Goal: Task Accomplishment & Management: Manage account settings

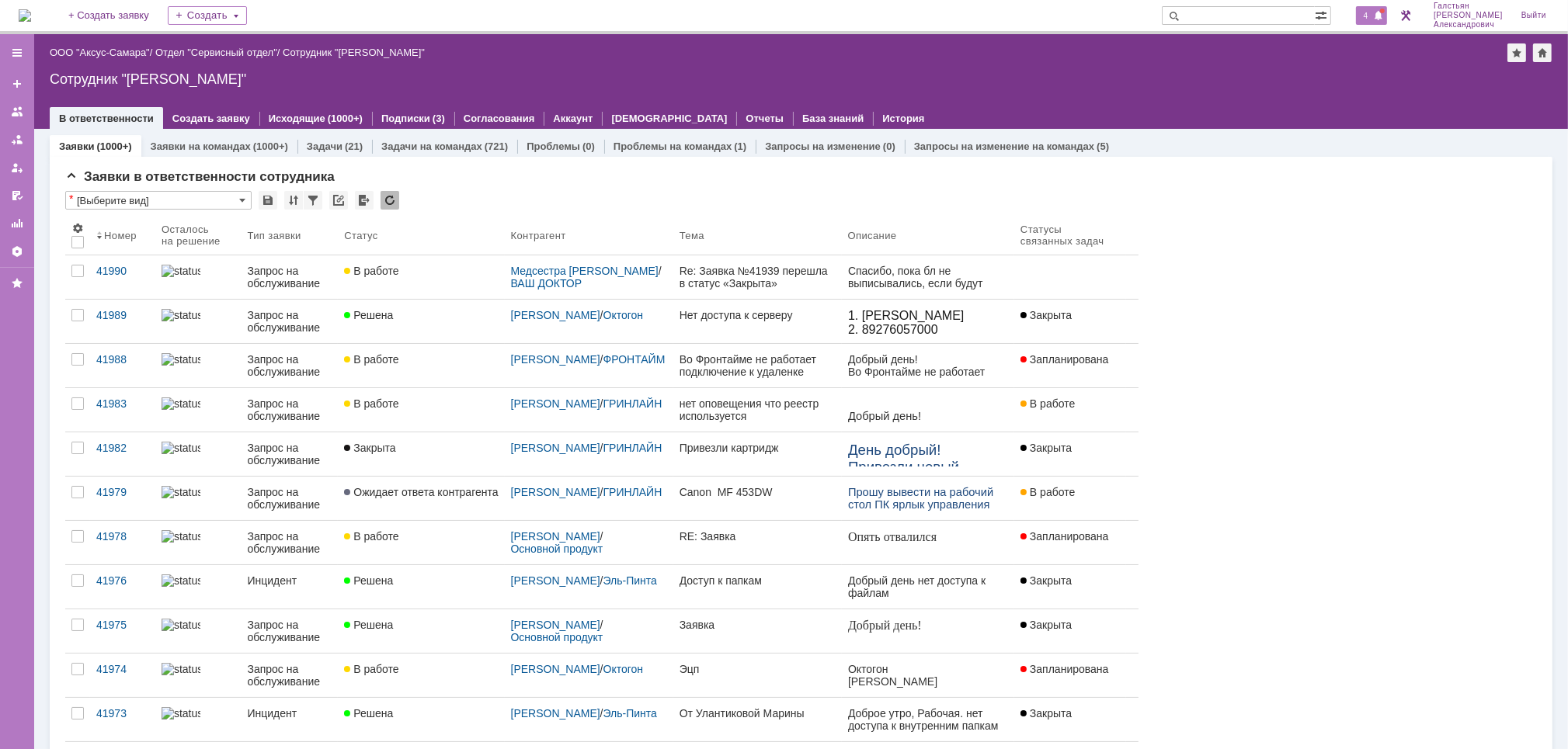
click at [1379, 17] on span at bounding box center [1378, 16] width 11 height 12
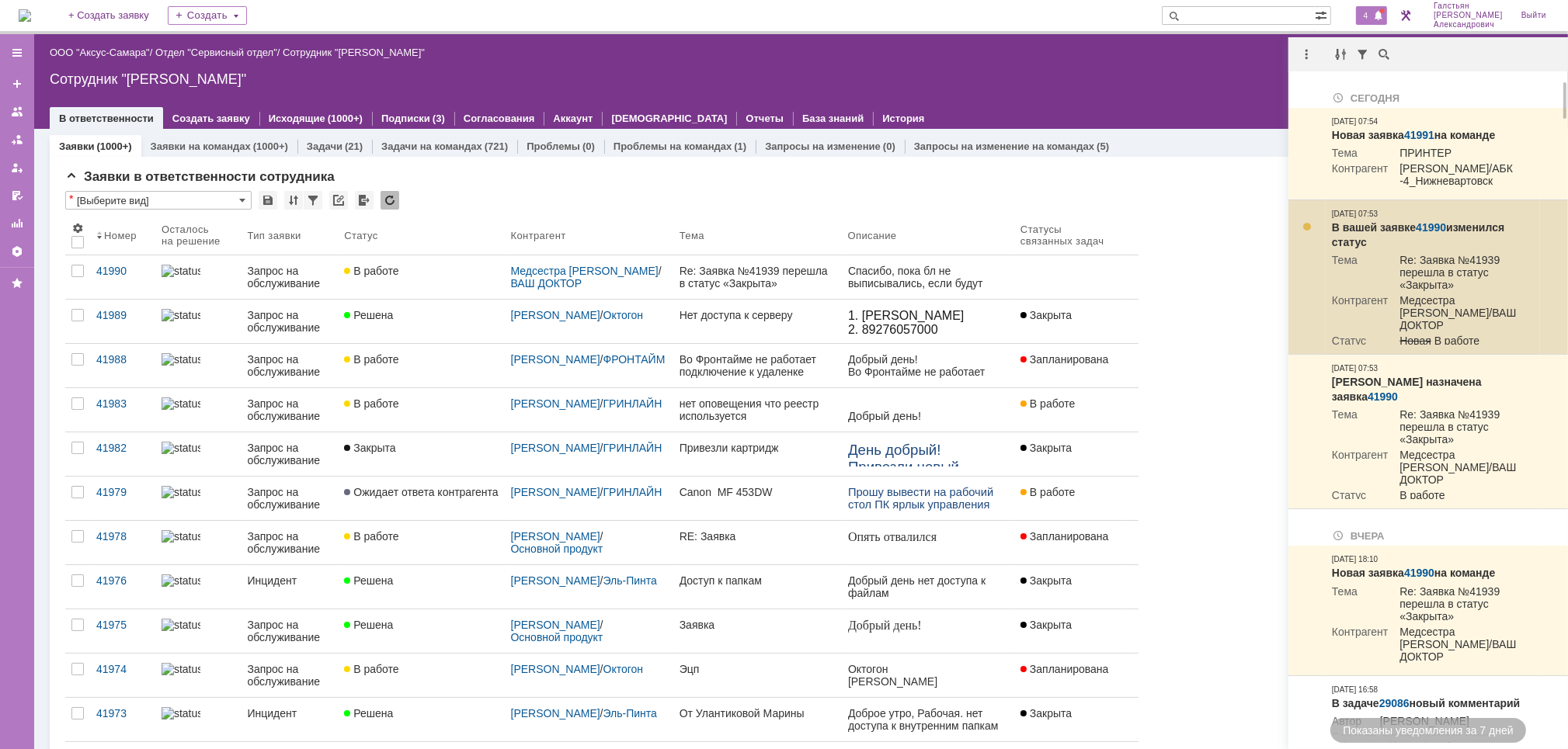
click at [1421, 234] on link "41990" at bounding box center [1431, 227] width 30 height 12
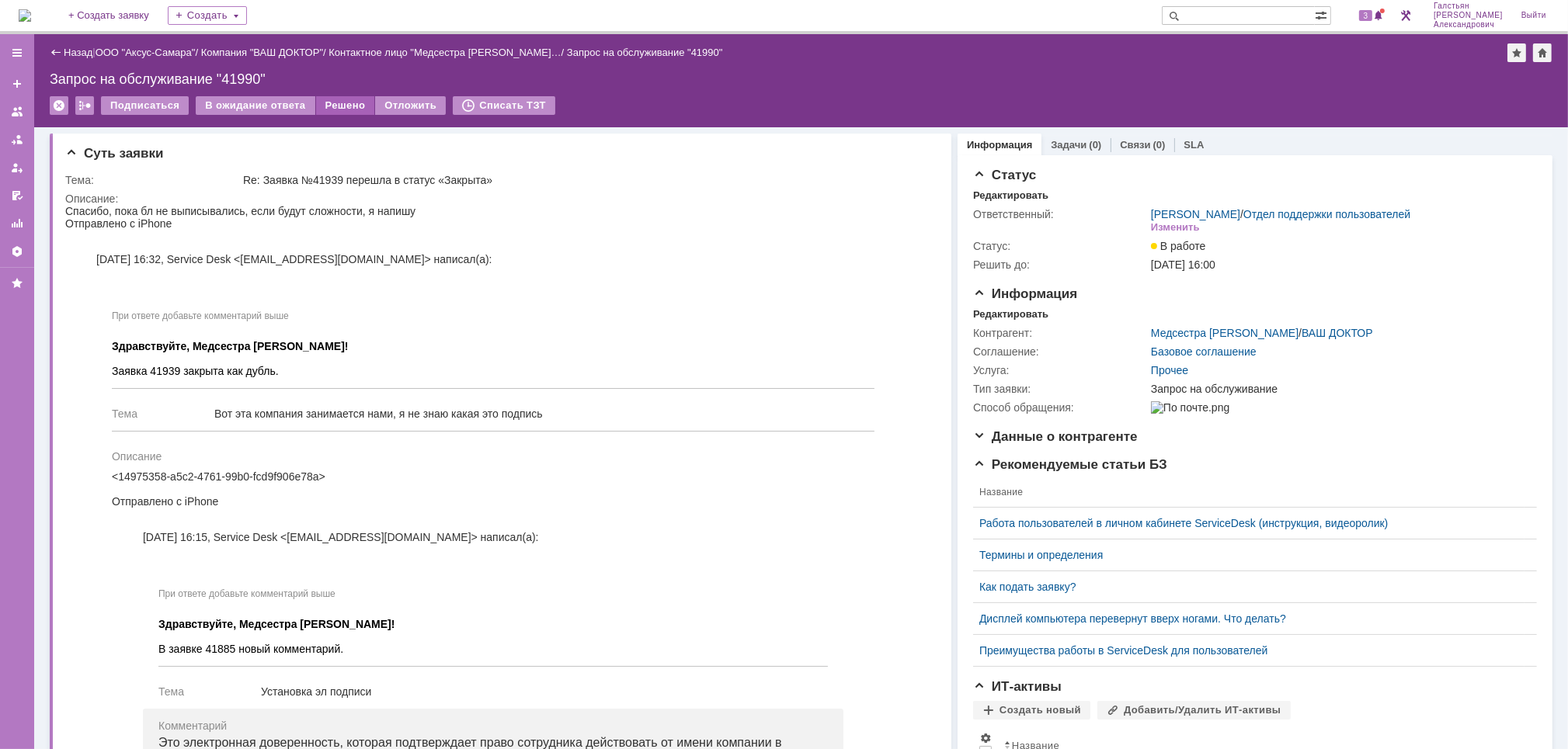
click at [331, 109] on div "Решено" at bounding box center [345, 106] width 59 height 18
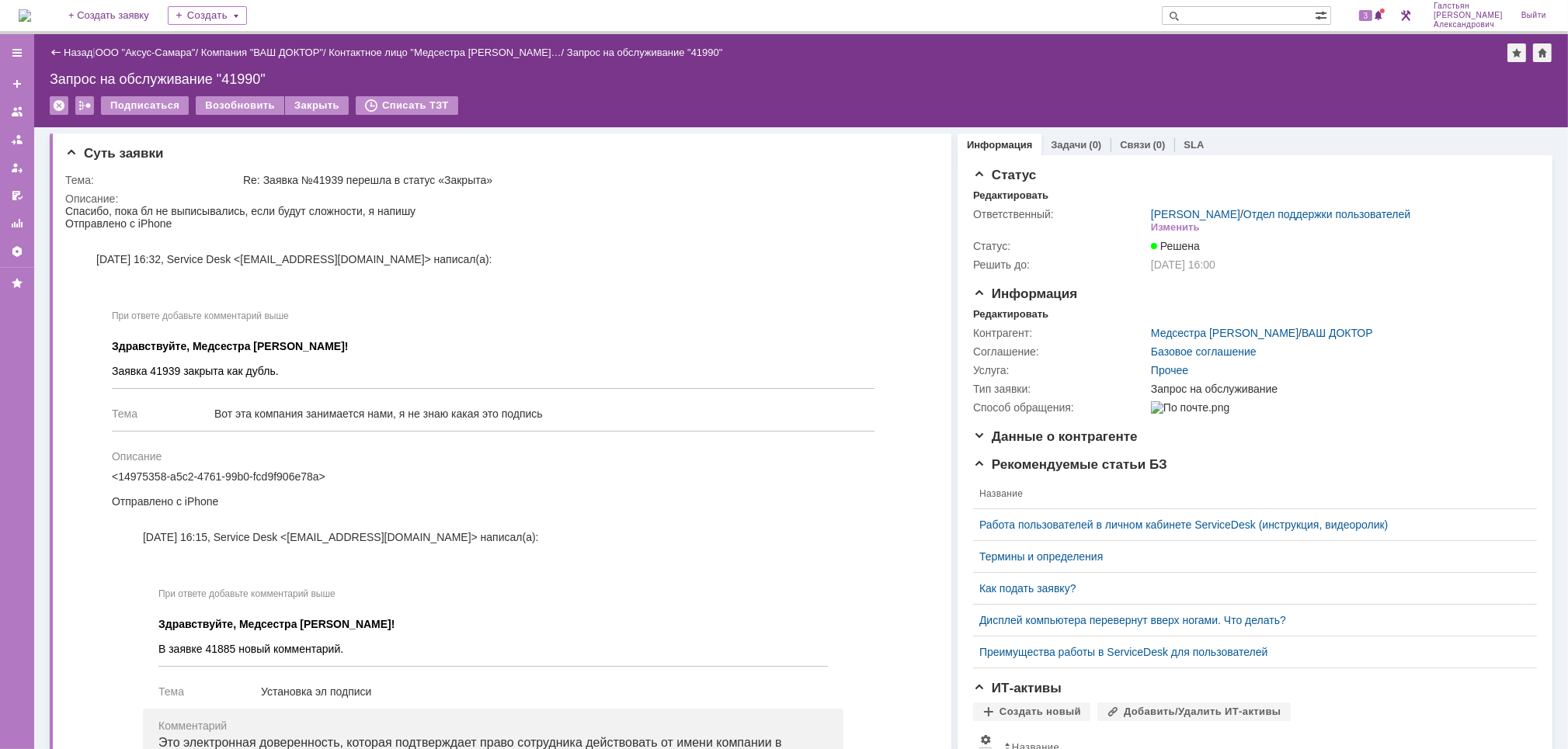
click at [31, 17] on img at bounding box center [24, 15] width 12 height 12
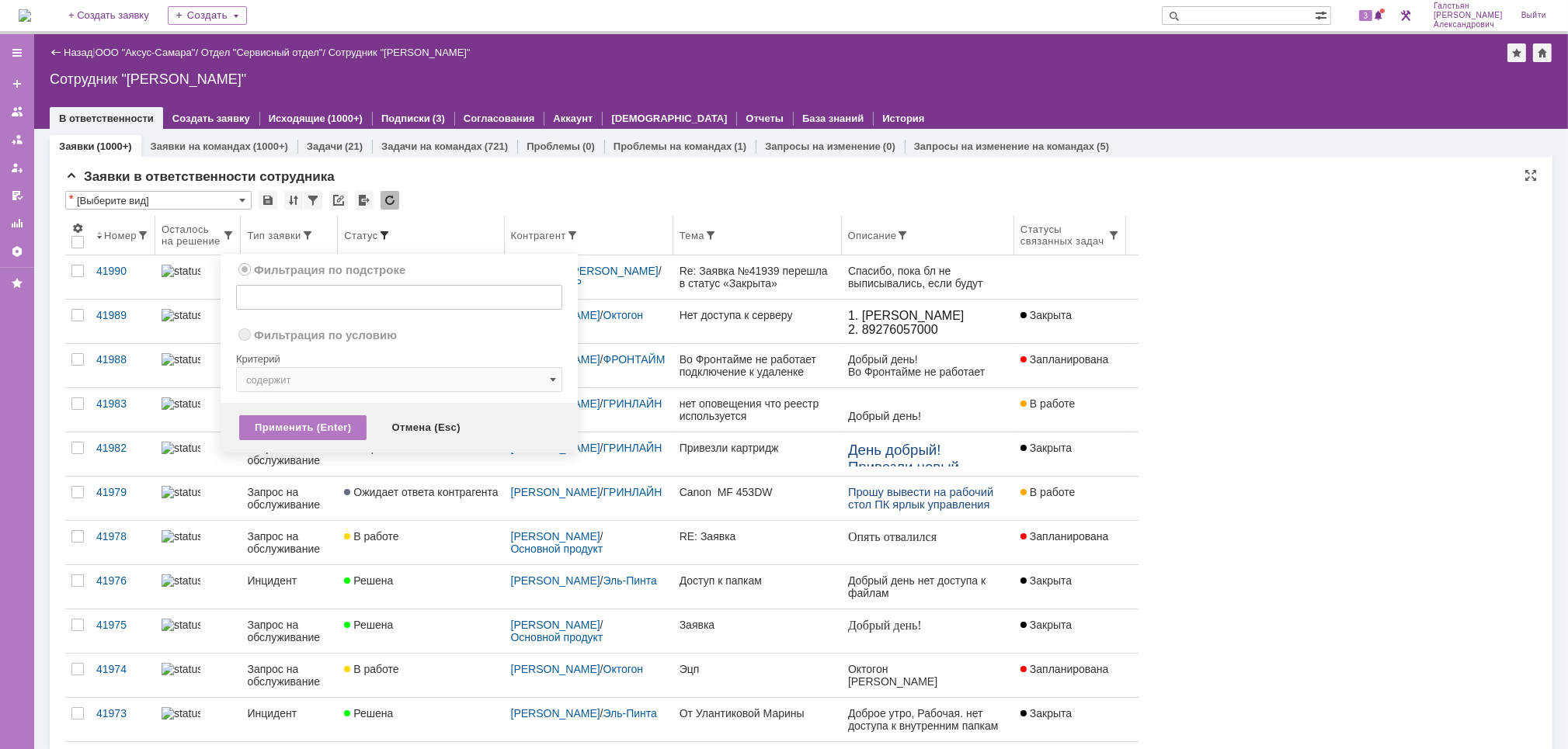
click at [391, 232] on span at bounding box center [384, 235] width 12 height 12
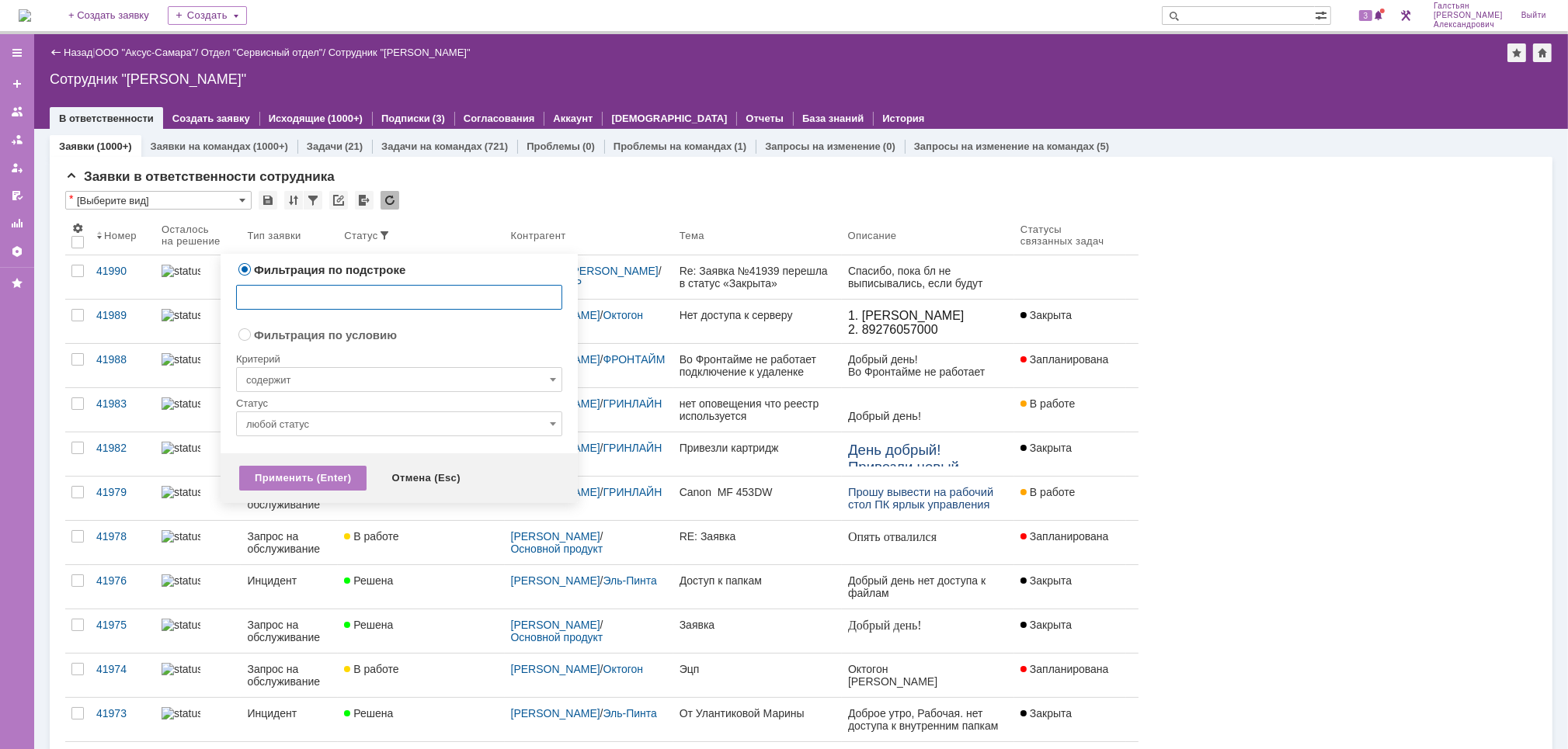
radio input "false"
radio input "true"
click at [348, 369] on input "содержит" at bounding box center [398, 380] width 326 height 25
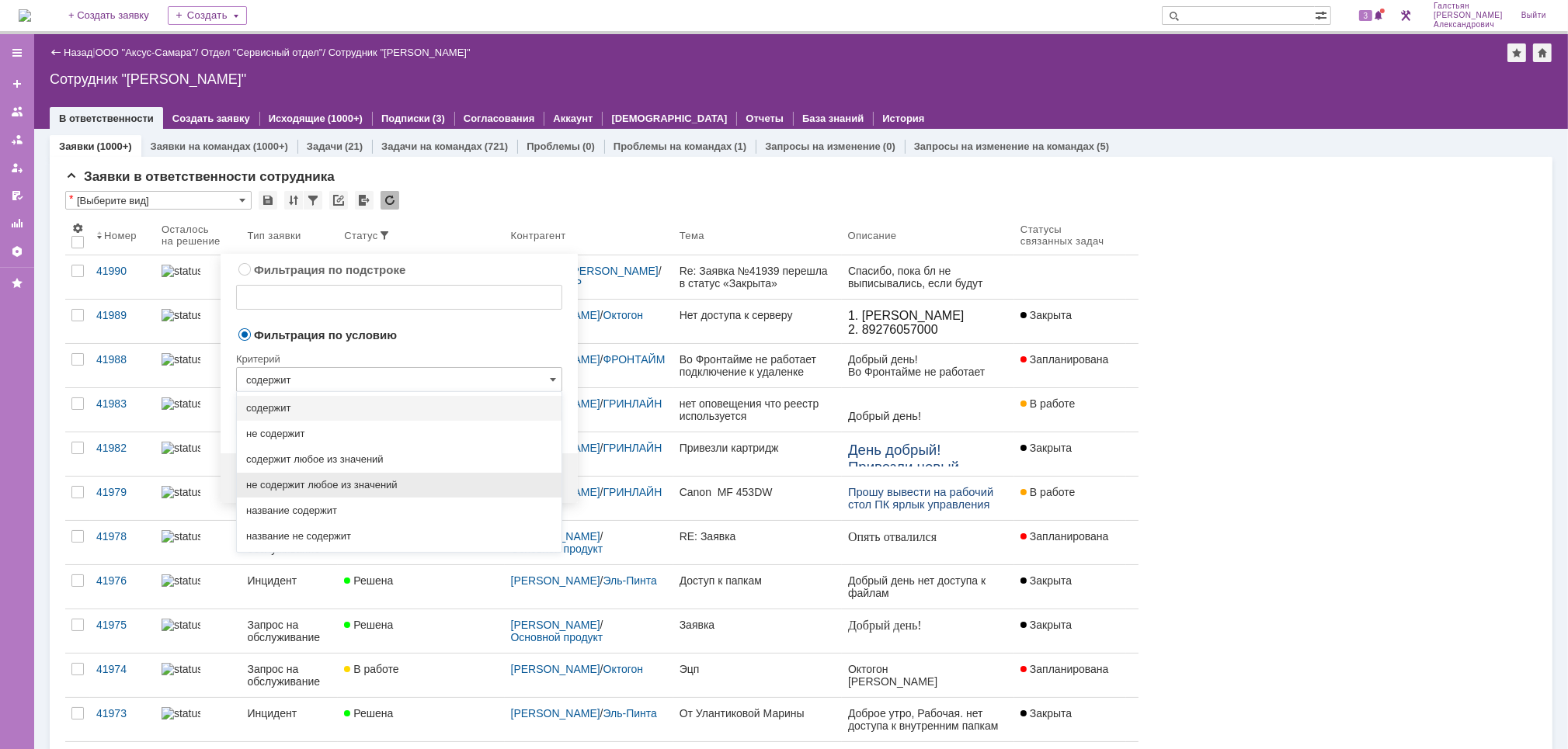
click at [421, 486] on span "не содержит любое из значений" at bounding box center [398, 485] width 306 height 12
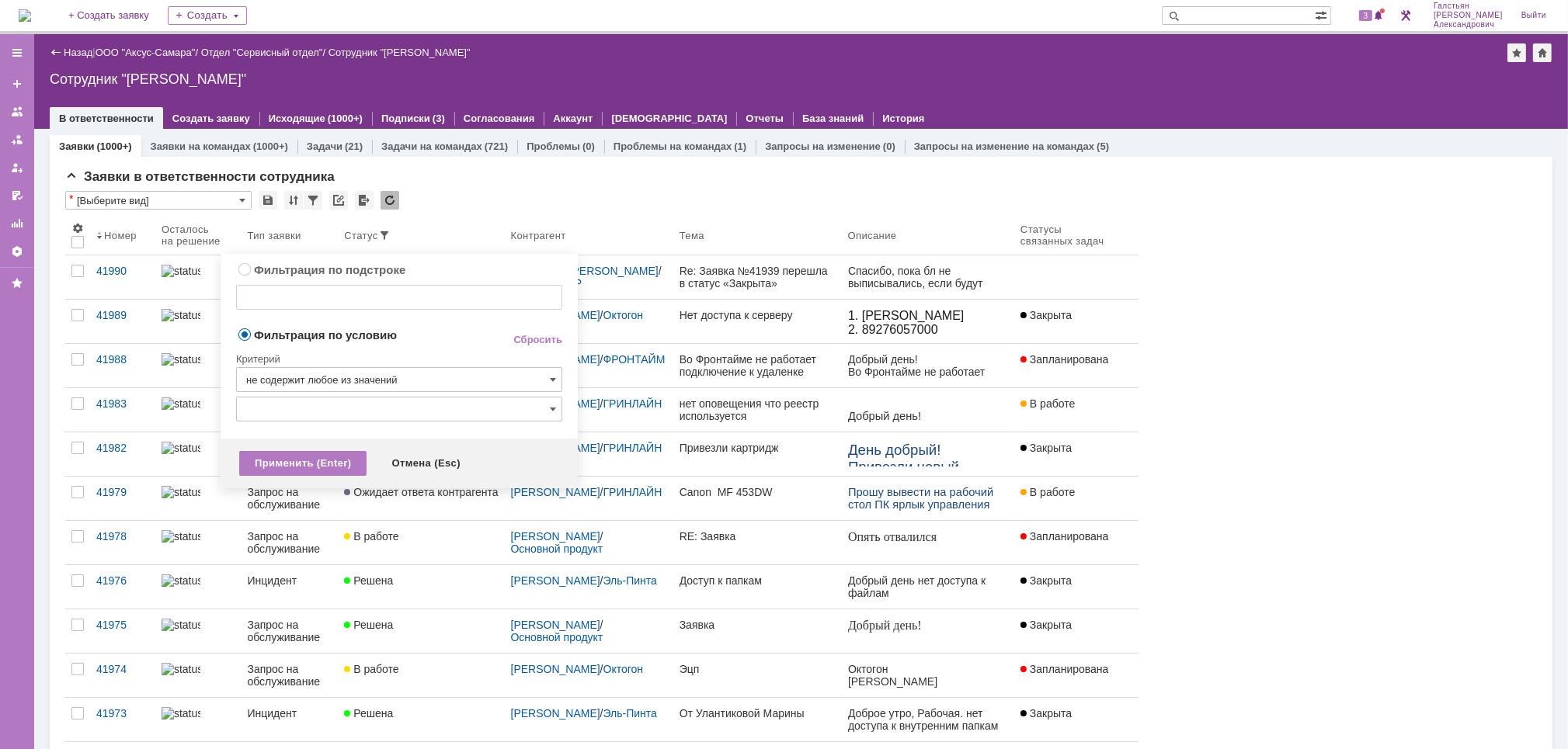
type input "не содержит любое из значений"
click at [414, 397] on input "text" at bounding box center [398, 409] width 326 height 25
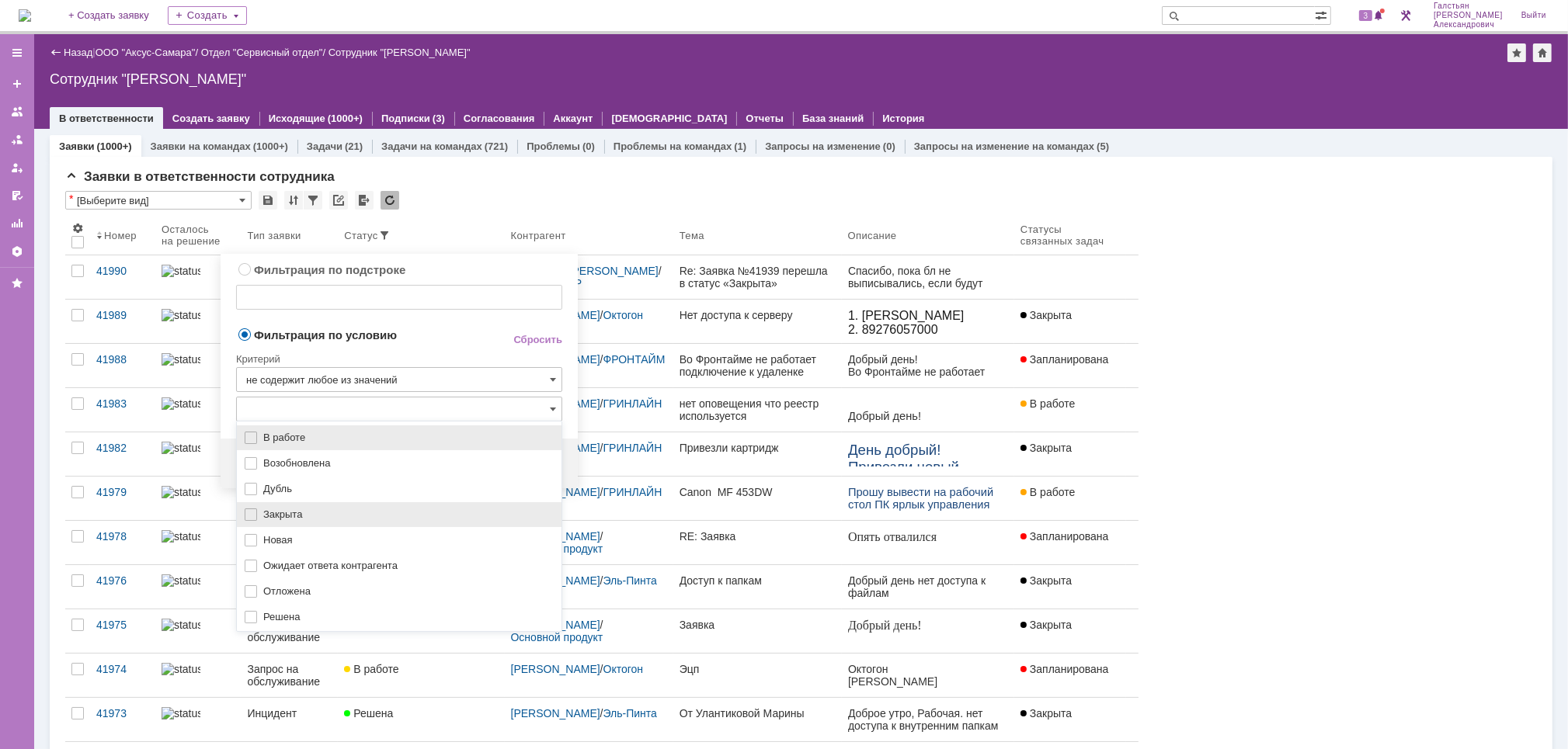
click at [349, 509] on span "Закрыта" at bounding box center [407, 515] width 289 height 12
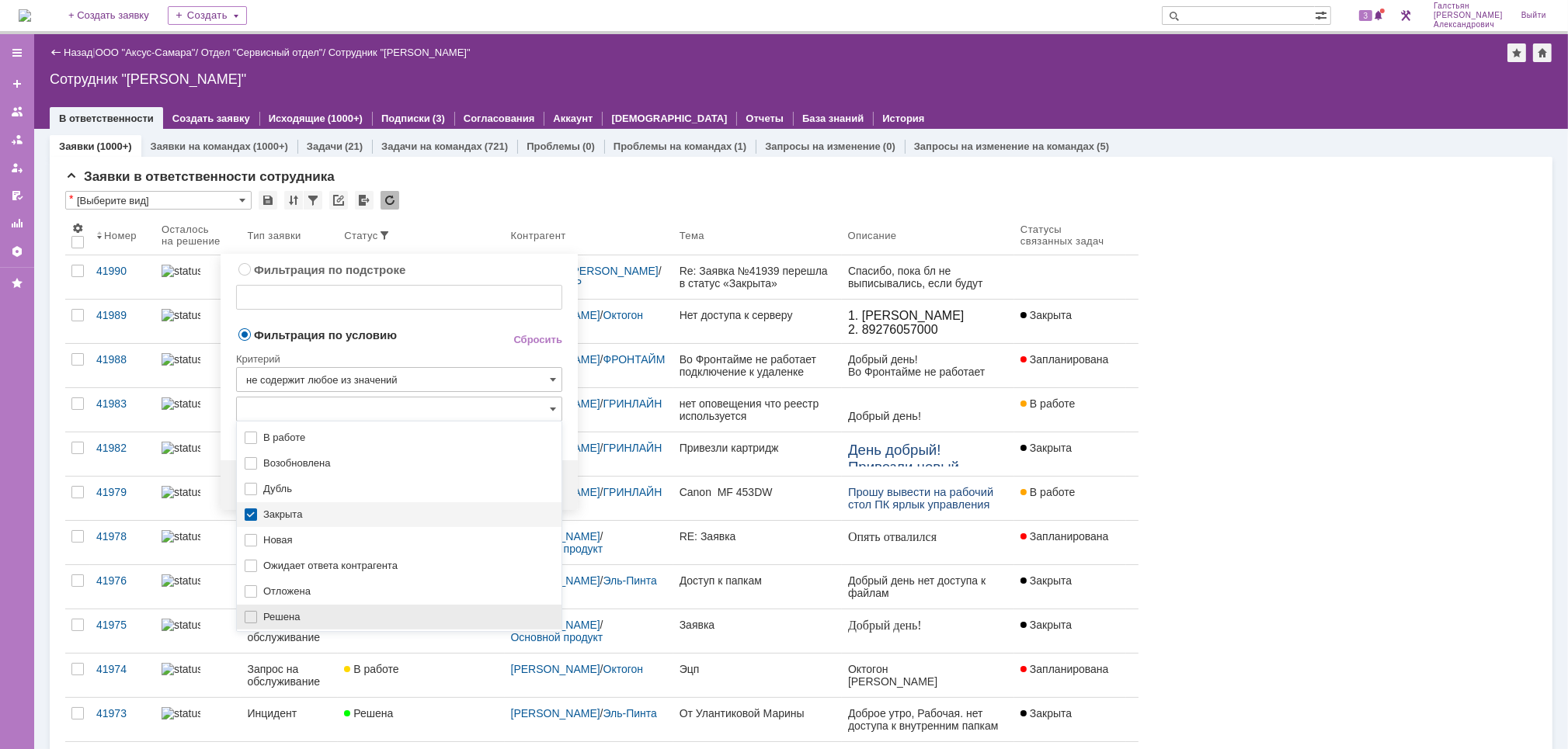
click at [312, 618] on span "Решена" at bounding box center [407, 617] width 289 height 12
click at [465, 341] on span "Фильтрация по условию" at bounding box center [362, 334] width 252 height 15
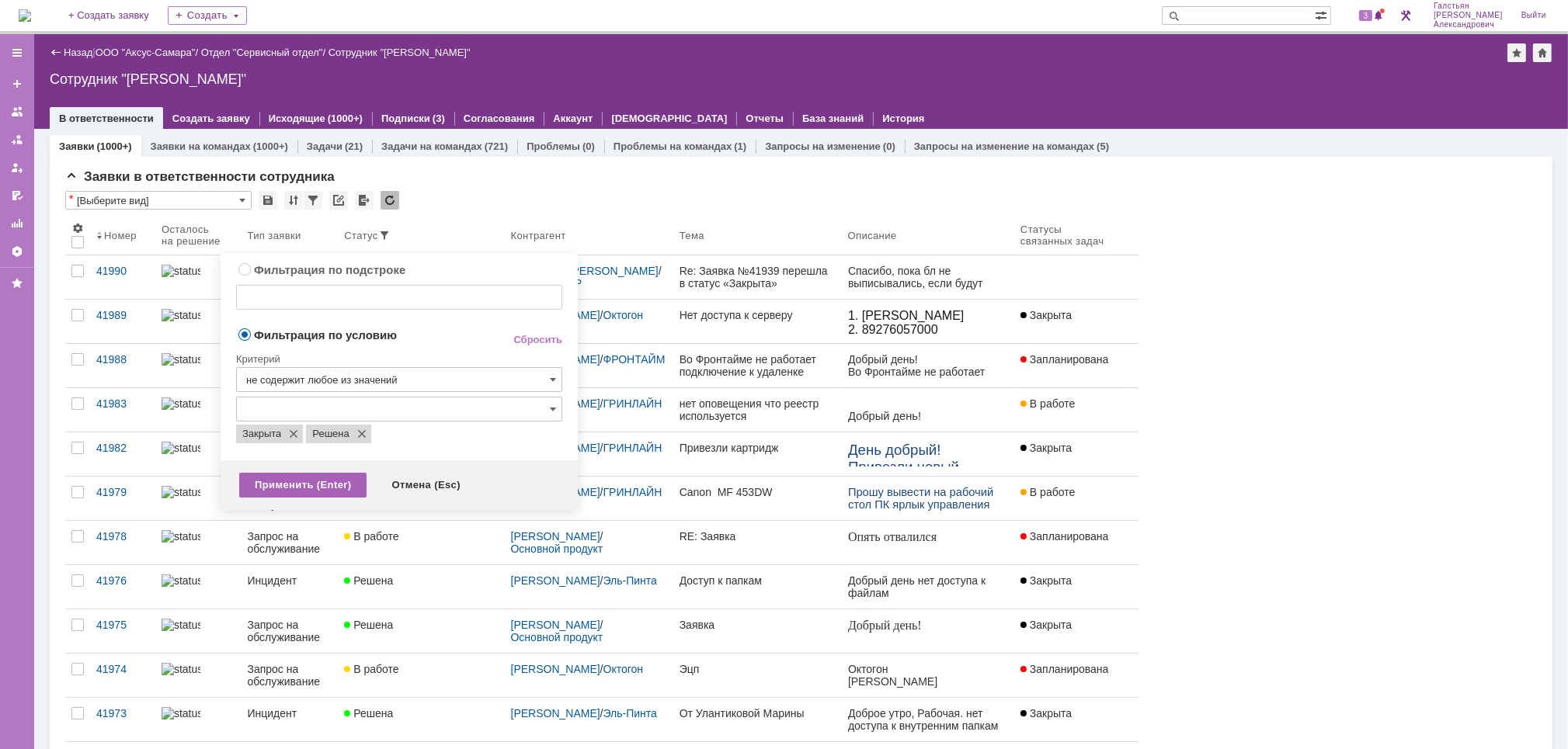
click at [282, 482] on div "Применить (Enter)" at bounding box center [302, 486] width 127 height 25
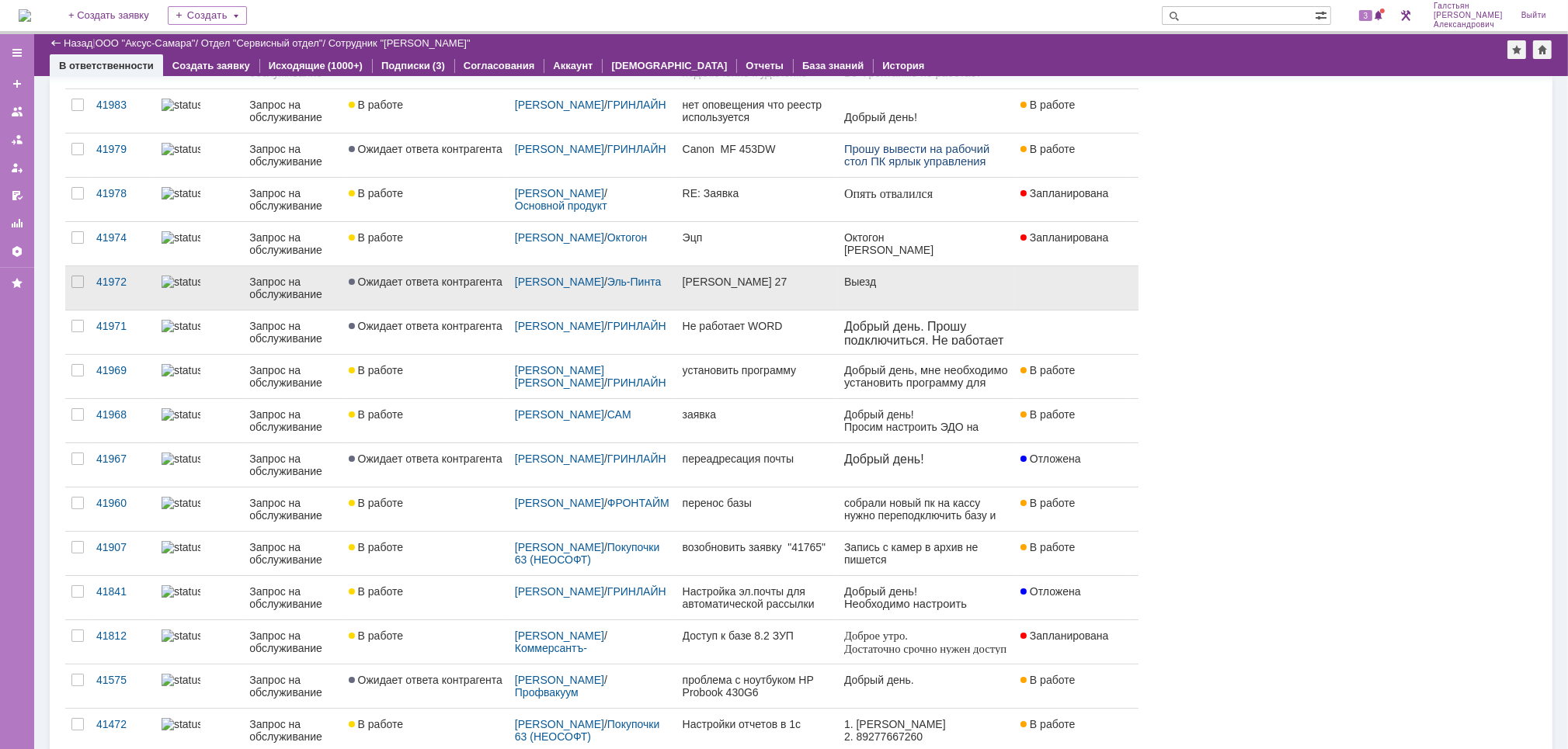
click at [790, 293] on link "[PERSON_NAME] 27" at bounding box center [757, 288] width 162 height 43
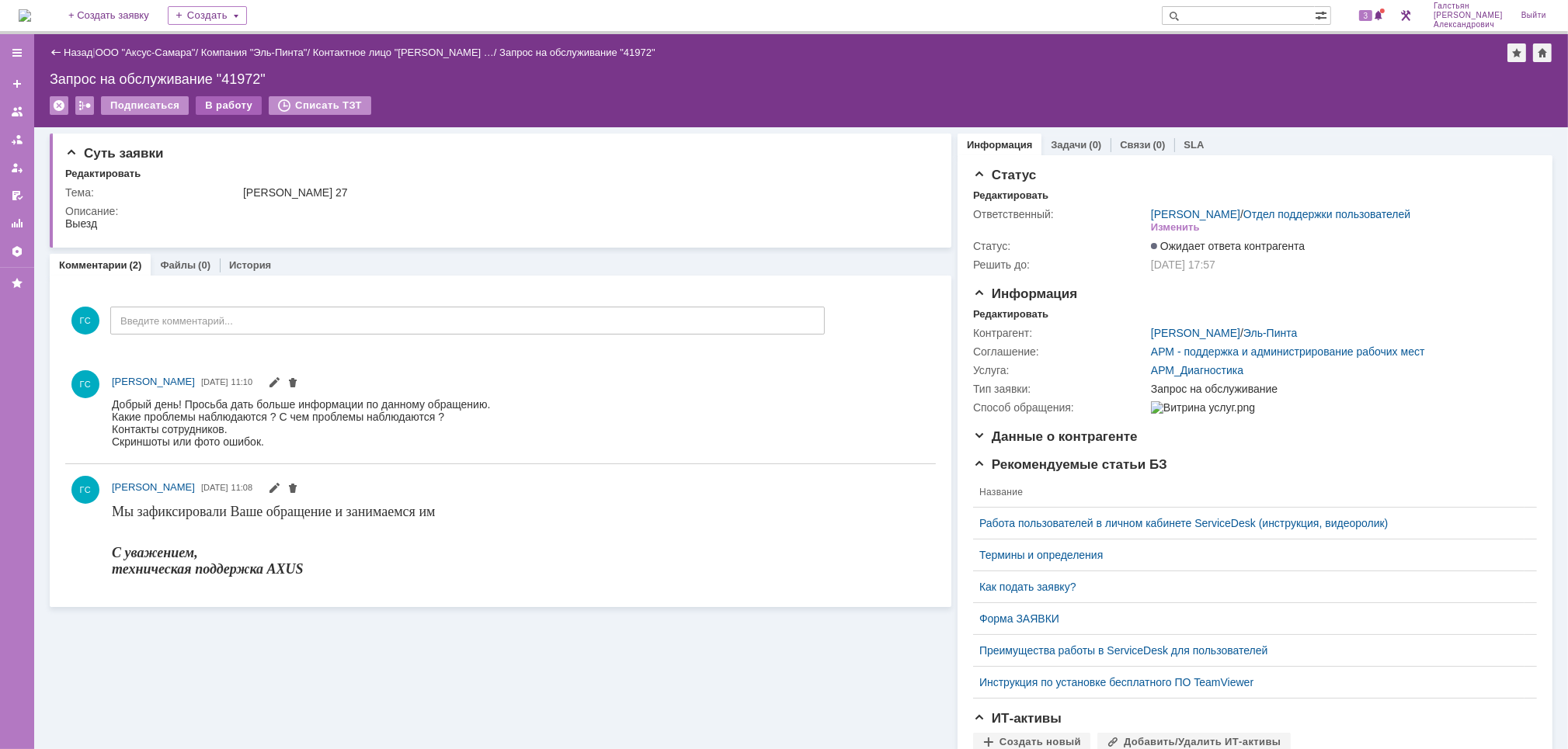
click at [222, 102] on div "В работу" at bounding box center [228, 106] width 66 height 18
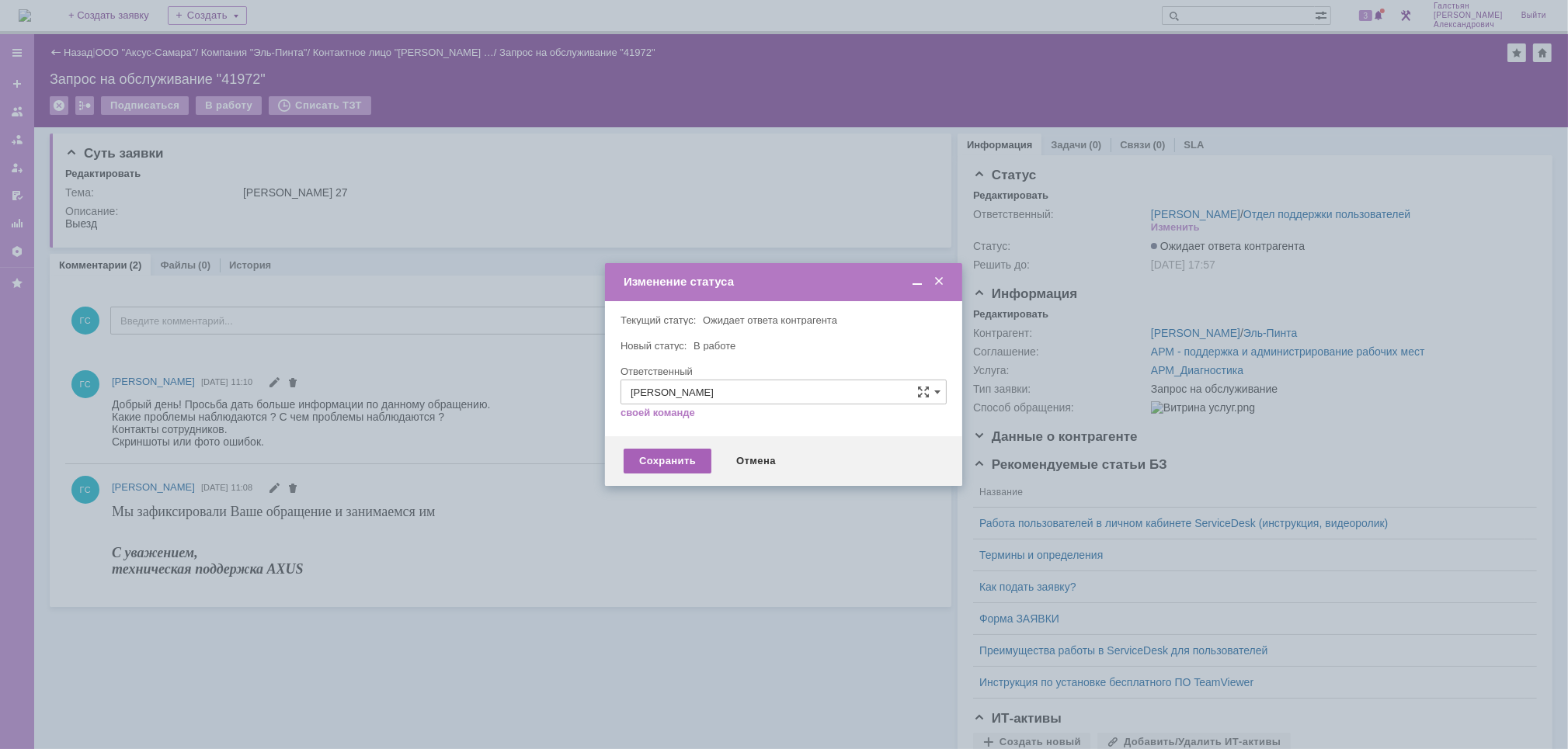
click at [669, 460] on div "Сохранить" at bounding box center [667, 462] width 87 height 25
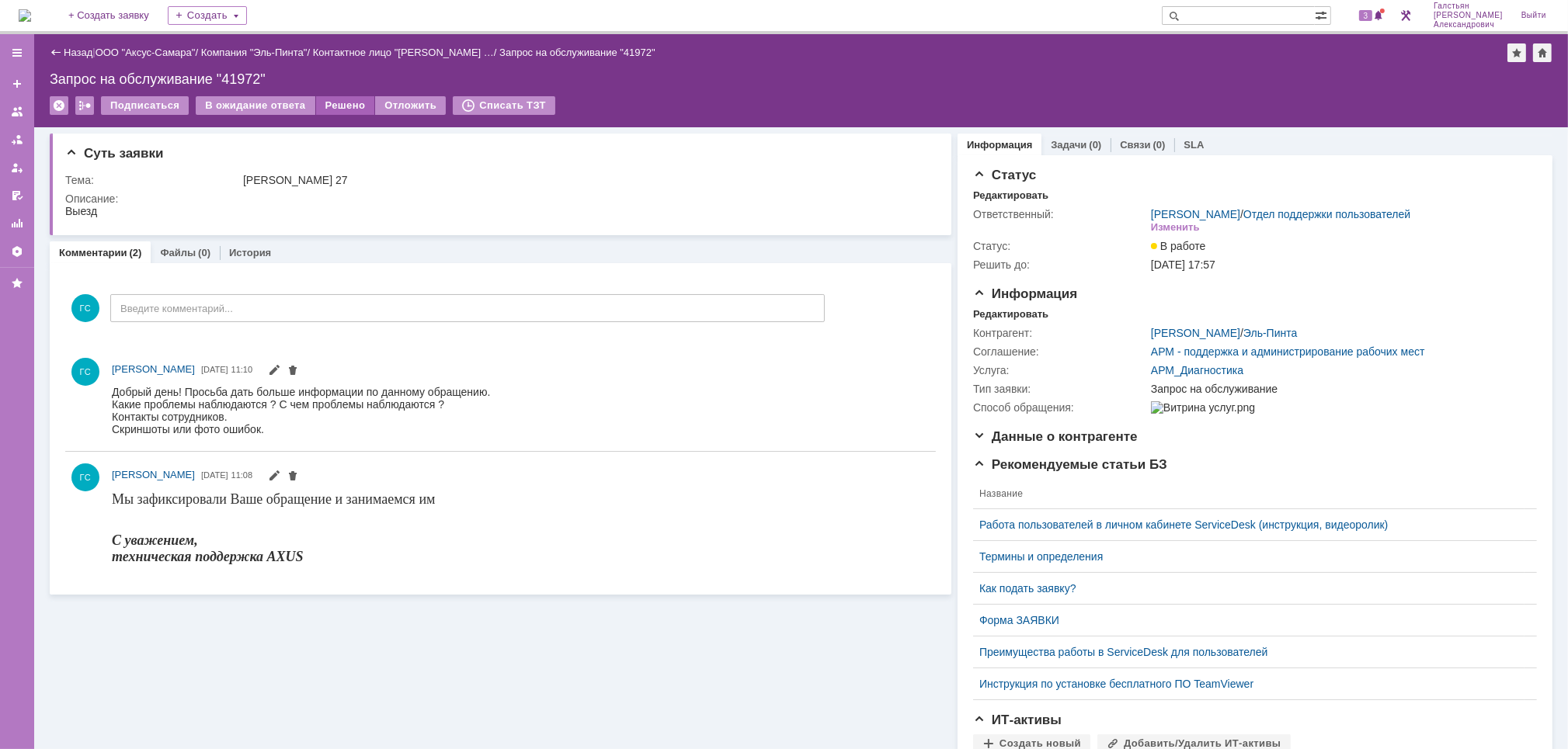
click at [345, 107] on div "Решено" at bounding box center [345, 106] width 59 height 18
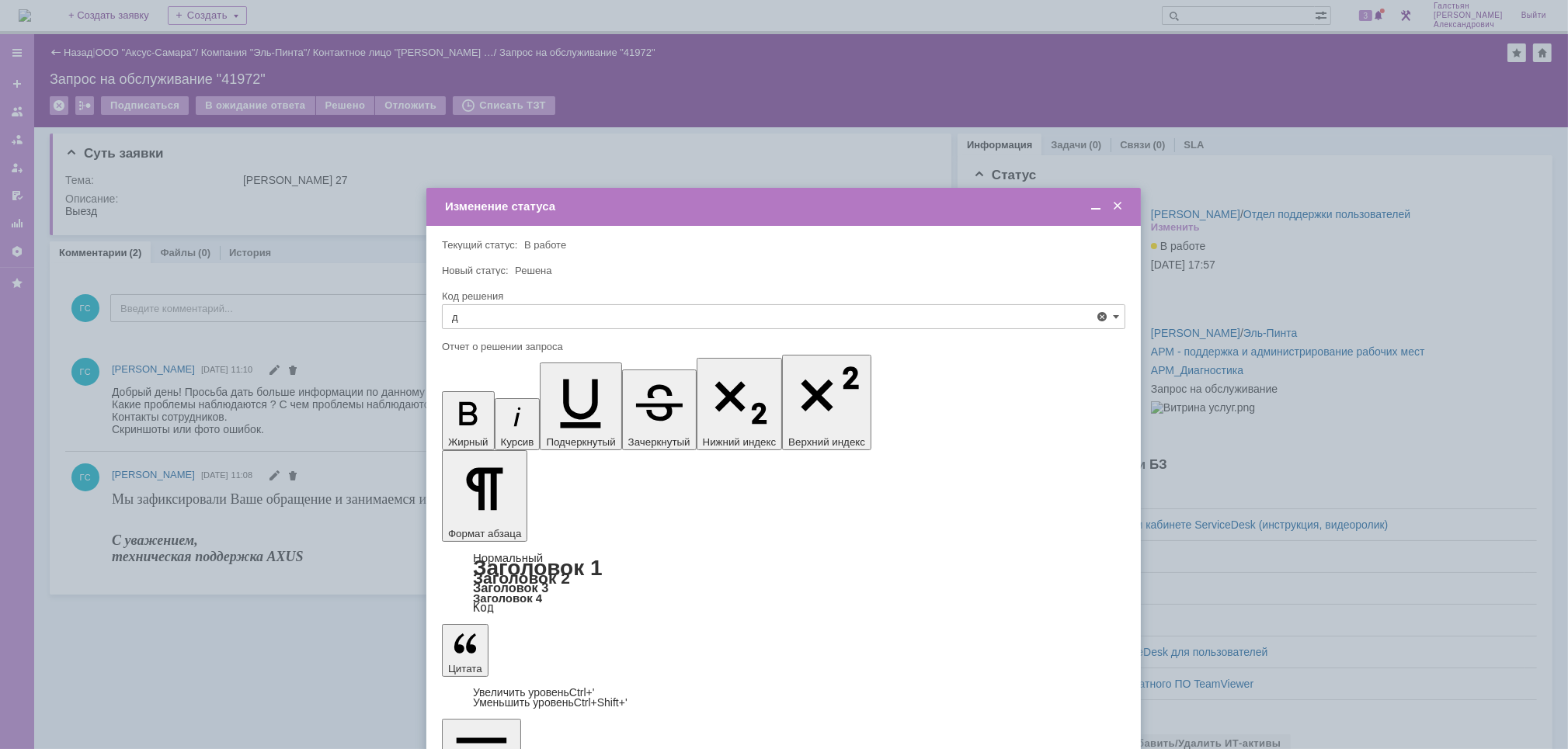
click at [466, 404] on span "Дубль" at bounding box center [783, 404] width 663 height 12
type input "Дубль"
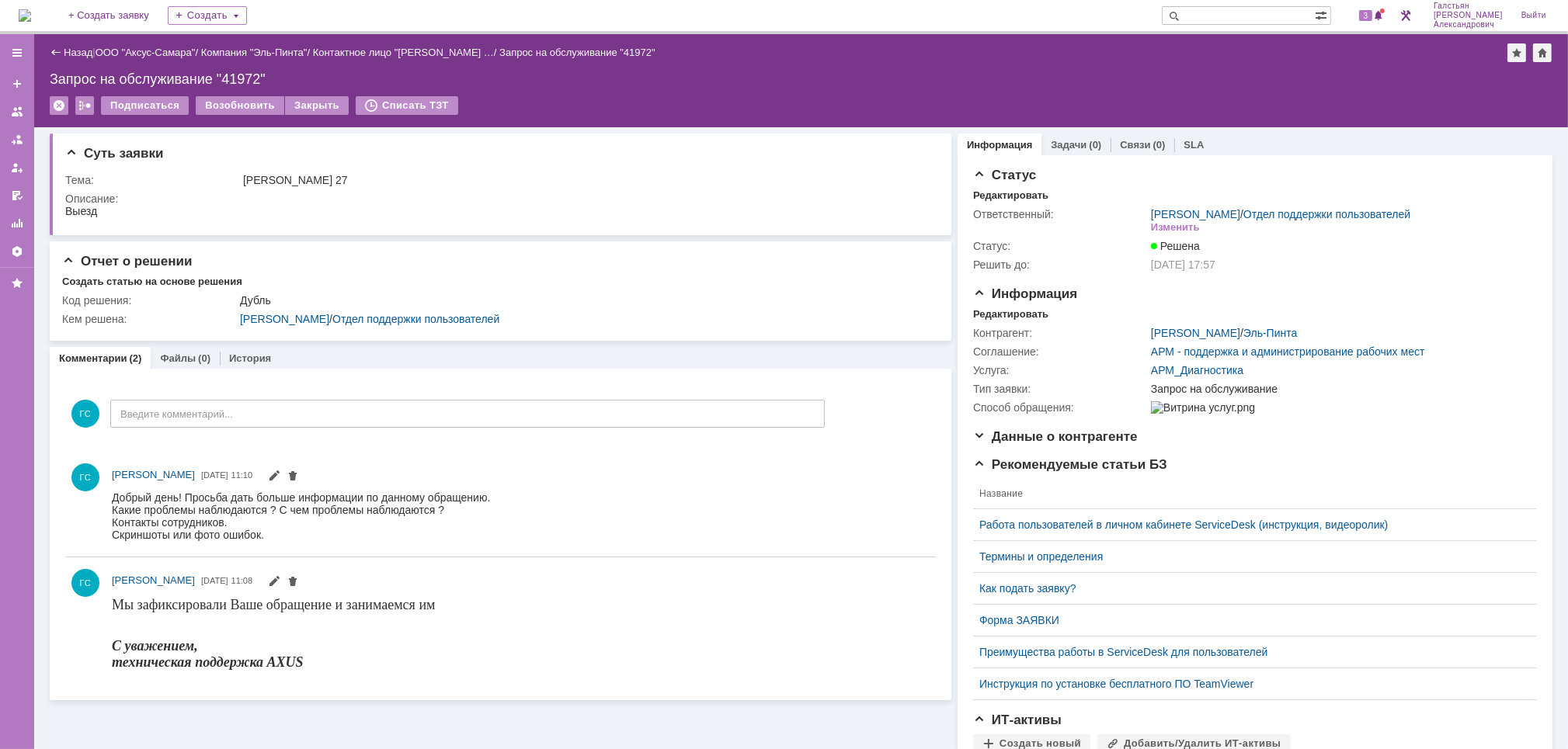
click at [31, 10] on img at bounding box center [24, 15] width 12 height 12
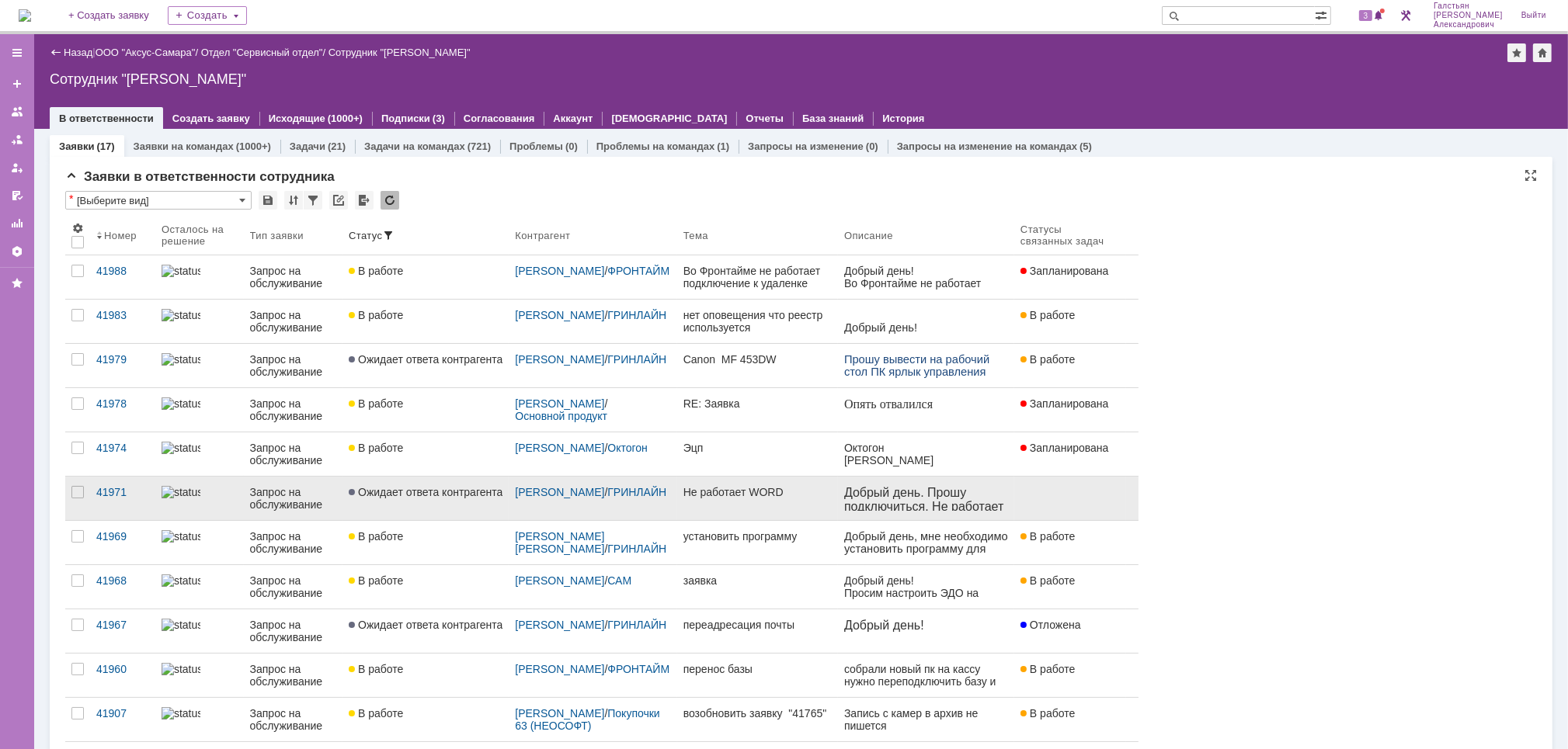
click at [799, 500] on link "Не работает WORD" at bounding box center [757, 498] width 161 height 43
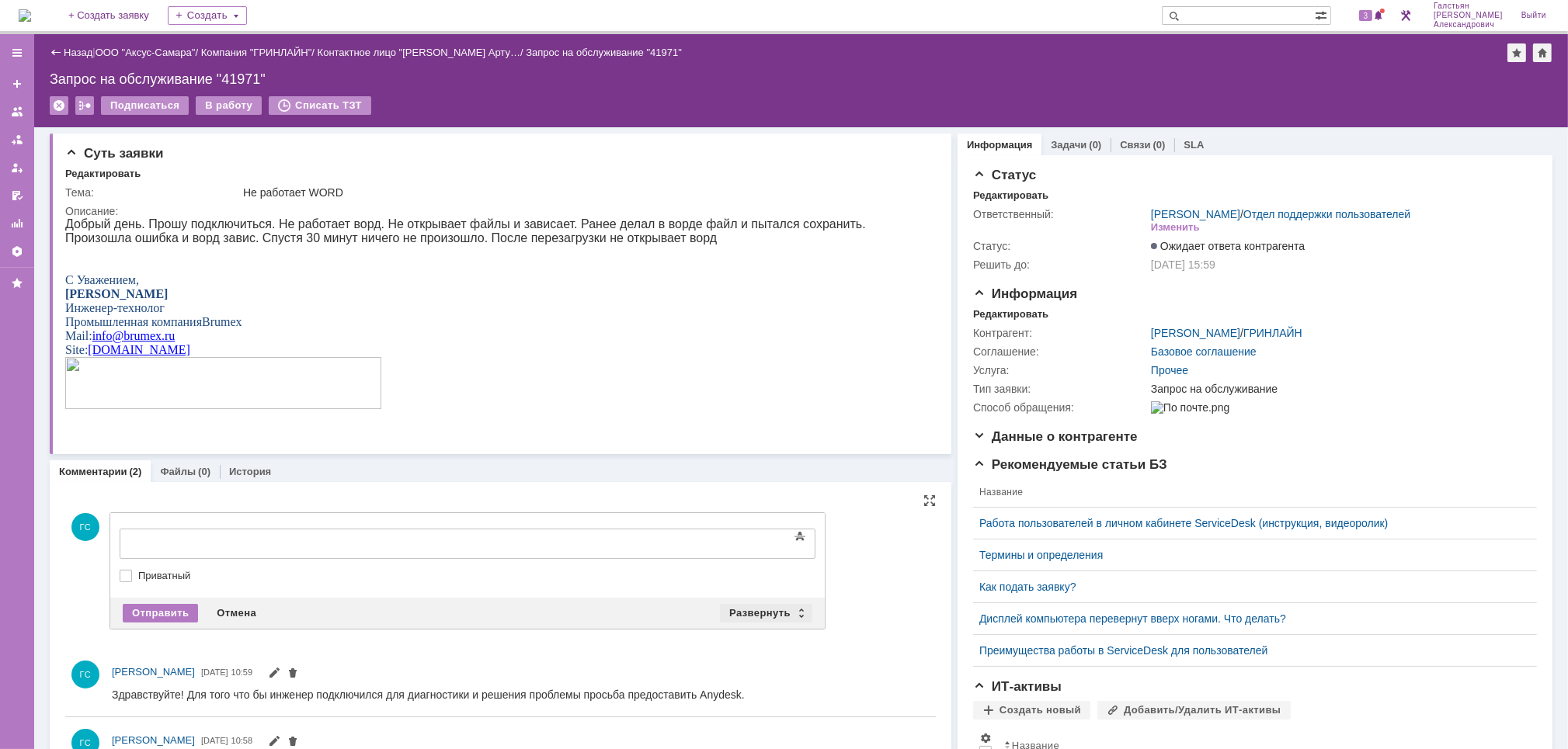
click at [755, 610] on div "Развернуть" at bounding box center [766, 613] width 92 height 18
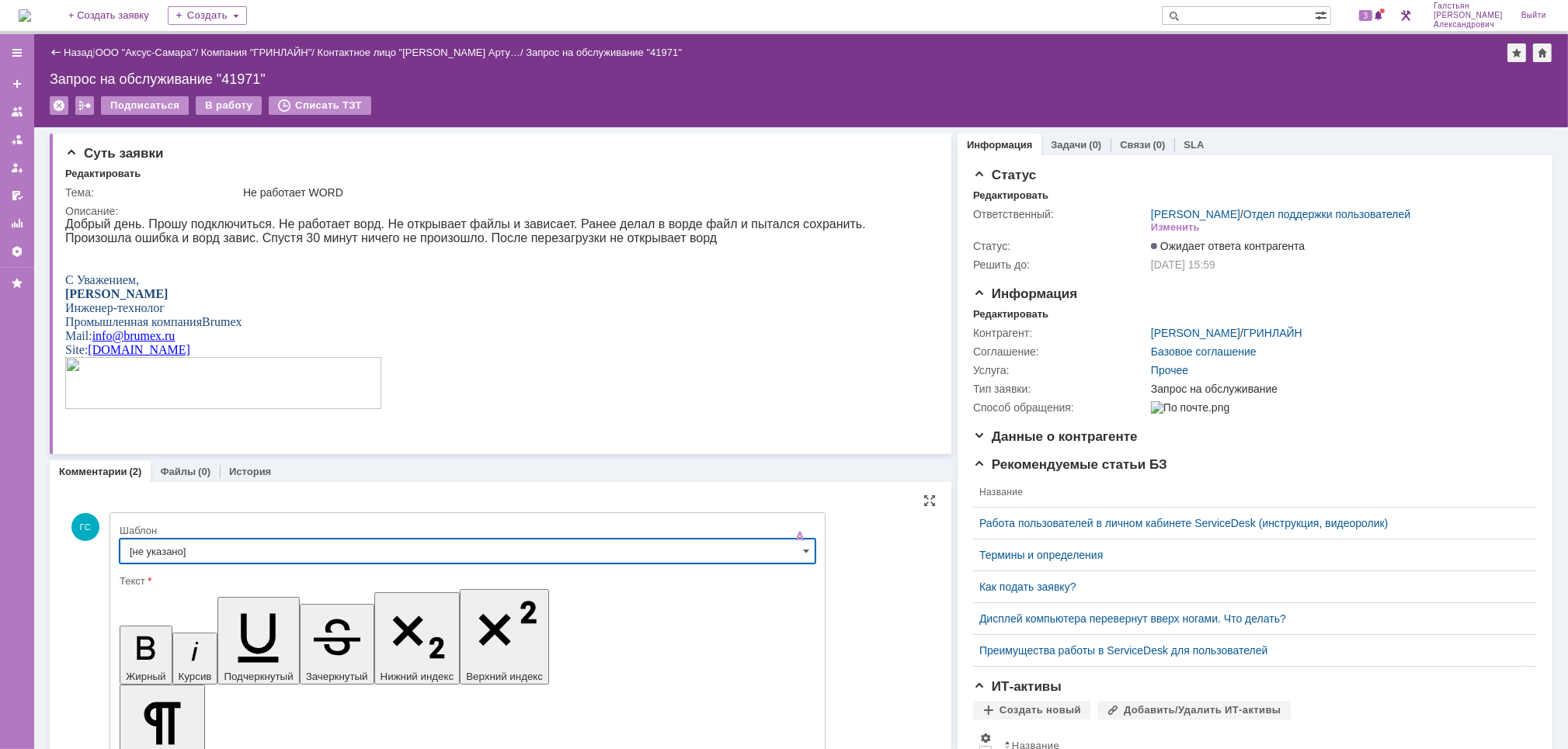
click at [435, 548] on input "[не указано]" at bounding box center [467, 552] width 696 height 25
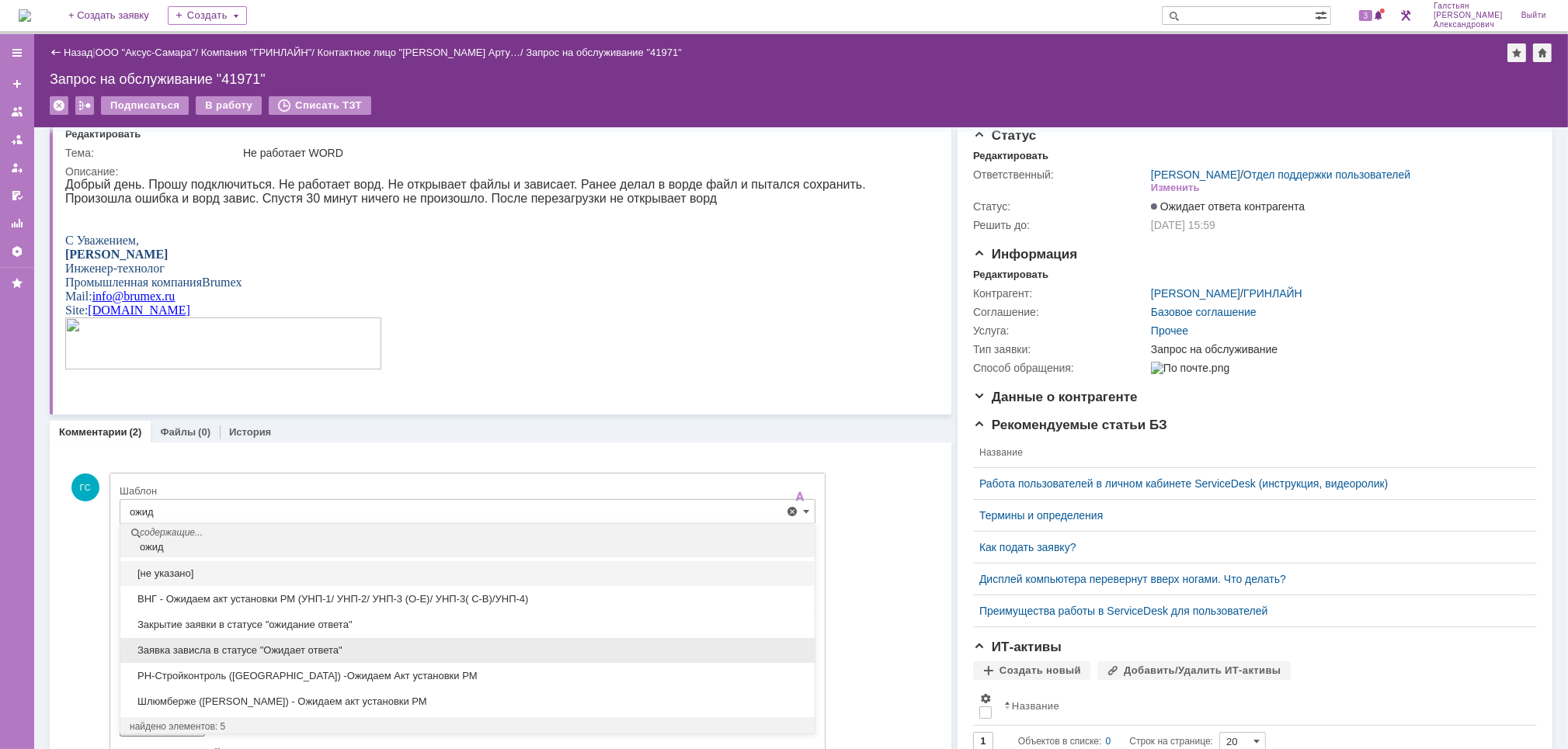
click at [338, 645] on span "Заявка зависла в статусе "Ожидает ответа"" at bounding box center [467, 651] width 676 height 12
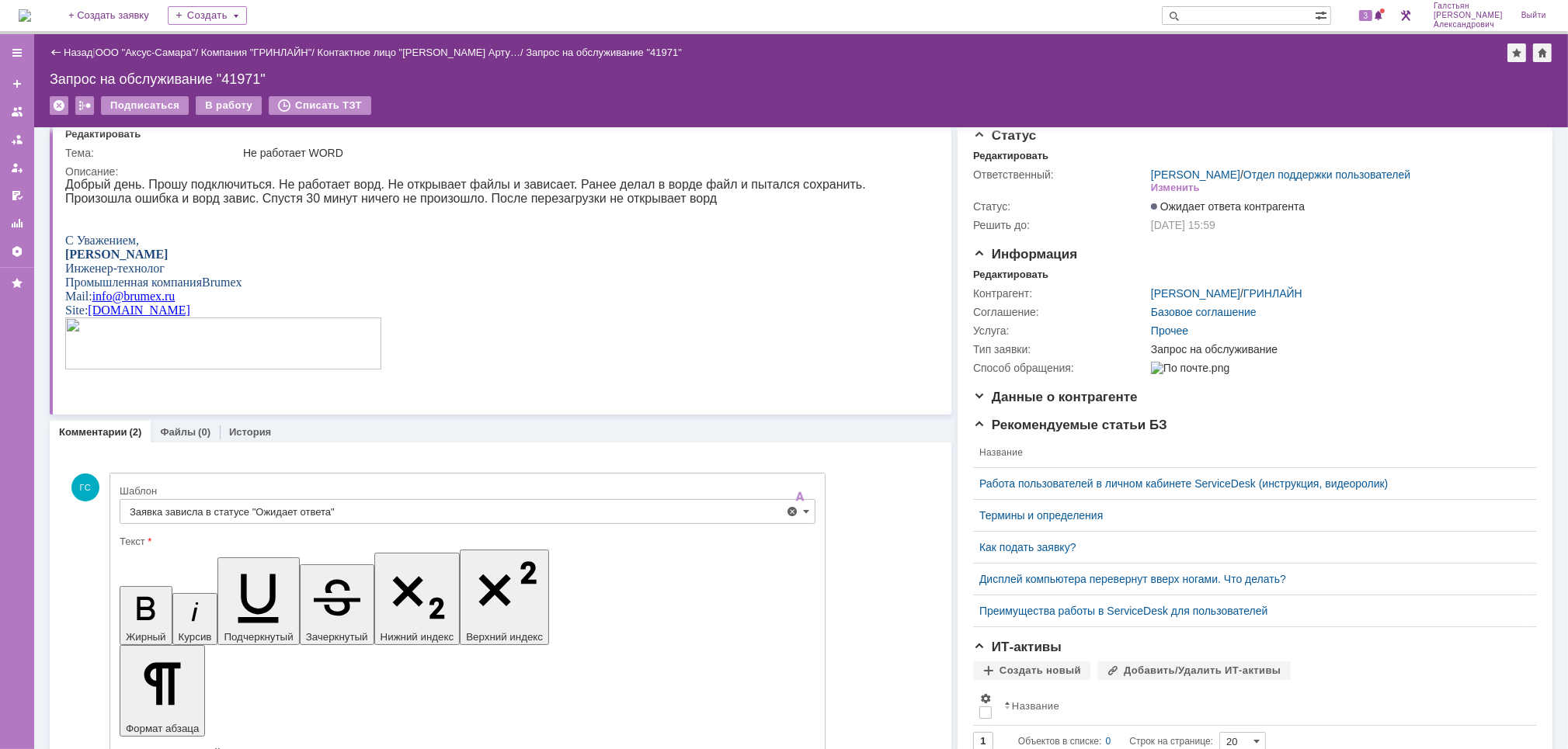
type input "Заявка зависла в статусе "Ожидает ответа""
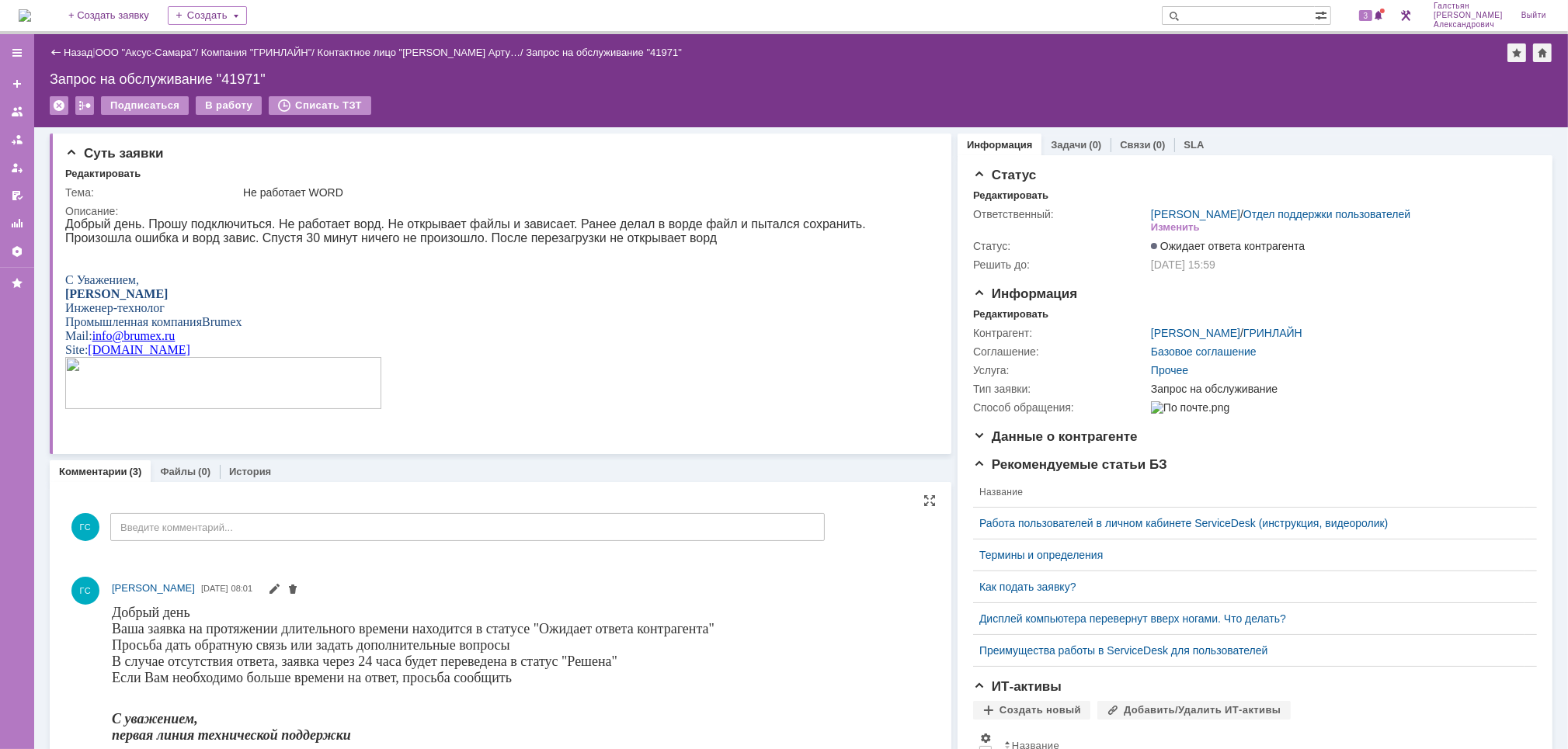
click at [31, 22] on img at bounding box center [24, 15] width 12 height 12
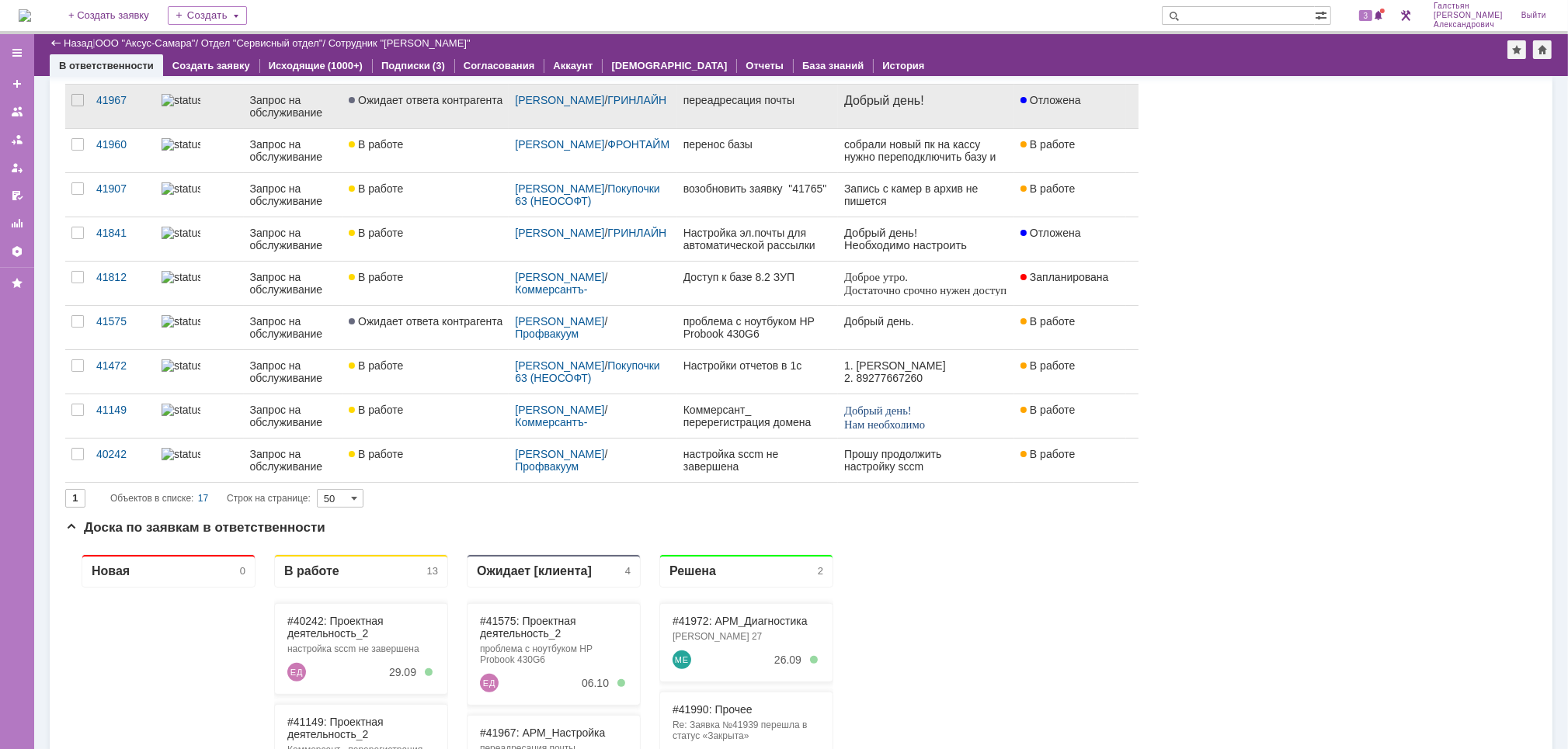
click at [785, 121] on link "переадресация почты" at bounding box center [757, 107] width 161 height 43
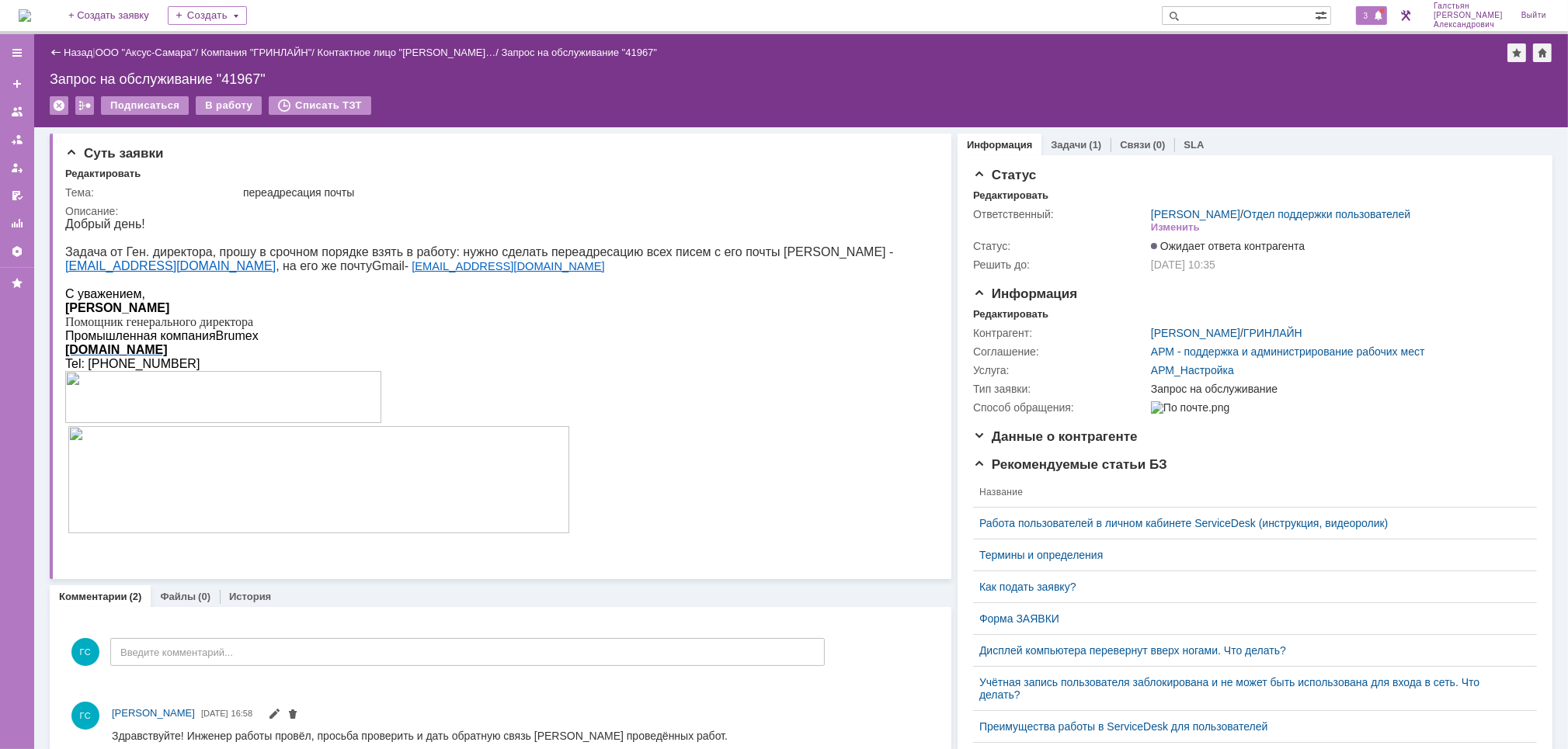
click at [1381, 7] on div "3" at bounding box center [1371, 15] width 32 height 18
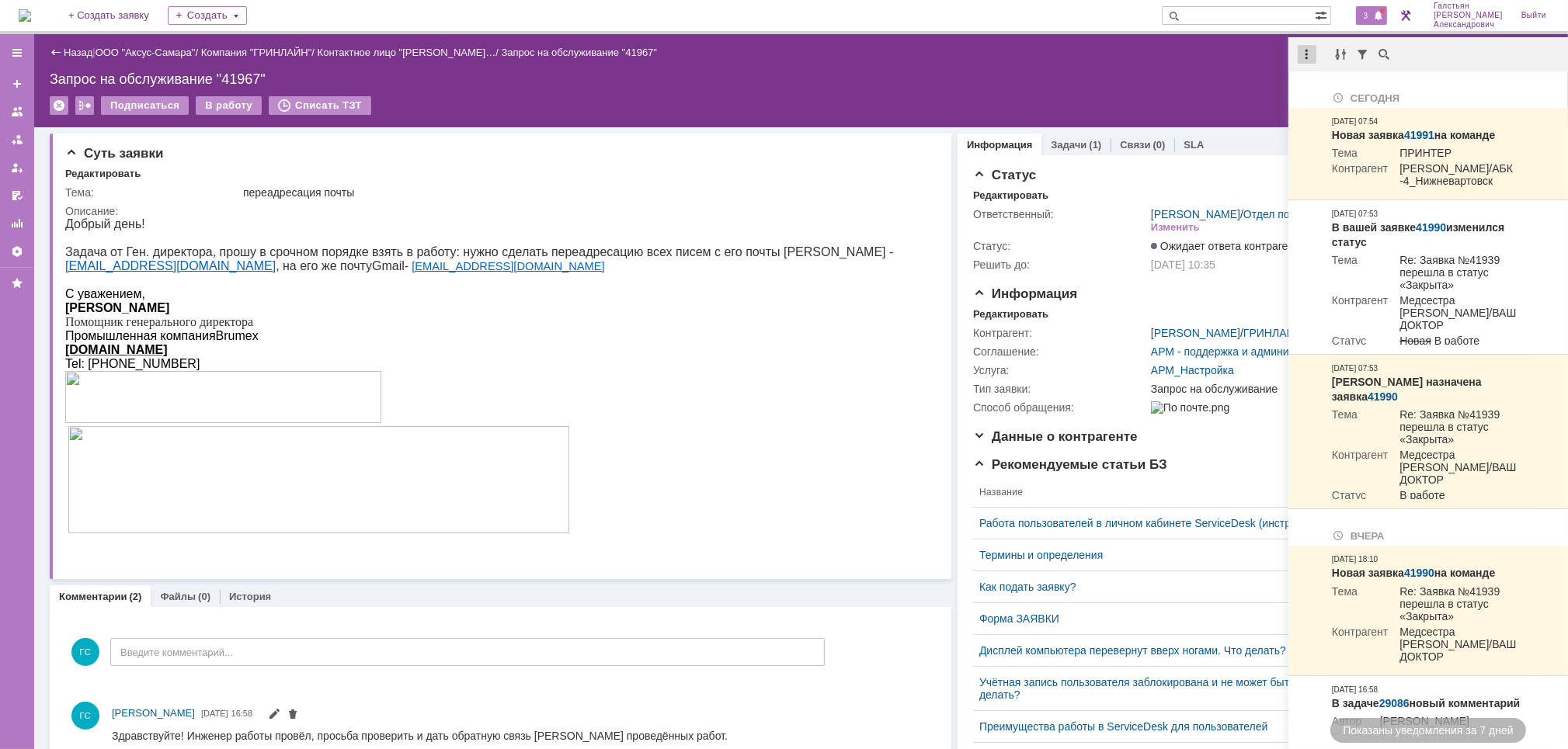
click at [1312, 56] on div at bounding box center [1306, 54] width 18 height 18
click at [1332, 97] on div "Отметить уведомления прочитанными" at bounding box center [1414, 93] width 208 height 11
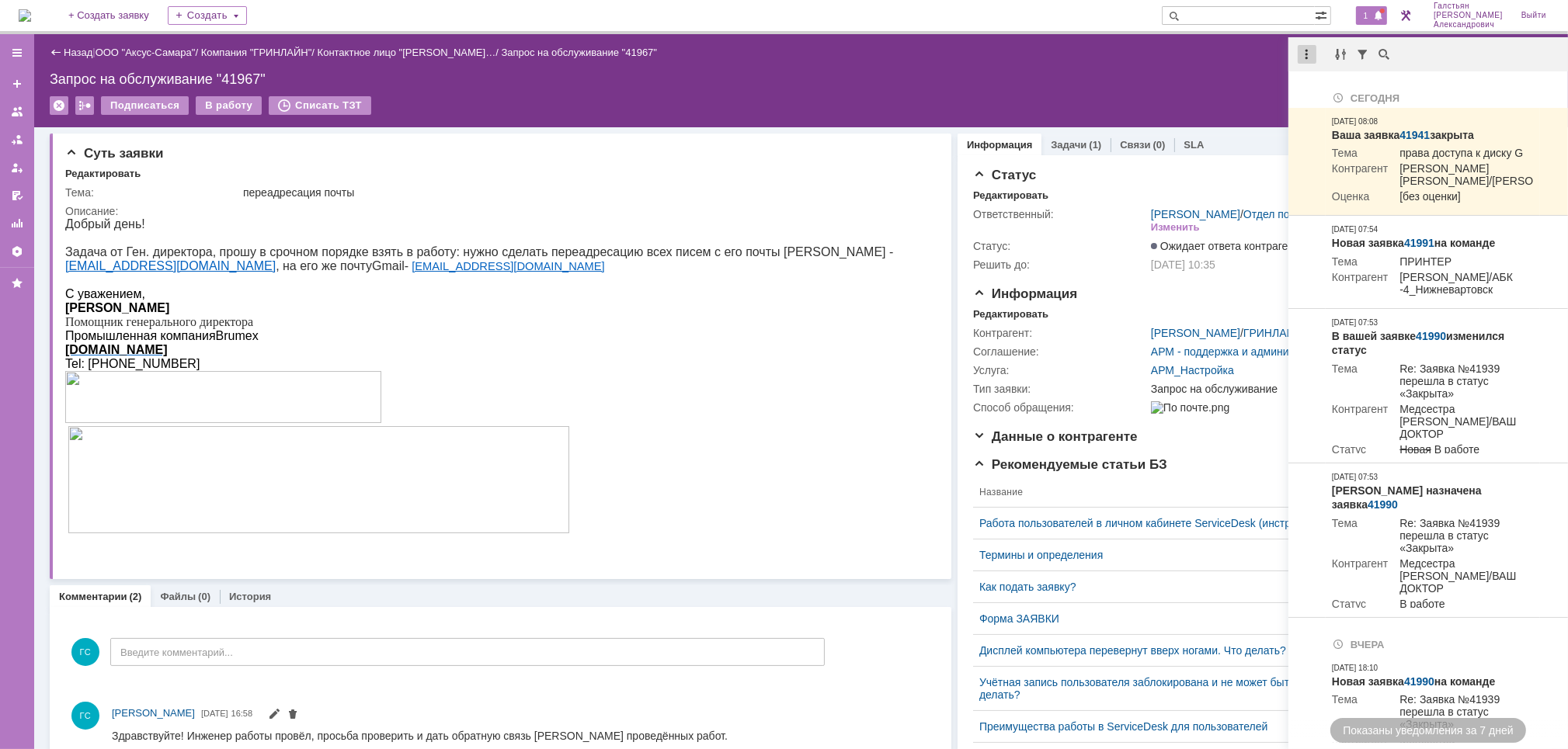
click at [1310, 53] on div at bounding box center [1306, 54] width 18 height 18
click at [1333, 94] on div "Отметить уведомления прочитанными" at bounding box center [1414, 93] width 208 height 11
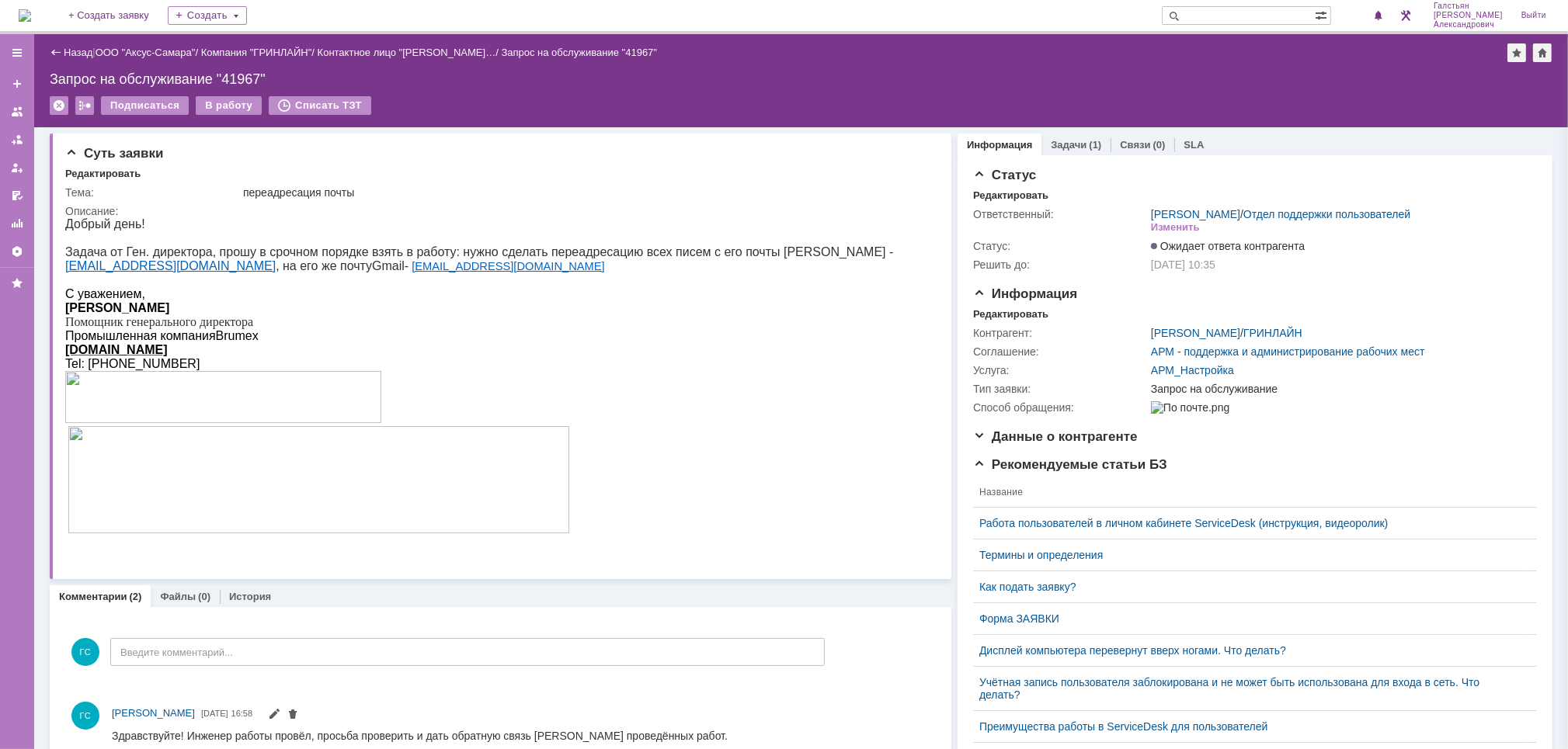
click at [31, 9] on img at bounding box center [24, 15] width 12 height 12
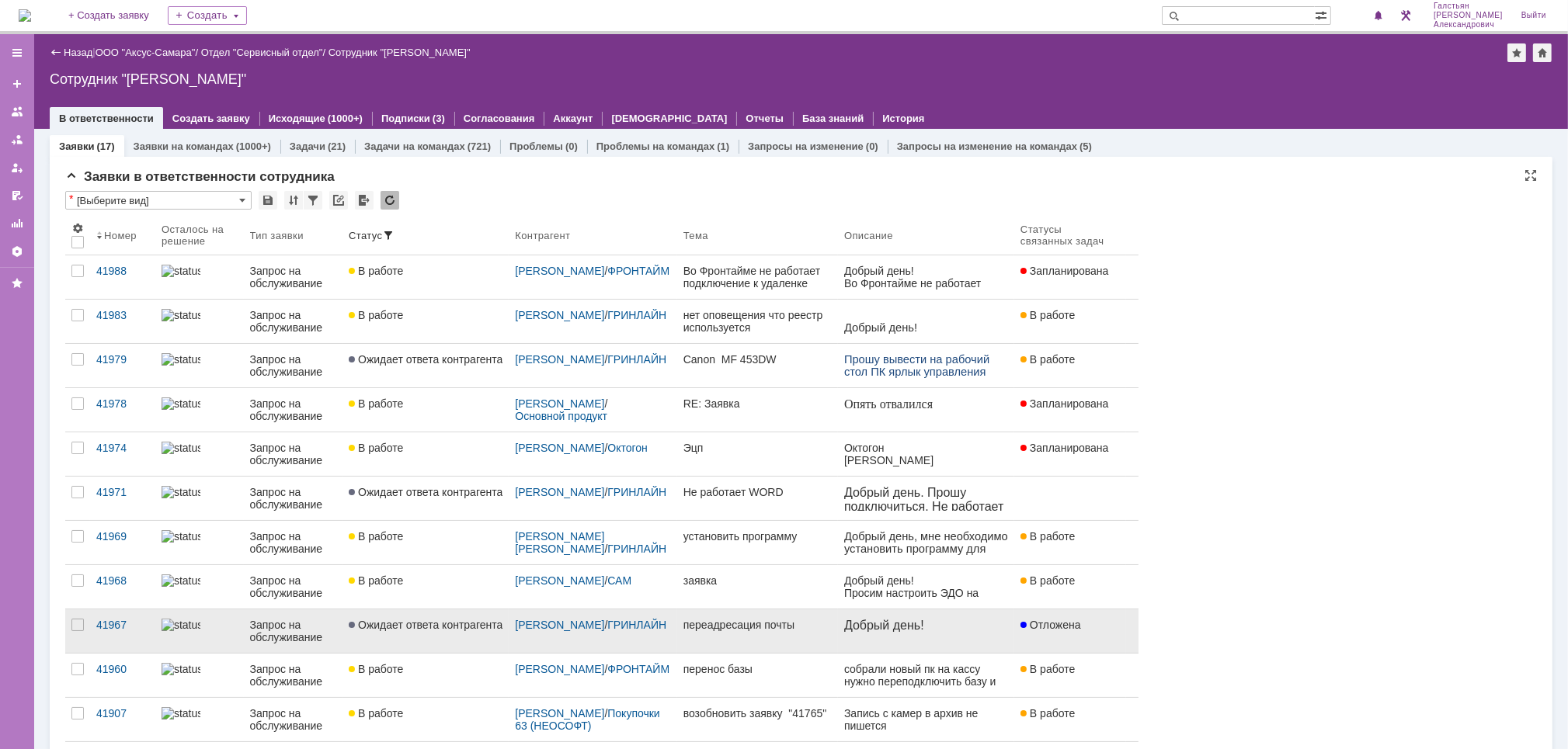
click at [475, 638] on link "Ожидает ответа контрагента" at bounding box center [425, 632] width 166 height 43
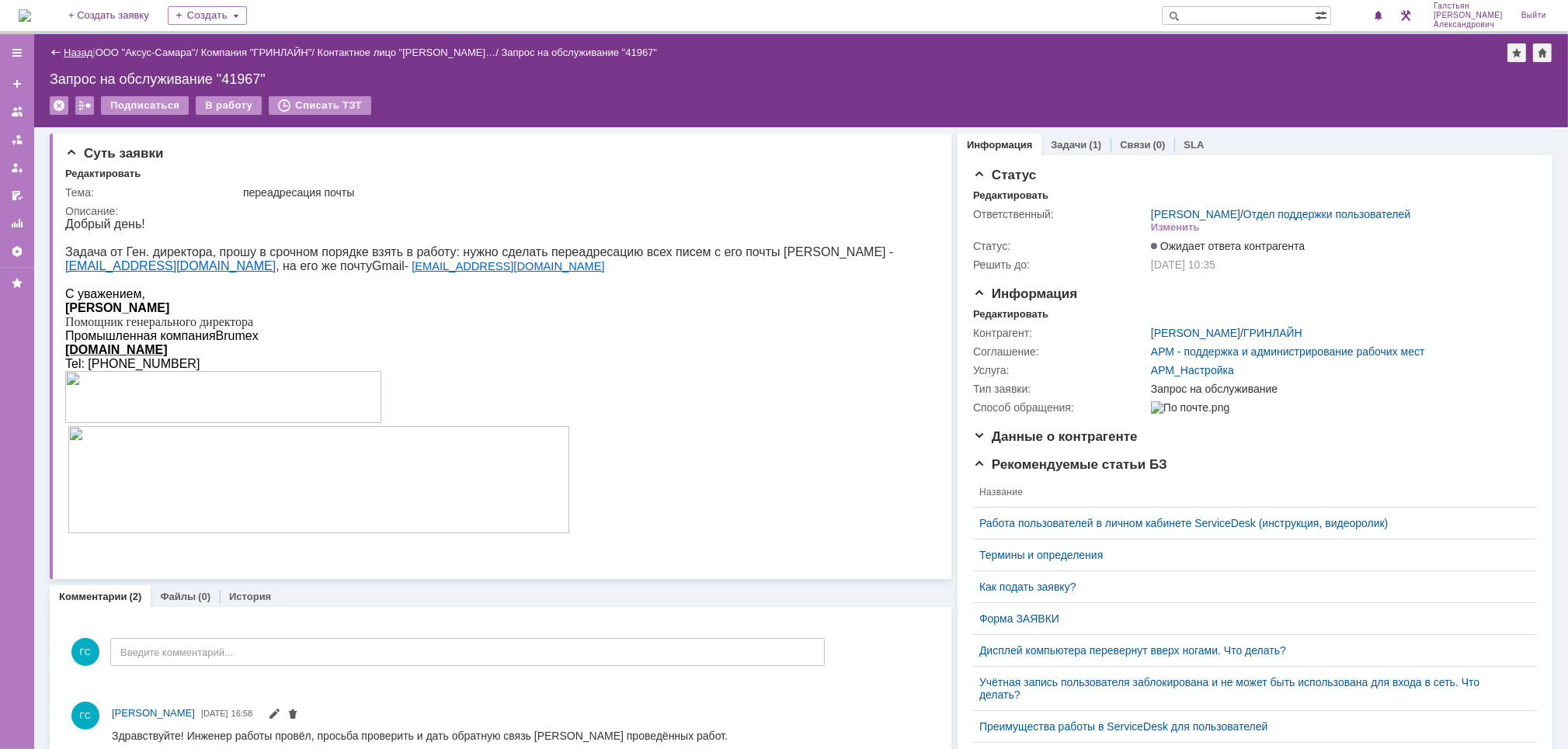
click at [76, 48] on link "Назад" at bounding box center [77, 52] width 28 height 12
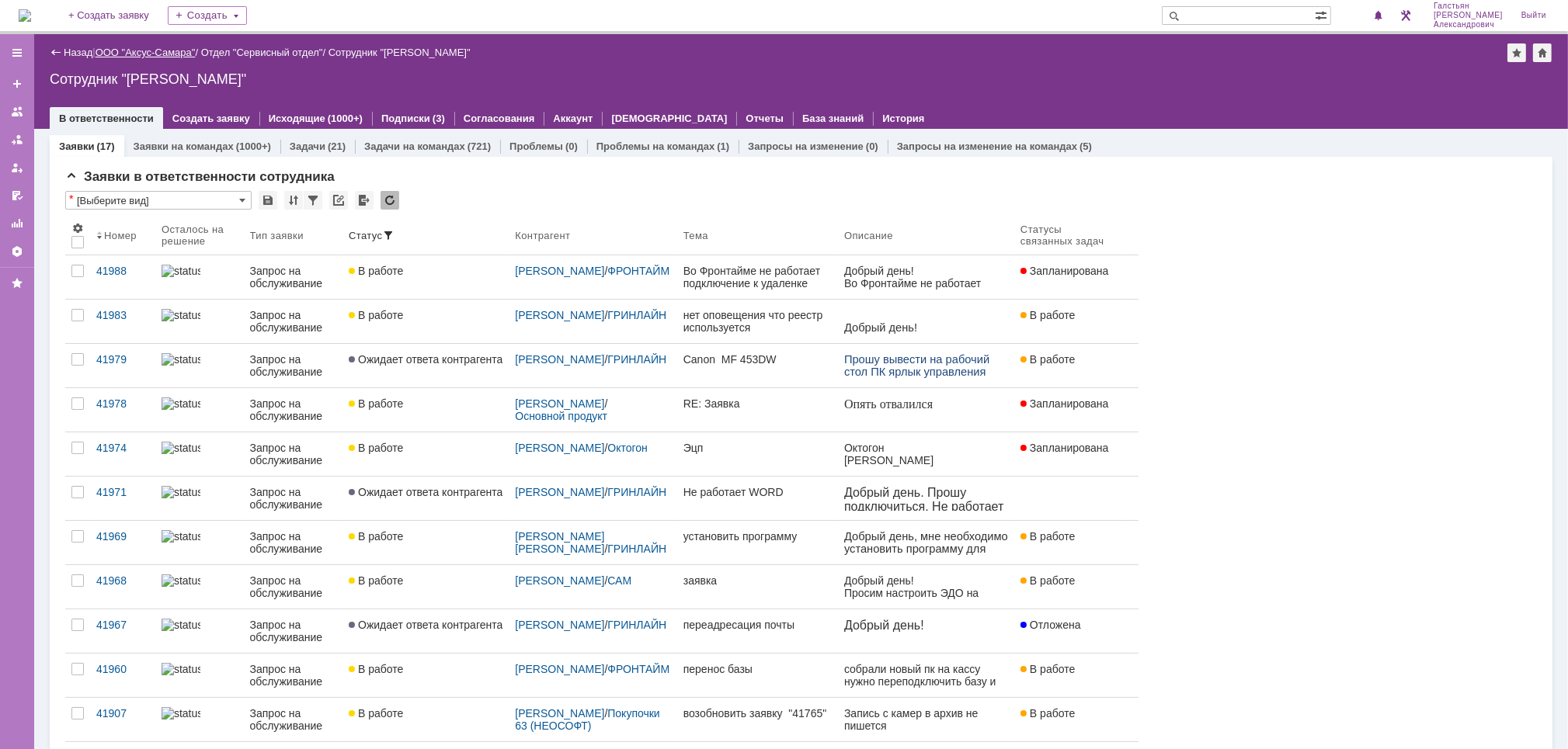
click at [155, 53] on link "ООО "Аксус-Самара"" at bounding box center [146, 52] width 100 height 12
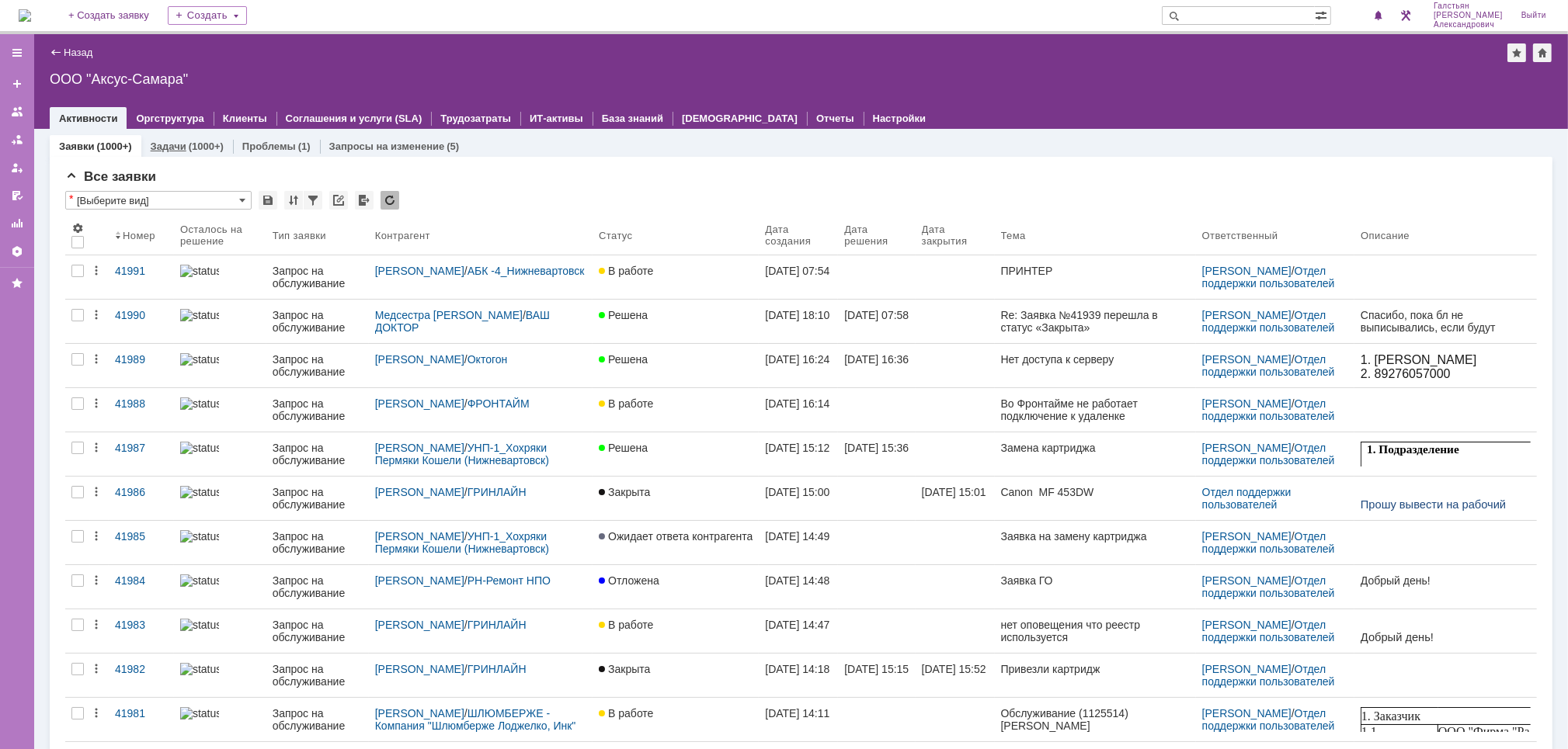
click at [184, 144] on div "Задачи (1000+)" at bounding box center [187, 147] width 73 height 10
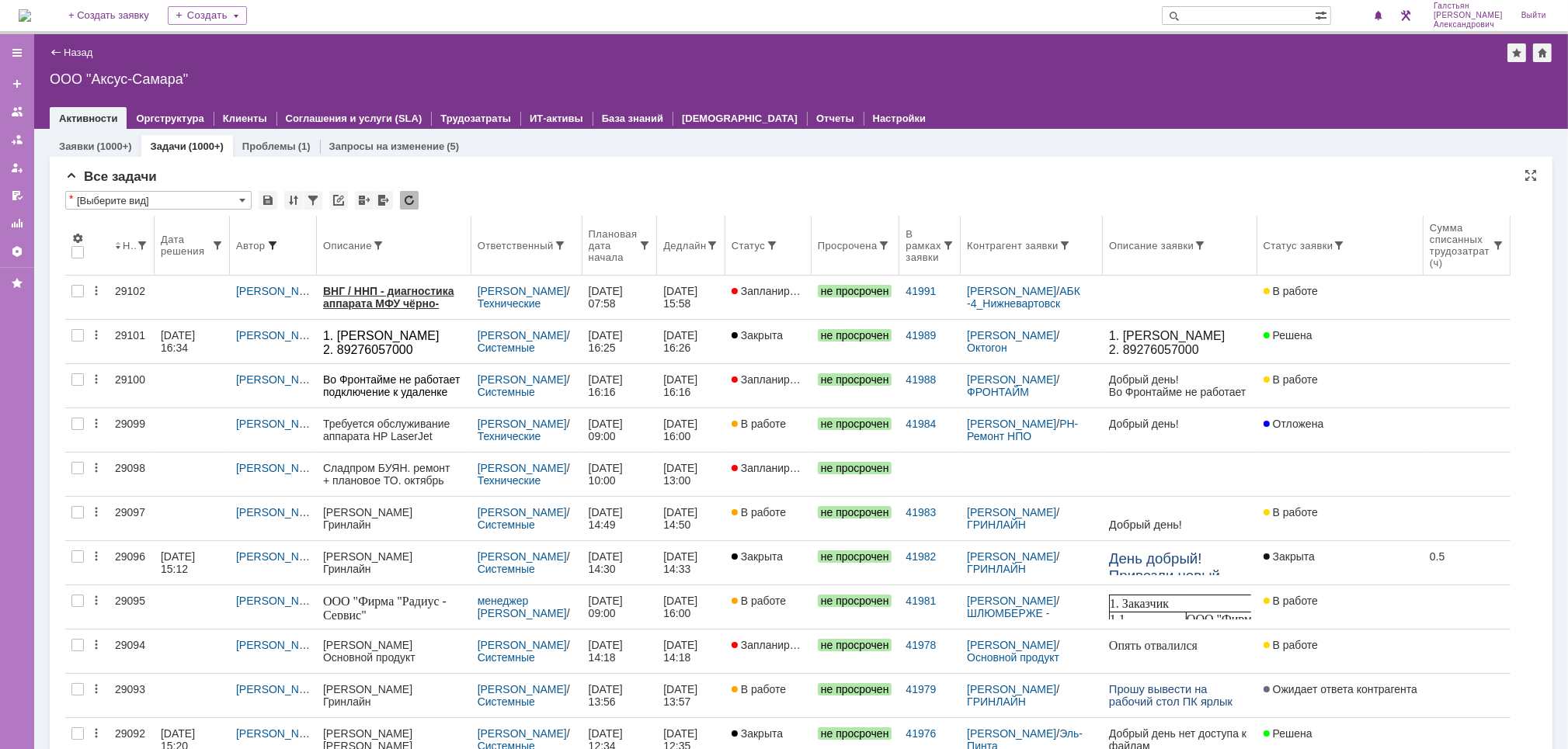
click at [269, 240] on span at bounding box center [272, 245] width 12 height 12
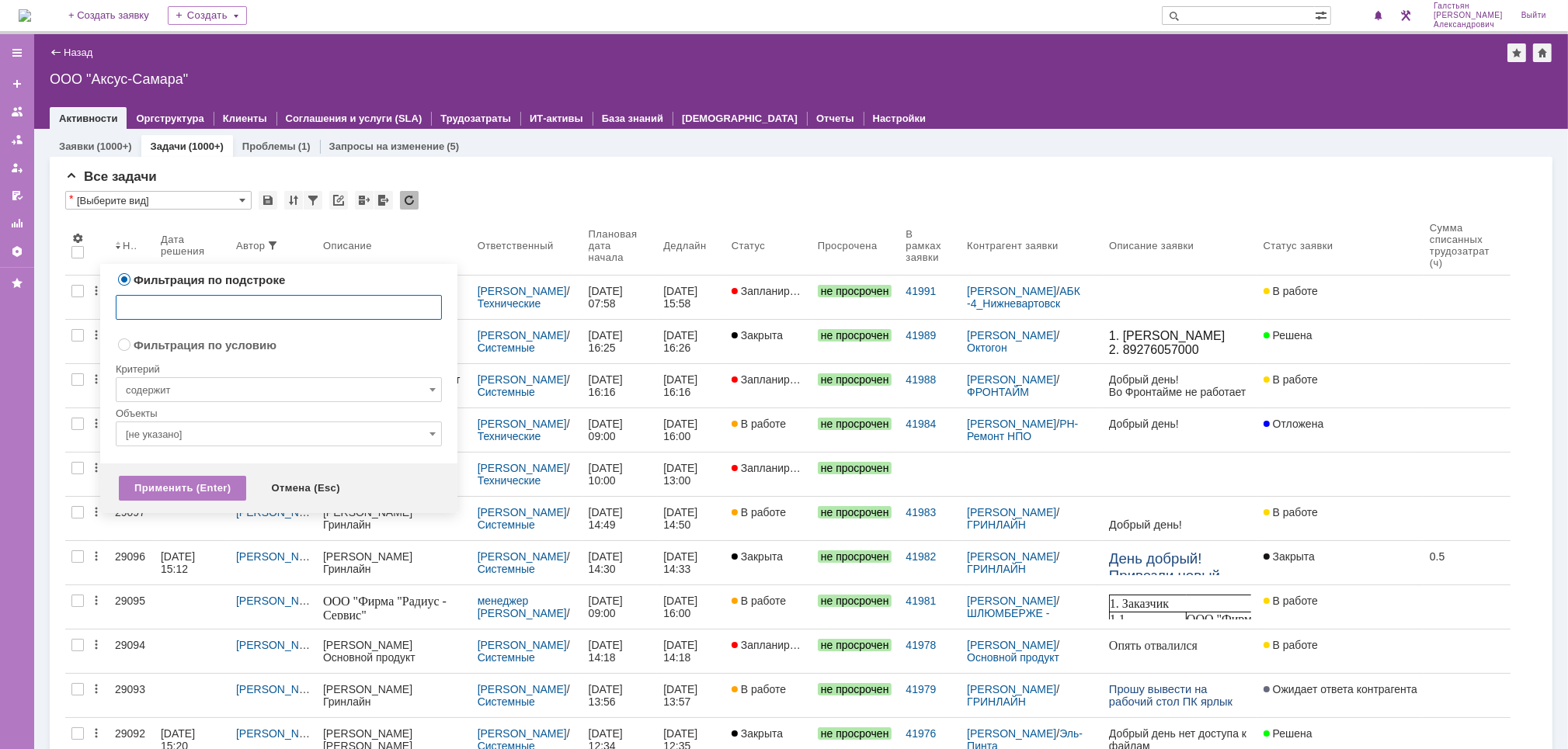
radio input "false"
radio input "true"
click at [277, 432] on input "[не указано]" at bounding box center [278, 434] width 326 height 25
click at [287, 387] on input "содержит" at bounding box center [278, 390] width 326 height 25
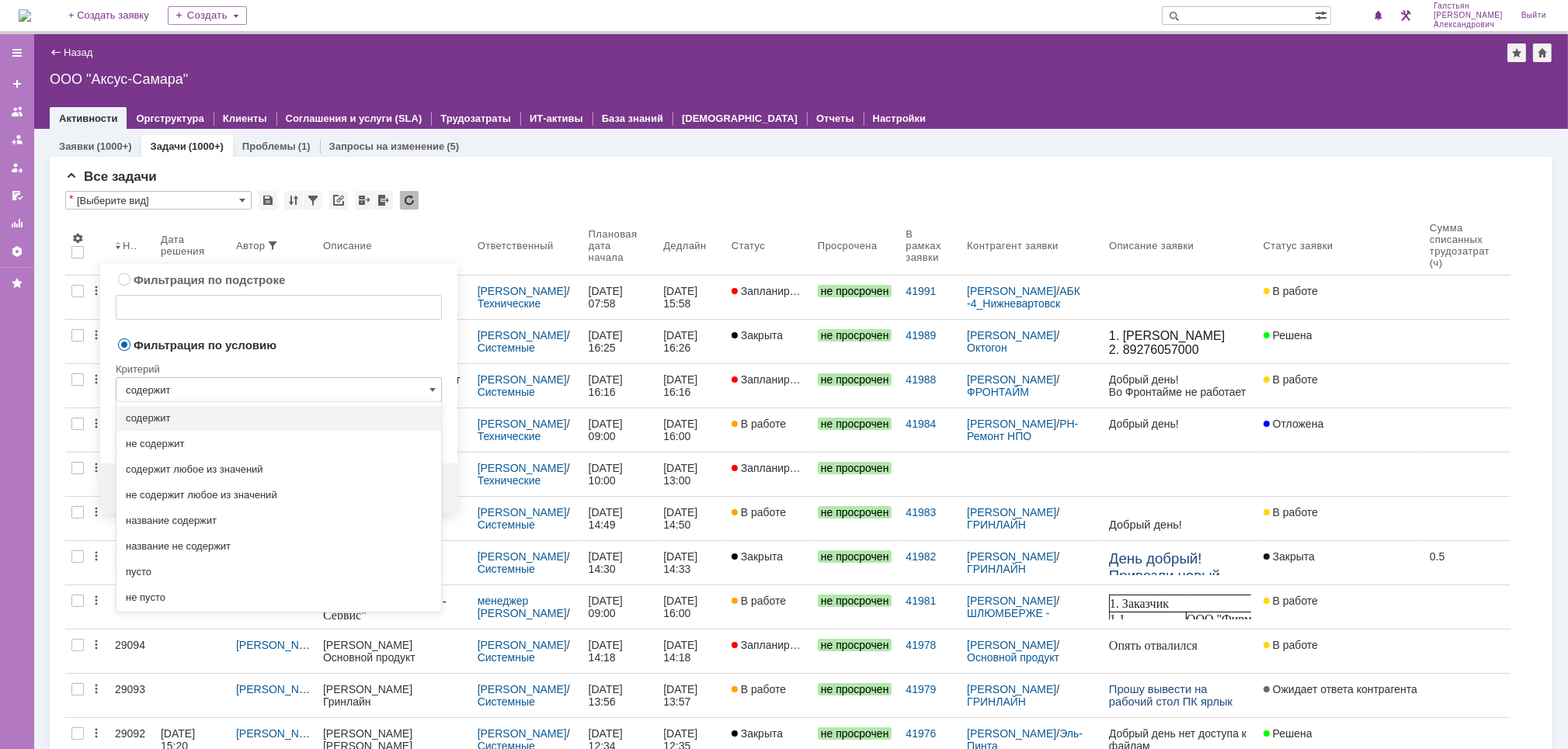
type input "[не указано]"
click at [333, 323] on div "Фильтрация по подстроке Сбросить" at bounding box center [278, 302] width 326 height 65
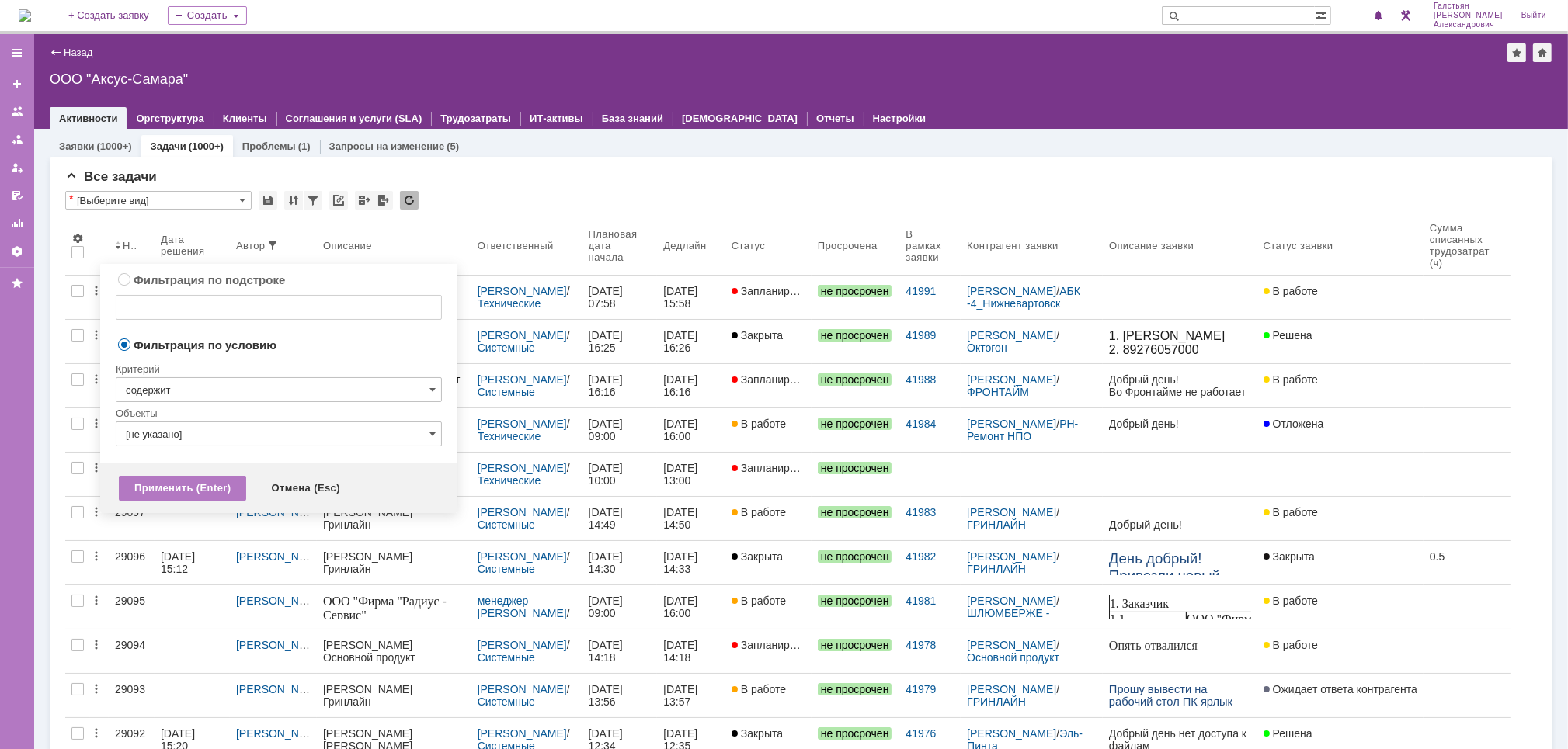
type input "содержит"
click at [251, 428] on input "[не указано]" at bounding box center [278, 434] width 326 height 25
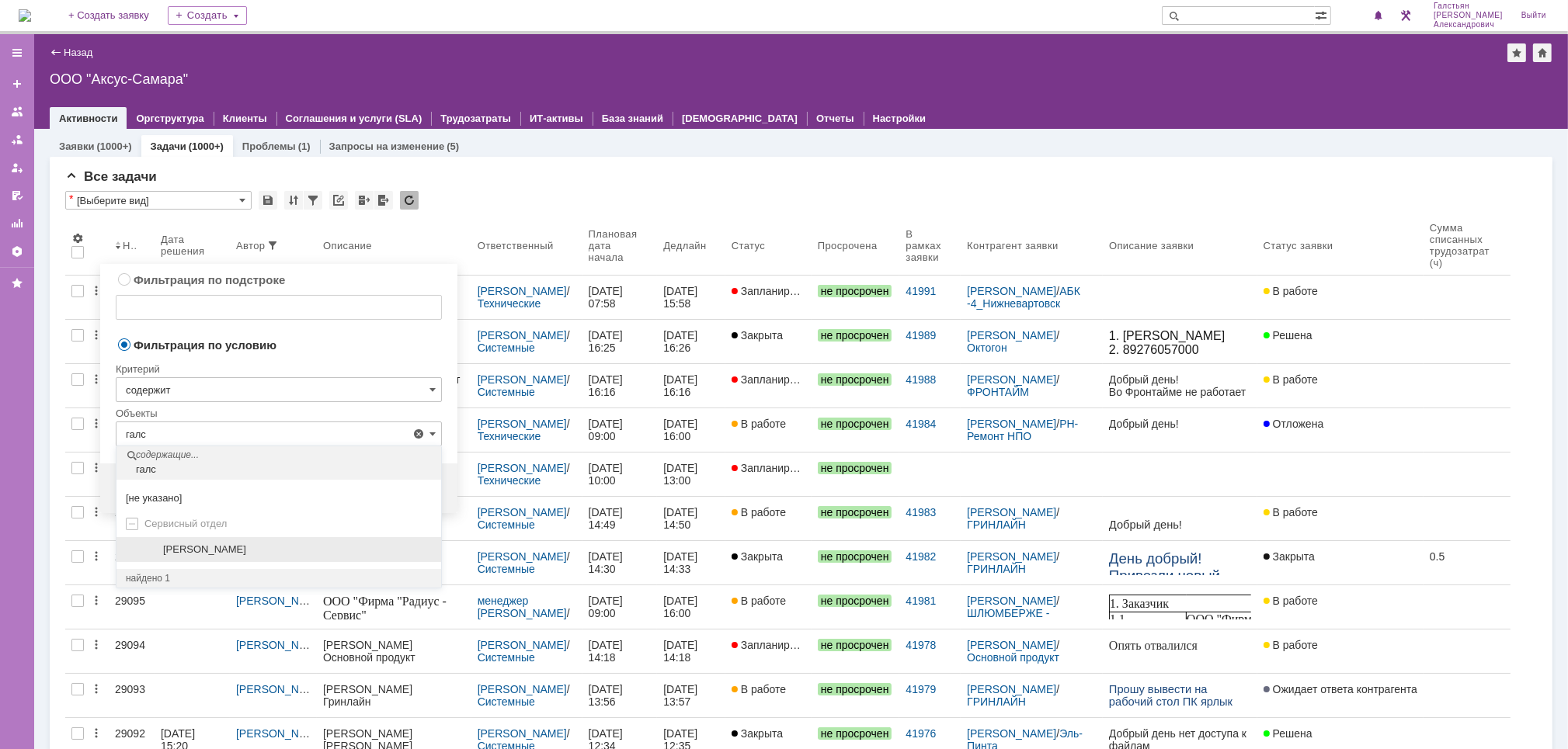
click at [217, 539] on div "[PERSON_NAME]" at bounding box center [279, 550] width 325 height 26
type input "[PERSON_NAME]"
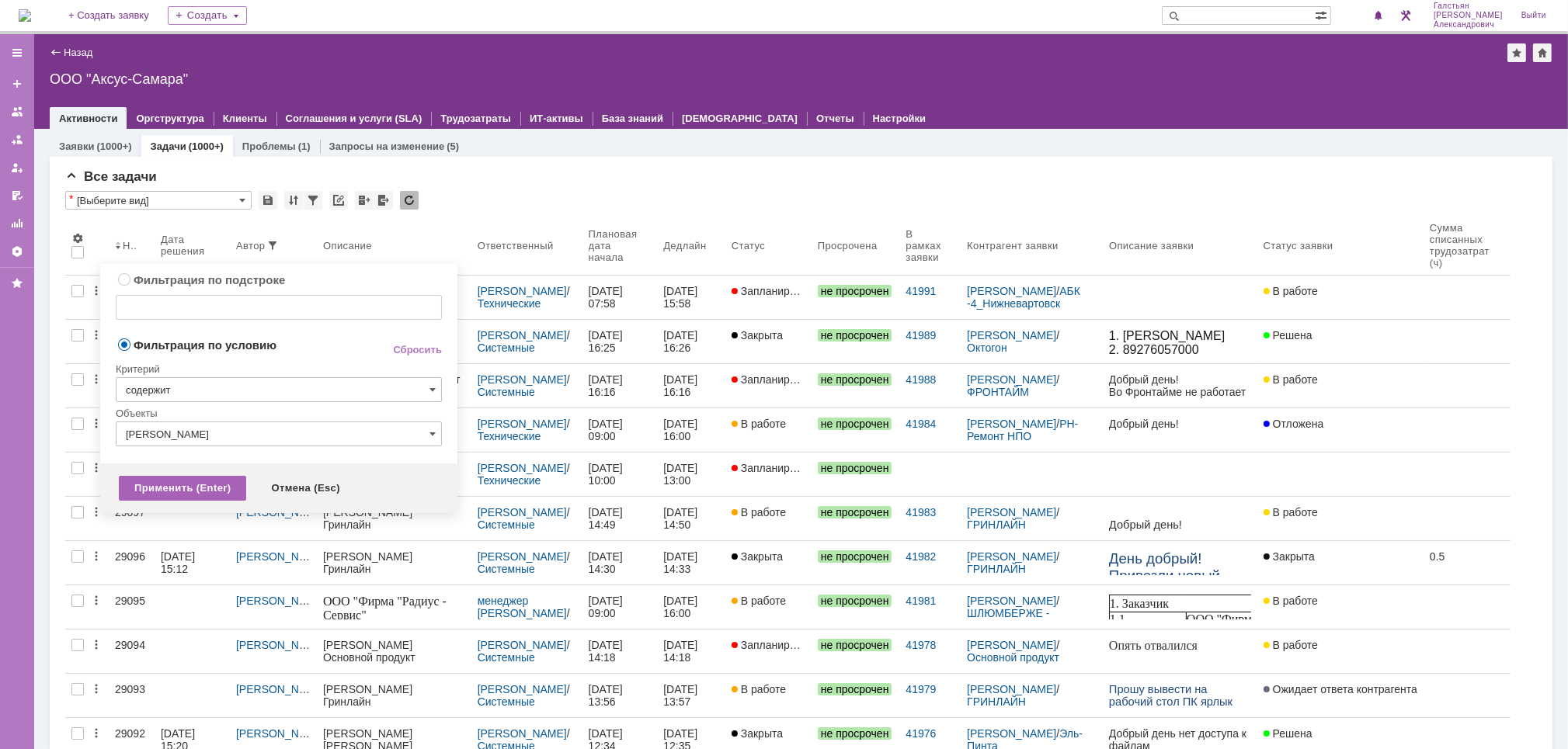
click at [183, 482] on div "Применить (Enter)" at bounding box center [182, 488] width 127 height 25
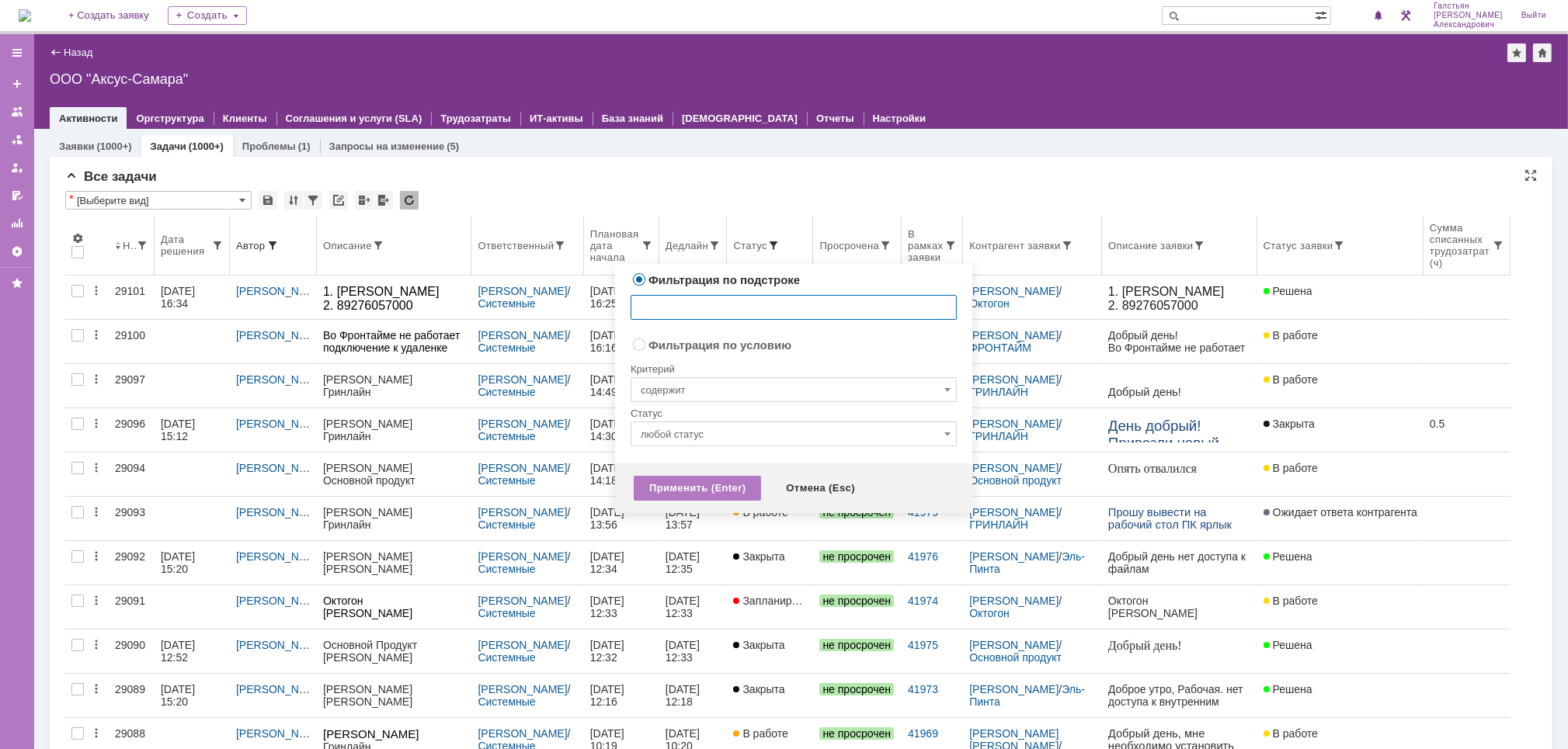
click at [780, 245] on span at bounding box center [773, 245] width 12 height 12
radio input "false"
radio input "true"
click at [754, 381] on input "содержит" at bounding box center [793, 390] width 326 height 25
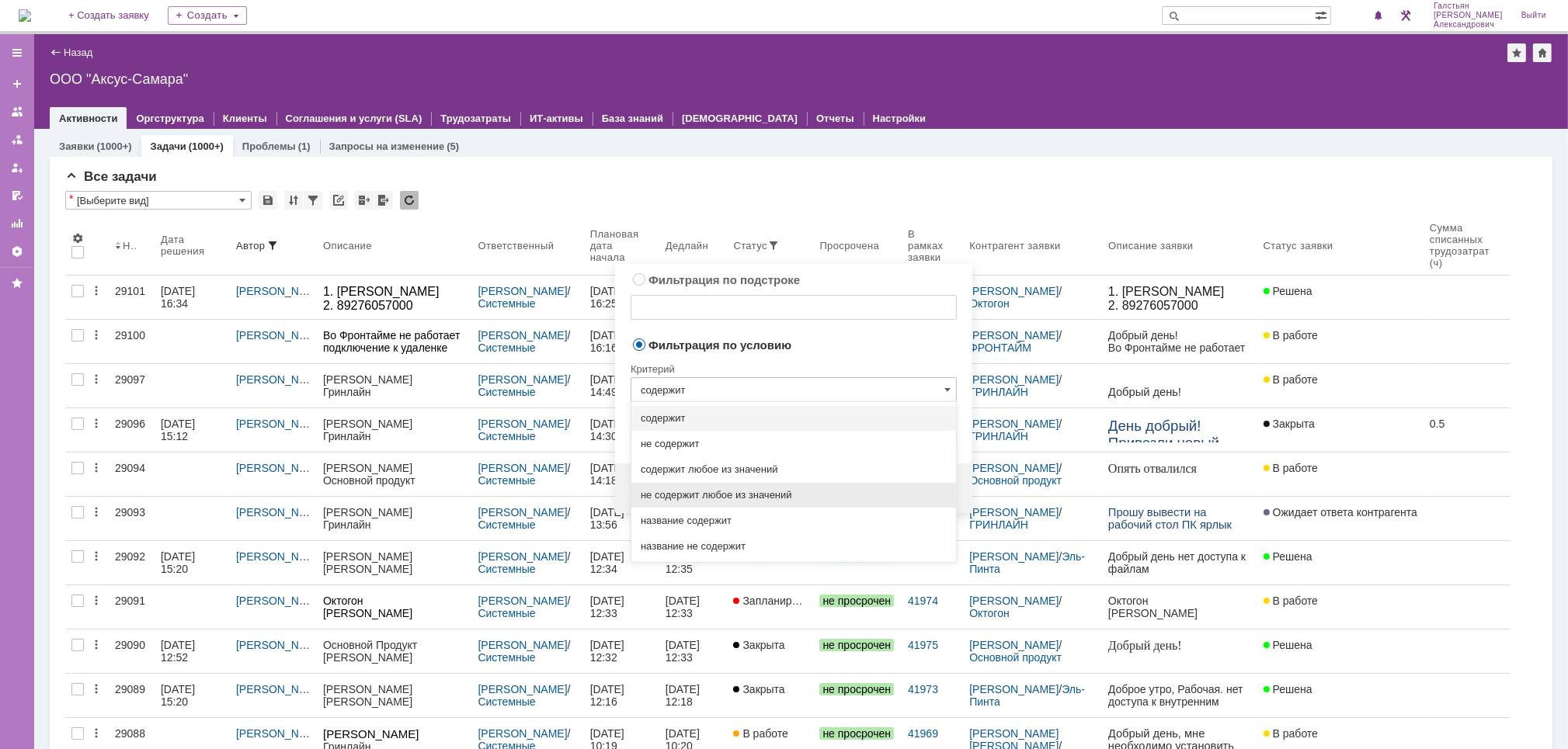
click at [752, 491] on span "не содержит любое из значений" at bounding box center [793, 495] width 306 height 12
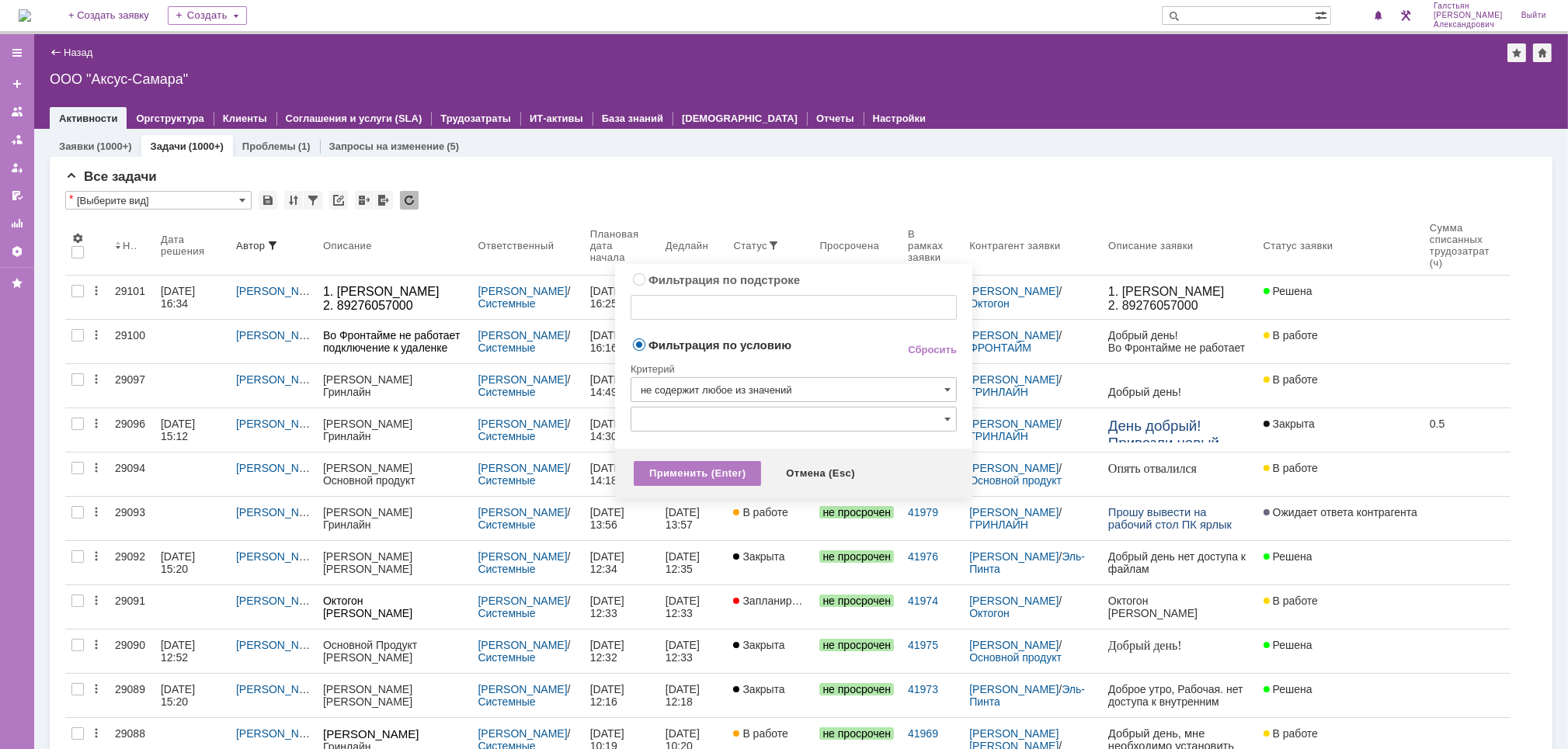
type input "не содержит любое из значений"
click at [774, 412] on input "text" at bounding box center [793, 419] width 326 height 25
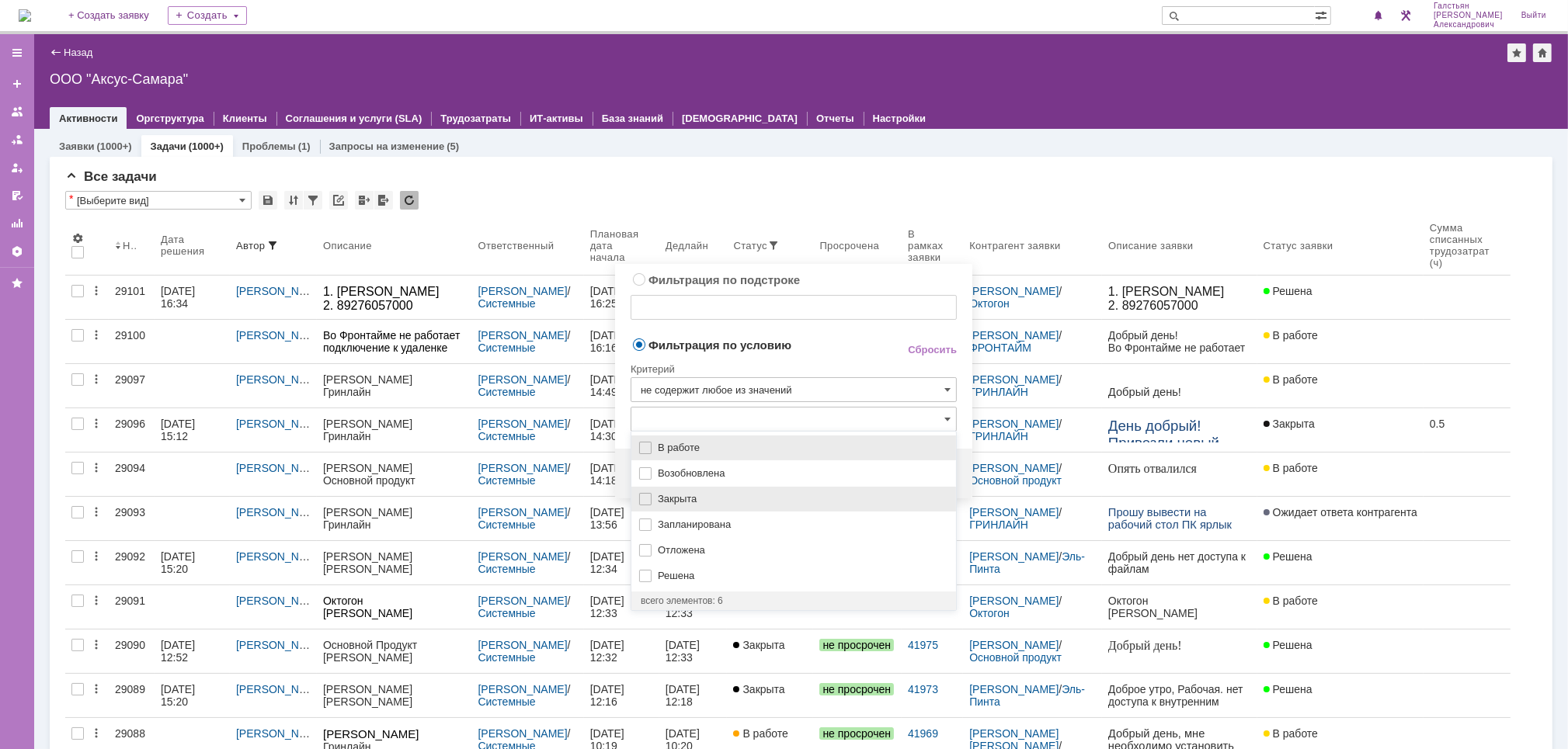
click at [762, 491] on div "Закрыта" at bounding box center [794, 499] width 325 height 25
click at [711, 581] on span "Решена" at bounding box center [801, 576] width 289 height 12
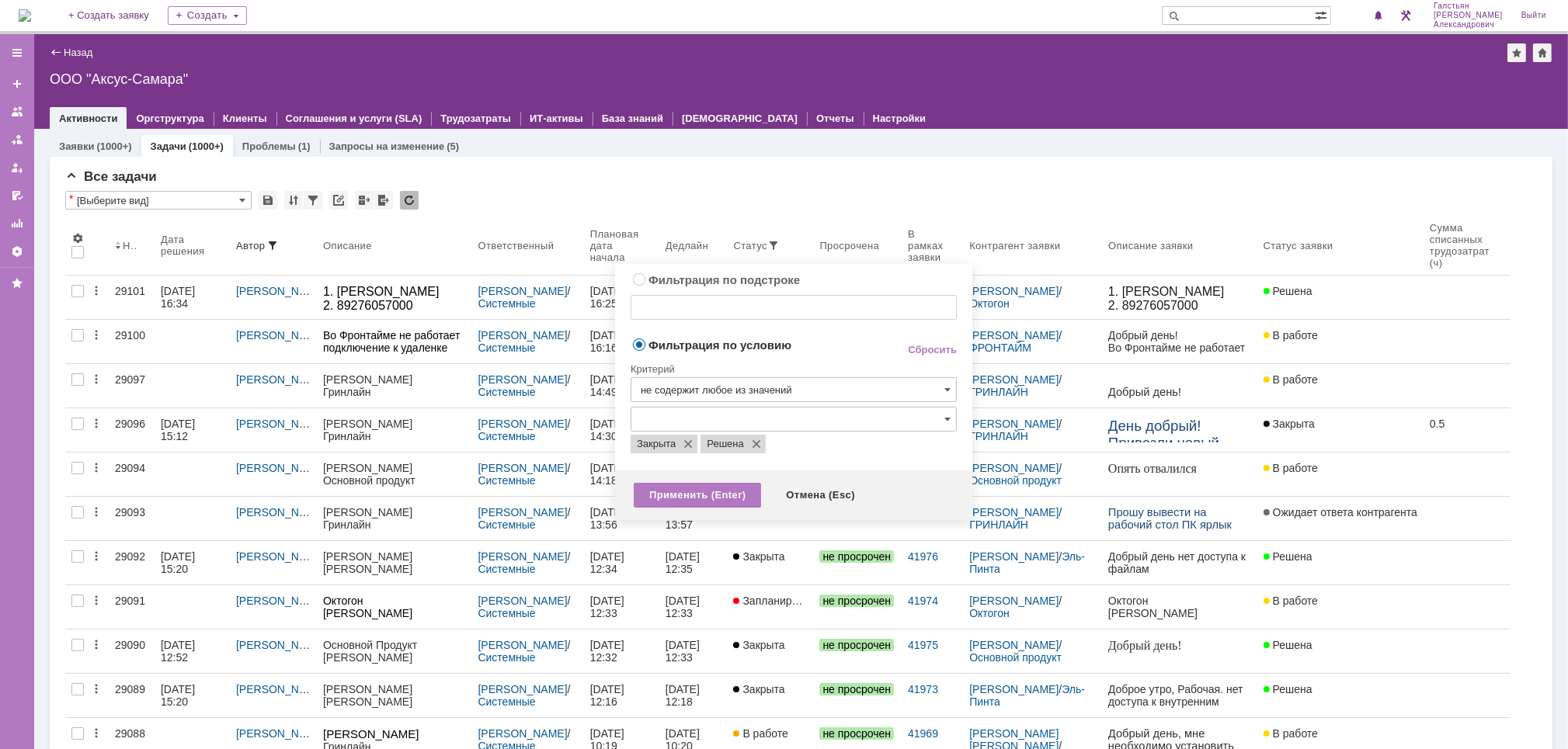
click at [811, 357] on div "Критерий" at bounding box center [793, 367] width 326 height 21
click at [732, 497] on div "Применить (Enter)" at bounding box center [697, 496] width 127 height 25
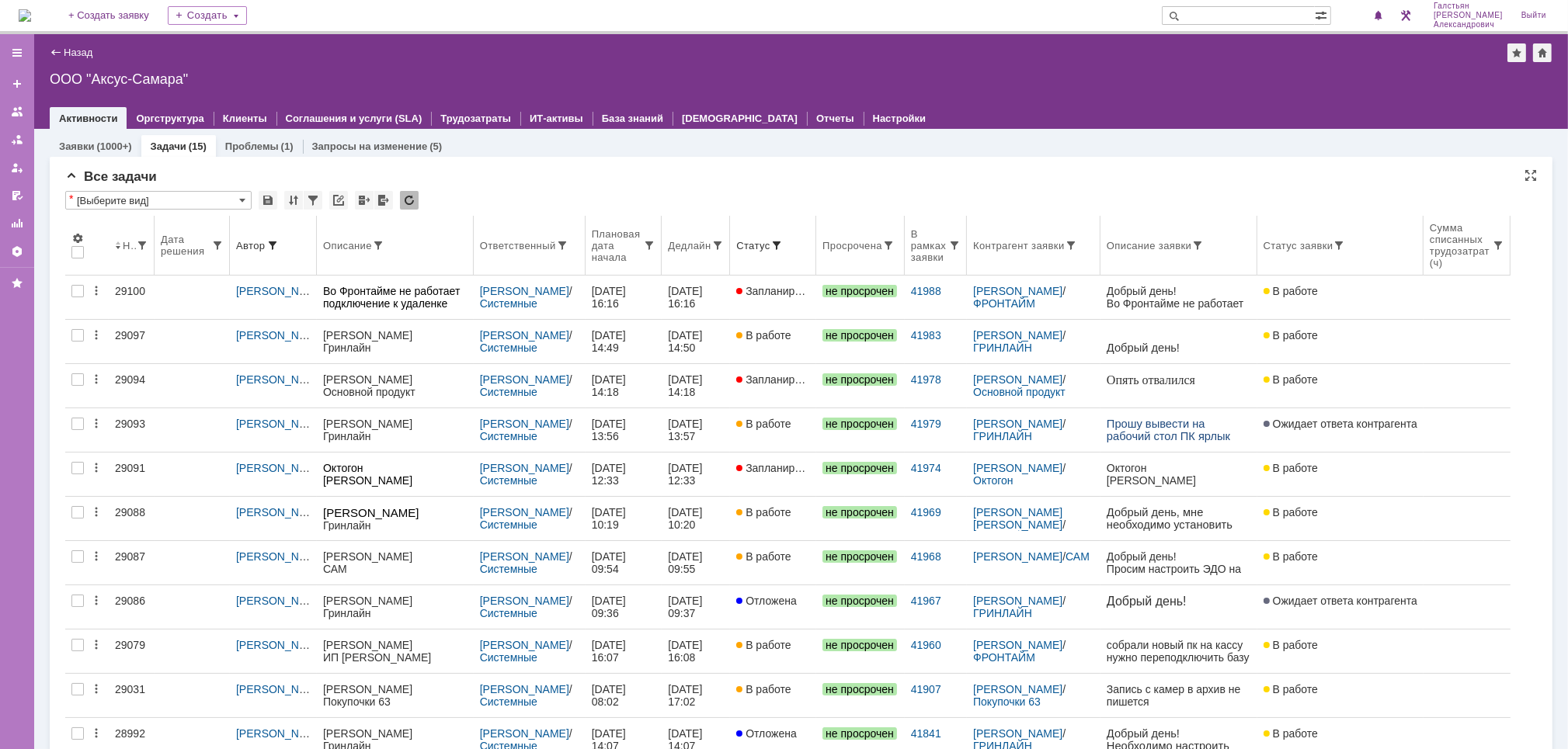
click at [534, 256] on th "Ответственный" at bounding box center [530, 246] width 112 height 60
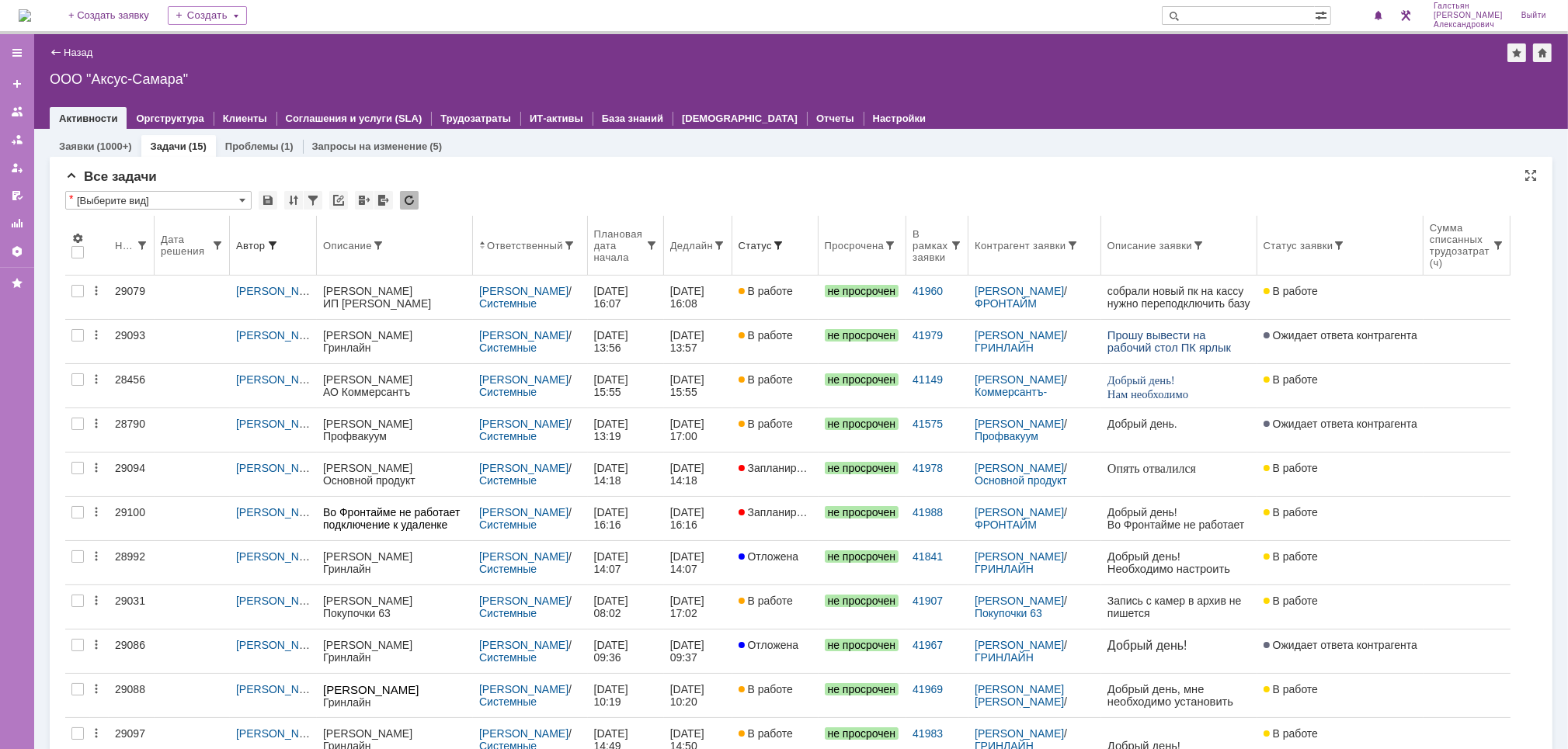
click at [701, 262] on th "Дедлайн" at bounding box center [698, 246] width 68 height 60
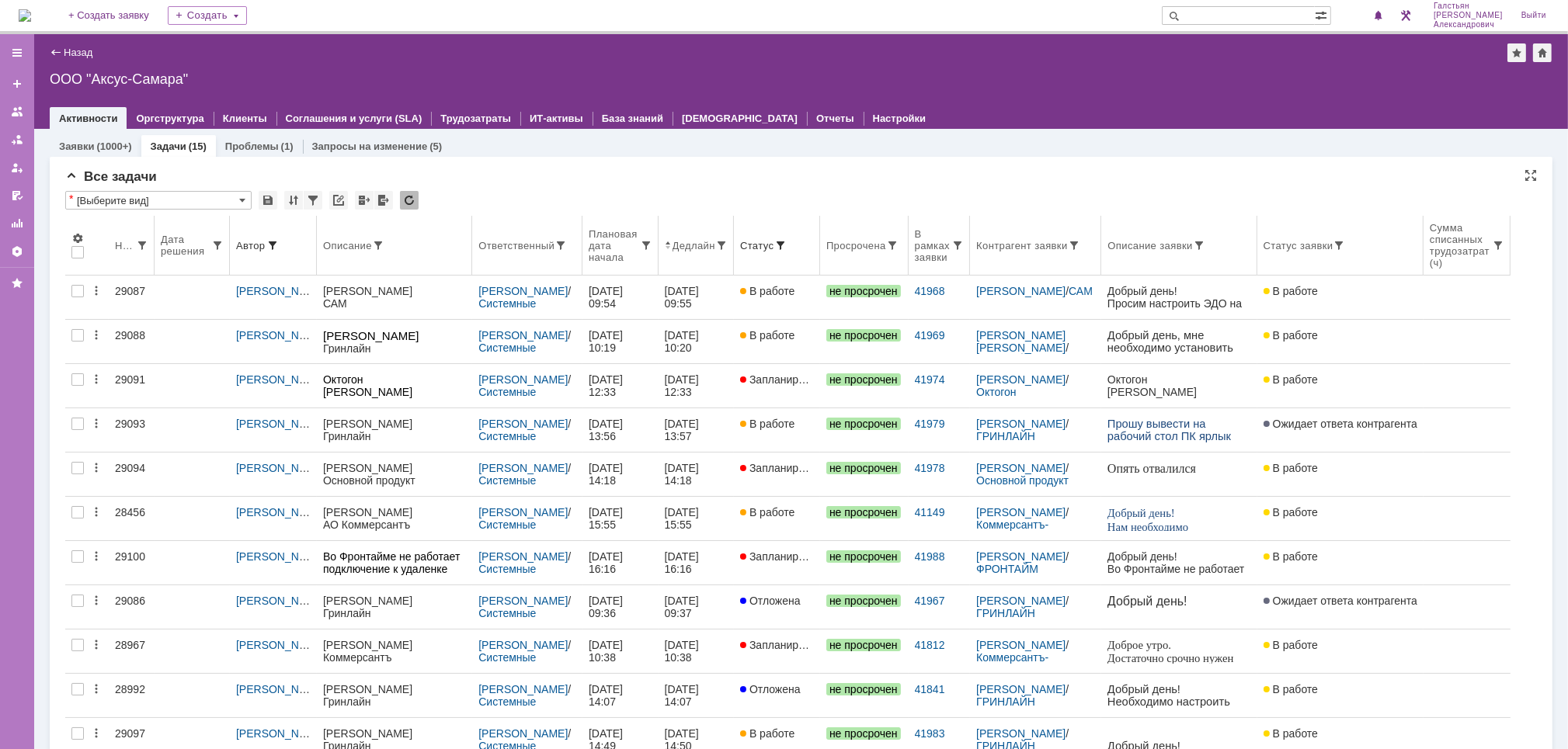
click at [512, 241] on div "Ответственный" at bounding box center [516, 246] width 76 height 12
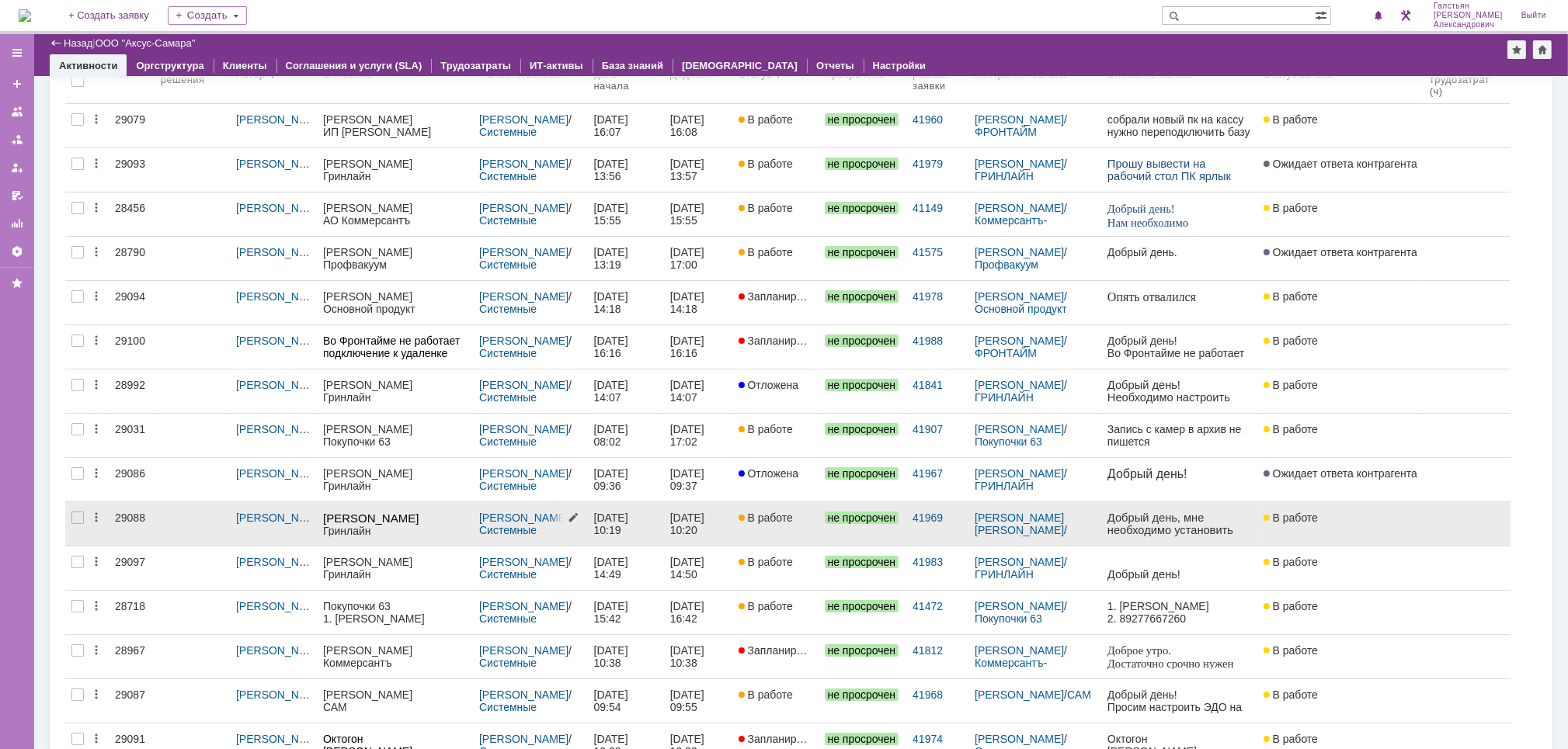
click at [515, 507] on div "Мукминьзянов Раиль Рамильевич / Системные администраторы" at bounding box center [531, 524] width 115 height 43
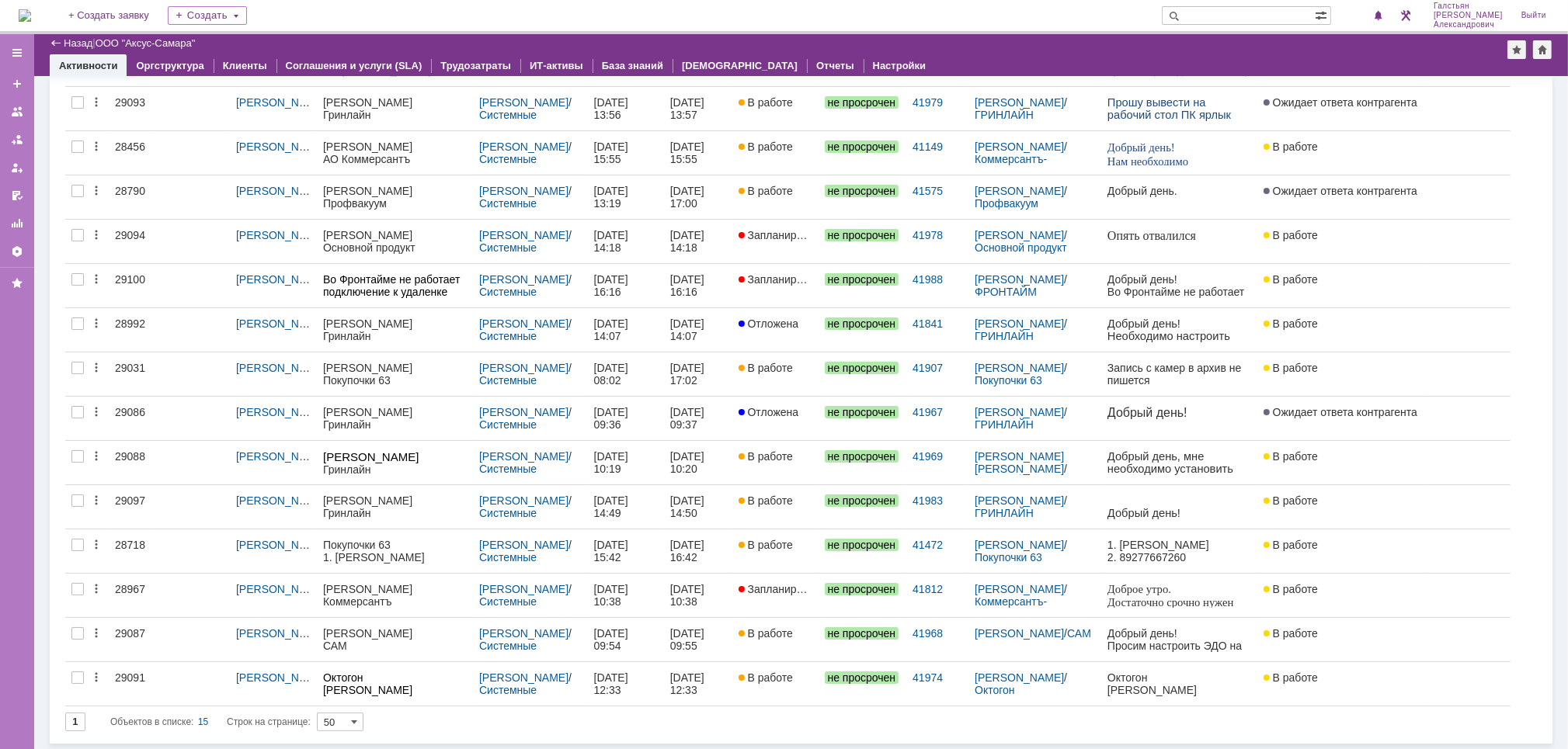
click at [31, 17] on img at bounding box center [24, 15] width 12 height 12
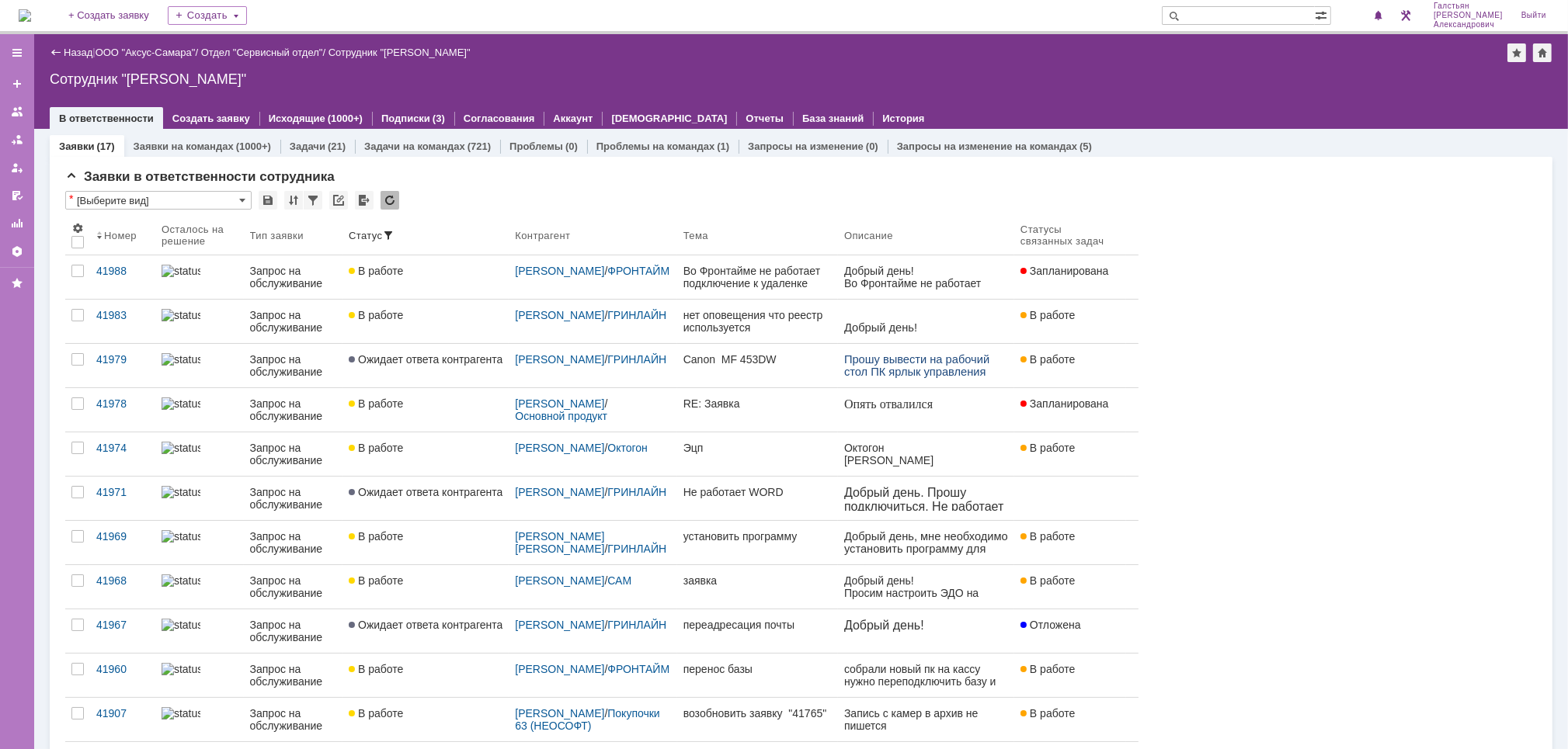
click at [1235, 12] on input "text" at bounding box center [1238, 15] width 153 height 18
type input "29091"
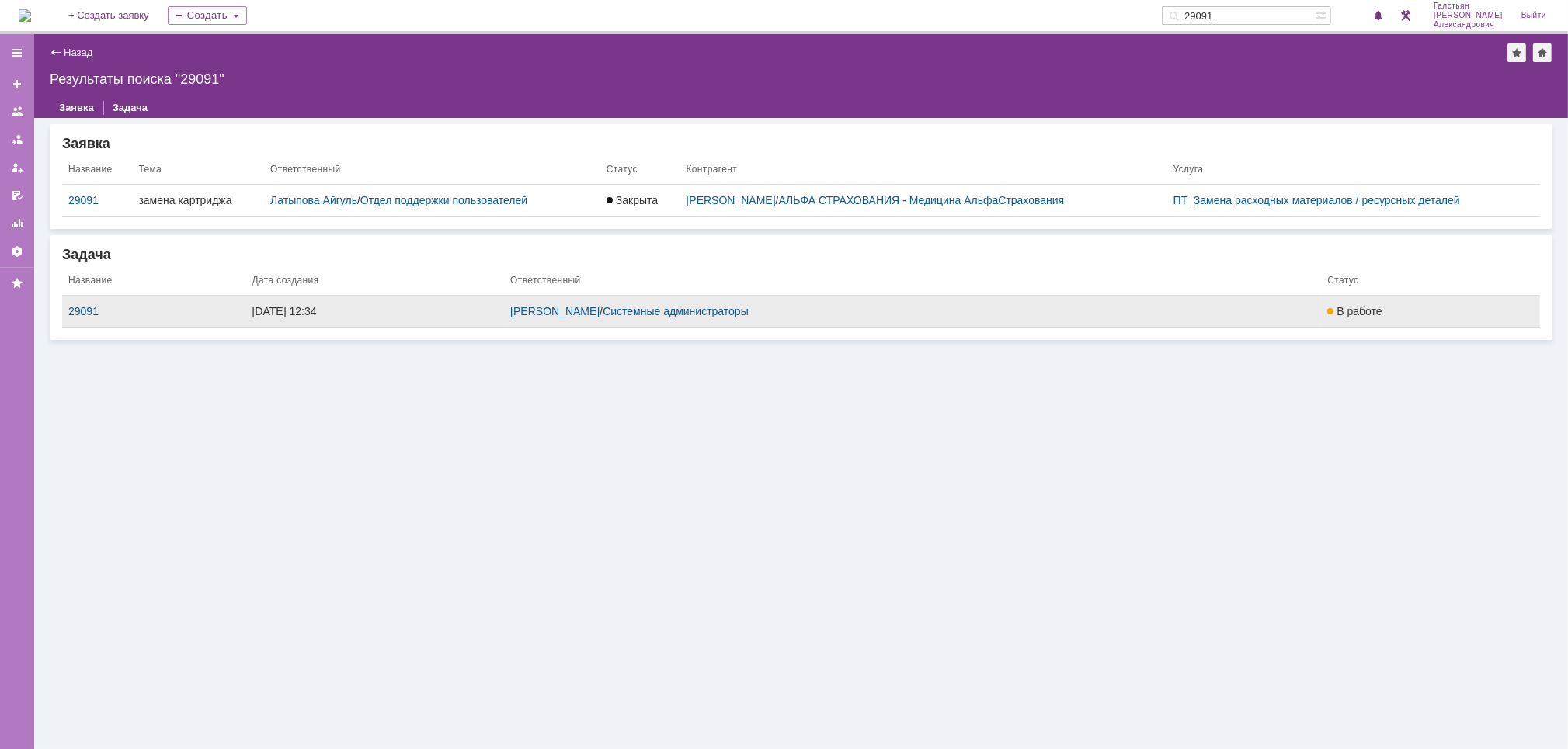
click at [1233, 305] on div "Рогов Александр Евгеньевич / Системные администраторы" at bounding box center [912, 311] width 805 height 12
click at [90, 310] on div "29091" at bounding box center [153, 311] width 171 height 12
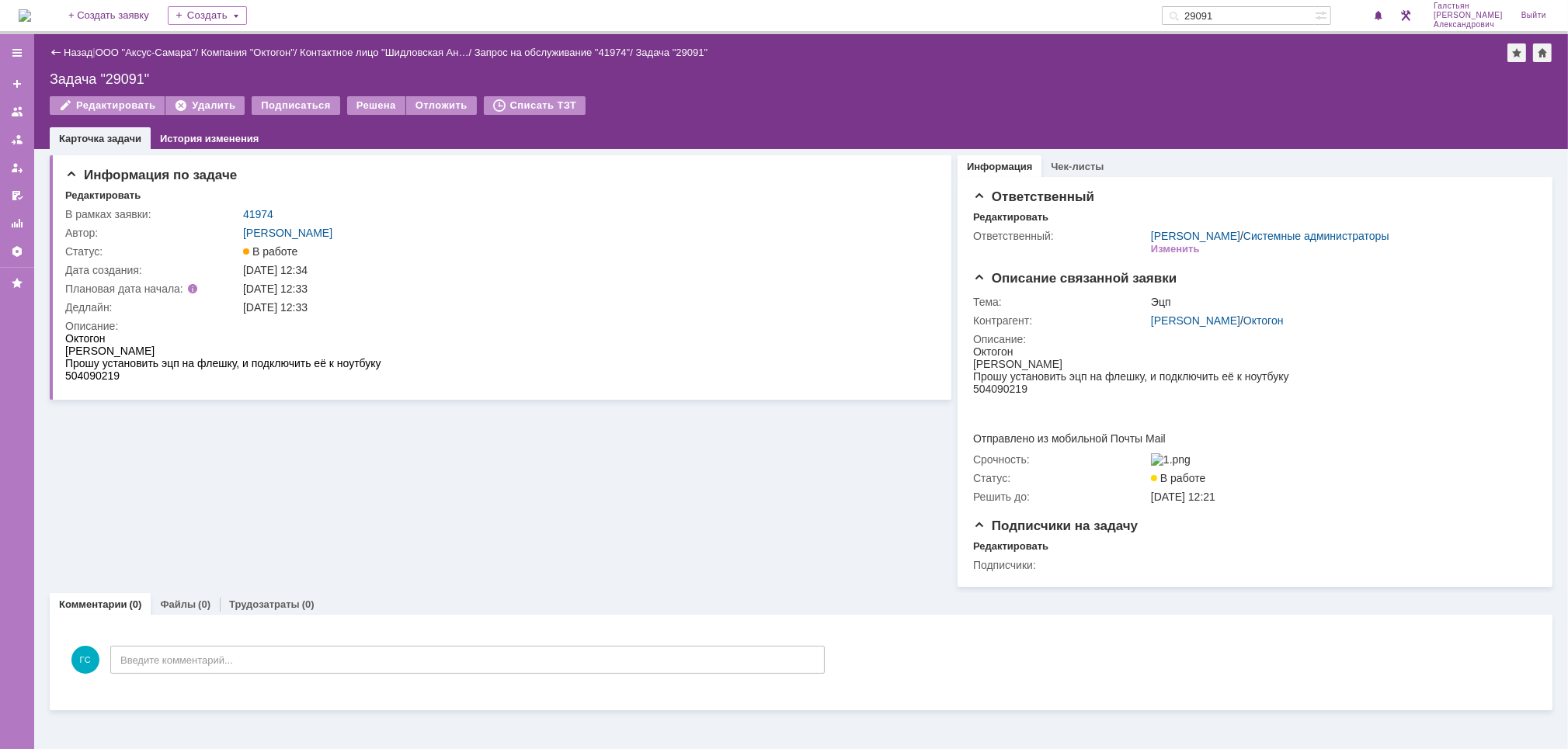
click at [90, 310] on div "Дедлайн:" at bounding box center [152, 307] width 175 height 12
click at [151, 252] on div "Статус:" at bounding box center [152, 252] width 175 height 12
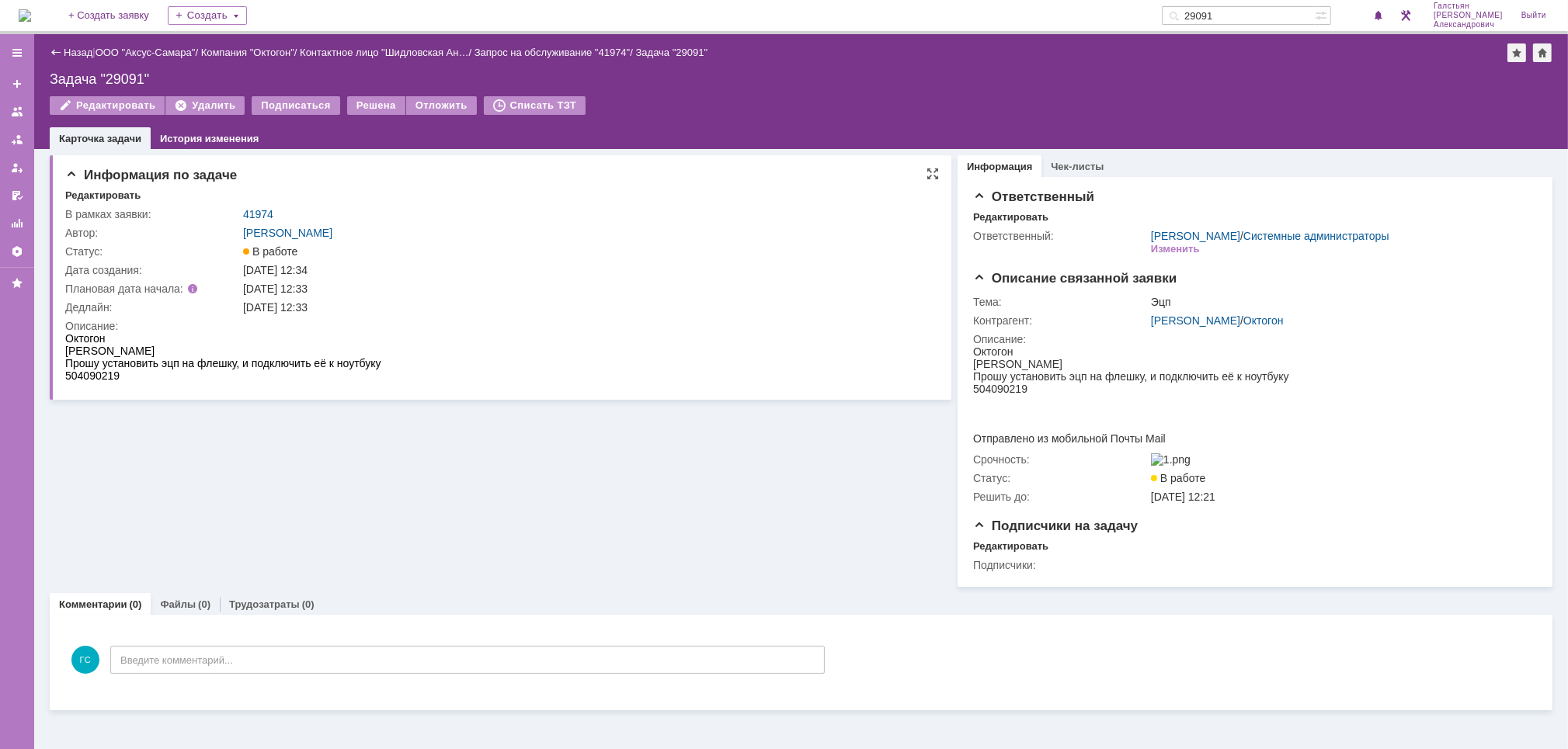
click at [151, 252] on div "Статус:" at bounding box center [152, 252] width 175 height 12
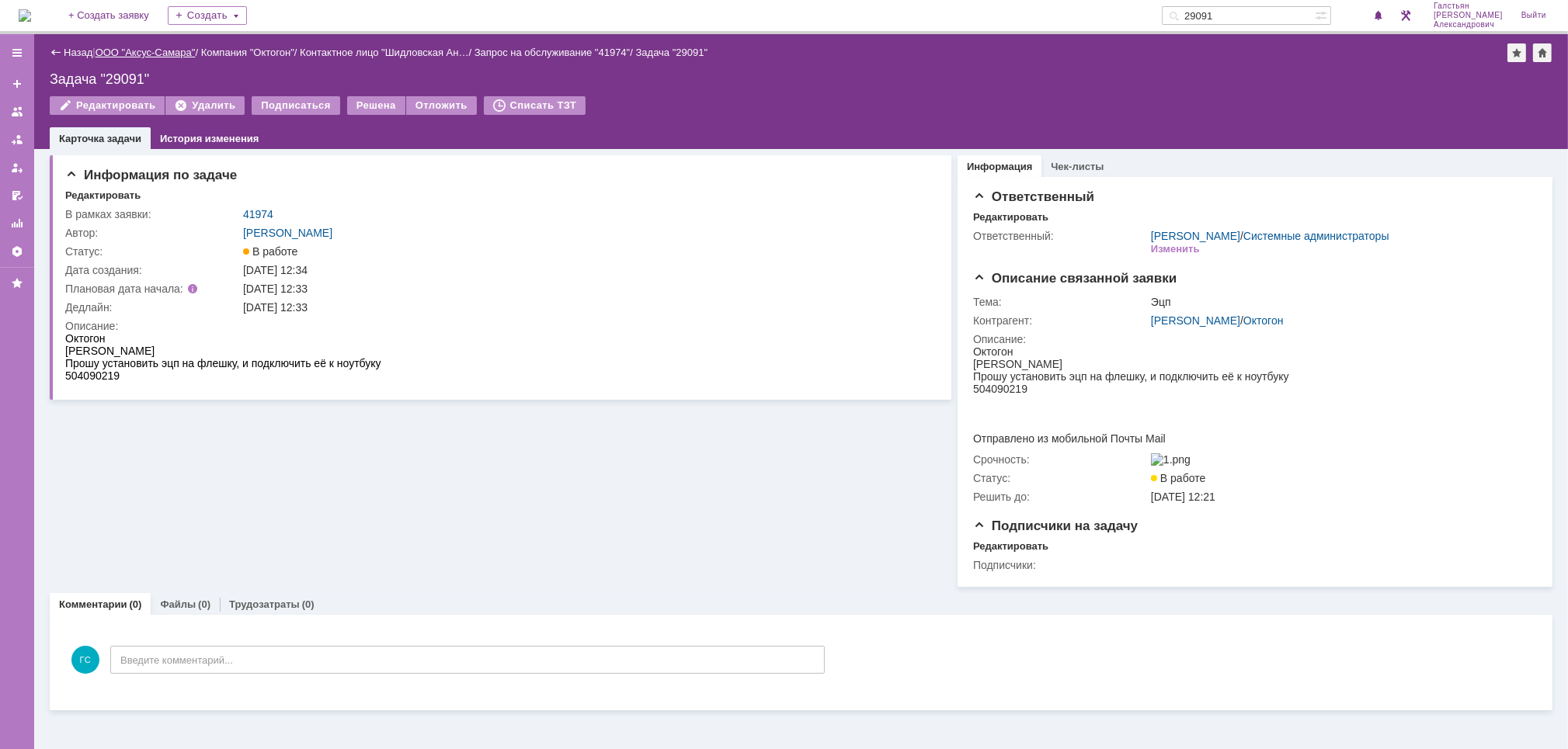
click at [151, 47] on link "ООО "Аксус-Самара"" at bounding box center [146, 52] width 100 height 12
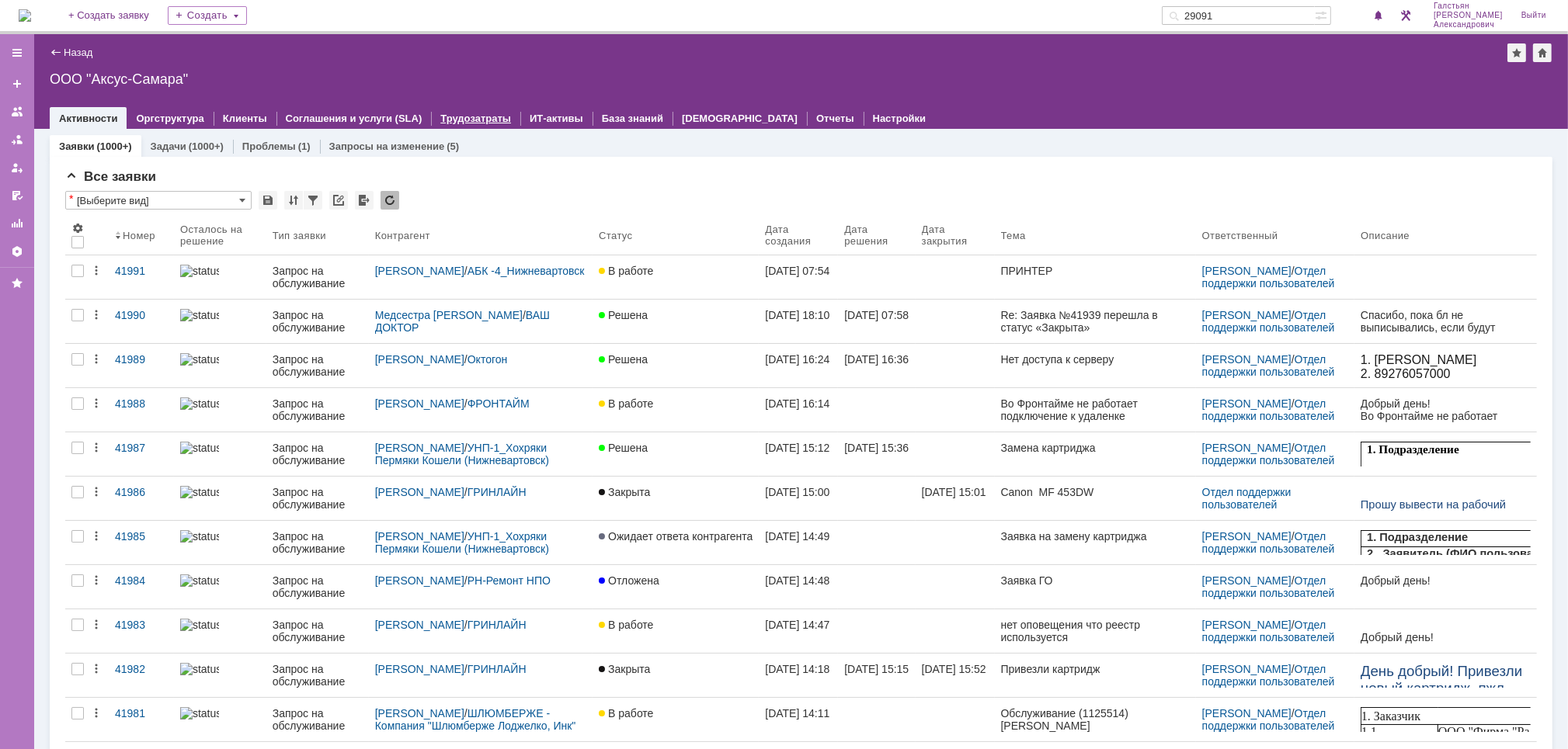
click at [451, 120] on link "Трудозатраты" at bounding box center [475, 118] width 71 height 12
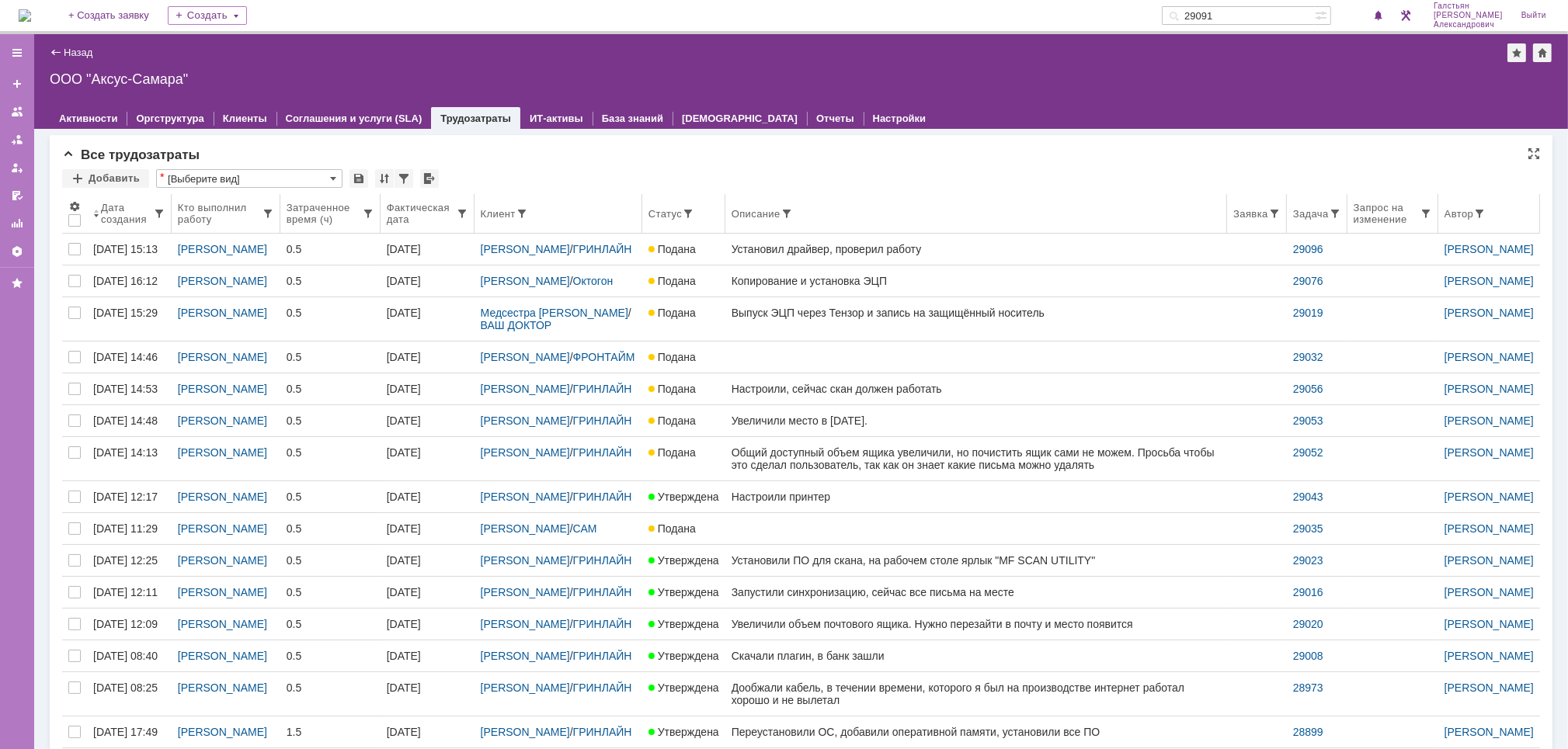
click at [666, 203] on th "Статус" at bounding box center [684, 214] width 83 height 40
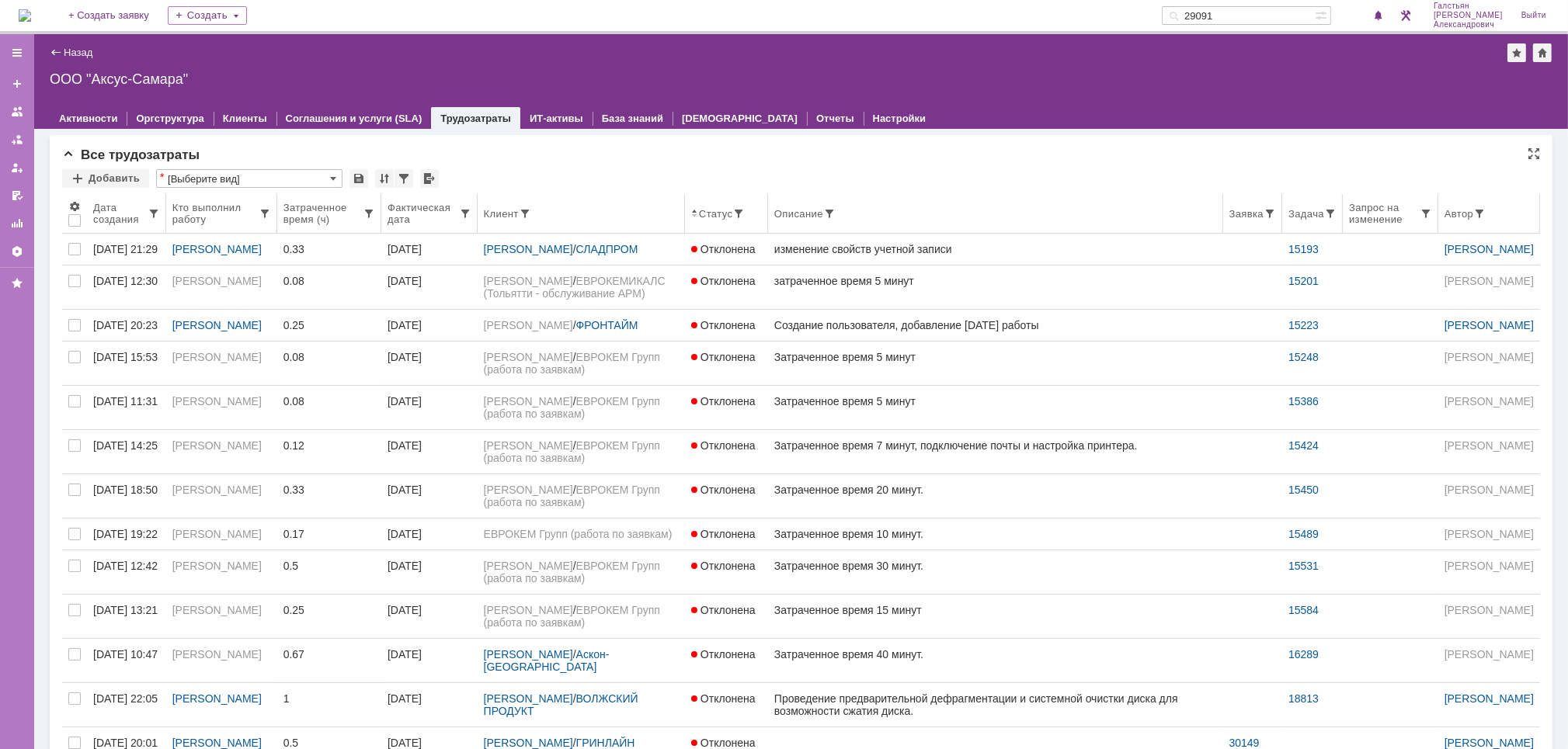
click at [760, 217] on div "Статус" at bounding box center [727, 213] width 71 height 12
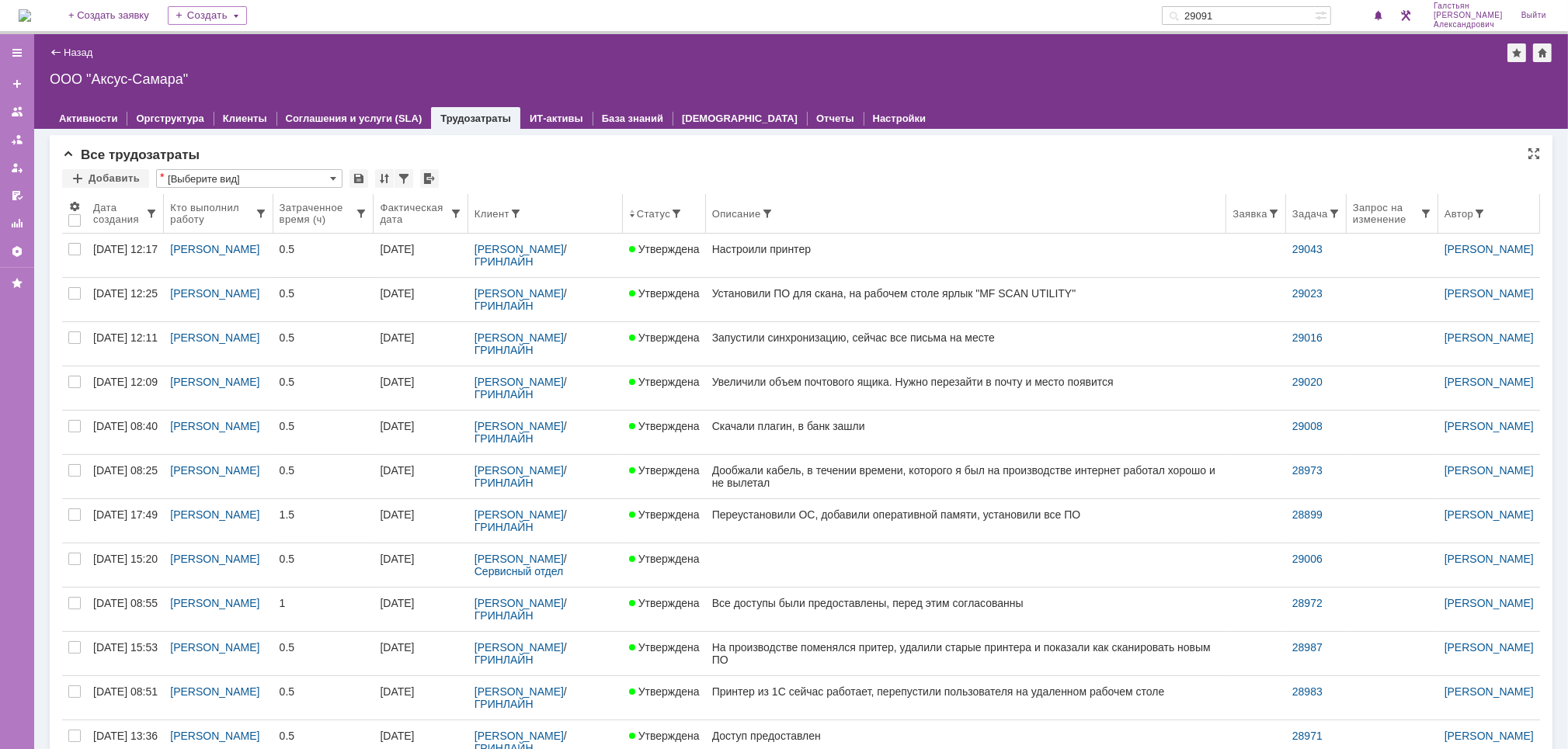
click at [665, 221] on th "Статус" at bounding box center [665, 214] width 83 height 40
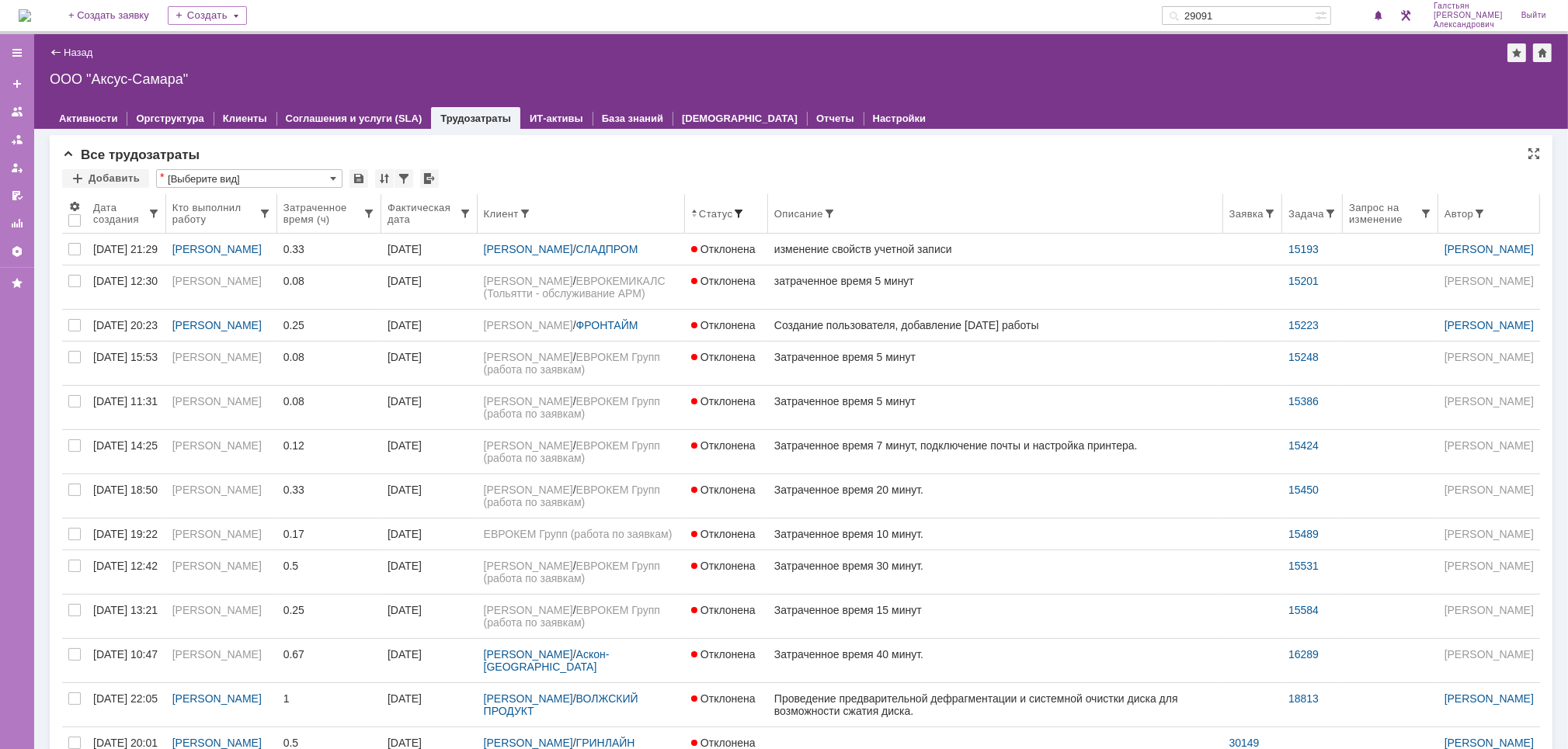
click at [745, 208] on span at bounding box center [738, 213] width 12 height 12
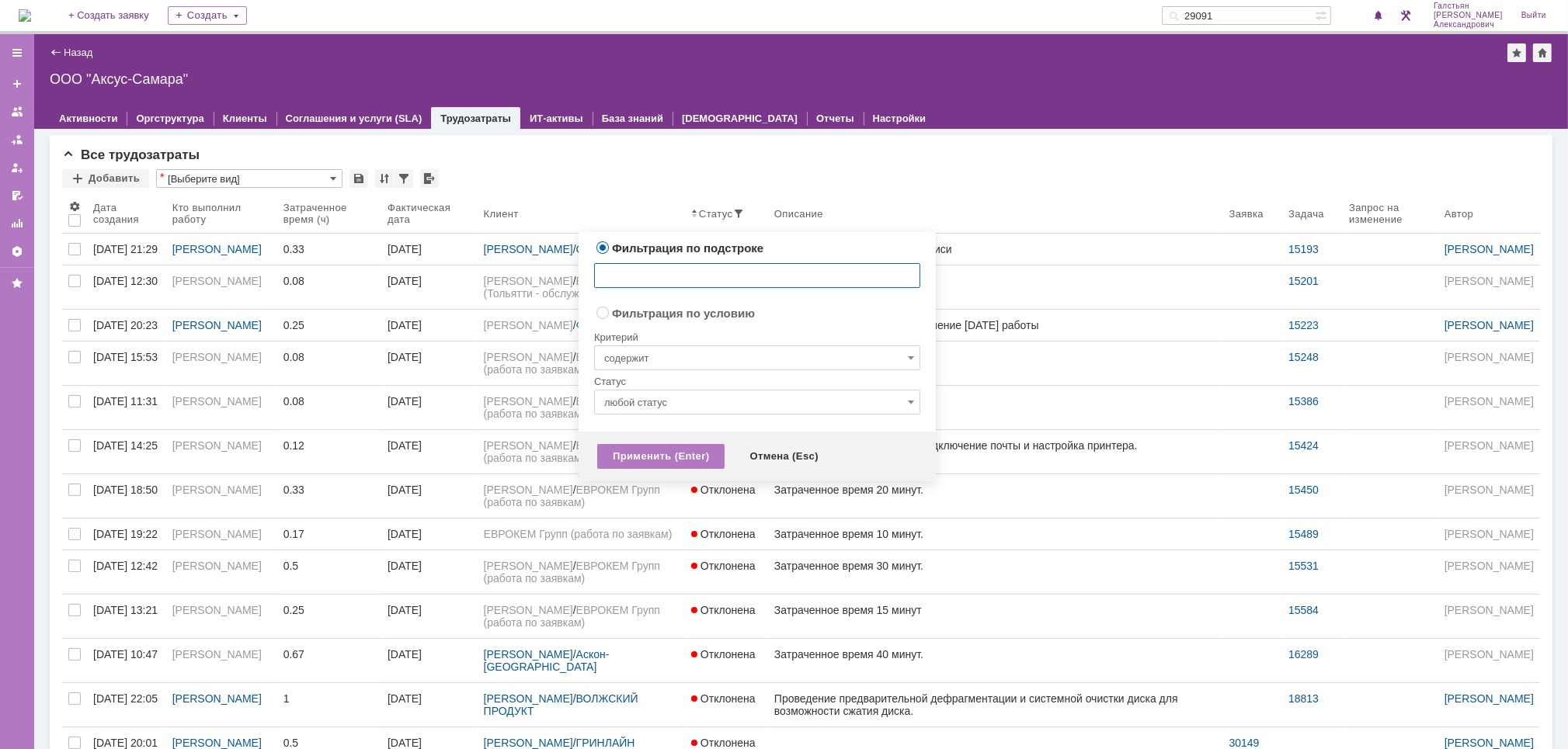
click at [744, 386] on div "Статус" at bounding box center [757, 382] width 326 height 15
click at [756, 417] on div at bounding box center [757, 420] width 326 height 11
click at [761, 405] on input "любой статус" at bounding box center [757, 402] width 326 height 25
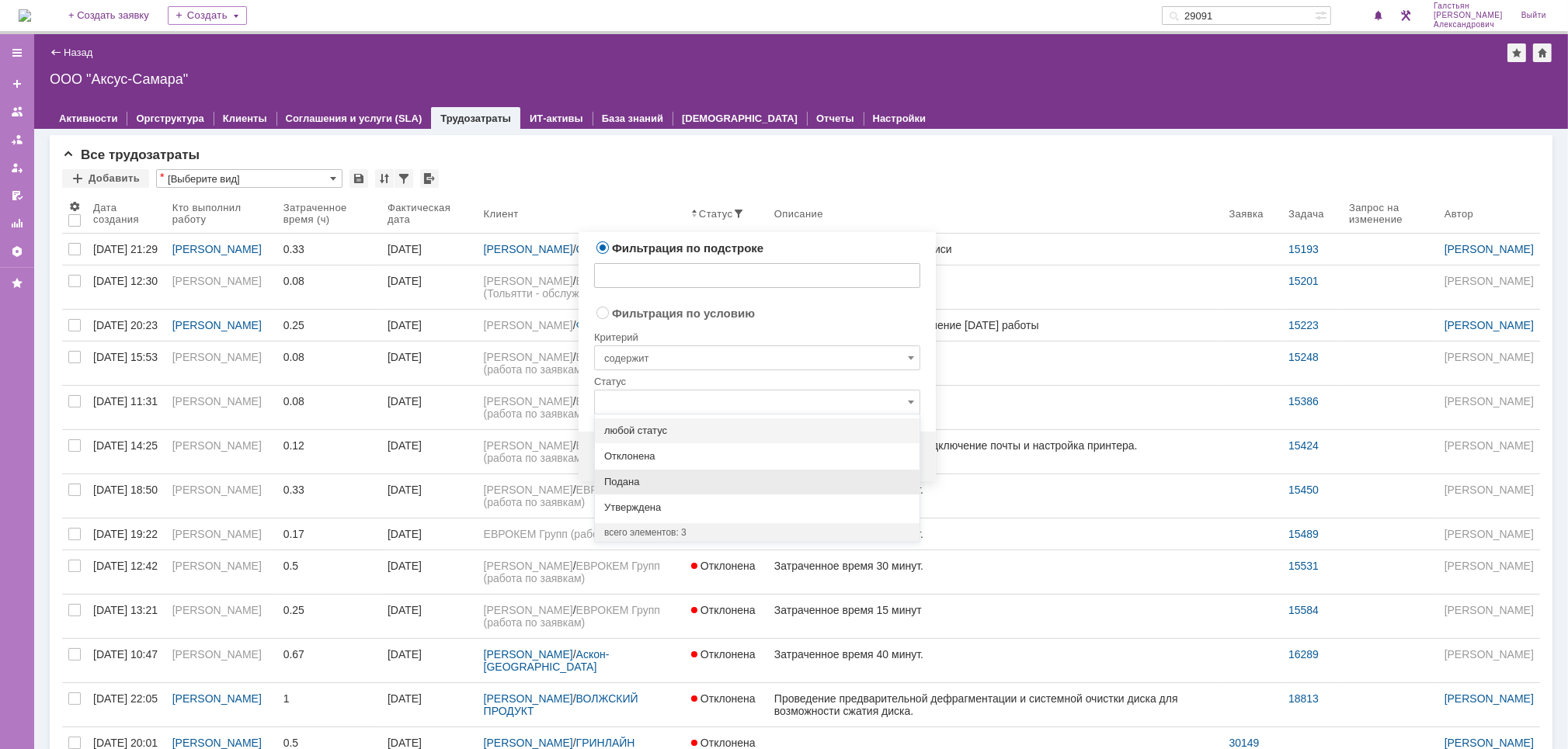
click at [707, 479] on span "Подана" at bounding box center [757, 482] width 306 height 12
radio input "false"
radio input "true"
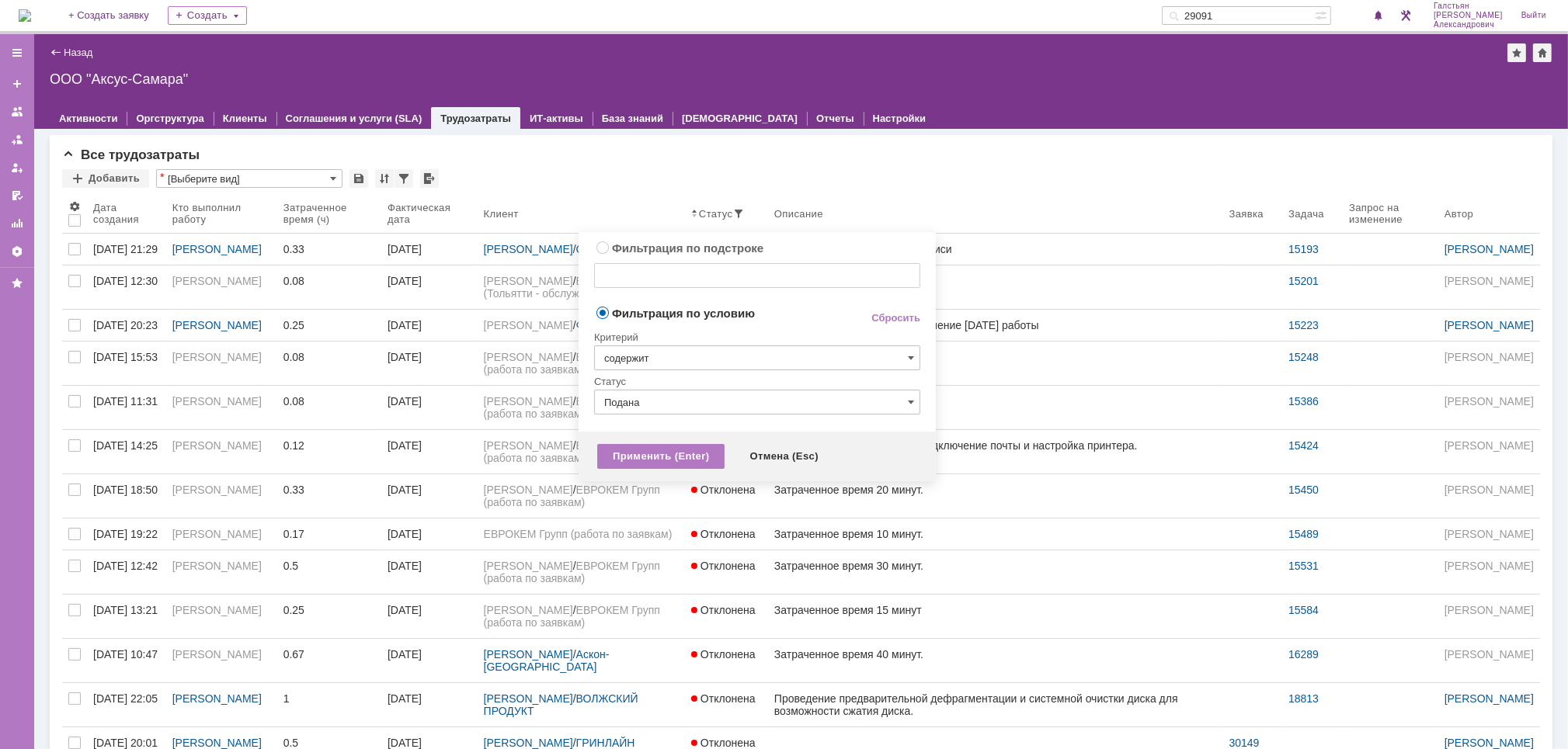
type input "Подана"
click at [678, 459] on div "Применить (Enter)" at bounding box center [661, 457] width 127 height 25
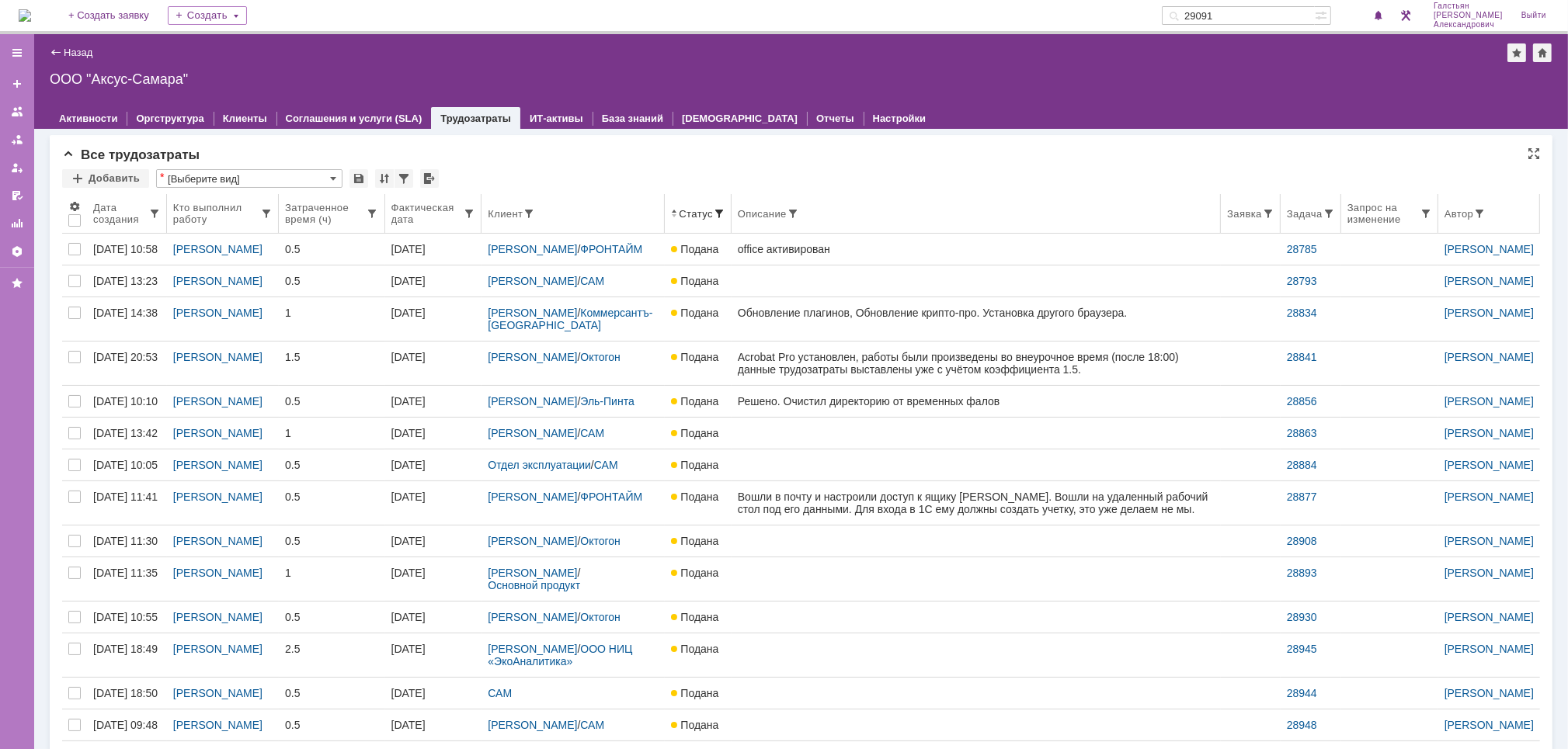
click at [232, 204] on div "Кто выполнил работу" at bounding box center [217, 213] width 87 height 23
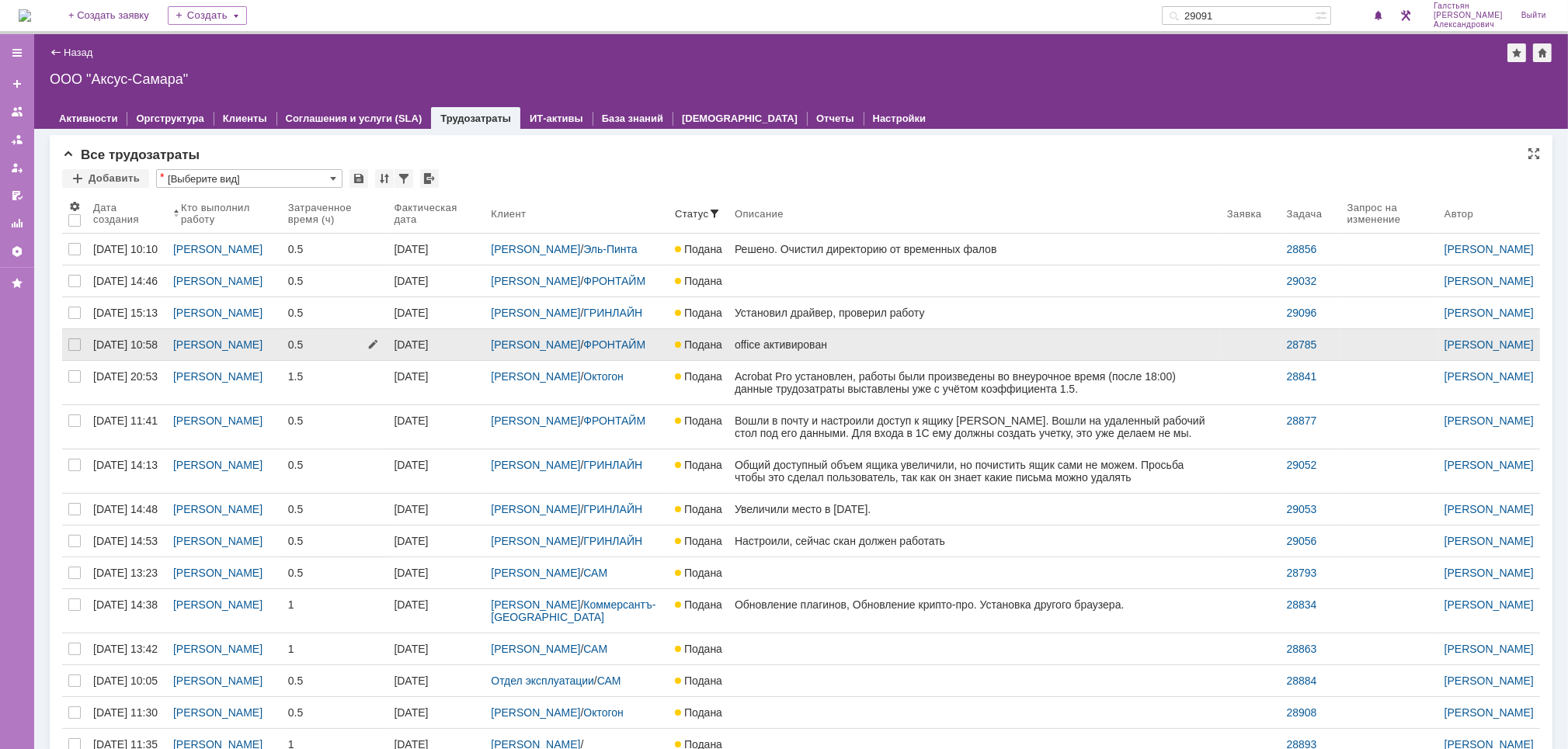
click at [326, 351] on div "0.5" at bounding box center [335, 344] width 94 height 12
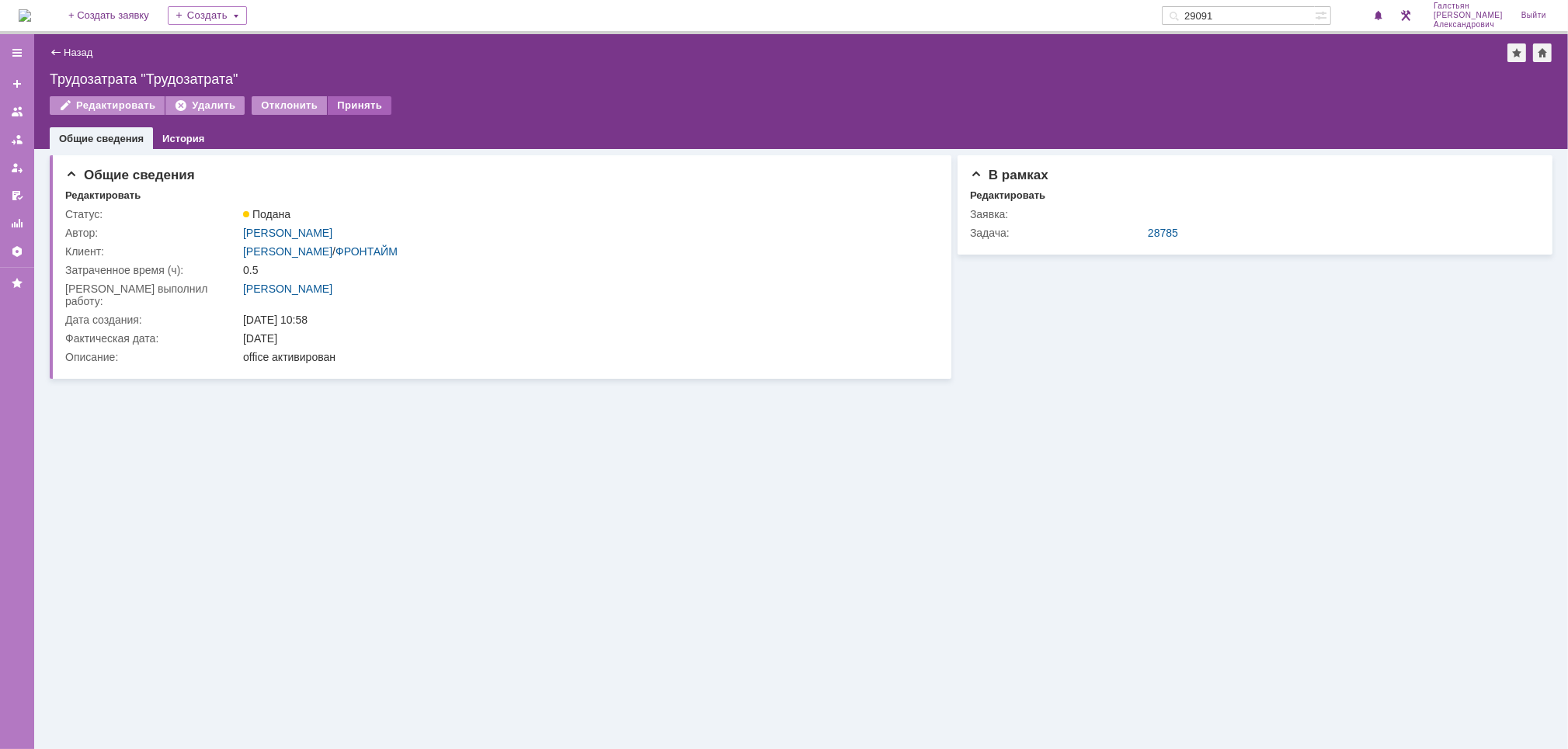
click at [355, 106] on div "Принять" at bounding box center [359, 106] width 63 height 18
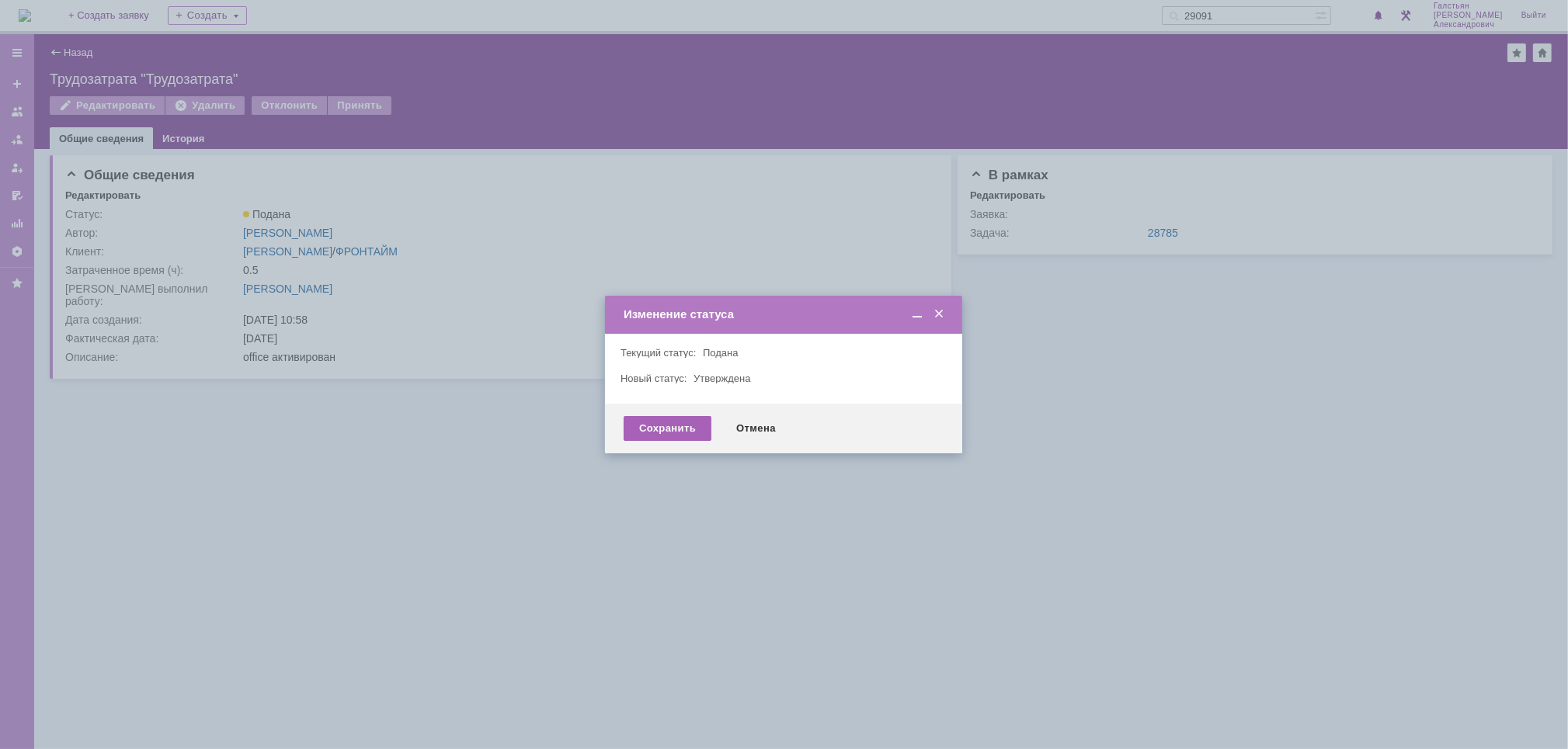
click at [654, 429] on div "Сохранить" at bounding box center [667, 429] width 87 height 25
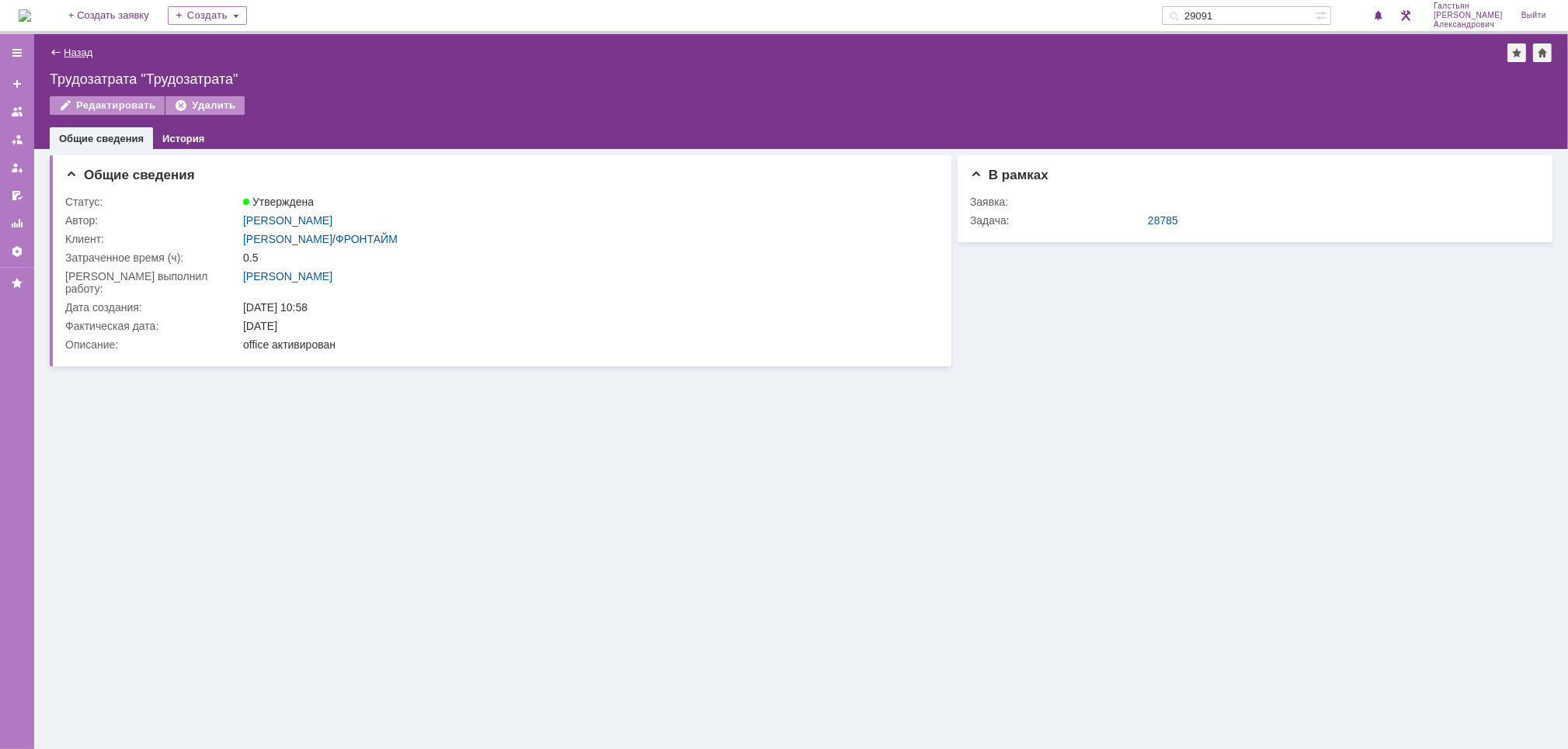
click at [66, 54] on link "Назад" at bounding box center [77, 52] width 28 height 12
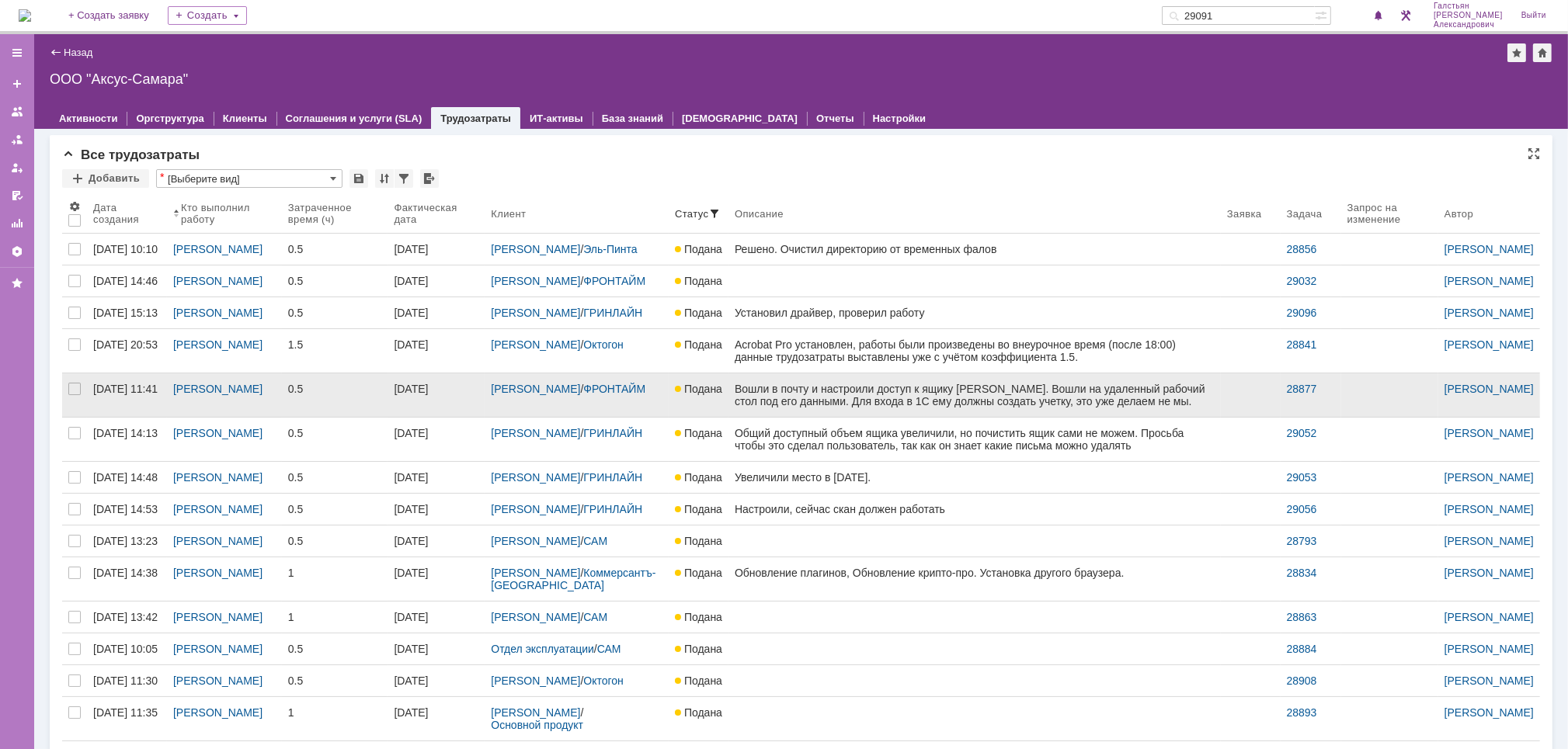
click at [469, 417] on link "09.09.2025" at bounding box center [436, 395] width 97 height 43
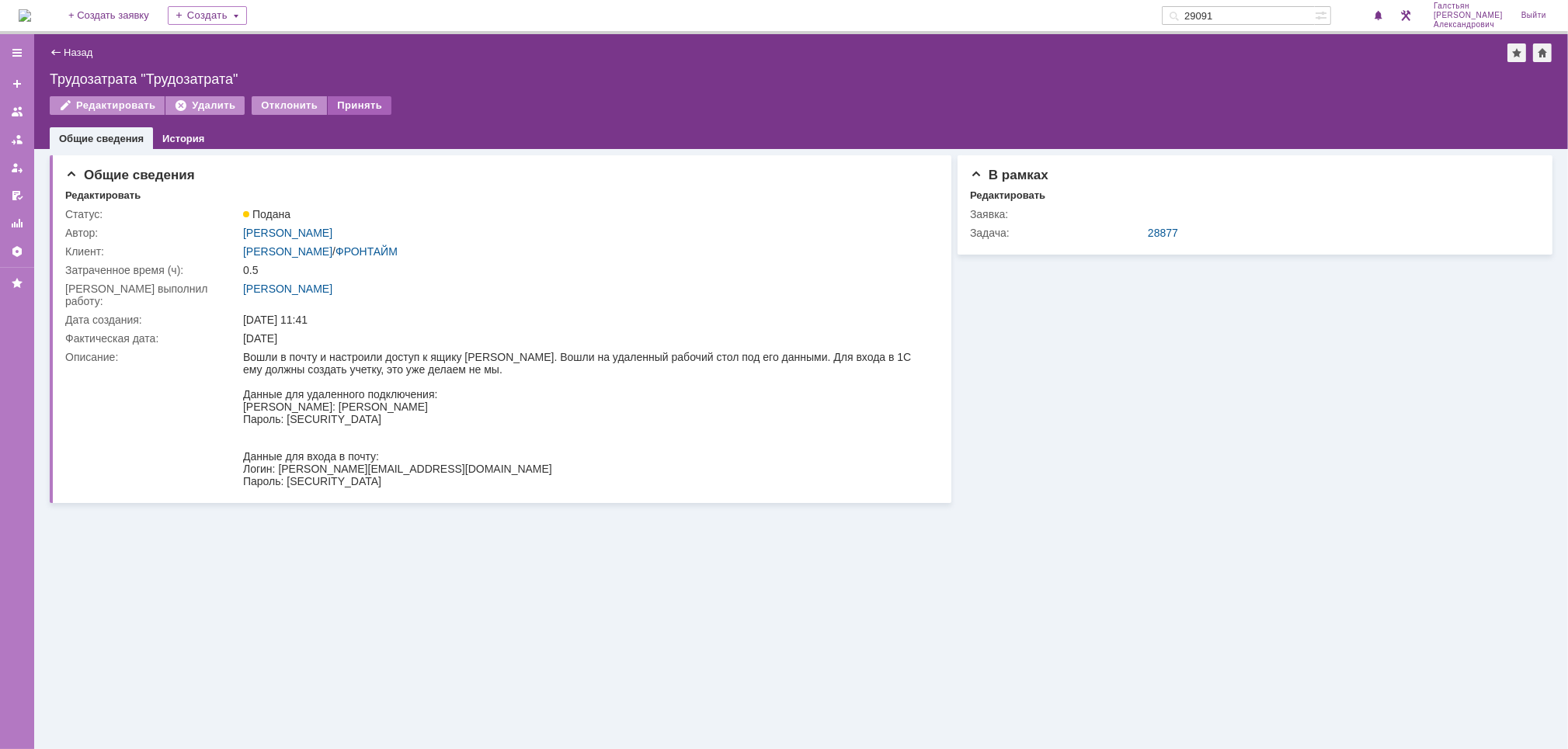
click at [357, 112] on div "Принять" at bounding box center [359, 106] width 63 height 18
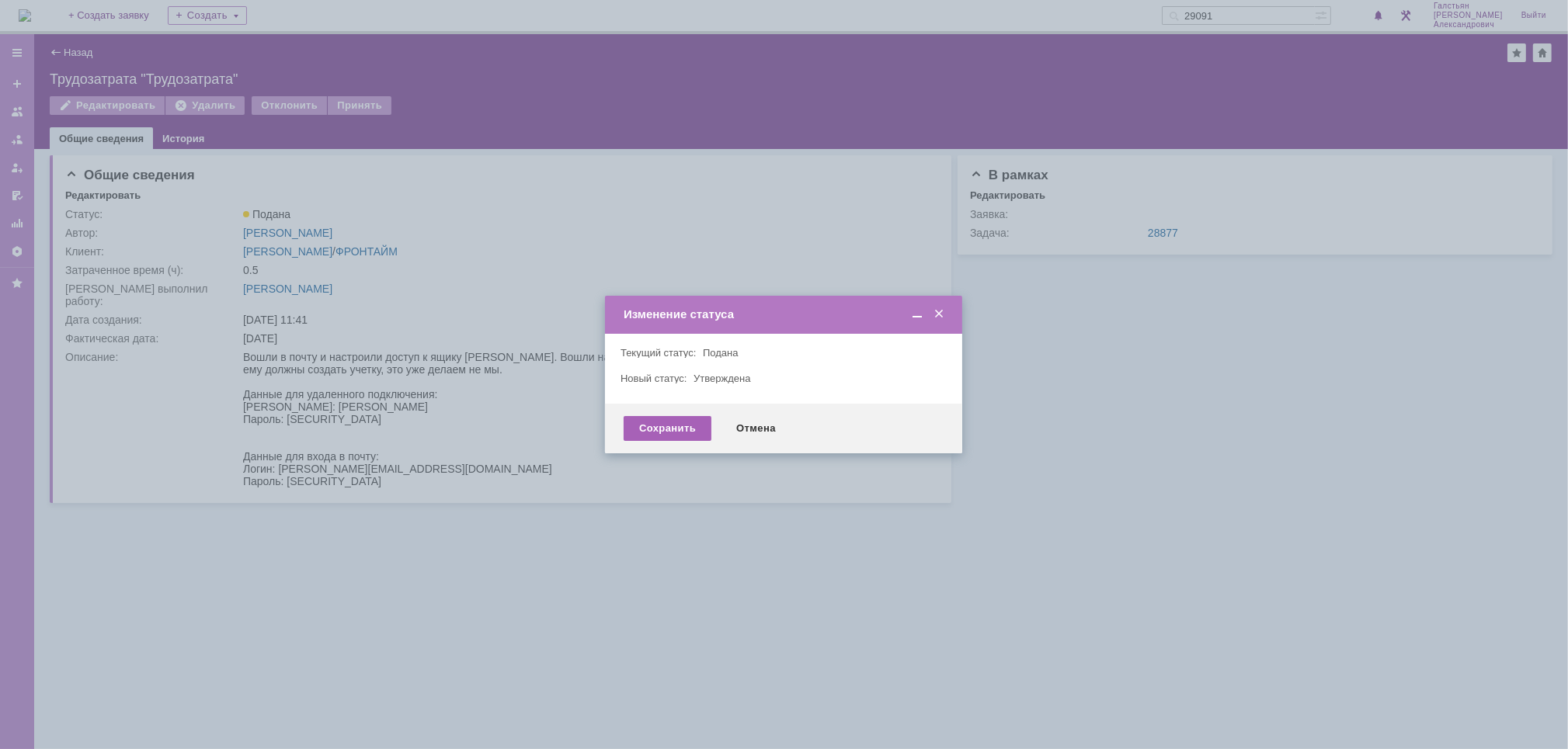
click at [652, 432] on div "Сохранить" at bounding box center [667, 429] width 87 height 25
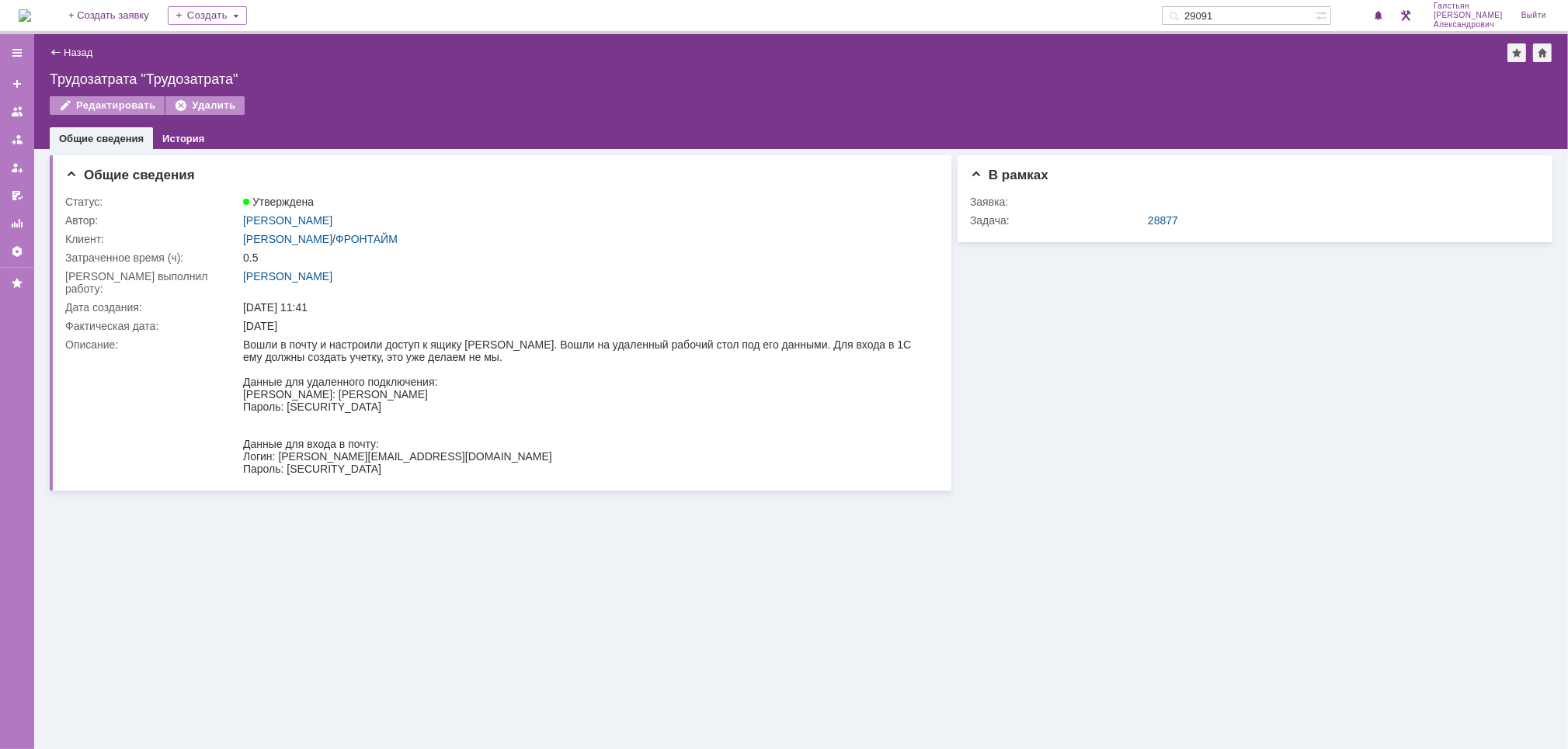
click at [85, 60] on div "Назад | Трудозатрата "Трудозатрата"" at bounding box center [801, 52] width 1503 height 18
click at [85, 47] on link "Назад" at bounding box center [77, 52] width 28 height 12
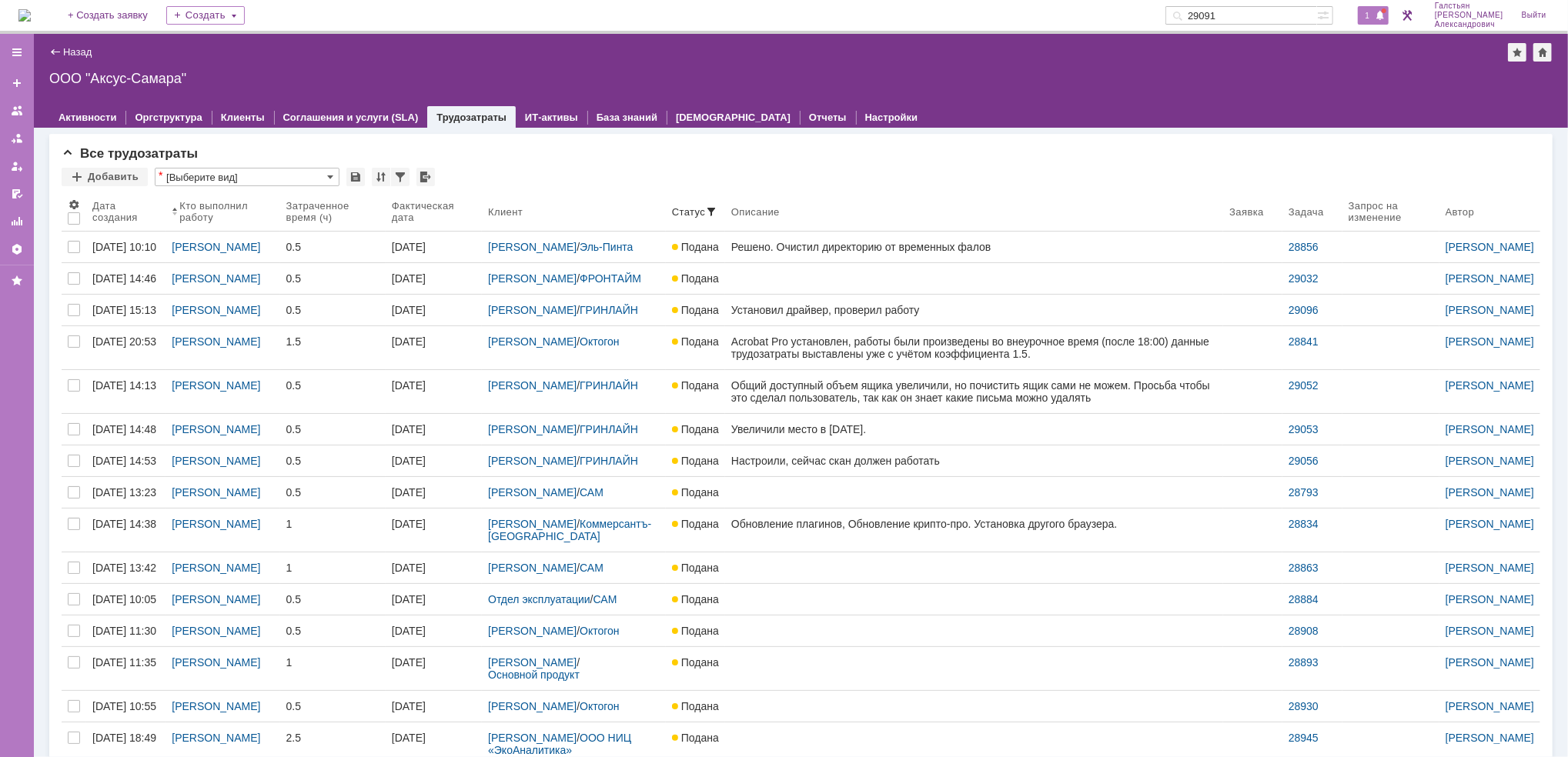
click at [1375, 12] on span "1" at bounding box center [1367, 15] width 14 height 11
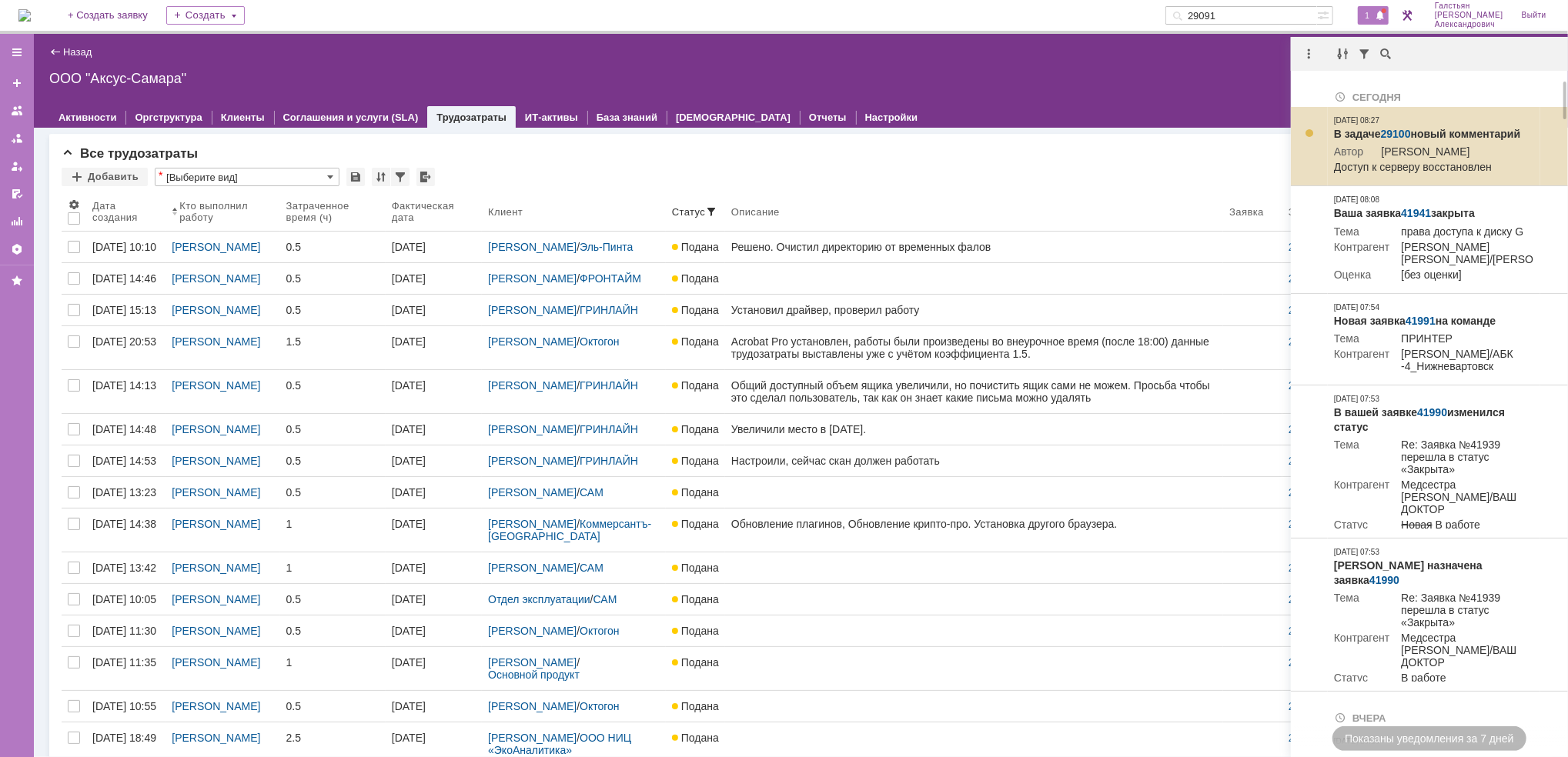
click at [1400, 130] on link "29100" at bounding box center [1395, 134] width 30 height 12
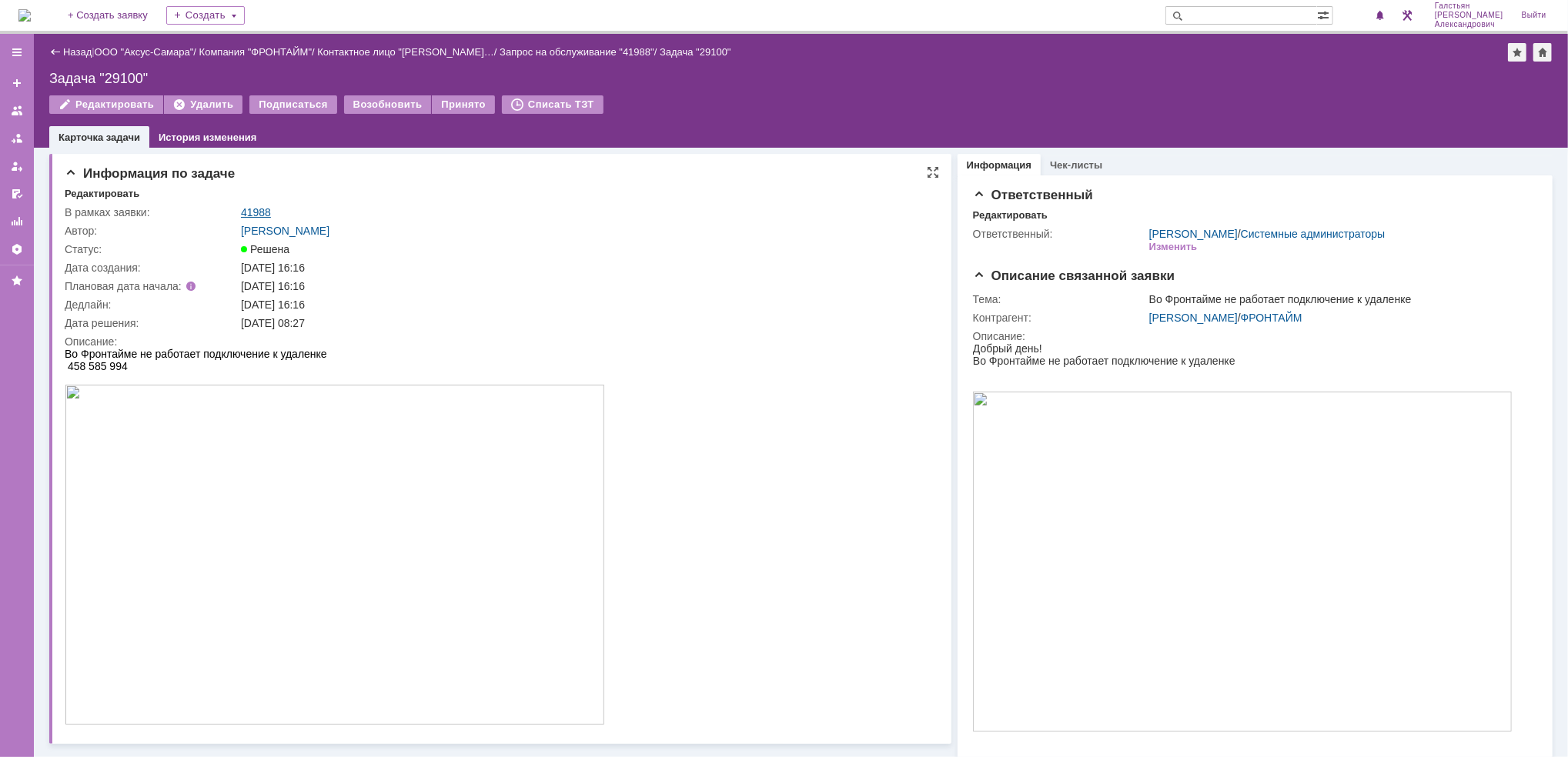
click at [249, 210] on link "41988" at bounding box center [256, 212] width 30 height 12
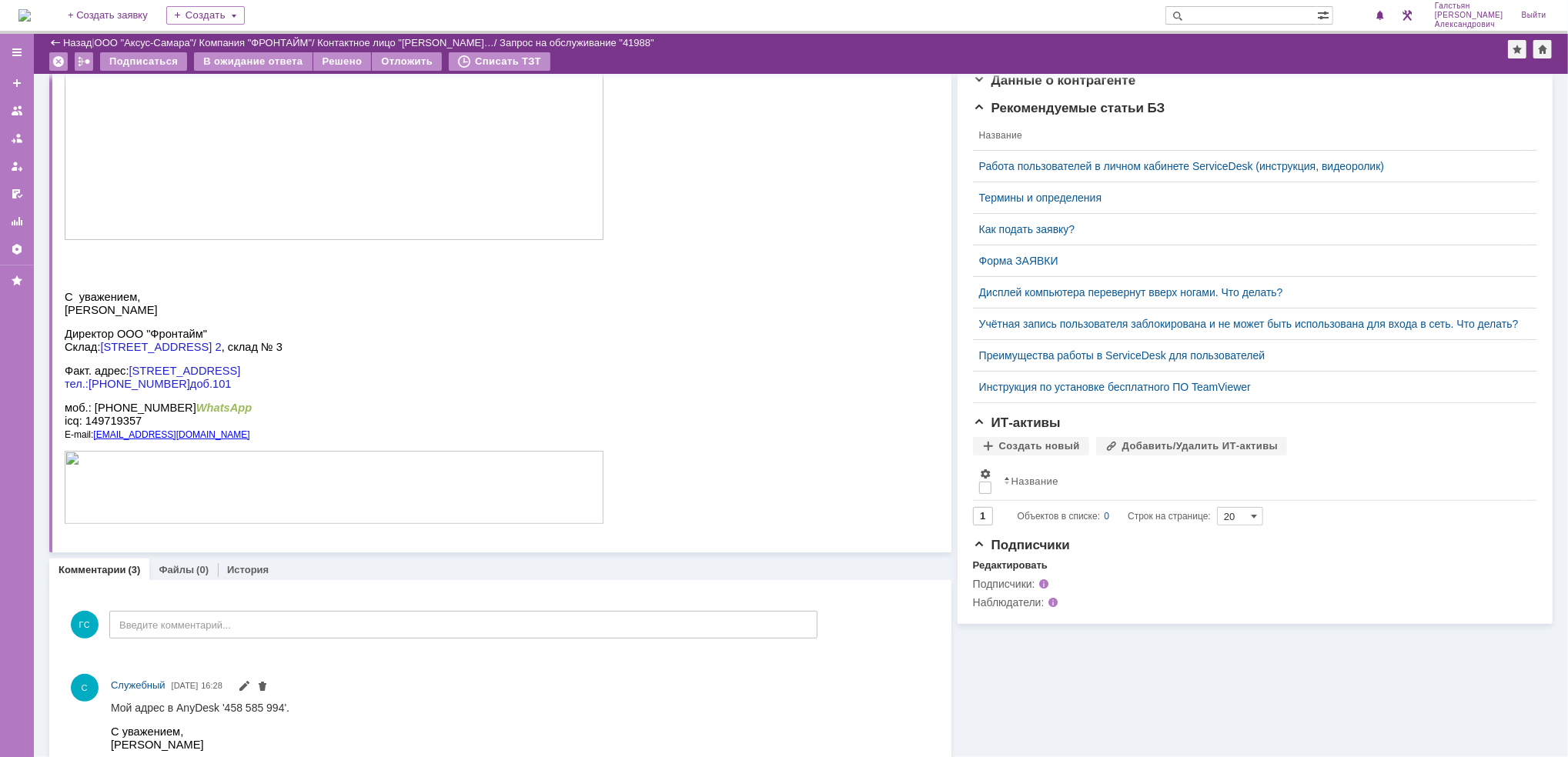
scroll to position [301, 0]
drag, startPoint x: 250, startPoint y: 639, endPoint x: 258, endPoint y: 622, distance: 18.8
click at [258, 622] on div "ГС Введите комментарий..." at bounding box center [441, 625] width 753 height 72
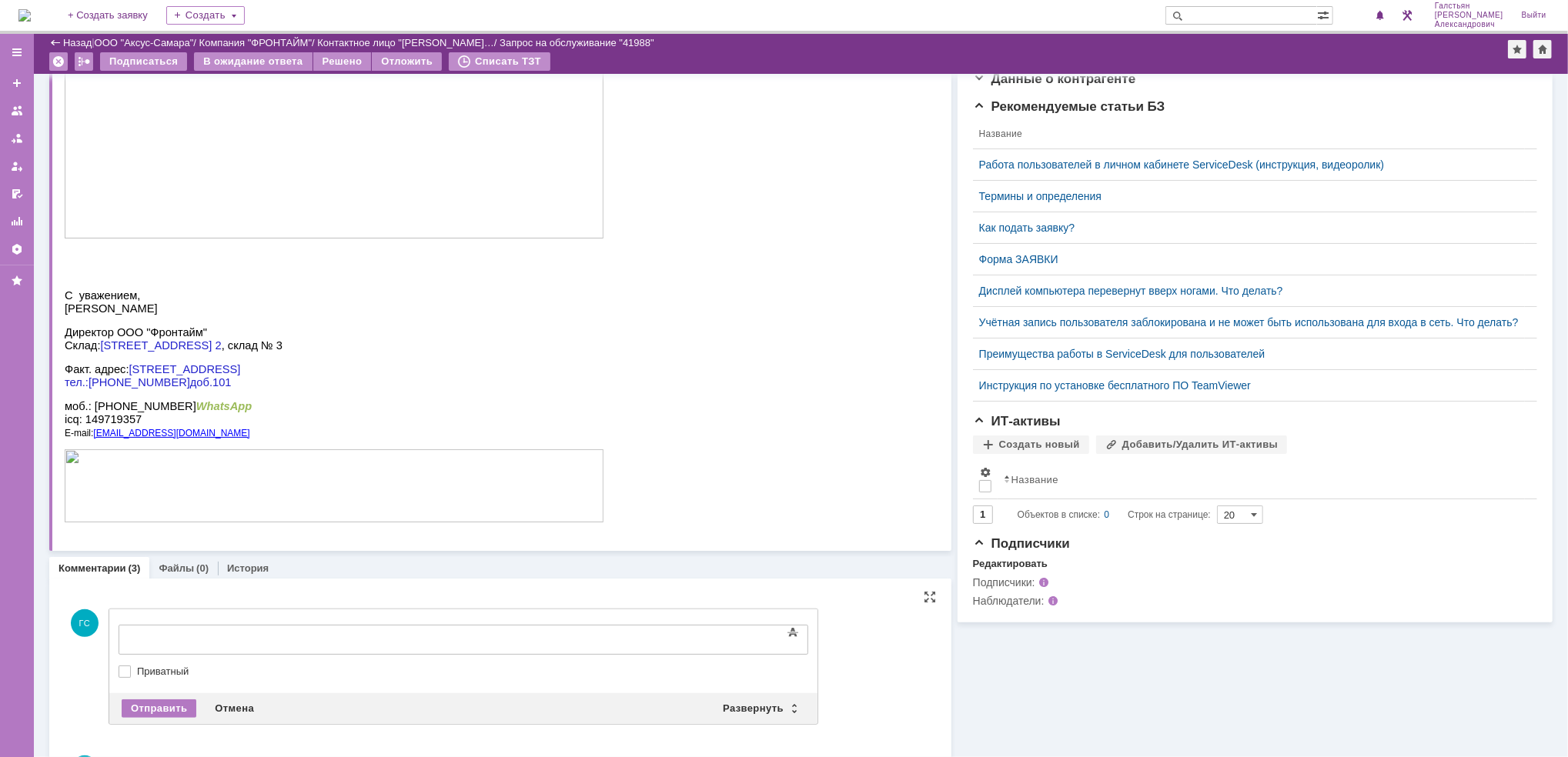
scroll to position [0, 0]
click at [258, 622] on div "Текст" at bounding box center [463, 622] width 689 height 5
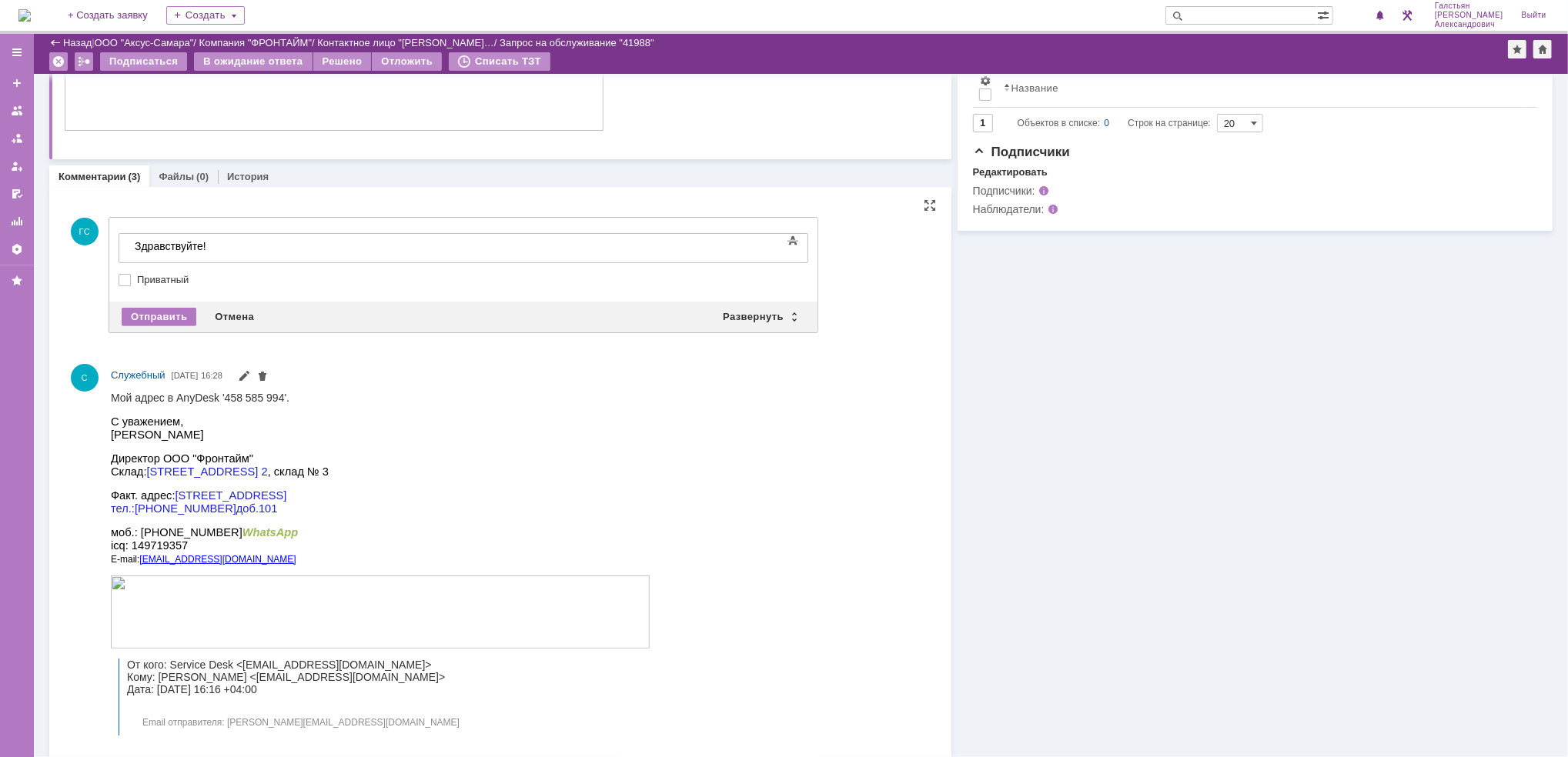
scroll to position [692, 0]
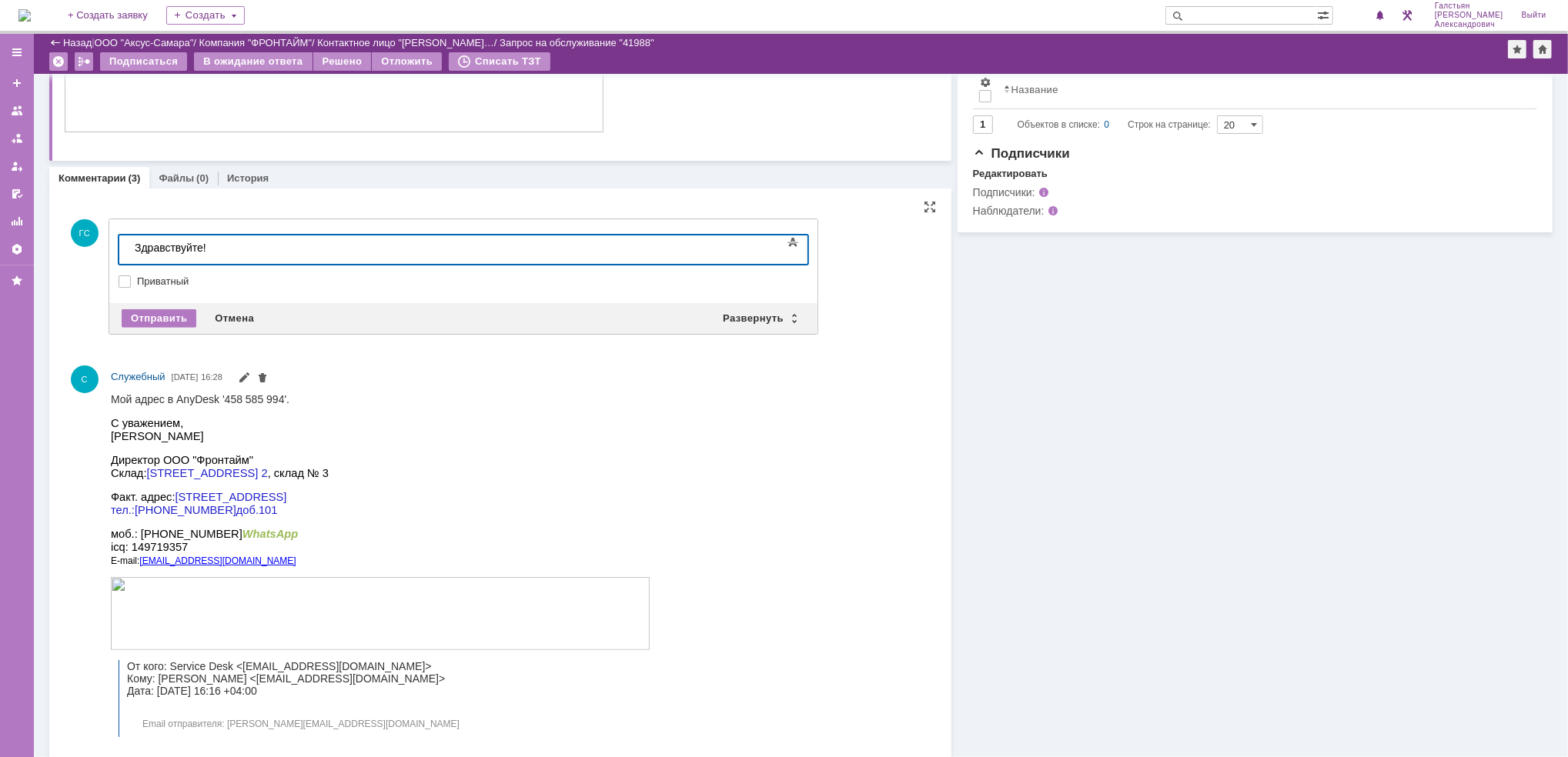
click at [229, 234] on div at bounding box center [463, 249] width 689 height 30
click at [656, 220] on div "Внимание! Основные параметры Текст Жирный Курсив Подчеркнутый Зачеркнутый Нижни…" at bounding box center [463, 262] width 708 height 84
click at [353, 242] on div "Здравствуйте! Доступ к серверу восстановлен простьа полтверлить" at bounding box center [243, 253] width 219 height 25
click at [353, 248] on div "Здравствуйте! Доступ к серверу восстановлен просьба подтвердить" at bounding box center [243, 253] width 219 height 25
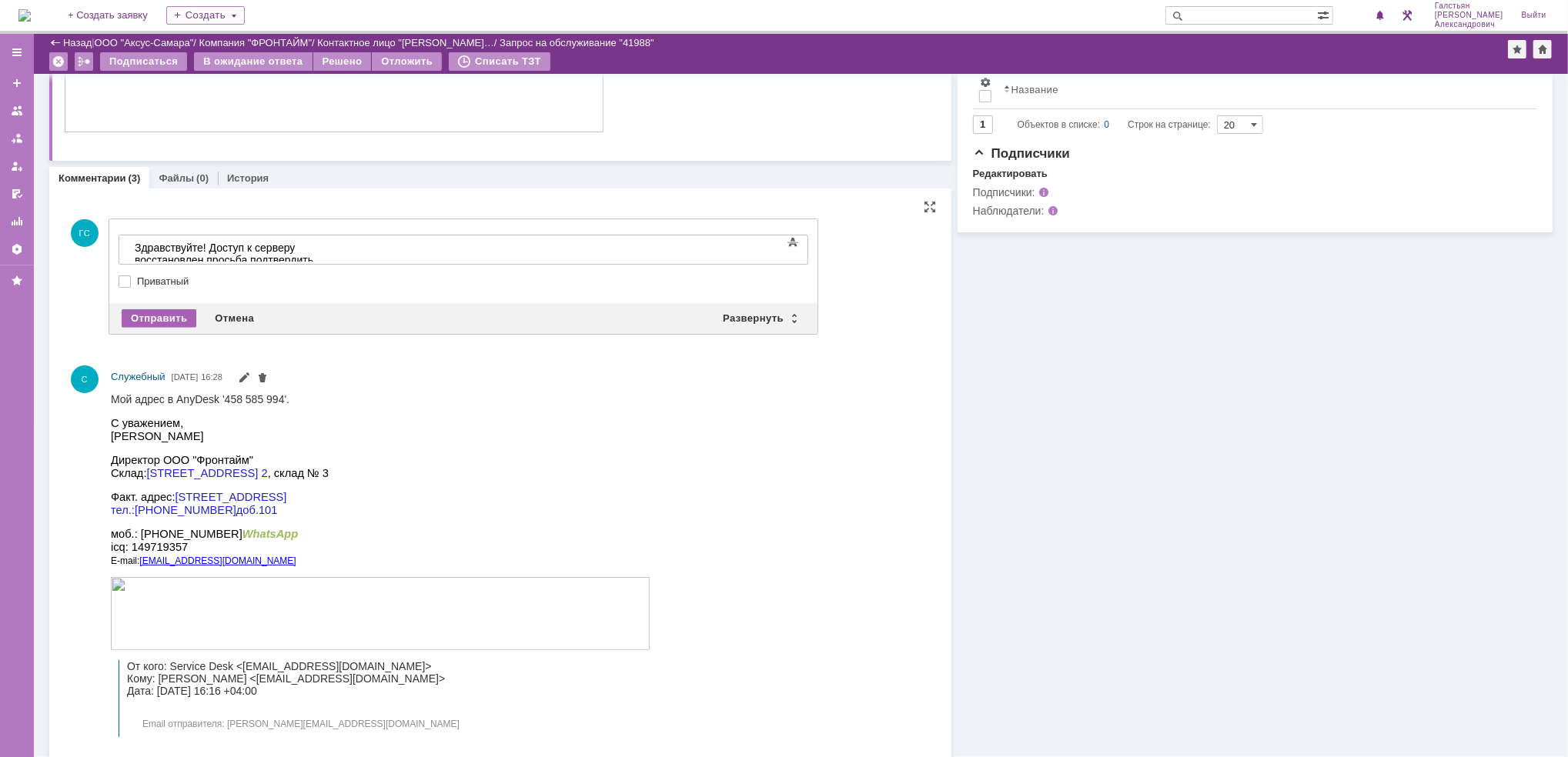
click at [151, 310] on div "Отправить" at bounding box center [159, 319] width 74 height 18
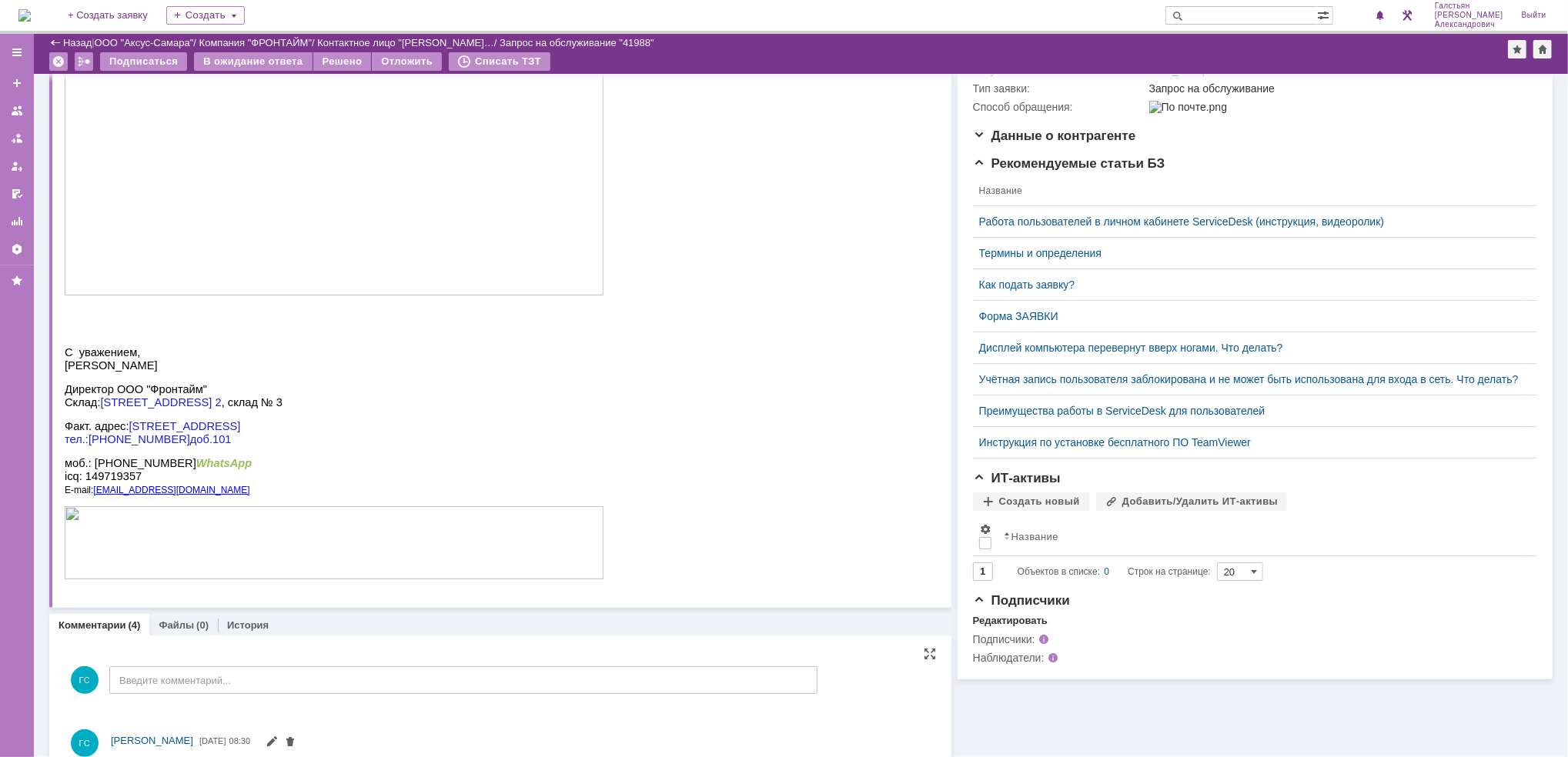
scroll to position [216, 0]
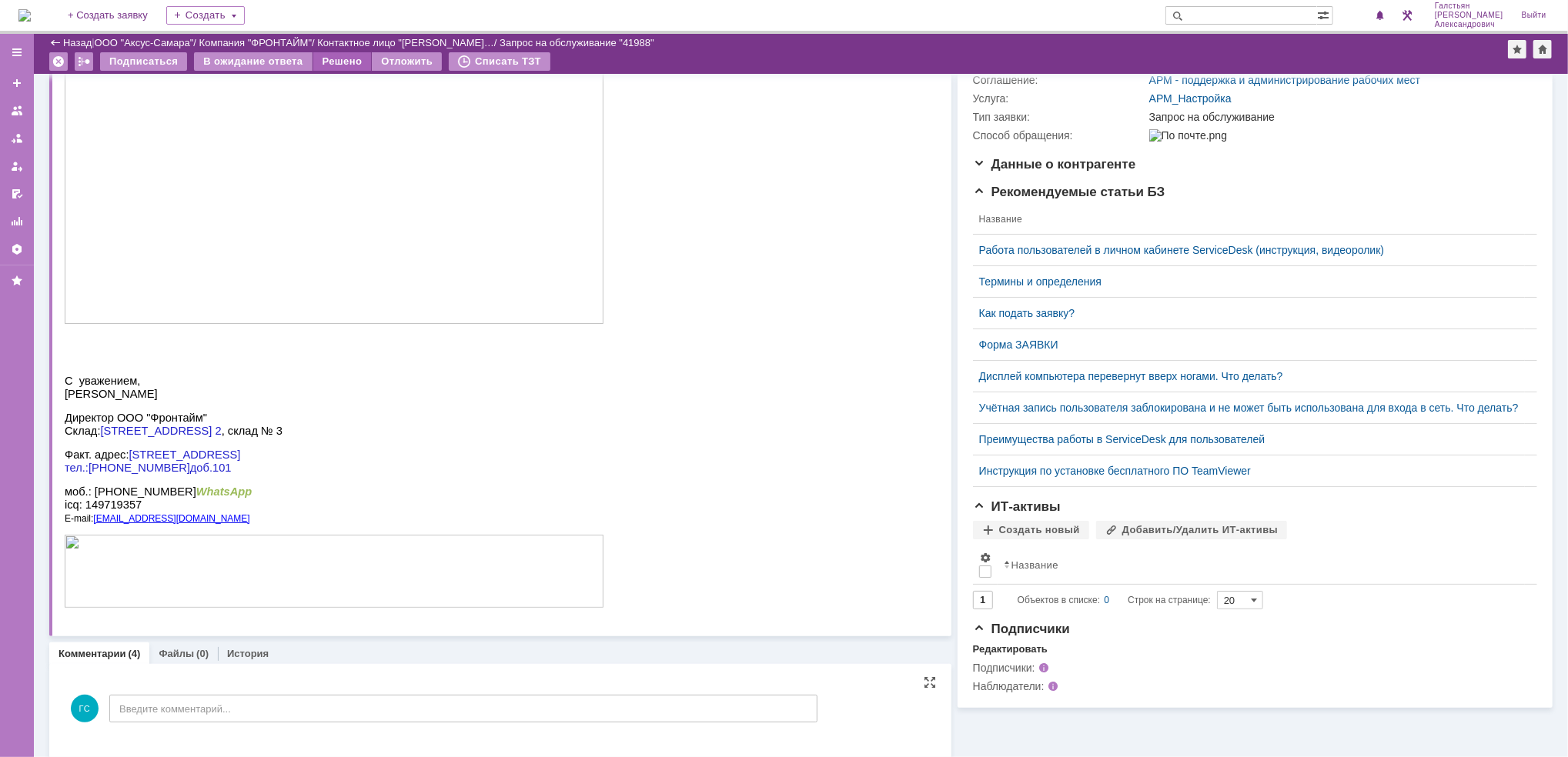
click at [348, 56] on div "Решено" at bounding box center [342, 61] width 59 height 18
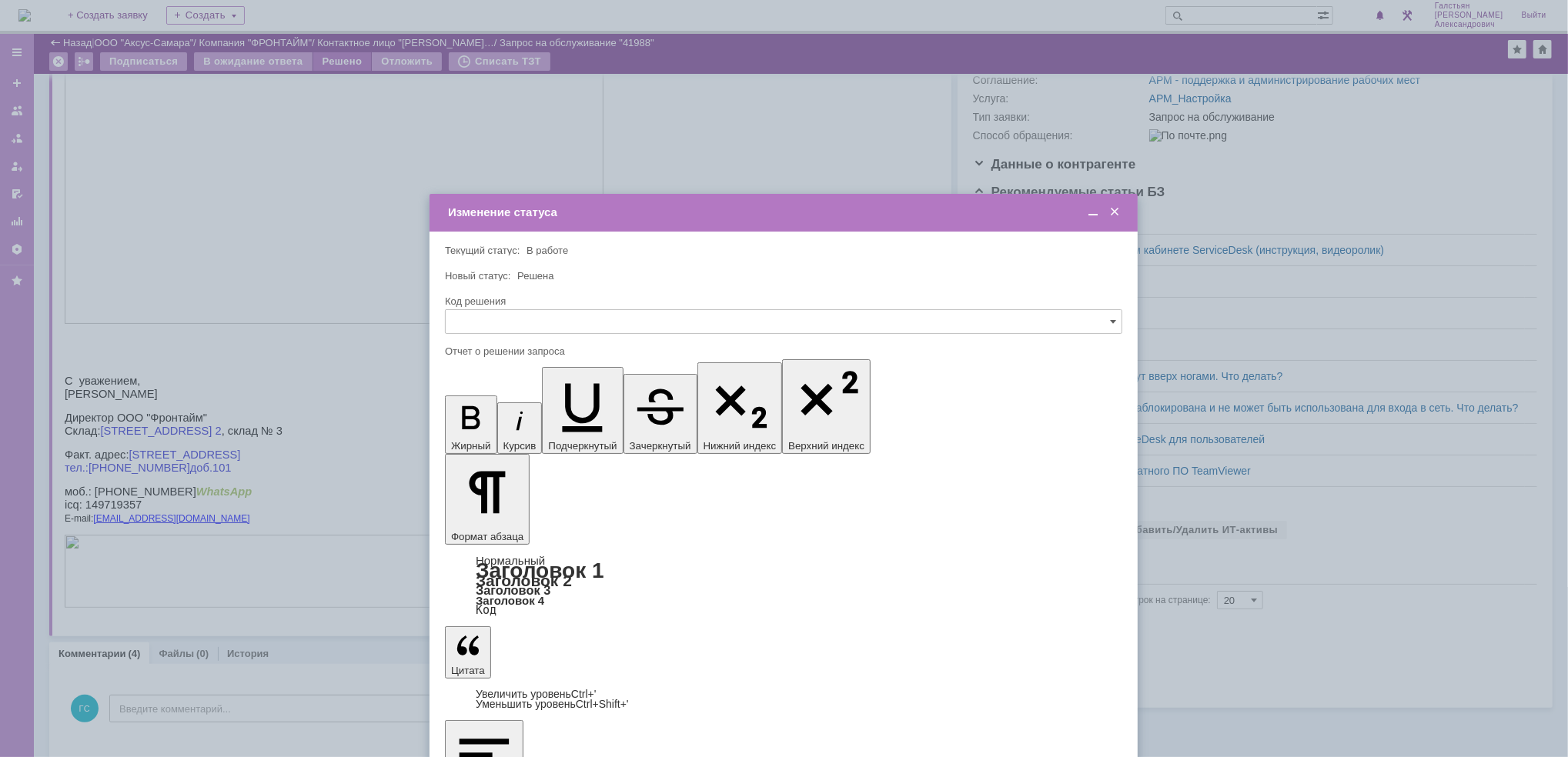
scroll to position [0, 0]
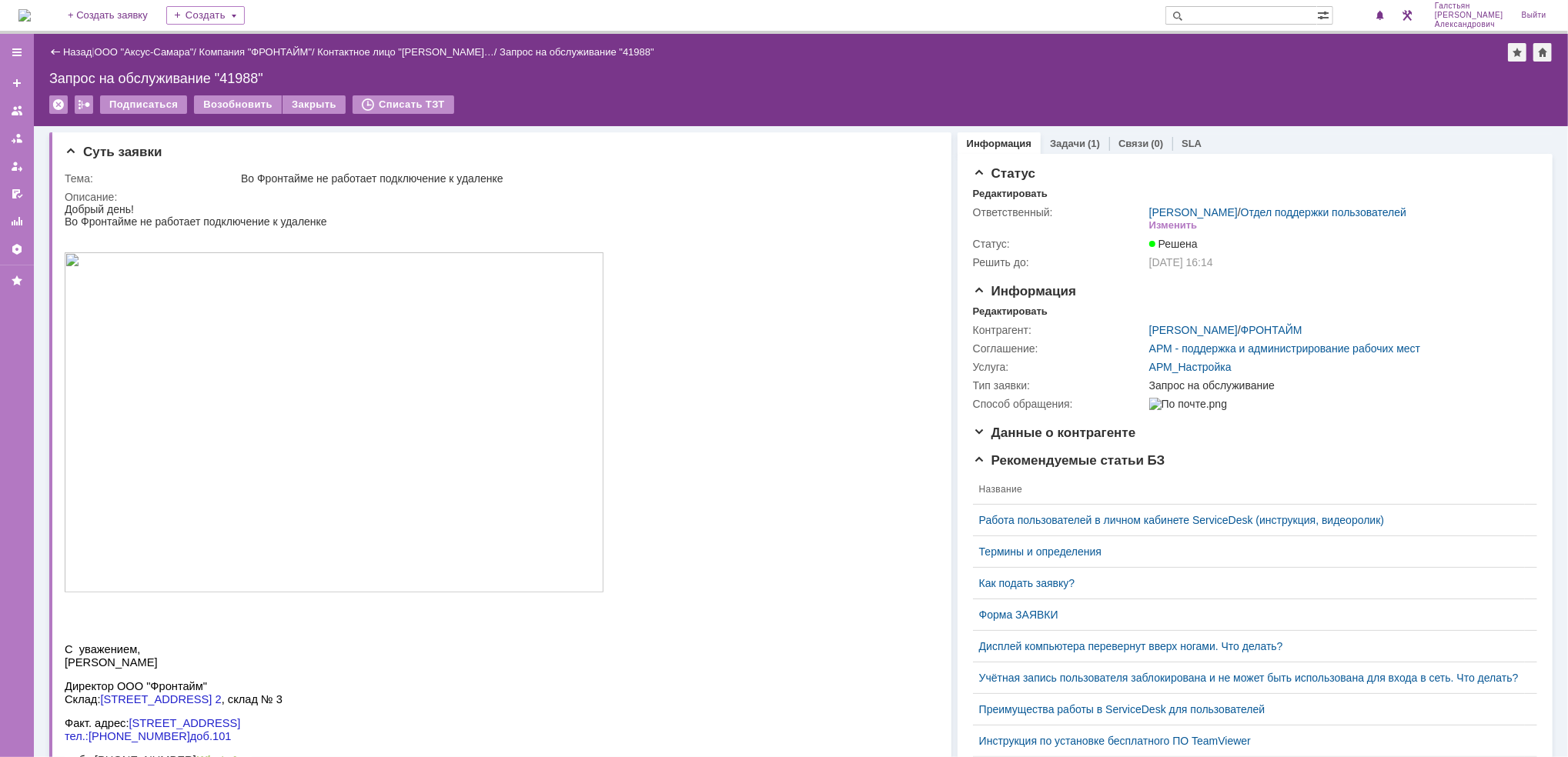
click at [31, 21] on img at bounding box center [24, 15] width 12 height 12
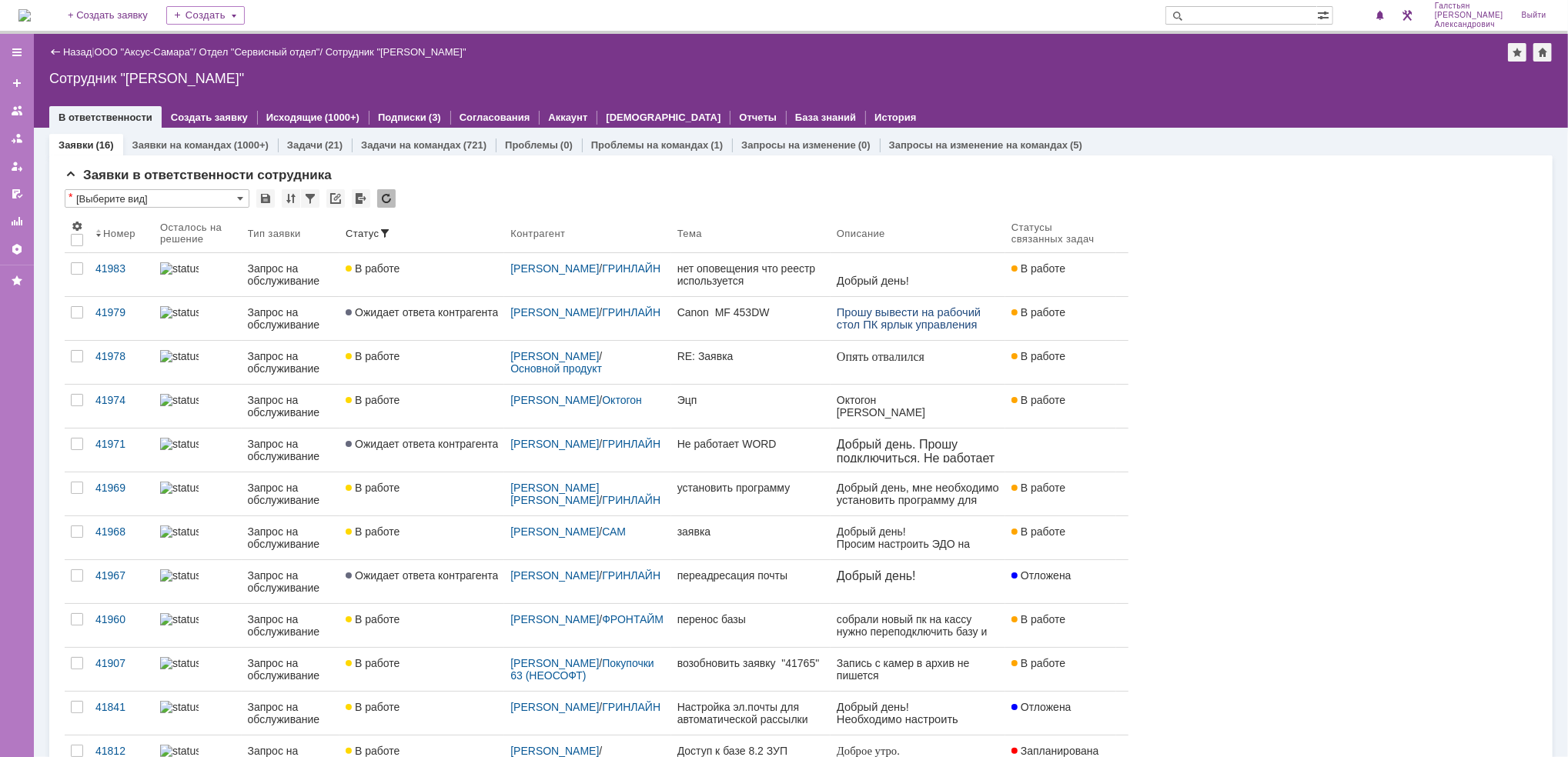
click at [31, 9] on img at bounding box center [24, 15] width 12 height 12
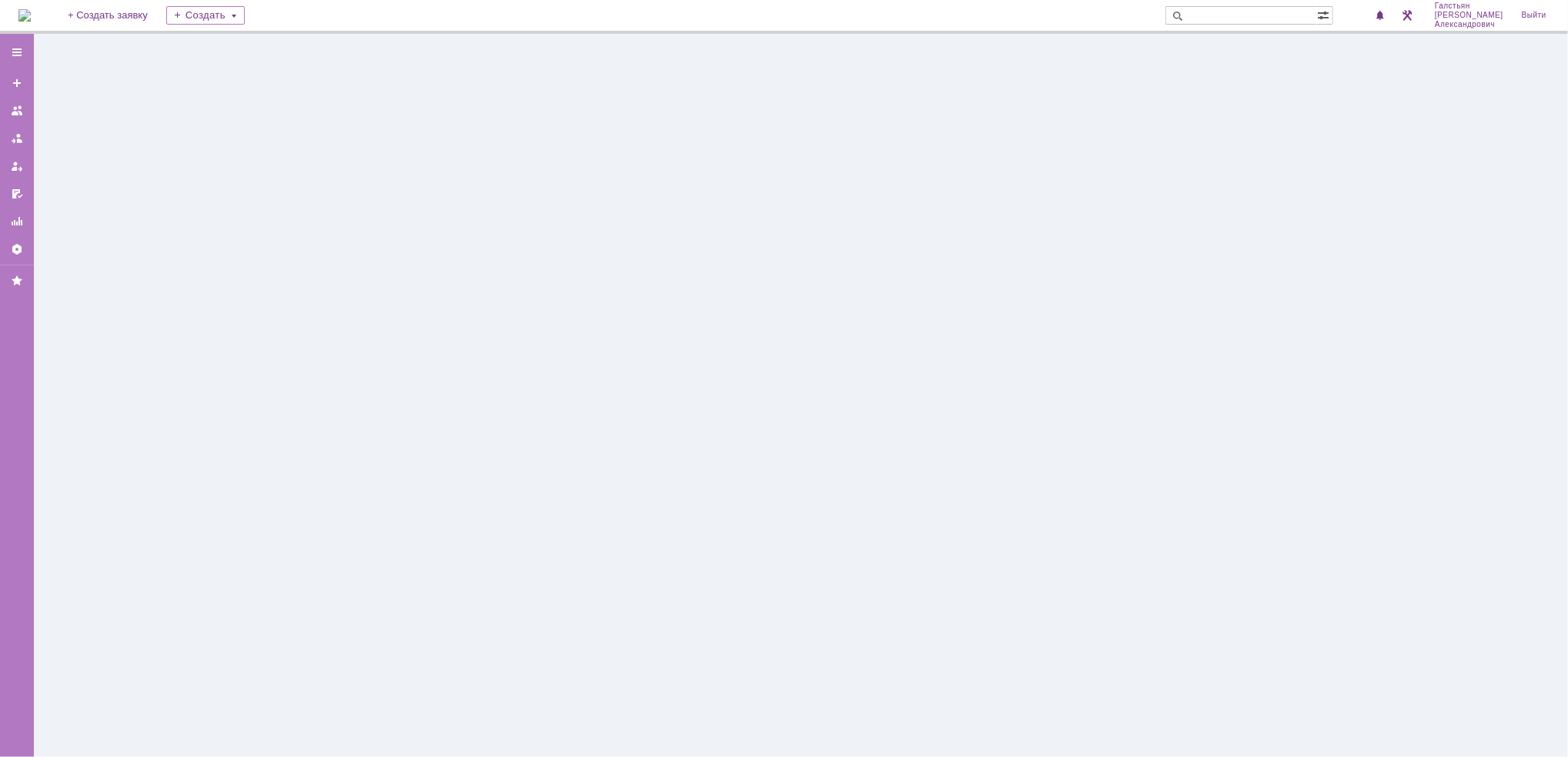
click at [31, 9] on img at bounding box center [24, 15] width 12 height 12
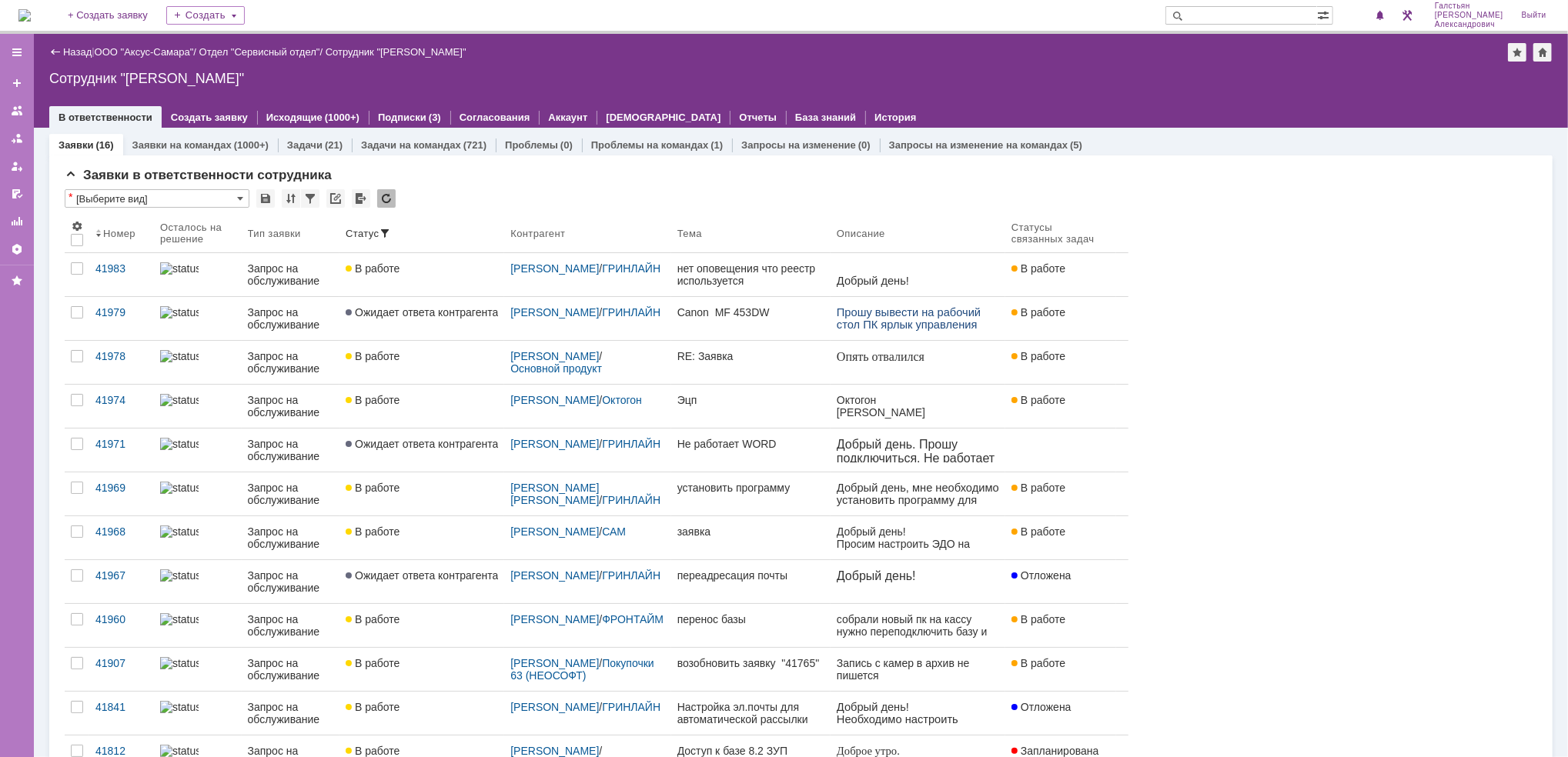
click at [26, 20] on img at bounding box center [24, 15] width 12 height 12
click at [1375, 19] on span "1" at bounding box center [1367, 15] width 14 height 11
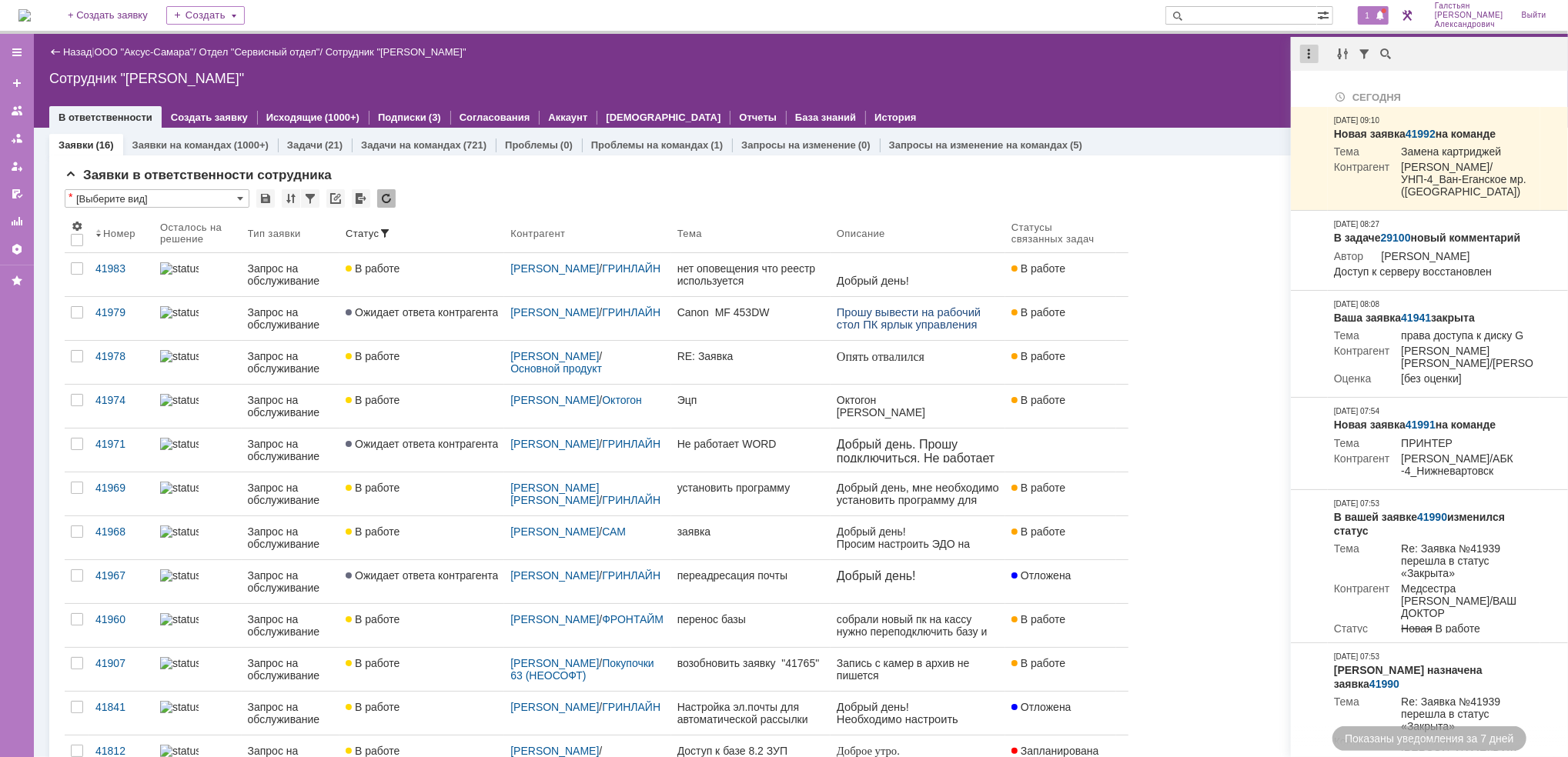
click at [1310, 52] on div at bounding box center [1309, 54] width 18 height 18
click at [1330, 88] on div "Отметить уведомления прочитанными" at bounding box center [1415, 92] width 206 height 11
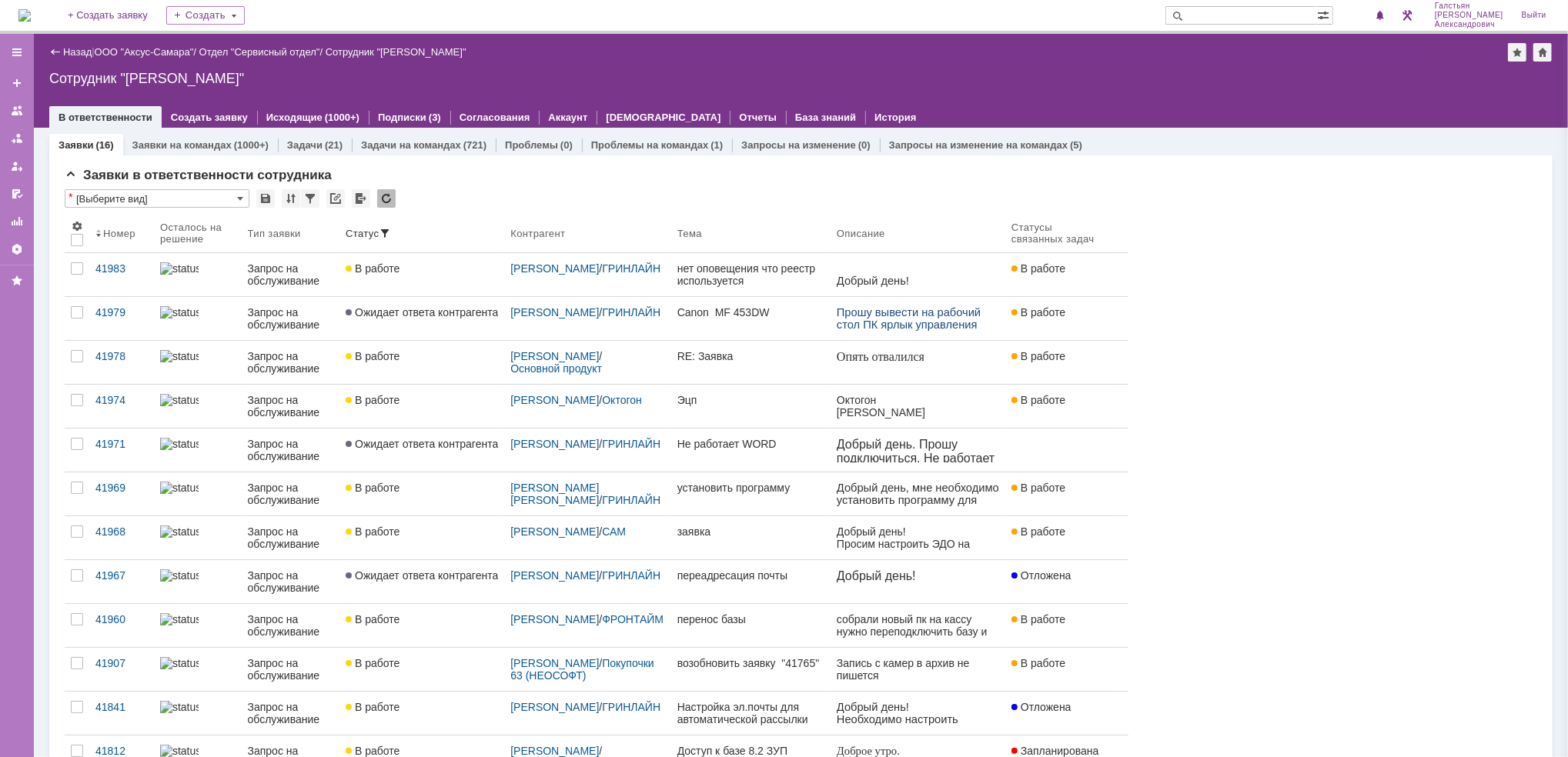
click at [1238, 19] on input "text" at bounding box center [1241, 15] width 152 height 18
type input "29093"
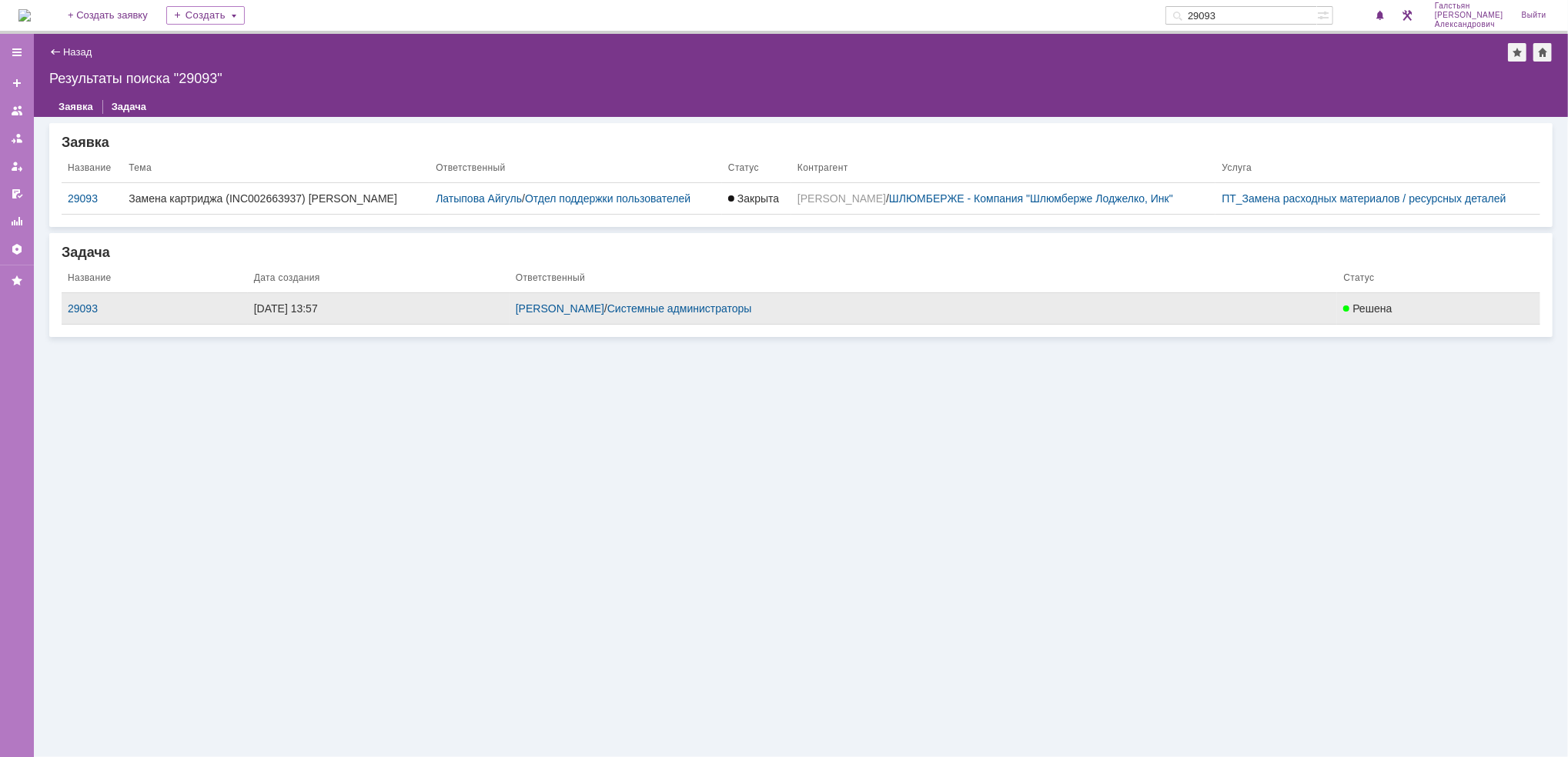
click at [1215, 316] on td "Бирзниекс Виталий Вячаславович / Системные администраторы" at bounding box center [923, 309] width 828 height 31
click at [349, 307] on div "24.09.2025 13:57" at bounding box center [379, 308] width 249 height 12
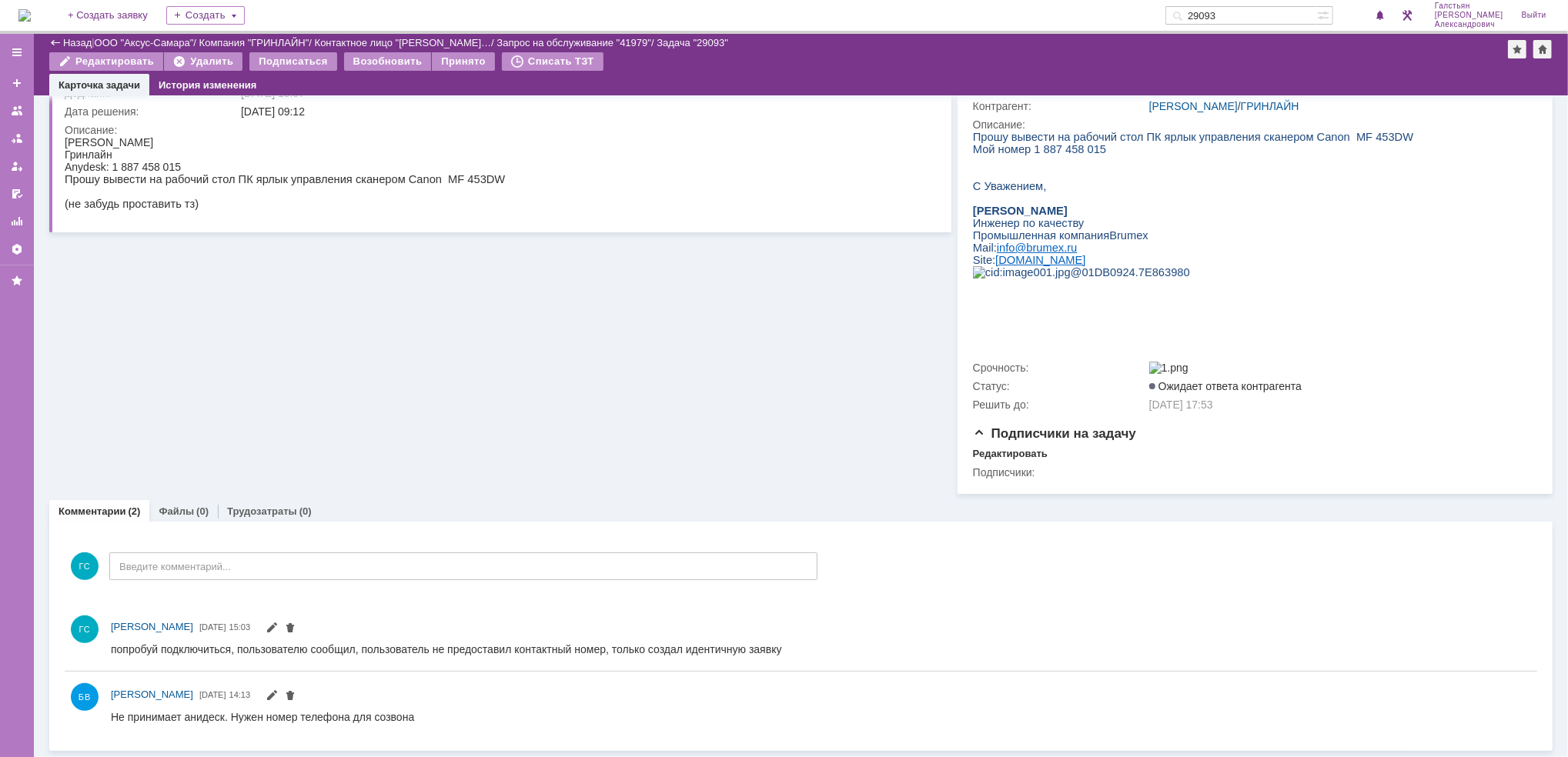
scroll to position [162, 0]
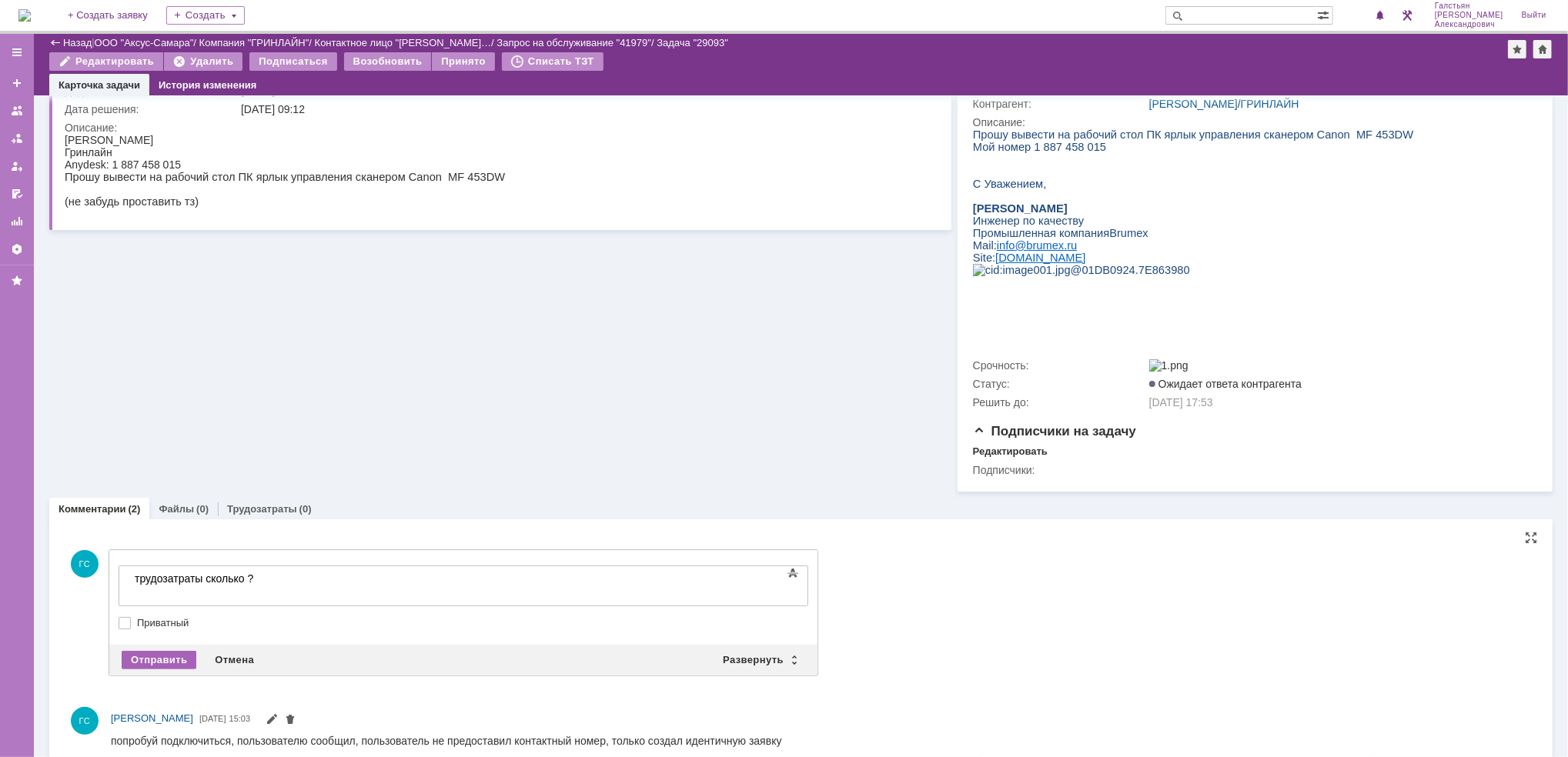
click at [164, 656] on div "Отправить" at bounding box center [159, 660] width 74 height 18
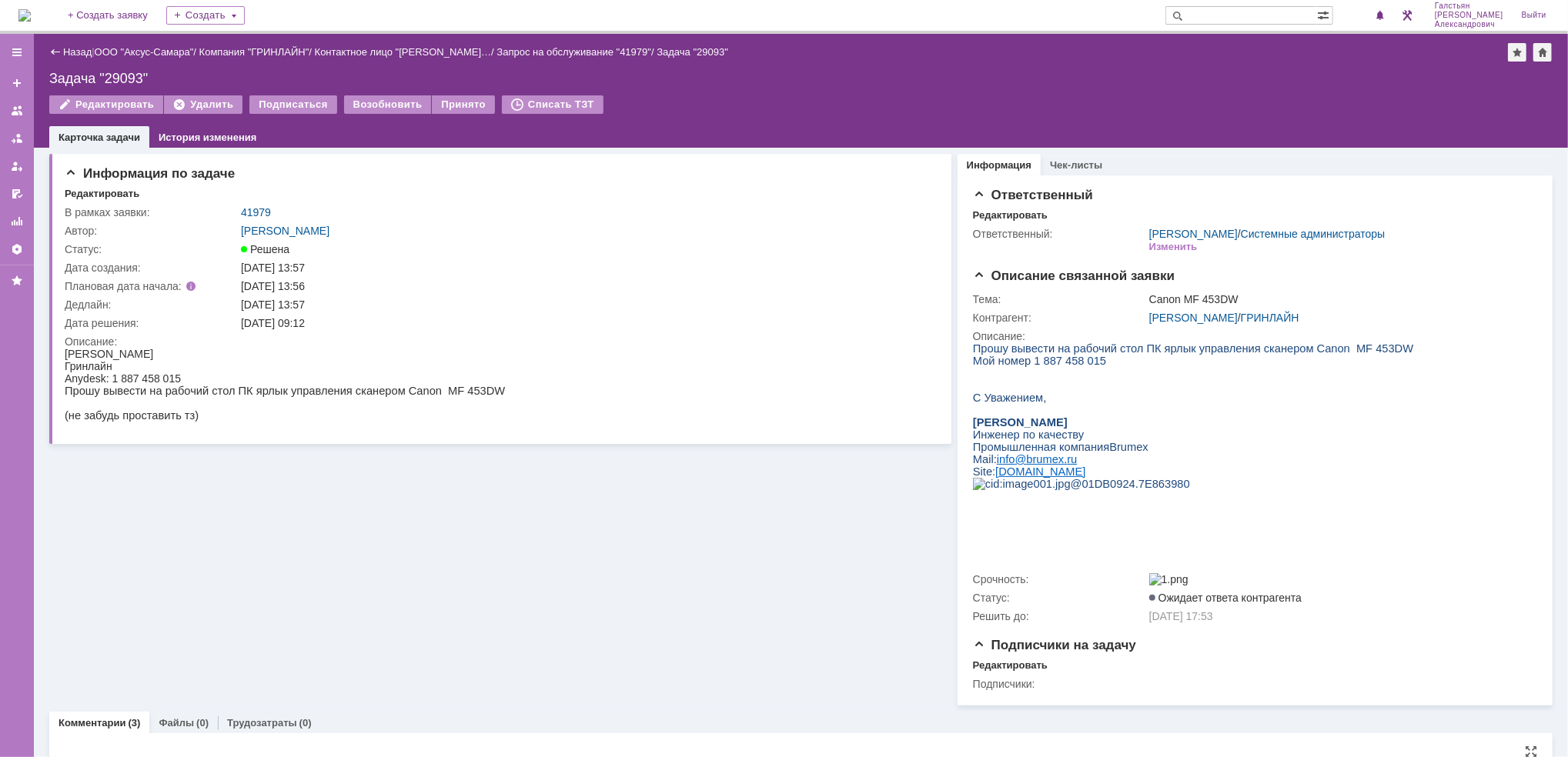
click at [31, 21] on img at bounding box center [24, 15] width 12 height 12
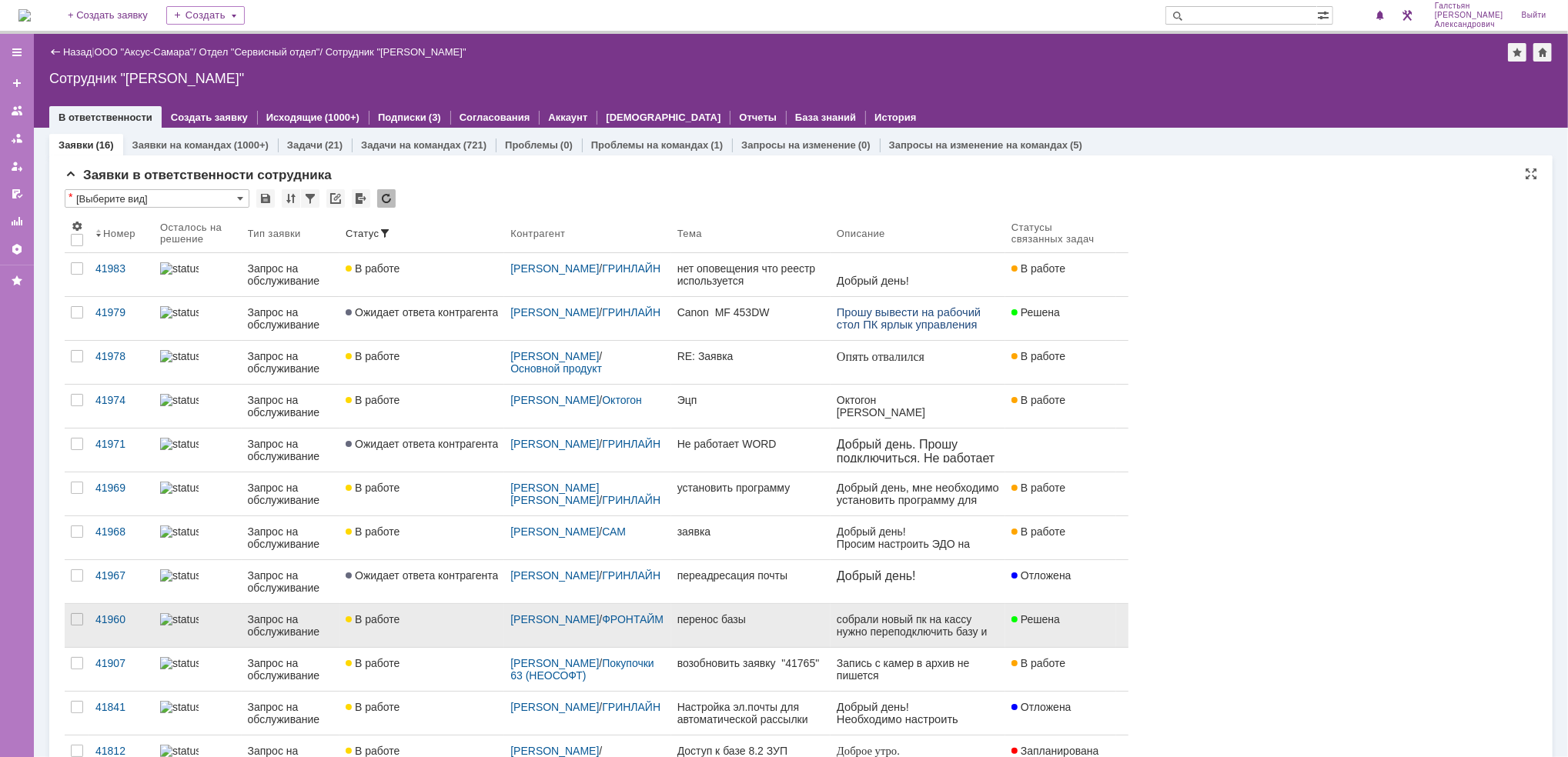
click at [781, 625] on div "перенос базы" at bounding box center [751, 619] width 147 height 12
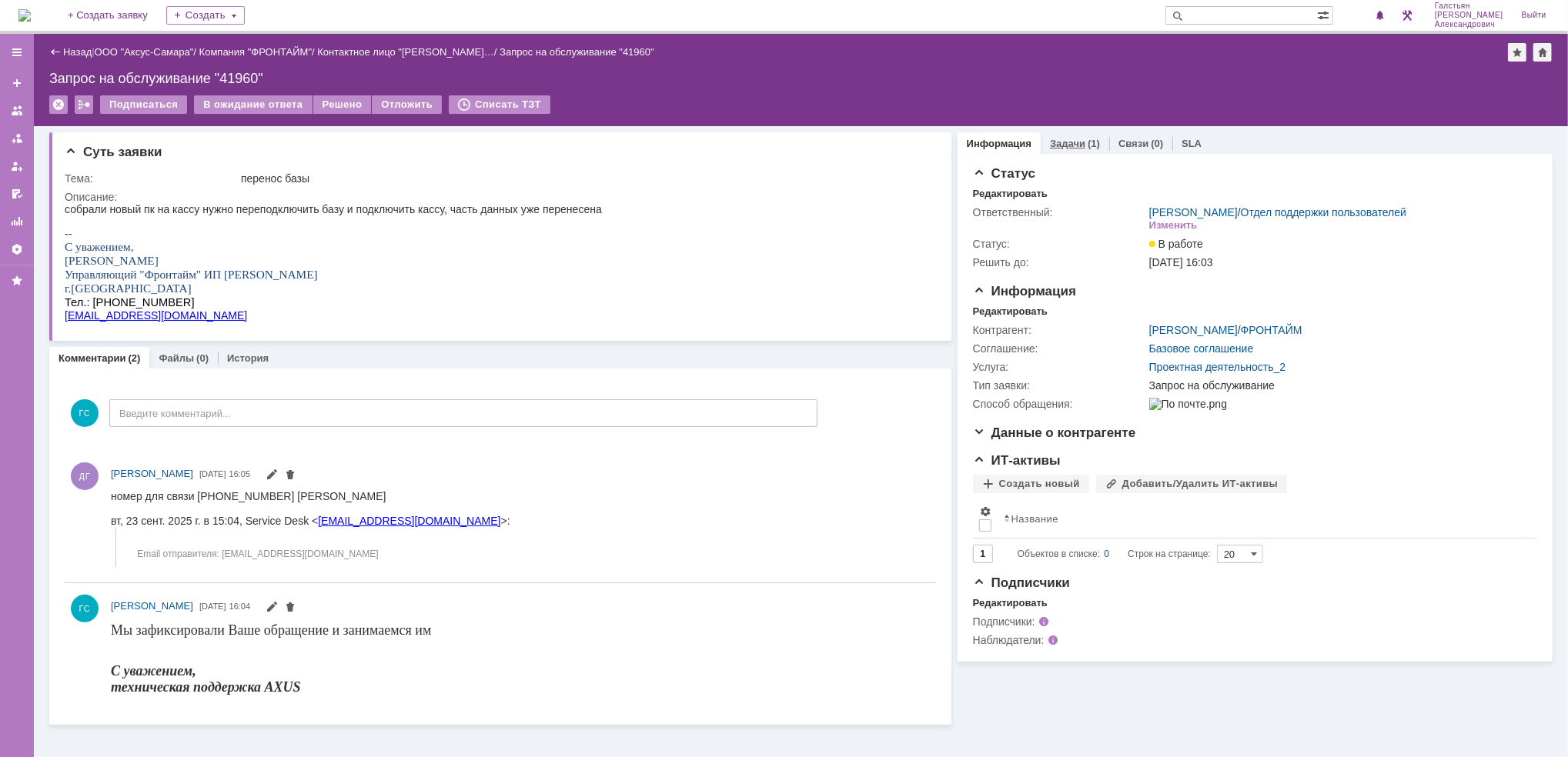
click at [1067, 138] on link "Задачи" at bounding box center [1067, 144] width 36 height 12
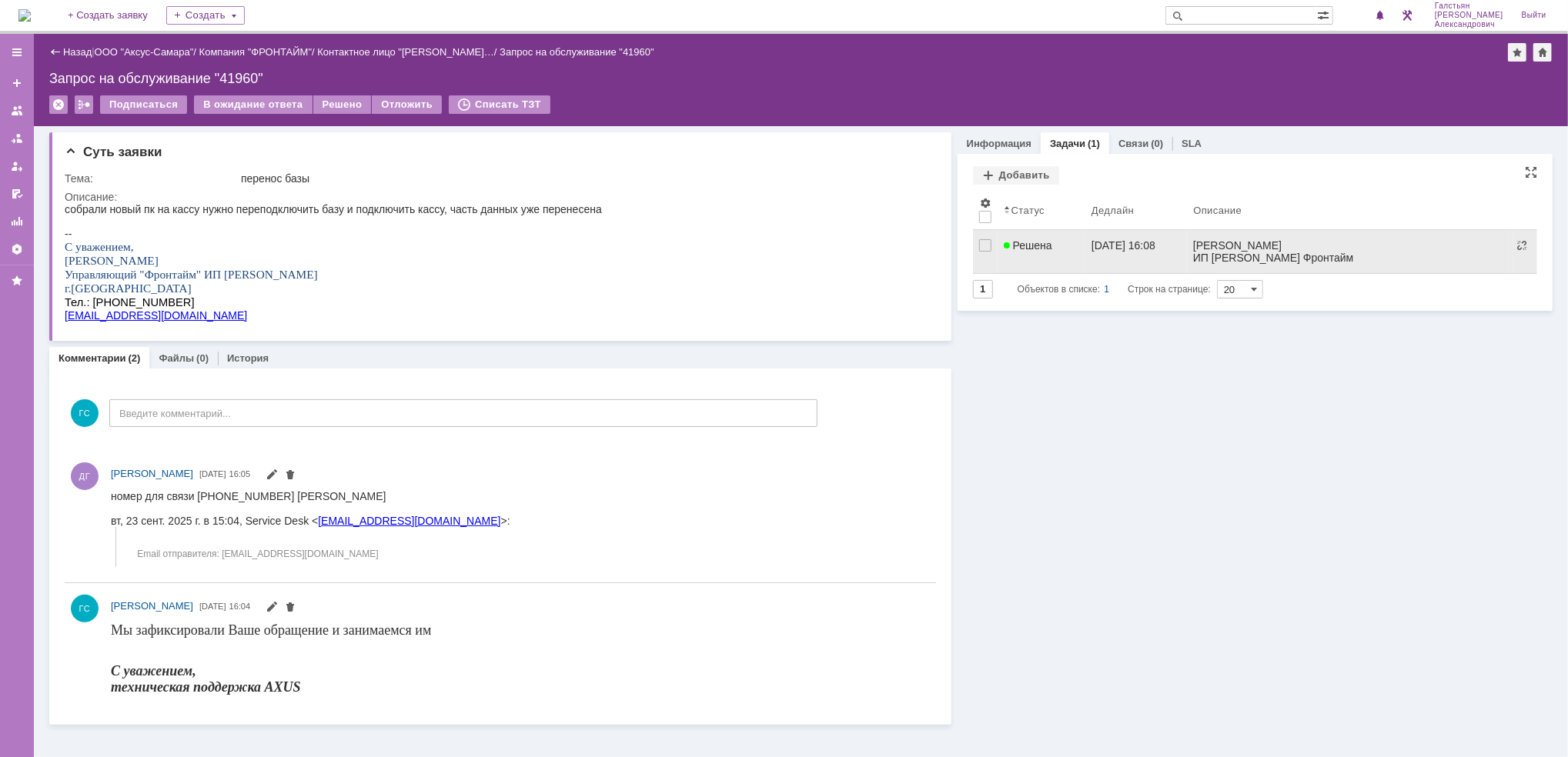
click at [1063, 249] on div "Решена" at bounding box center [1040, 245] width 75 height 12
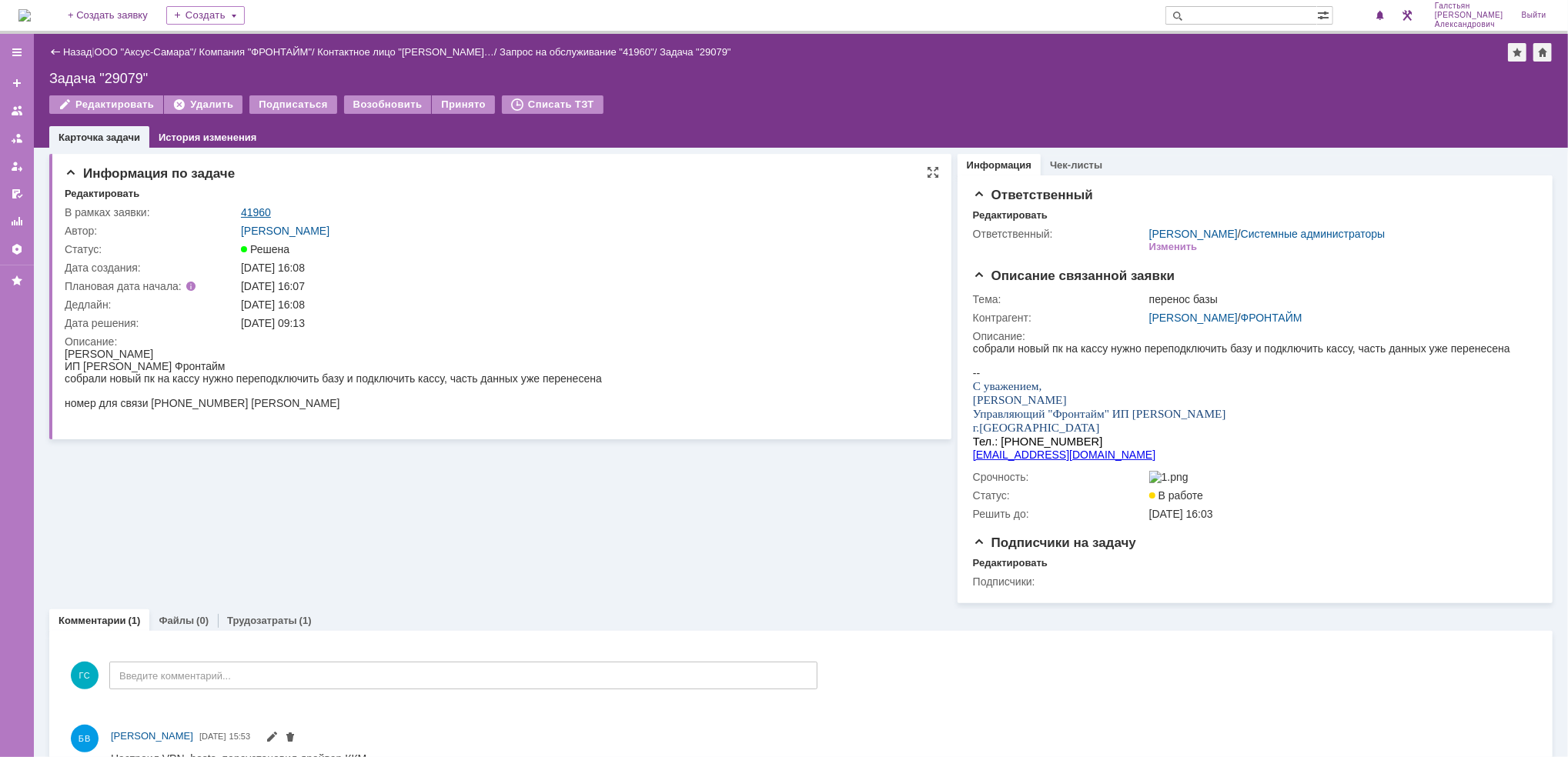
click at [265, 206] on link "41960" at bounding box center [256, 212] width 30 height 12
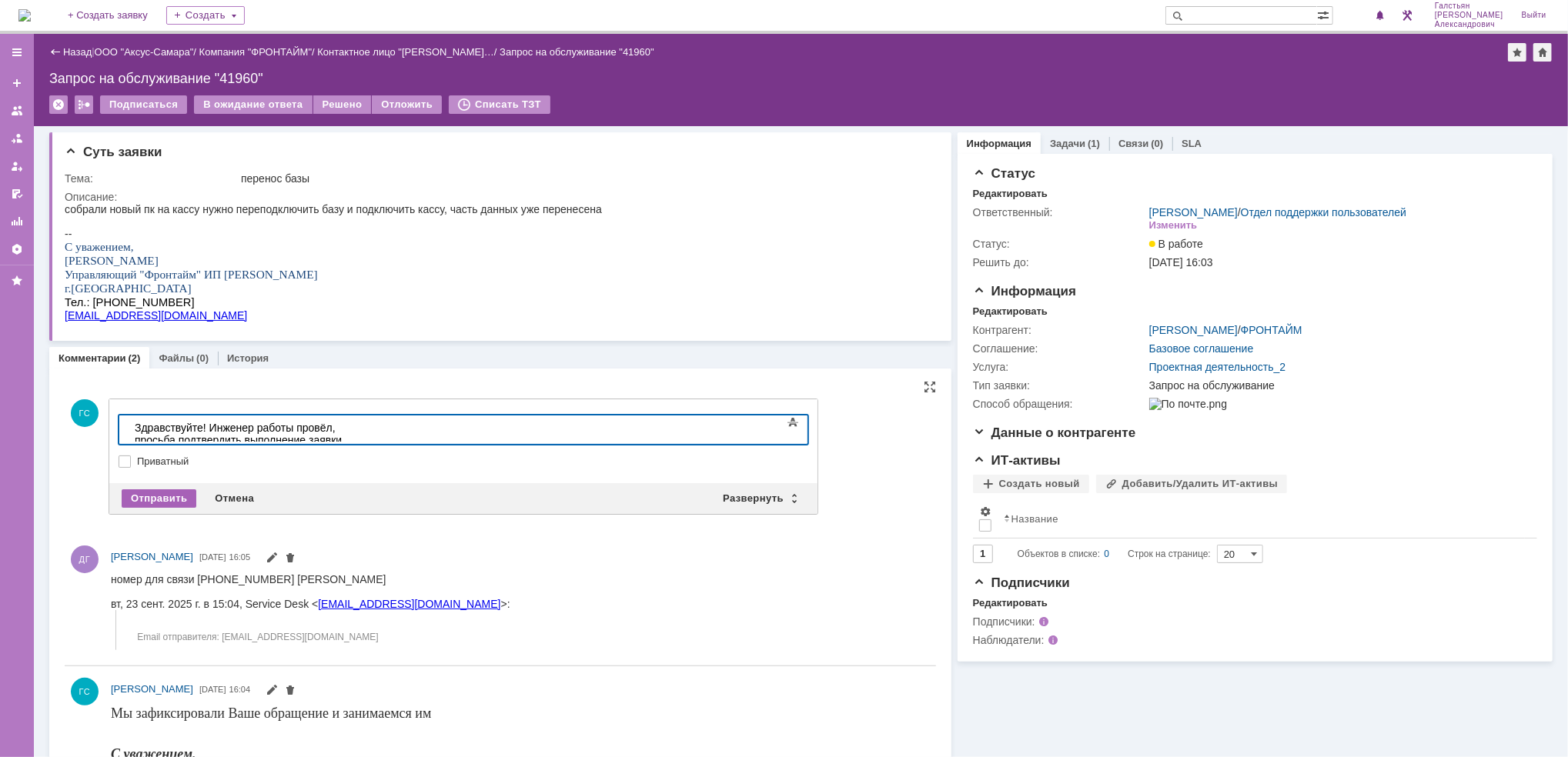
click at [170, 494] on div "Отправить" at bounding box center [159, 499] width 74 height 18
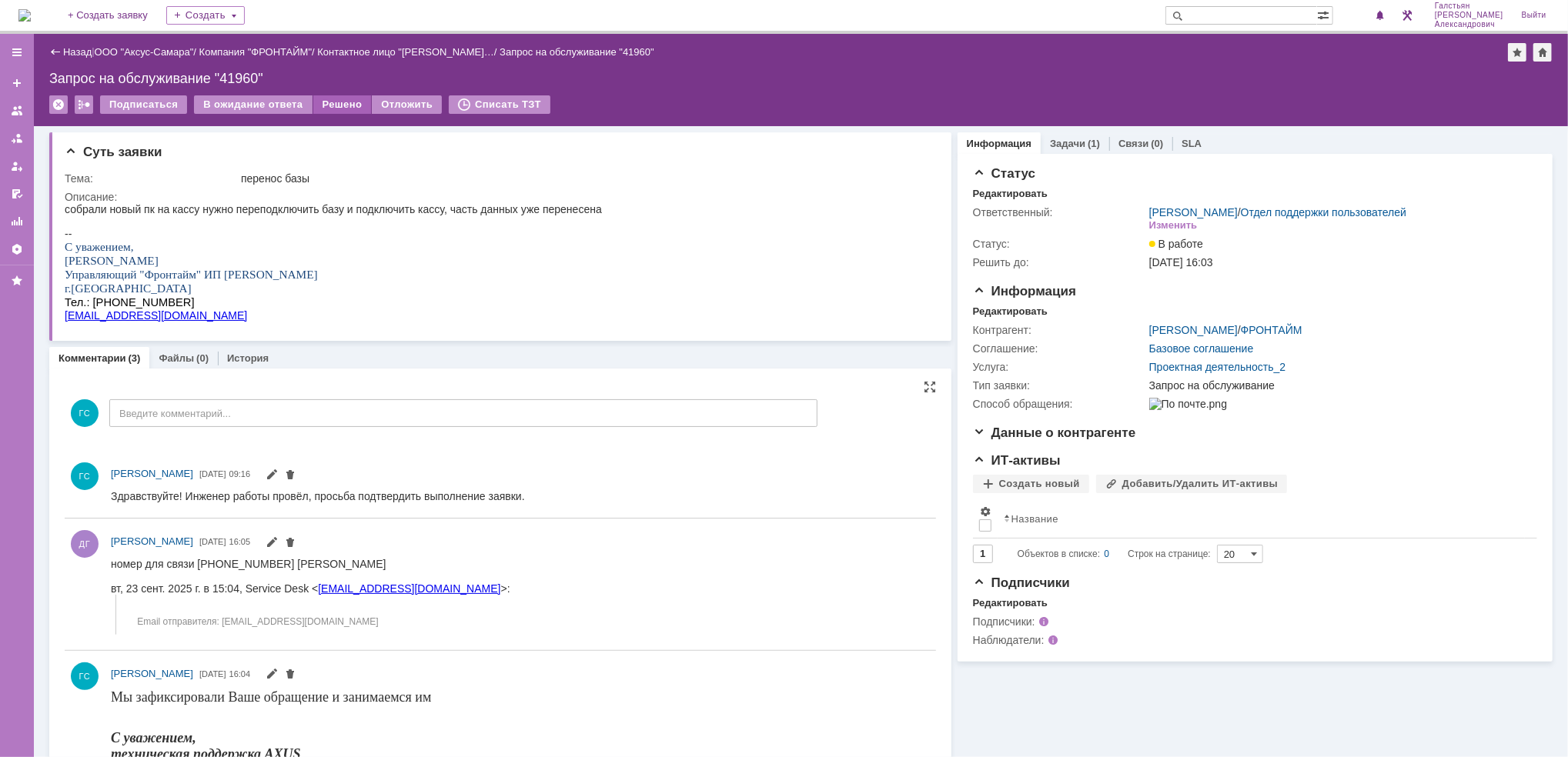
click at [343, 101] on div "Решено" at bounding box center [342, 105] width 59 height 18
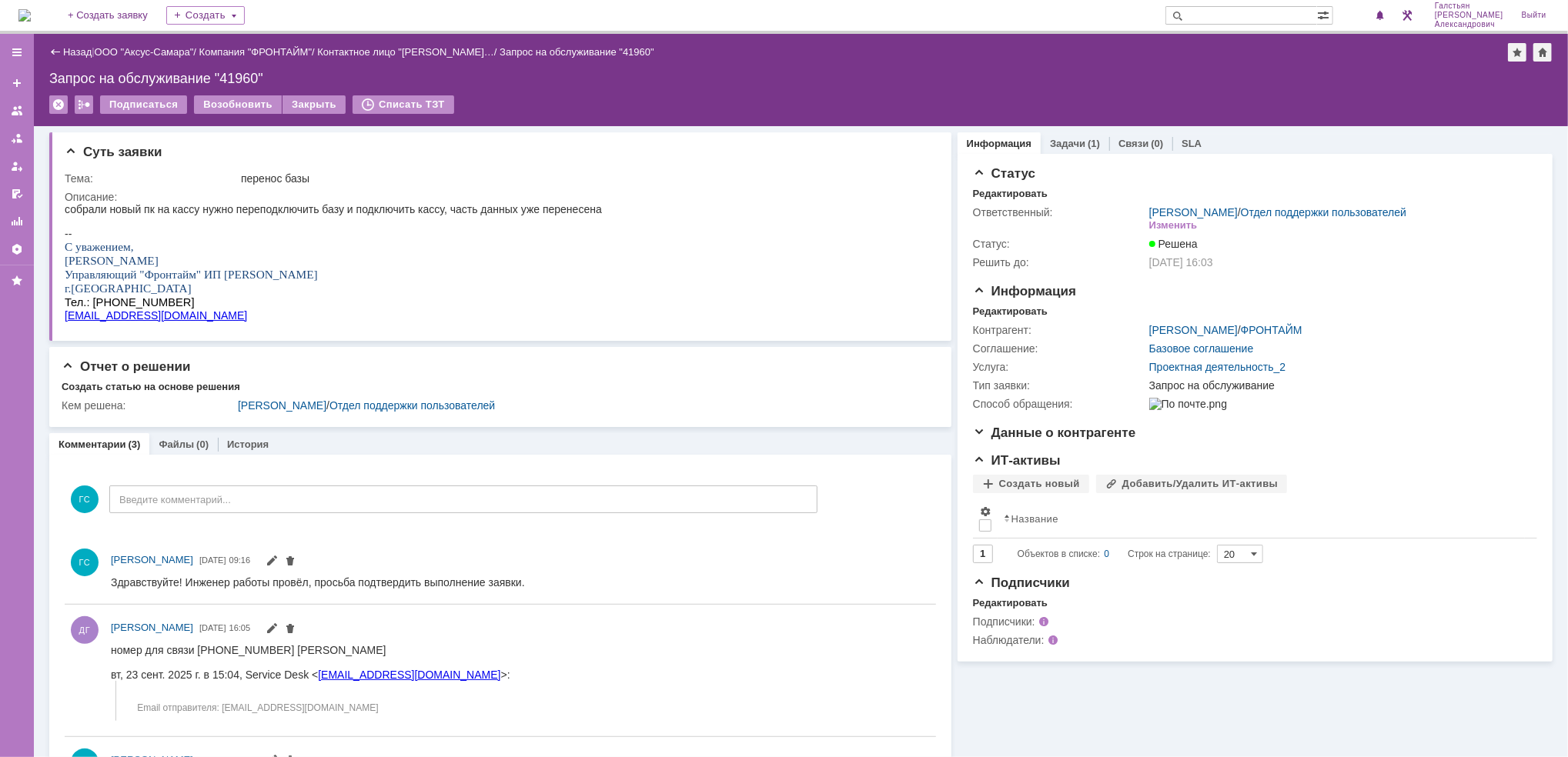
click at [31, 14] on img at bounding box center [24, 15] width 12 height 12
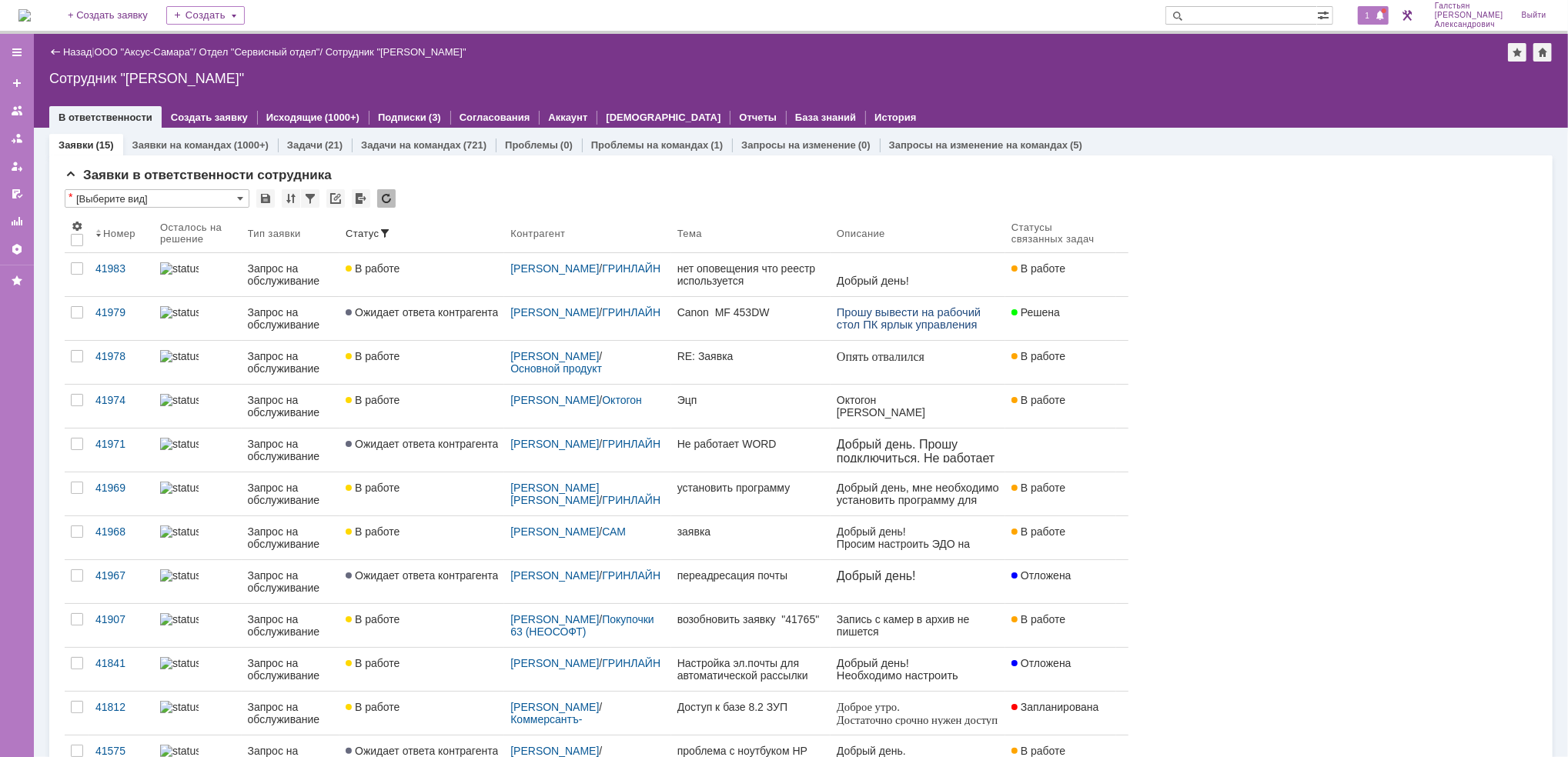
click at [1375, 16] on span "1" at bounding box center [1367, 15] width 14 height 11
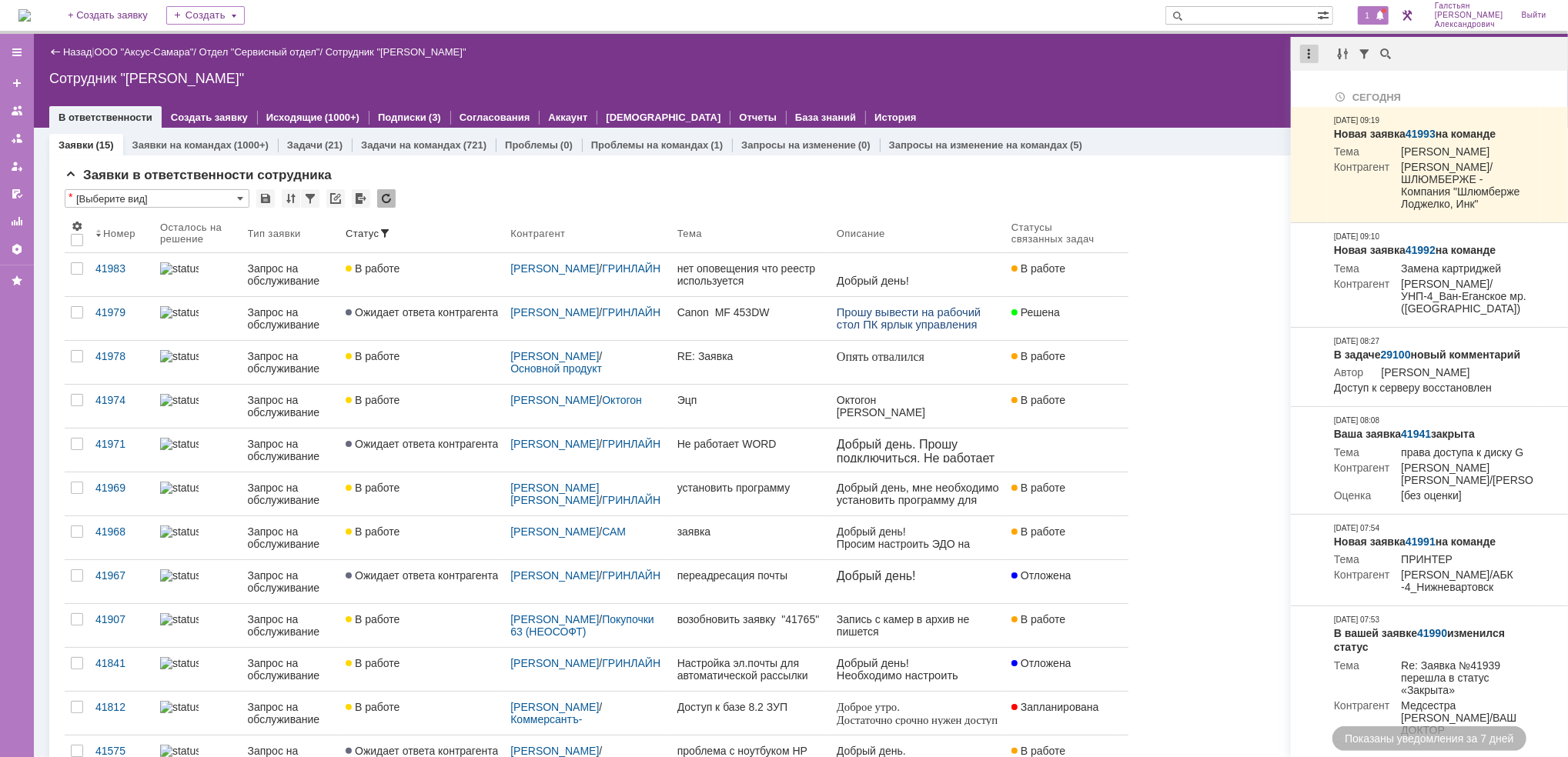
click at [1316, 52] on div at bounding box center [1309, 54] width 18 height 18
click at [1338, 97] on div "Отметить уведомления прочитанными" at bounding box center [1415, 92] width 206 height 11
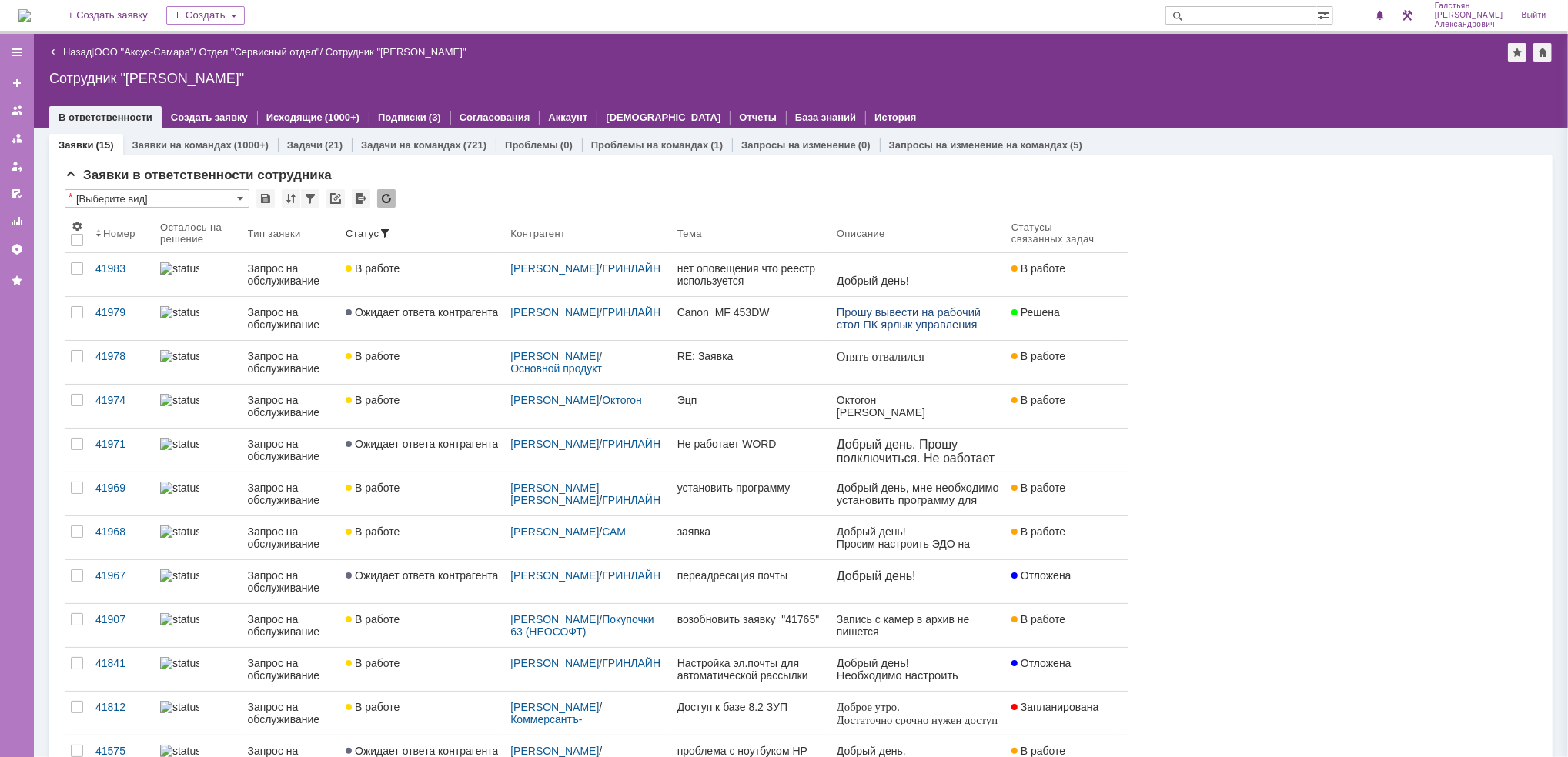
click at [1187, 119] on div "В ответственности Создать заявку Исходящие (1000+) Подписки (3) Согласования Ак…" at bounding box center [801, 117] width 1503 height 21
click at [31, 13] on img at bounding box center [24, 15] width 12 height 12
click at [31, 16] on img at bounding box center [24, 15] width 12 height 12
click at [31, 15] on img at bounding box center [24, 15] width 12 height 12
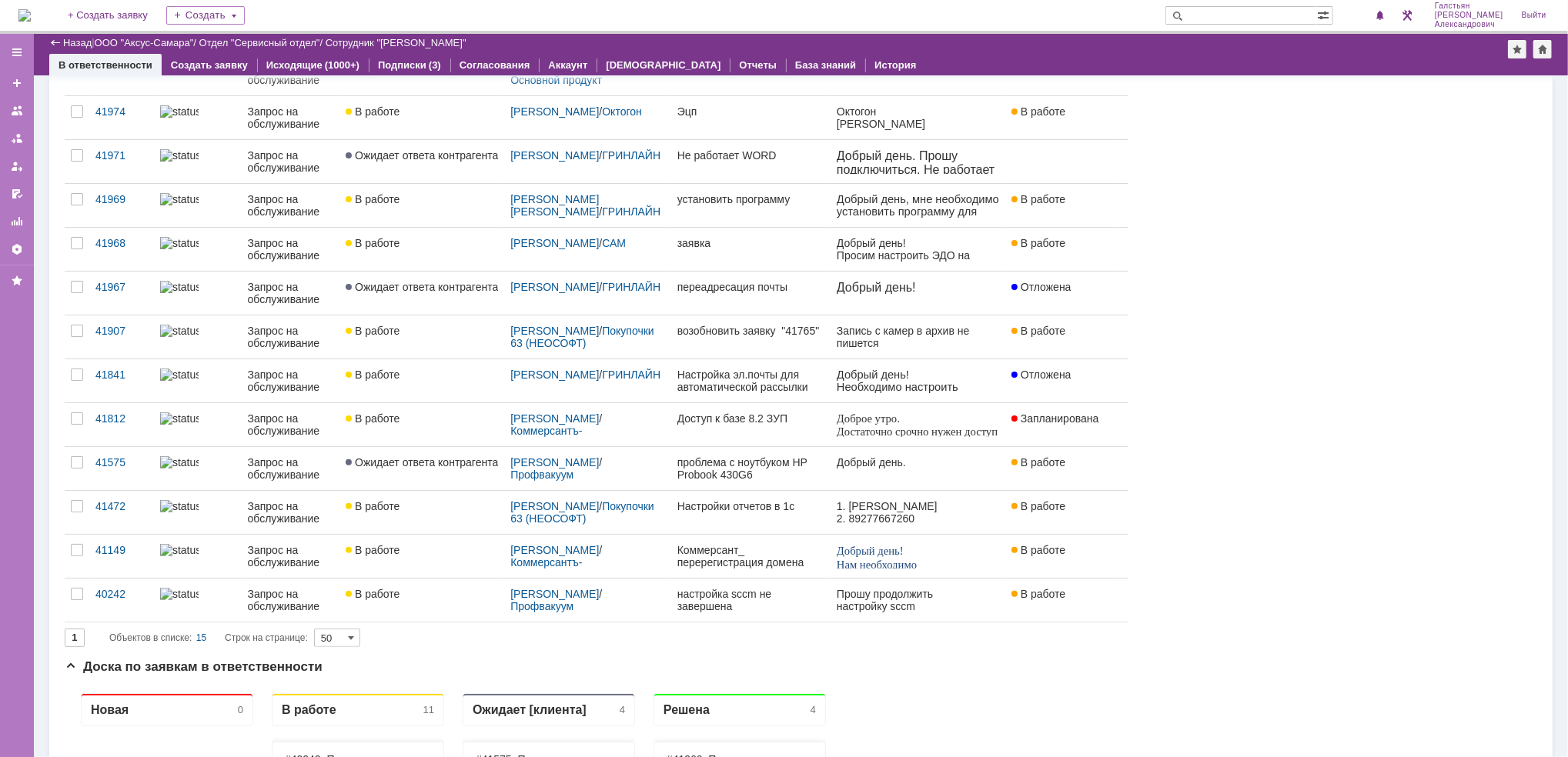
click at [31, 17] on img at bounding box center [24, 15] width 12 height 12
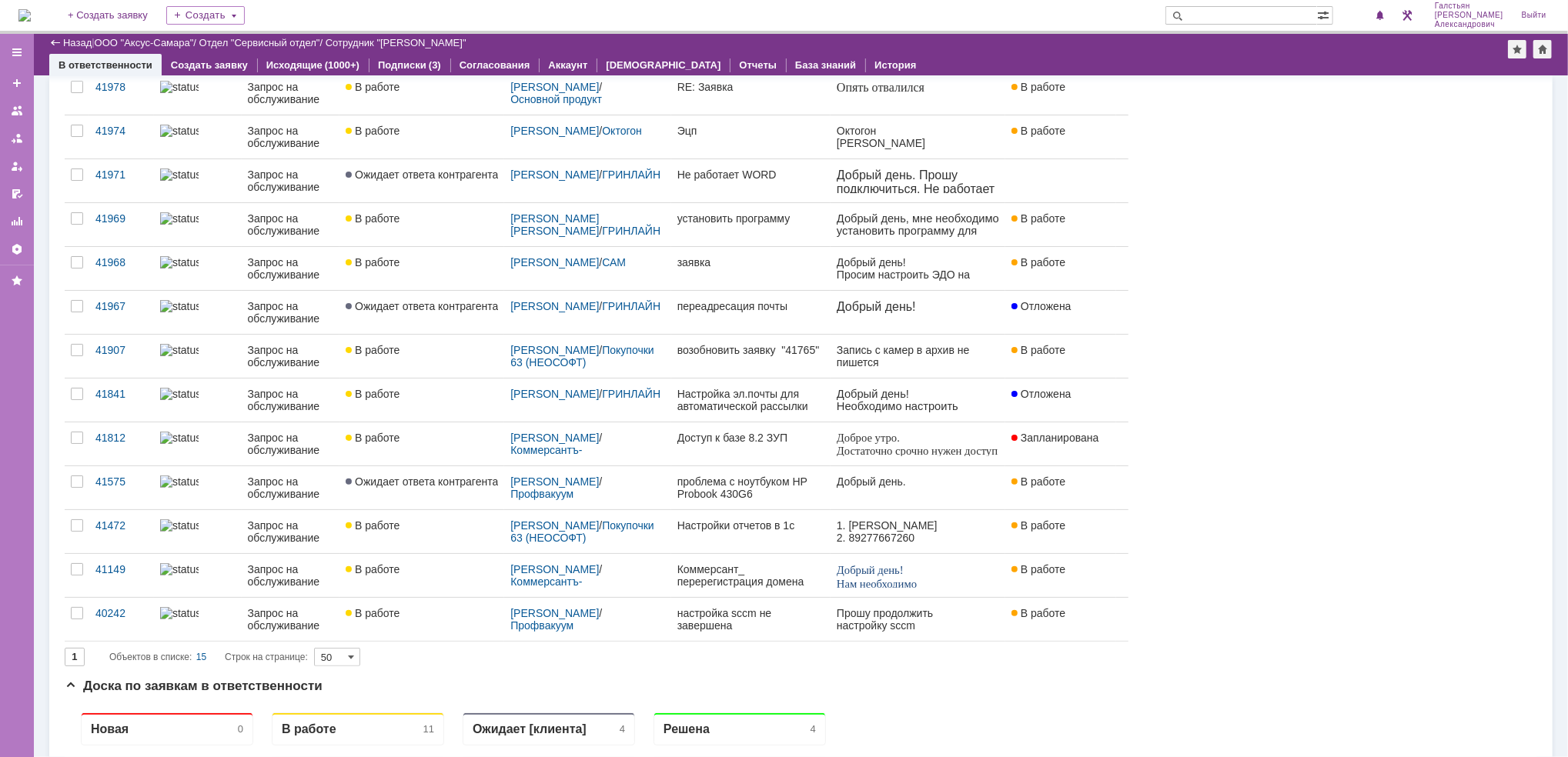
click at [31, 14] on img at bounding box center [24, 15] width 12 height 12
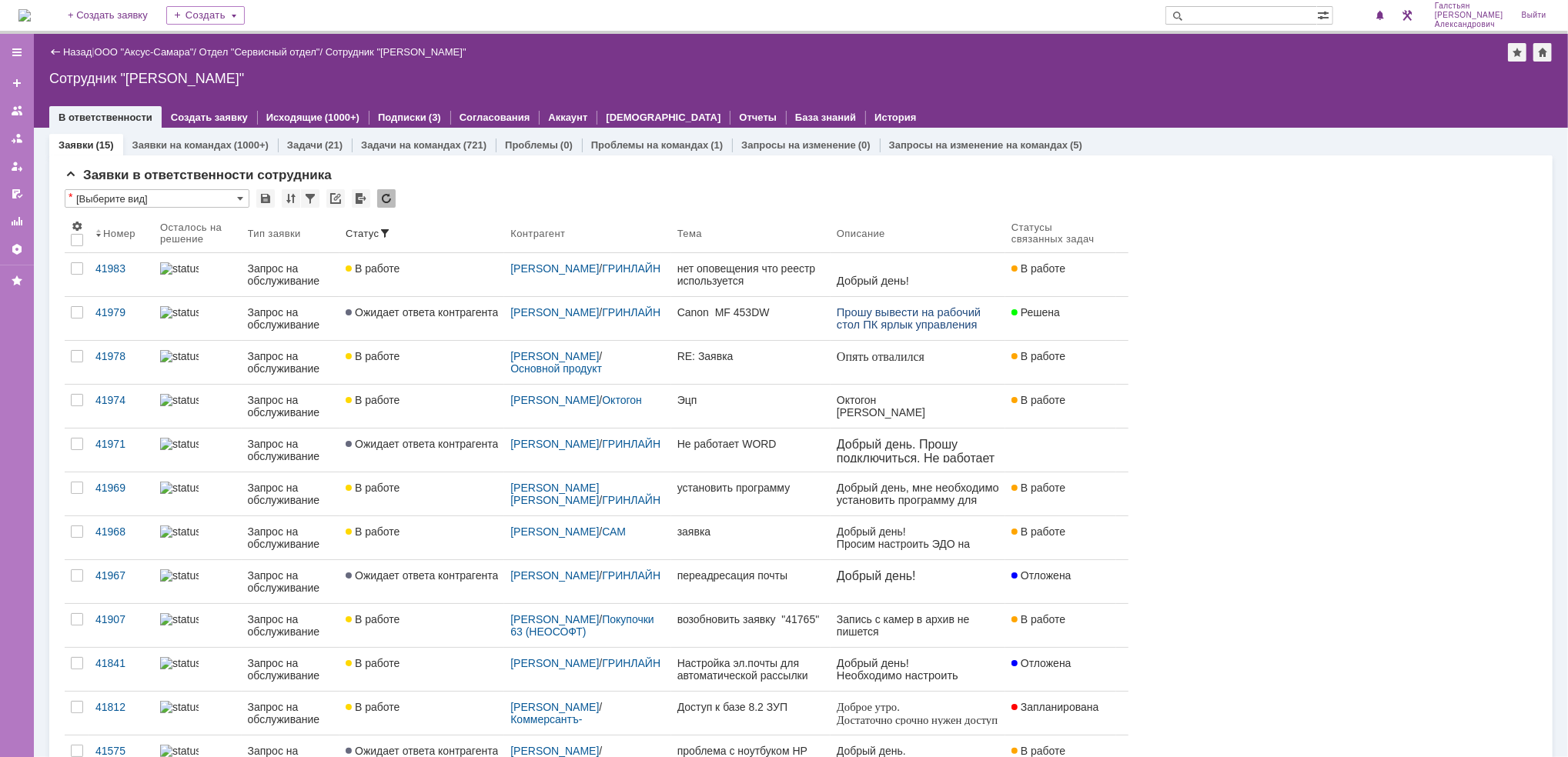
click at [31, 17] on img at bounding box center [24, 15] width 12 height 12
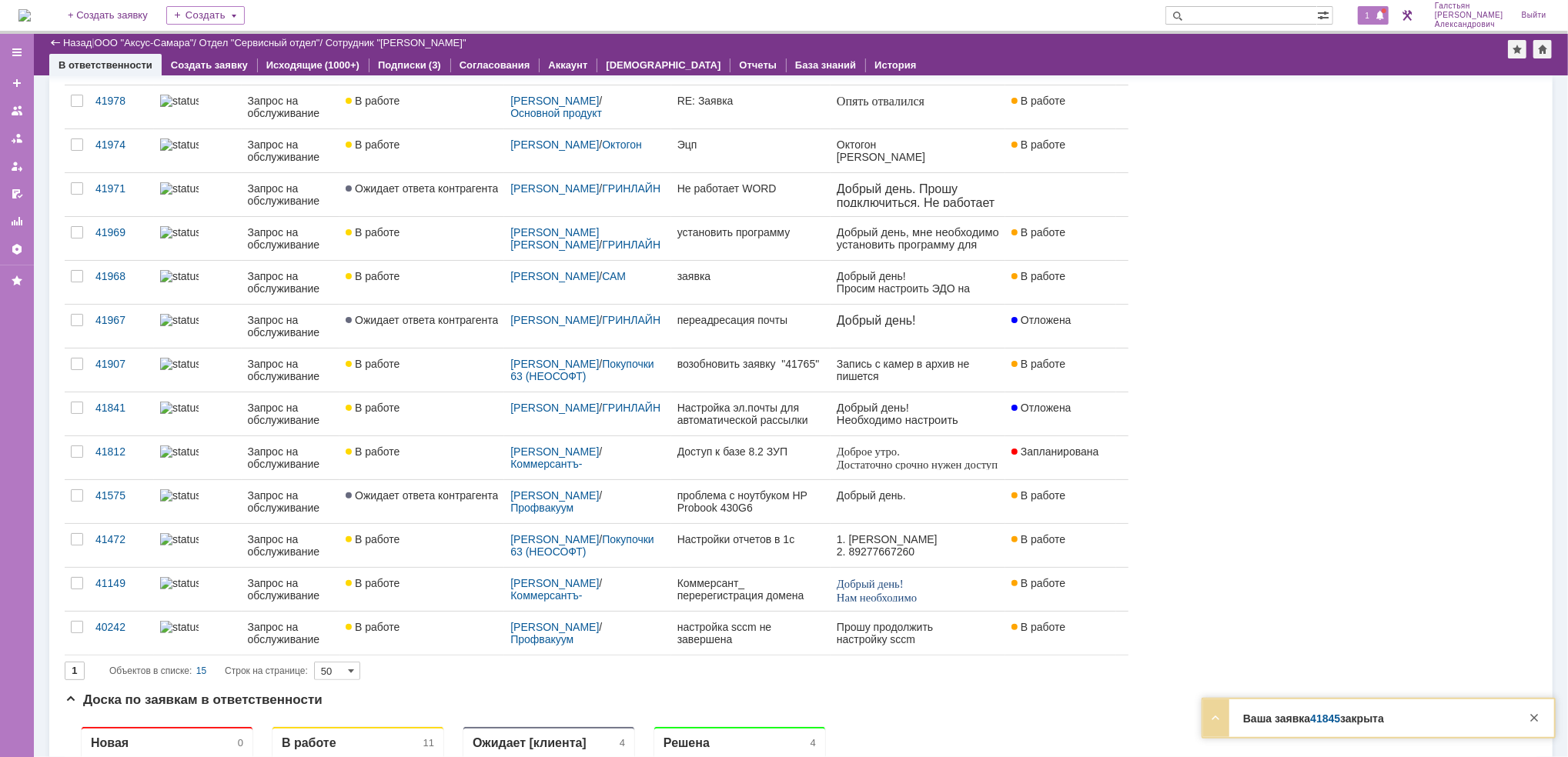
click at [1375, 8] on div "1" at bounding box center [1373, 15] width 31 height 18
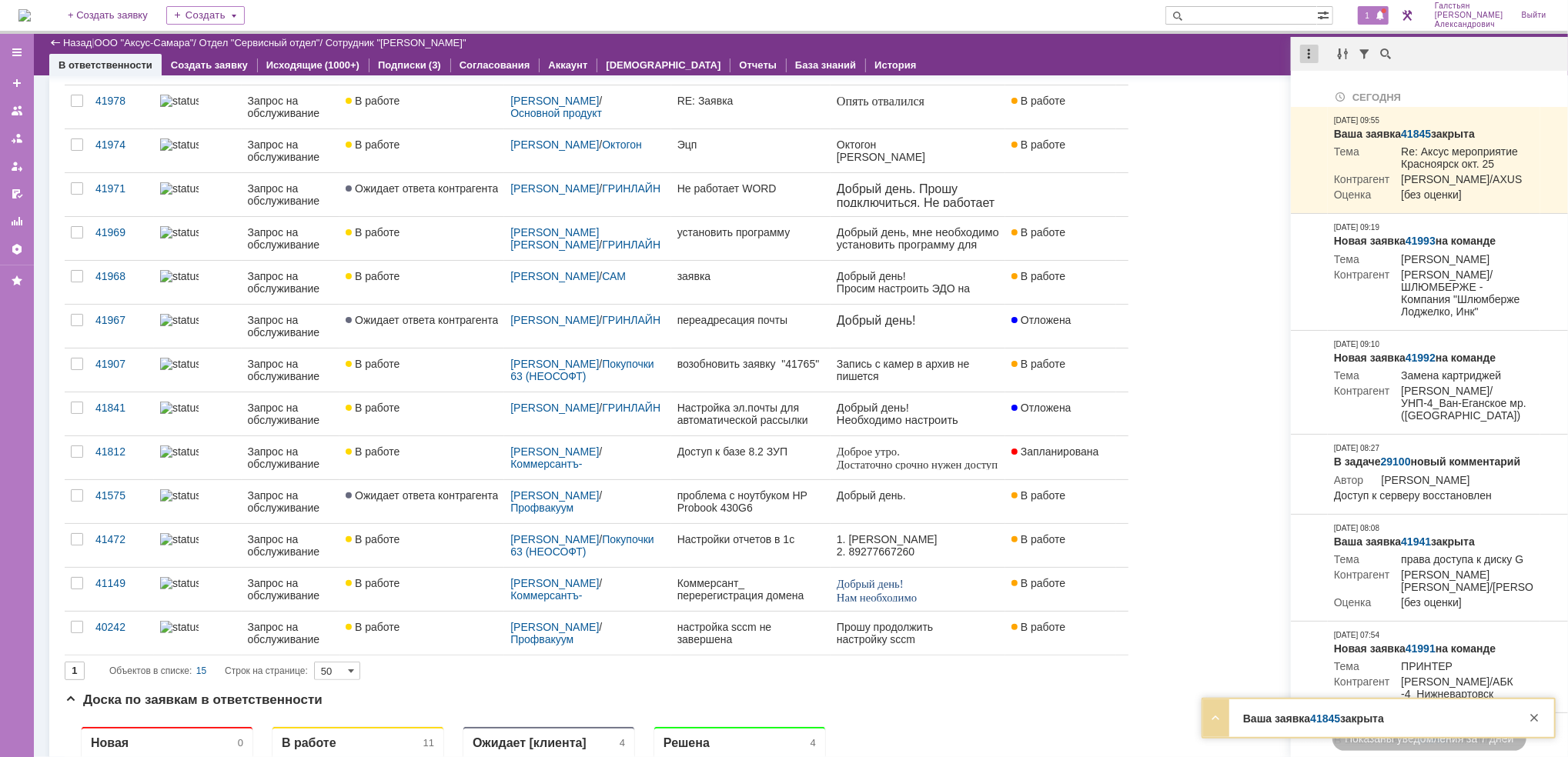
click at [1306, 49] on div at bounding box center [1309, 54] width 18 height 18
click at [1319, 85] on div "Отметить уведомления прочитанными" at bounding box center [1415, 93] width 225 height 23
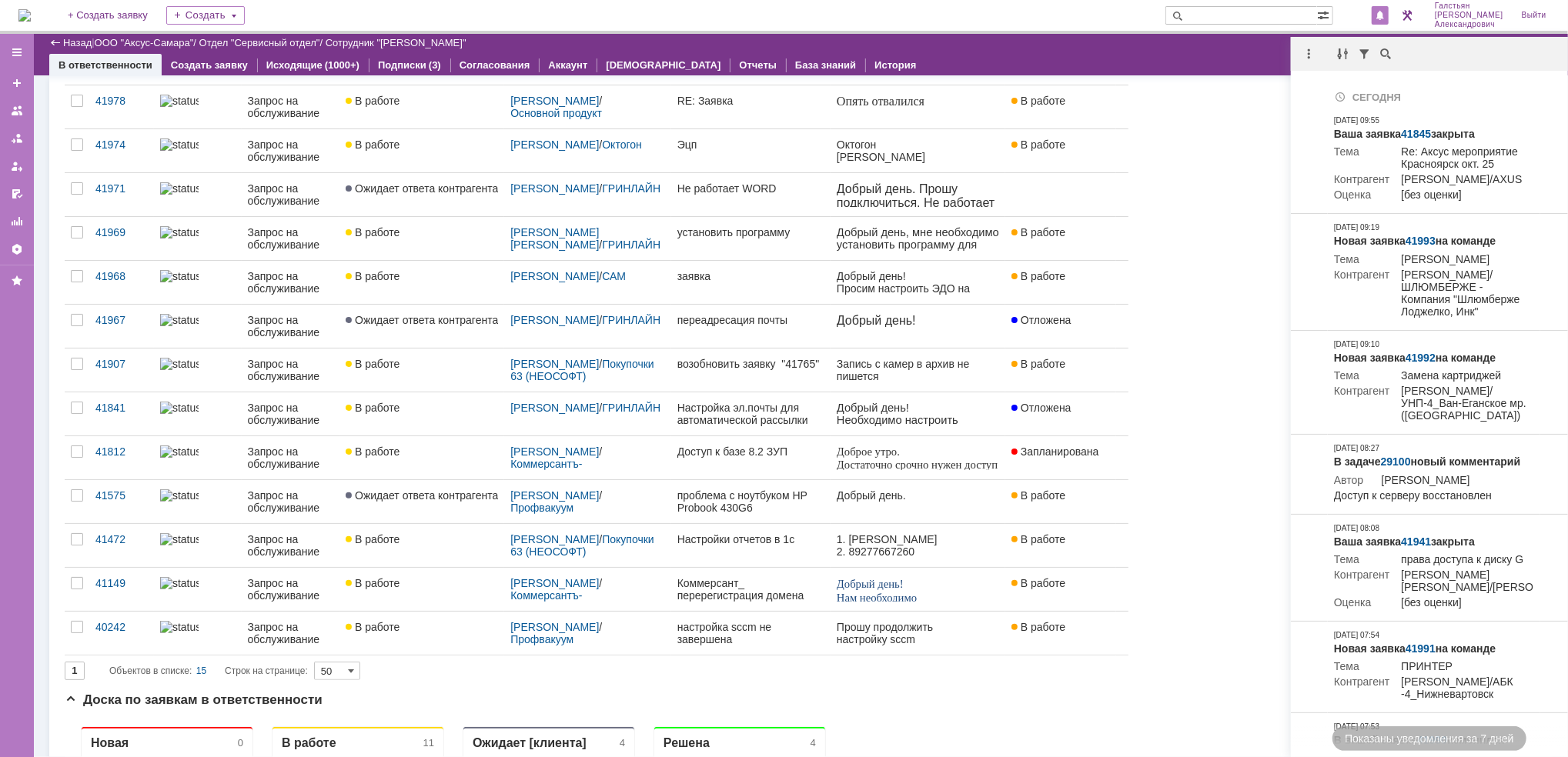
click at [31, 9] on img at bounding box center [24, 15] width 12 height 12
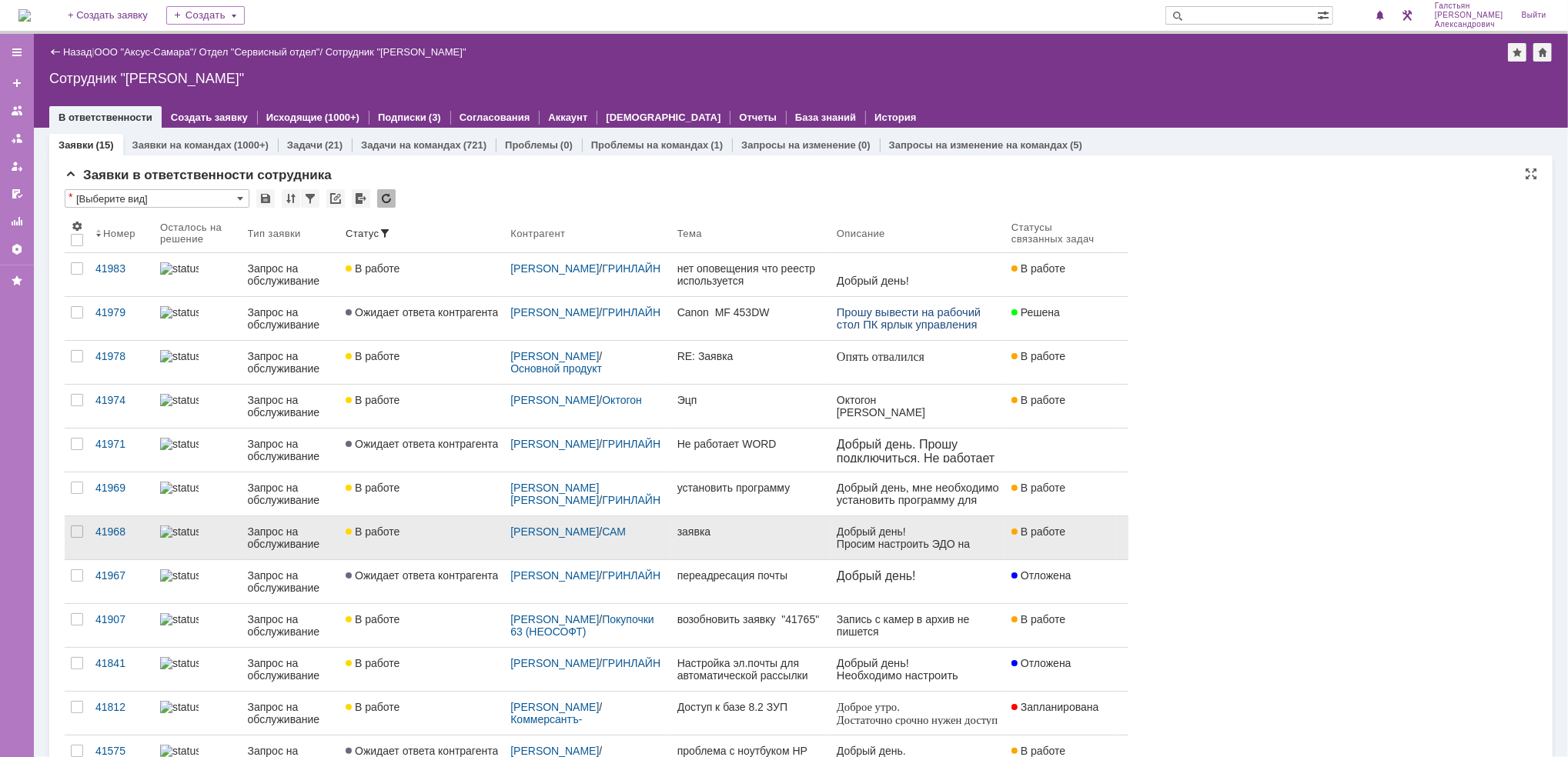
click at [727, 531] on div "заявка" at bounding box center [751, 532] width 147 height 12
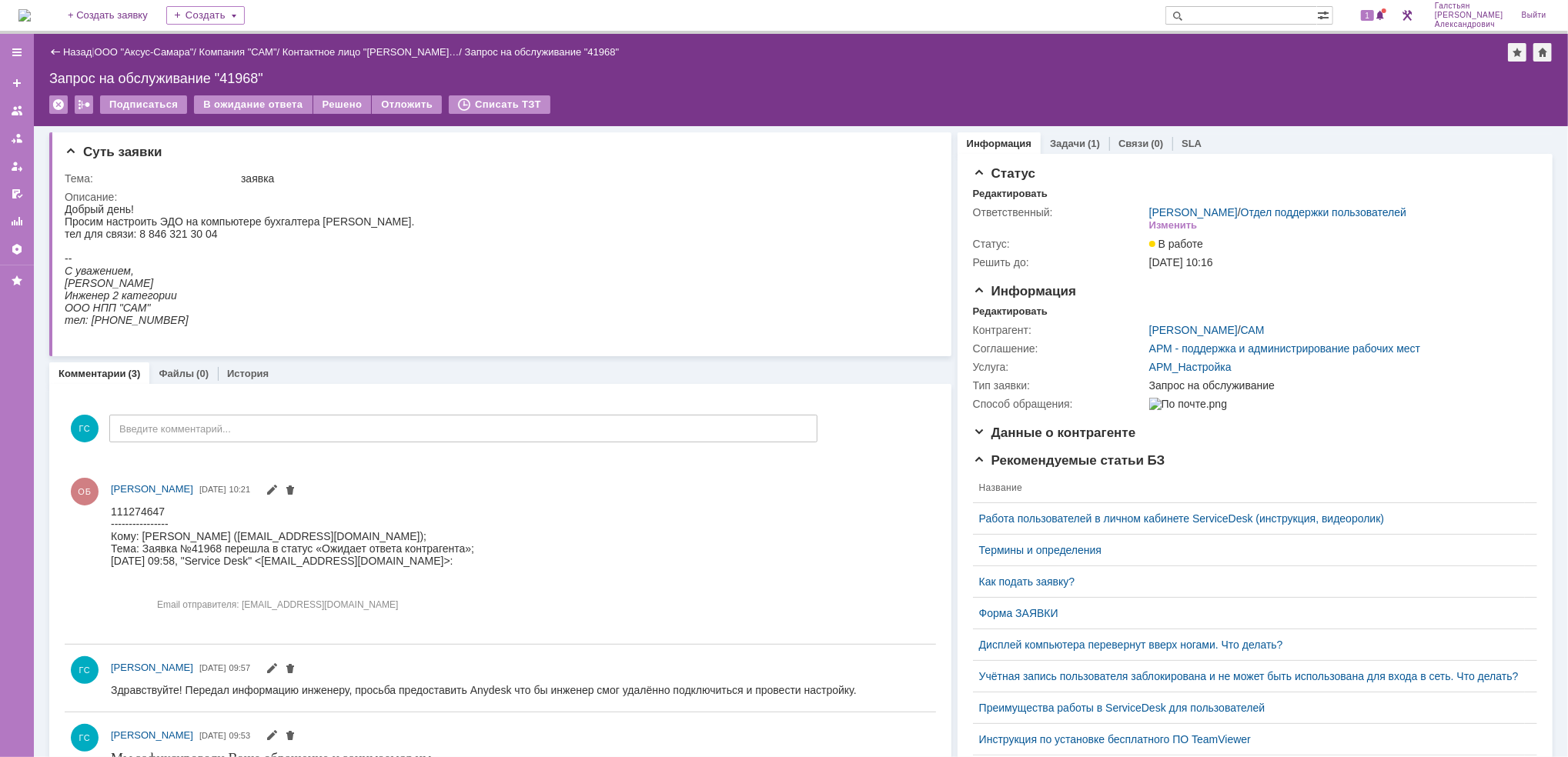
click at [31, 17] on img at bounding box center [24, 15] width 12 height 12
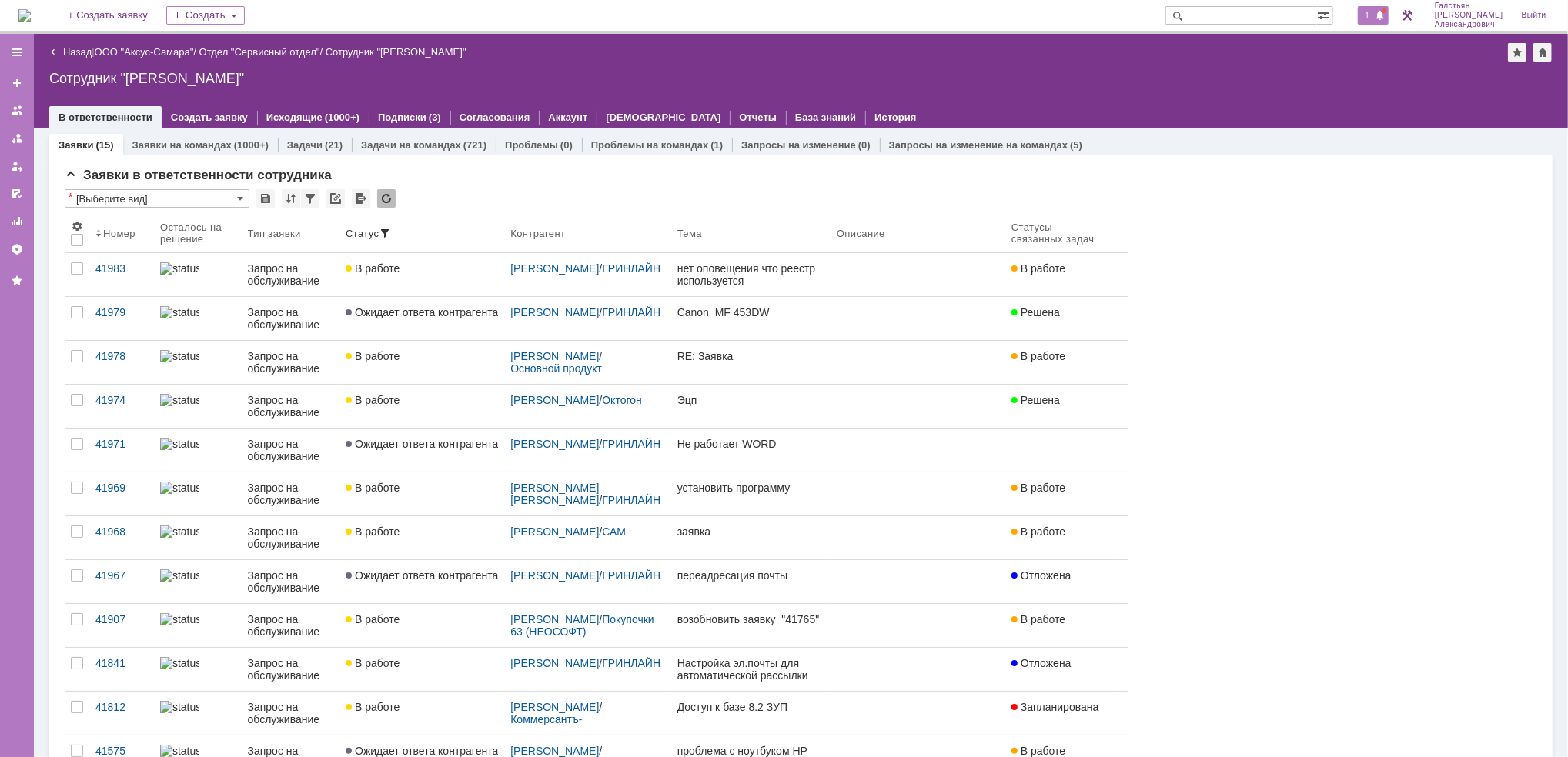
click at [1386, 17] on span at bounding box center [1380, 16] width 11 height 12
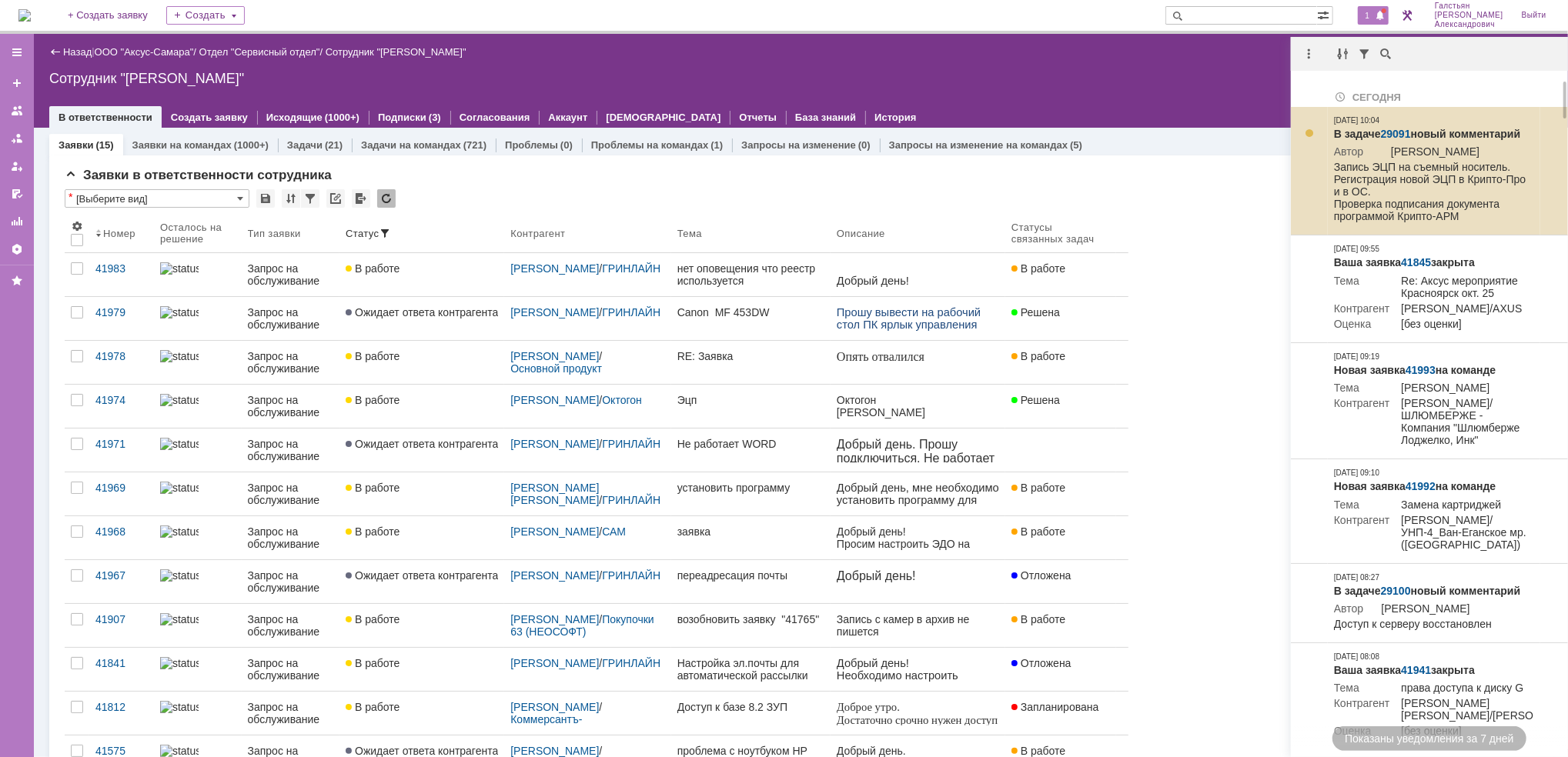
click at [1395, 130] on link "29091" at bounding box center [1395, 134] width 30 height 12
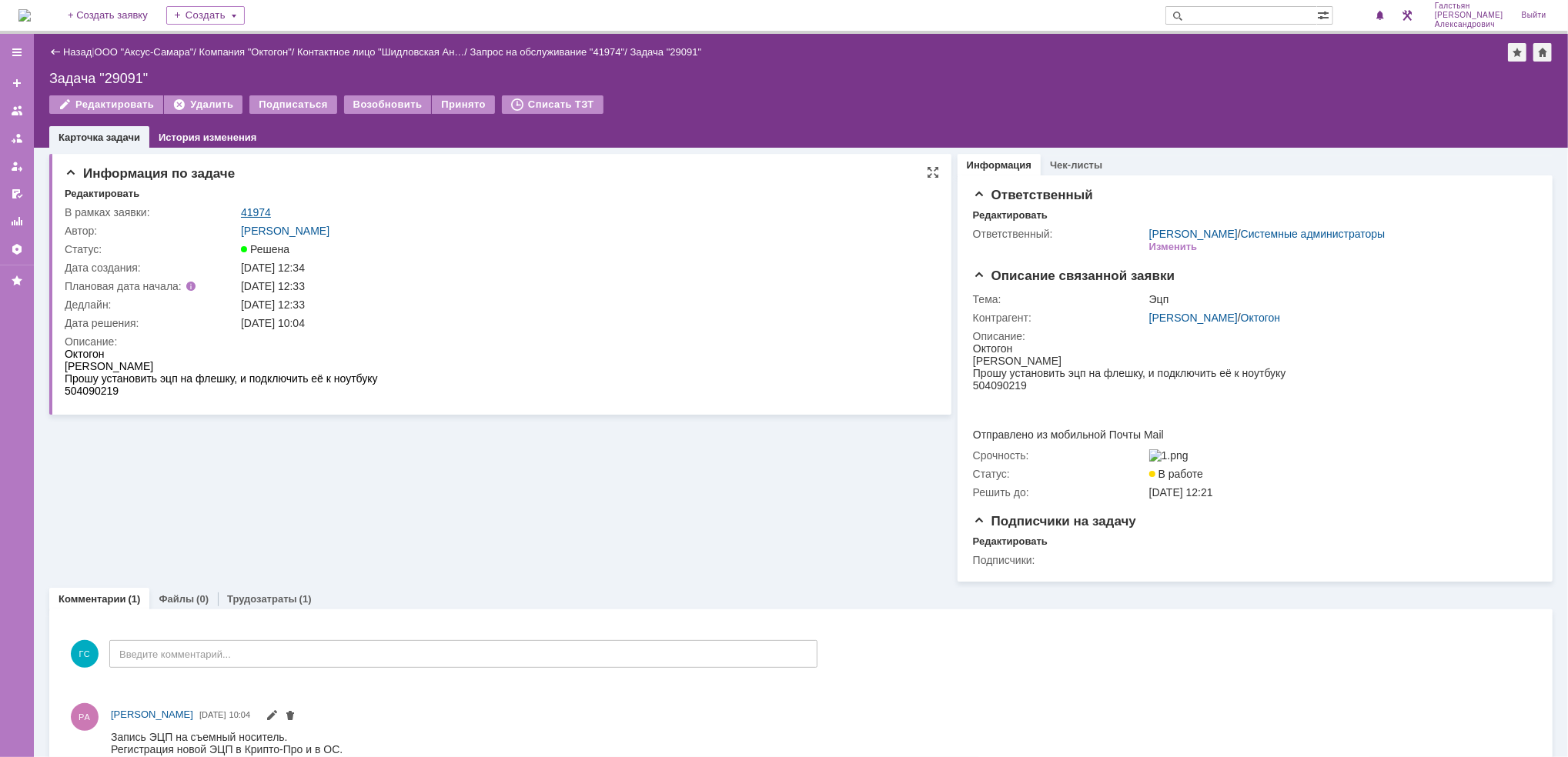
click at [258, 211] on link "41974" at bounding box center [256, 212] width 30 height 12
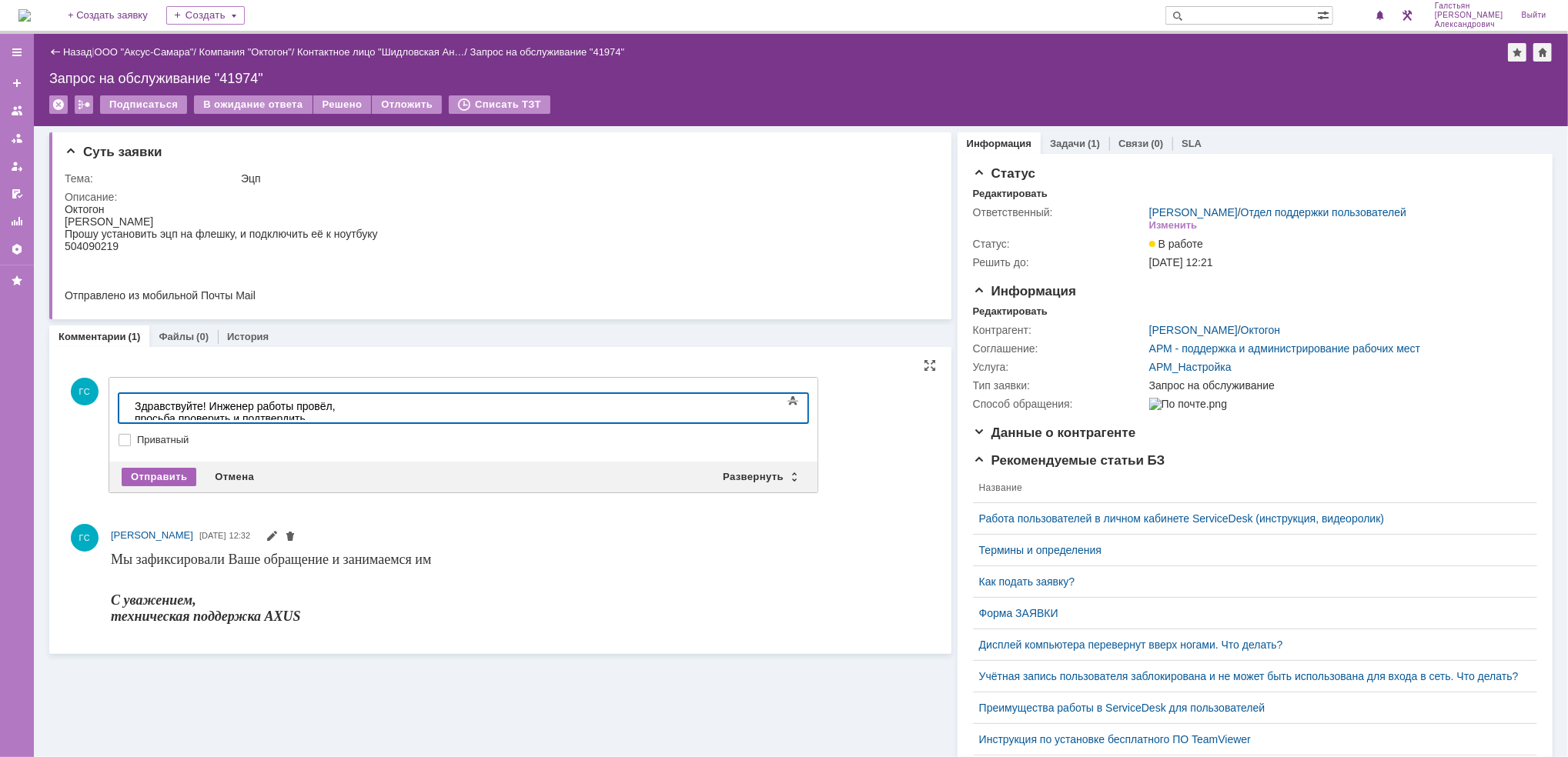
click at [163, 475] on div "Отправить" at bounding box center [159, 477] width 74 height 18
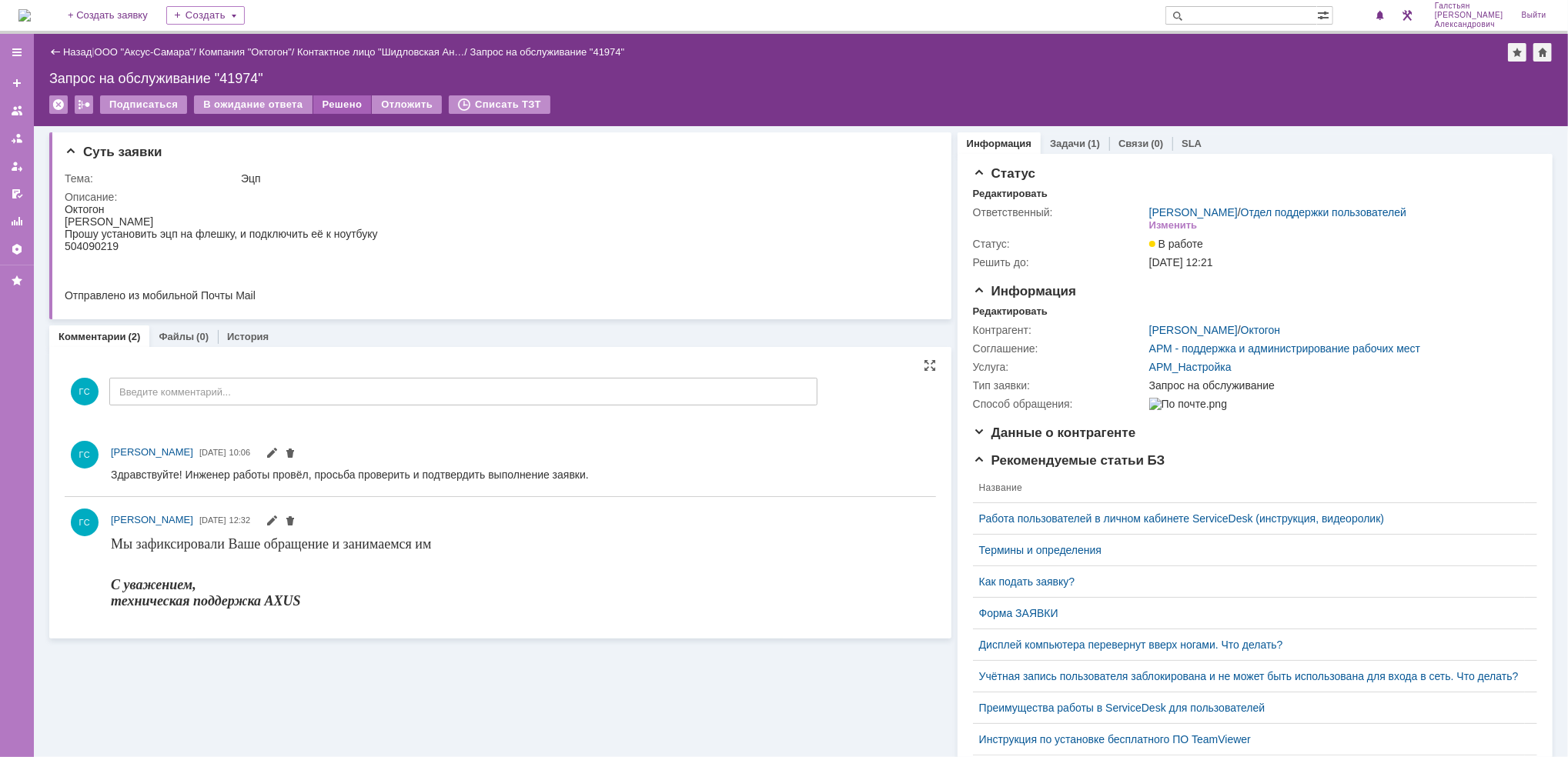
click at [335, 101] on div "Решено" at bounding box center [342, 105] width 59 height 18
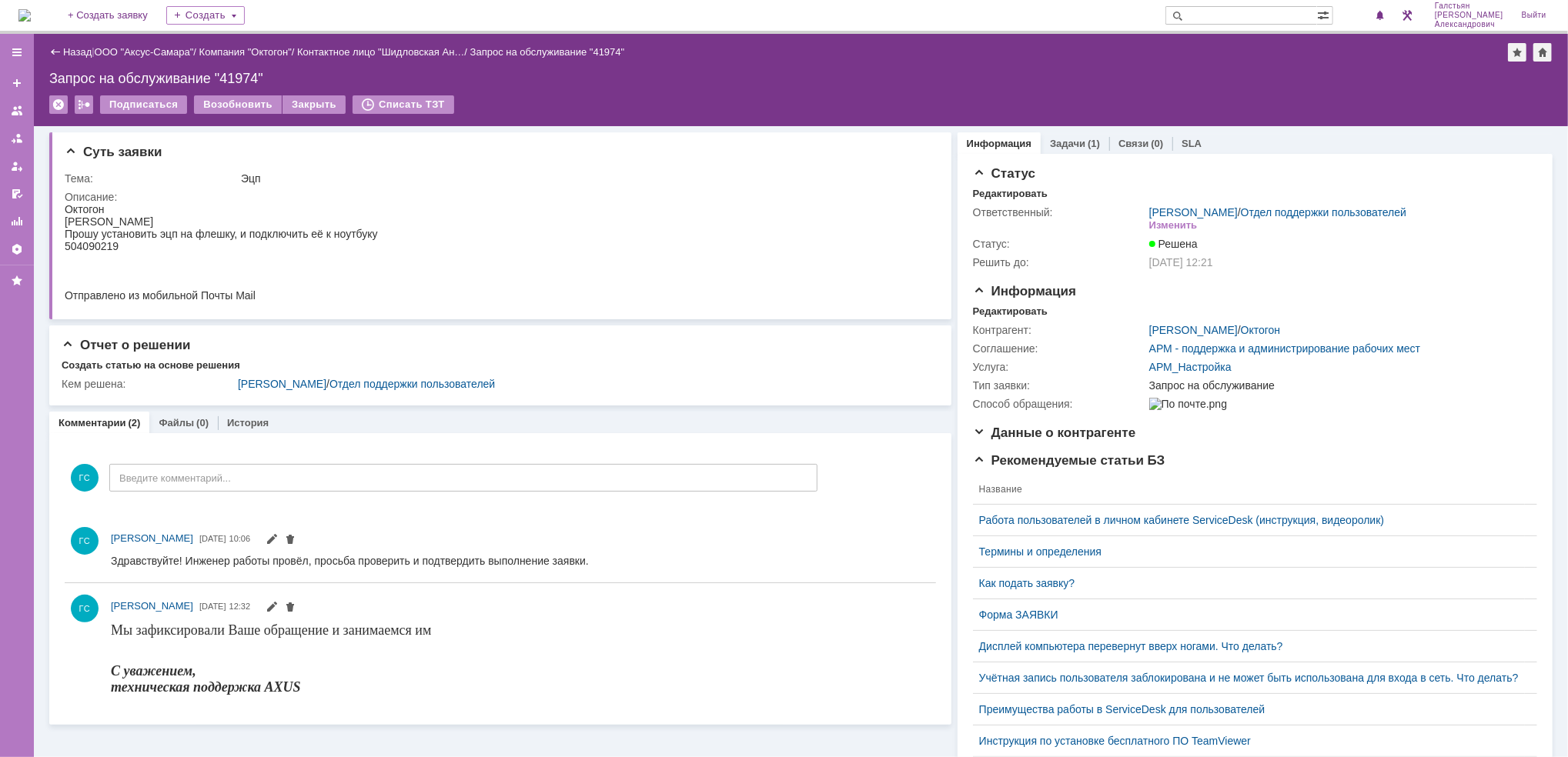
click at [31, 9] on img at bounding box center [24, 15] width 12 height 12
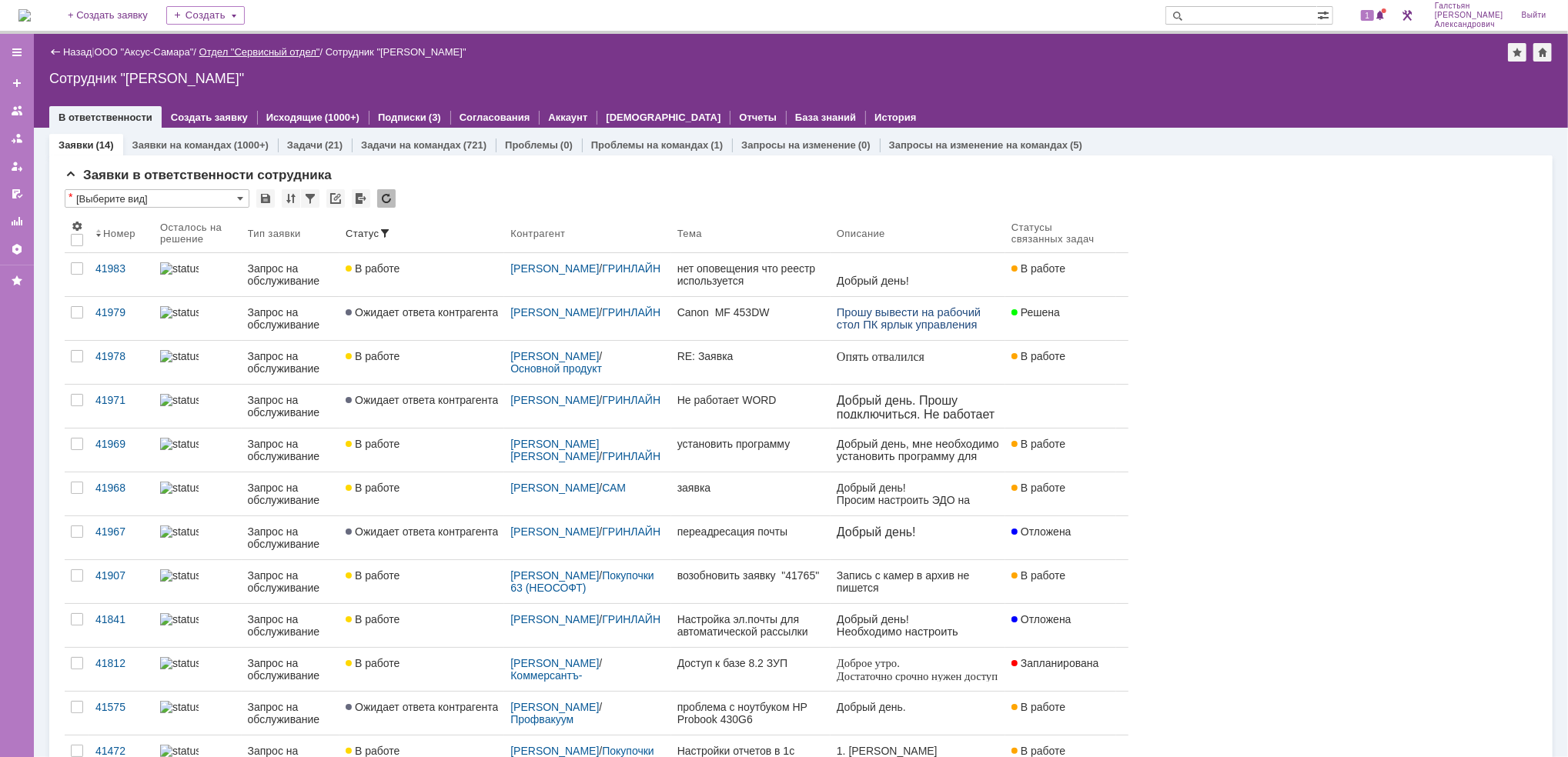
click at [249, 56] on link "Отдел "Сервисный отдел"" at bounding box center [259, 52] width 121 height 12
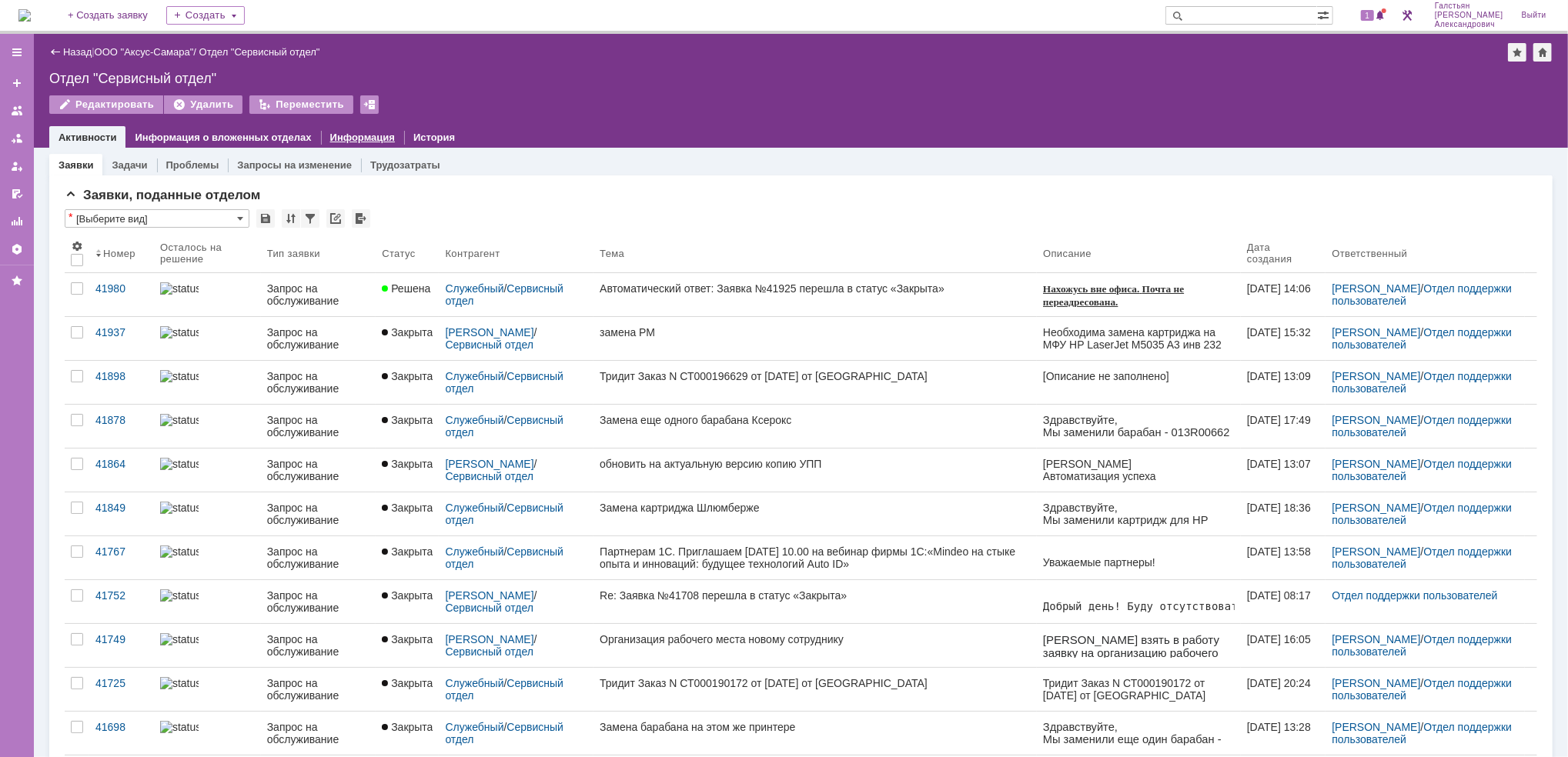
click at [330, 132] on link "Информация" at bounding box center [362, 137] width 64 height 12
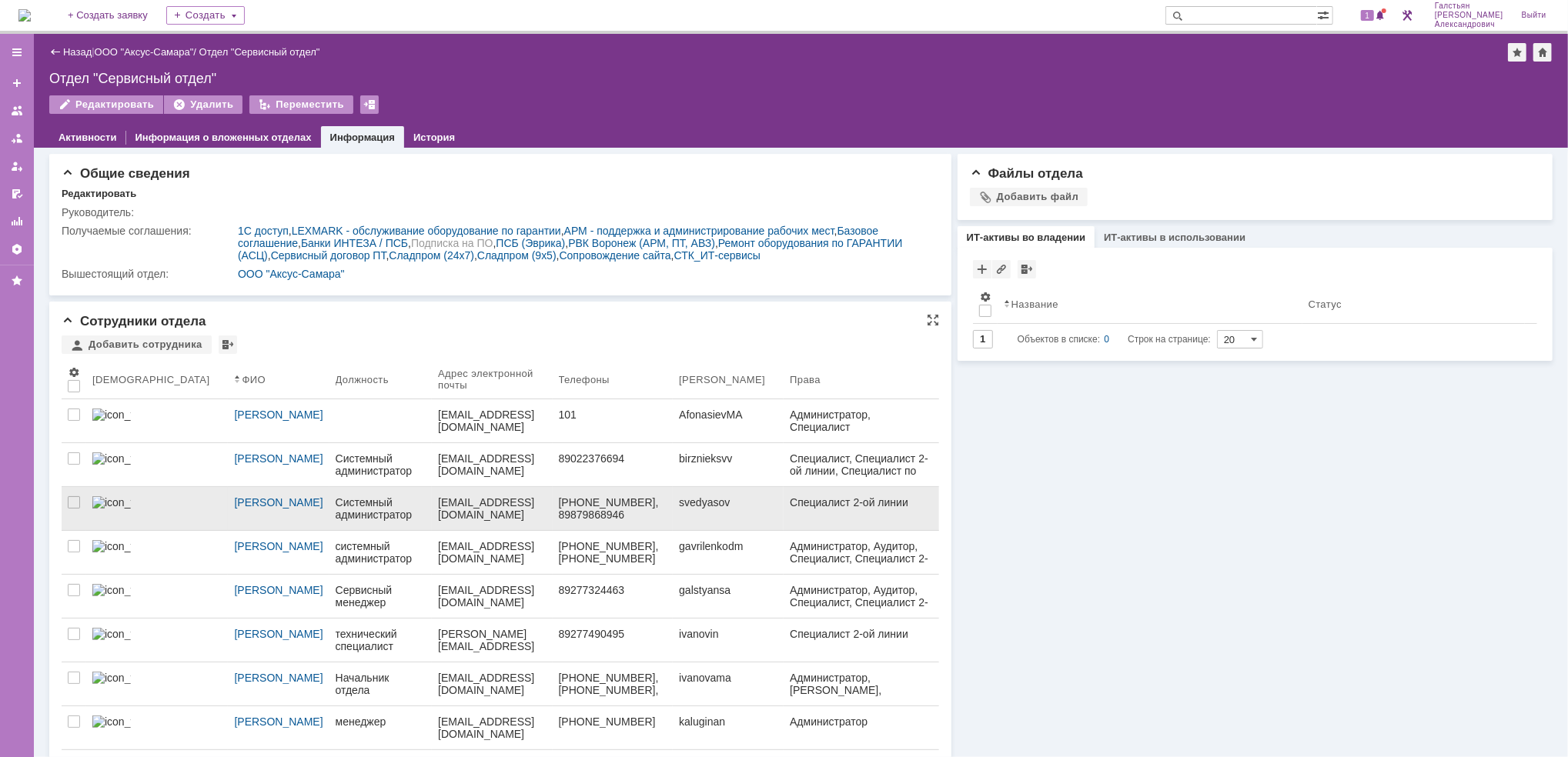
click at [432, 518] on link "[EMAIL_ADDRESS][DOMAIN_NAME]" at bounding box center [491, 509] width 120 height 43
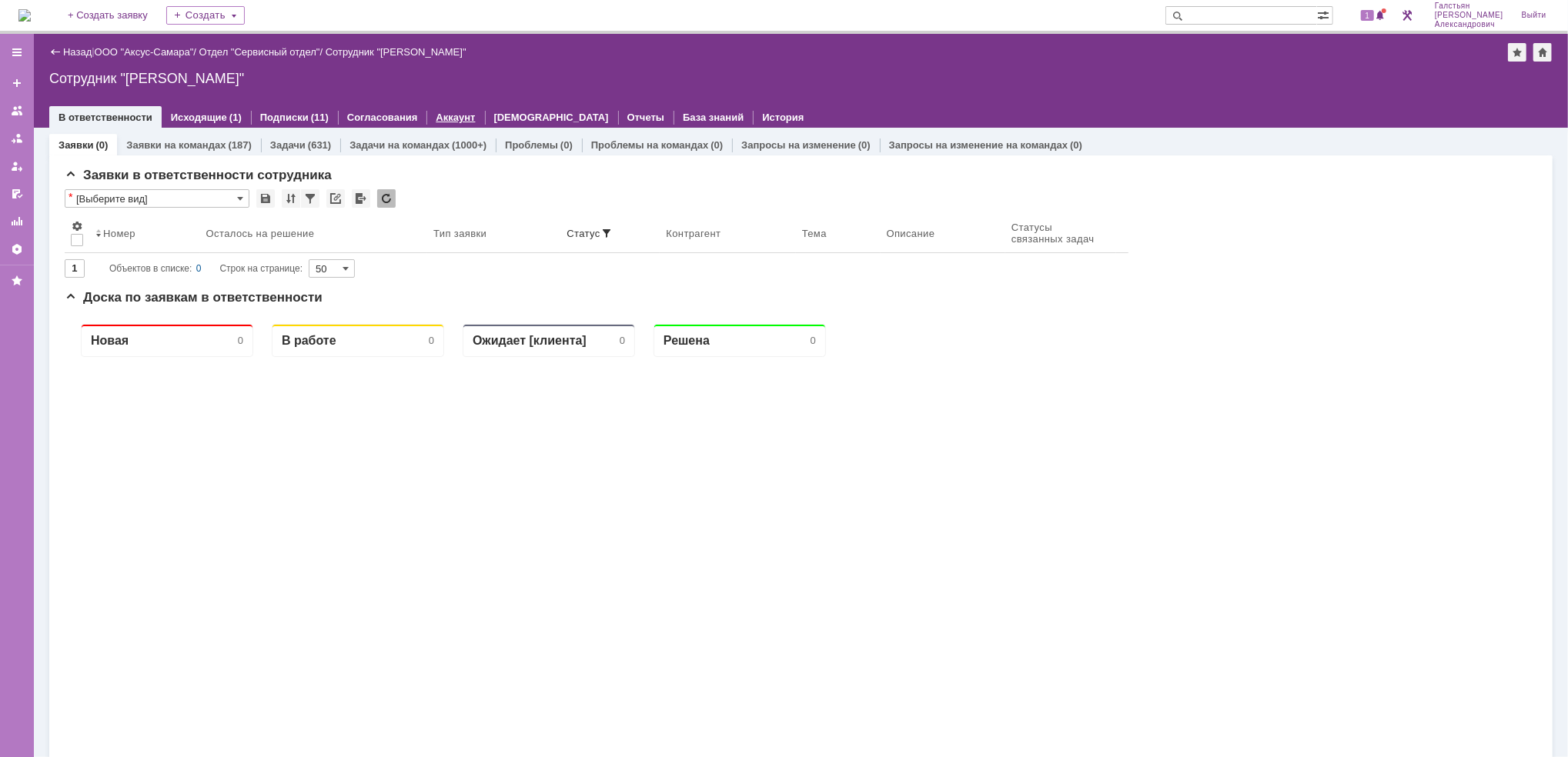
click at [436, 116] on link "Аккаунт" at bounding box center [456, 117] width 40 height 12
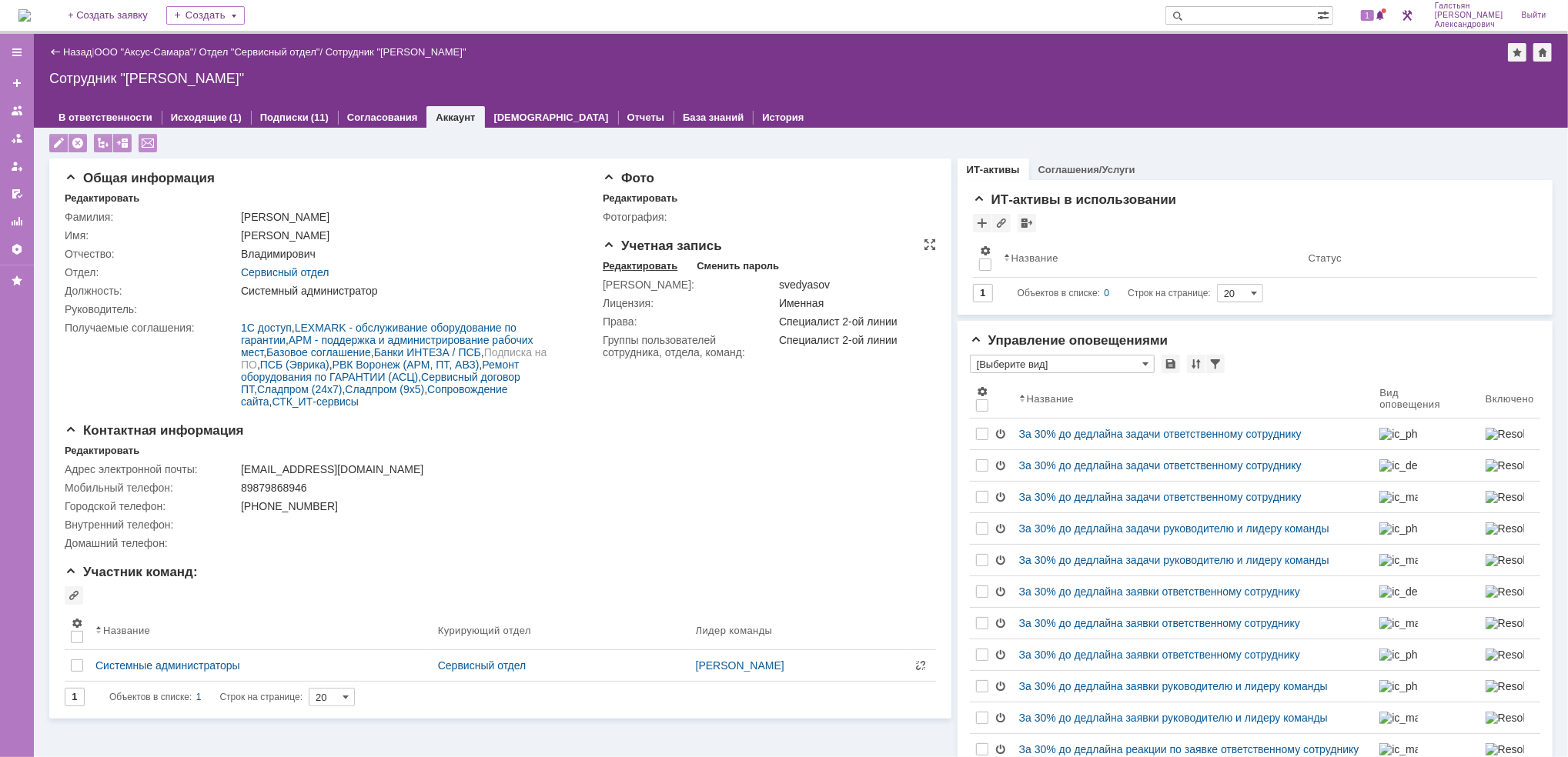
click at [636, 268] on div "Редактировать" at bounding box center [640, 266] width 74 height 12
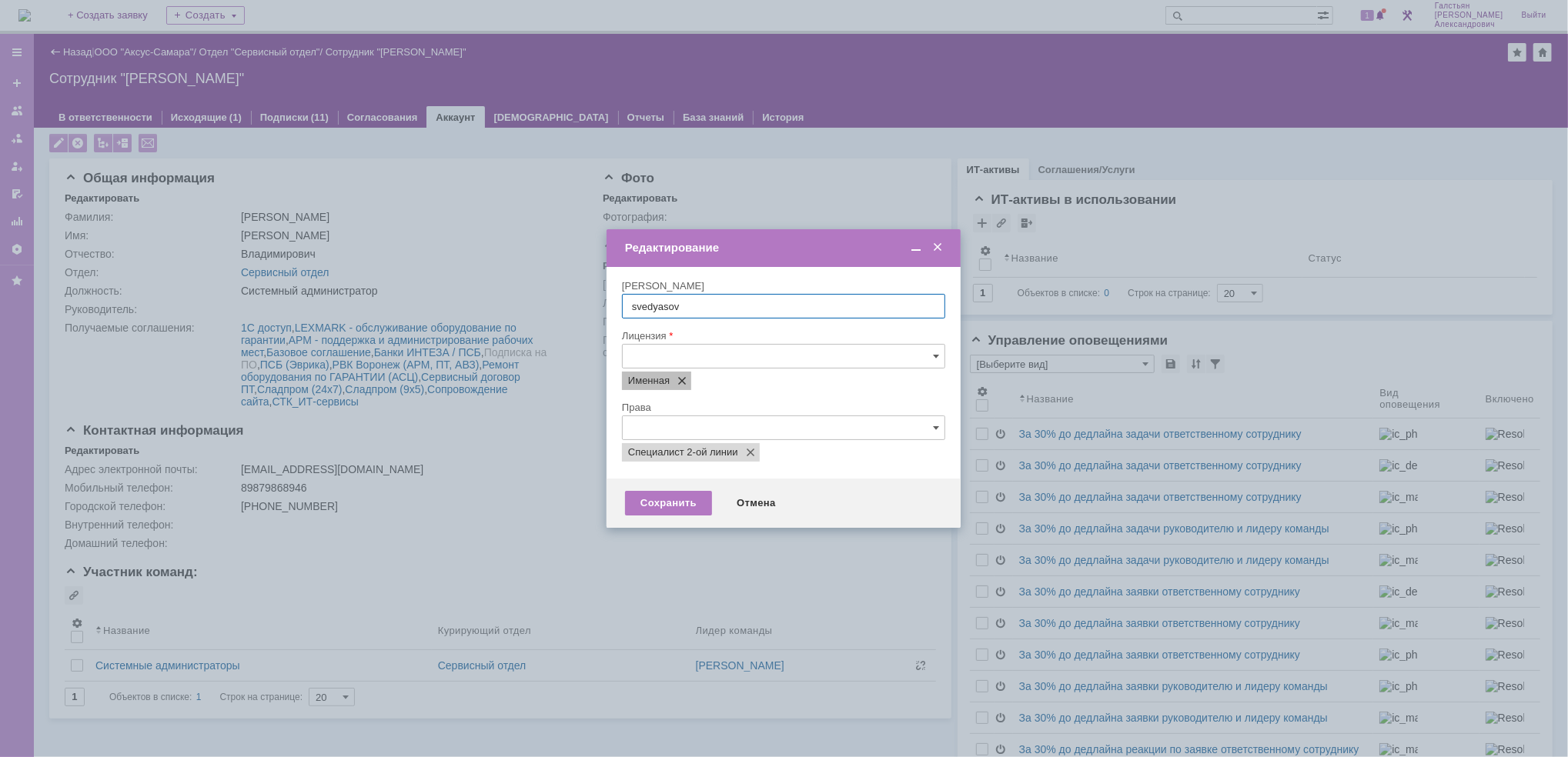
click at [675, 386] on span at bounding box center [679, 381] width 18 height 12
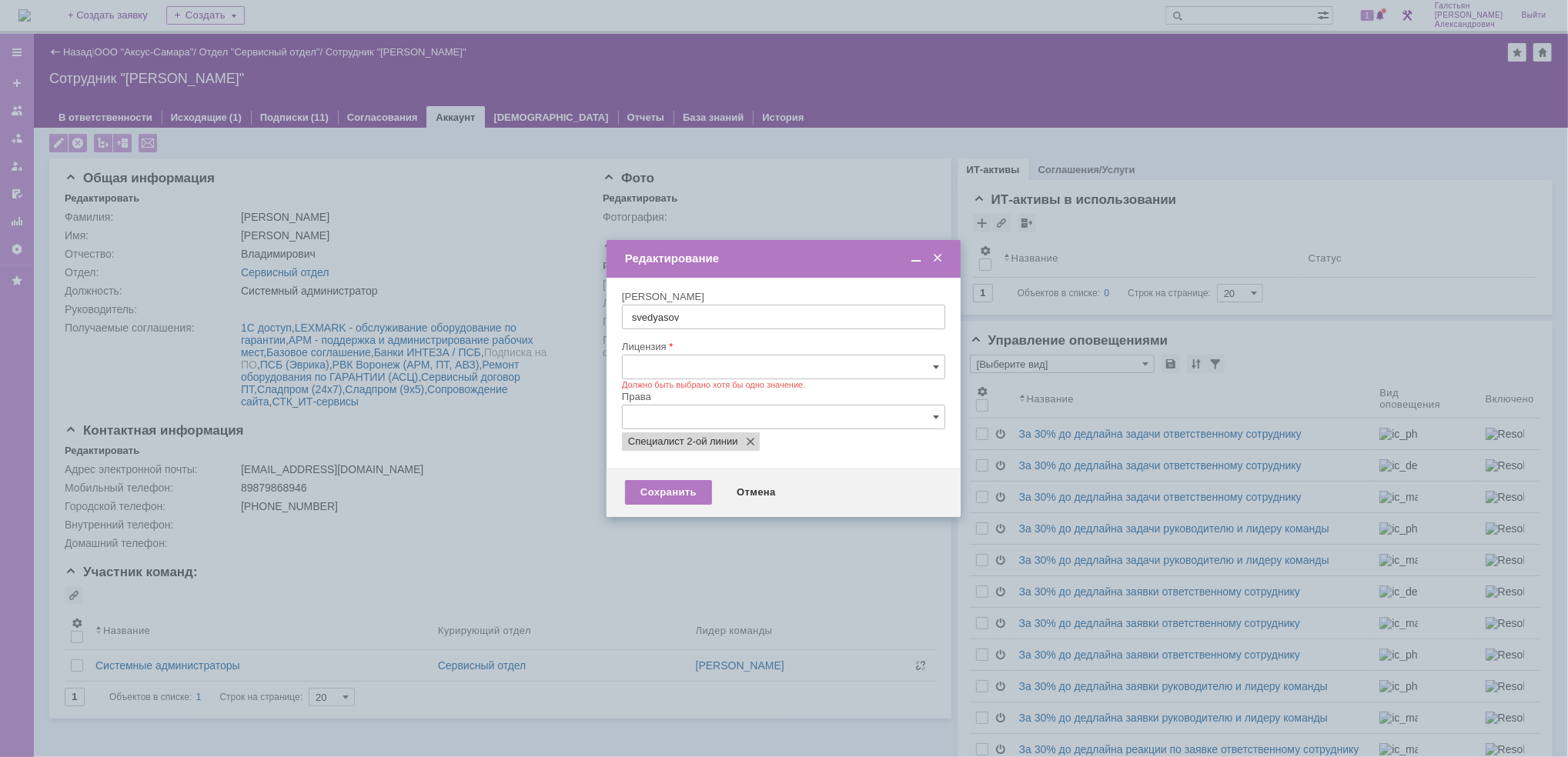
click at [675, 362] on input "text" at bounding box center [783, 367] width 323 height 25
type input "кон"
click at [688, 427] on span "Конкурентная" at bounding box center [792, 428] width 287 height 12
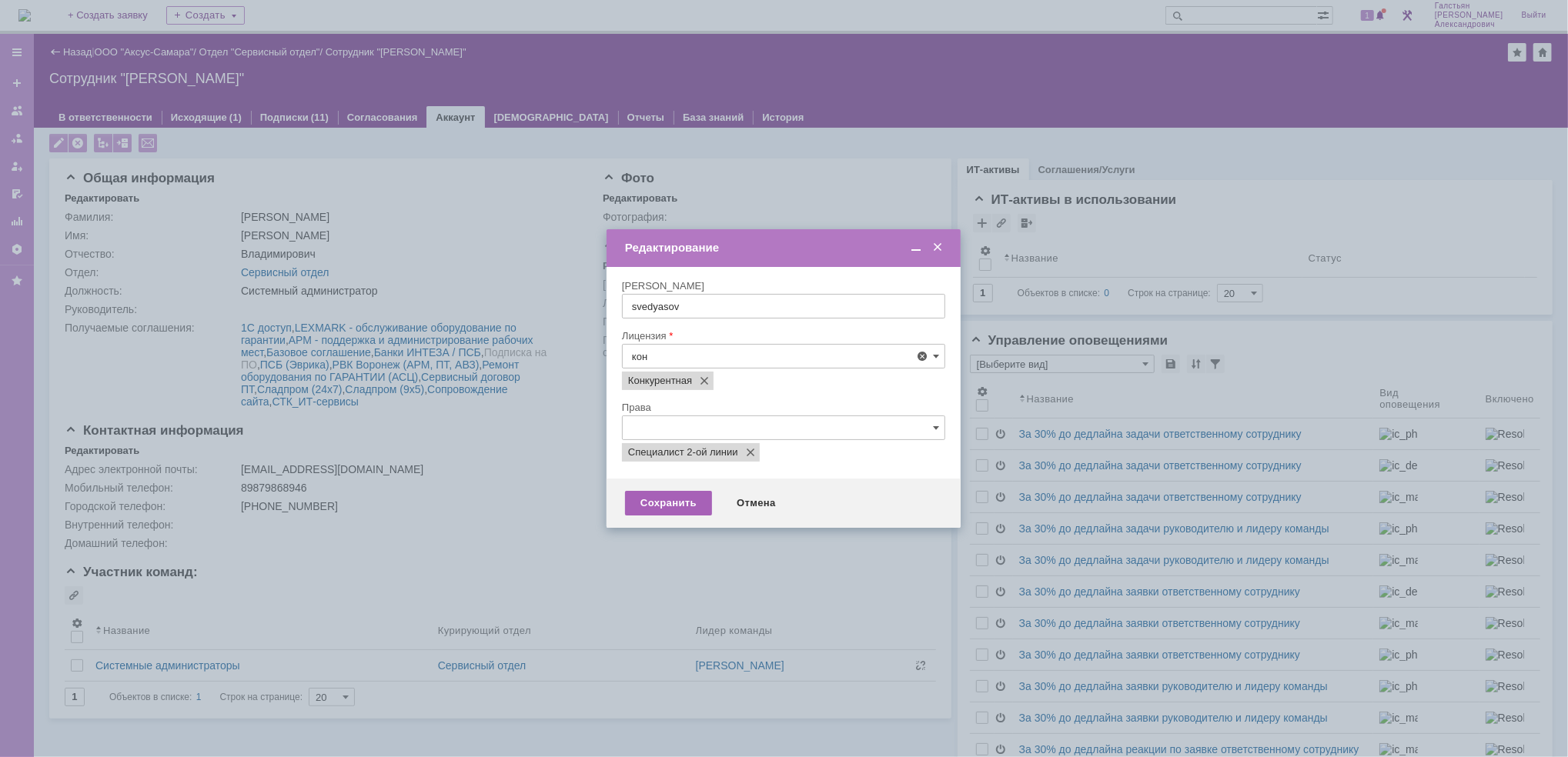
click at [684, 502] on div "Сохранить" at bounding box center [668, 504] width 87 height 25
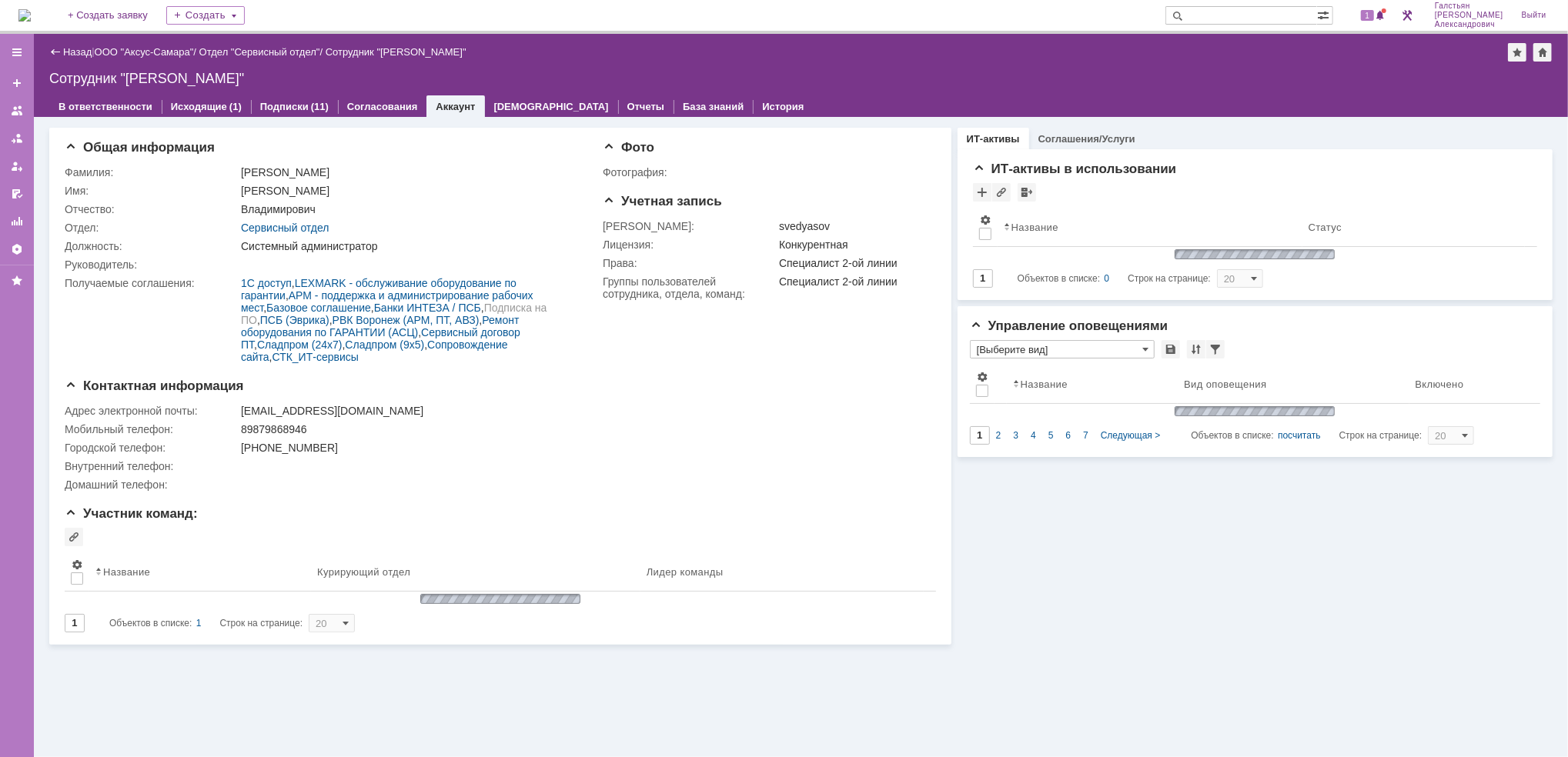
type input "[Выберите вид]"
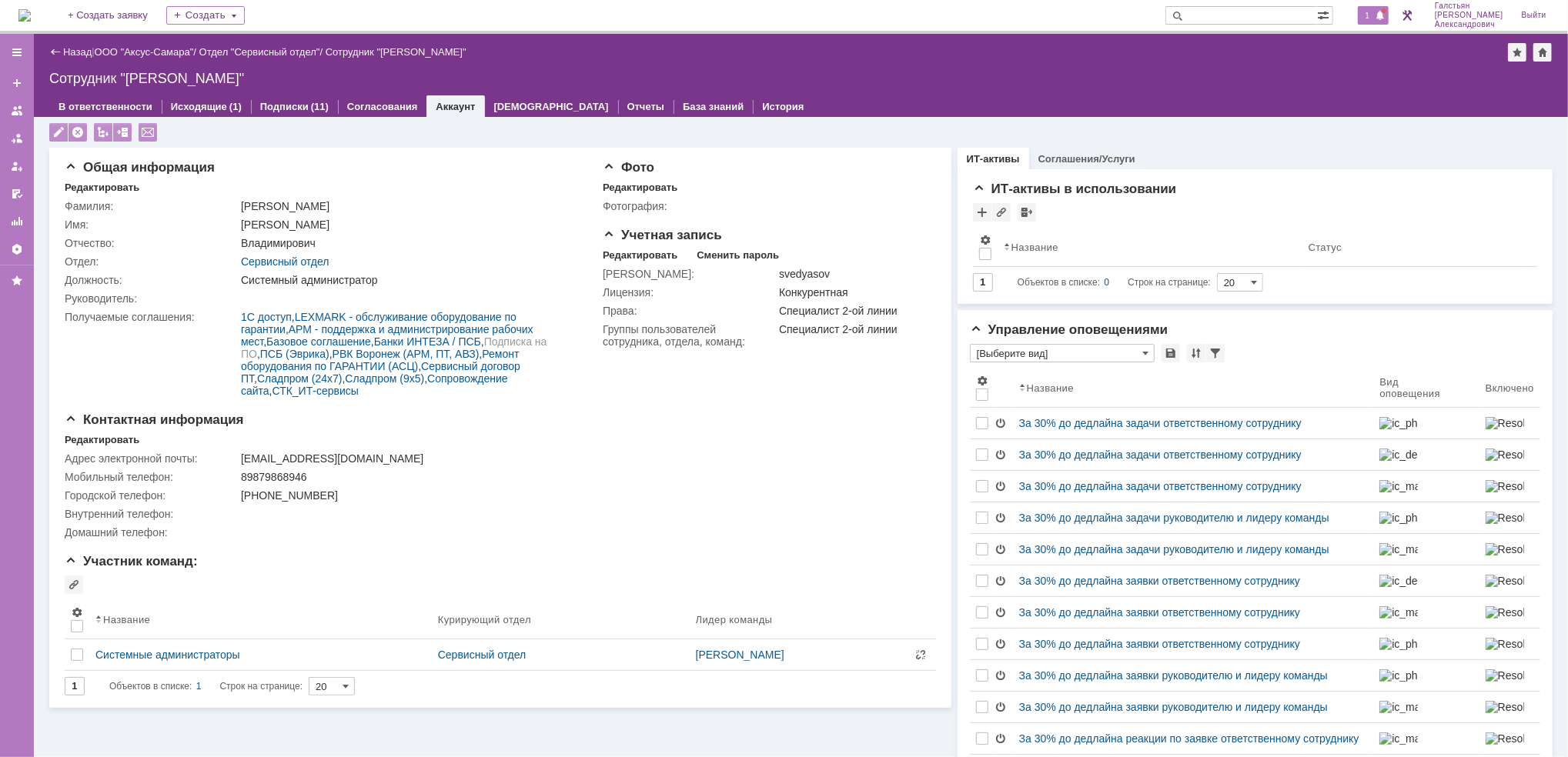
click at [1386, 12] on span at bounding box center [1380, 16] width 11 height 12
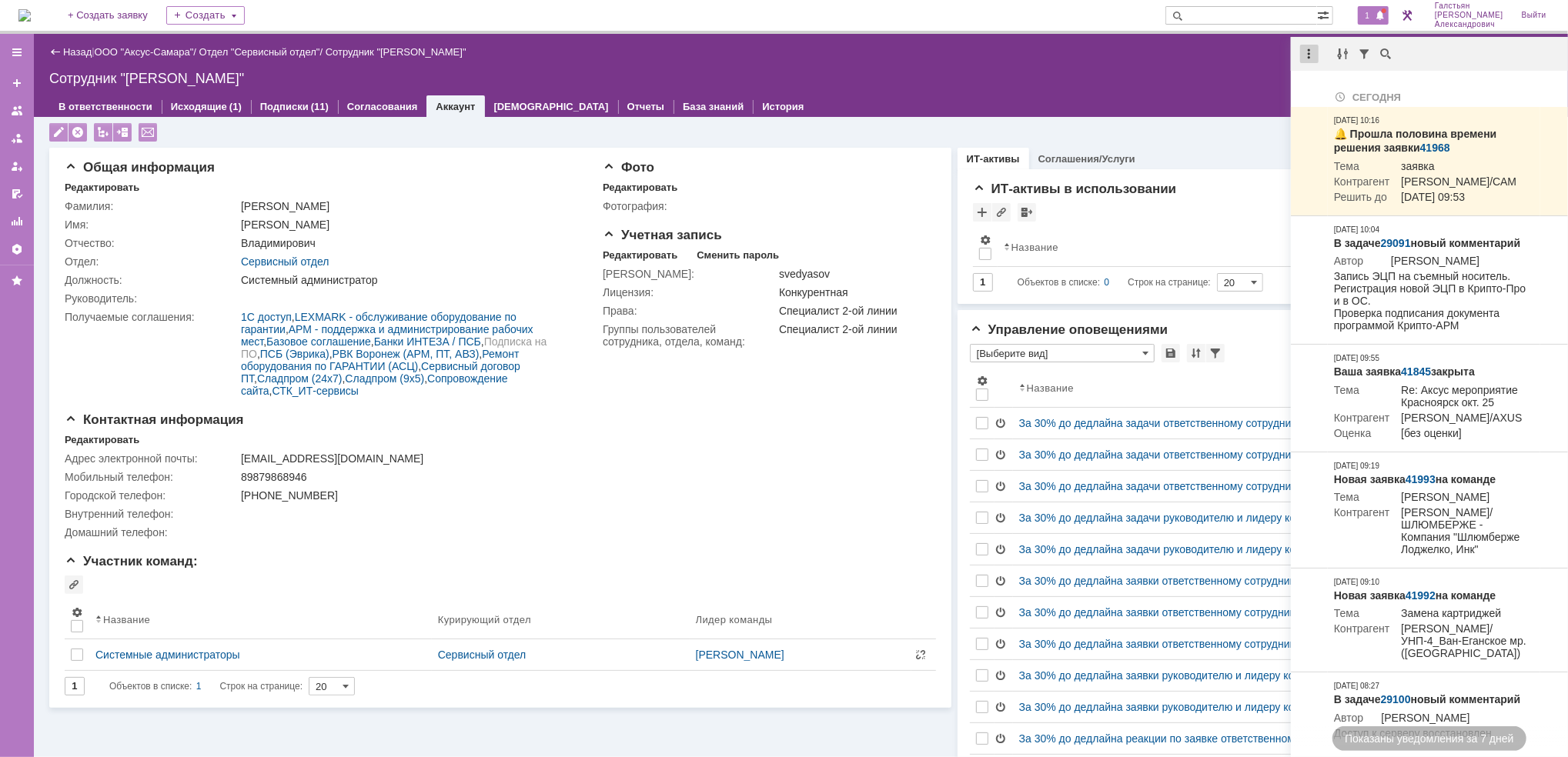
click at [1308, 54] on div at bounding box center [1309, 54] width 18 height 18
click at [1335, 102] on div "Отметить уведомления прочитанными" at bounding box center [1415, 93] width 225 height 23
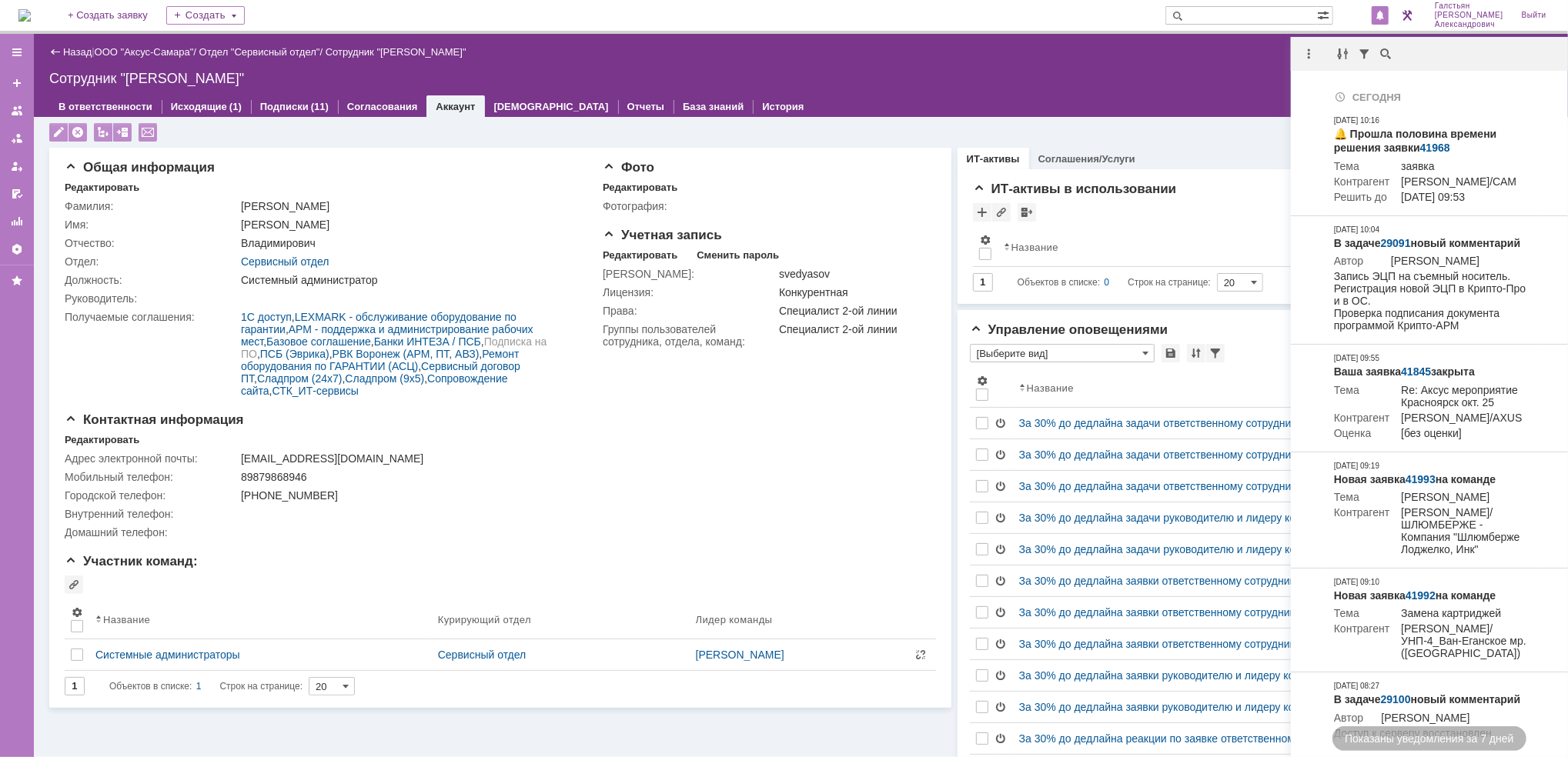
click at [1223, 55] on div "Назад | ООО "Аксус-Самара" / Отдел "Сервисный отдел" / Сотрудник "[PERSON_NAME]"" at bounding box center [801, 52] width 1503 height 18
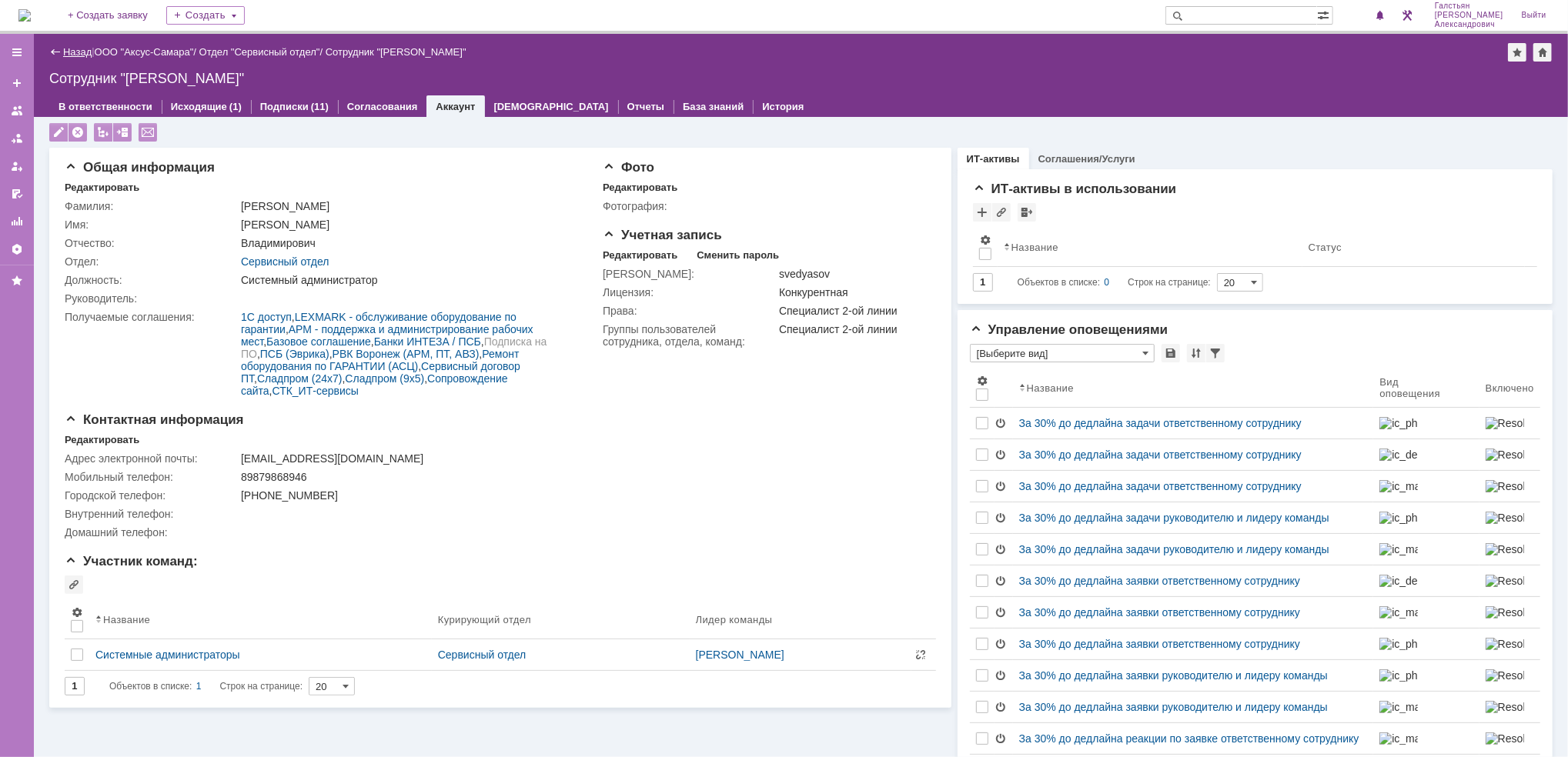
click at [73, 54] on link "Назад" at bounding box center [77, 52] width 28 height 12
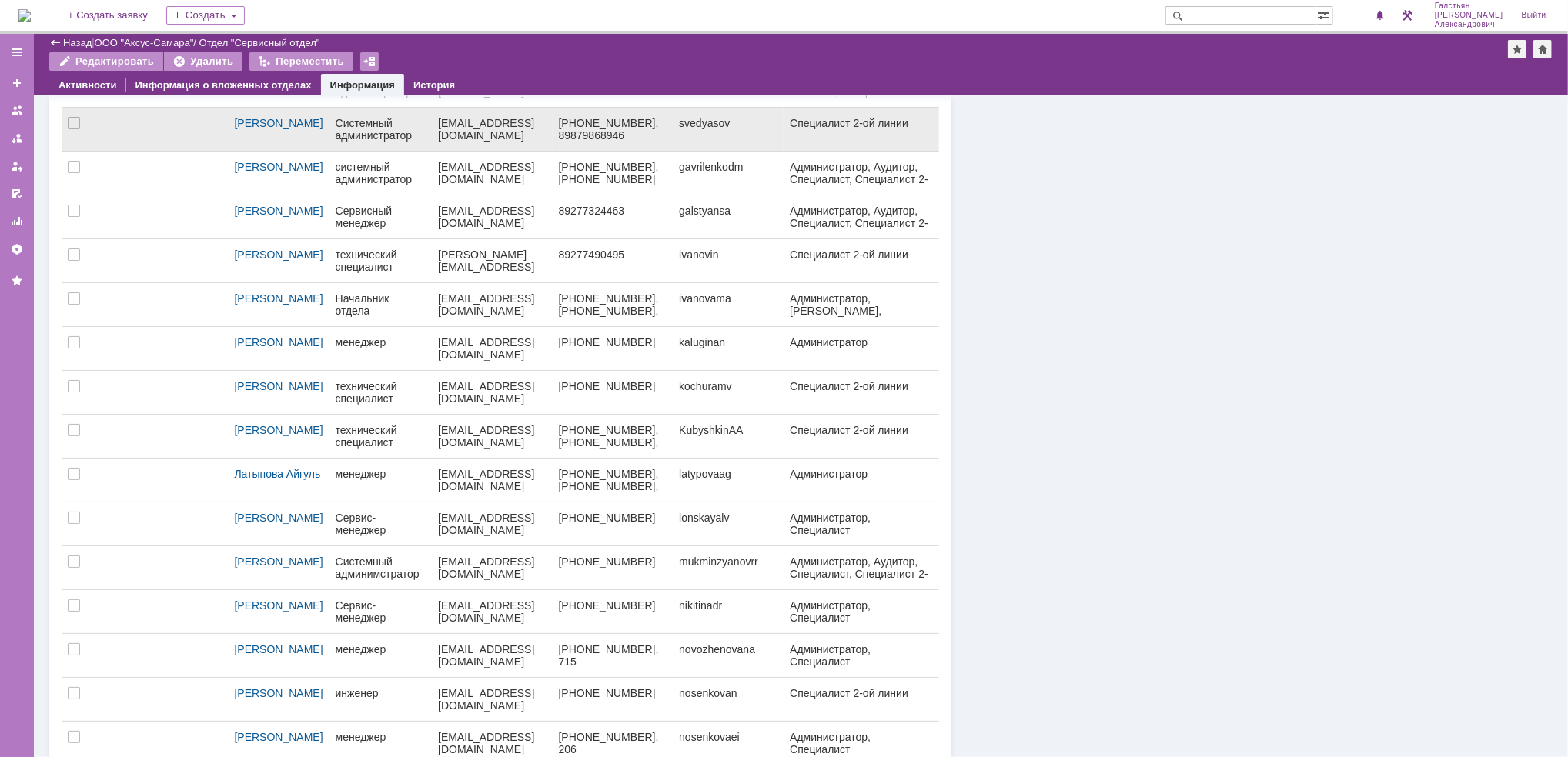
scroll to position [328, 0]
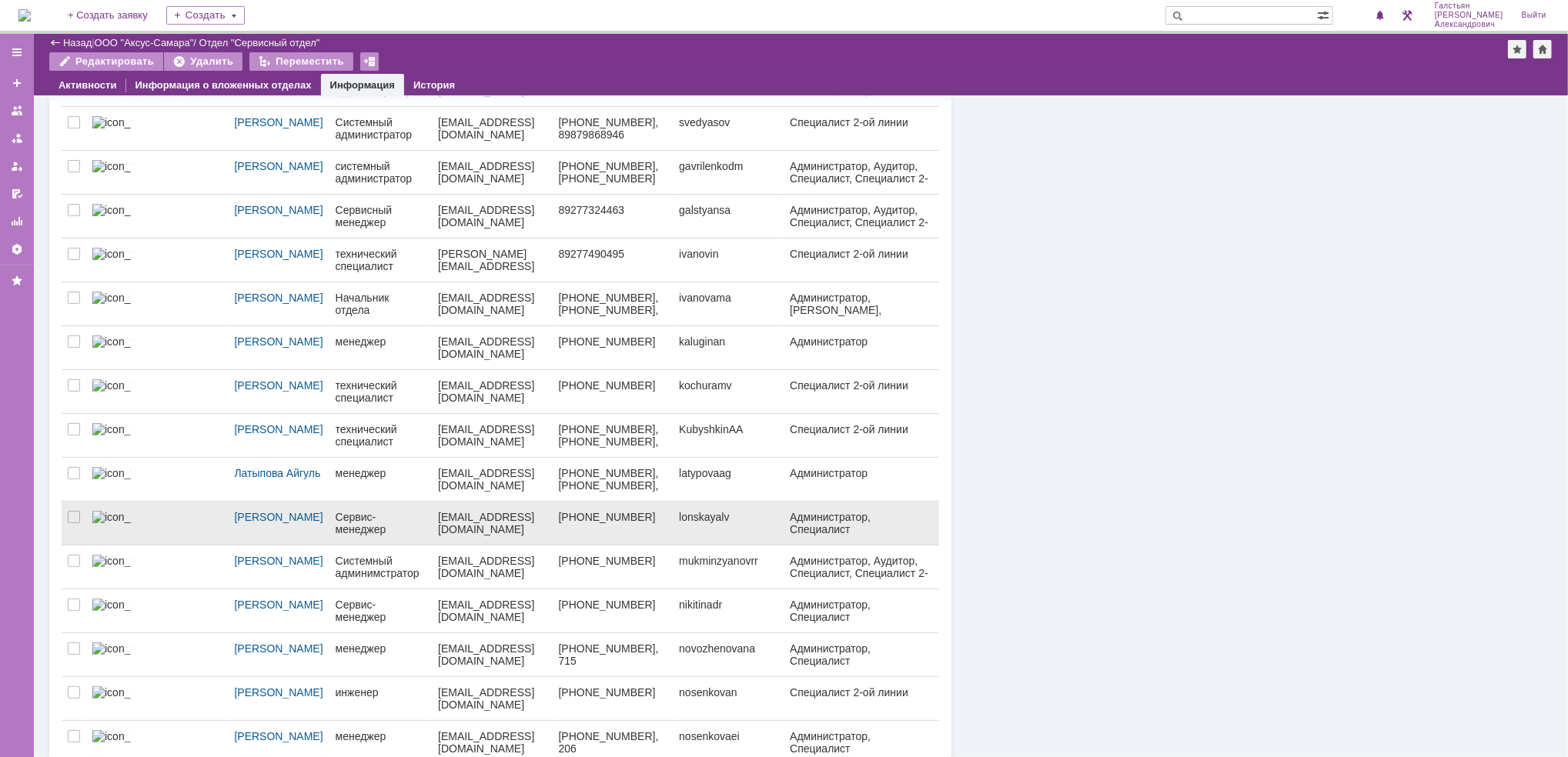
click at [329, 526] on link "Сервис-менеджер" at bounding box center [381, 523] width 103 height 43
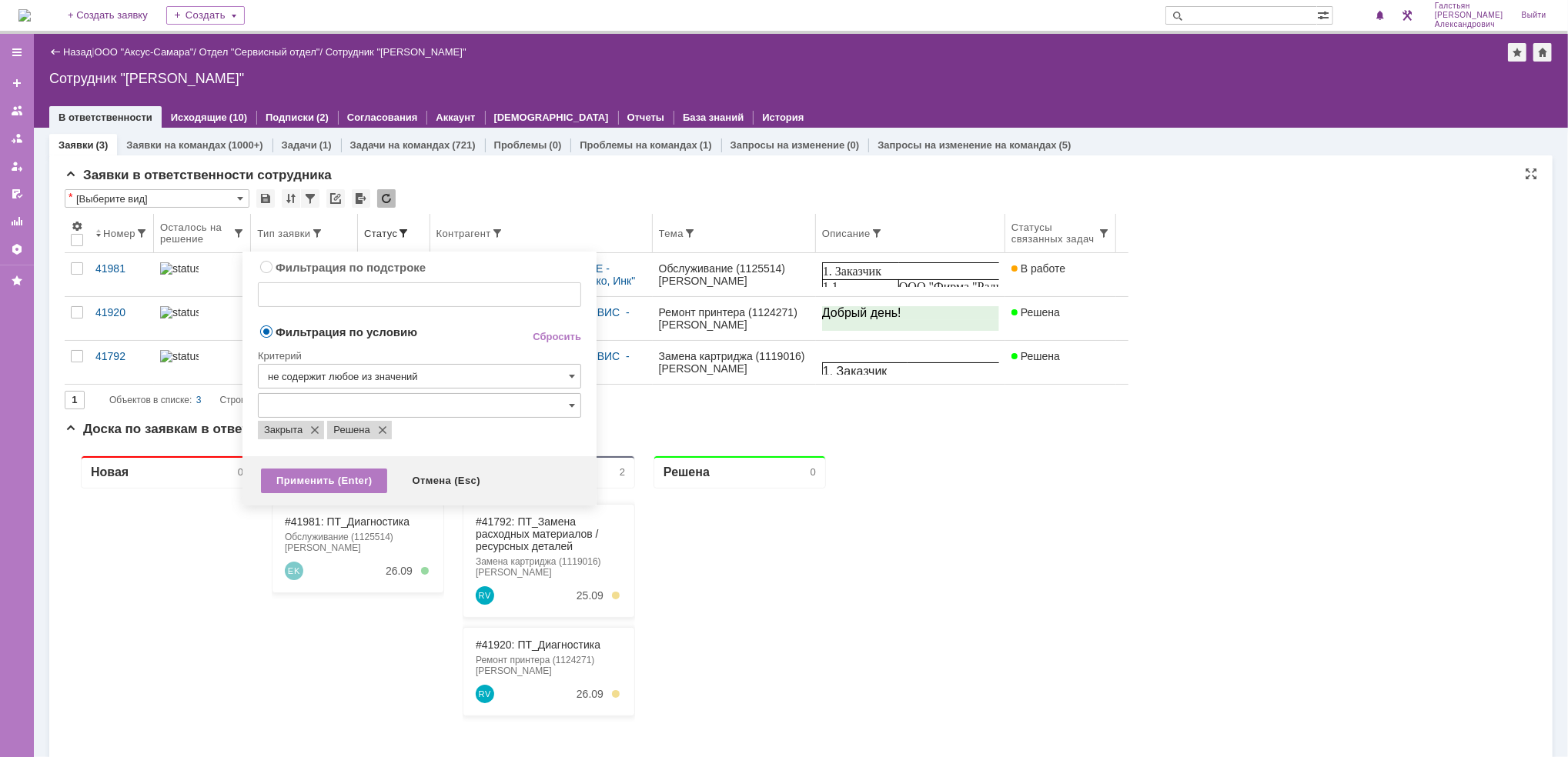
click at [410, 232] on span at bounding box center [403, 233] width 12 height 12
click at [556, 339] on link "Сбросить" at bounding box center [557, 337] width 49 height 12
type input "содержит"
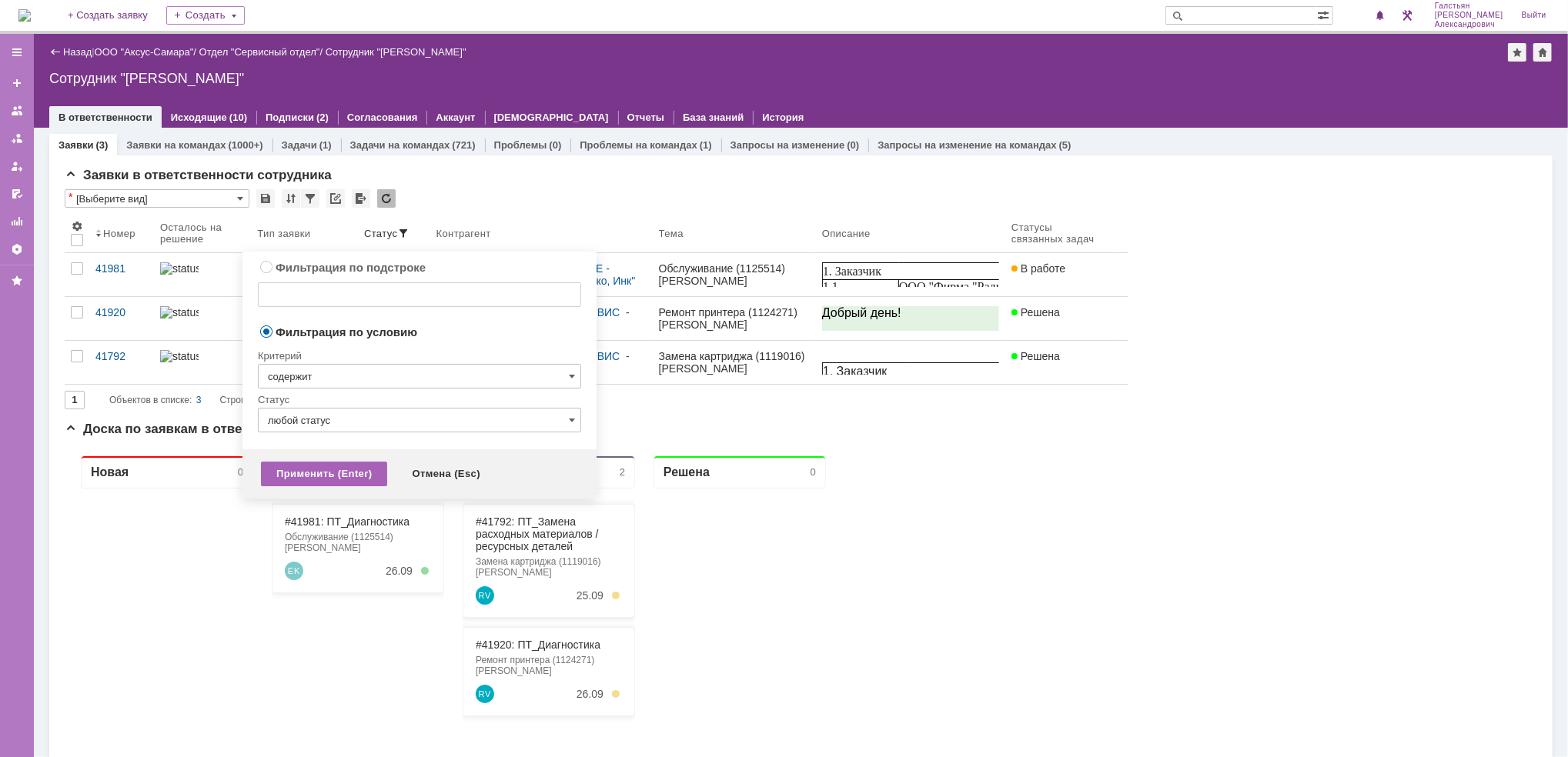
click at [348, 475] on div "Применить (Enter)" at bounding box center [324, 474] width 126 height 25
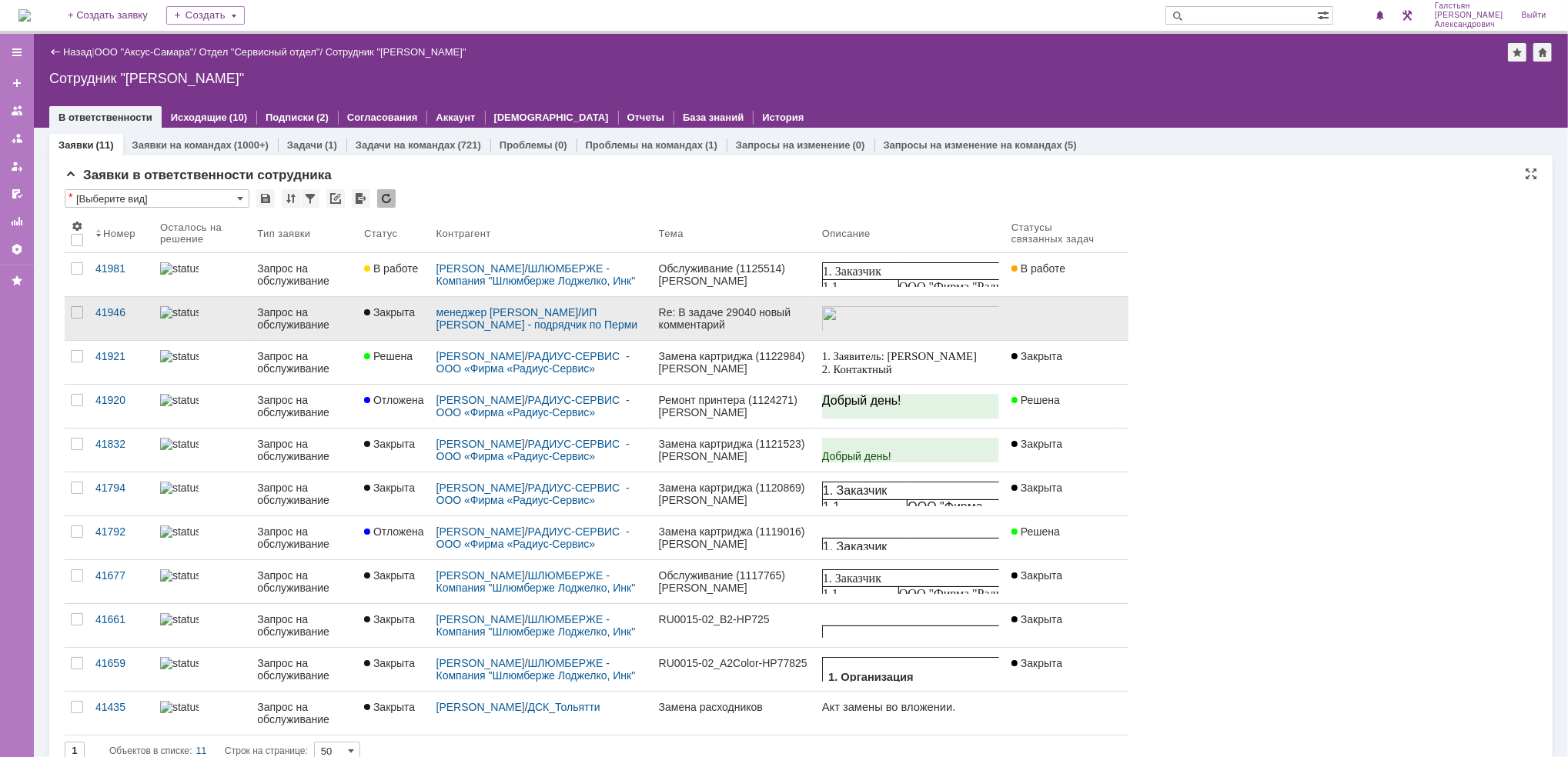
click at [597, 319] on div "менеджер МИКО / ИП Мишкин - подрядчик по Перми" at bounding box center [541, 319] width 210 height 25
click at [813, 312] on link "Re: В задаче 29040 новый комментарий" at bounding box center [734, 319] width 163 height 43
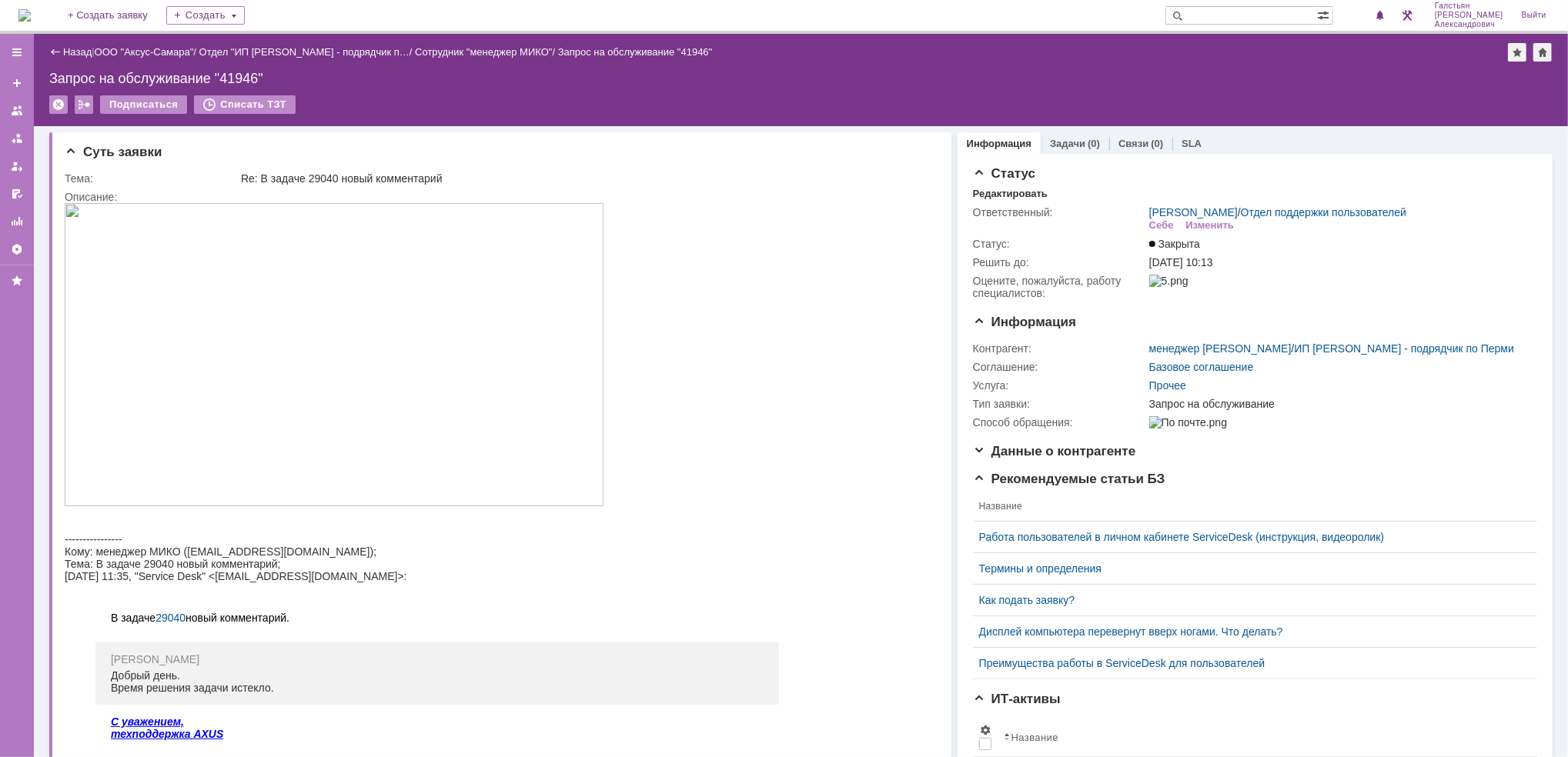
click at [53, 49] on div "Назад" at bounding box center [70, 52] width 42 height 12
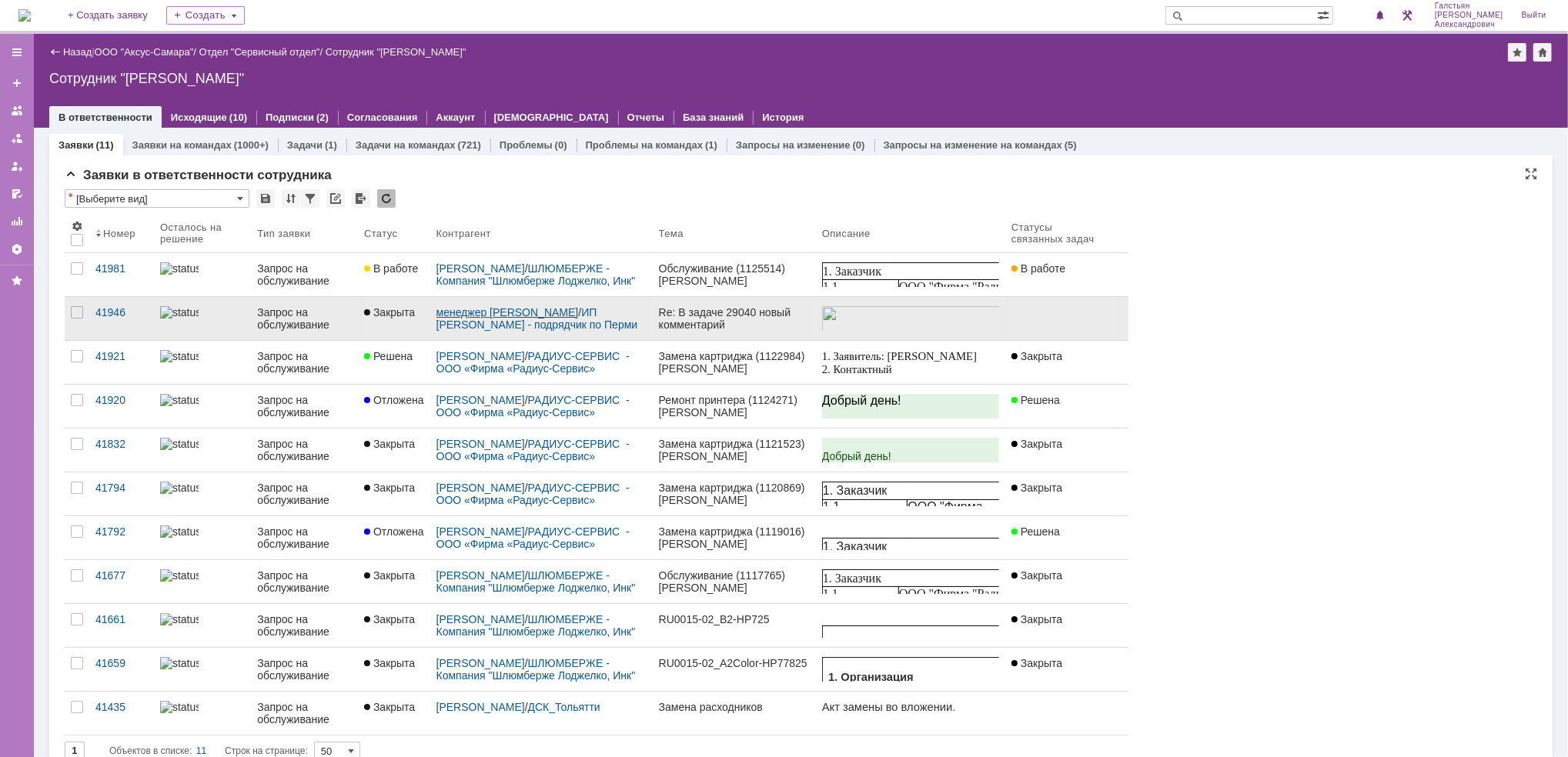
click at [472, 307] on link "менеджер МИКО" at bounding box center [507, 312] width 142 height 12
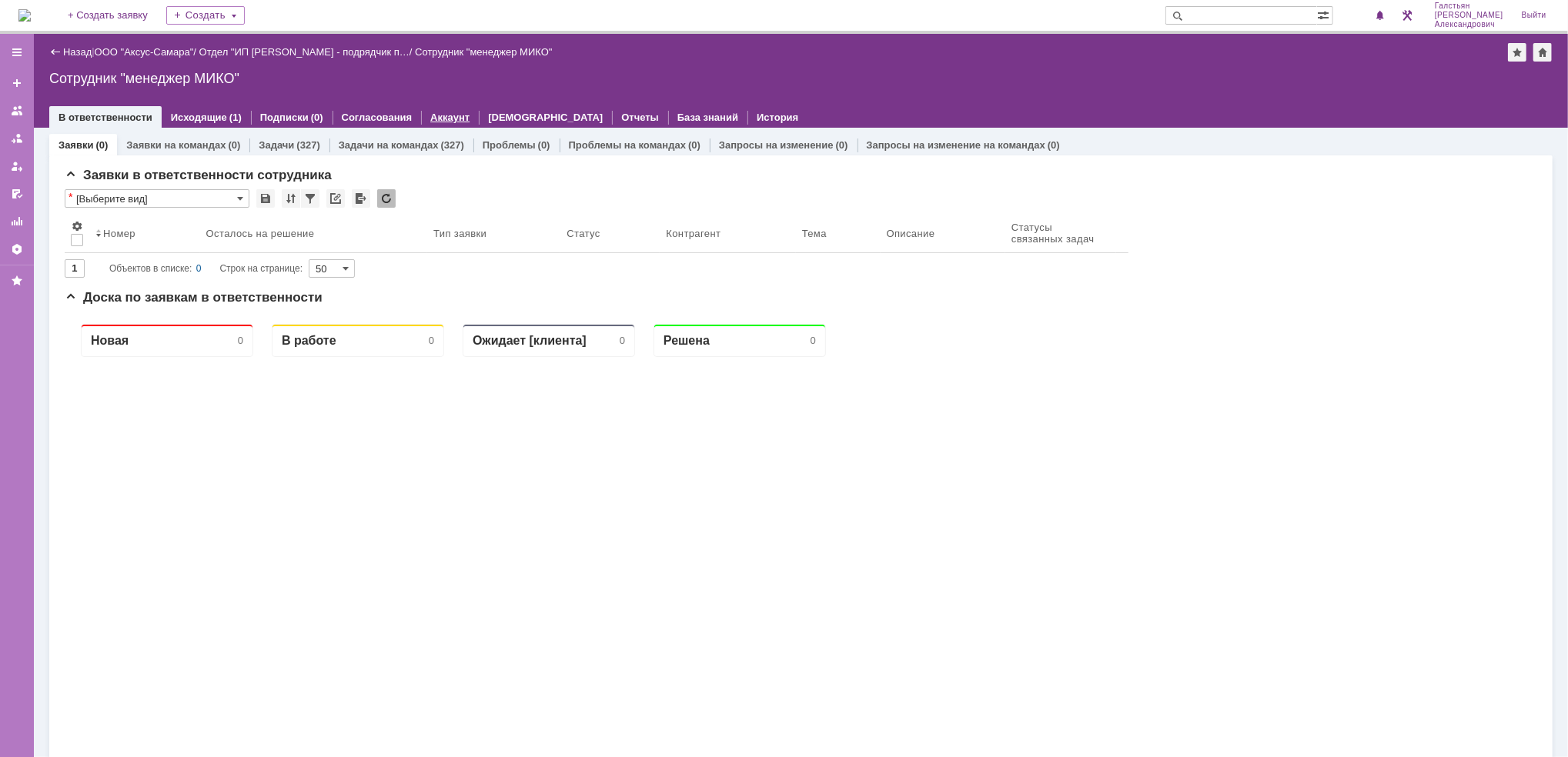
click at [437, 111] on link "Аккаунт" at bounding box center [450, 117] width 40 height 12
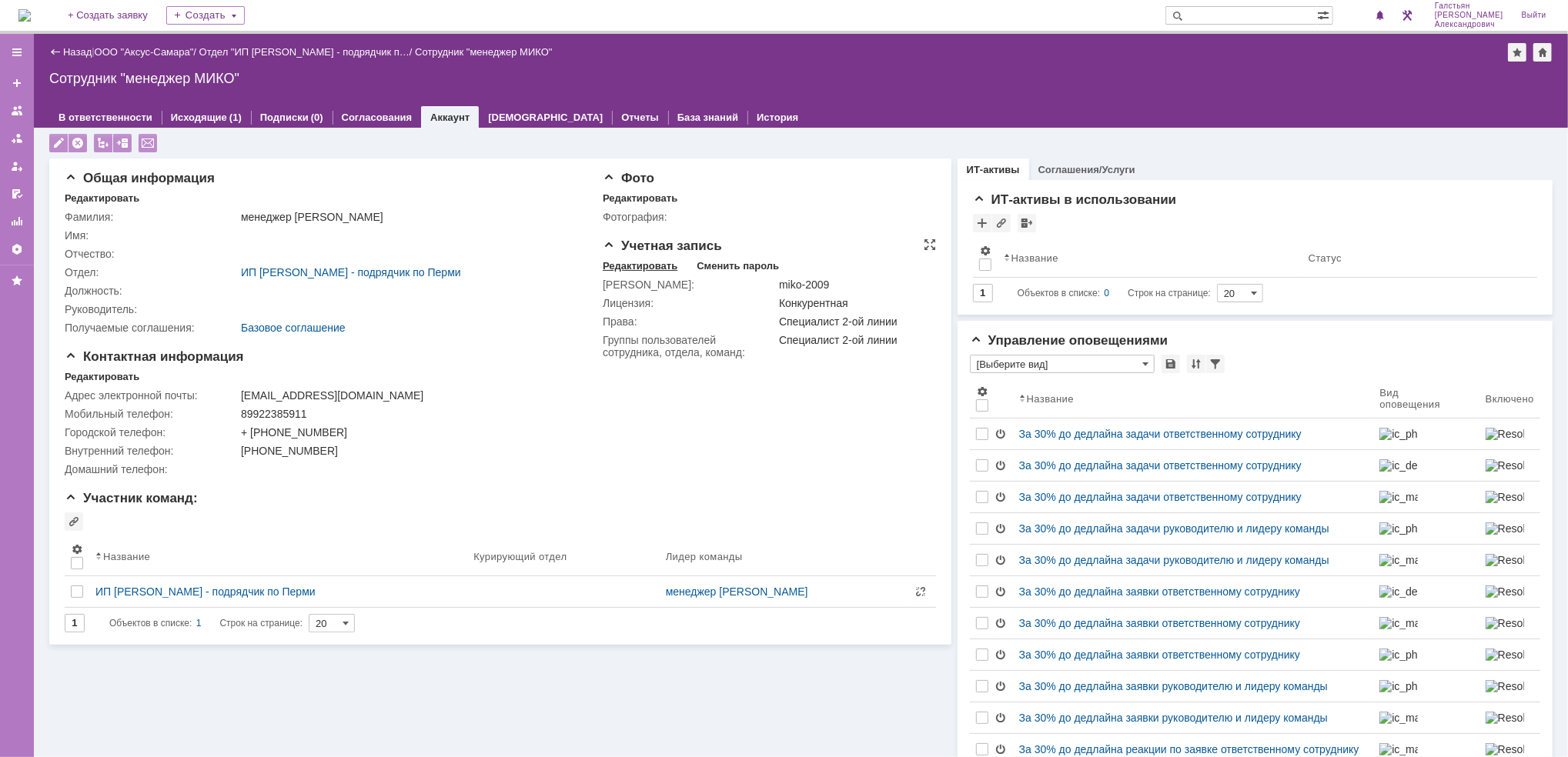
click at [617, 267] on div "Редактировать" at bounding box center [640, 266] width 74 height 12
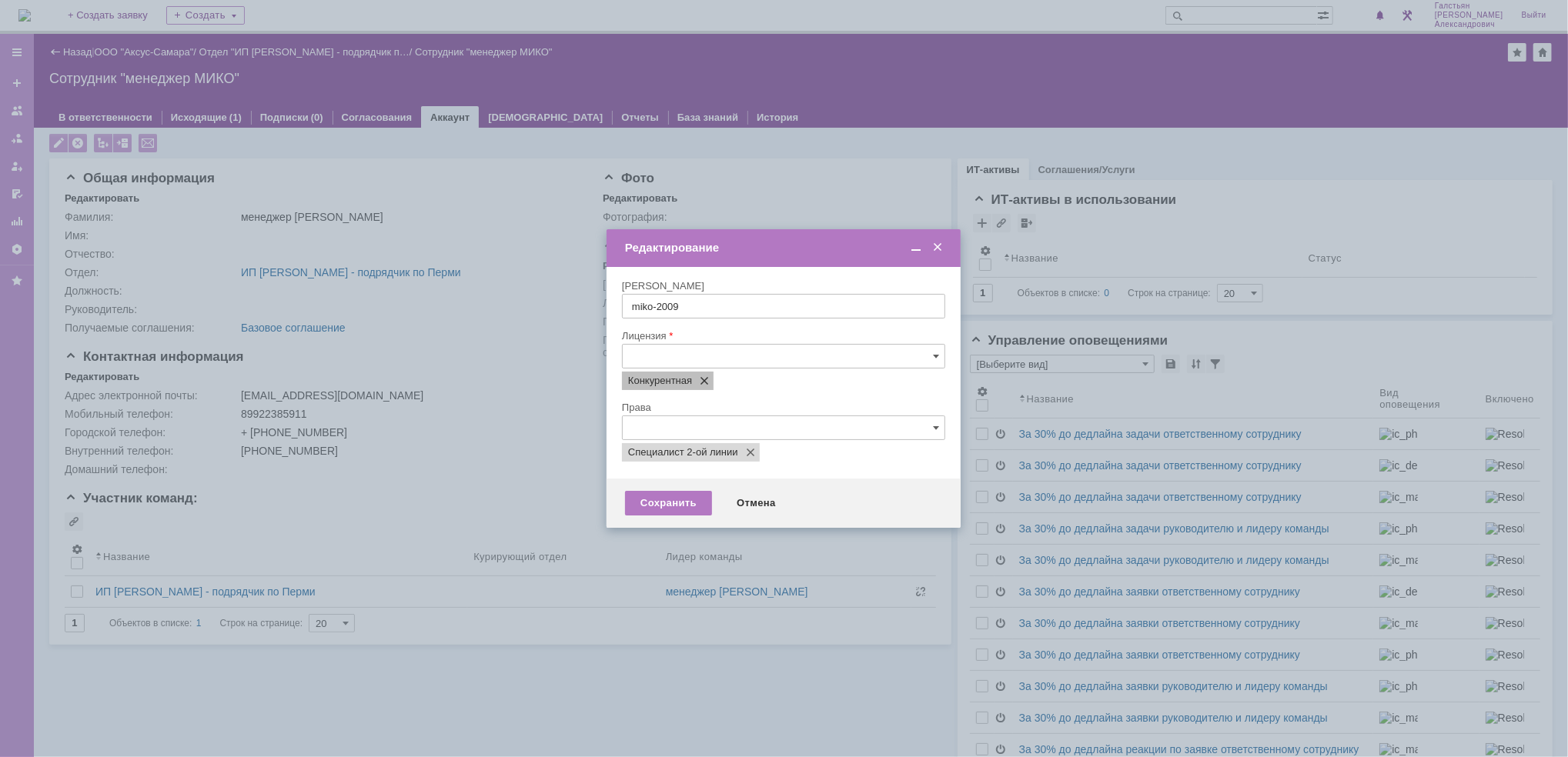
click at [706, 378] on span at bounding box center [701, 381] width 18 height 12
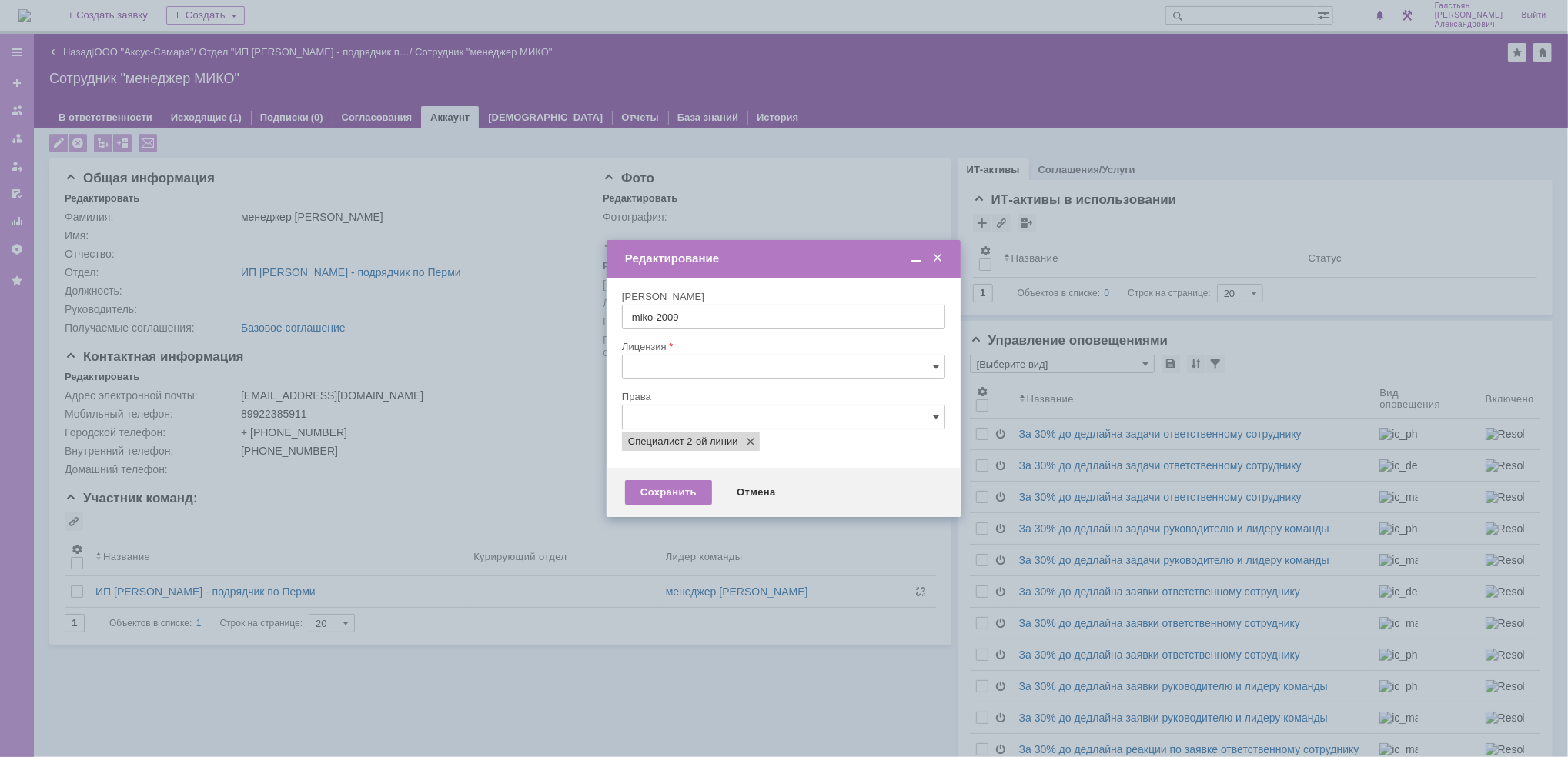
click at [700, 362] on input "text" at bounding box center [783, 367] width 323 height 25
click at [689, 394] on span "Именная" at bounding box center [792, 395] width 287 height 12
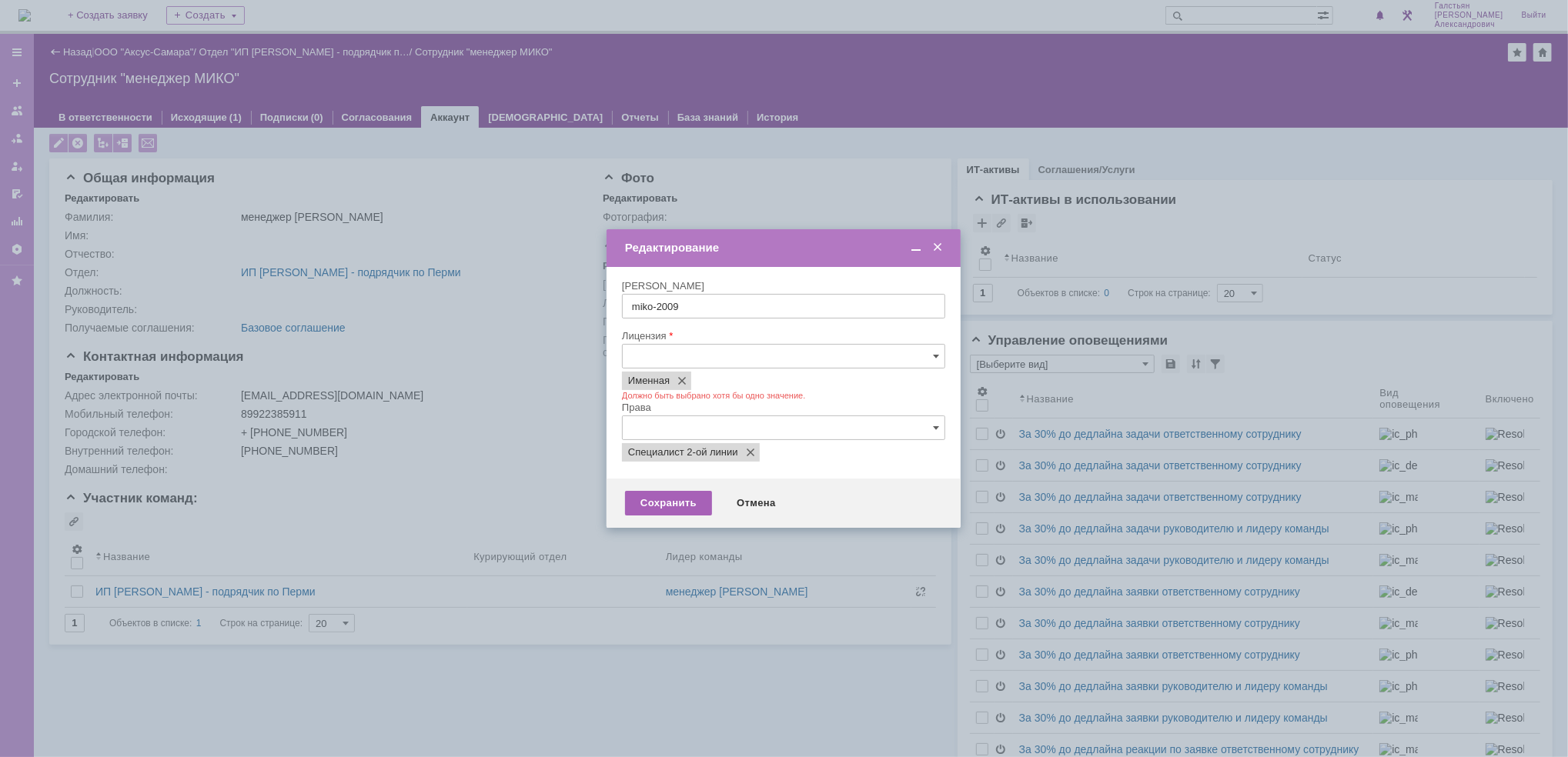
click at [675, 504] on div "Сохранить" at bounding box center [668, 504] width 87 height 25
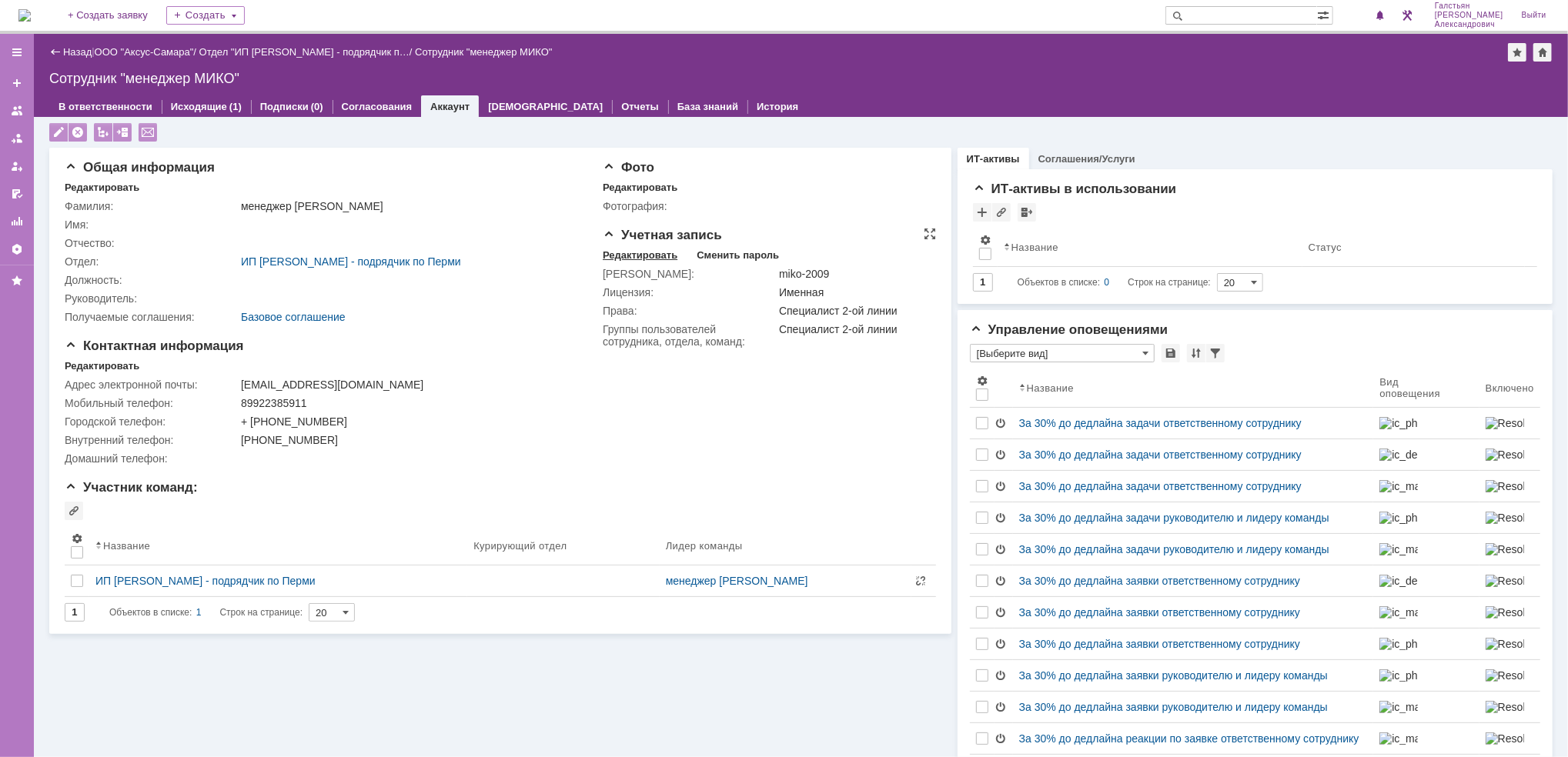
click at [622, 258] on div "Редактировать" at bounding box center [640, 255] width 74 height 12
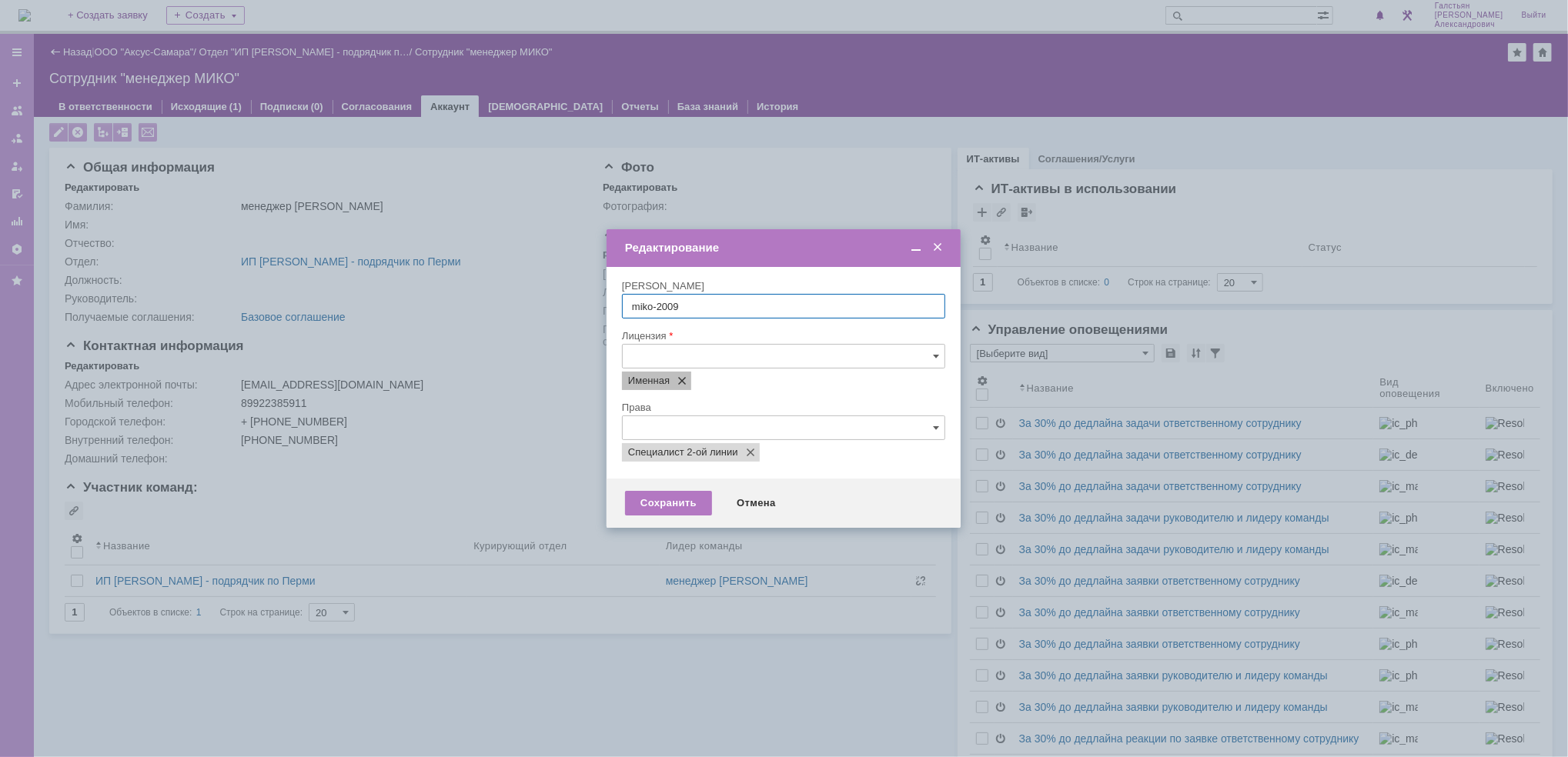
click at [680, 382] on span at bounding box center [679, 381] width 18 height 12
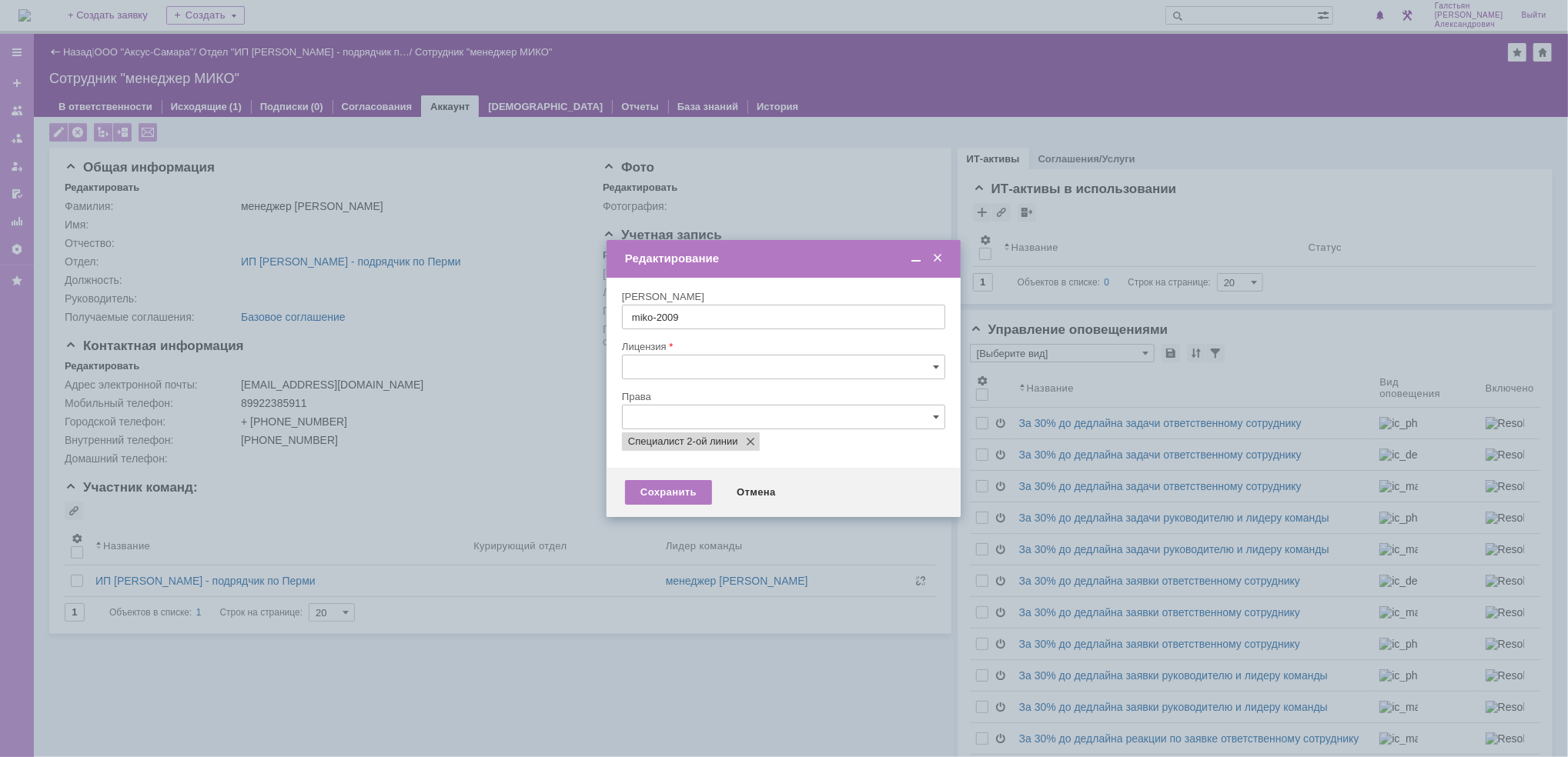
click at [680, 380] on div at bounding box center [783, 385] width 323 height 11
click at [696, 365] on input "text" at bounding box center [783, 367] width 323 height 25
click at [694, 386] on div "Конкурентная" at bounding box center [784, 395] width 322 height 25
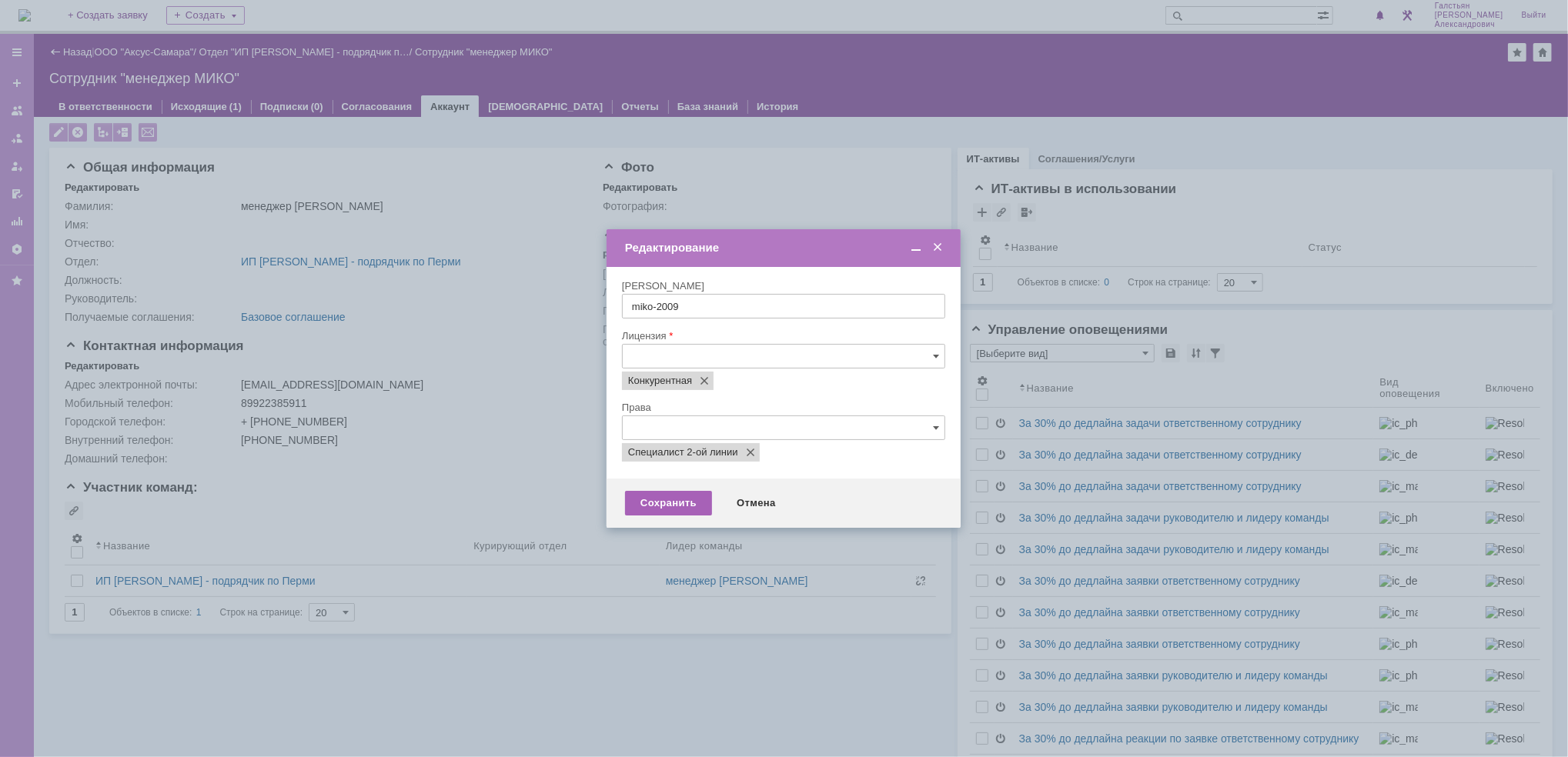
click at [674, 501] on div "Сохранить" at bounding box center [668, 504] width 87 height 25
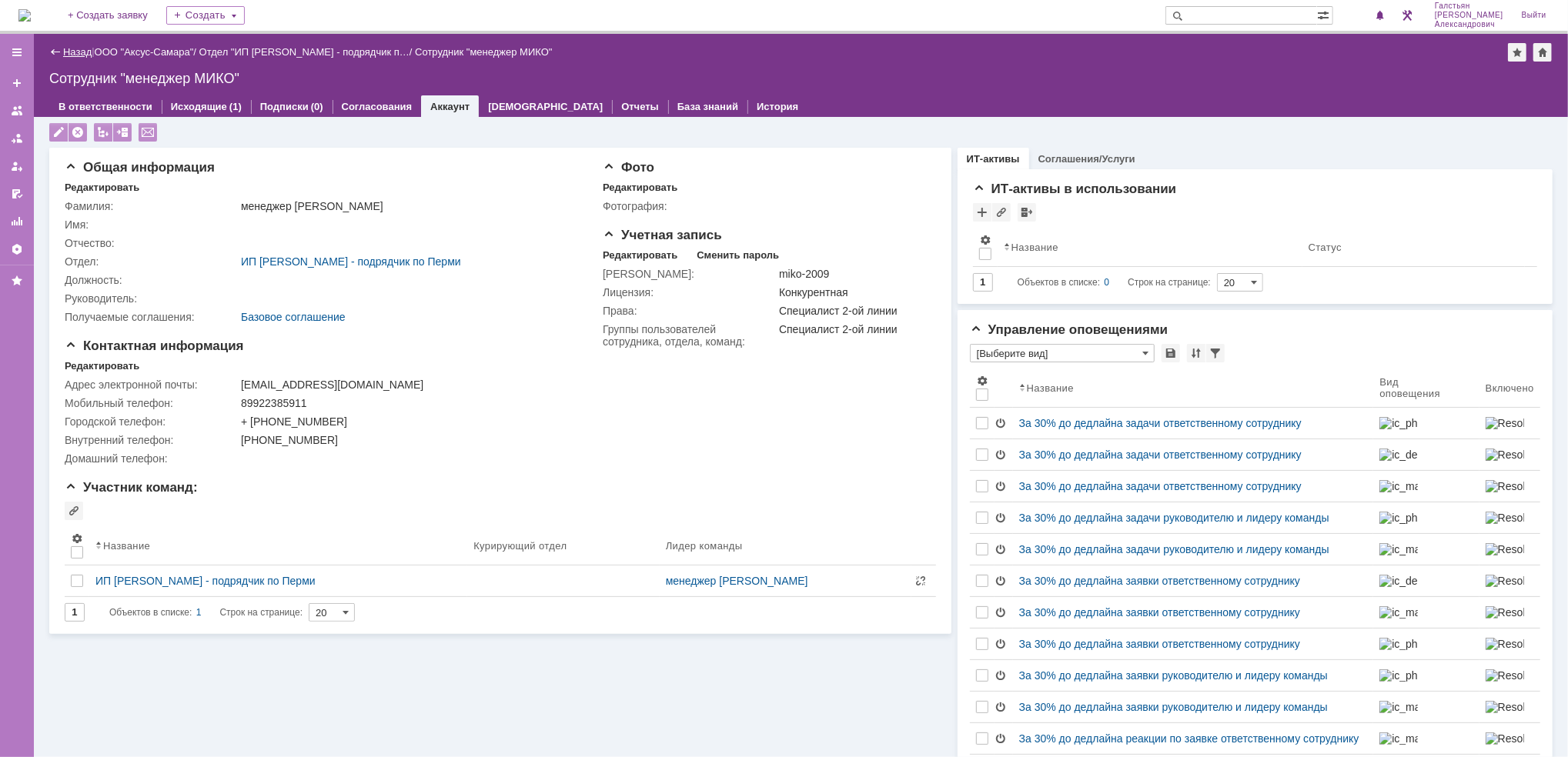
click at [64, 47] on link "Назад" at bounding box center [77, 52] width 28 height 12
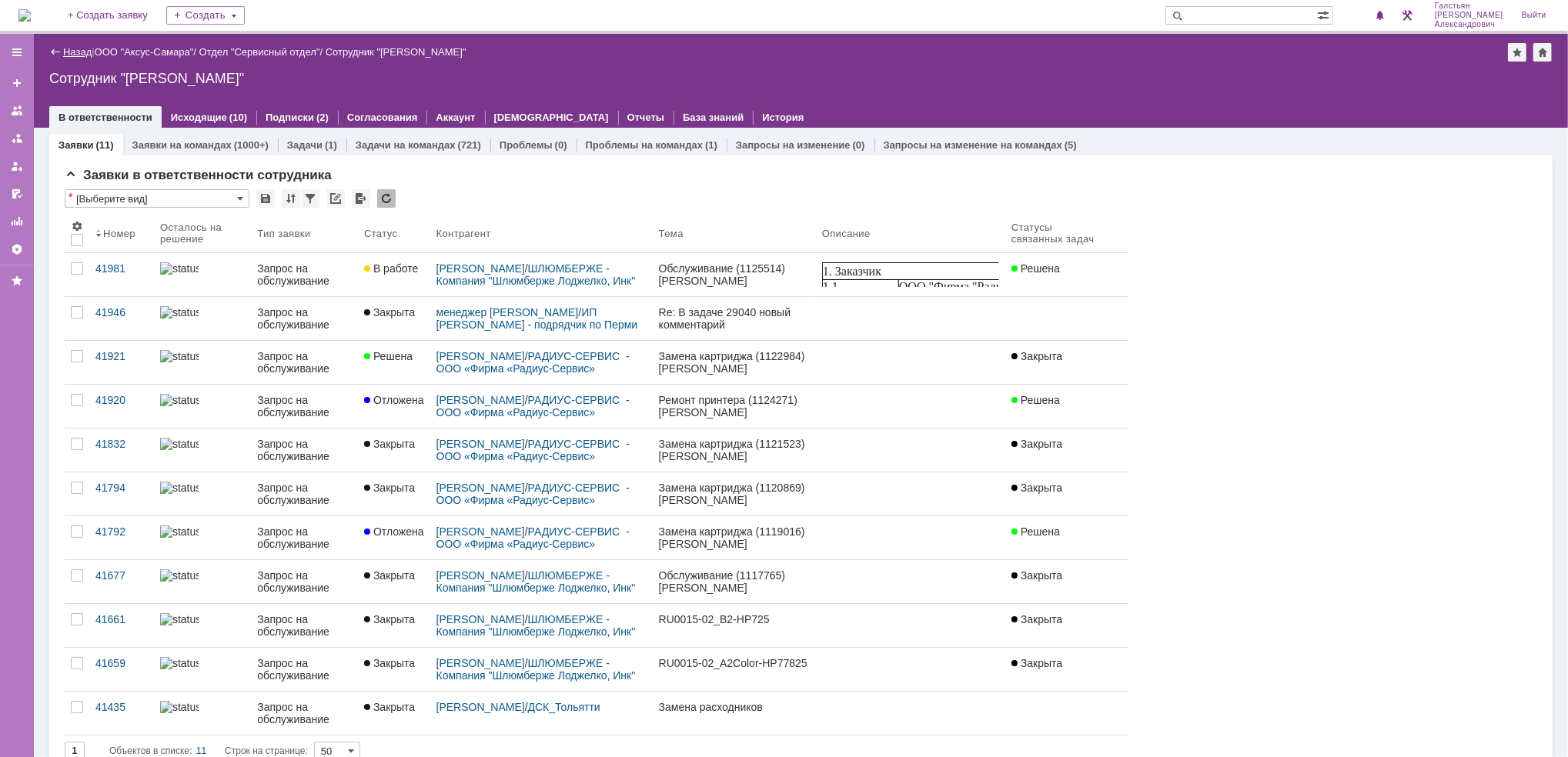
click at [66, 49] on link "Назад" at bounding box center [77, 52] width 28 height 12
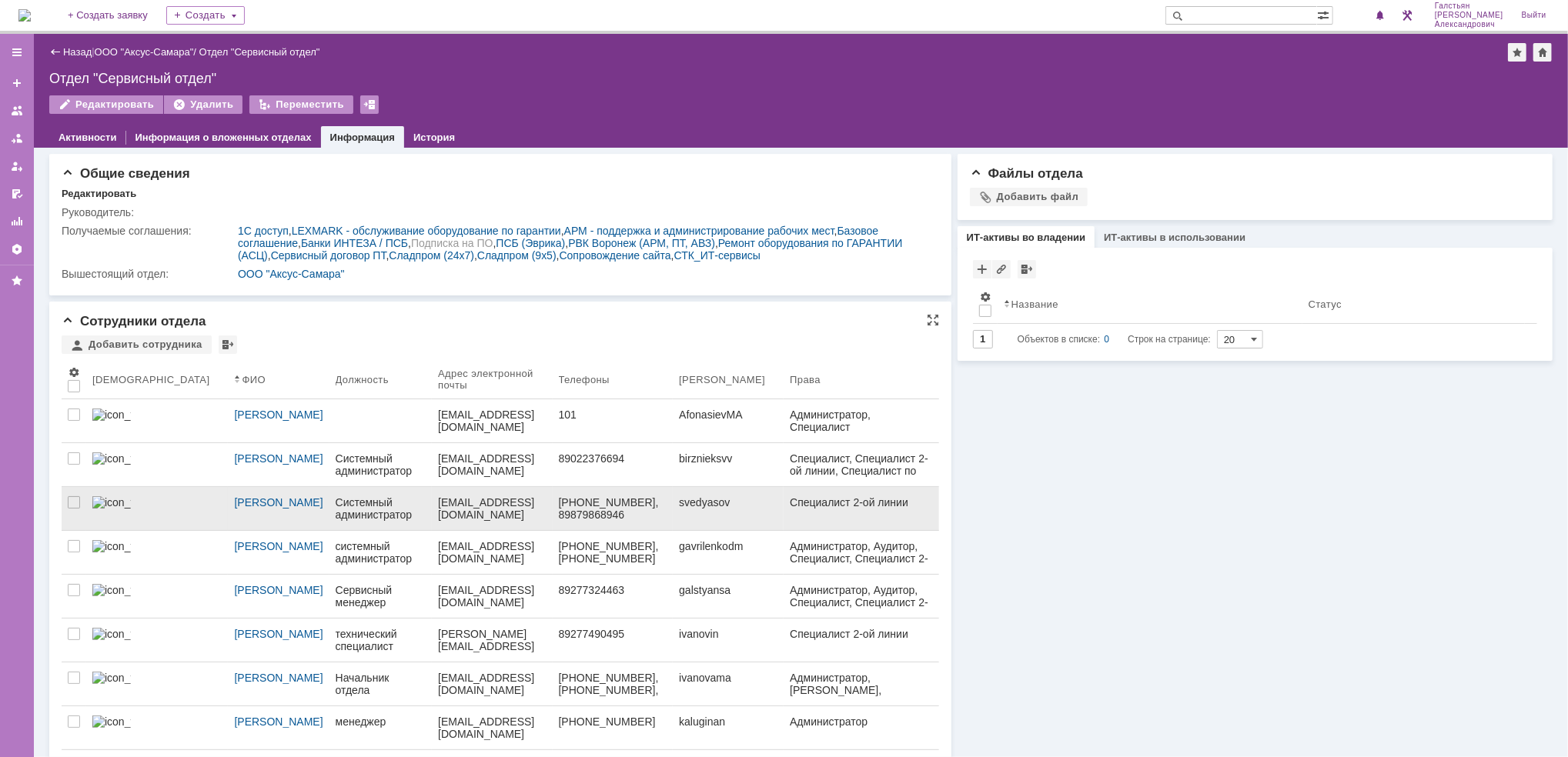
click at [348, 513] on div "Системный администратор" at bounding box center [381, 509] width 91 height 25
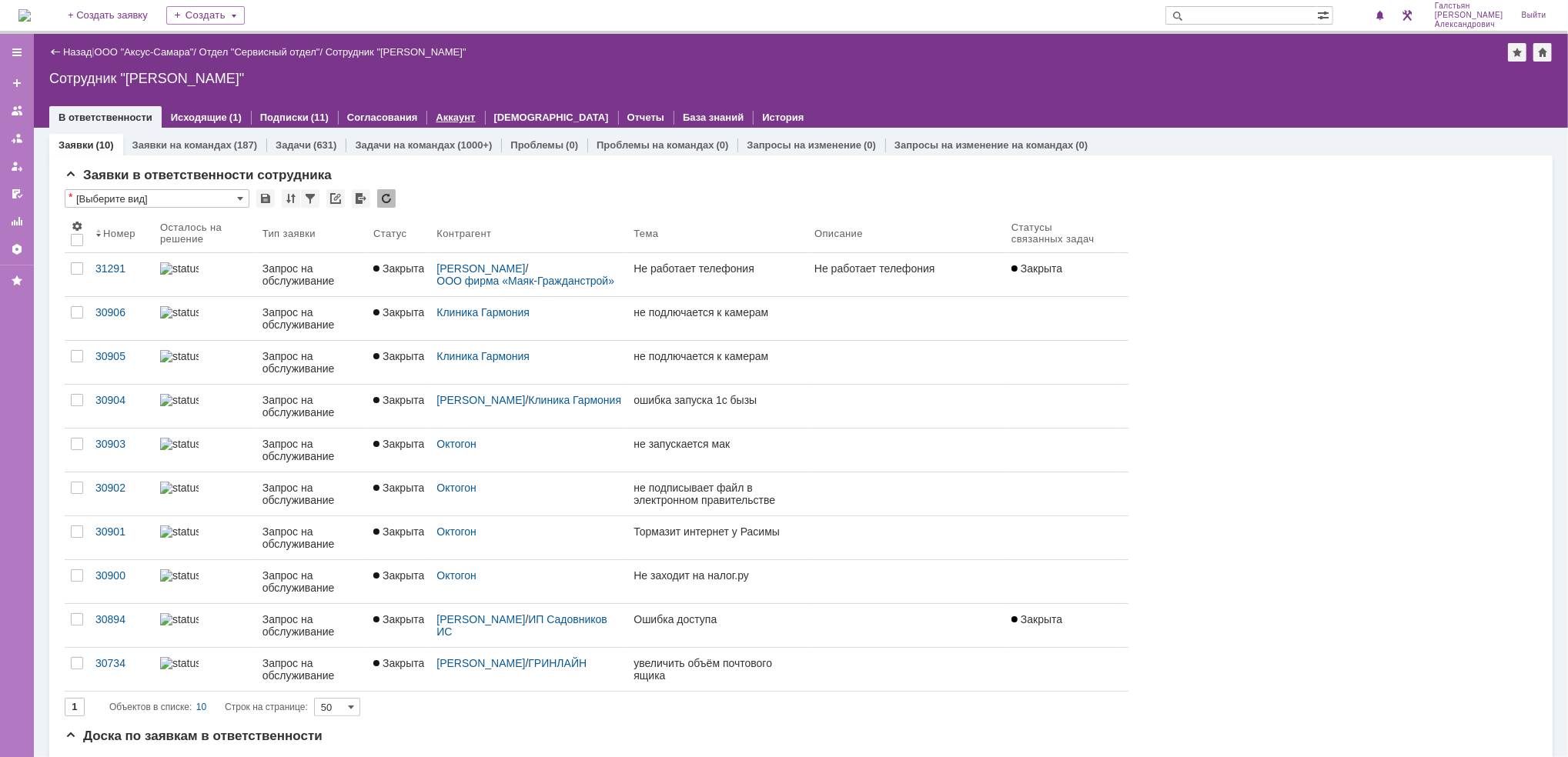
click at [451, 118] on link "Аккаунт" at bounding box center [456, 117] width 40 height 12
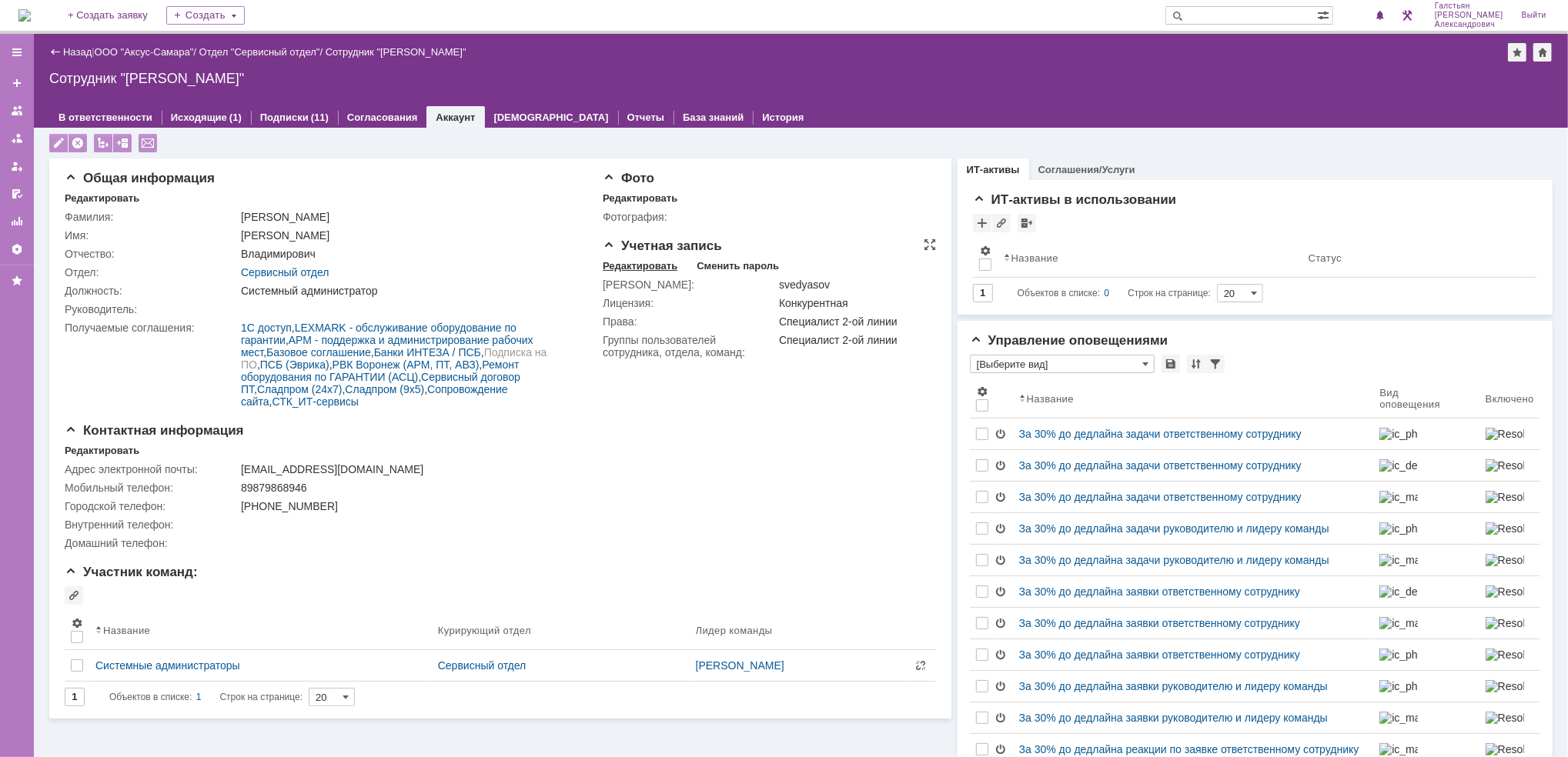
click at [608, 270] on div "Редактировать" at bounding box center [640, 266] width 74 height 12
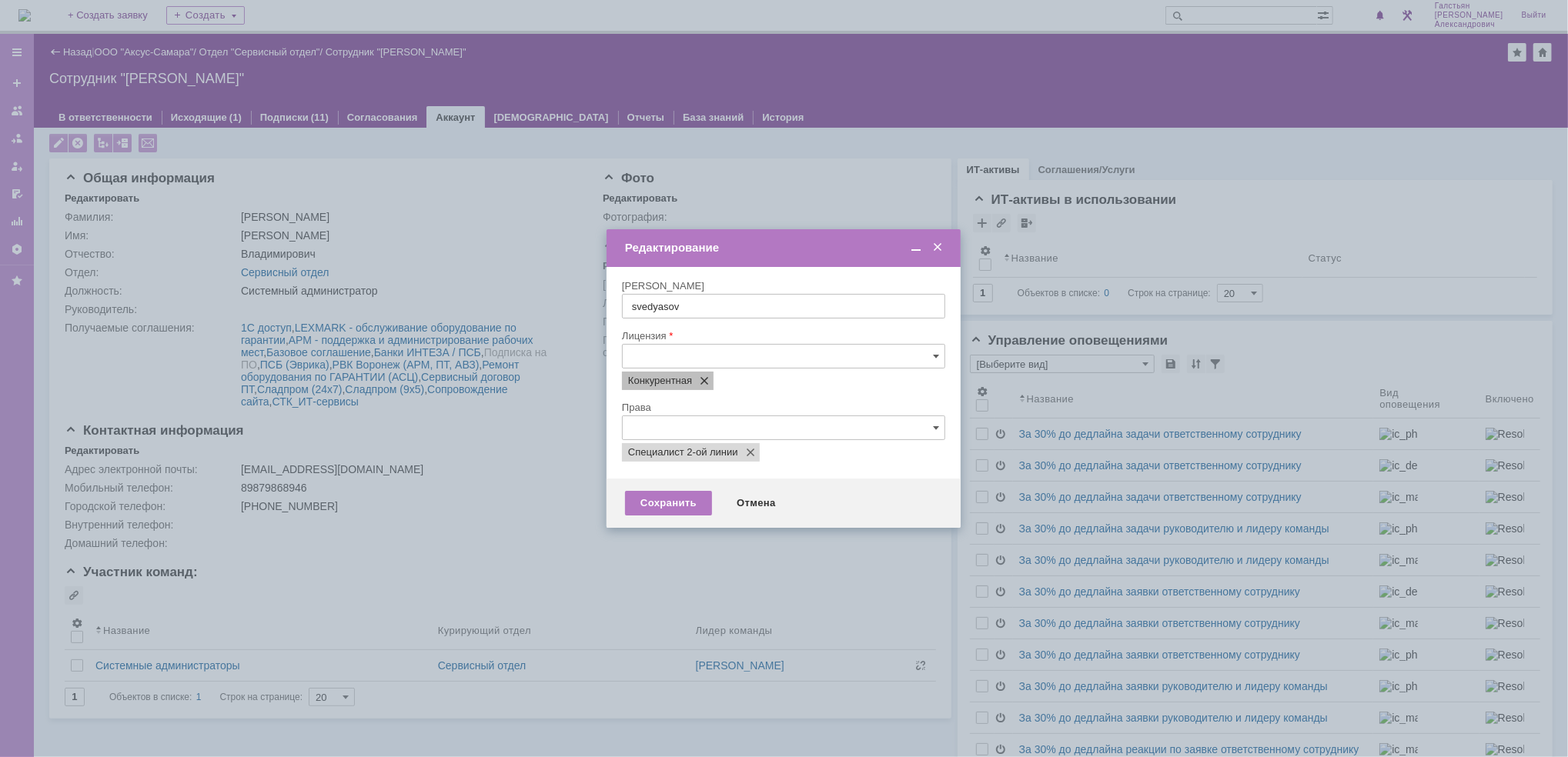
click at [707, 382] on span at bounding box center [701, 381] width 18 height 12
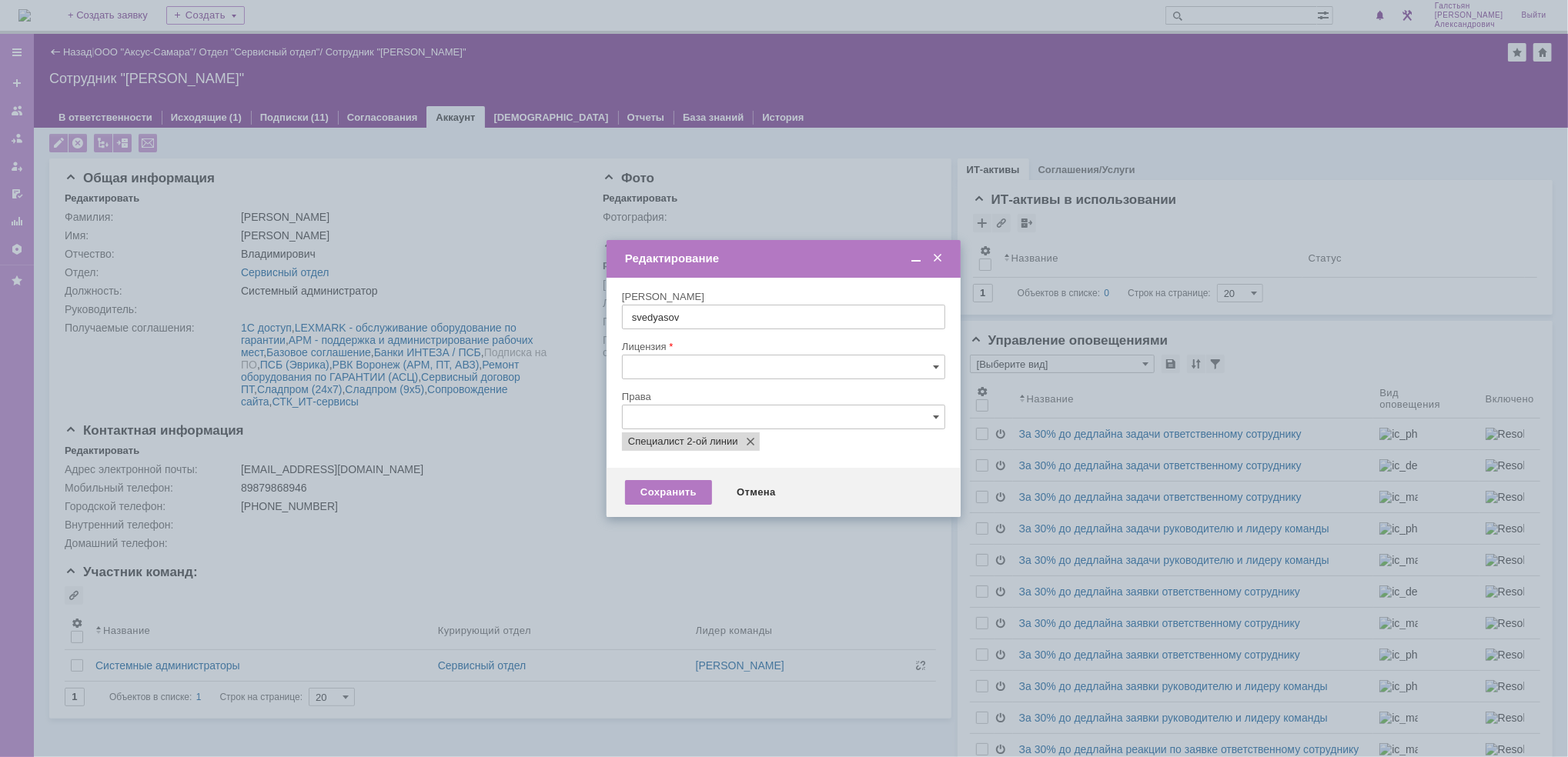
click at [708, 370] on input "text" at bounding box center [783, 367] width 323 height 25
click at [700, 393] on span "Именная" at bounding box center [792, 395] width 287 height 12
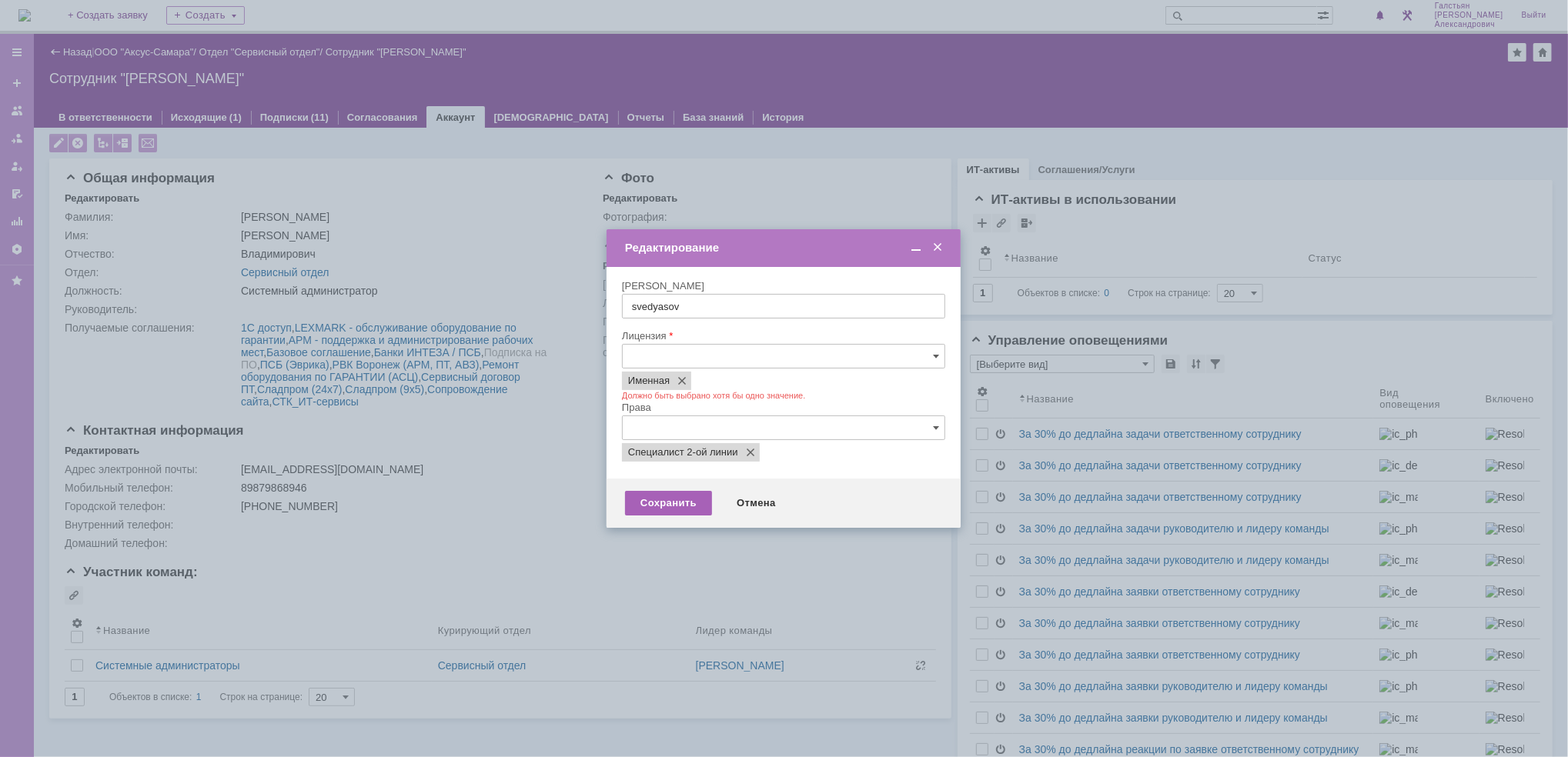
click at [678, 499] on div "Сохранить" at bounding box center [668, 504] width 87 height 25
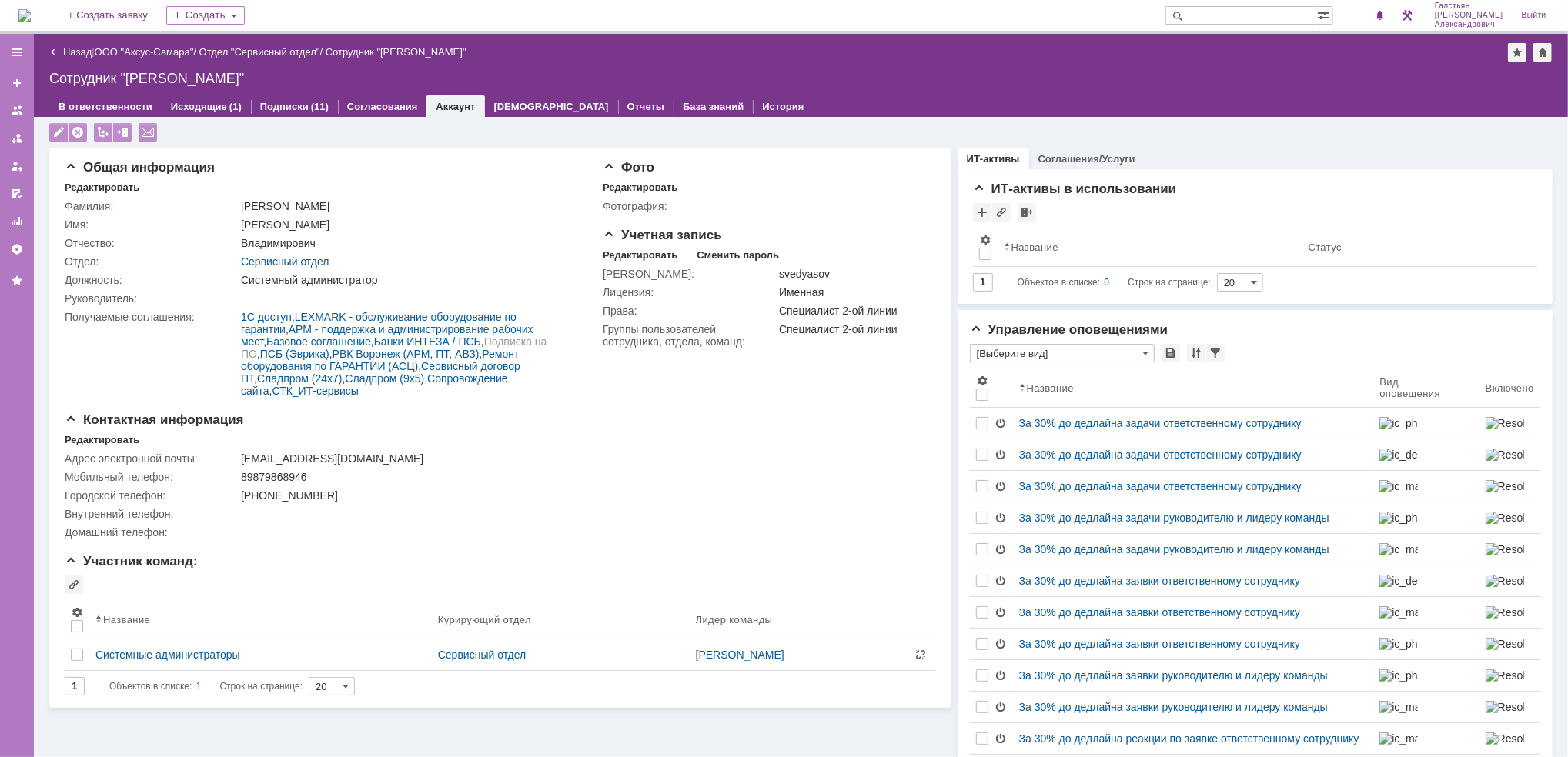
click at [31, 21] on img at bounding box center [24, 15] width 12 height 12
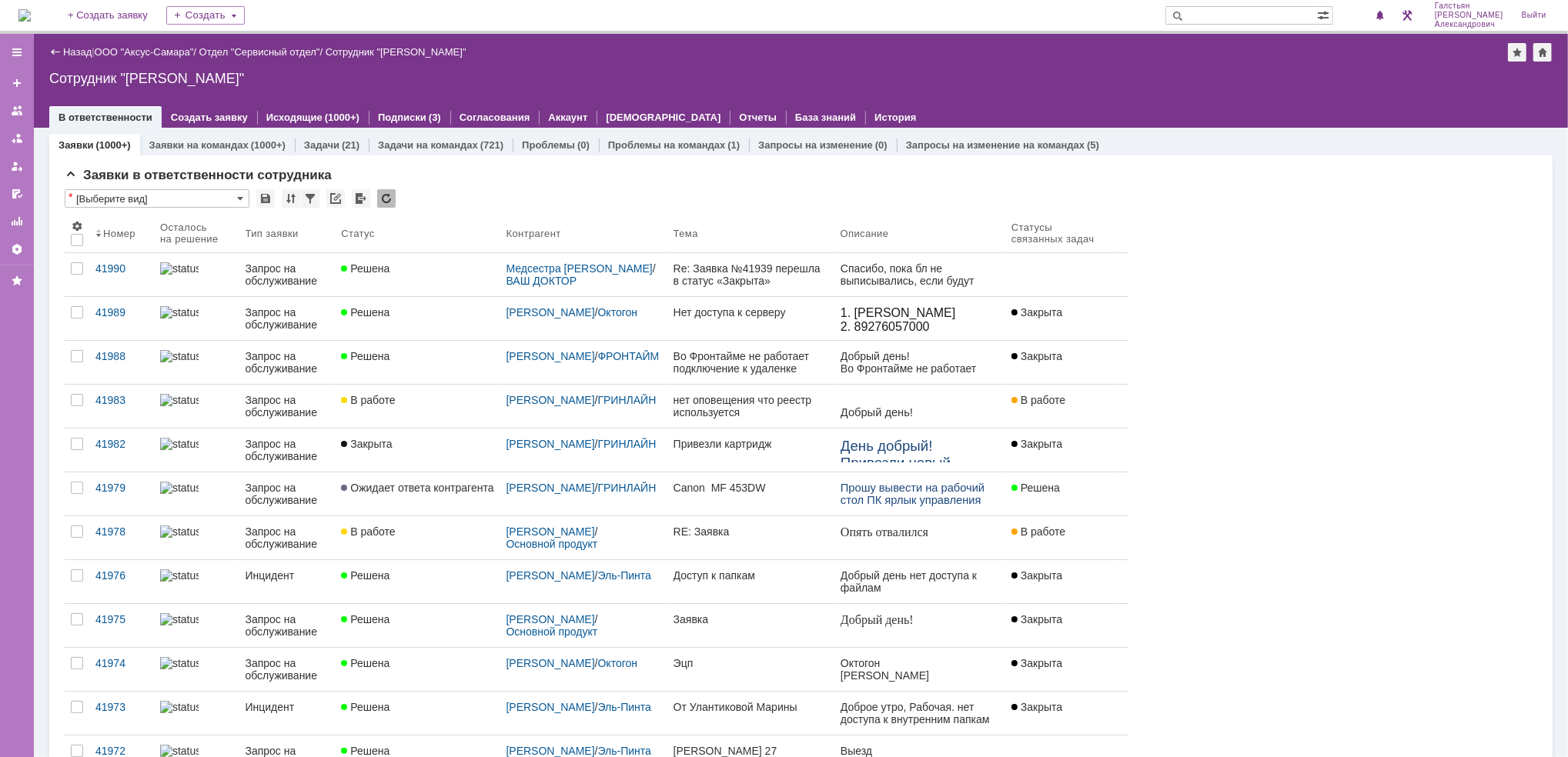
click at [31, 16] on img at bounding box center [24, 15] width 12 height 12
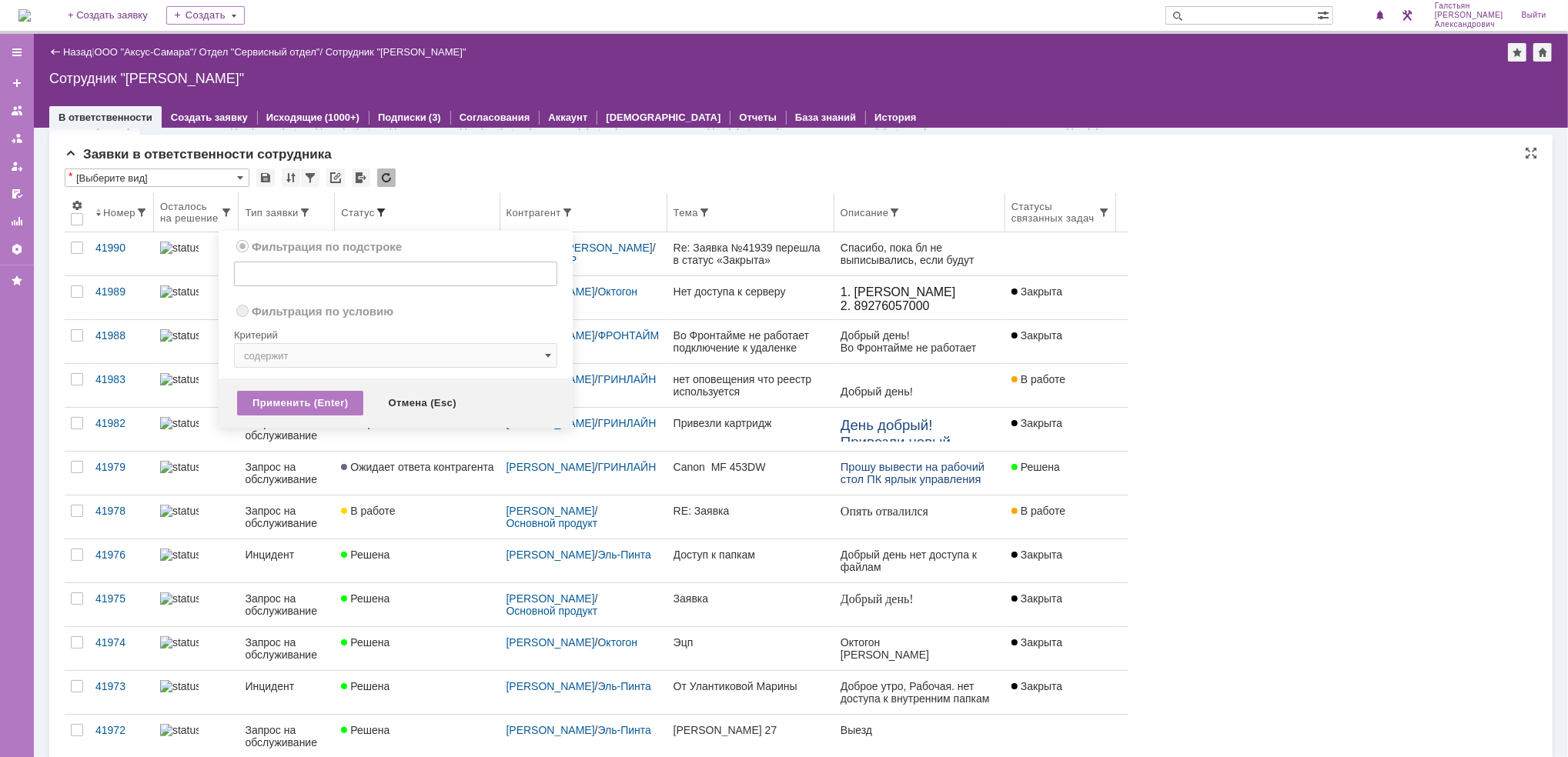
click at [387, 206] on span at bounding box center [381, 212] width 12 height 12
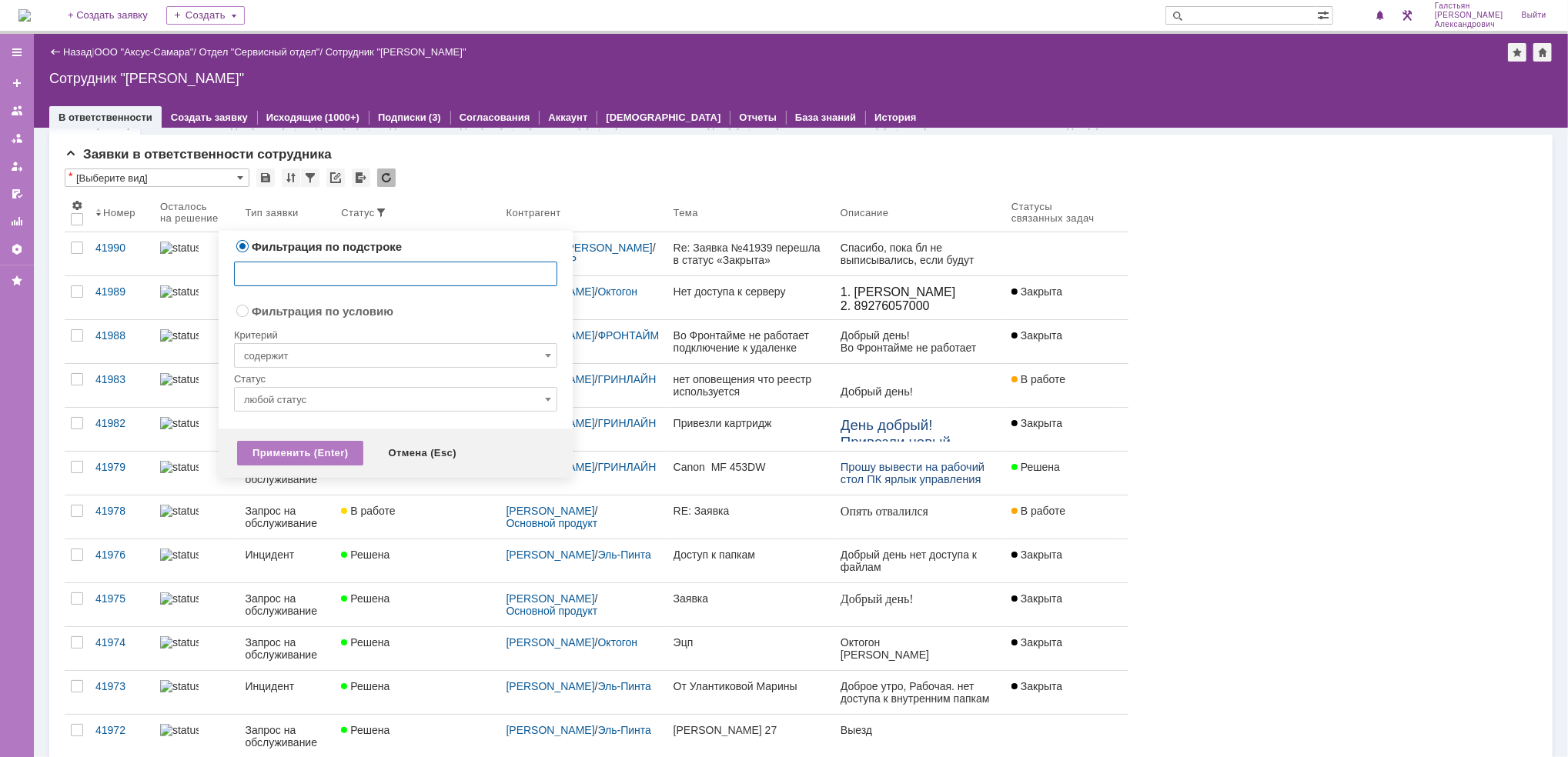
radio input "false"
radio input "true"
click at [390, 357] on input "содержит" at bounding box center [395, 356] width 323 height 25
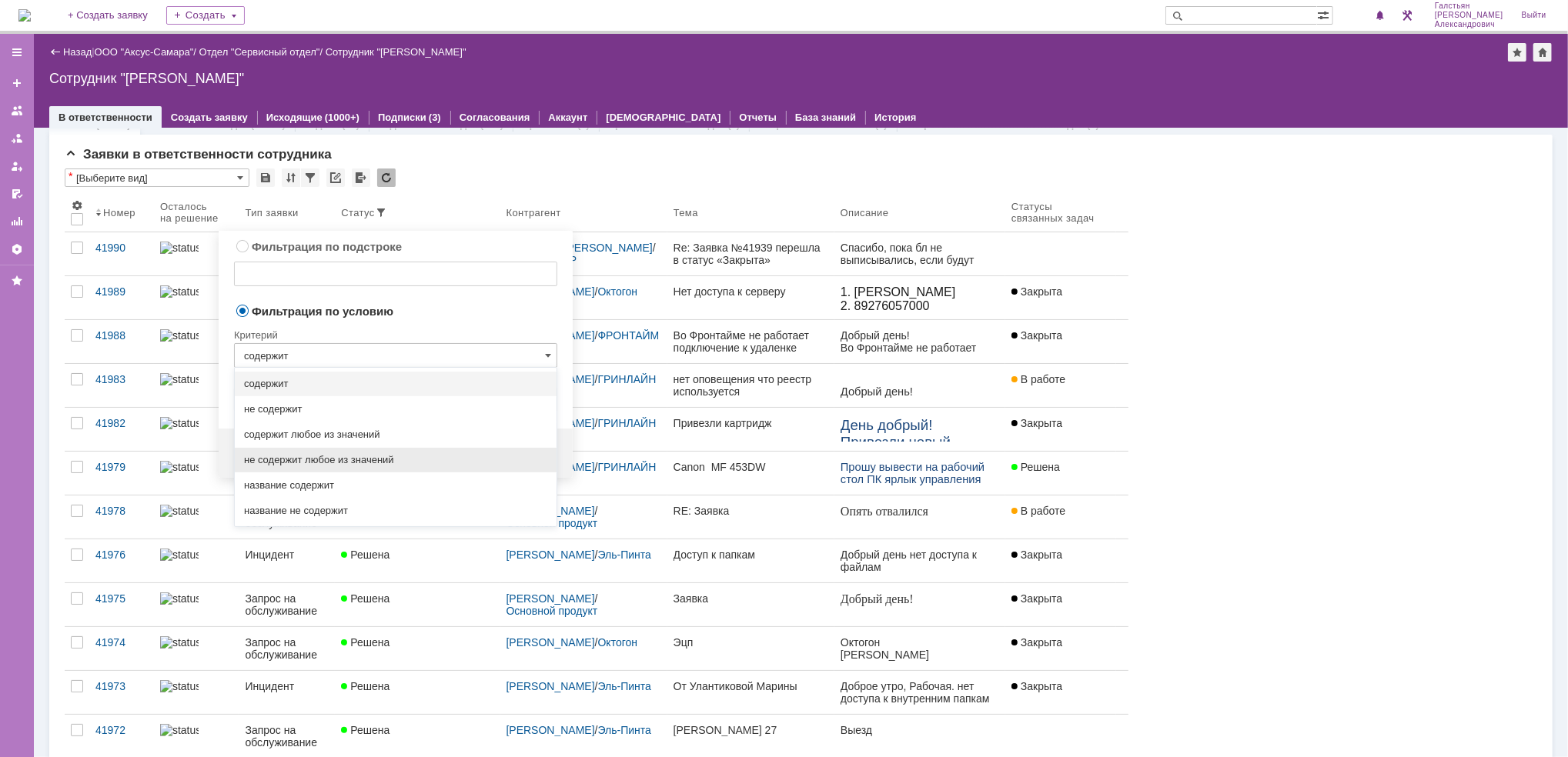
click at [363, 459] on span "не содержит любое из значений" at bounding box center [395, 460] width 303 height 12
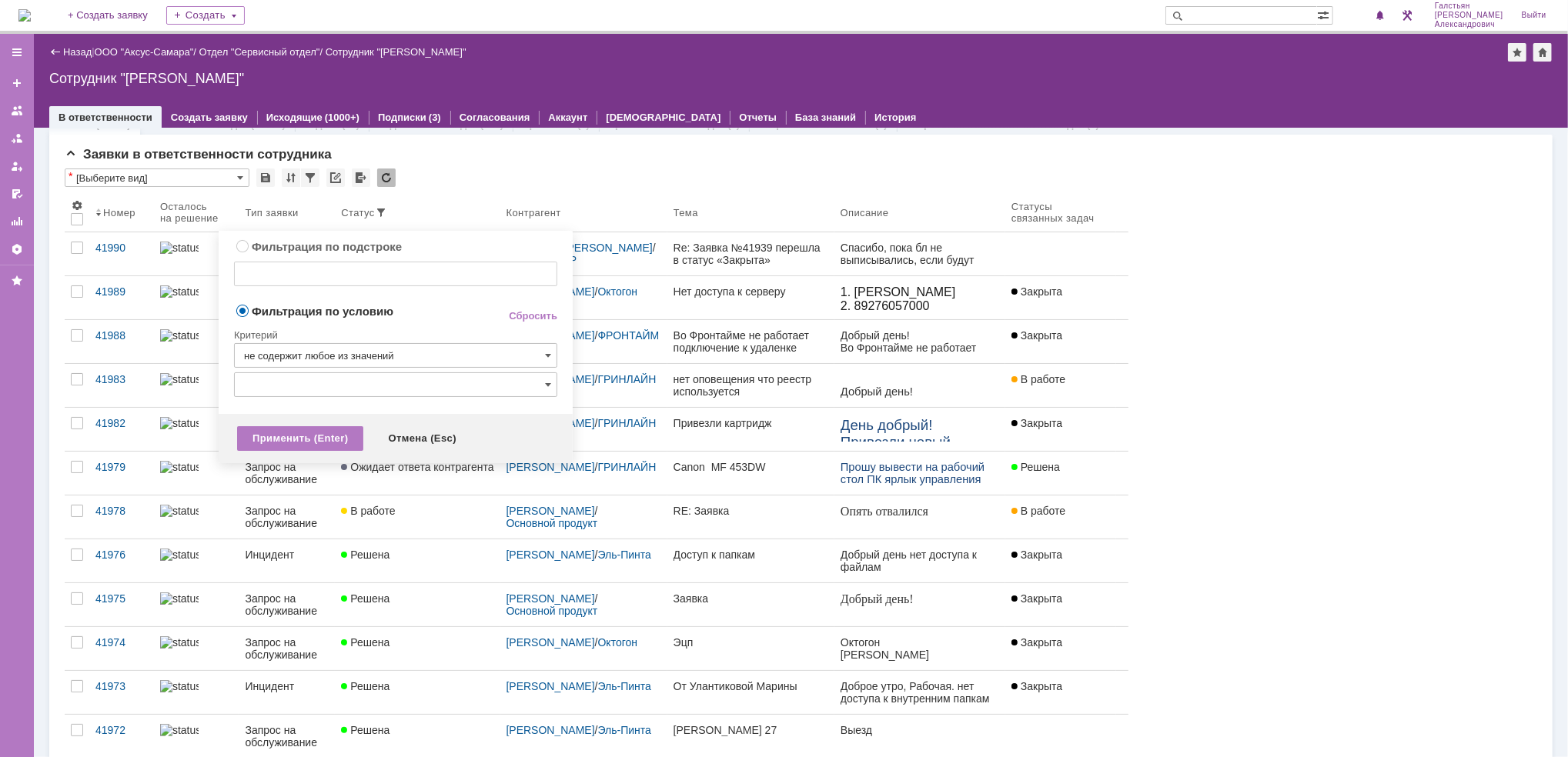
type input "не содержит любое из значений"
click at [345, 386] on input "text" at bounding box center [395, 385] width 323 height 25
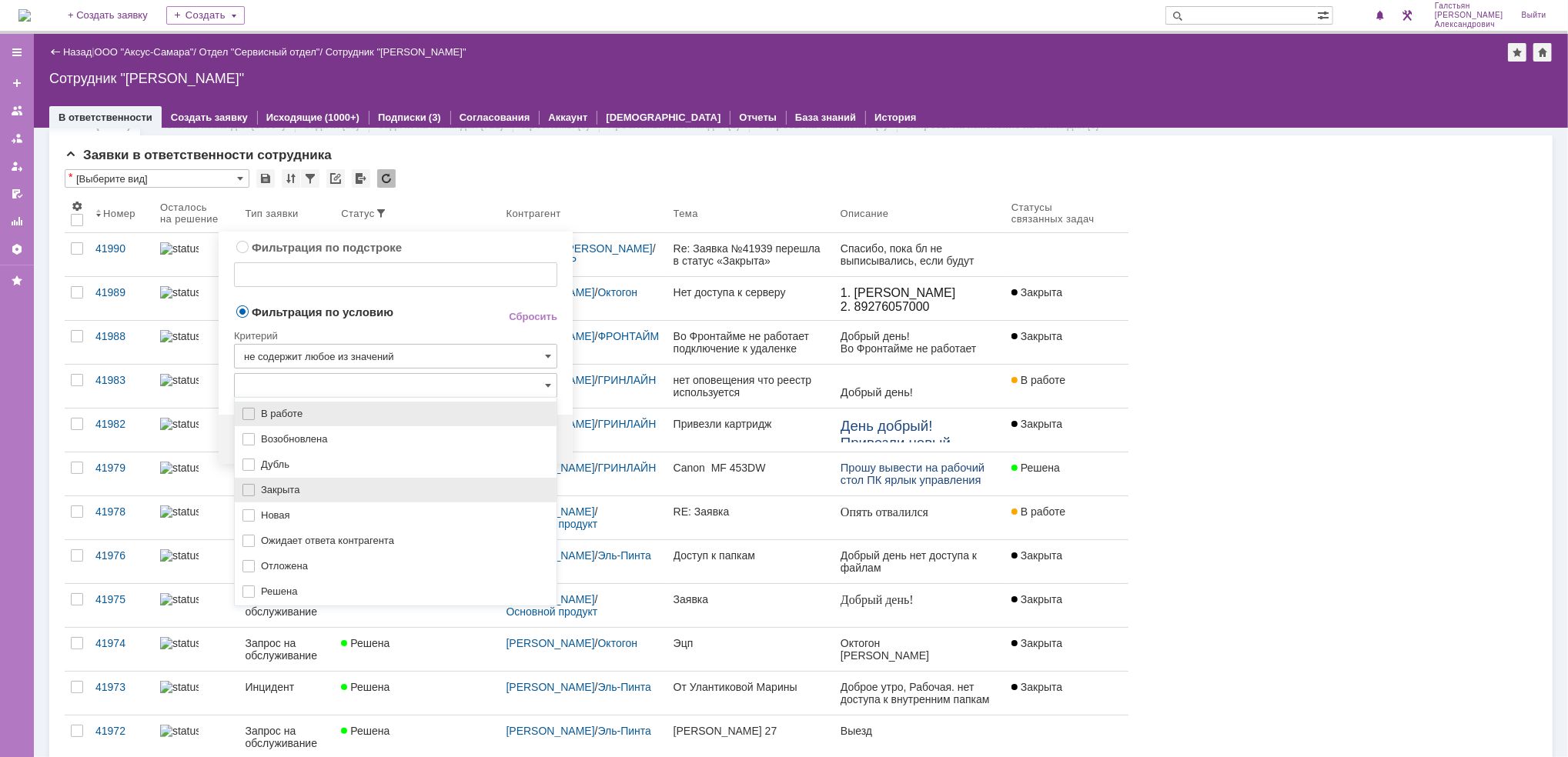
click at [329, 484] on span "Закрыта" at bounding box center [404, 490] width 287 height 12
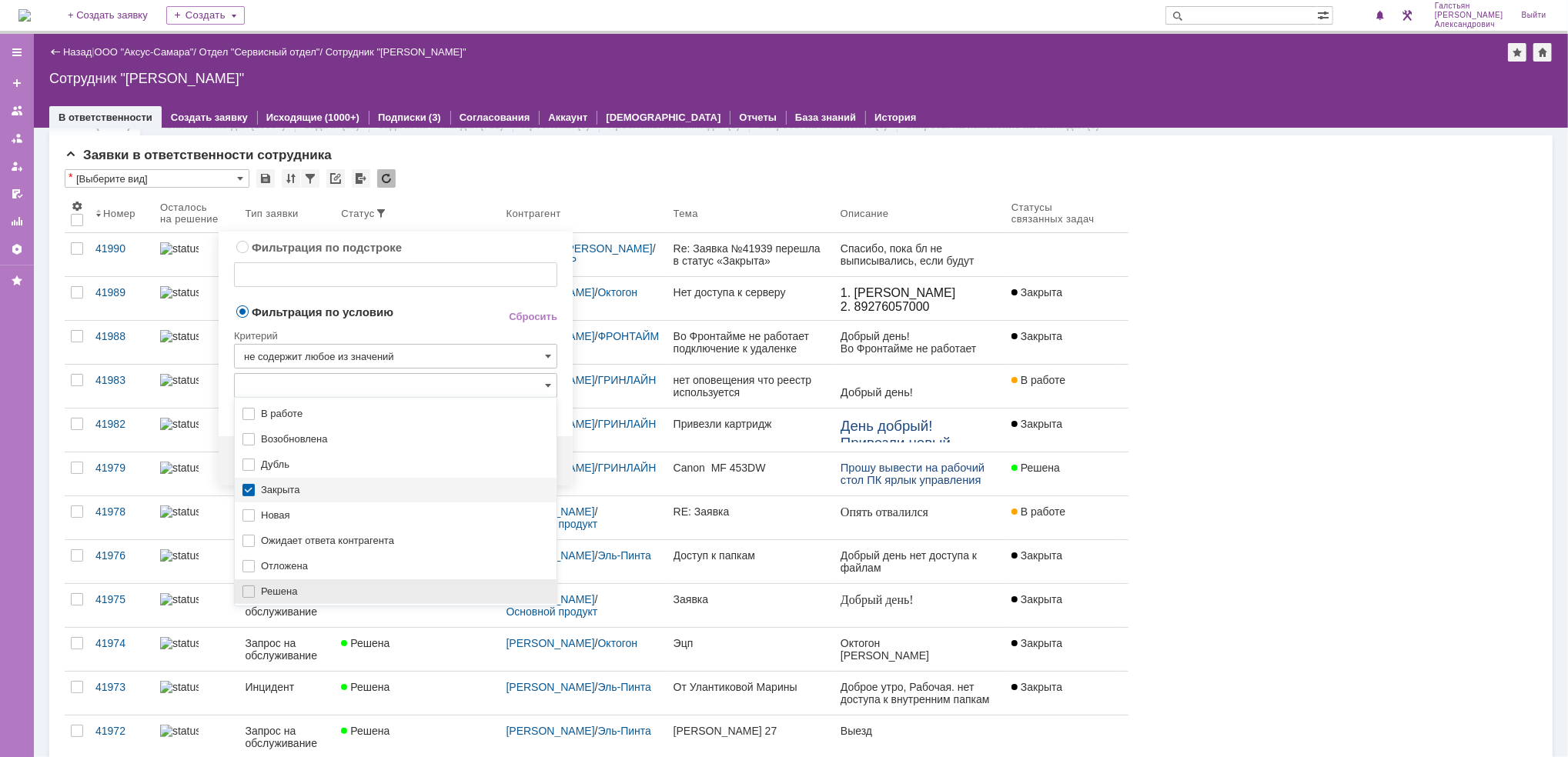
click at [313, 585] on span "Решена" at bounding box center [404, 591] width 287 height 12
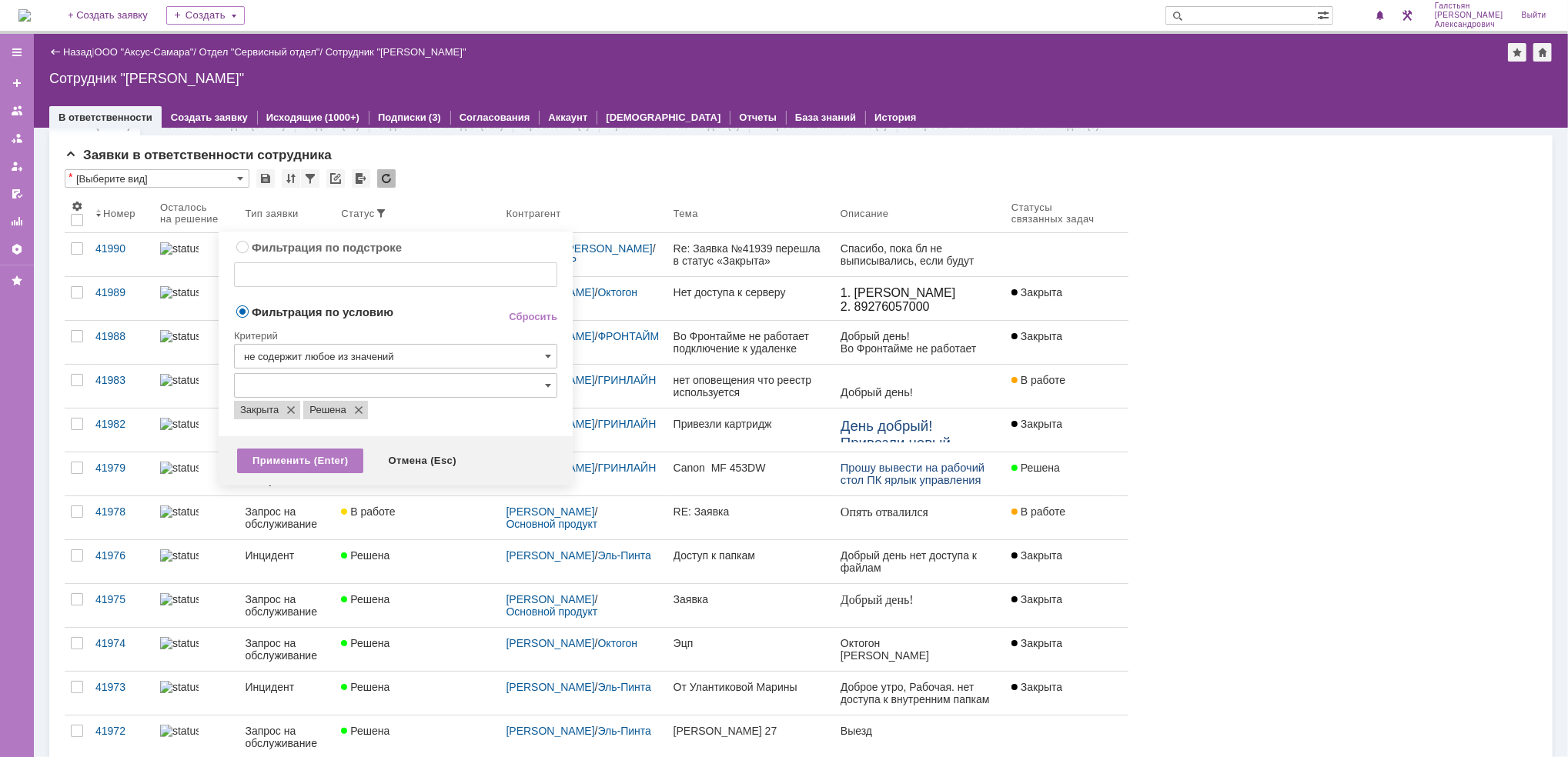
click at [405, 323] on div "Критерий" at bounding box center [395, 333] width 323 height 21
click at [293, 460] on div "Применить (Enter)" at bounding box center [300, 461] width 126 height 25
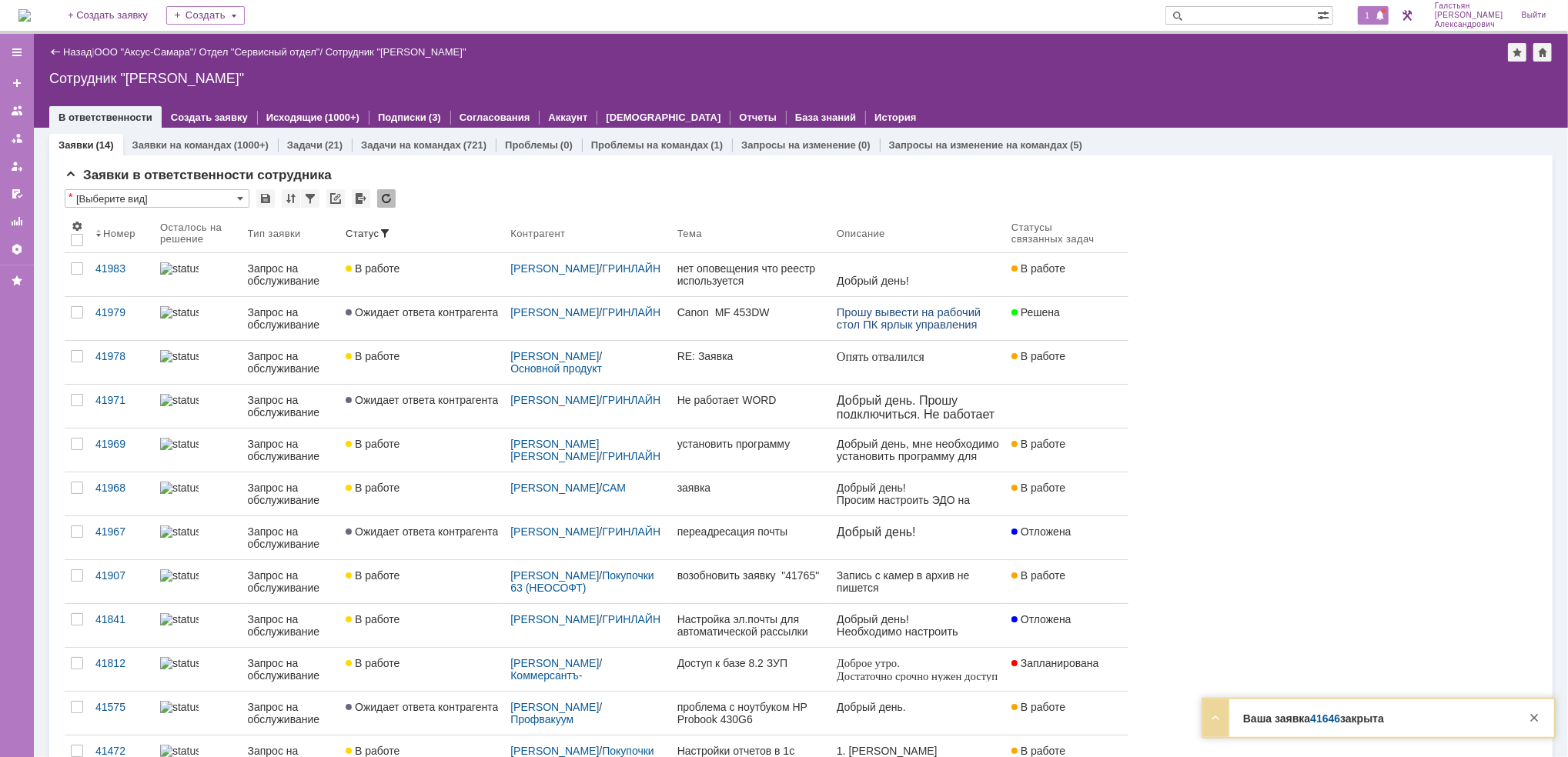
click at [1371, 21] on div "1" at bounding box center [1373, 15] width 31 height 18
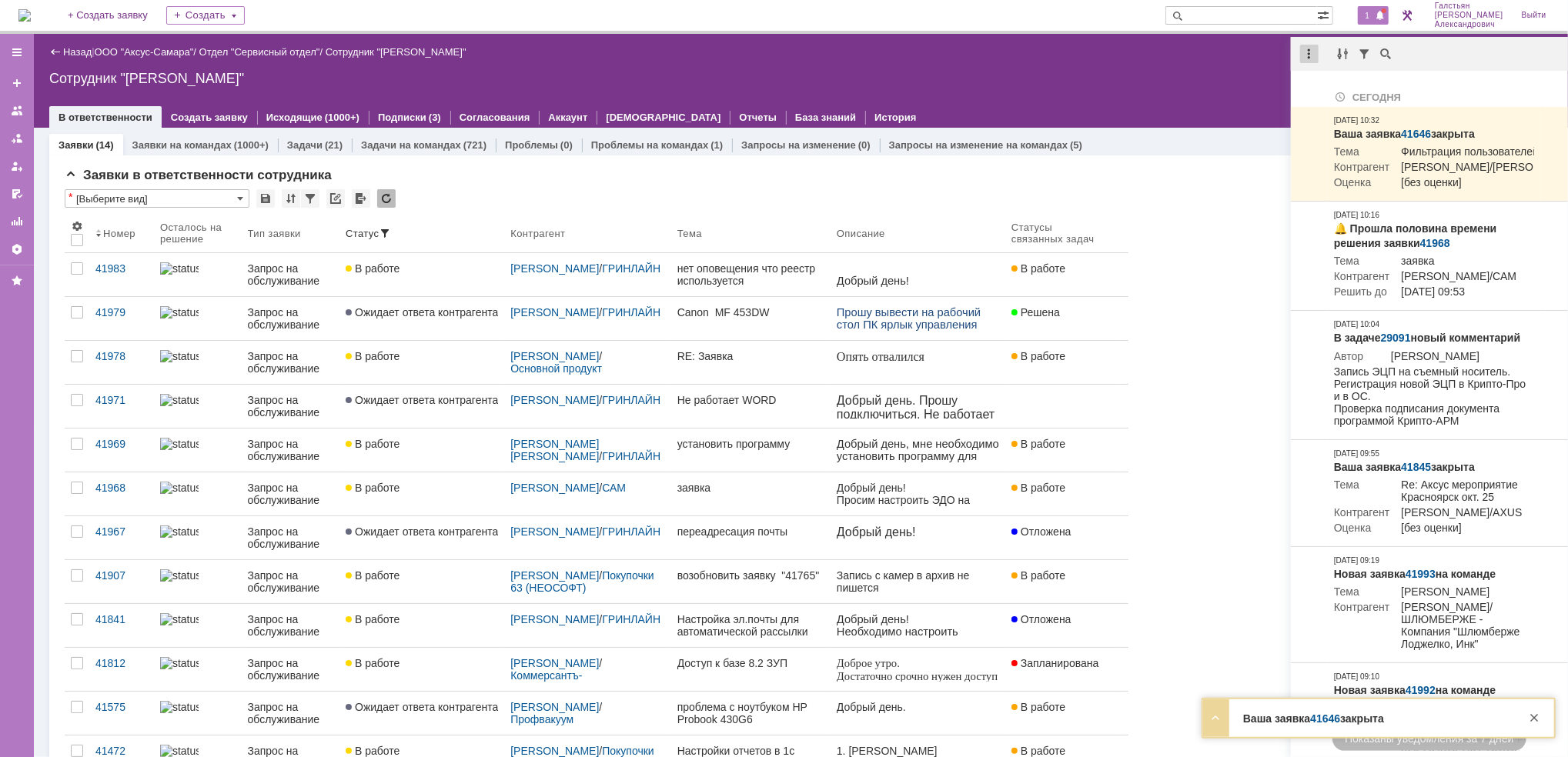
click at [1319, 51] on div at bounding box center [1309, 54] width 18 height 18
click at [1331, 94] on div "Отметить уведомления прочитанными" at bounding box center [1415, 92] width 206 height 11
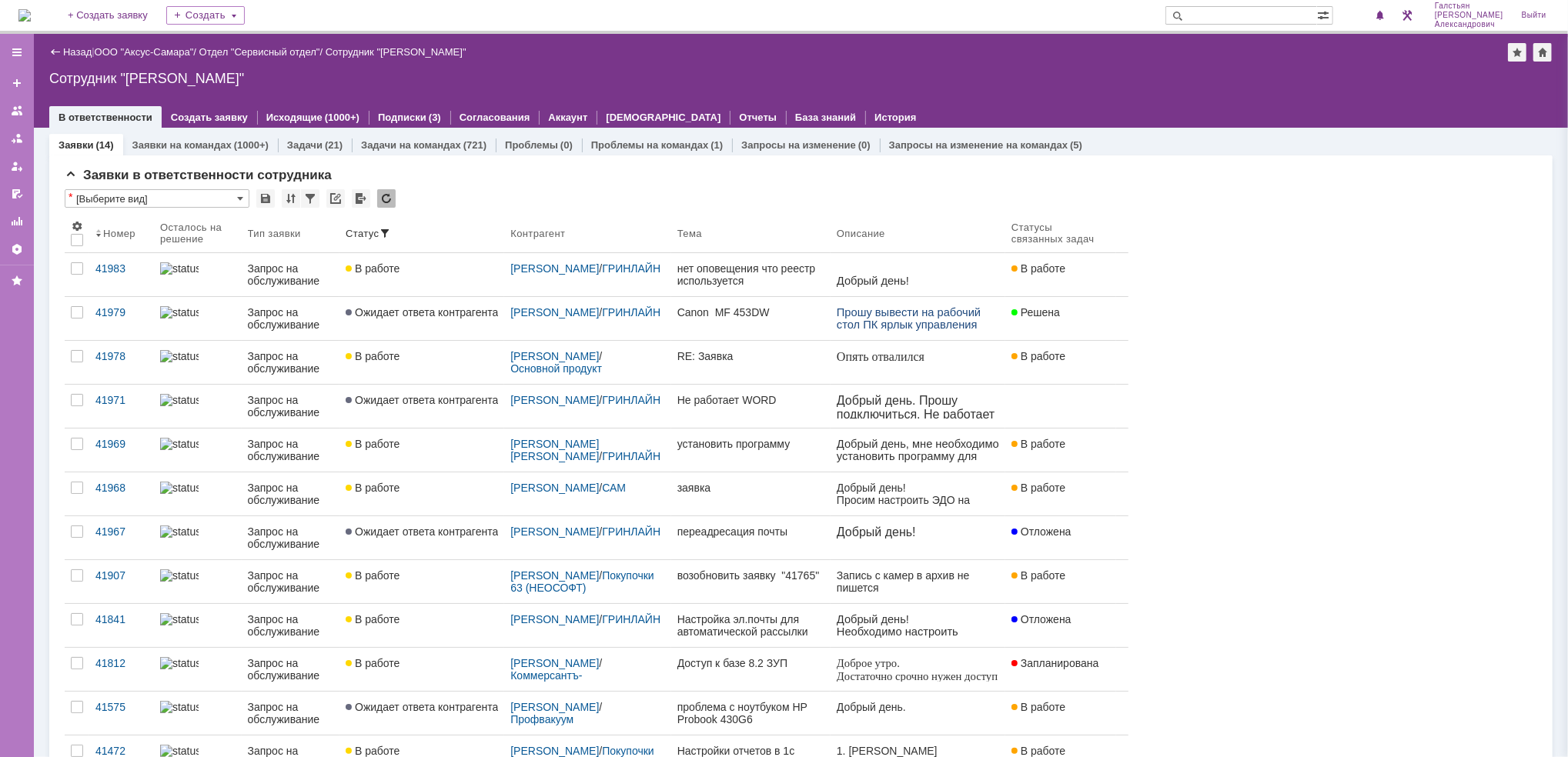
click at [1246, 114] on div "В ответственности Создать заявку Исходящие (1000+) Подписки (3) Согласования Ак…" at bounding box center [801, 117] width 1503 height 21
click at [31, 12] on img at bounding box center [24, 15] width 12 height 12
click at [140, 48] on link "ООО "Аксус-Самара"" at bounding box center [144, 52] width 99 height 12
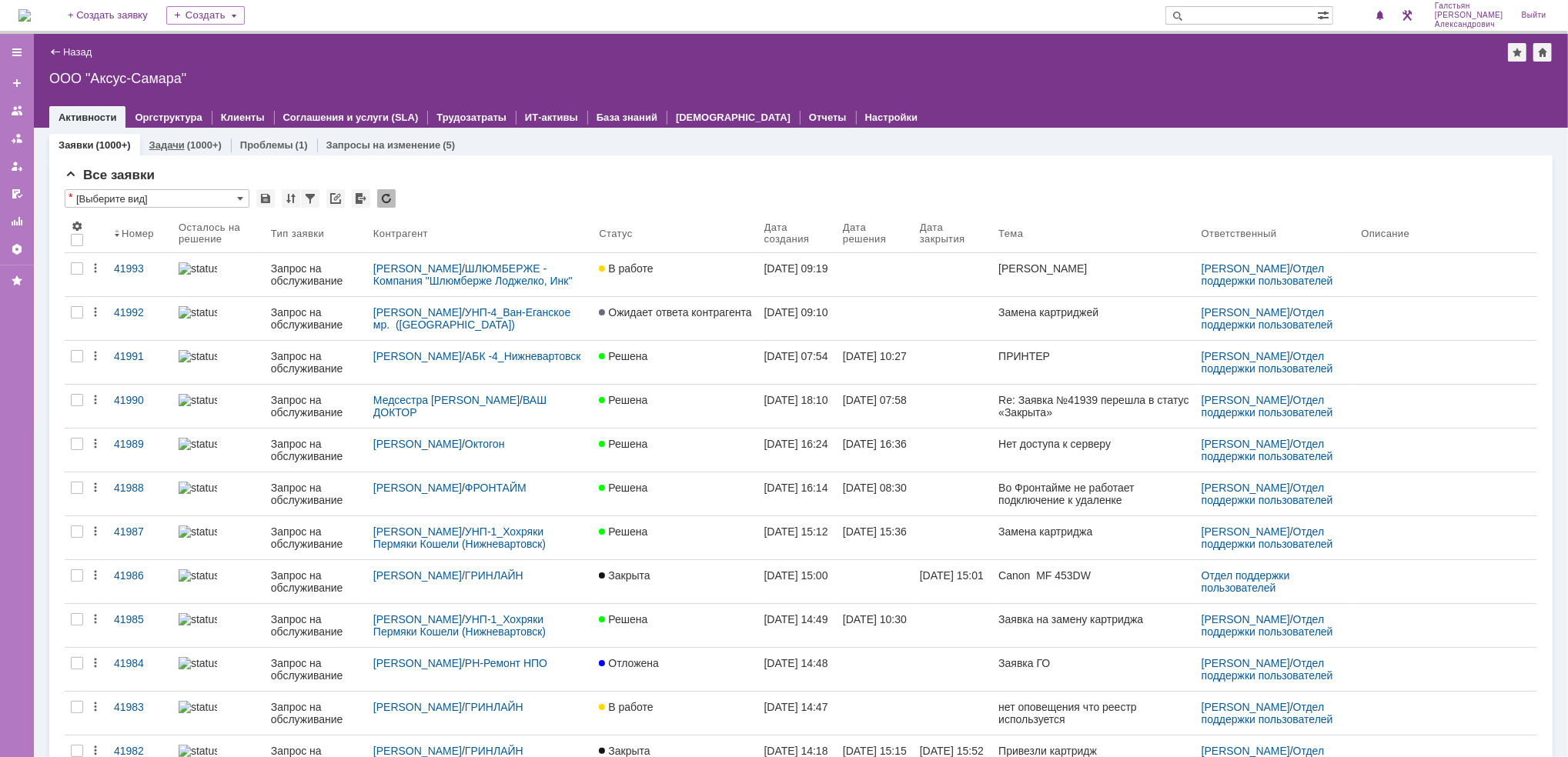
click at [170, 140] on link "Задачи" at bounding box center [167, 145] width 36 height 12
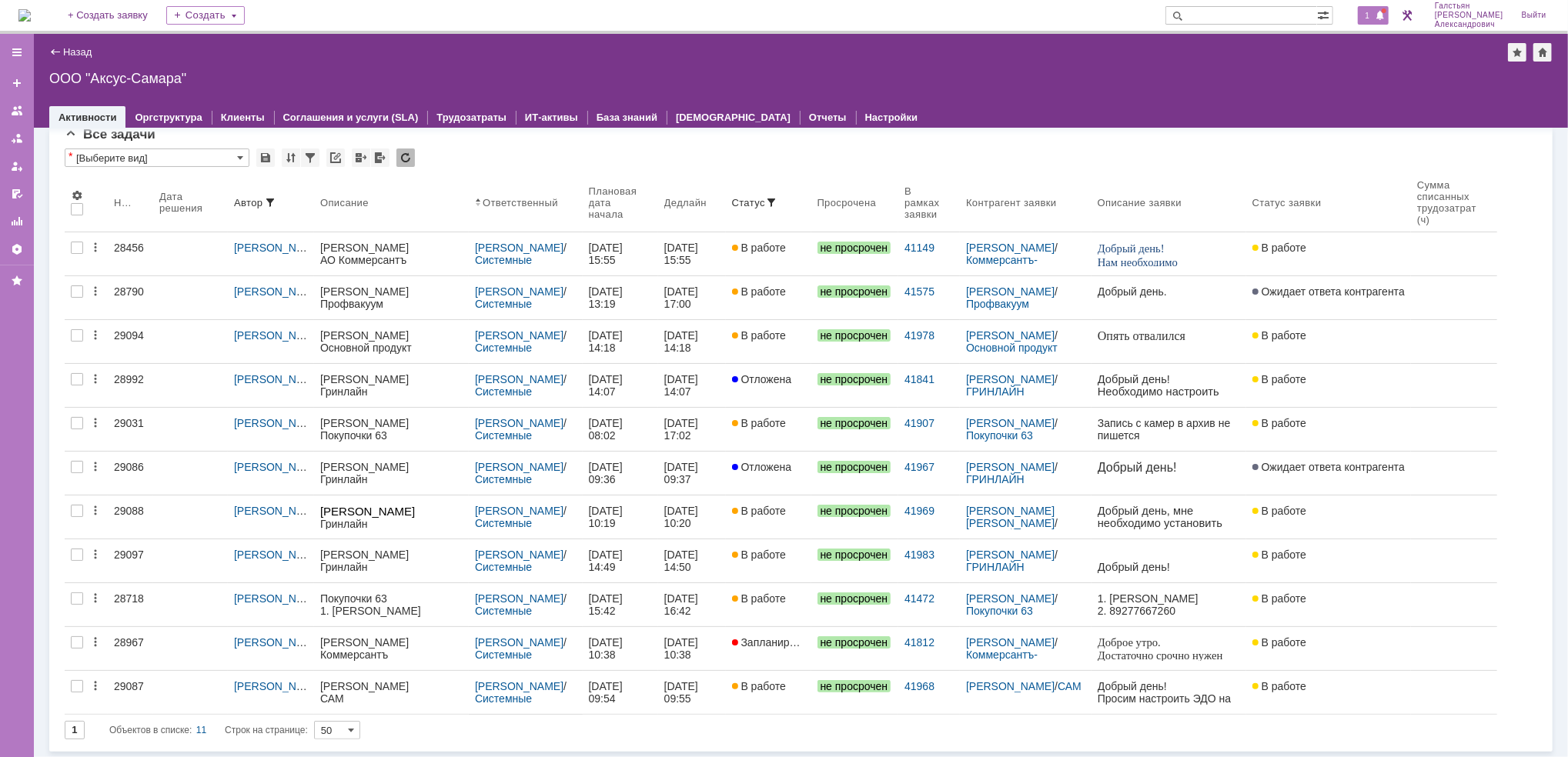
click at [1382, 17] on span at bounding box center [1380, 16] width 11 height 12
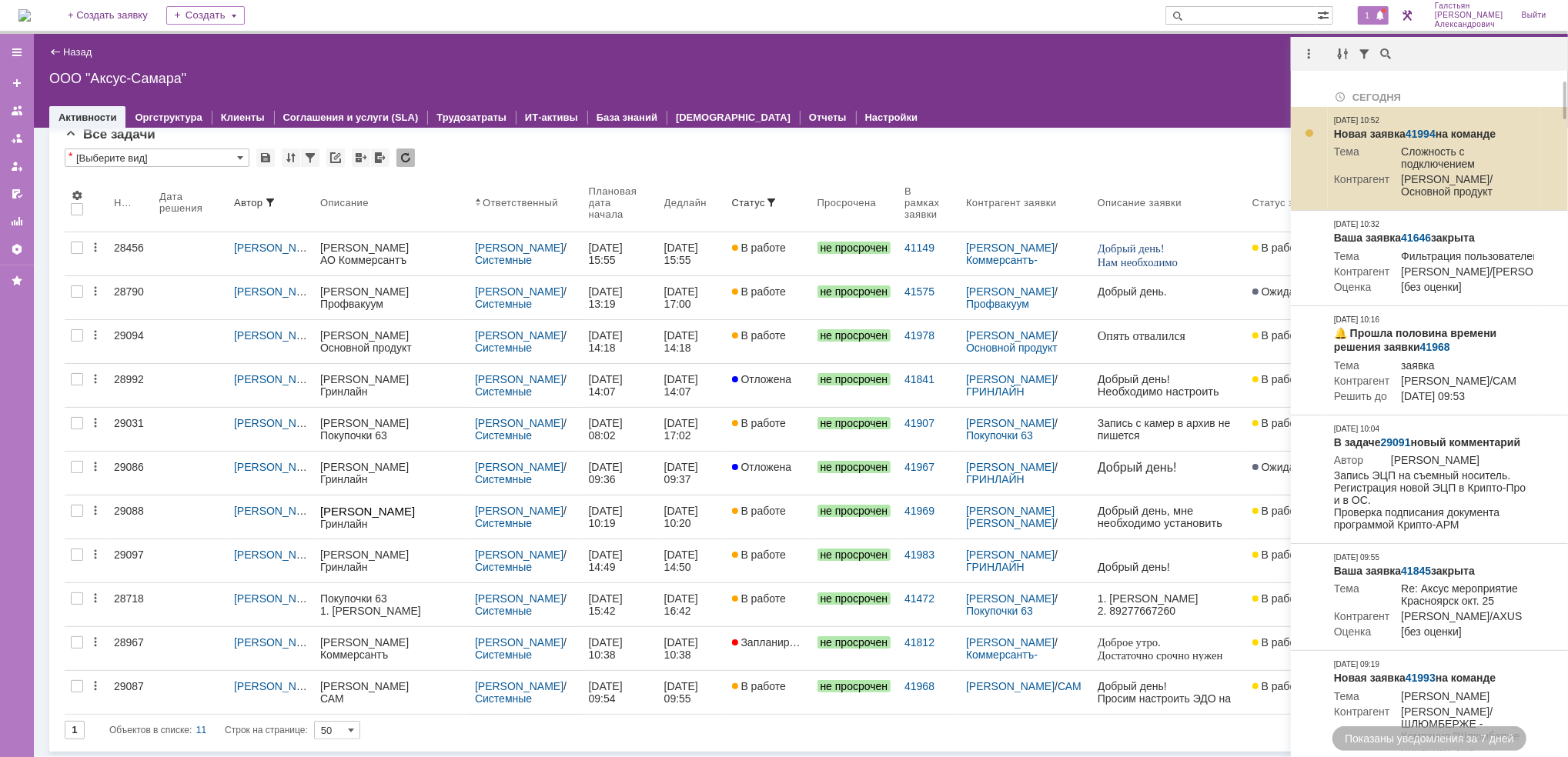
click at [1422, 128] on link "41994" at bounding box center [1420, 134] width 30 height 12
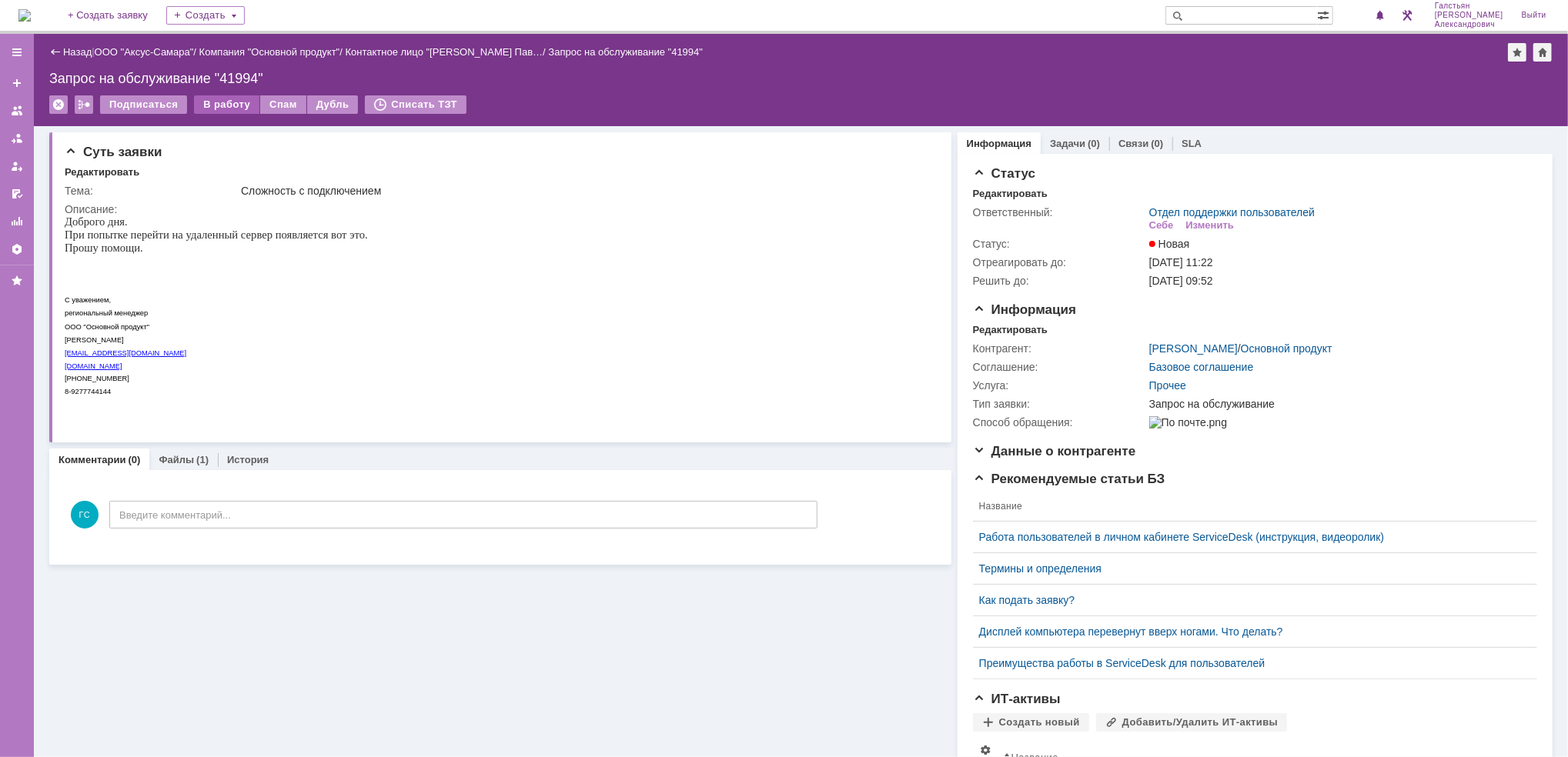
click at [222, 107] on div "В работу" at bounding box center [226, 105] width 65 height 18
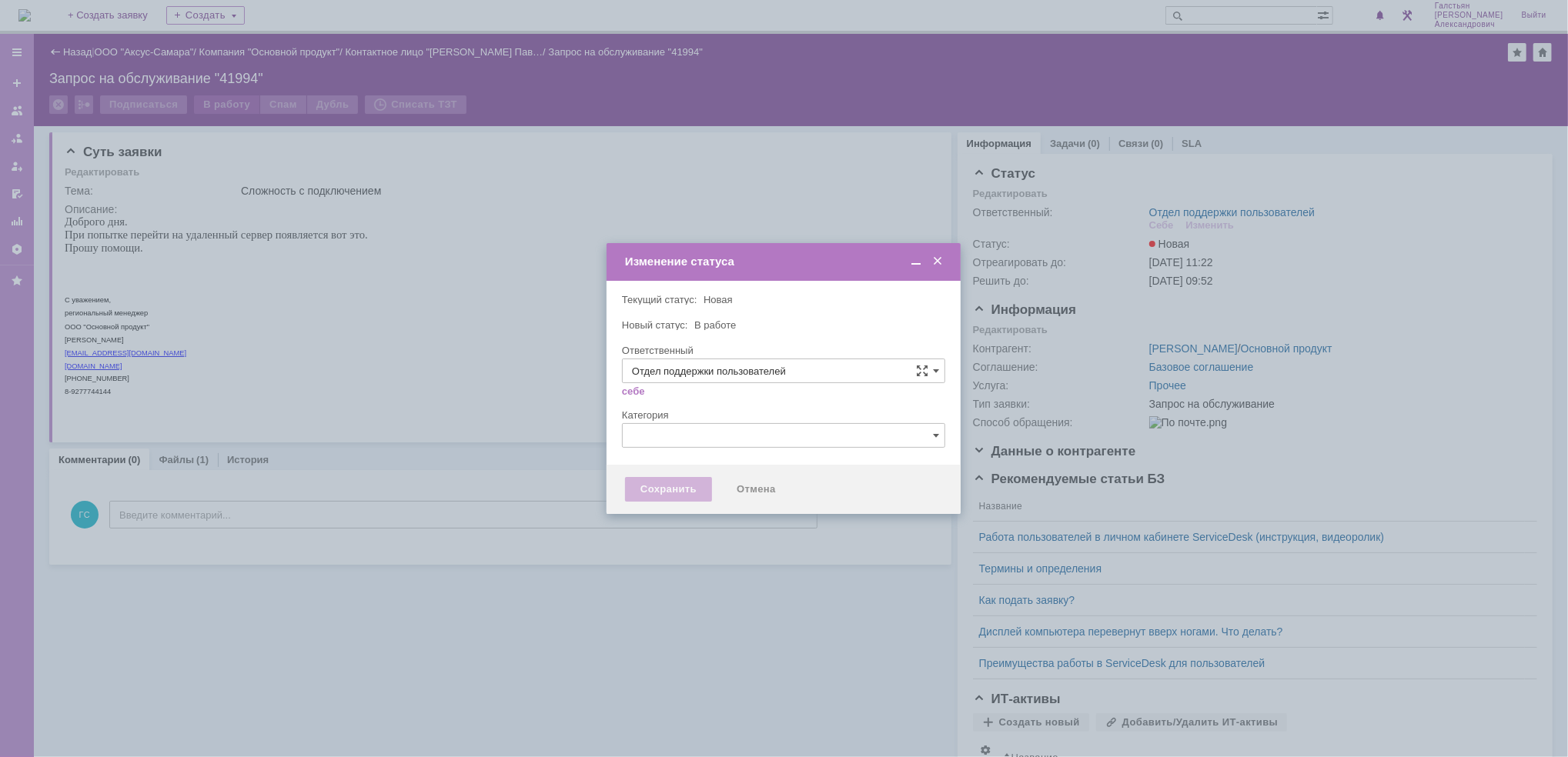
type input "[PERSON_NAME]"
click at [668, 481] on div "Сохранить" at bounding box center [668, 490] width 87 height 25
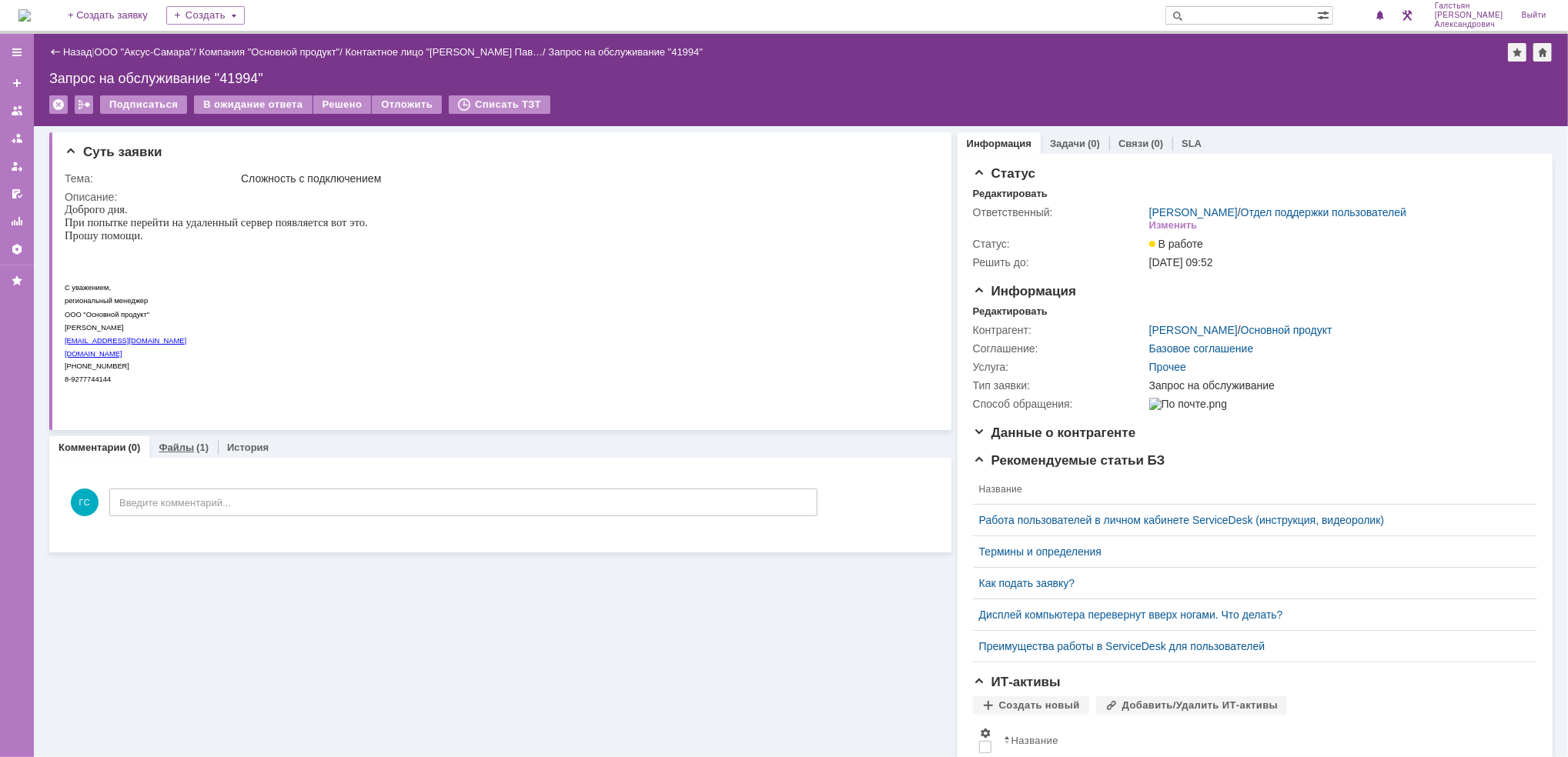
click at [166, 445] on link "Файлы" at bounding box center [176, 447] width 36 height 12
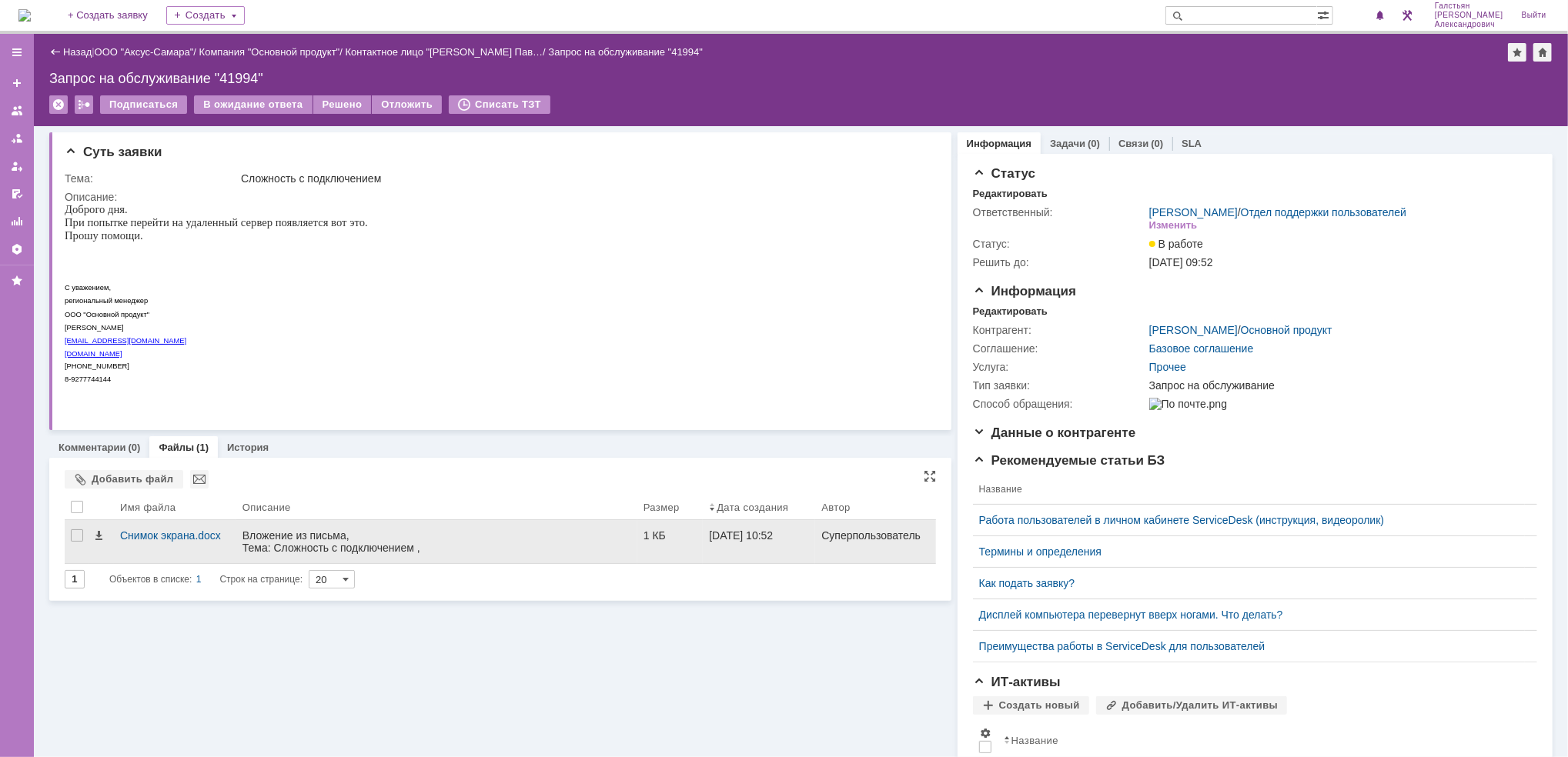
click at [323, 537] on div "Вложение из письма, Тема: Сложность с подключением , Отправитель: Алешечкин Пав…" at bounding box center [437, 547] width 389 height 37
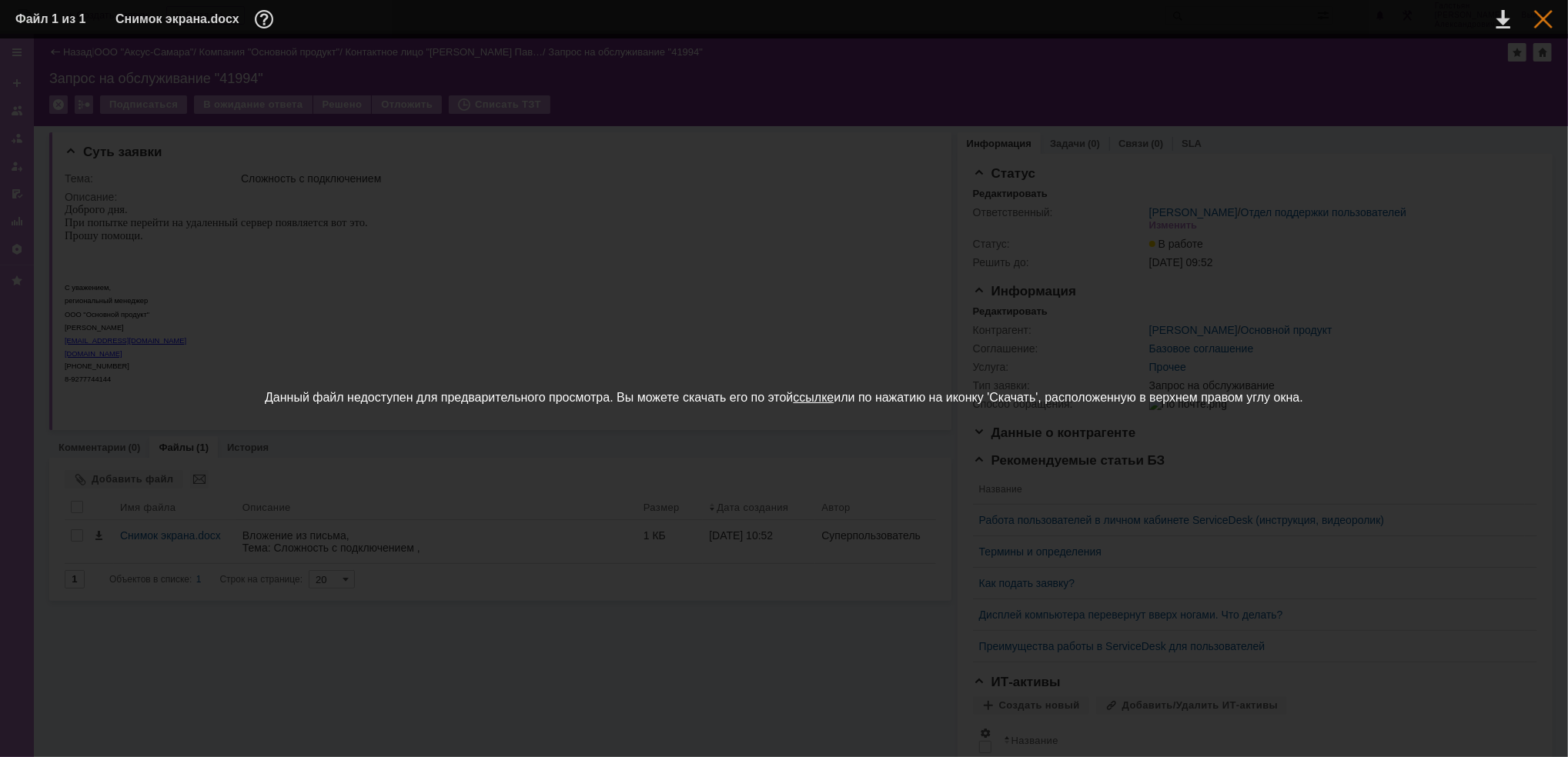
click at [1547, 14] on div at bounding box center [1543, 19] width 18 height 18
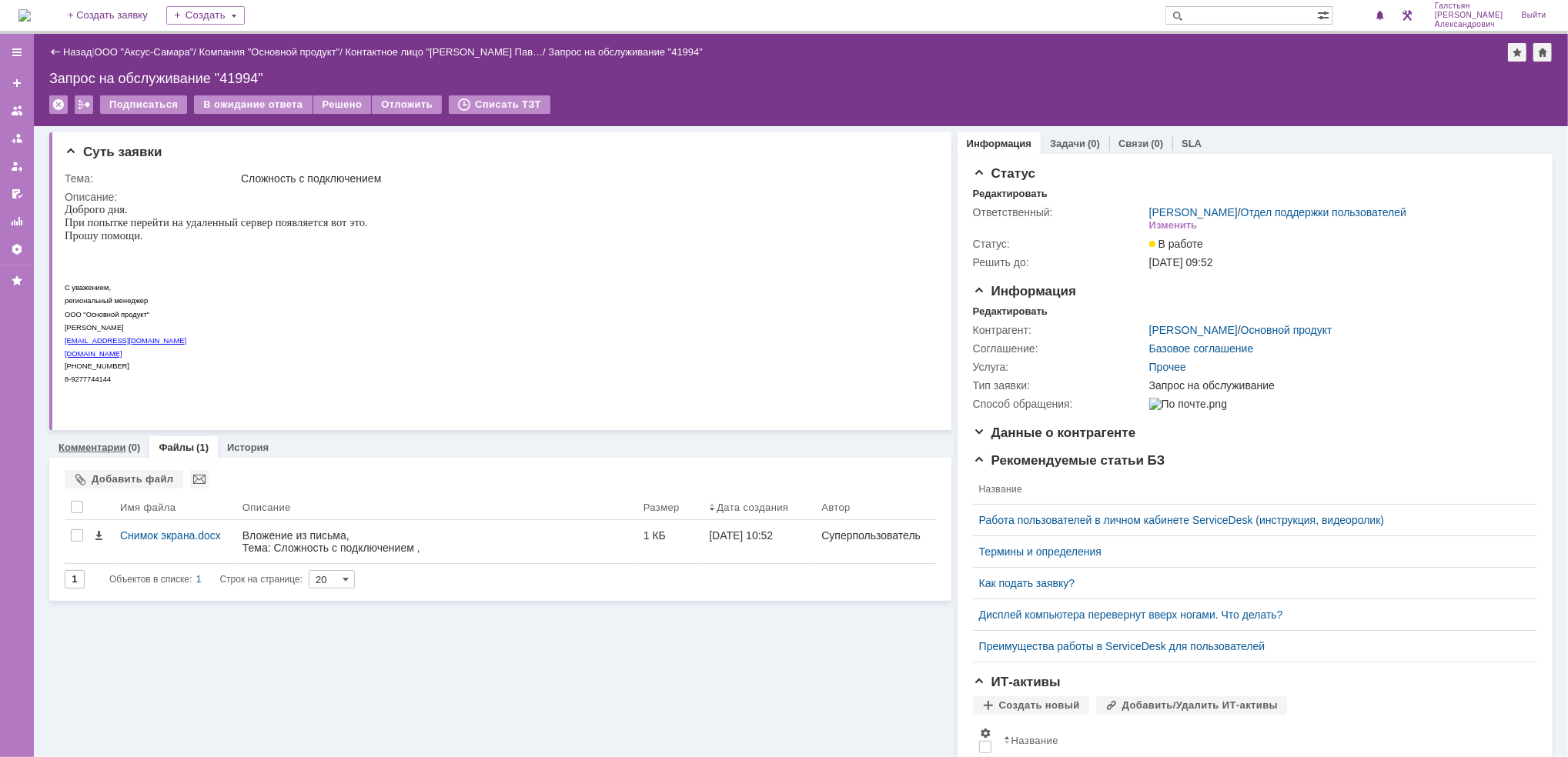
click at [114, 452] on div "Комментарии (0)" at bounding box center [99, 447] width 100 height 22
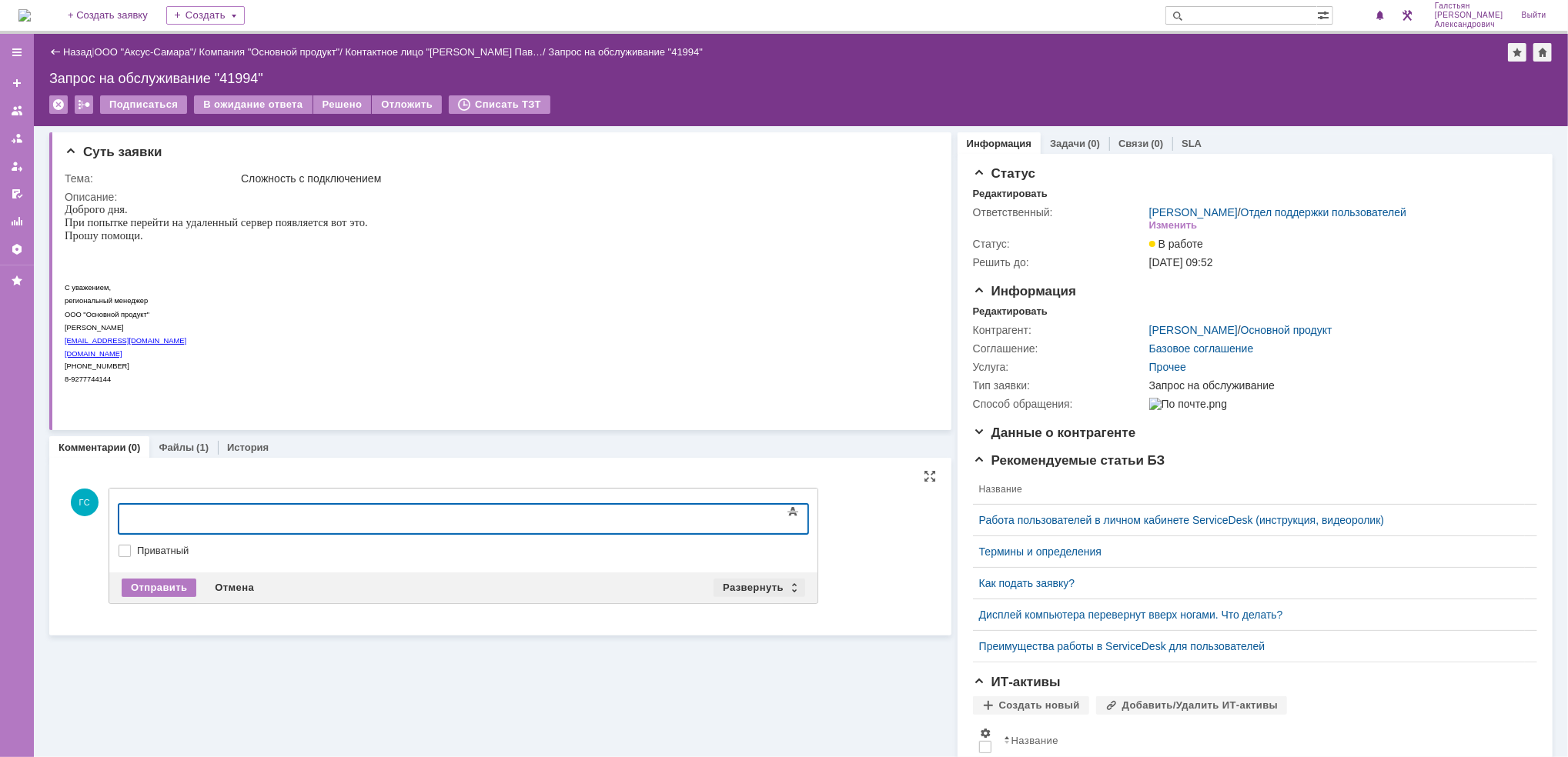
click at [750, 583] on div "Развернуть" at bounding box center [759, 588] width 92 height 18
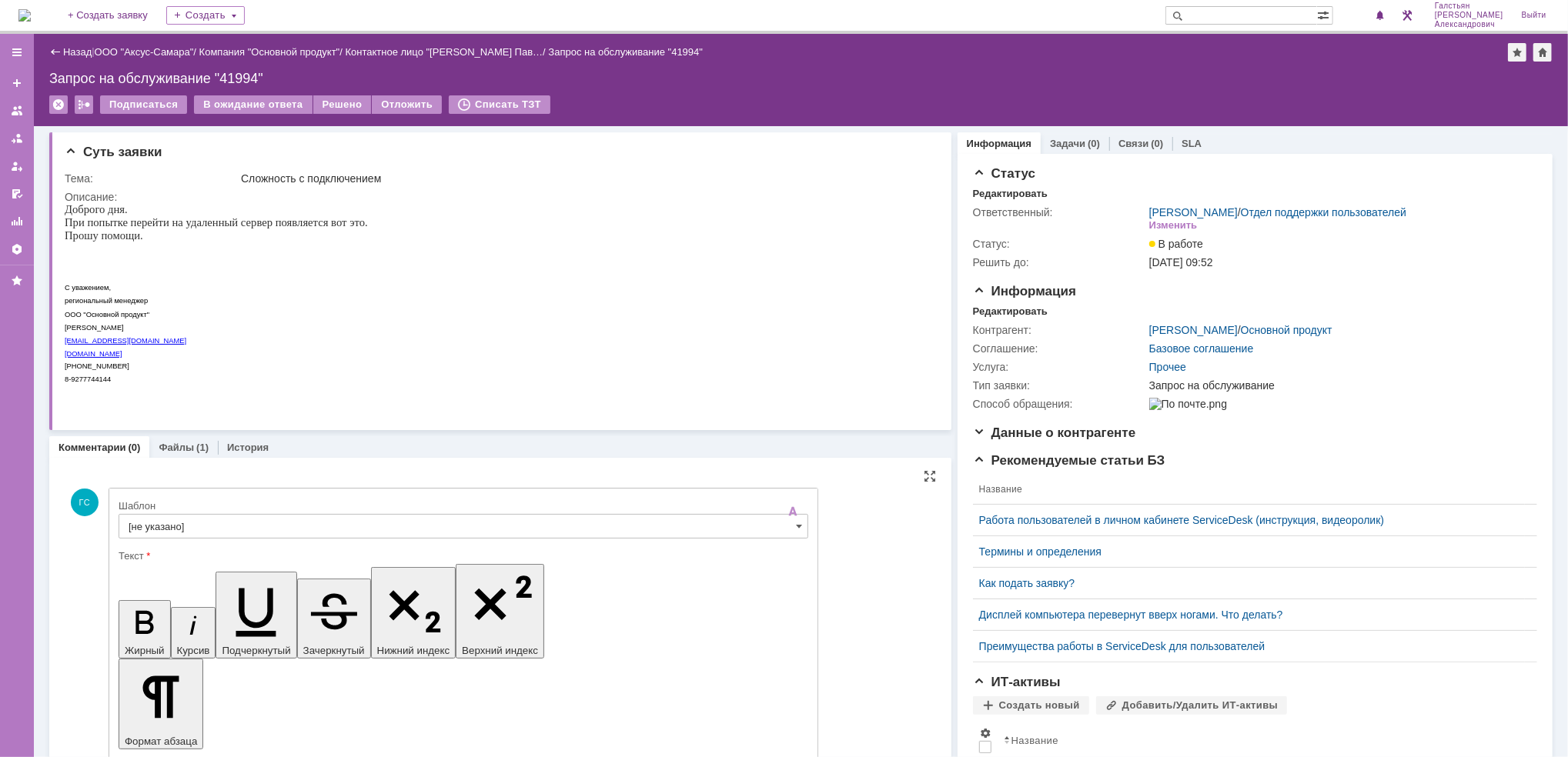
click at [253, 525] on input "[не указано]" at bounding box center [463, 527] width 689 height 25
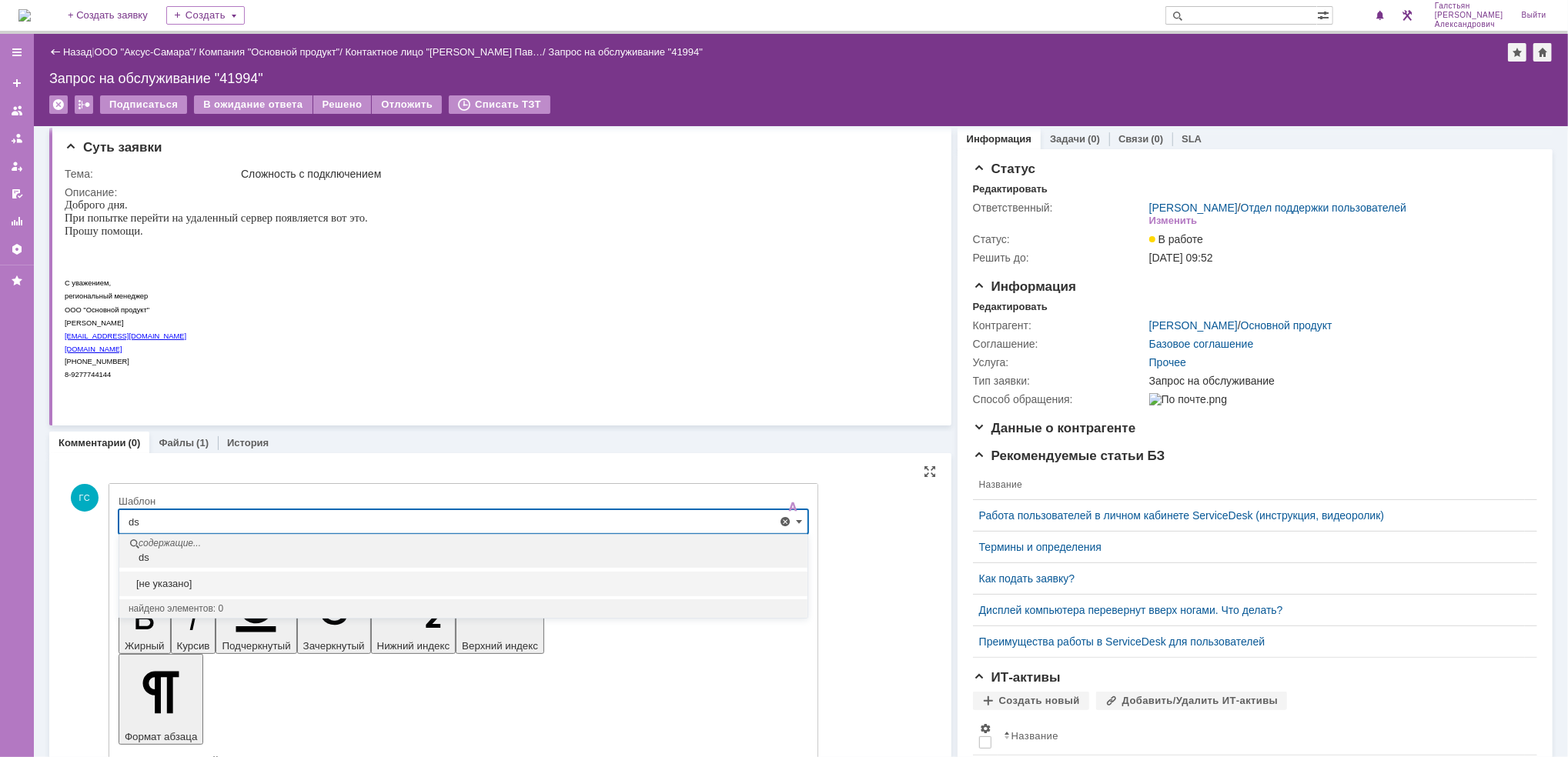
type input "d"
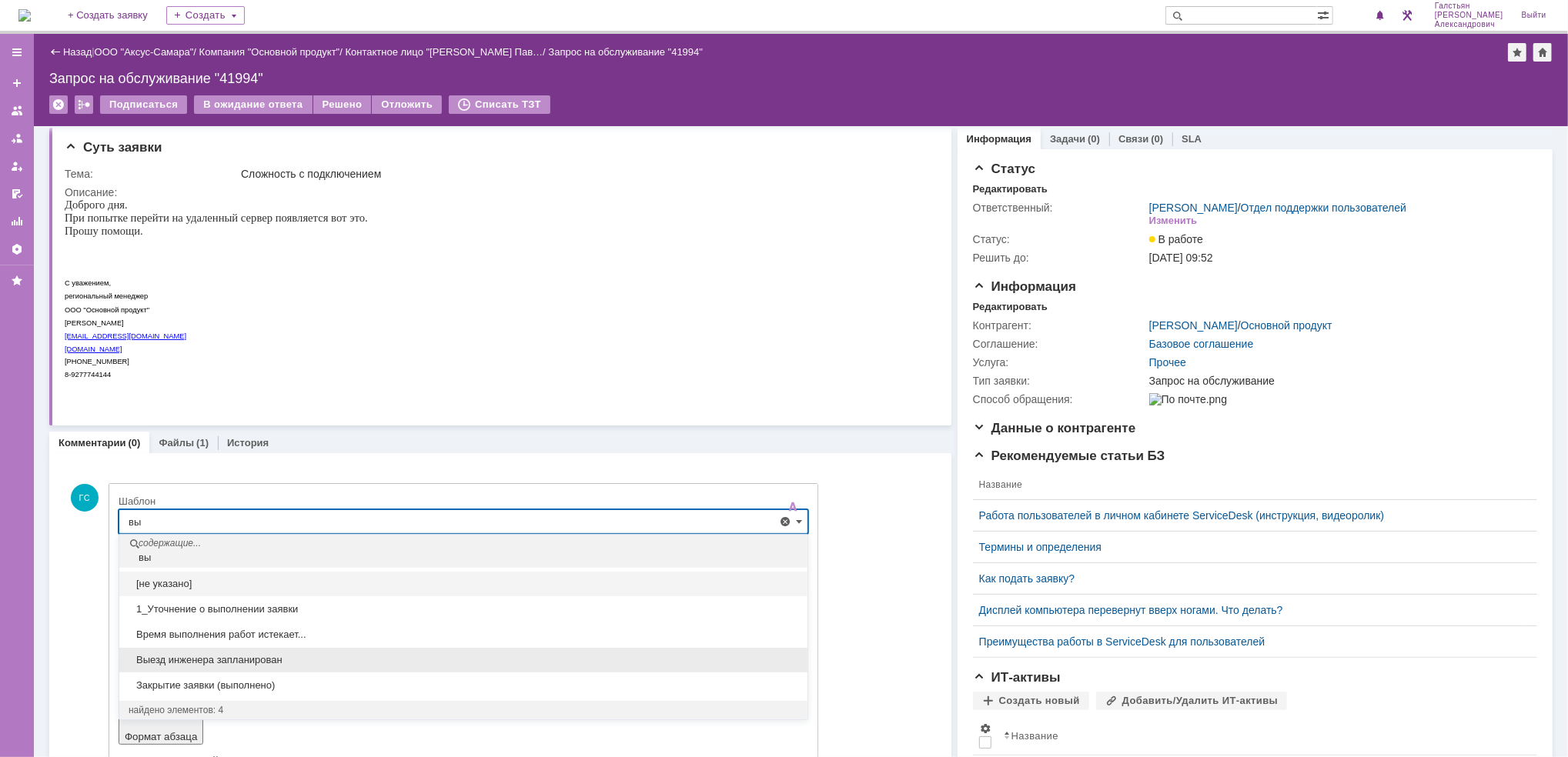
click at [239, 659] on span "Выезд инженера запланирован" at bounding box center [463, 660] width 670 height 12
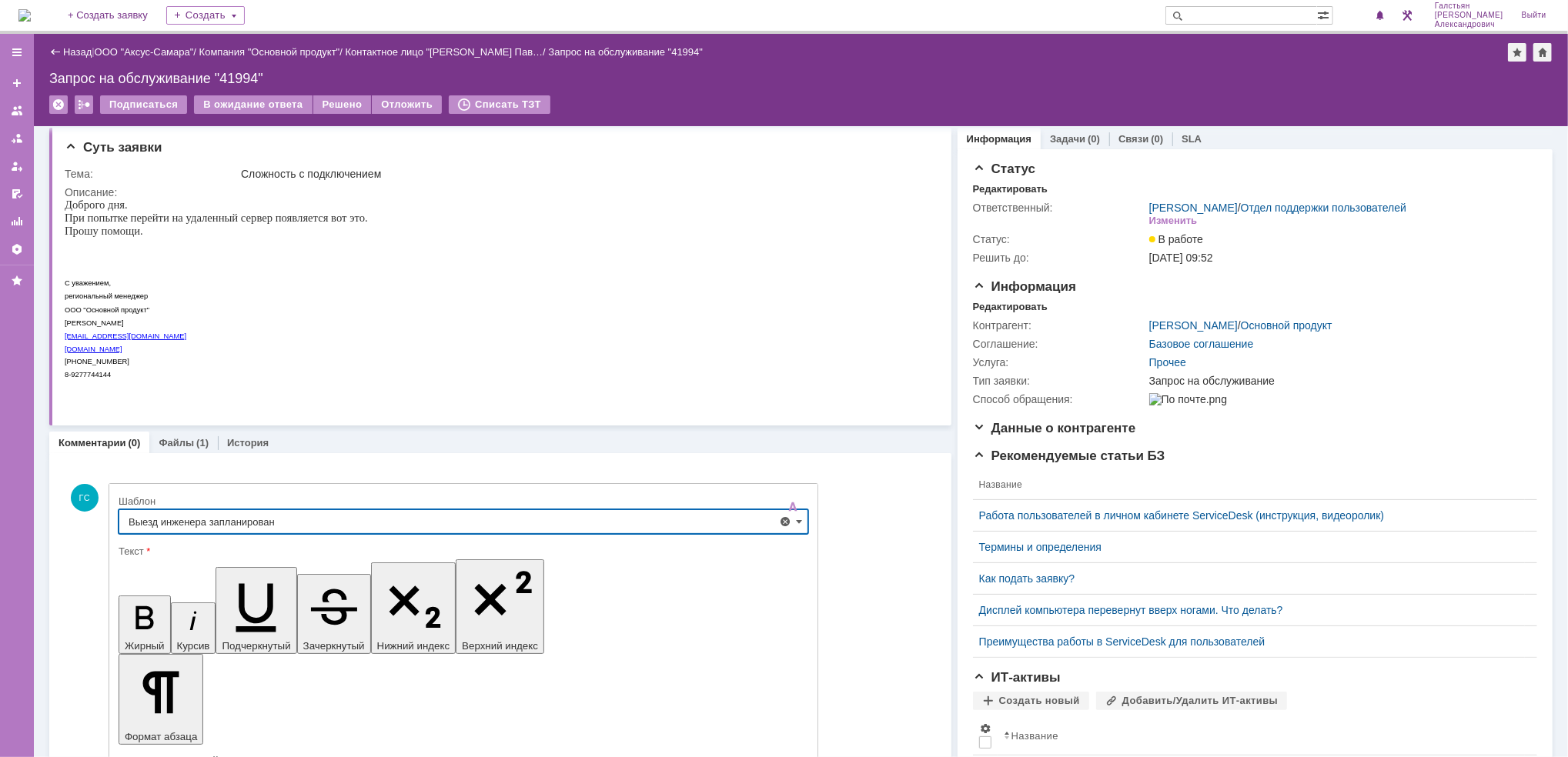
type input "Выезд инженера запланирован"
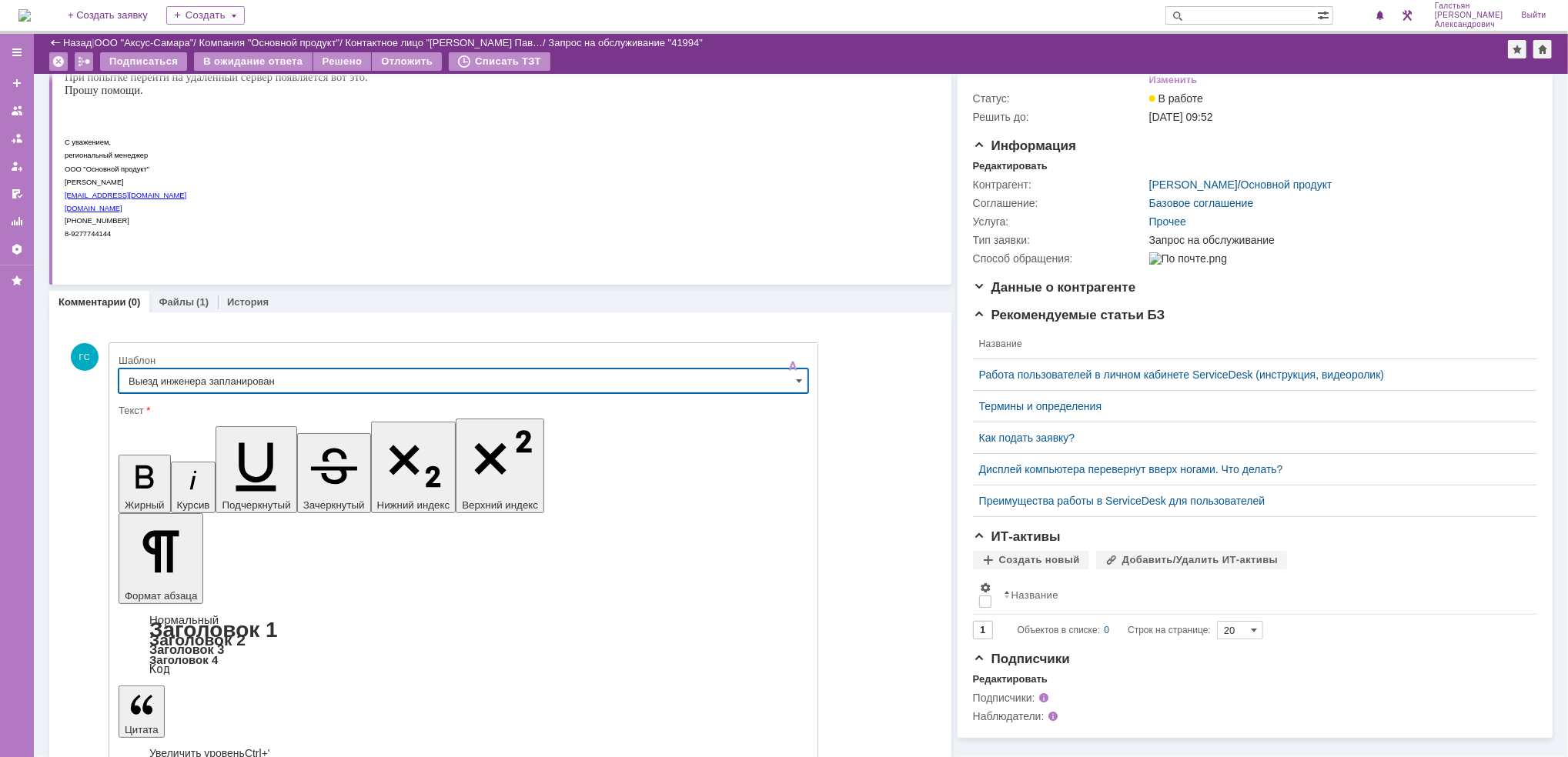
scroll to position [89, 0]
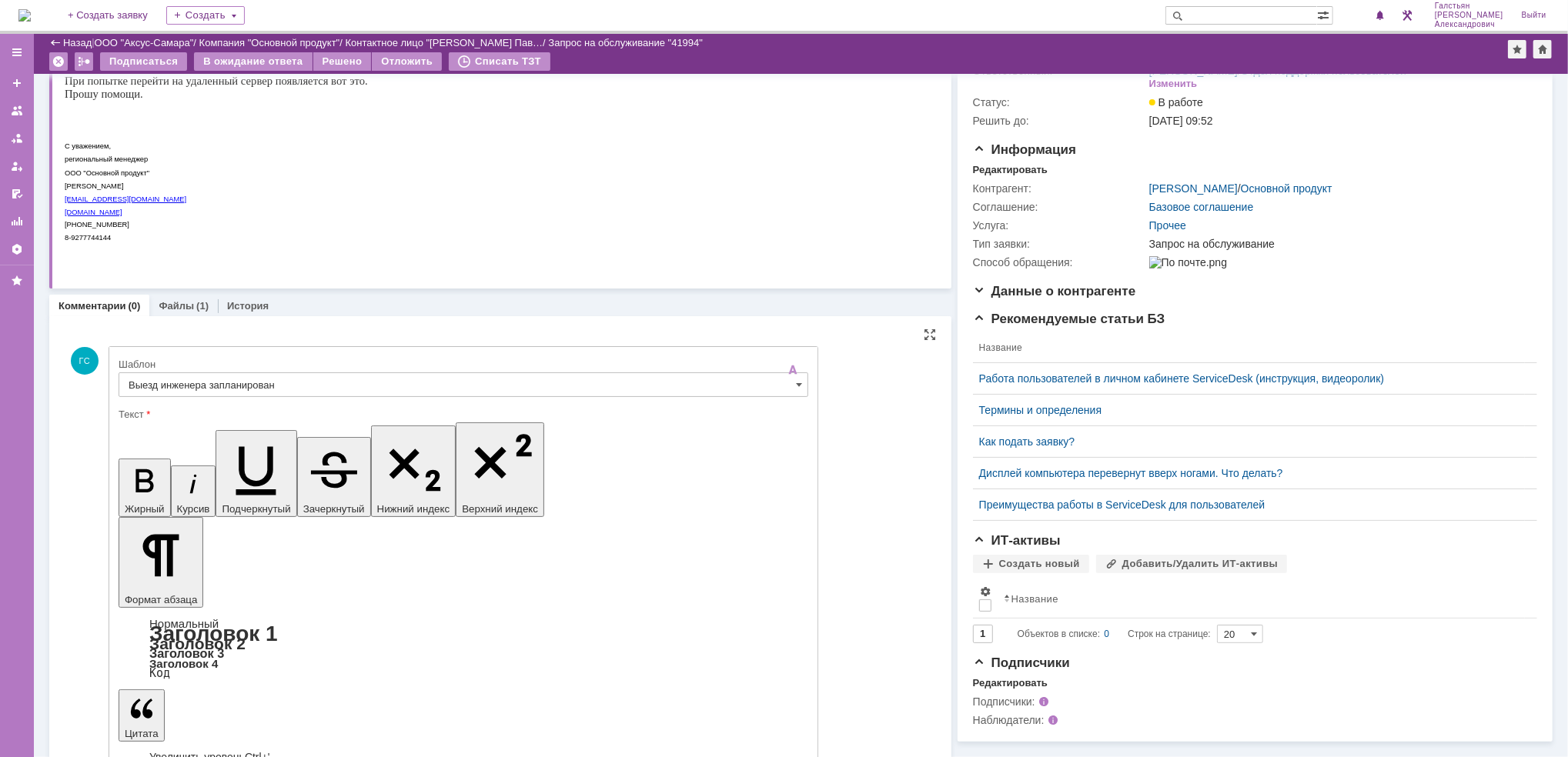
drag, startPoint x: 154, startPoint y: 678, endPoint x: 126, endPoint y: 678, distance: 28.0
drag, startPoint x: 126, startPoint y: 678, endPoint x: 203, endPoint y: 731, distance: 93.5
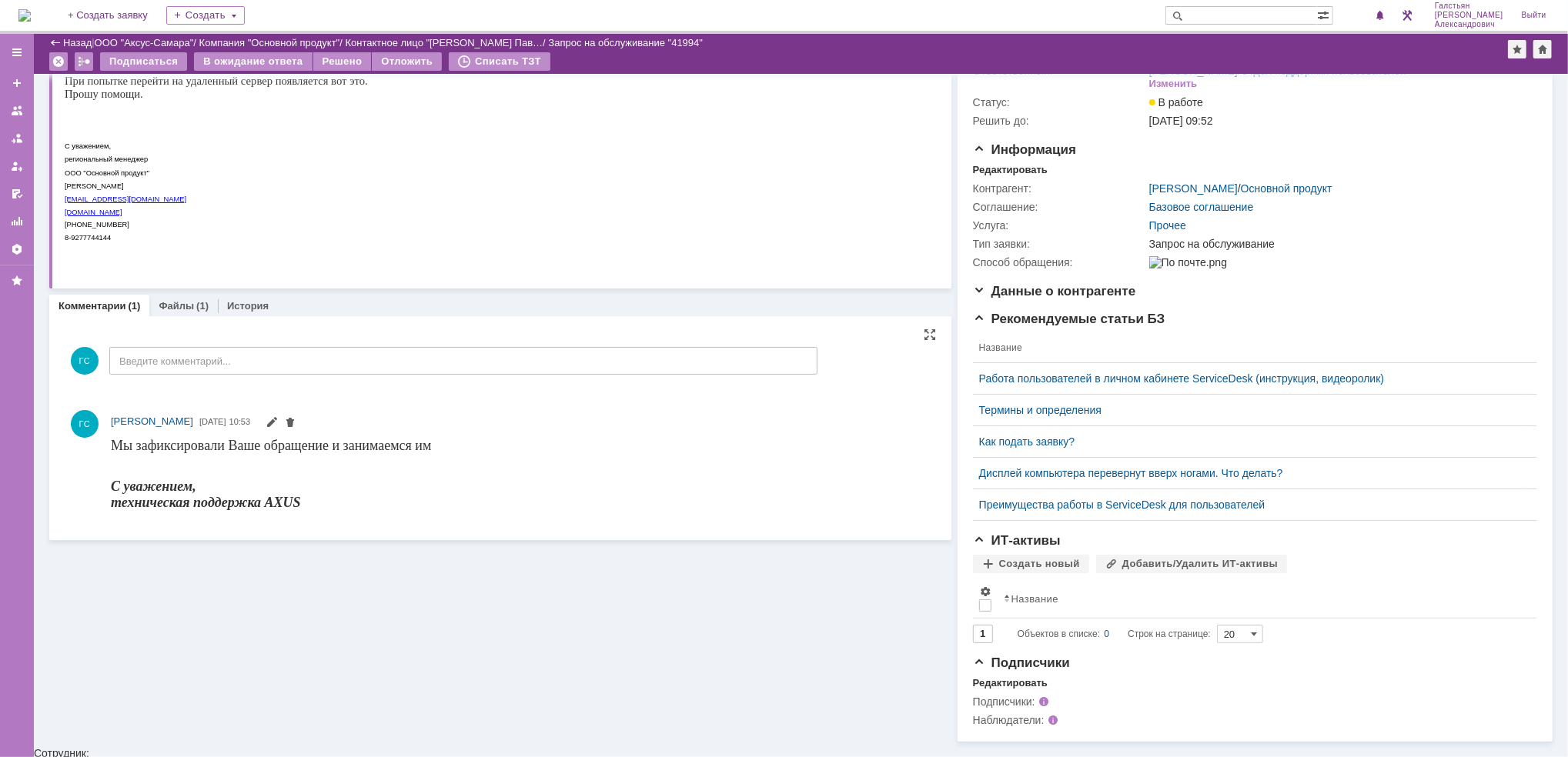
scroll to position [0, 0]
click at [183, 300] on link "Файлы" at bounding box center [176, 306] width 36 height 12
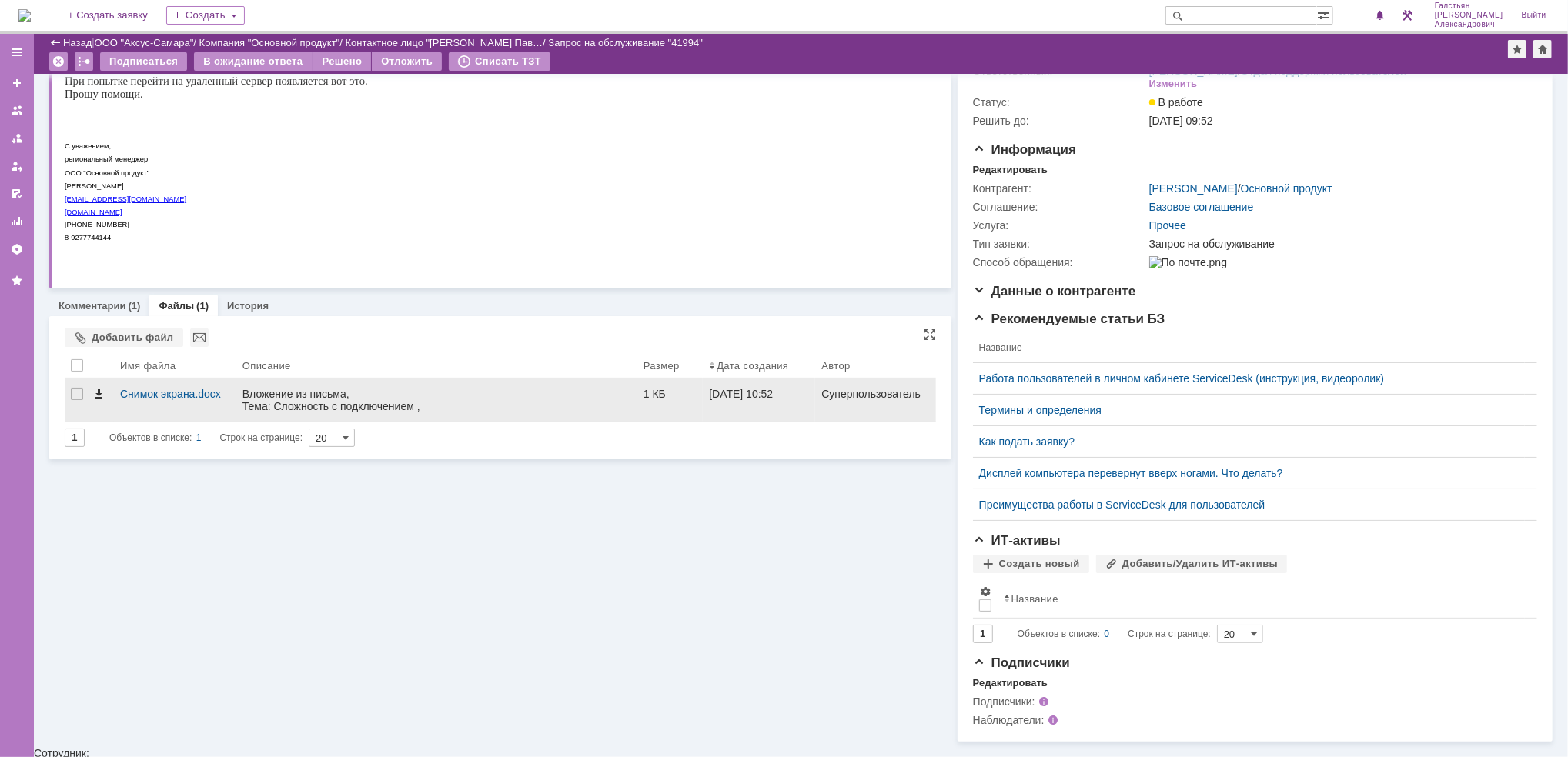
click at [100, 391] on span at bounding box center [98, 394] width 12 height 12
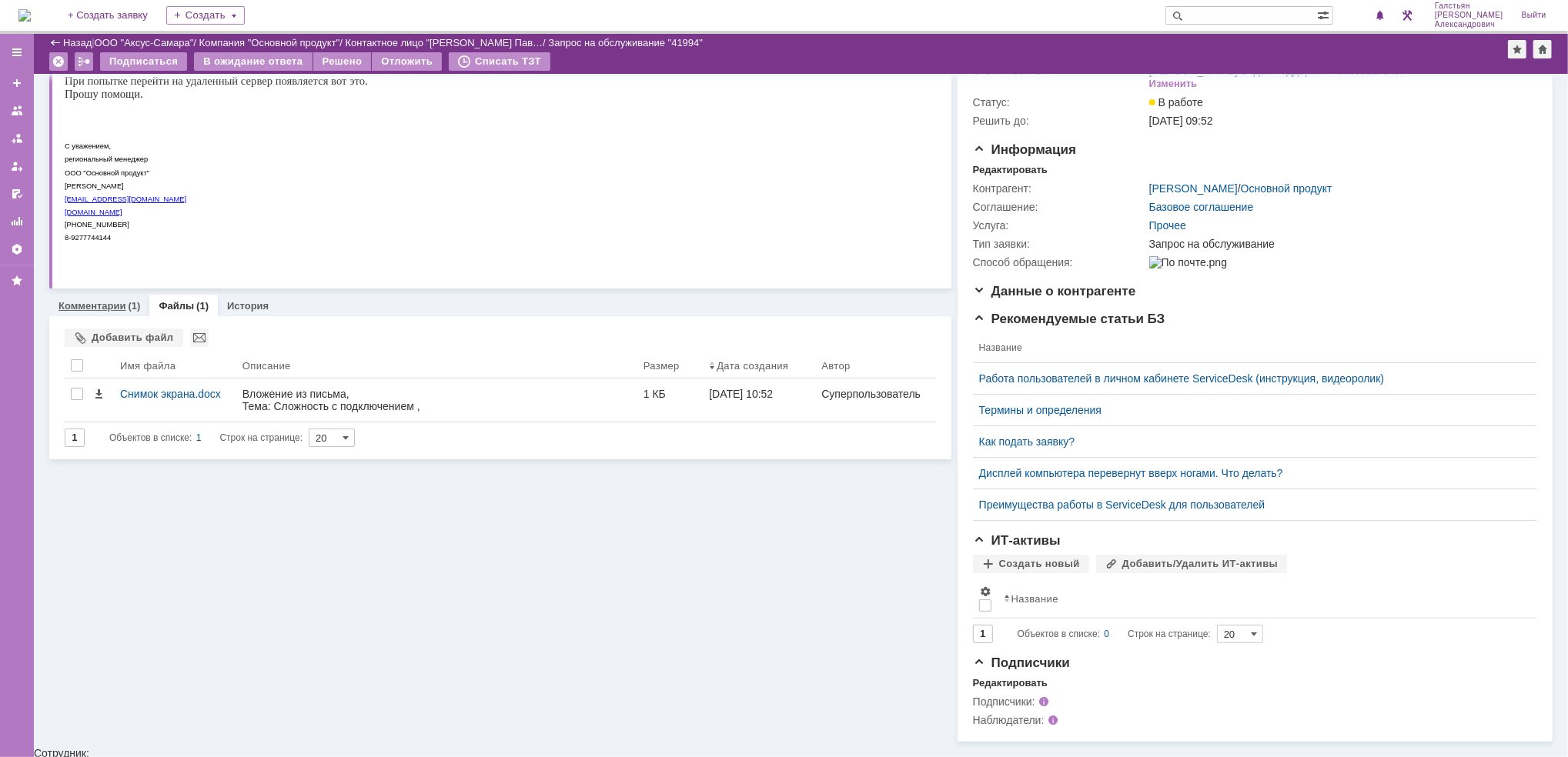
click at [105, 307] on link "Комментарии" at bounding box center [92, 306] width 68 height 12
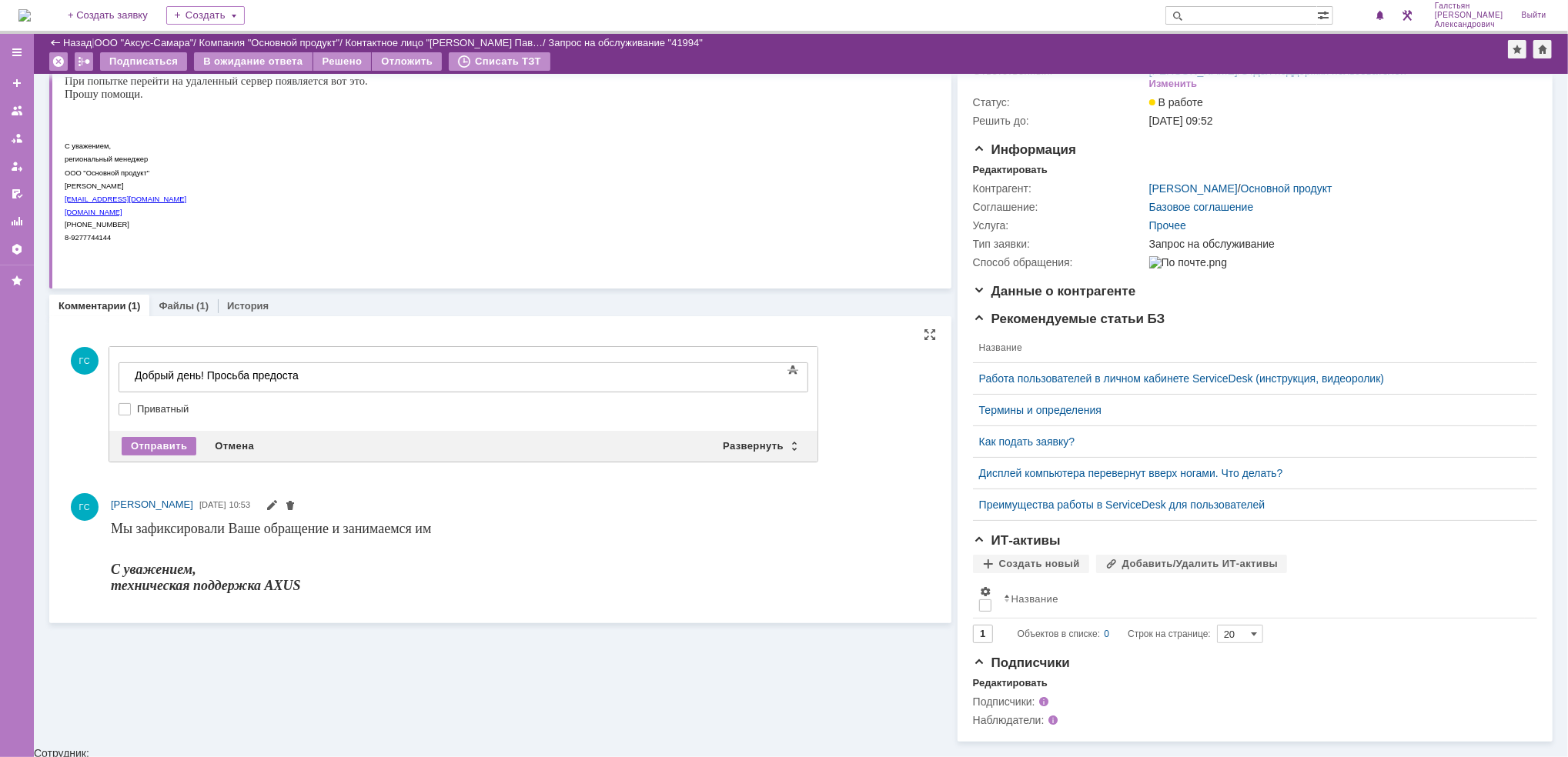
click at [166, 359] on div "Текст" at bounding box center [463, 360] width 689 height 5
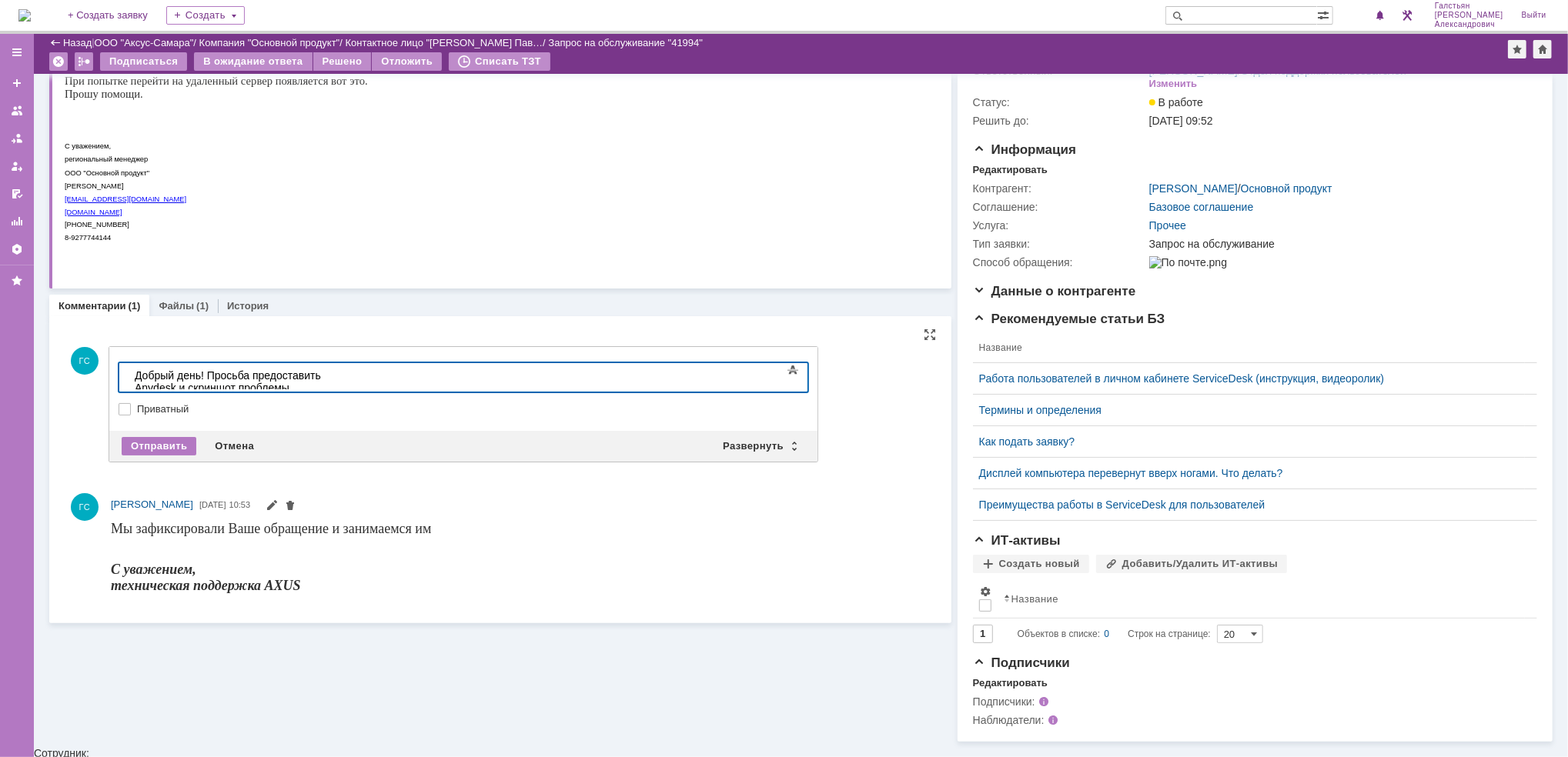
click at [358, 381] on body "Добрый день! Просьба предоставить Anydesk и скриншот проблемы, предоставлений в…" at bounding box center [244, 387] width 231 height 50
click at [353, 380] on div "Добрый день! Просьба предоставить Anydesk и скриншот проблемы, предоставлений в…" at bounding box center [243, 393] width 219 height 50
click at [353, 376] on div "Добрый день! Просьба предоставить Anydesk и скриншот проблемы, предоставлений в…" at bounding box center [243, 393] width 219 height 50
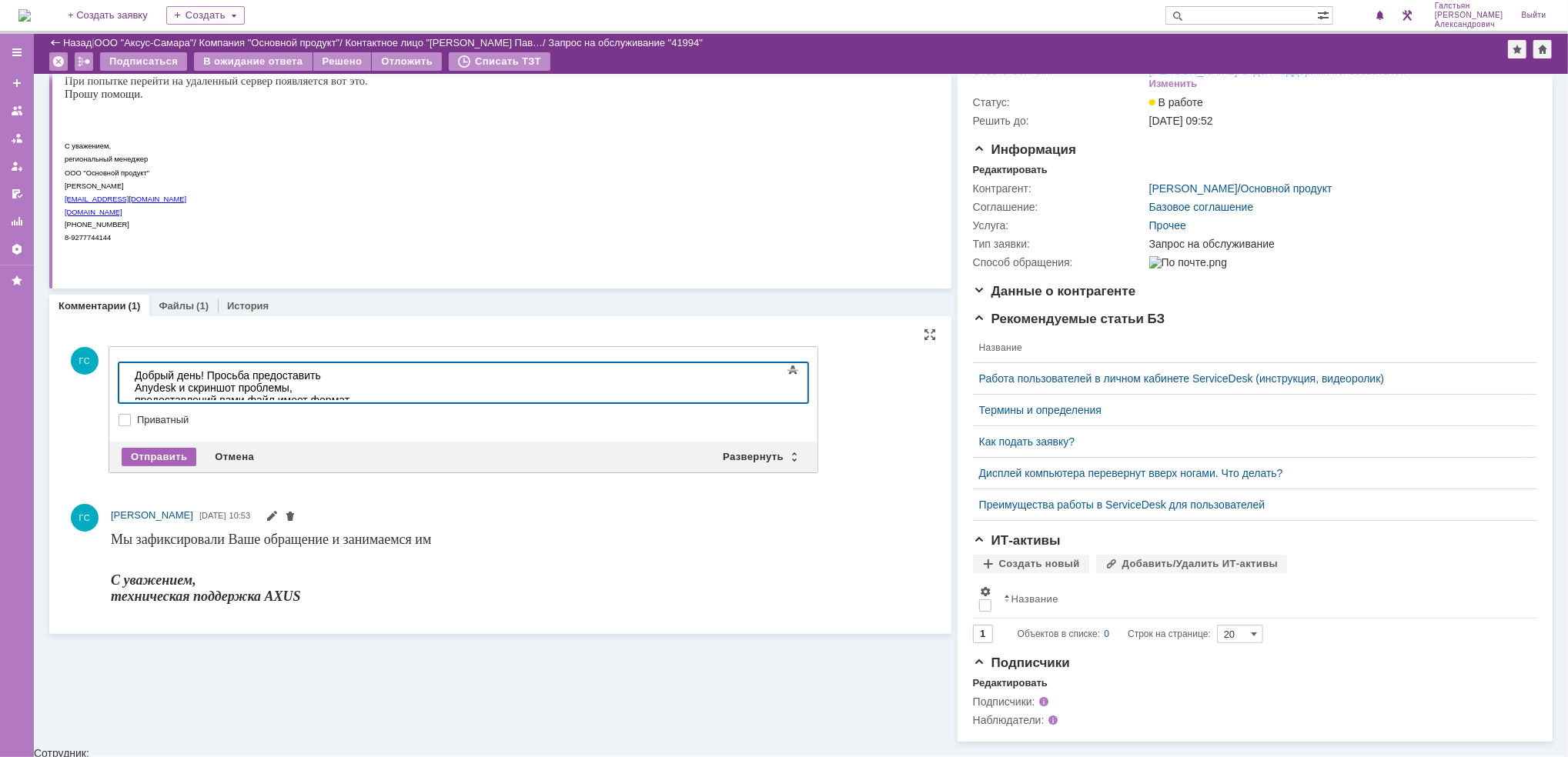
click at [146, 457] on div "Отправить" at bounding box center [159, 457] width 74 height 18
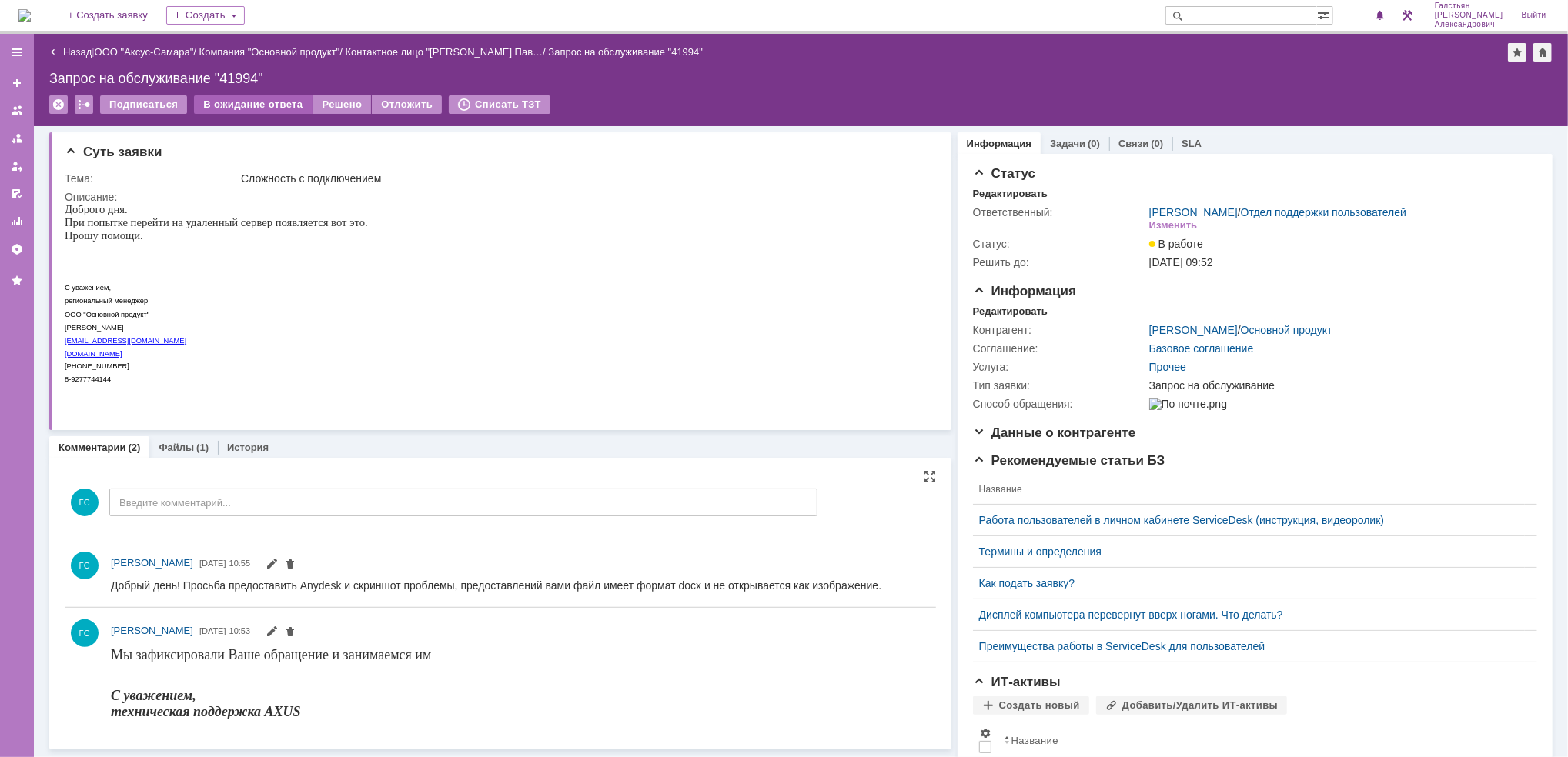
click at [268, 107] on div "В ожидание ответа" at bounding box center [253, 105] width 118 height 18
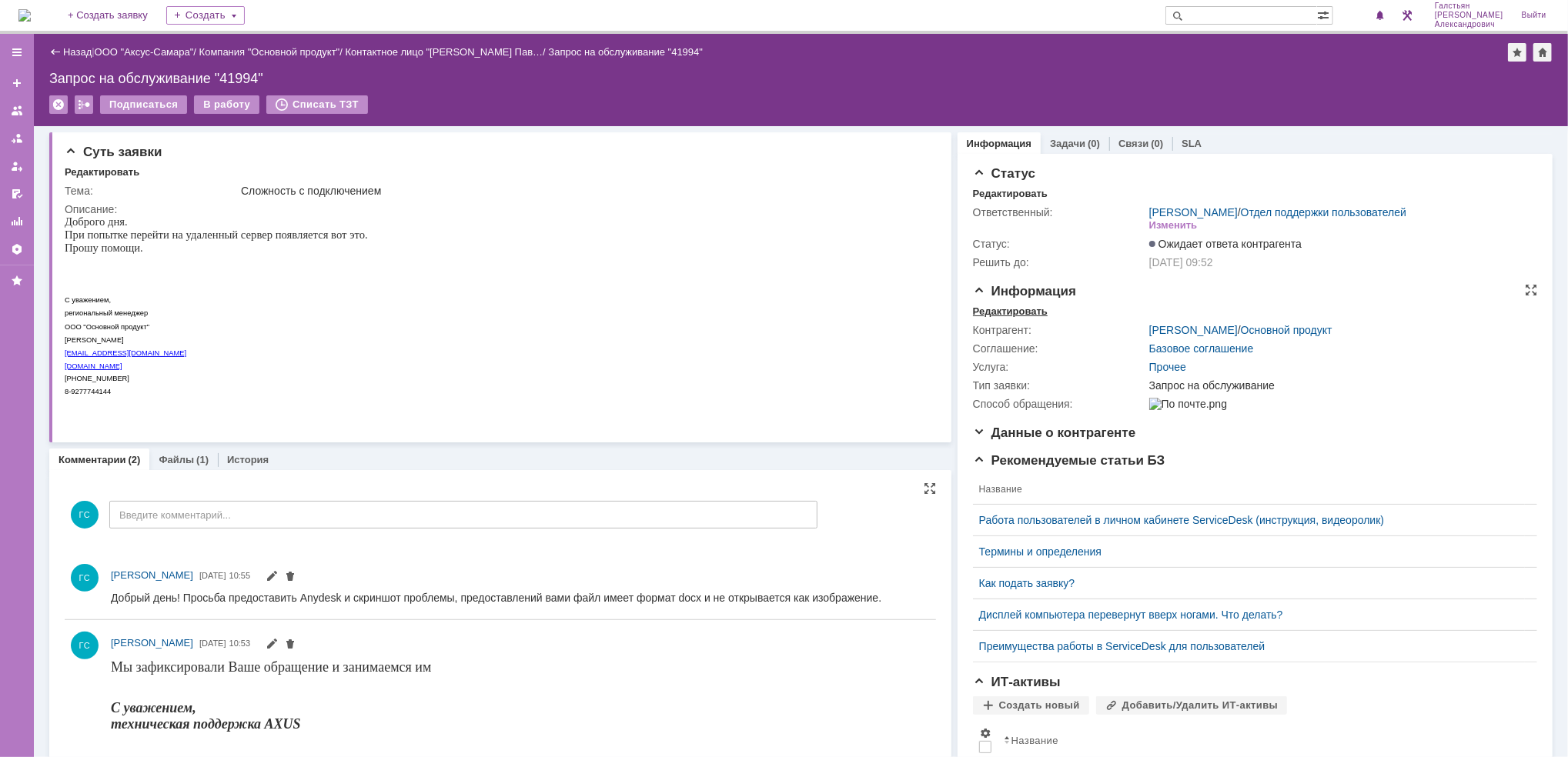
click at [1012, 315] on div "Редактировать" at bounding box center [1010, 311] width 74 height 12
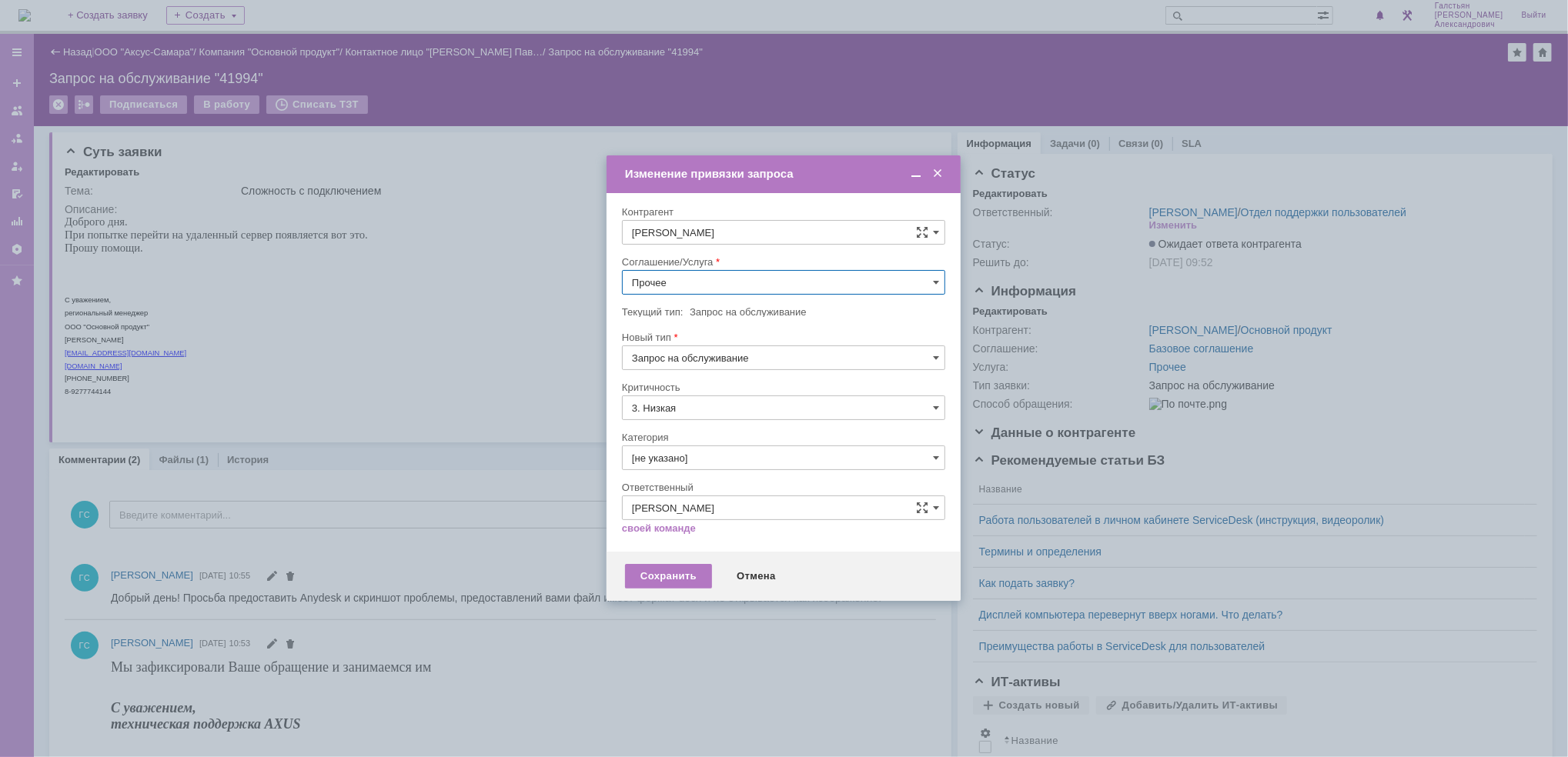
click at [729, 286] on input "Прочее" at bounding box center [783, 282] width 323 height 25
click at [723, 430] on span "АРМ_Настройка" at bounding box center [783, 432] width 303 height 12
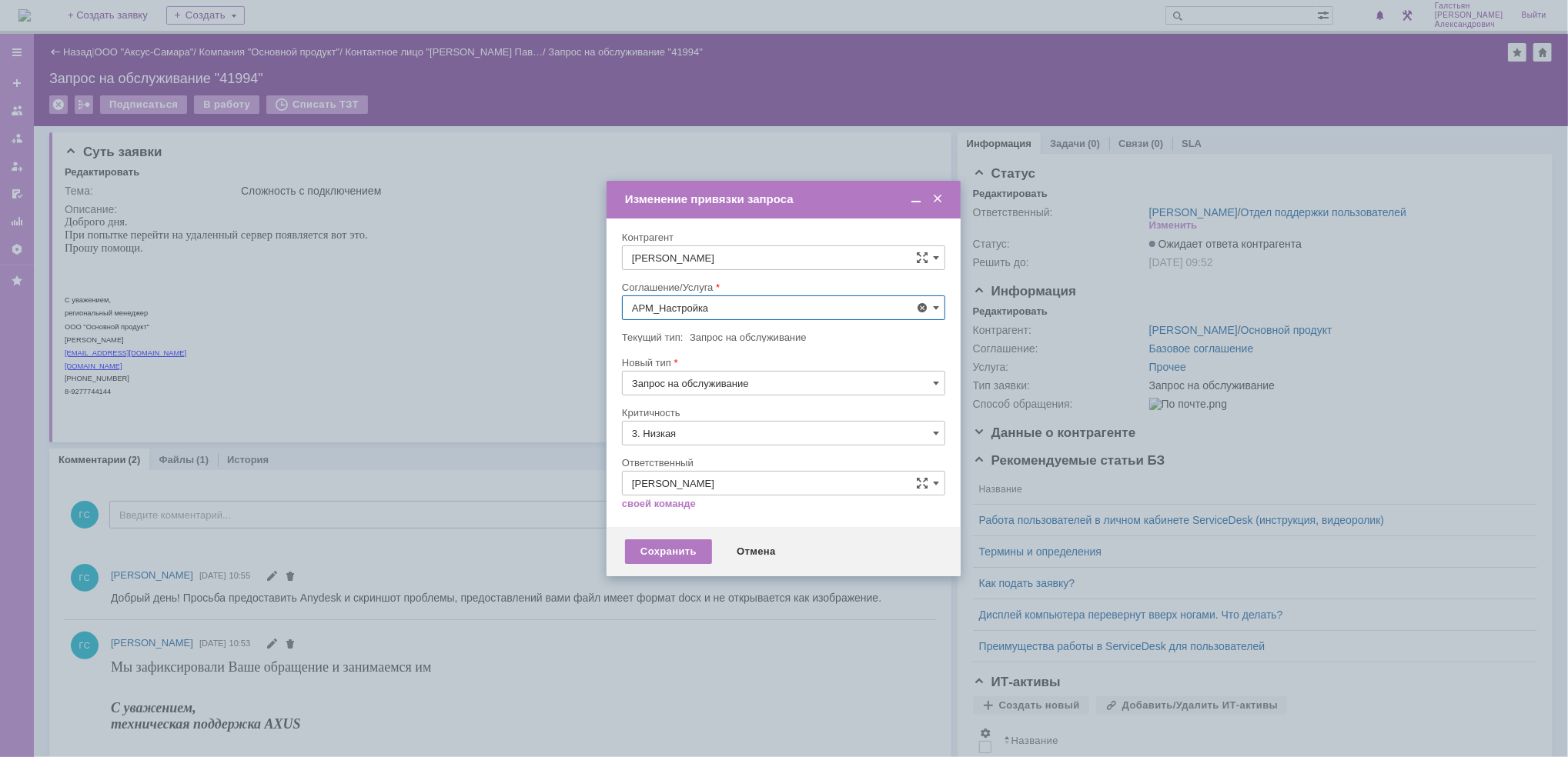
type input "АРМ_Настройка"
click at [722, 430] on input "3. Низкая" at bounding box center [783, 433] width 323 height 25
click at [712, 457] on span "[не указано]" at bounding box center [783, 461] width 303 height 12
type input "[не указано]"
click at [670, 557] on div "Сохранить" at bounding box center [668, 551] width 87 height 25
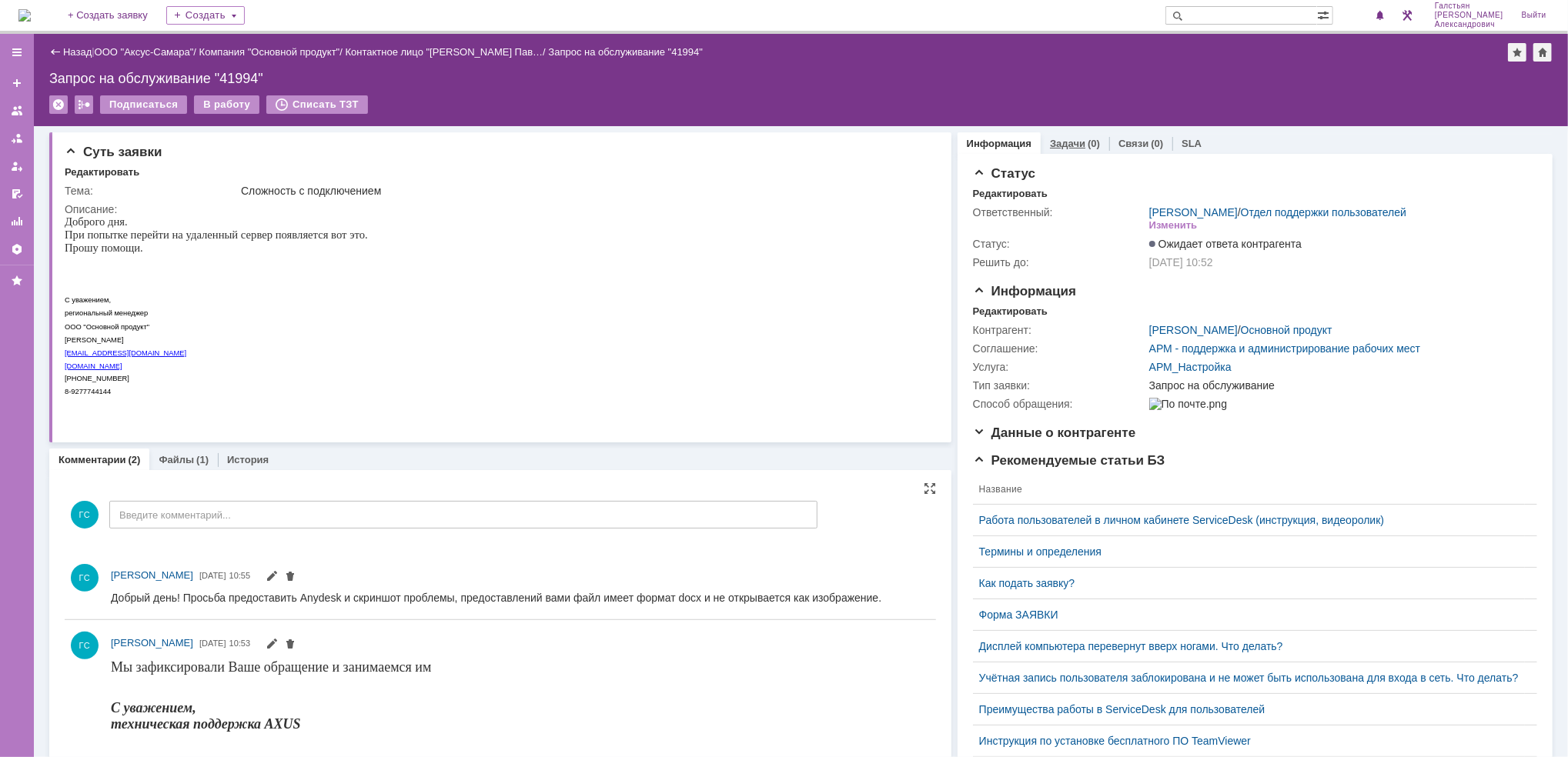
click at [1069, 144] on link "Задачи" at bounding box center [1067, 144] width 36 height 12
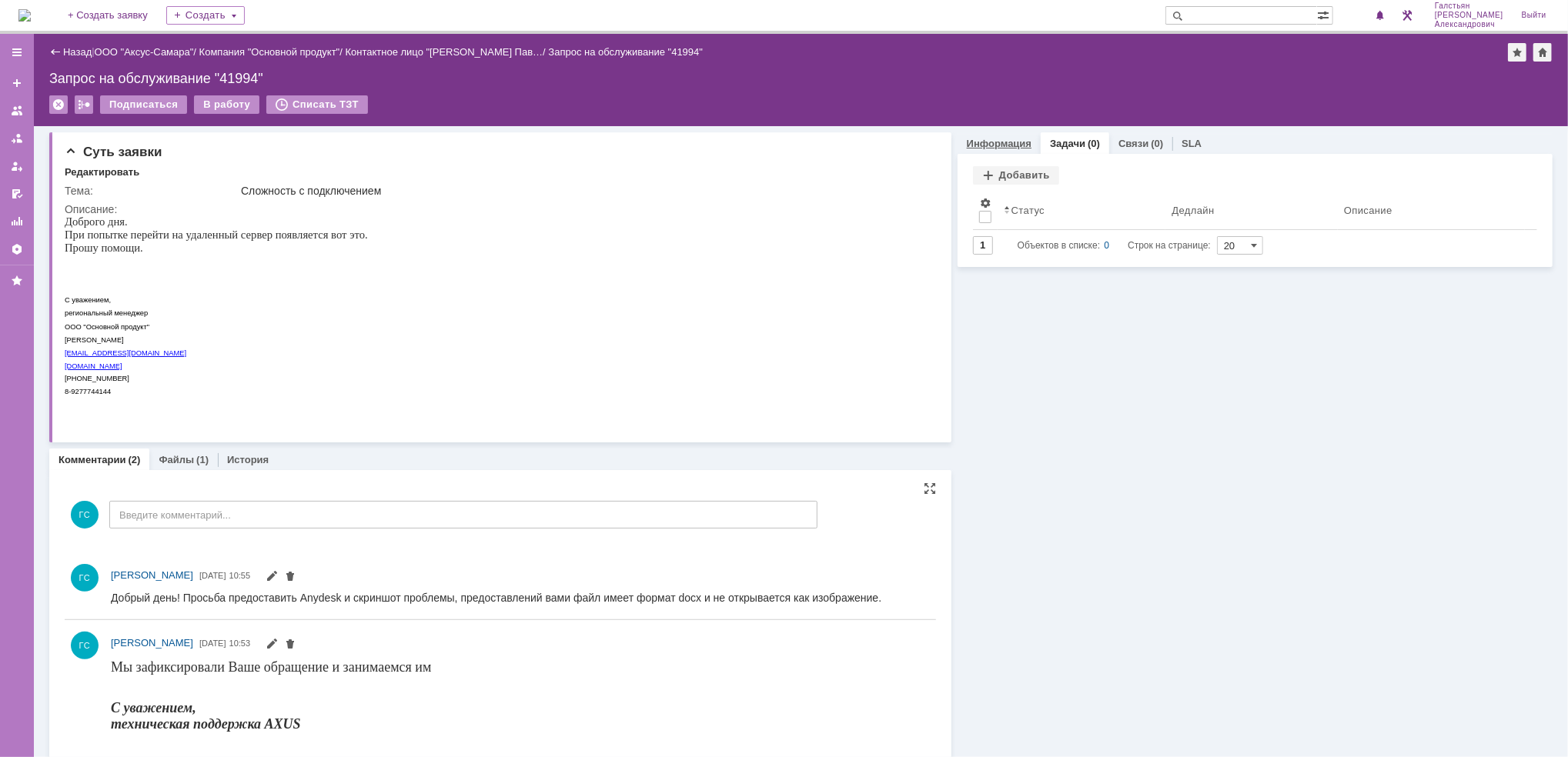
click at [973, 142] on link "Информация" at bounding box center [999, 144] width 64 height 12
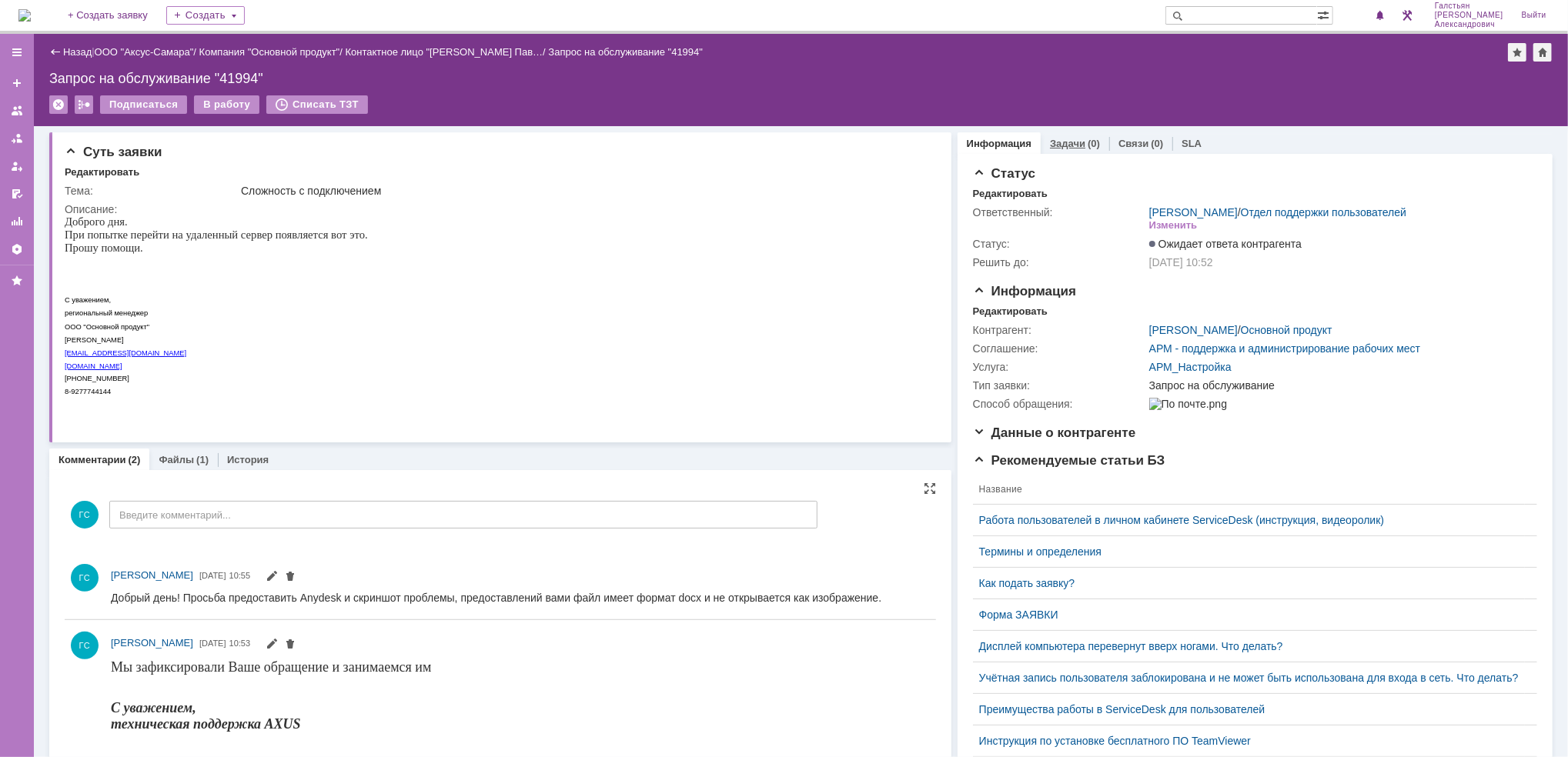
click at [1059, 142] on link "Задачи" at bounding box center [1067, 144] width 36 height 12
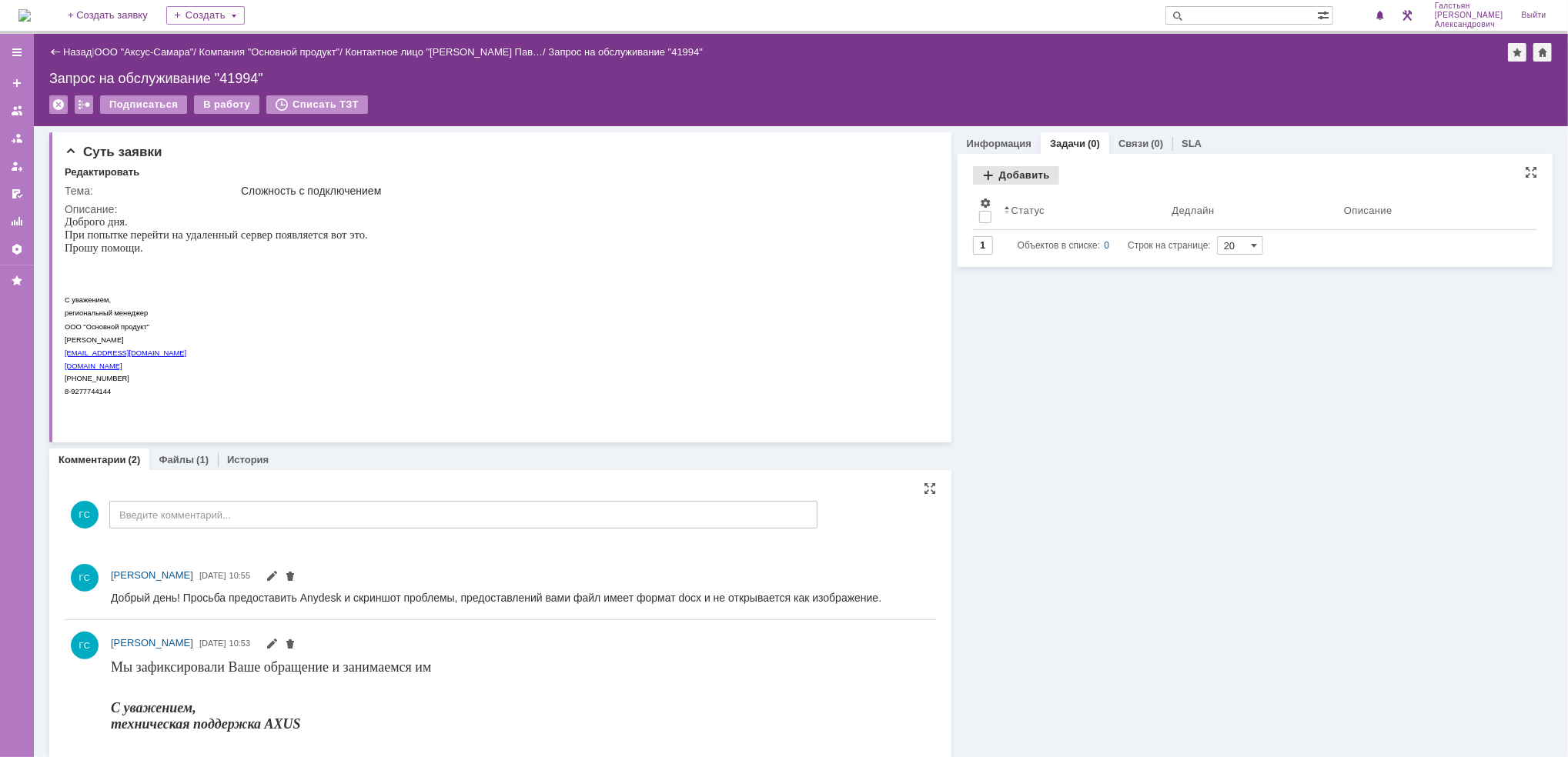
click at [990, 168] on div "Добавить" at bounding box center [1016, 175] width 86 height 18
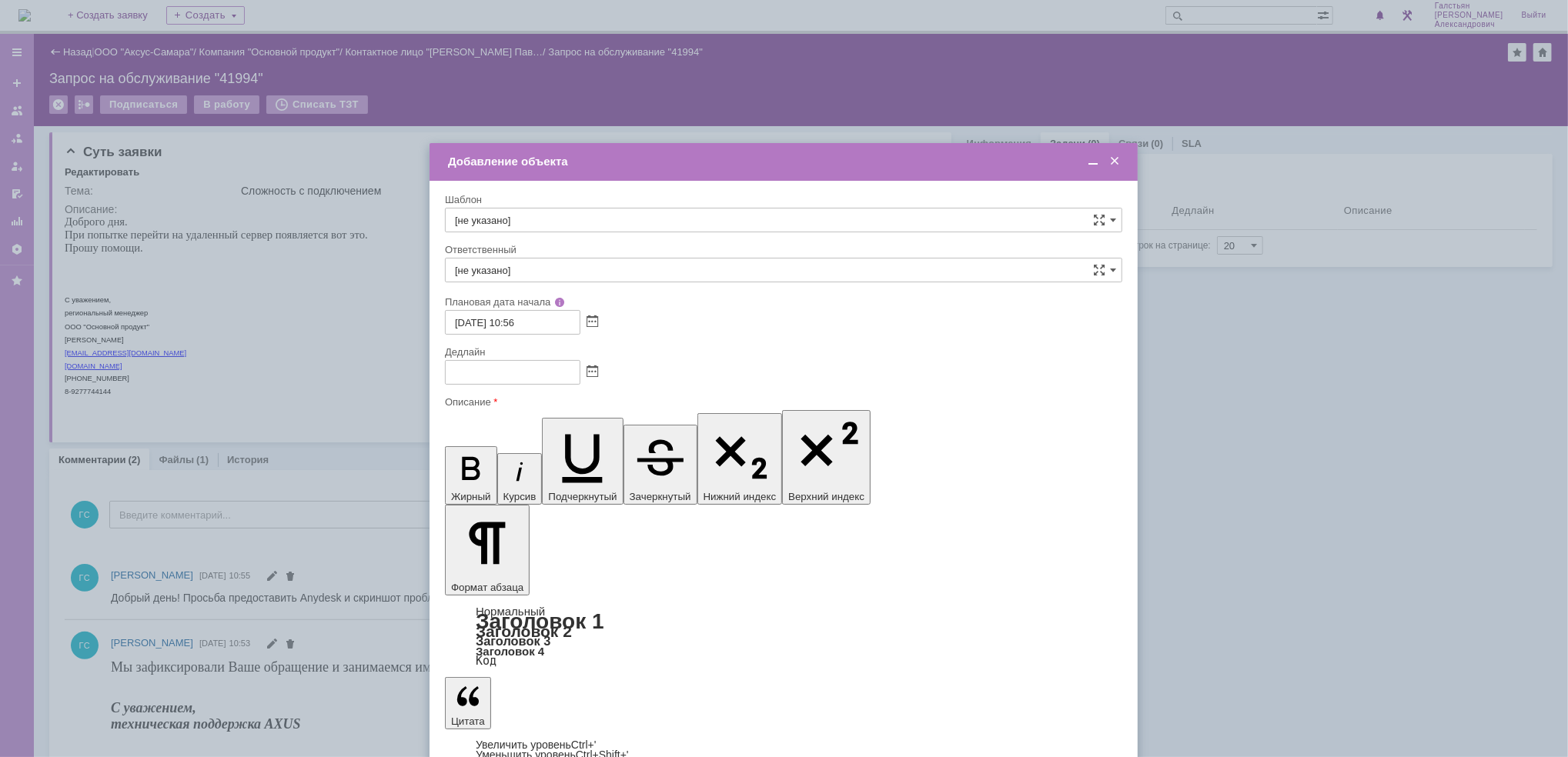
click at [1094, 159] on span at bounding box center [1092, 161] width 16 height 14
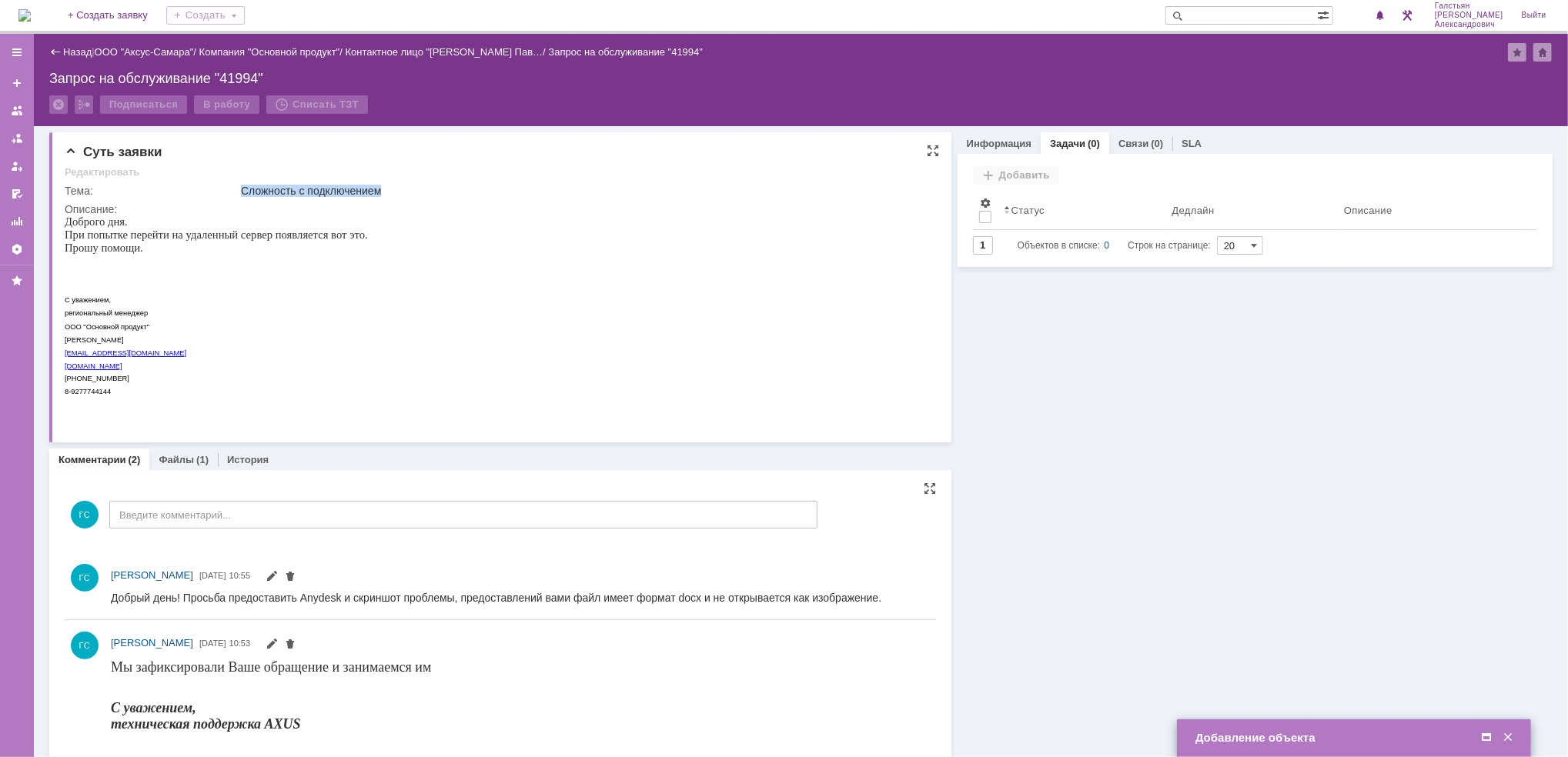
drag, startPoint x: 242, startPoint y: 189, endPoint x: 382, endPoint y: 182, distance: 140.2
click at [382, 182] on td "Сложность с подключением" at bounding box center [584, 191] width 692 height 18
copy div "Сложность с подключением"
click at [1482, 736] on span at bounding box center [1486, 737] width 16 height 14
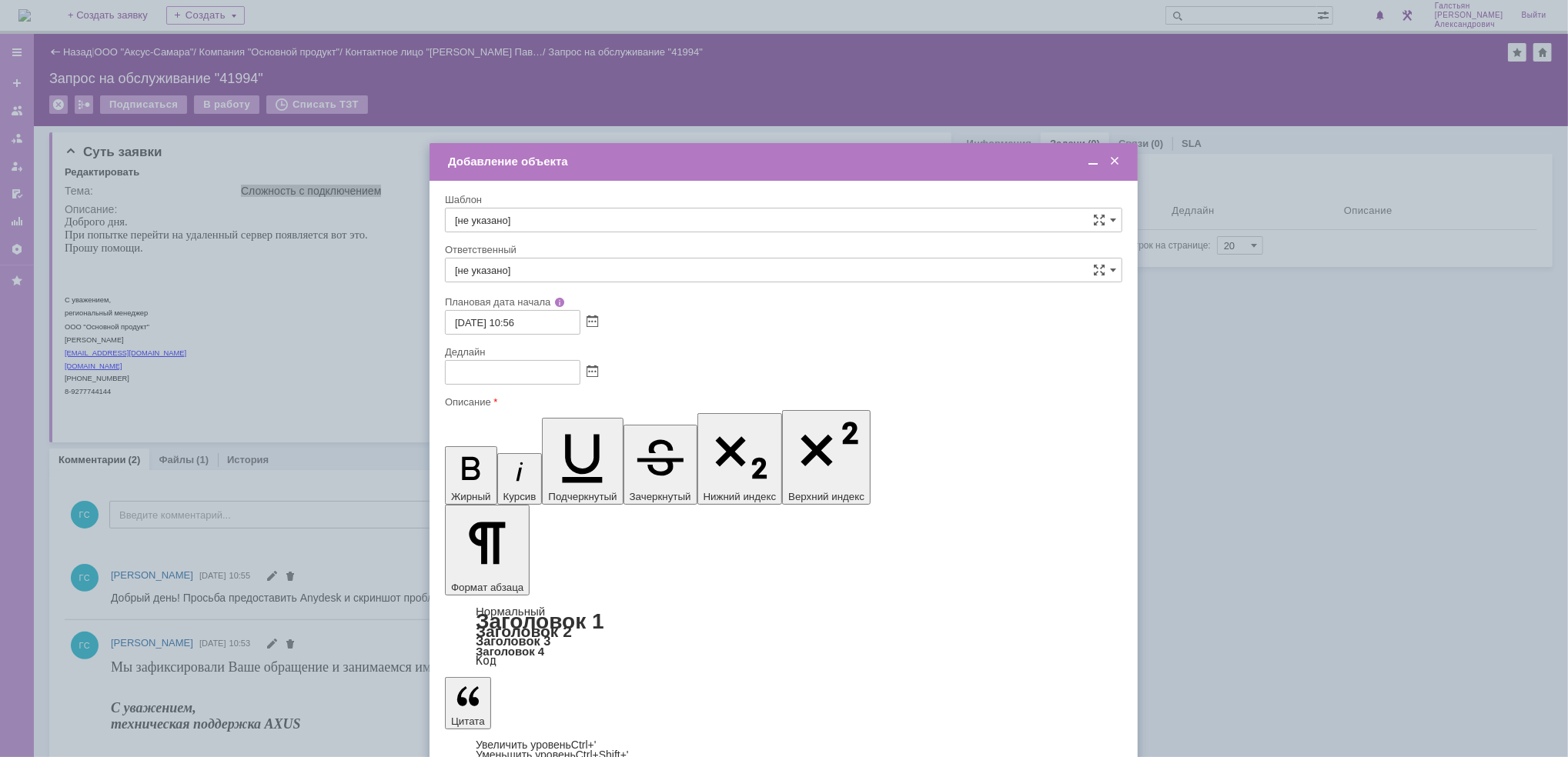
click at [595, 367] on span at bounding box center [592, 372] width 12 height 12
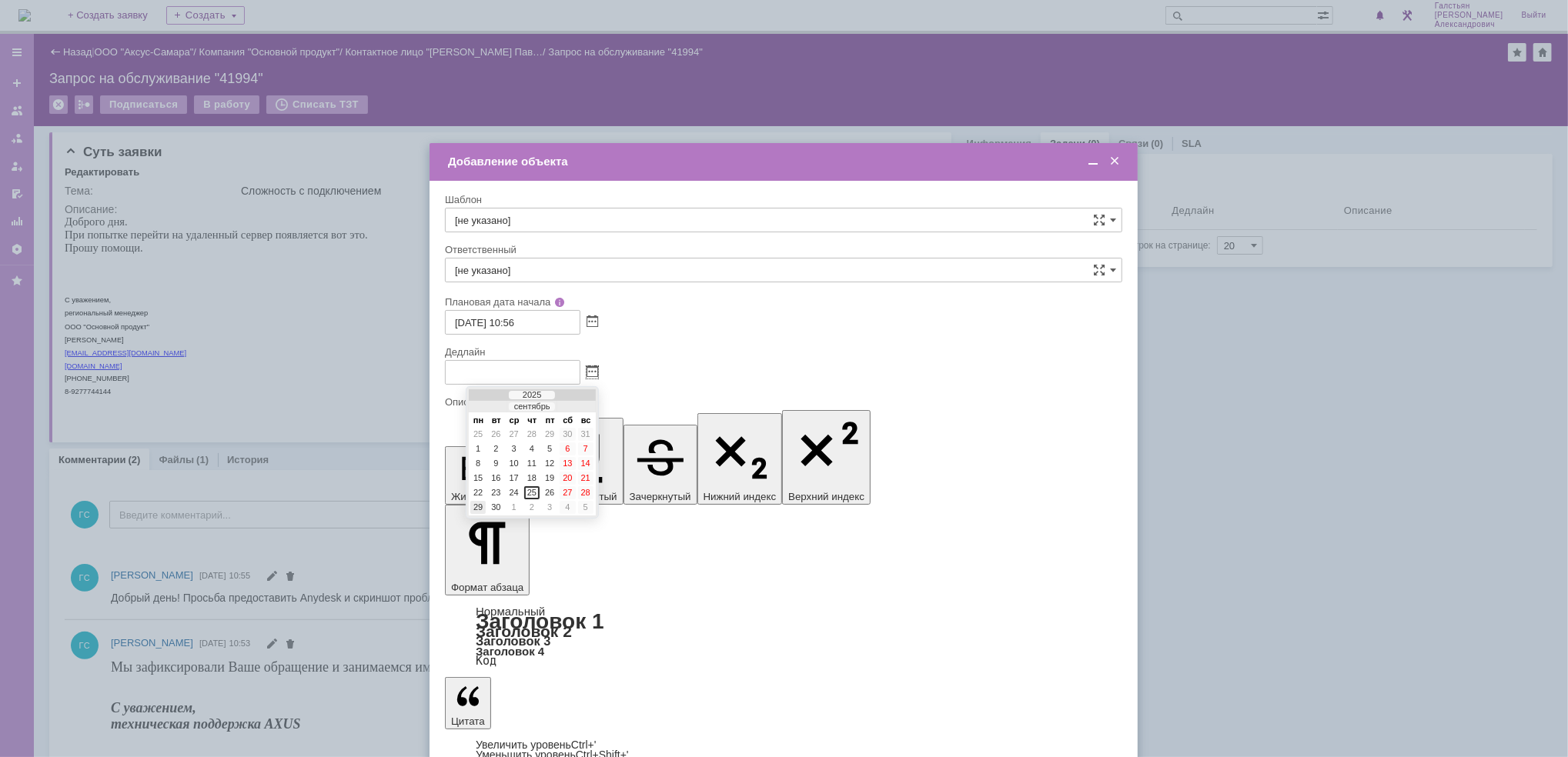
click at [472, 501] on div "29" at bounding box center [477, 508] width 16 height 13
type input "29.09.2025 10:59"
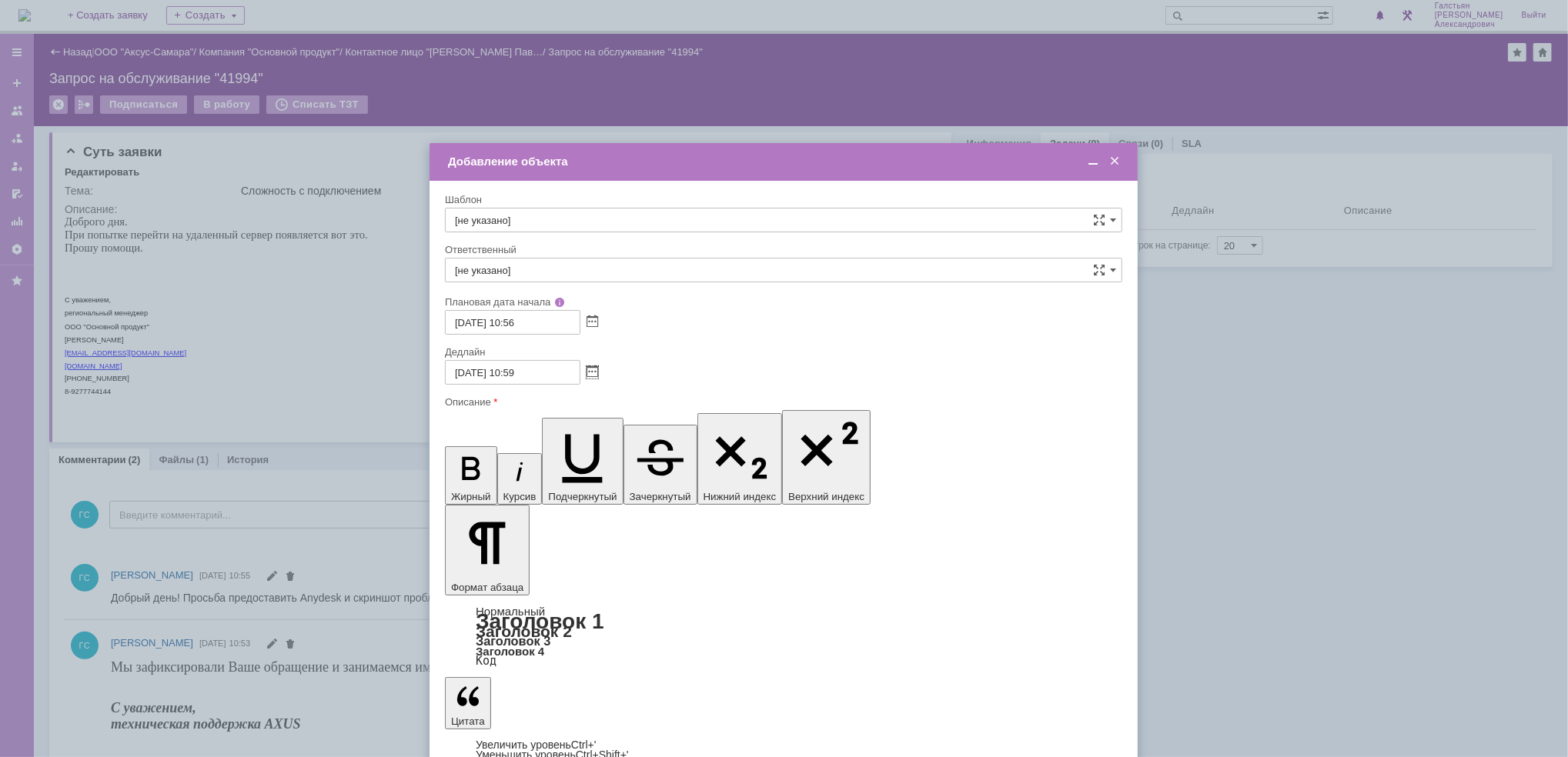
click at [568, 267] on input "[не указано]" at bounding box center [784, 270] width 677 height 25
click at [552, 425] on div "[PERSON_NAME]" at bounding box center [784, 433] width 675 height 25
type input "[PERSON_NAME]"
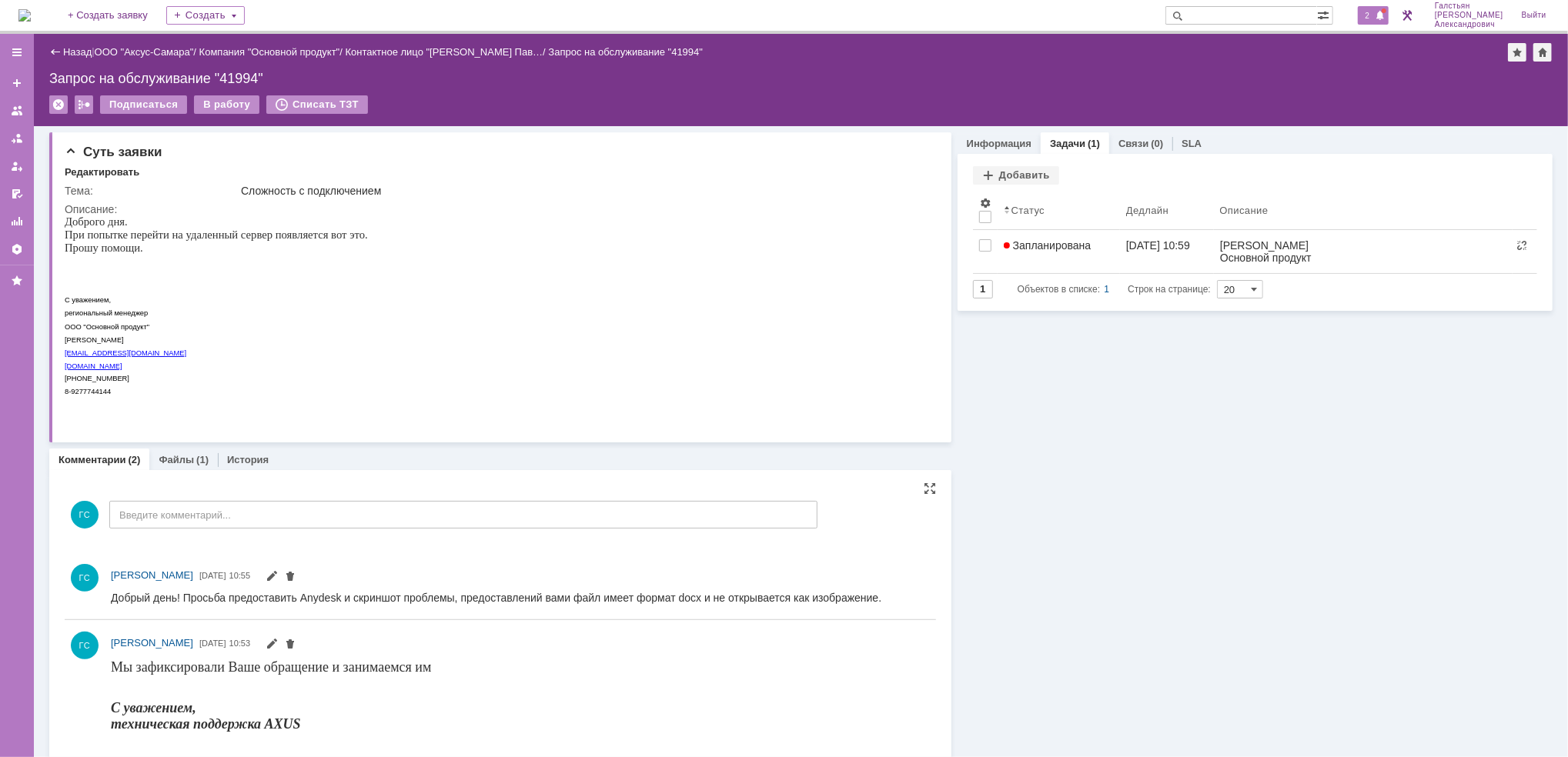
click at [1381, 10] on span at bounding box center [1380, 16] width 11 height 12
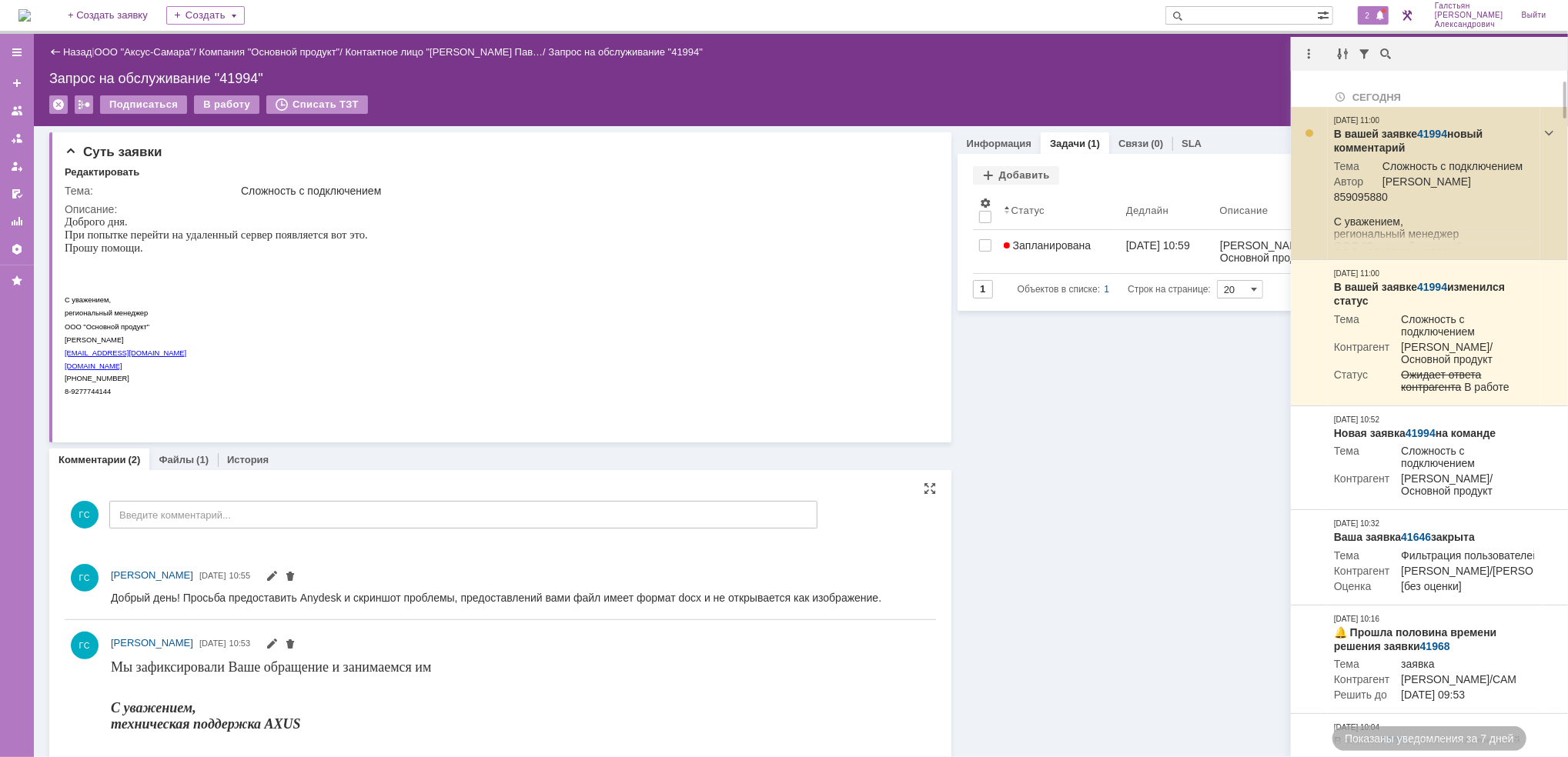
click at [1426, 131] on link "41994" at bounding box center [1432, 134] width 30 height 12
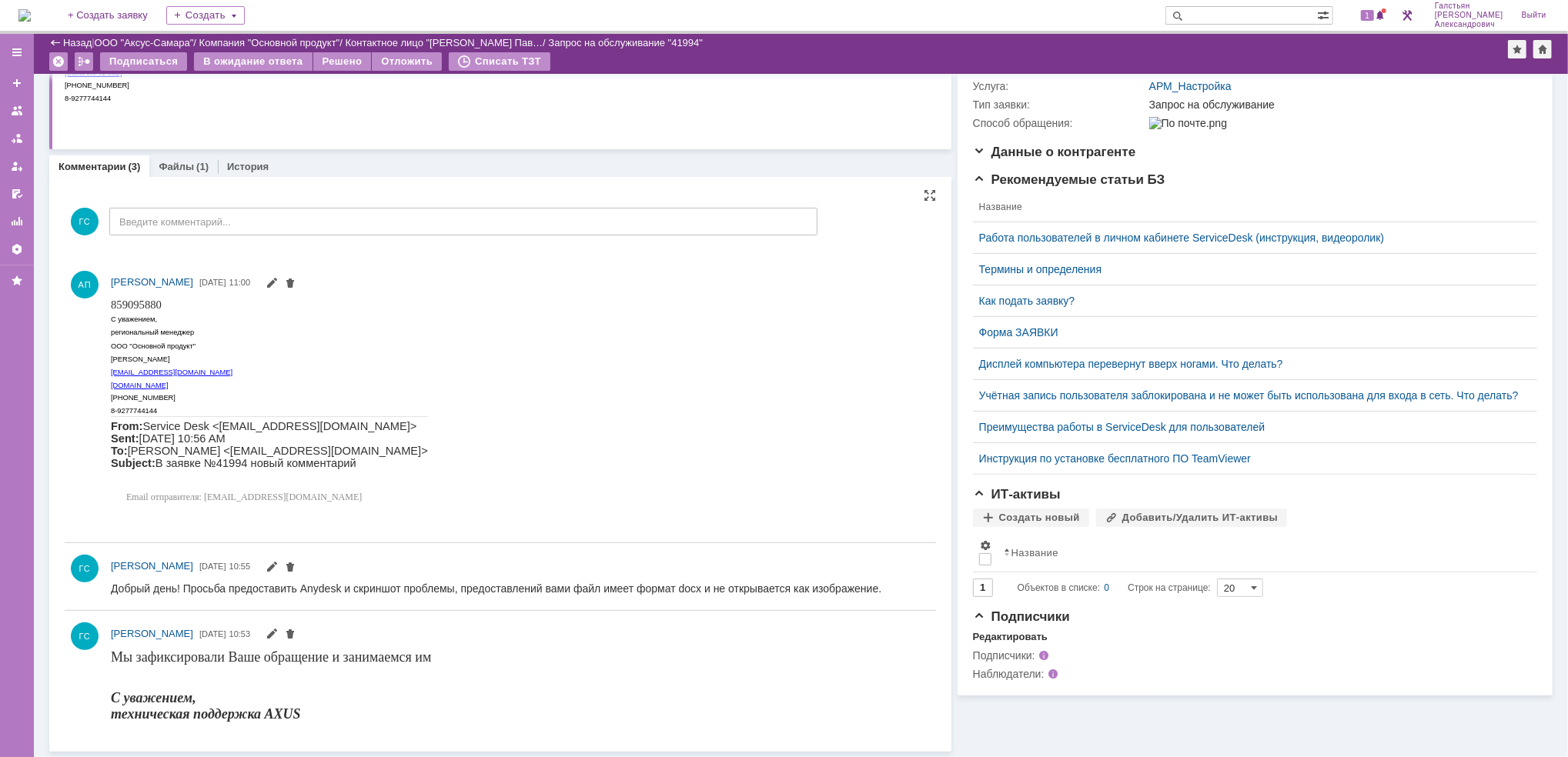
scroll to position [227, 0]
drag, startPoint x: 112, startPoint y: 303, endPoint x: 193, endPoint y: 310, distance: 81.3
click at [193, 310] on p "859095880" at bounding box center [268, 306] width 317 height 13
copy span "859095880"
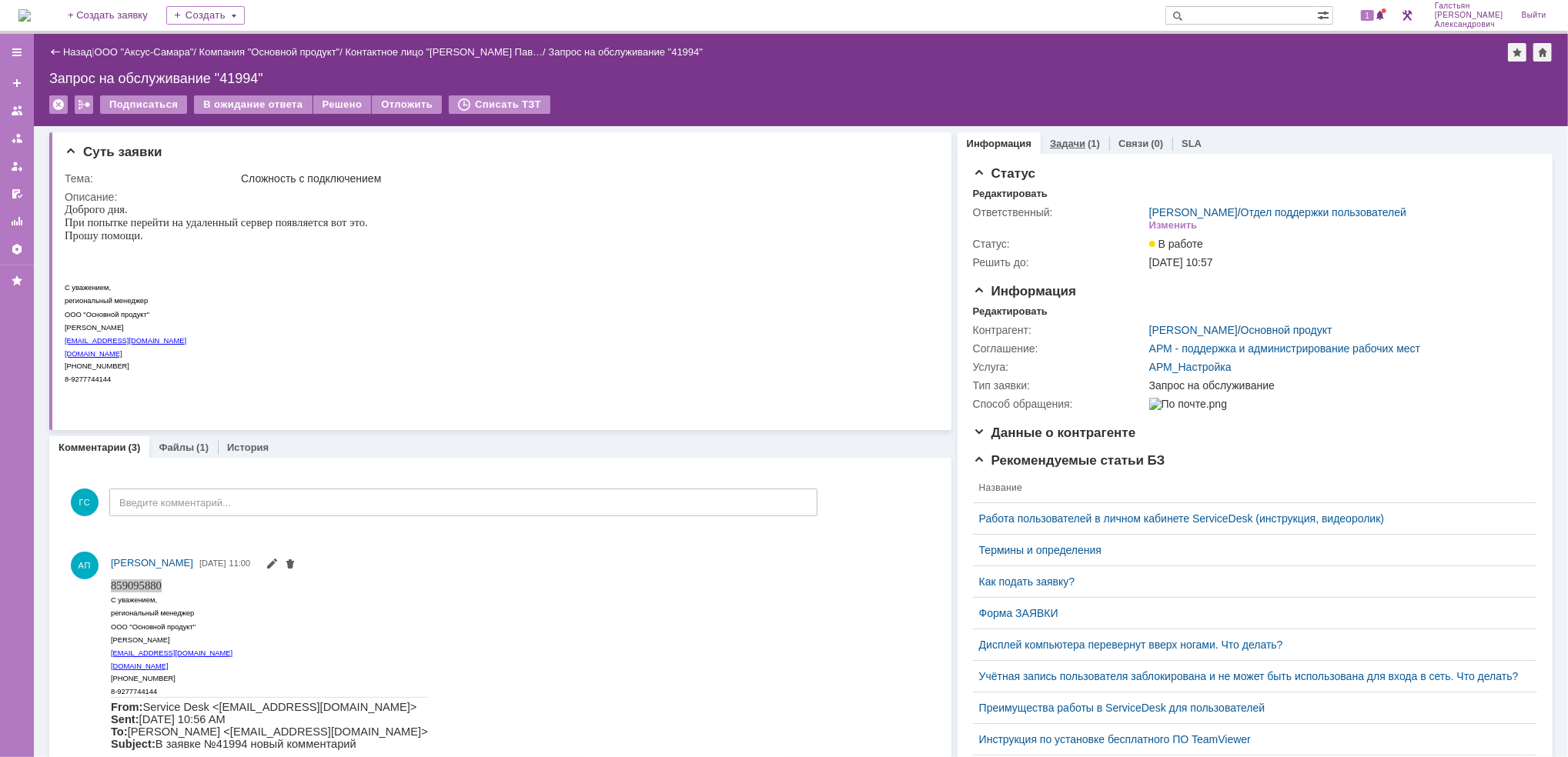
click at [1087, 138] on div "(1)" at bounding box center [1093, 144] width 12 height 12
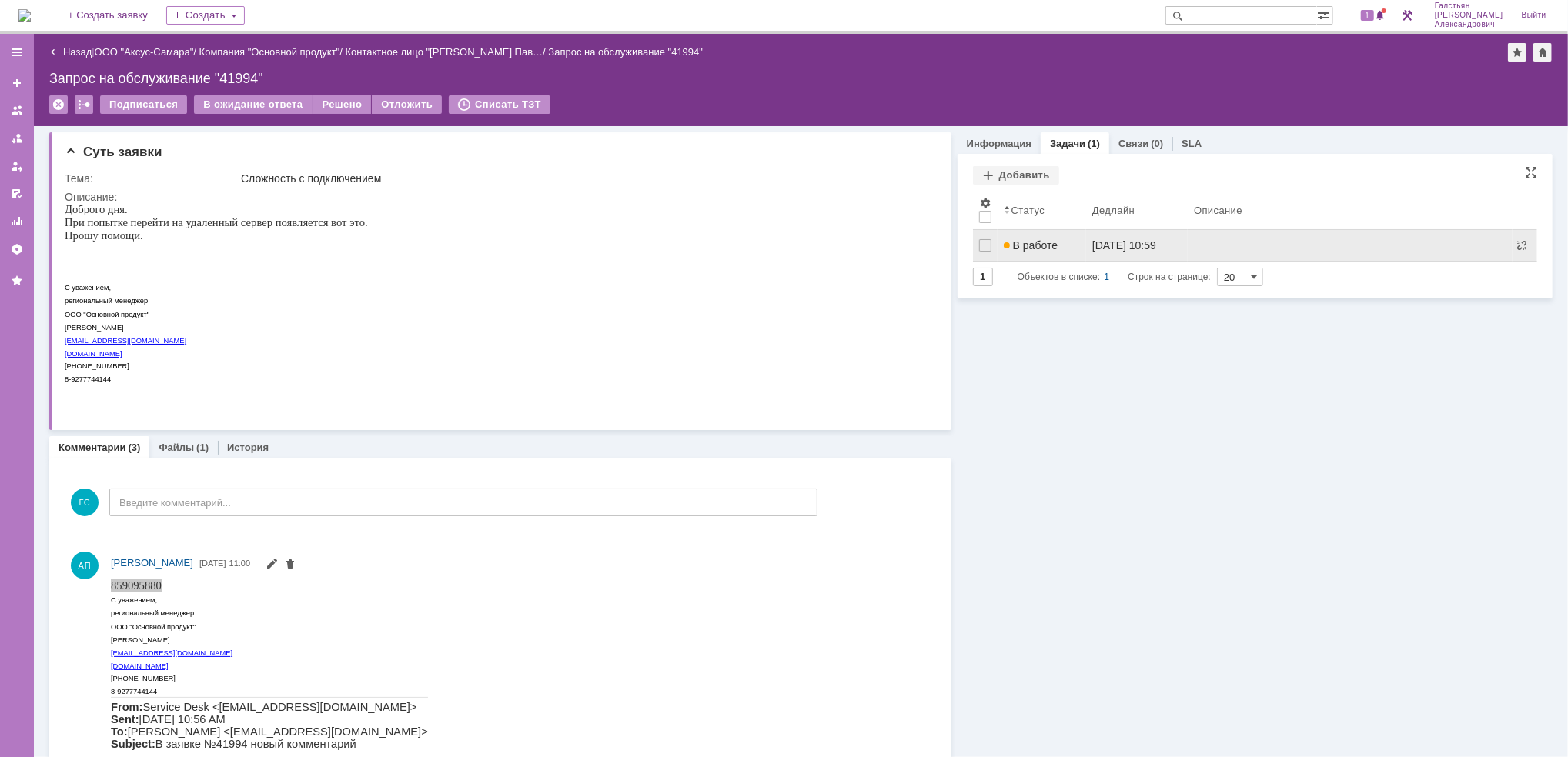
click at [1040, 243] on span "В работе" at bounding box center [1030, 245] width 54 height 12
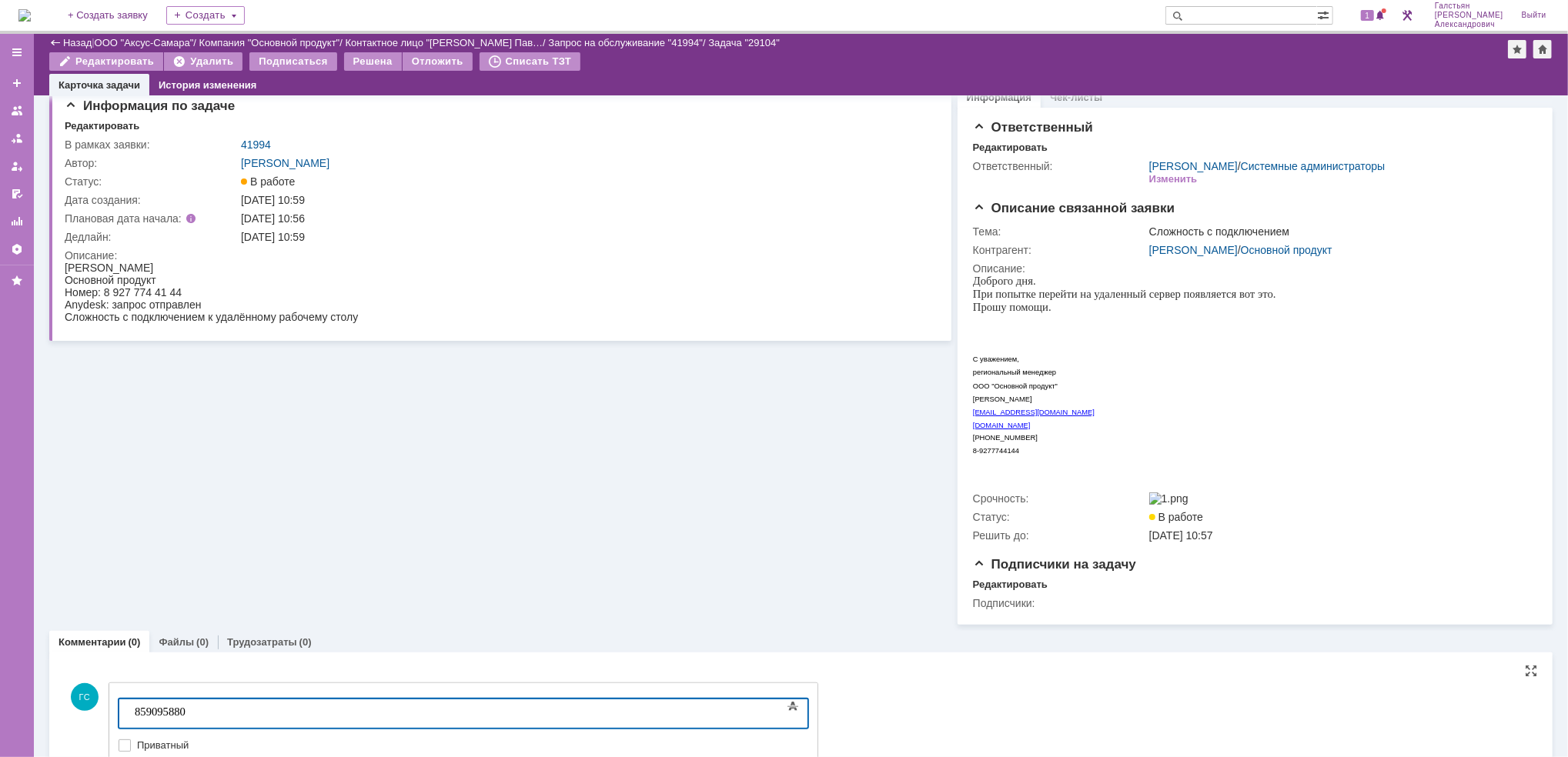
scroll to position [97, 0]
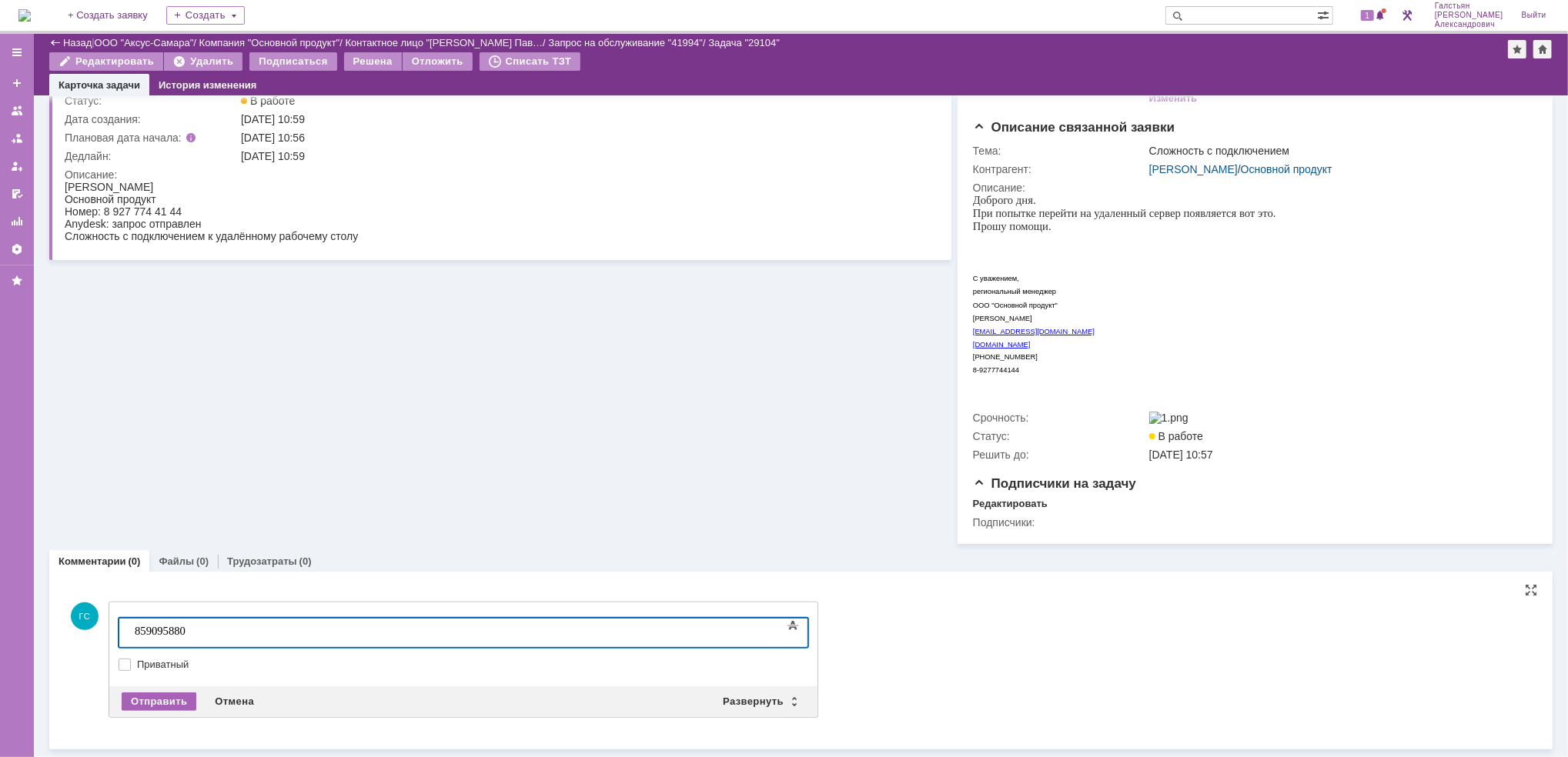
click at [144, 709] on div "Отправить" at bounding box center [159, 702] width 74 height 18
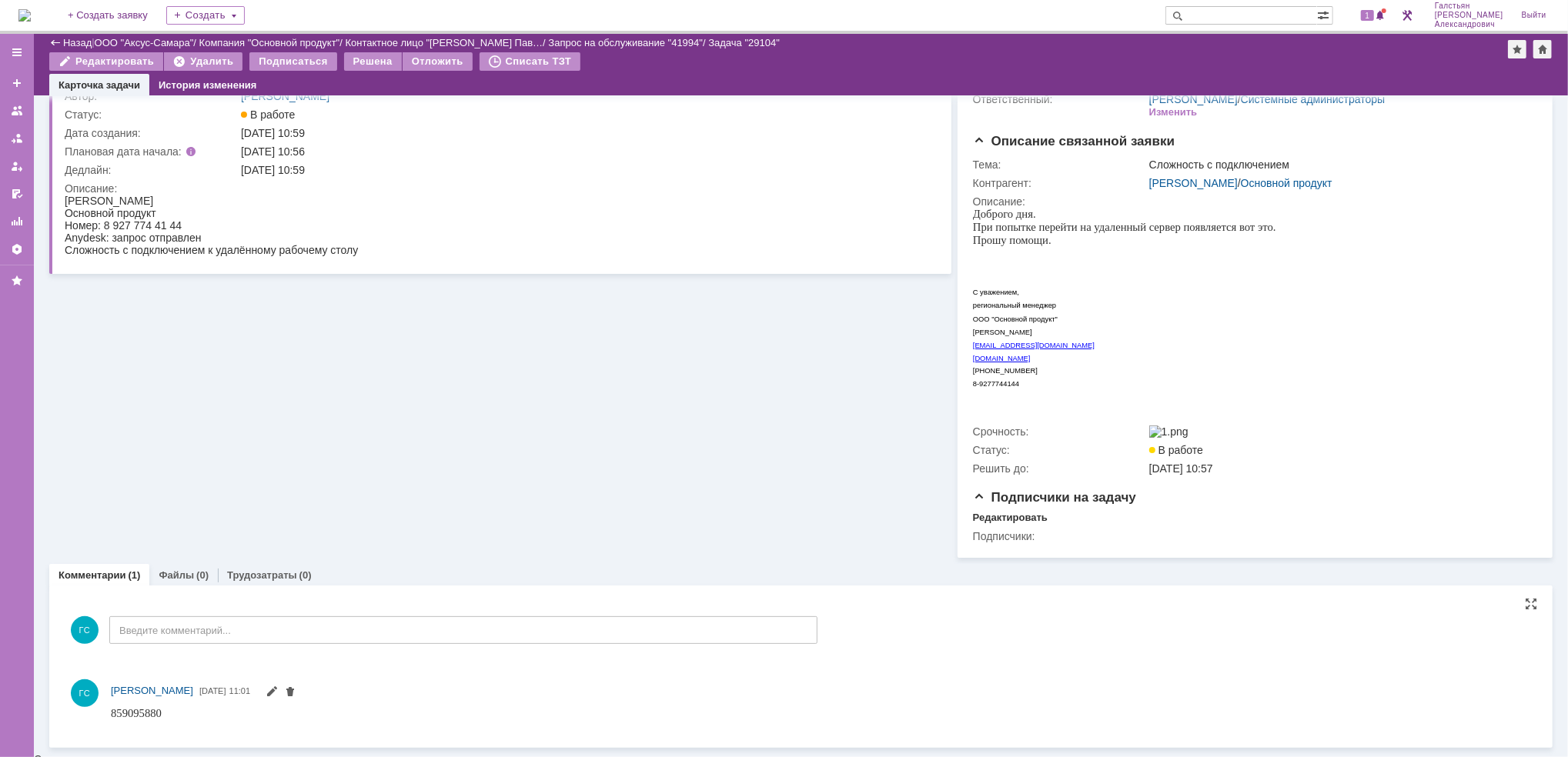
scroll to position [0, 0]
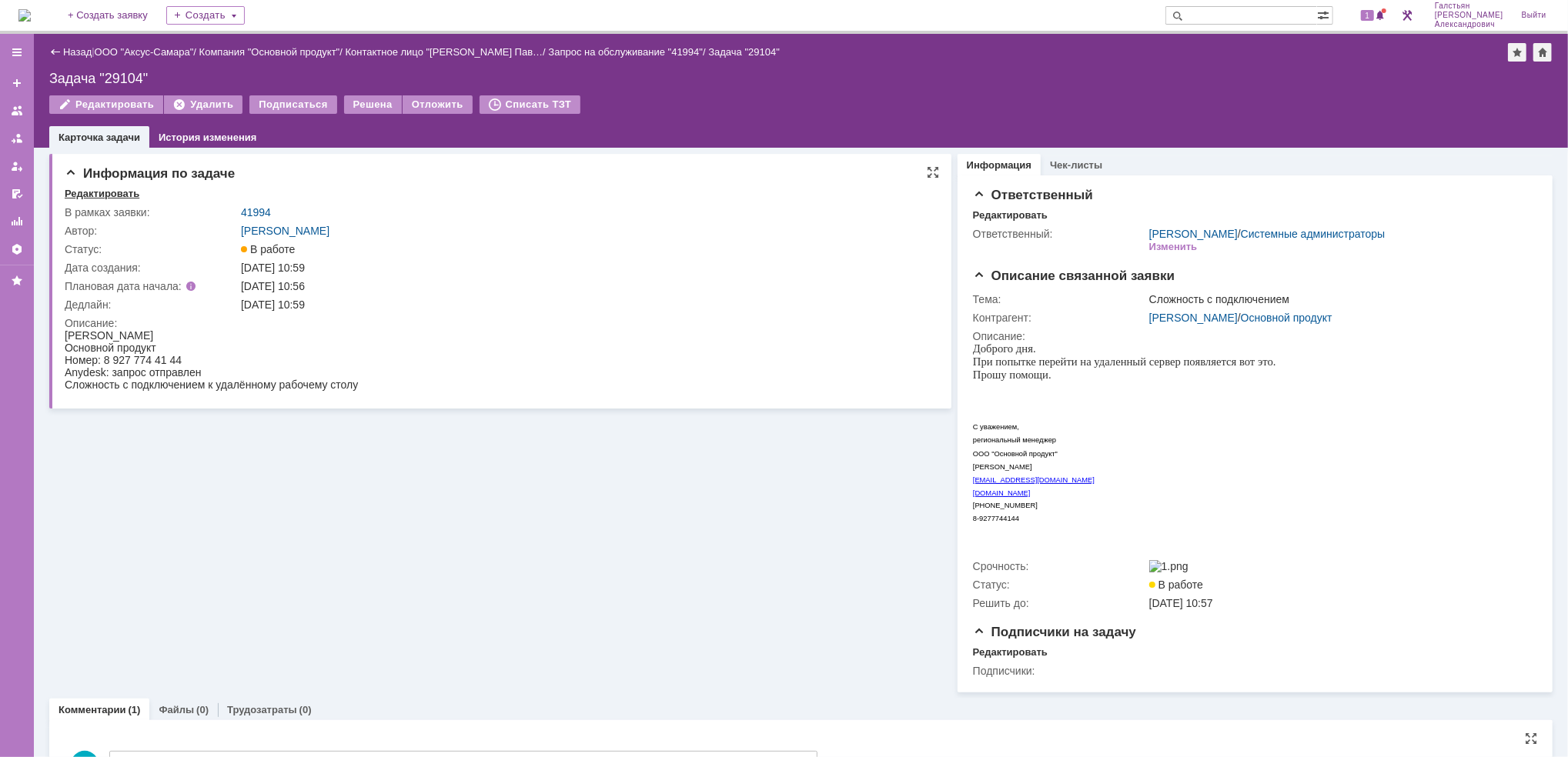
click at [102, 197] on div "Редактировать" at bounding box center [102, 193] width 74 height 12
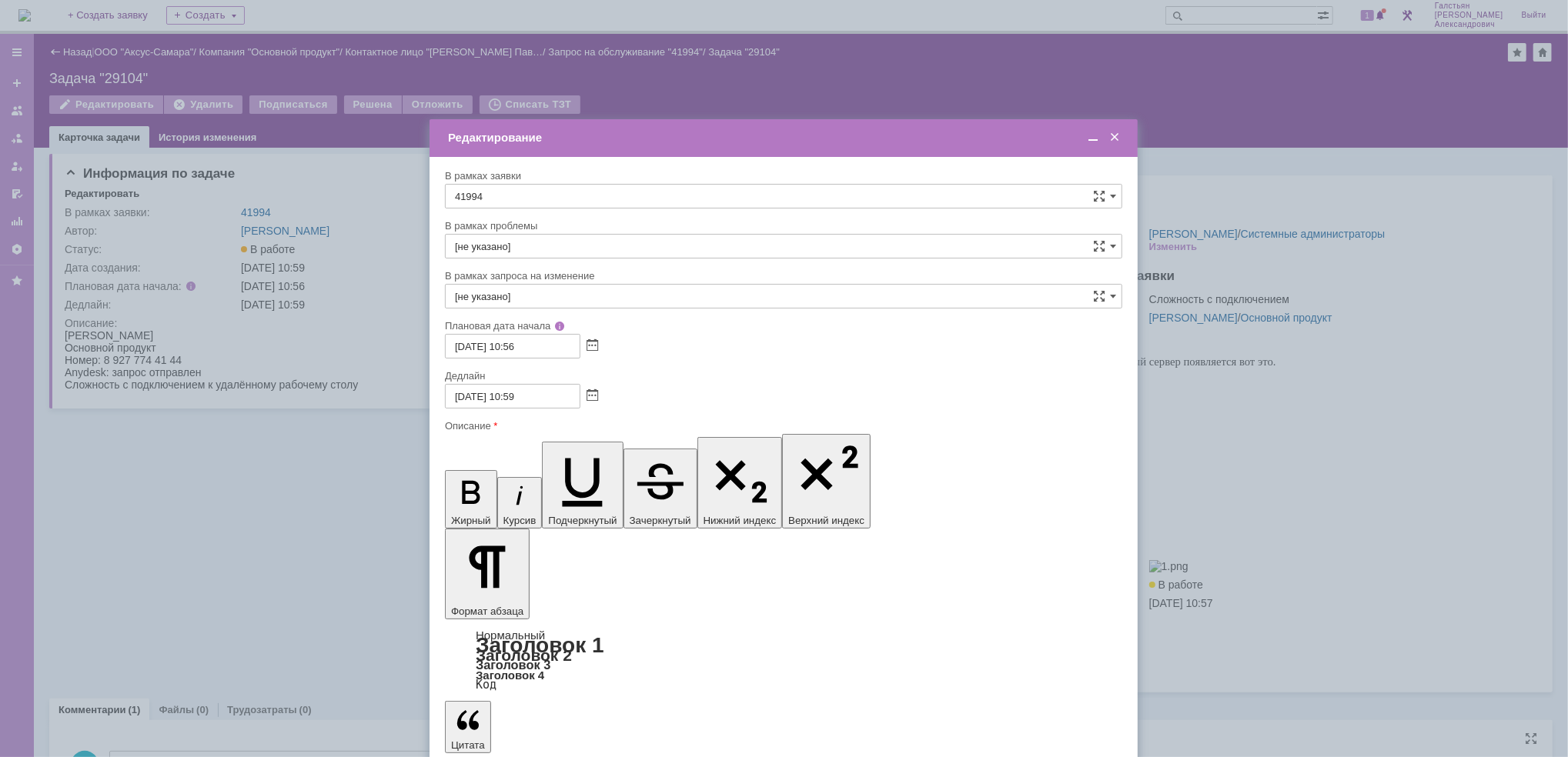
drag, startPoint x: 509, startPoint y: 4588, endPoint x: 623, endPoint y: 4594, distance: 114.2
drag, startPoint x: 613, startPoint y: 4593, endPoint x: 508, endPoint y: 4588, distance: 105.1
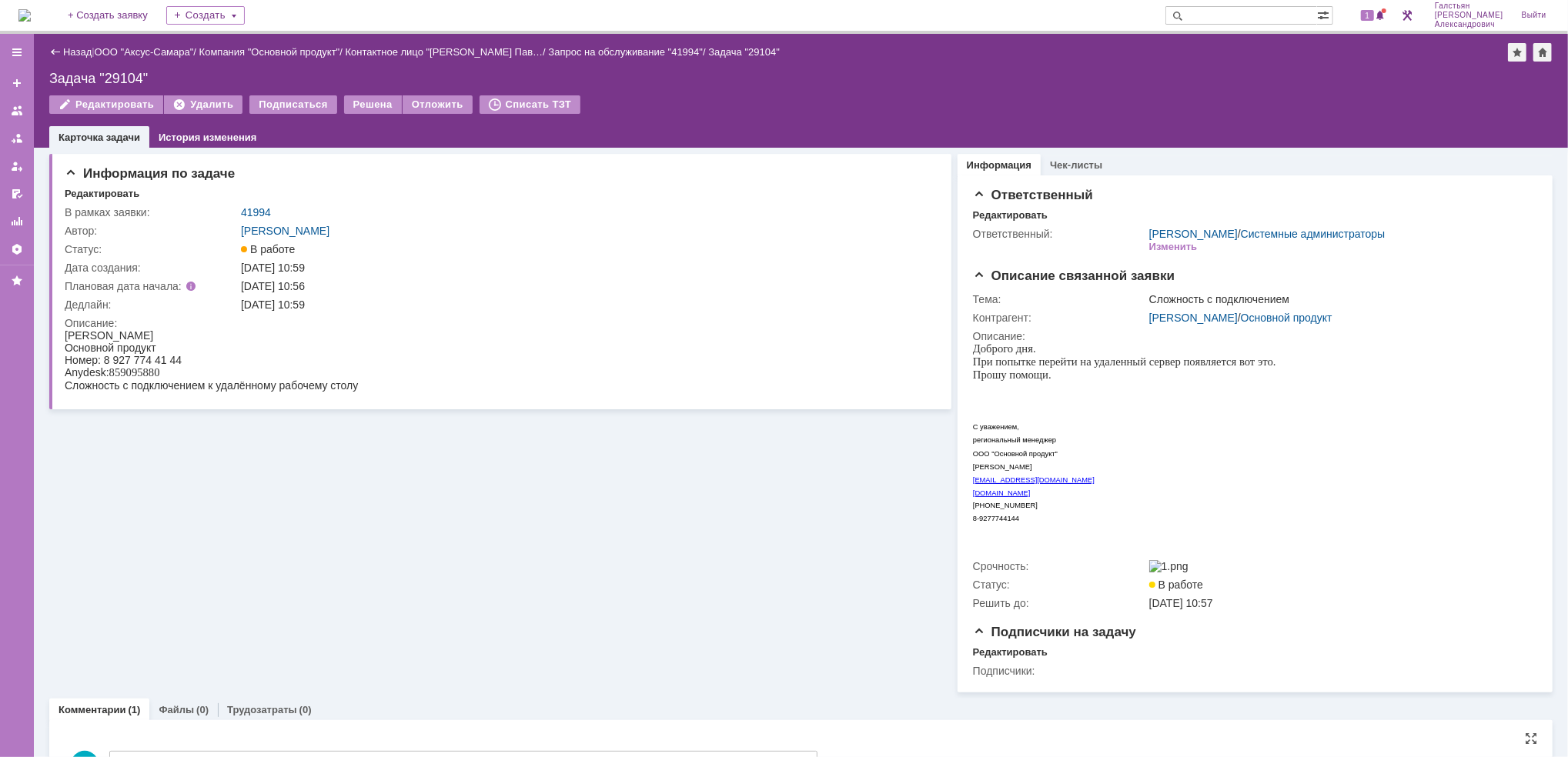
click at [31, 9] on img at bounding box center [24, 15] width 12 height 12
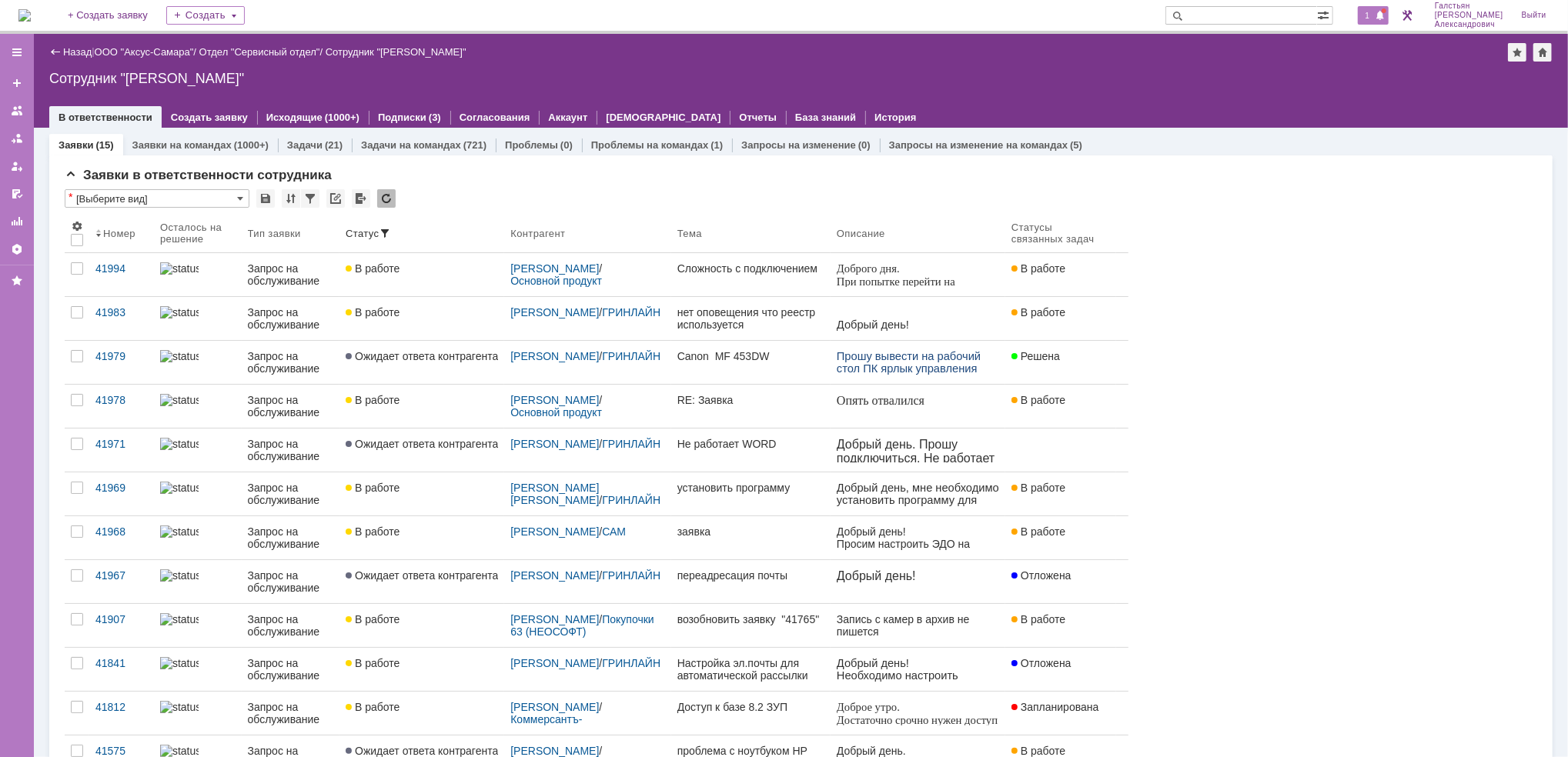
click at [1381, 20] on span at bounding box center [1380, 16] width 11 height 12
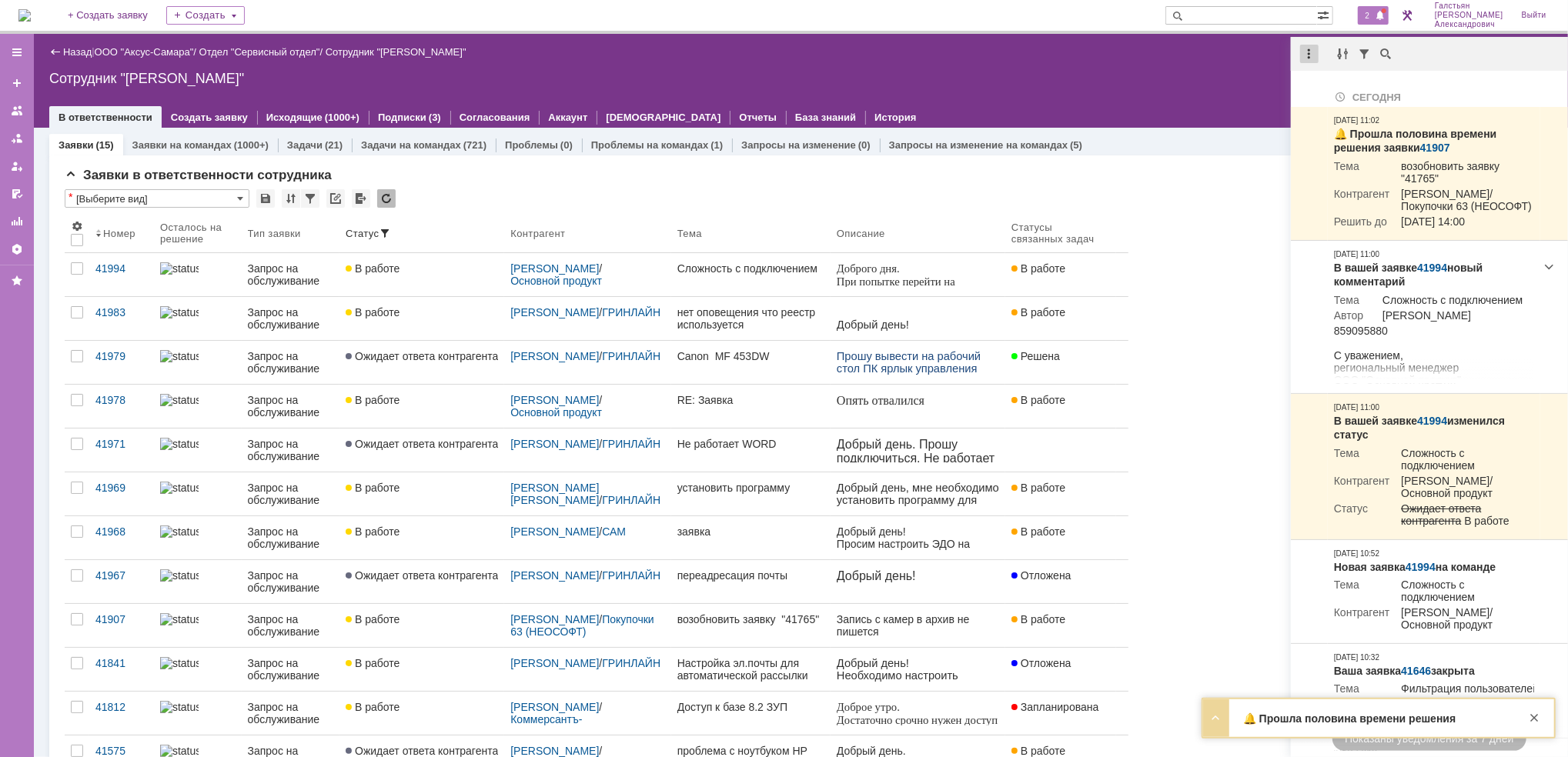
click at [1314, 45] on div at bounding box center [1309, 54] width 18 height 18
click at [1326, 92] on div "Отметить уведомления прочитанными" at bounding box center [1415, 92] width 206 height 11
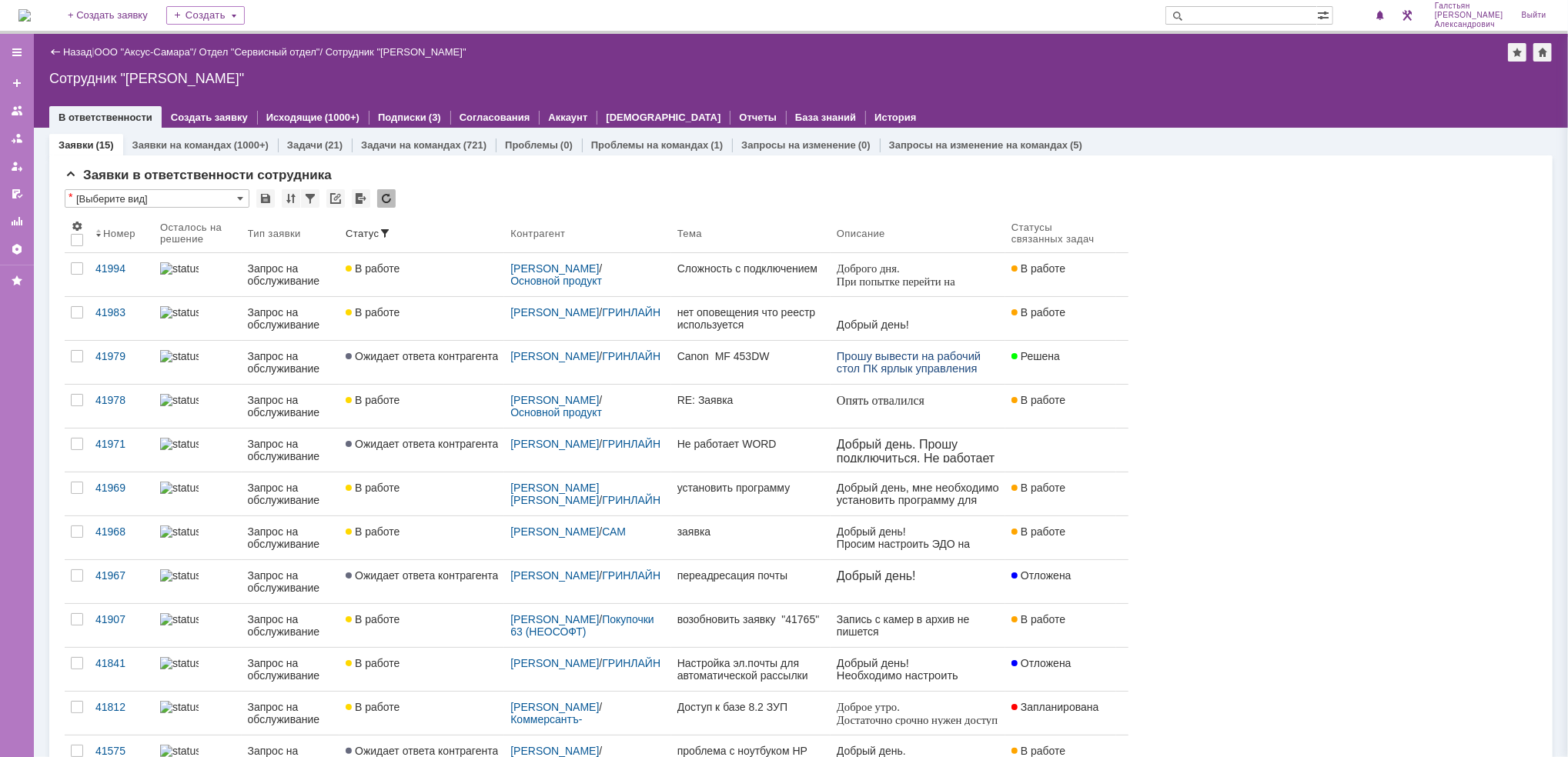
click at [30, 16] on img at bounding box center [24, 15] width 12 height 12
click at [1375, 11] on span "1" at bounding box center [1367, 15] width 14 height 11
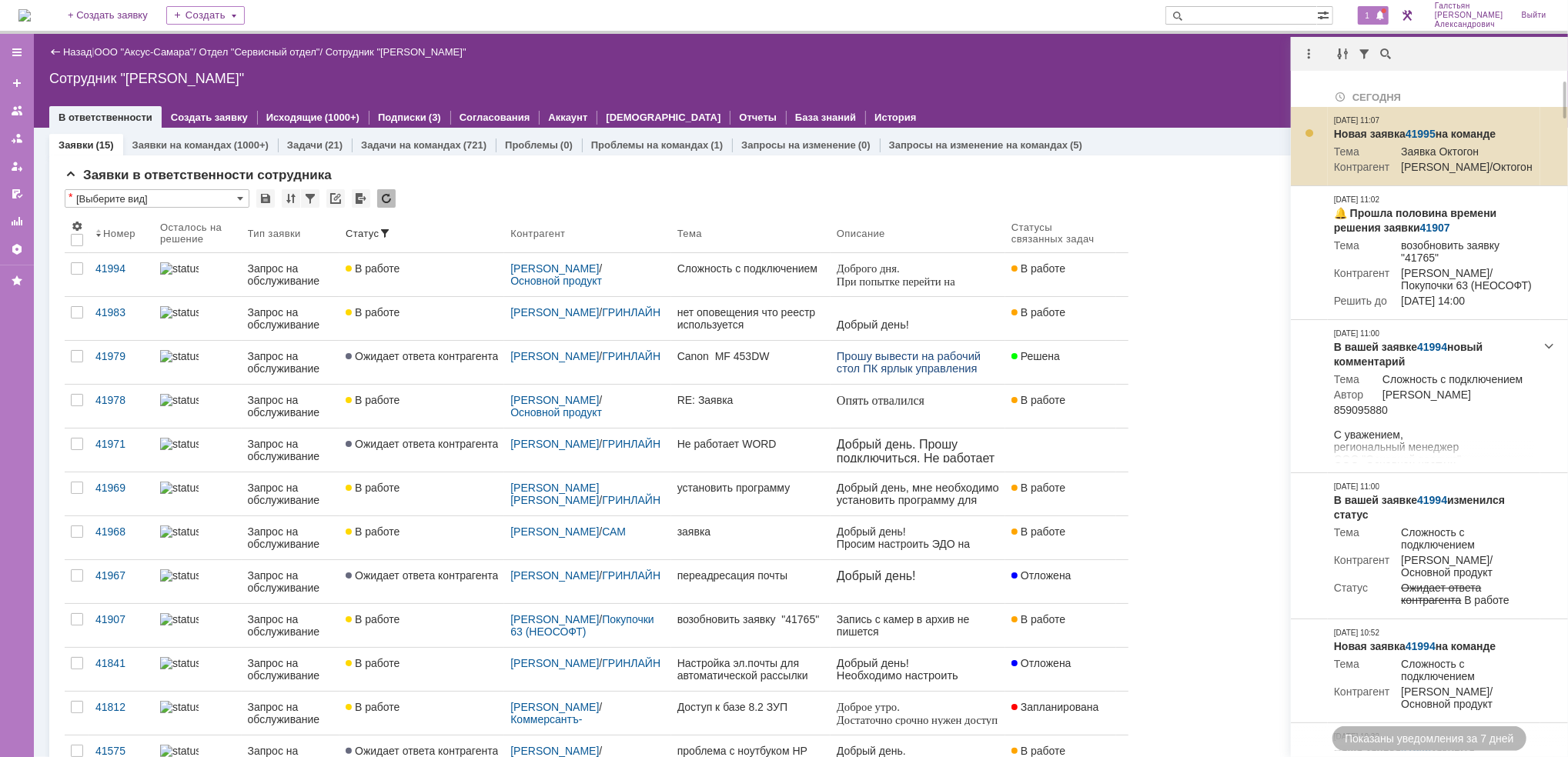
click at [1426, 122] on td "Новая заявка 41995 на команде Тема Заявка [PERSON_NAME]/Октогон [DATE] 11:07" at bounding box center [1433, 147] width 212 height 79
click at [1424, 131] on link "41995" at bounding box center [1420, 134] width 30 height 12
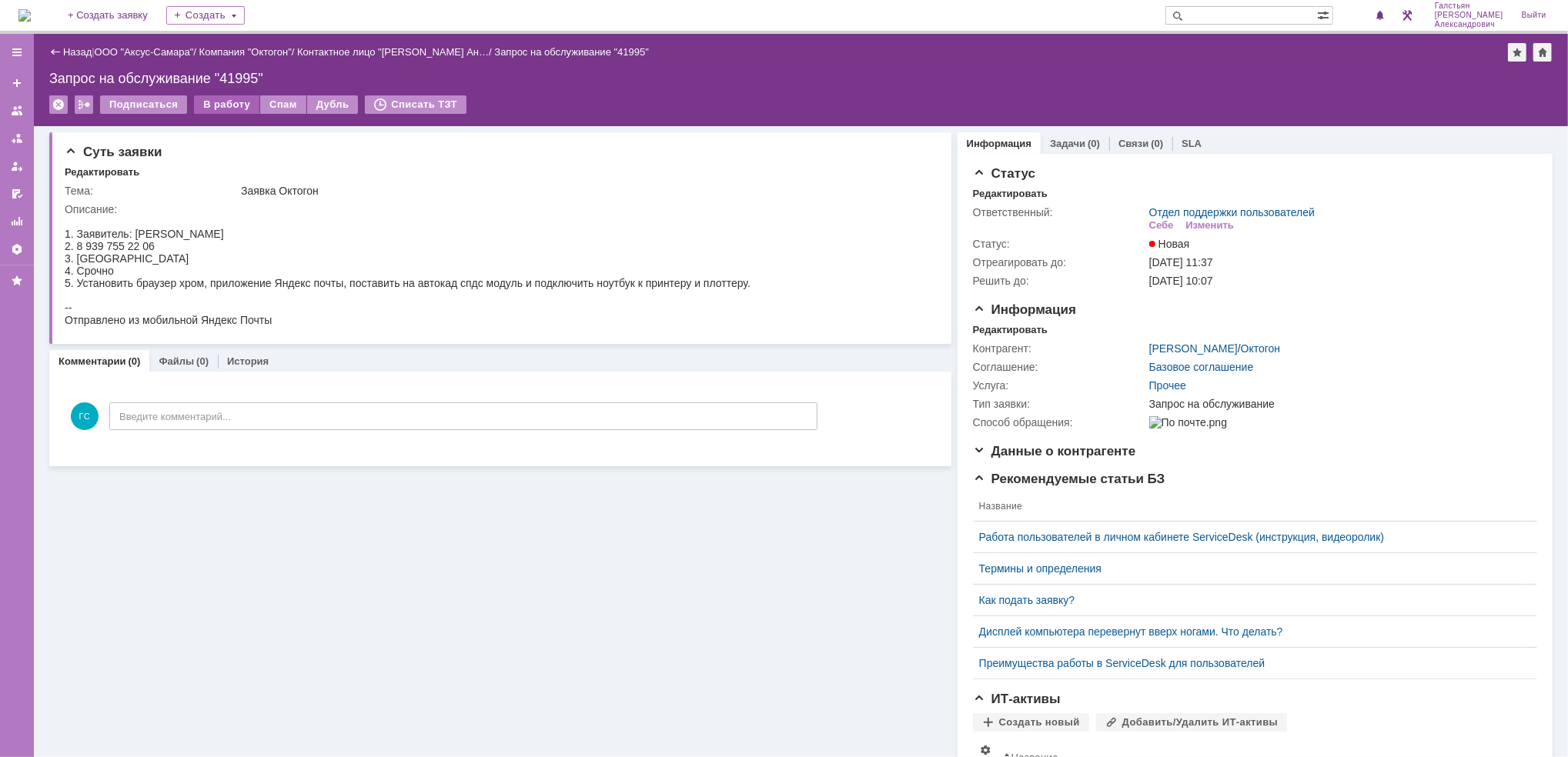
click at [201, 97] on div "В работу" at bounding box center [226, 105] width 65 height 18
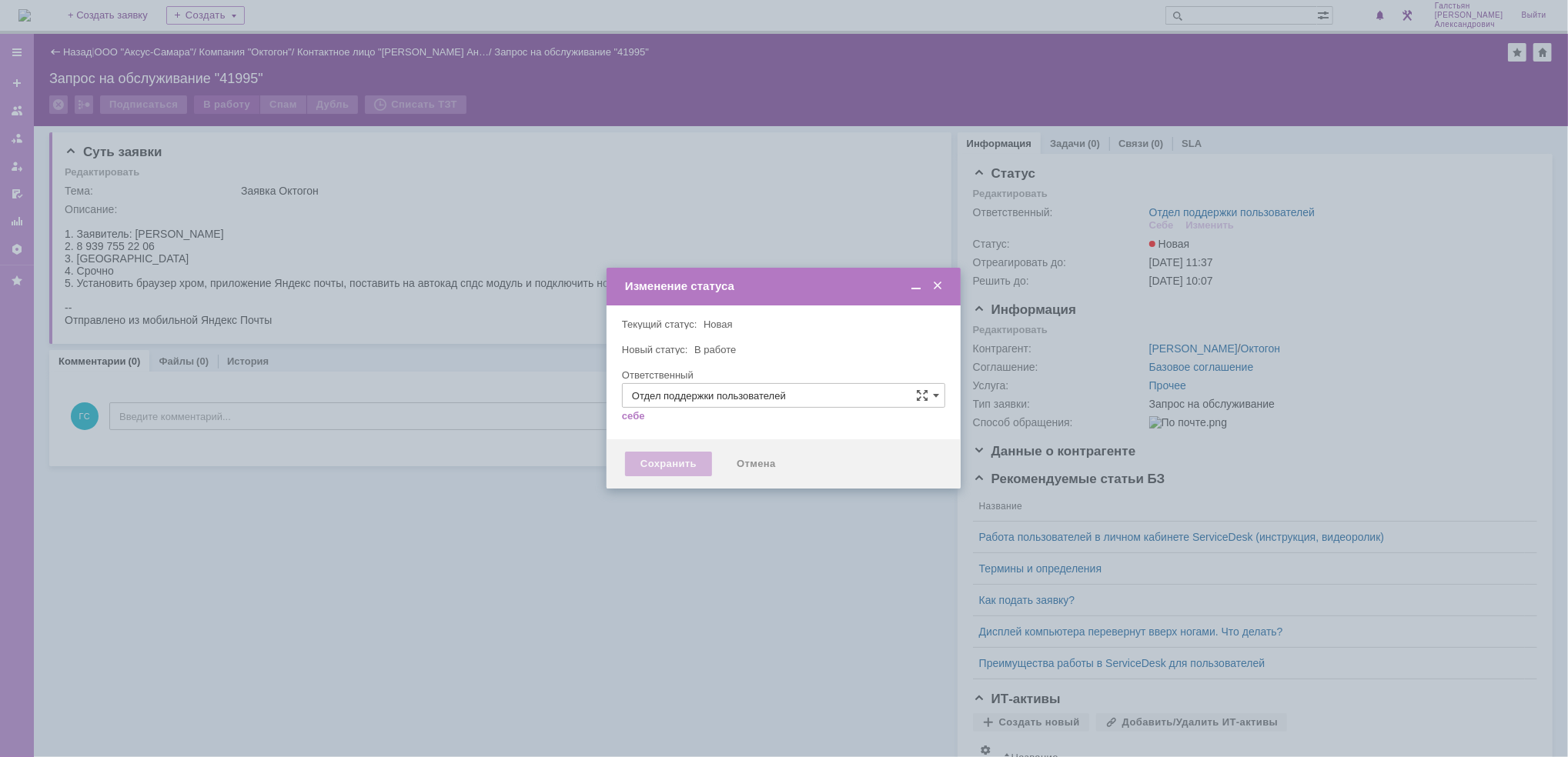
type input "[PERSON_NAME]"
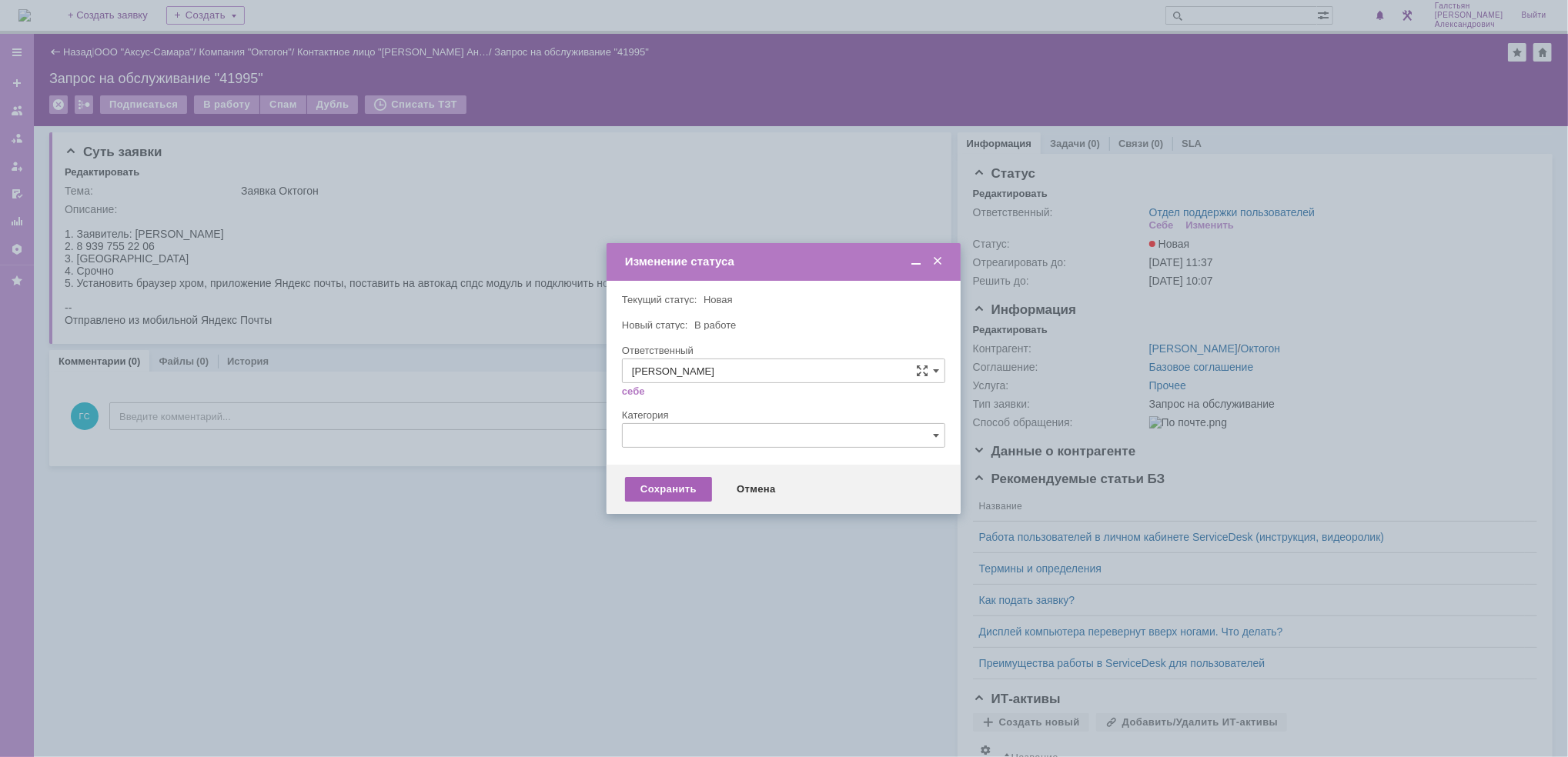
click at [659, 494] on div "Сохранить" at bounding box center [668, 490] width 87 height 25
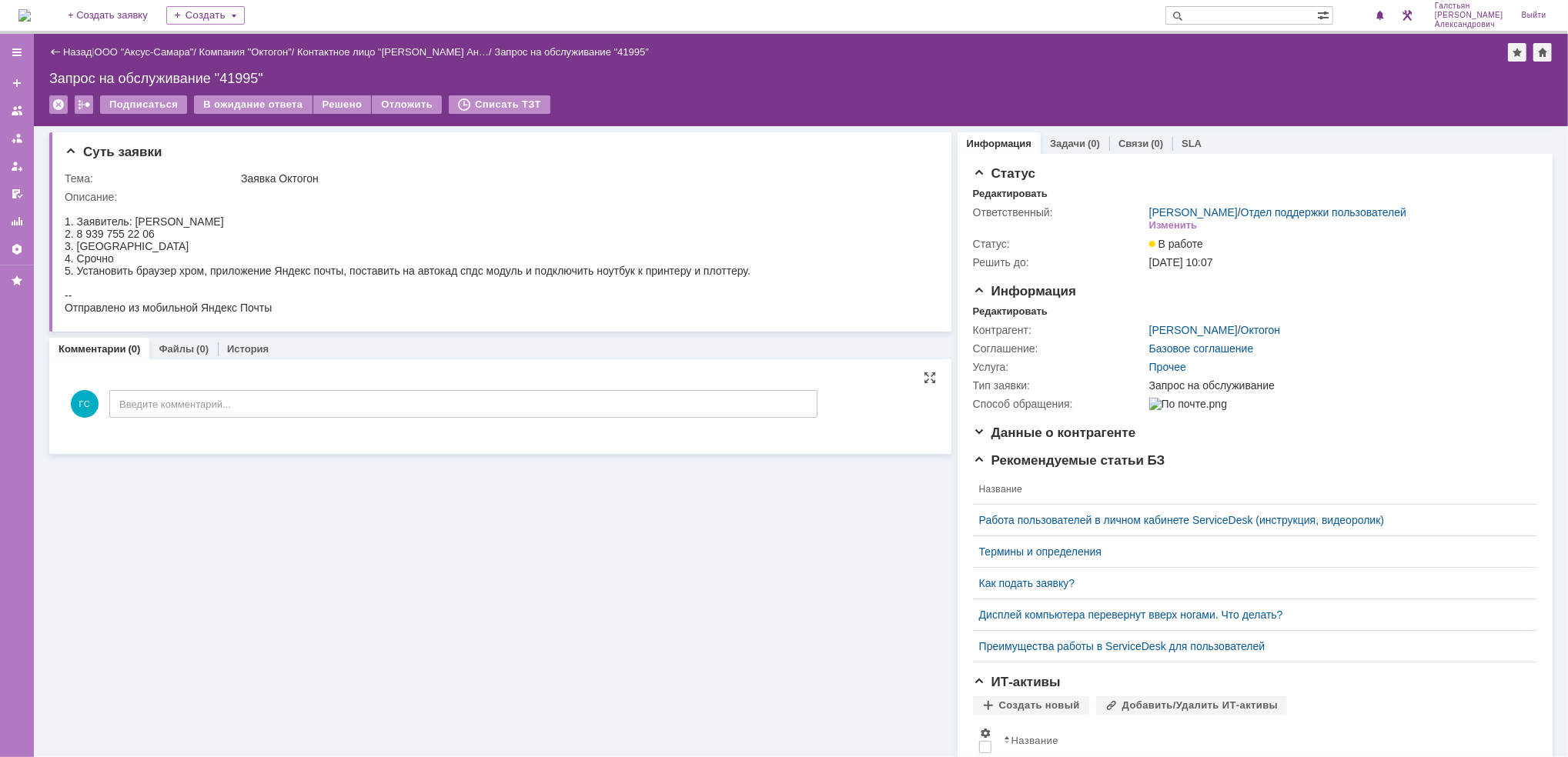
click at [448, 385] on div "ГС Введите комментарий..." at bounding box center [441, 405] width 753 height 72
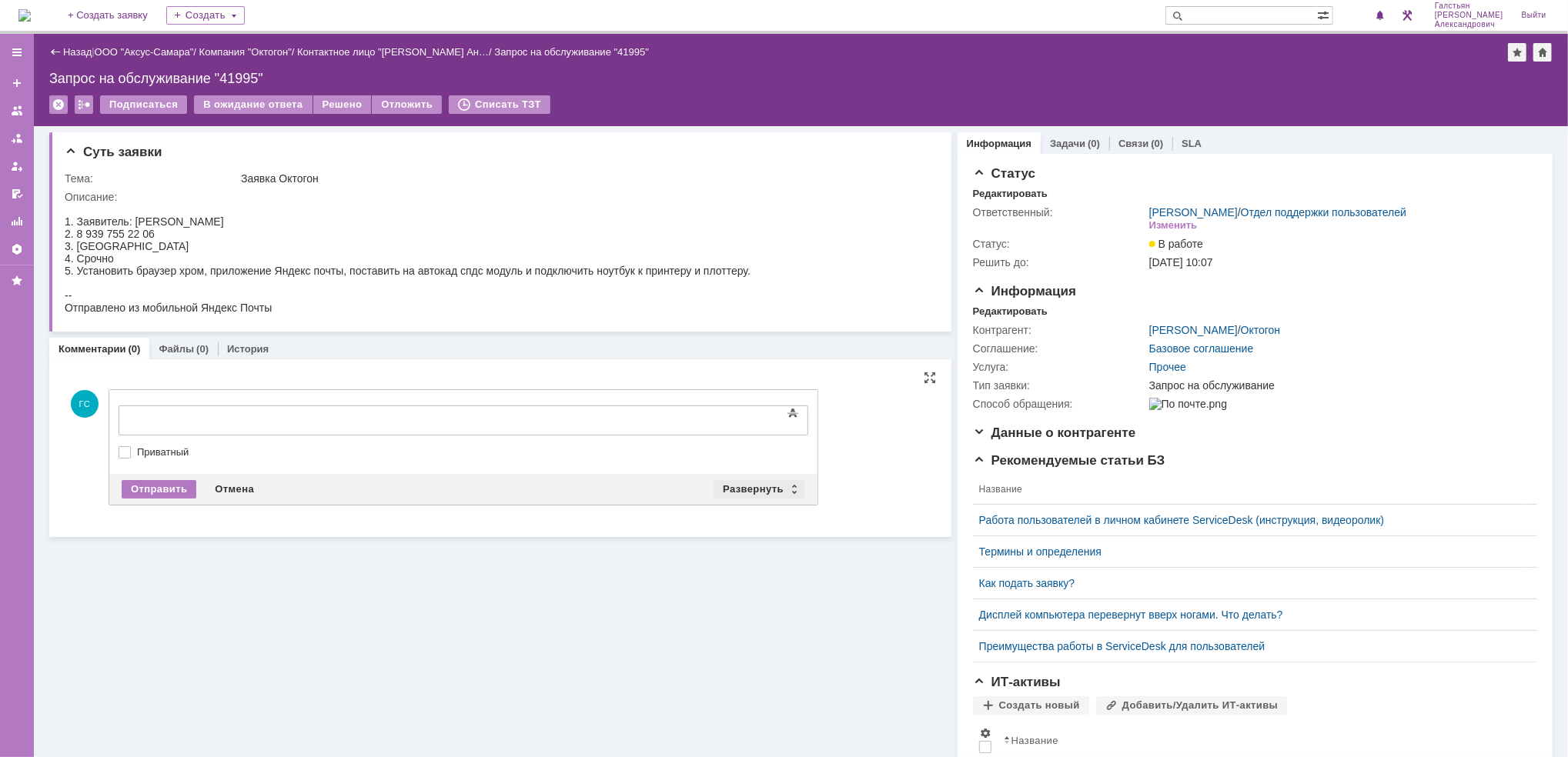
click at [736, 480] on div "Развернуть" at bounding box center [759, 490] width 92 height 18
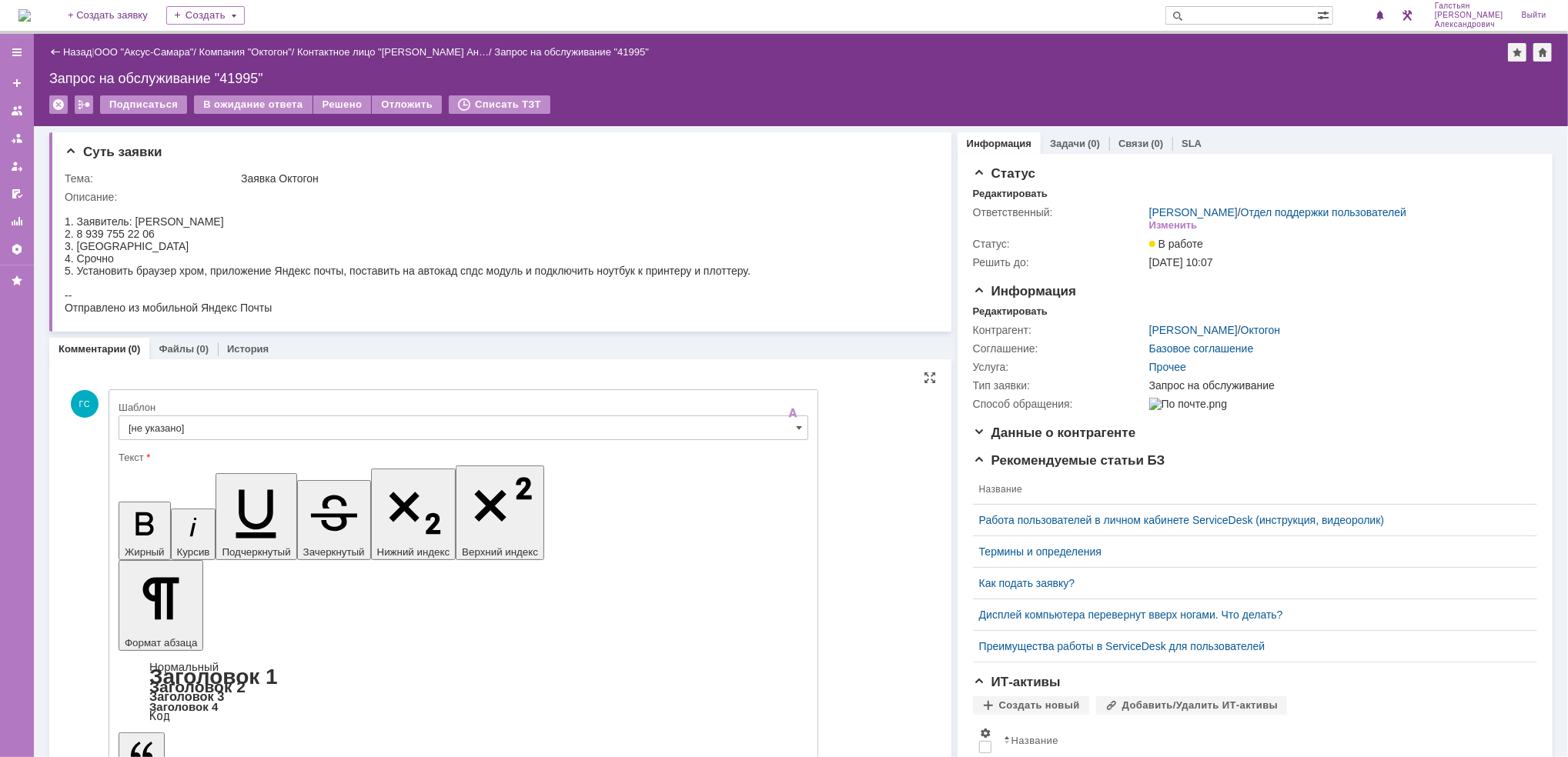
click at [300, 415] on input "[не указано]" at bounding box center [463, 428] width 689 height 25
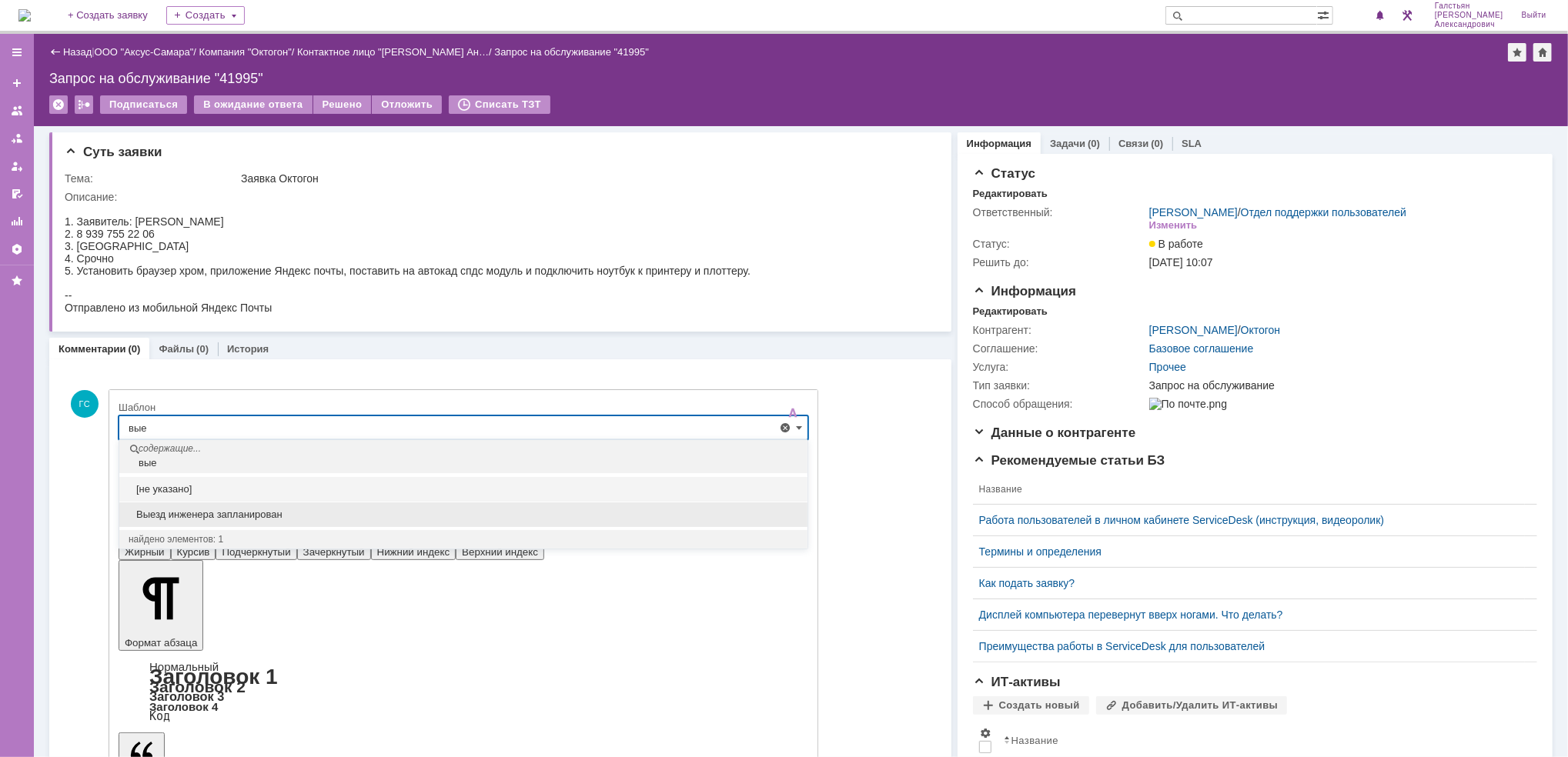
click at [301, 514] on span "Выезд инженера запланирован" at bounding box center [463, 514] width 670 height 12
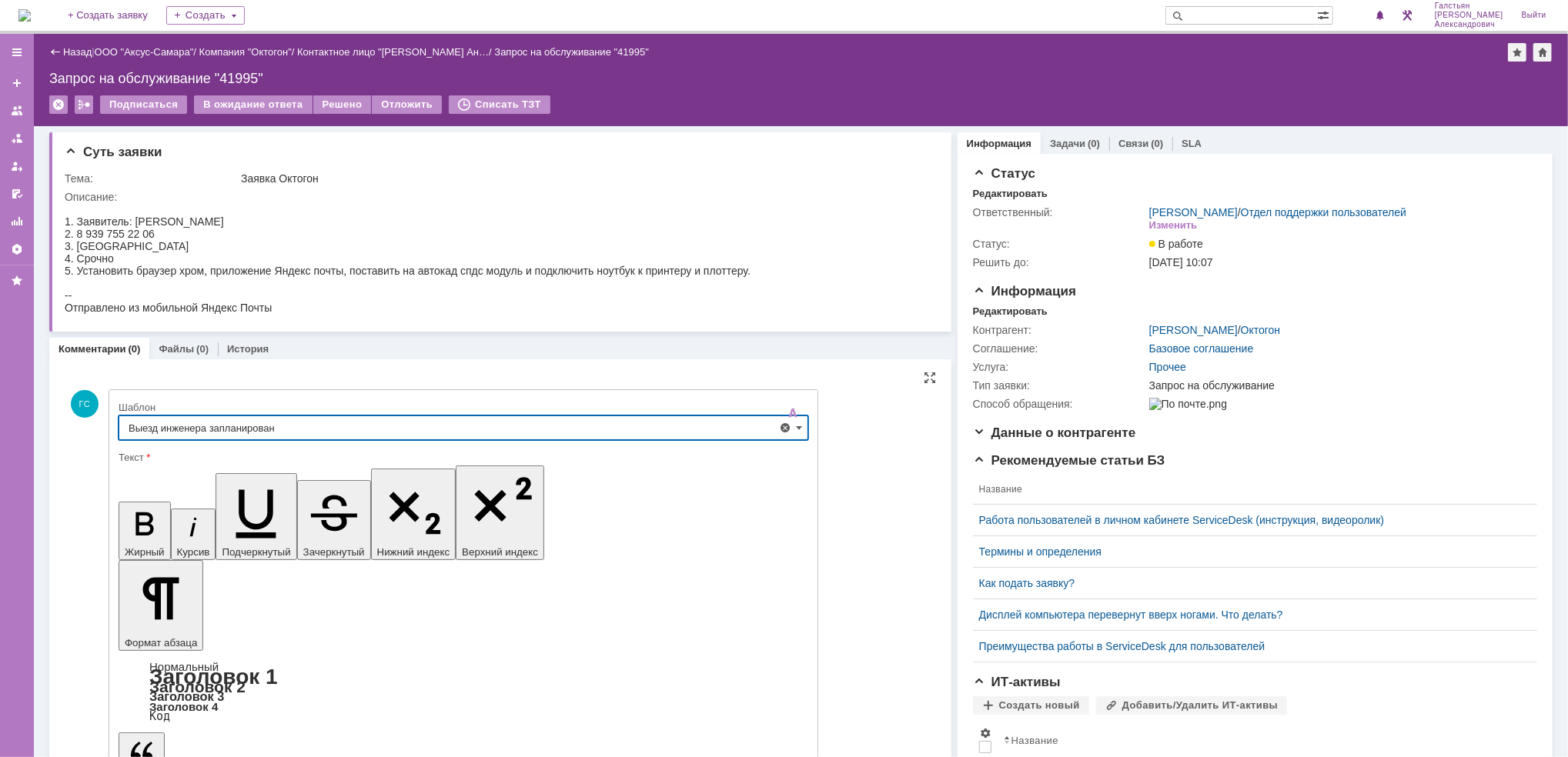
type input "Выезд инженера запланирован"
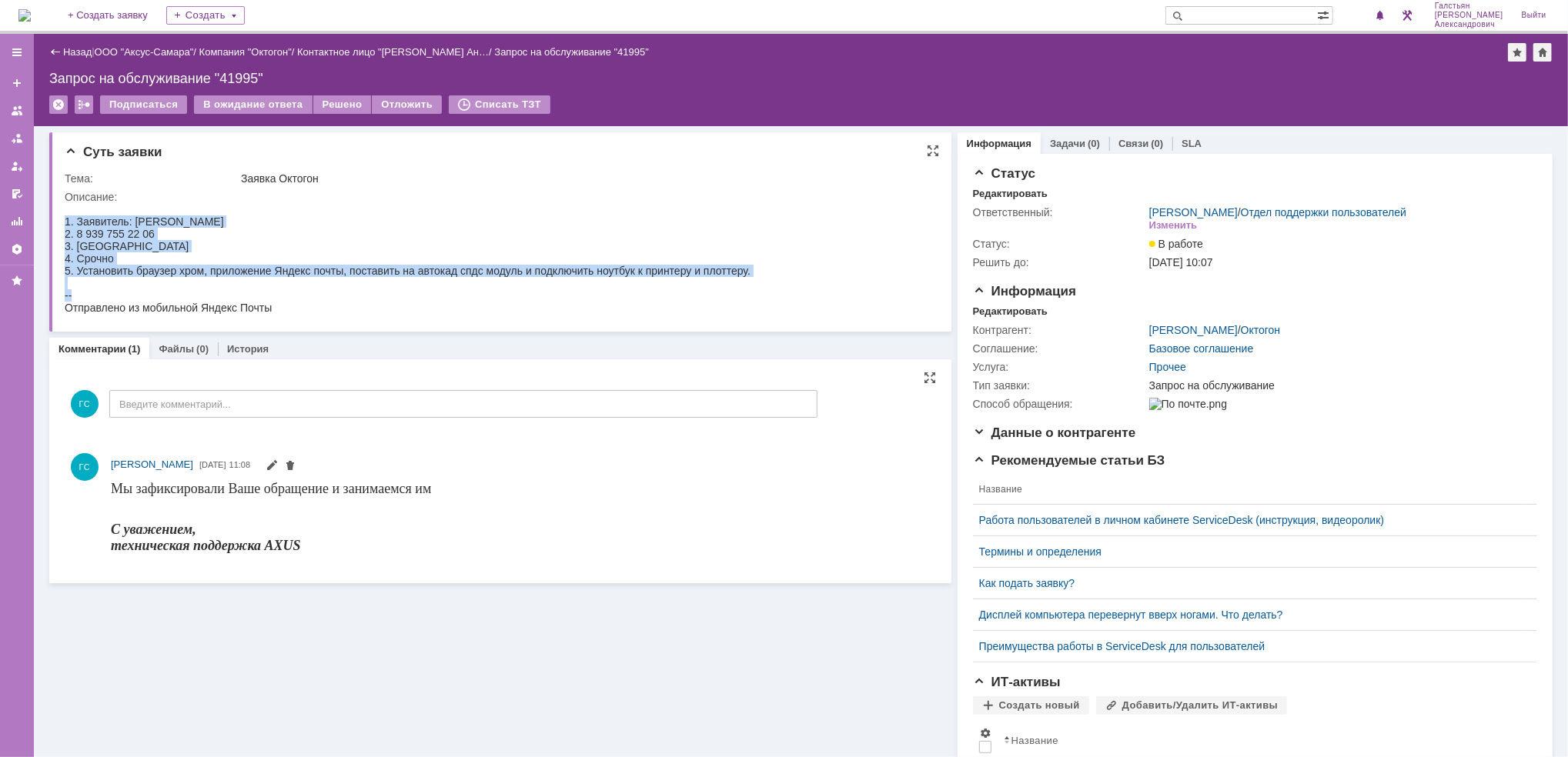
drag, startPoint x: 64, startPoint y: 220, endPoint x: 237, endPoint y: 289, distance: 186.3
click at [237, 289] on body "1. Заявитель: [PERSON_NAME] 2. 8 939 755 22 06 3. Самара 4. Срочно 5. Установит…" at bounding box center [406, 258] width 685 height 111
copy body "1. Заявитель: [PERSON_NAME] 2. 8 939 755 22 06 3. Самара 4. Срочно 5. Установит…"
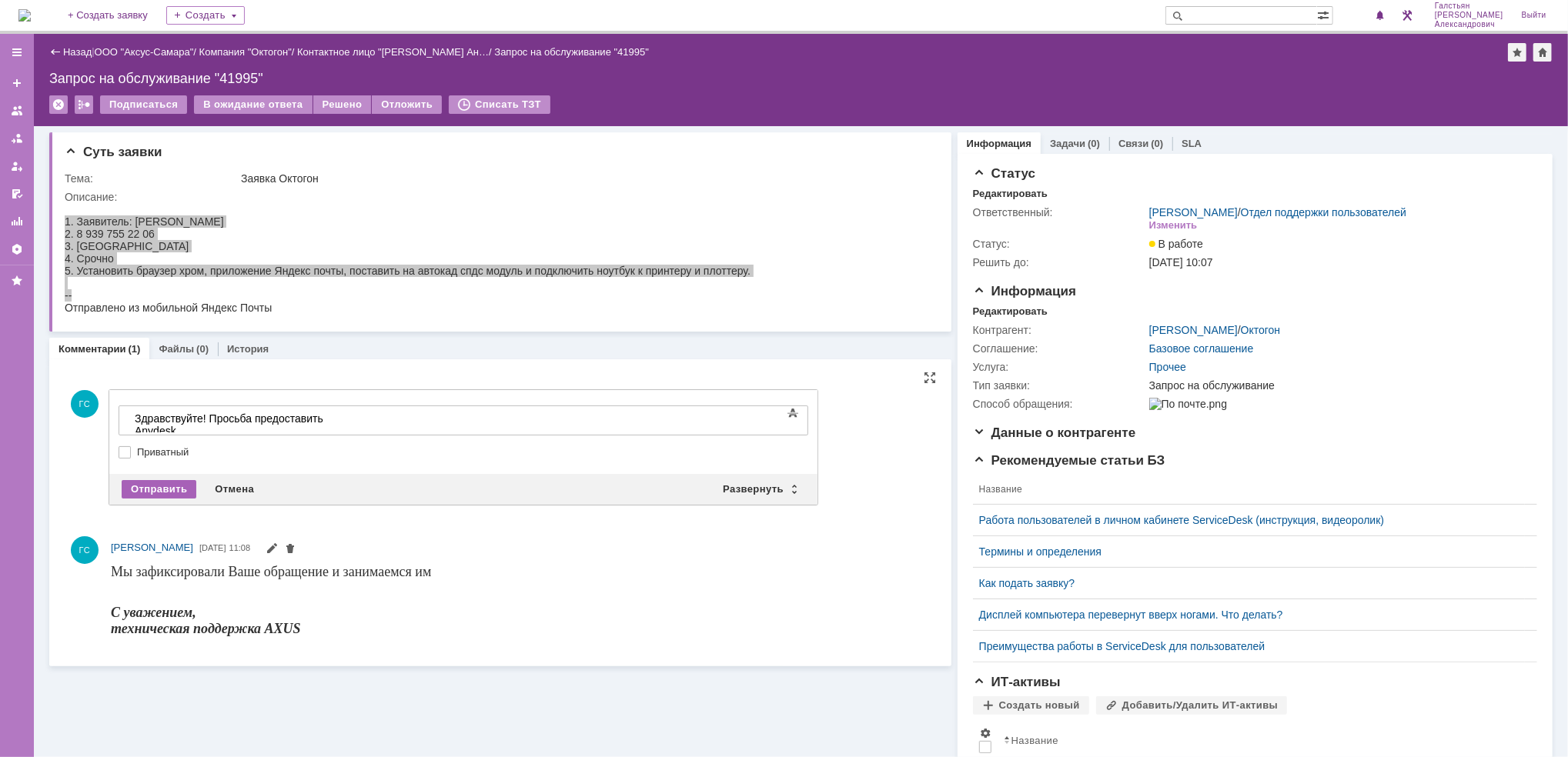
click at [170, 482] on div "Отправить" at bounding box center [159, 490] width 74 height 18
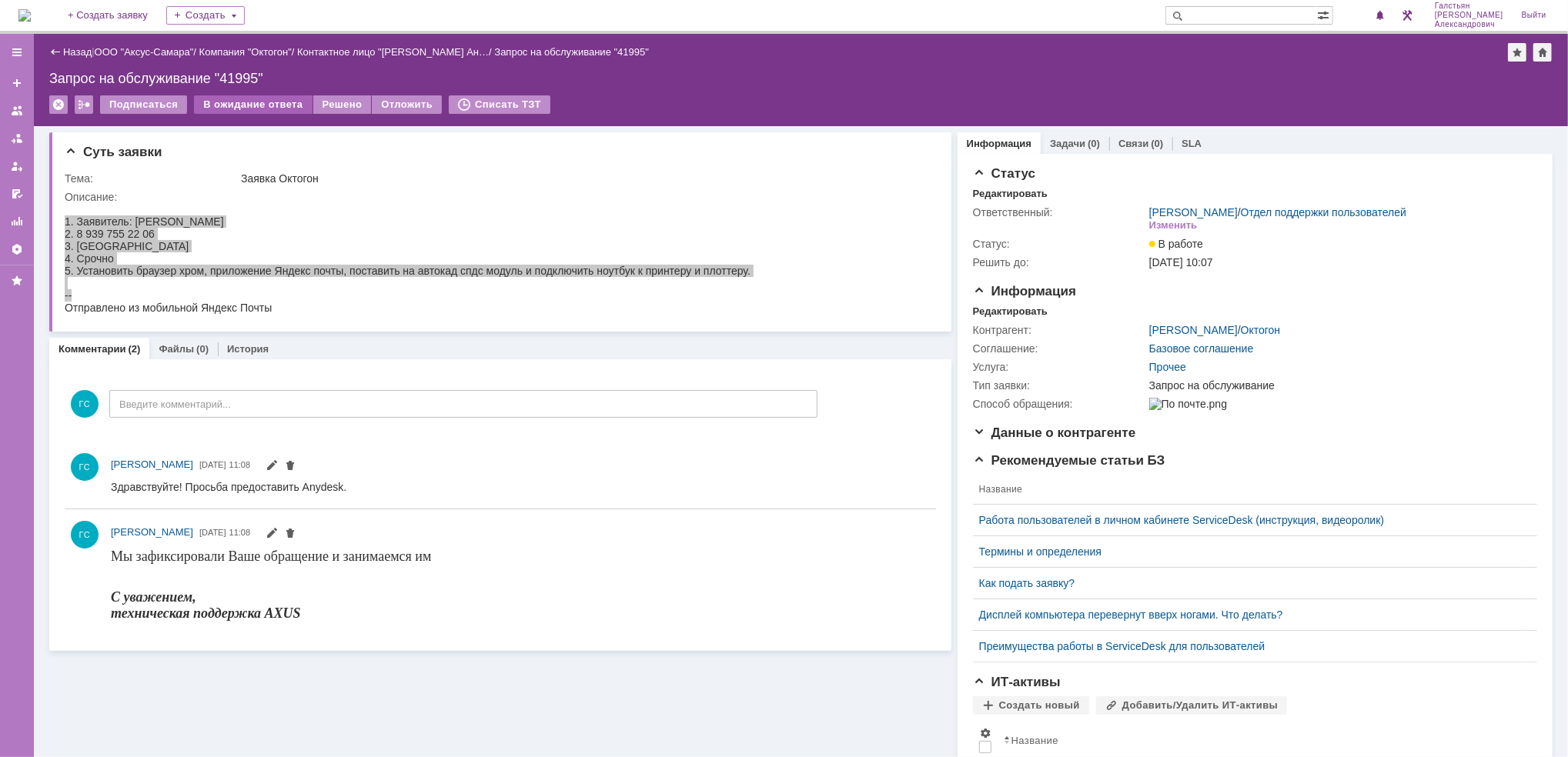
click at [255, 105] on div "В ожидание ответа" at bounding box center [253, 105] width 118 height 18
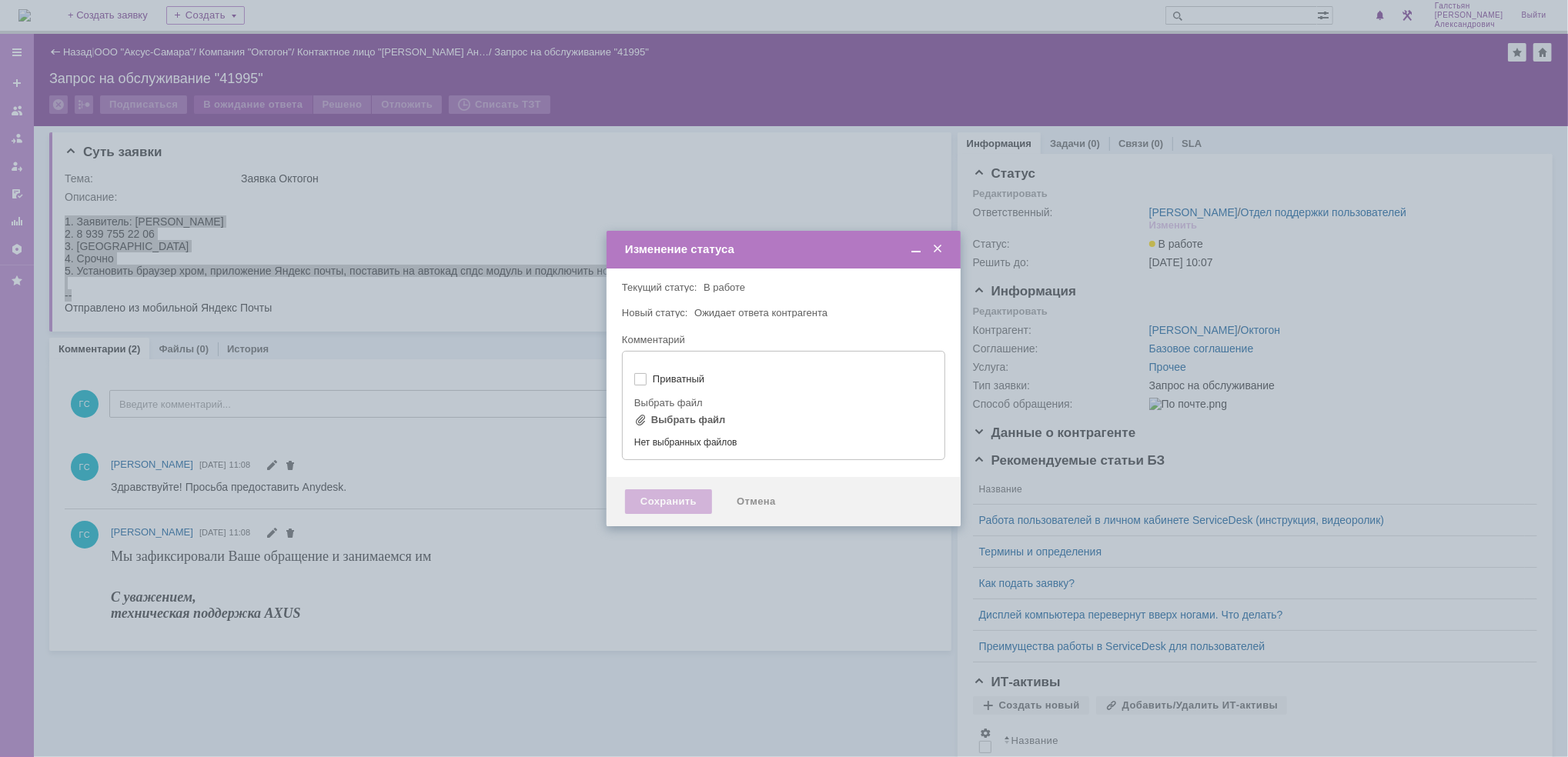
type input "[не указано]"
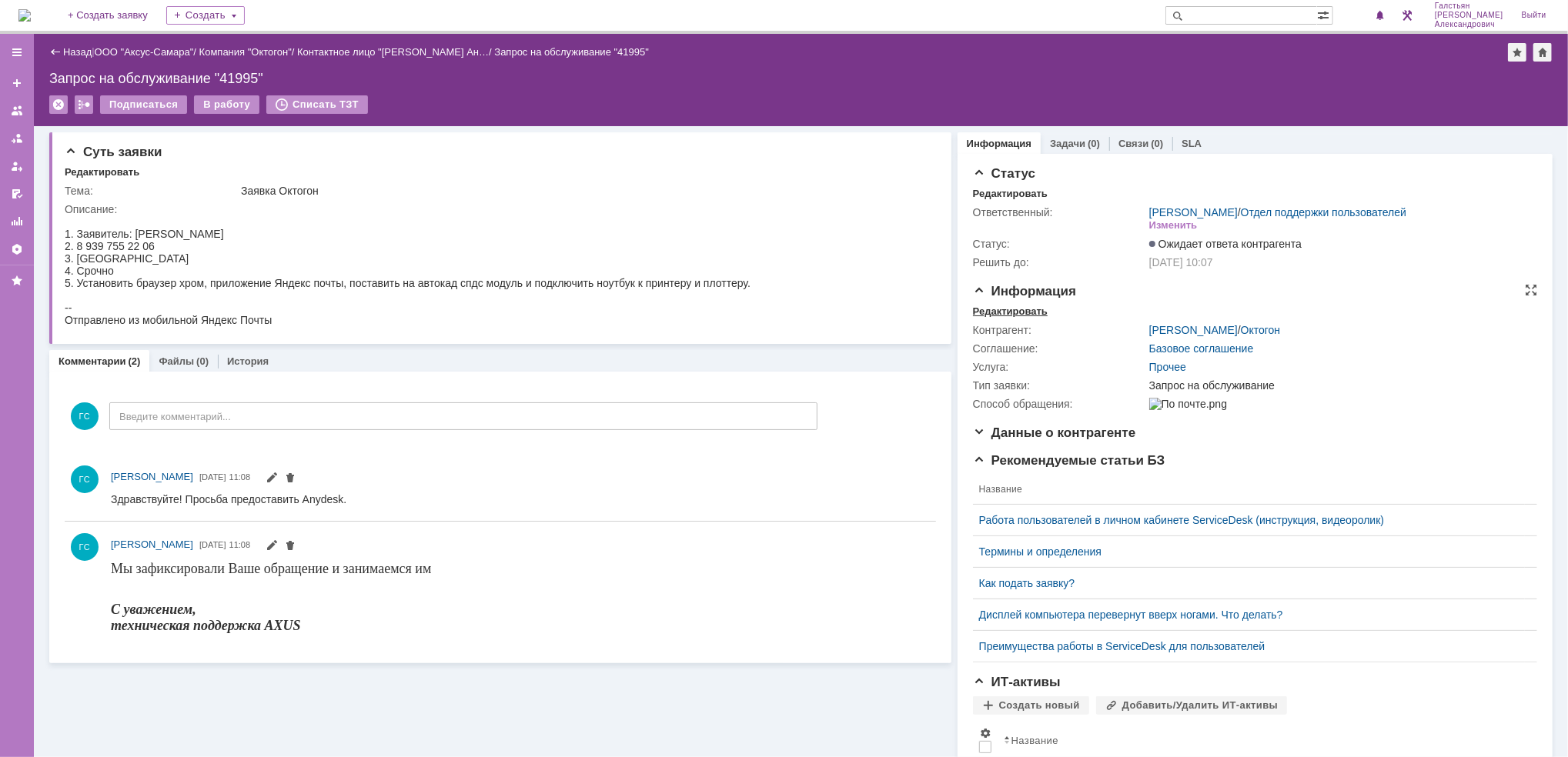
click at [1004, 305] on div "Редактировать" at bounding box center [1010, 311] width 74 height 12
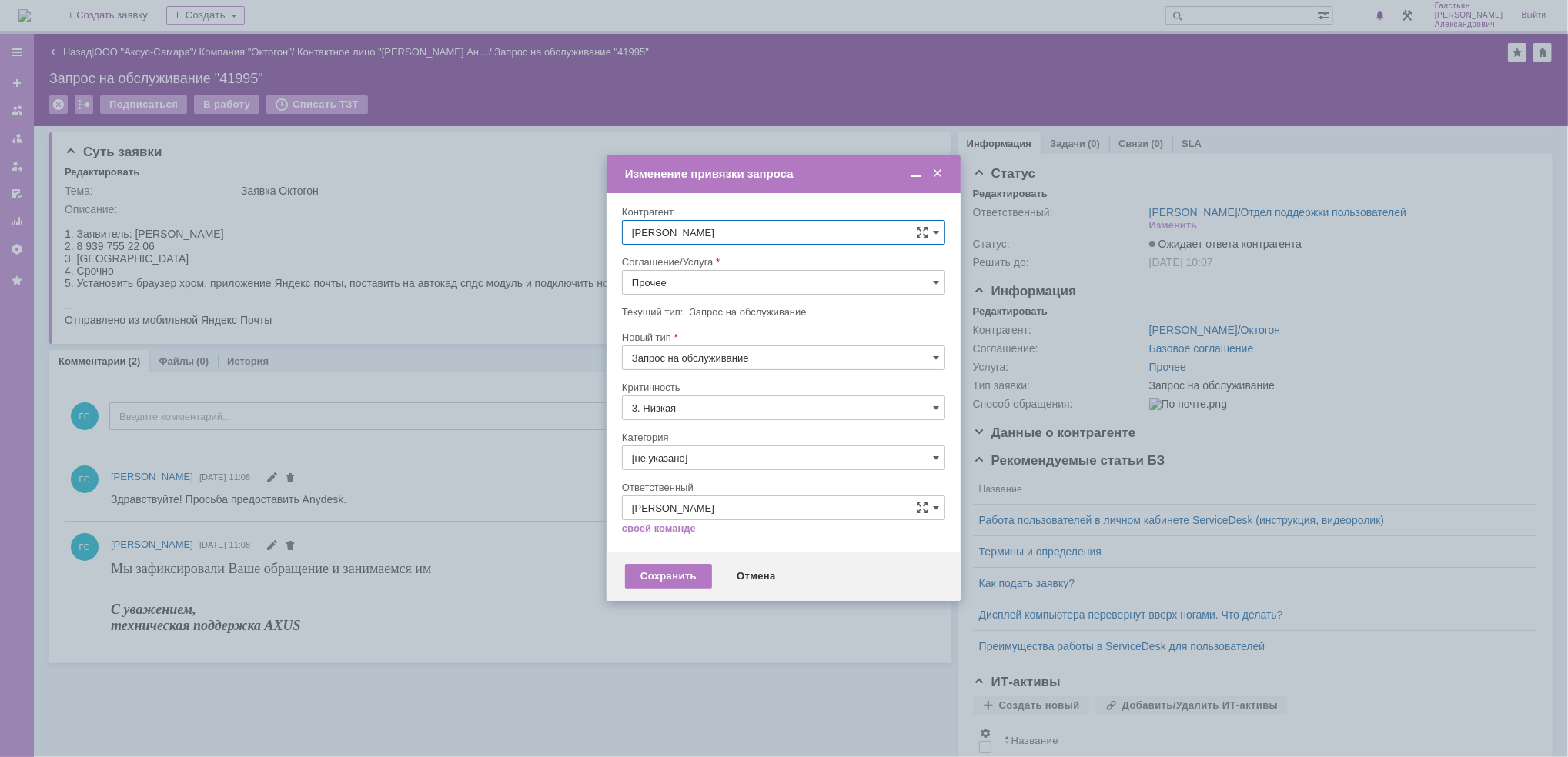
click at [673, 278] on input "Прочее" at bounding box center [783, 282] width 323 height 25
click at [721, 440] on div "АРМ_Настройка" at bounding box center [784, 433] width 322 height 25
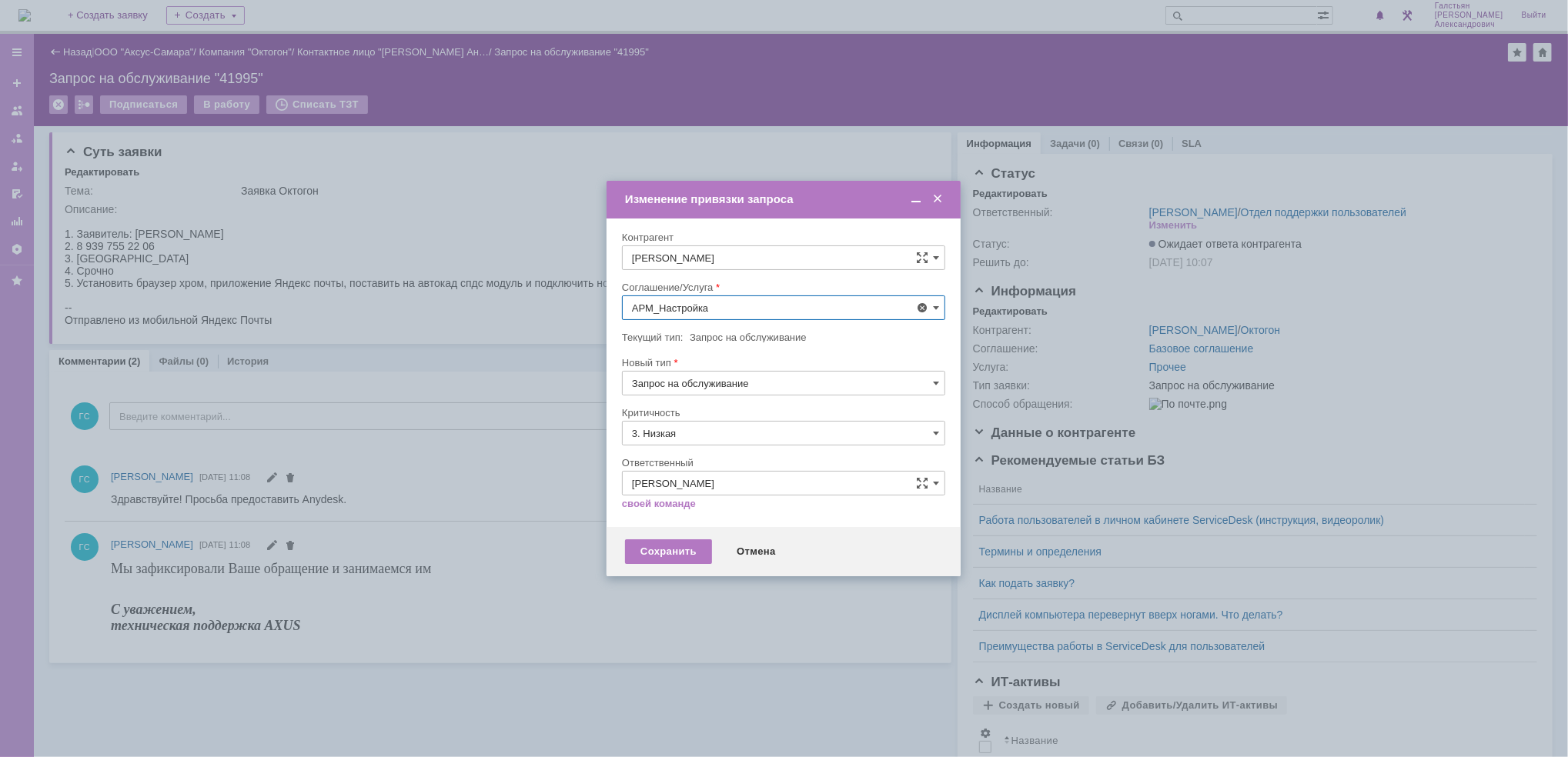
type input "АРМ_Настройка"
click at [712, 431] on input "3. Низкая" at bounding box center [783, 433] width 323 height 25
click at [707, 460] on span "[не указано]" at bounding box center [783, 461] width 303 height 12
type input "[не указано]"
click at [678, 546] on div "Сохранить" at bounding box center [668, 551] width 87 height 25
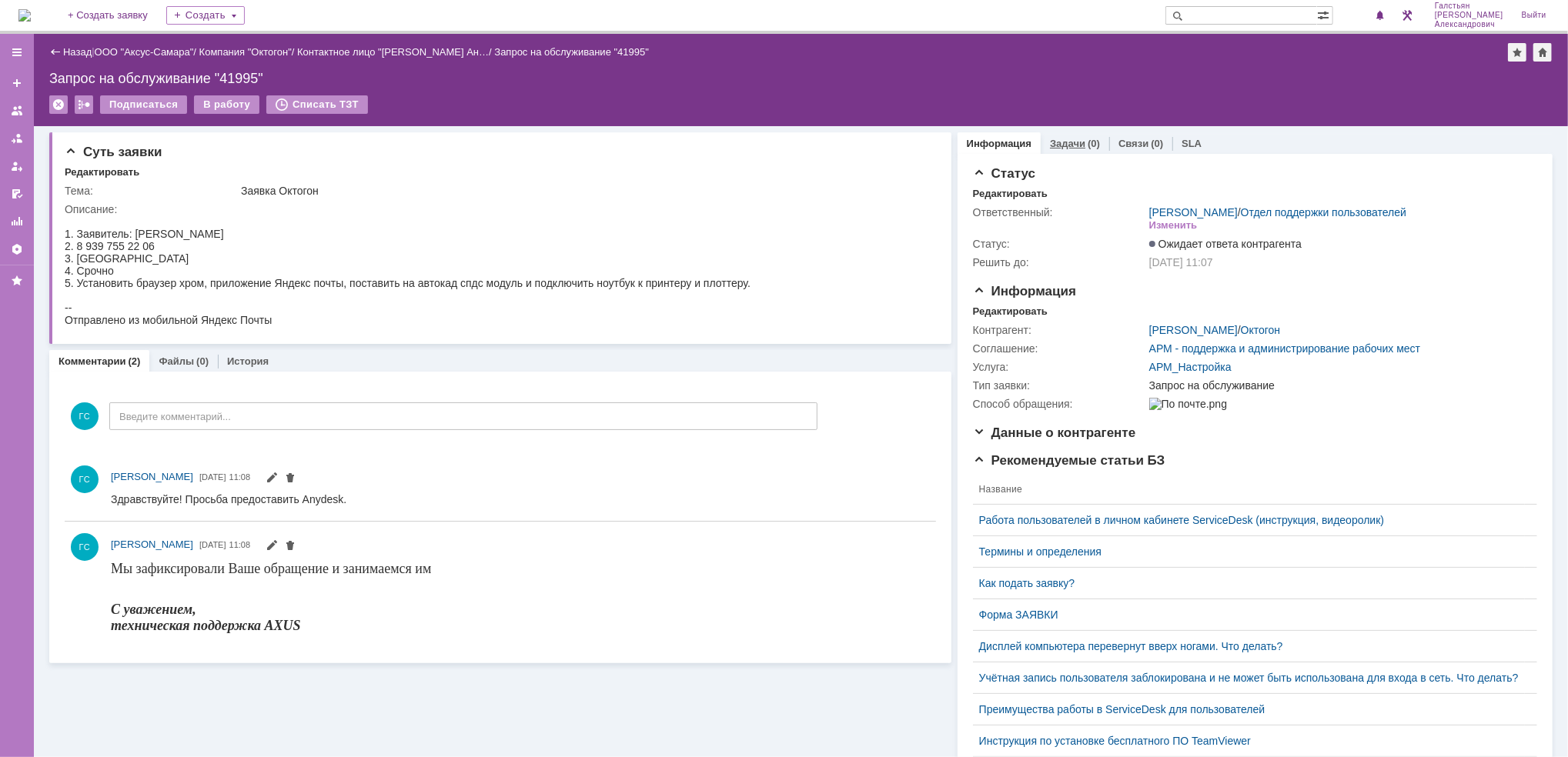
click at [1065, 143] on link "Задачи" at bounding box center [1067, 144] width 36 height 12
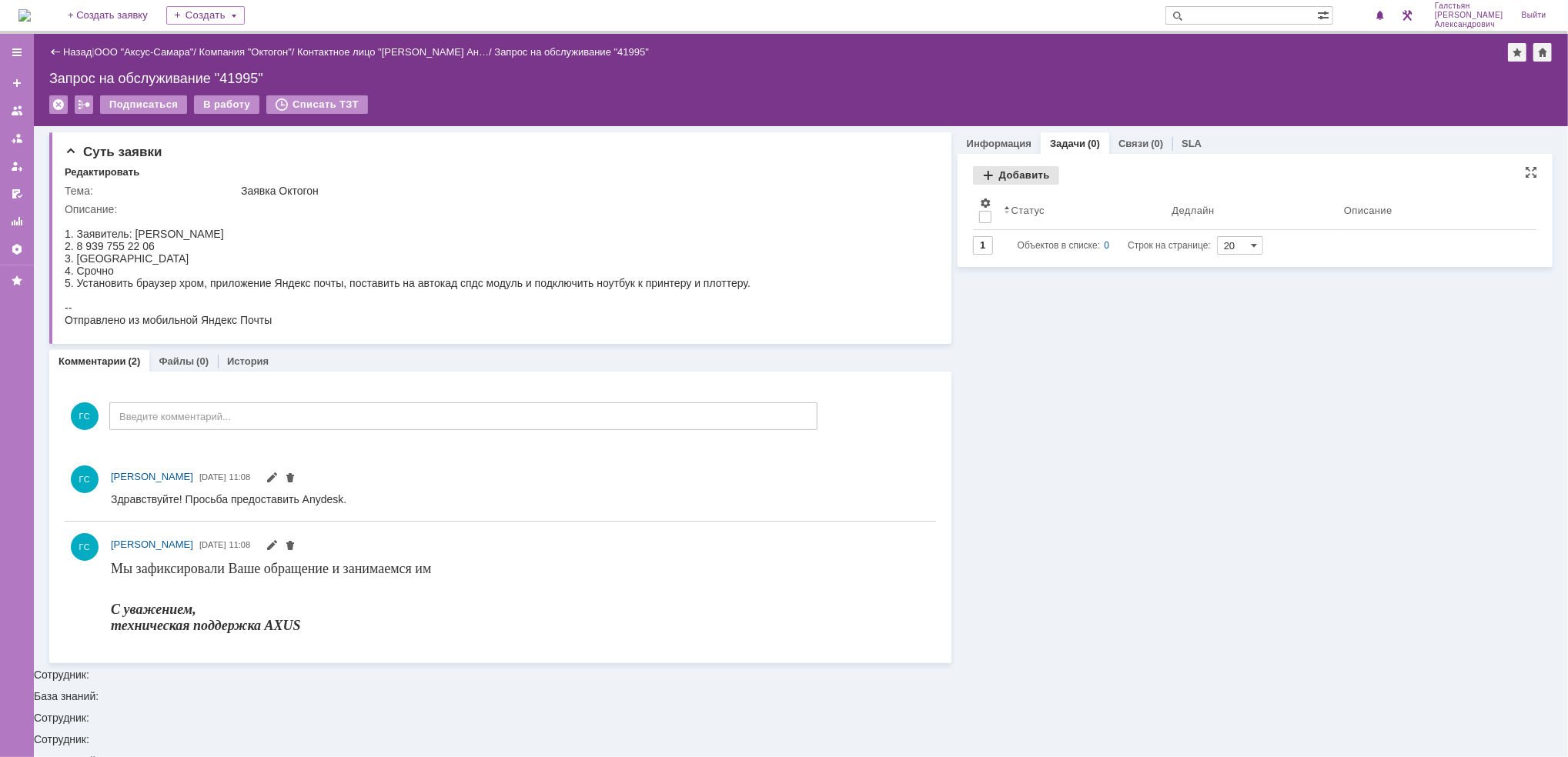
click at [1016, 178] on div "Добавить" at bounding box center [1016, 175] width 86 height 18
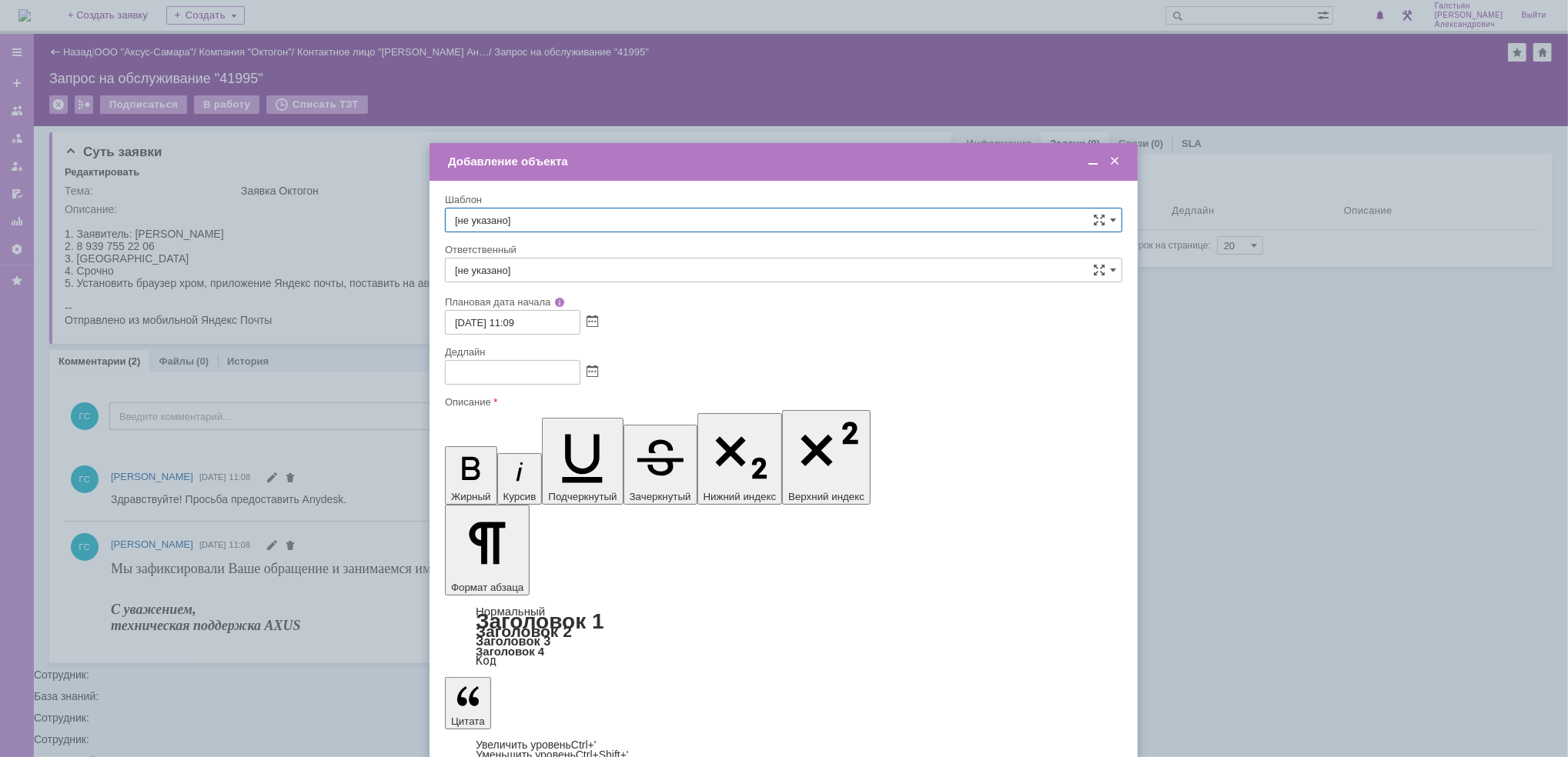
click at [591, 378] on span at bounding box center [592, 372] width 12 height 12
click at [476, 505] on div "29" at bounding box center [477, 508] width 16 height 13
type input "29.09.2025 11:09"
click at [554, 272] on input "[не указано]" at bounding box center [784, 270] width 677 height 25
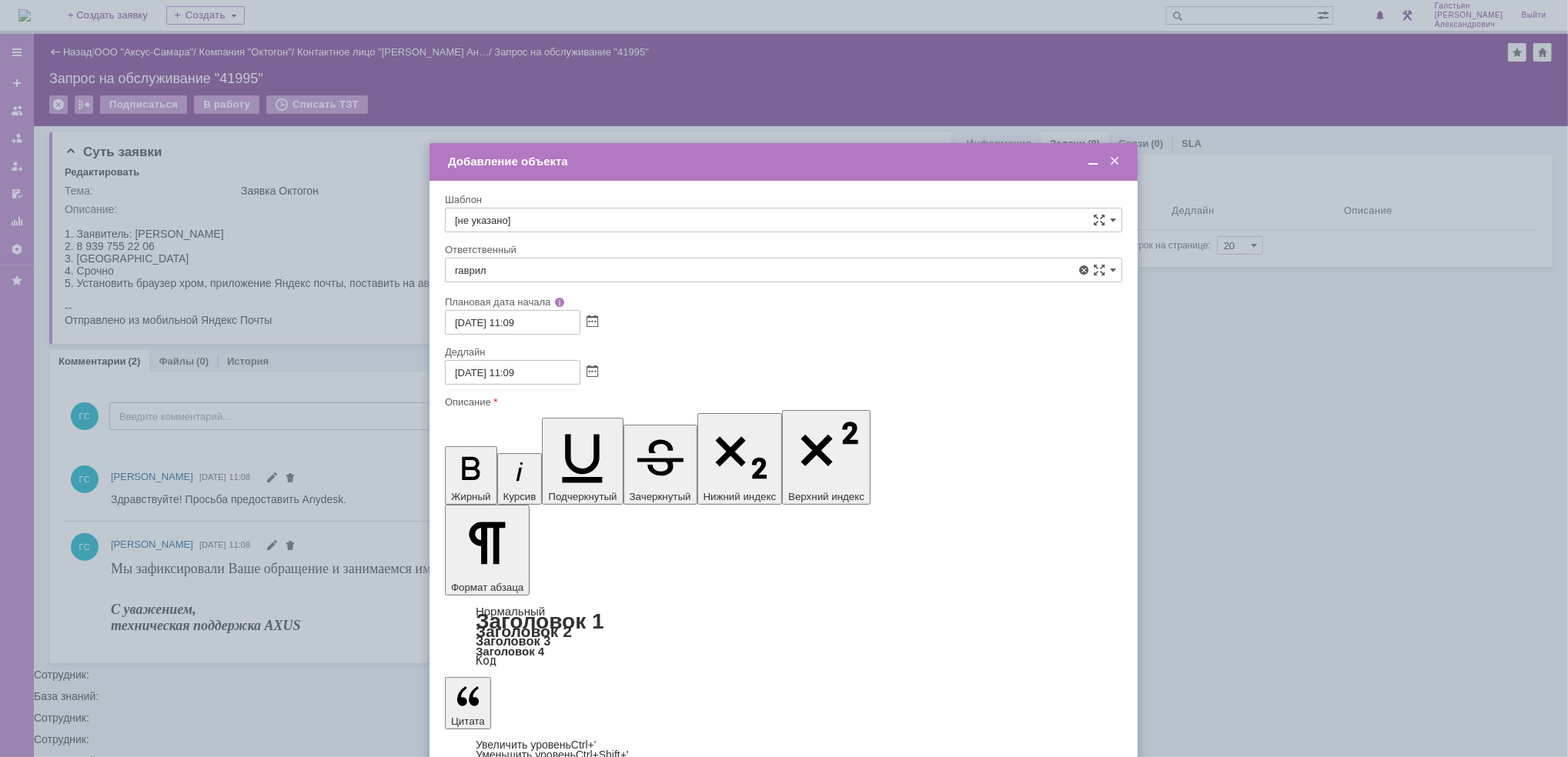
click at [572, 440] on div "[PERSON_NAME]" at bounding box center [784, 433] width 675 height 25
type input "[PERSON_NAME]"
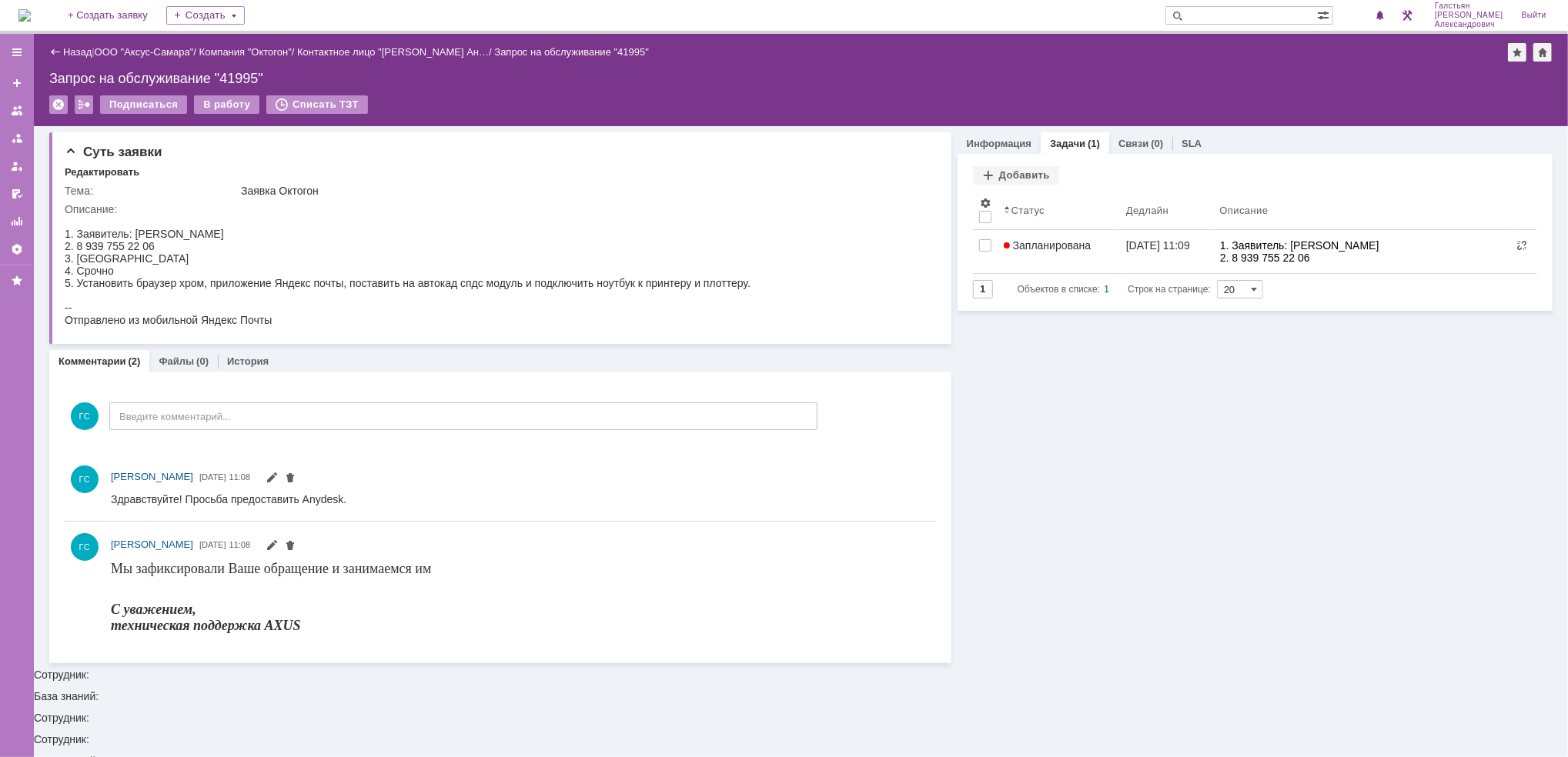
click at [26, 21] on img at bounding box center [24, 15] width 12 height 12
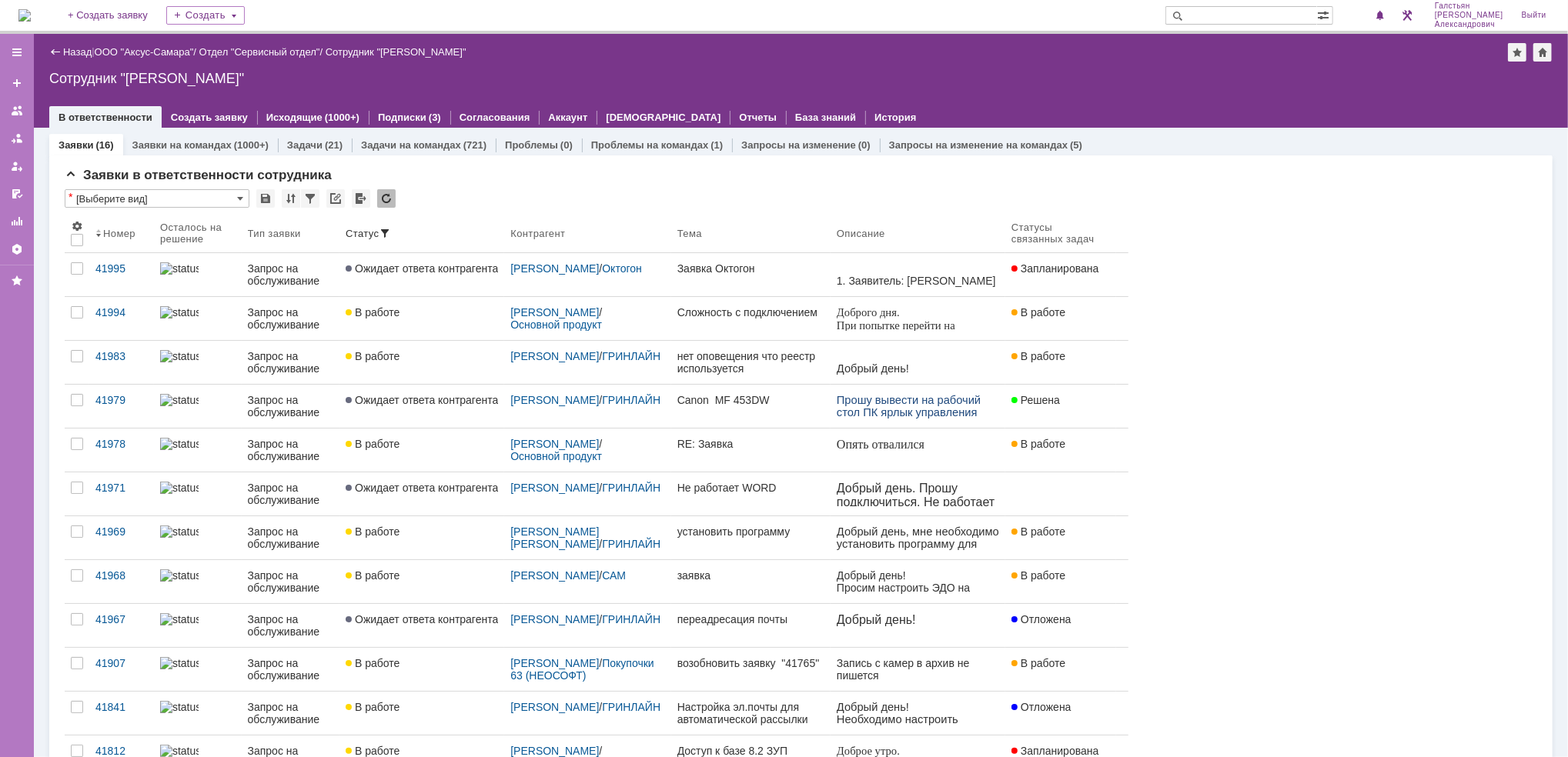
click at [31, 16] on img at bounding box center [24, 15] width 12 height 12
click at [1385, 17] on span at bounding box center [1380, 16] width 11 height 12
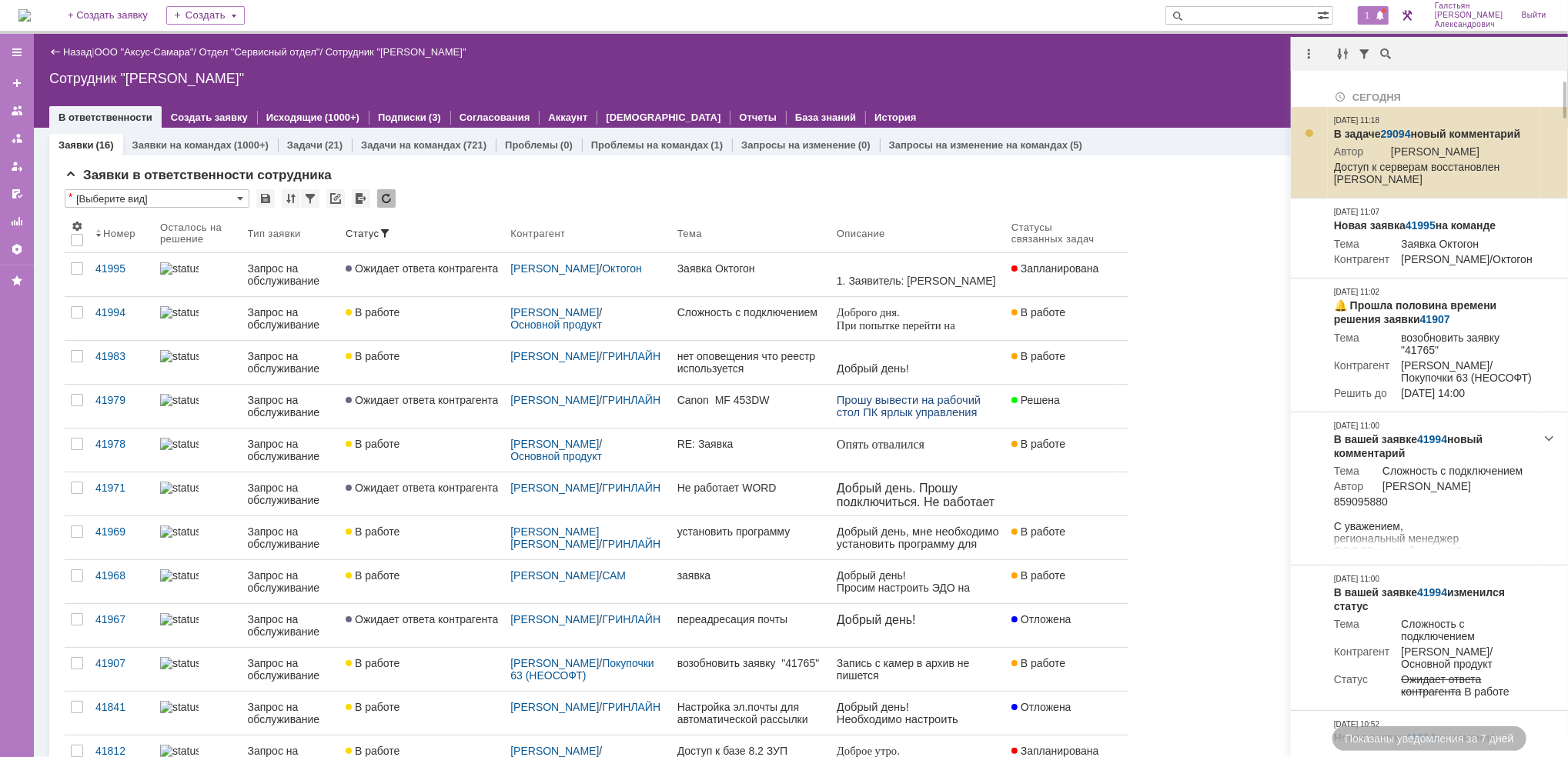
click at [1398, 130] on link "29094" at bounding box center [1395, 134] width 30 height 12
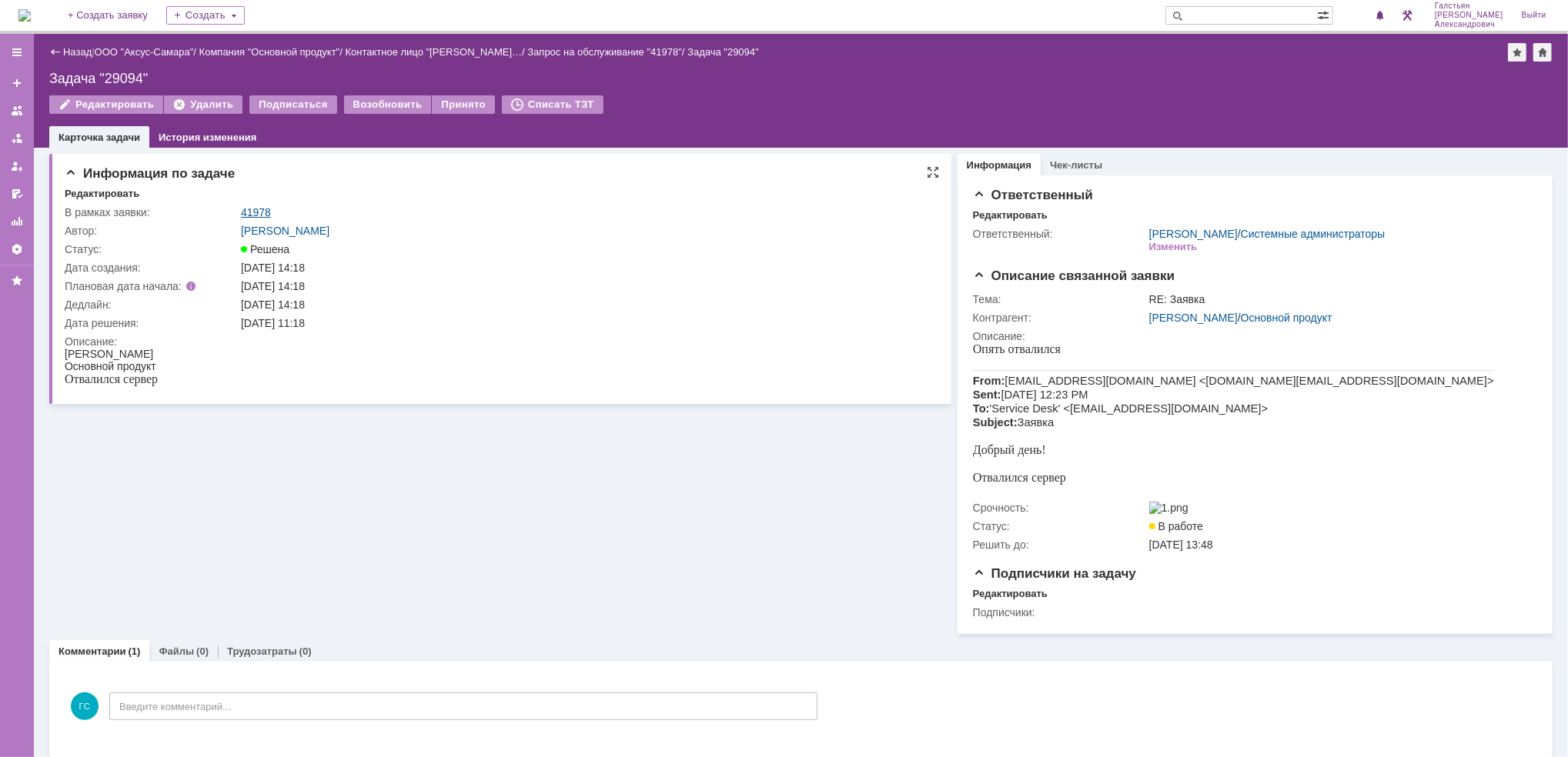
click at [246, 210] on link "41978" at bounding box center [256, 212] width 30 height 12
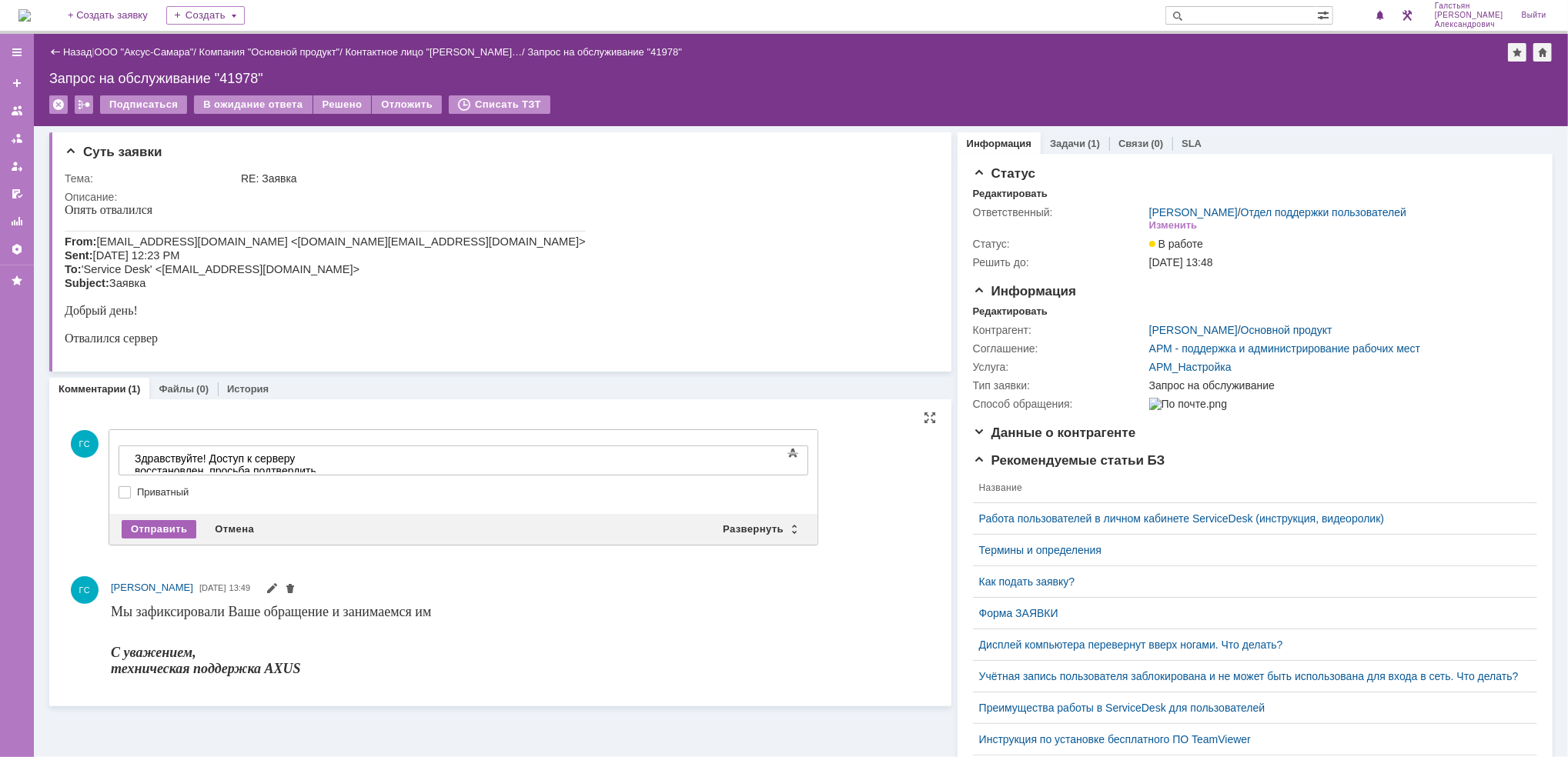
click at [164, 526] on div "Отправить" at bounding box center [159, 529] width 74 height 18
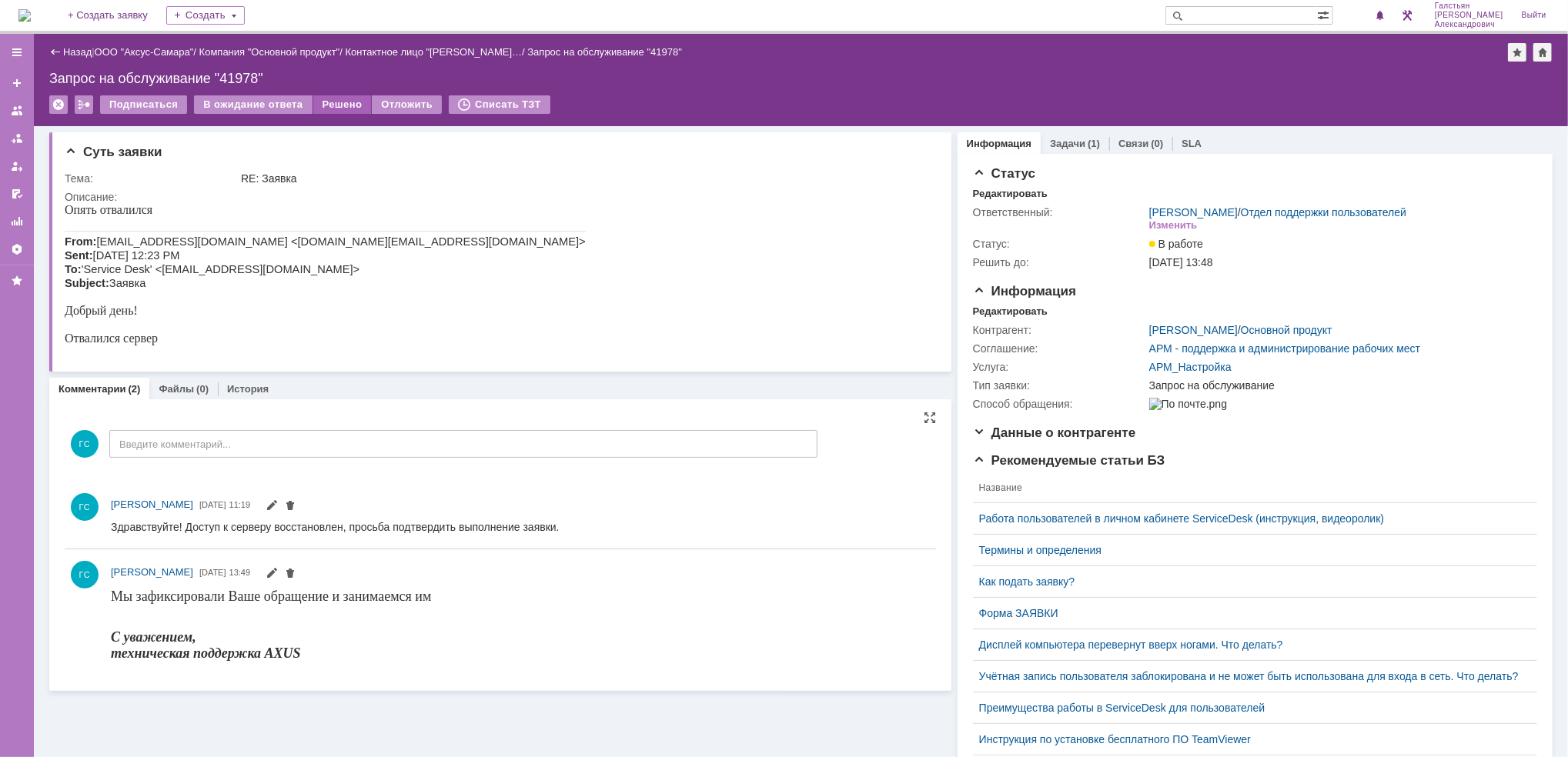
click at [329, 101] on div "Решено" at bounding box center [342, 105] width 59 height 18
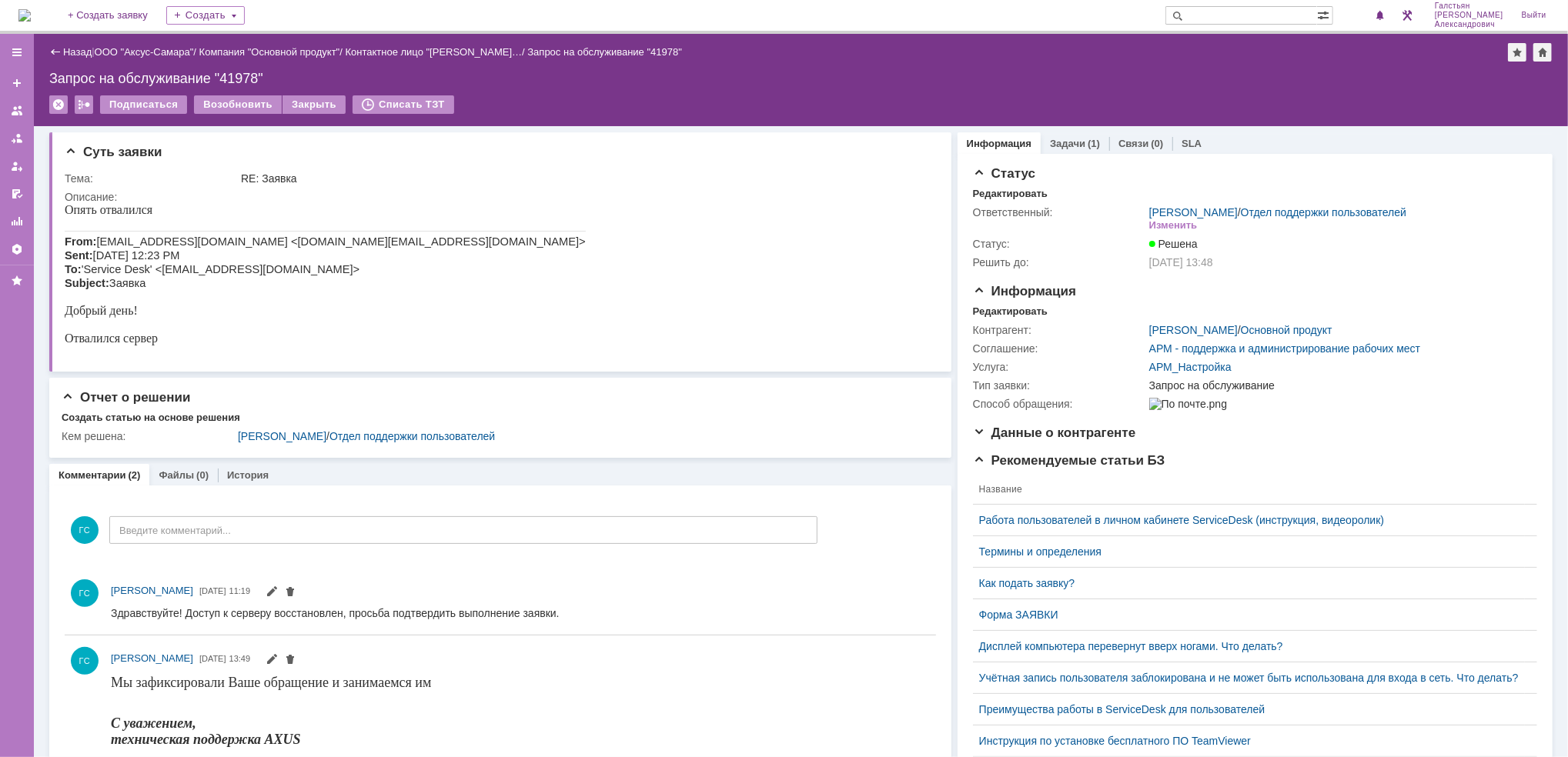
click at [31, 17] on img at bounding box center [24, 15] width 12 height 12
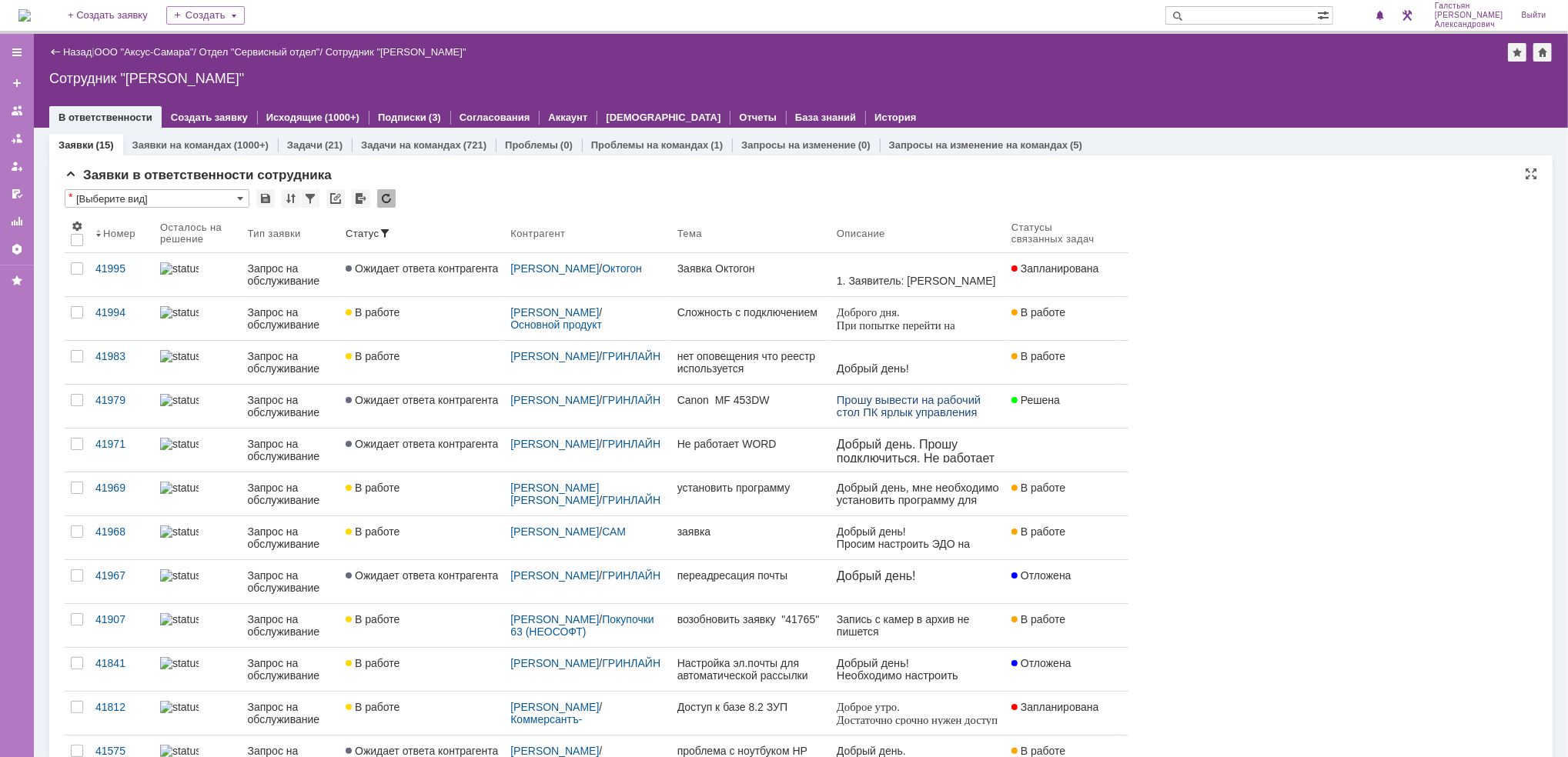
click at [31, 21] on img at bounding box center [24, 15] width 12 height 12
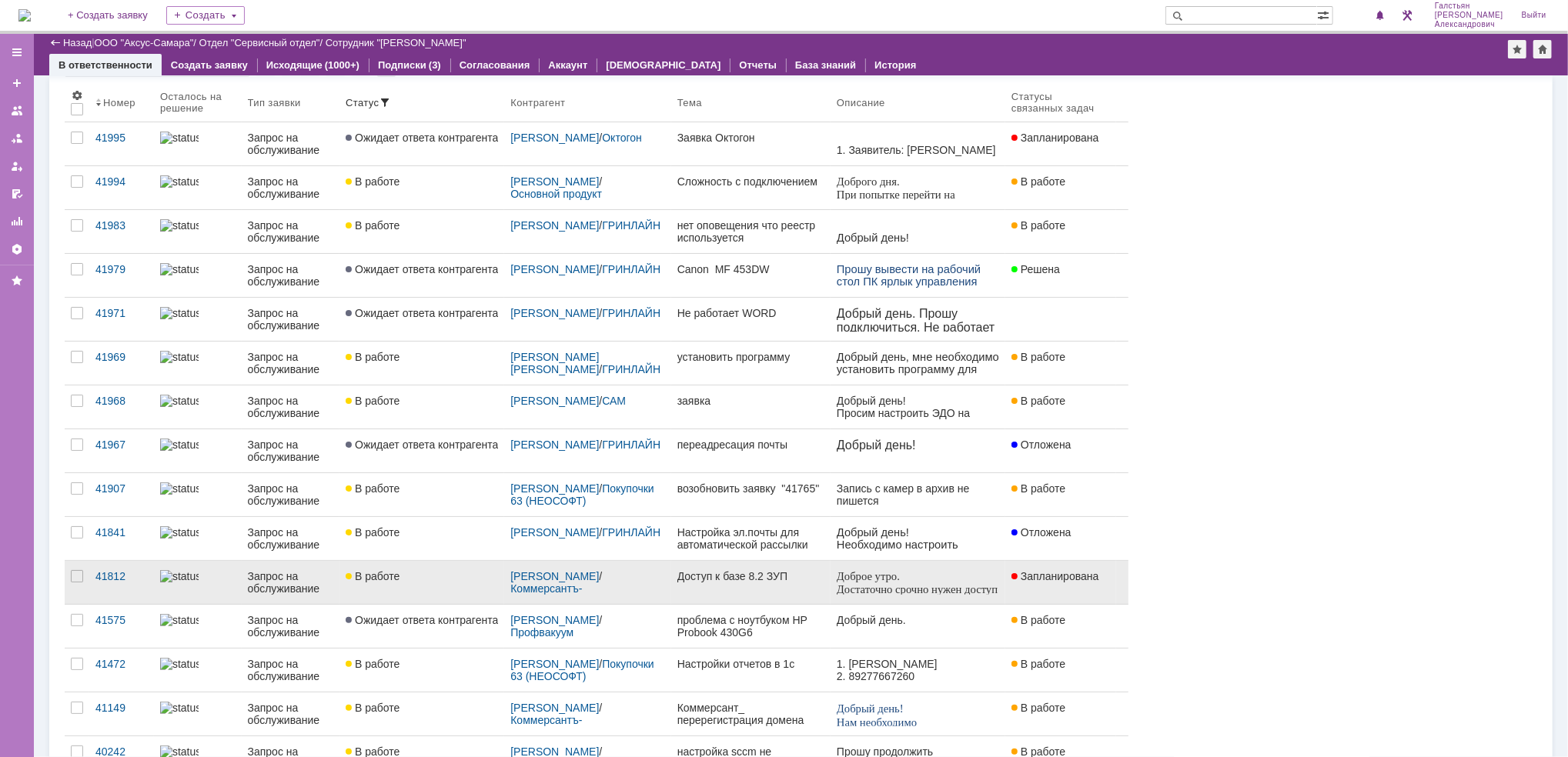
scroll to position [77, 0]
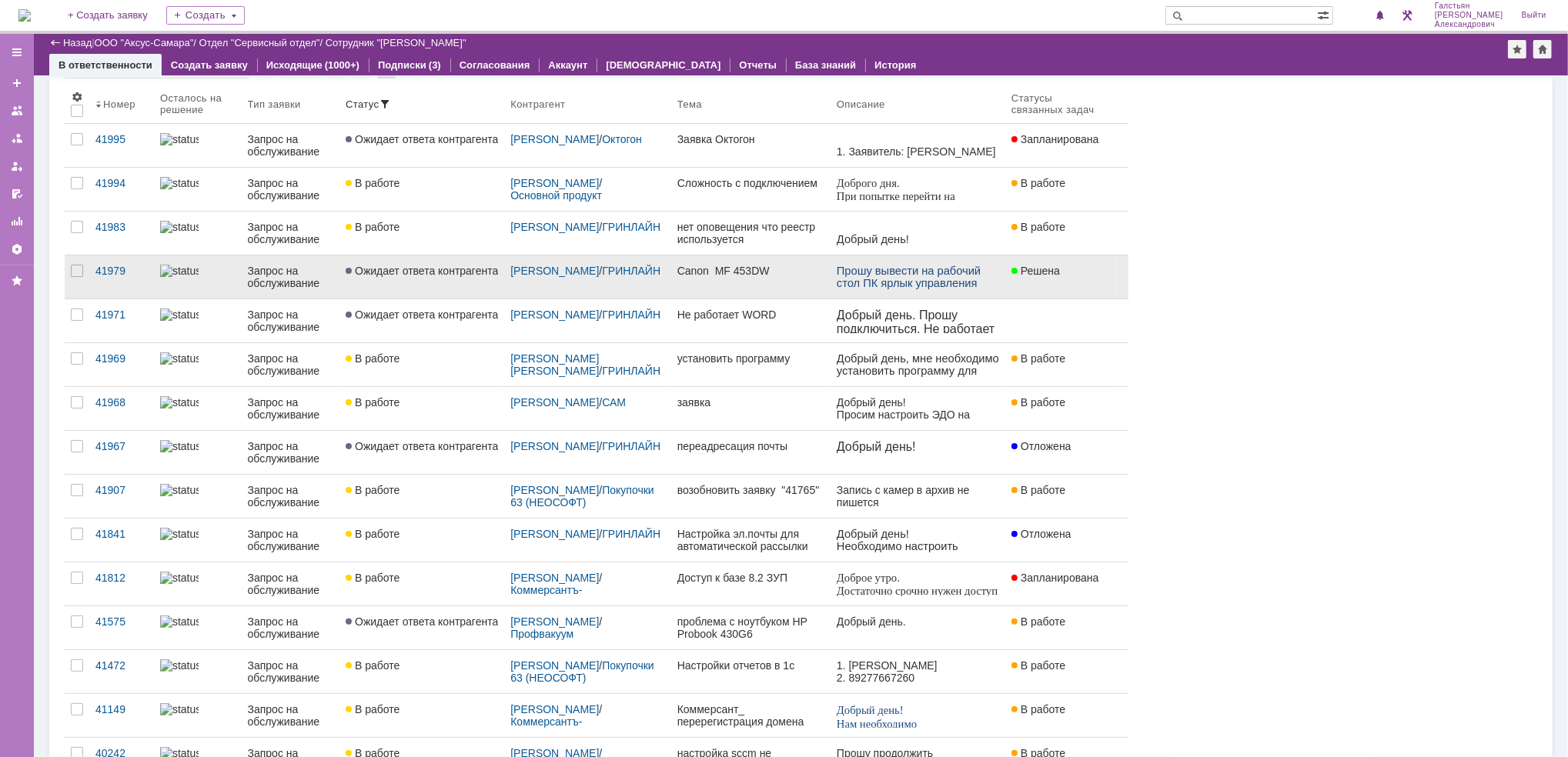
click at [782, 283] on link "Canon MF 453DW" at bounding box center [751, 277] width 159 height 43
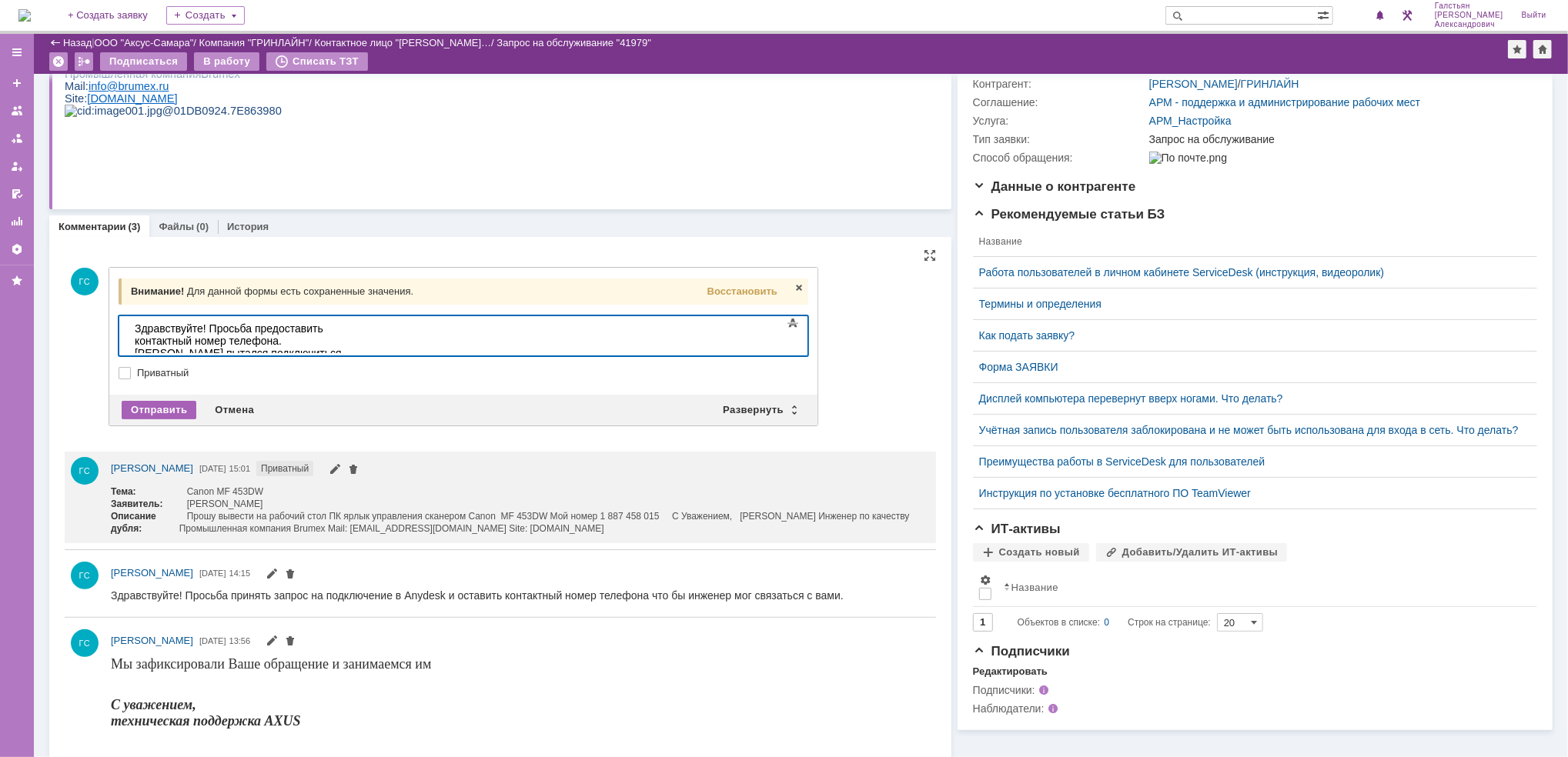
click at [159, 408] on div "Отправить" at bounding box center [159, 410] width 74 height 18
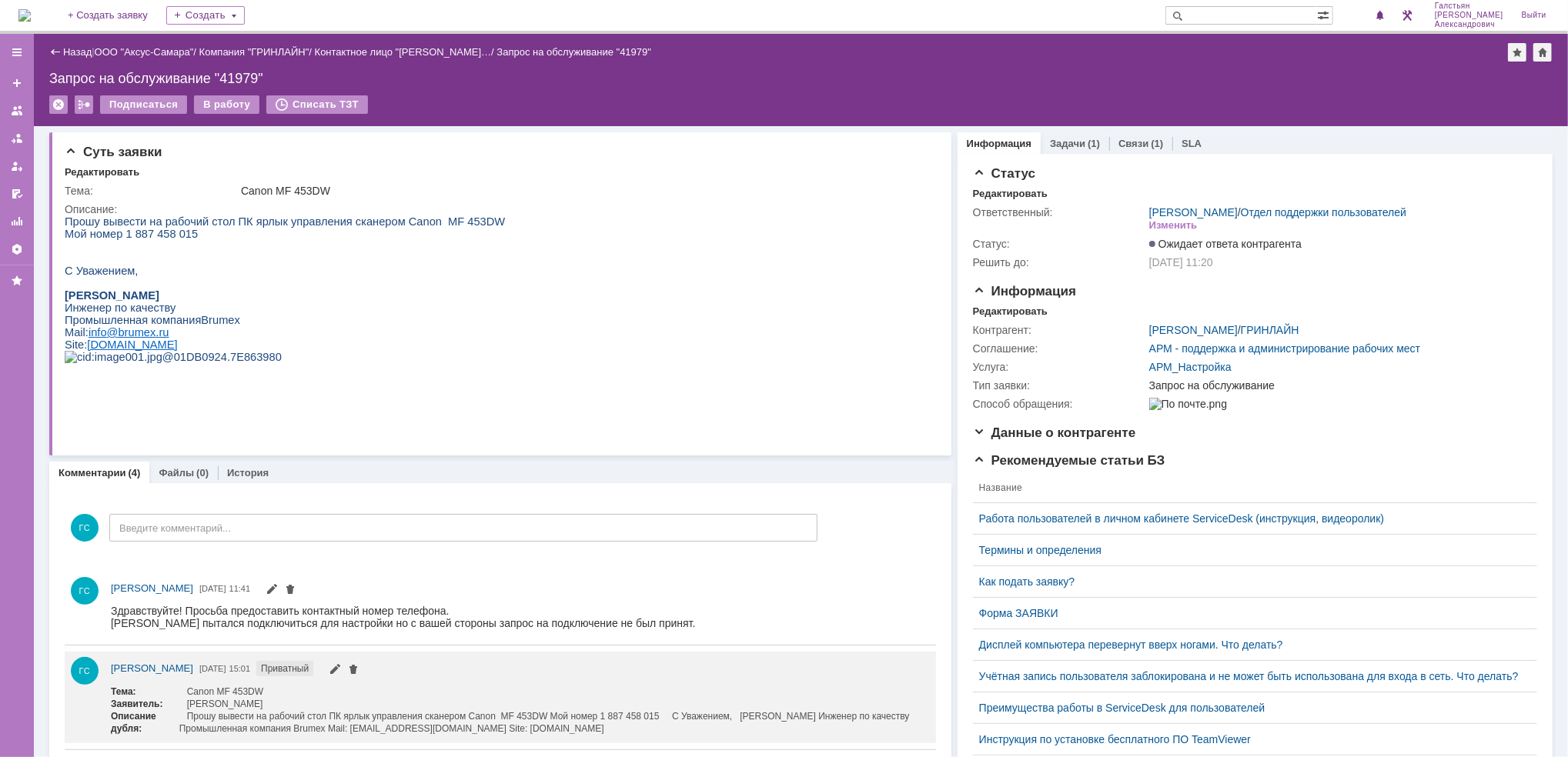
click at [31, 21] on img at bounding box center [24, 15] width 12 height 12
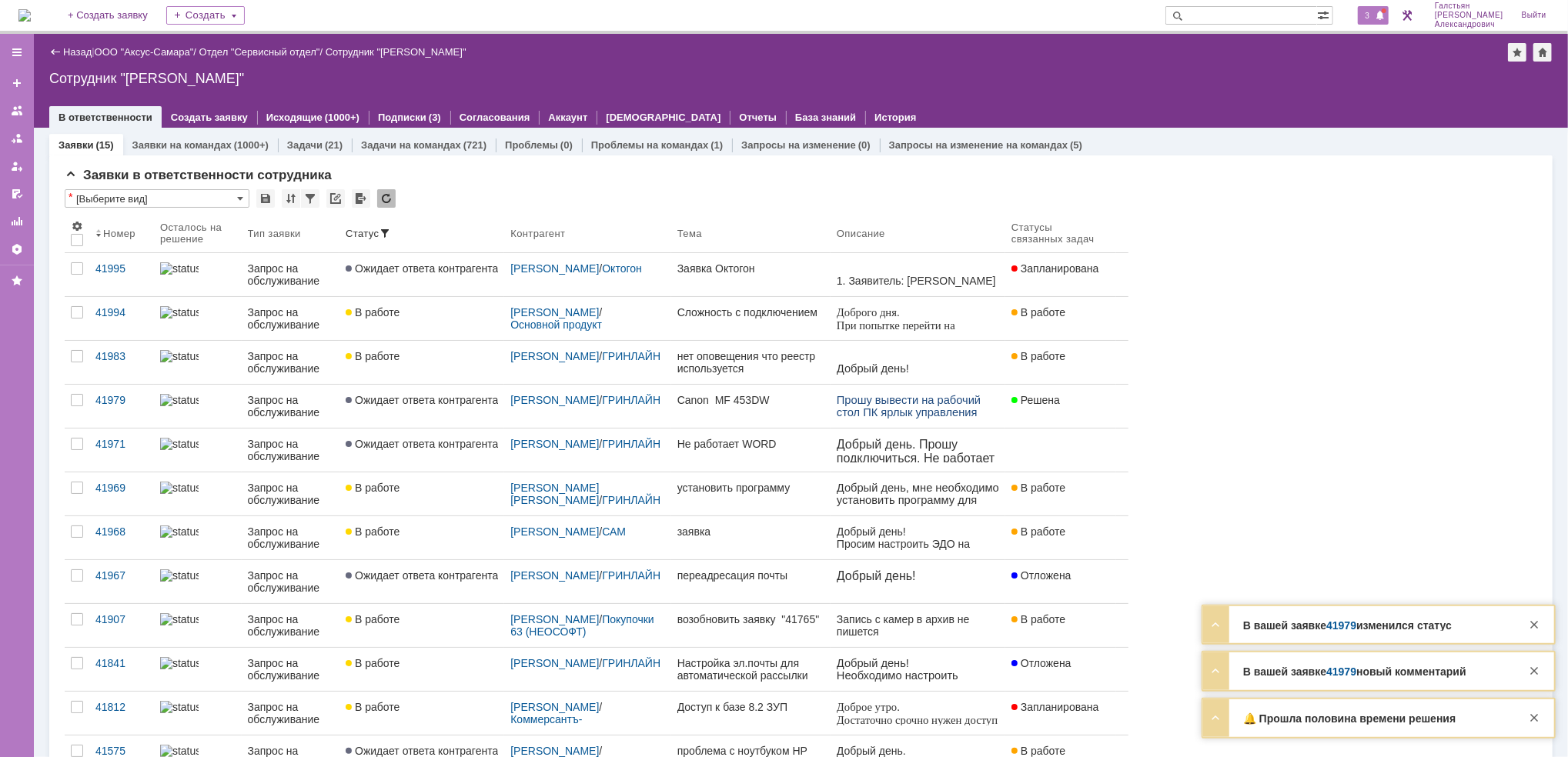
click at [1383, 15] on span at bounding box center [1380, 16] width 11 height 12
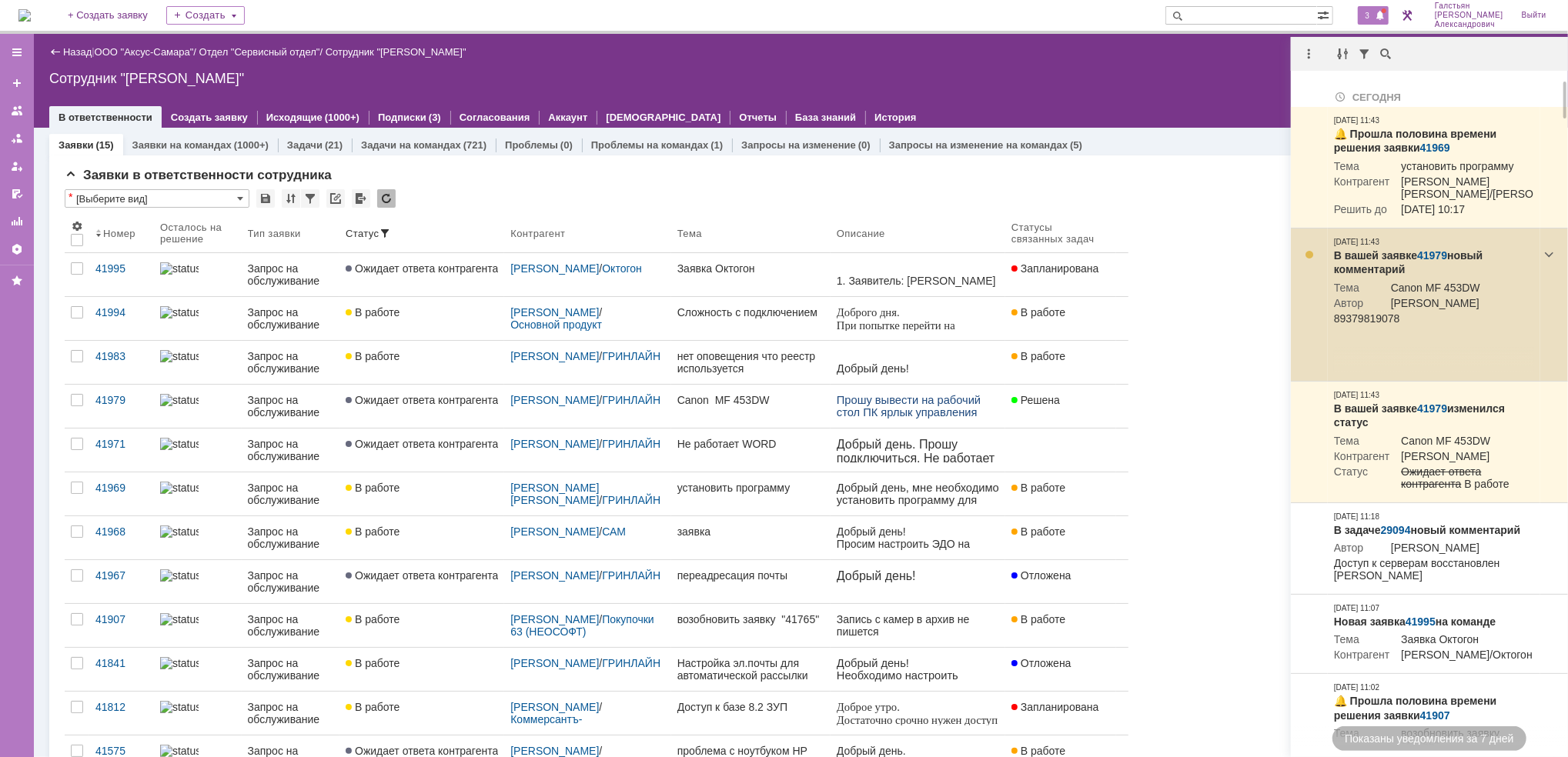
click at [1438, 262] on link "41979" at bounding box center [1432, 255] width 30 height 12
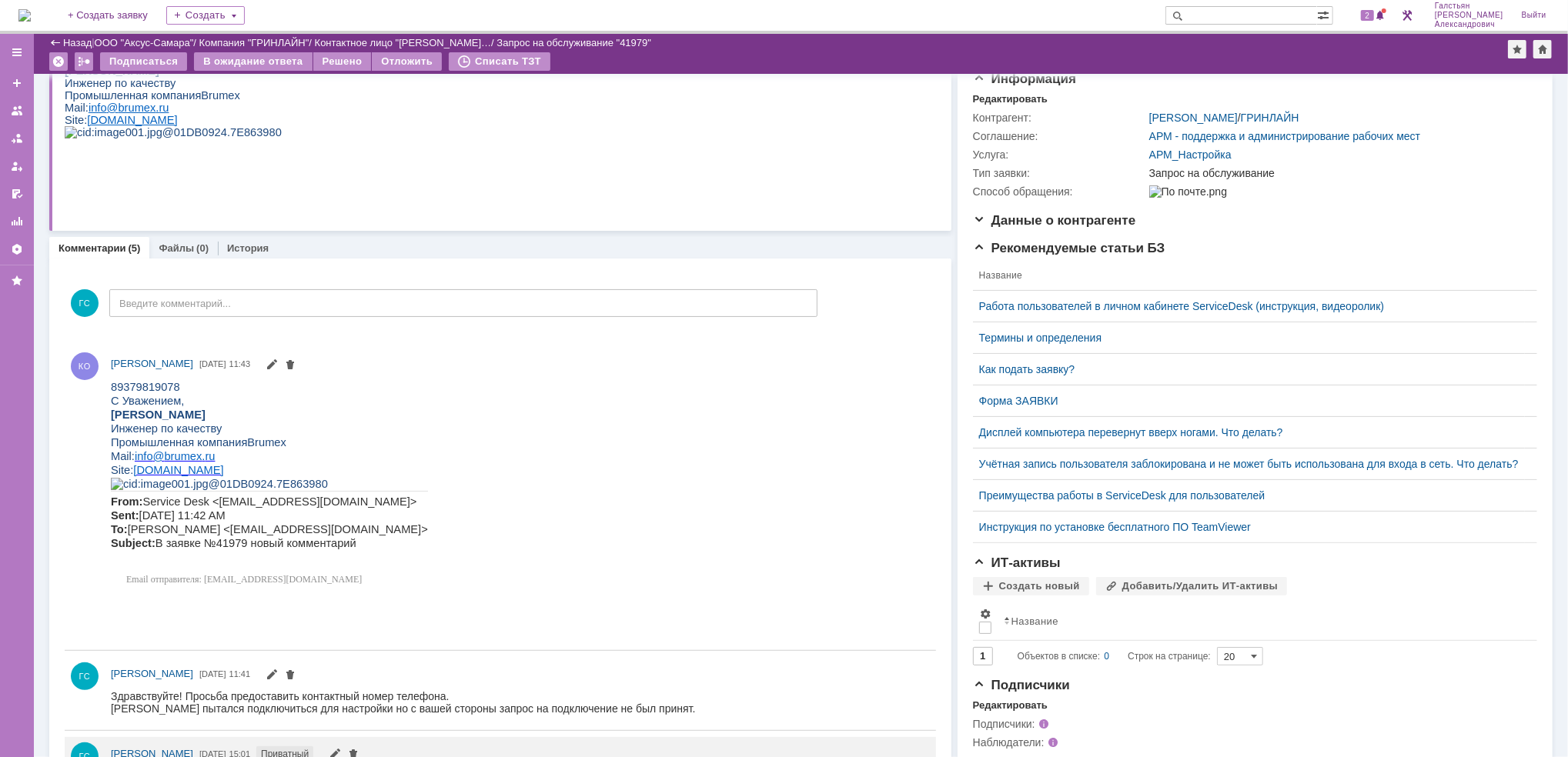
scroll to position [163, 0]
click at [172, 385] on span "89379819078" at bounding box center [144, 384] width 69 height 12
drag, startPoint x: 178, startPoint y: 383, endPoint x: 87, endPoint y: 385, distance: 91.0
click at [110, 385] on html "89379819078 С Уважением, [PERSON_NAME] по качеству Промышленная компания Brumex…" at bounding box center [514, 484] width 809 height 213
copy span "89379819078"
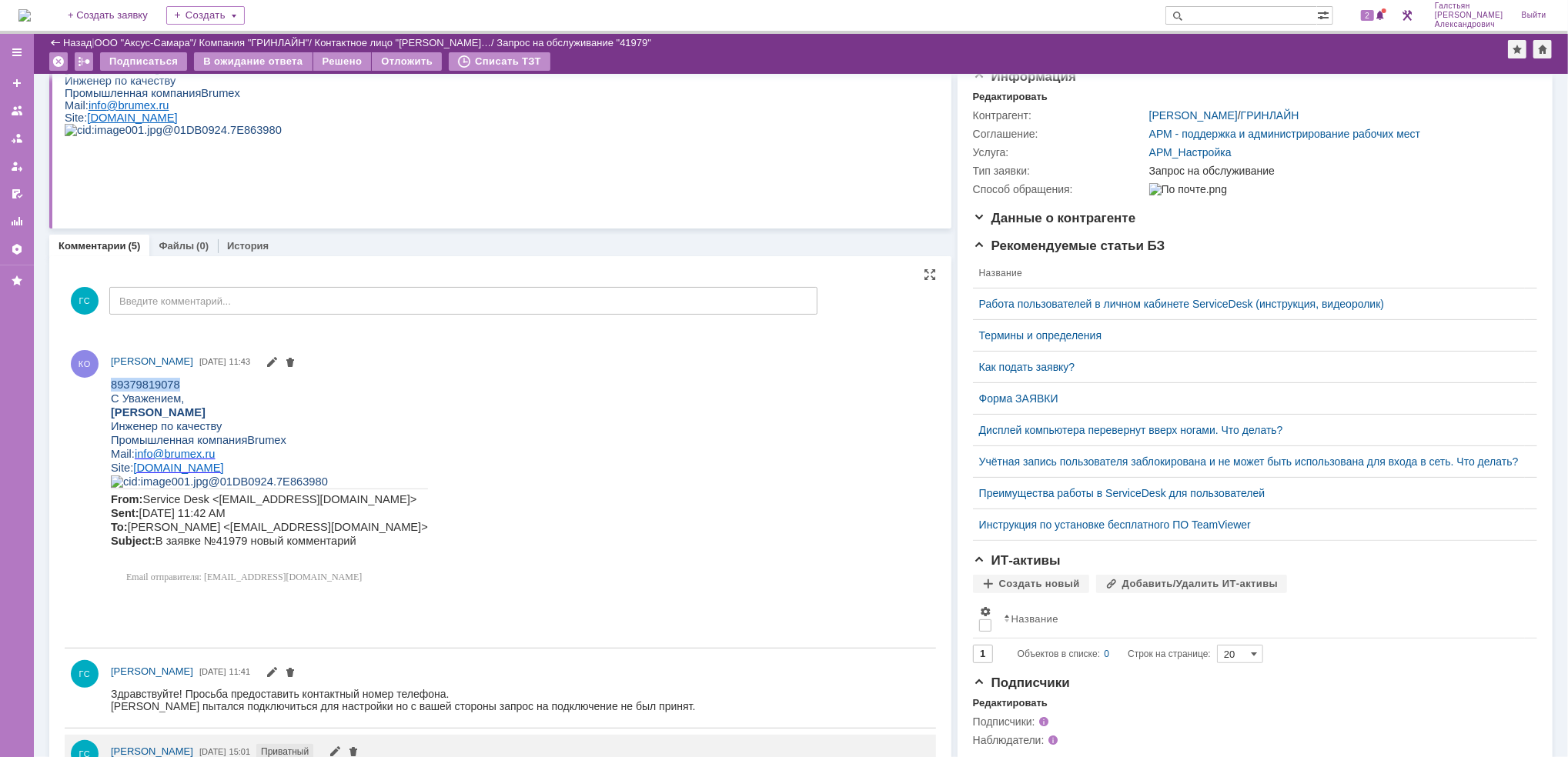
scroll to position [0, 0]
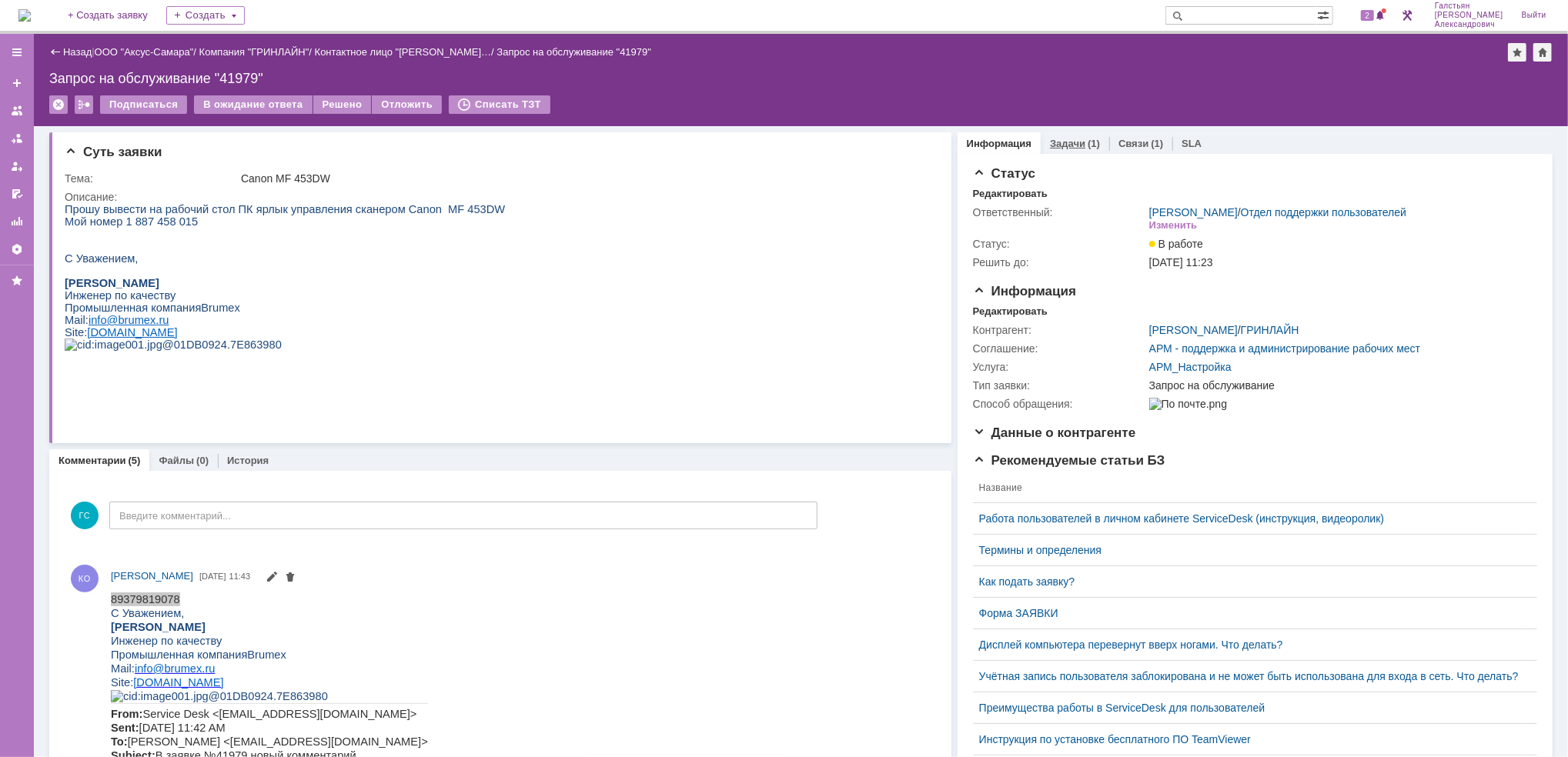
click at [1060, 138] on link "Задачи" at bounding box center [1067, 144] width 36 height 12
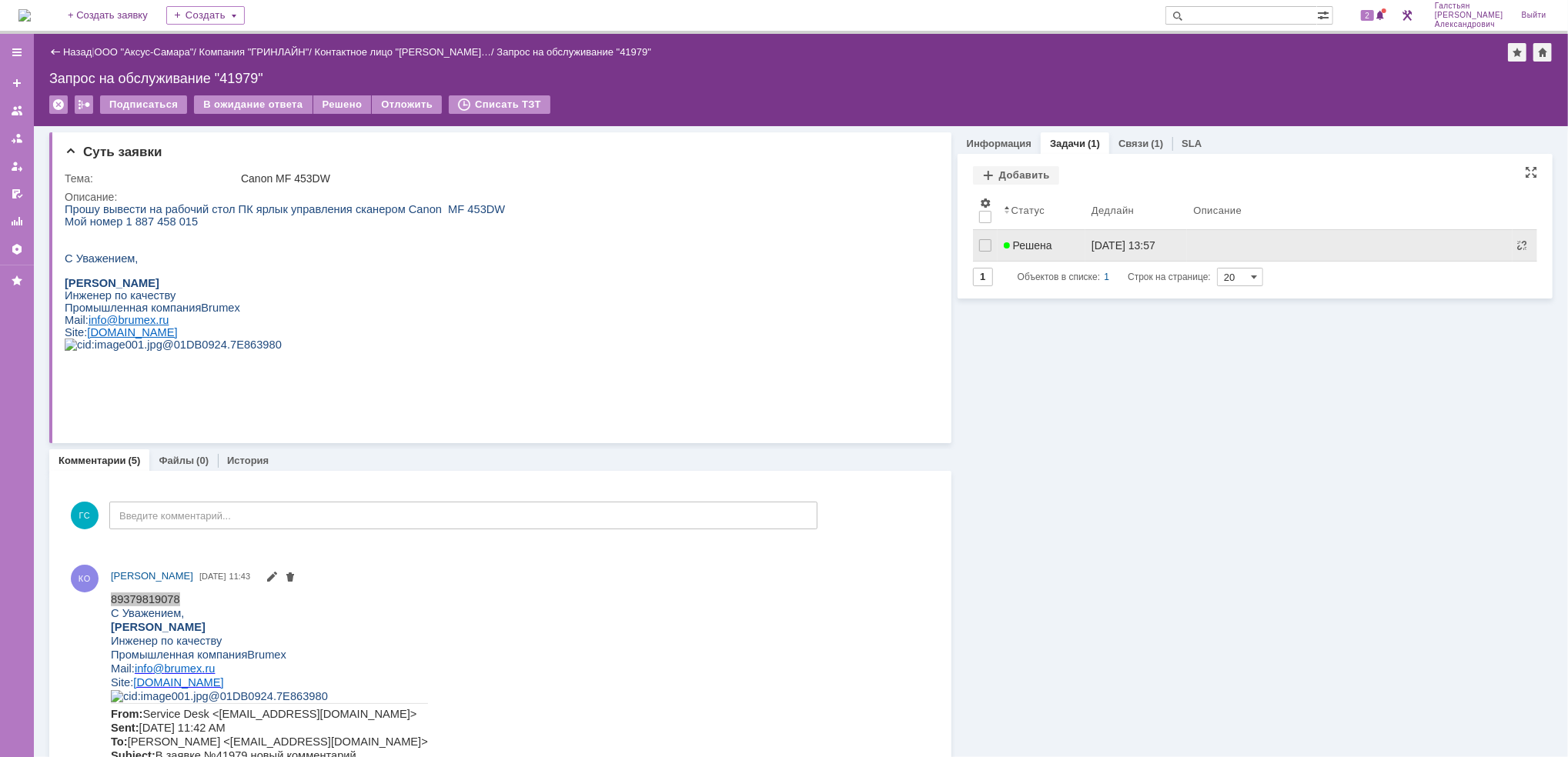
click at [1044, 253] on link "Решена" at bounding box center [1041, 245] width 88 height 31
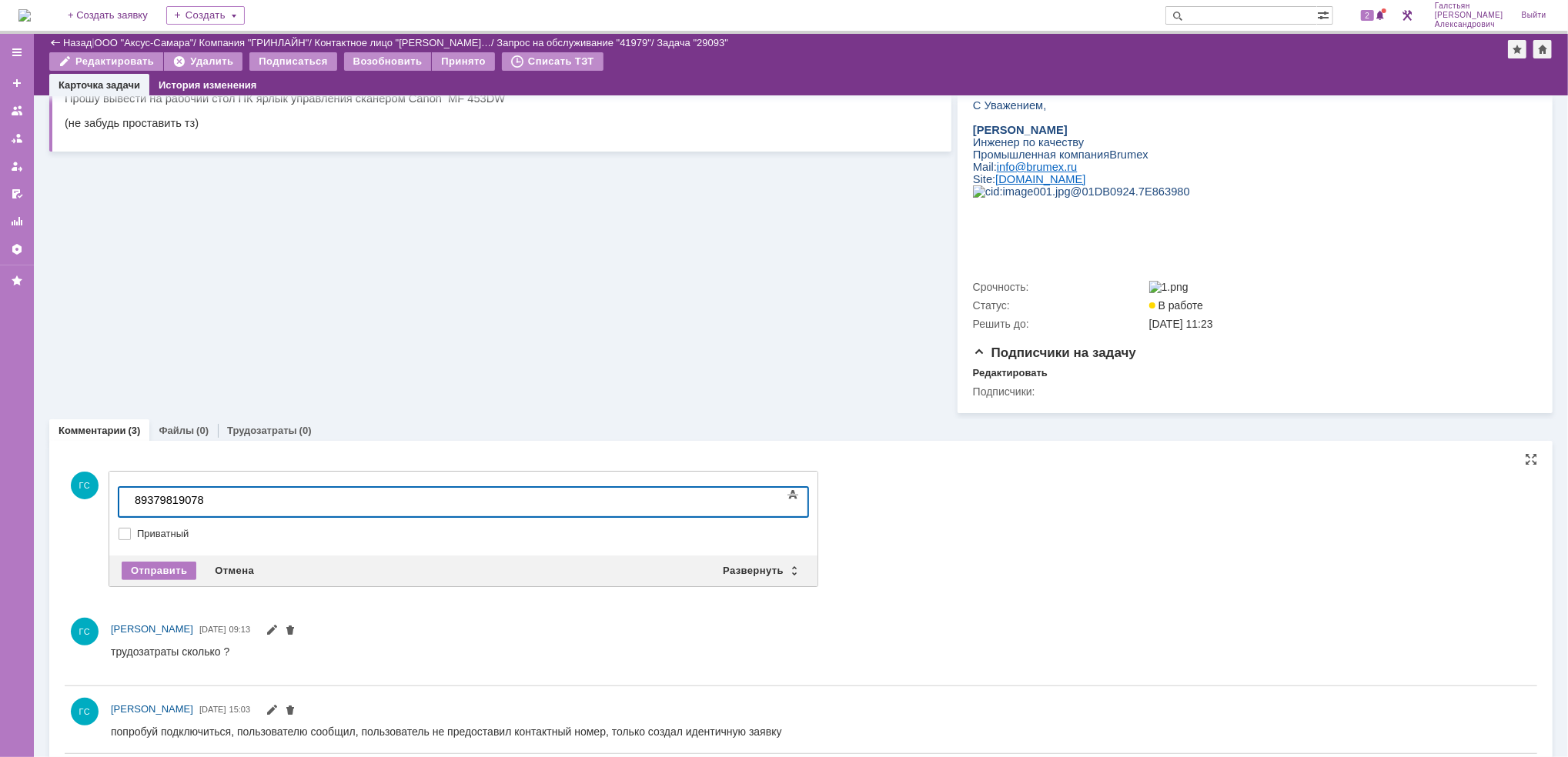
click at [142, 586] on div "Отправить Отмена Развернуть Свернуть" at bounding box center [463, 570] width 708 height 31
click at [149, 573] on div "Отправить" at bounding box center [159, 570] width 74 height 18
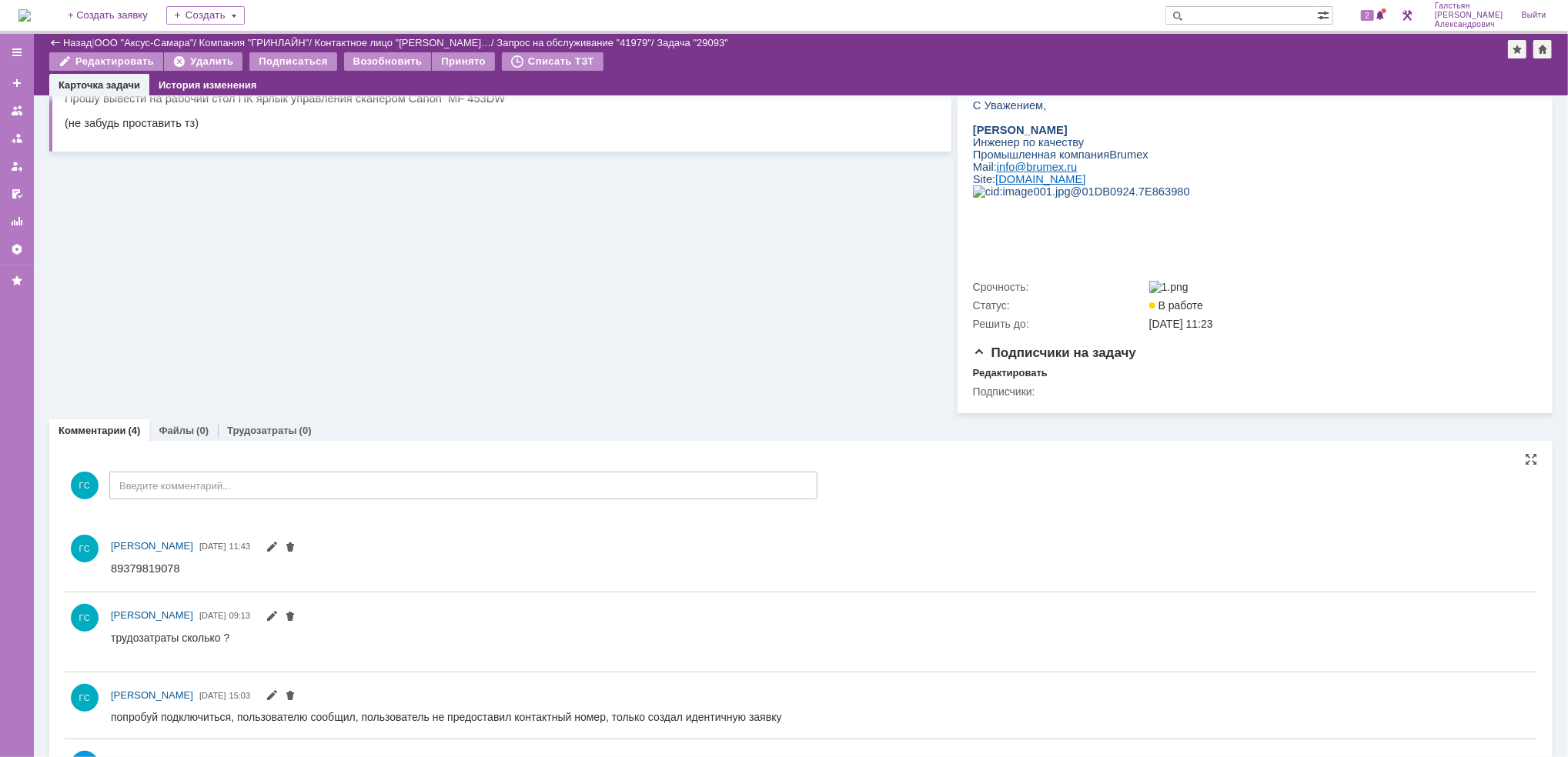
click at [31, 9] on img at bounding box center [24, 15] width 12 height 12
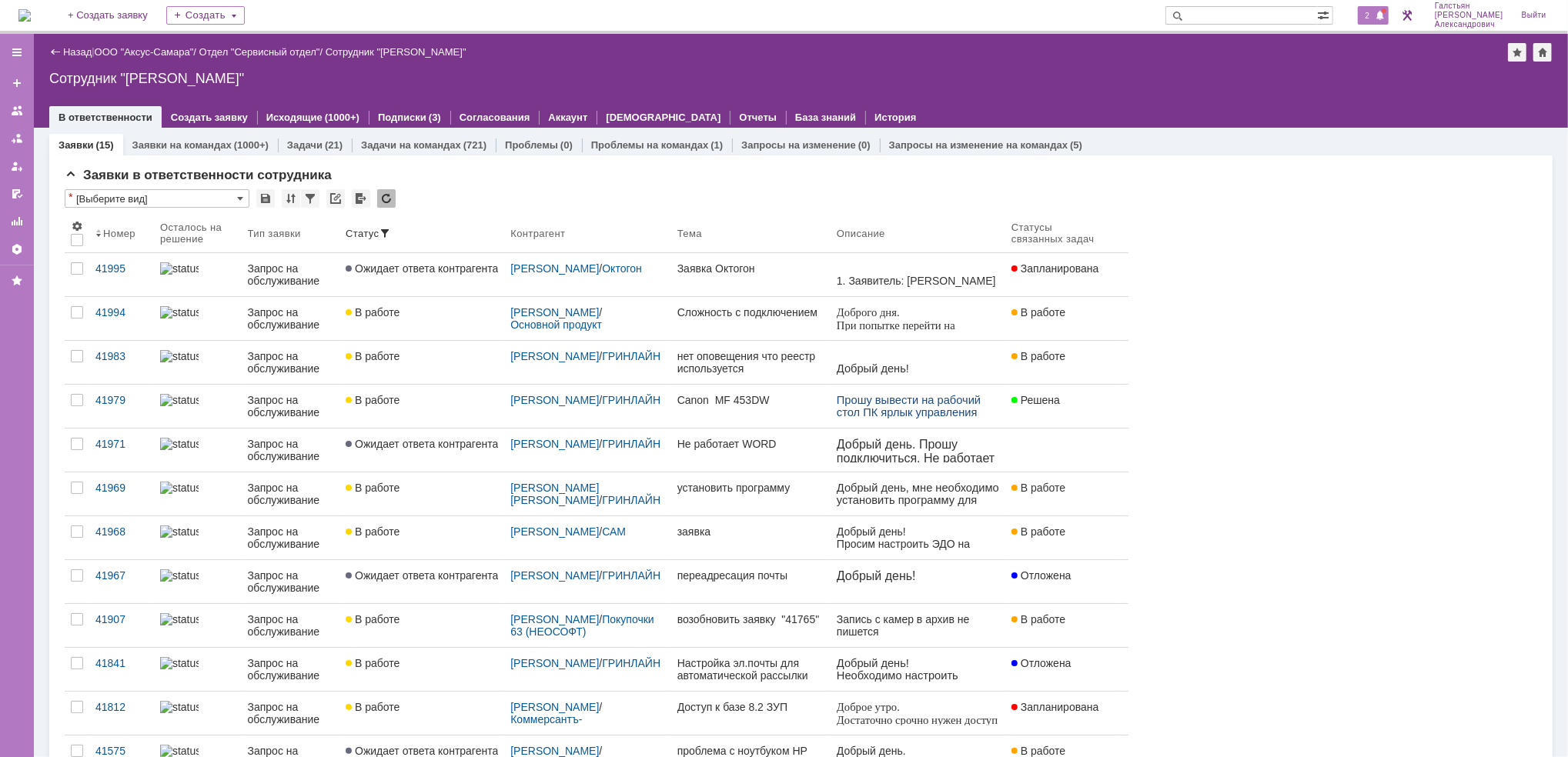
click at [1381, 18] on span at bounding box center [1380, 16] width 11 height 12
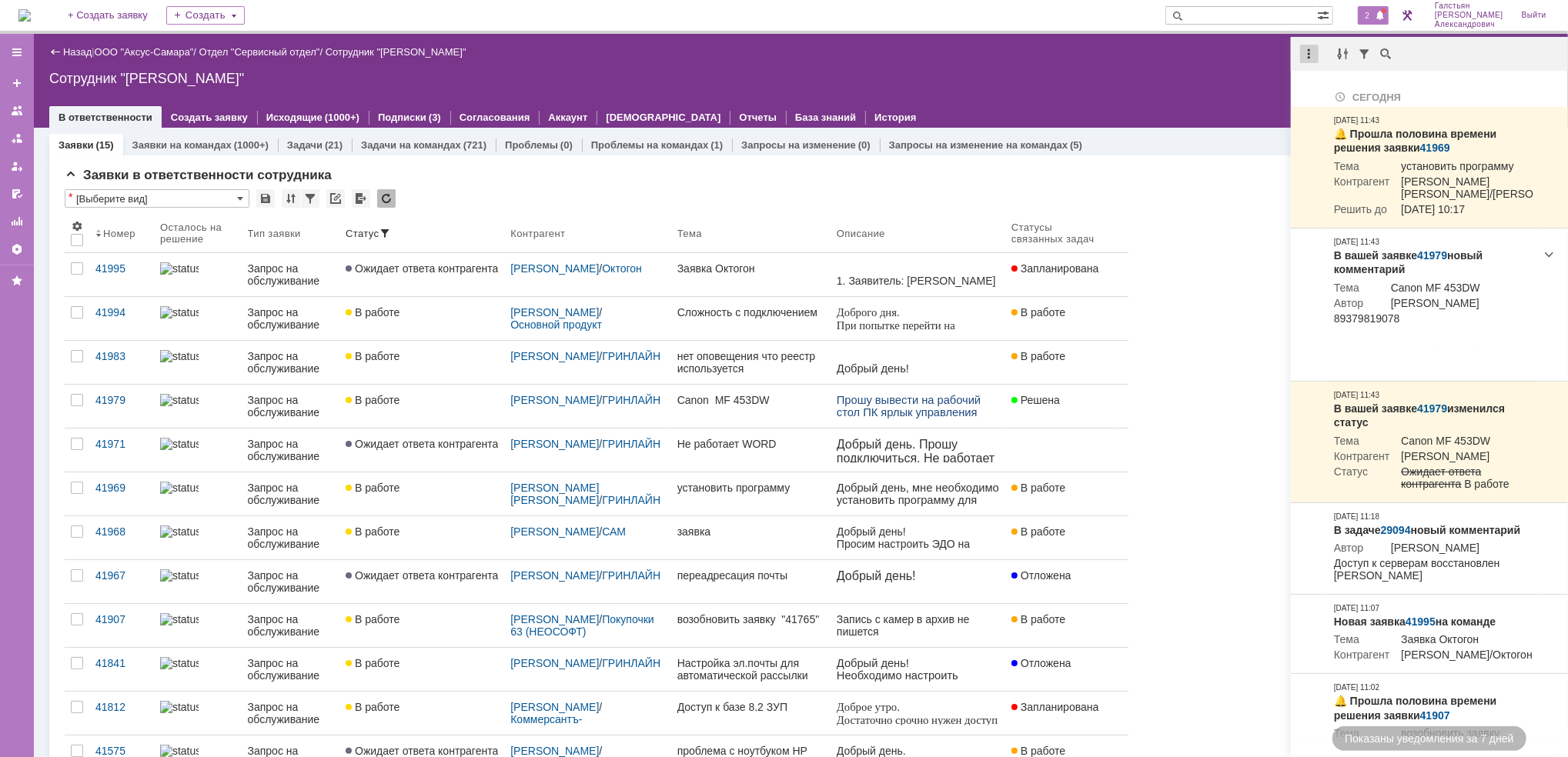
click at [1308, 59] on div at bounding box center [1309, 54] width 18 height 18
click at [1310, 85] on div "Отметить уведомления прочитанными" at bounding box center [1415, 93] width 225 height 23
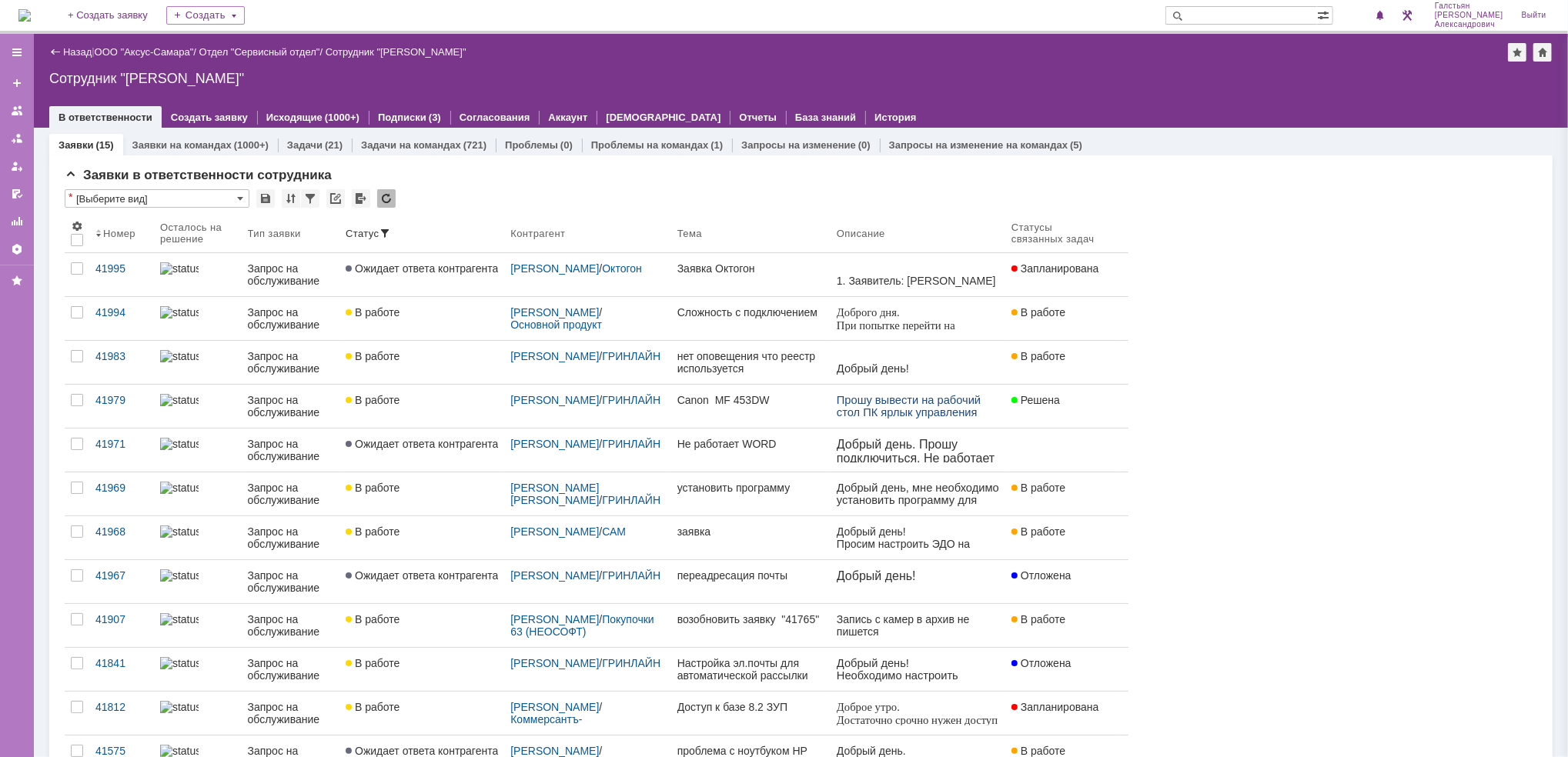
click at [1386, 13] on span at bounding box center [1380, 16] width 11 height 12
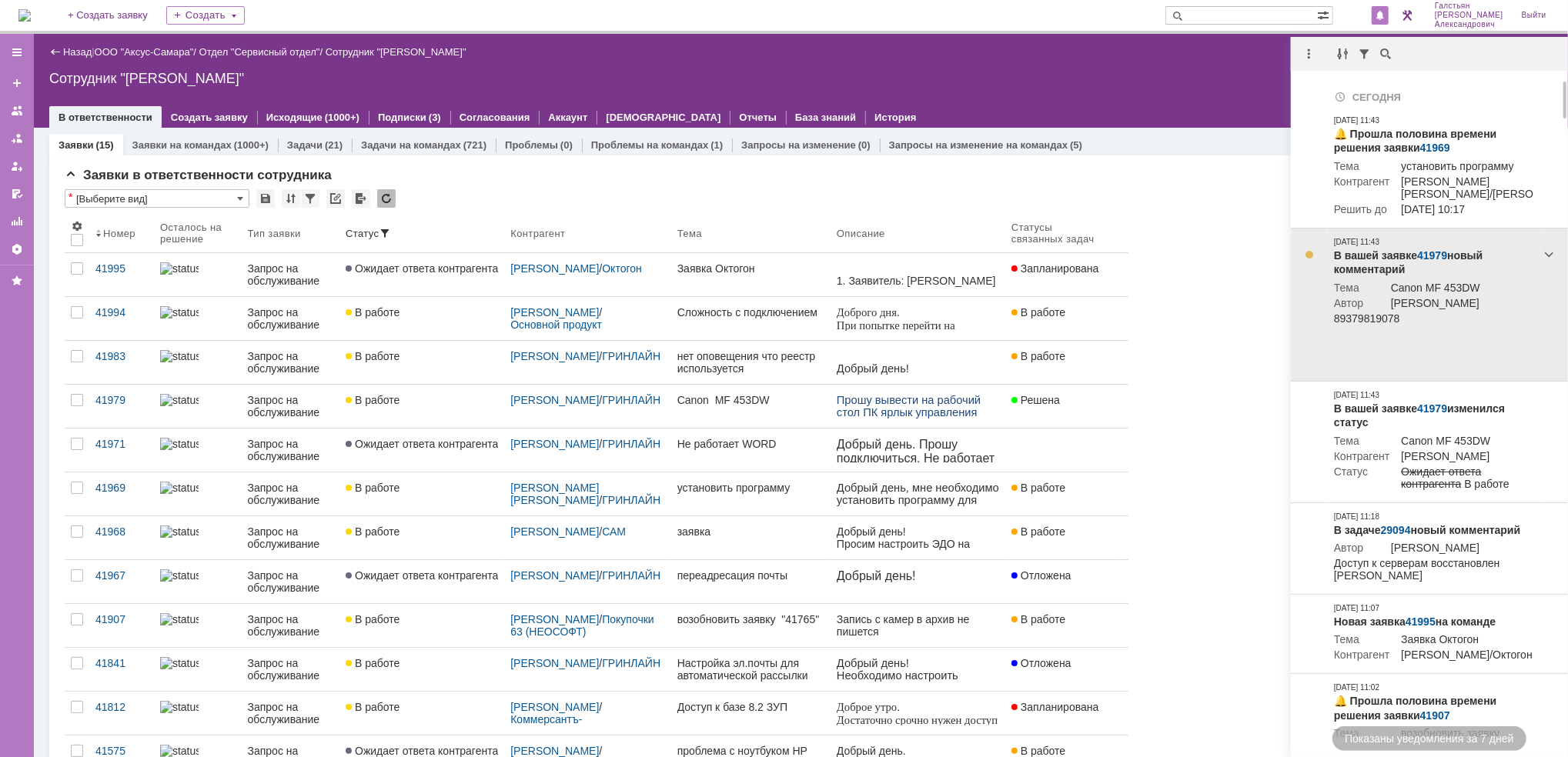
click at [1424, 262] on link "41979" at bounding box center [1432, 255] width 30 height 12
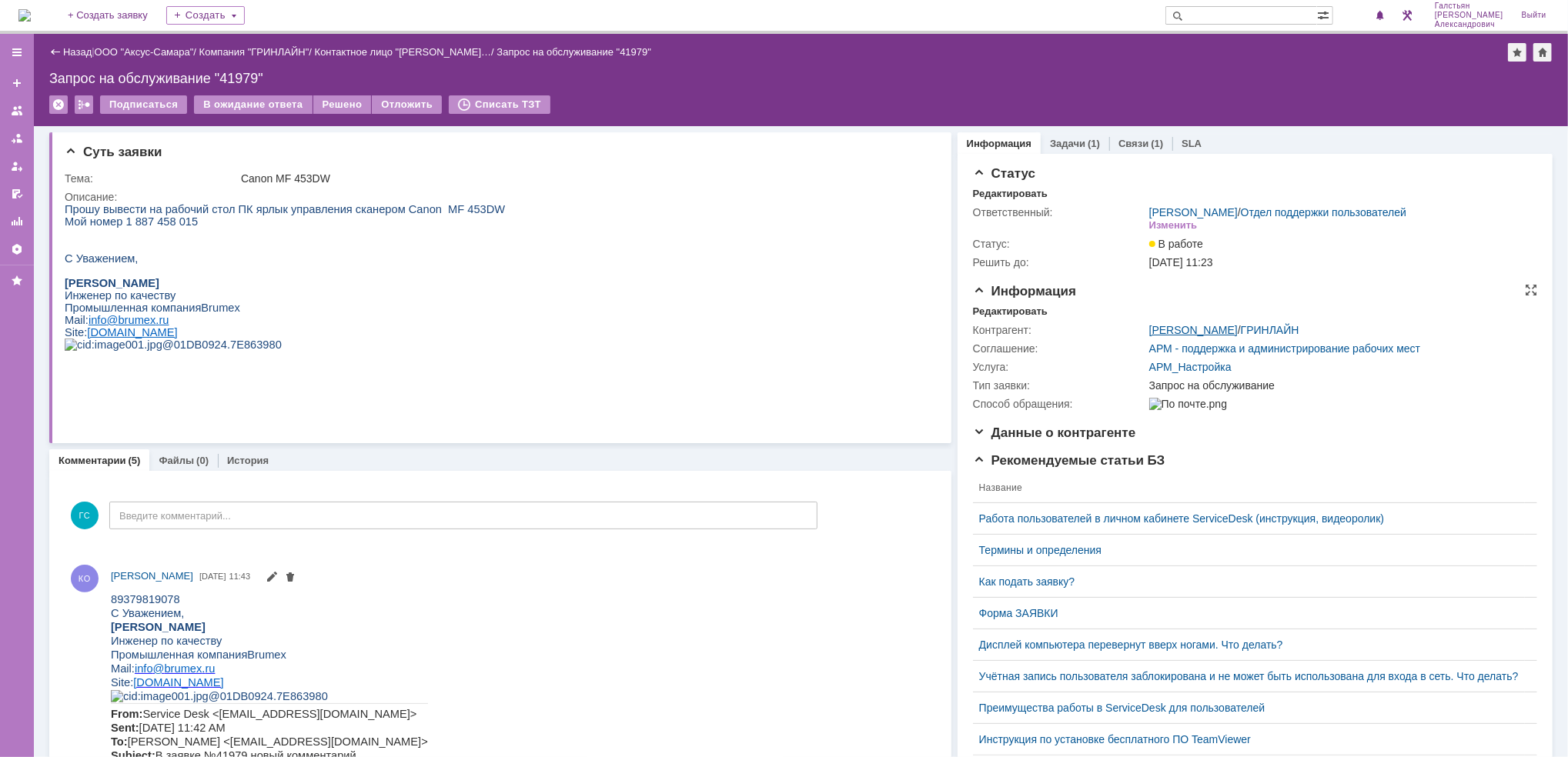
click at [1163, 332] on link "[PERSON_NAME]" at bounding box center [1193, 329] width 88 height 12
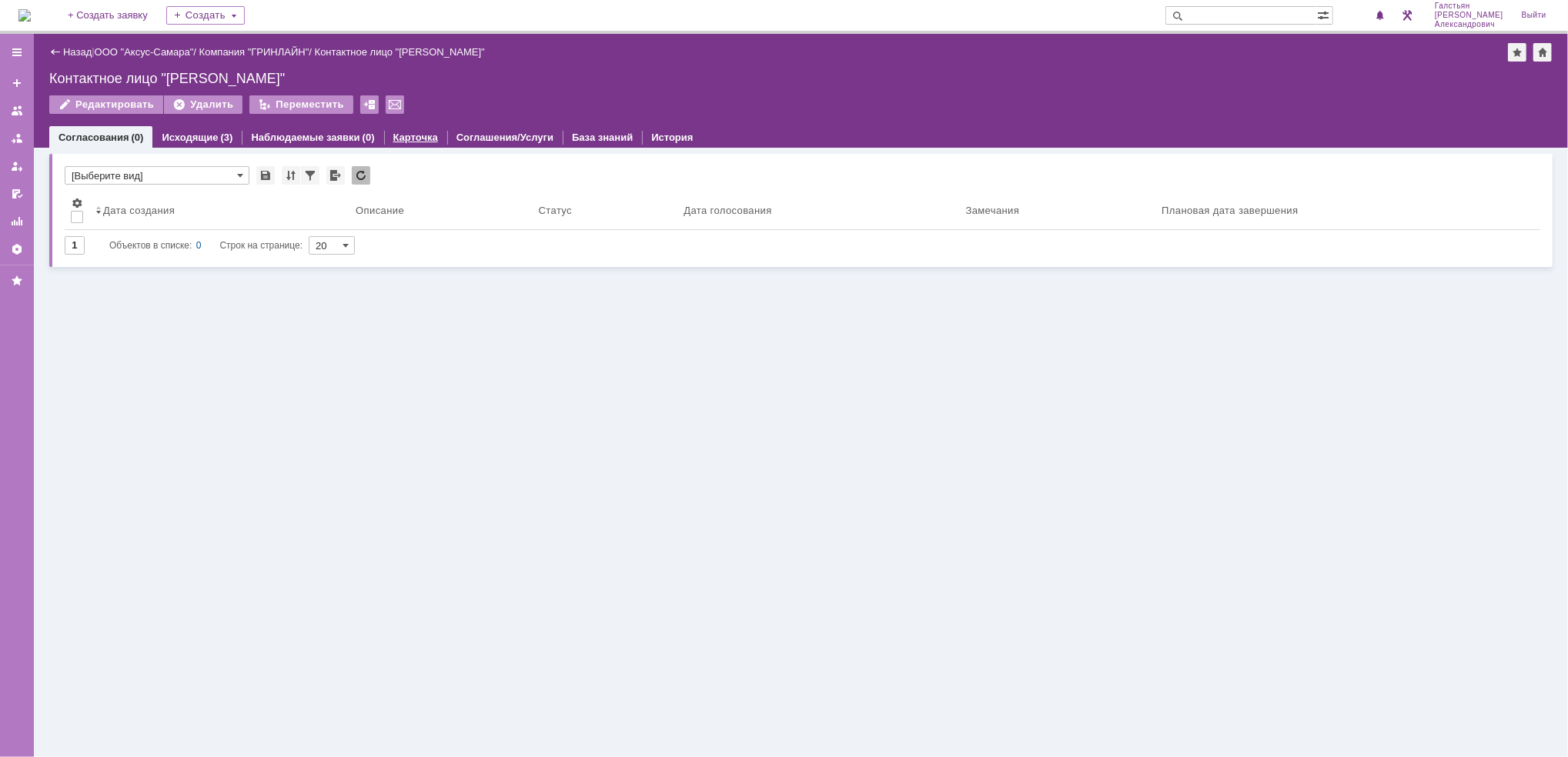
click at [409, 140] on link "Карточка" at bounding box center [415, 137] width 45 height 12
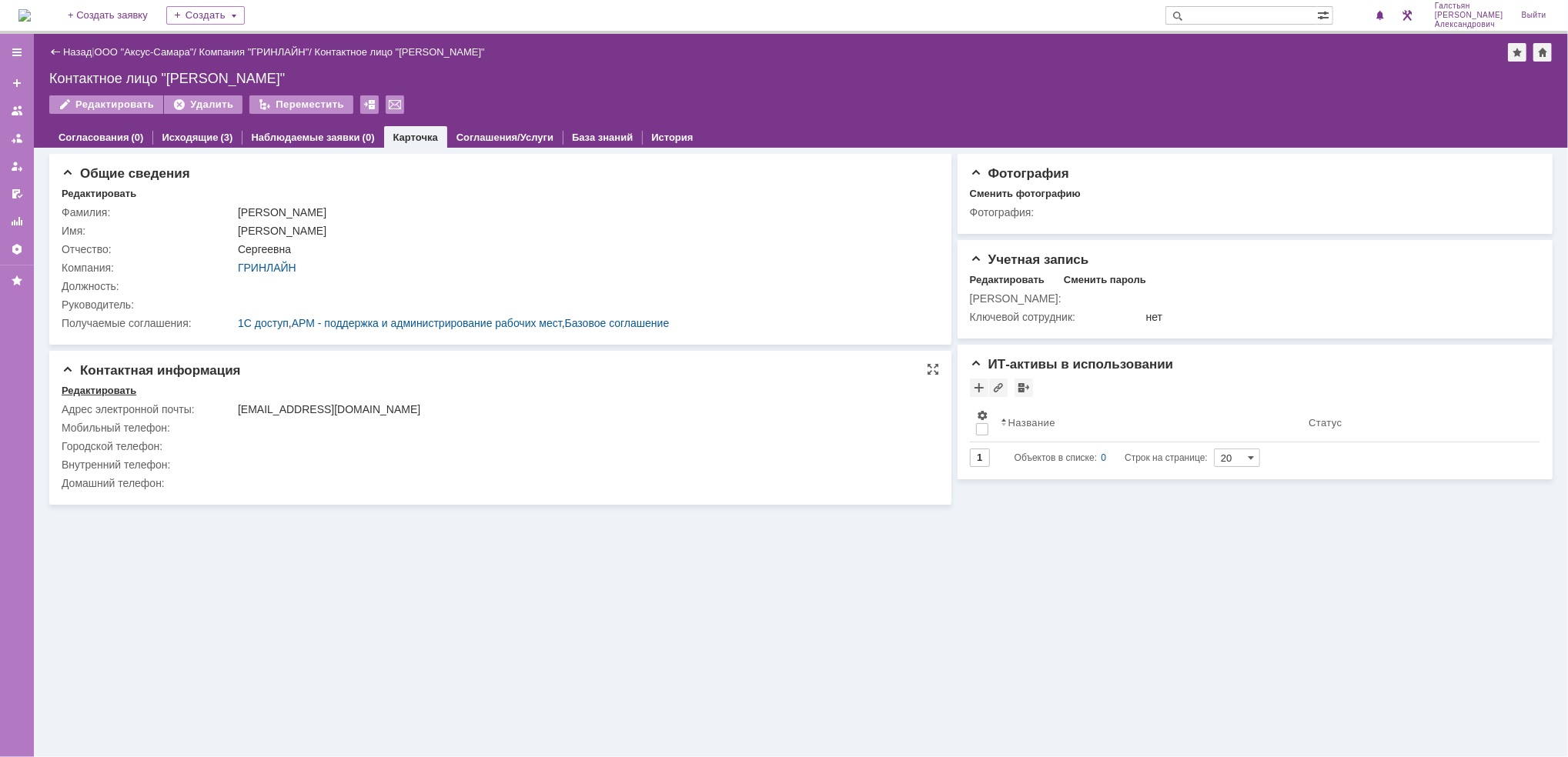
click at [95, 390] on div "Редактировать" at bounding box center [99, 390] width 74 height 12
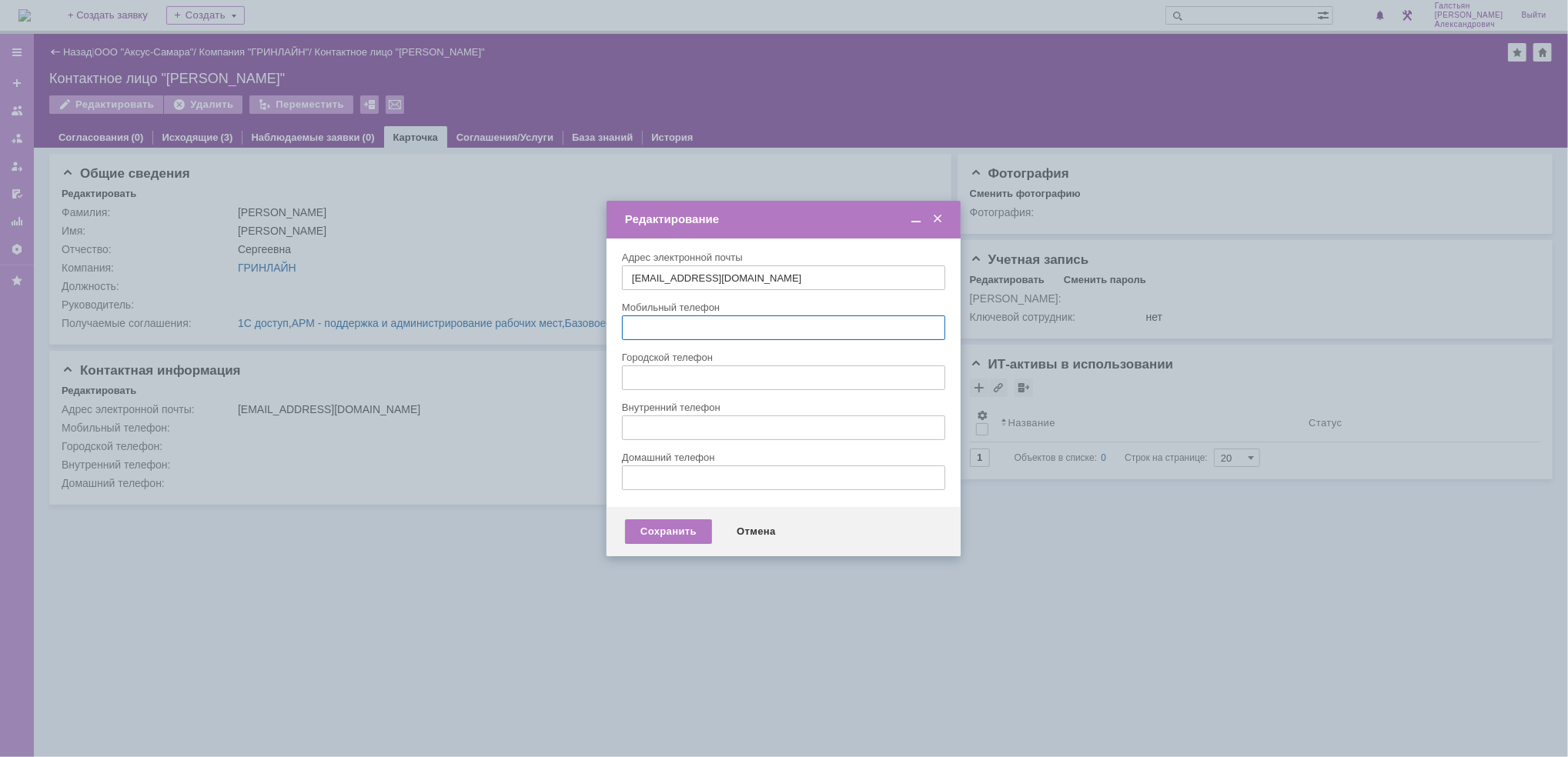
click at [722, 323] on input "text" at bounding box center [783, 328] width 323 height 25
paste input "89379819078"
type input "89379819078"
click at [649, 527] on div "Сохранить" at bounding box center [668, 532] width 87 height 25
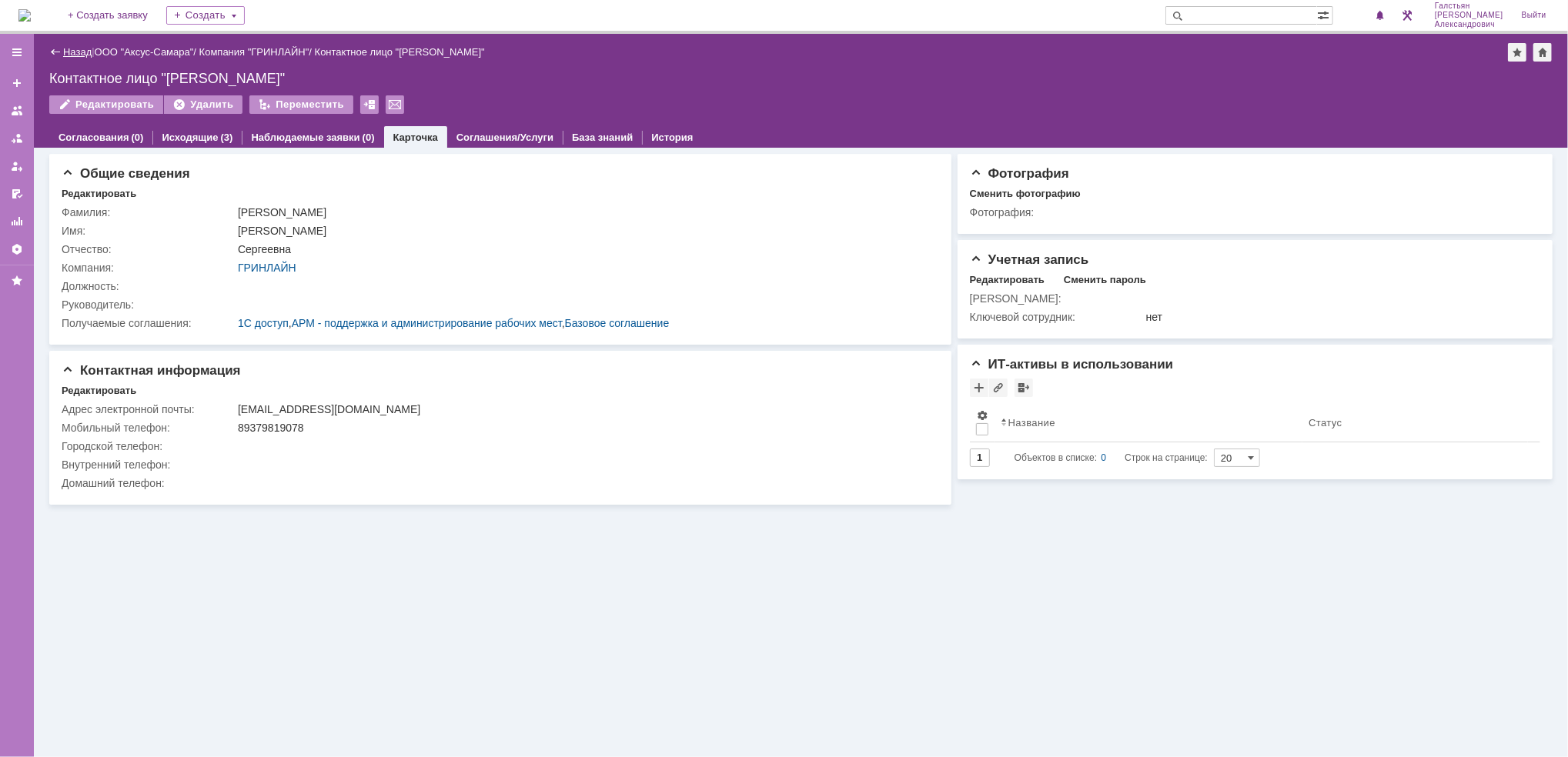
click at [85, 48] on link "Назад" at bounding box center [77, 52] width 28 height 12
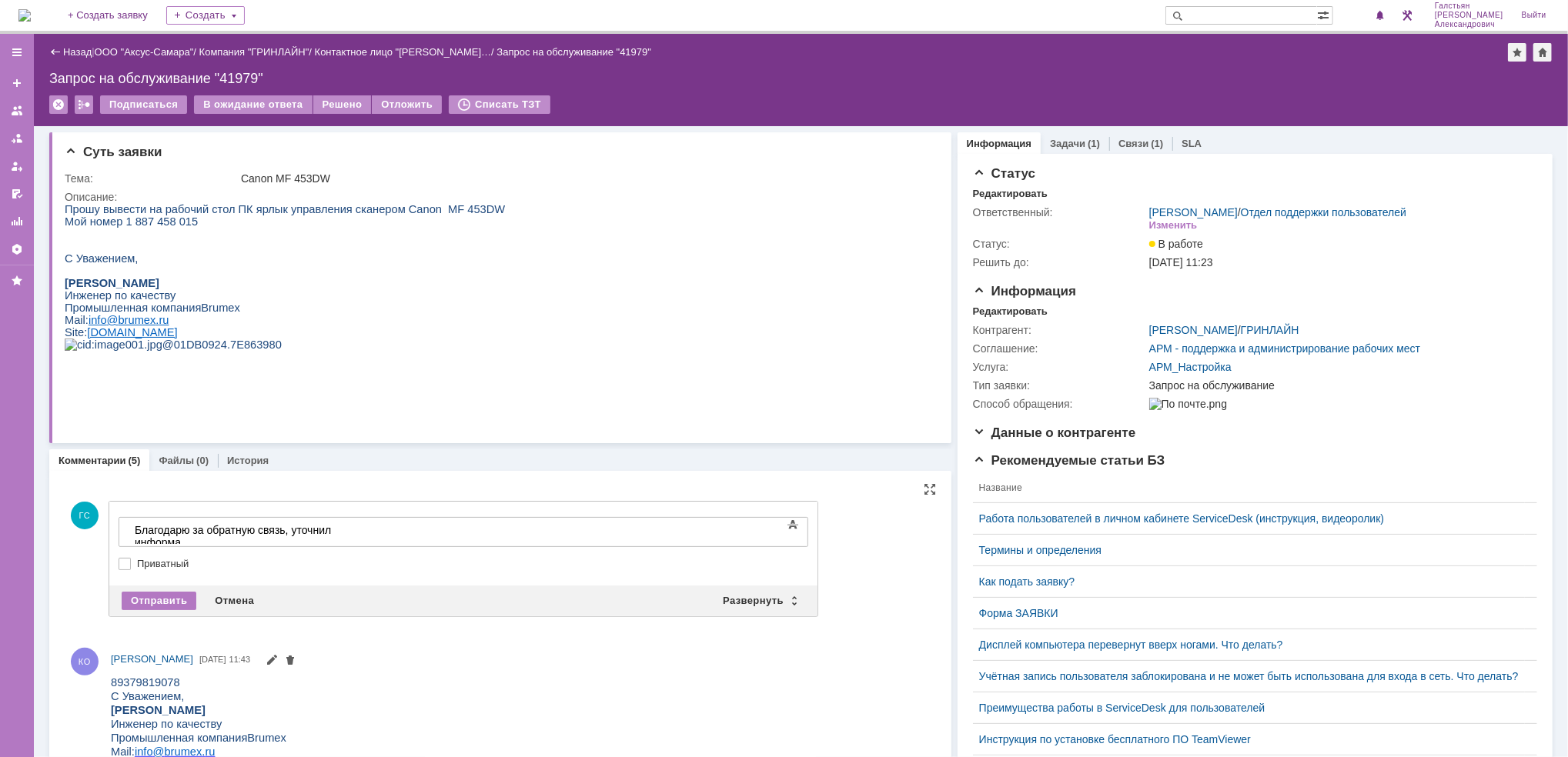
click at [316, 506] on div "Основные параметры Текст Жирный Курсив Подчеркнутый Зачеркнутый Нижний индекс В…" at bounding box center [463, 543] width 689 height 74
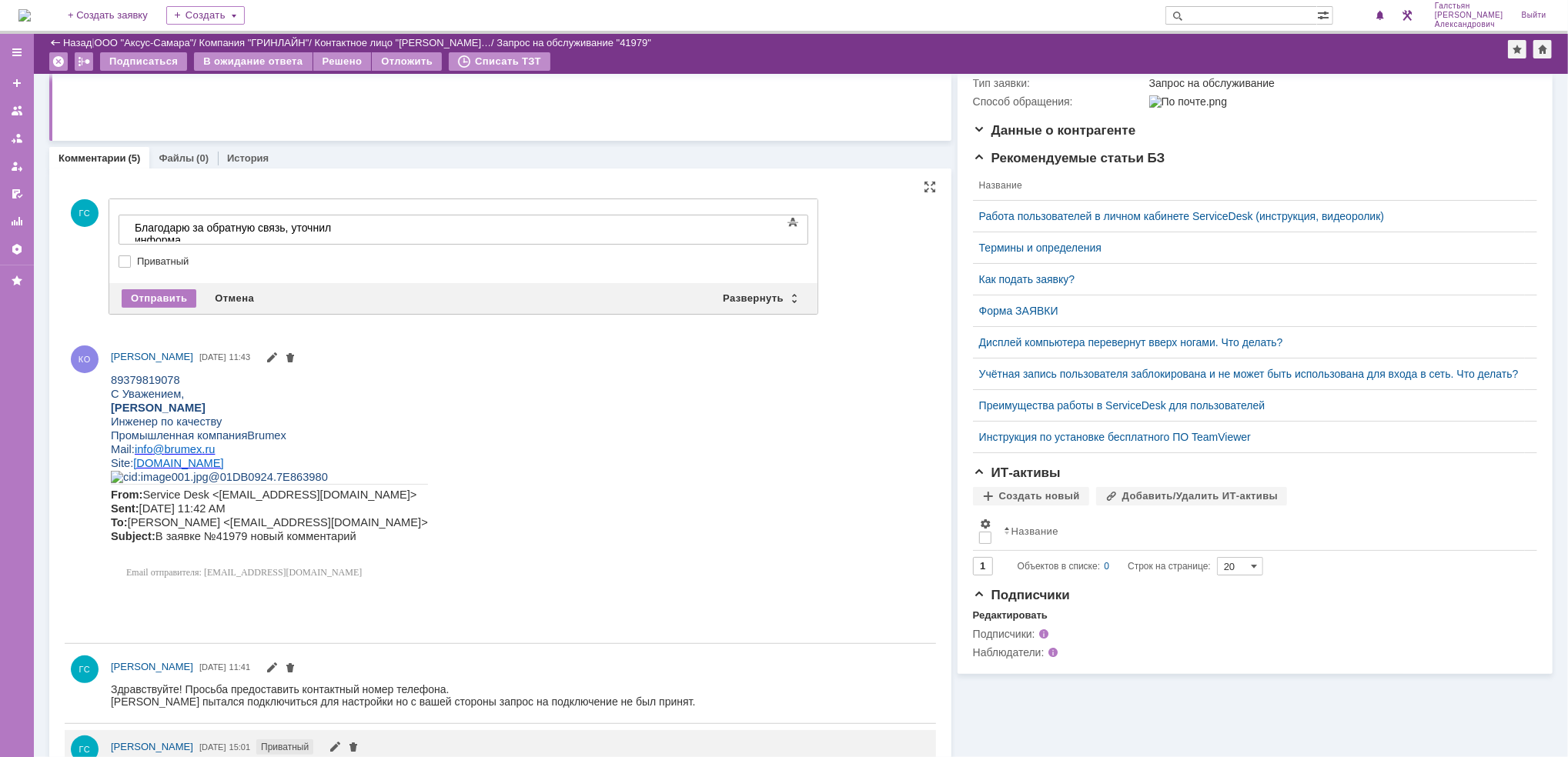
scroll to position [232, 0]
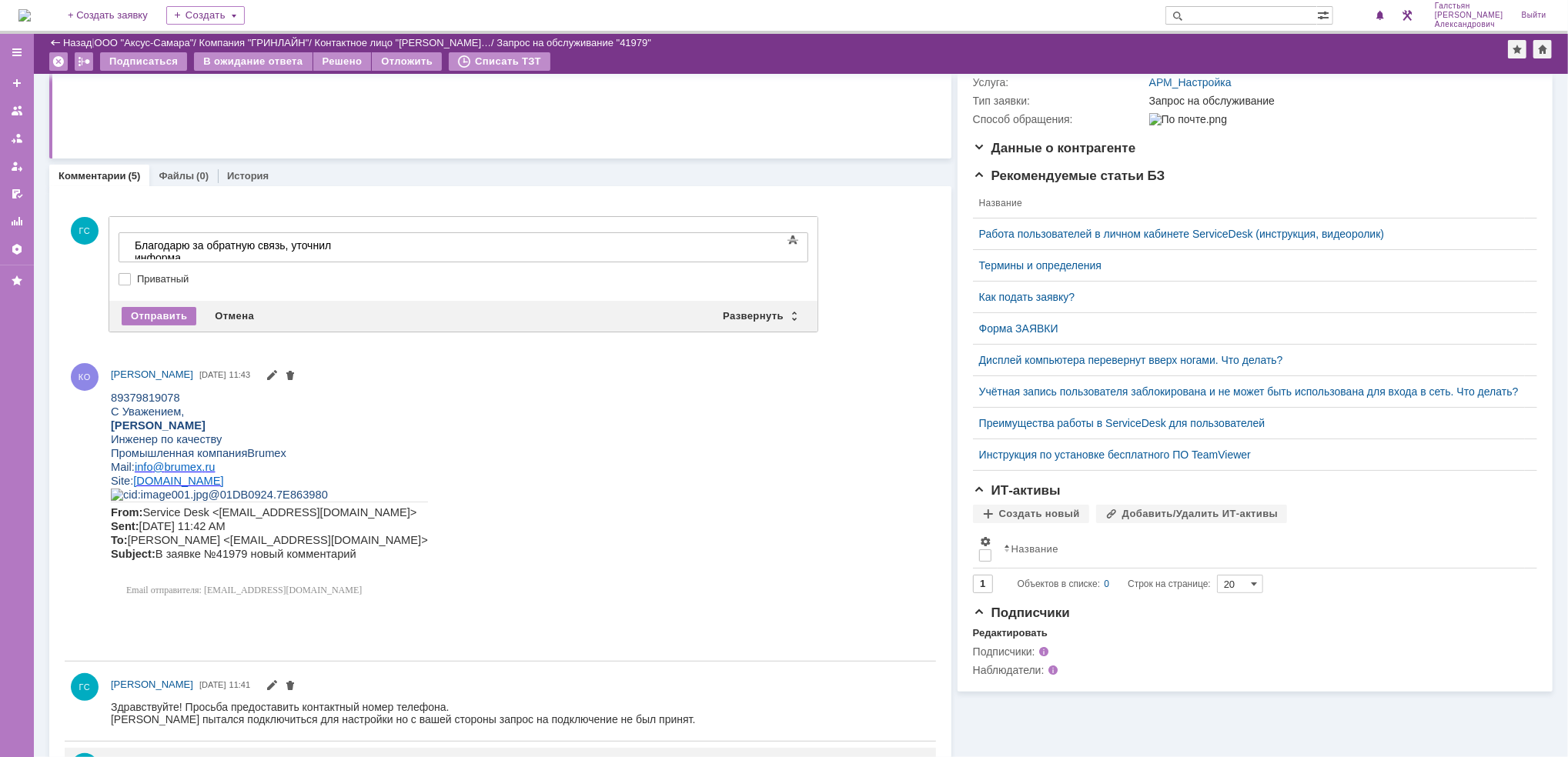
click at [429, 263] on div at bounding box center [463, 267] width 689 height 11
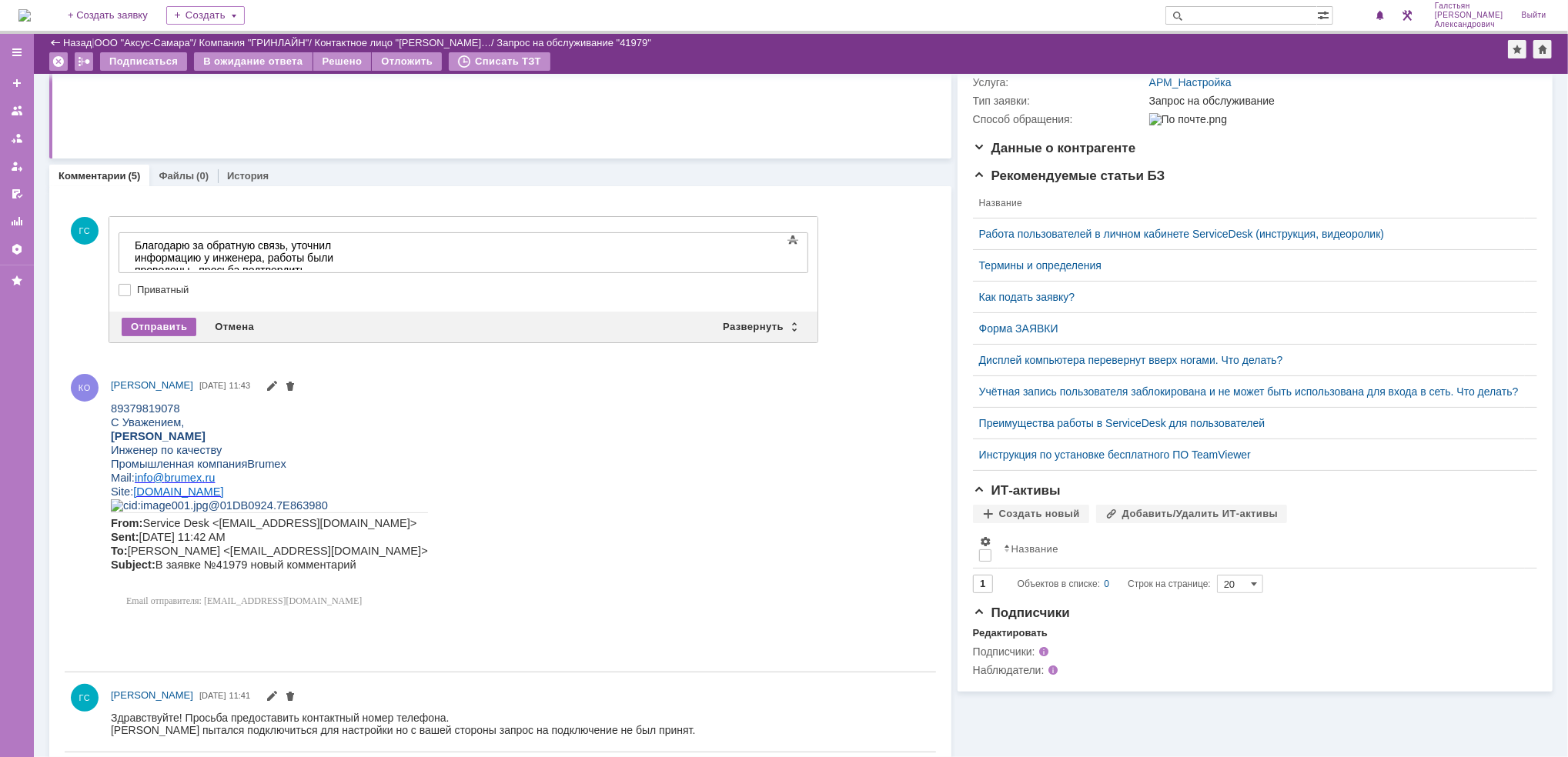
click at [162, 321] on div "Отправить" at bounding box center [159, 327] width 74 height 18
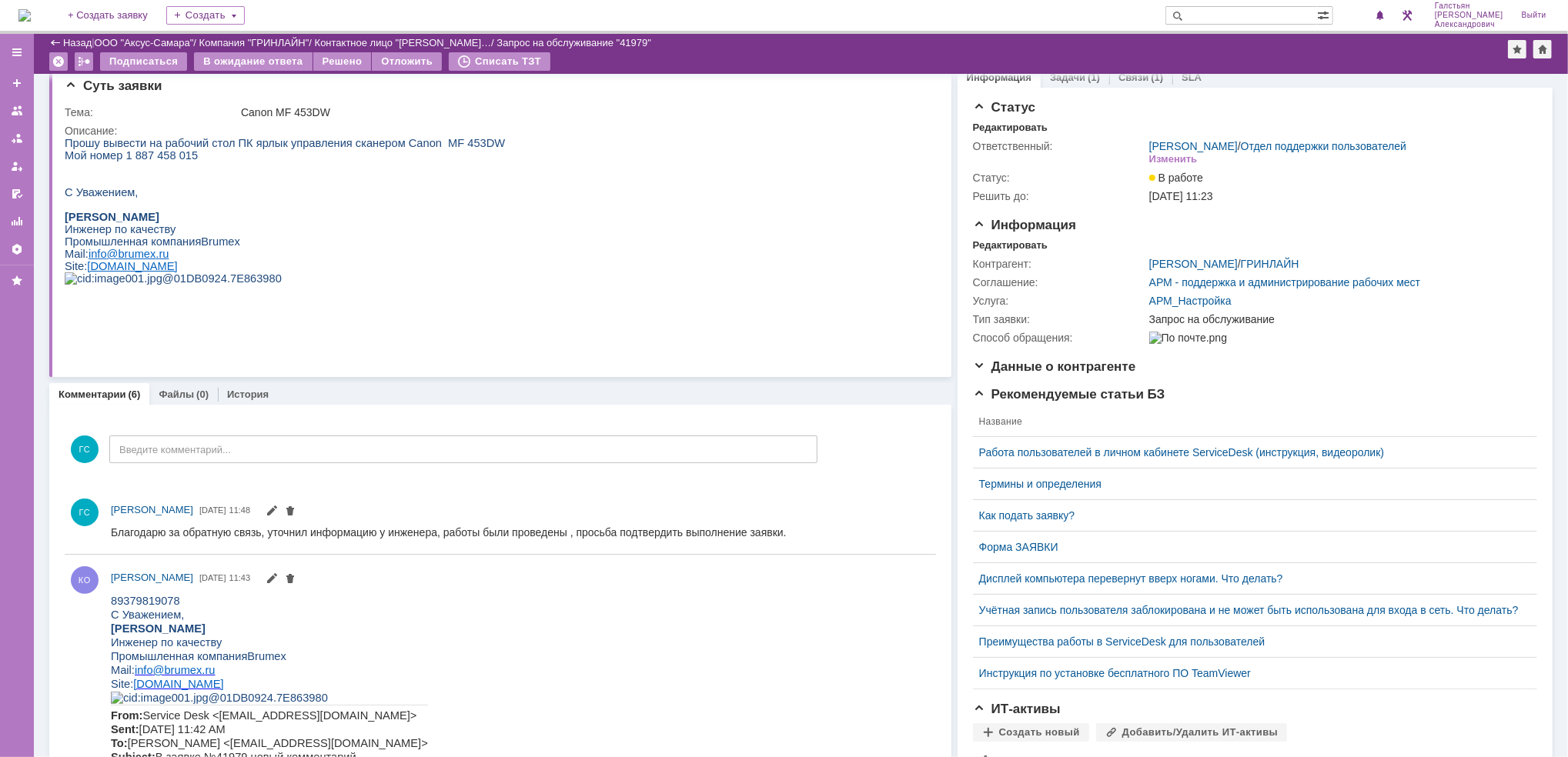
scroll to position [0, 0]
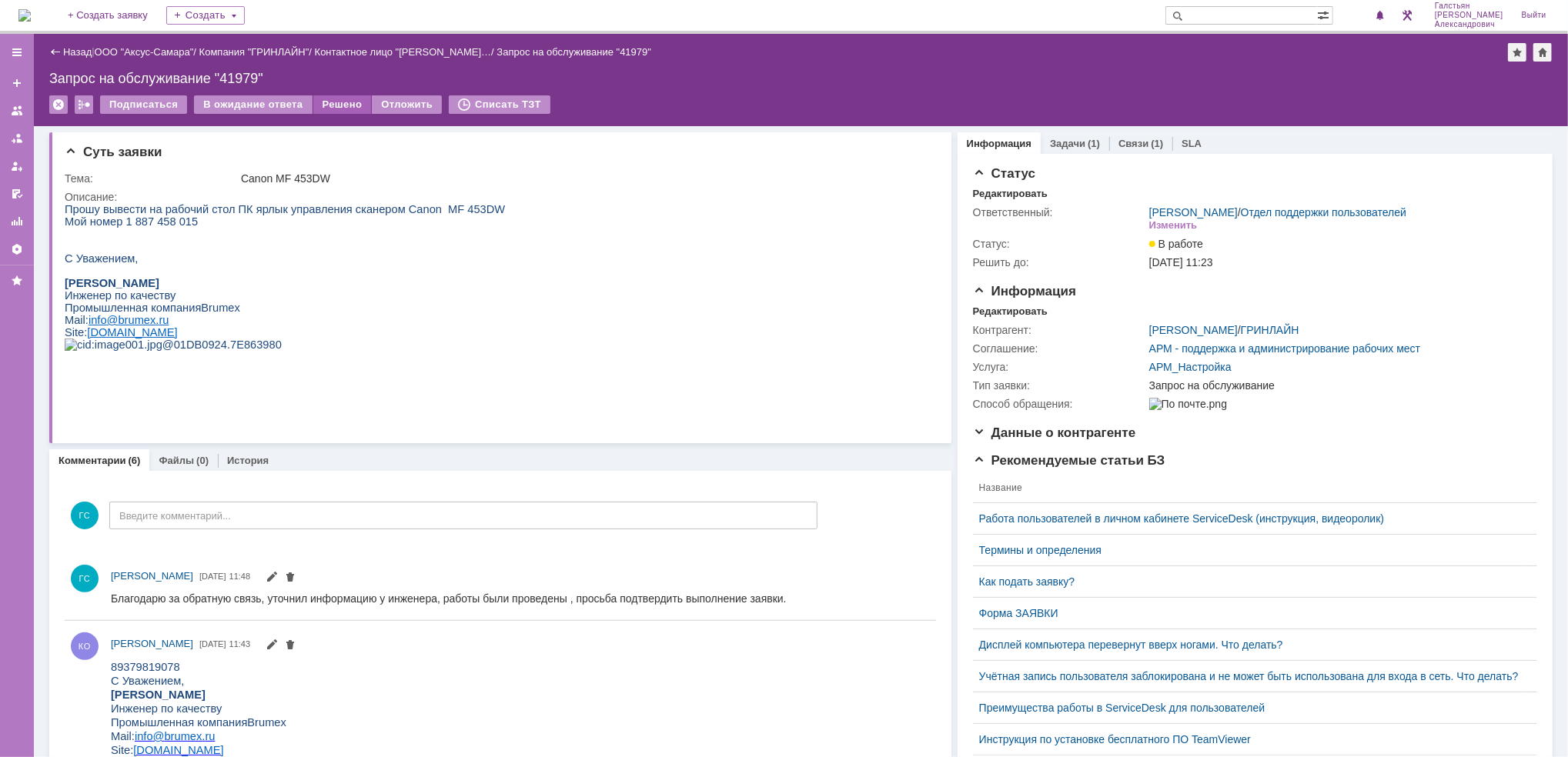
click at [333, 101] on div "Решено" at bounding box center [342, 105] width 59 height 18
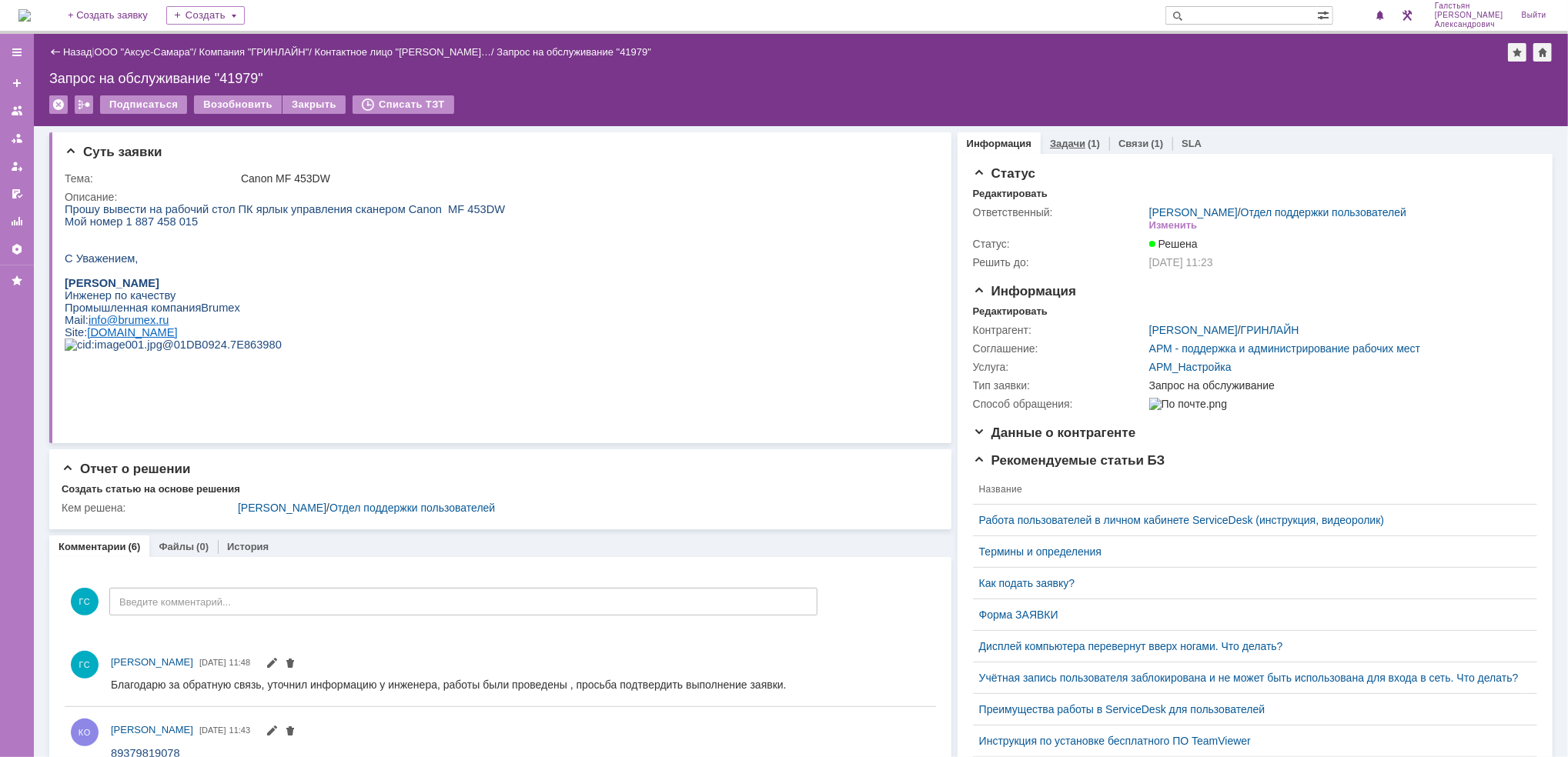
click at [1061, 148] on link "Задачи" at bounding box center [1067, 144] width 36 height 12
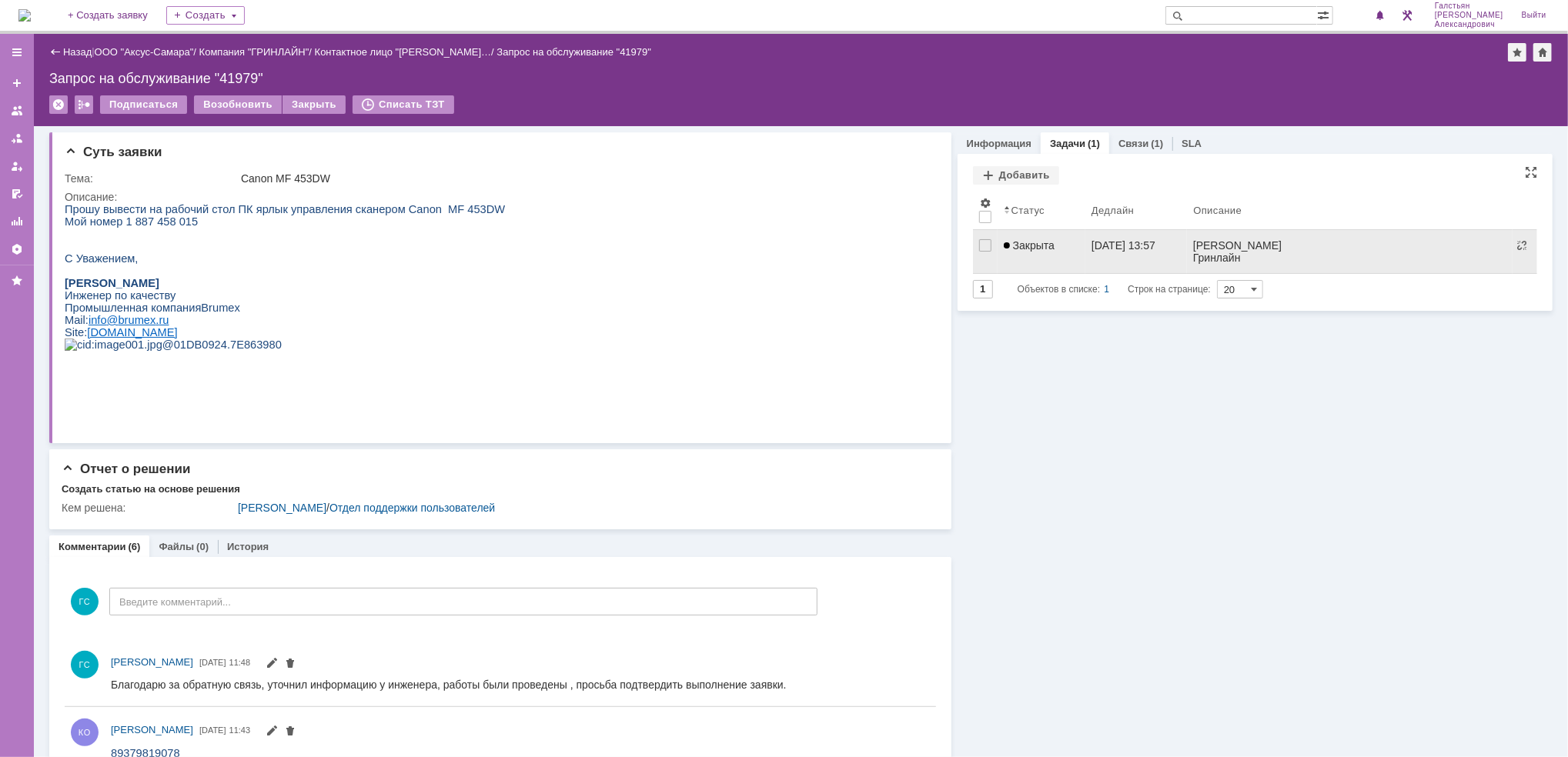
click at [1041, 234] on link "Закрыта" at bounding box center [1041, 252] width 88 height 43
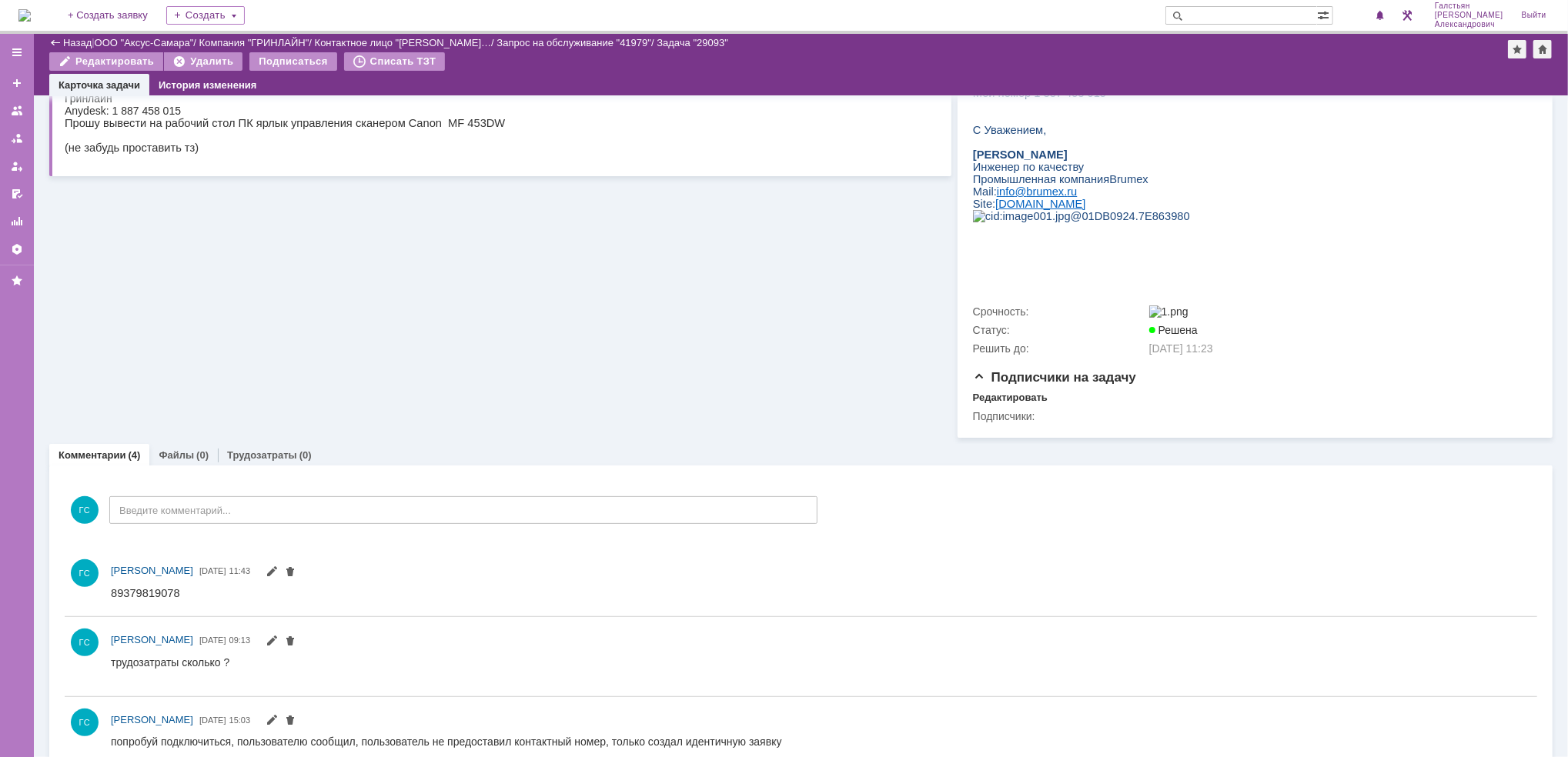
scroll to position [217, 0]
click at [269, 455] on link "Трудозатраты" at bounding box center [262, 453] width 70 height 12
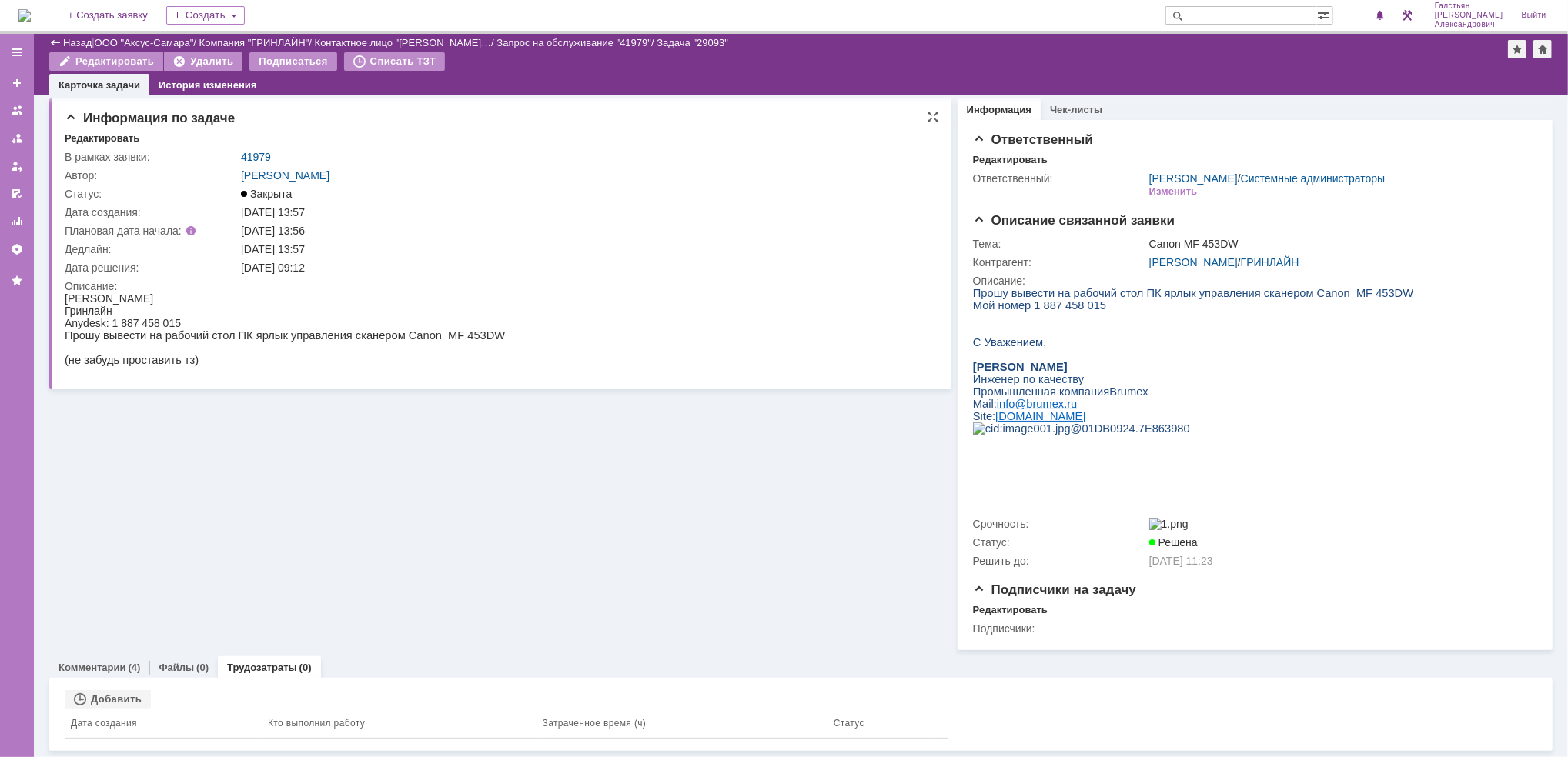
scroll to position [7, 0]
click at [116, 698] on div "Добавить" at bounding box center [107, 699] width 86 height 18
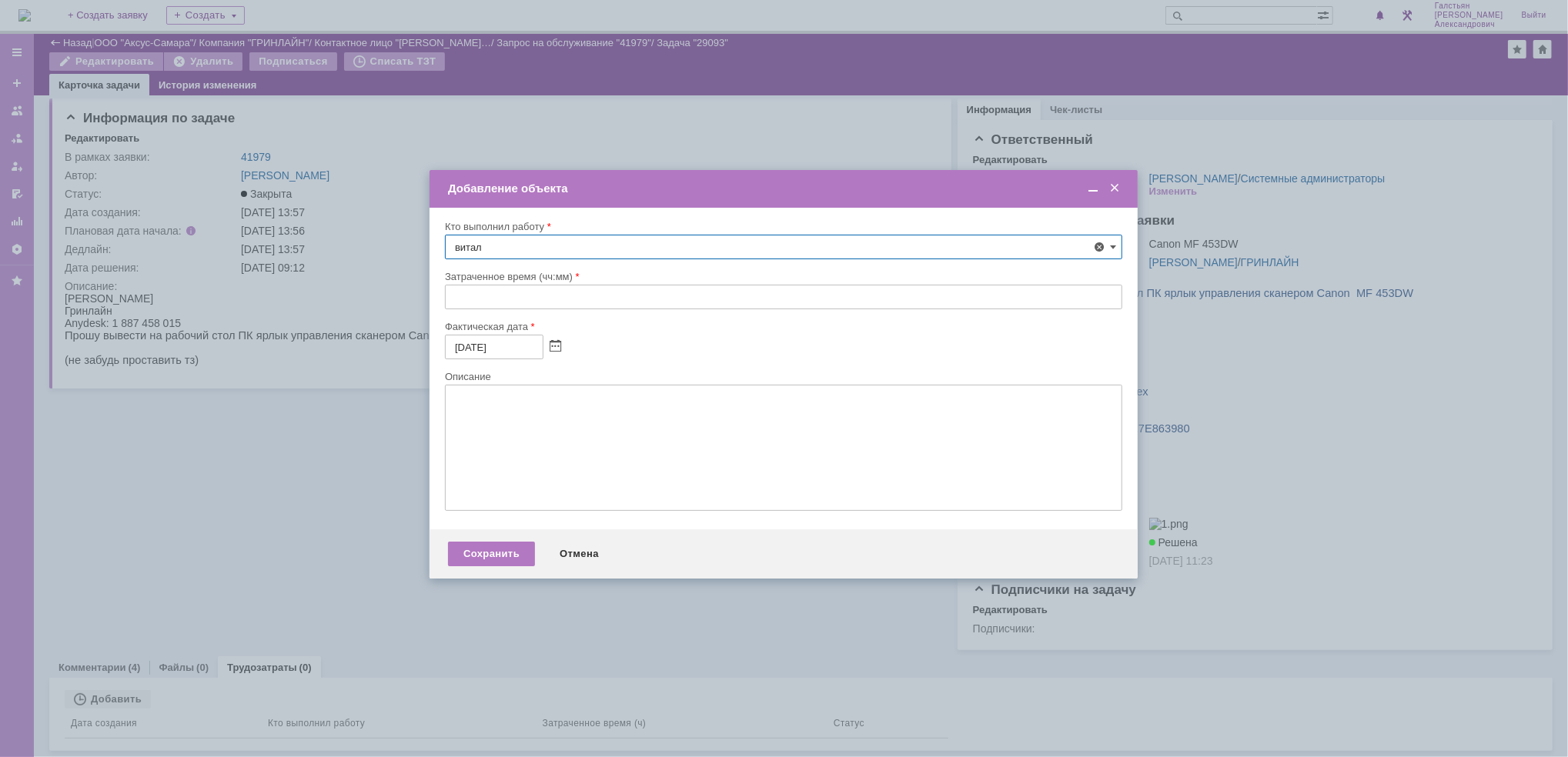
scroll to position [0, 0]
type input "в"
click at [474, 357] on div "[PERSON_NAME]" at bounding box center [793, 362] width 639 height 12
type input "[PERSON_NAME]"
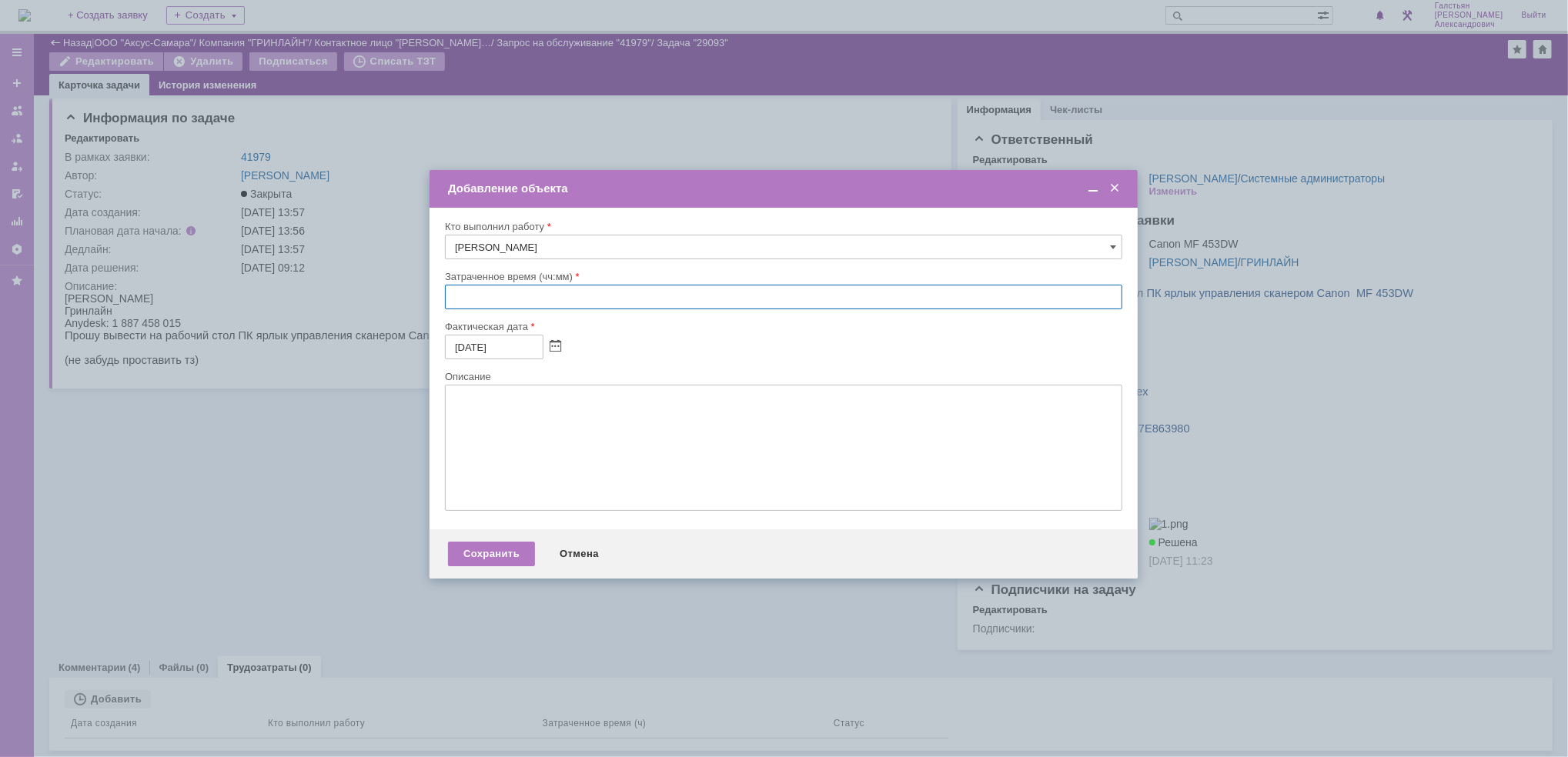
click at [452, 300] on input "text" at bounding box center [784, 297] width 677 height 25
type input "00:30"
click at [493, 553] on div "Сохранить" at bounding box center [490, 554] width 87 height 25
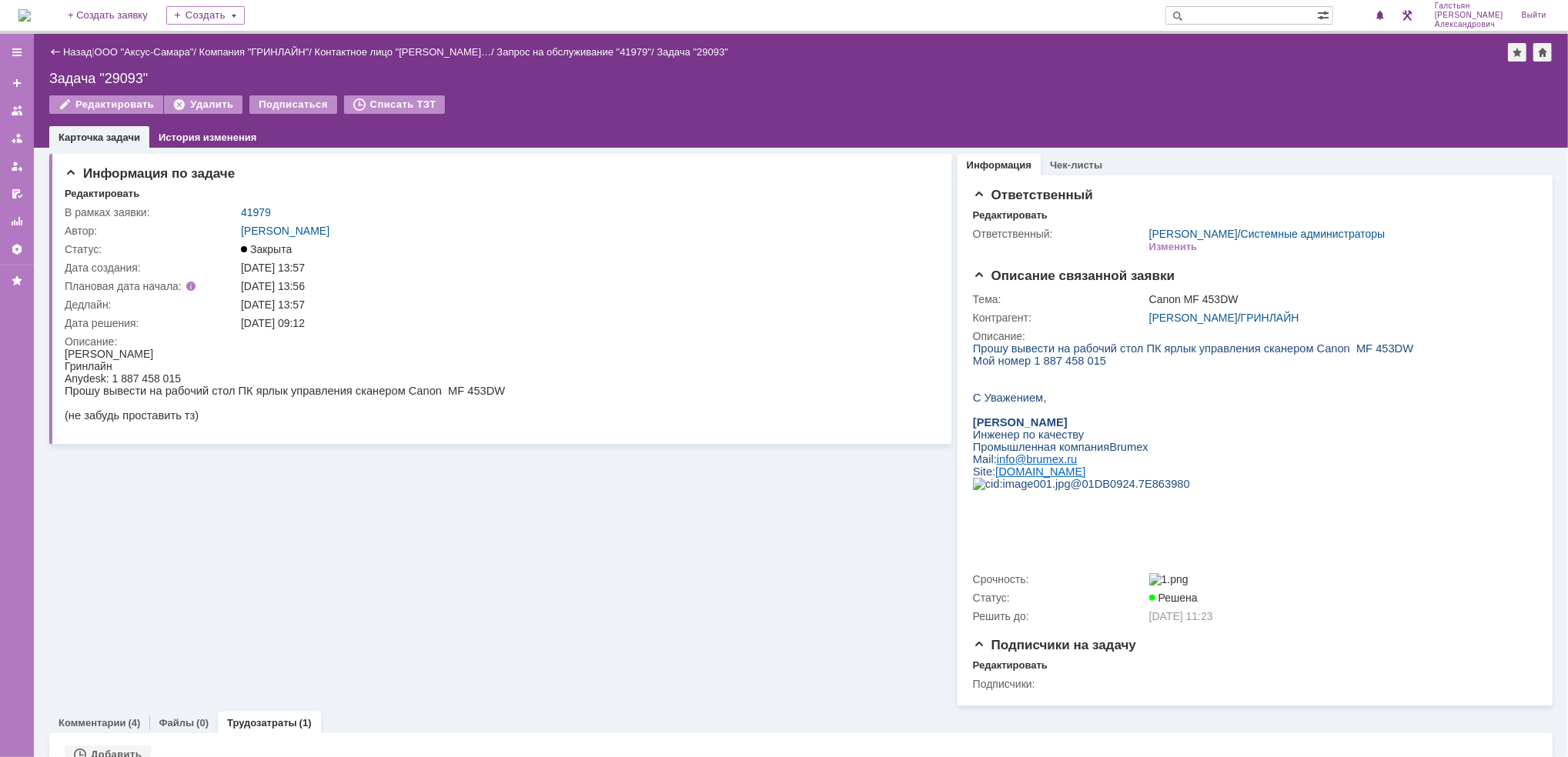
click at [31, 21] on img at bounding box center [24, 15] width 12 height 12
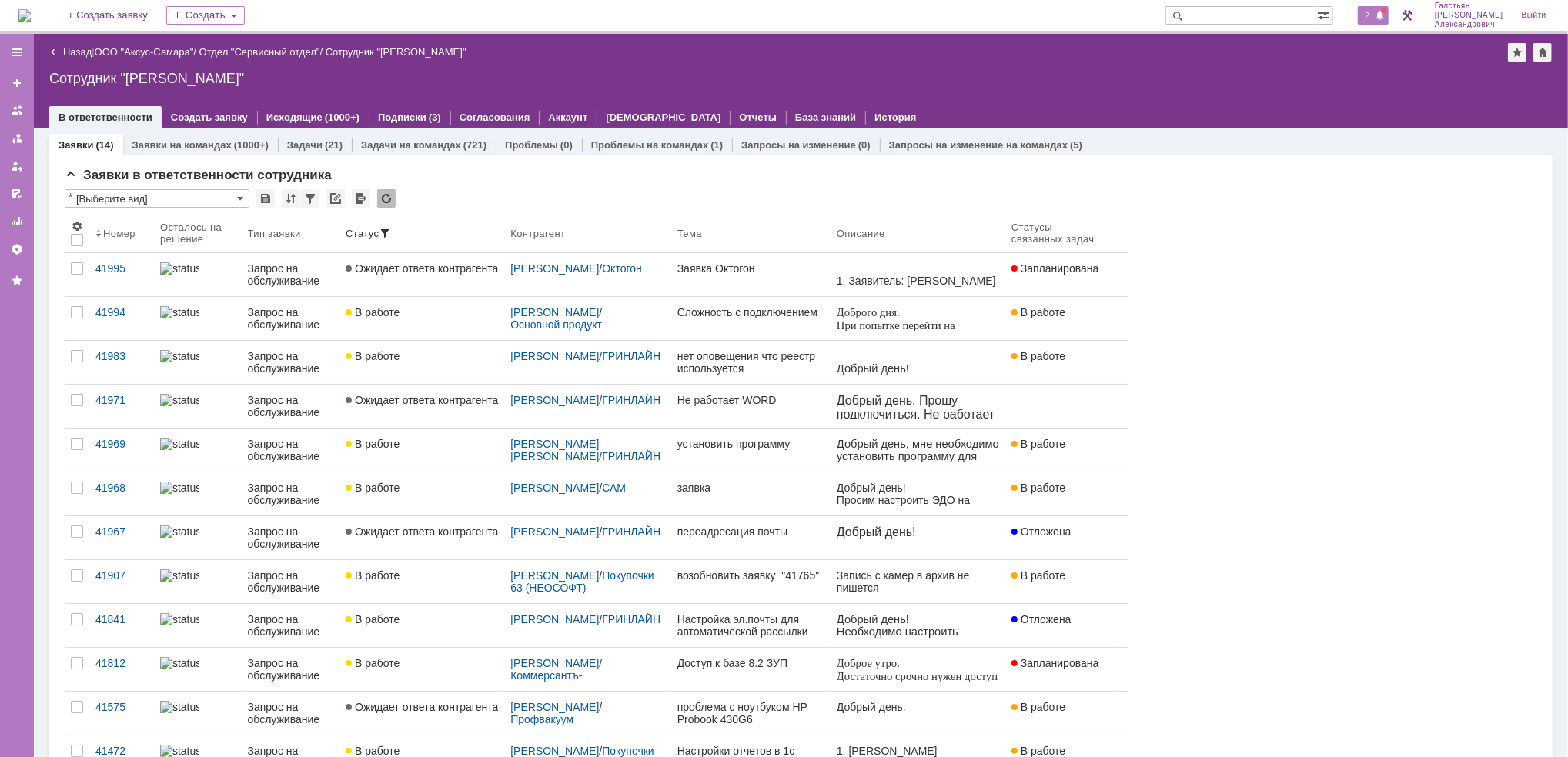
click at [1383, 14] on span at bounding box center [1380, 16] width 11 height 12
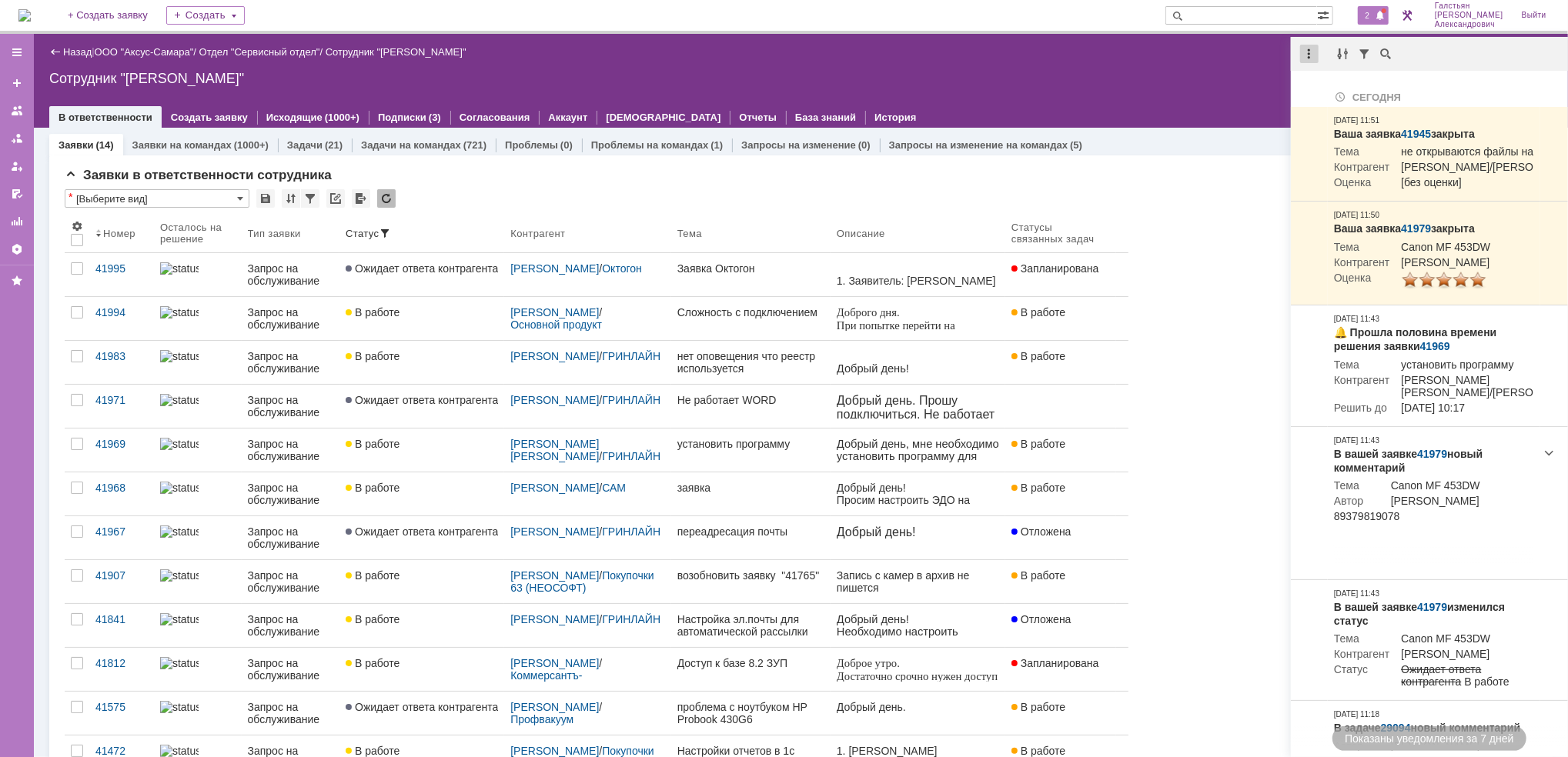
click at [1300, 62] on div at bounding box center [1309, 54] width 18 height 18
click at [1329, 92] on div "Отметить уведомления прочитанными" at bounding box center [1415, 92] width 206 height 11
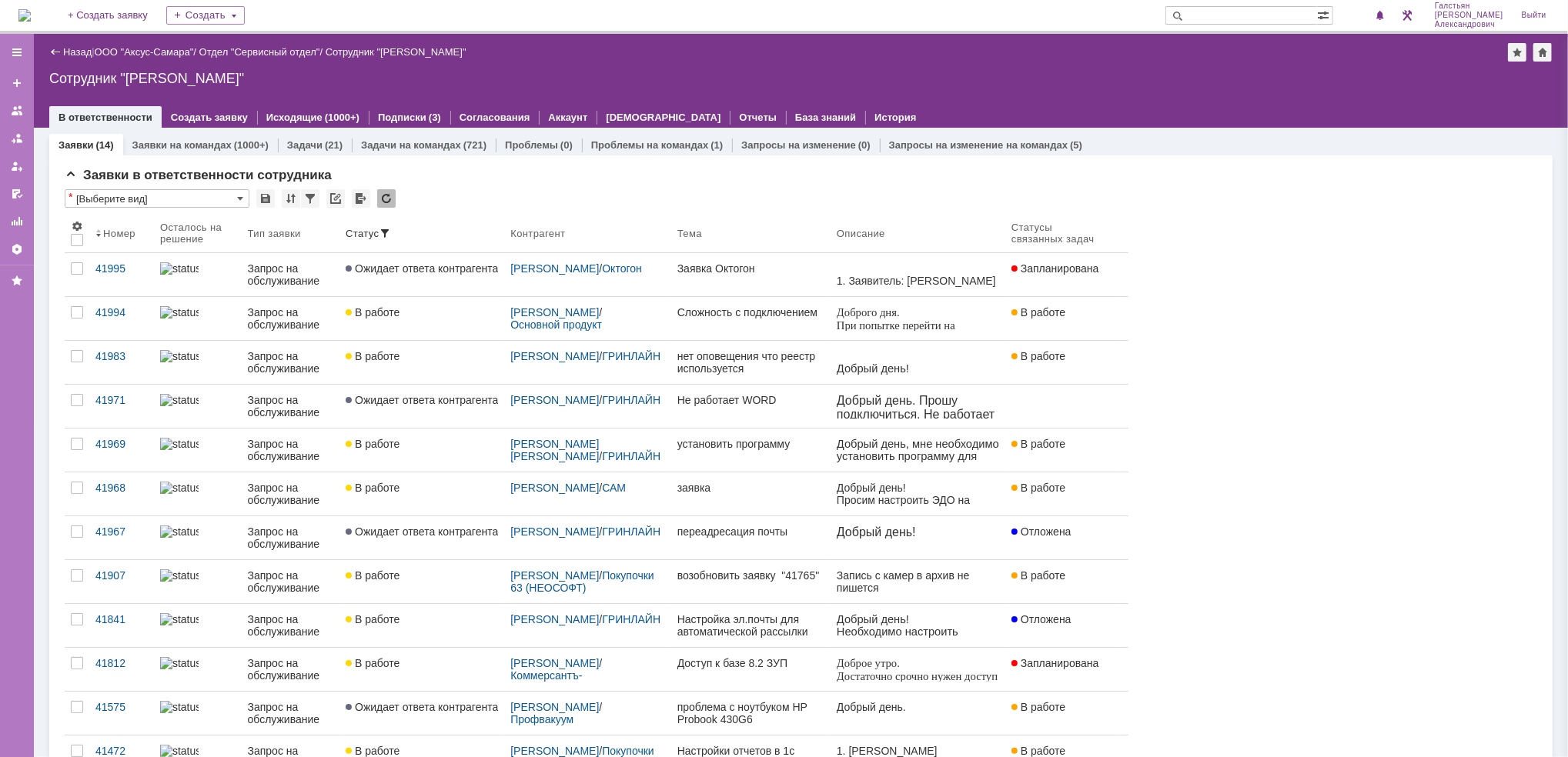
click at [1191, 100] on div at bounding box center [801, 102] width 1503 height 12
click at [31, 19] on img at bounding box center [24, 15] width 12 height 12
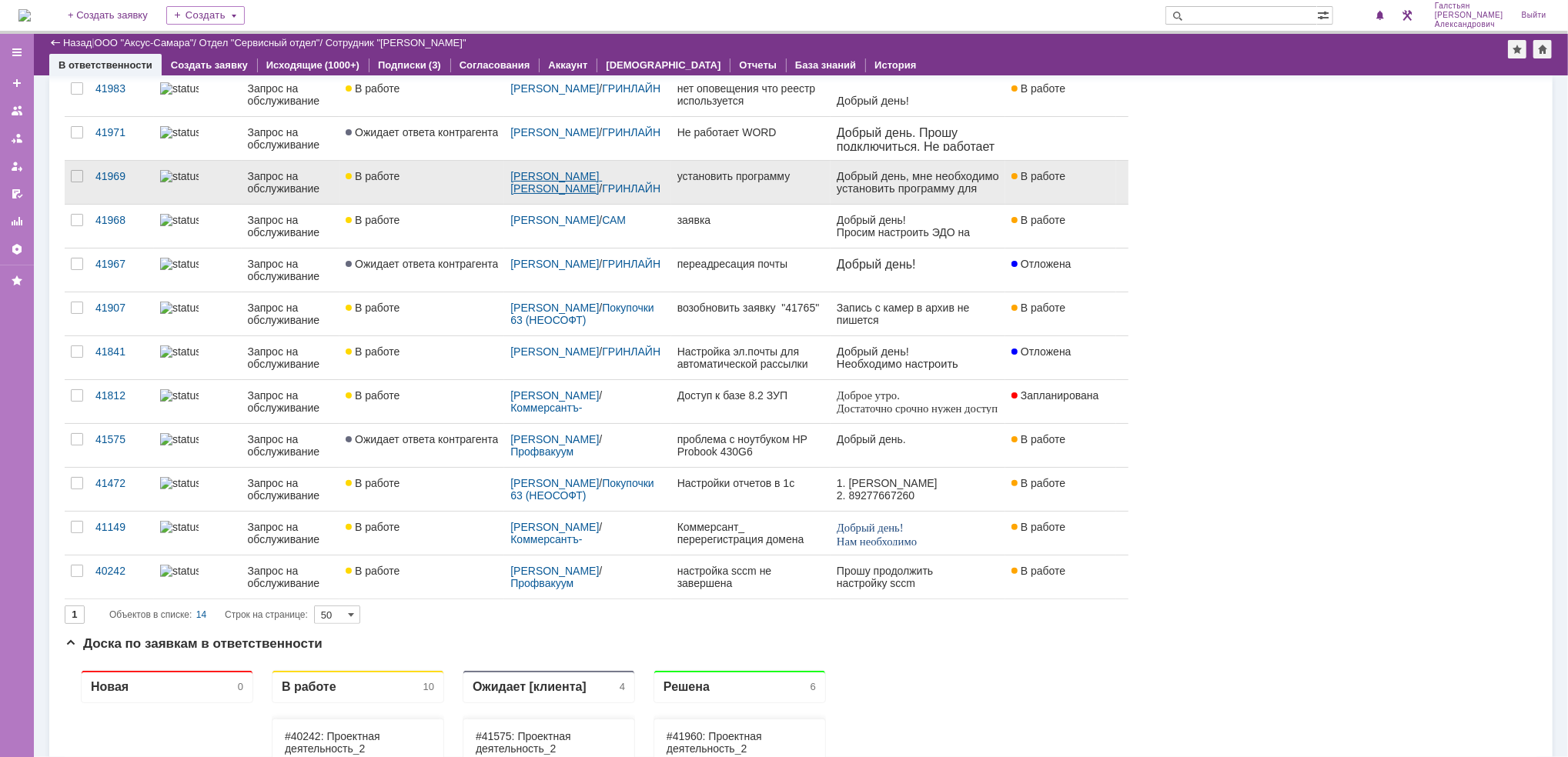
scroll to position [216, 0]
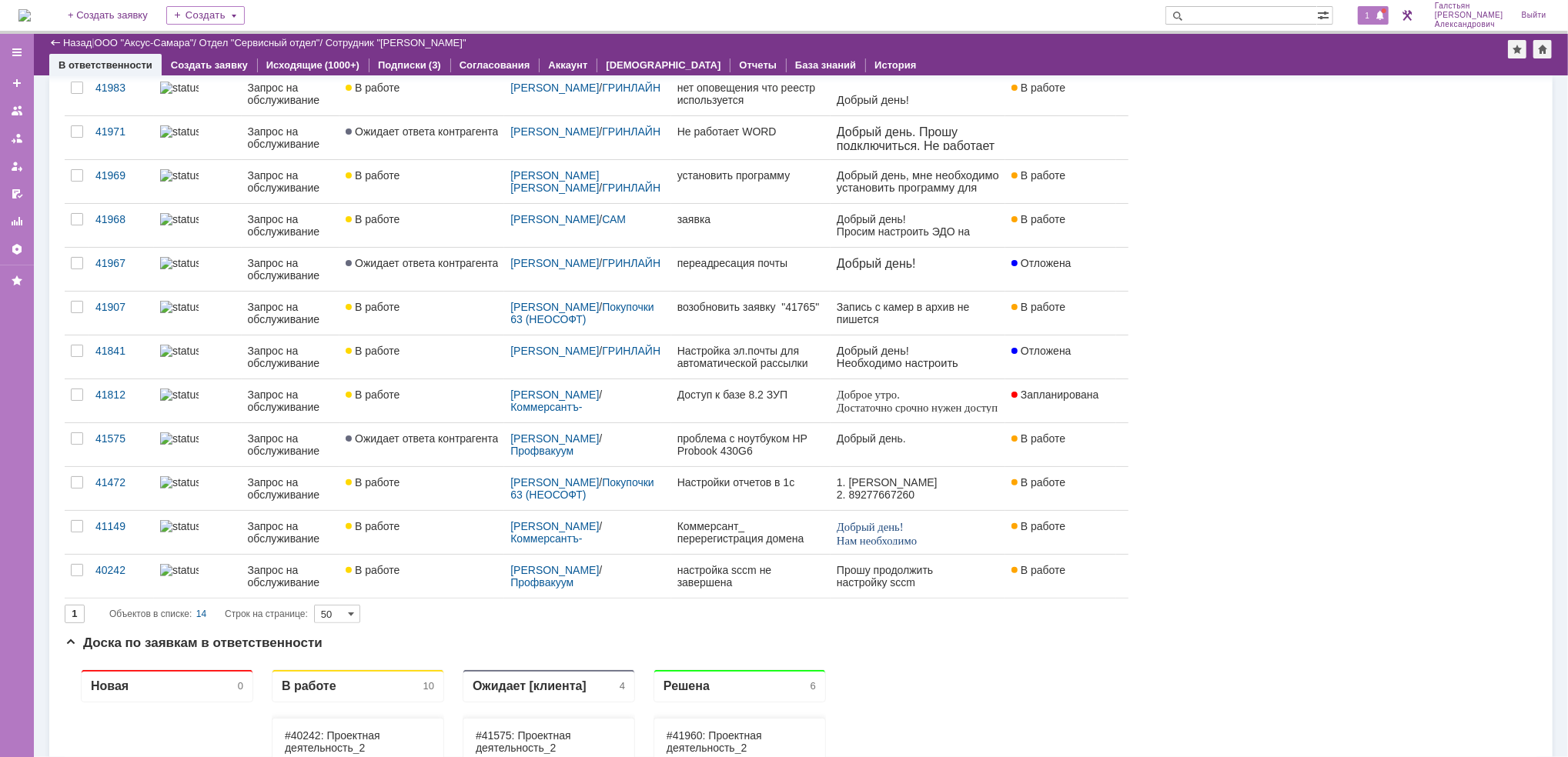
click at [1375, 10] on span "1" at bounding box center [1367, 15] width 14 height 11
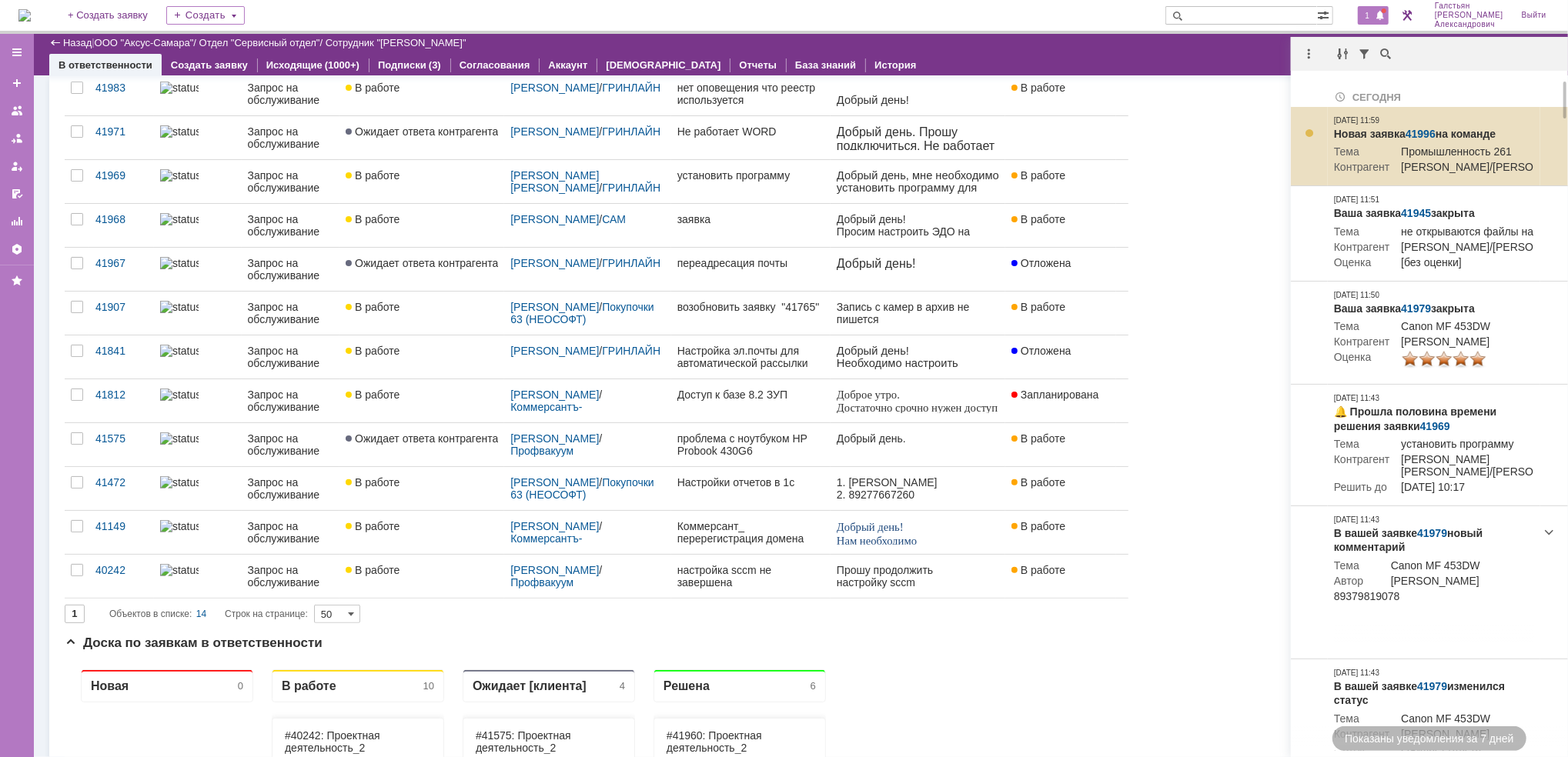
click at [1424, 130] on link "41996" at bounding box center [1420, 134] width 30 height 12
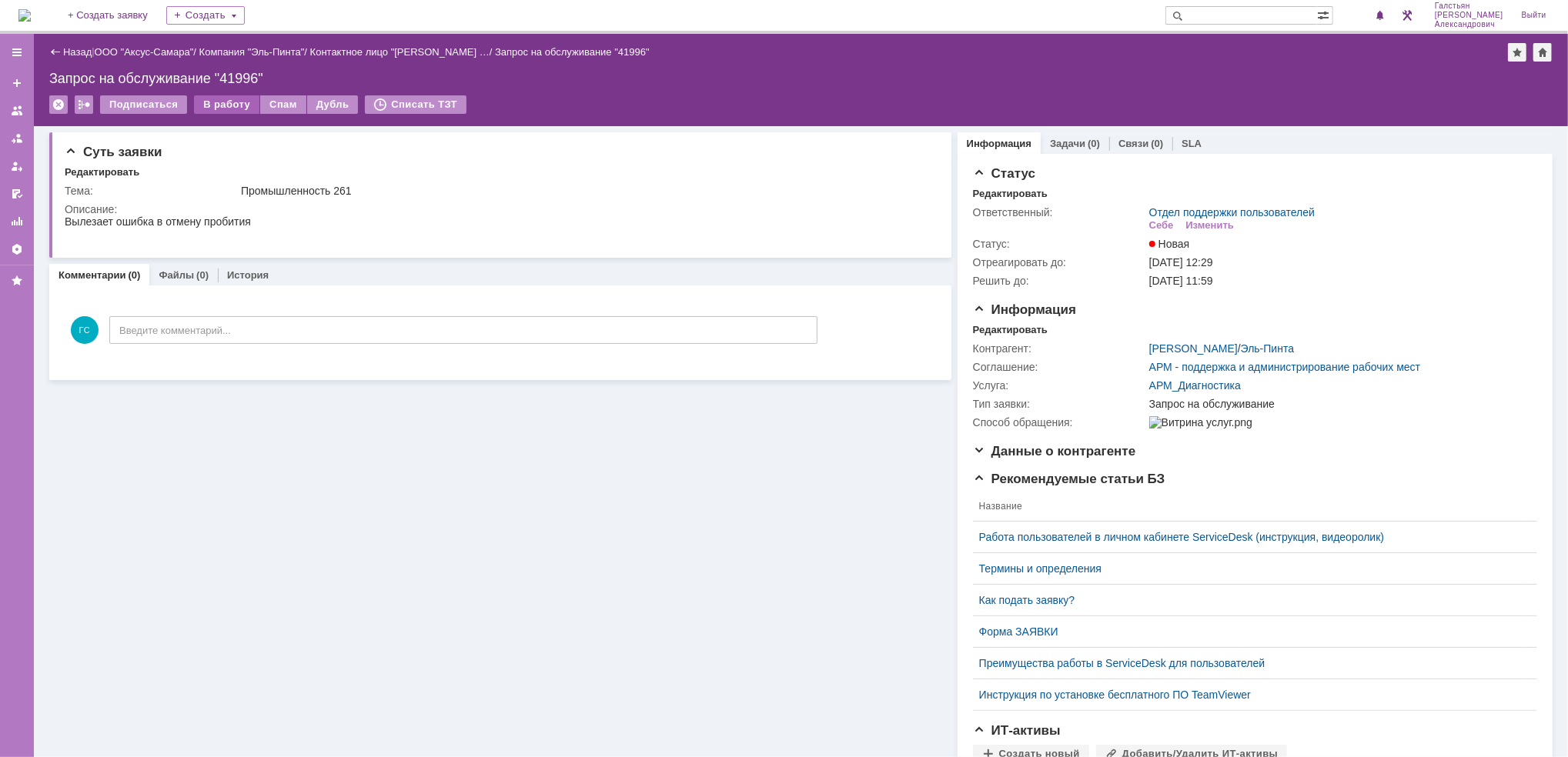
click at [218, 107] on div "В работу" at bounding box center [226, 105] width 65 height 18
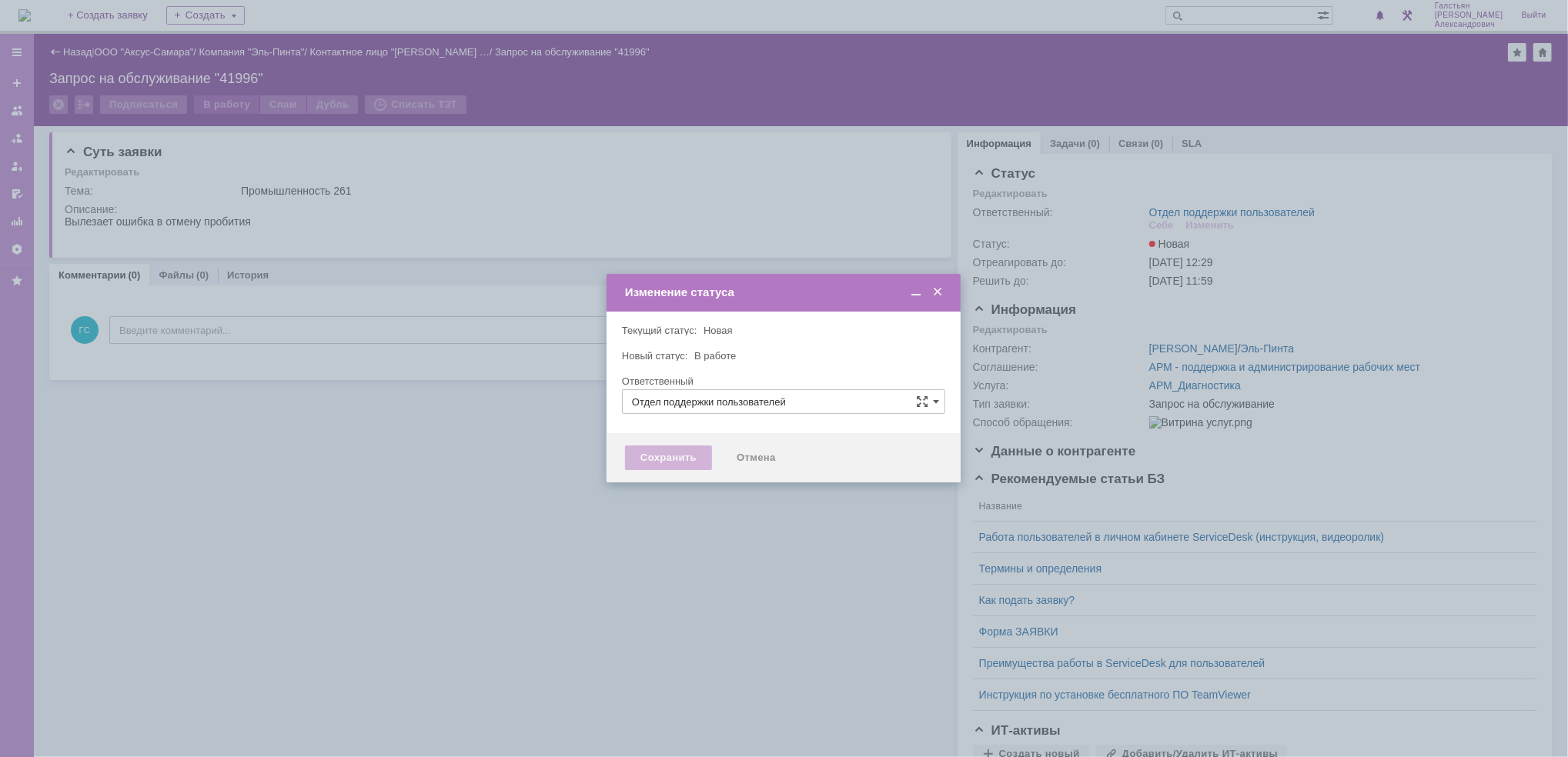
type input "[PERSON_NAME]"
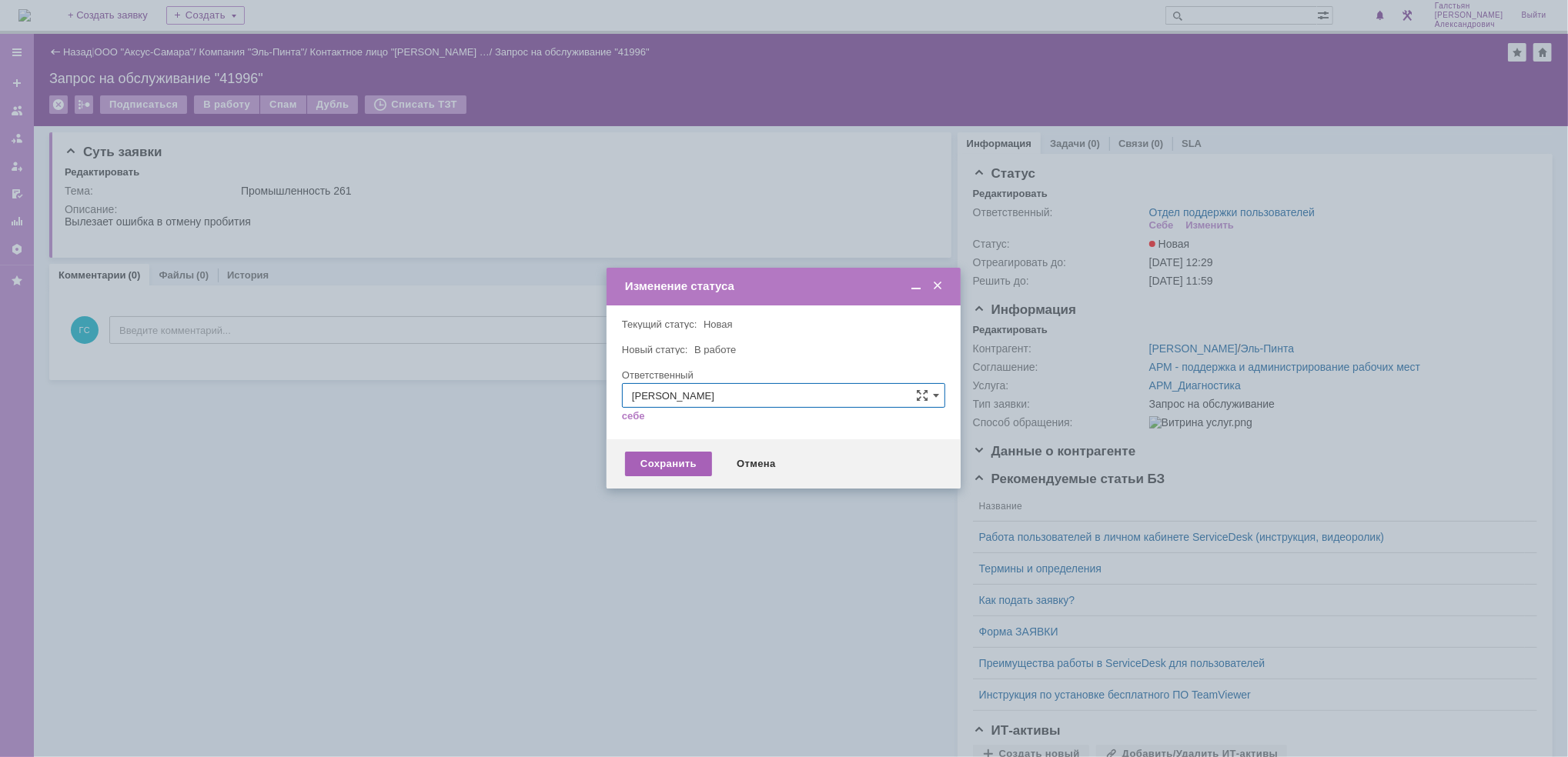
click at [659, 457] on div "Сохранить" at bounding box center [668, 464] width 87 height 25
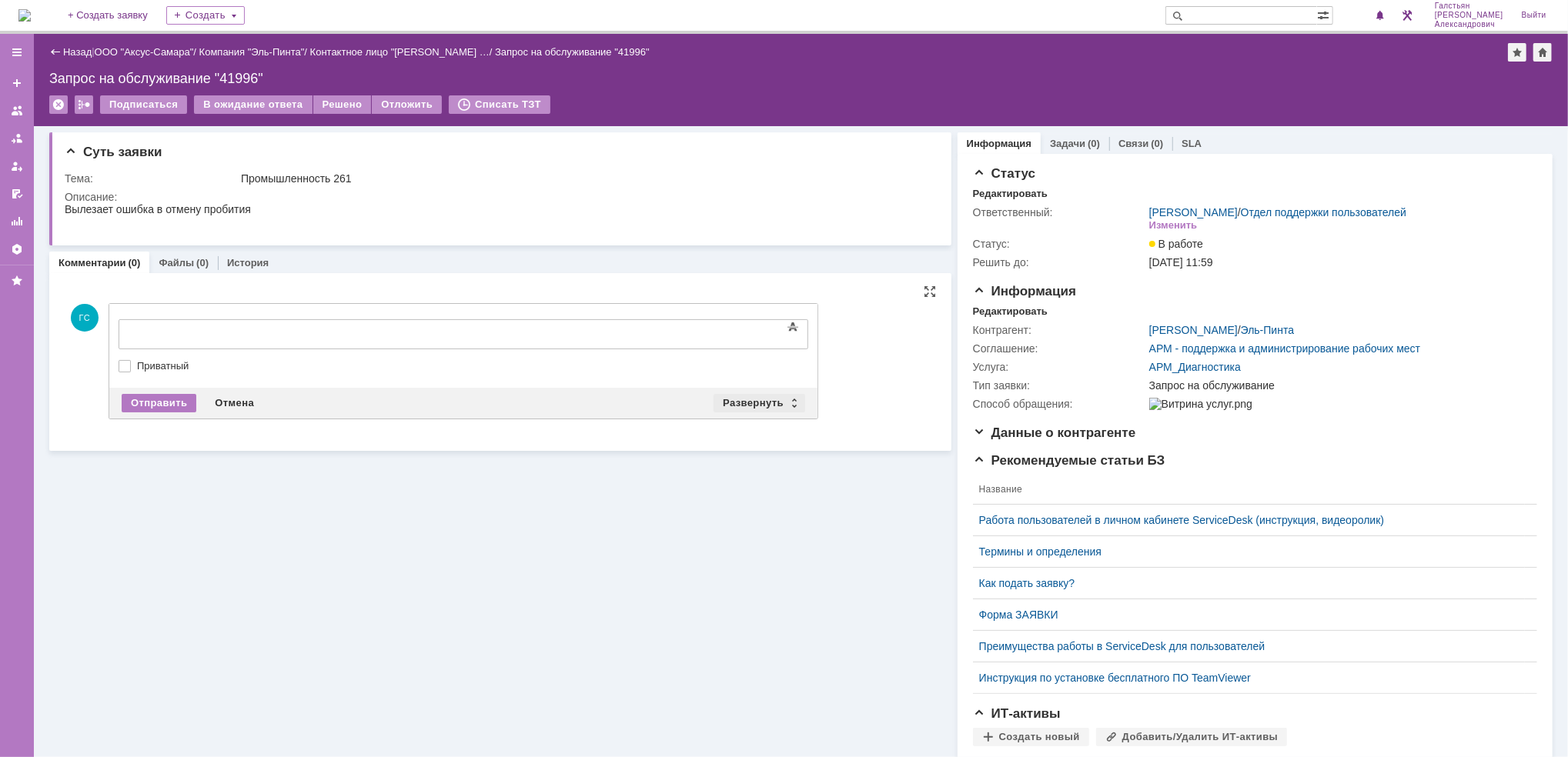
click at [758, 396] on div "Развернуть" at bounding box center [759, 403] width 92 height 18
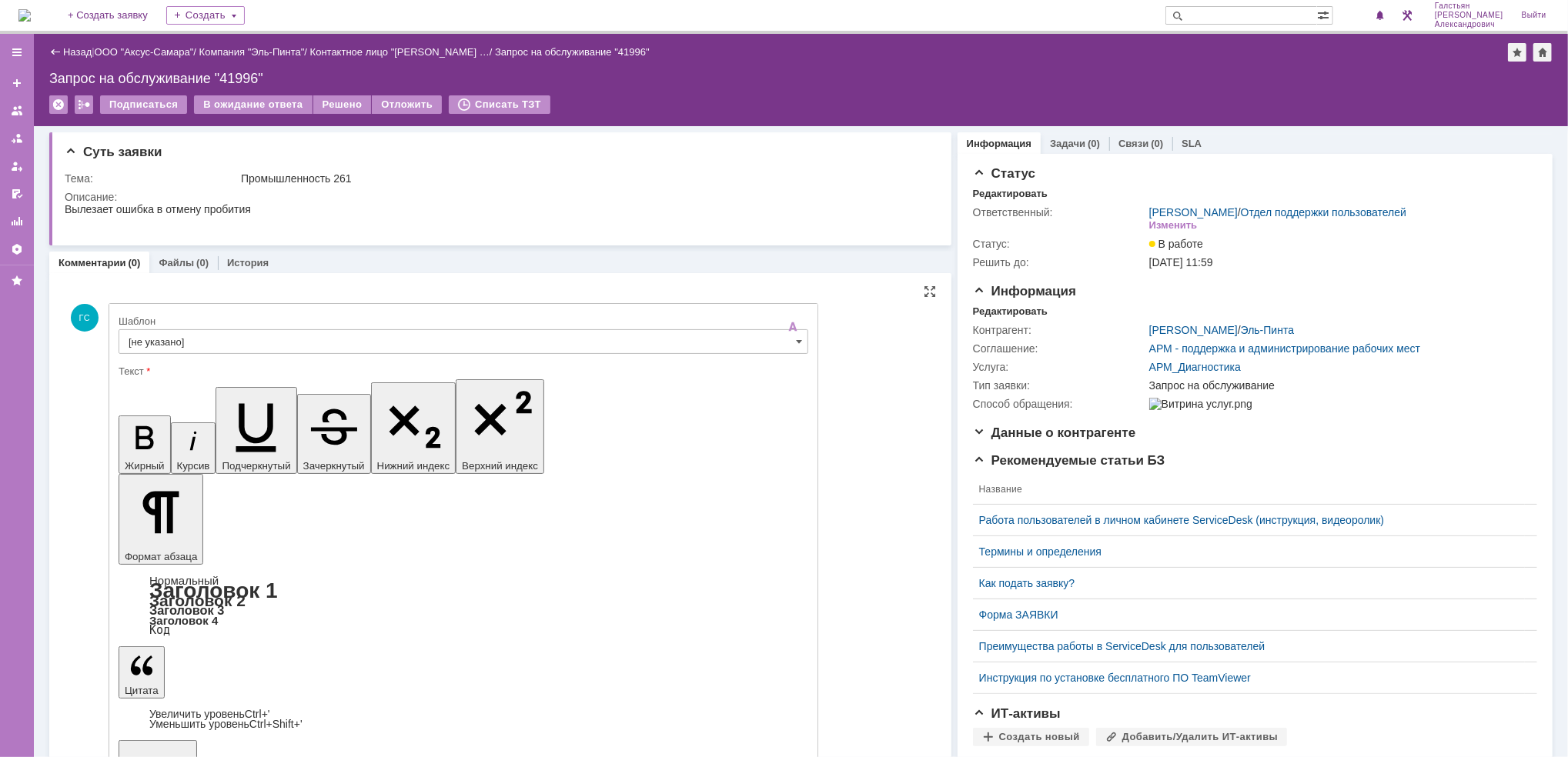
click at [391, 336] on input "[не указано]" at bounding box center [463, 342] width 689 height 25
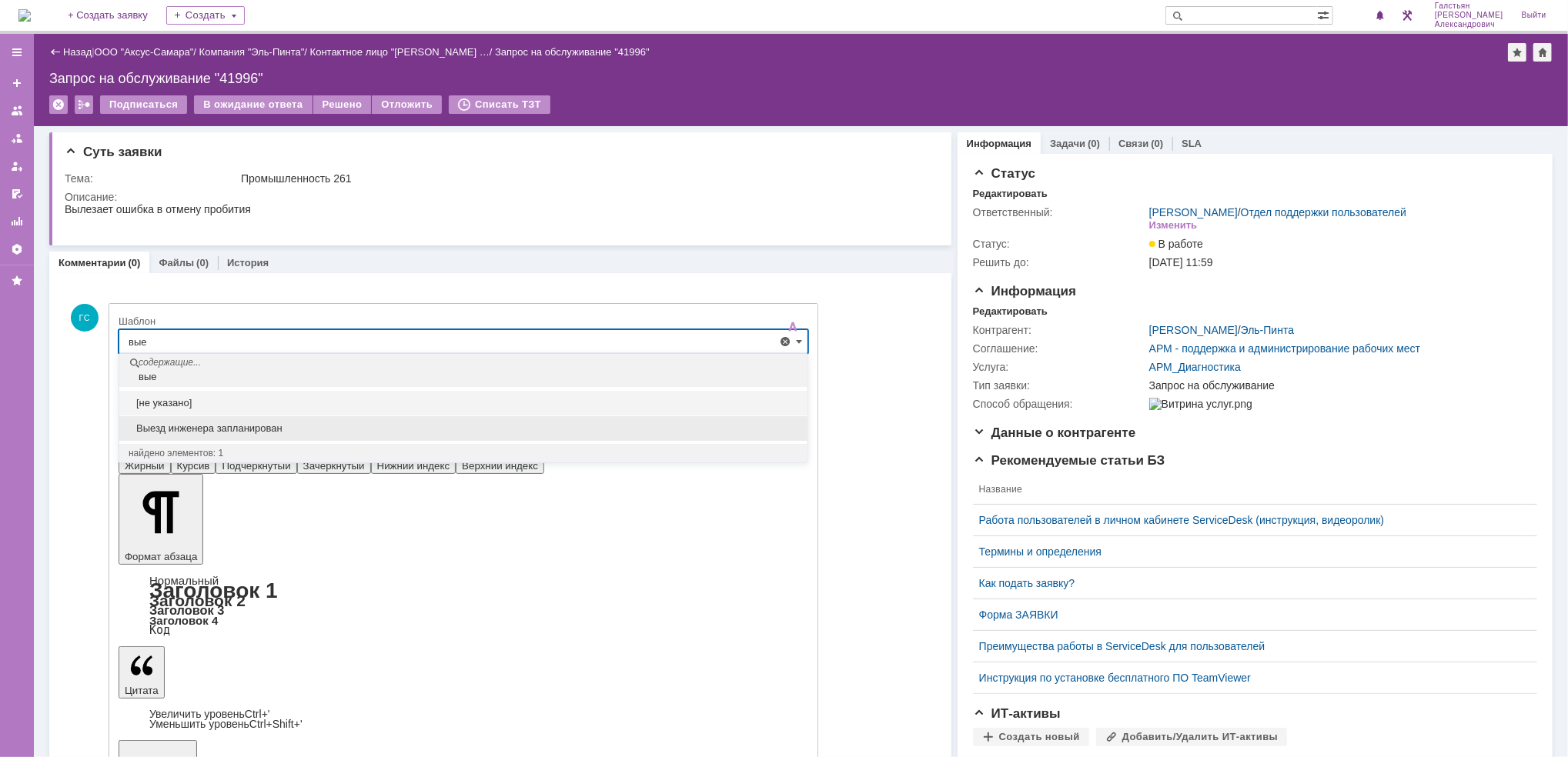
click at [257, 425] on span "Выезд инженера запланирован" at bounding box center [463, 428] width 670 height 12
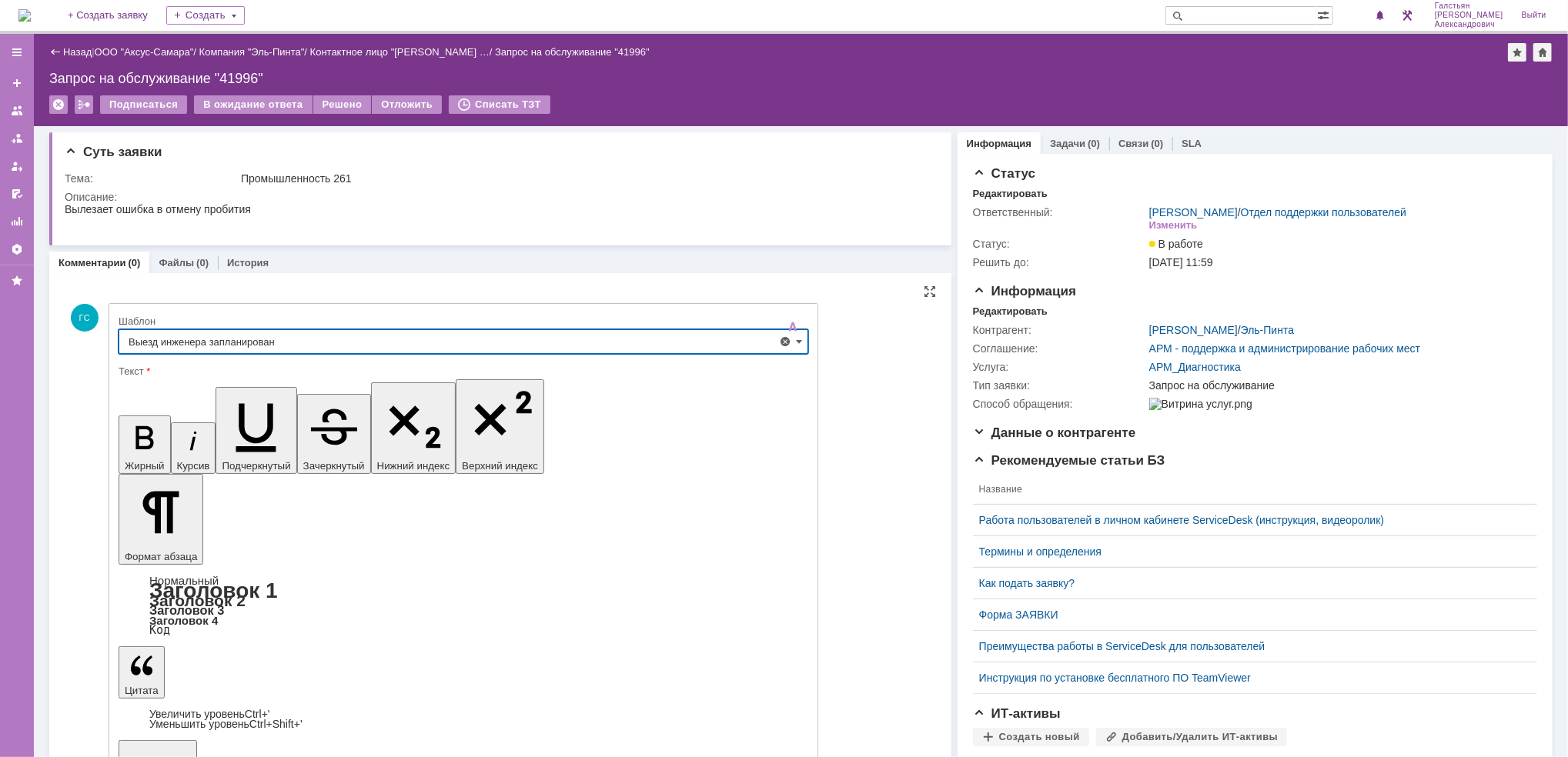
type input "Выезд инженера запланирован"
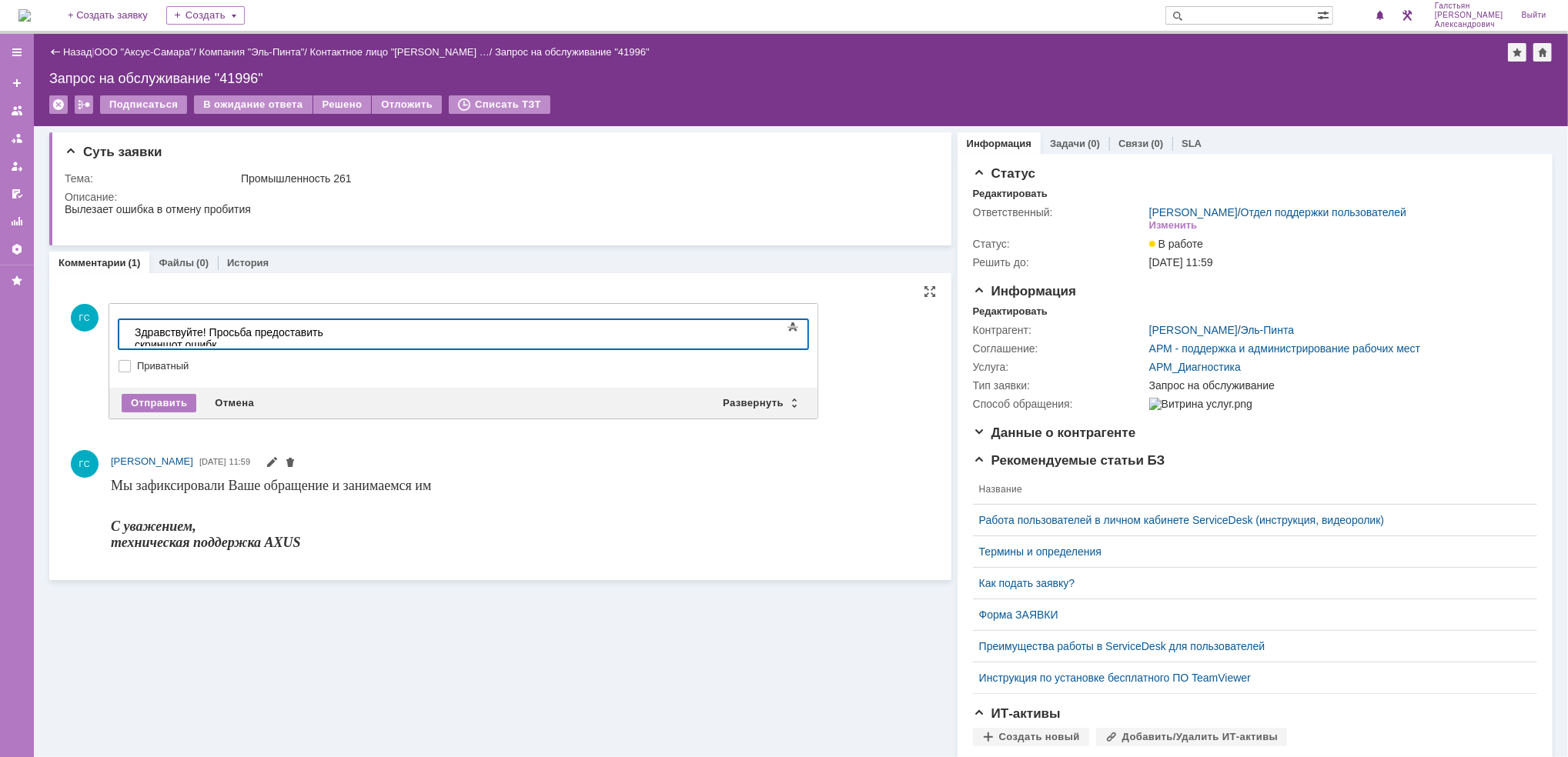
click at [265, 323] on body "Здравствуйте! Просьба предоставить скриншот ошибк" at bounding box center [244, 338] width 231 height 37
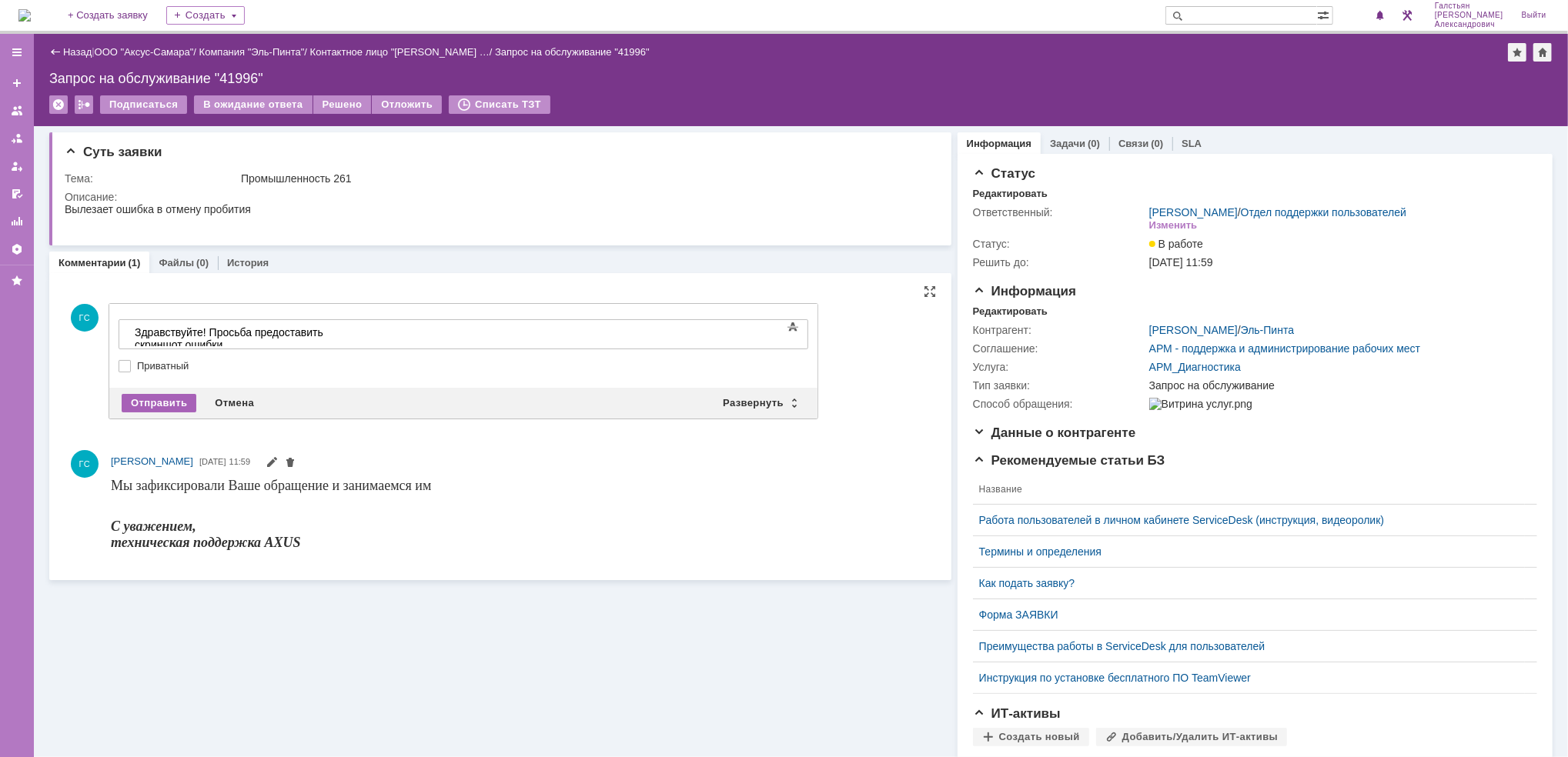
click at [176, 396] on div "Отправить" at bounding box center [159, 403] width 74 height 18
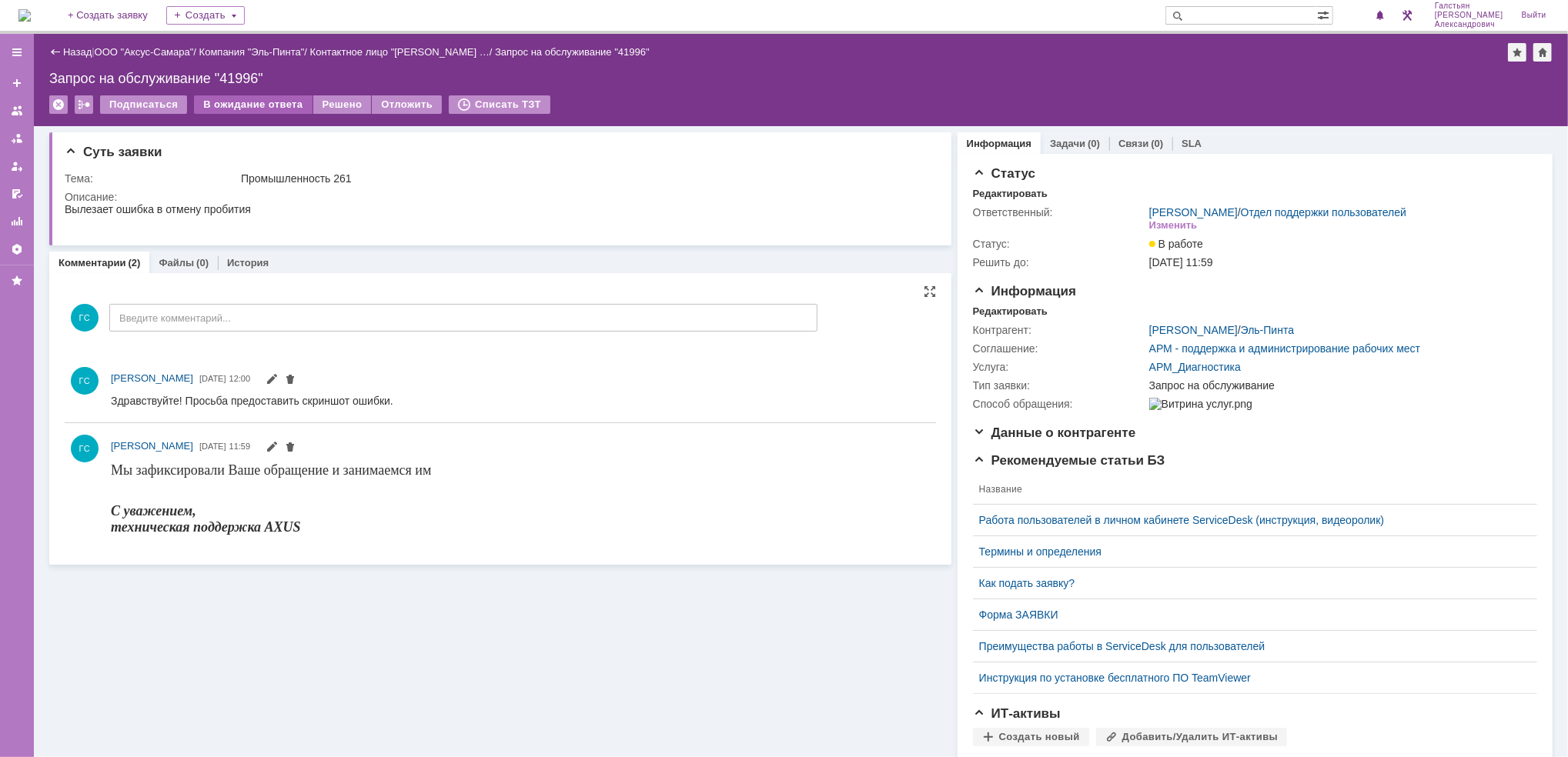
click at [232, 102] on div "В ожидание ответа" at bounding box center [253, 105] width 118 height 18
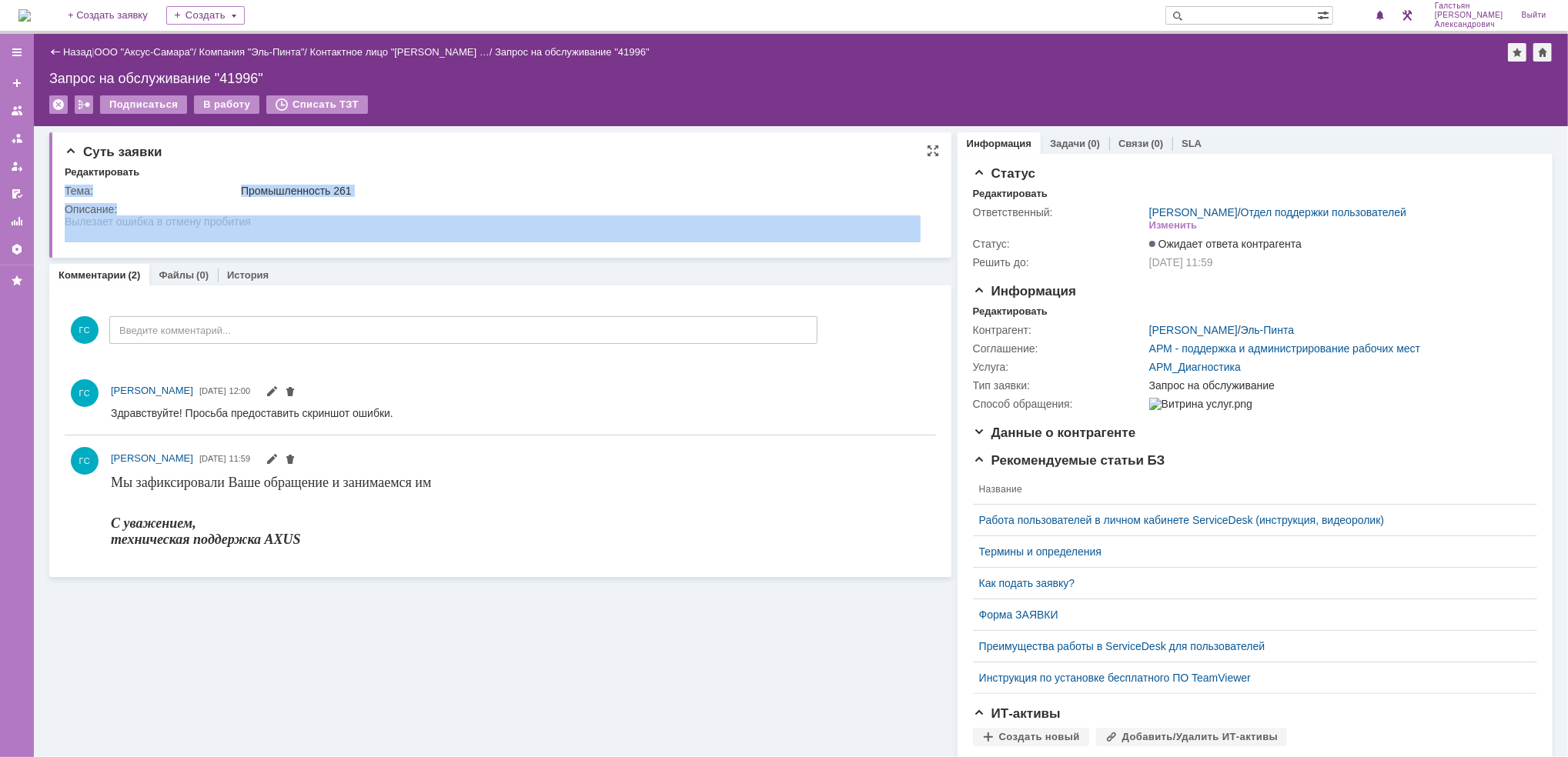
drag, startPoint x: 127, startPoint y: 431, endPoint x: 109, endPoint y: 225, distance: 206.8
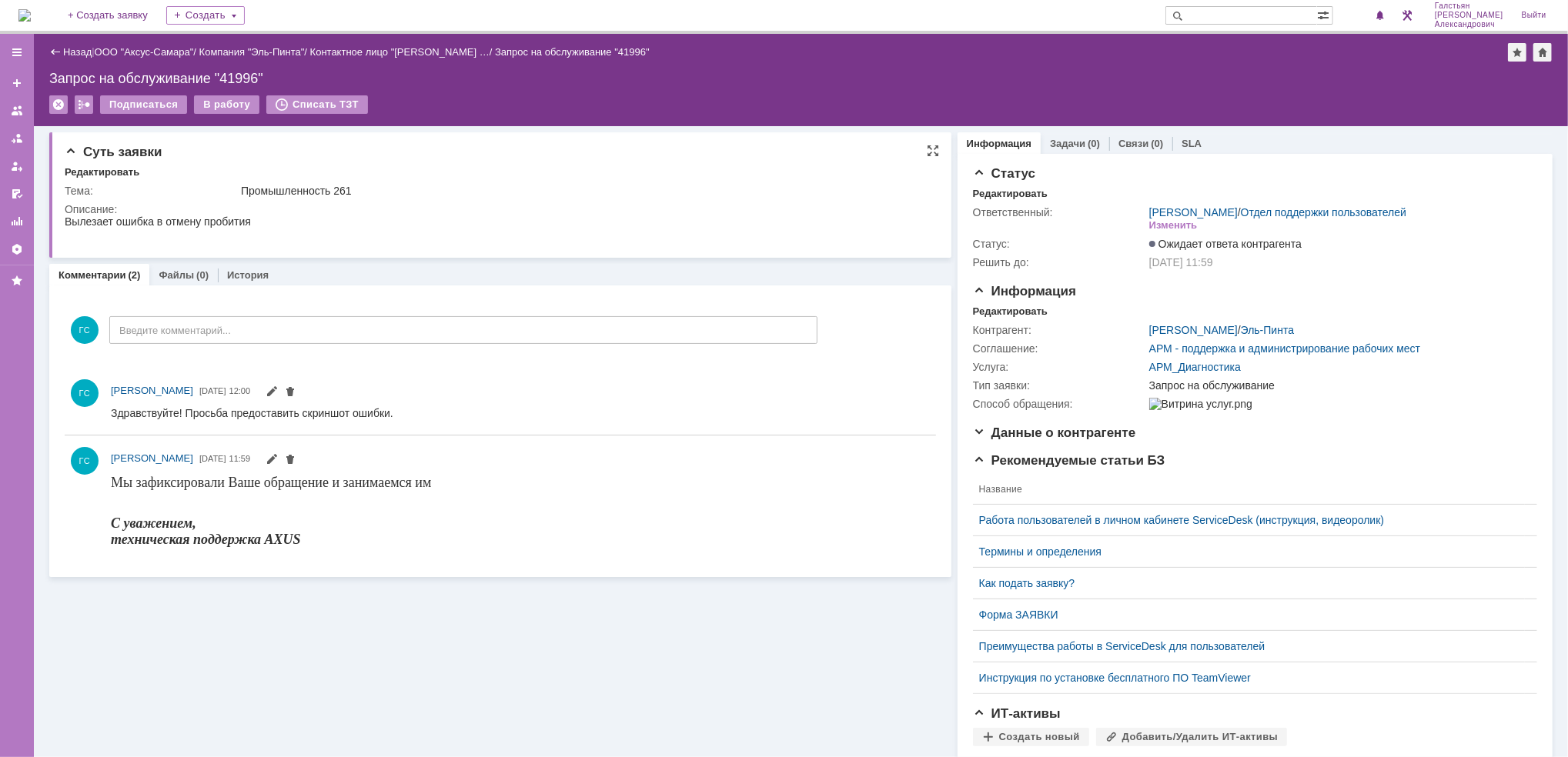
click at [219, 225] on div "Вылезает ошибка в отмену пробития" at bounding box center [157, 227] width 187 height 25
drag, startPoint x: 254, startPoint y: 220, endPoint x: 117, endPoint y: 435, distance: 254.9
click at [64, 220] on html "Вылезает ошибка в отмену пробития" at bounding box center [491, 227] width 855 height 25
copy div "Вылезает ошибка в отмену пробития"
click at [1000, 310] on div "Редактировать" at bounding box center [1010, 311] width 74 height 12
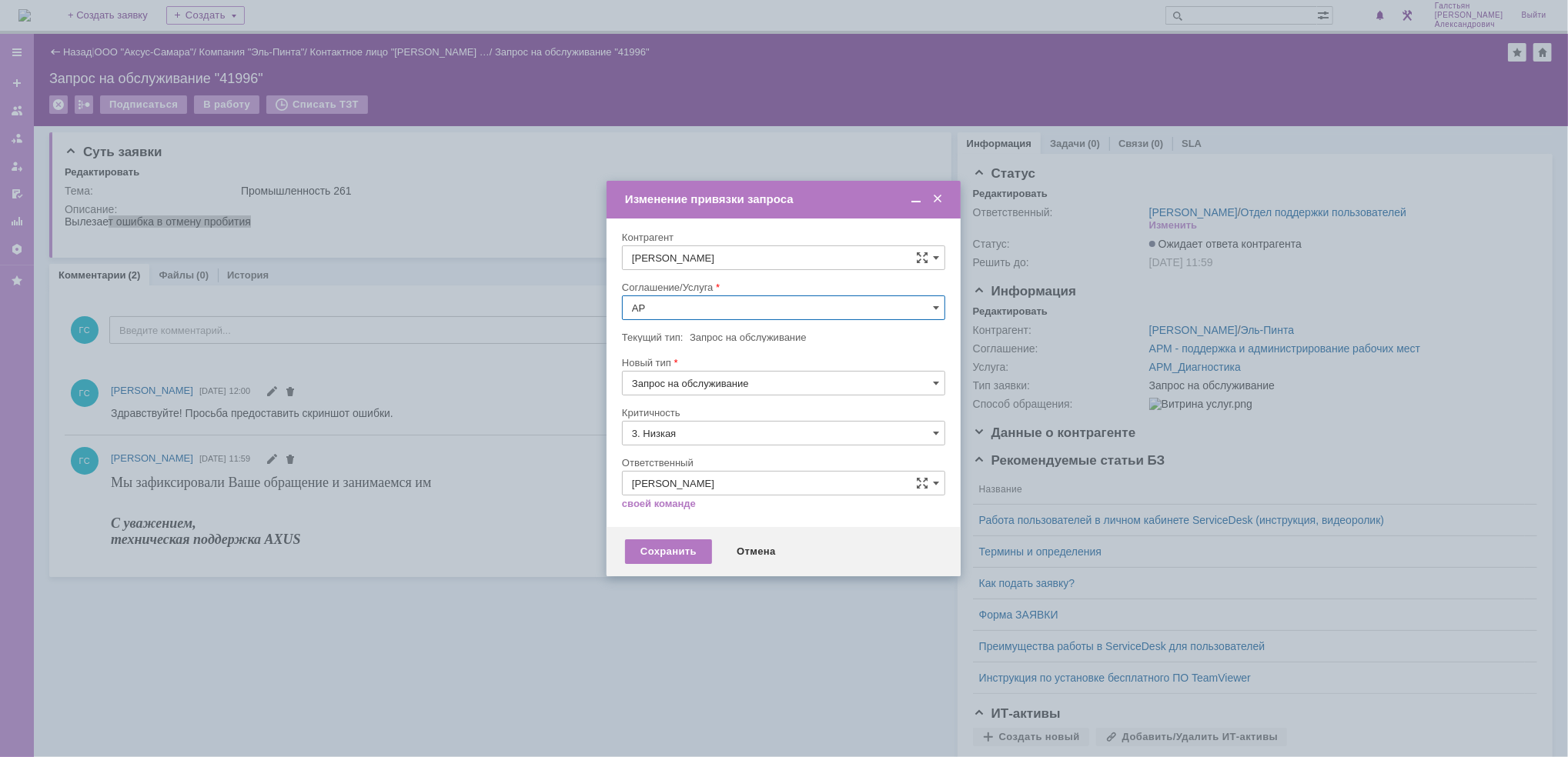
type input "[PERSON_NAME]"
click at [736, 491] on span "АРМ_Настройка" at bounding box center [783, 494] width 303 height 12
type input "АРМ_Настройка"
click at [727, 433] on input "3. Низкая" at bounding box center [783, 433] width 323 height 25
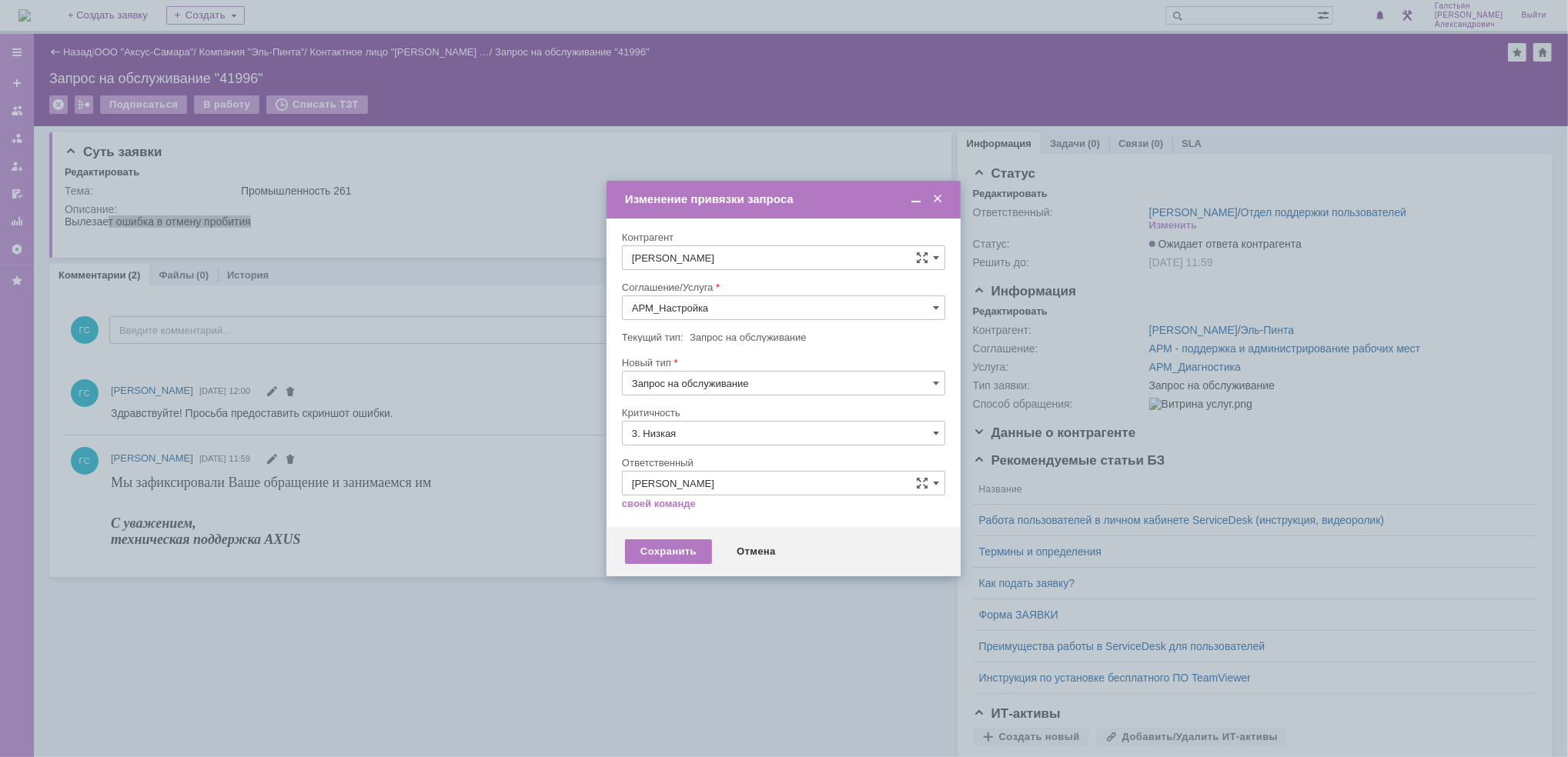
click at [721, 453] on div "[не указано]" at bounding box center [784, 461] width 322 height 25
type input "[не указано]"
click at [678, 554] on div "Сохранить" at bounding box center [668, 551] width 87 height 25
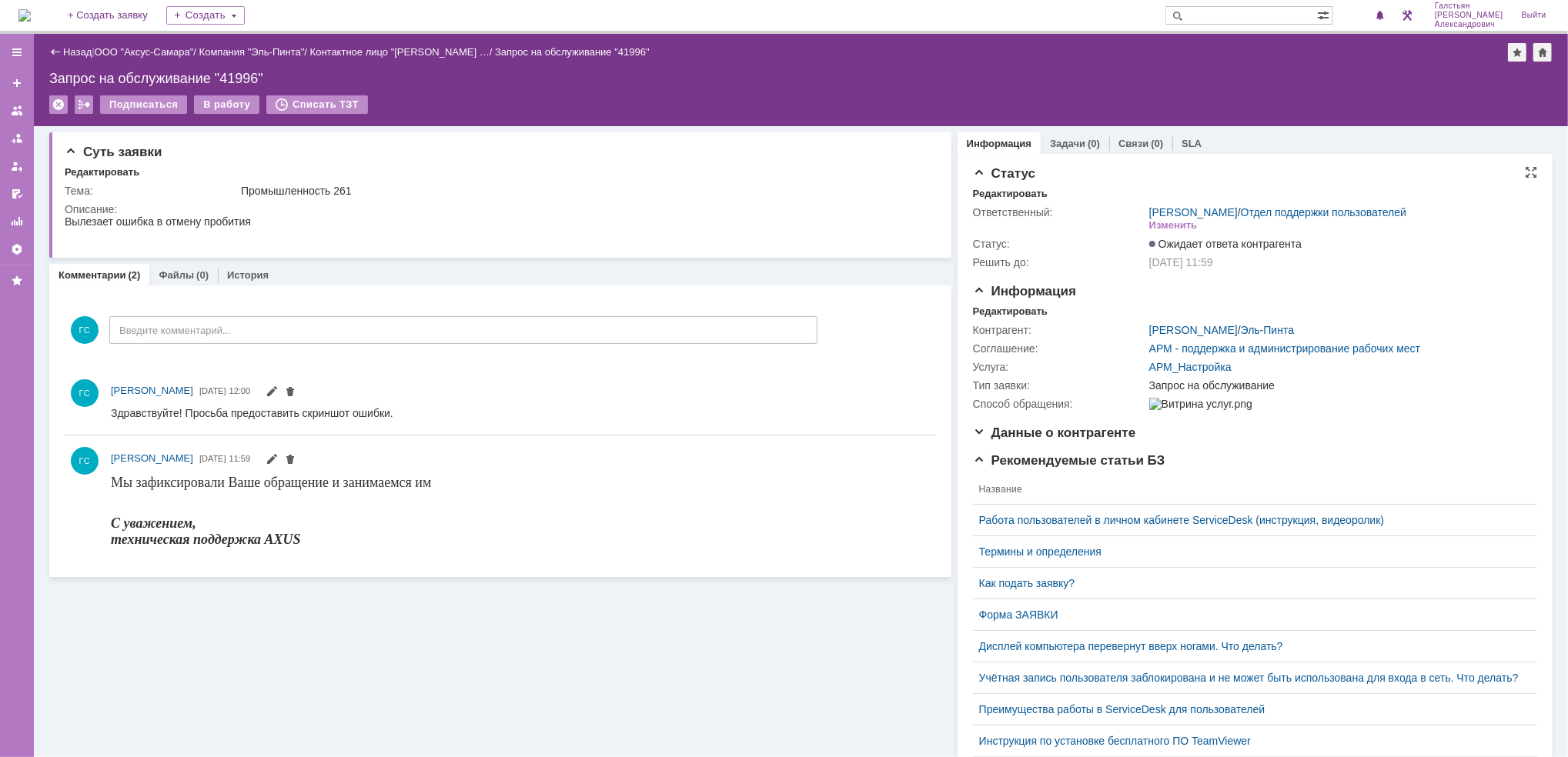
scroll to position [0, 0]
click at [1072, 136] on div "Задачи (0)" at bounding box center [1074, 143] width 69 height 22
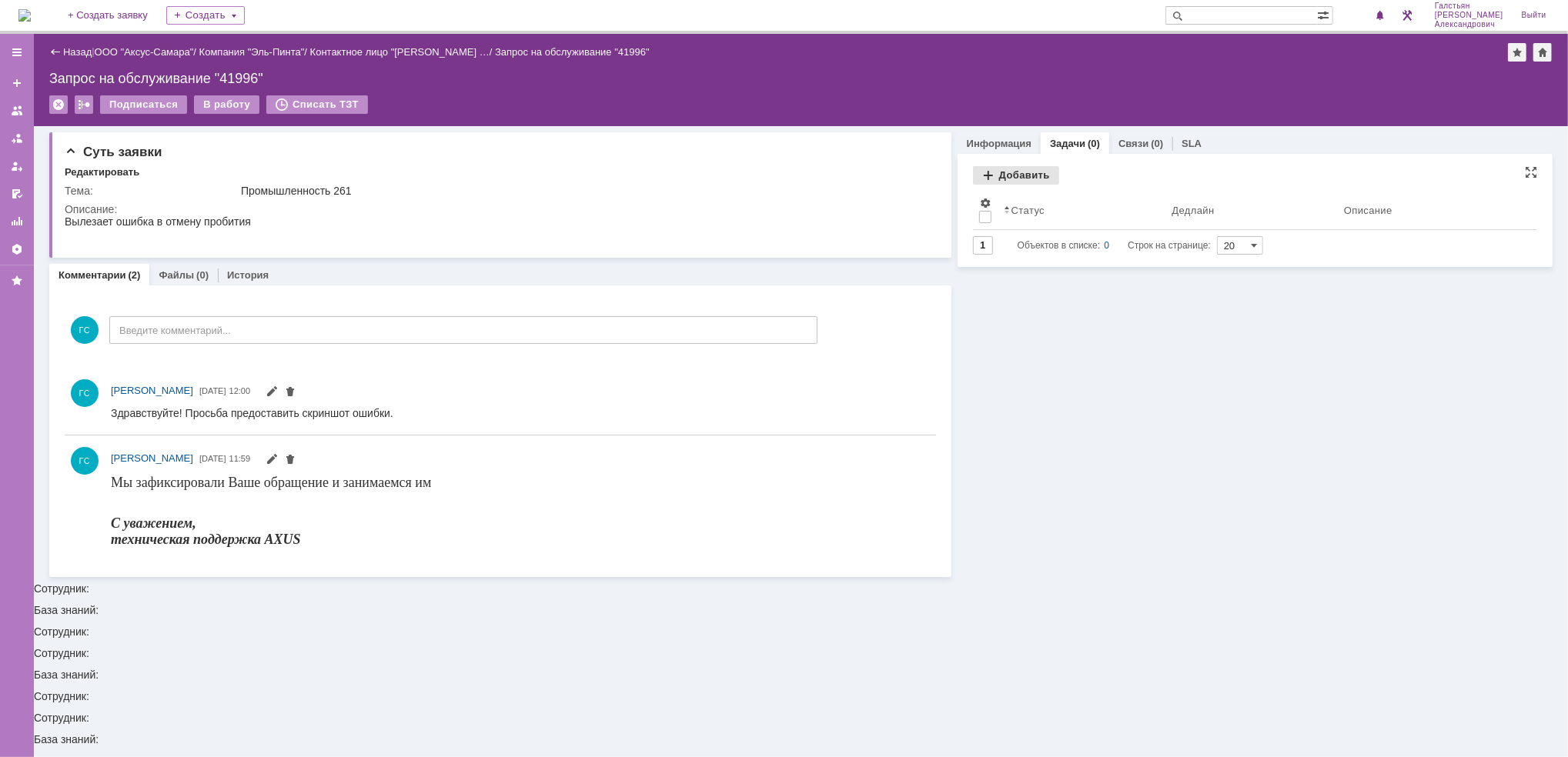
click at [1001, 180] on div "Добавить" at bounding box center [1016, 175] width 86 height 18
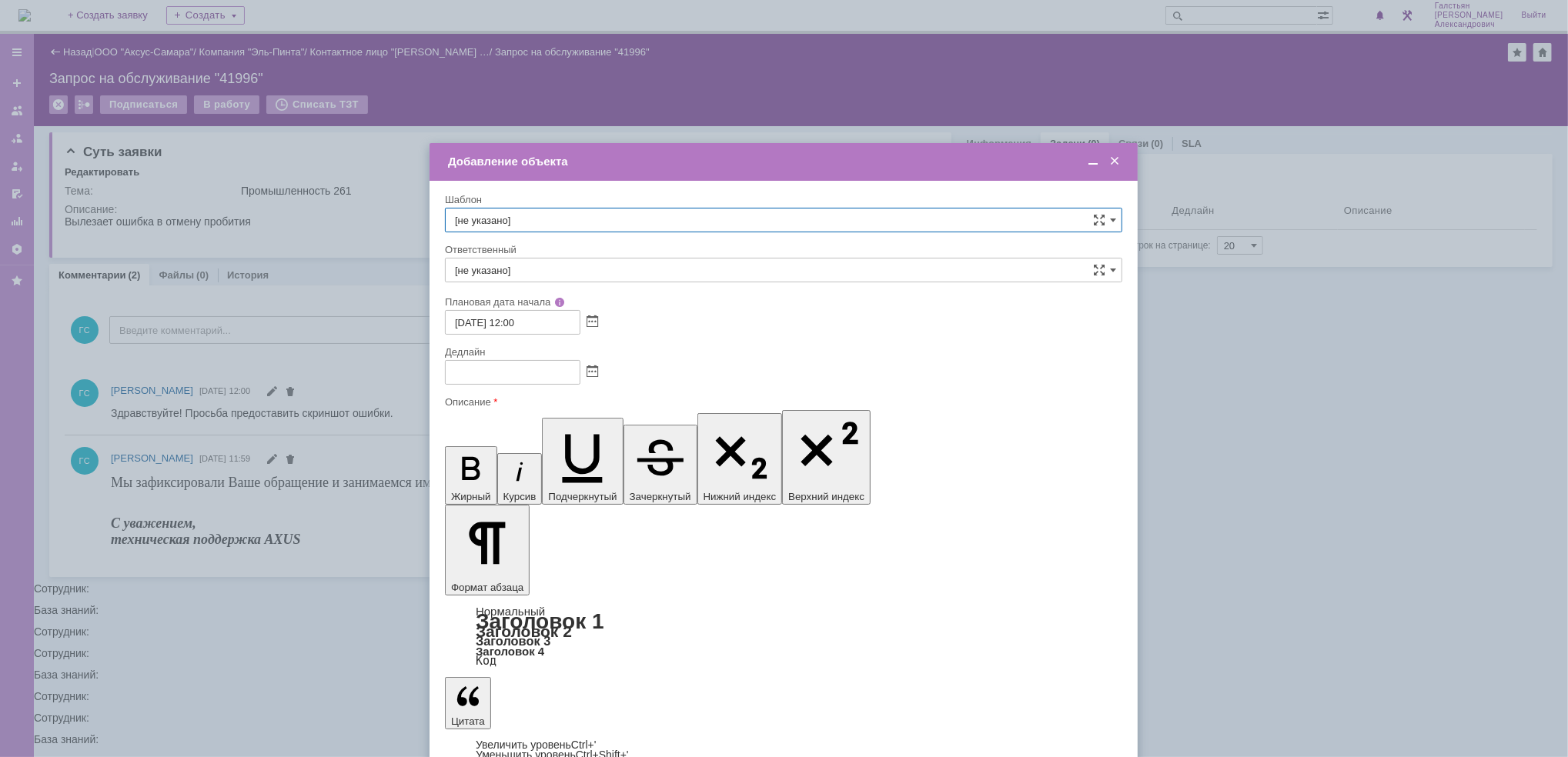
click at [1087, 164] on span at bounding box center [1092, 161] width 16 height 14
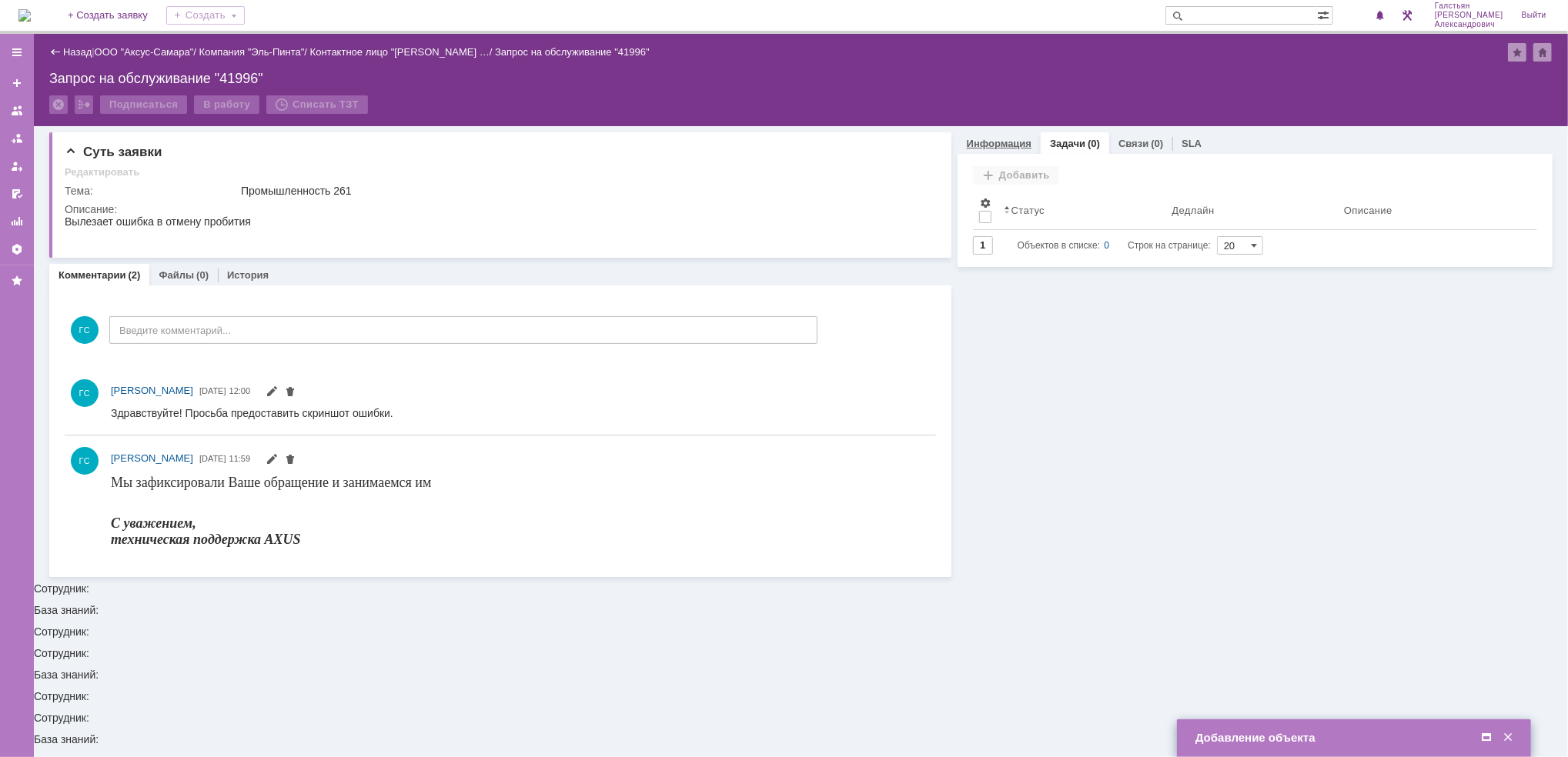
click at [988, 144] on link "Информация" at bounding box center [999, 144] width 64 height 12
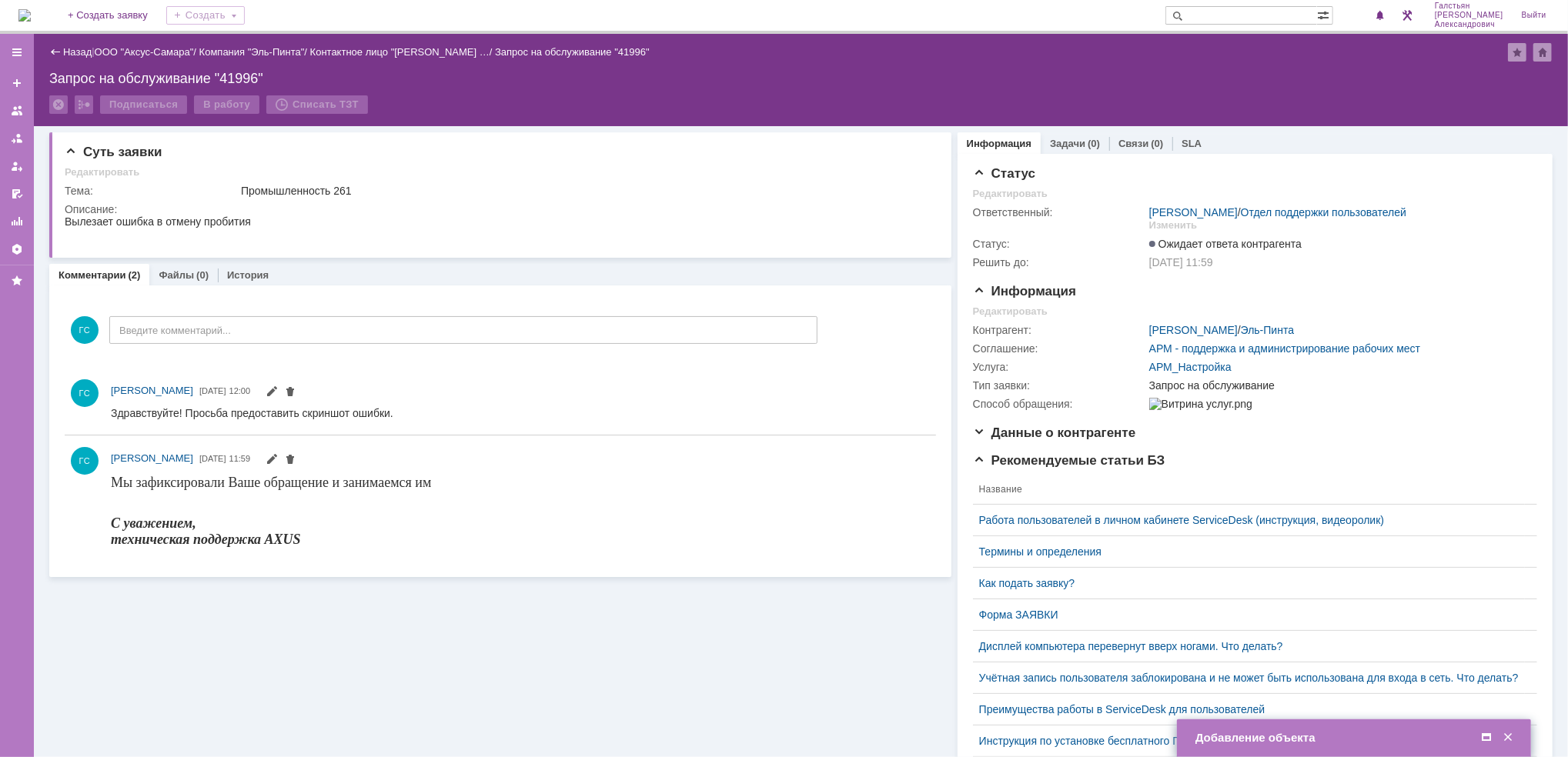
click at [1491, 738] on span at bounding box center [1486, 737] width 16 height 14
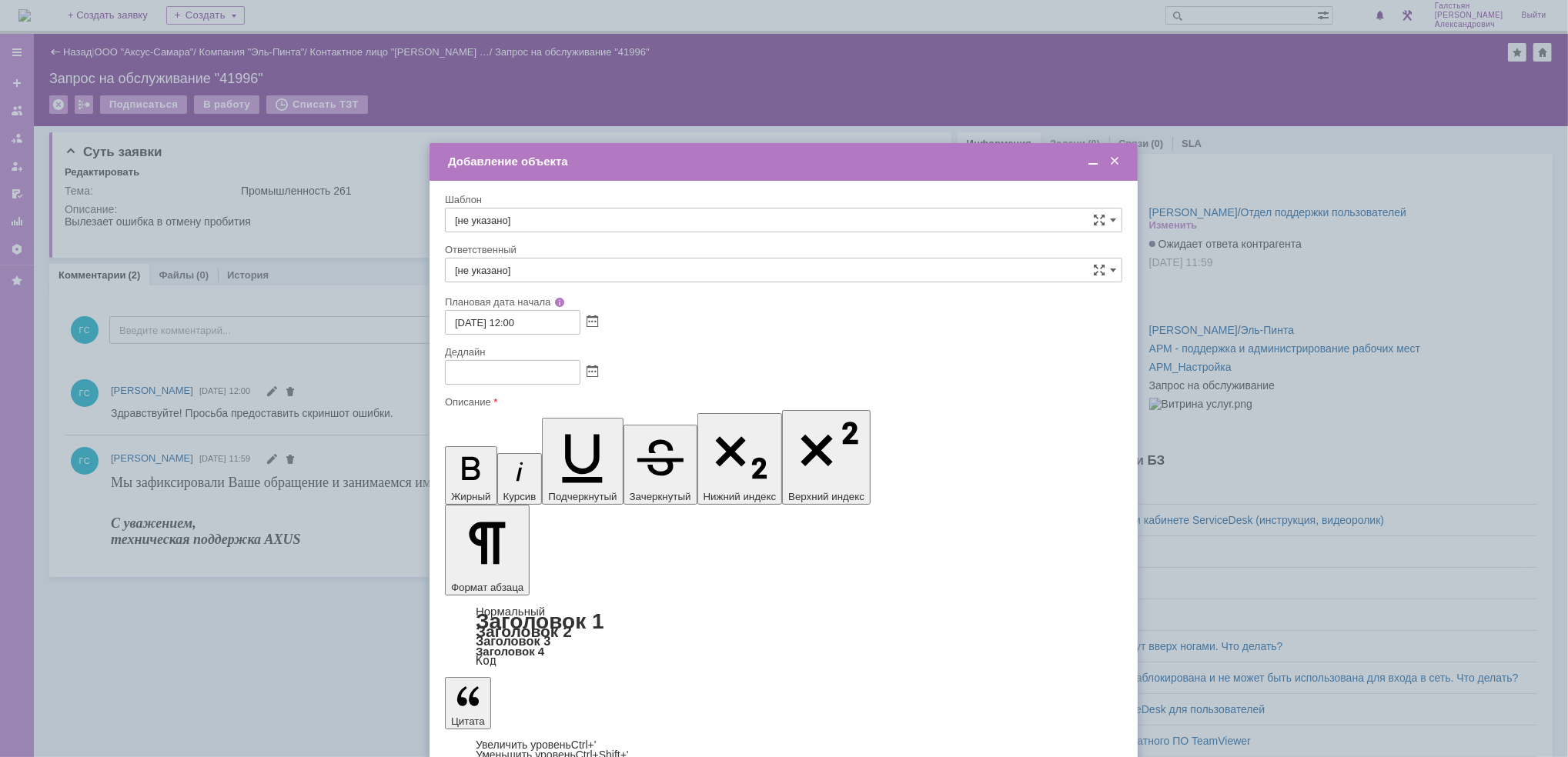
click at [596, 369] on span at bounding box center [592, 372] width 12 height 12
click at [473, 501] on div "29" at bounding box center [477, 508] width 16 height 13
type input "[DATE] 12:01"
click at [530, 269] on input "[не указано]" at bounding box center [784, 270] width 677 height 25
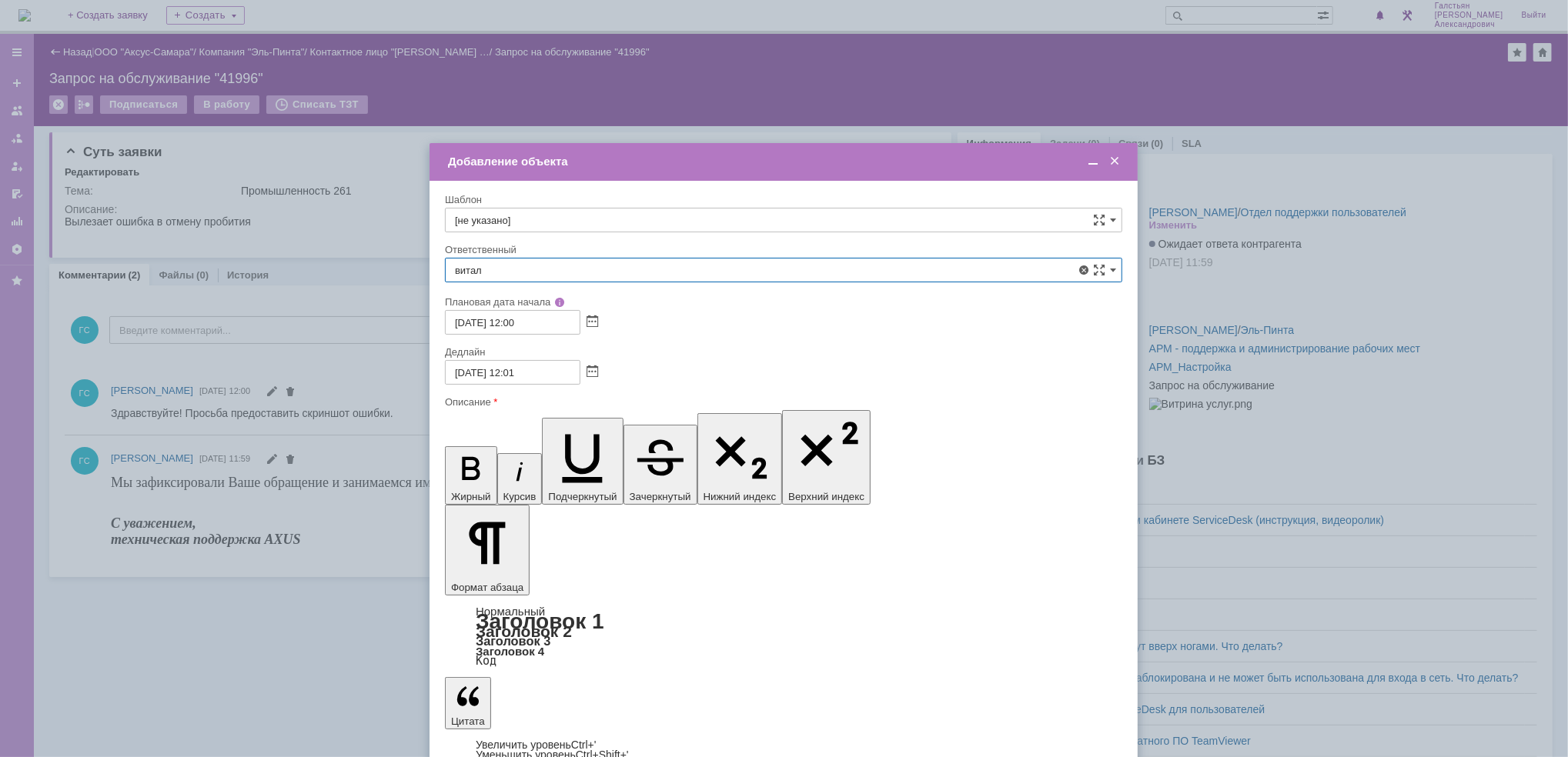
click at [546, 376] on span "[PERSON_NAME]" at bounding box center [784, 382] width 657 height 12
type input "[PERSON_NAME]"
drag, startPoint x: 654, startPoint y: 4572, endPoint x: 891, endPoint y: 4945, distance: 441.9
copy body "Малынов [PERSON_NAME] Пинта Промышленность 261 Вылезает ошибка в отмену пробития"
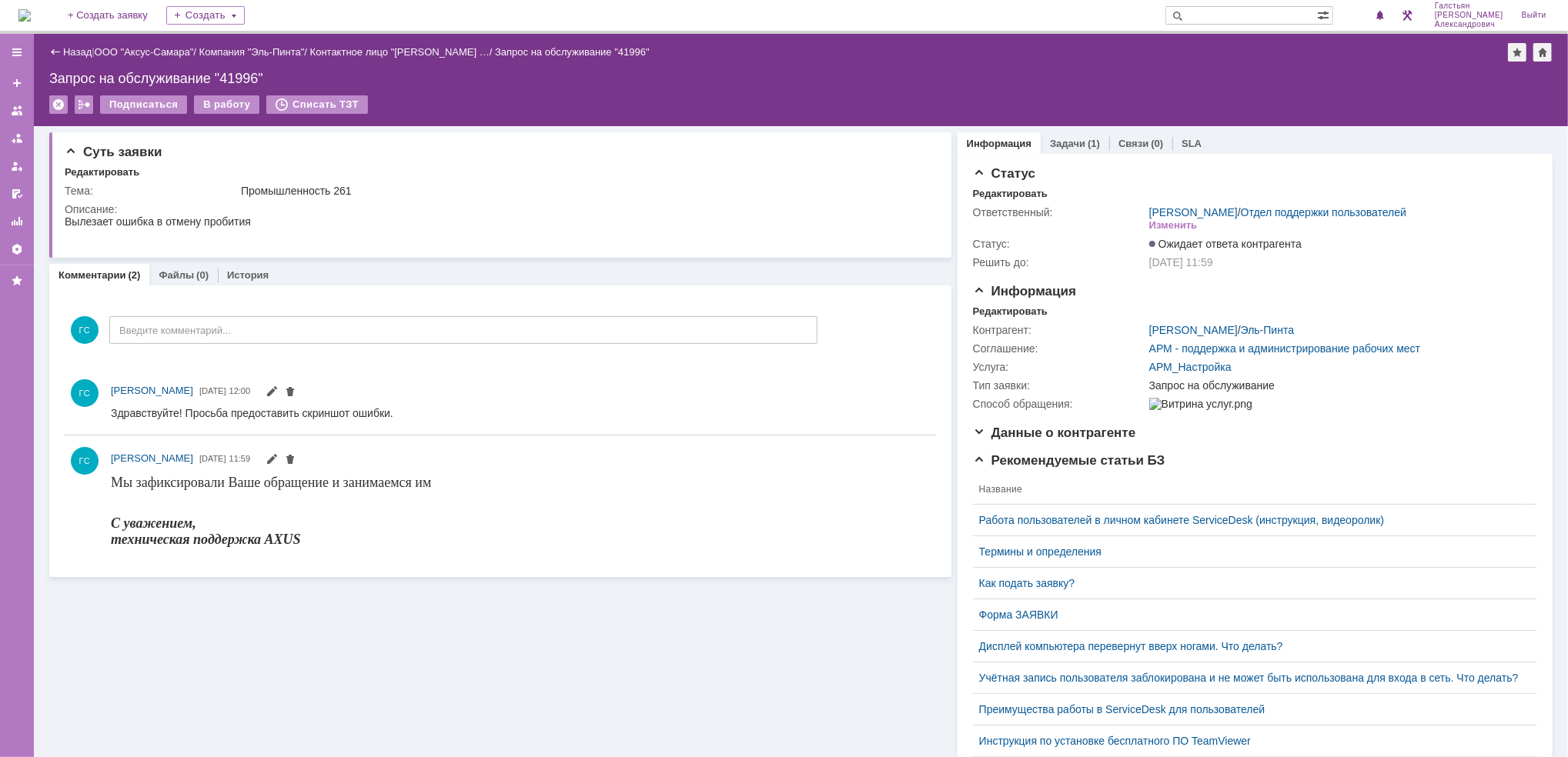
click at [31, 21] on img at bounding box center [24, 15] width 12 height 12
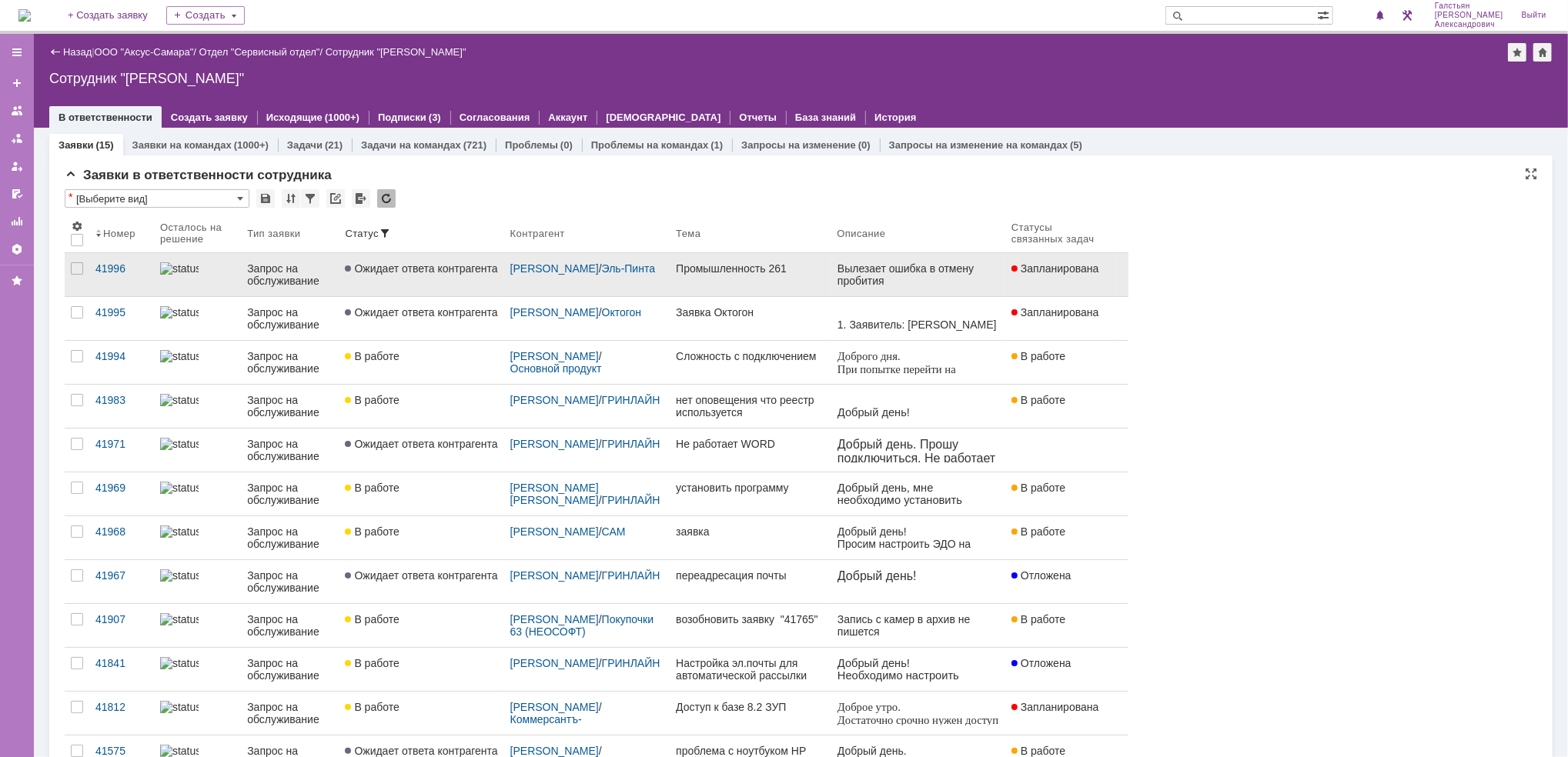
click at [722, 280] on link "Промышленность 261" at bounding box center [750, 275] width 161 height 43
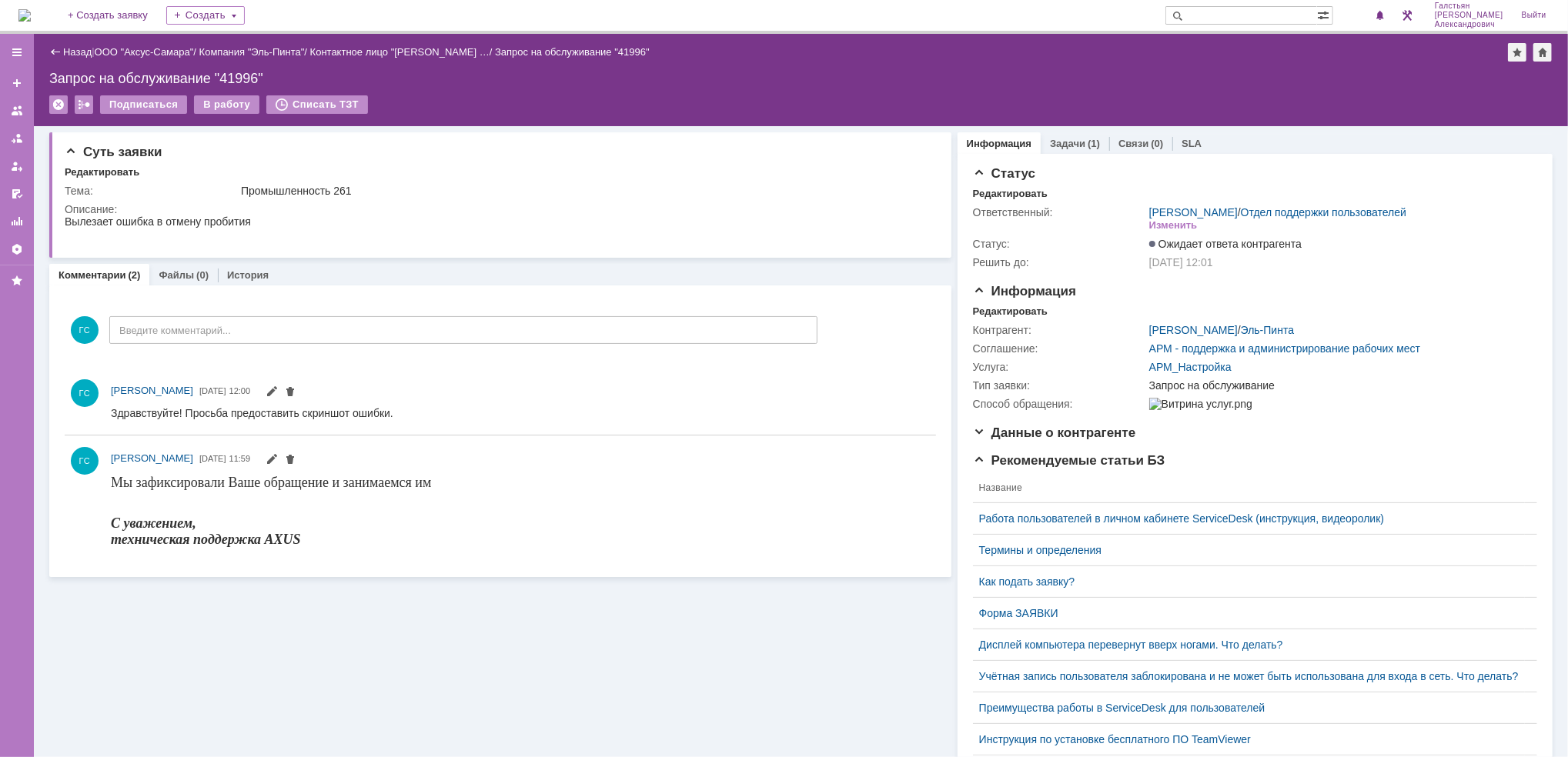
click at [1049, 142] on link "Задачи" at bounding box center [1067, 144] width 36 height 12
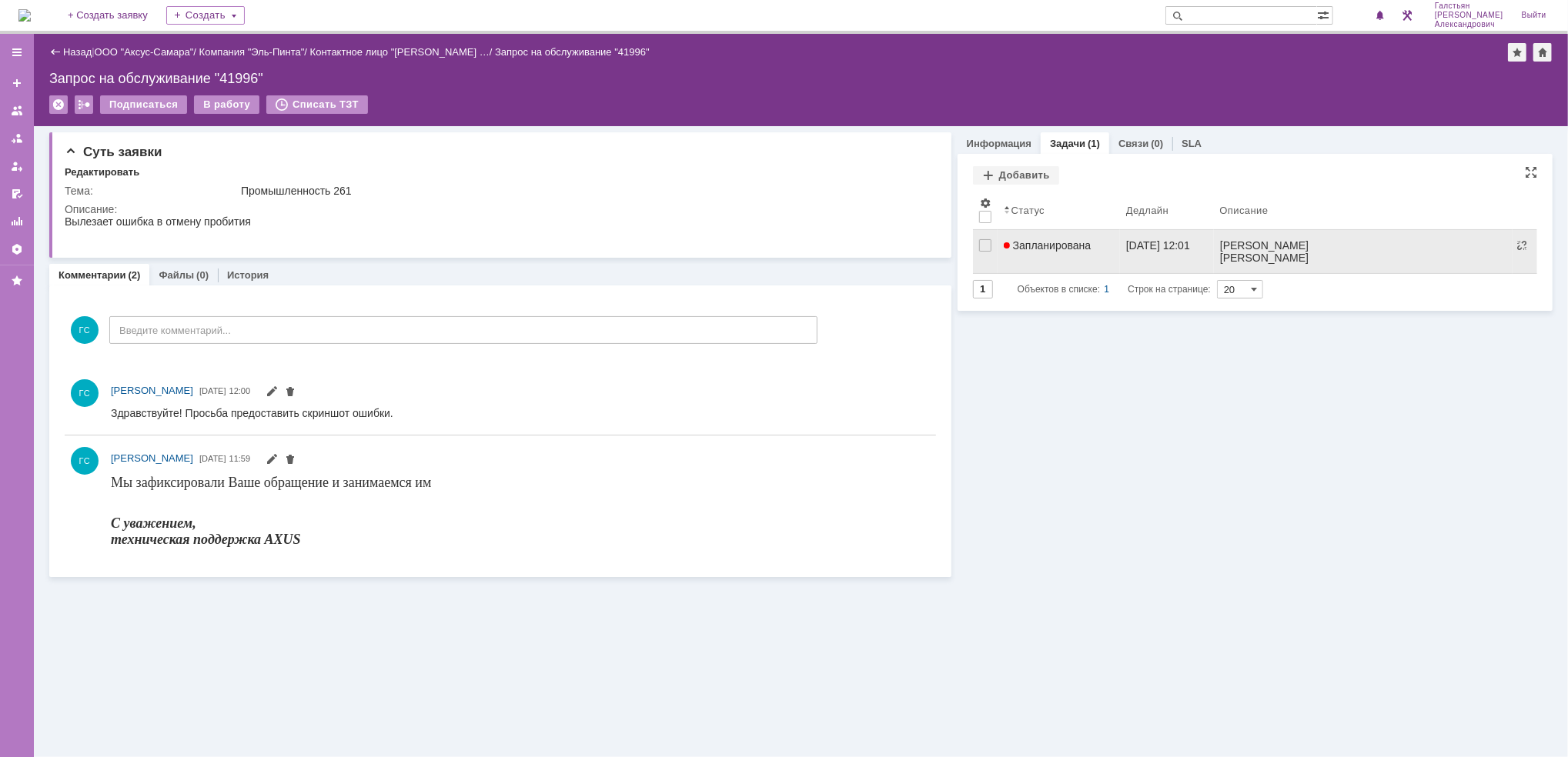
click at [1120, 257] on link "29.09.2025 12:01" at bounding box center [1167, 252] width 94 height 43
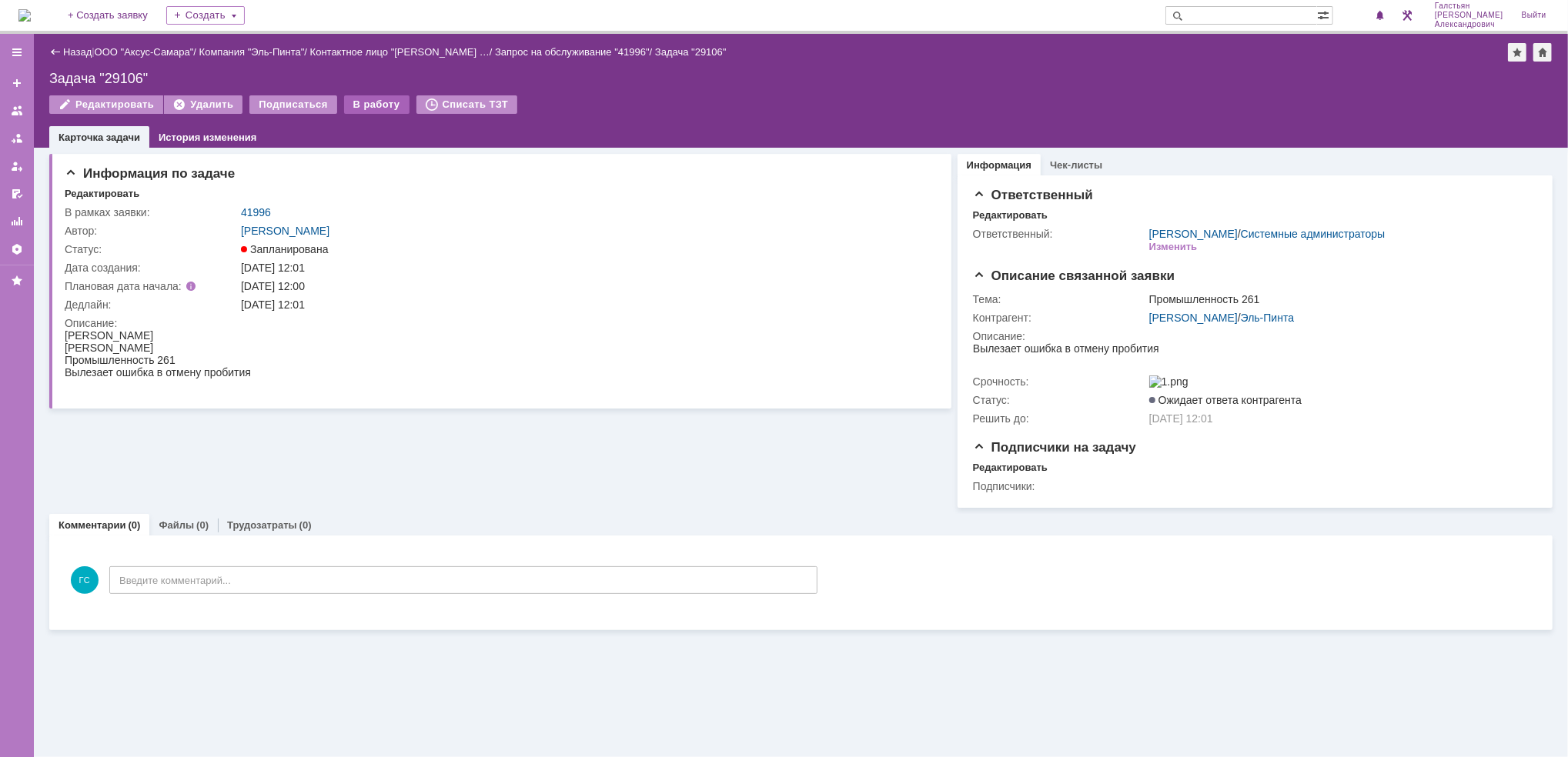
click at [369, 96] on div "В работу" at bounding box center [377, 105] width 65 height 18
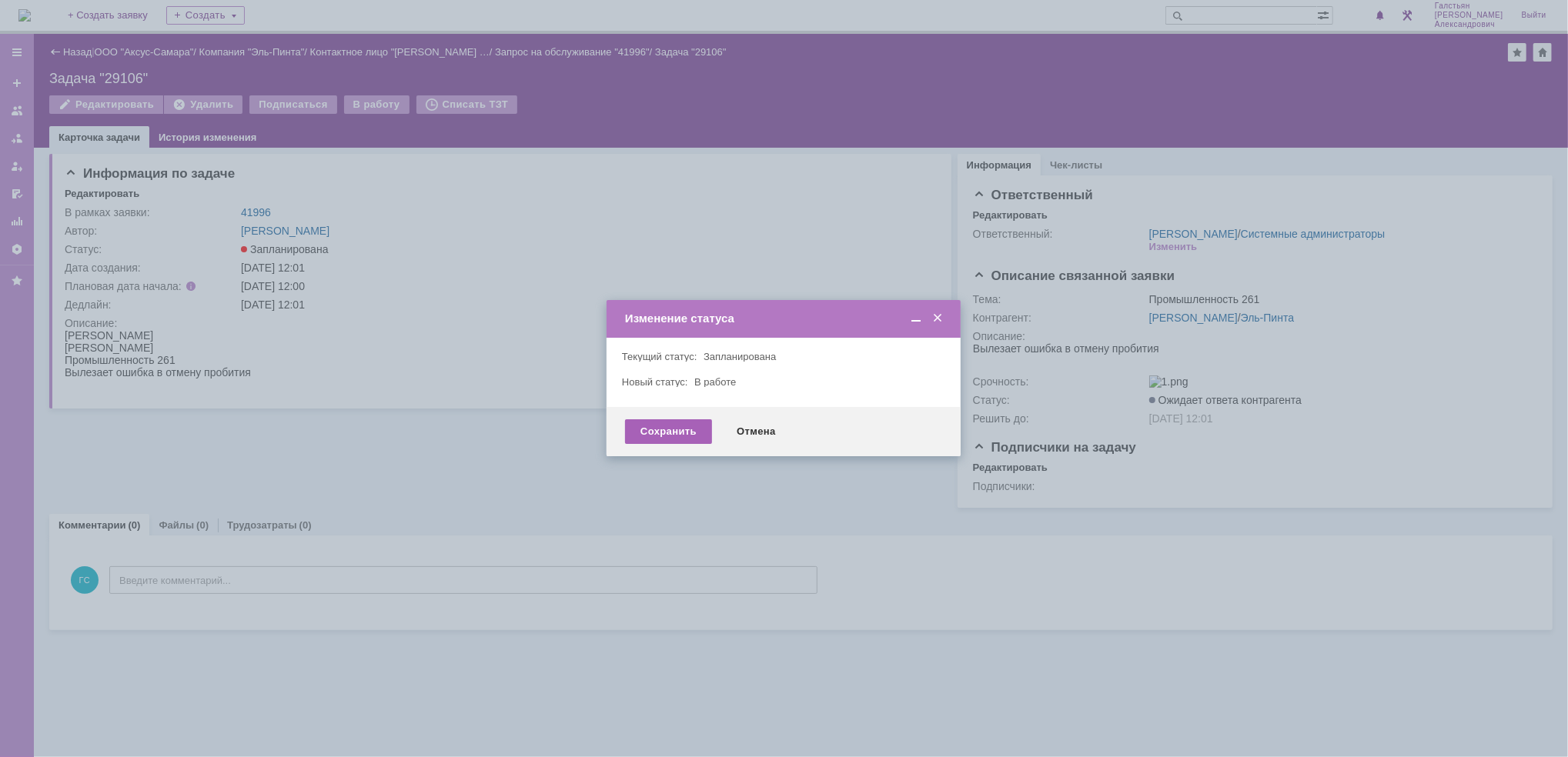
click at [657, 428] on div "Сохранить" at bounding box center [668, 432] width 87 height 25
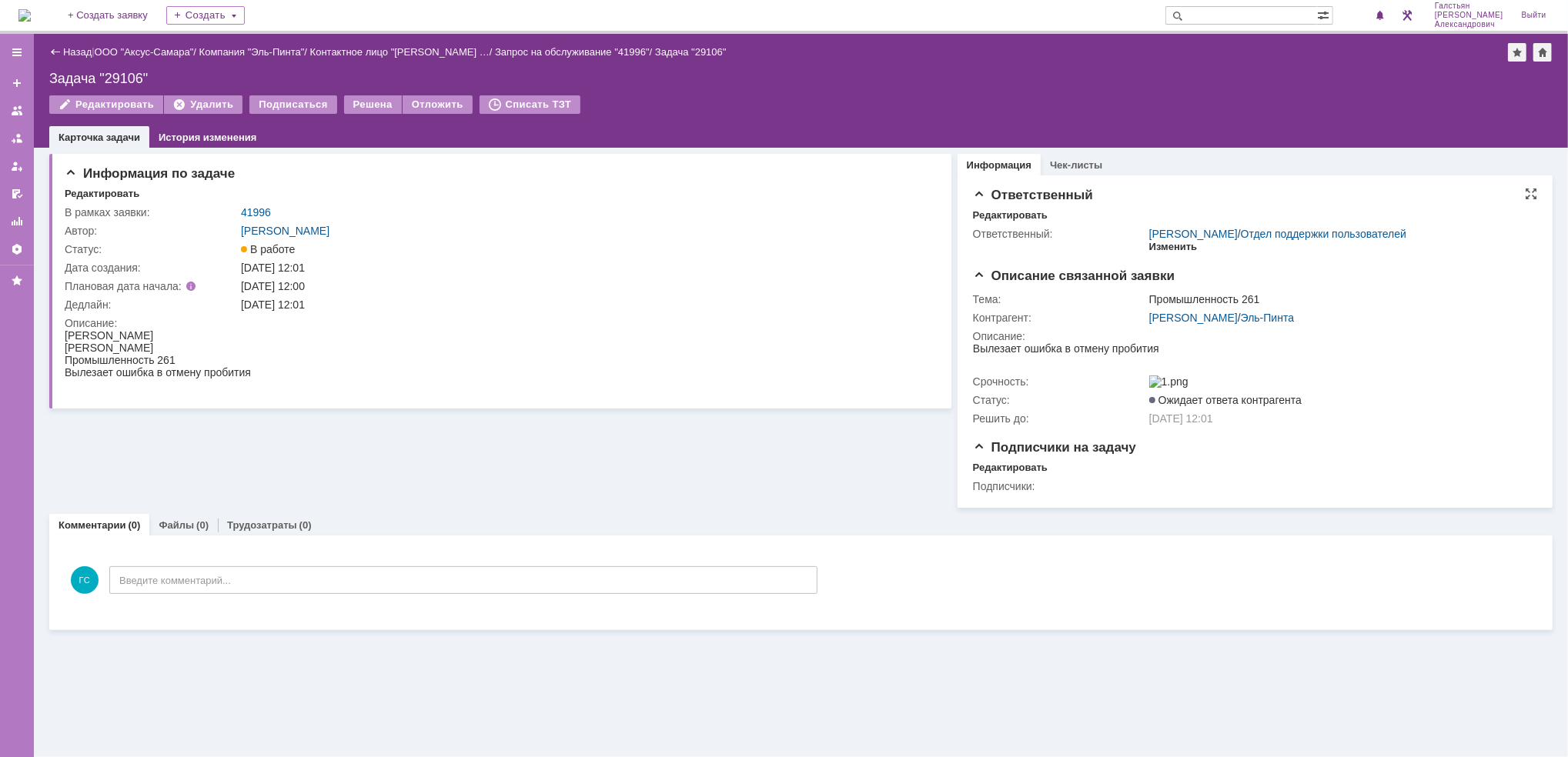
click at [1173, 244] on div "Изменить" at bounding box center [1173, 247] width 49 height 12
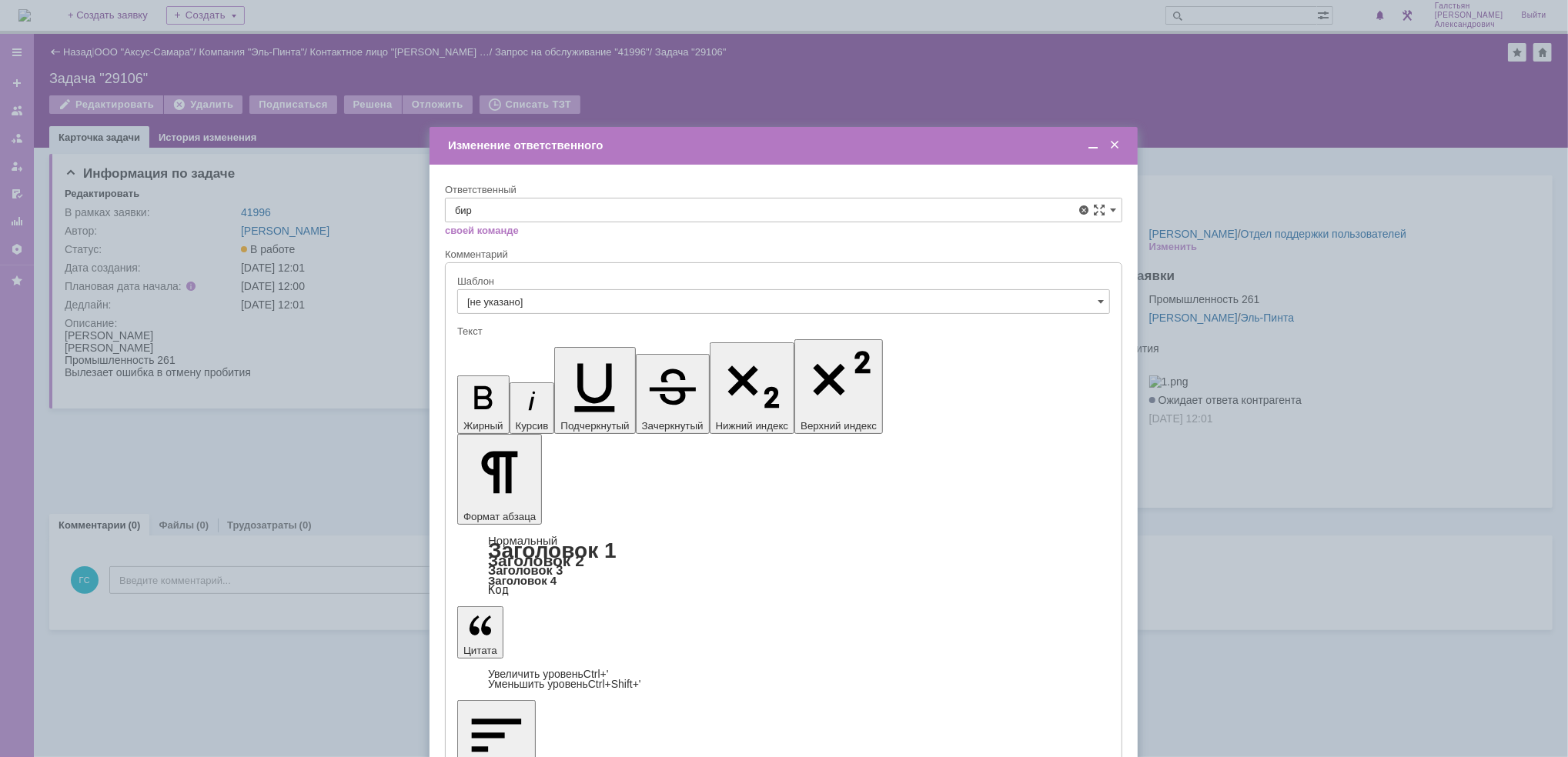
click at [601, 398] on span "[PERSON_NAME]" at bounding box center [784, 398] width 657 height 12
type input "[PERSON_NAME]"
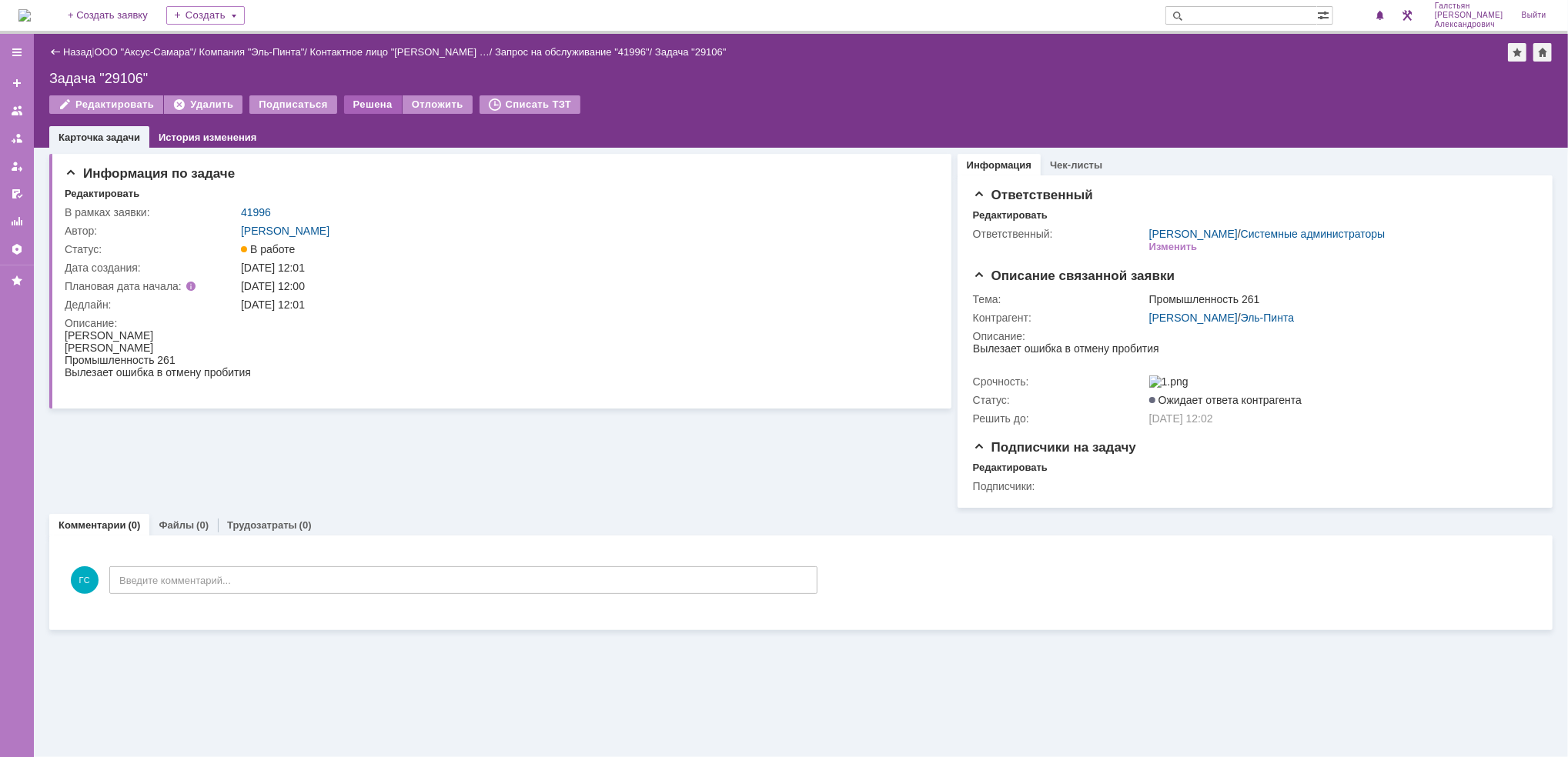
click at [354, 96] on div "Решена" at bounding box center [373, 105] width 58 height 18
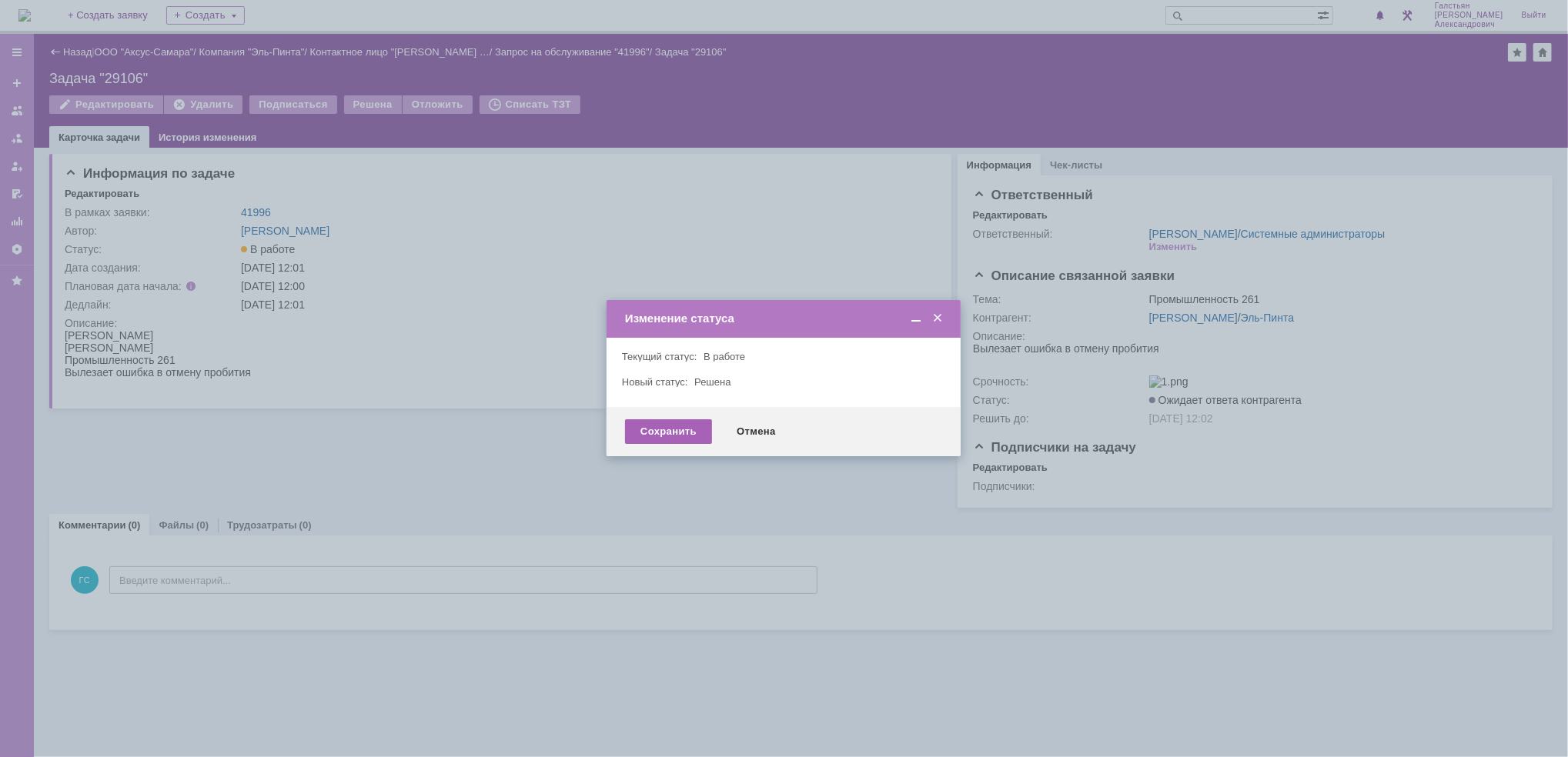
click at [680, 434] on div "Сохранить" at bounding box center [668, 432] width 87 height 25
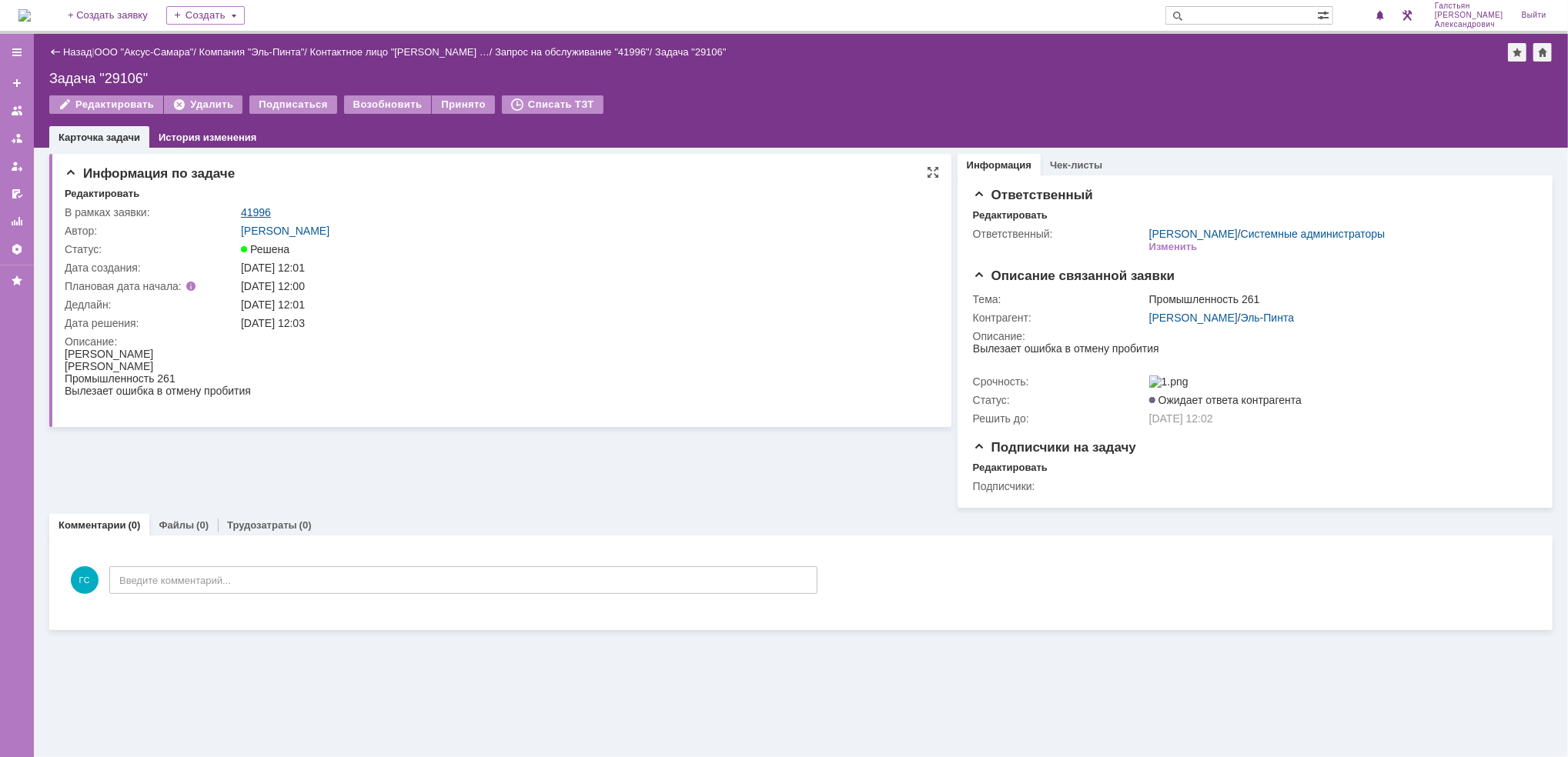
click at [257, 216] on link "41996" at bounding box center [256, 212] width 30 height 12
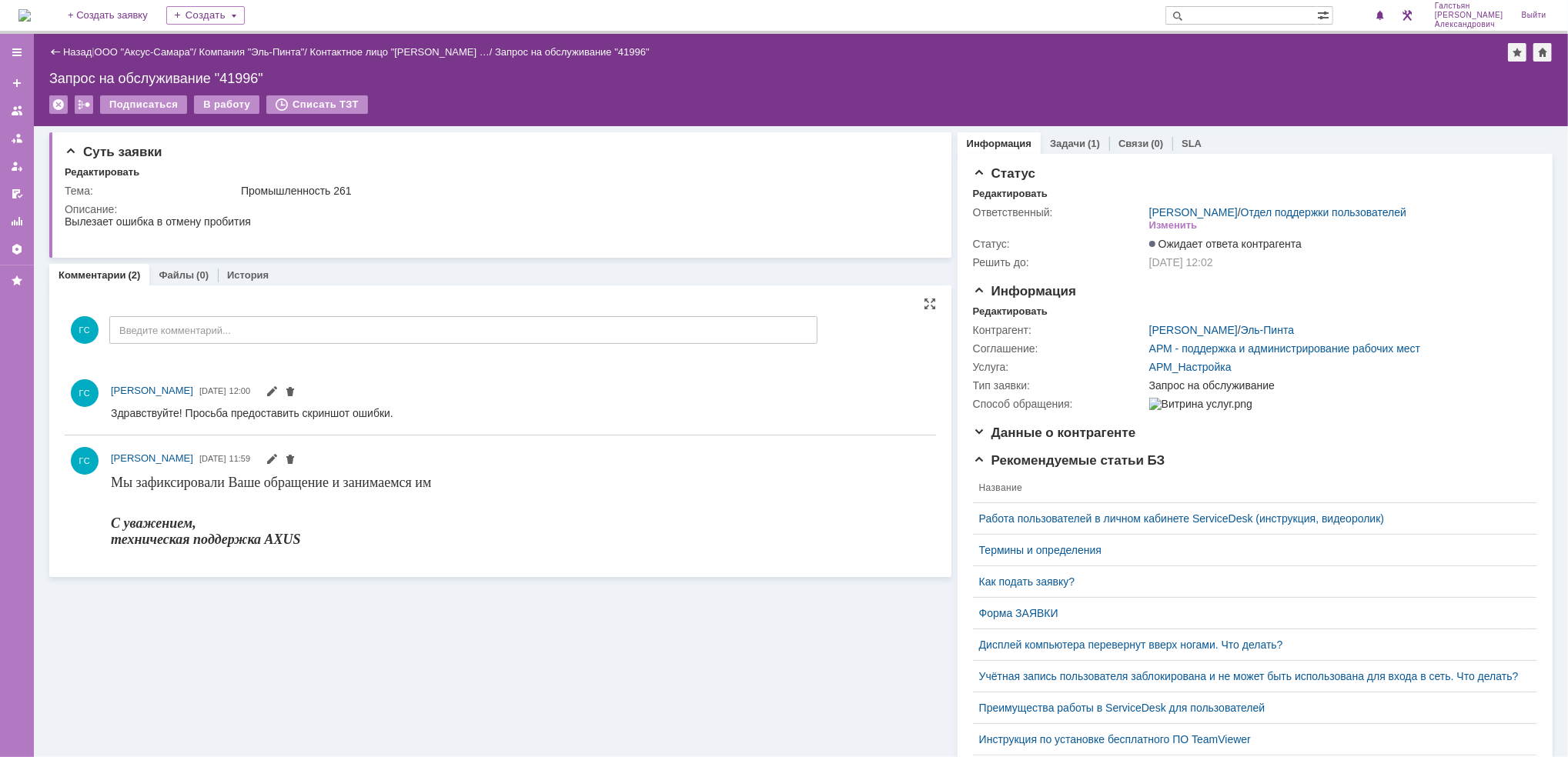
click at [244, 310] on div "ГС Введите комментарий..." at bounding box center [441, 332] width 753 height 72
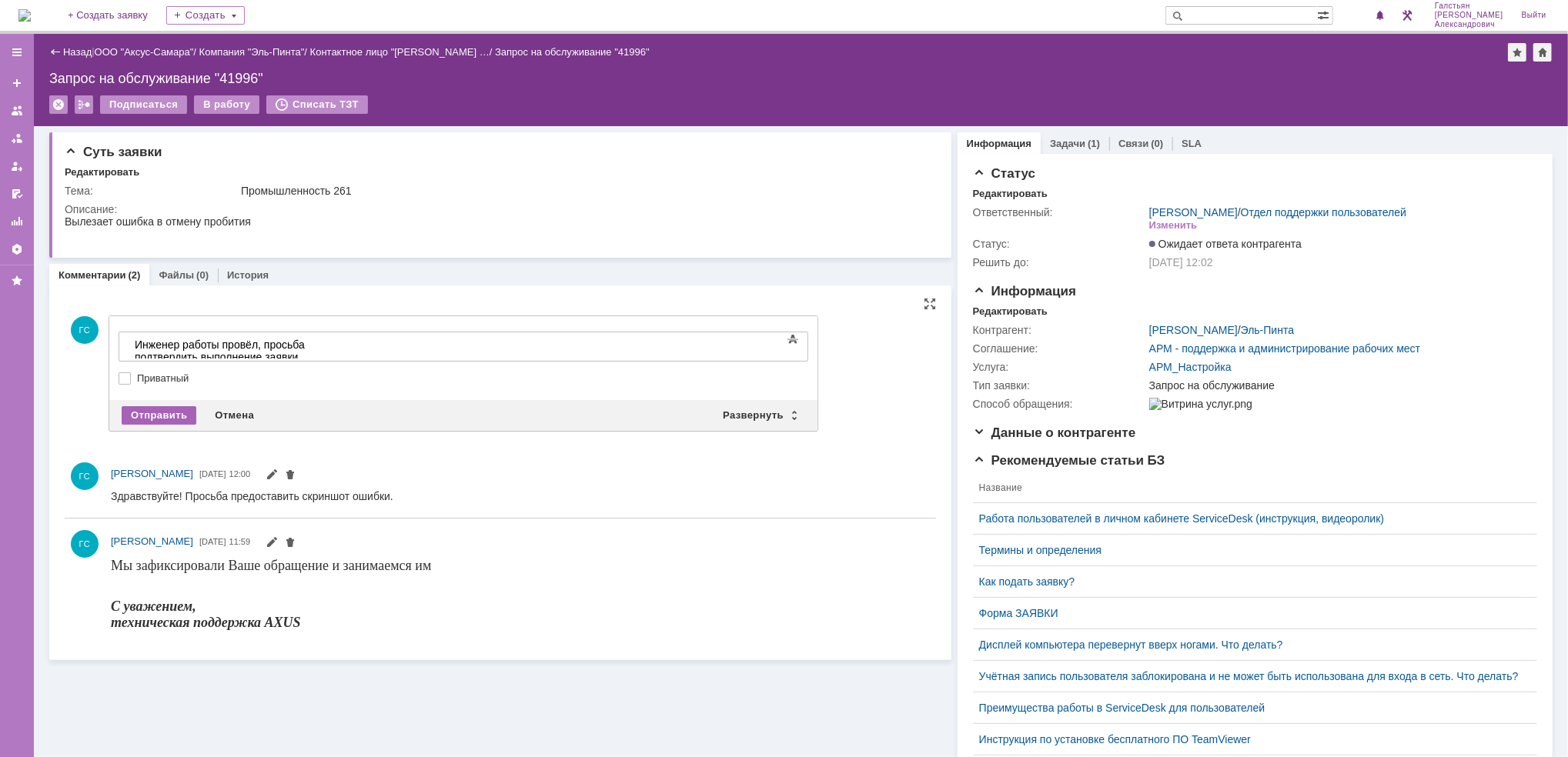
click at [159, 409] on div "Отправить" at bounding box center [159, 415] width 74 height 18
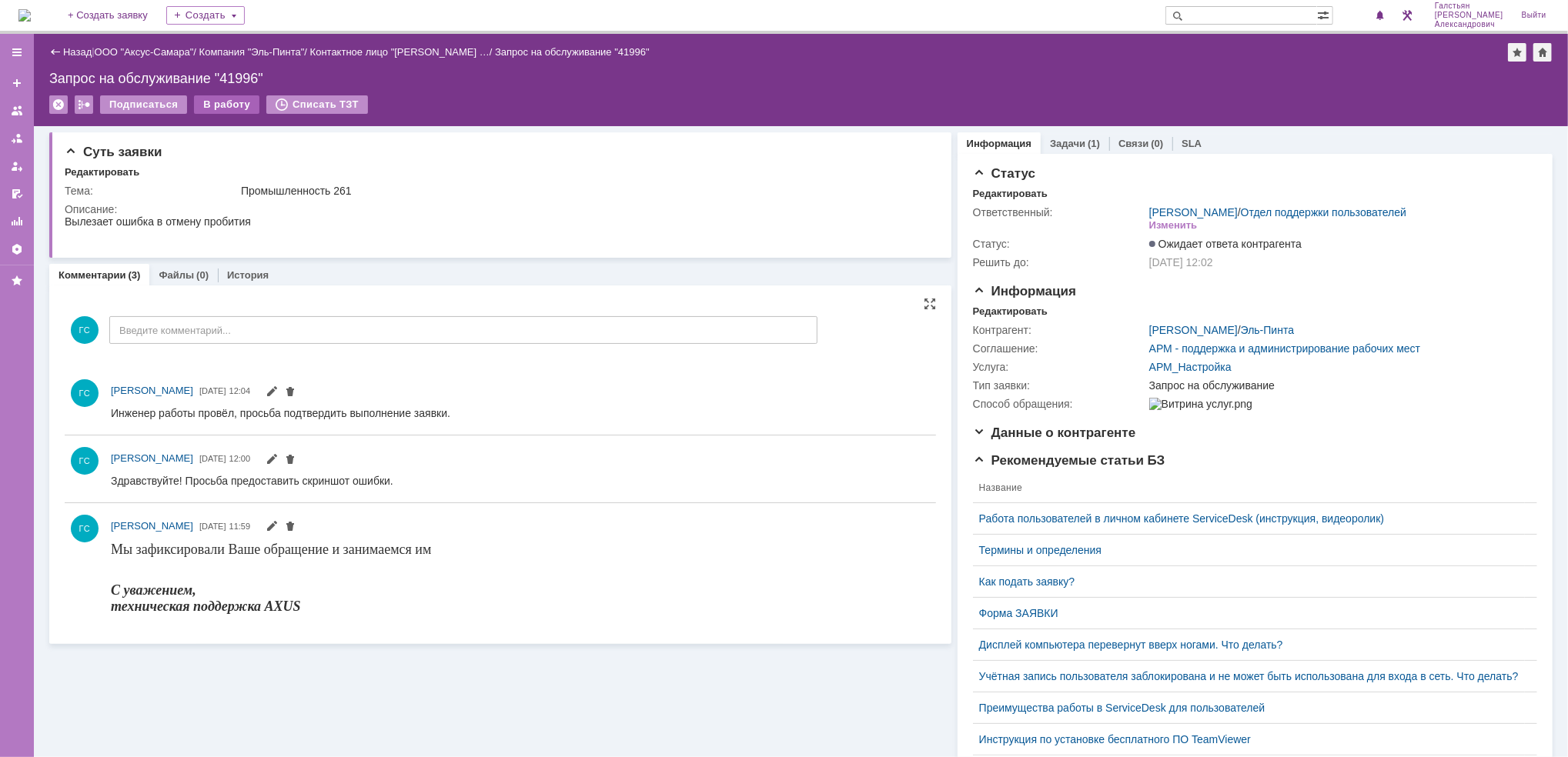
click at [208, 108] on div "В работу" at bounding box center [226, 105] width 65 height 18
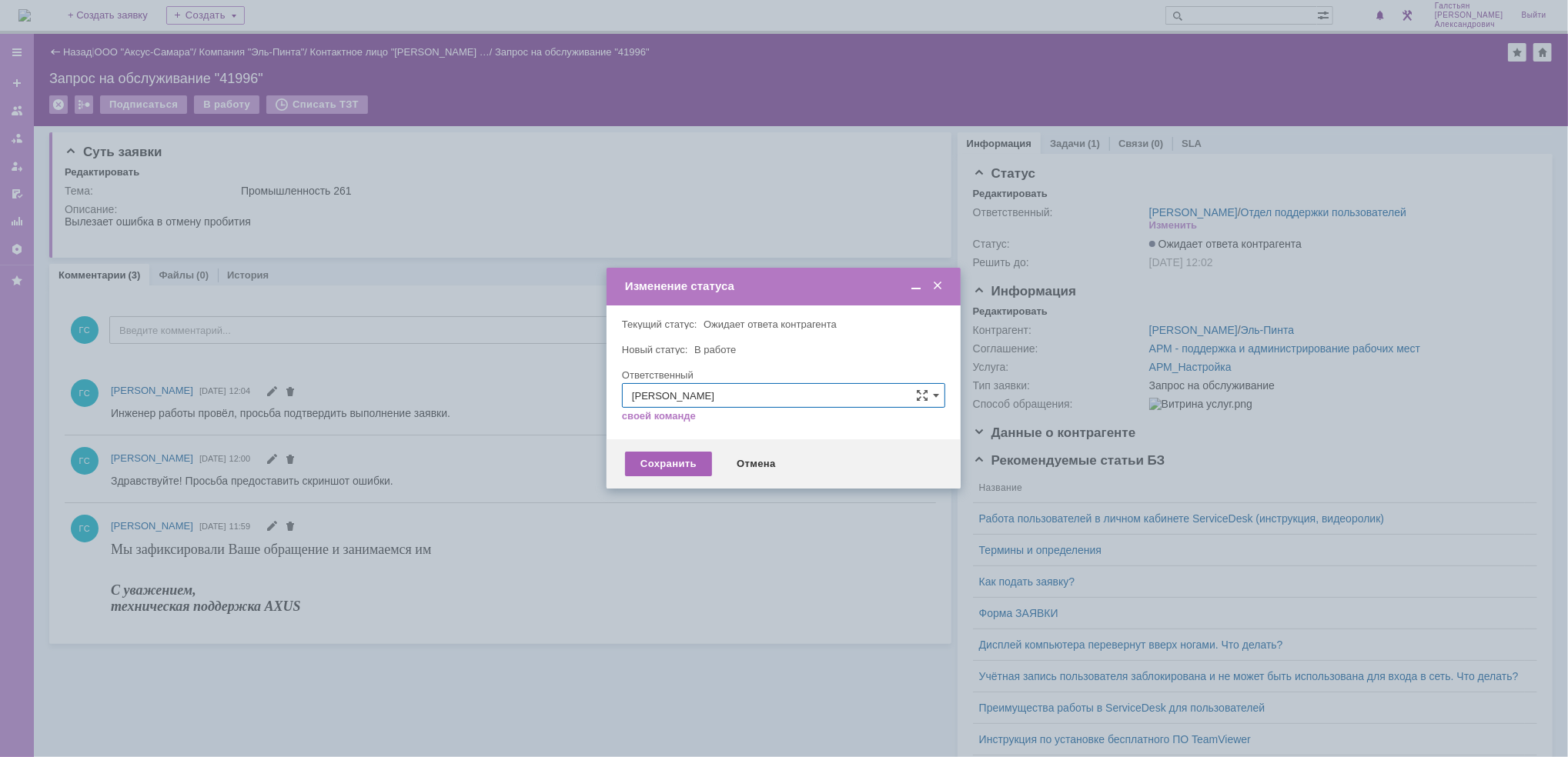
click at [663, 469] on div "Сохранить" at bounding box center [668, 464] width 87 height 25
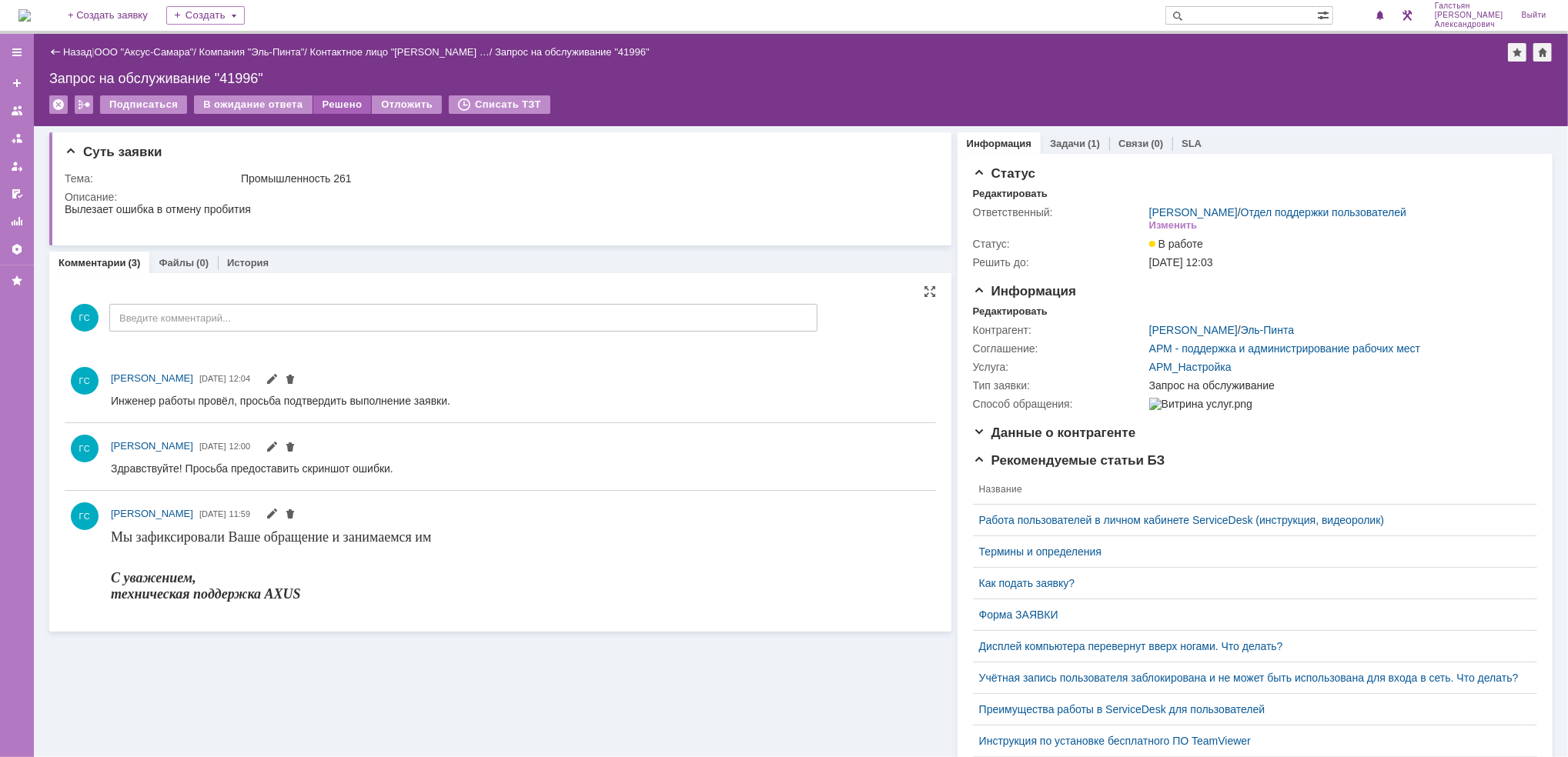
click at [324, 101] on div "Решено" at bounding box center [342, 105] width 59 height 18
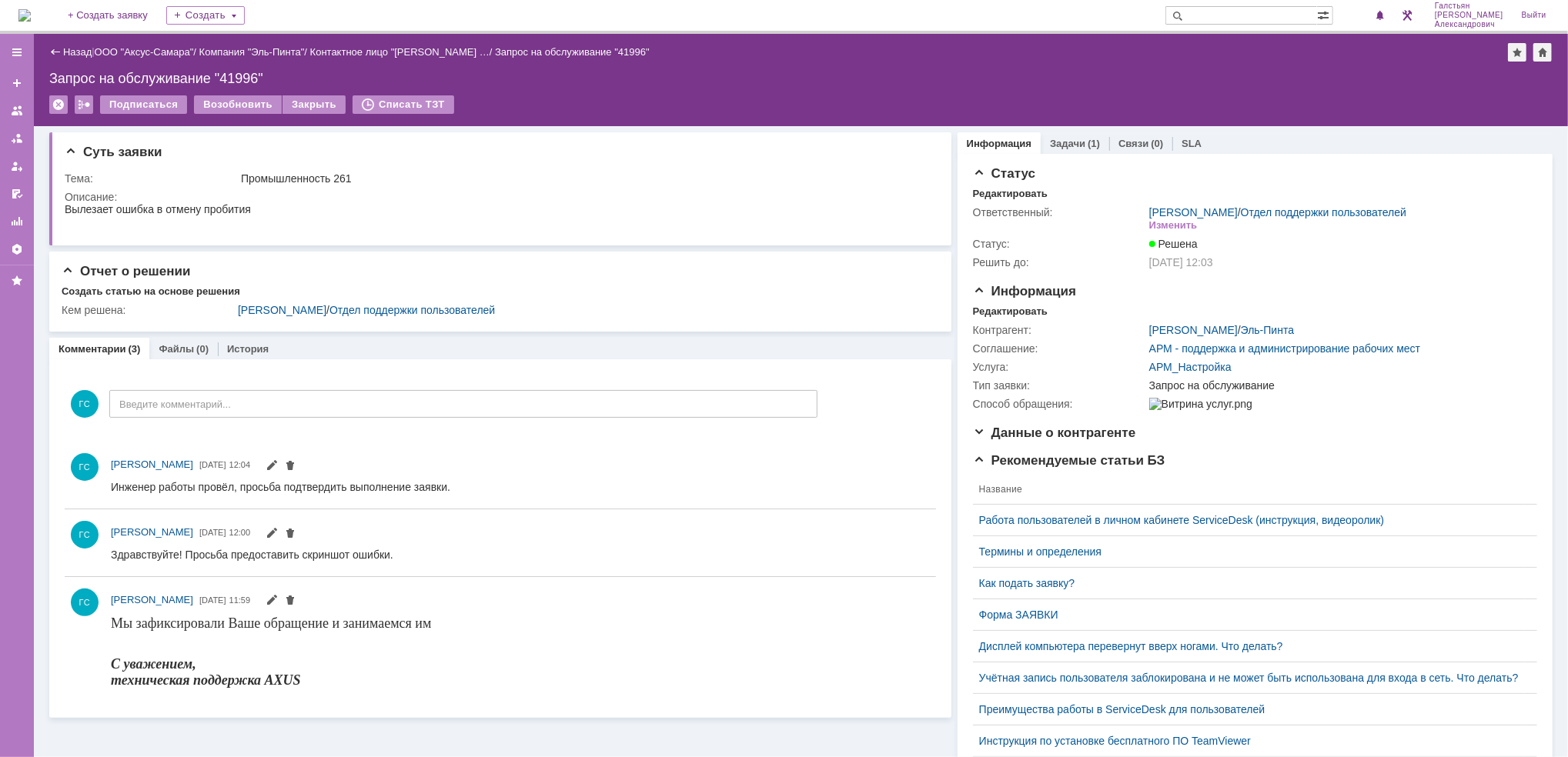
click at [31, 16] on img at bounding box center [24, 15] width 12 height 12
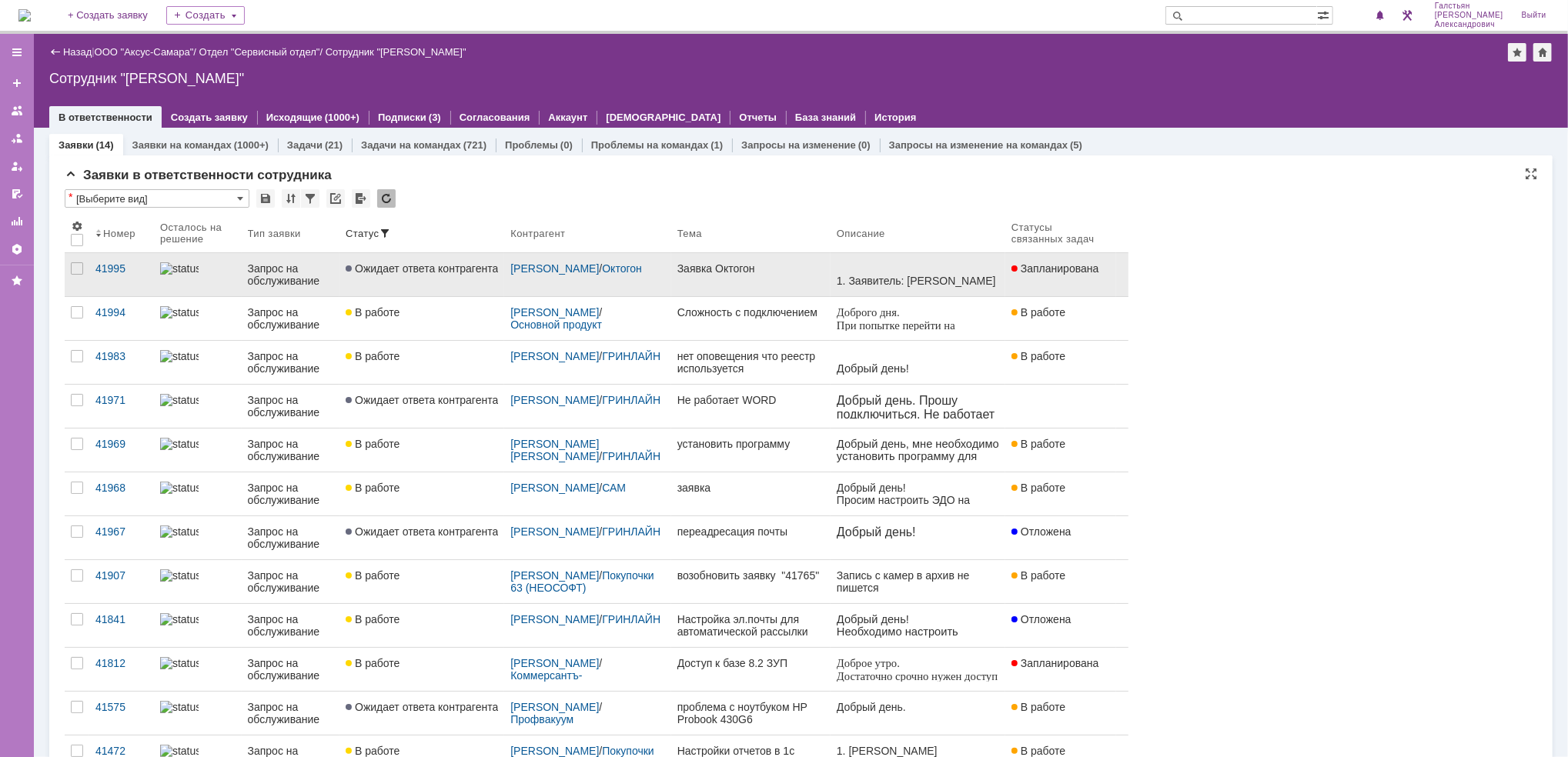
click at [729, 272] on div "Заявка Октогон" at bounding box center [751, 268] width 147 height 12
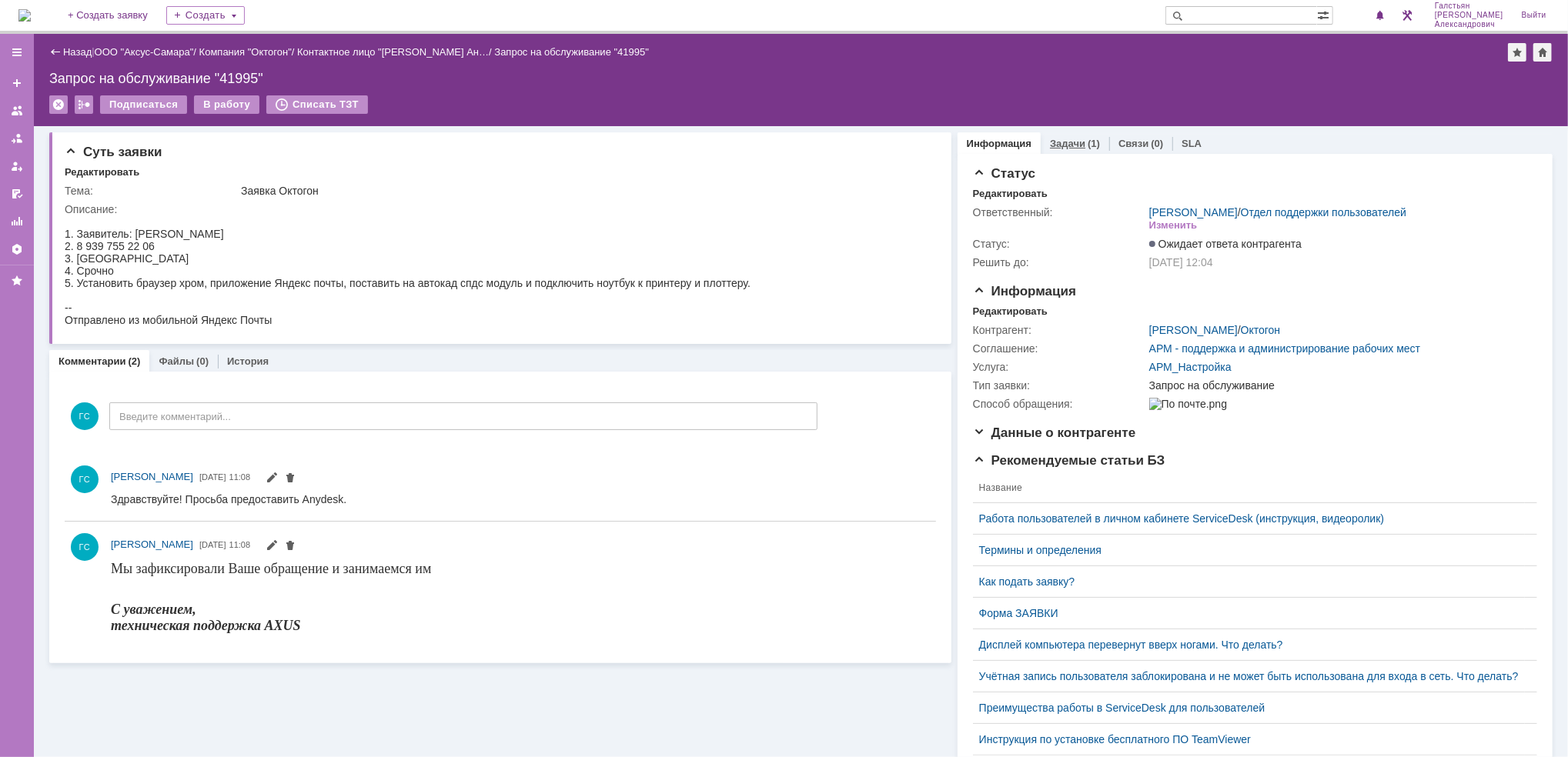
click at [1063, 138] on link "Задачи" at bounding box center [1067, 144] width 36 height 12
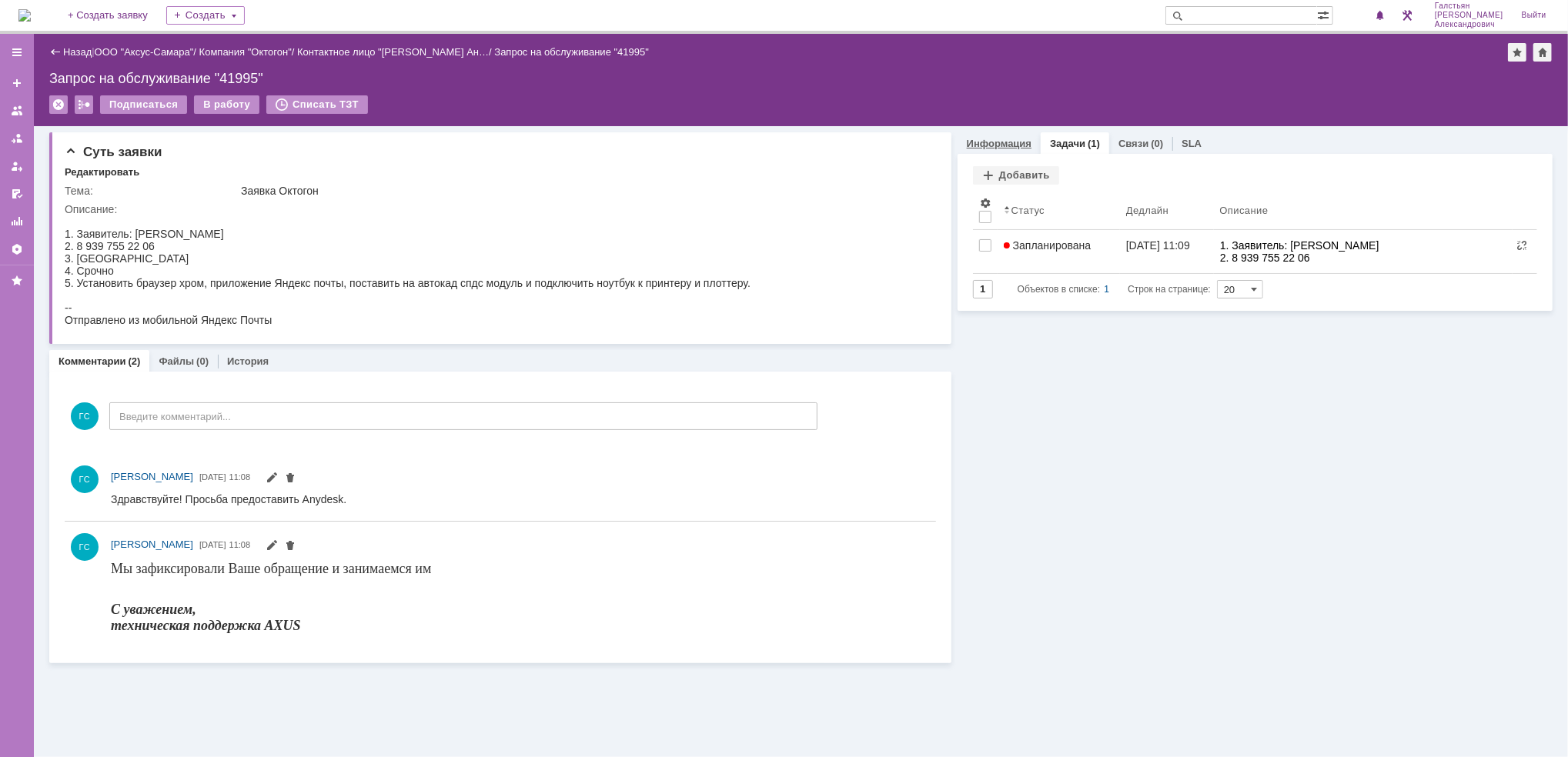
click at [1007, 138] on link "Информация" at bounding box center [999, 144] width 64 height 12
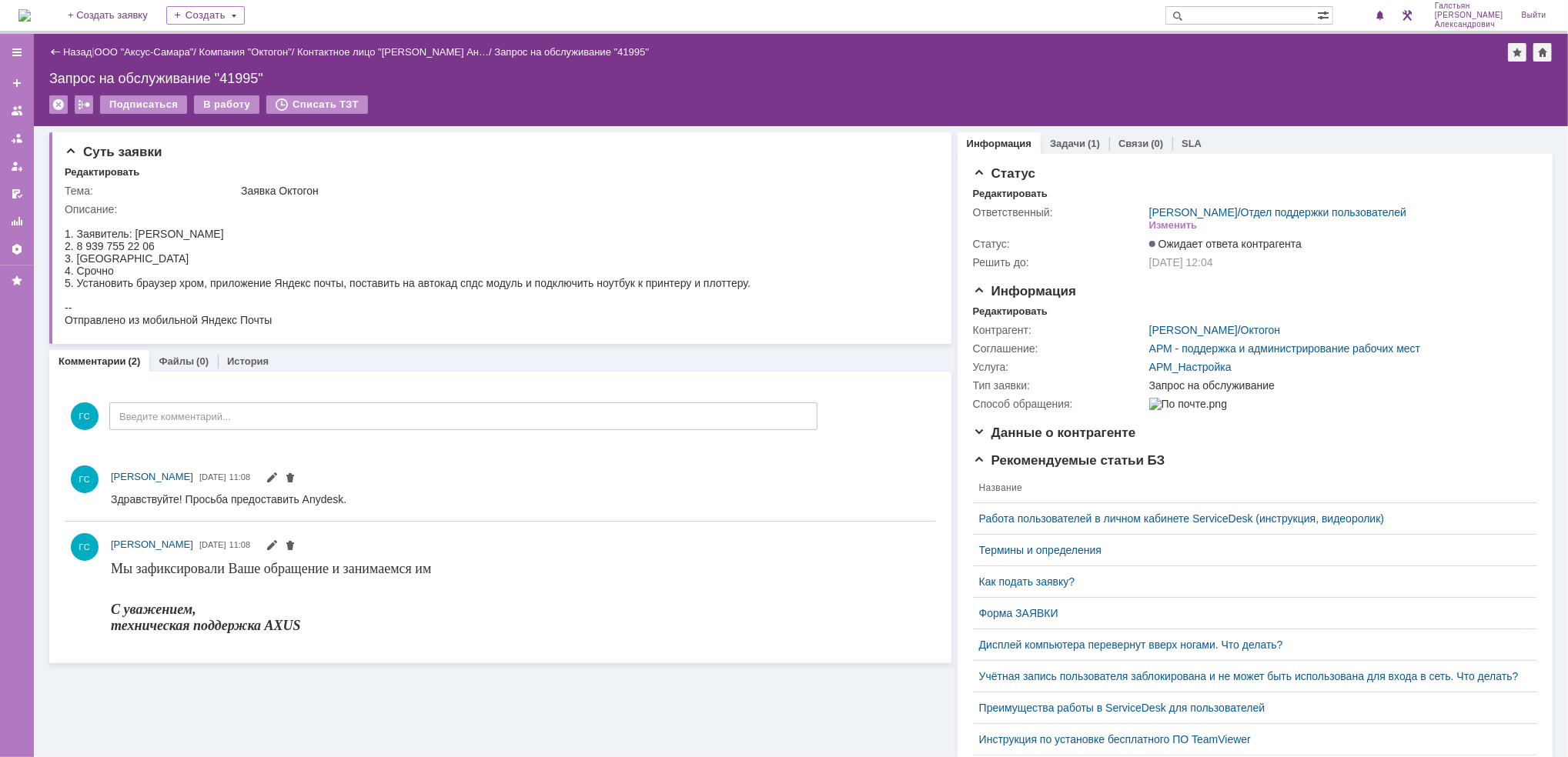
click at [25, 17] on img at bounding box center [24, 15] width 12 height 12
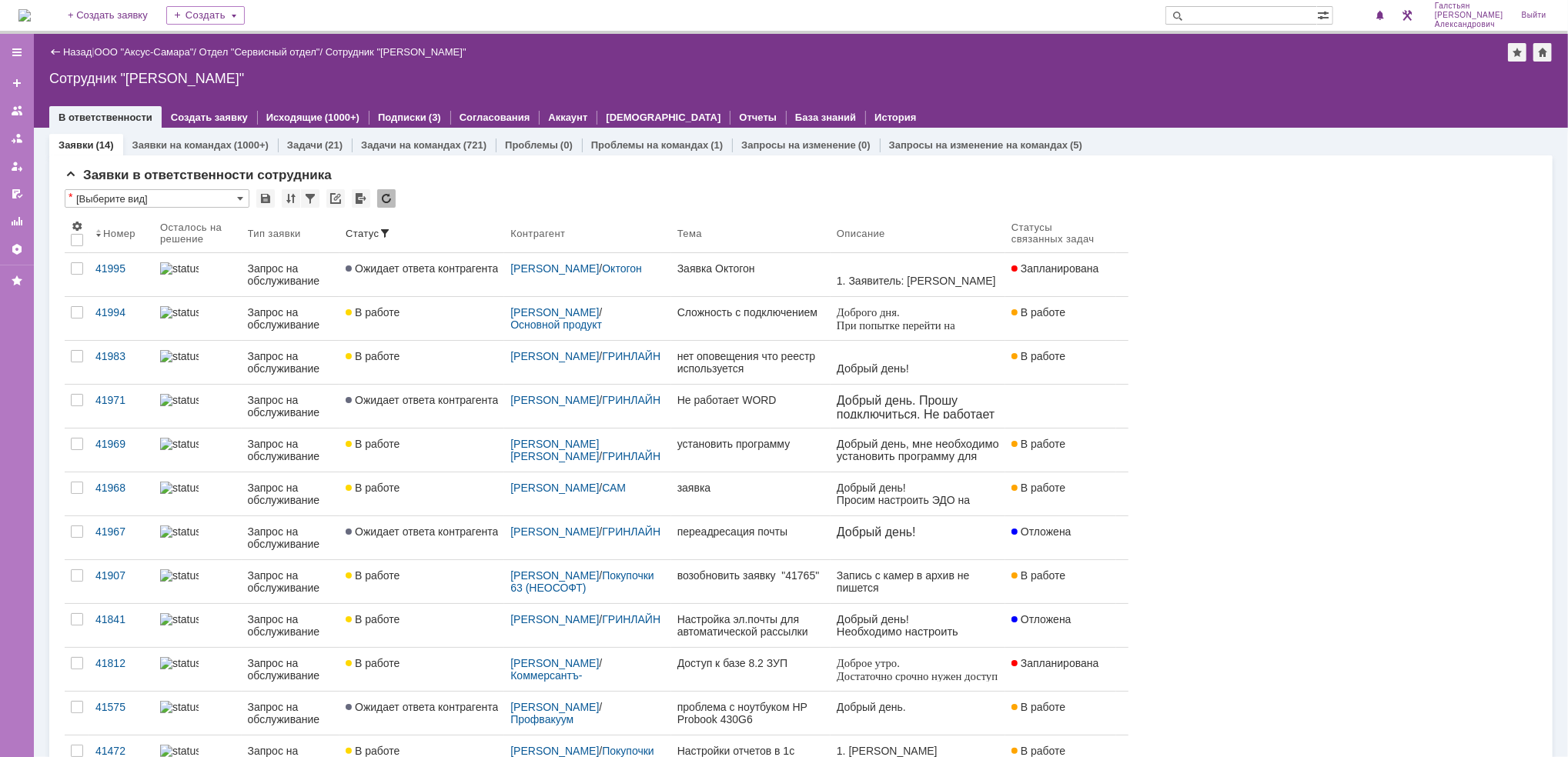
click at [31, 20] on img at bounding box center [24, 15] width 12 height 12
click at [31, 15] on img at bounding box center [24, 15] width 12 height 12
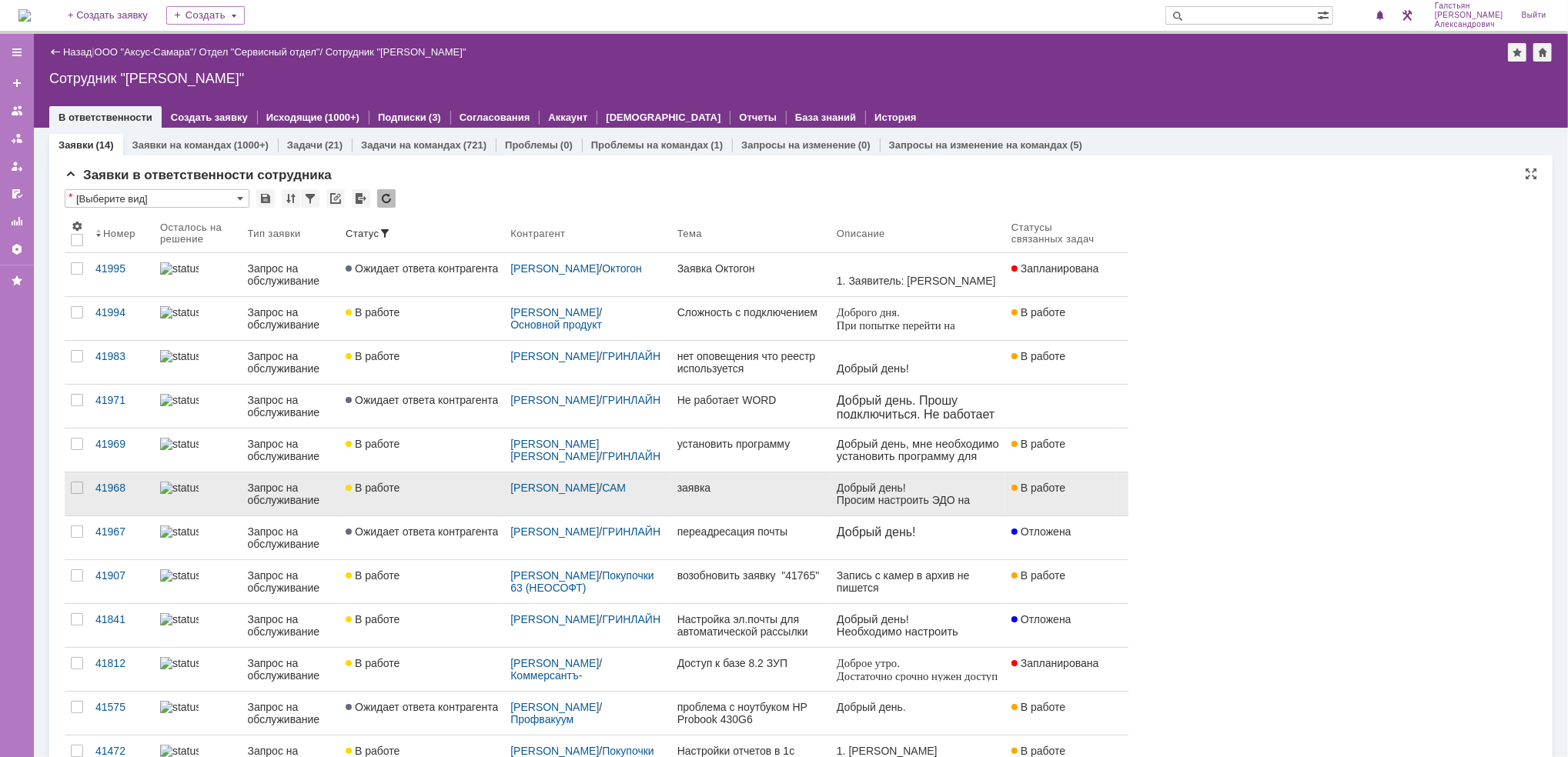
click at [427, 491] on div "В работе" at bounding box center [422, 487] width 153 height 12
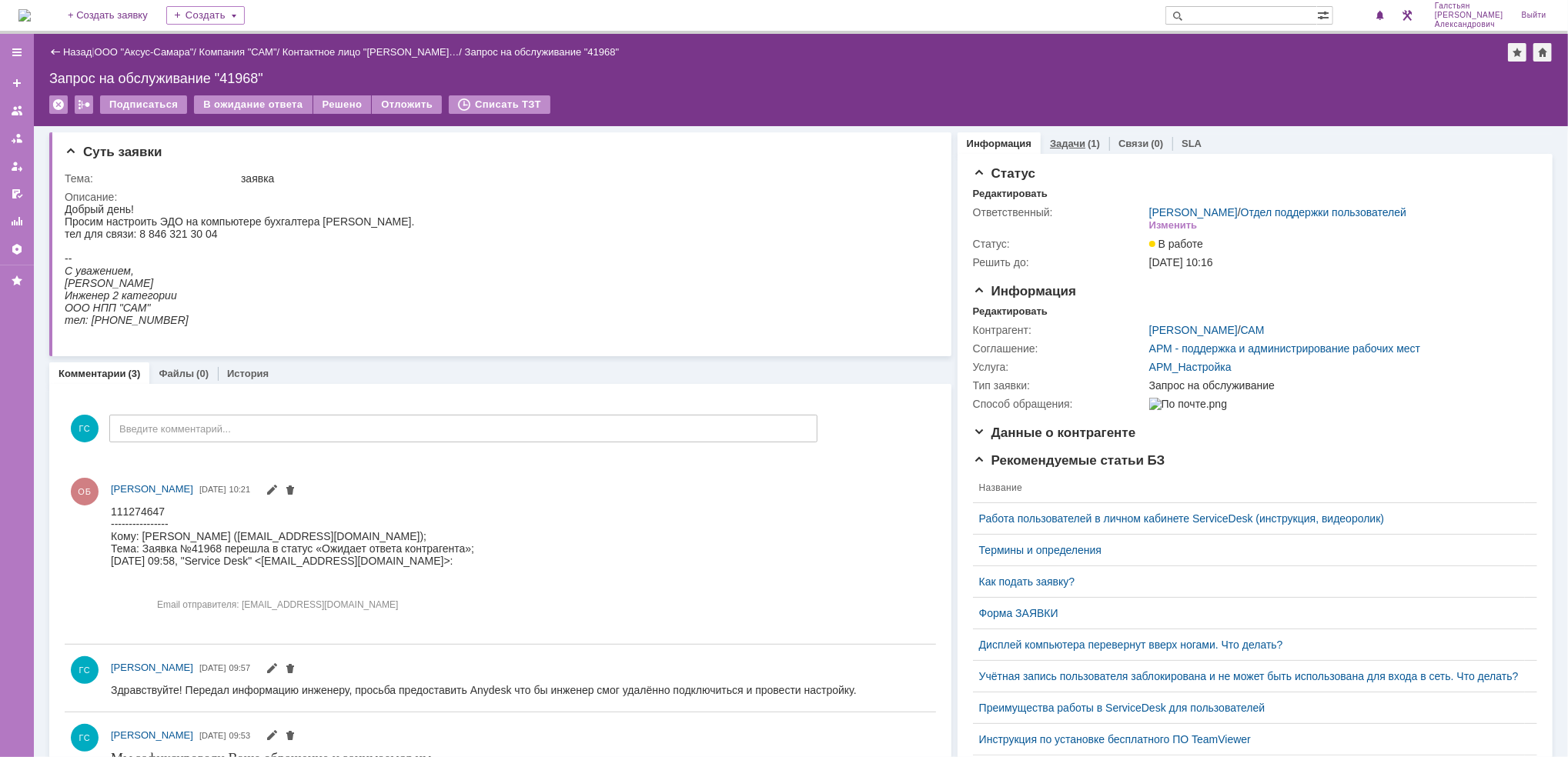
click at [1067, 138] on link "Задачи" at bounding box center [1067, 144] width 36 height 12
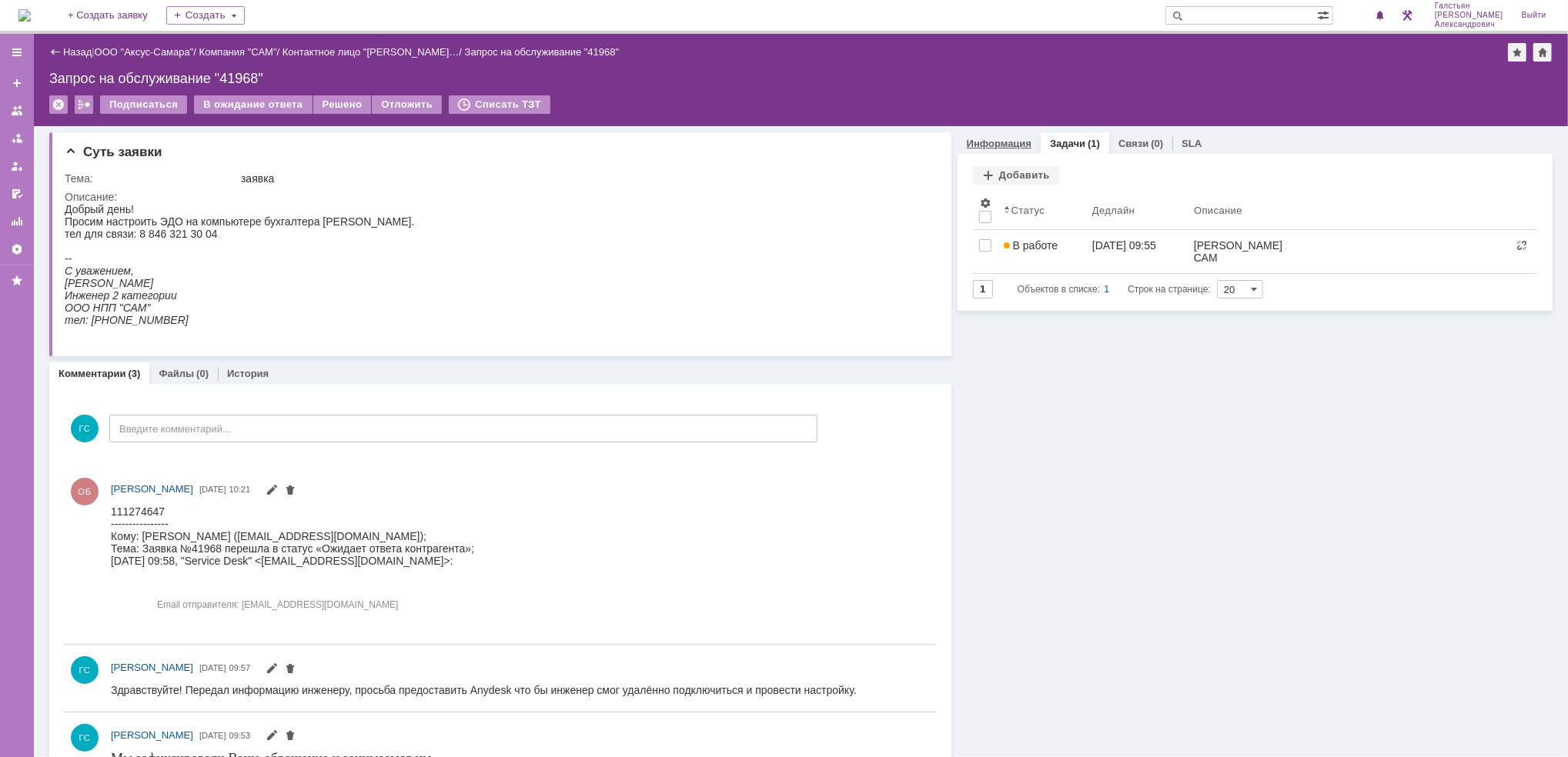
click at [971, 139] on link "Информация" at bounding box center [999, 144] width 64 height 12
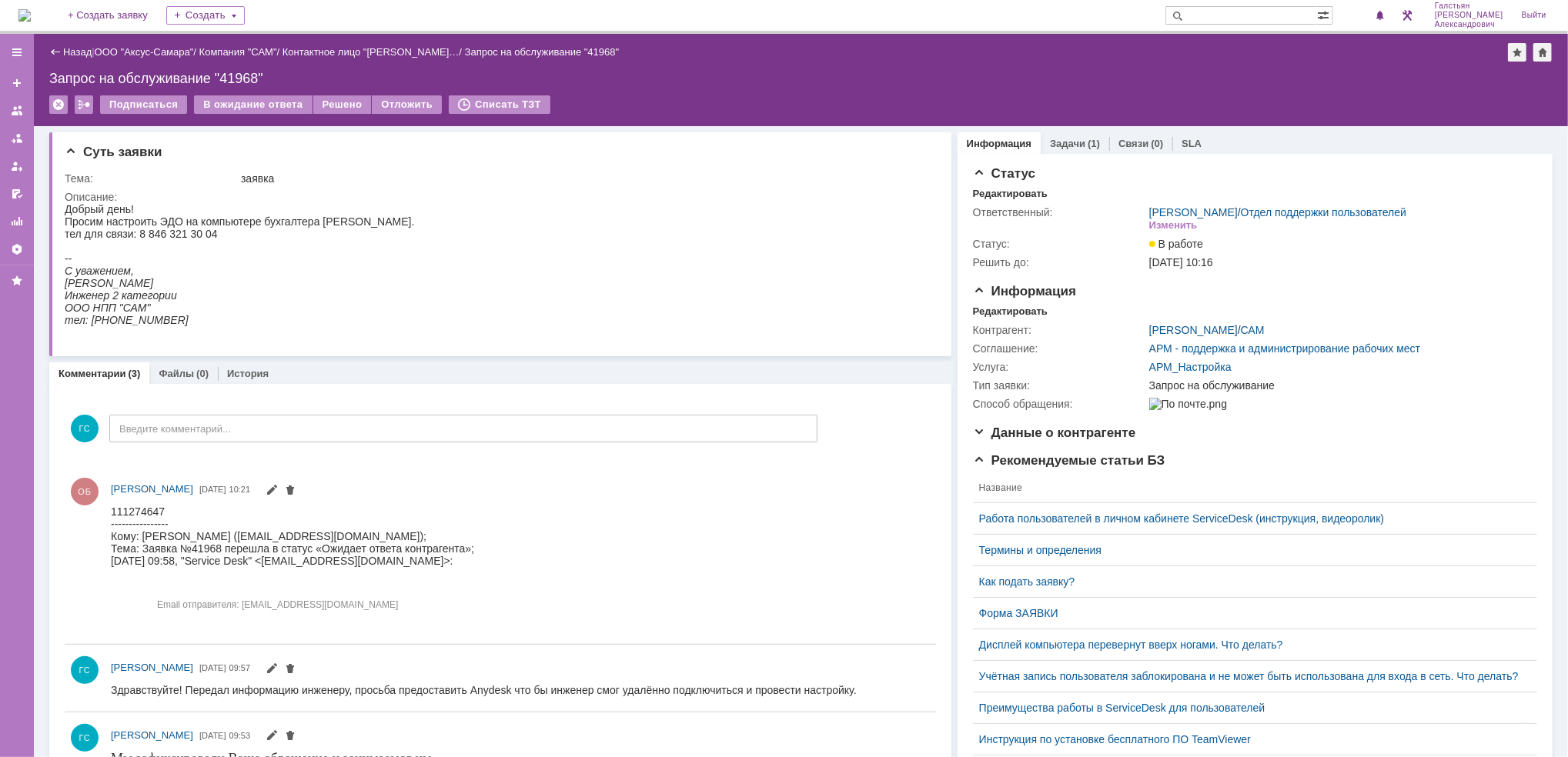
click at [1045, 130] on div "Информация Задачи (1) Связи (0) SLA Статус Редактировать Ответственный: Галстья…" at bounding box center [1252, 551] width 601 height 850
click at [1051, 138] on link "Задачи" at bounding box center [1067, 144] width 36 height 12
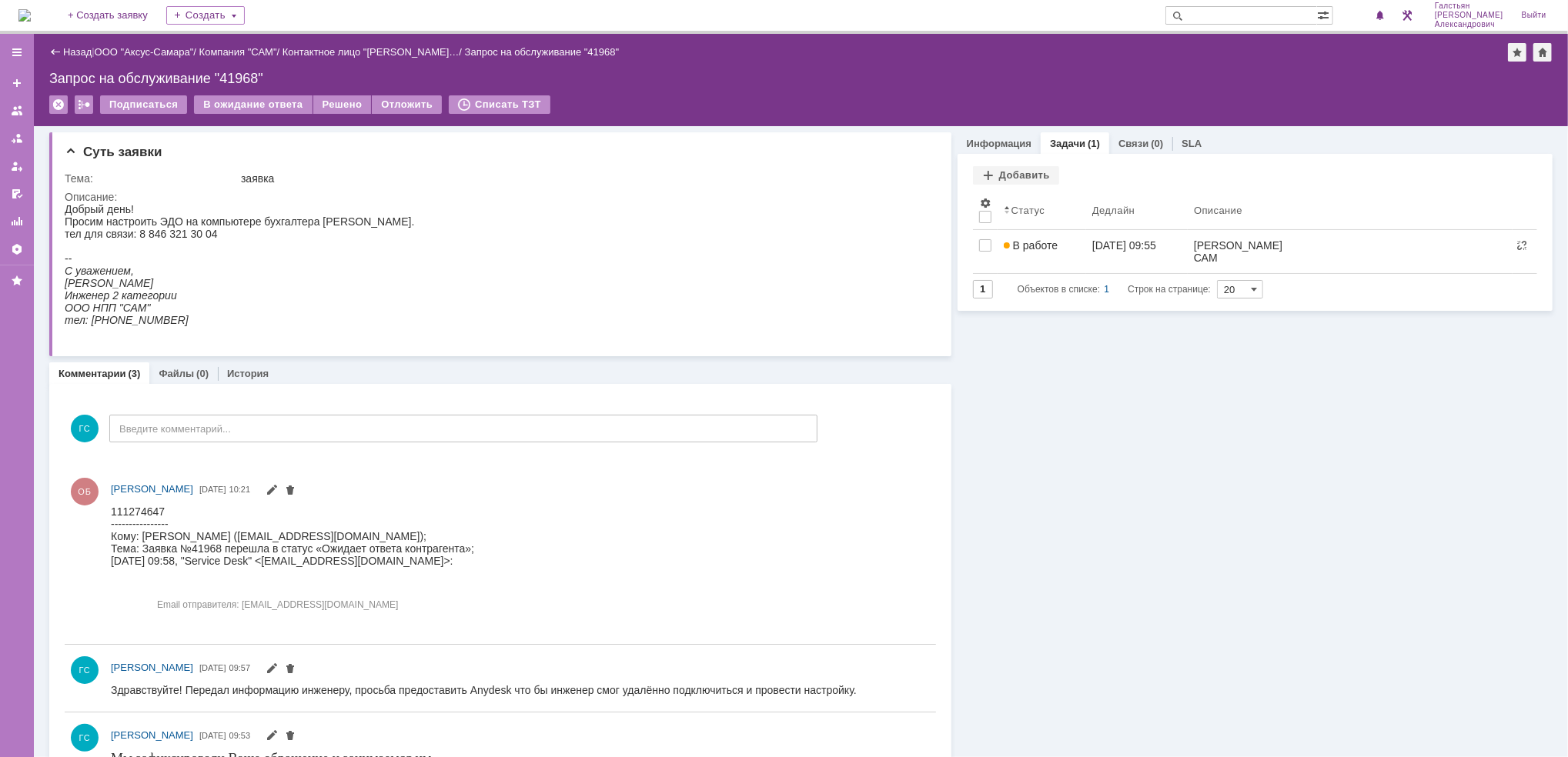
click at [31, 16] on img at bounding box center [24, 15] width 12 height 12
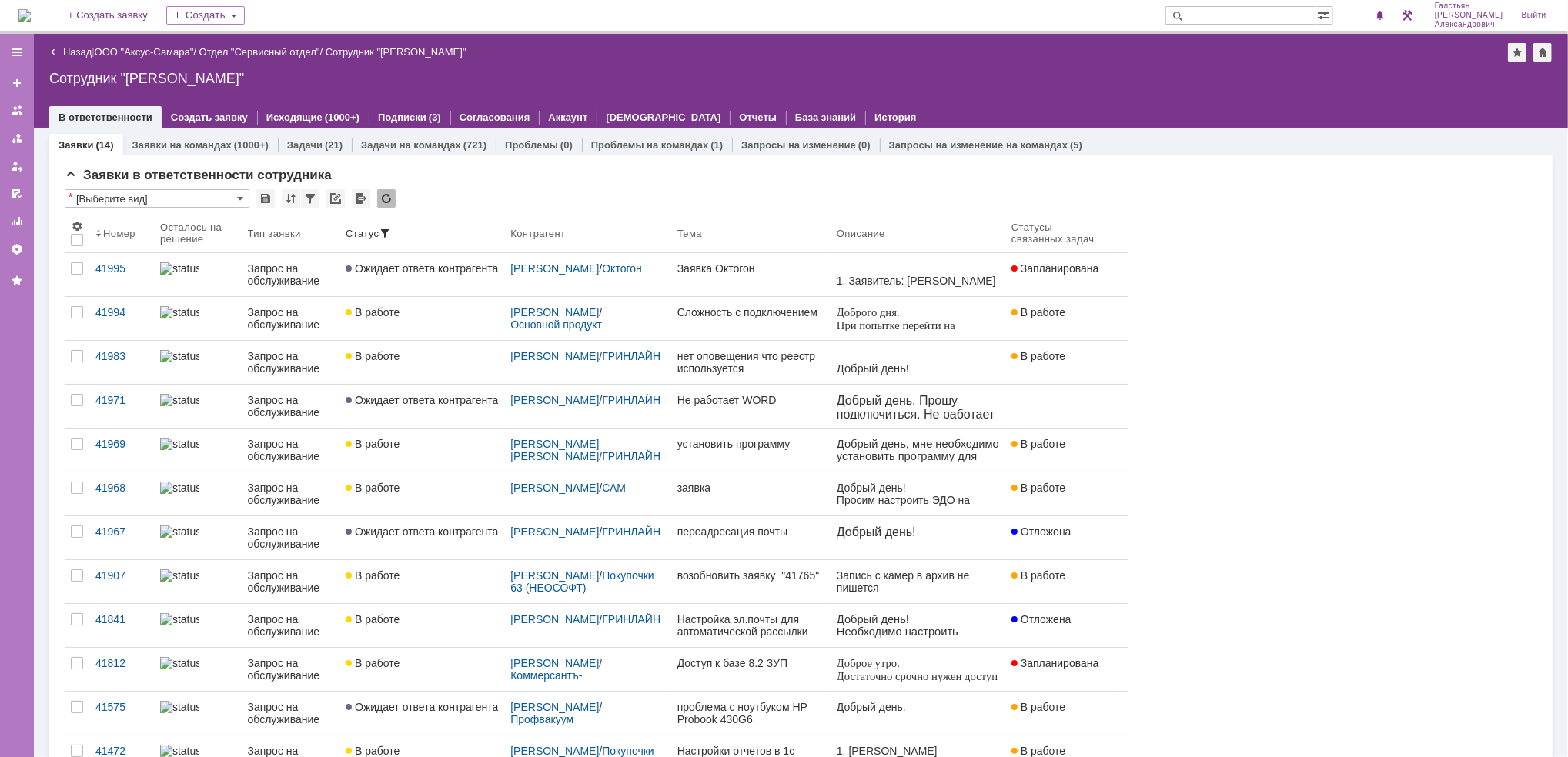
click at [31, 9] on img at bounding box center [24, 15] width 12 height 12
click at [31, 12] on img at bounding box center [24, 15] width 12 height 12
click at [1373, 5] on div "1" at bounding box center [1366, 15] width 46 height 31
click at [1388, 28] on div "1" at bounding box center [1366, 15] width 46 height 31
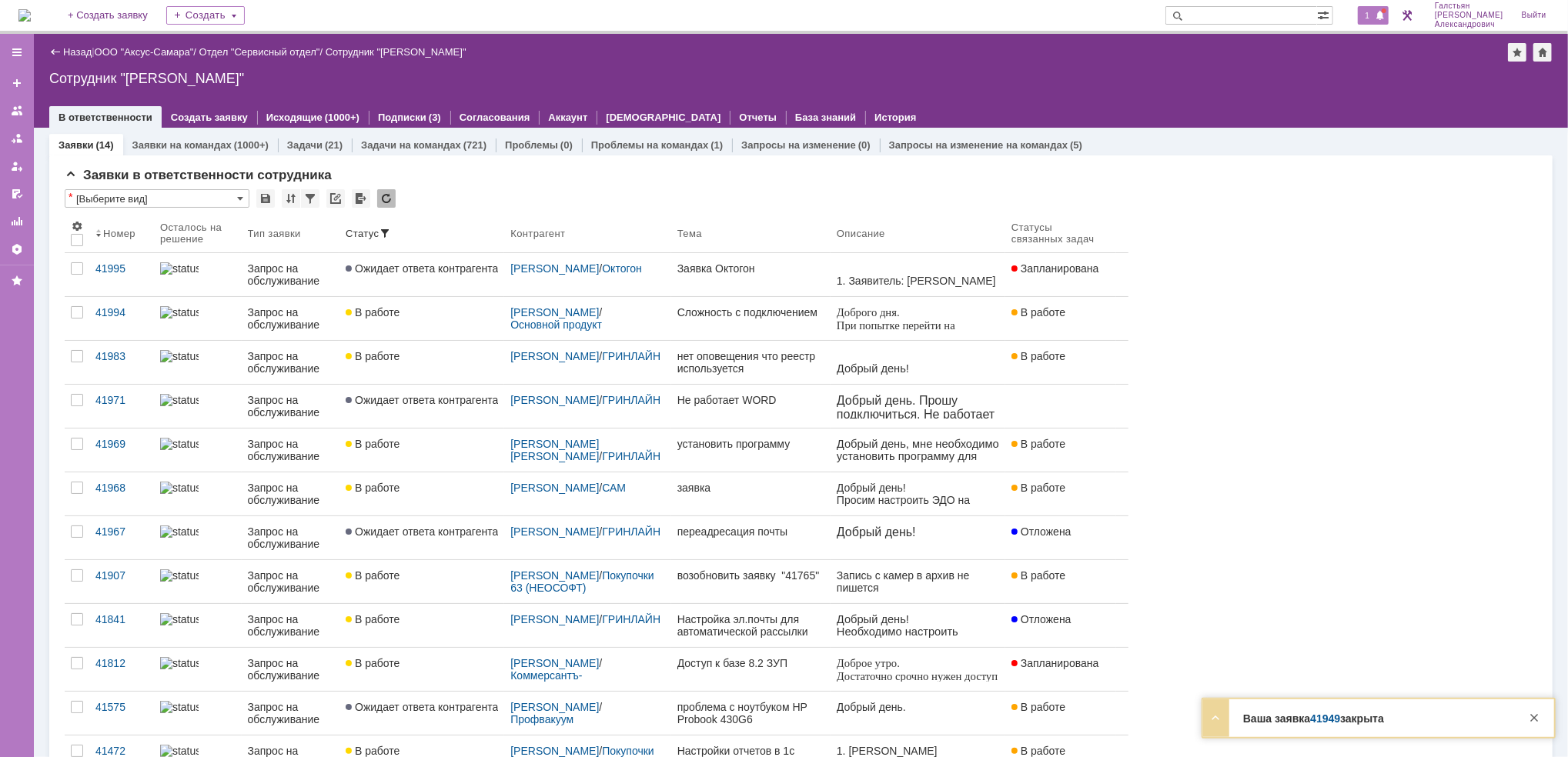
click at [1380, 17] on div "1" at bounding box center [1373, 15] width 31 height 18
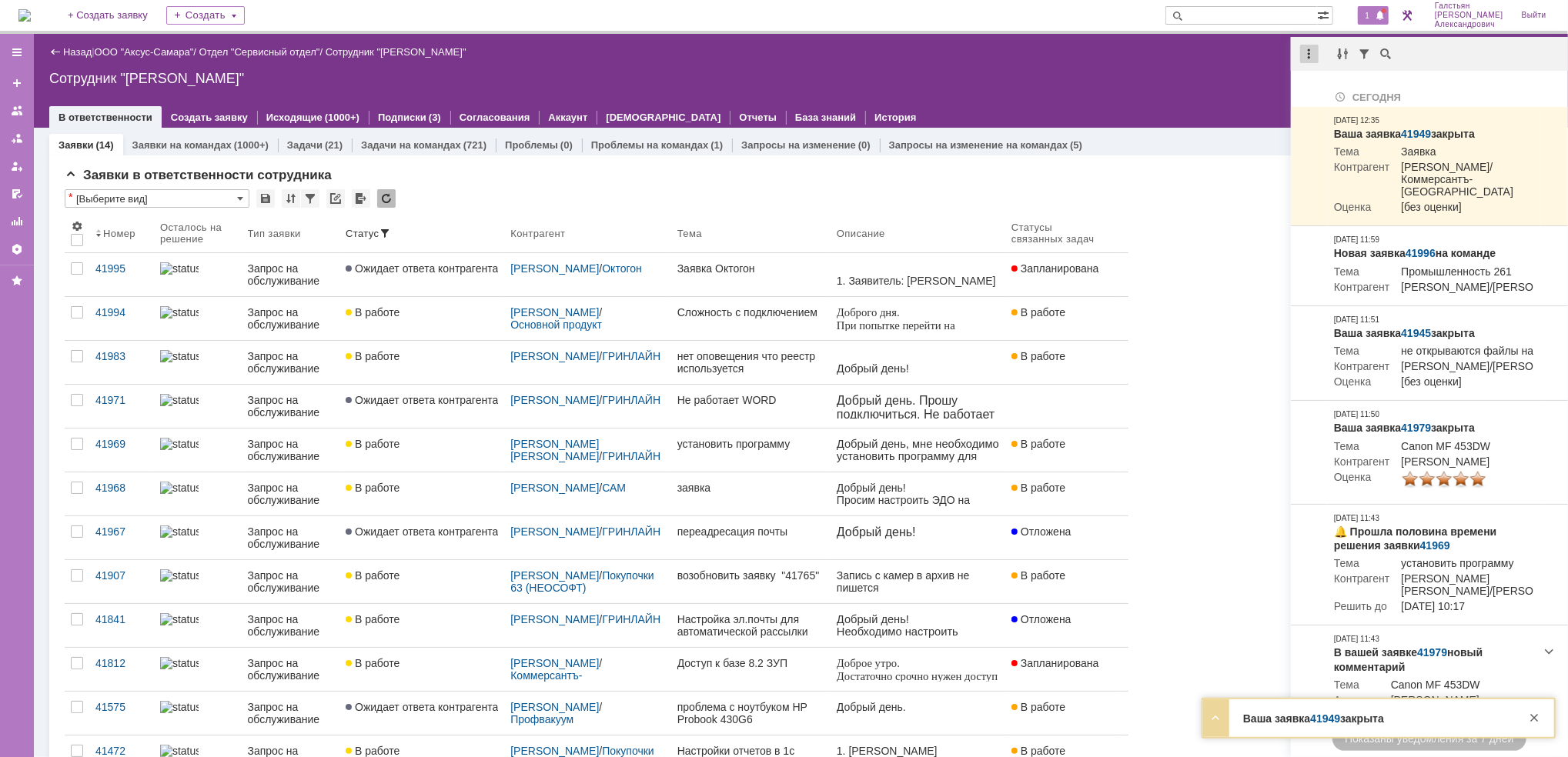
click at [1306, 52] on div at bounding box center [1309, 54] width 18 height 18
click at [1320, 91] on div "Отметить уведомления прочитанными" at bounding box center [1415, 92] width 206 height 11
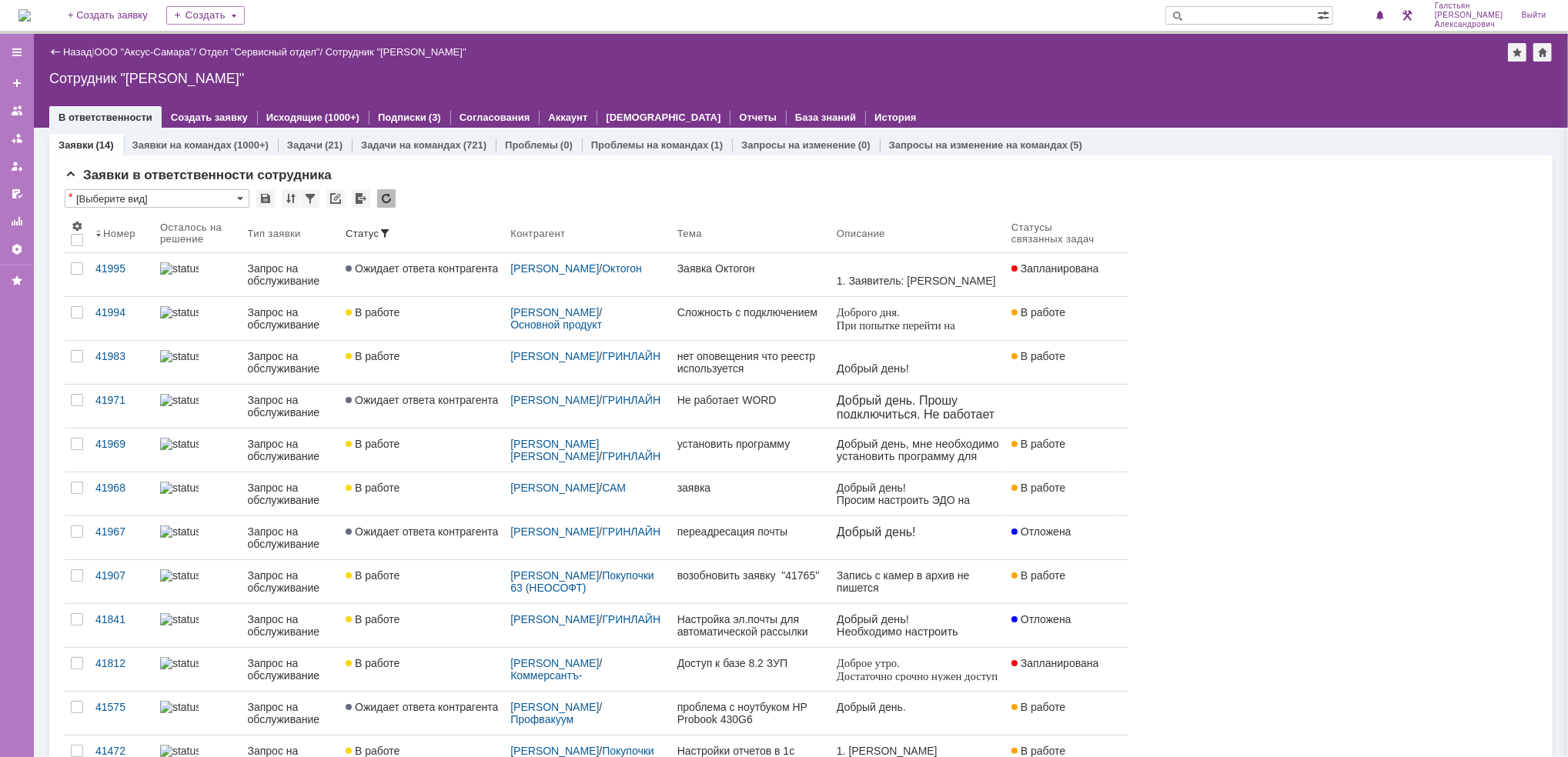
click at [1238, 107] on div "В ответственности Создать заявку Исходящие (1000+) Подписки (3) Согласования Ак…" at bounding box center [801, 117] width 1503 height 21
click at [31, 12] on img at bounding box center [24, 15] width 12 height 12
click at [31, 21] on img at bounding box center [24, 15] width 12 height 12
click at [31, 17] on img at bounding box center [24, 15] width 12 height 12
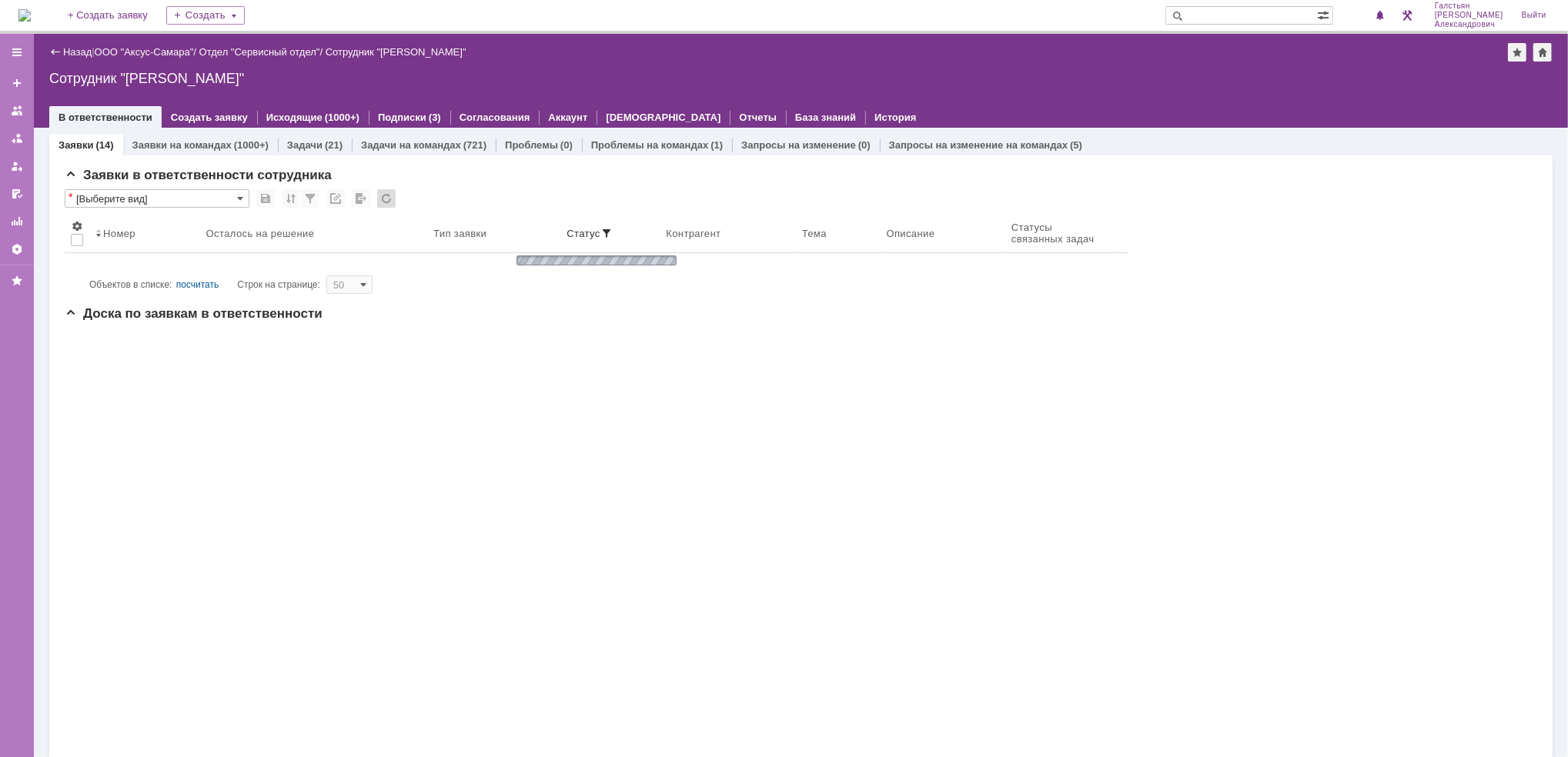
click at [31, 17] on img at bounding box center [24, 15] width 12 height 12
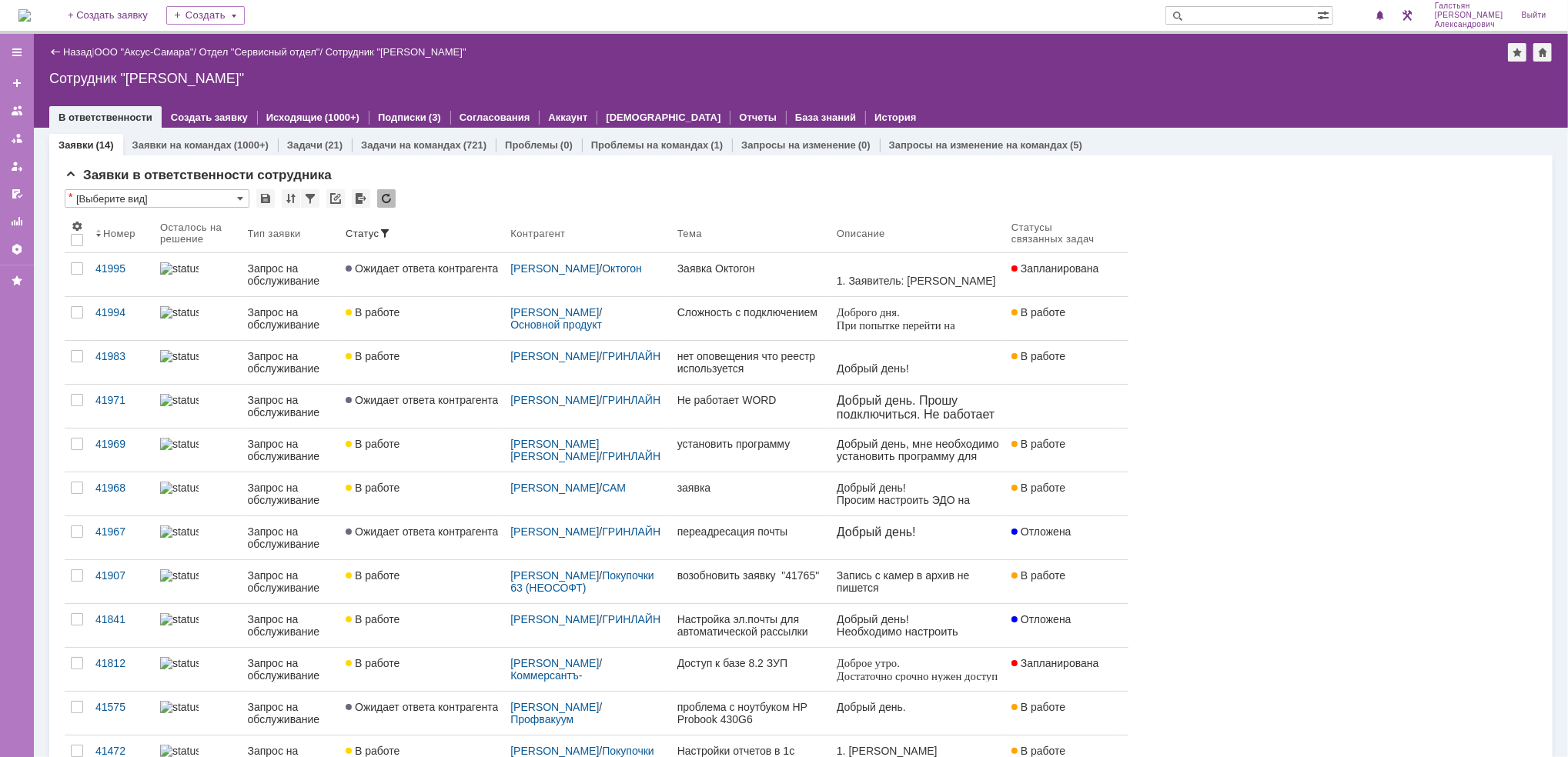
click at [31, 9] on img at bounding box center [24, 15] width 12 height 12
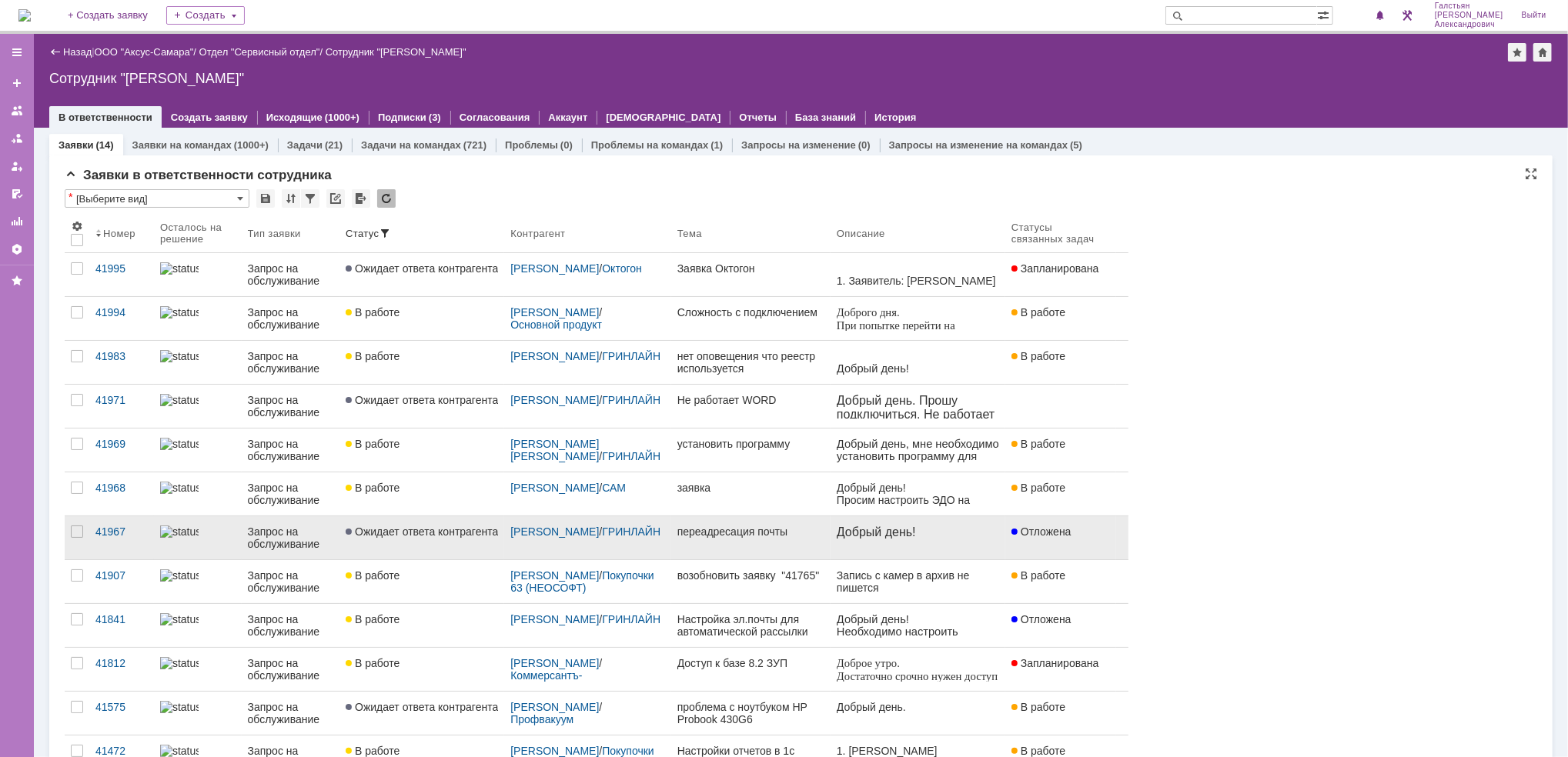
click at [457, 536] on span "Ожидает ответа контрагента" at bounding box center [422, 532] width 153 height 12
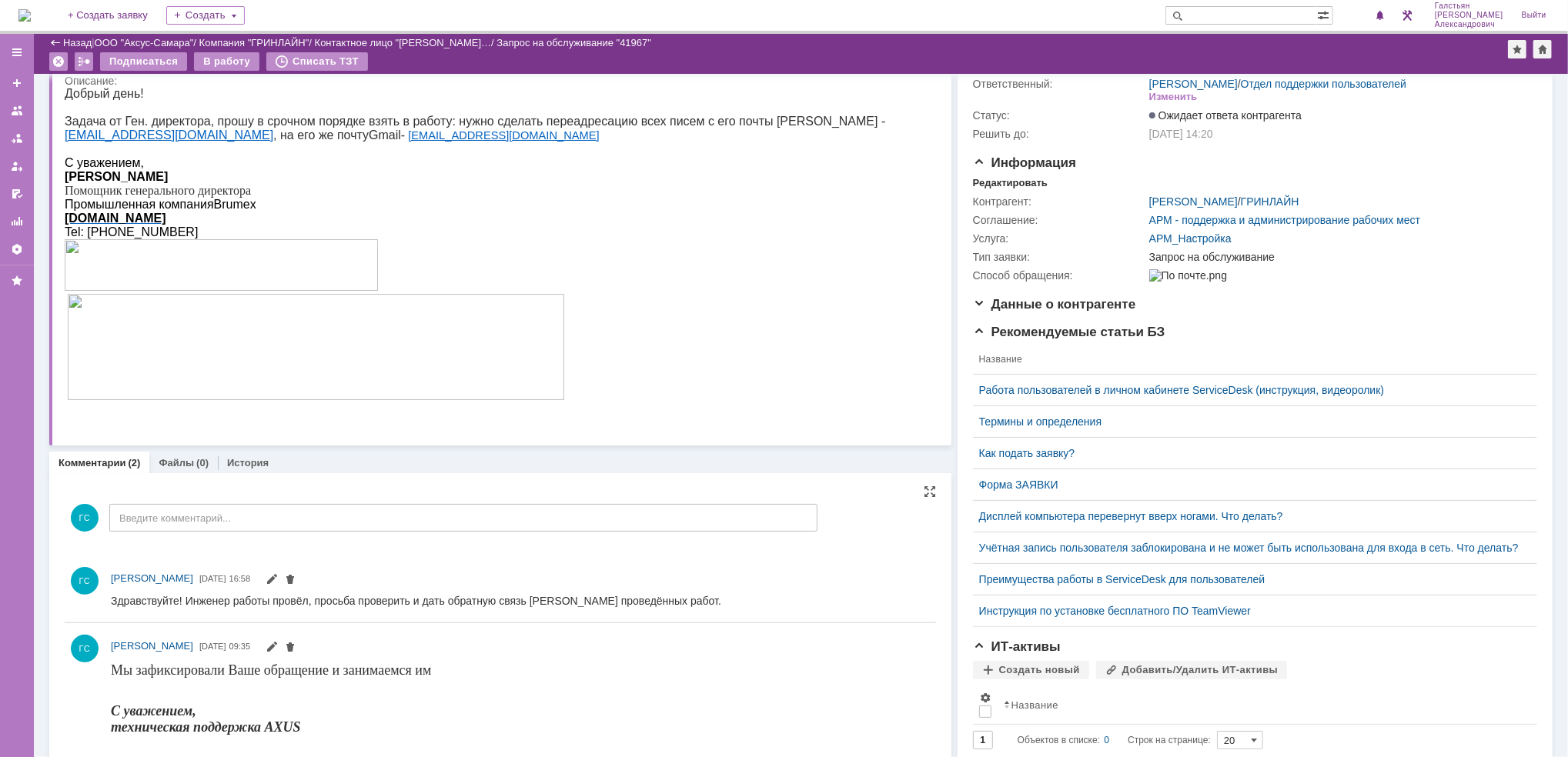
click at [474, 536] on div "ГС Введите комментарий..." at bounding box center [441, 519] width 753 height 72
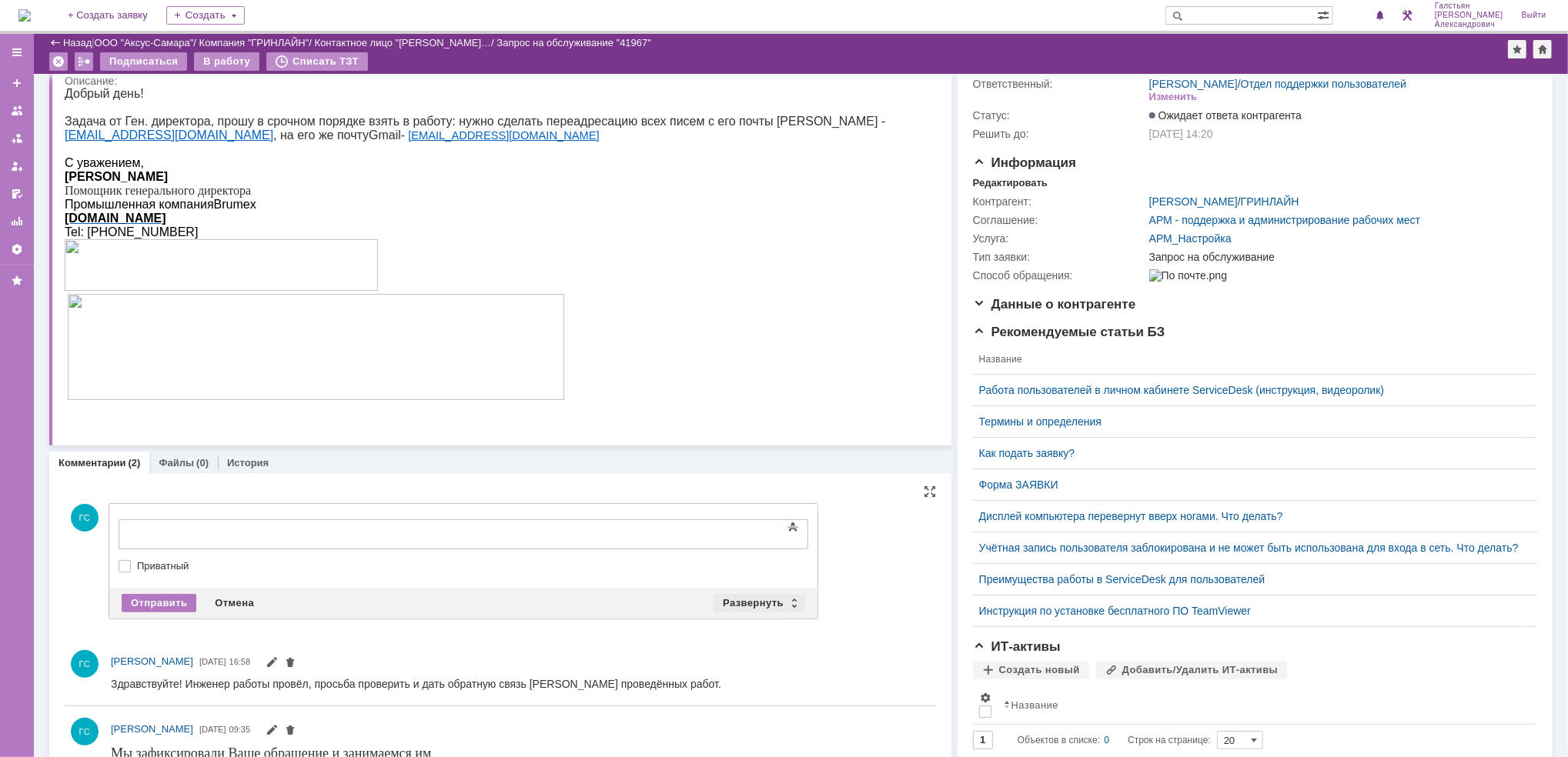
click at [731, 598] on div "Развернуть" at bounding box center [759, 603] width 92 height 18
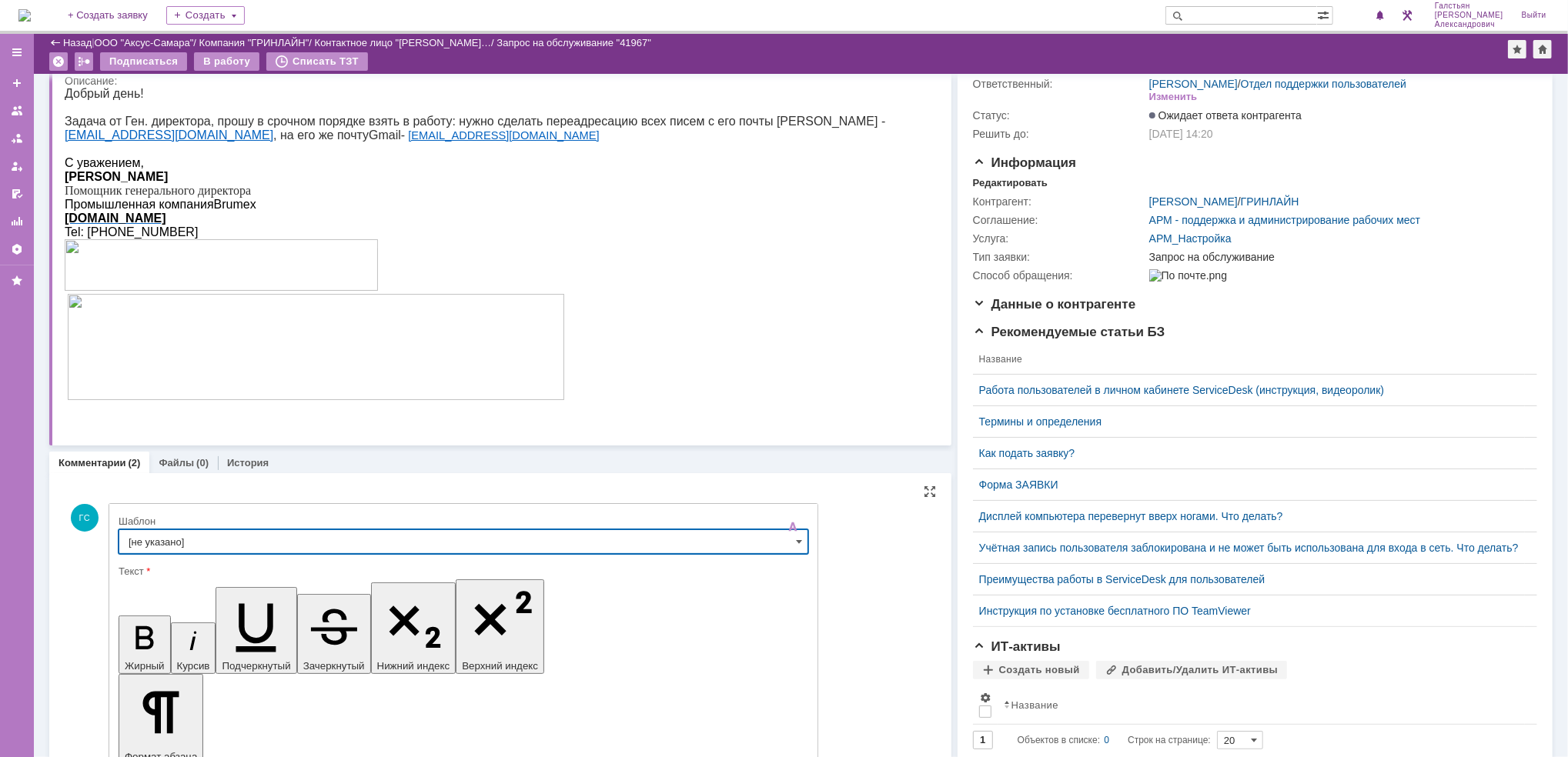
click at [509, 537] on input "[не указано]" at bounding box center [463, 542] width 689 height 25
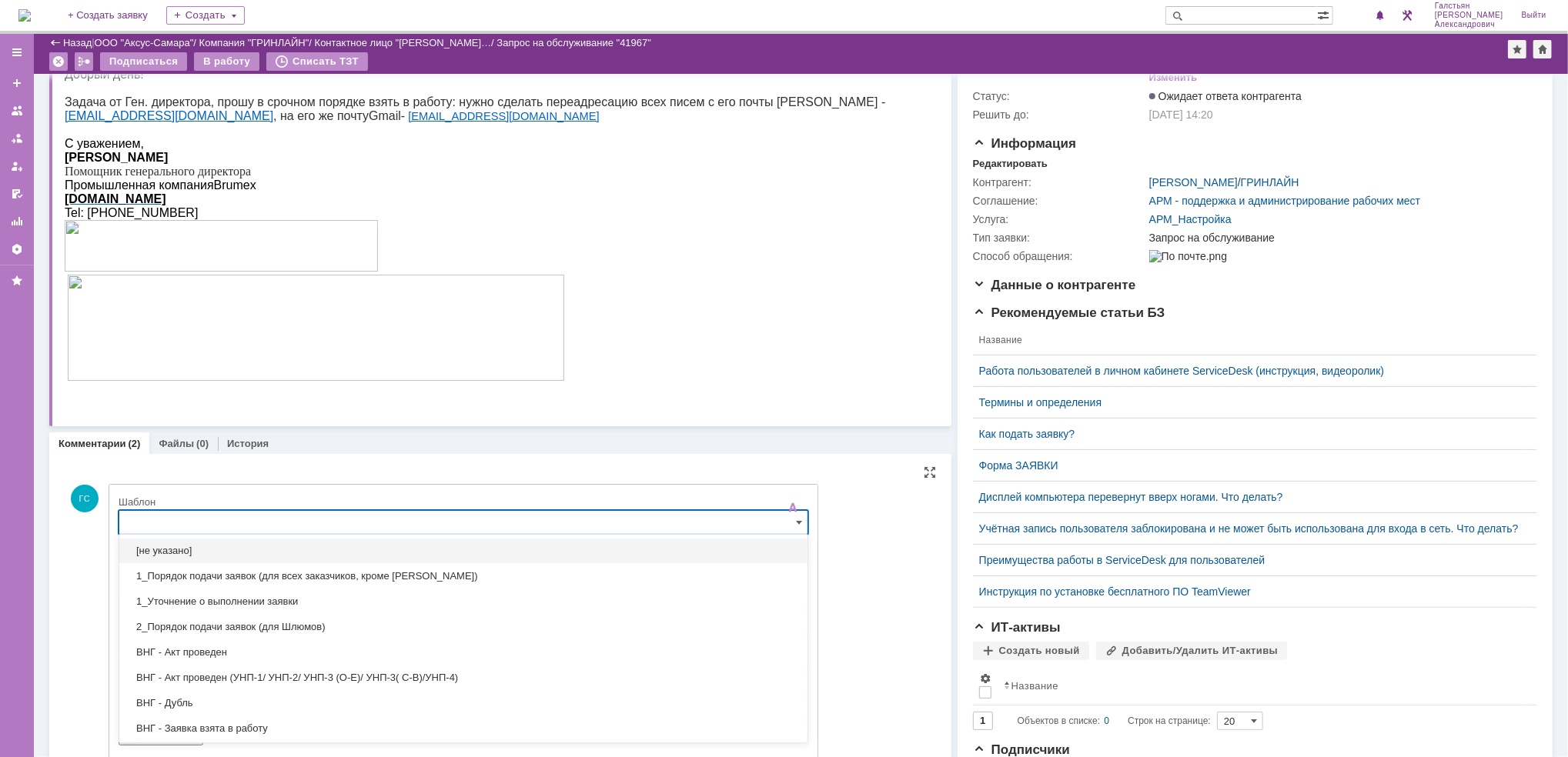
type input "j"
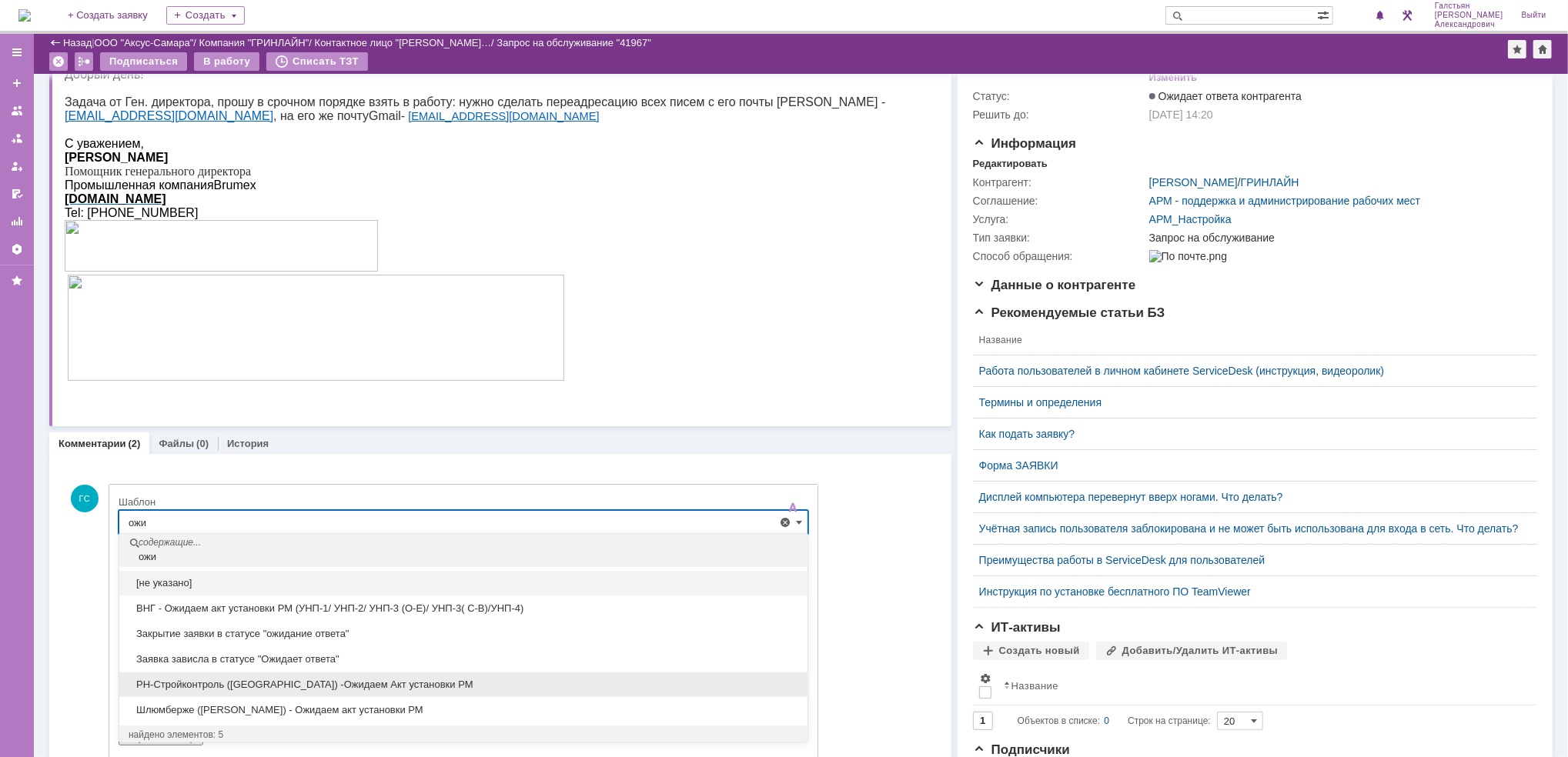
scroll to position [2, 0]
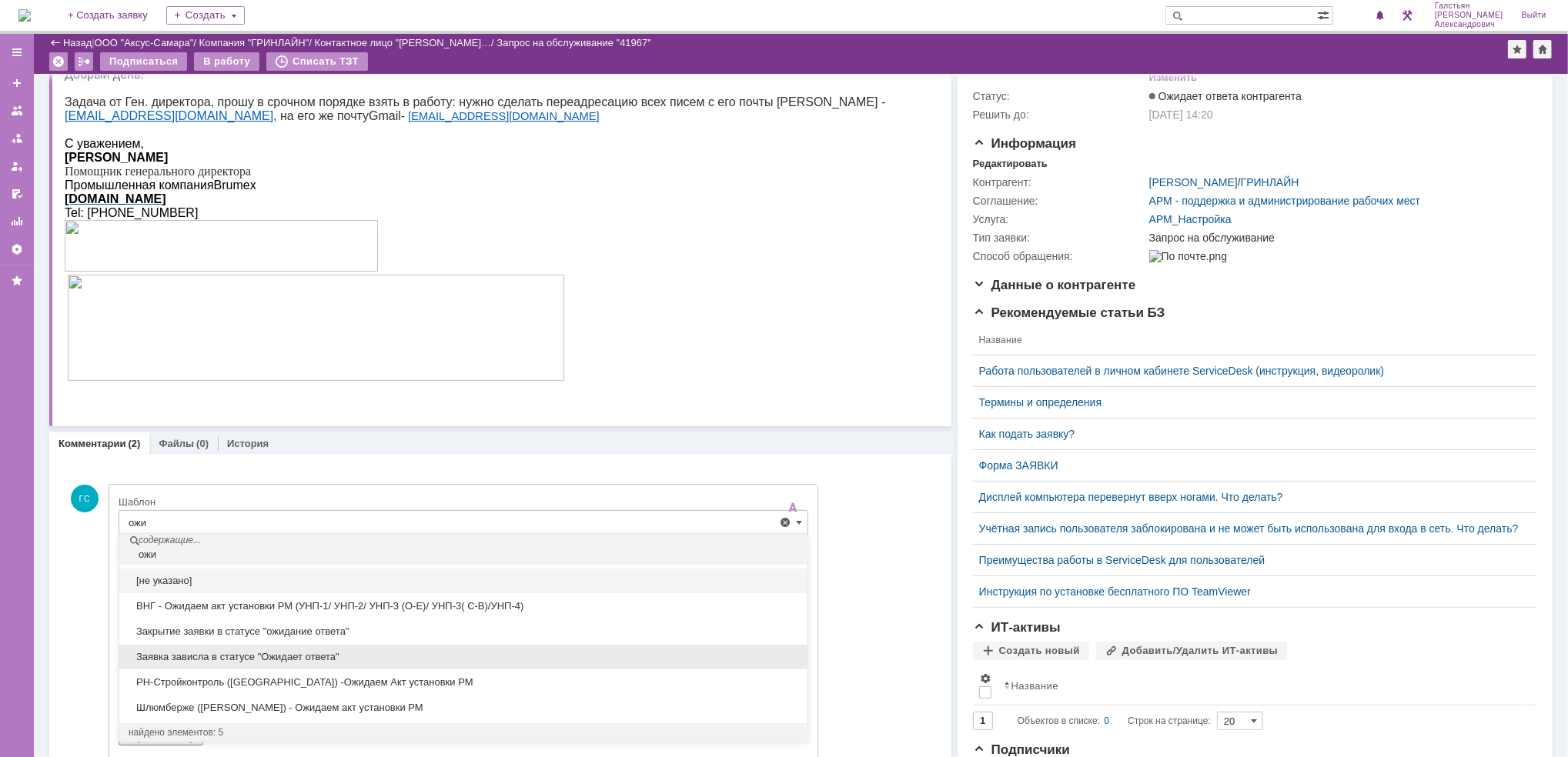
click at [326, 656] on span "Заявка зависла в статусе "Ожидает ответа"" at bounding box center [463, 657] width 670 height 12
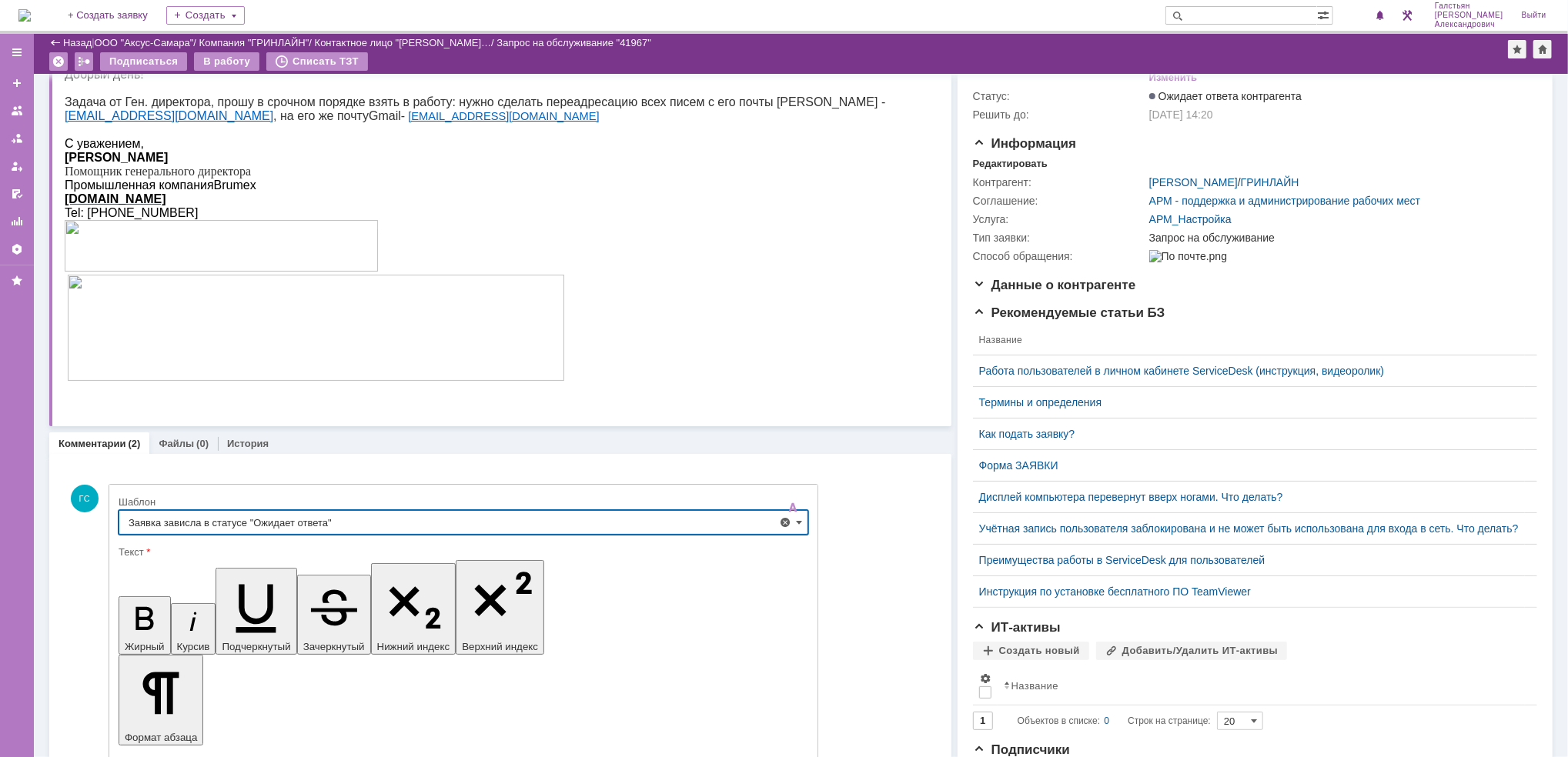
type input "Заявка зависла в статусе "Ожидает ответа""
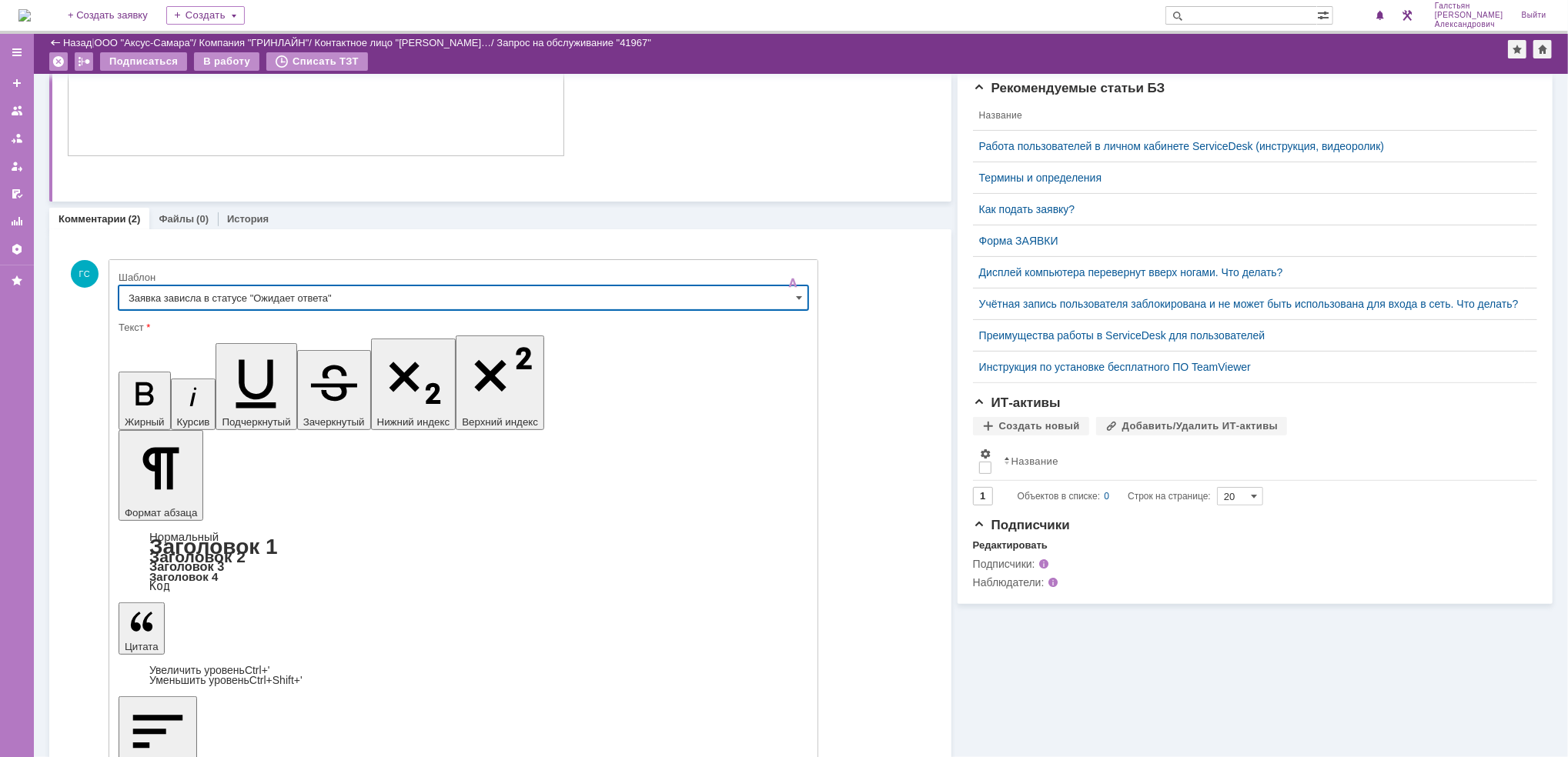
scroll to position [322, 0]
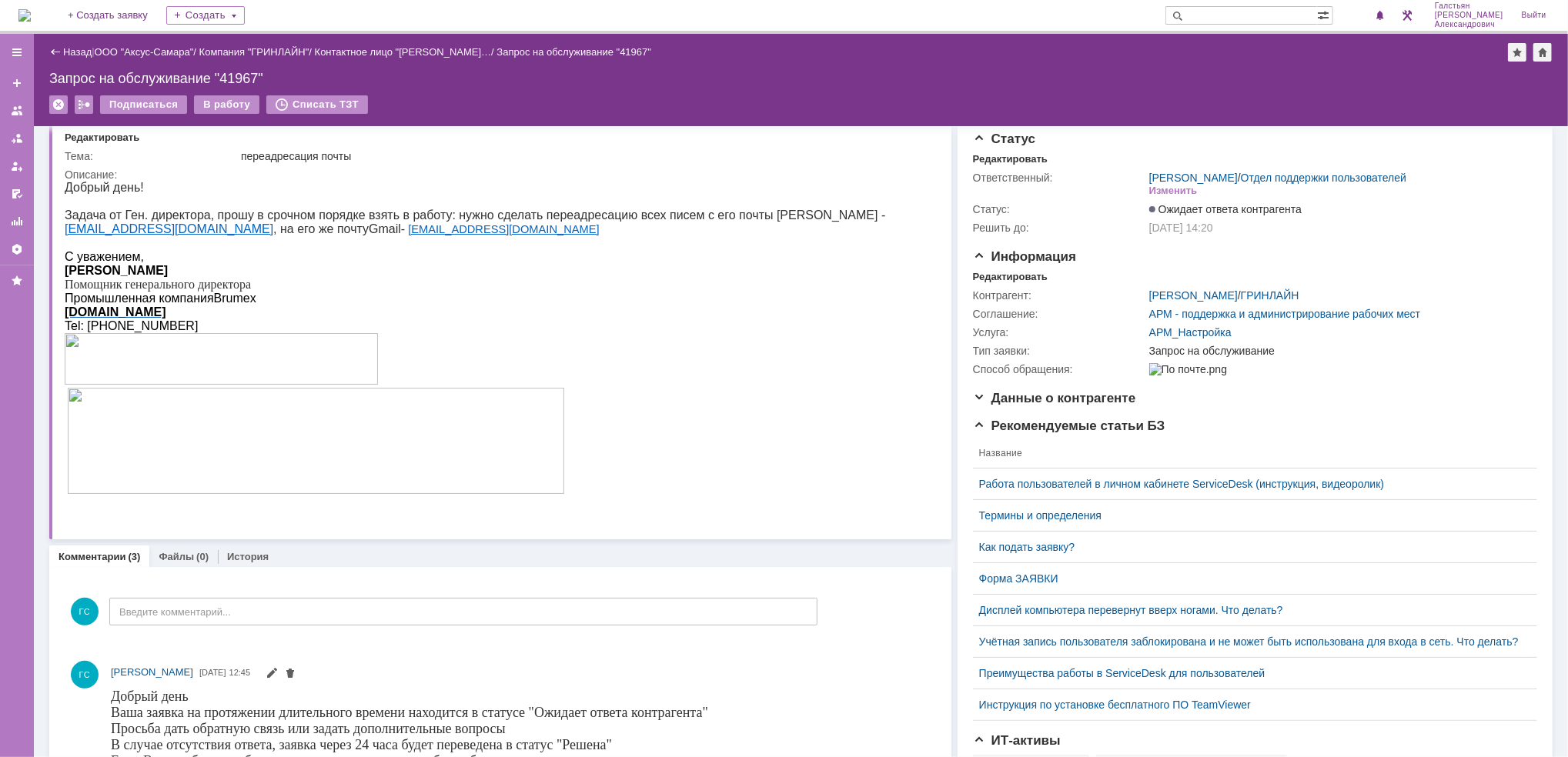
scroll to position [0, 0]
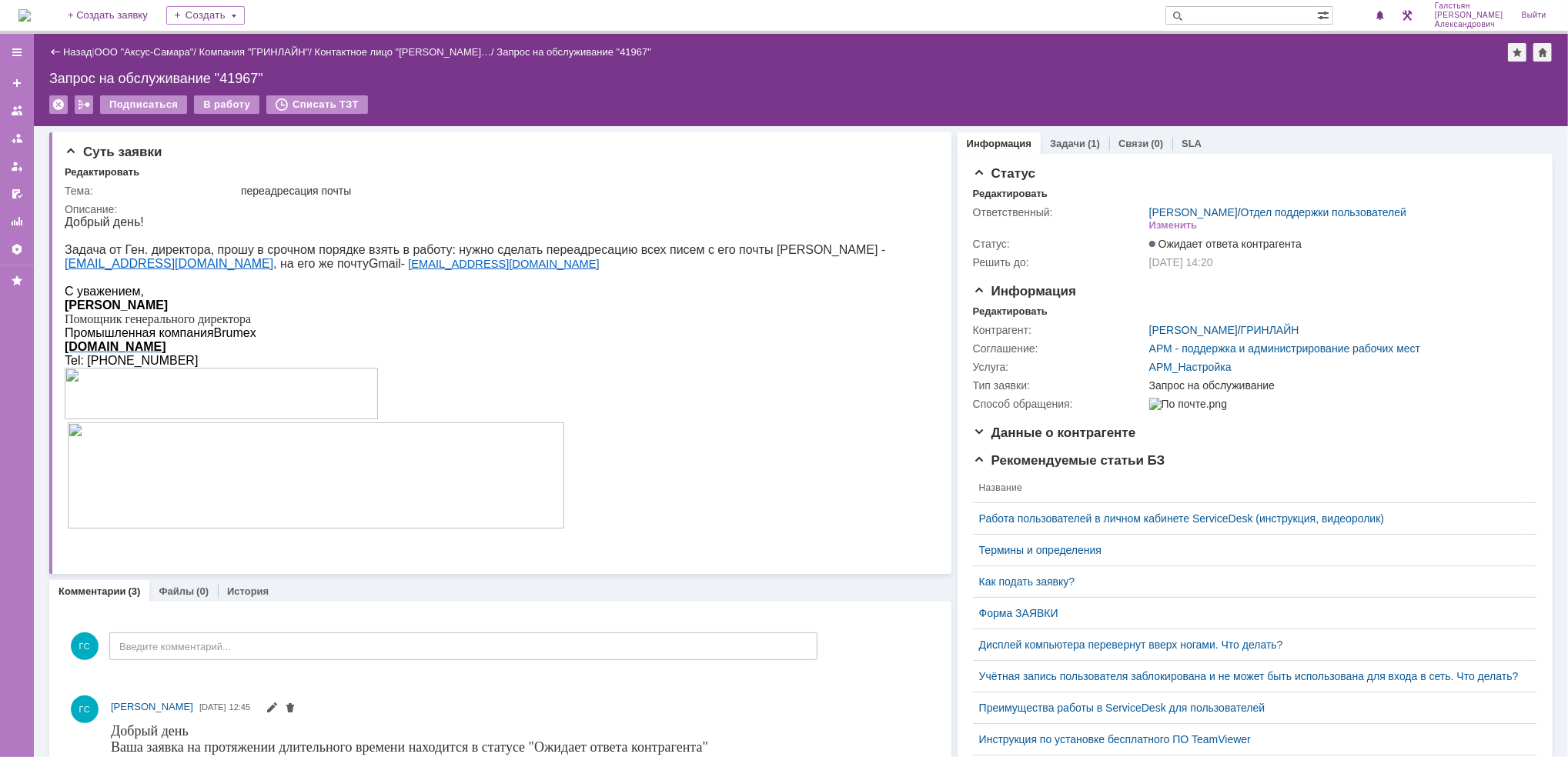
click at [31, 21] on img at bounding box center [24, 15] width 12 height 12
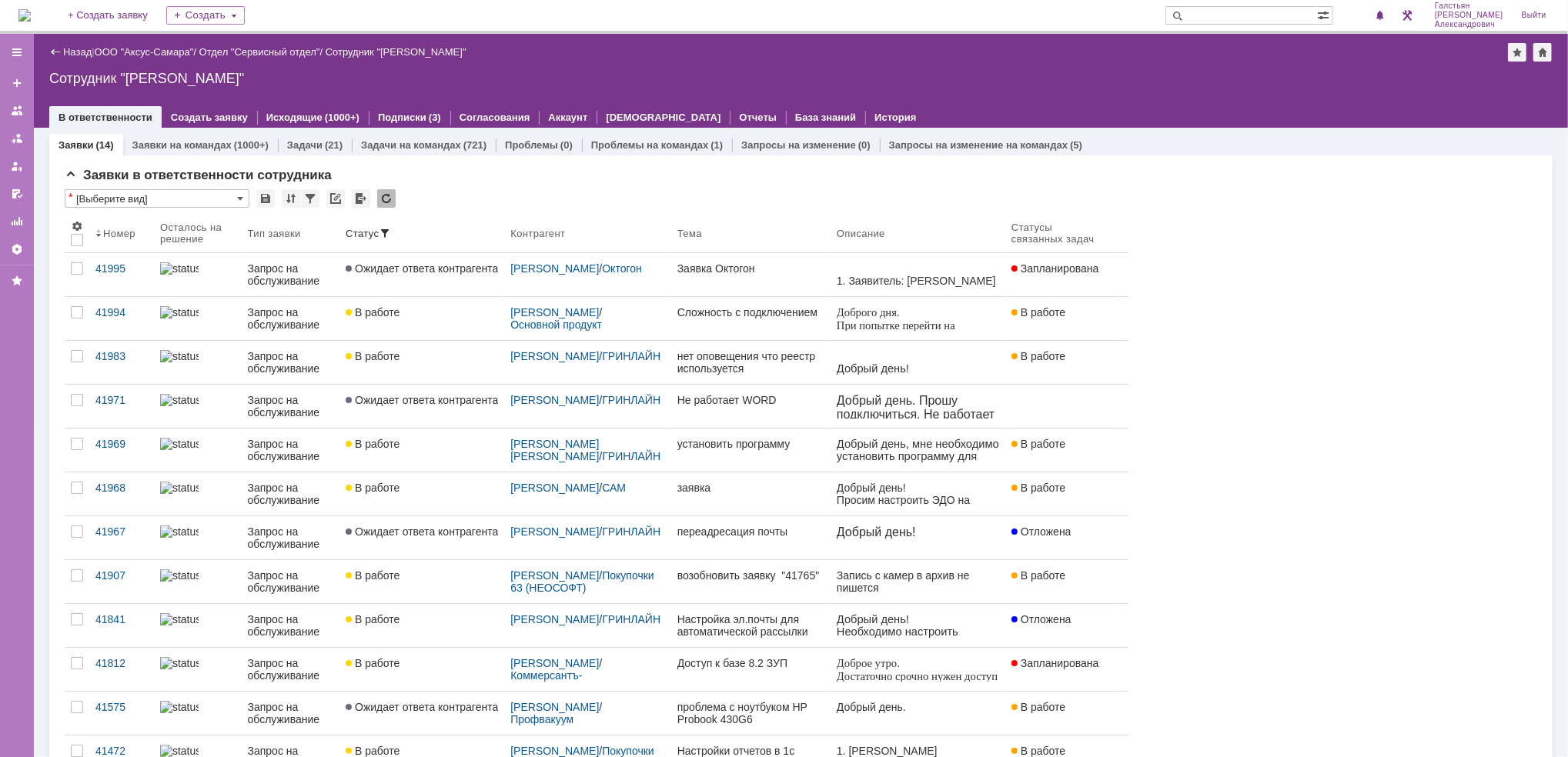
click at [31, 21] on img at bounding box center [24, 15] width 12 height 12
click at [31, 16] on img at bounding box center [24, 15] width 12 height 12
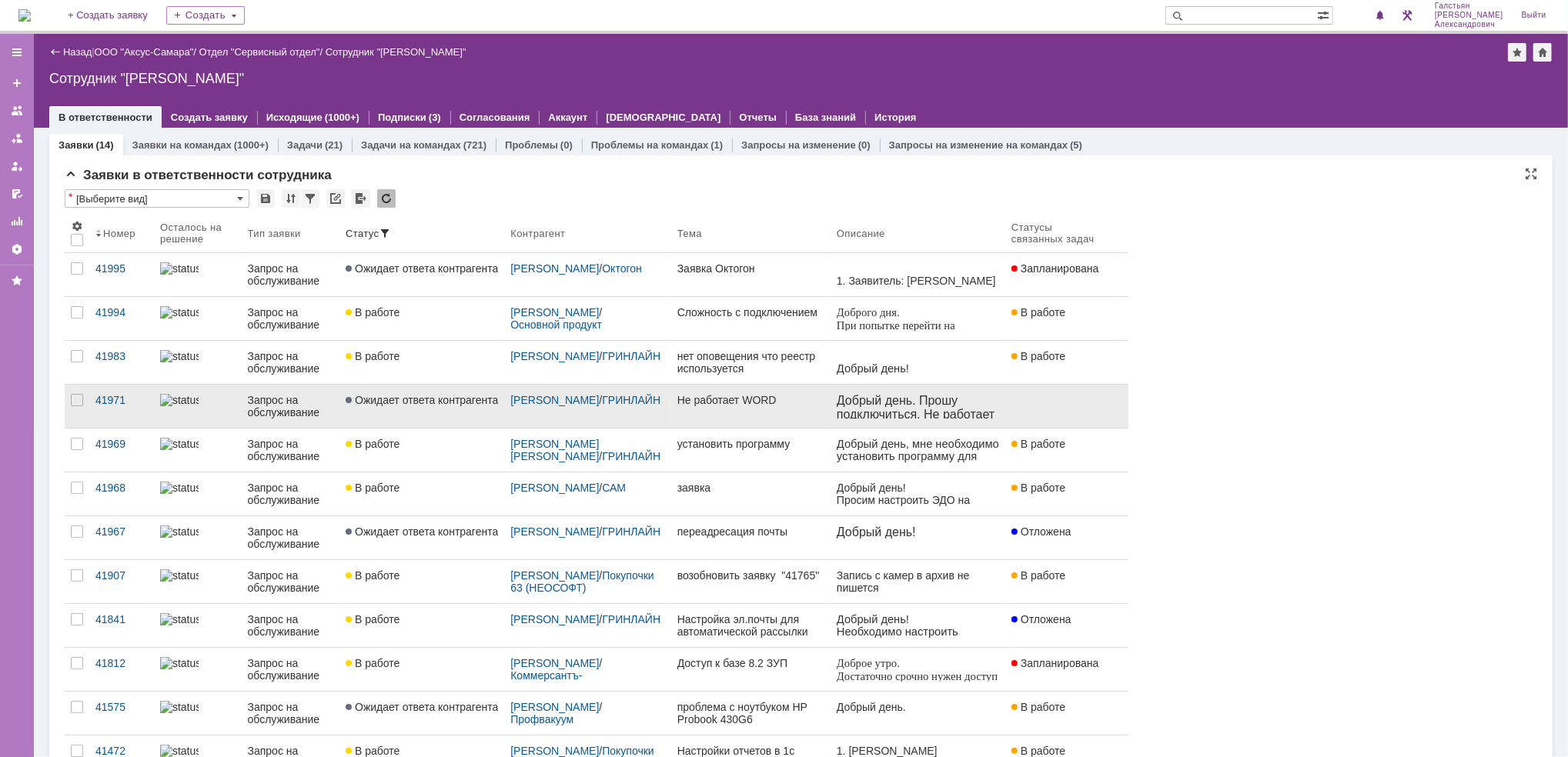
click at [675, 291] on link "Заявка Октогон" at bounding box center [751, 275] width 159 height 43
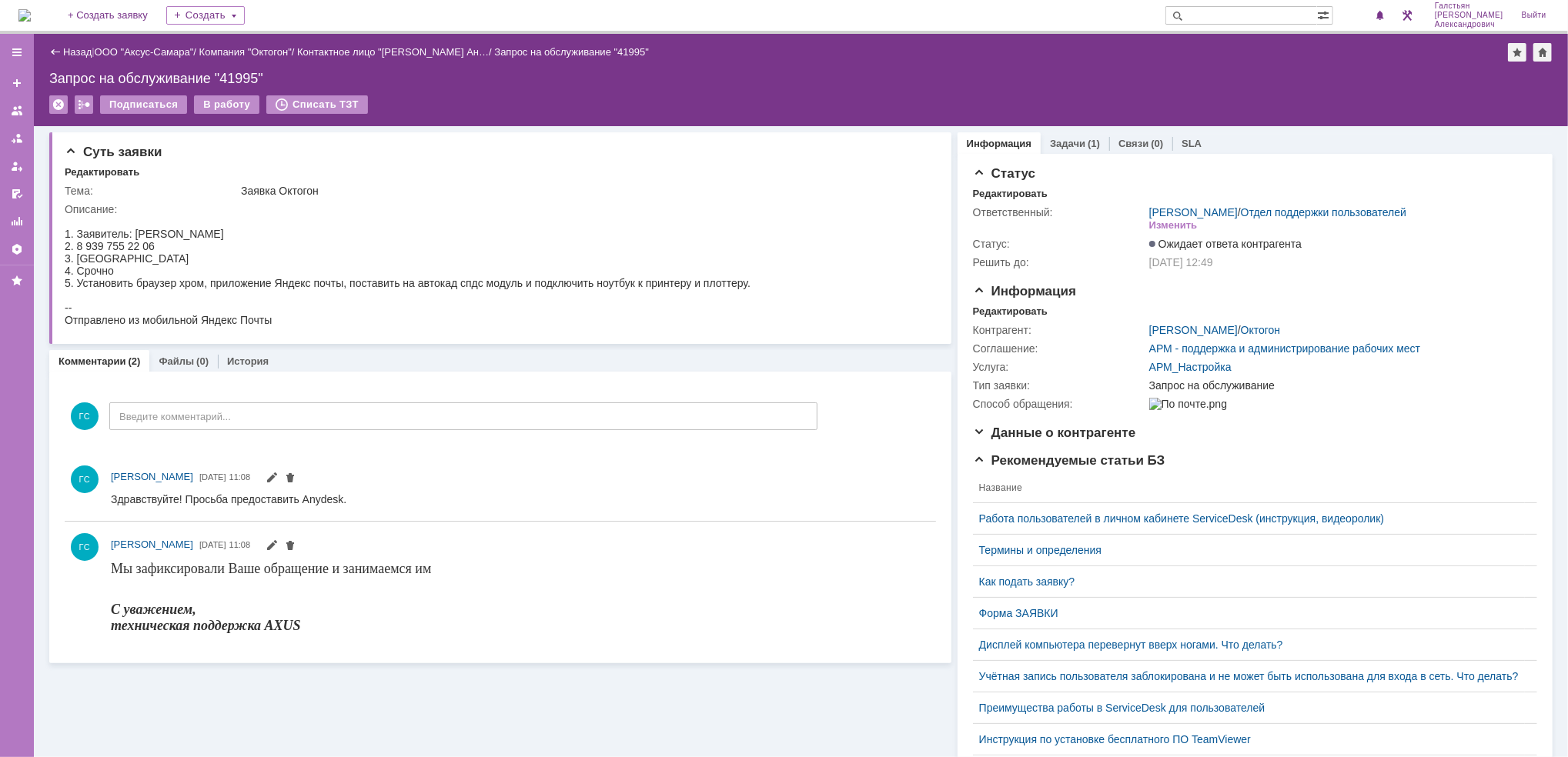
click at [31, 16] on img at bounding box center [24, 15] width 12 height 12
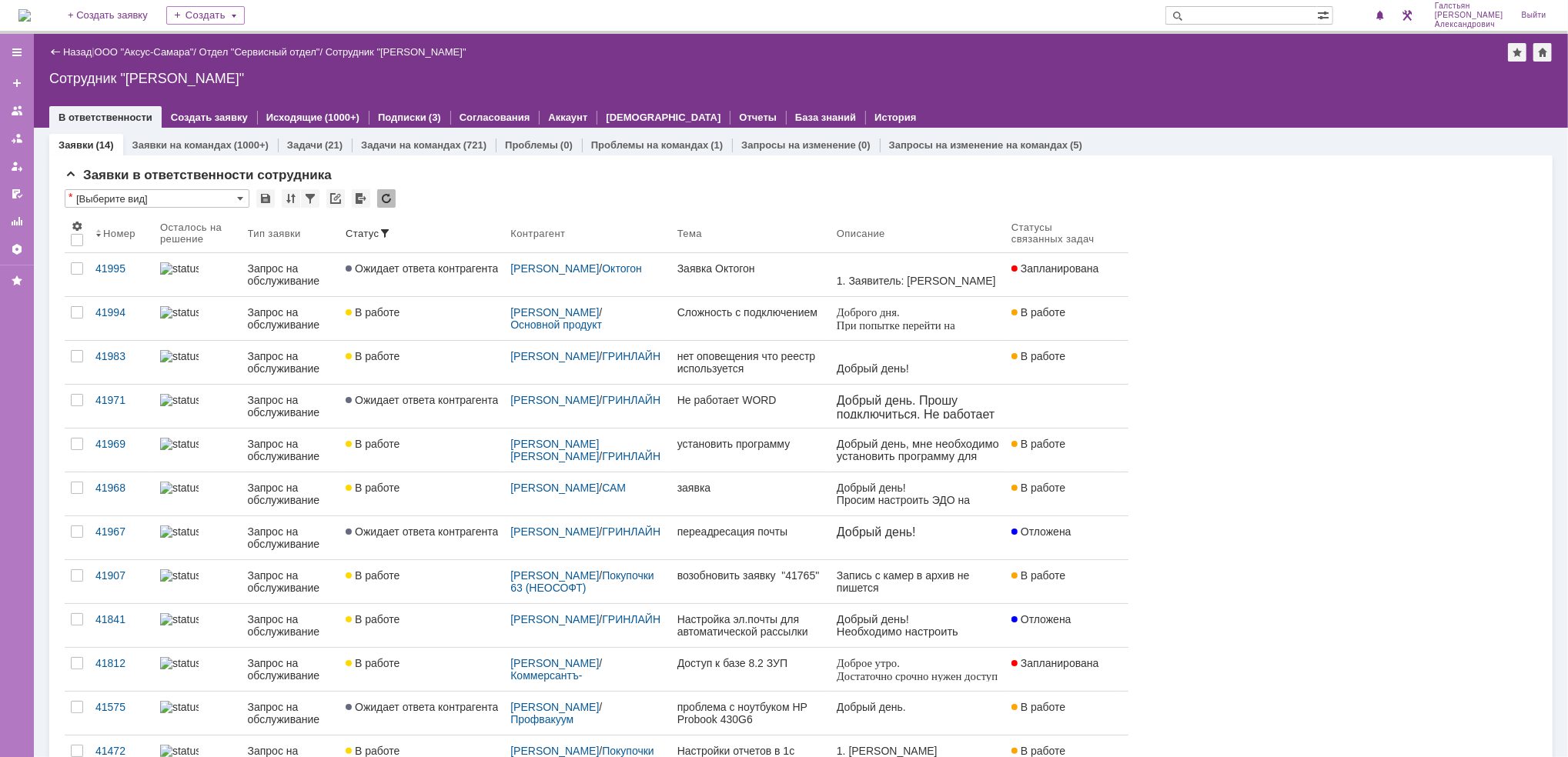
click at [31, 9] on img at bounding box center [24, 15] width 12 height 12
click at [31, 12] on img at bounding box center [24, 15] width 12 height 12
click at [112, 55] on link "ООО "Аксус-Самара"" at bounding box center [144, 52] width 99 height 12
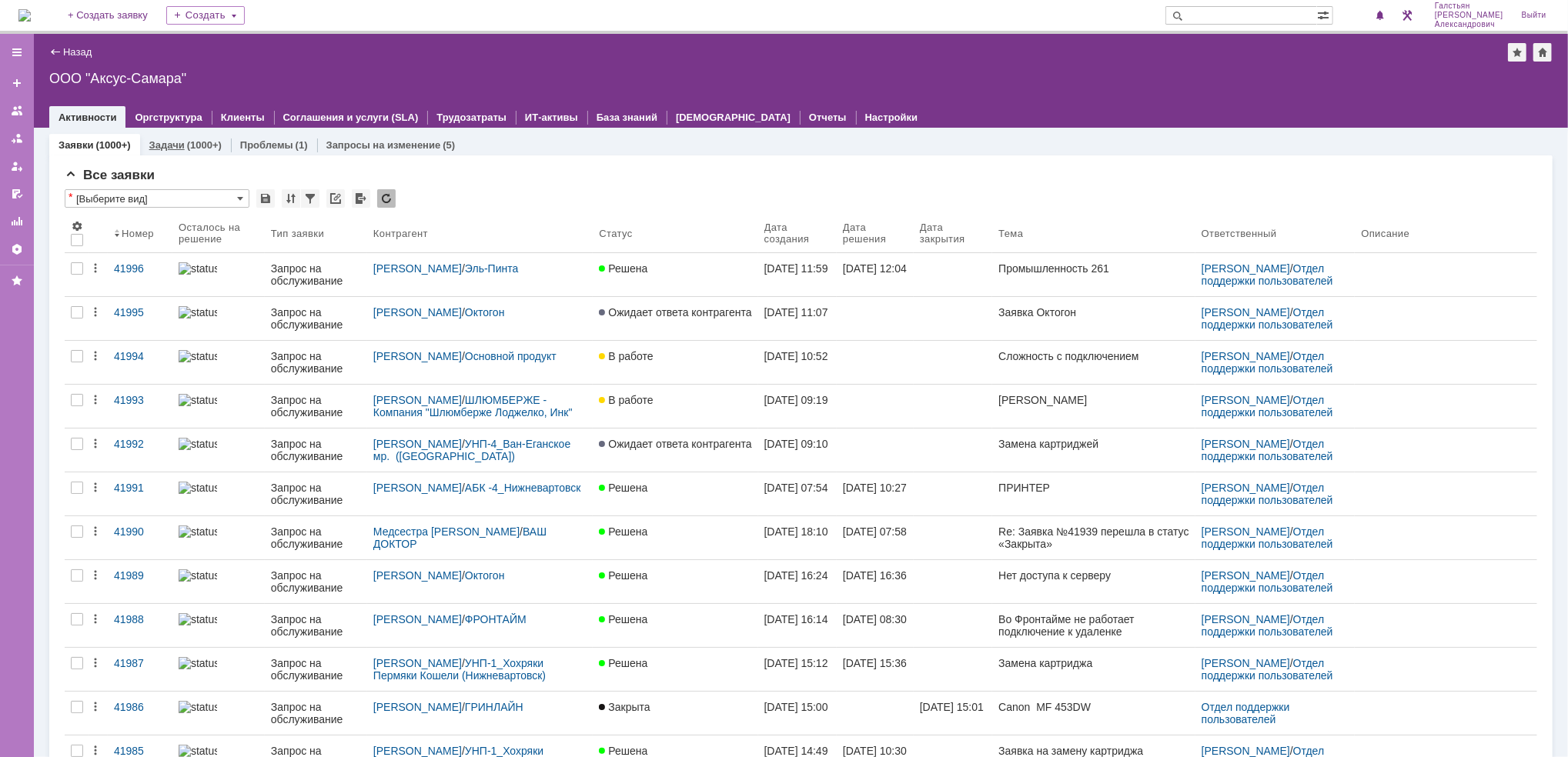
click at [173, 144] on link "Задачи" at bounding box center [167, 145] width 36 height 12
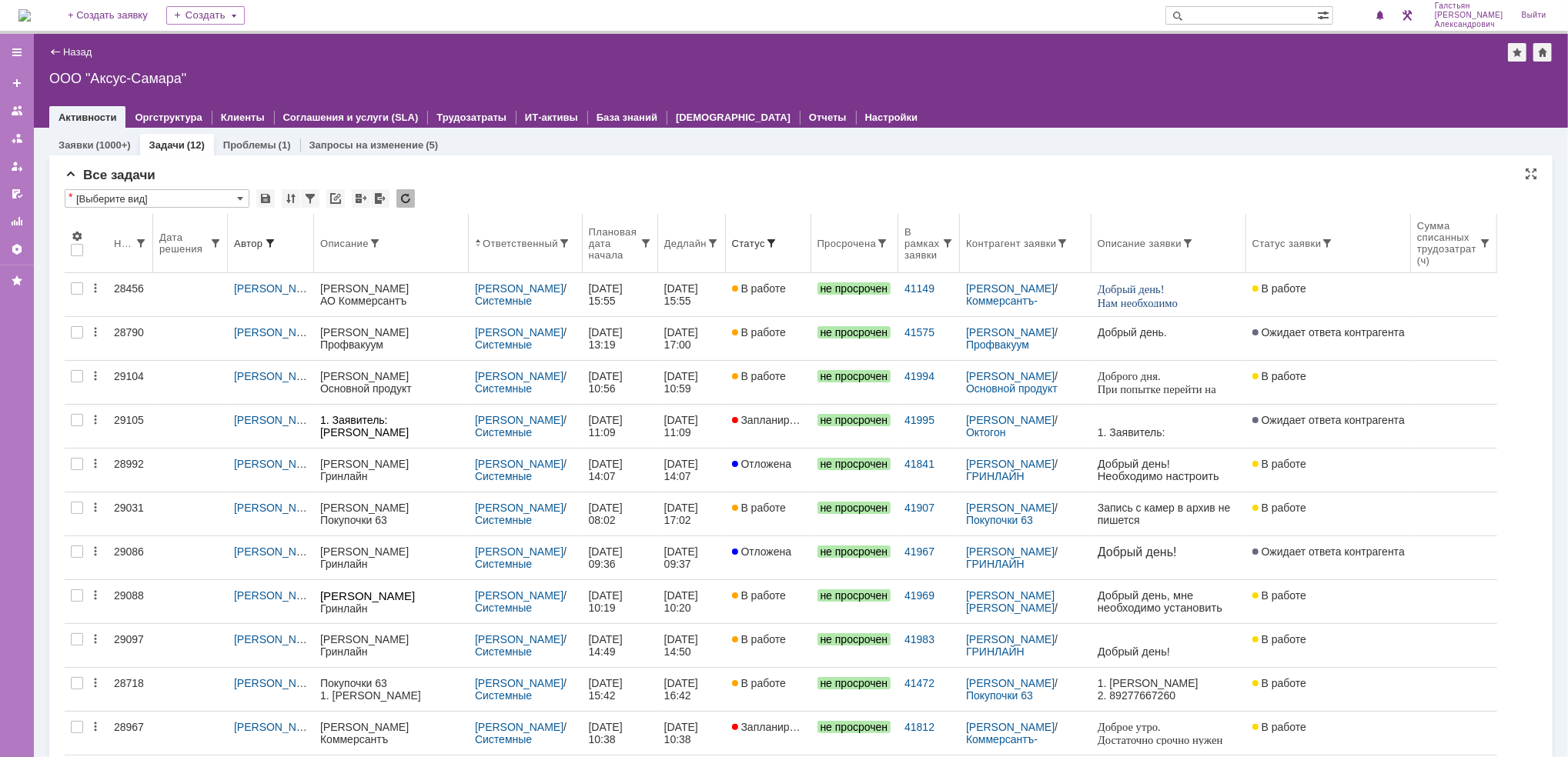
click at [498, 244] on div "Ответственный" at bounding box center [519, 244] width 75 height 12
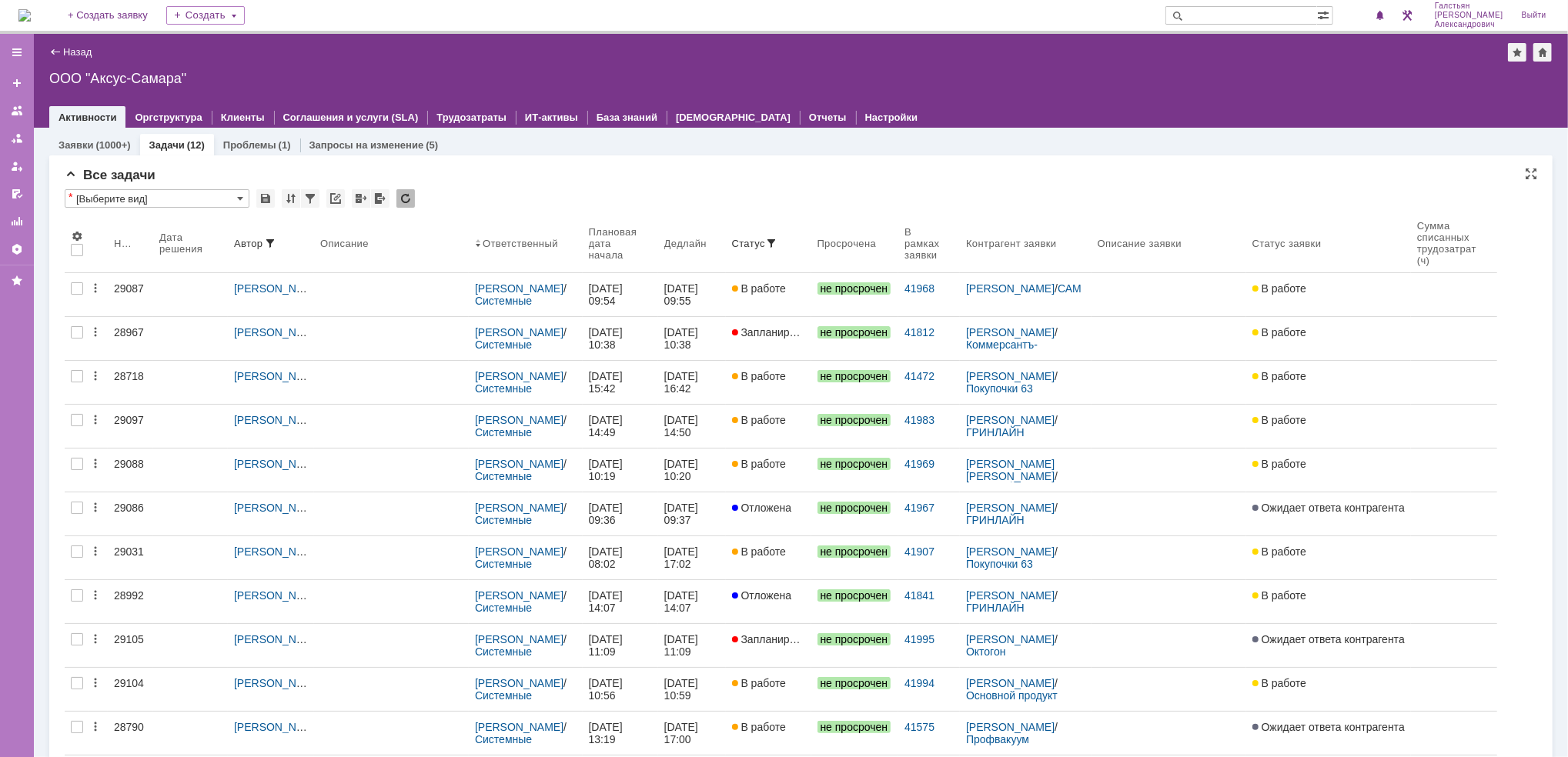
click at [498, 244] on div "Ответственный" at bounding box center [519, 244] width 75 height 12
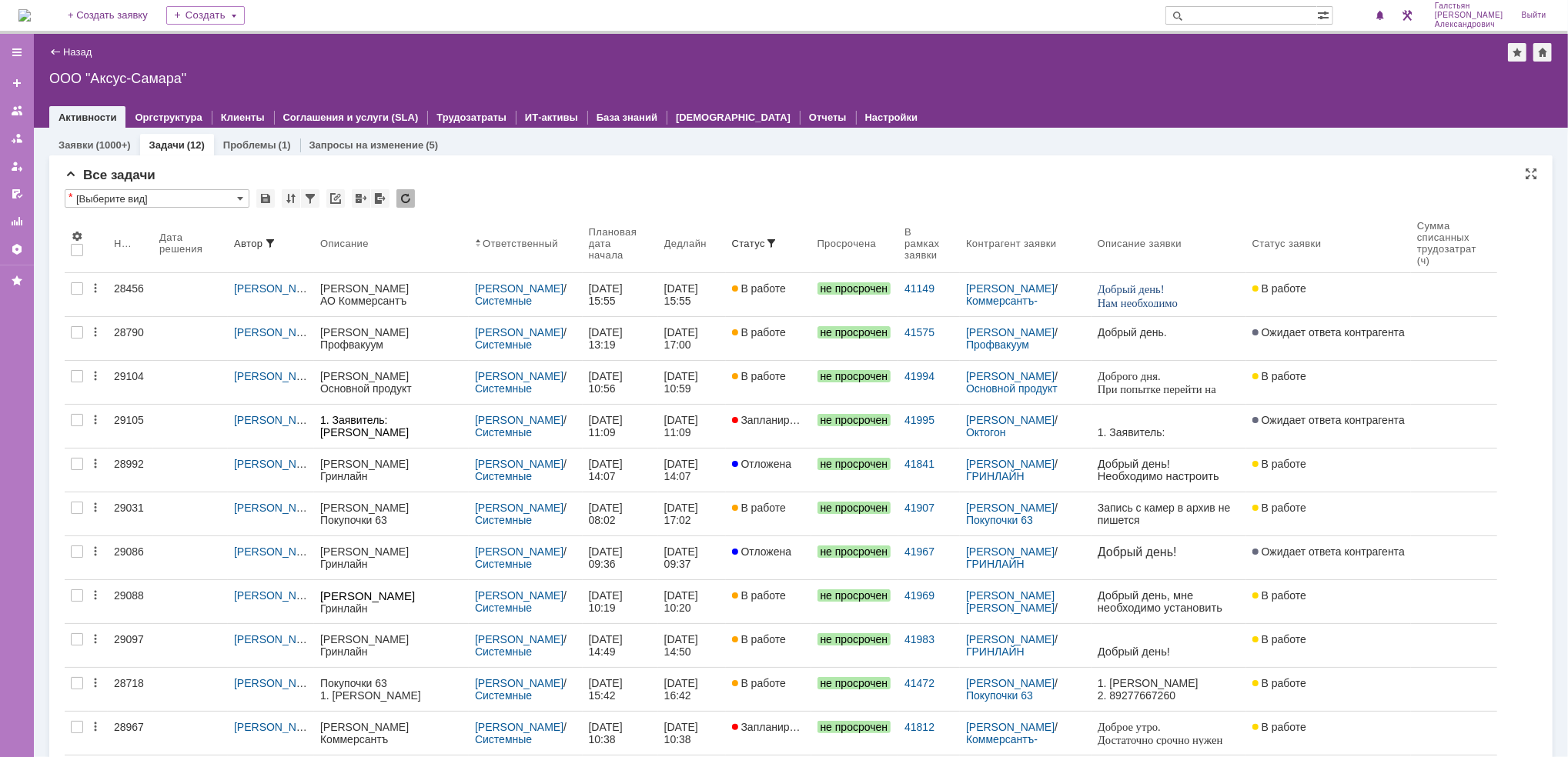
click at [31, 9] on img at bounding box center [24, 15] width 12 height 12
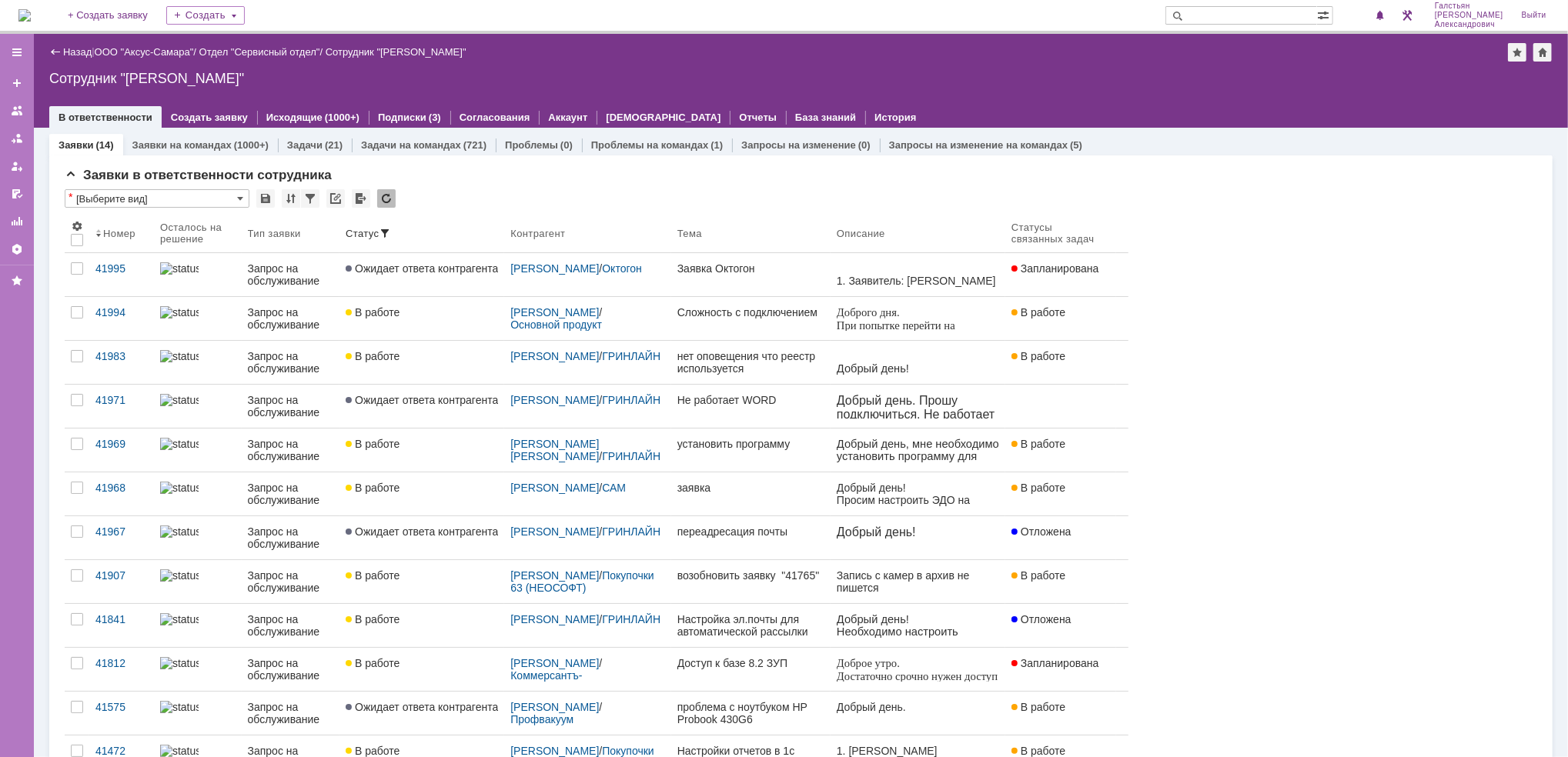
click at [17, 21] on div "На домашнюю + Создать заявку Создать Галстьян Степан Александрович Выйти" at bounding box center [784, 17] width 1568 height 34
click at [31, 14] on img at bounding box center [24, 15] width 12 height 12
click at [29, 13] on img at bounding box center [24, 15] width 12 height 12
click at [31, 11] on img at bounding box center [24, 15] width 12 height 12
click at [31, 10] on img at bounding box center [24, 15] width 12 height 12
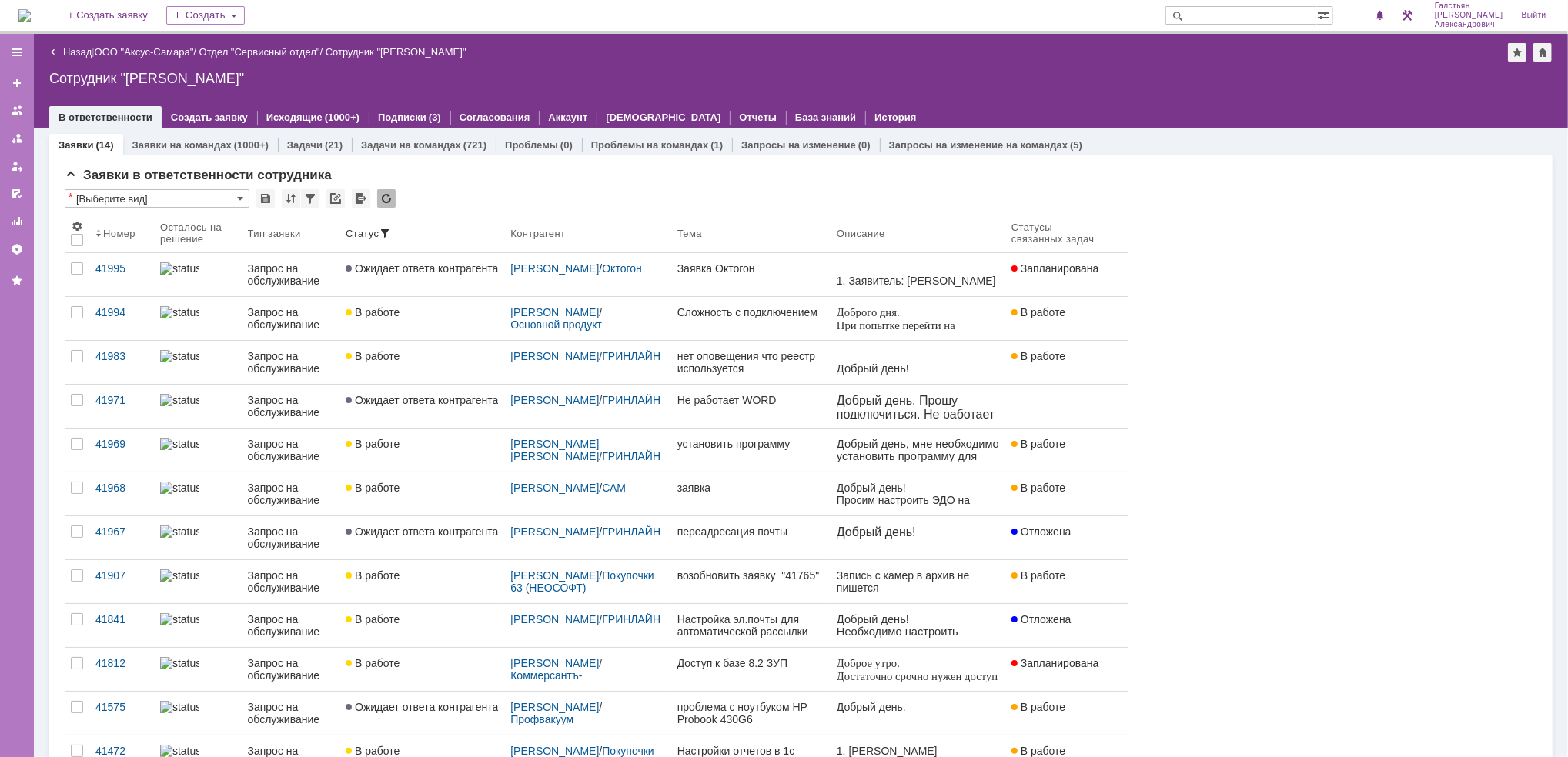
click at [29, 9] on img at bounding box center [24, 15] width 12 height 12
click at [27, 15] on img at bounding box center [24, 15] width 12 height 12
click at [31, 13] on img at bounding box center [24, 15] width 12 height 12
click at [26, 12] on img at bounding box center [24, 15] width 12 height 12
click at [31, 17] on img at bounding box center [24, 15] width 12 height 12
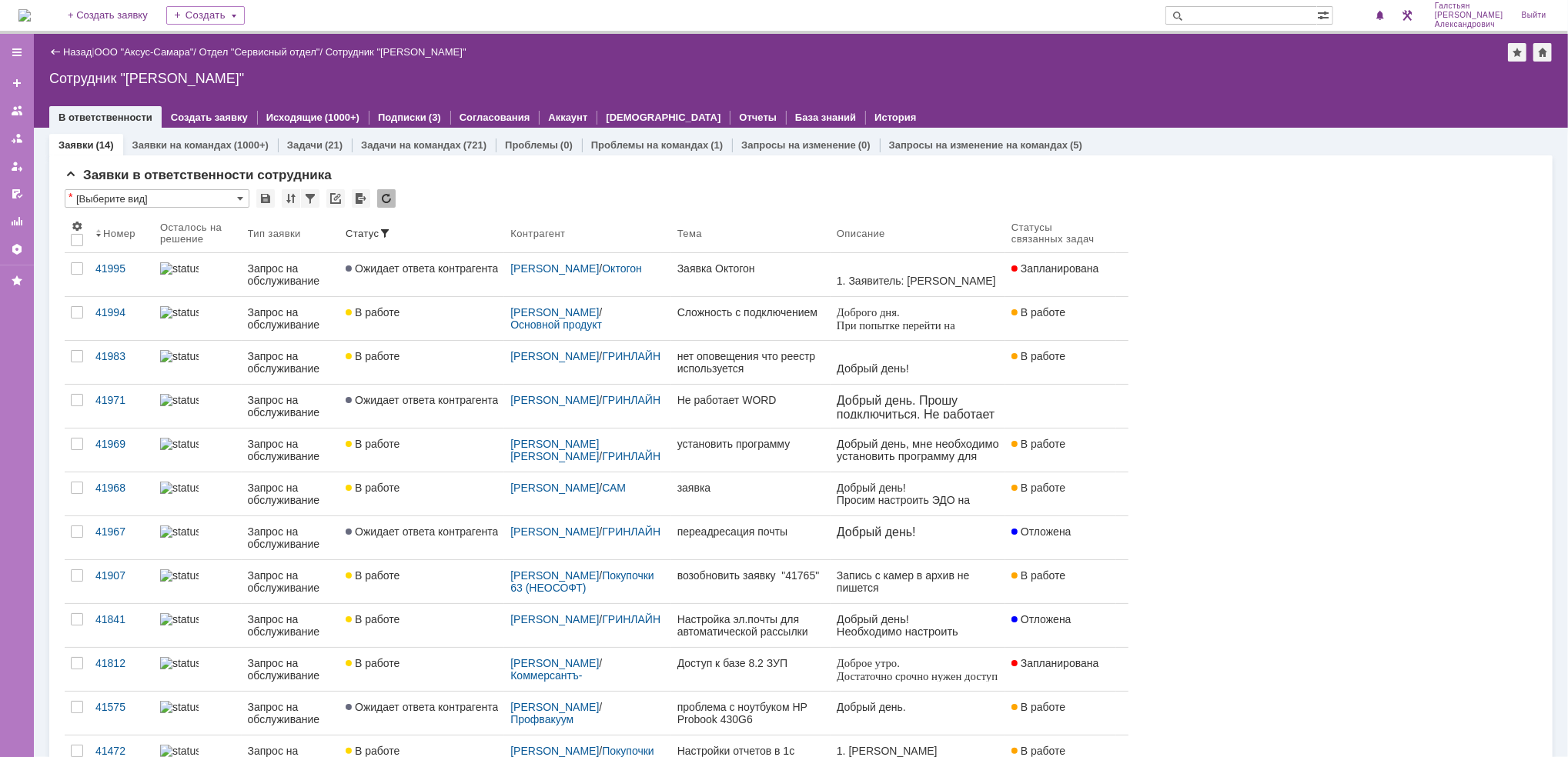
click at [31, 21] on img at bounding box center [24, 15] width 12 height 12
click at [1385, 17] on span at bounding box center [1380, 16] width 11 height 12
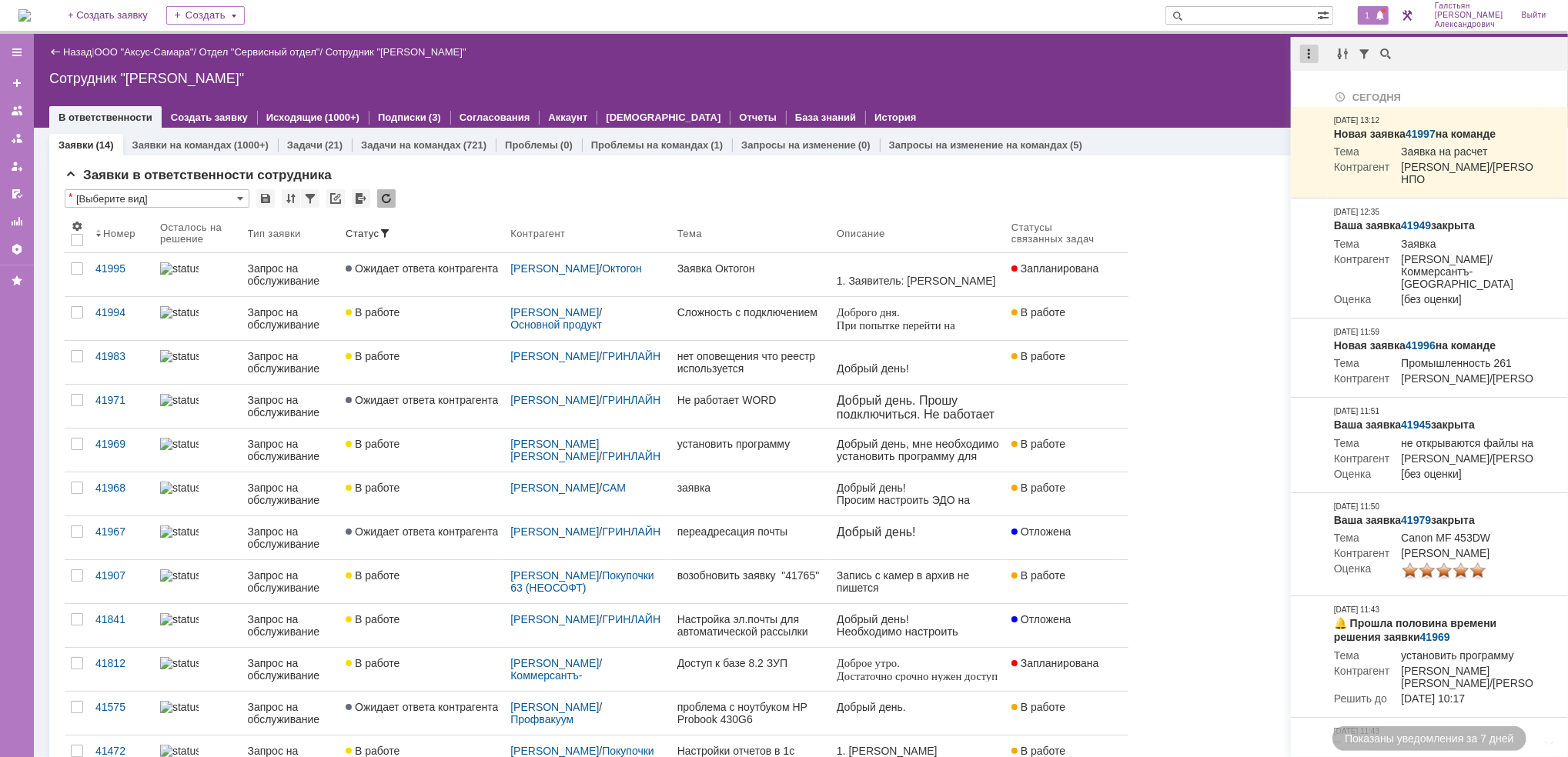
click at [1309, 52] on div at bounding box center [1309, 54] width 18 height 18
click at [1331, 88] on div "Отметить уведомления прочитанными" at bounding box center [1415, 92] width 206 height 11
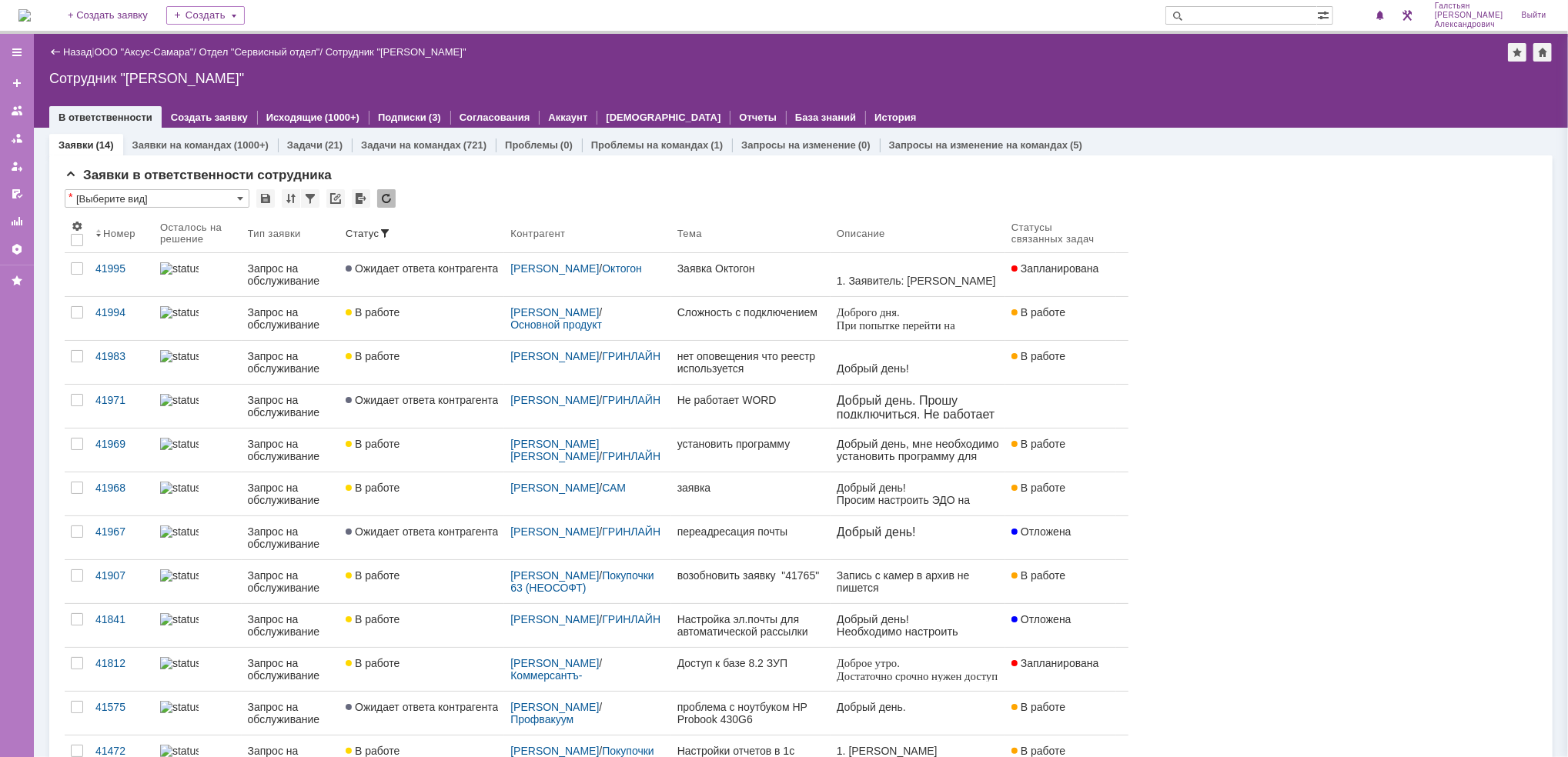
click at [1189, 99] on div at bounding box center [801, 102] width 1503 height 12
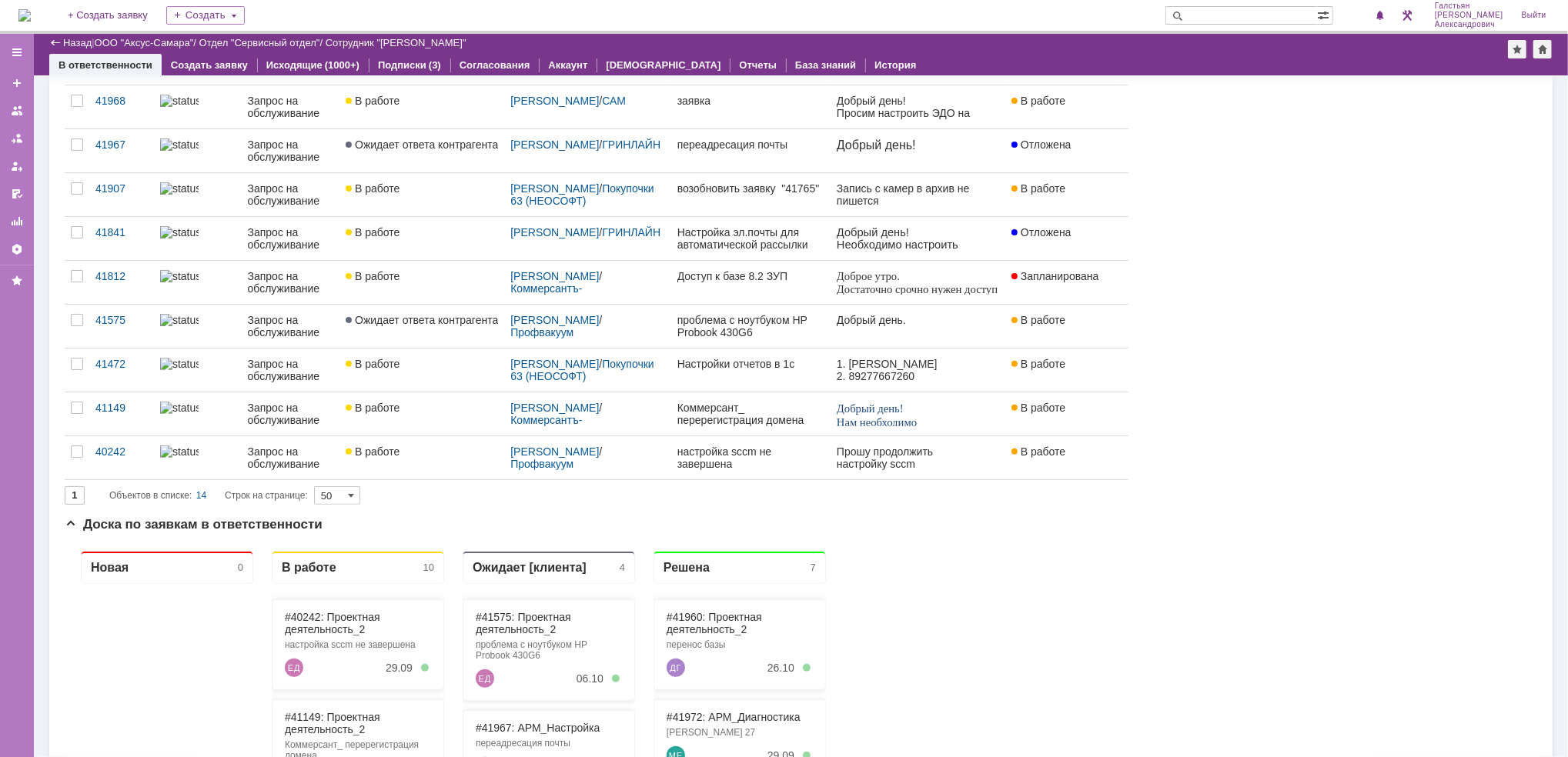
click at [31, 18] on img at bounding box center [24, 15] width 12 height 12
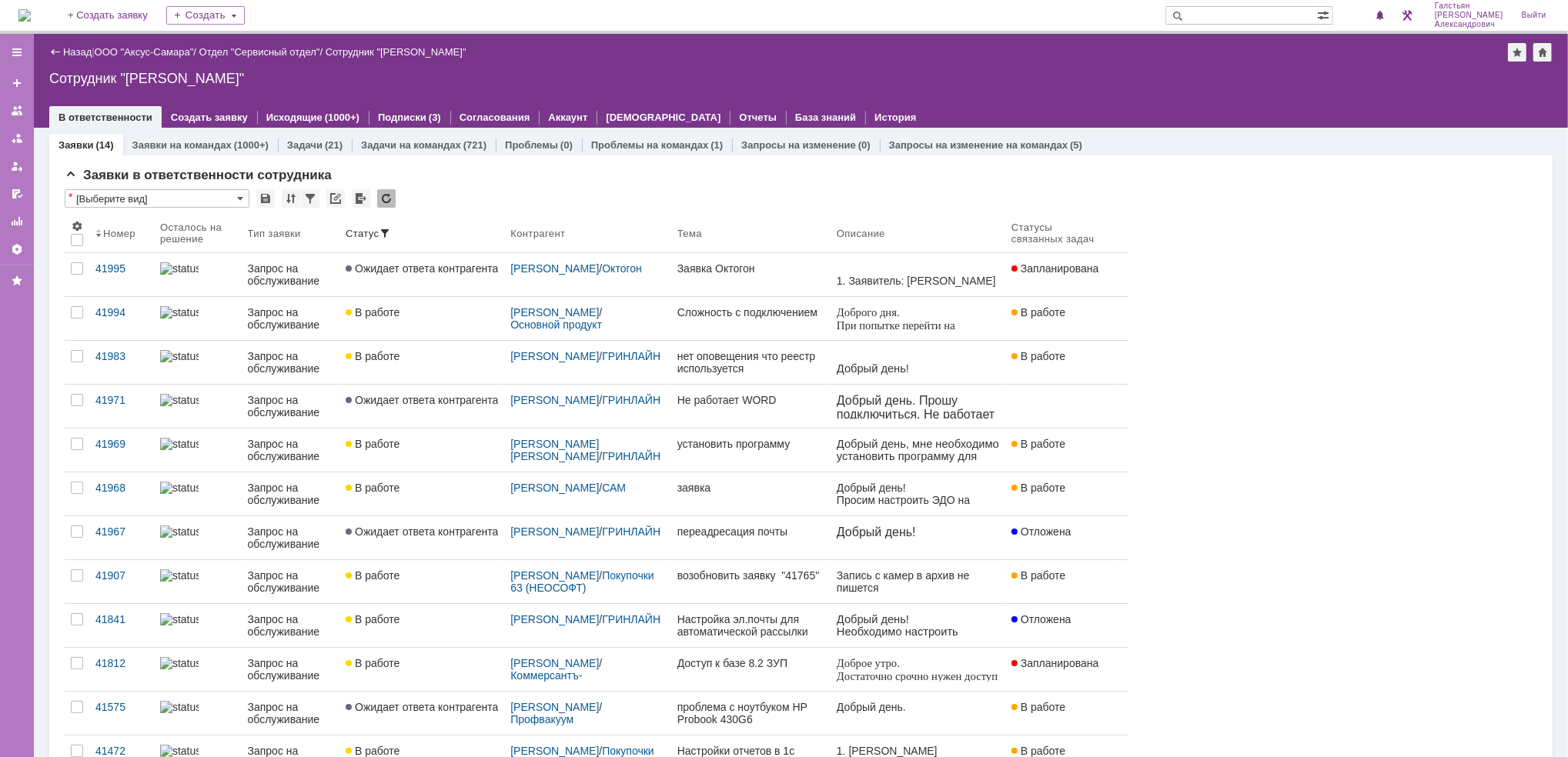
click at [31, 12] on img at bounding box center [24, 15] width 12 height 12
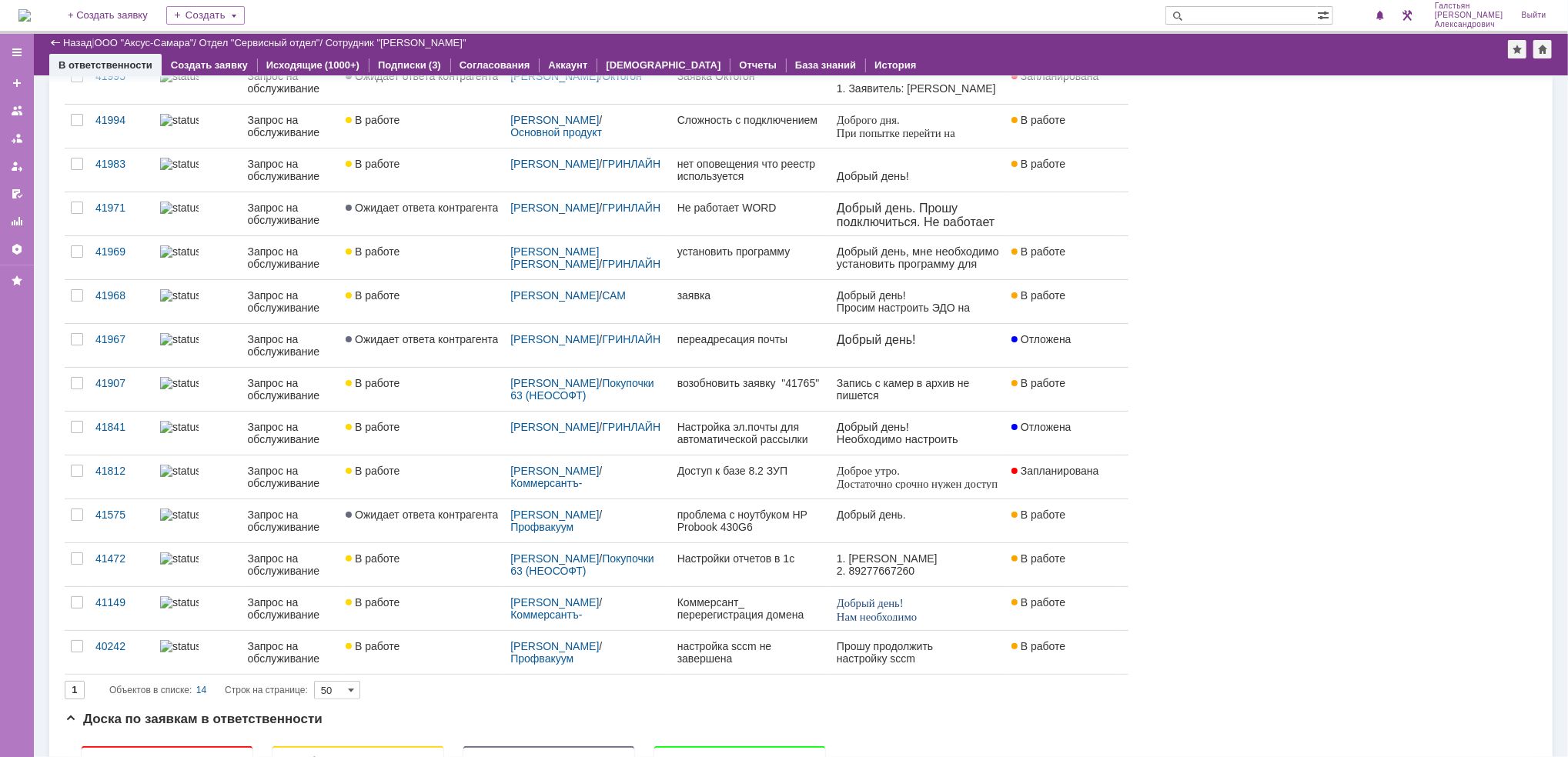
click at [31, 12] on img at bounding box center [24, 15] width 12 height 12
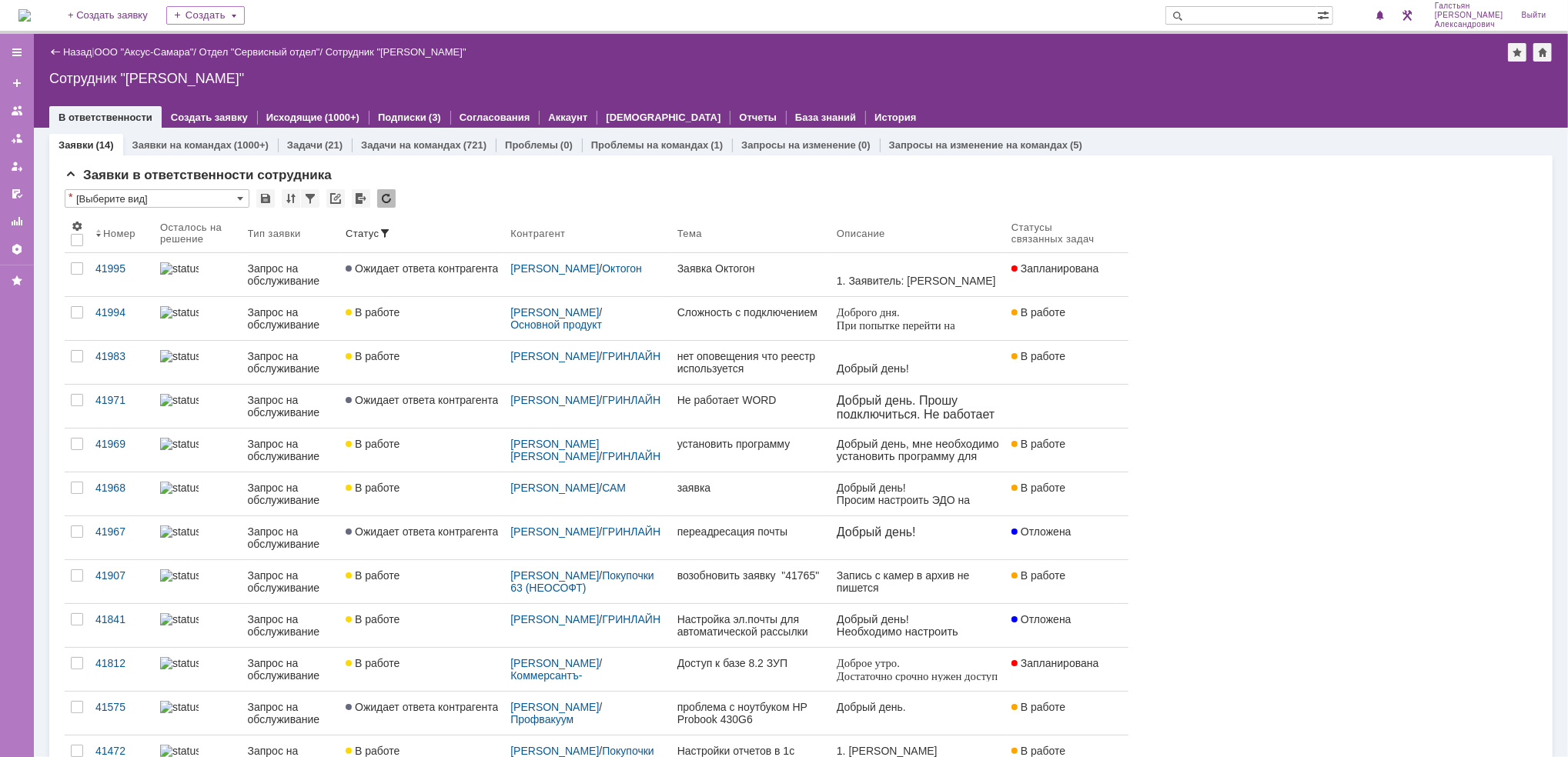
click at [31, 20] on img at bounding box center [24, 15] width 12 height 12
click at [1376, 21] on div "2" at bounding box center [1373, 15] width 31 height 18
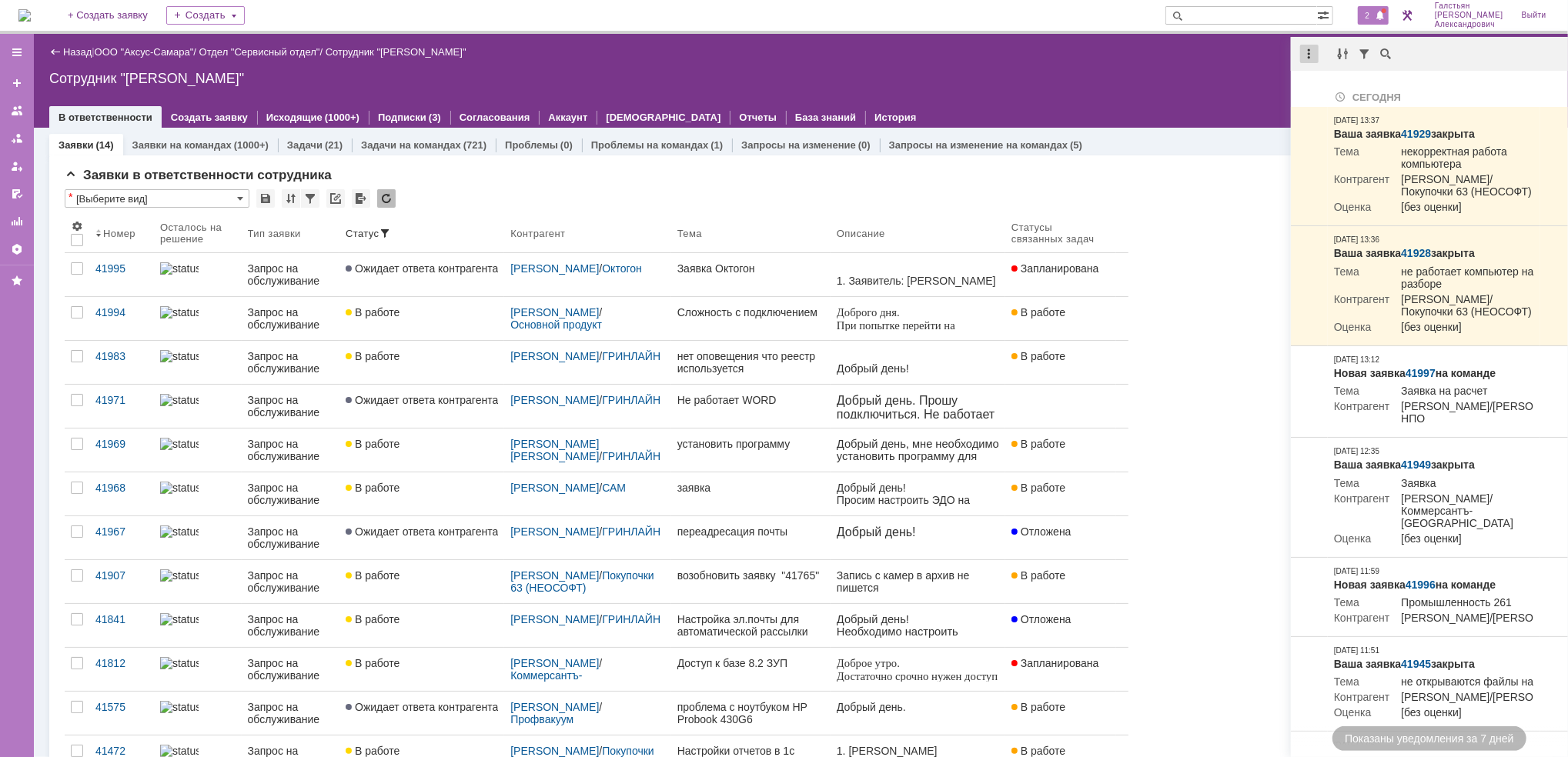
click at [1310, 49] on div at bounding box center [1309, 54] width 18 height 18
click at [1313, 88] on div "Отметить уведомления прочитанными" at bounding box center [1415, 92] width 206 height 11
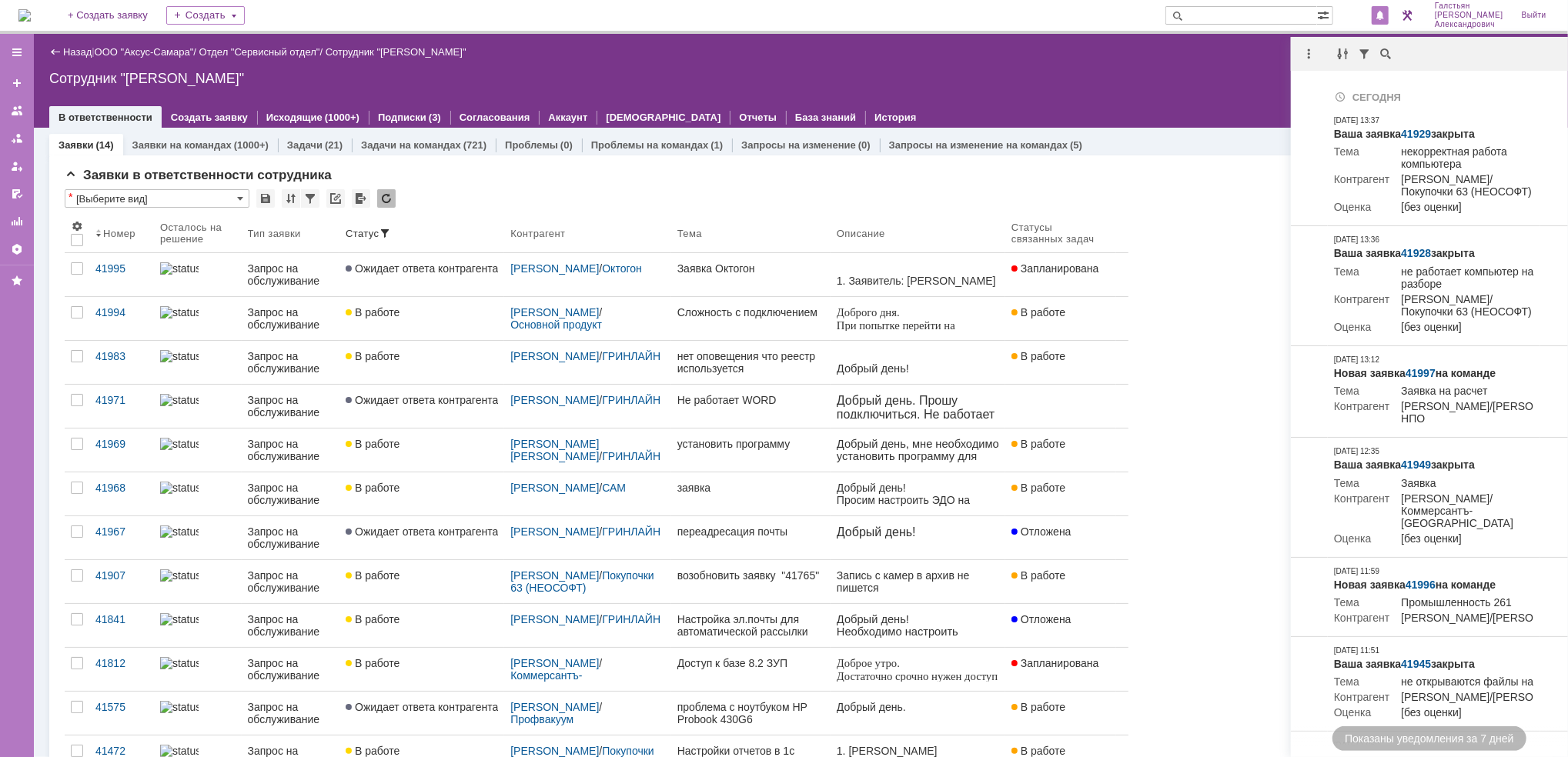
click at [31, 13] on img at bounding box center [24, 15] width 12 height 12
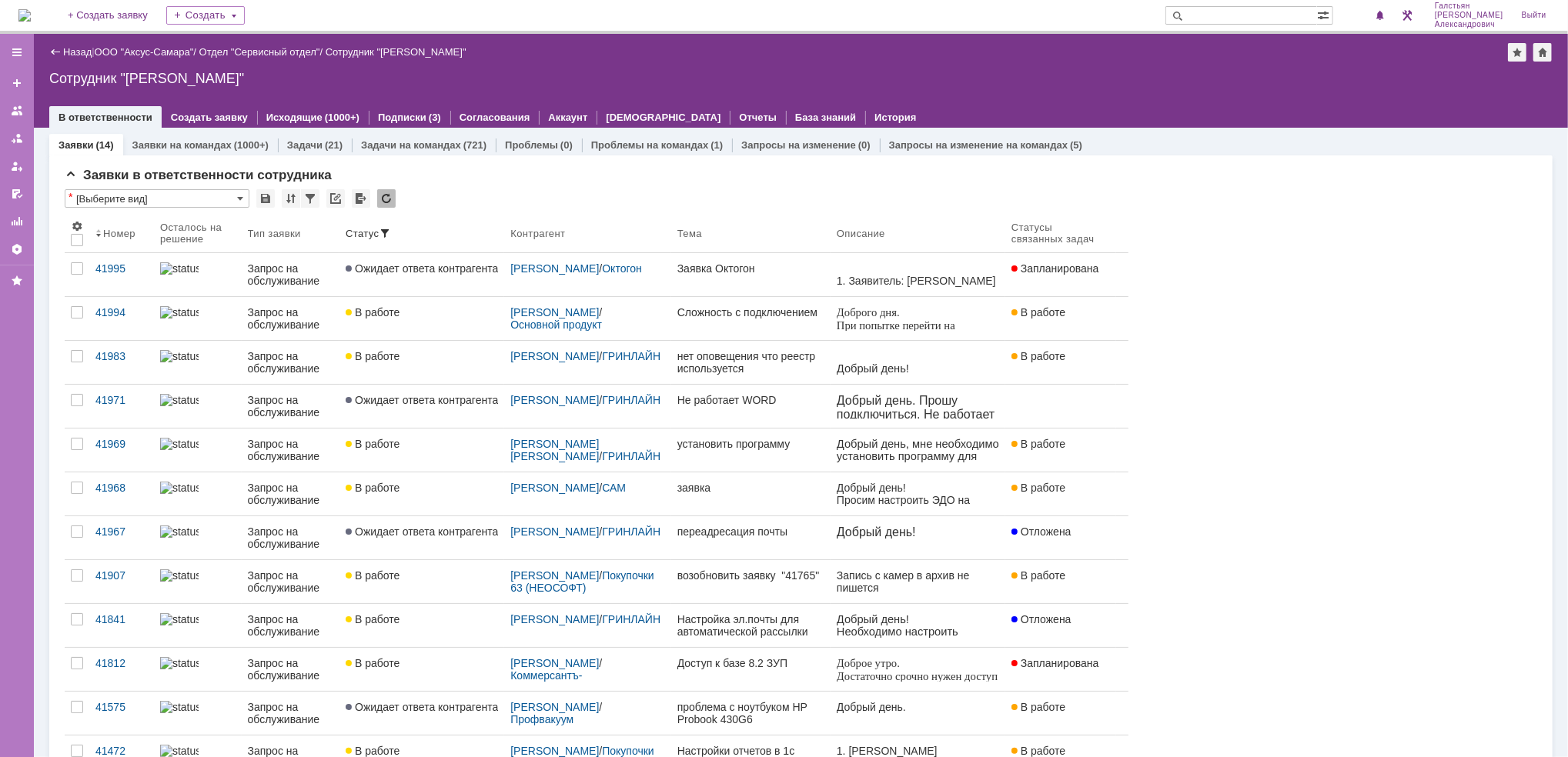
click at [31, 13] on img at bounding box center [24, 15] width 12 height 12
click at [1373, 17] on span "1" at bounding box center [1367, 15] width 14 height 11
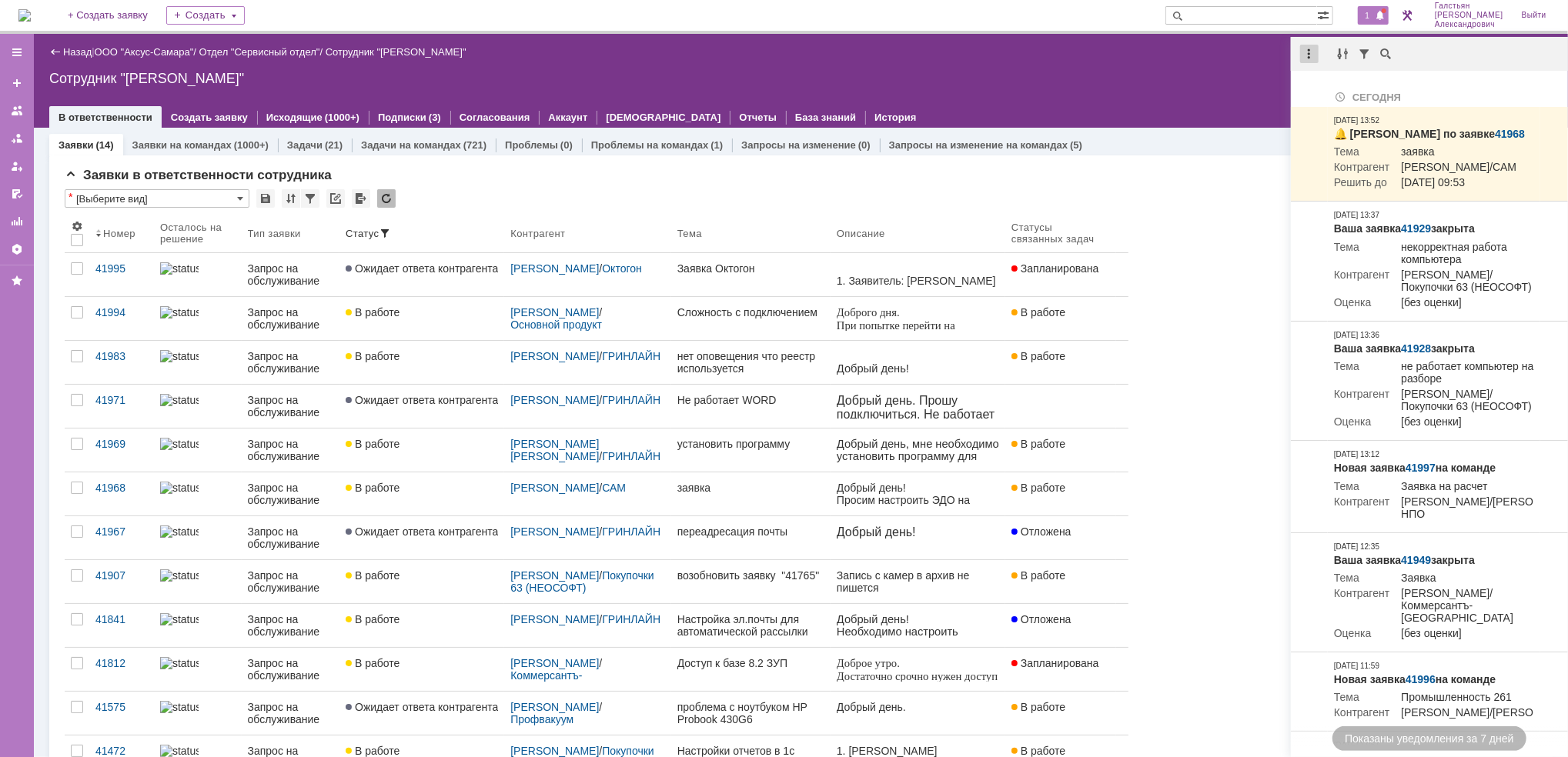
click at [1307, 51] on div at bounding box center [1309, 54] width 18 height 18
click at [1336, 102] on div "Отметить уведомления прочитанными" at bounding box center [1415, 93] width 225 height 23
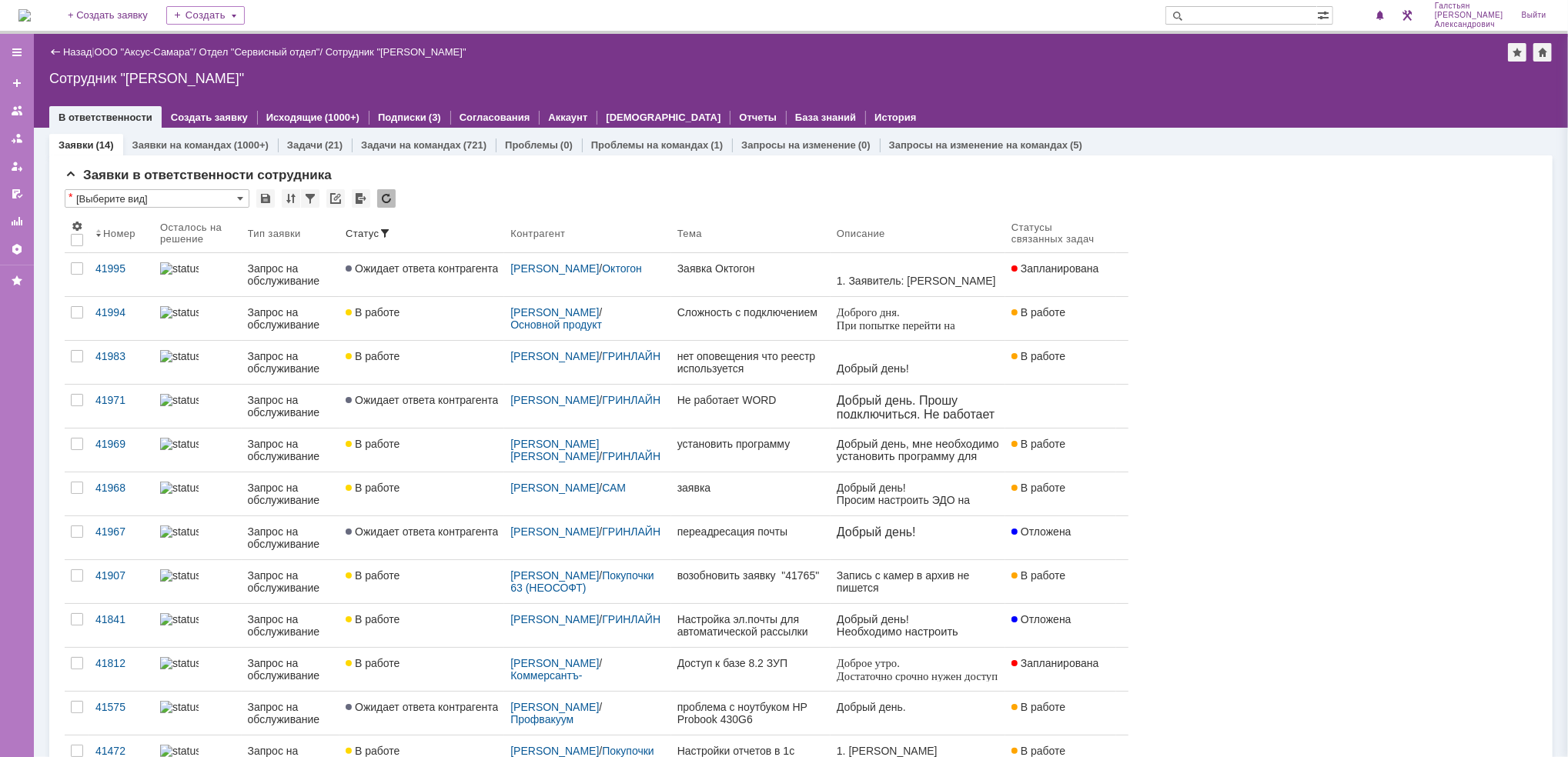
click at [1252, 122] on div "В ответственности Создать заявку Исходящие (1000+) Подписки (3) Согласования Ак…" at bounding box center [801, 117] width 1503 height 21
click at [31, 17] on img at bounding box center [24, 15] width 12 height 12
click at [1386, 21] on span at bounding box center [1380, 16] width 11 height 12
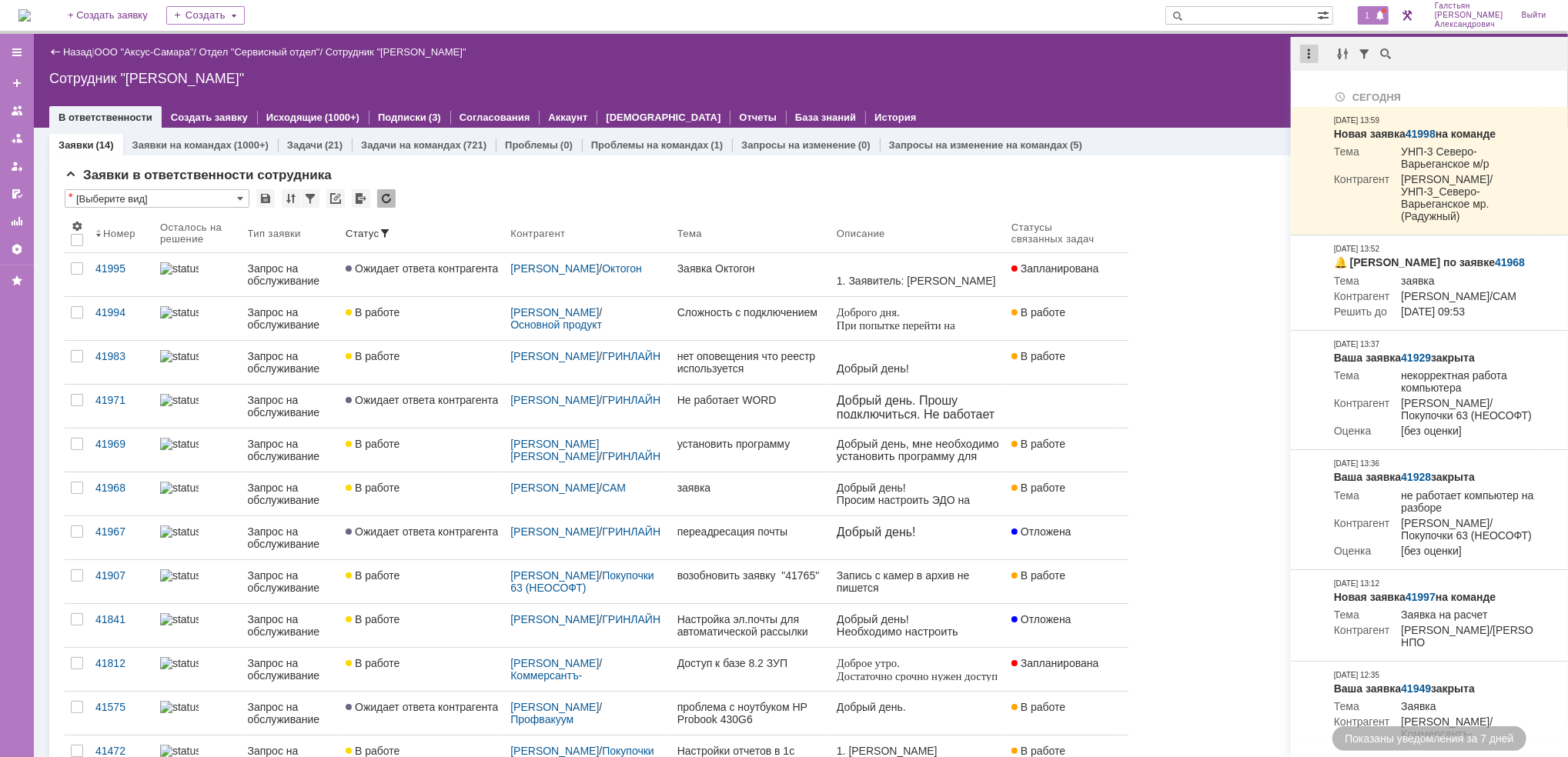
click at [1309, 49] on div at bounding box center [1309, 54] width 18 height 18
click at [1315, 82] on div "Отметить уведомления прочитанными" at bounding box center [1415, 93] width 225 height 23
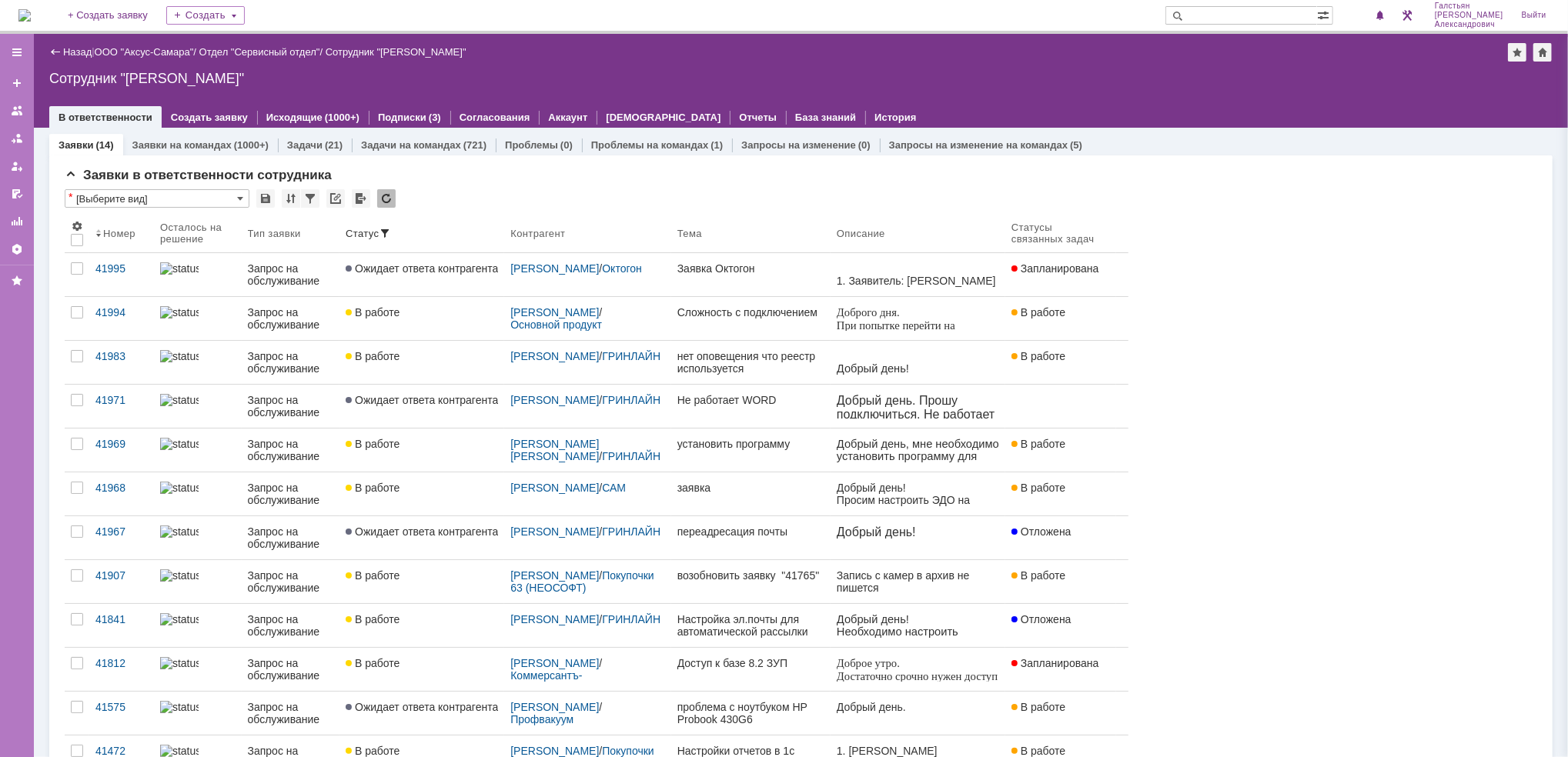
click at [1210, 103] on div at bounding box center [801, 102] width 1503 height 12
click at [27, 10] on img at bounding box center [24, 15] width 12 height 12
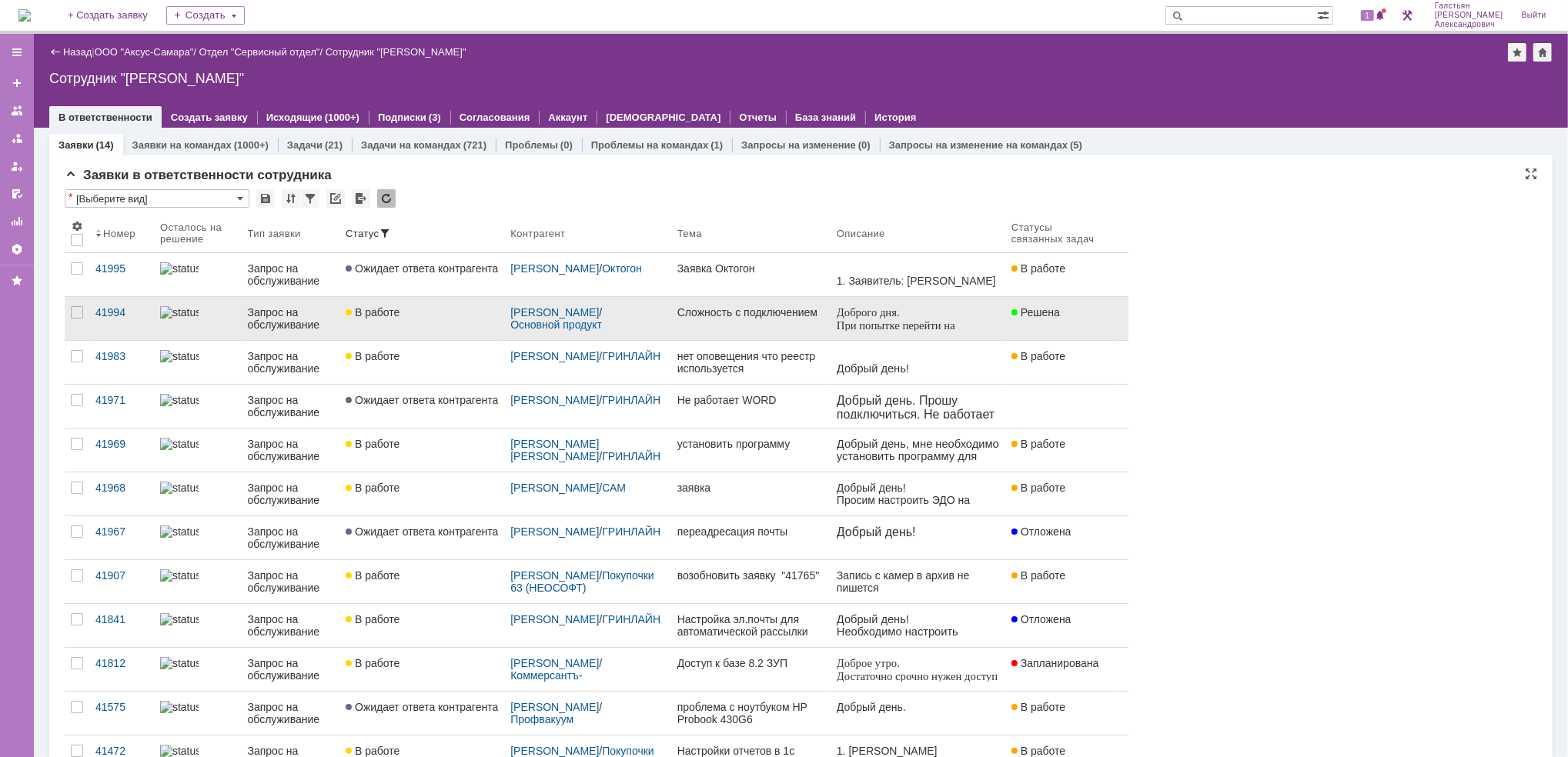
click at [466, 316] on div "В работе" at bounding box center [422, 312] width 153 height 12
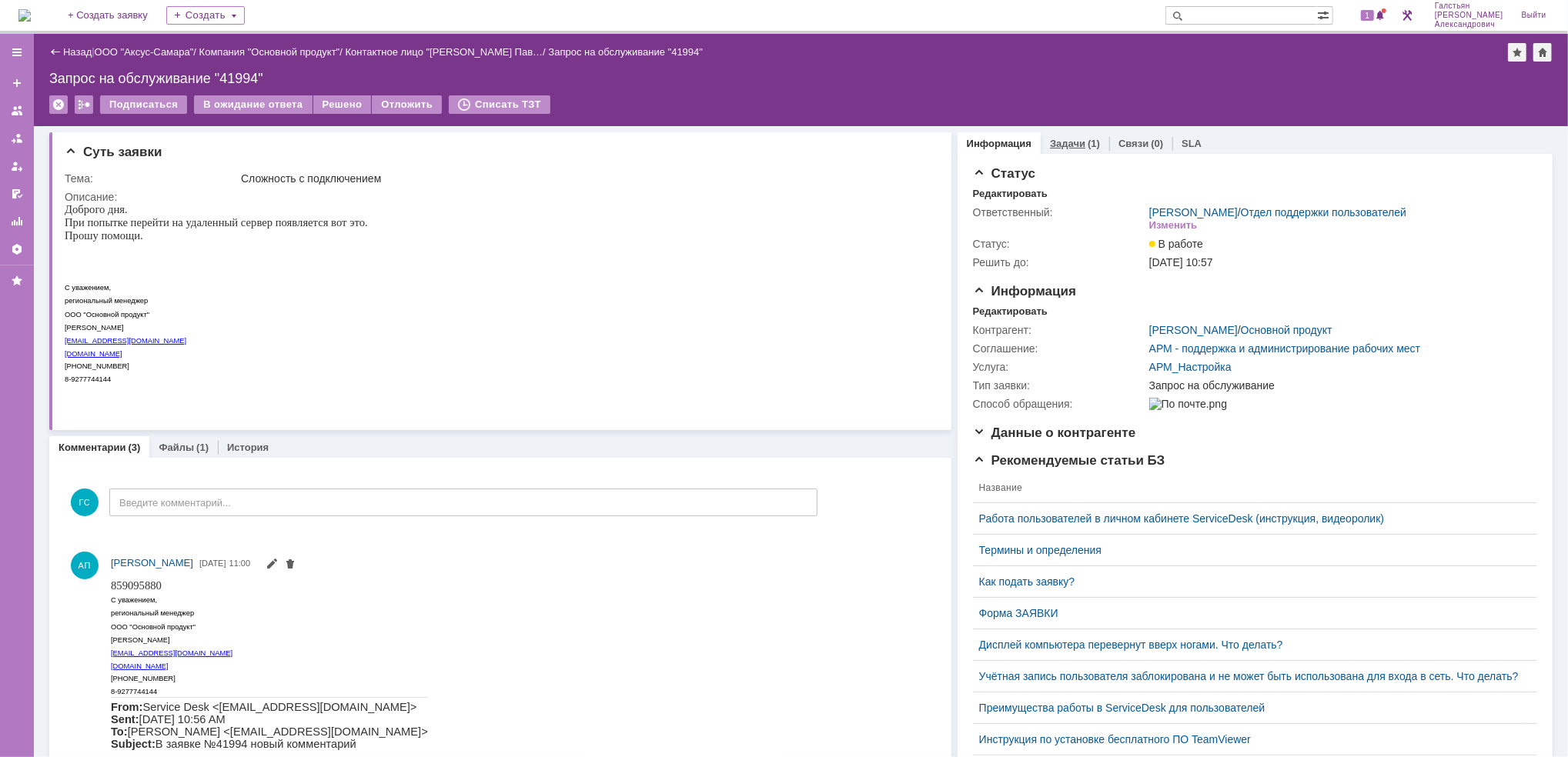
click at [1065, 144] on link "Задачи" at bounding box center [1067, 144] width 36 height 12
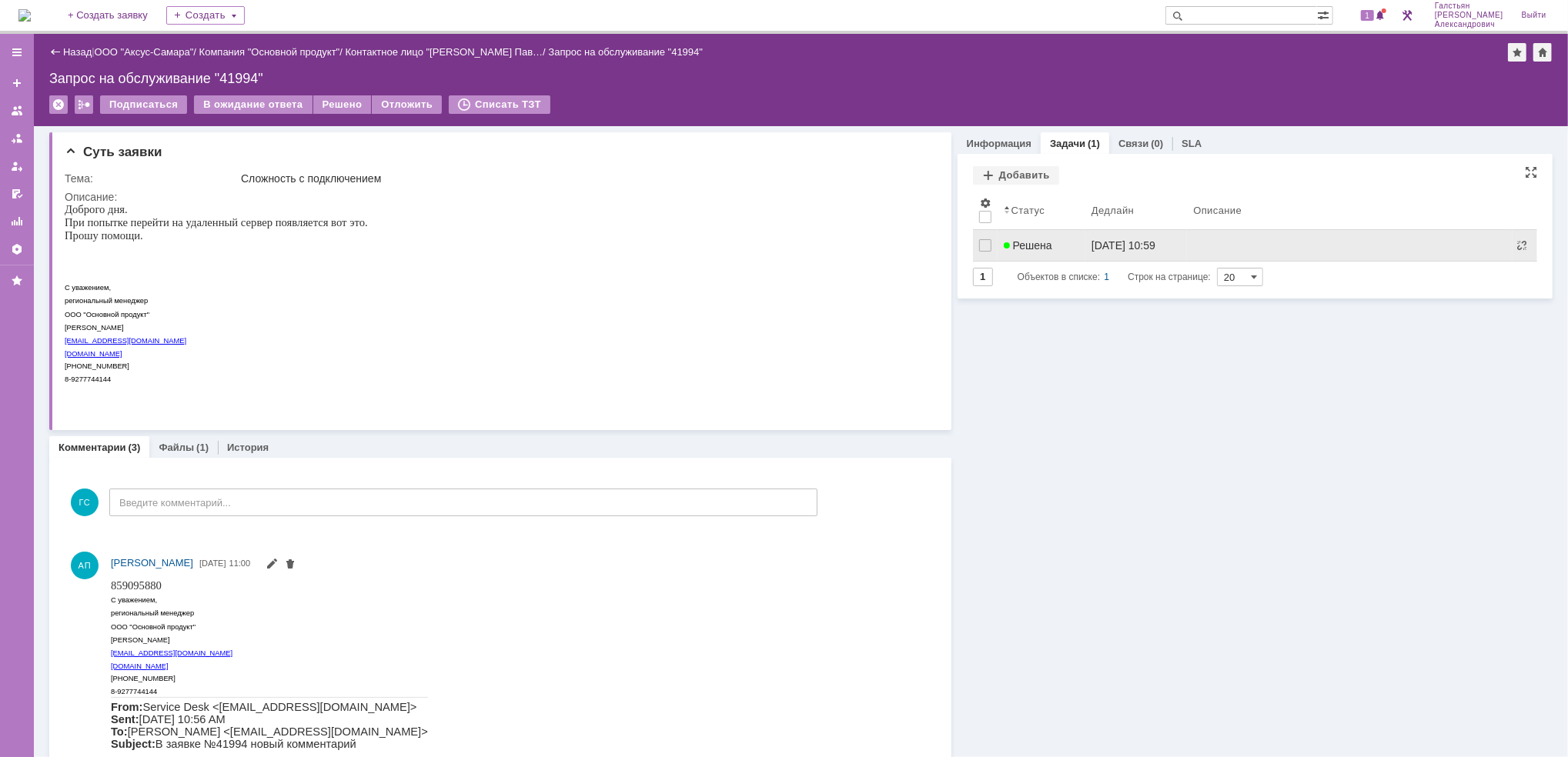
click at [1051, 244] on div "Решена" at bounding box center [1040, 245] width 75 height 12
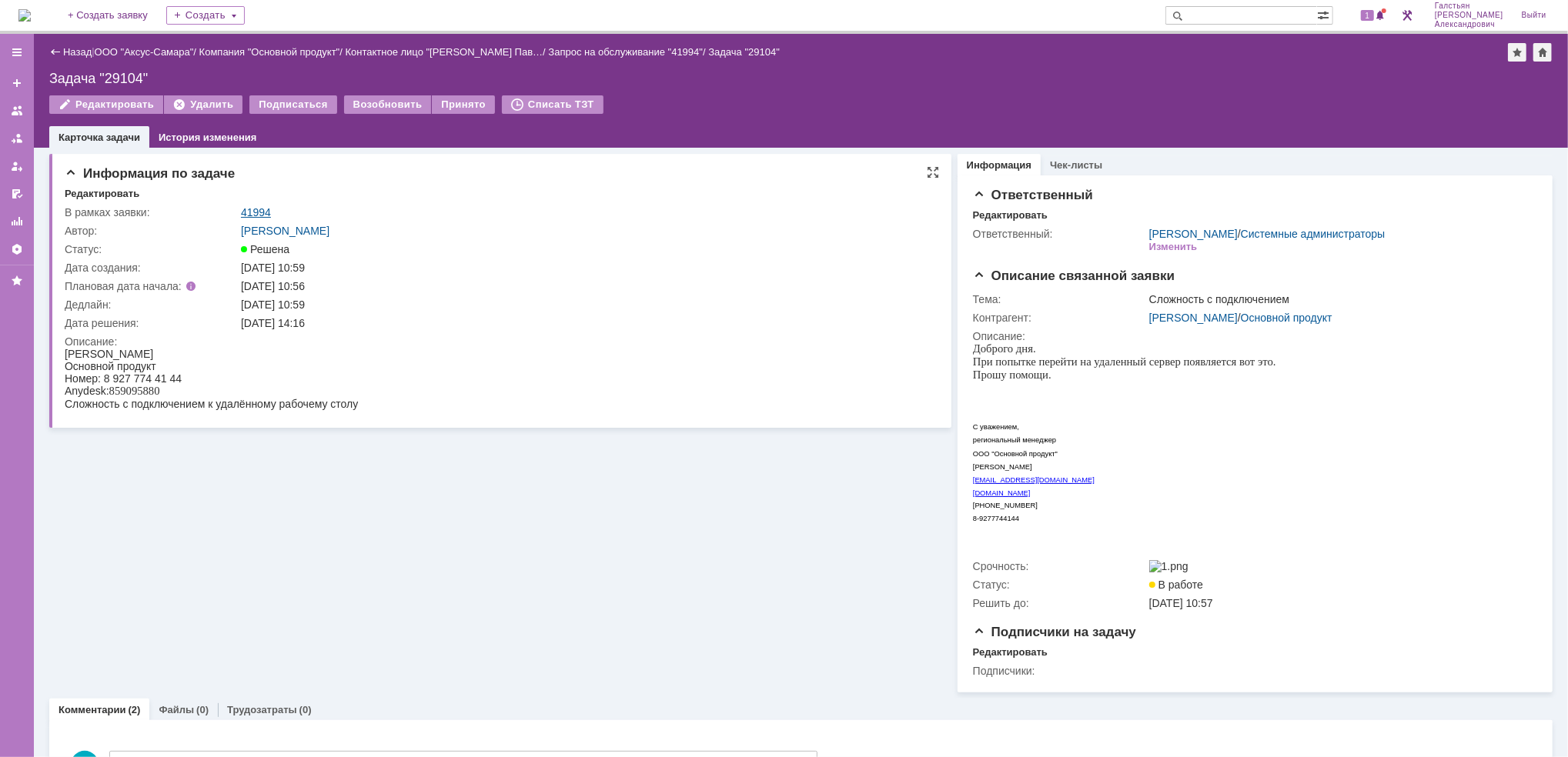
click at [257, 207] on link "41994" at bounding box center [256, 212] width 30 height 12
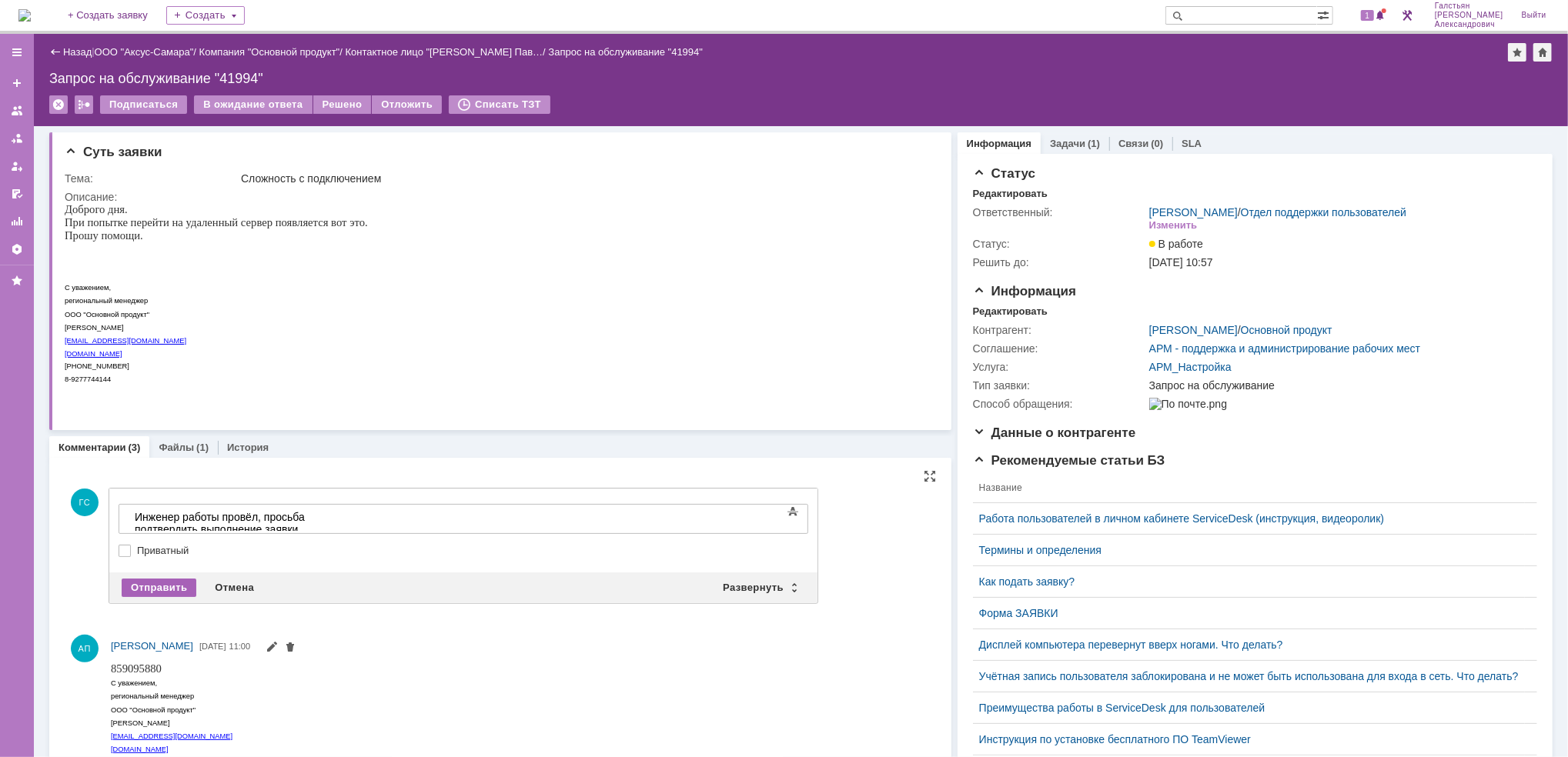
click at [127, 593] on div "Отправить" at bounding box center [159, 588] width 74 height 18
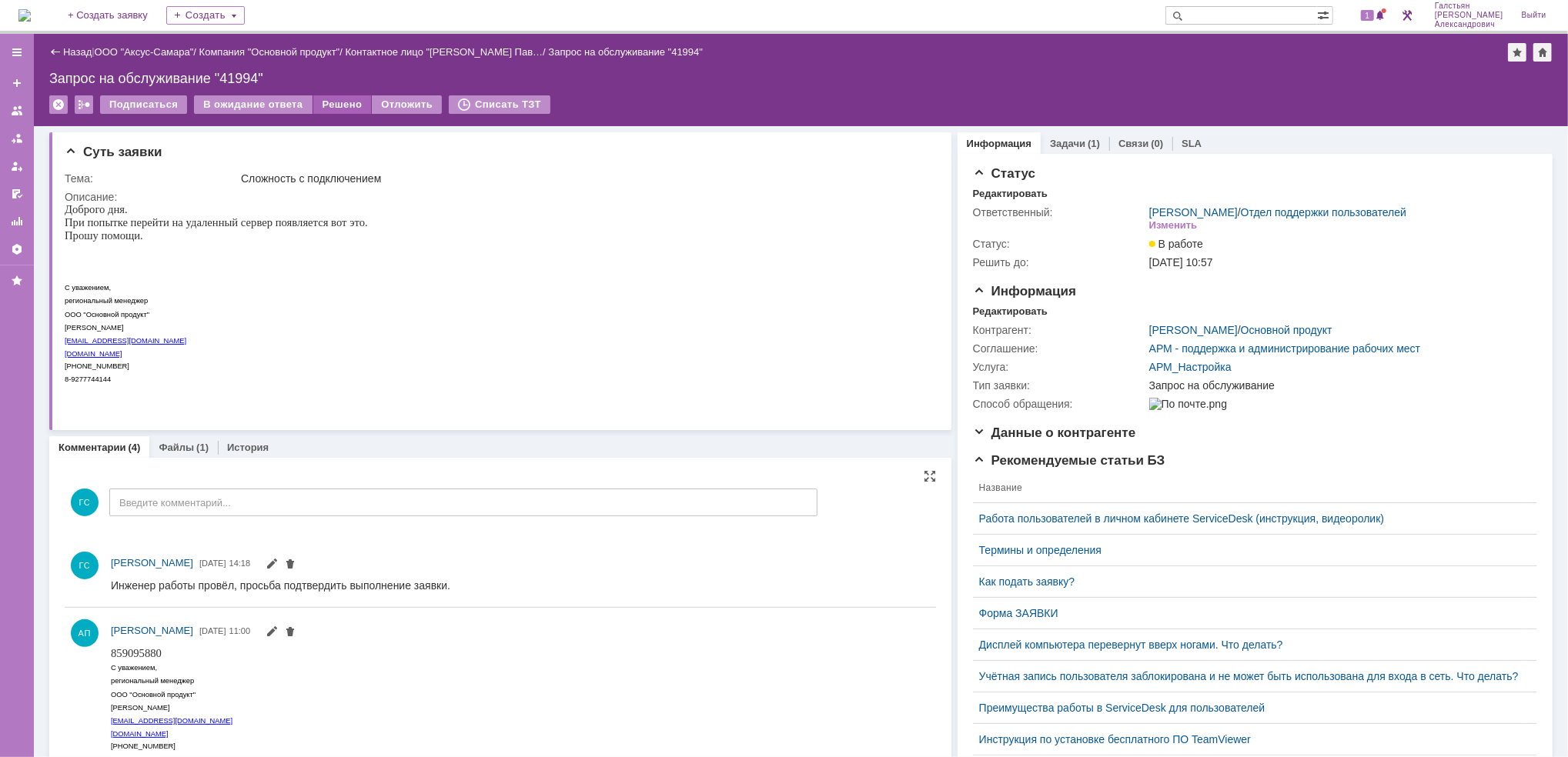
click at [346, 105] on div "Решено" at bounding box center [342, 105] width 59 height 18
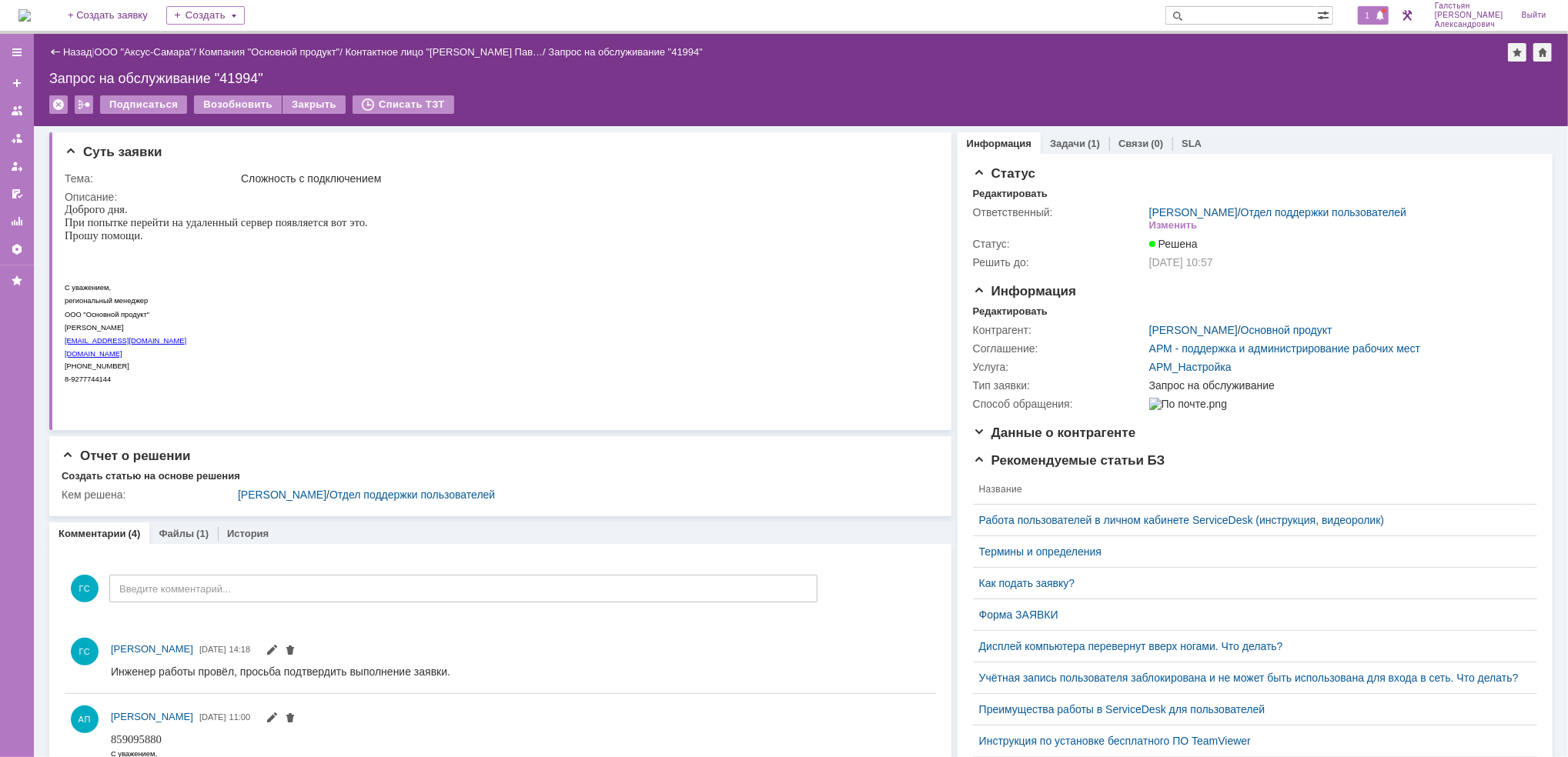
click at [1383, 10] on span at bounding box center [1380, 16] width 11 height 12
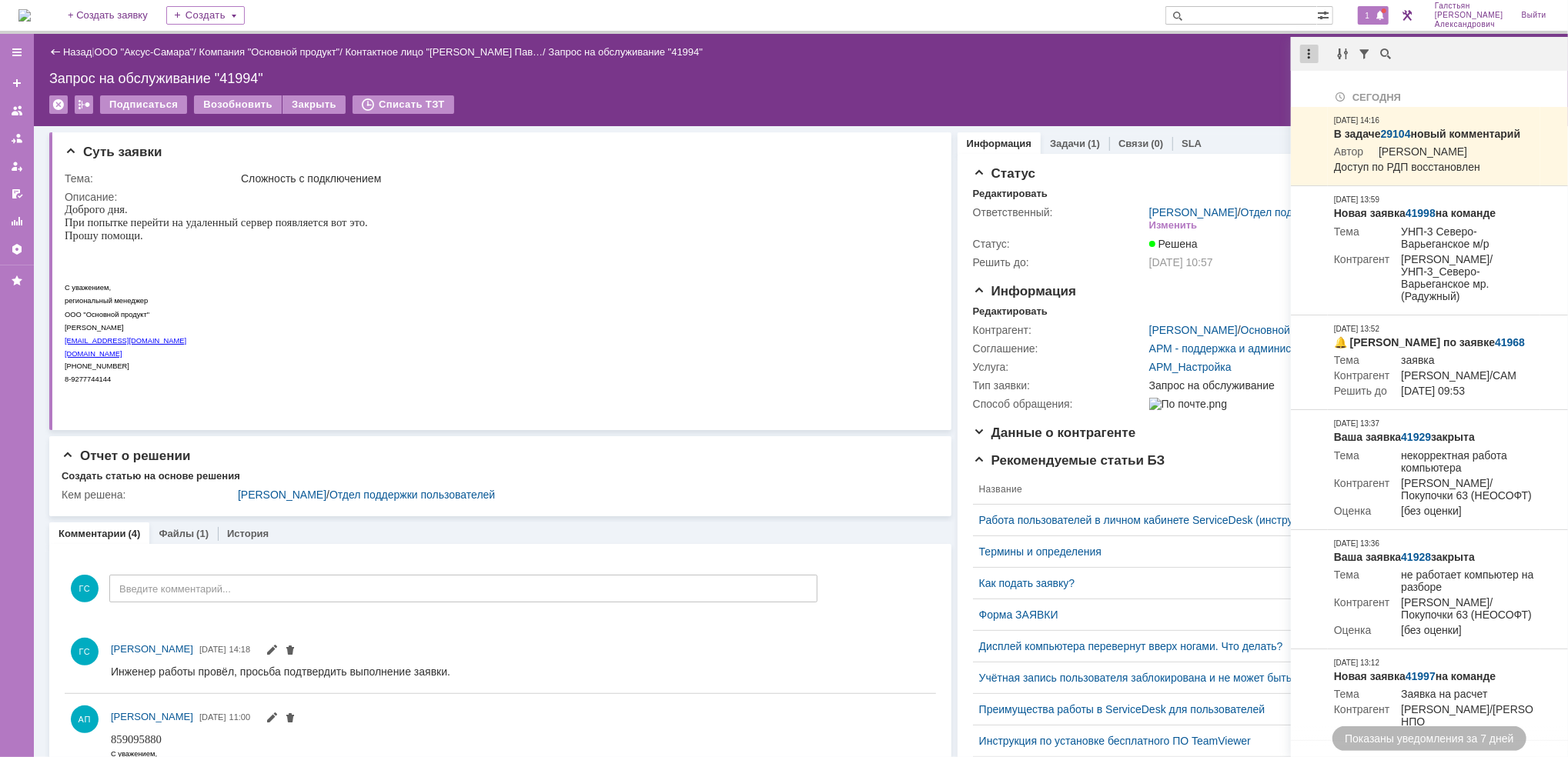
click at [1310, 50] on div at bounding box center [1309, 54] width 18 height 18
click at [1324, 91] on div "Отметить уведомления прочитанными" at bounding box center [1415, 92] width 206 height 11
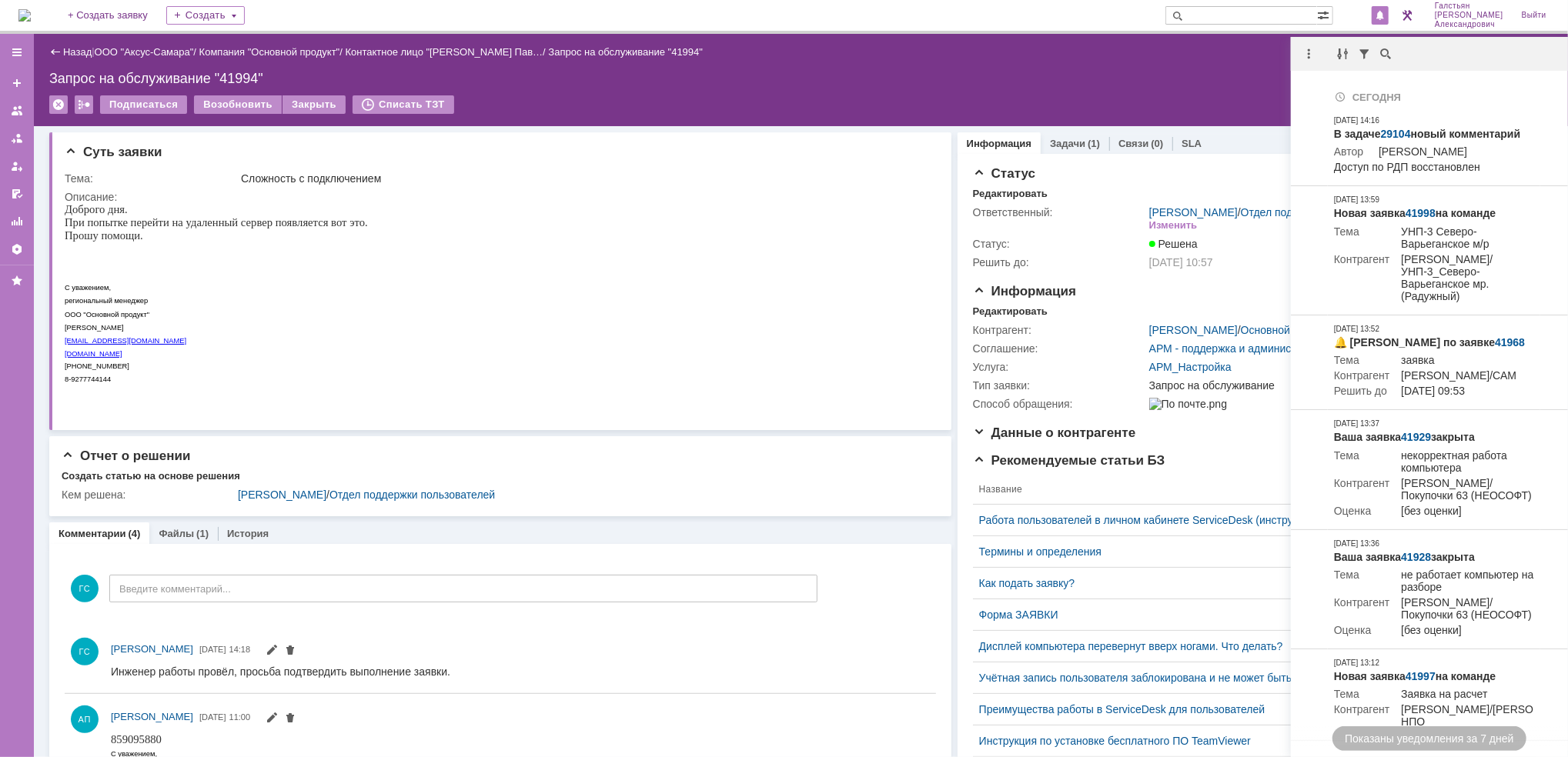
click at [31, 11] on img at bounding box center [24, 15] width 12 height 12
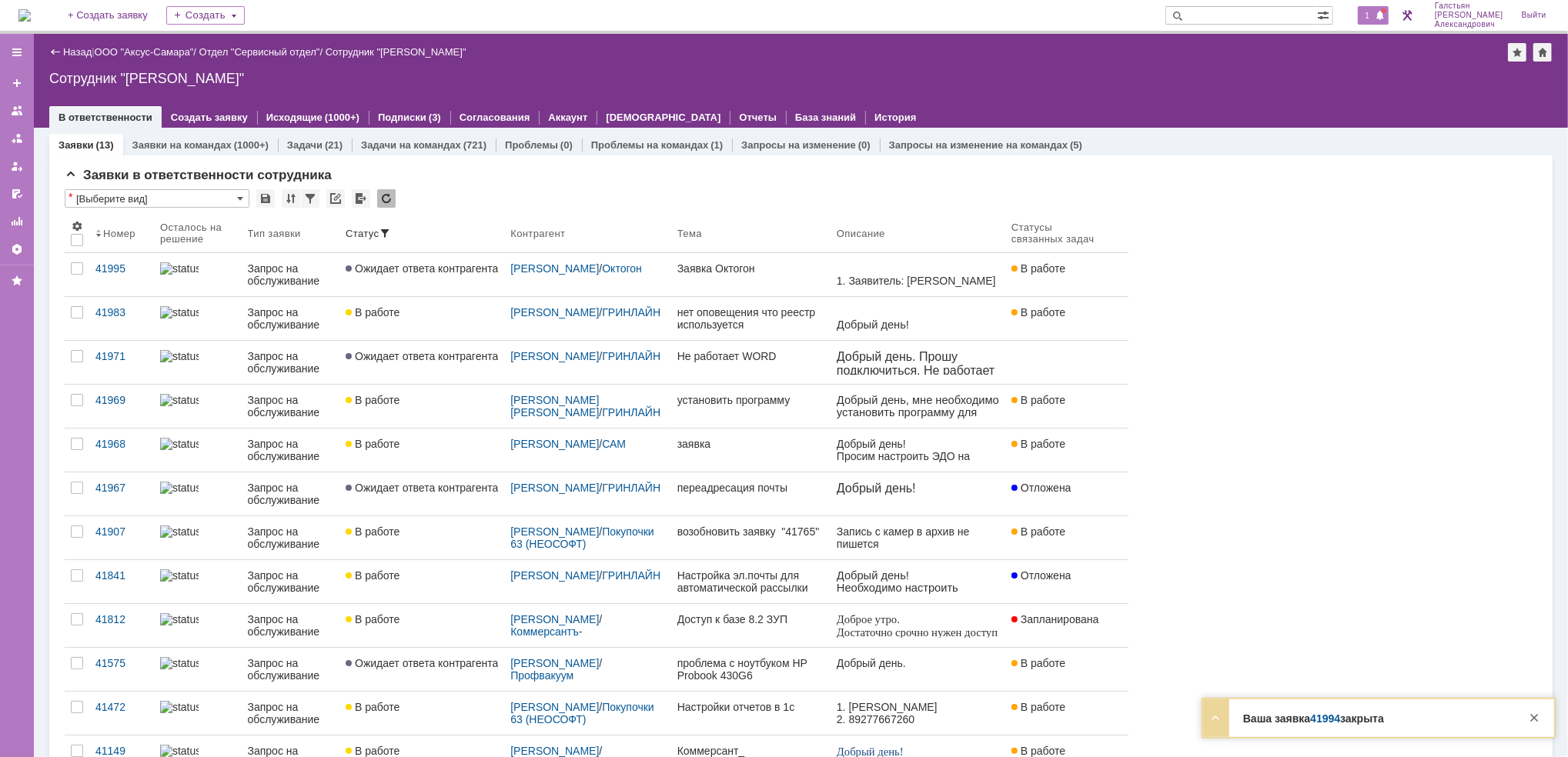
click at [1386, 17] on span at bounding box center [1380, 16] width 11 height 12
click at [1145, 86] on div "Назад | ООО "Аксус-Самара" / Отдел "Сервисный отдел" / Сотрудник "Галстьян Степ…" at bounding box center [801, 81] width 1534 height 94
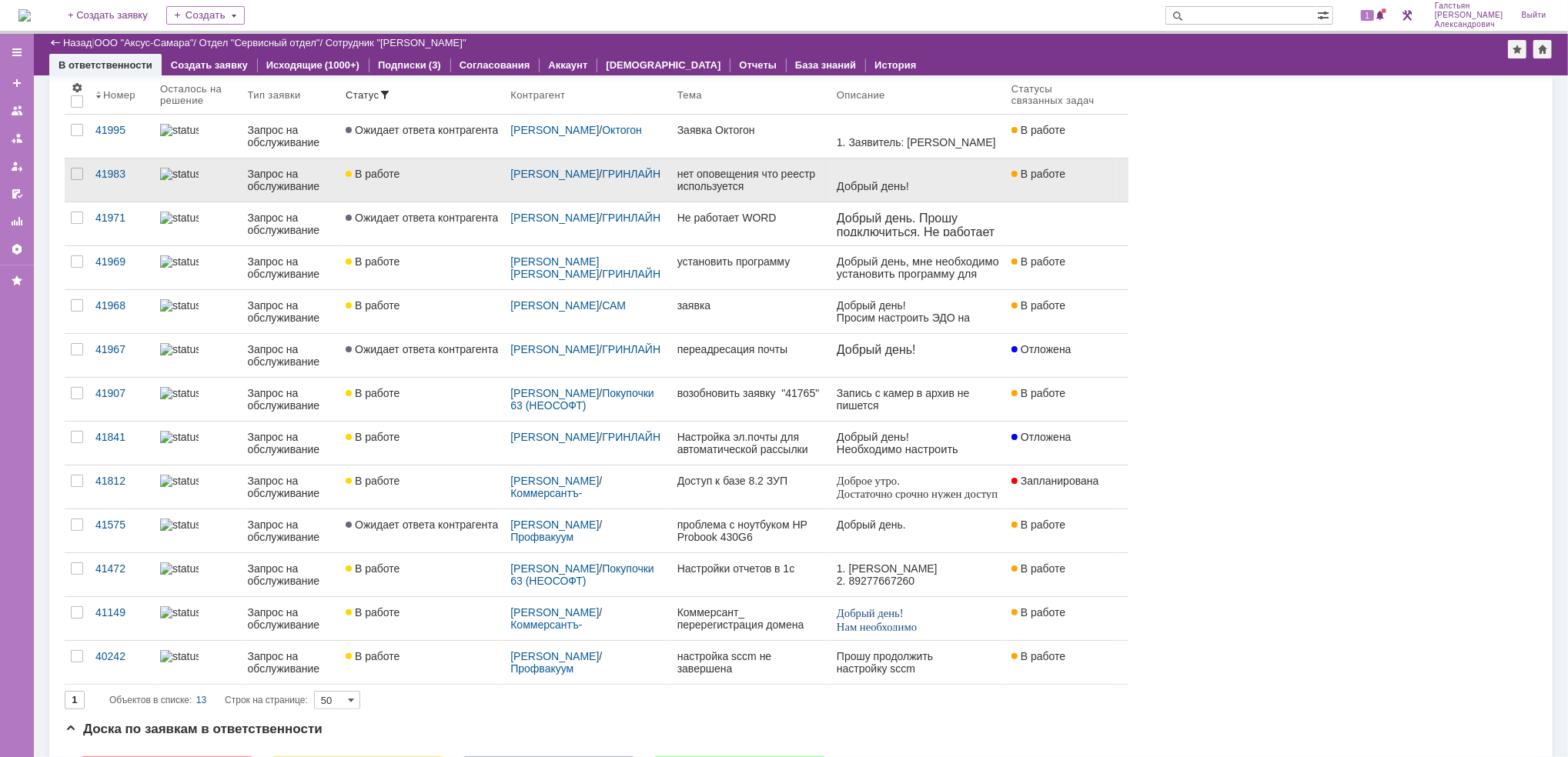
scroll to position [85, 0]
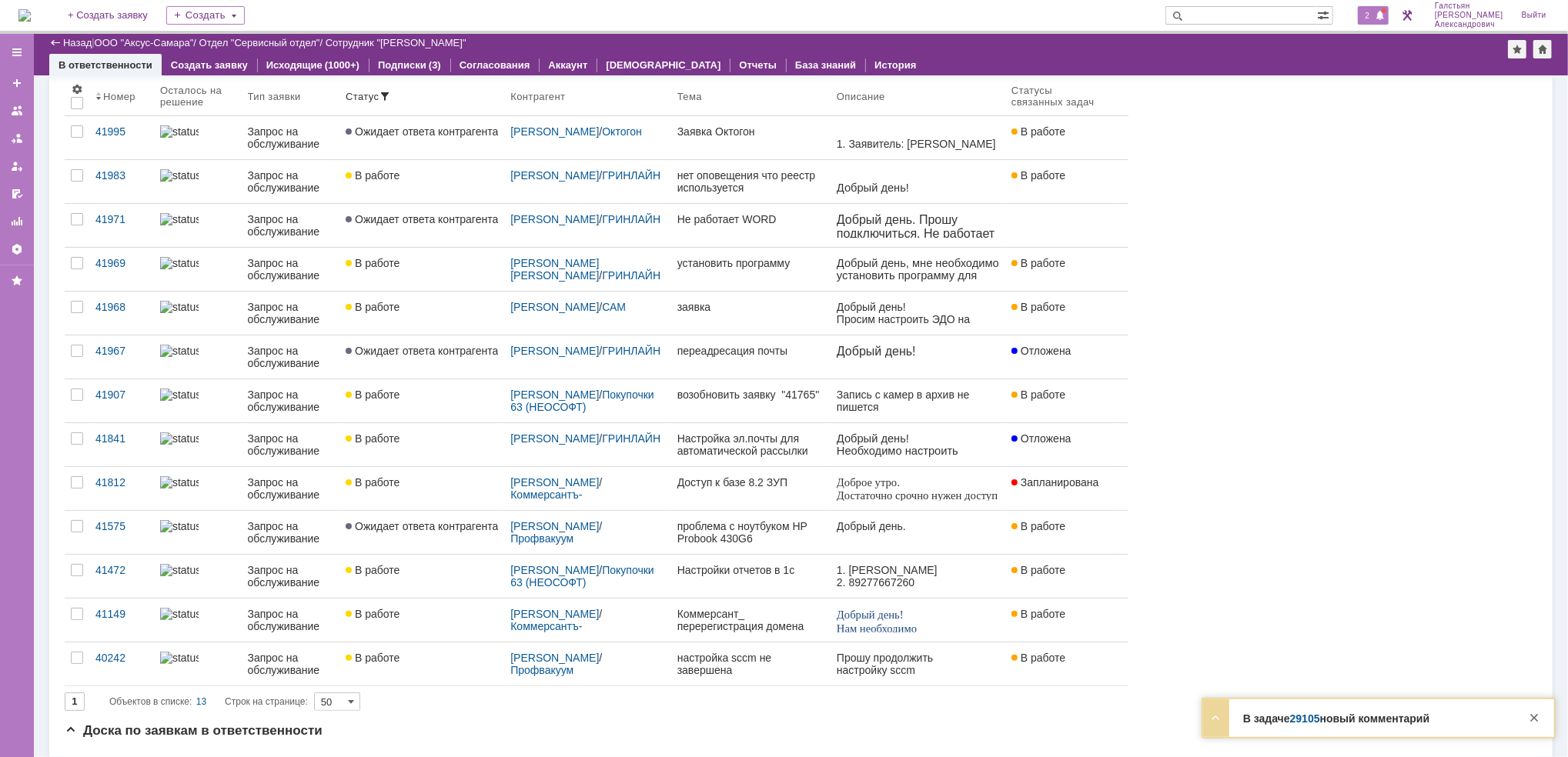
click at [1374, 17] on span "2" at bounding box center [1367, 15] width 14 height 11
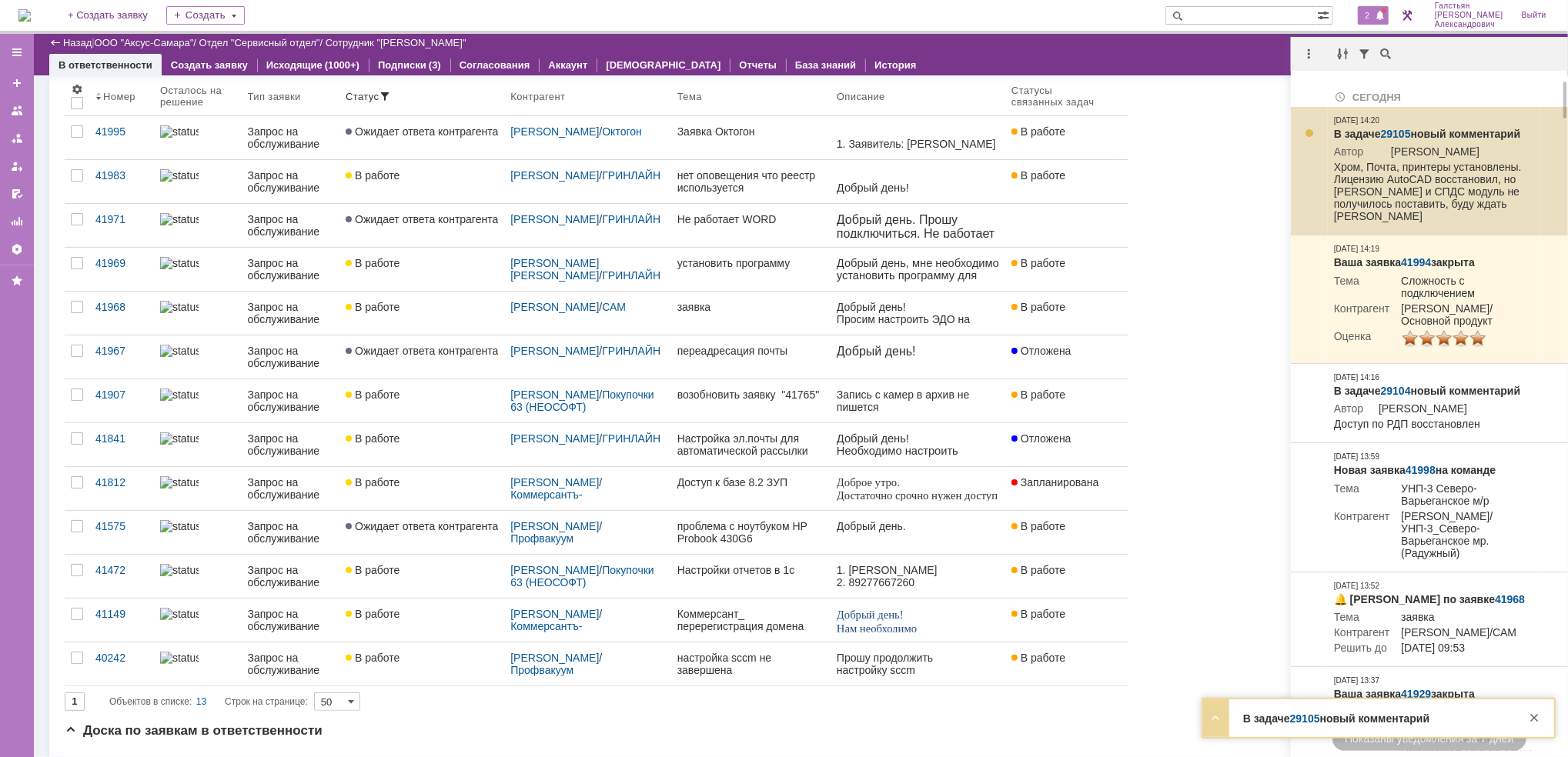
click at [1397, 135] on link "29105" at bounding box center [1395, 134] width 30 height 12
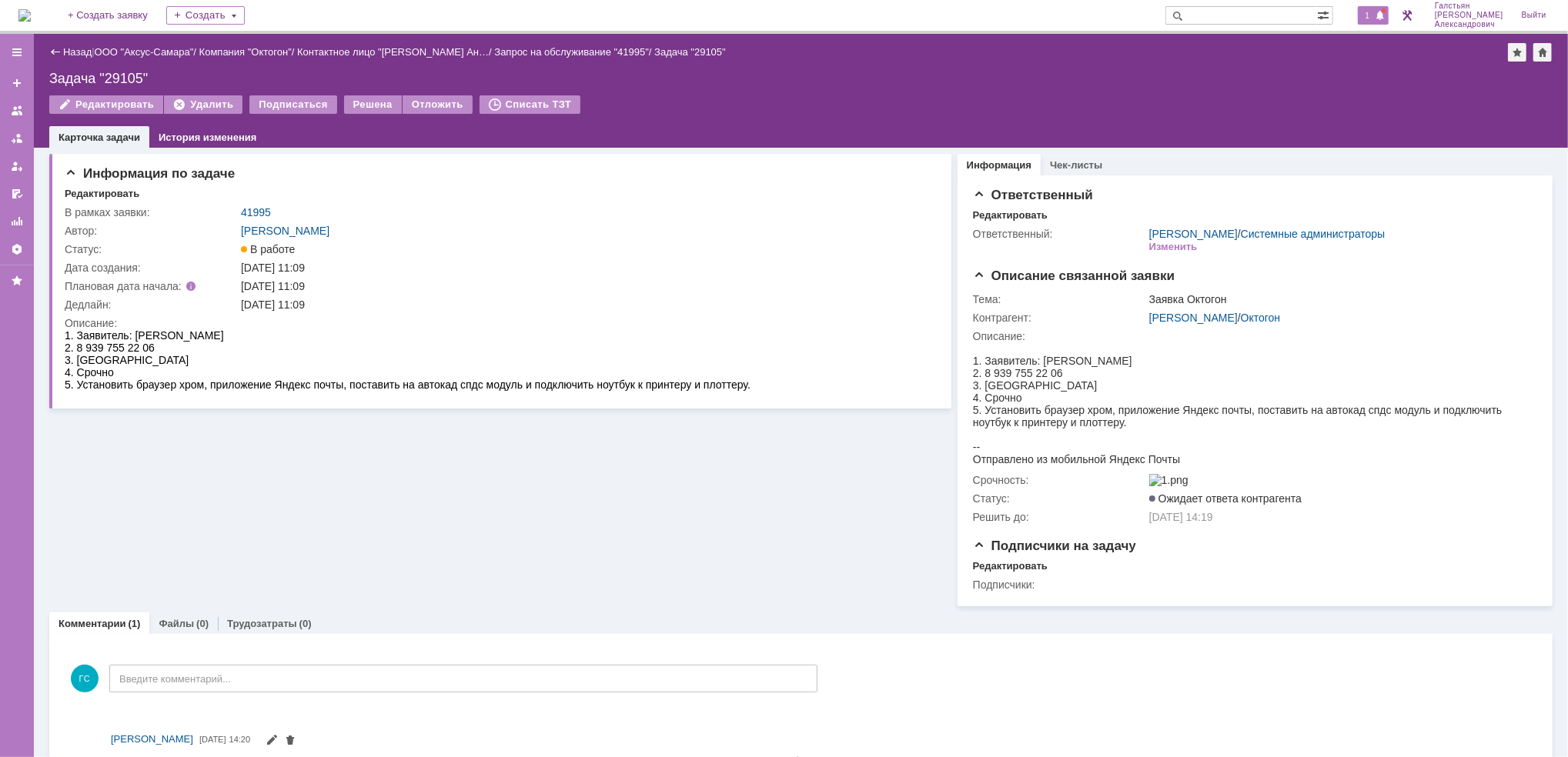
click at [1381, 10] on span at bounding box center [1380, 16] width 11 height 12
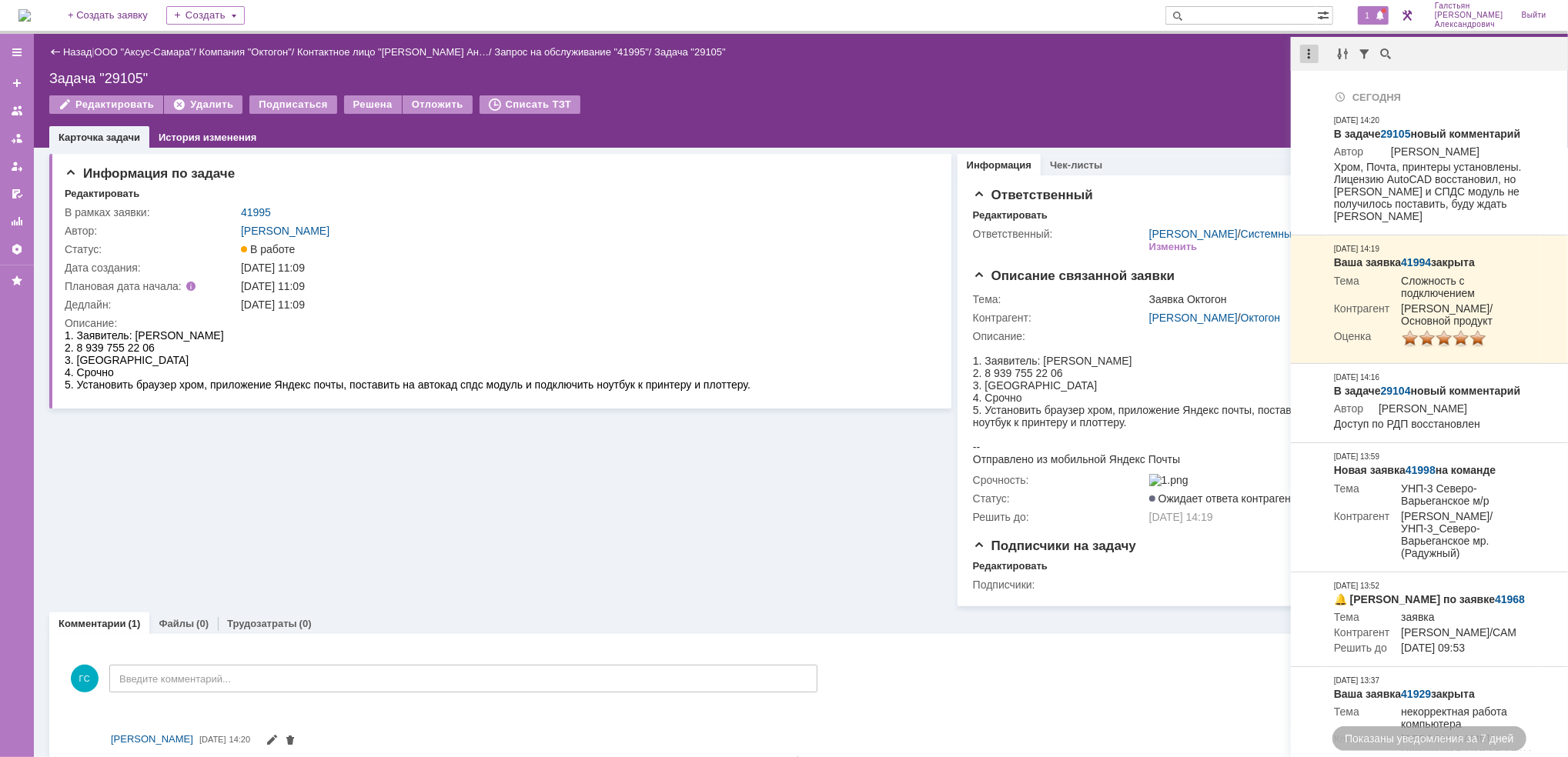
click at [1309, 51] on div at bounding box center [1309, 54] width 18 height 18
click at [1314, 89] on div "Отметить уведомления прочитанными" at bounding box center [1415, 92] width 206 height 11
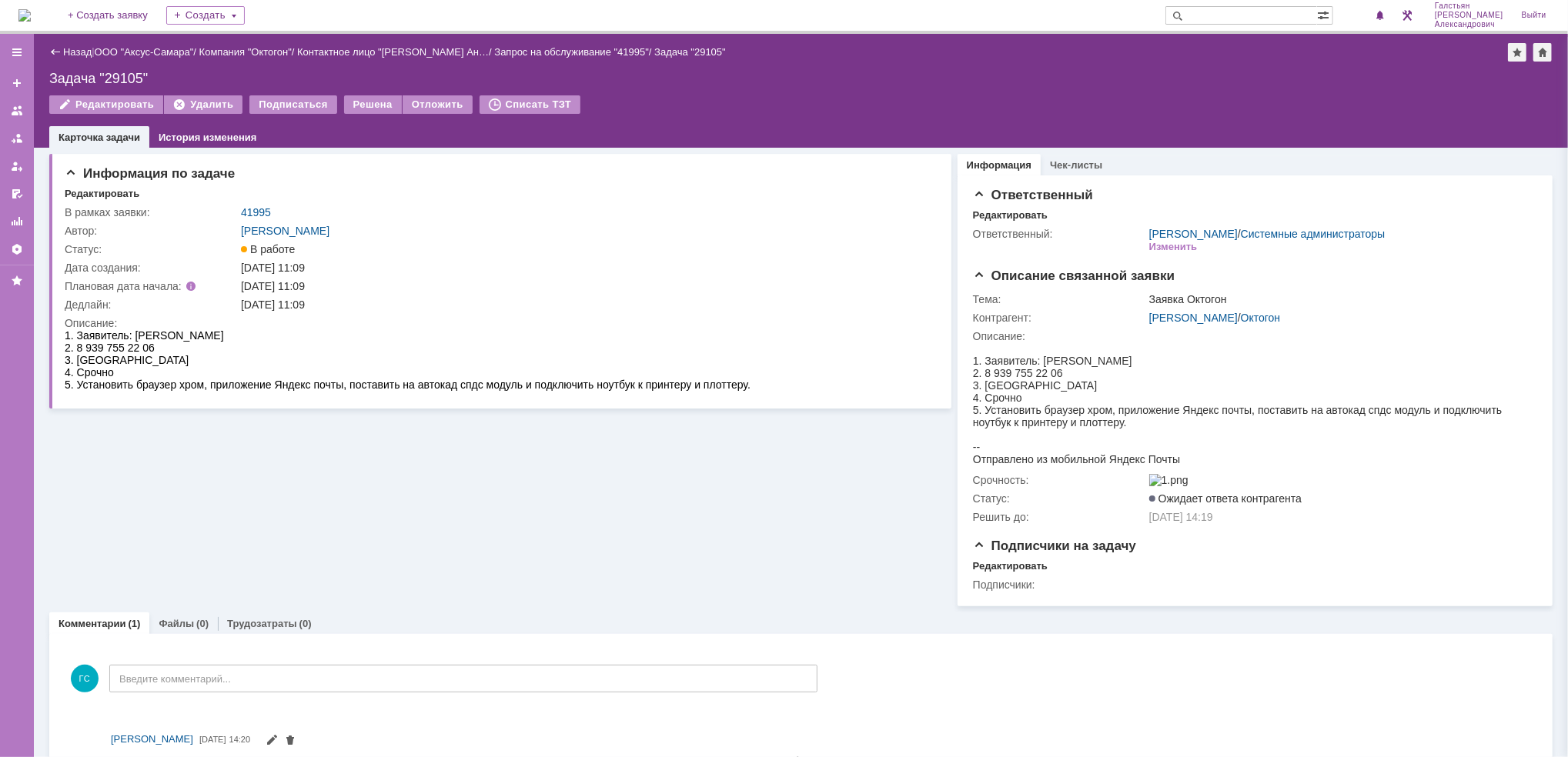
click at [17, 17] on div "На домашнюю + Создать заявку Создать [PERSON_NAME]" at bounding box center [784, 17] width 1568 height 34
click at [26, 17] on img at bounding box center [24, 15] width 12 height 12
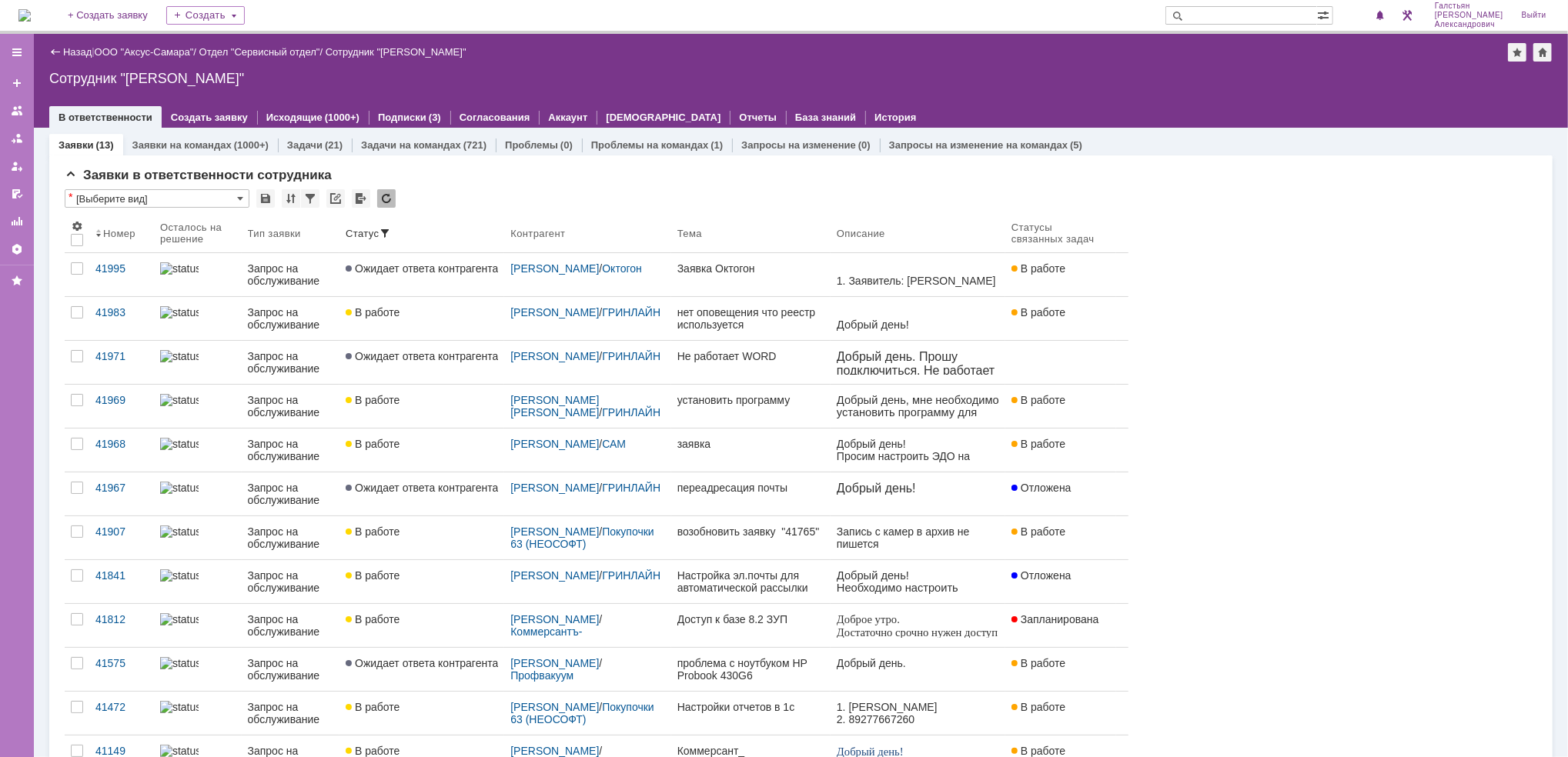
click at [30, 9] on img at bounding box center [24, 15] width 12 height 12
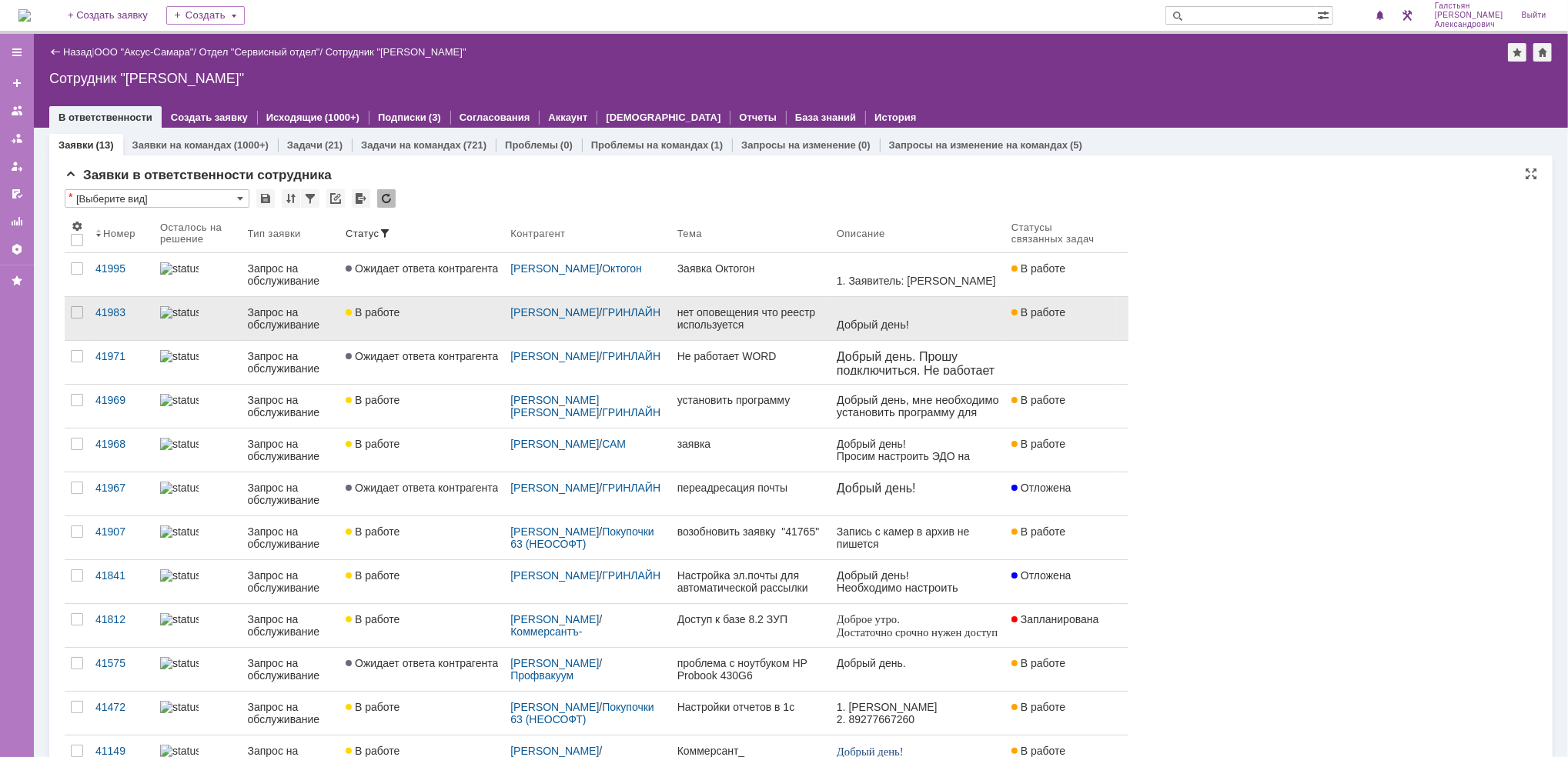
scroll to position [70, 0]
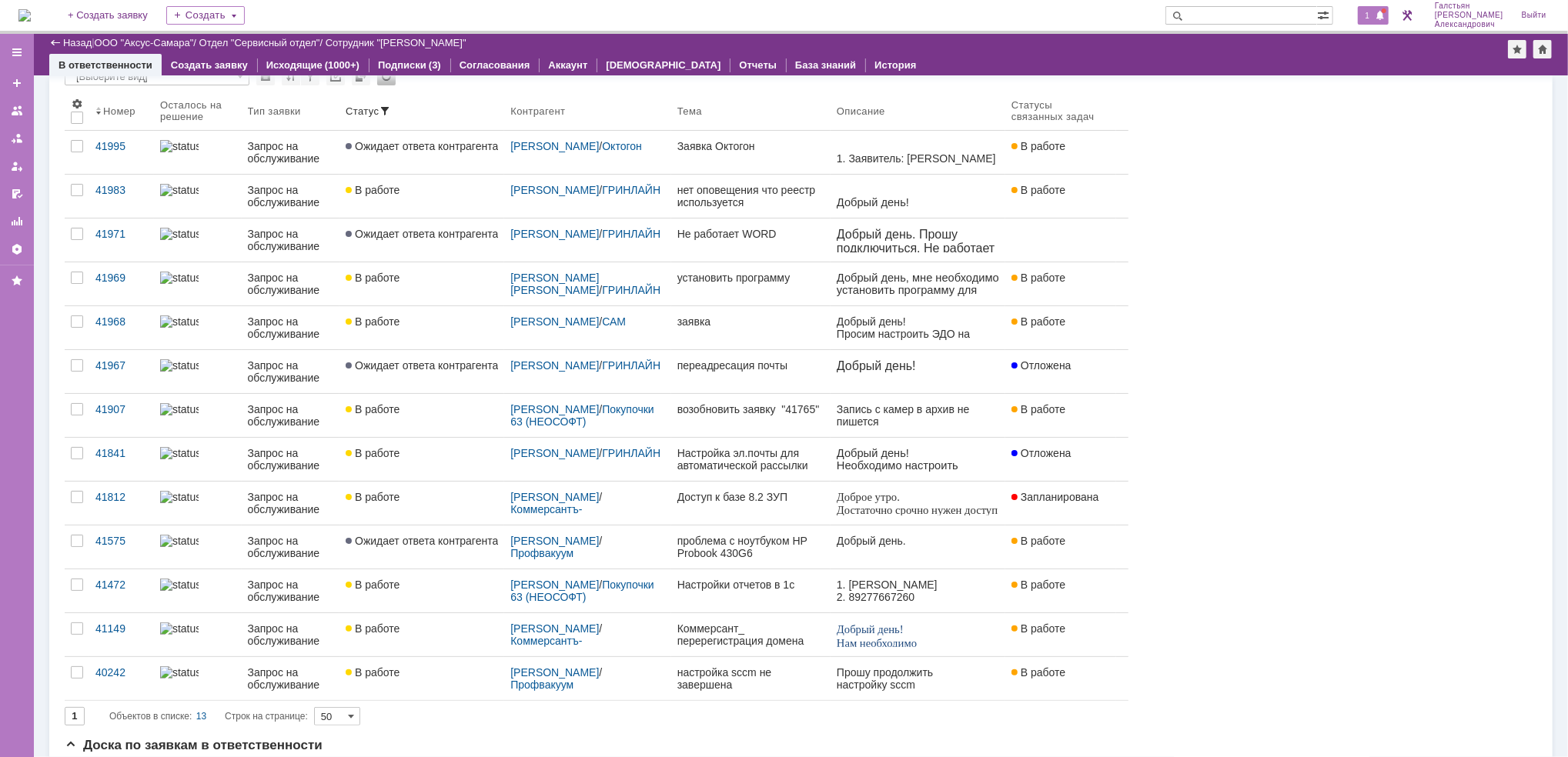
click at [1375, 12] on span "1" at bounding box center [1367, 15] width 14 height 11
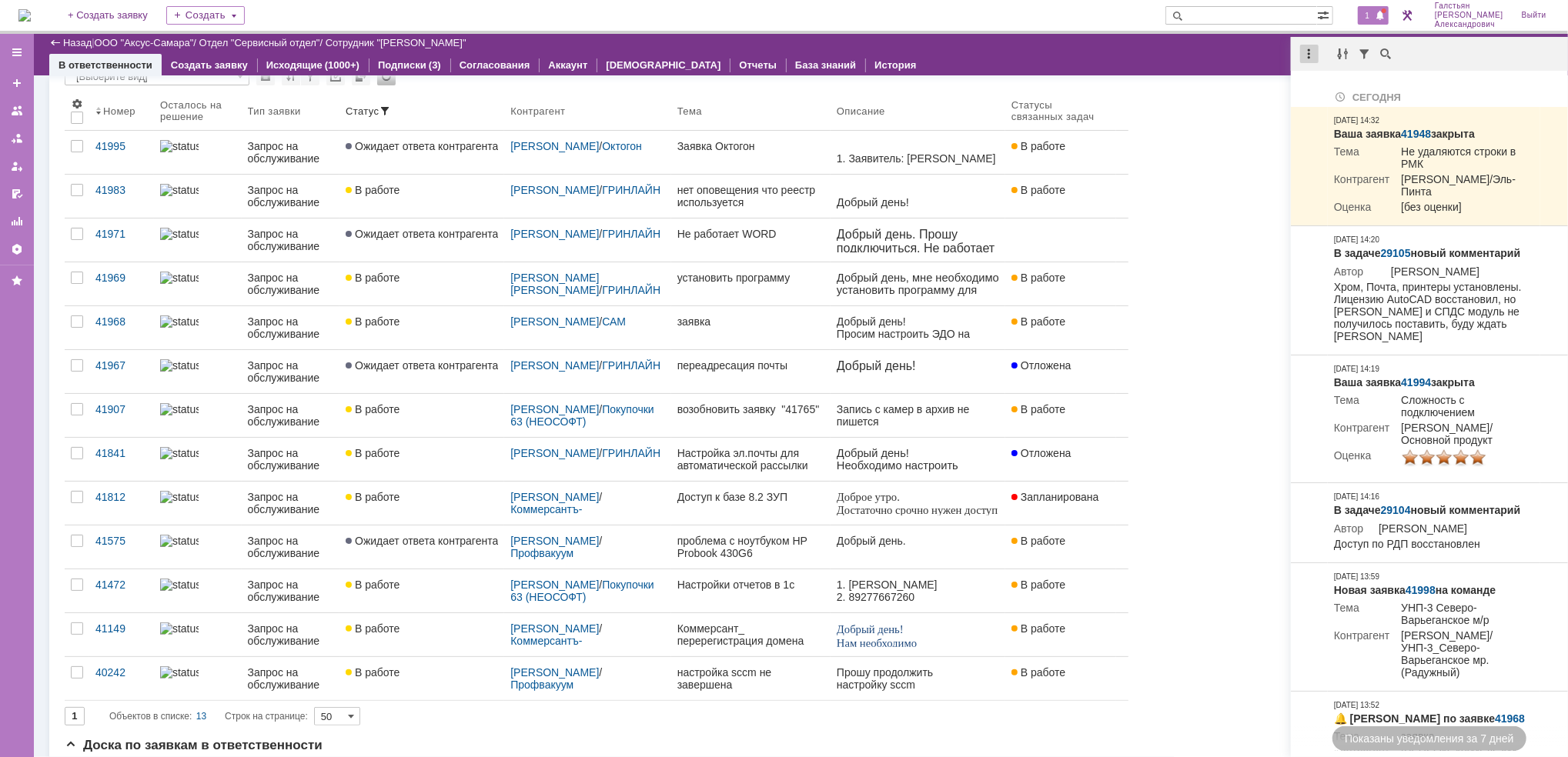
click at [1313, 50] on div at bounding box center [1309, 54] width 18 height 18
click at [1332, 83] on div "Отметить уведомления прочитанными" at bounding box center [1415, 93] width 225 height 23
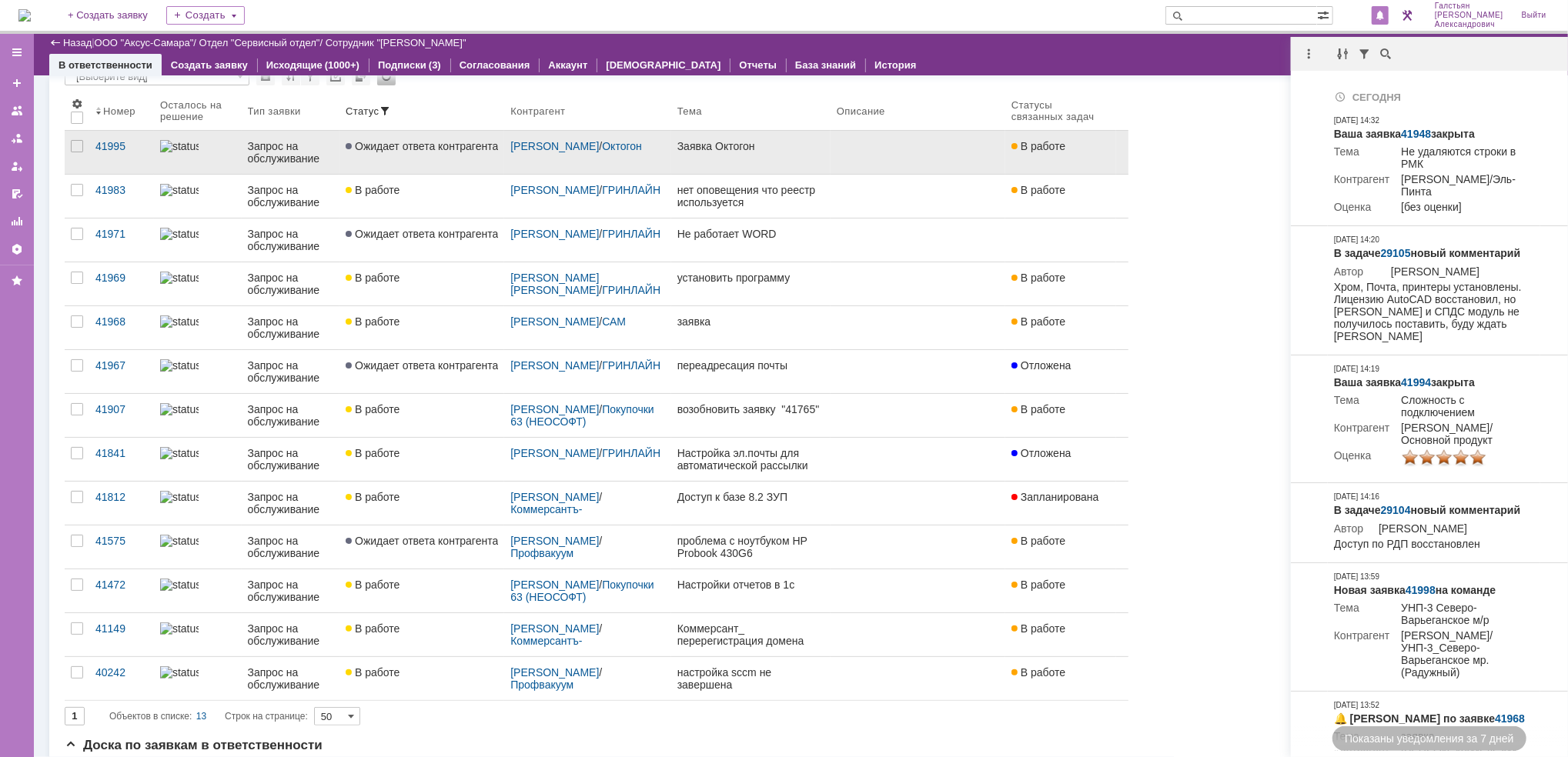
scroll to position [0, 0]
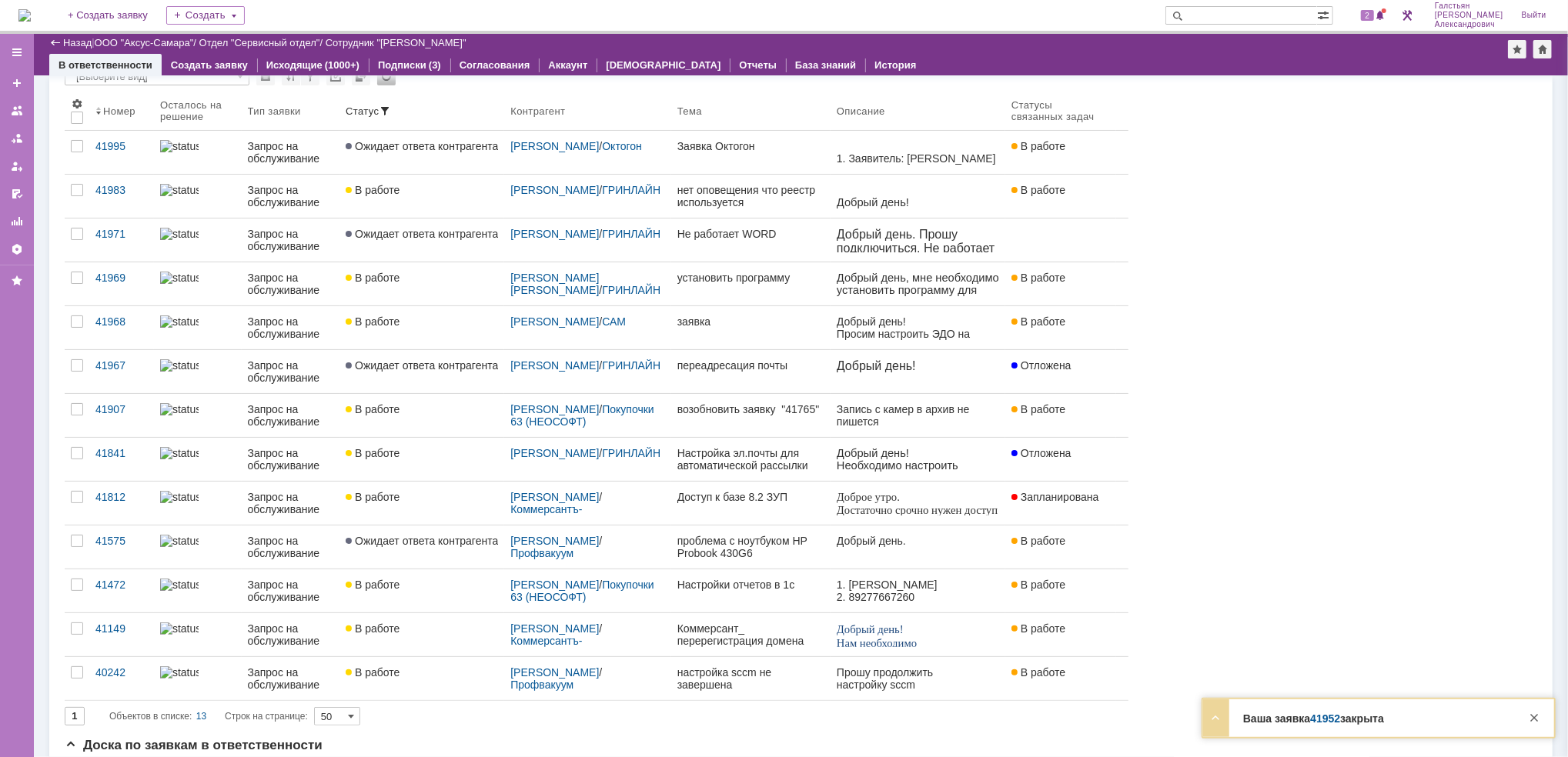
click at [31, 17] on img at bounding box center [24, 15] width 12 height 12
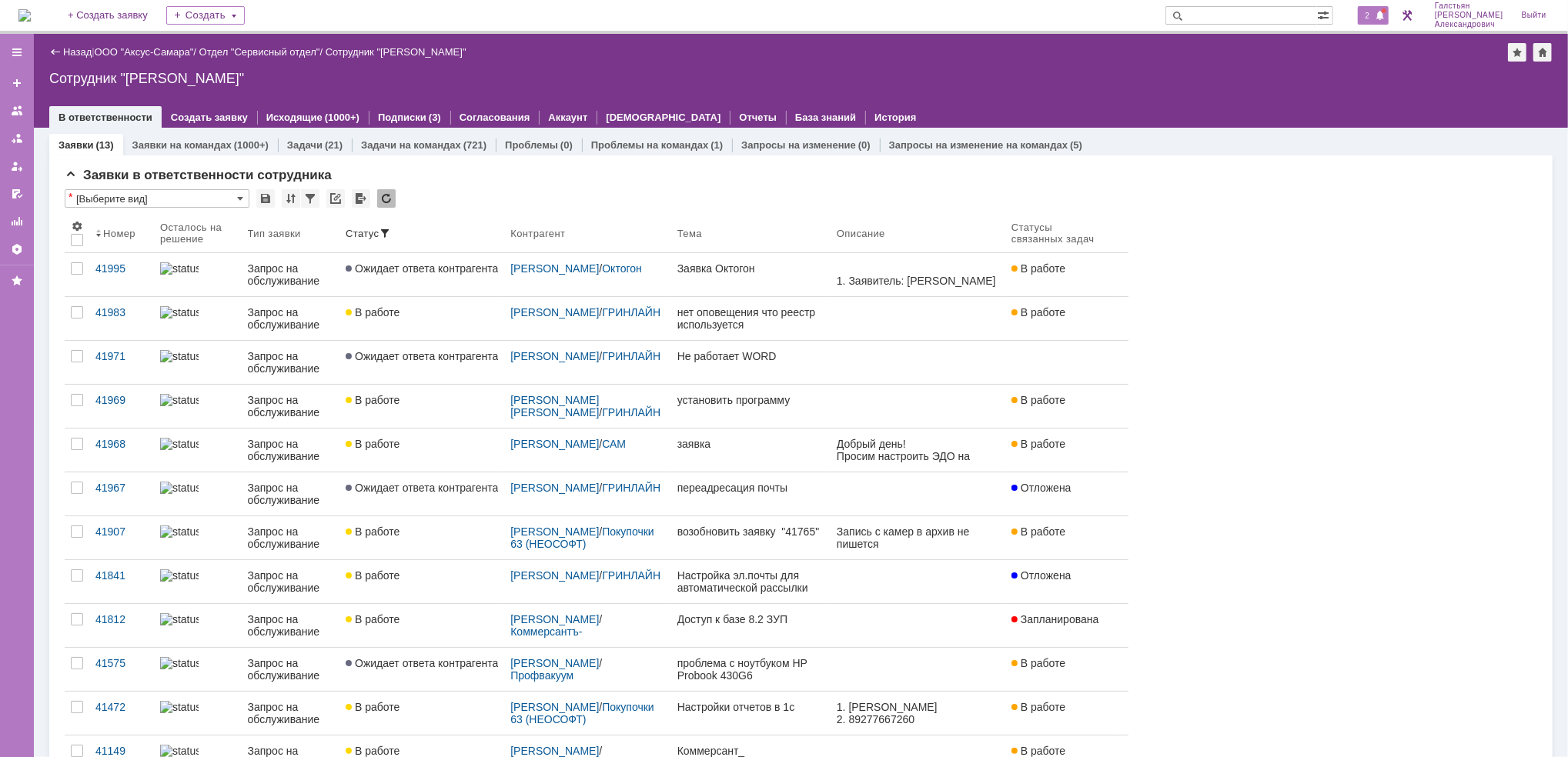
click at [1375, 17] on span "2" at bounding box center [1367, 15] width 14 height 11
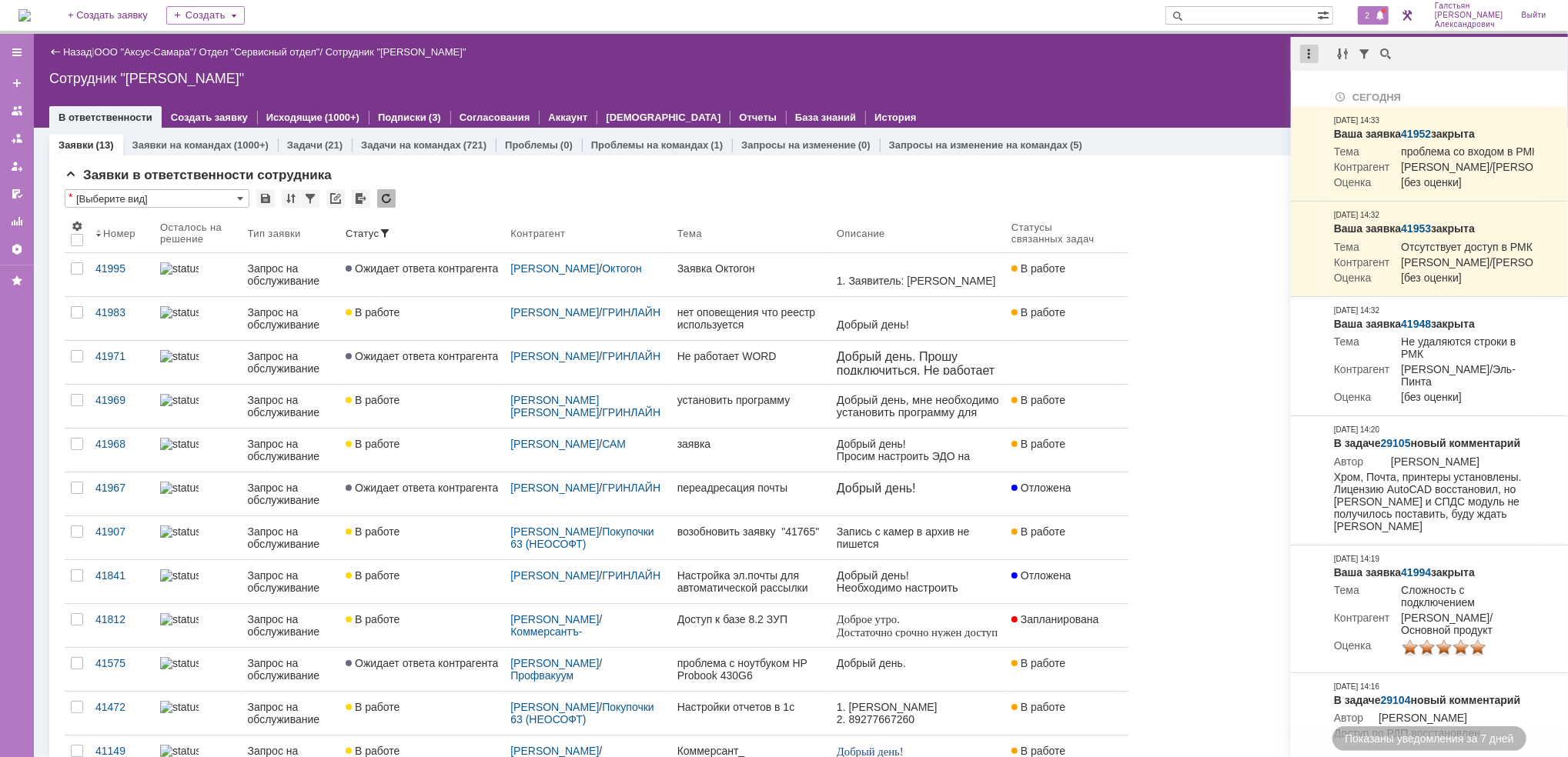
click at [1311, 62] on div at bounding box center [1309, 54] width 18 height 18
click at [1367, 90] on div "Отметить уведомления прочитанными" at bounding box center [1415, 92] width 206 height 11
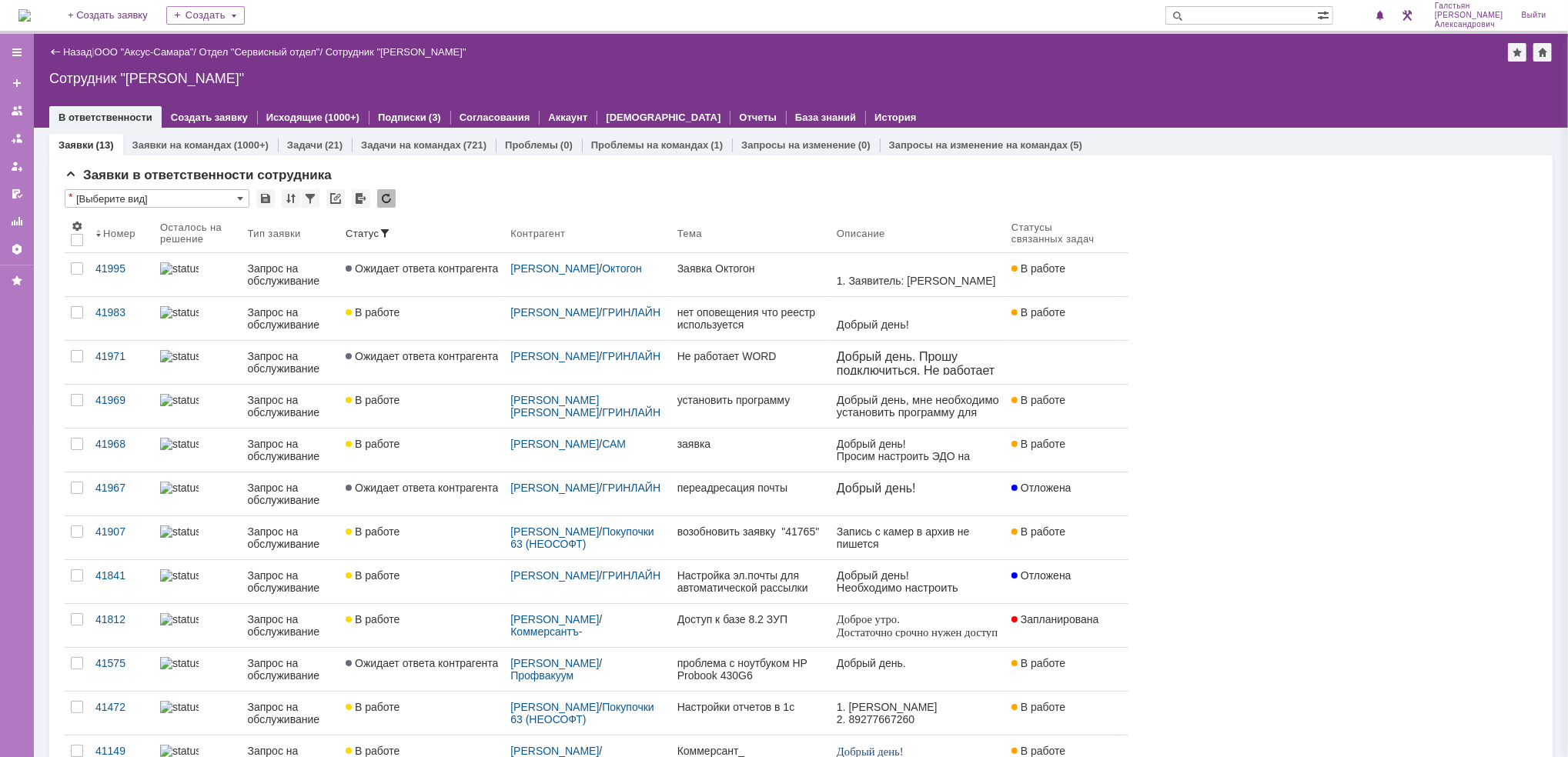
click at [26, 19] on img at bounding box center [24, 15] width 12 height 12
click at [31, 17] on img at bounding box center [24, 15] width 12 height 12
click at [31, 21] on img at bounding box center [24, 15] width 12 height 12
click at [1382, 12] on span at bounding box center [1380, 16] width 11 height 12
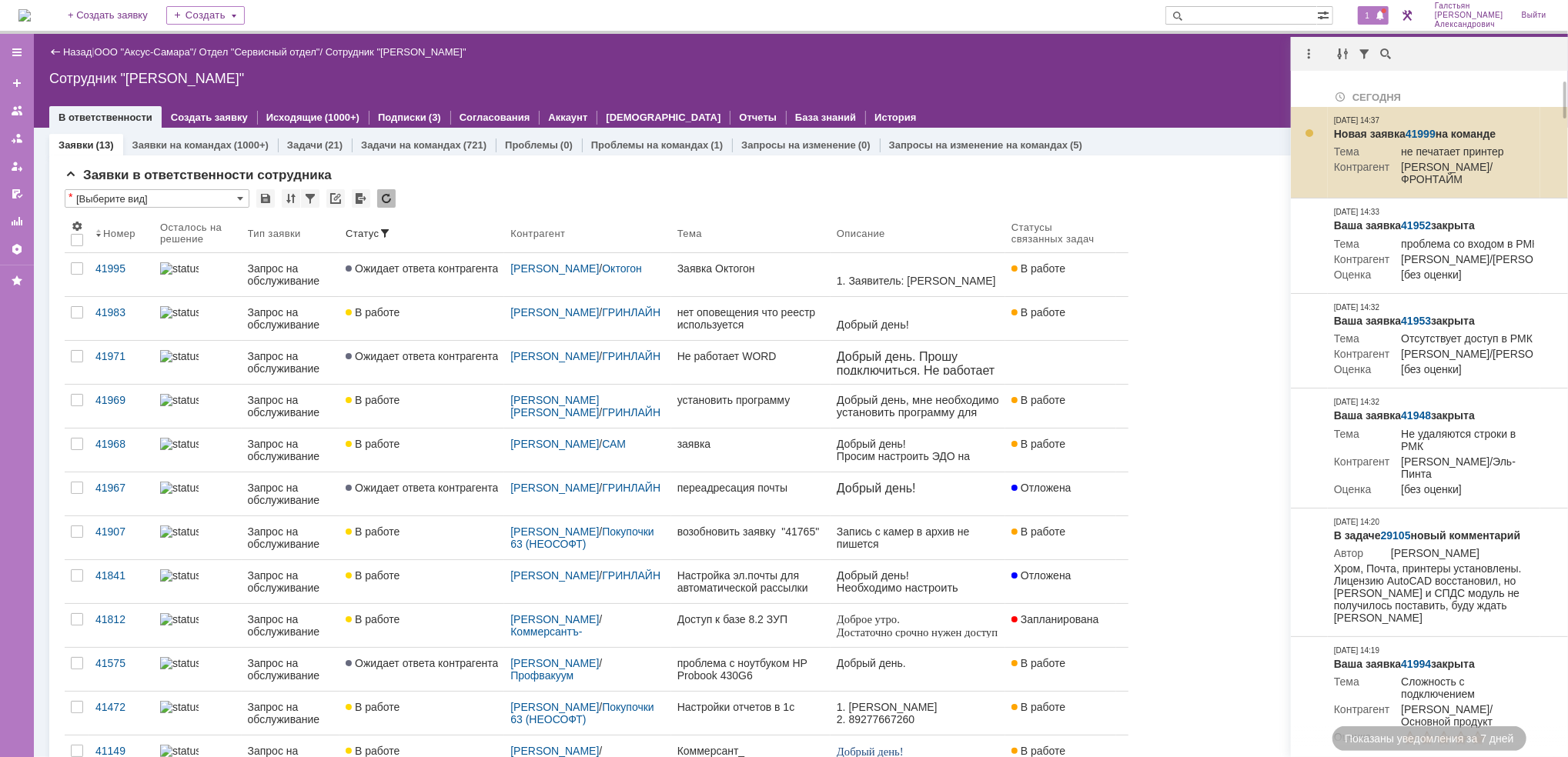
click at [1424, 133] on link "41999" at bounding box center [1420, 134] width 30 height 12
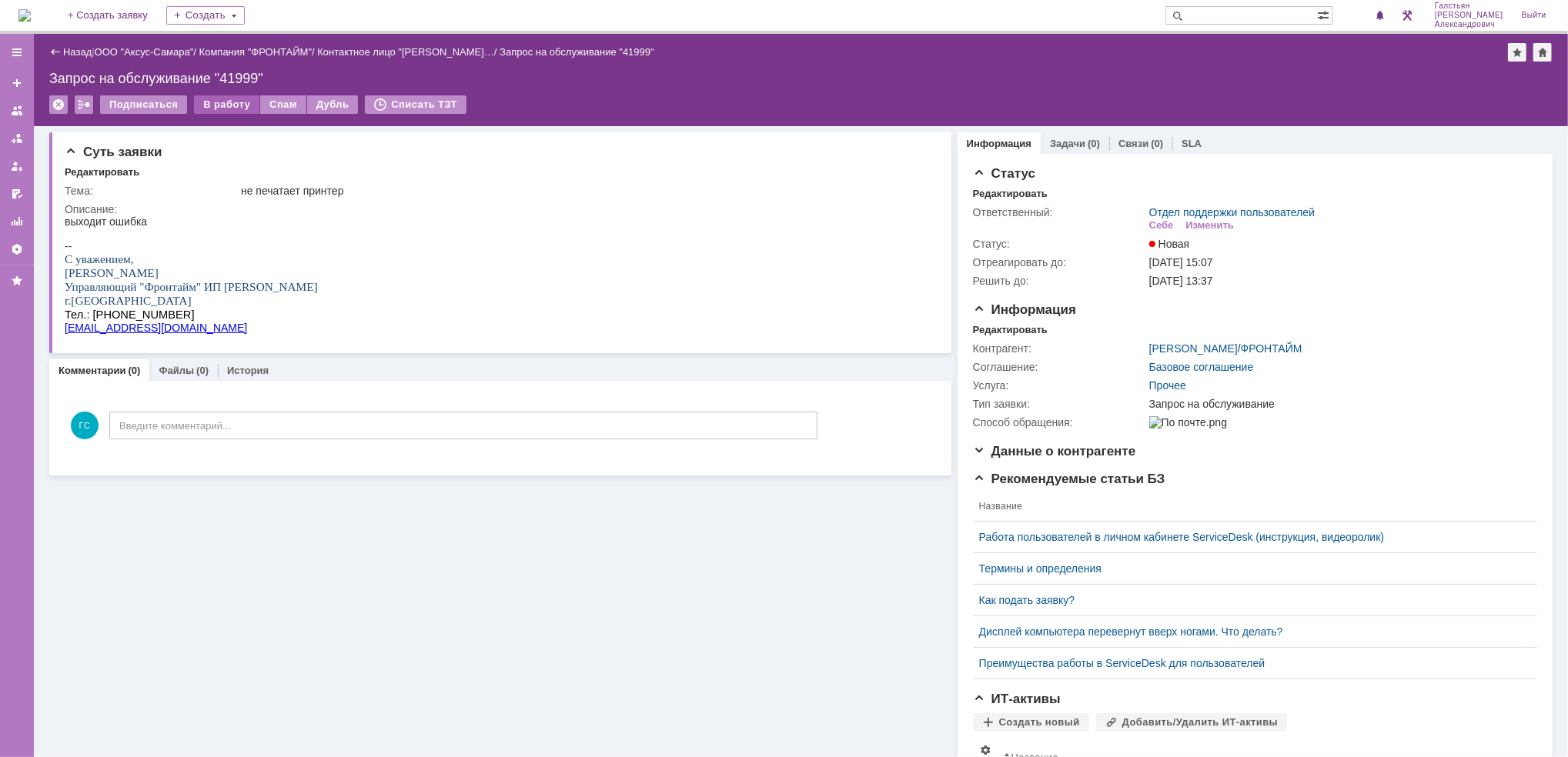
click at [205, 107] on div "В работу" at bounding box center [226, 105] width 65 height 18
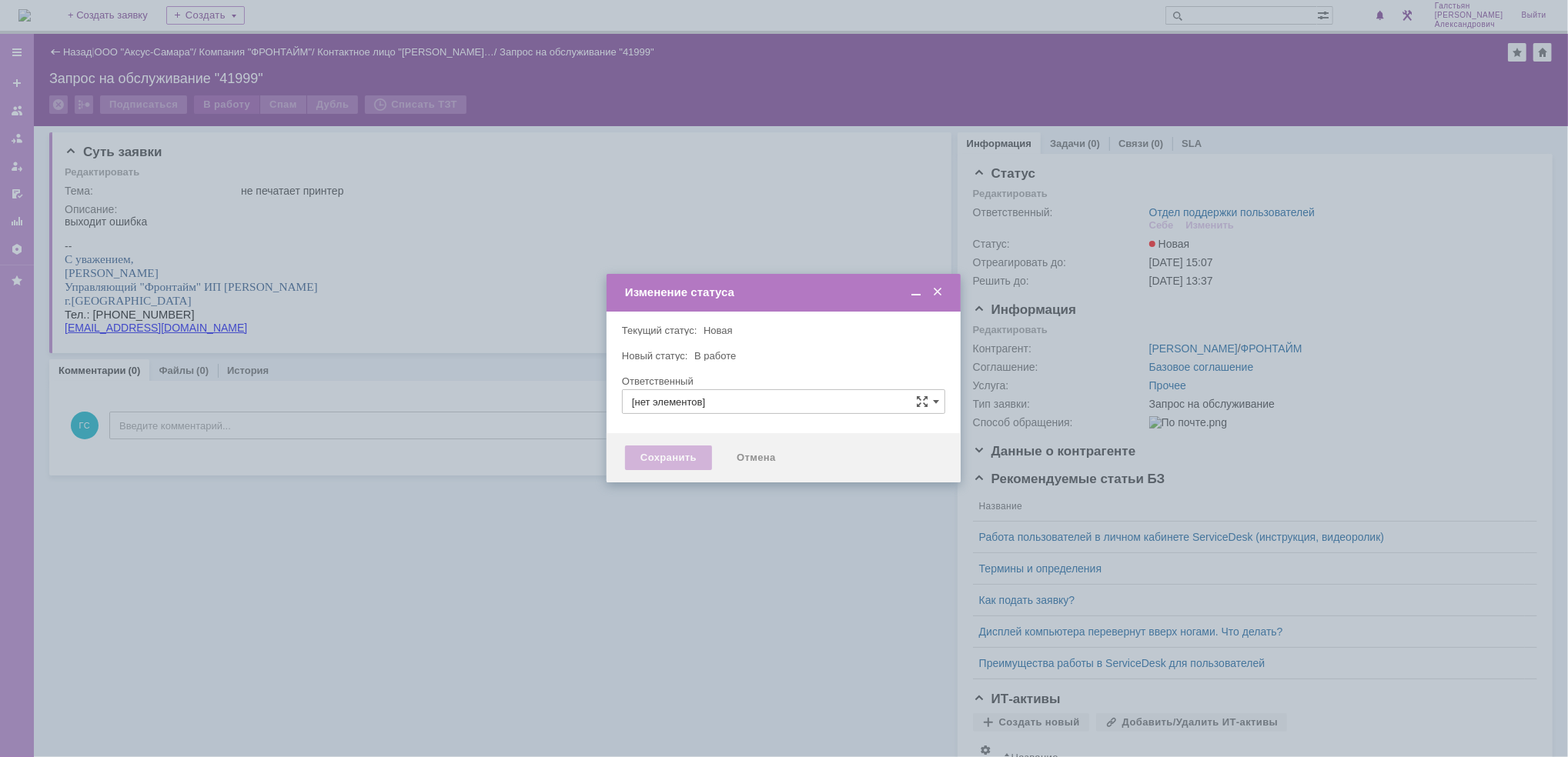
type input "Отдел поддержки пользователей"
type input "[PERSON_NAME]"
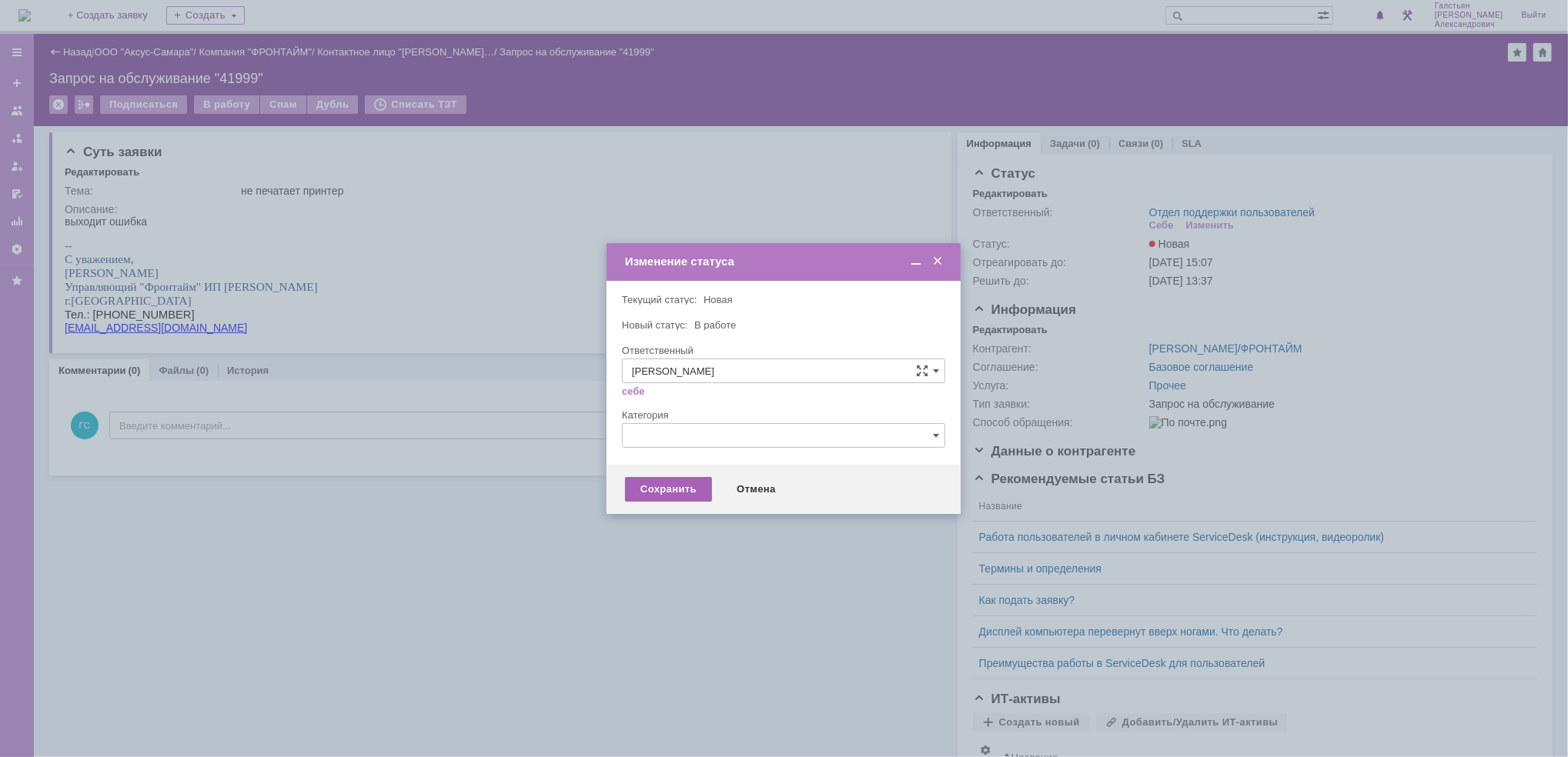
click at [660, 486] on div "Сохранить" at bounding box center [668, 490] width 87 height 25
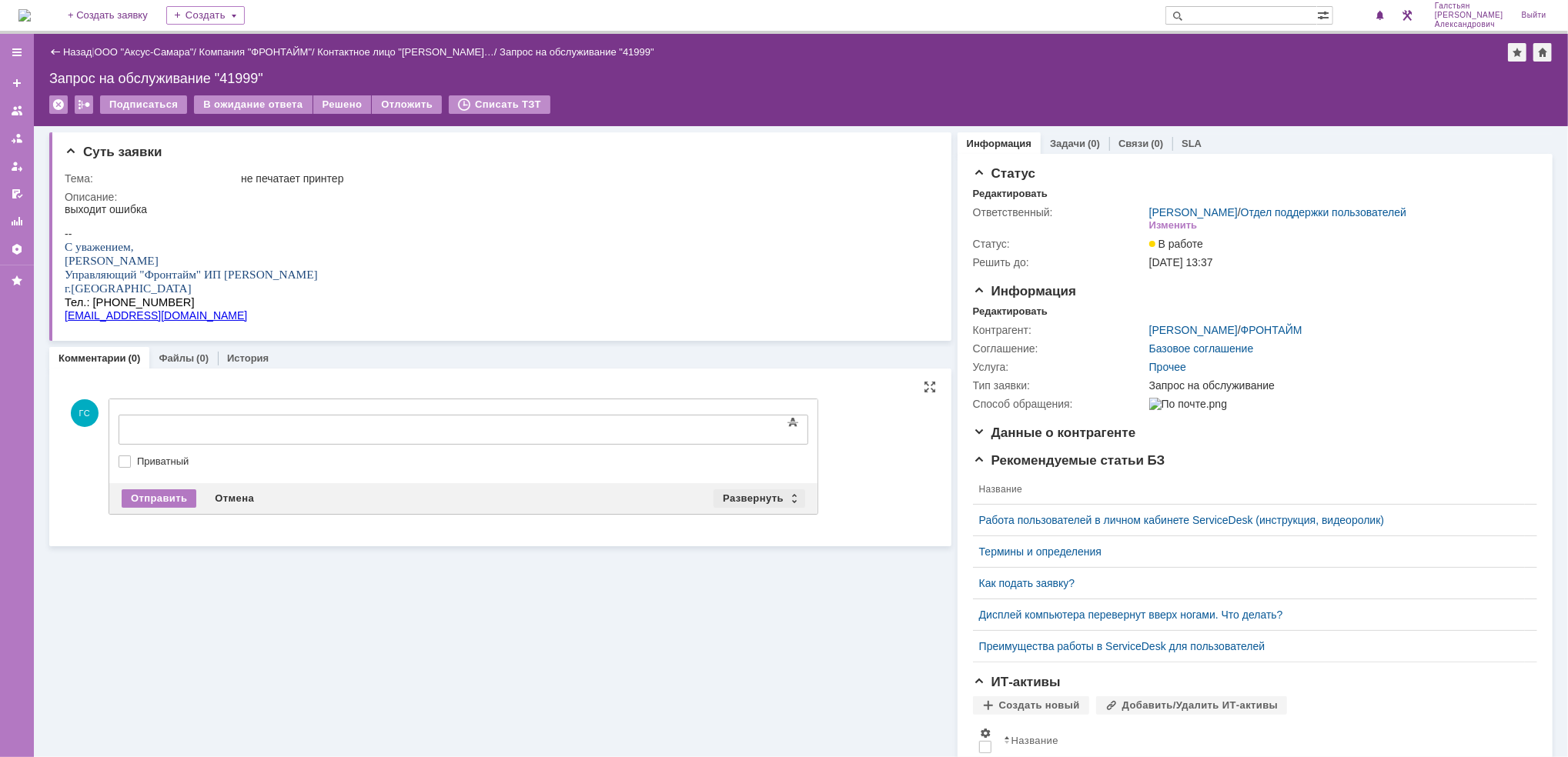
click at [742, 490] on div "Развернуть" at bounding box center [759, 499] width 92 height 18
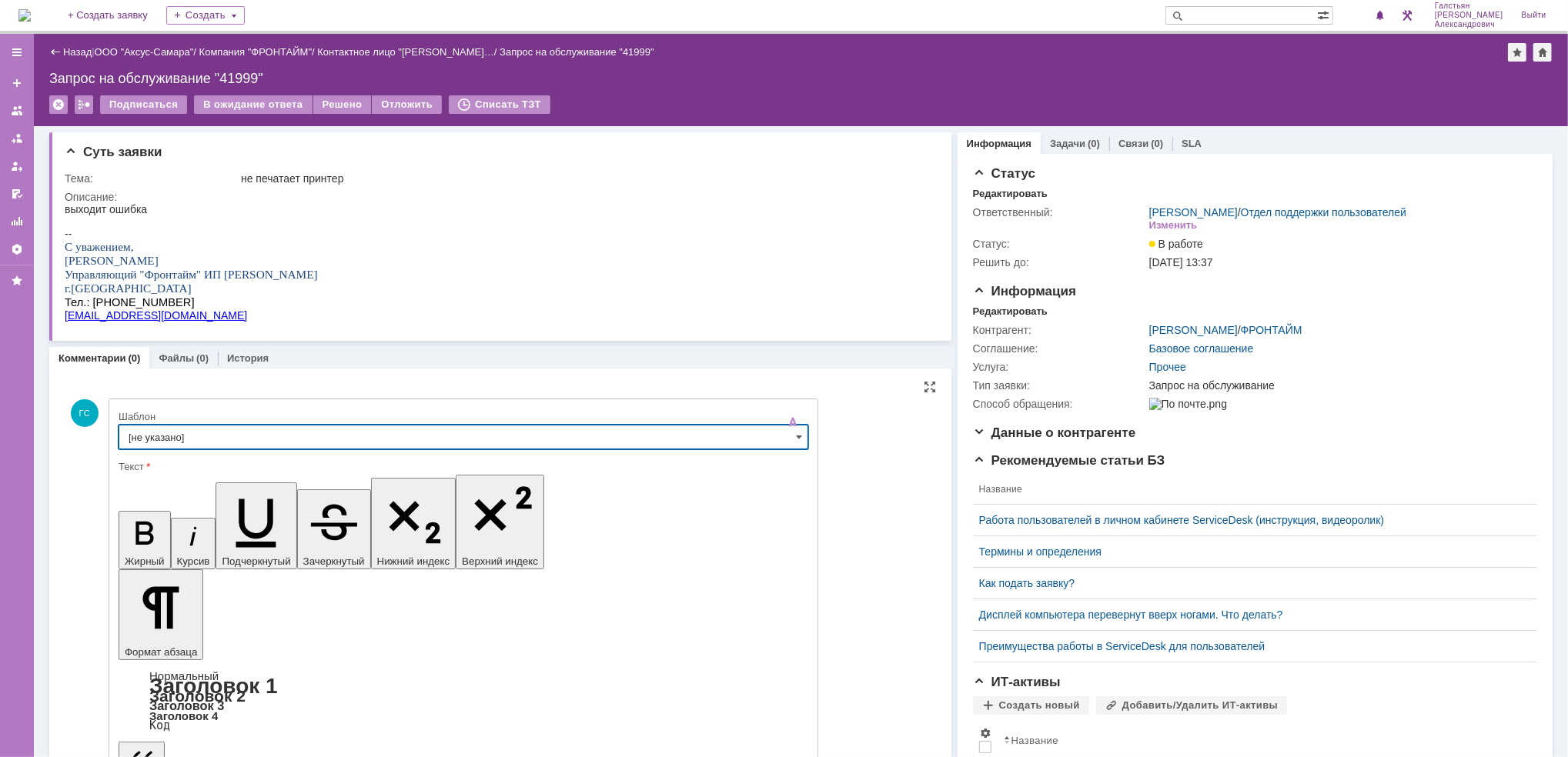
click at [277, 433] on input "[не указано]" at bounding box center [463, 438] width 689 height 25
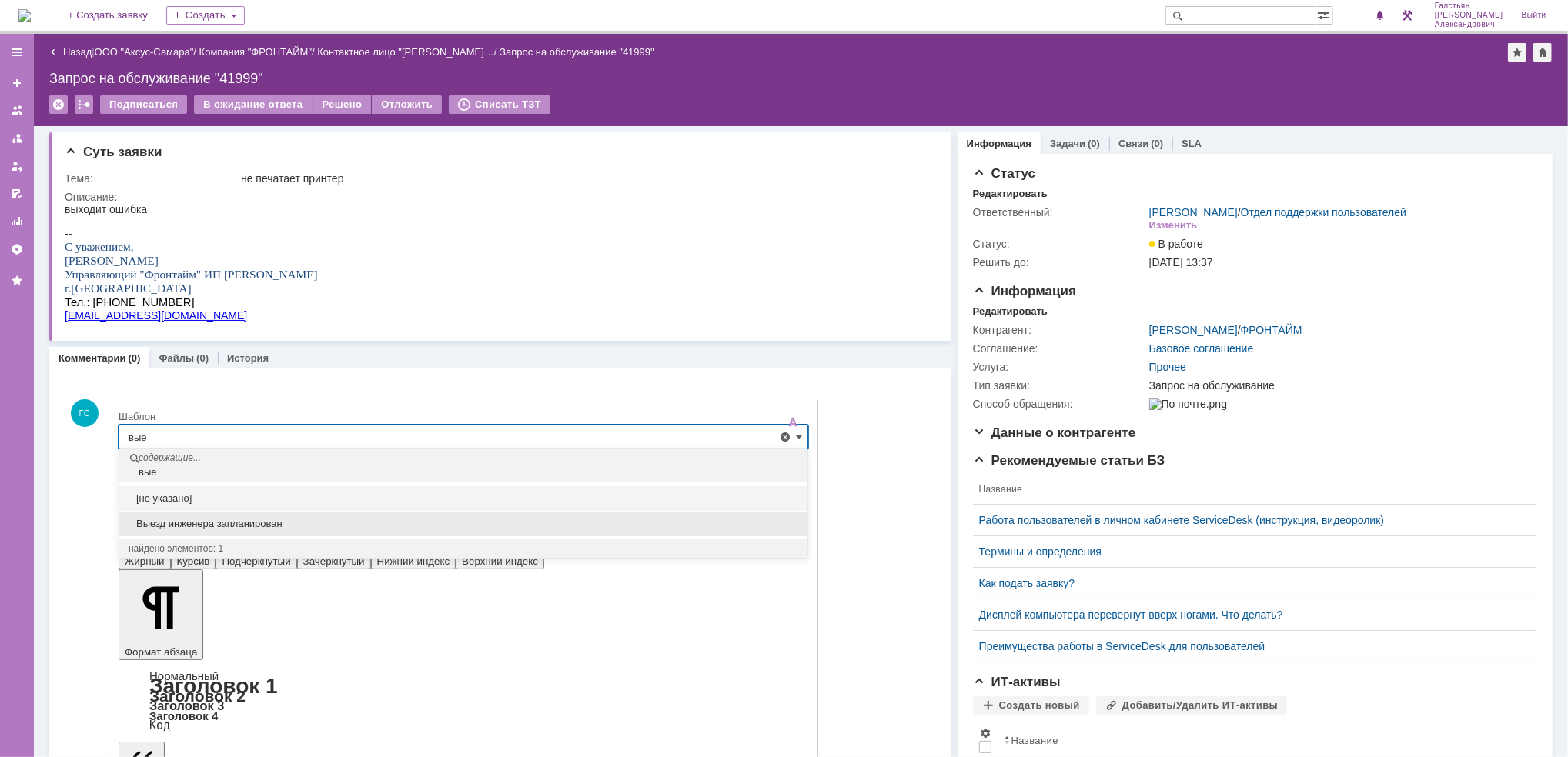
click at [269, 515] on div "Выезд инженера запланирован" at bounding box center [462, 524] width 688 height 25
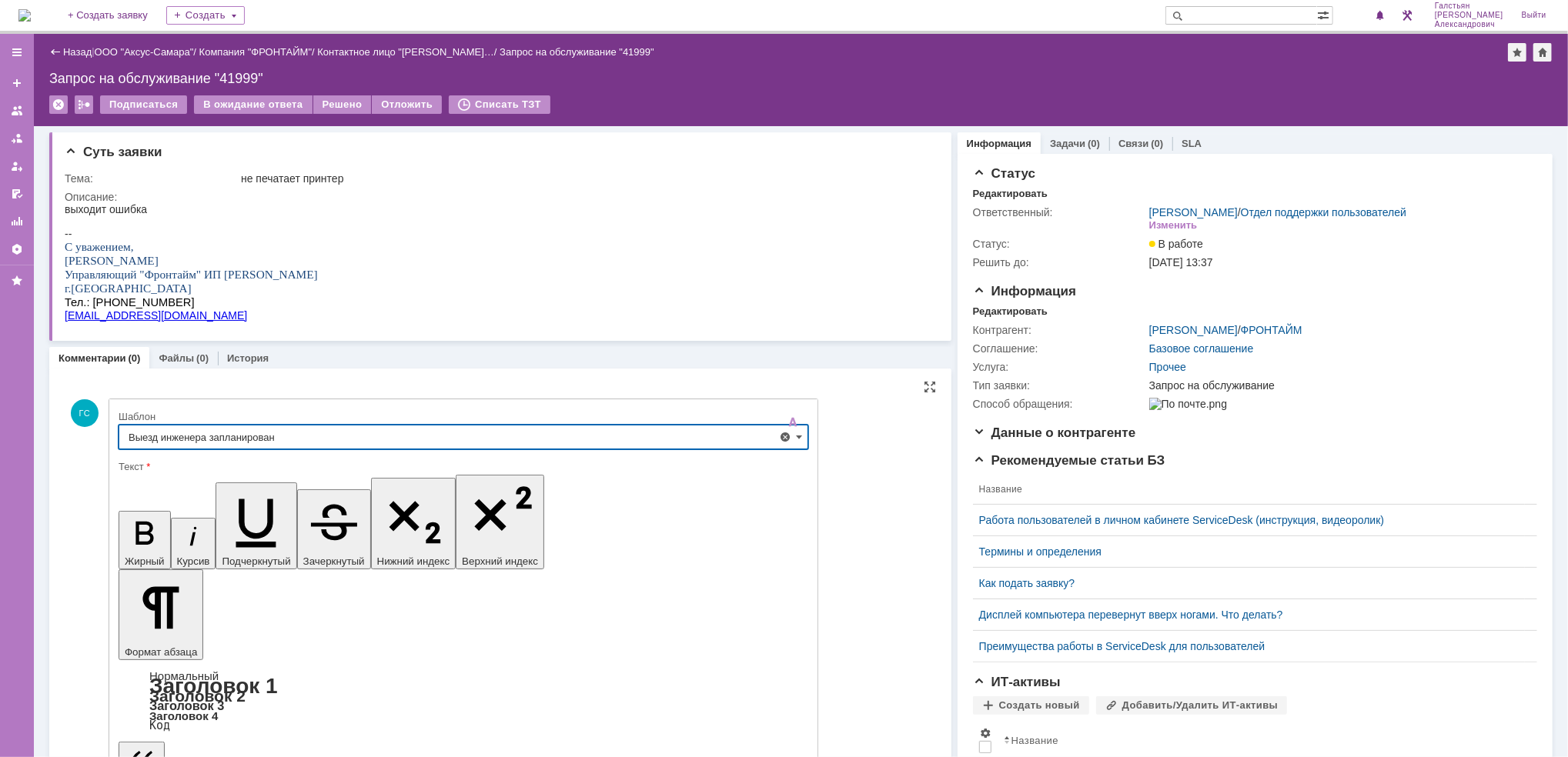
type input "Выезд инженера запланирован"
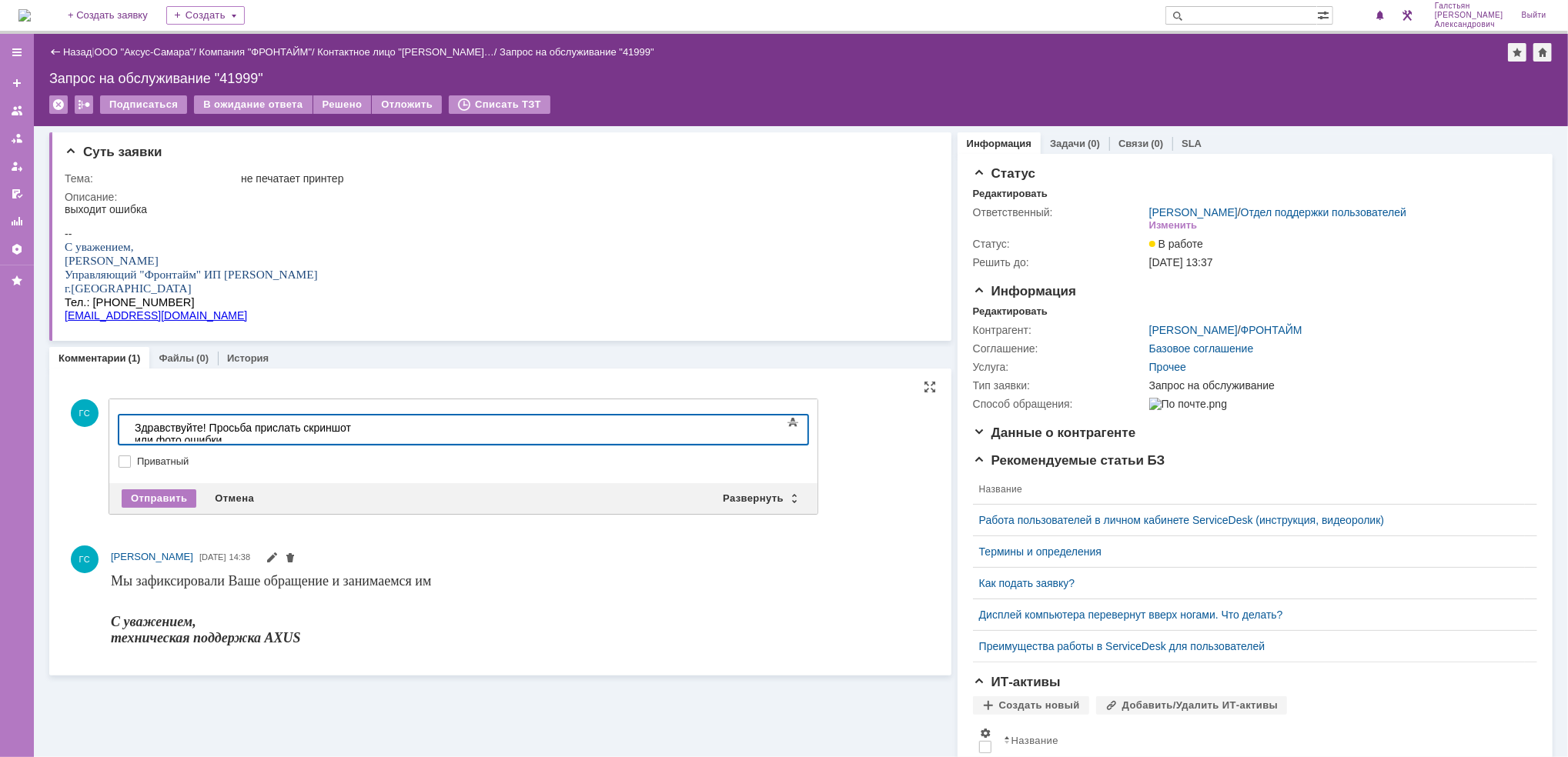
click at [353, 430] on div "Здравствуйте! Просьба прислать скриншот или фото ошибки" at bounding box center [243, 433] width 219 height 25
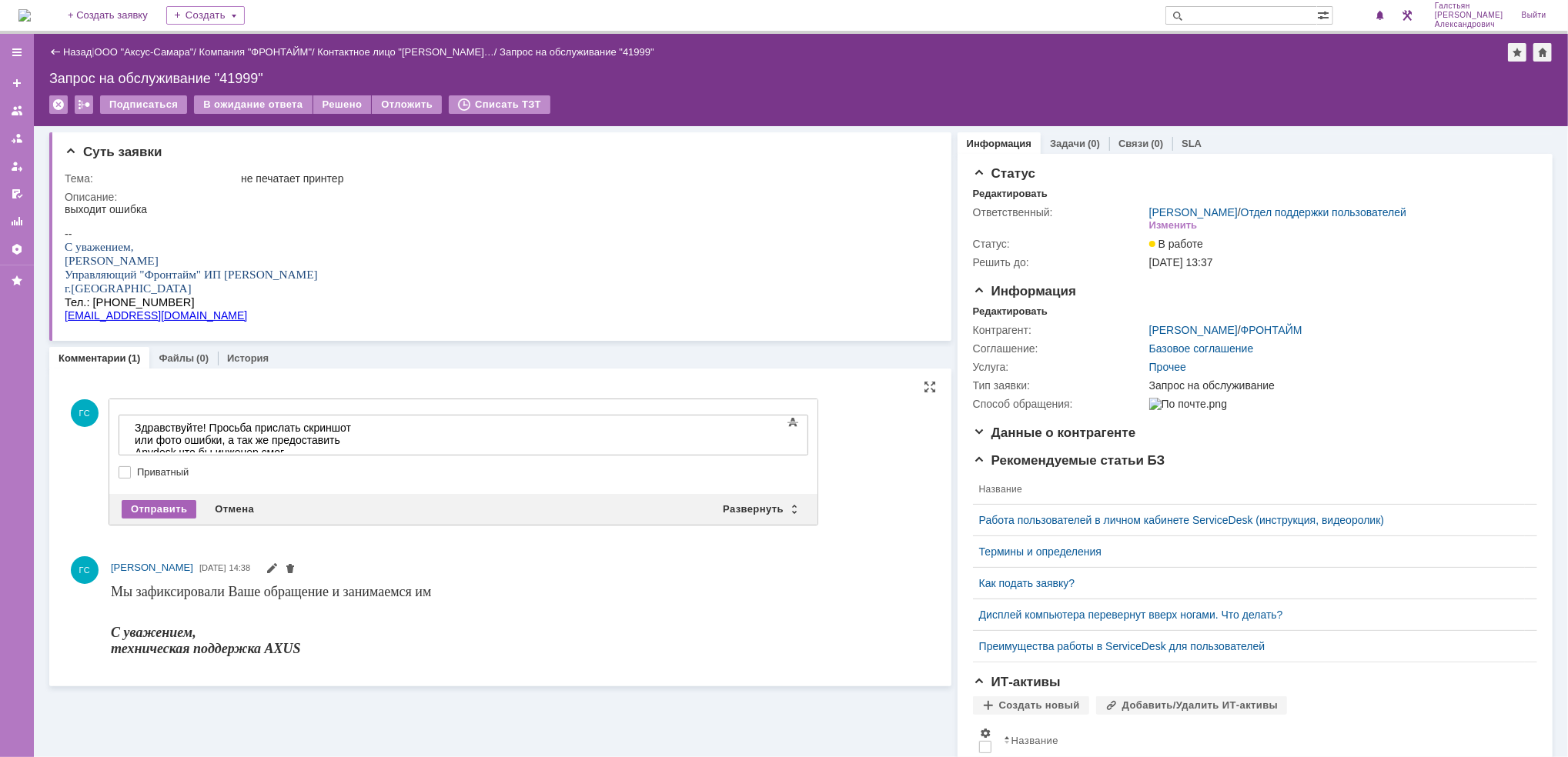
click at [168, 500] on div "Отправить" at bounding box center [159, 509] width 74 height 18
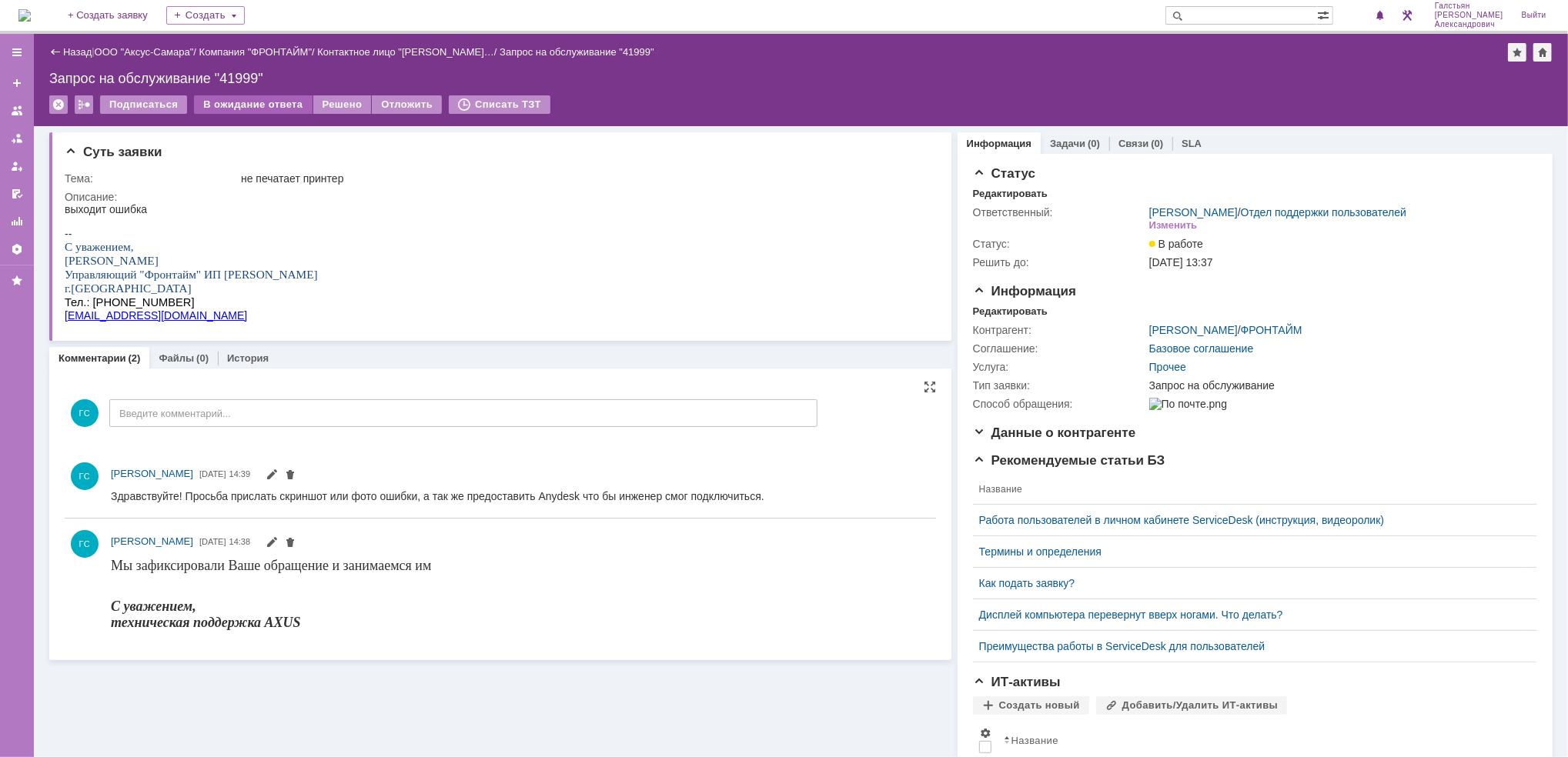
click at [247, 97] on div "В ожидание ответа" at bounding box center [253, 105] width 118 height 18
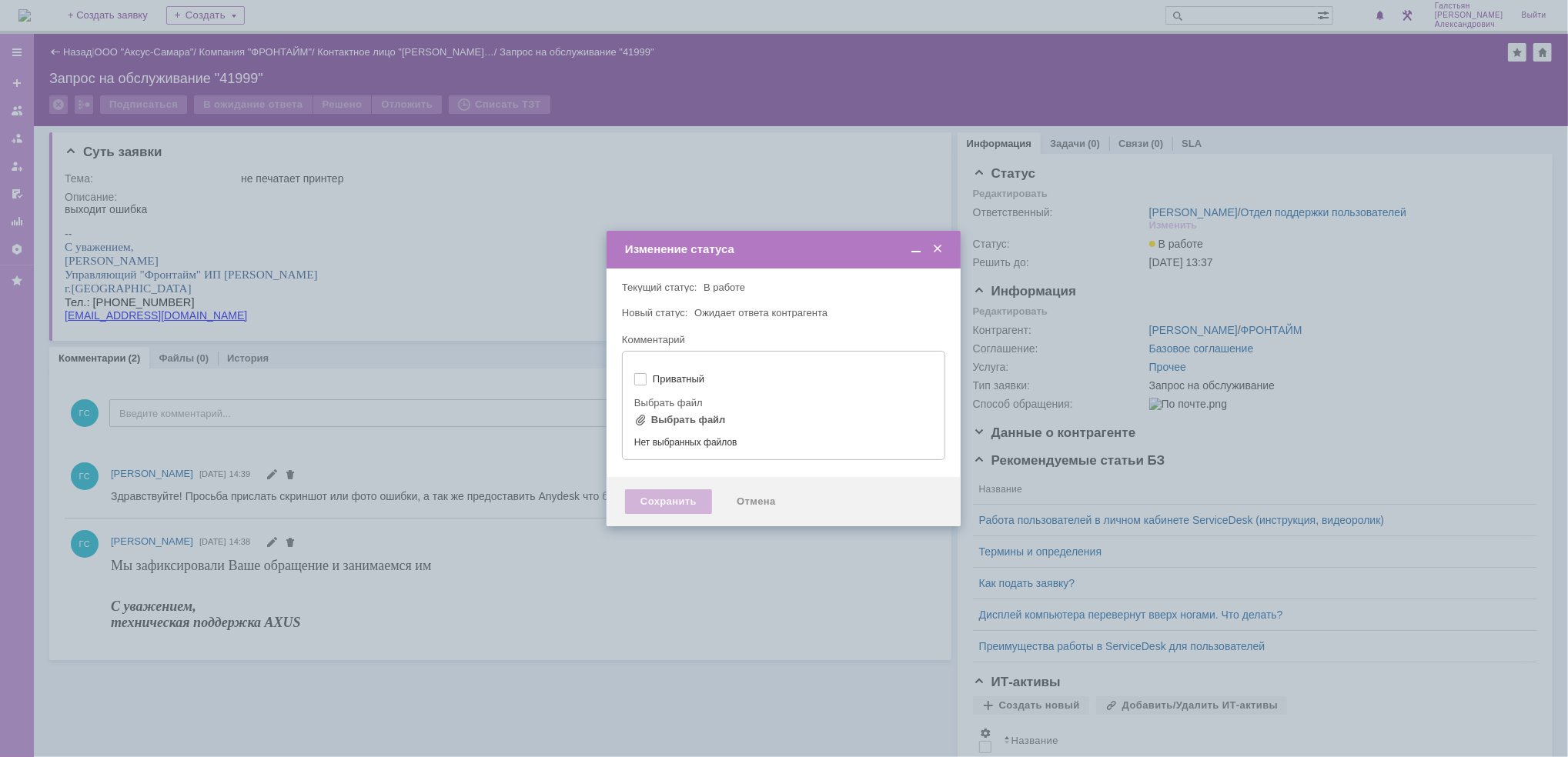
type input "[не указано]"
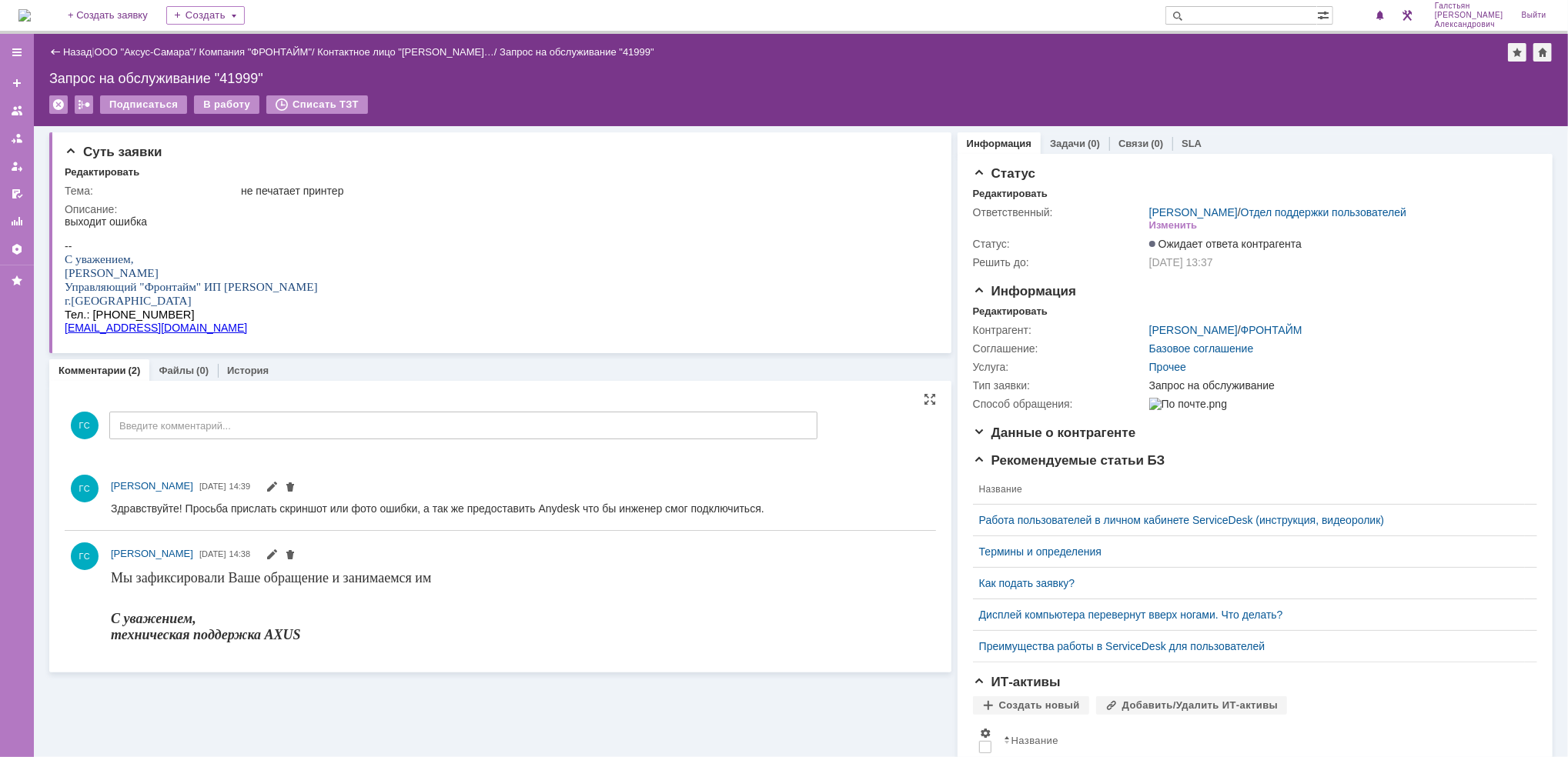
click at [31, 15] on img at bounding box center [24, 15] width 12 height 12
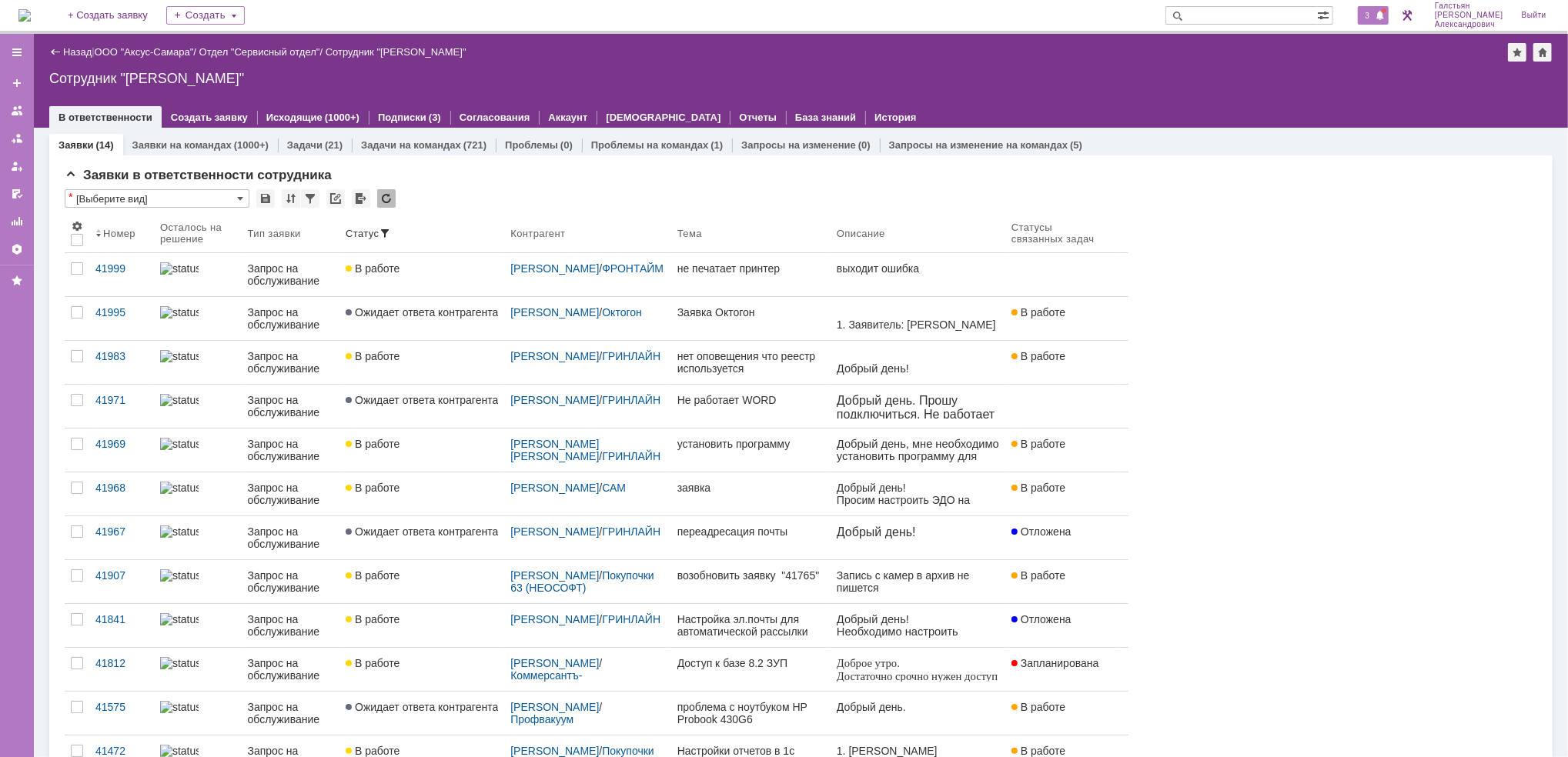
click at [1370, 13] on span "3" at bounding box center [1367, 15] width 14 height 11
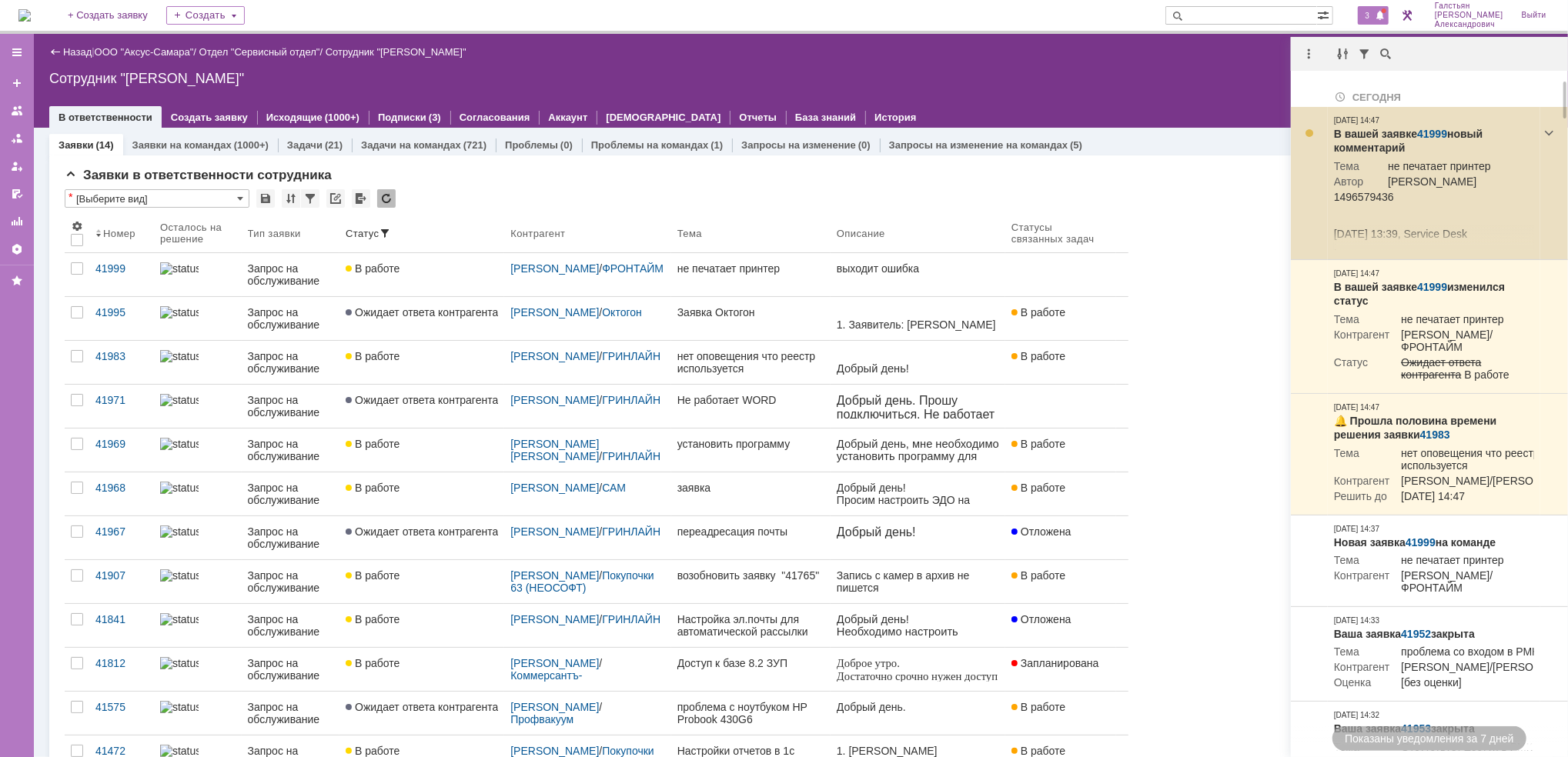
click at [1429, 134] on link "41999" at bounding box center [1432, 134] width 30 height 12
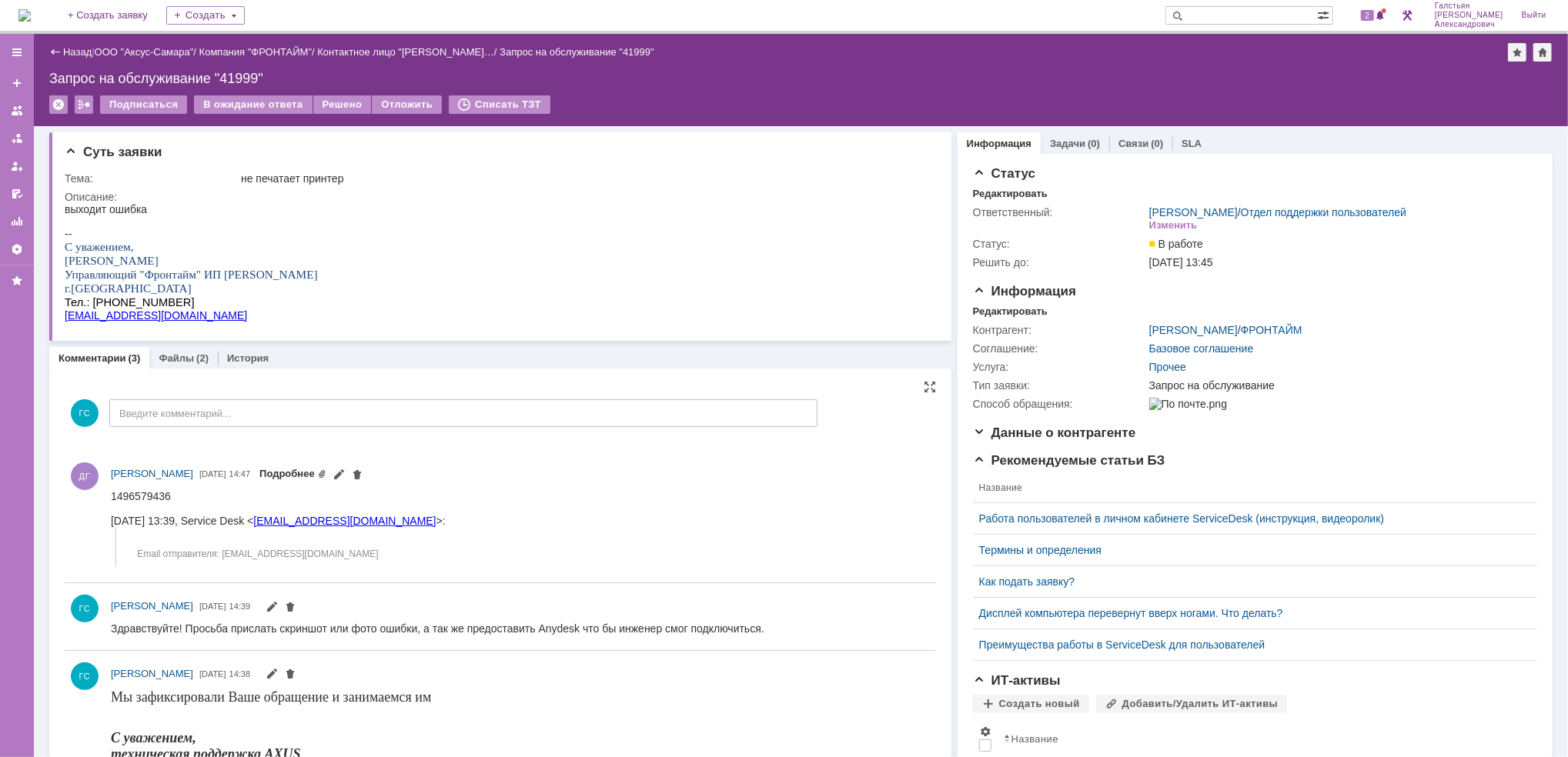
click at [300, 468] on link "Подробнее" at bounding box center [292, 474] width 67 height 12
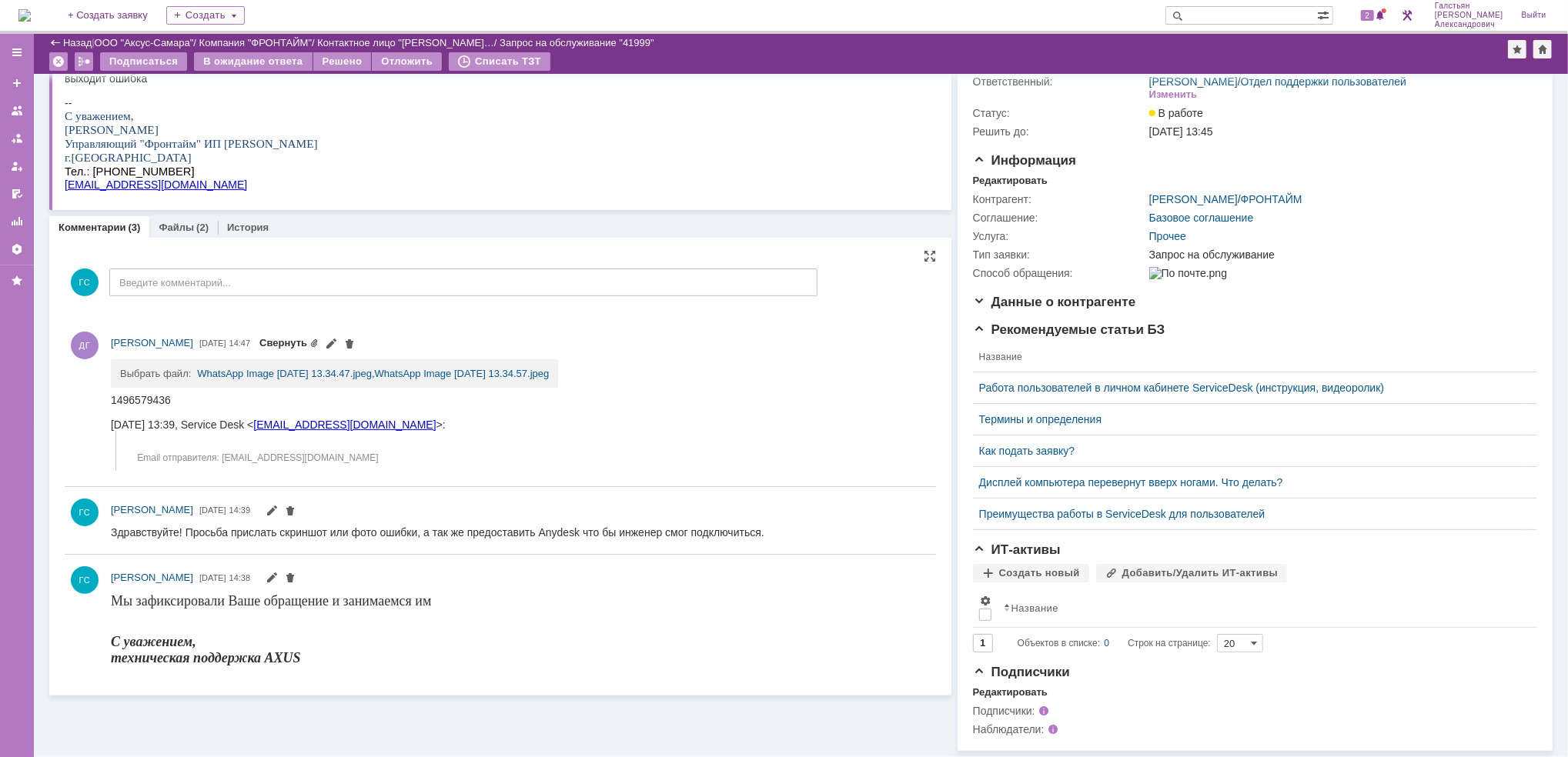
scroll to position [87, 0]
click at [339, 368] on link "WhatsApp Image [DATE] 13.34.47.jpeg" at bounding box center [285, 374] width 175 height 12
click at [459, 368] on link "WhatsApp Image [DATE] 13.34.57.jpeg" at bounding box center [462, 374] width 175 height 12
drag, startPoint x: 219, startPoint y: 786, endPoint x: 210, endPoint y: 397, distance: 389.1
drag, startPoint x: 210, startPoint y: 397, endPoint x: 179, endPoint y: 770, distance: 374.3
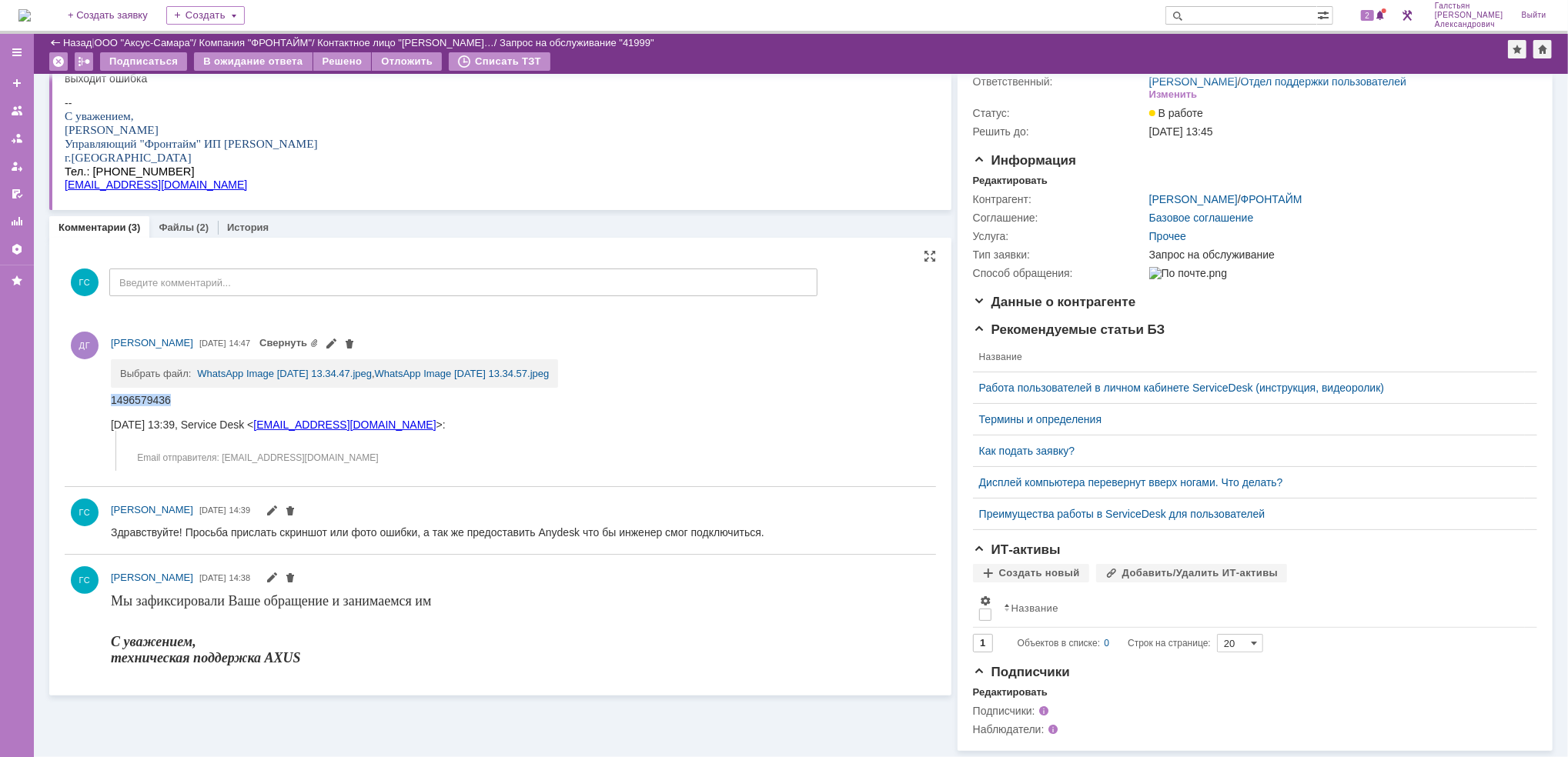
click at [110, 393] on html "1496579436 [DATE] 13:39, Service Desk < [EMAIL_ADDRESS][DOMAIN_NAME] >: Email о…" at bounding box center [514, 431] width 809 height 77
copy div "1496579436"
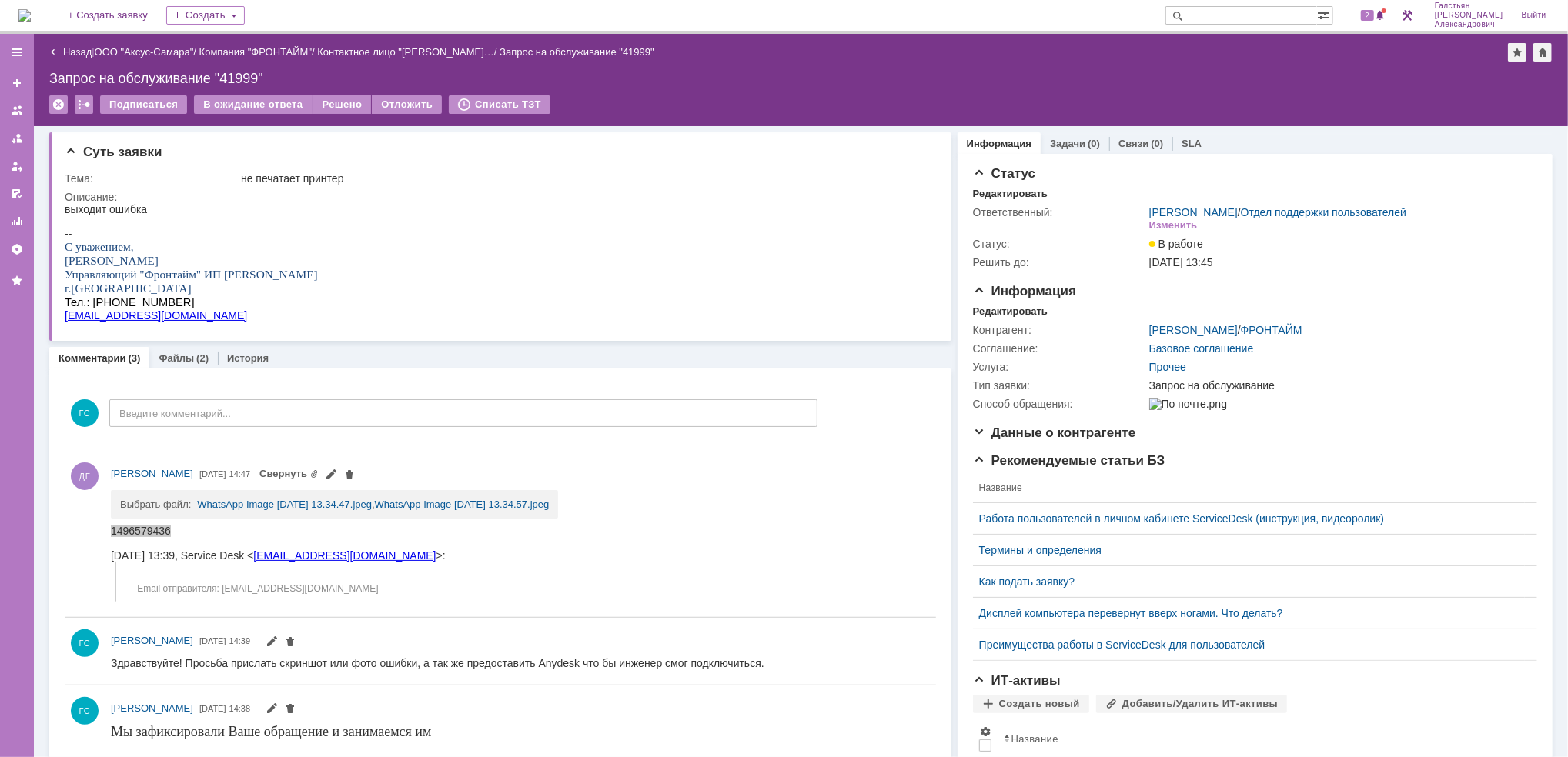
click at [1054, 132] on div "Задачи (0)" at bounding box center [1074, 143] width 69 height 22
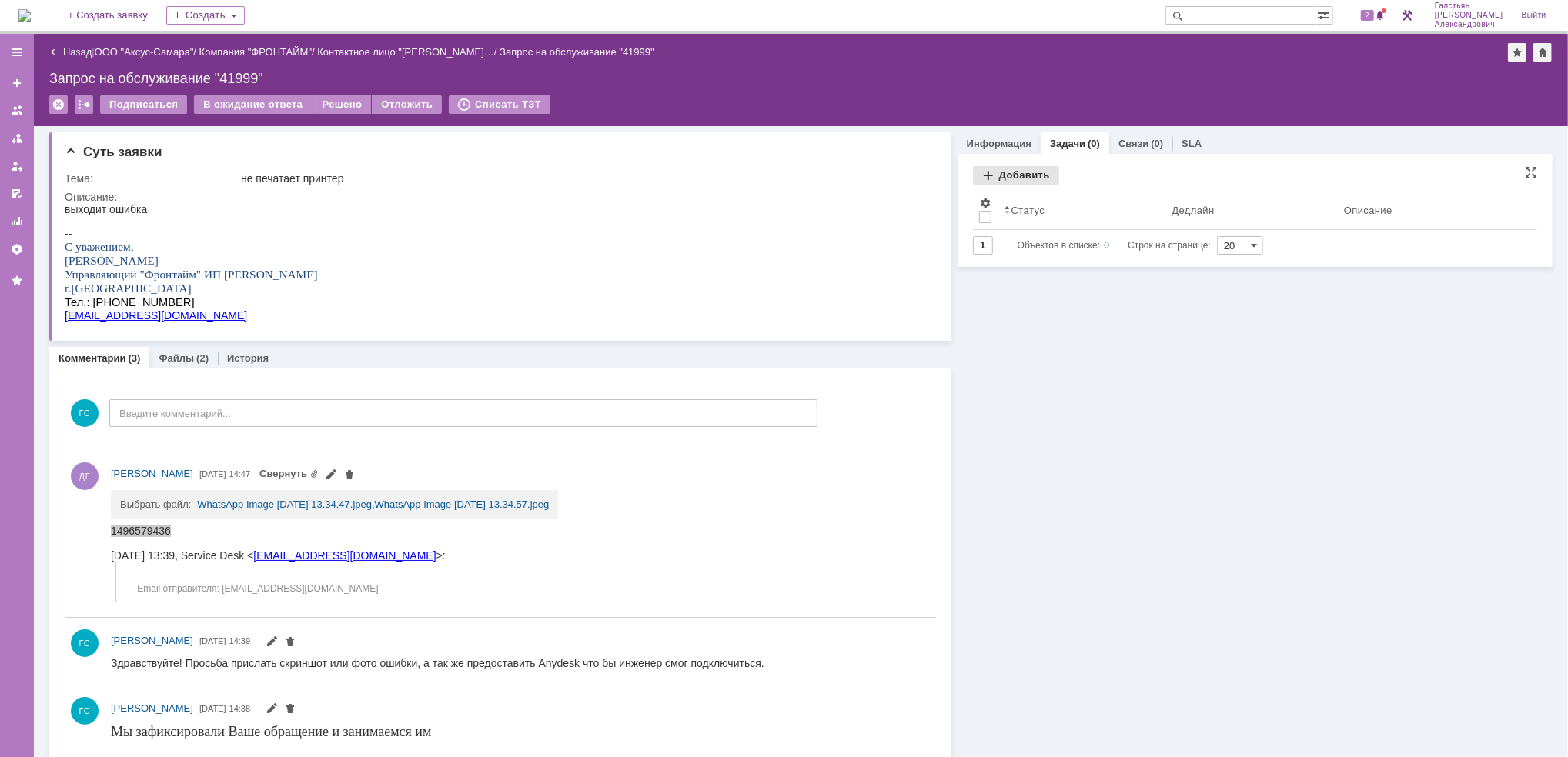
click at [993, 174] on div "Добавить" at bounding box center [1016, 175] width 86 height 18
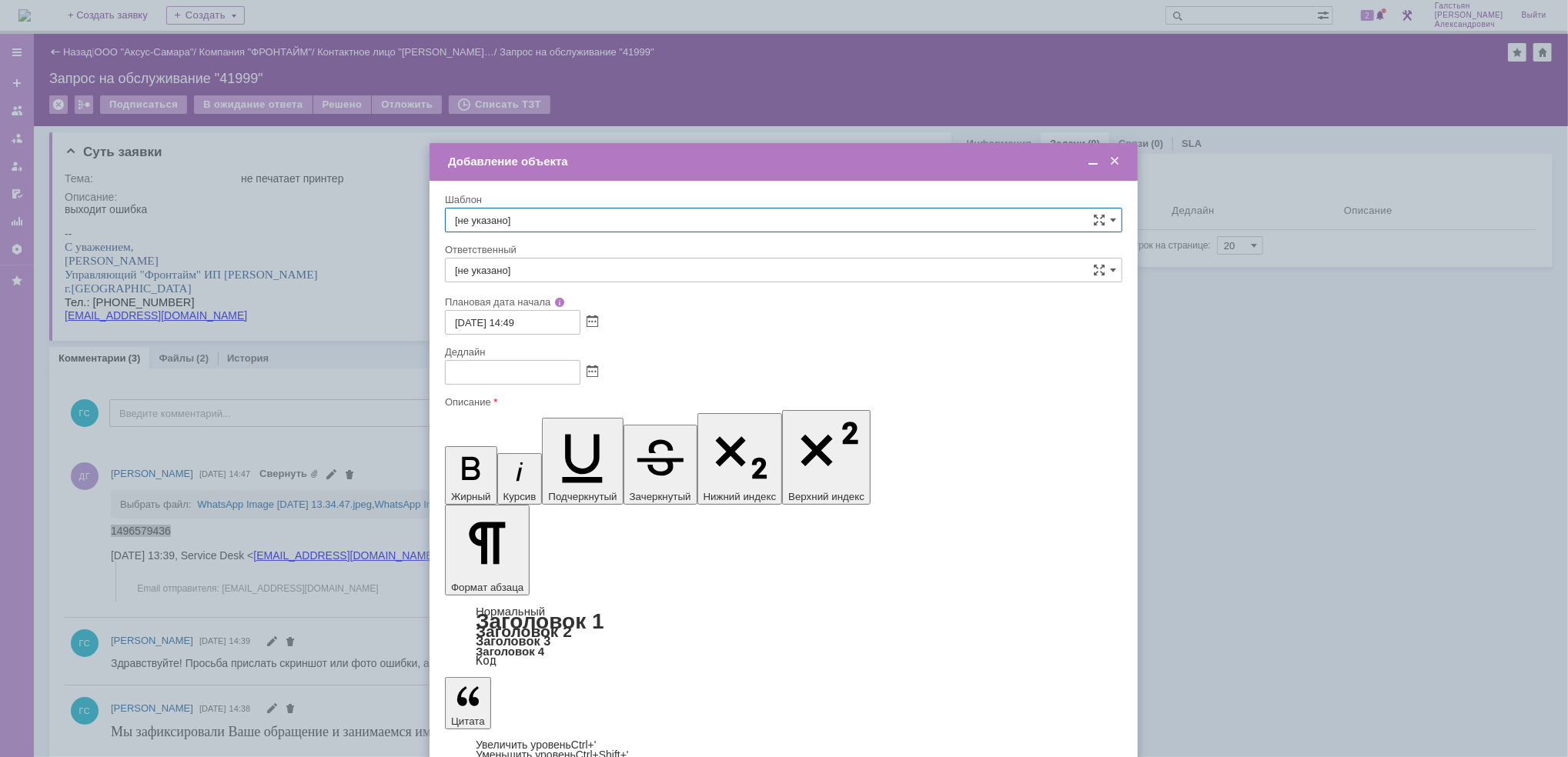
click at [599, 370] on div at bounding box center [784, 372] width 677 height 25
click at [590, 372] on span at bounding box center [592, 372] width 12 height 12
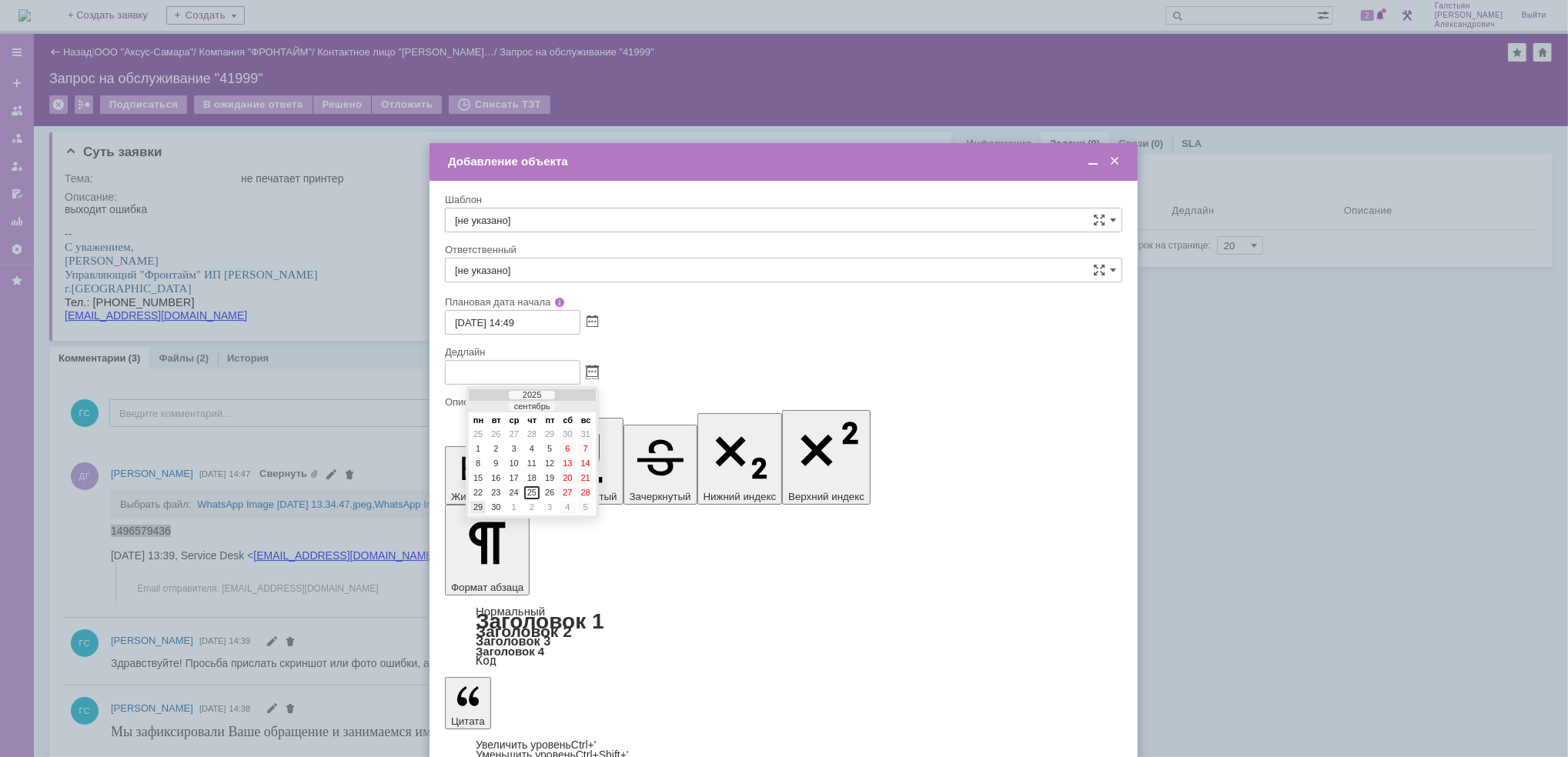
click at [476, 504] on div "29" at bounding box center [477, 508] width 16 height 13
type input "29.09.2025 14:50"
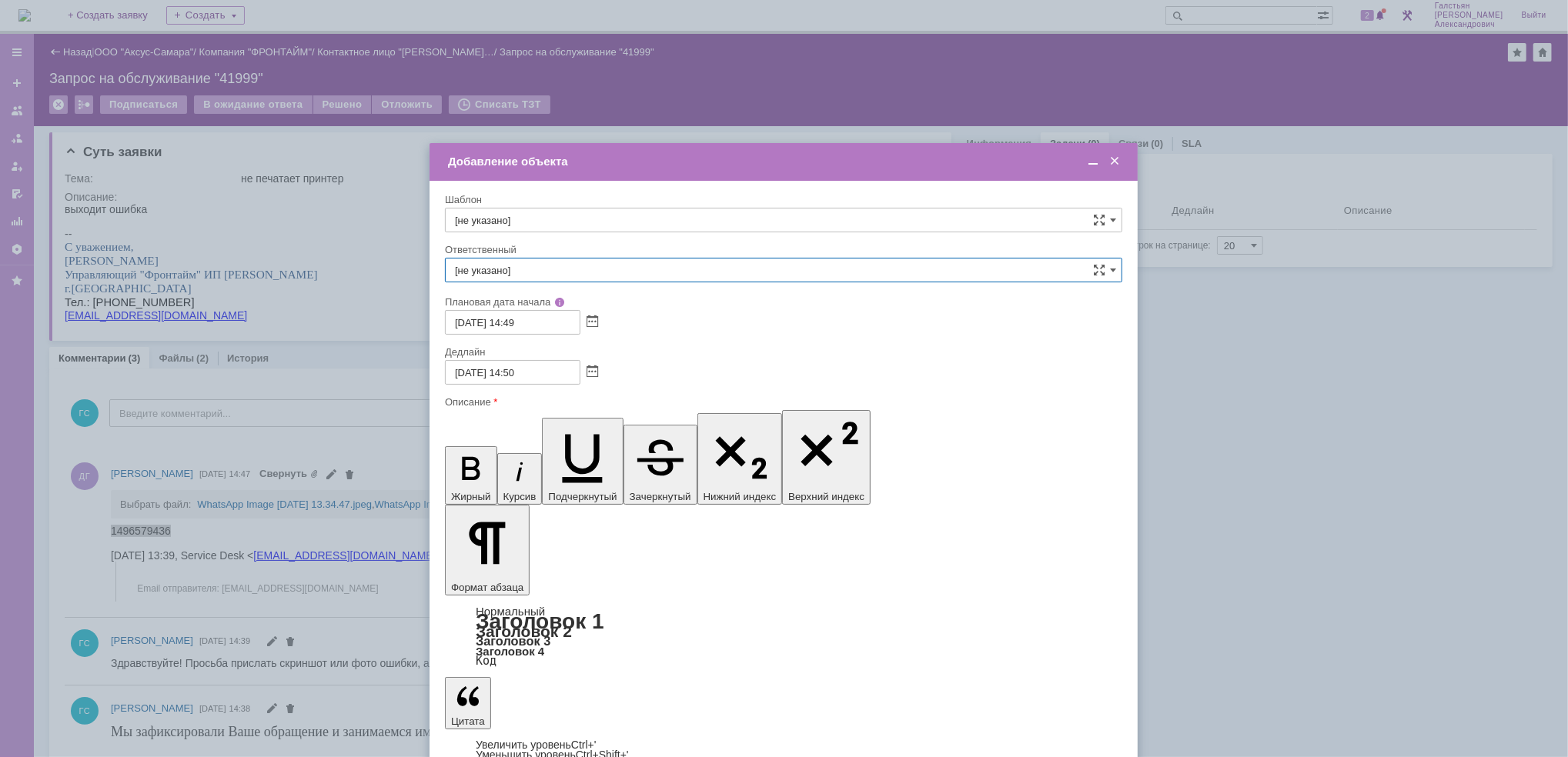
click at [575, 275] on input "[не указано]" at bounding box center [784, 270] width 677 height 25
click at [561, 430] on span "[PERSON_NAME]" at bounding box center [784, 433] width 657 height 12
type input "[PERSON_NAME]"
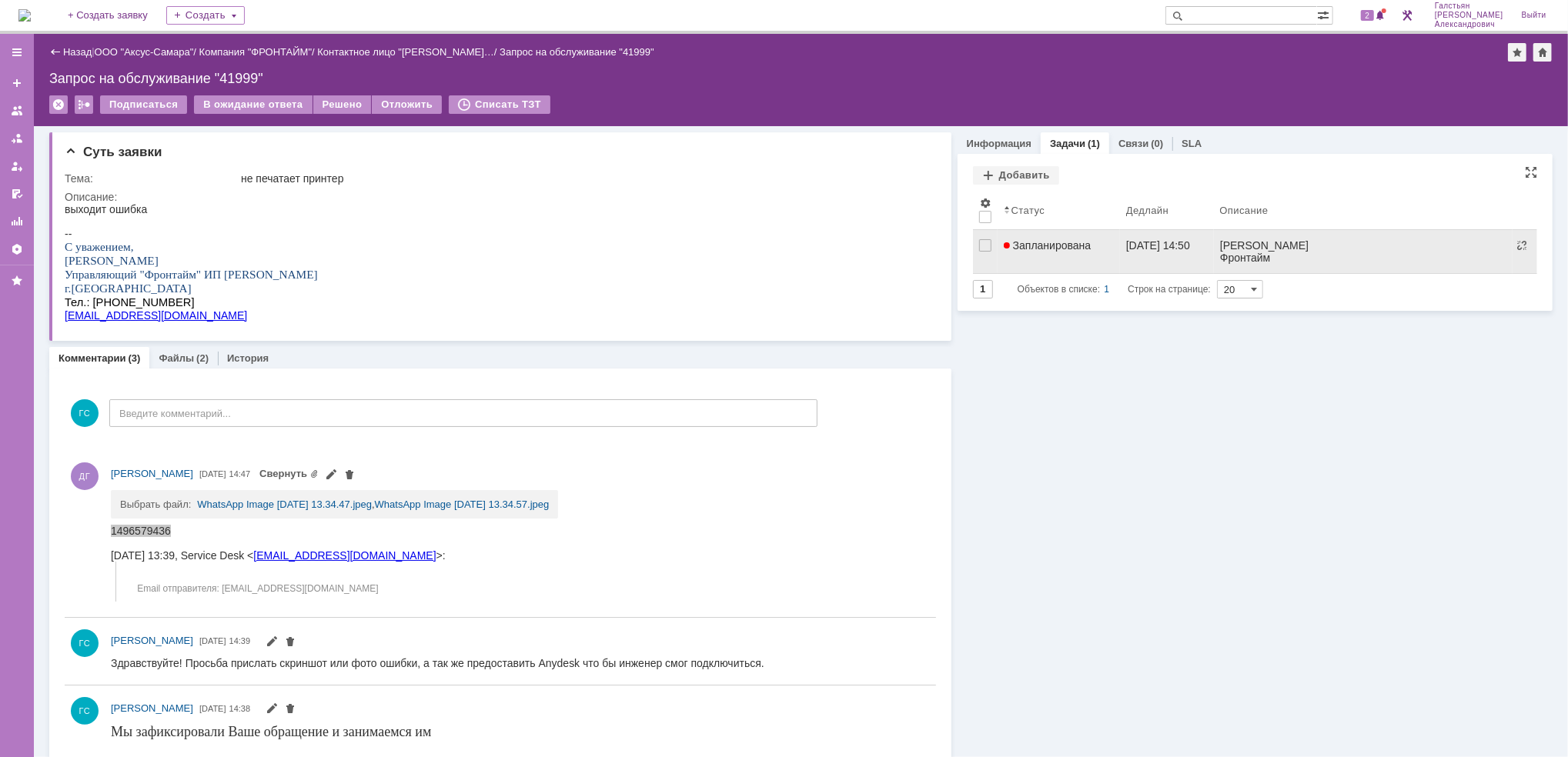
click at [1077, 257] on link "Запланирована" at bounding box center [1059, 252] width 122 height 43
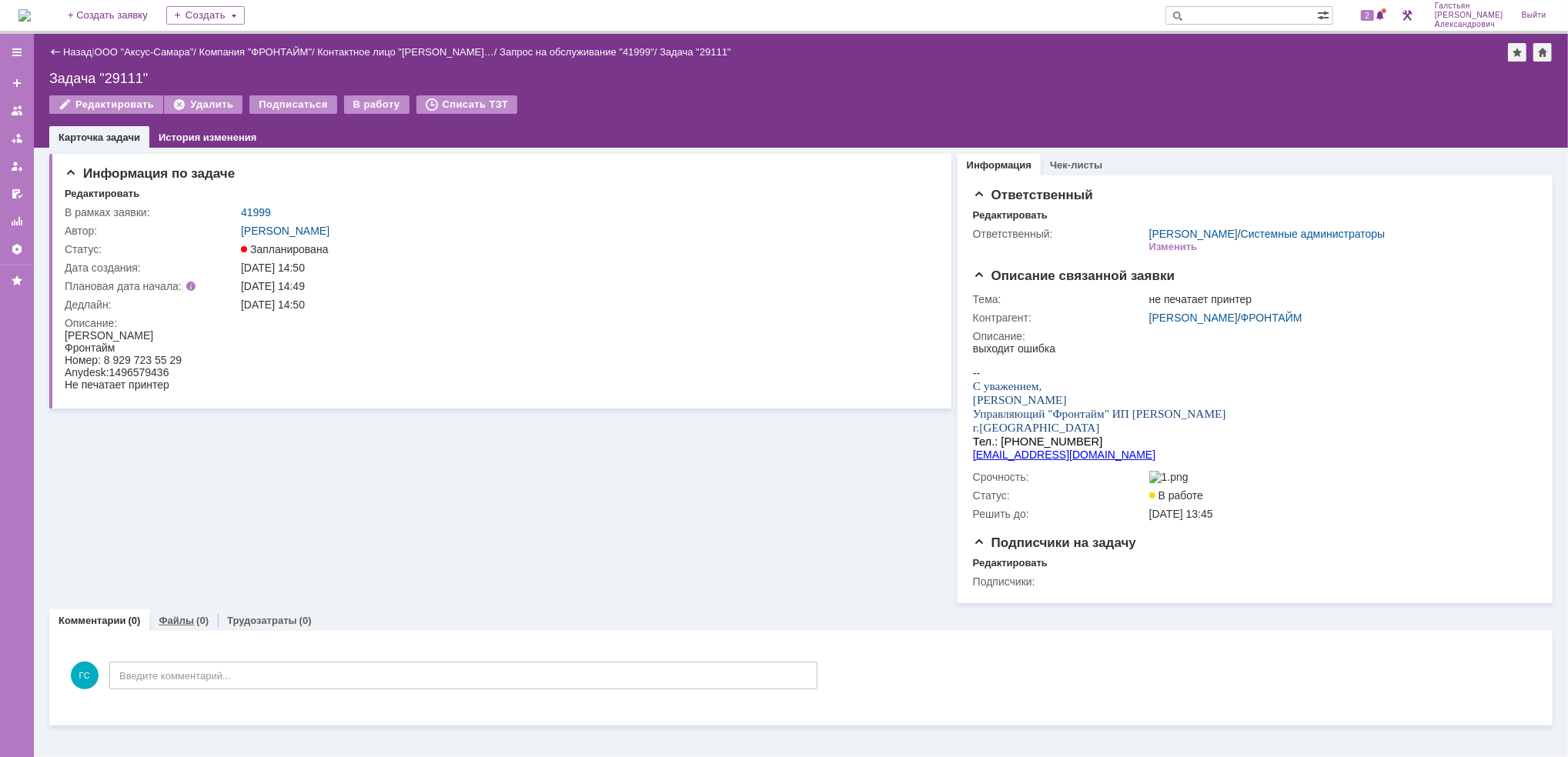
click at [186, 627] on link "Файлы" at bounding box center [176, 621] width 36 height 12
click at [90, 655] on div "Добавить файл" at bounding box center [124, 652] width 119 height 18
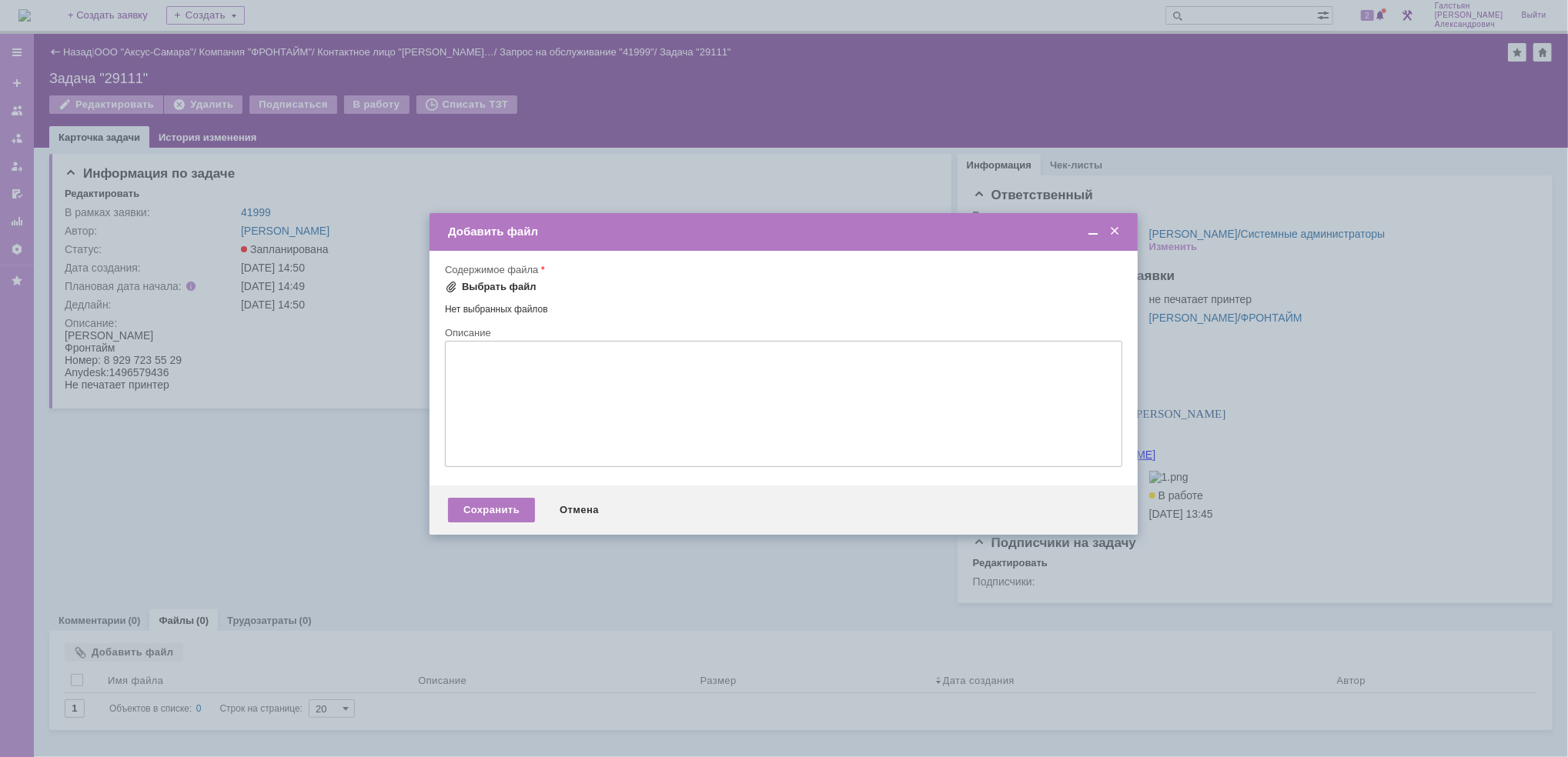
click at [508, 278] on div "Выбрать файл" at bounding box center [490, 286] width 92 height 18
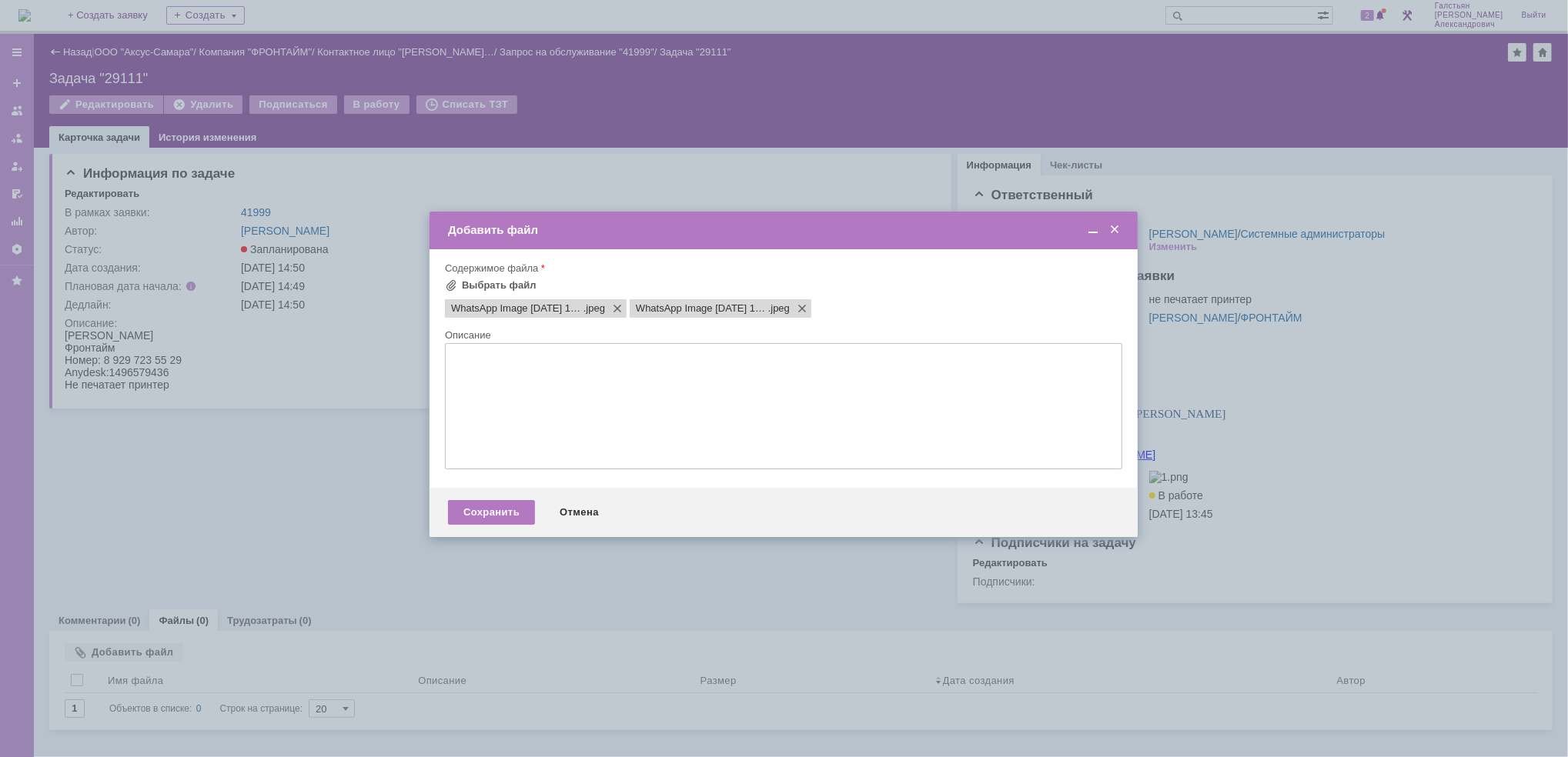
click at [616, 357] on textarea at bounding box center [784, 406] width 677 height 126
type textarea "Скрины ошибки"
click at [495, 522] on div "Сохранить" at bounding box center [490, 513] width 87 height 25
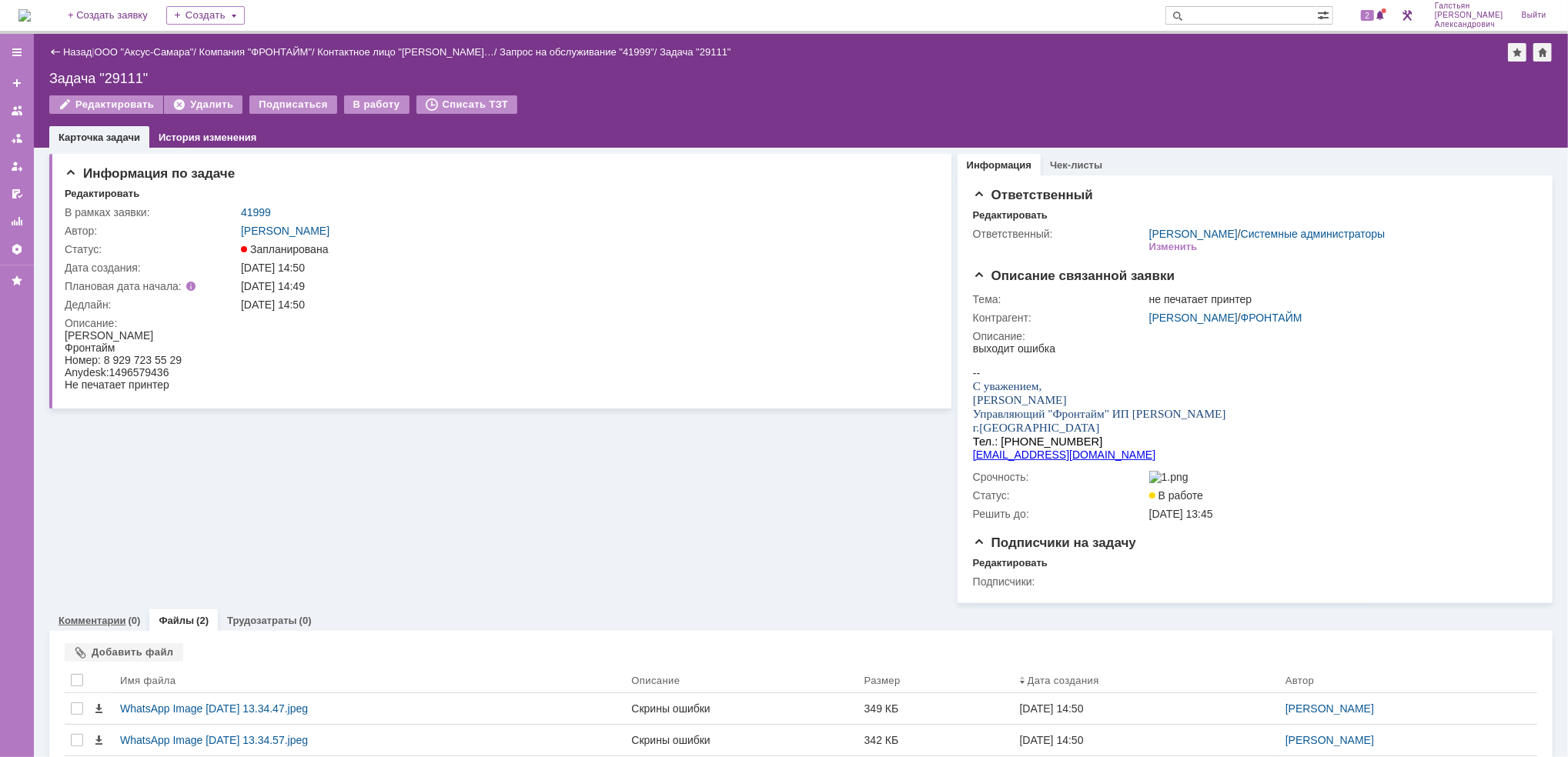
click at [91, 627] on link "Комментарии" at bounding box center [92, 621] width 68 height 12
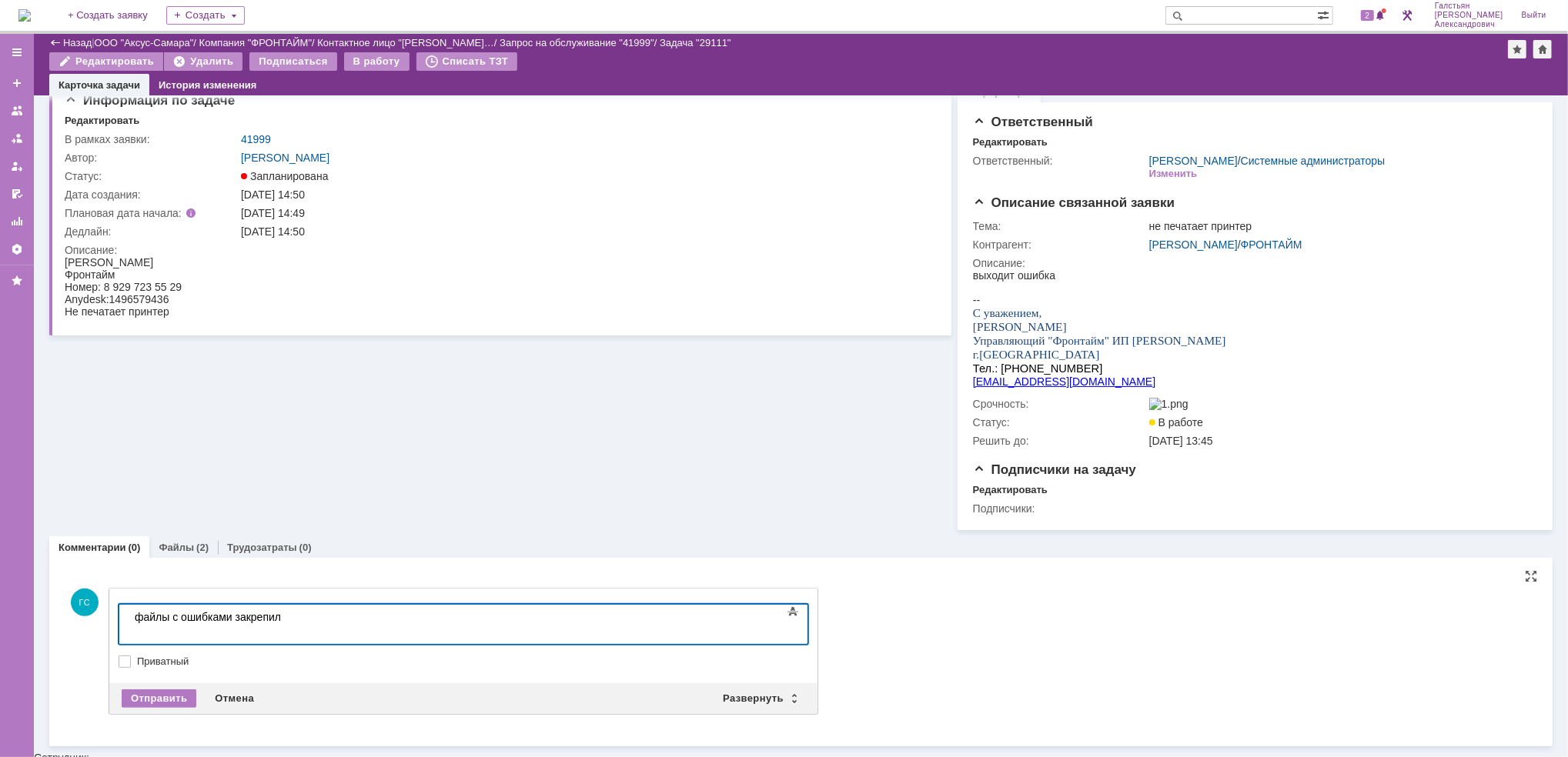
scroll to position [17, 0]
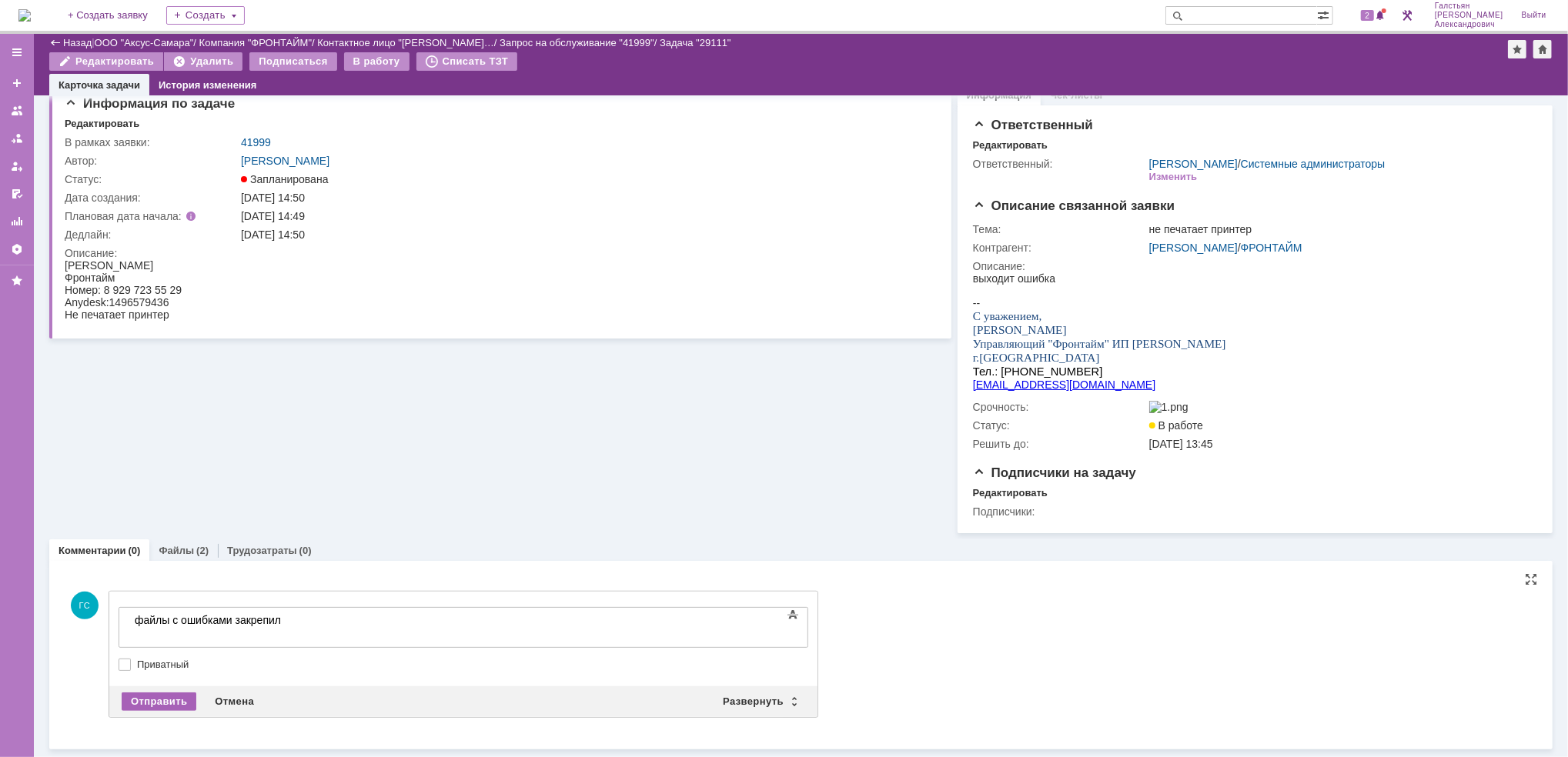
click at [173, 707] on div "Отправить" at bounding box center [159, 702] width 74 height 18
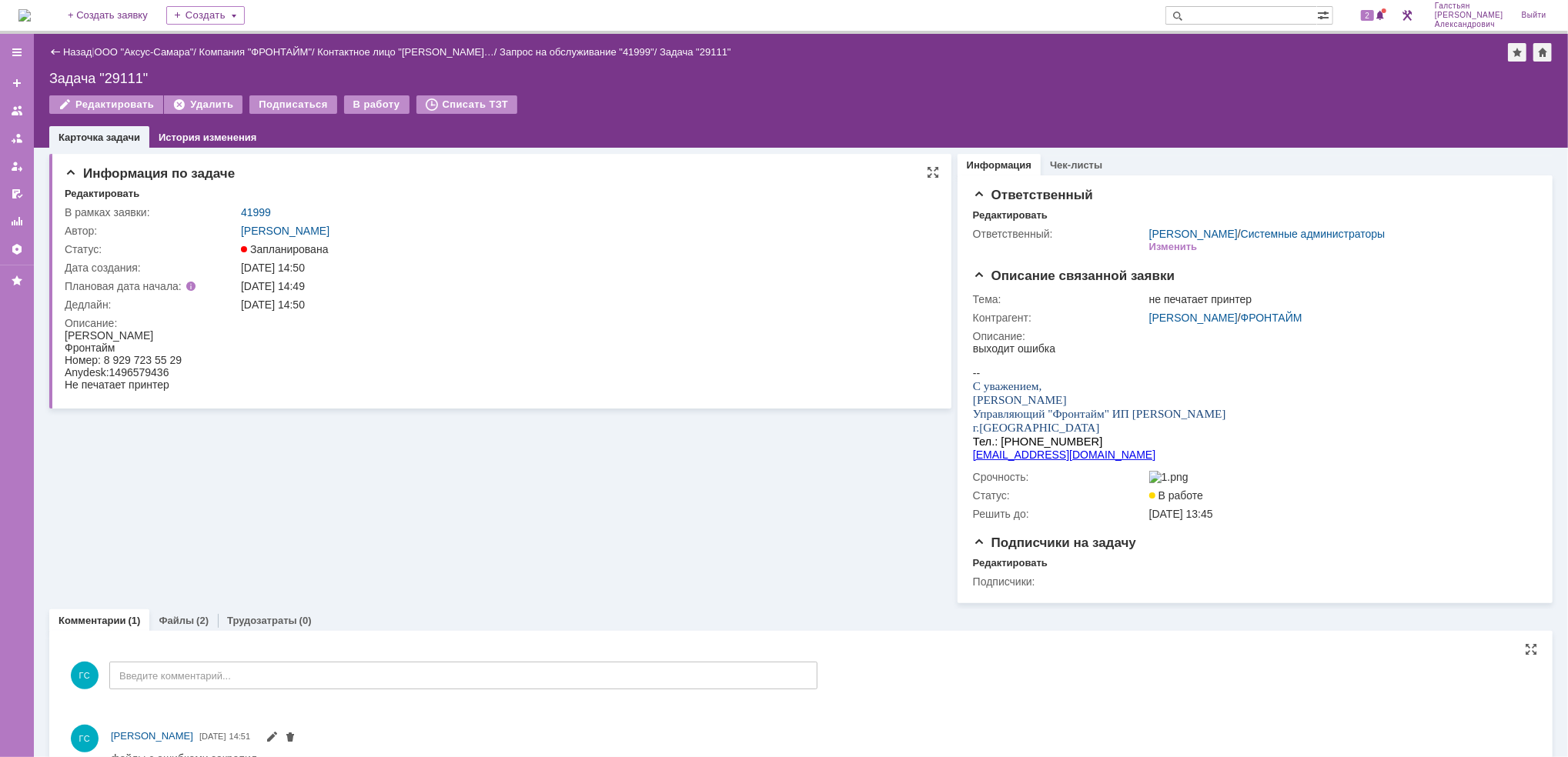
scroll to position [0, 0]
click at [31, 20] on img at bounding box center [24, 15] width 12 height 12
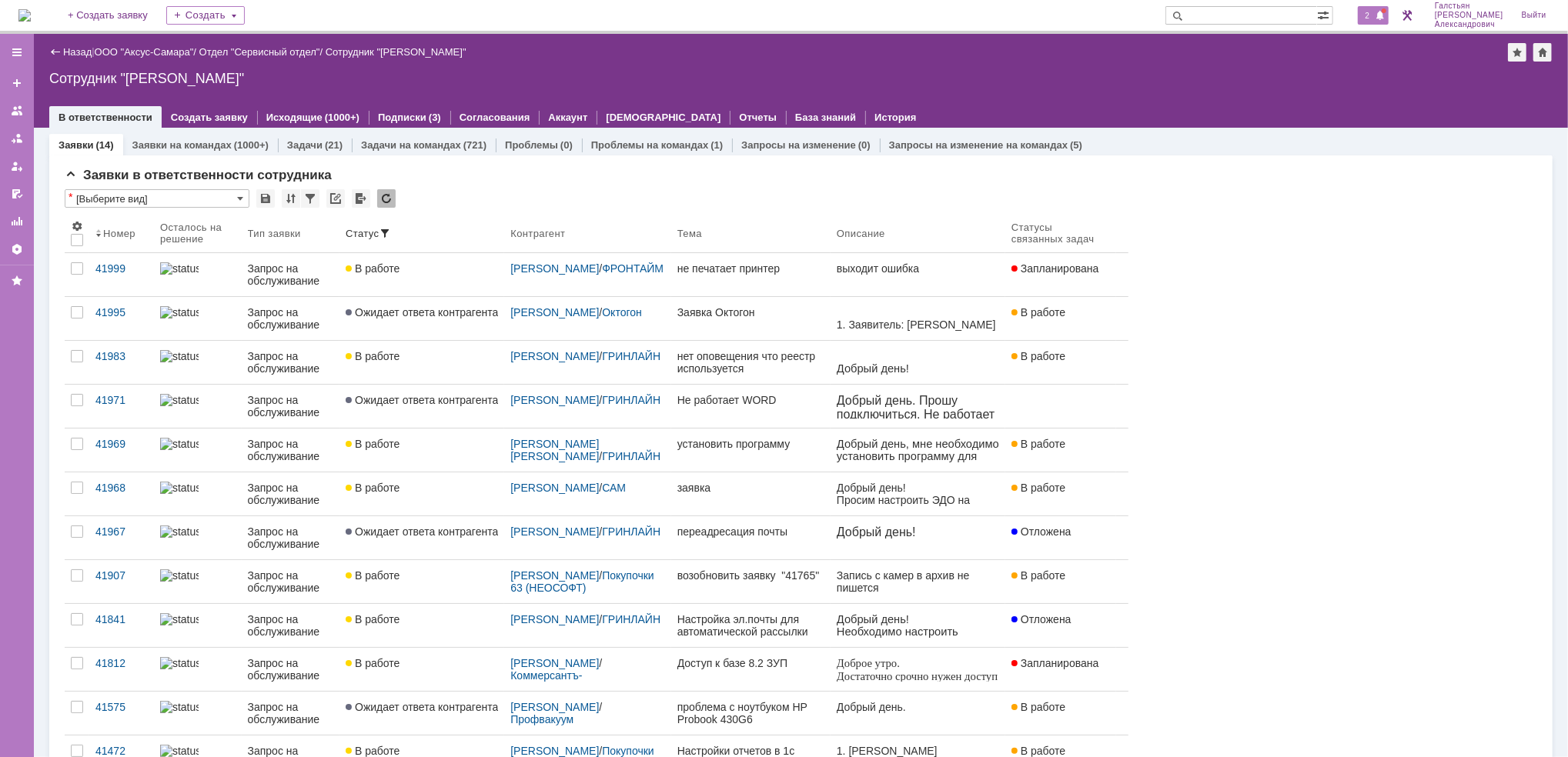
click at [1381, 19] on span at bounding box center [1380, 16] width 11 height 12
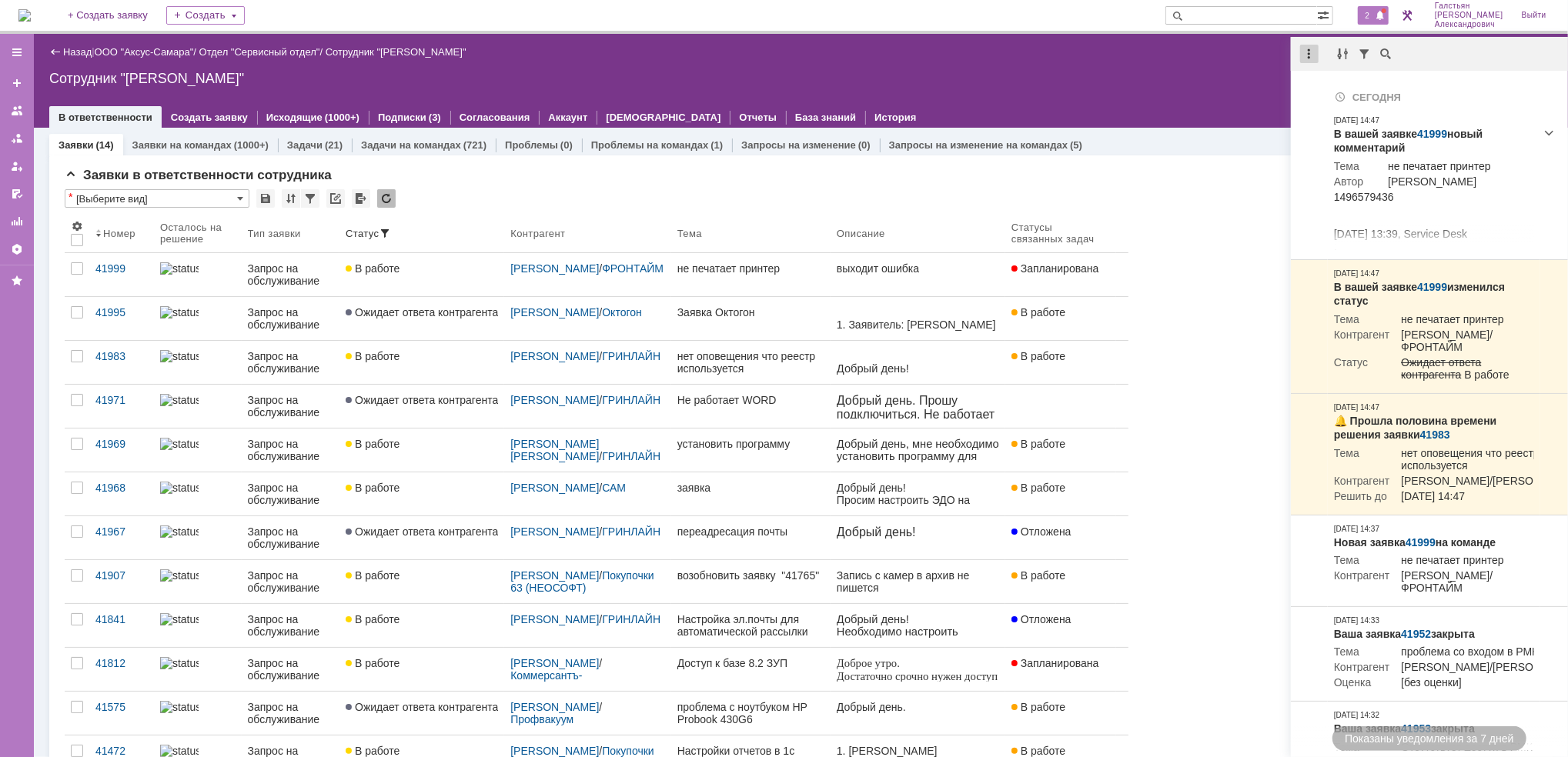
click at [1308, 48] on div at bounding box center [1309, 54] width 18 height 18
click at [1319, 88] on div "Отметить уведомления прочитанными" at bounding box center [1415, 92] width 206 height 11
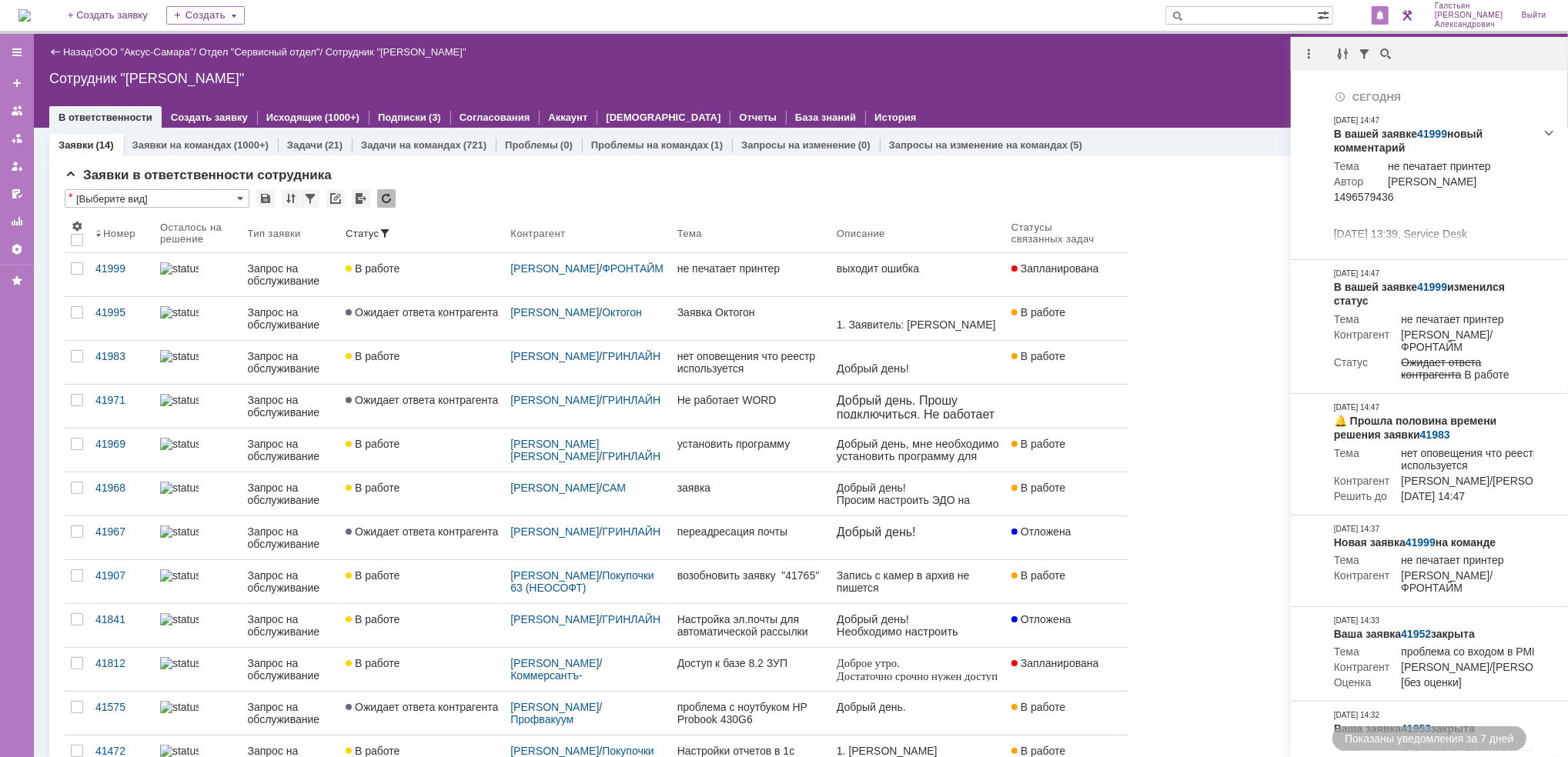
click at [1187, 71] on div "Сотрудник "[PERSON_NAME]"" at bounding box center [801, 78] width 1503 height 16
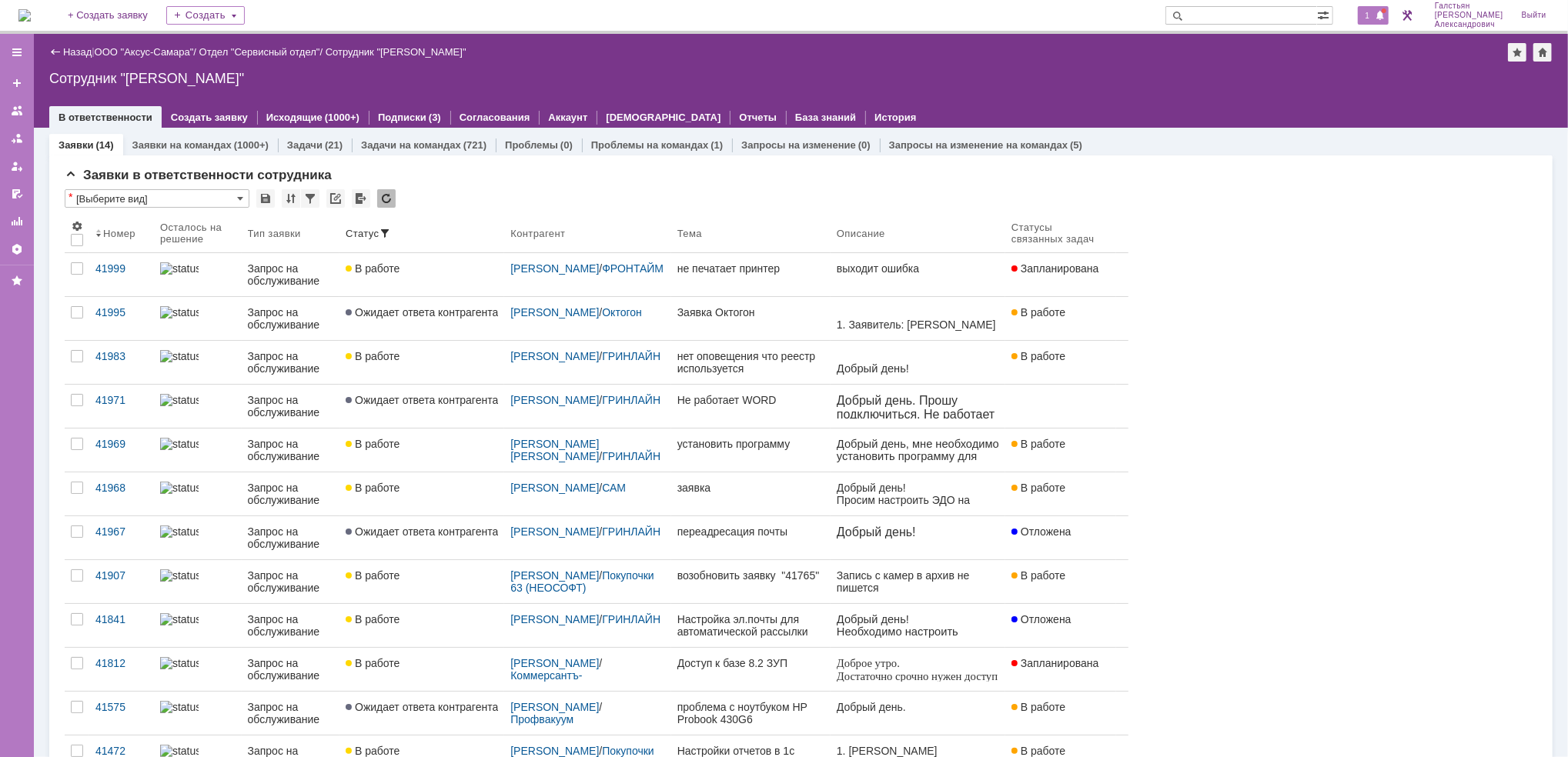
click at [1386, 13] on span at bounding box center [1380, 16] width 11 height 12
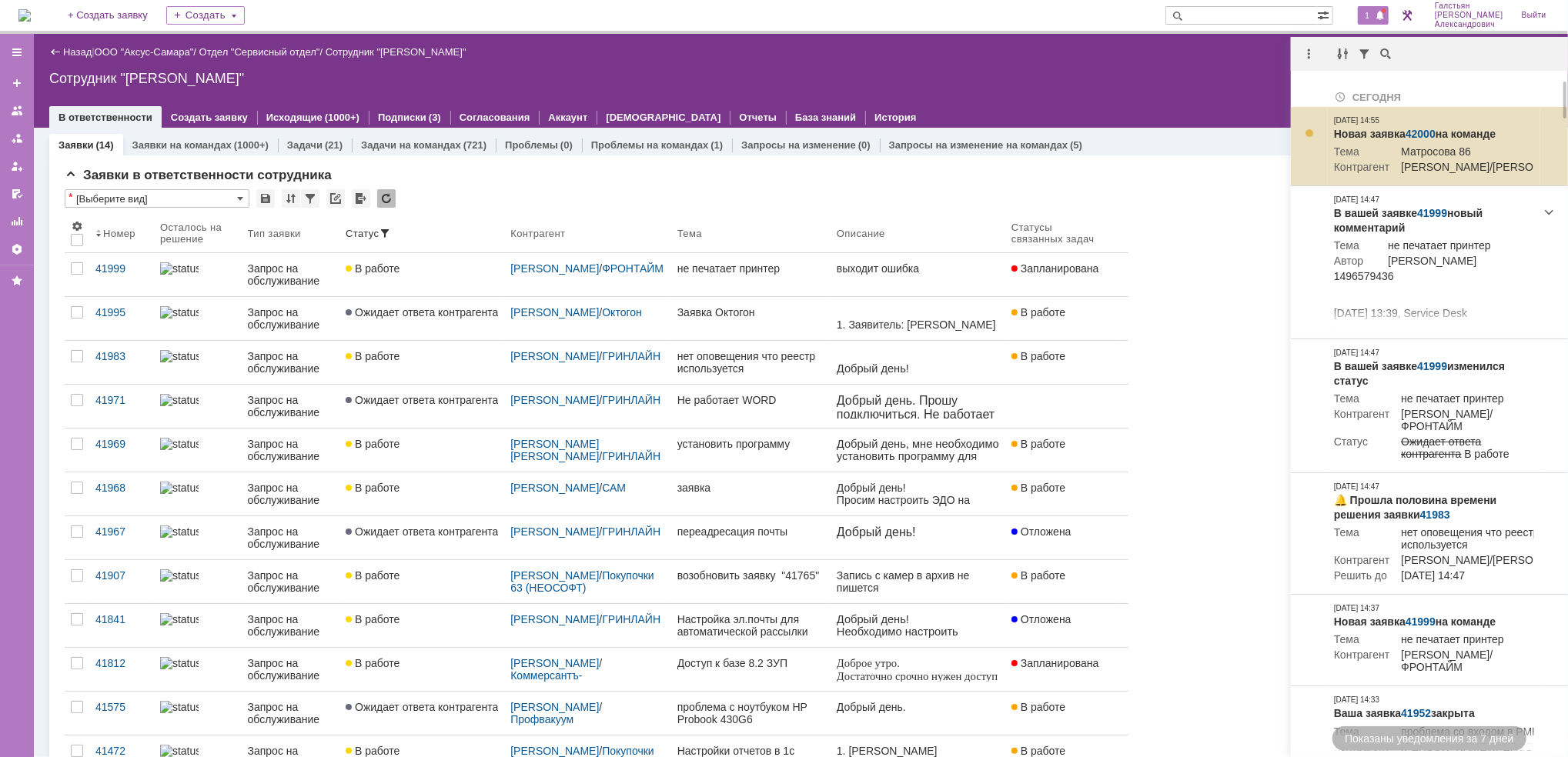
click at [1418, 125] on td "Новая заявка 42000 на команде Тема Матросова 86 Контрагент Малынов Егор Василье…" at bounding box center [1433, 147] width 212 height 79
click at [1418, 135] on link "42000" at bounding box center [1420, 134] width 30 height 12
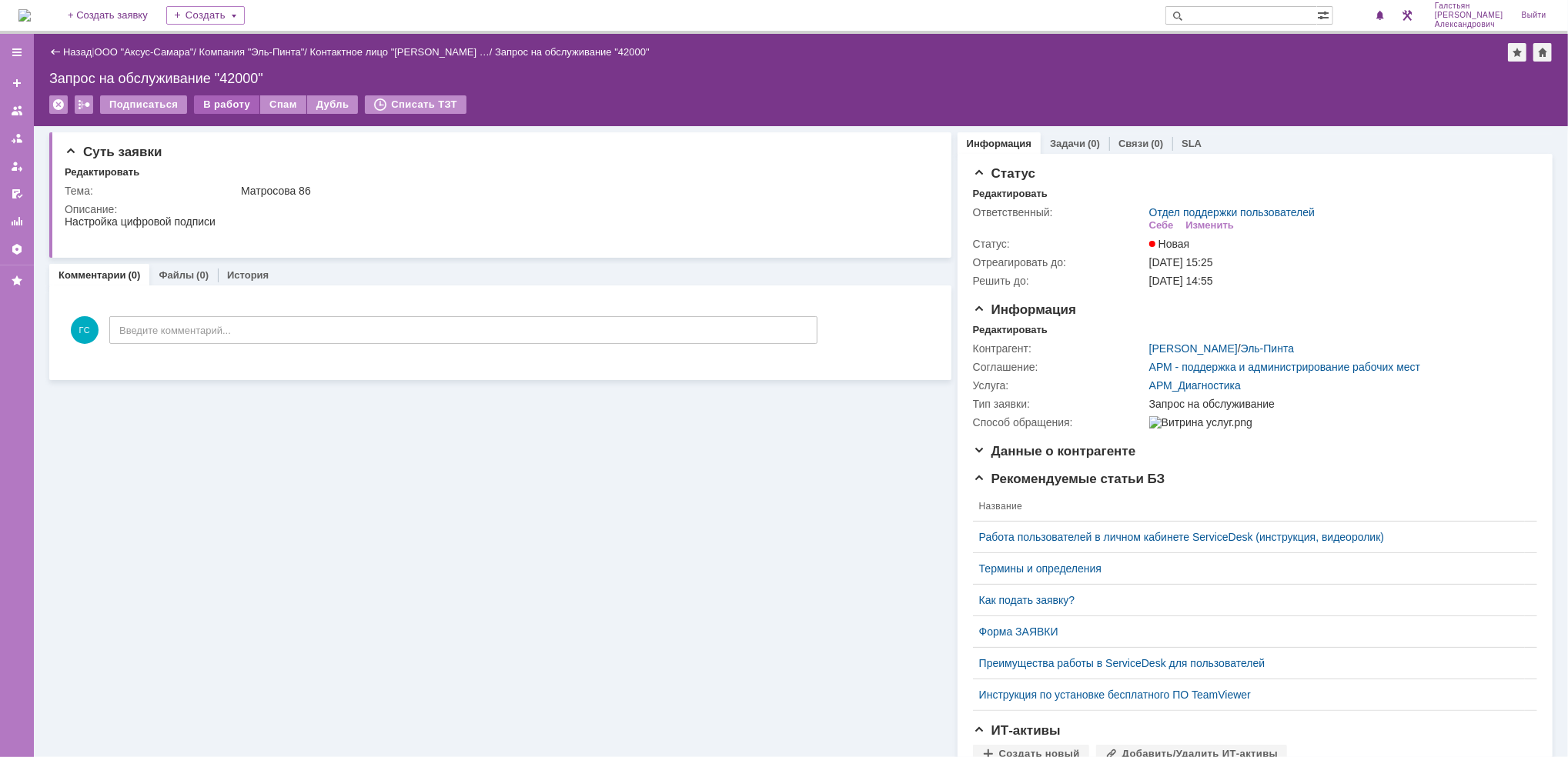
click at [225, 107] on div "В работу" at bounding box center [226, 105] width 65 height 18
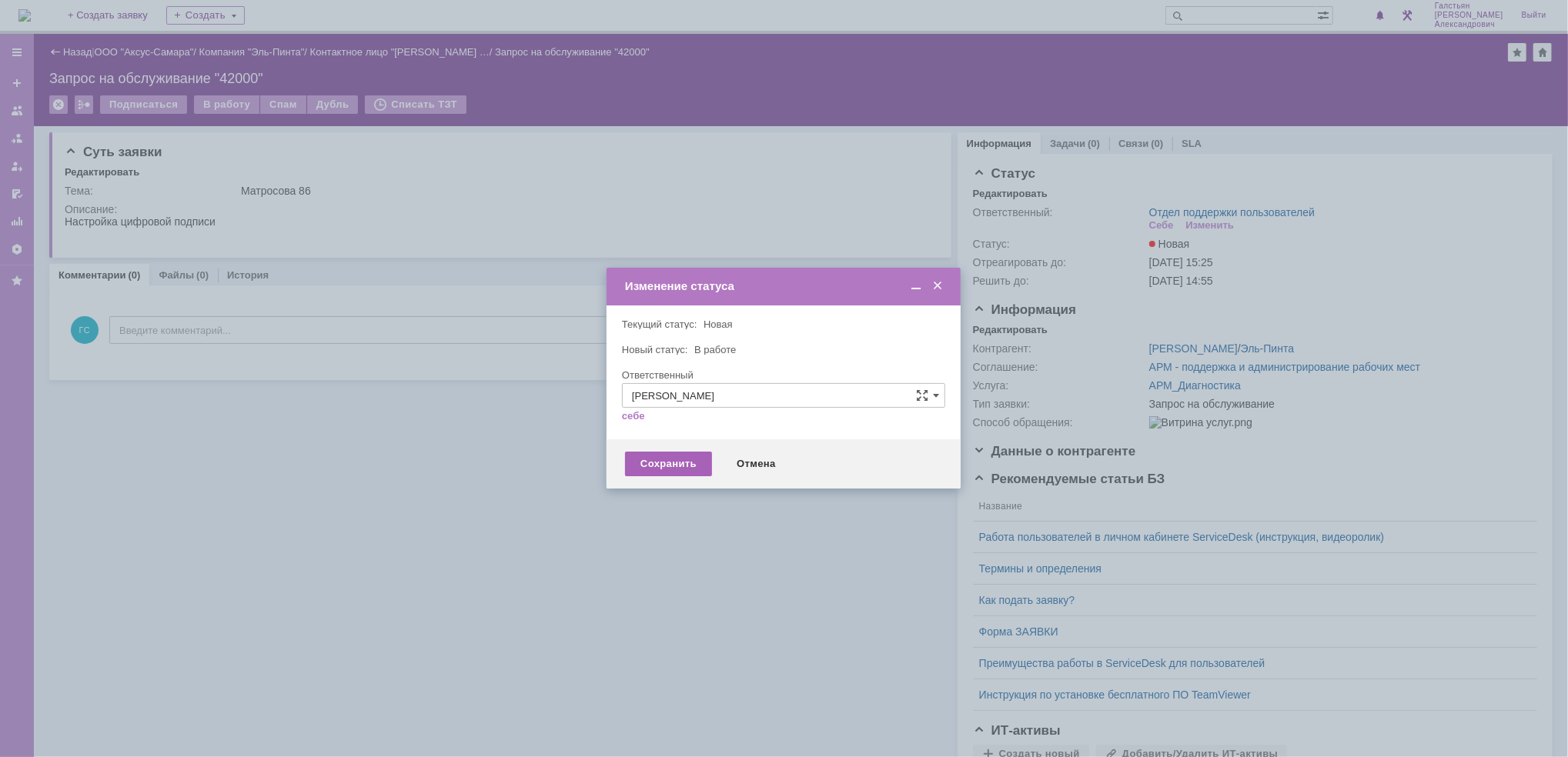
click at [656, 466] on div "Сохранить" at bounding box center [668, 464] width 87 height 25
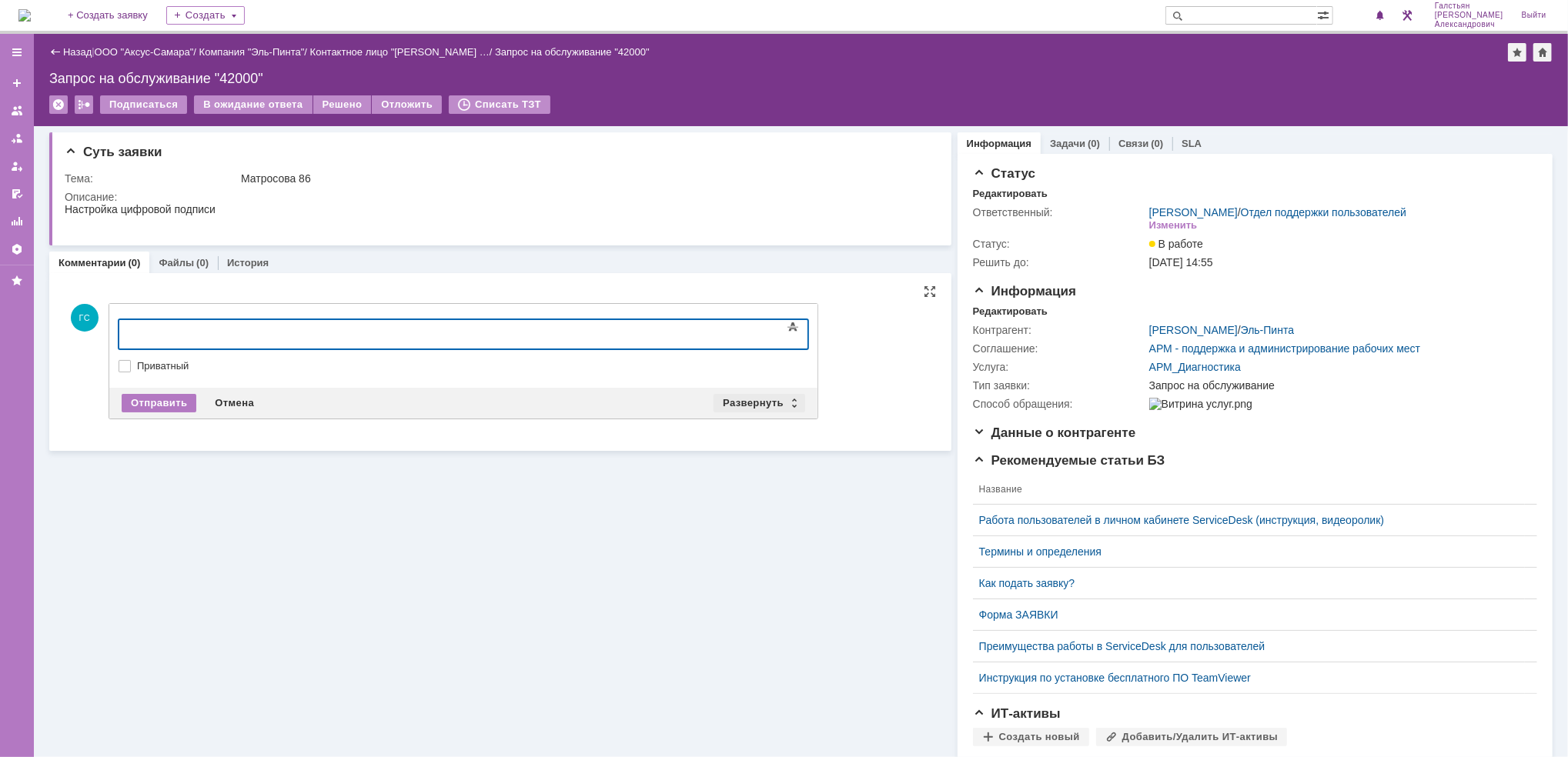
click at [756, 402] on div "Развернуть" at bounding box center [759, 403] width 92 height 18
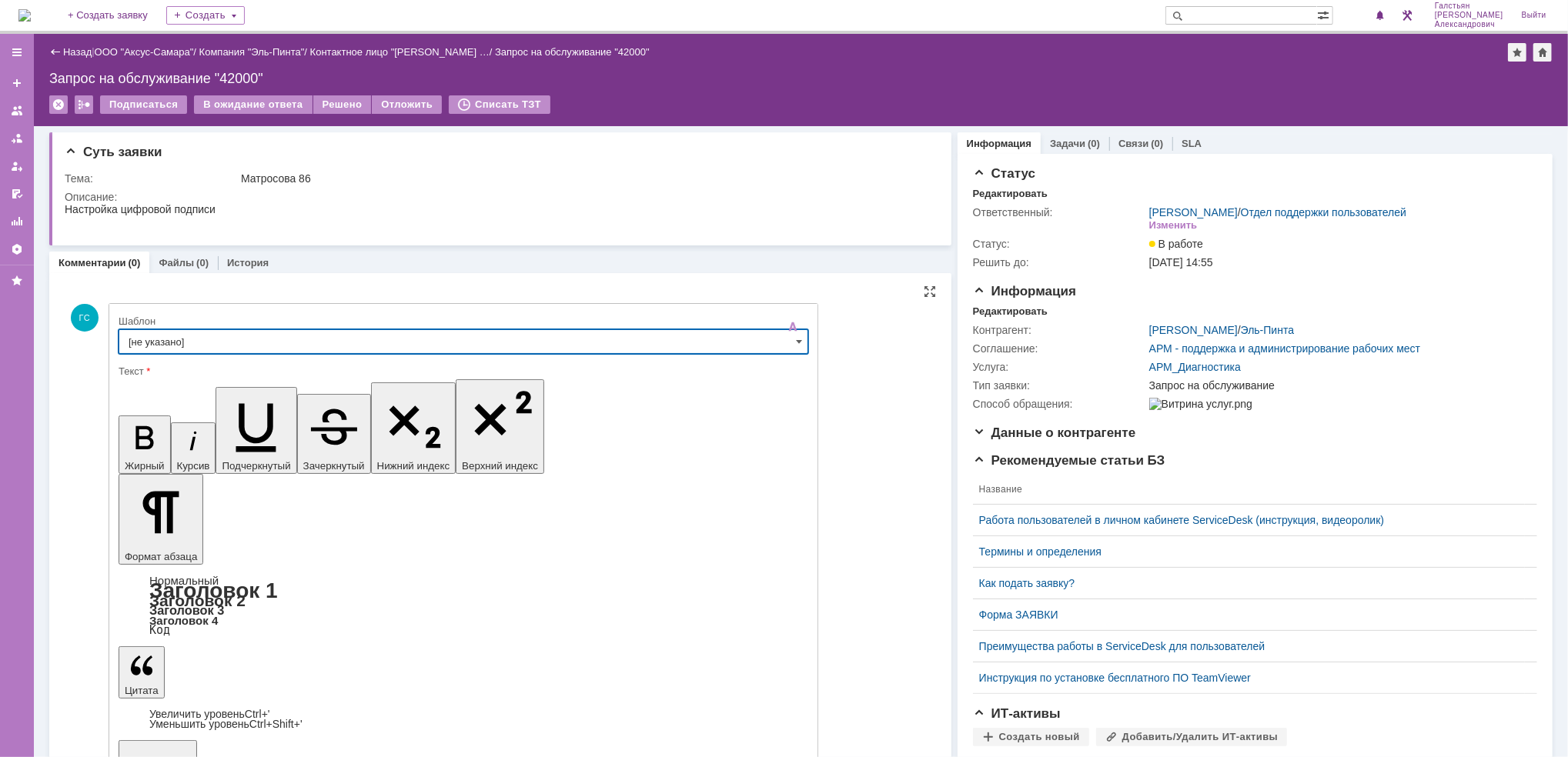
click at [258, 335] on input "[не указано]" at bounding box center [463, 342] width 689 height 25
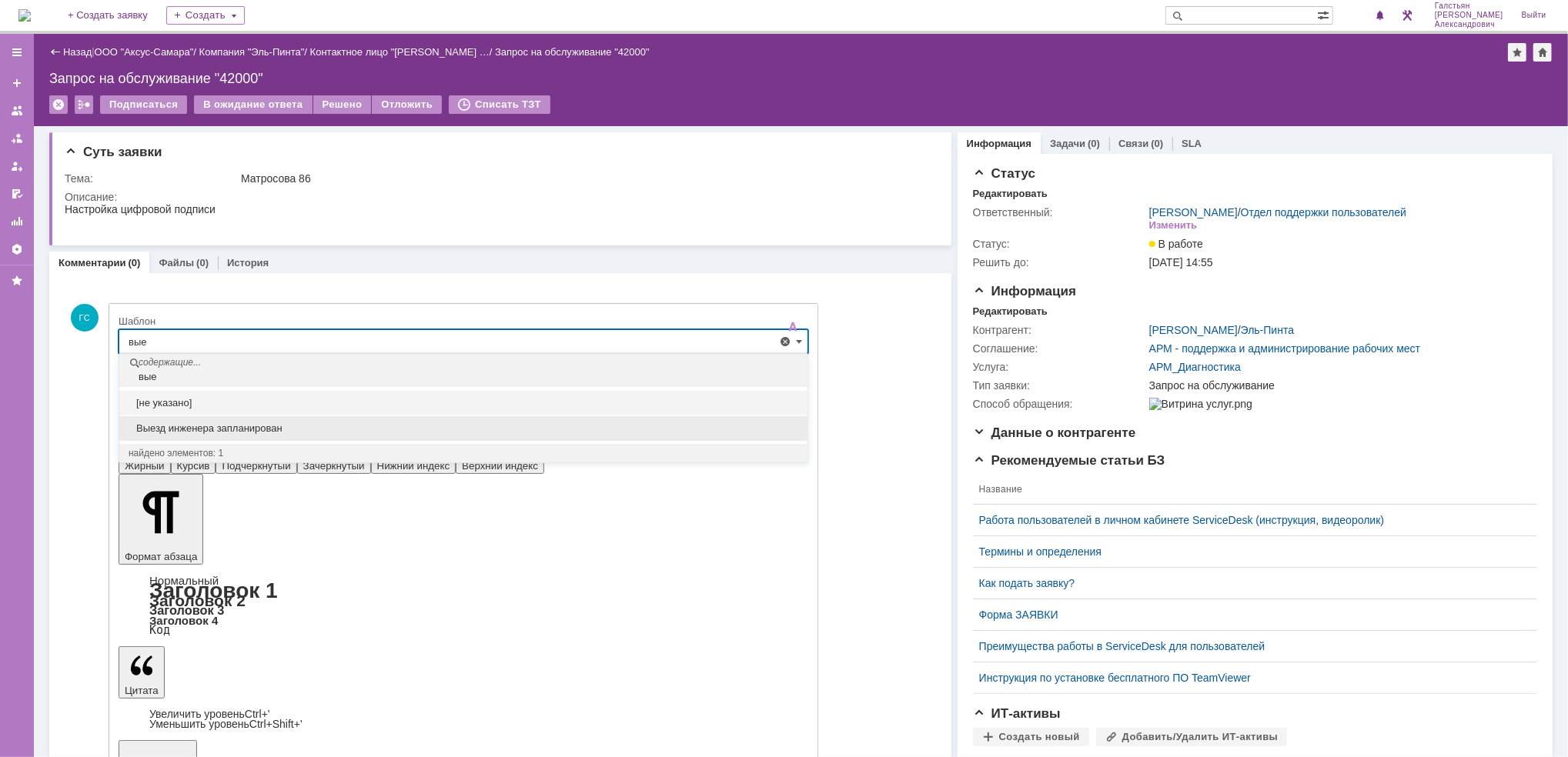
click at [244, 431] on span "Выезд инженера запланирован" at bounding box center [463, 428] width 670 height 12
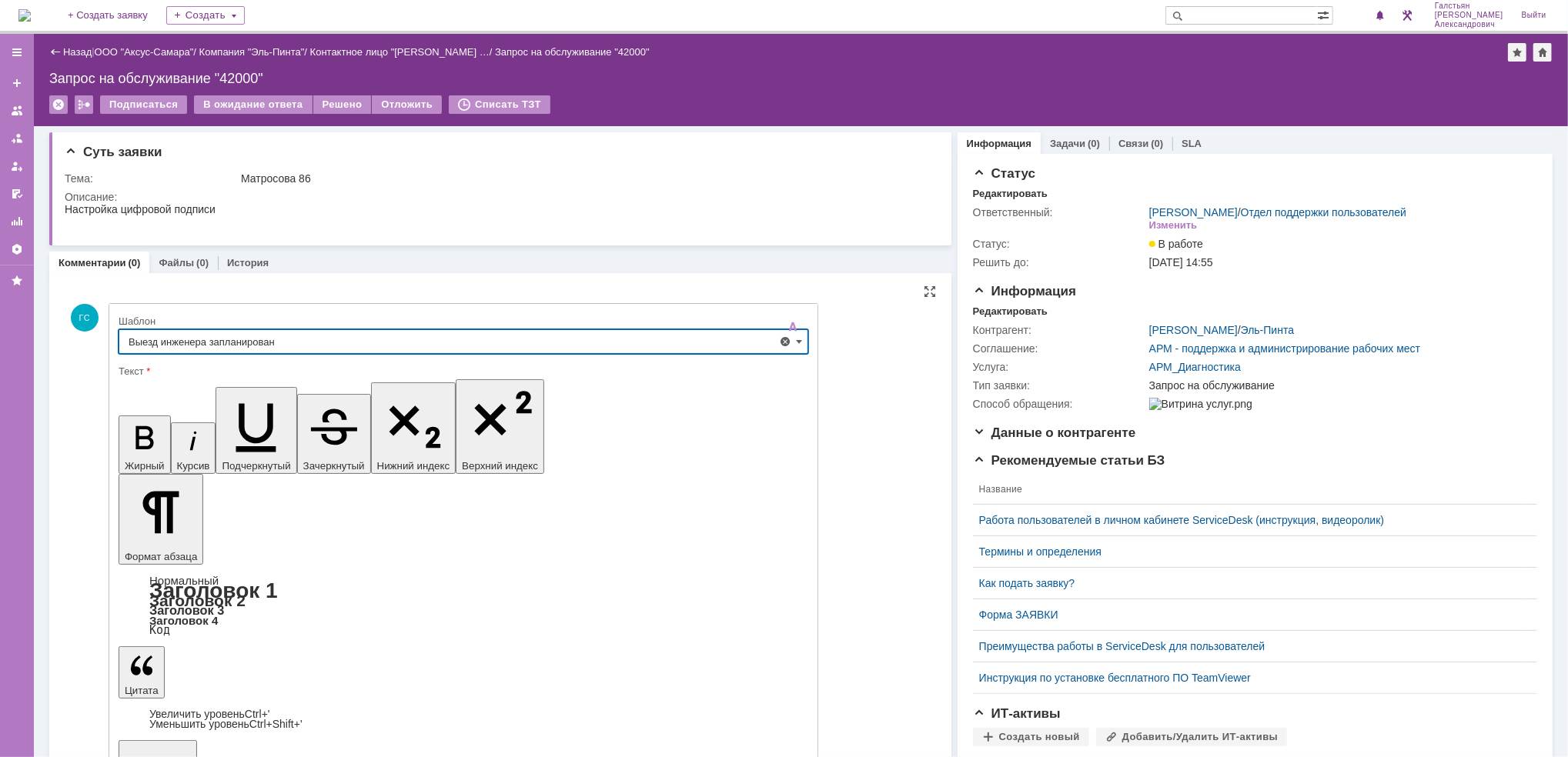
type input "Выезд инженера запланирован"
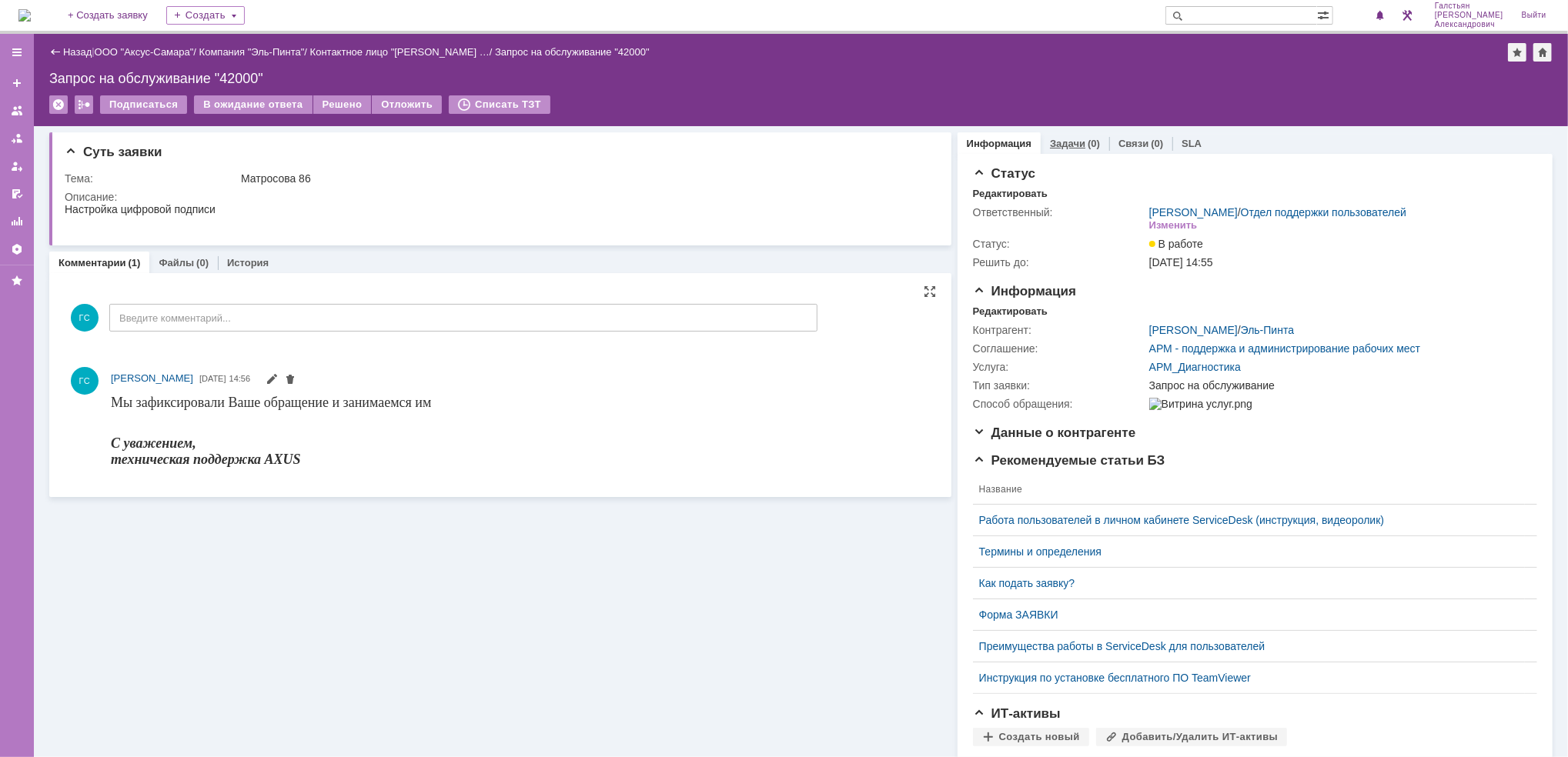
click at [1087, 139] on div "(0)" at bounding box center [1093, 144] width 12 height 12
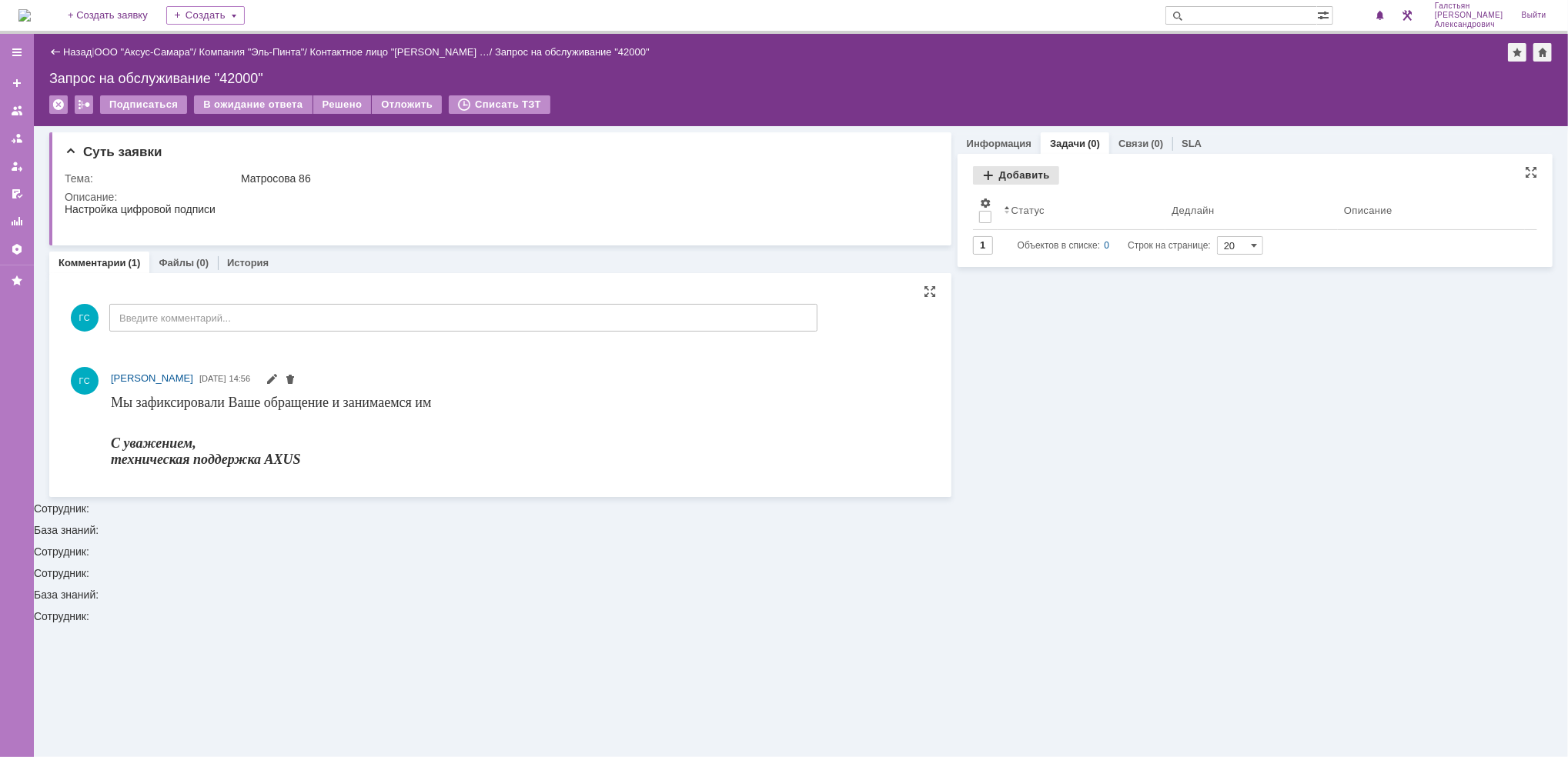
click at [1026, 177] on div "Добавить" at bounding box center [1016, 175] width 86 height 18
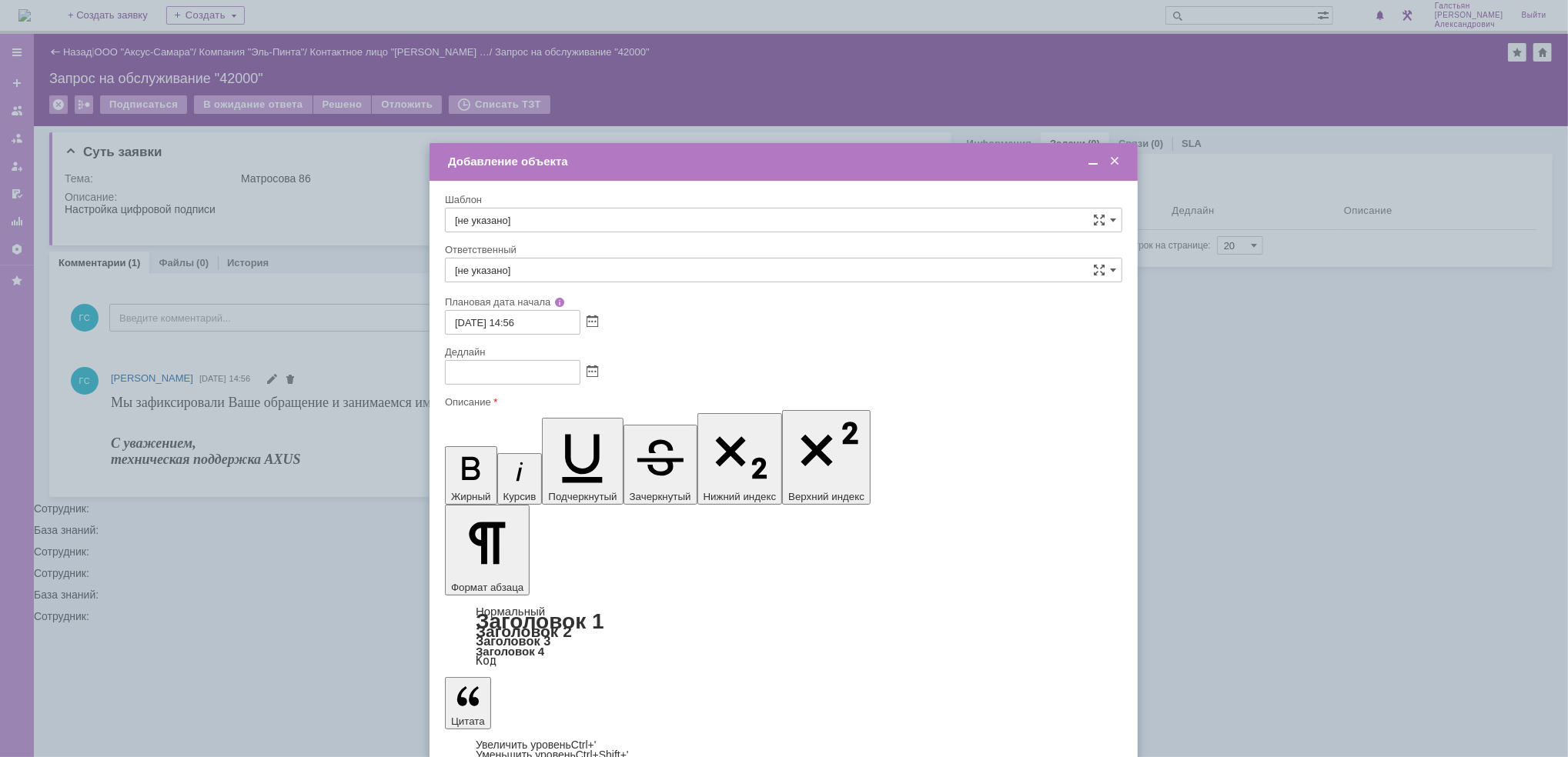
click at [595, 370] on span at bounding box center [592, 372] width 12 height 12
click at [477, 504] on div "29" at bounding box center [477, 508] width 16 height 13
type input "[DATE] 14:56"
click at [583, 269] on input "[не указано]" at bounding box center [784, 270] width 677 height 25
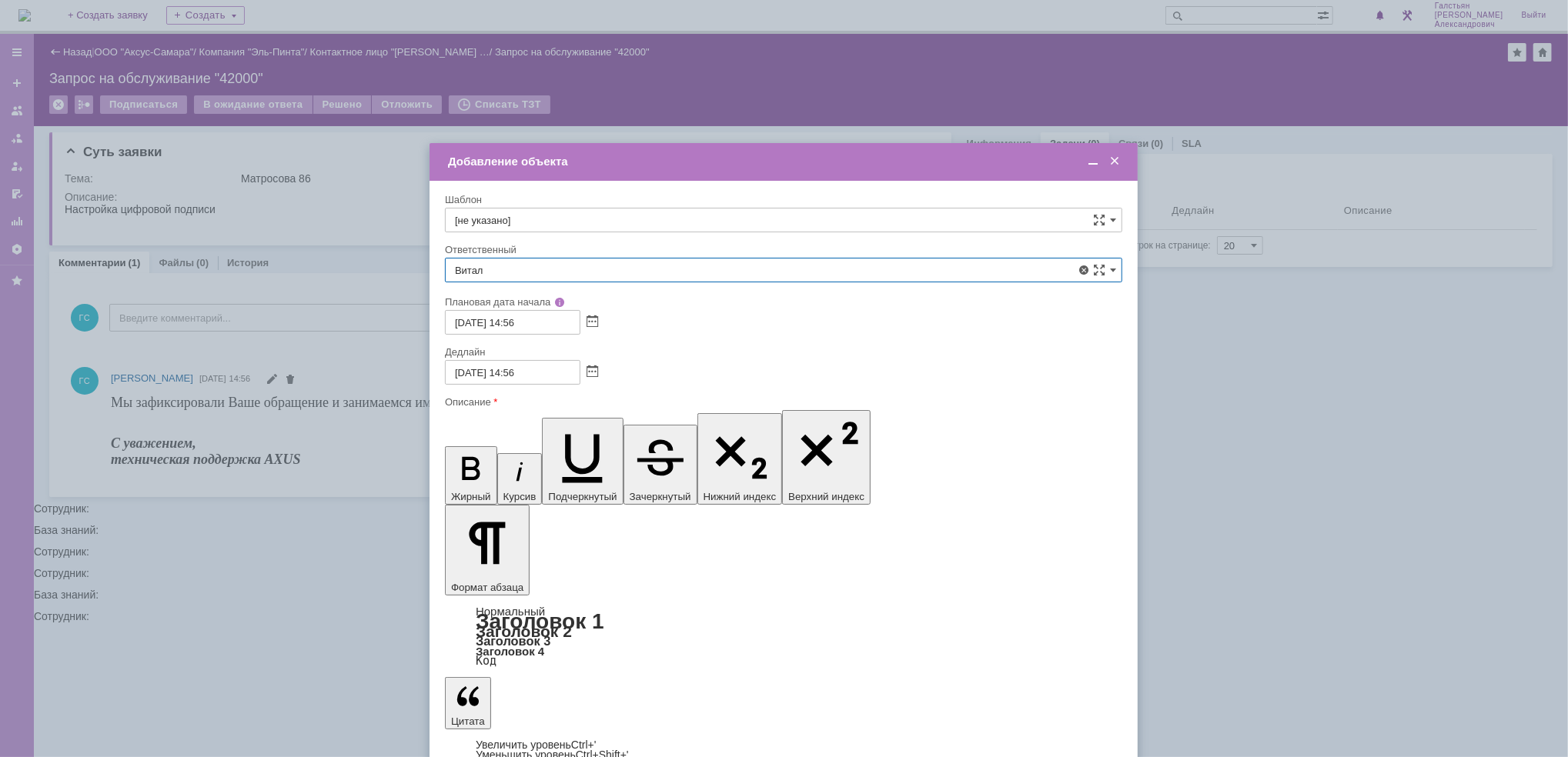
click at [581, 376] on span "[PERSON_NAME]" at bounding box center [784, 382] width 657 height 12
type input "[PERSON_NAME]"
drag, startPoint x: 632, startPoint y: 4565, endPoint x: 865, endPoint y: 4923, distance: 427.1
copy body "Малынов [PERSON_NAME] Пинта [PERSON_NAME] 86 Настройка цифровой подписи"
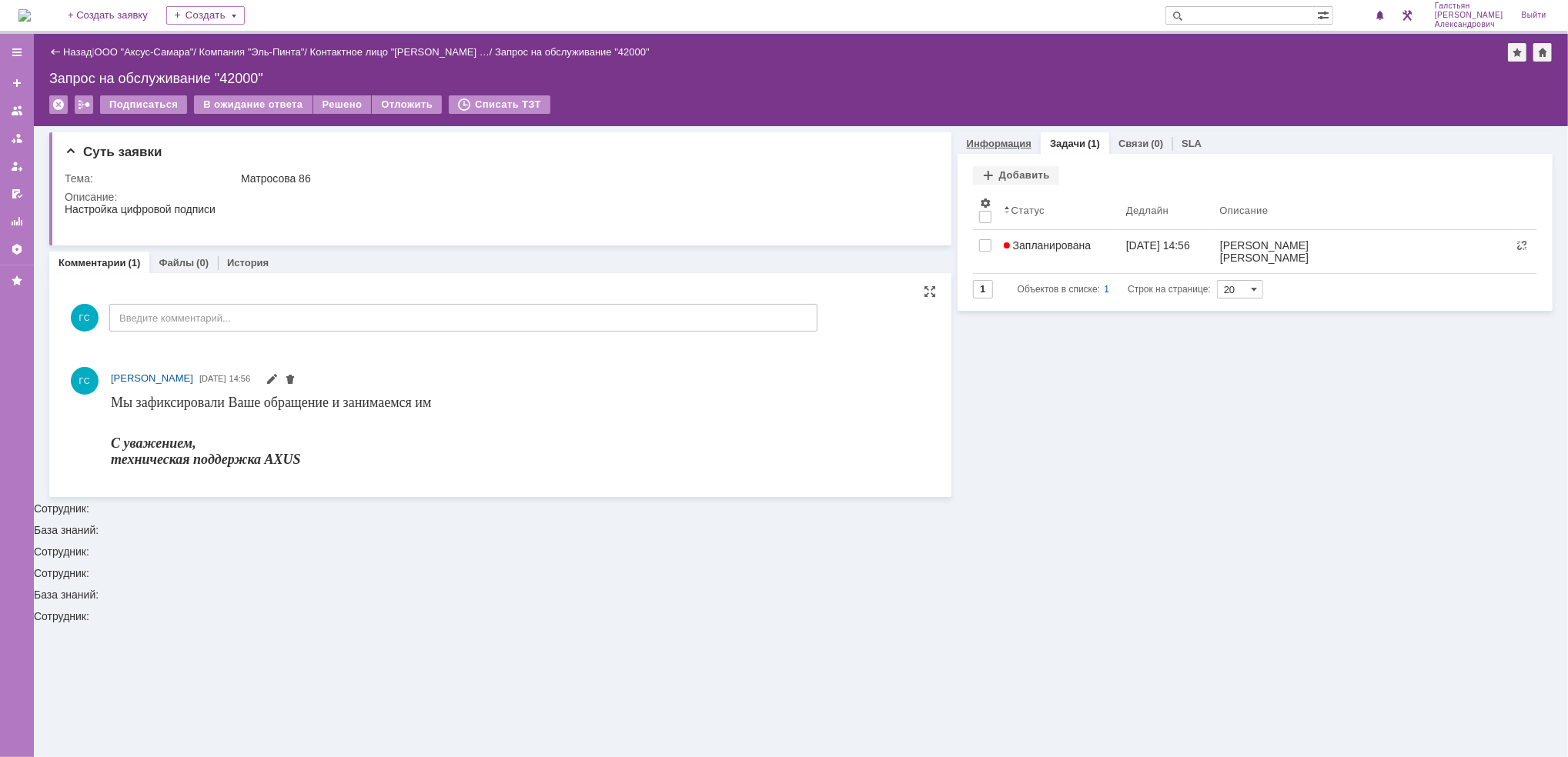
click at [999, 140] on link "Информация" at bounding box center [999, 144] width 64 height 12
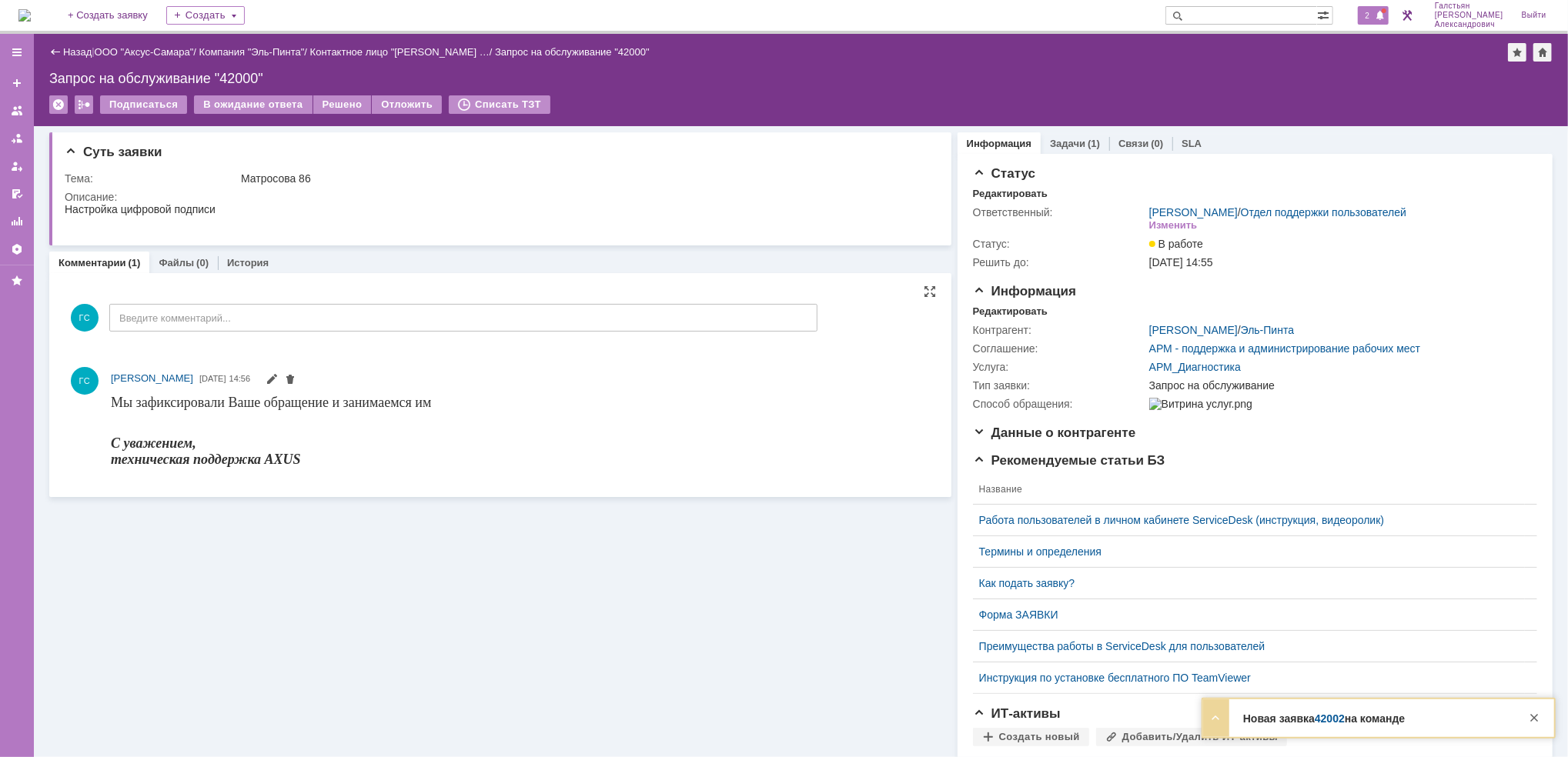
click at [1374, 19] on span "2" at bounding box center [1367, 15] width 14 height 11
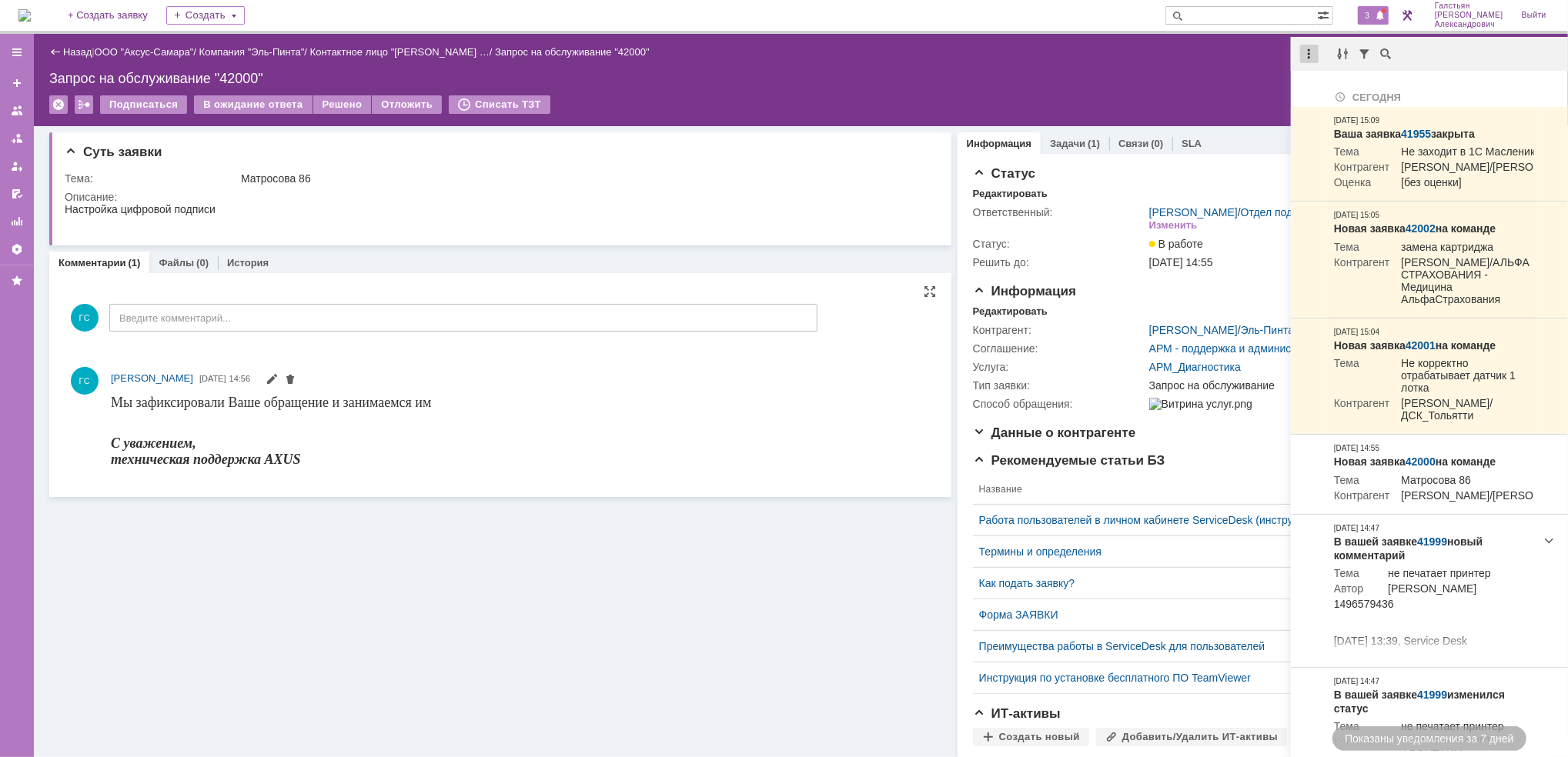
click at [1310, 50] on div at bounding box center [1309, 54] width 18 height 18
click at [1339, 101] on div "Отметить уведомления прочитанными" at bounding box center [1415, 93] width 225 height 23
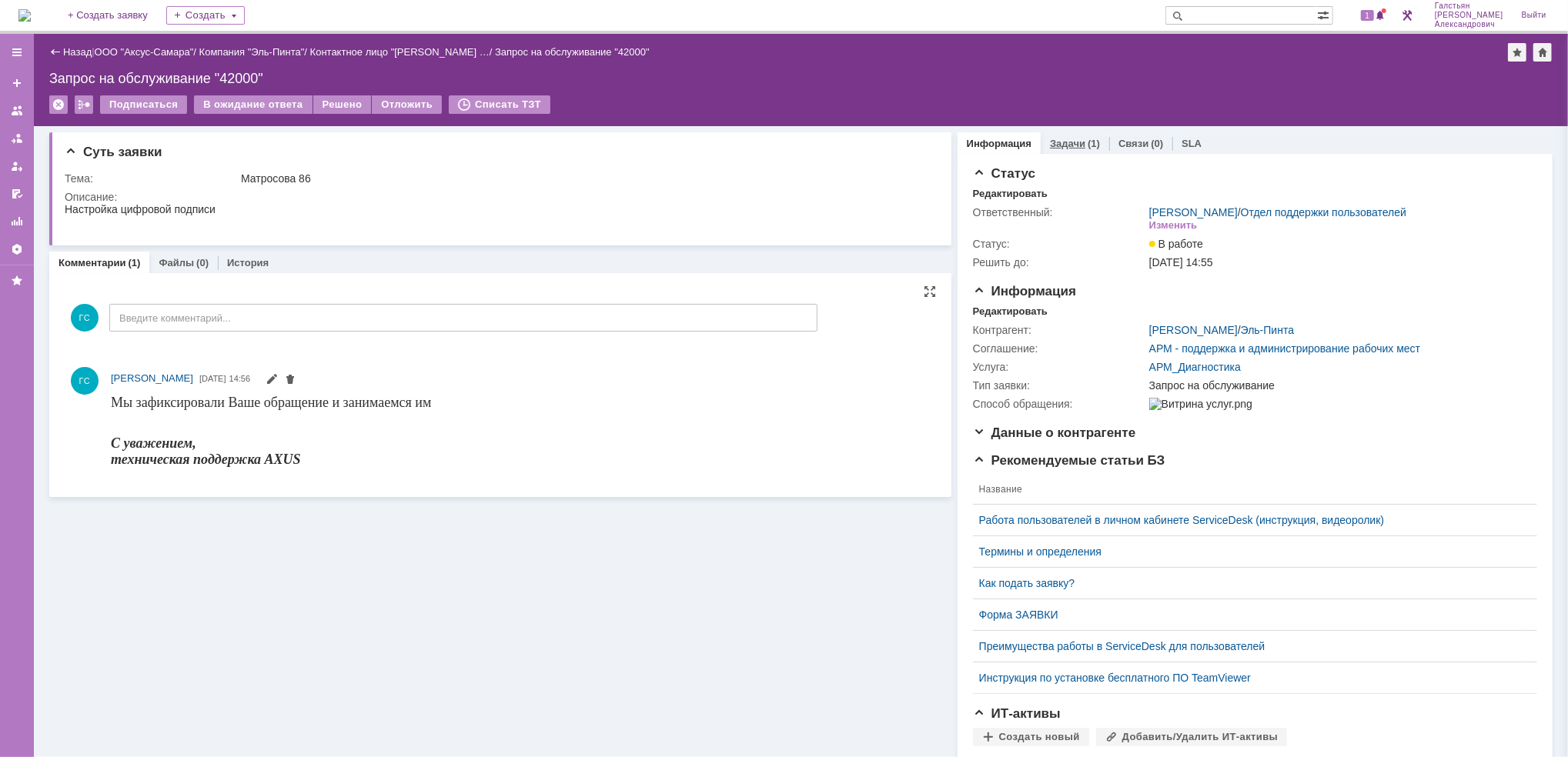
click at [1087, 144] on div "(1)" at bounding box center [1093, 144] width 12 height 12
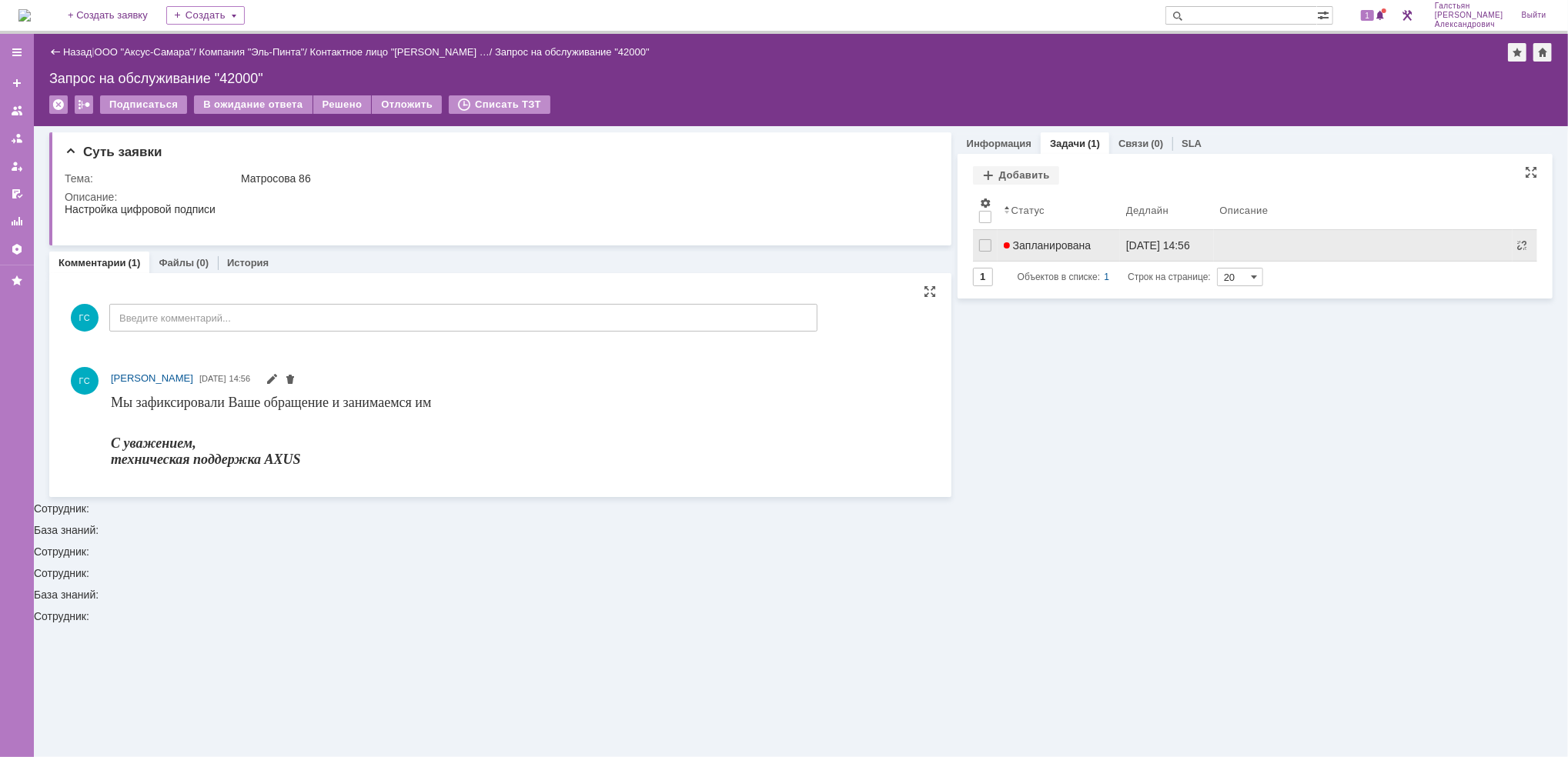
click at [1101, 244] on div "Запланирована" at bounding box center [1058, 245] width 110 height 12
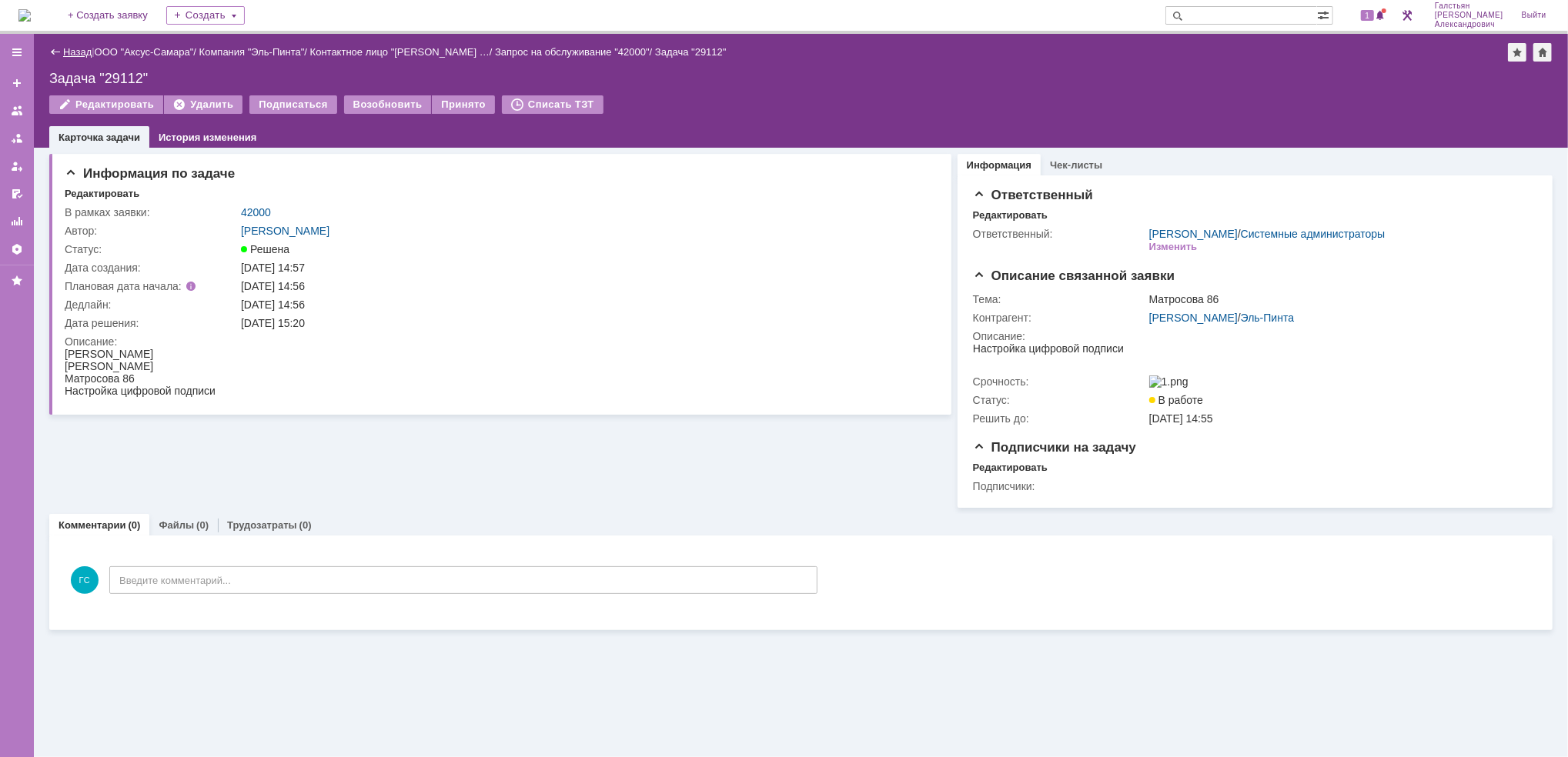
click at [69, 52] on link "Назад" at bounding box center [77, 52] width 28 height 12
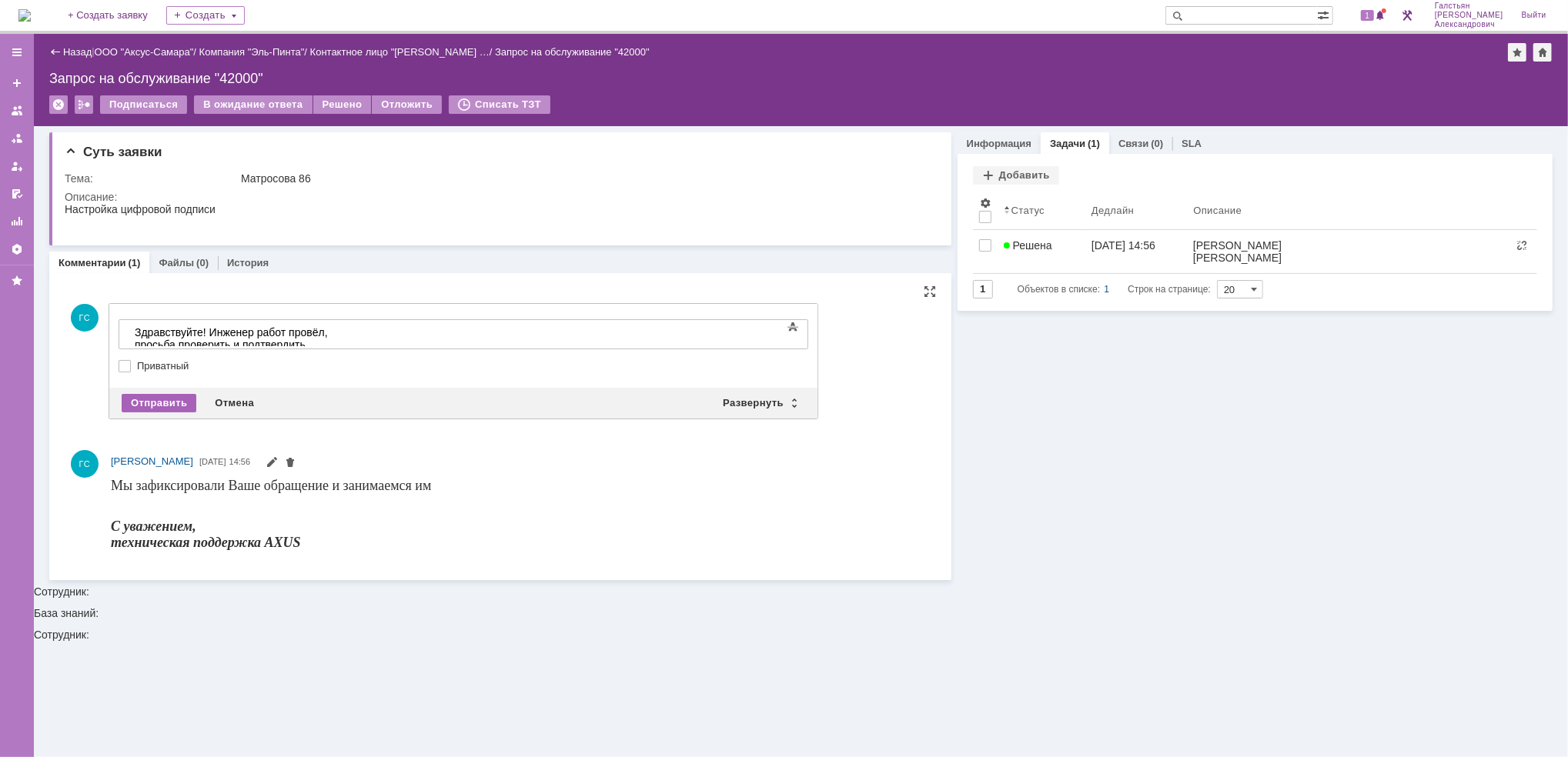
click at [142, 404] on div "Отправить" at bounding box center [159, 403] width 74 height 18
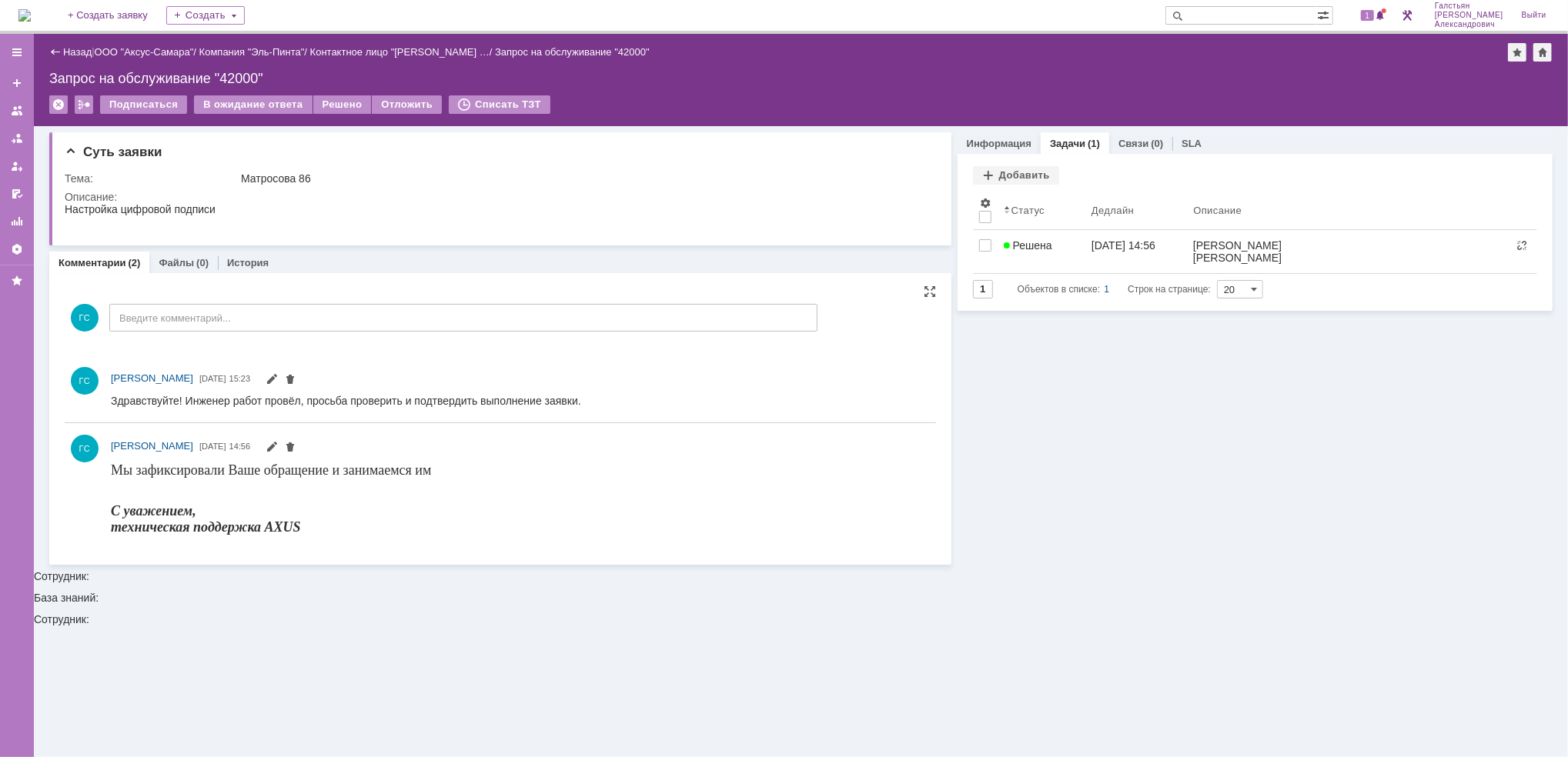
click at [339, 113] on td "Решено" at bounding box center [343, 106] width 59 height 20
click at [340, 107] on div "Решено" at bounding box center [342, 105] width 59 height 18
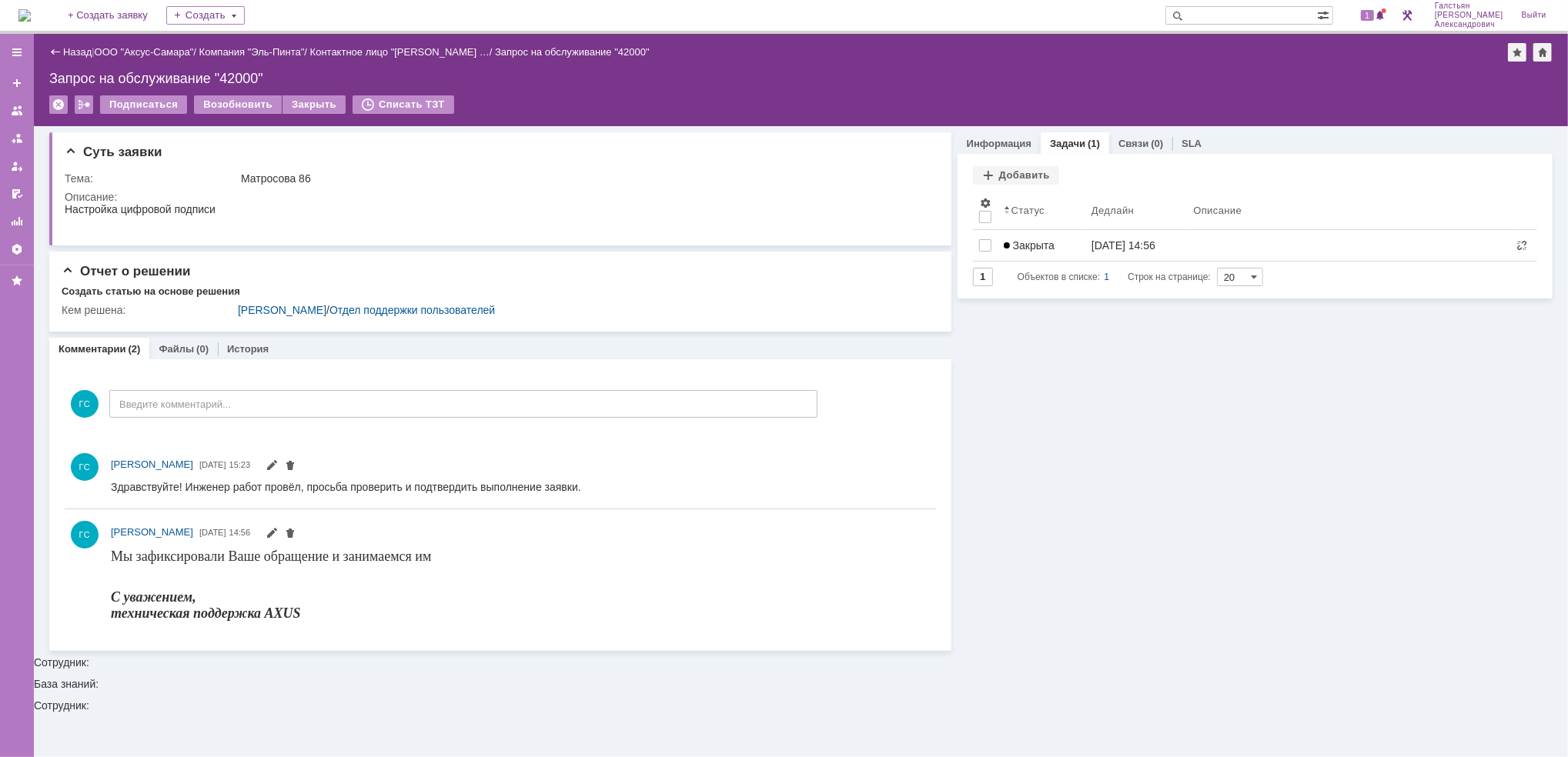
click at [31, 9] on img at bounding box center [24, 15] width 12 height 12
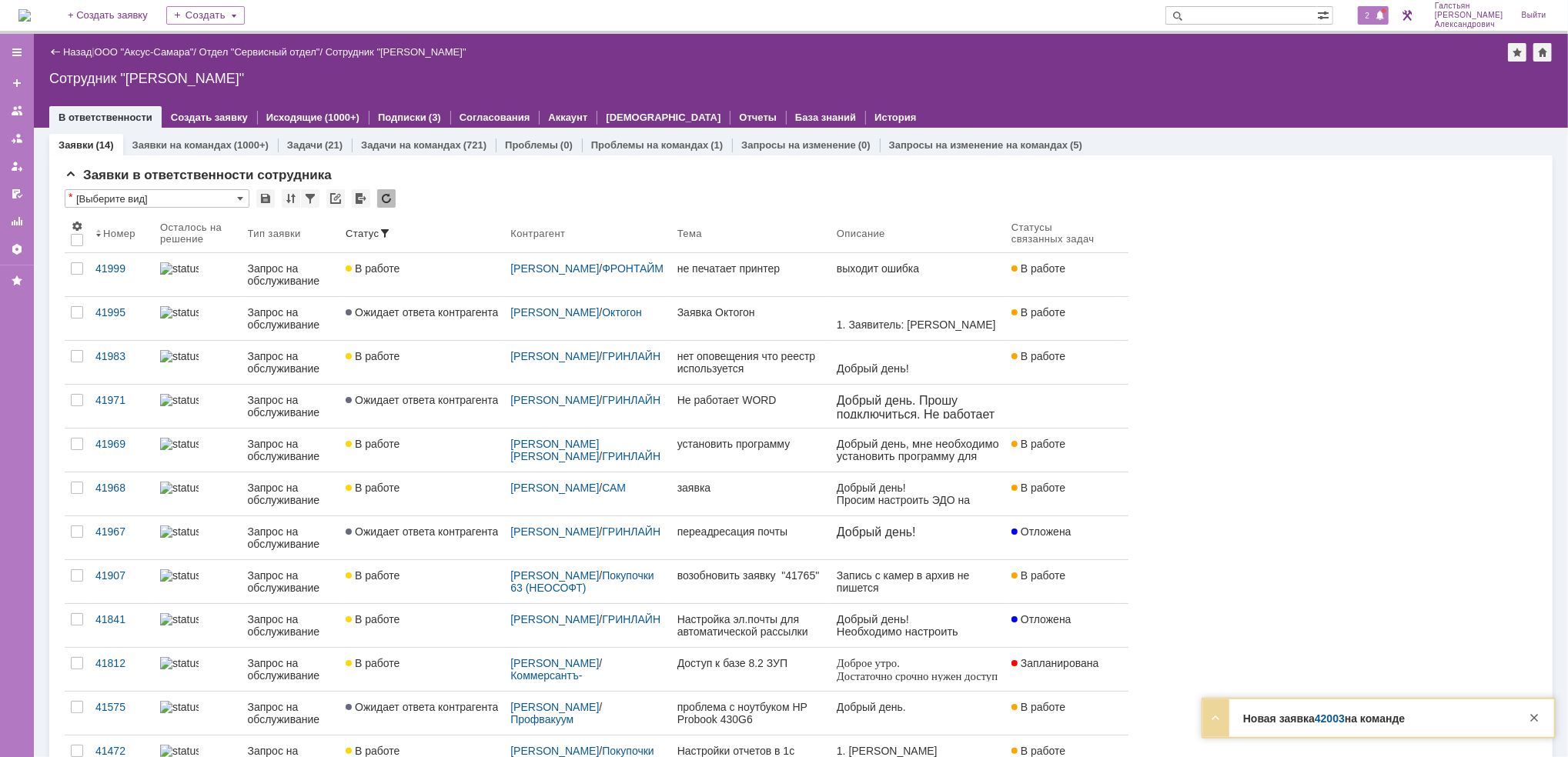
click at [1381, 7] on div "2" at bounding box center [1373, 15] width 31 height 18
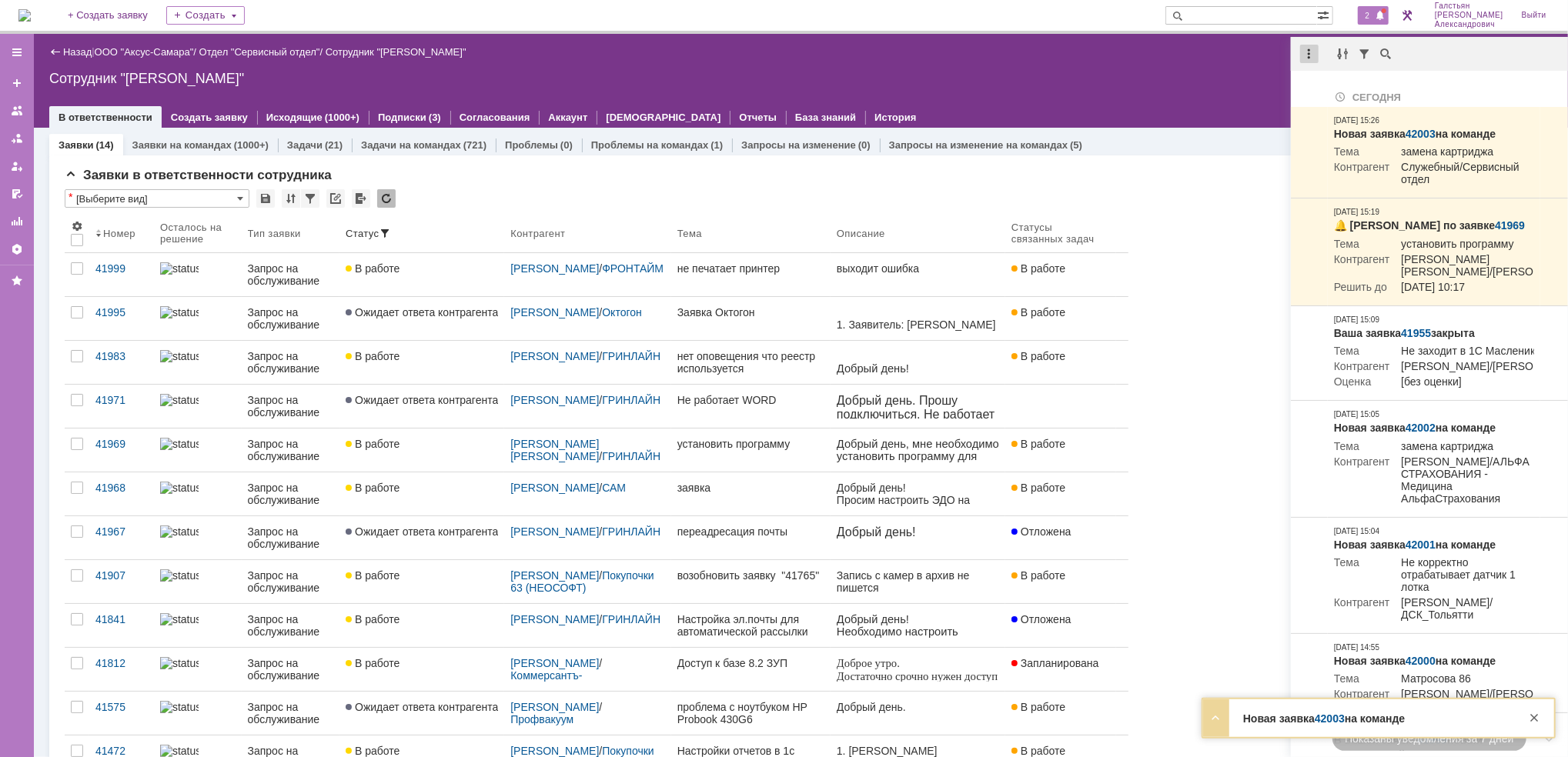
click at [1311, 56] on div at bounding box center [1309, 54] width 18 height 18
click at [1322, 92] on div "Отметить уведомления прочитанными" at bounding box center [1415, 92] width 206 height 11
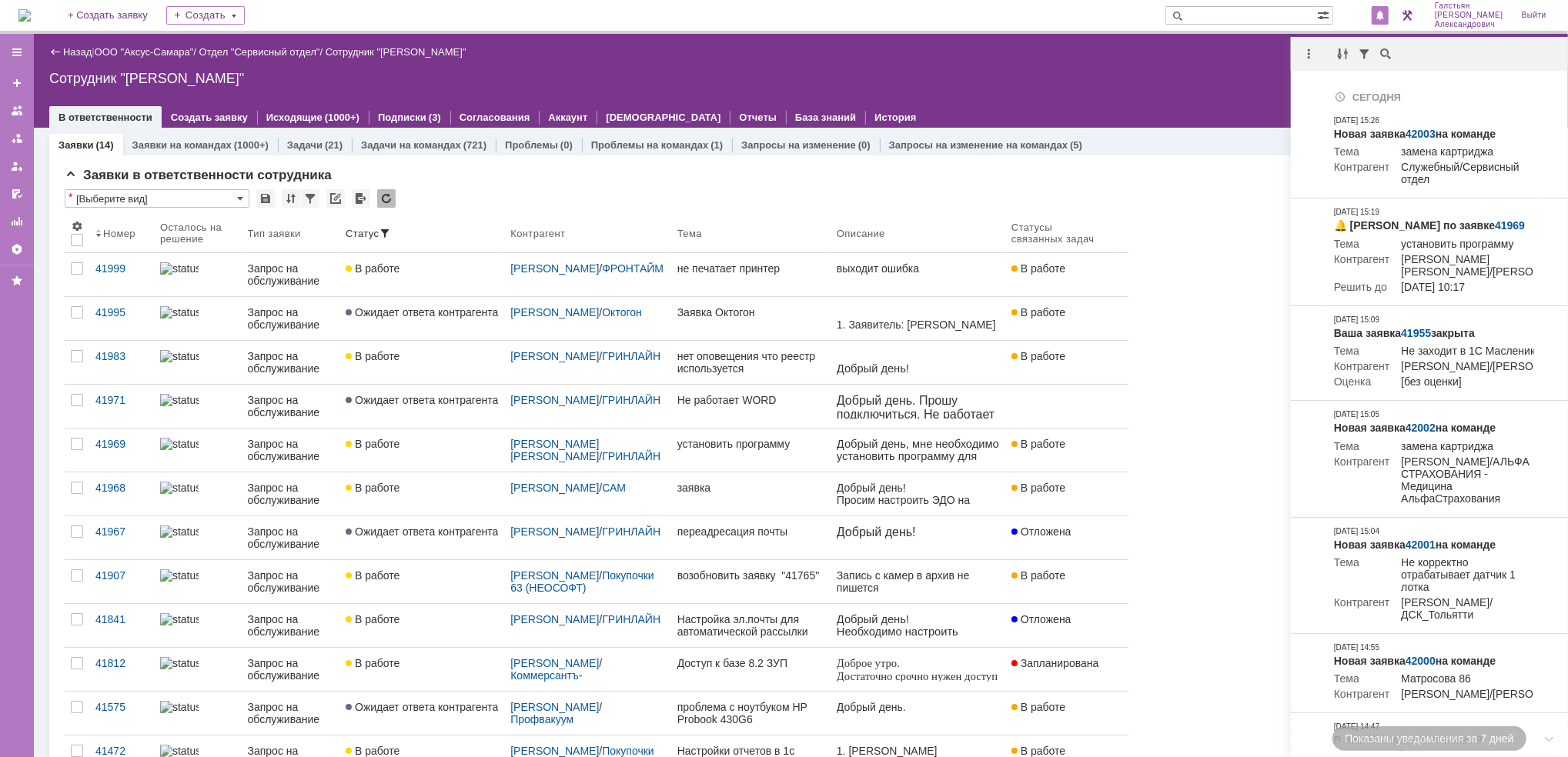
click at [1192, 72] on div "Сотрудник "[PERSON_NAME]"" at bounding box center [801, 78] width 1503 height 16
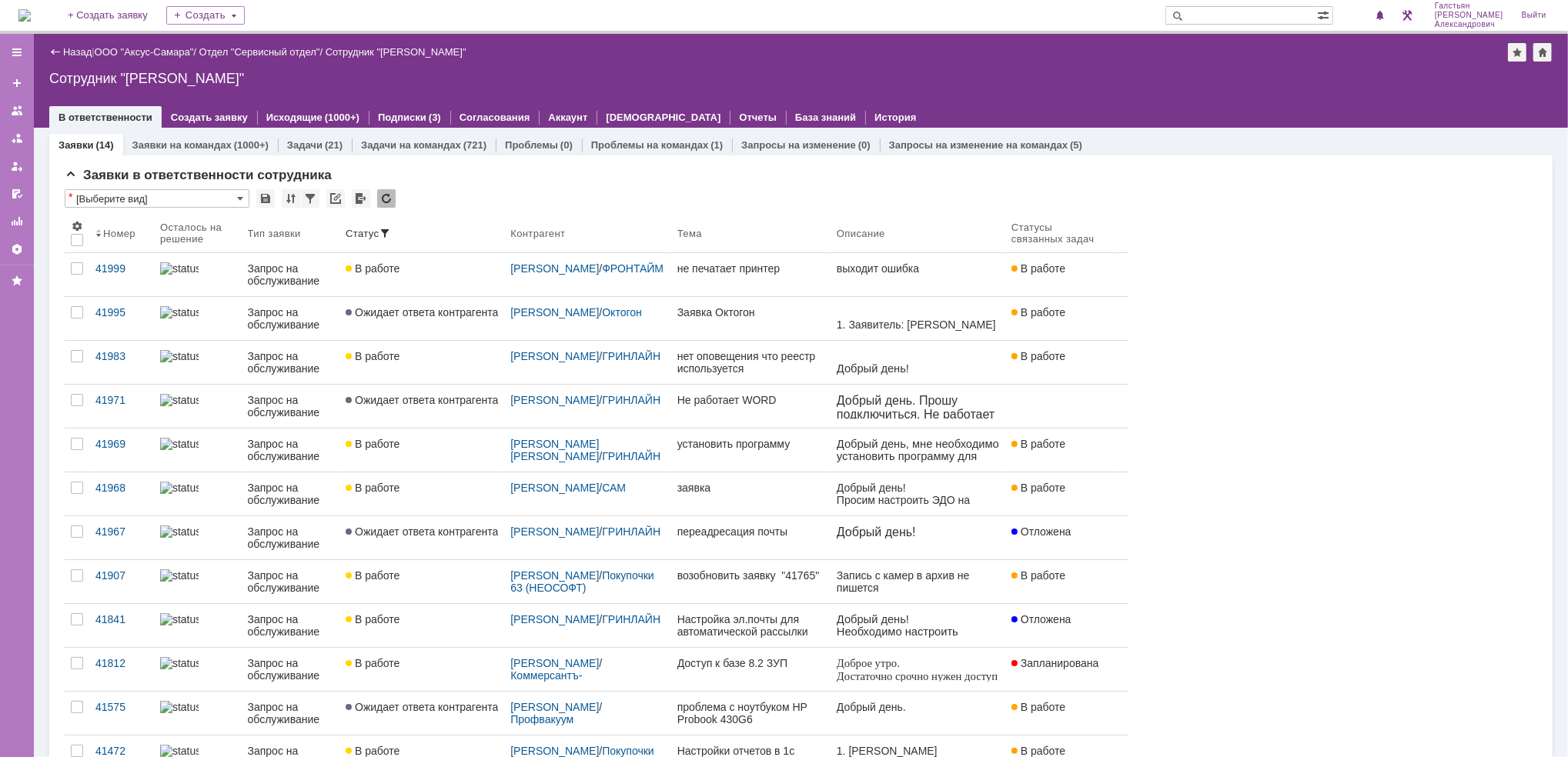
click at [31, 17] on img at bounding box center [24, 15] width 12 height 12
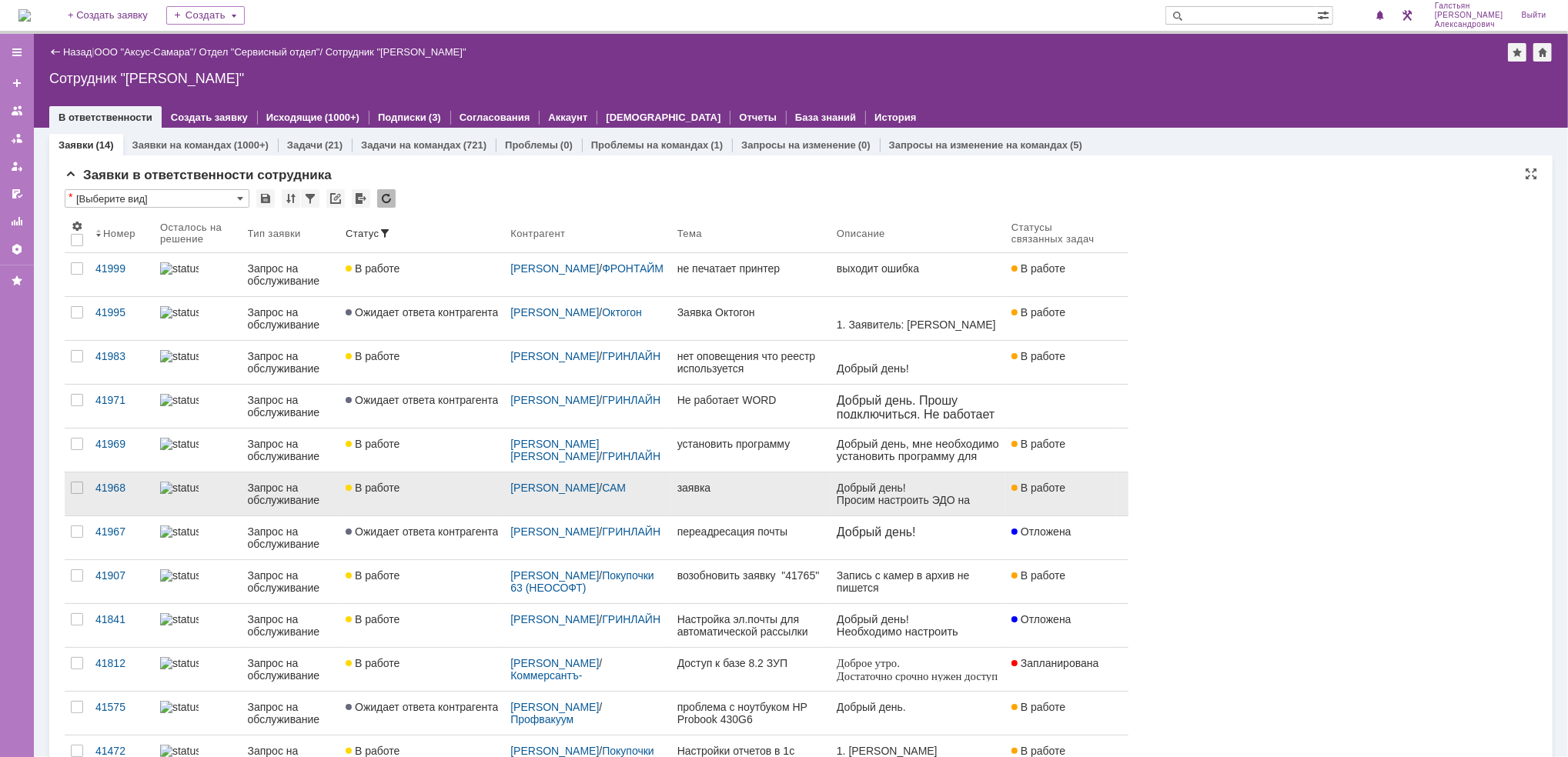
click at [730, 491] on div "заявка" at bounding box center [751, 487] width 147 height 12
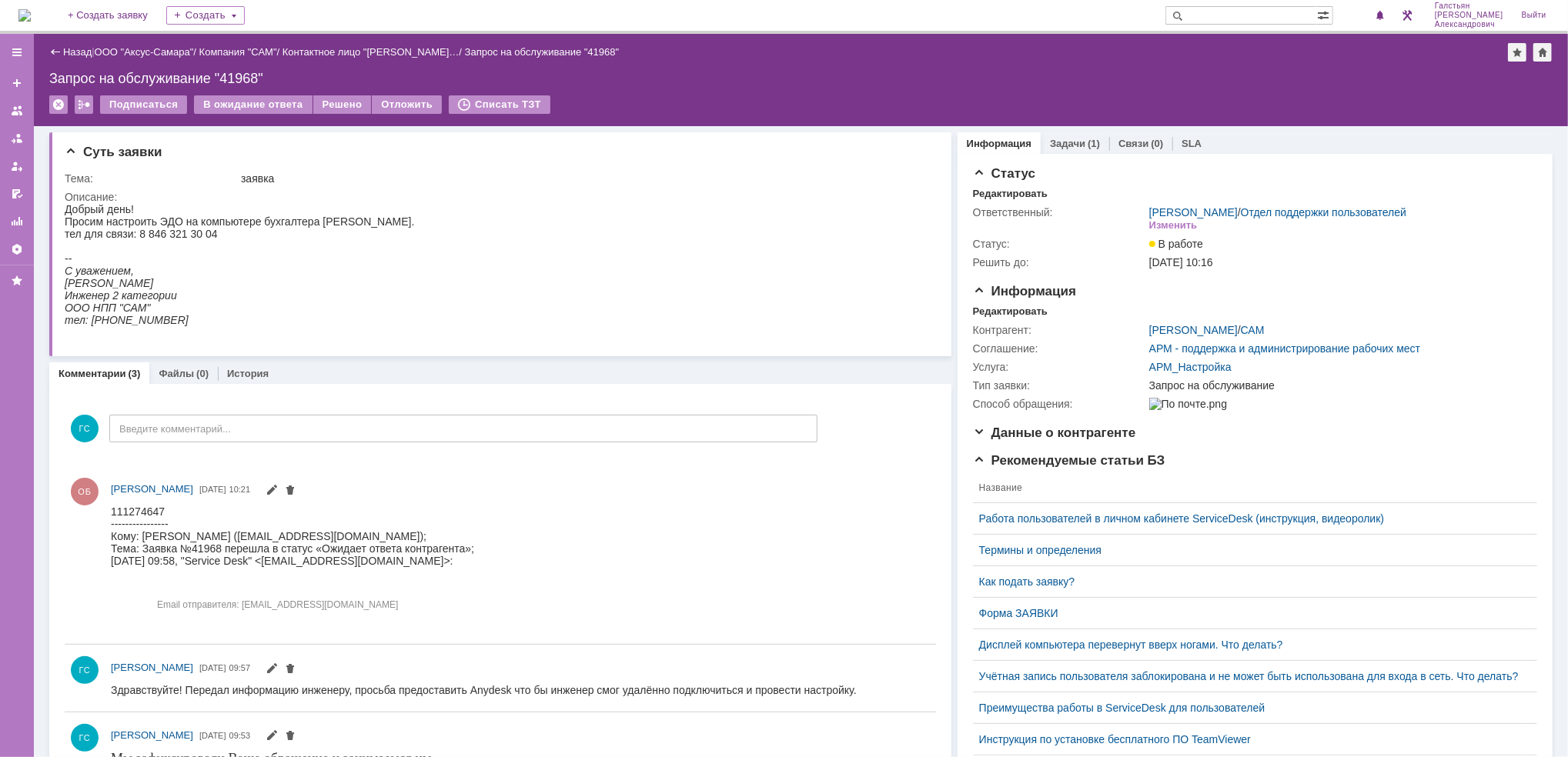
click at [31, 11] on img at bounding box center [24, 15] width 12 height 12
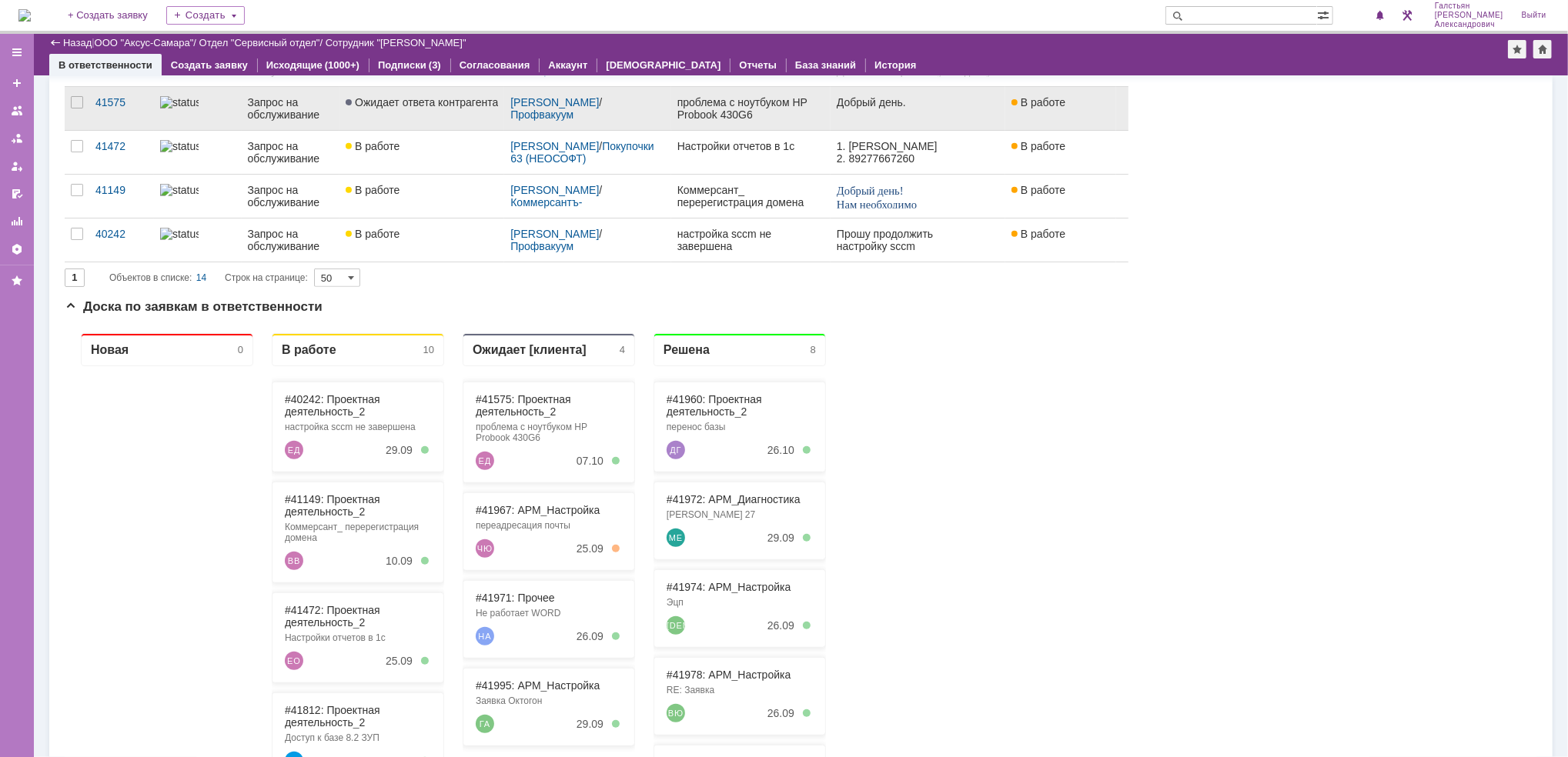
scroll to position [554, 0]
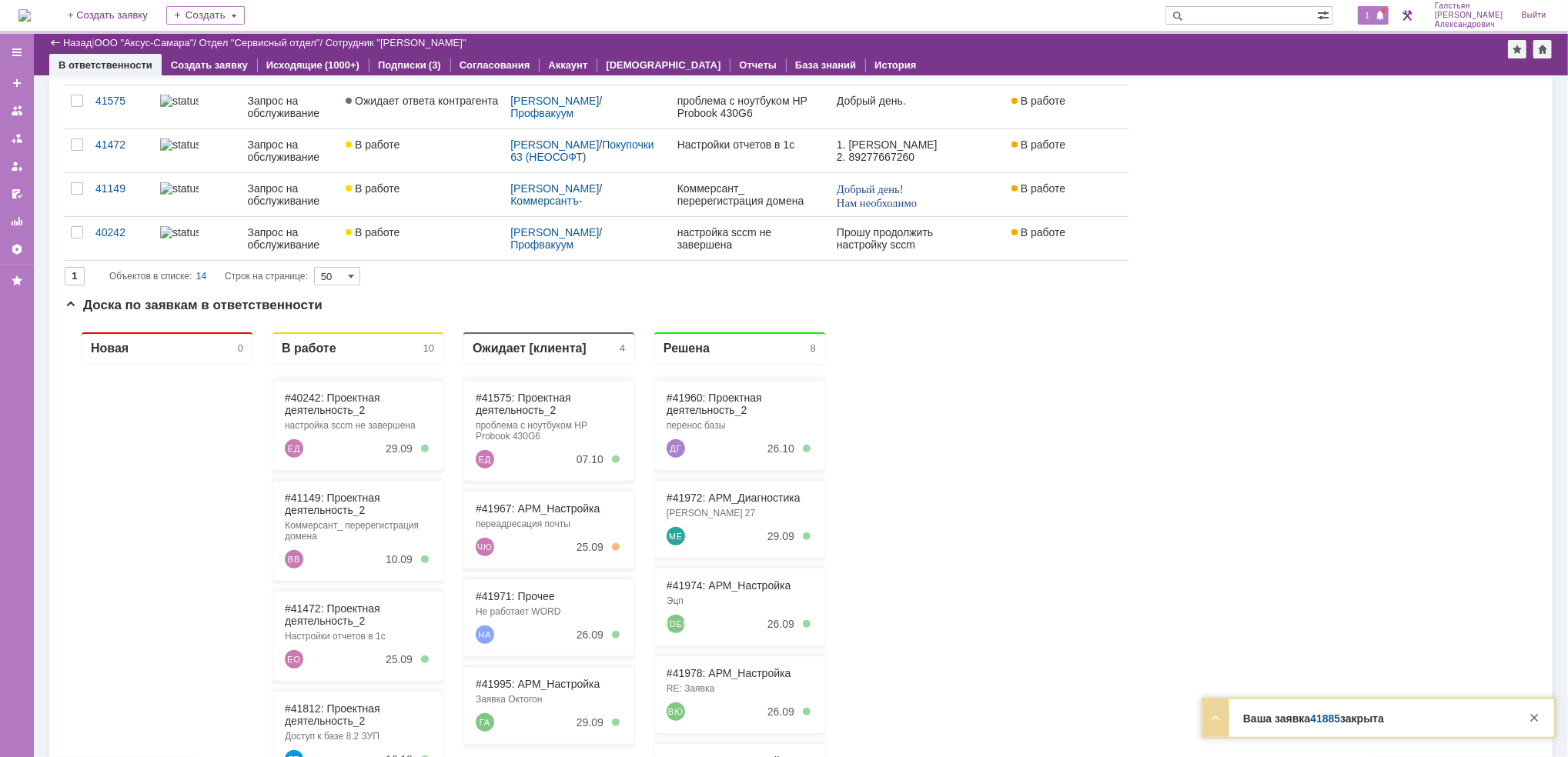
click at [1386, 12] on div at bounding box center [1384, 11] width 5 height 5
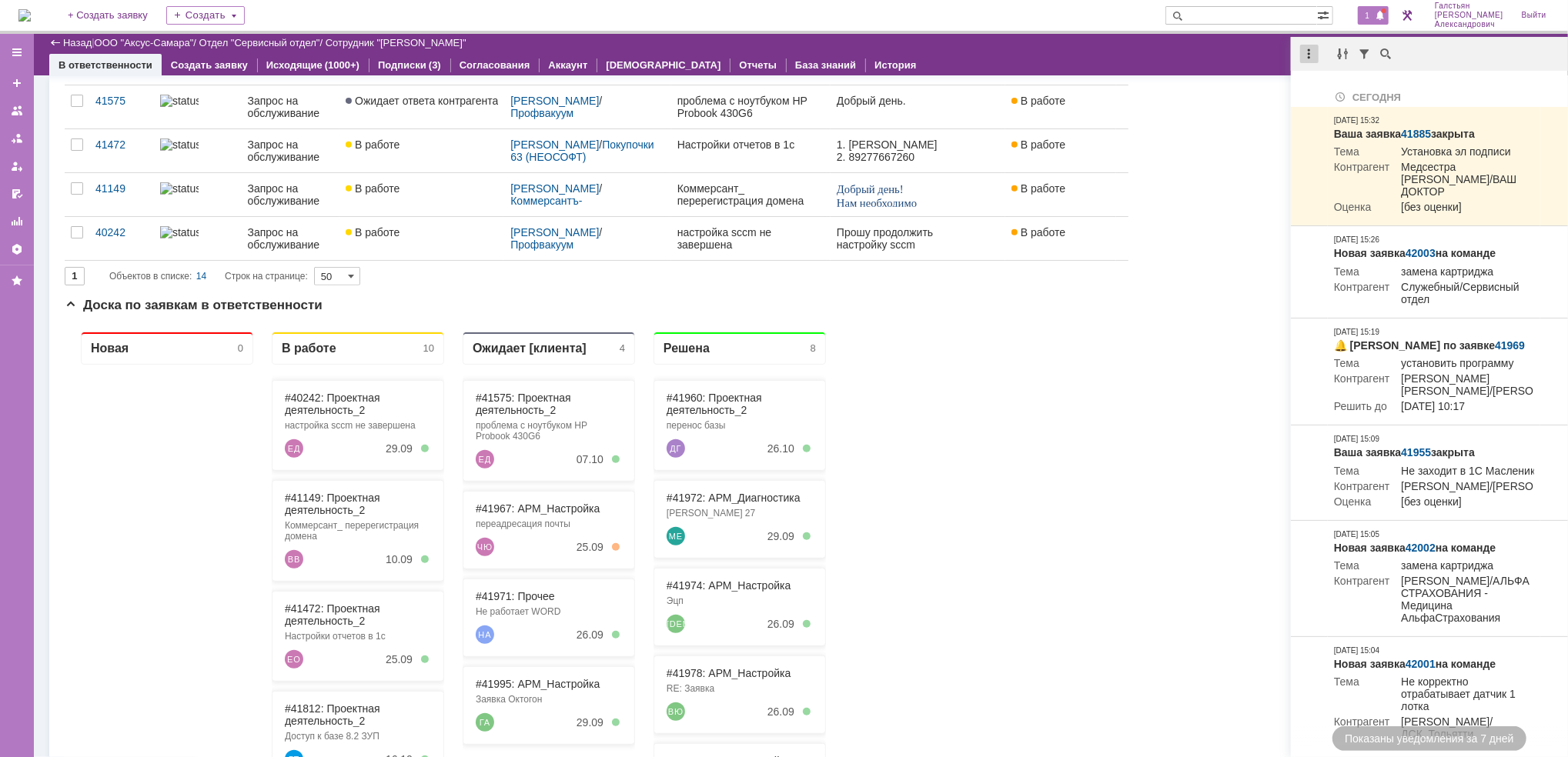
click at [1306, 55] on div at bounding box center [1309, 54] width 18 height 18
click at [1318, 93] on div "Отметить уведомления прочитанными" at bounding box center [1415, 92] width 206 height 11
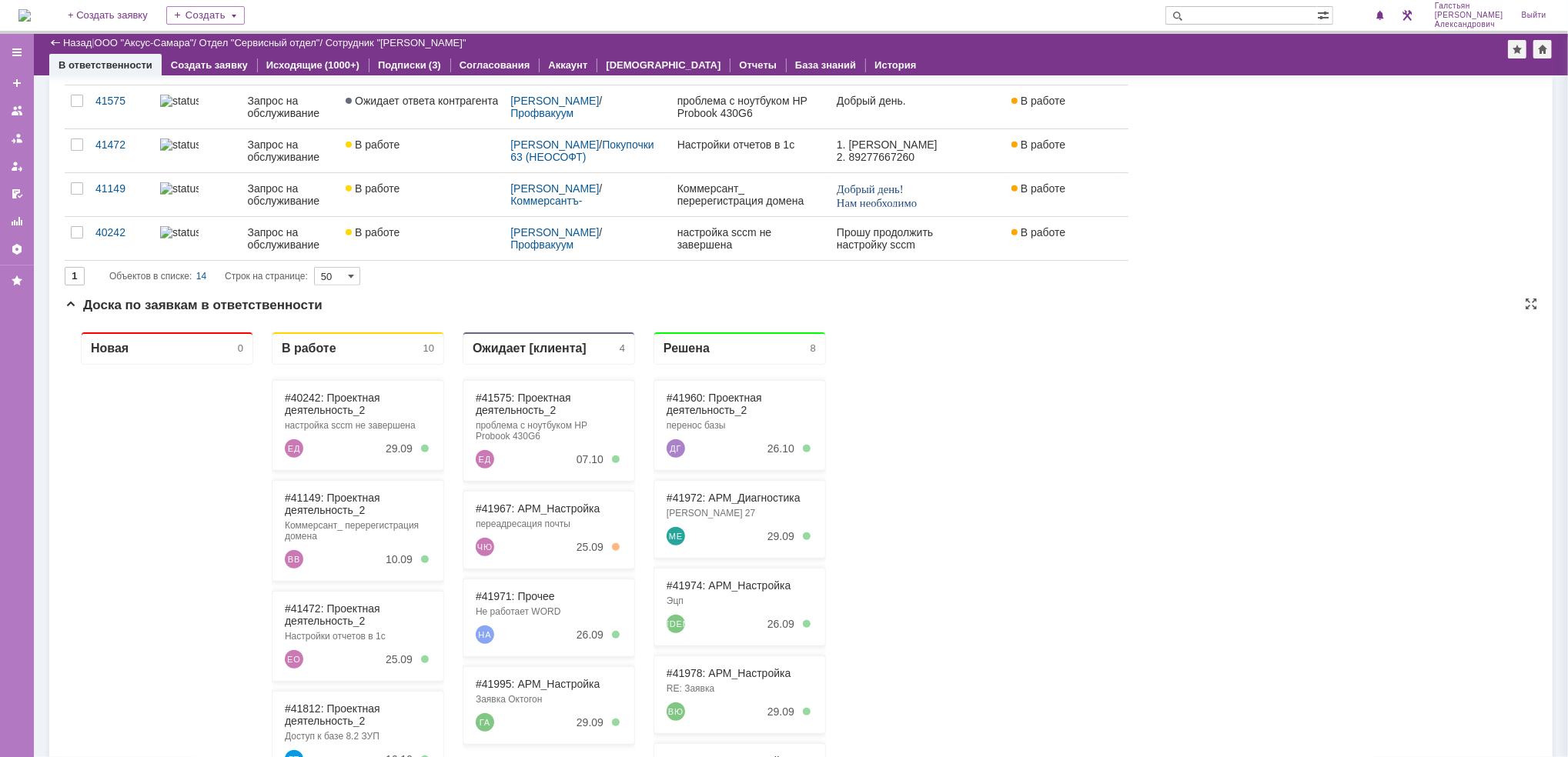
click at [1149, 298] on div "Доска по заявкам в ответственности" at bounding box center [800, 305] width 1472 height 16
click at [1375, 16] on span "1" at bounding box center [1367, 15] width 14 height 11
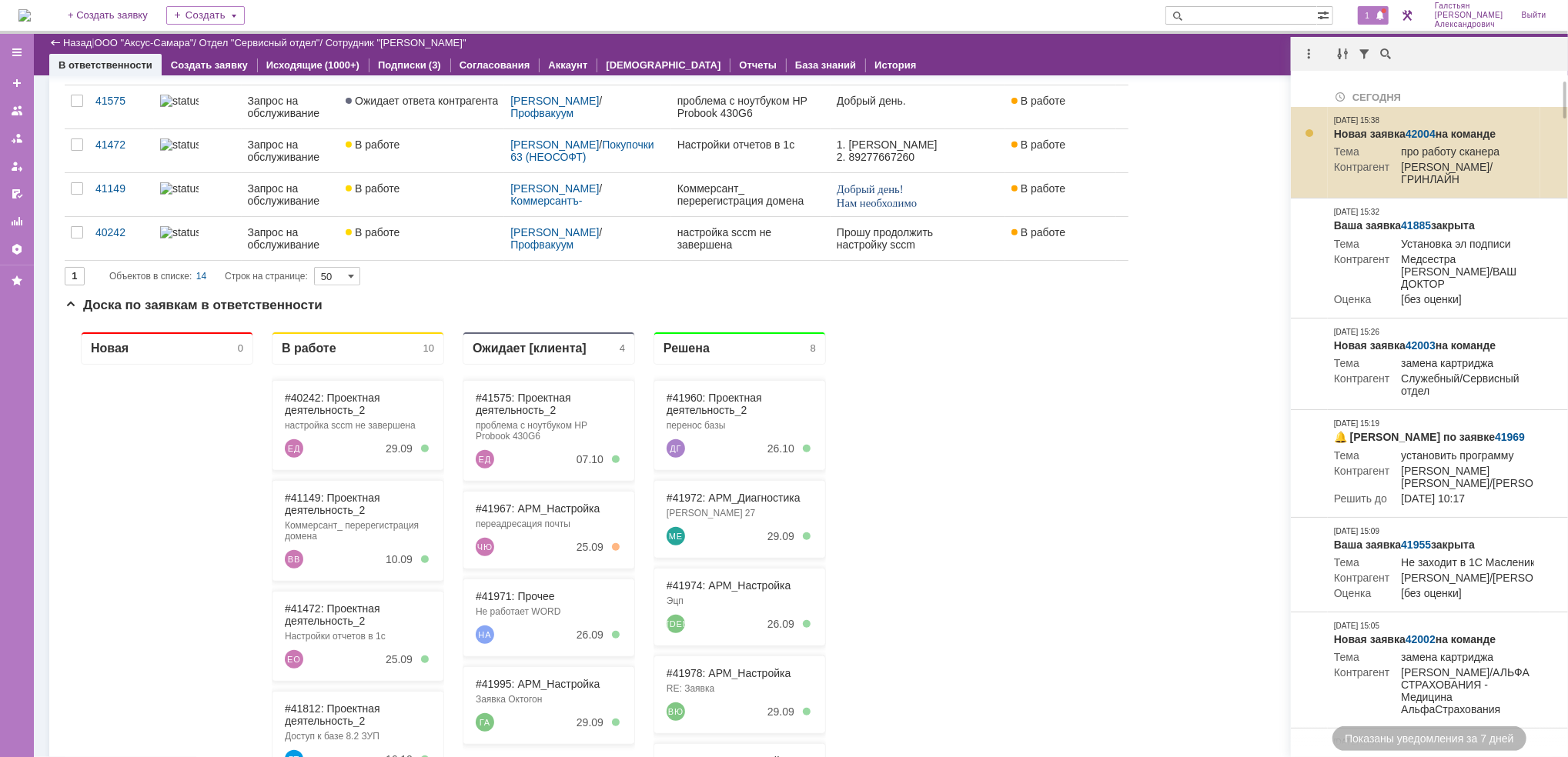
click at [1419, 130] on link "42004" at bounding box center [1420, 134] width 30 height 12
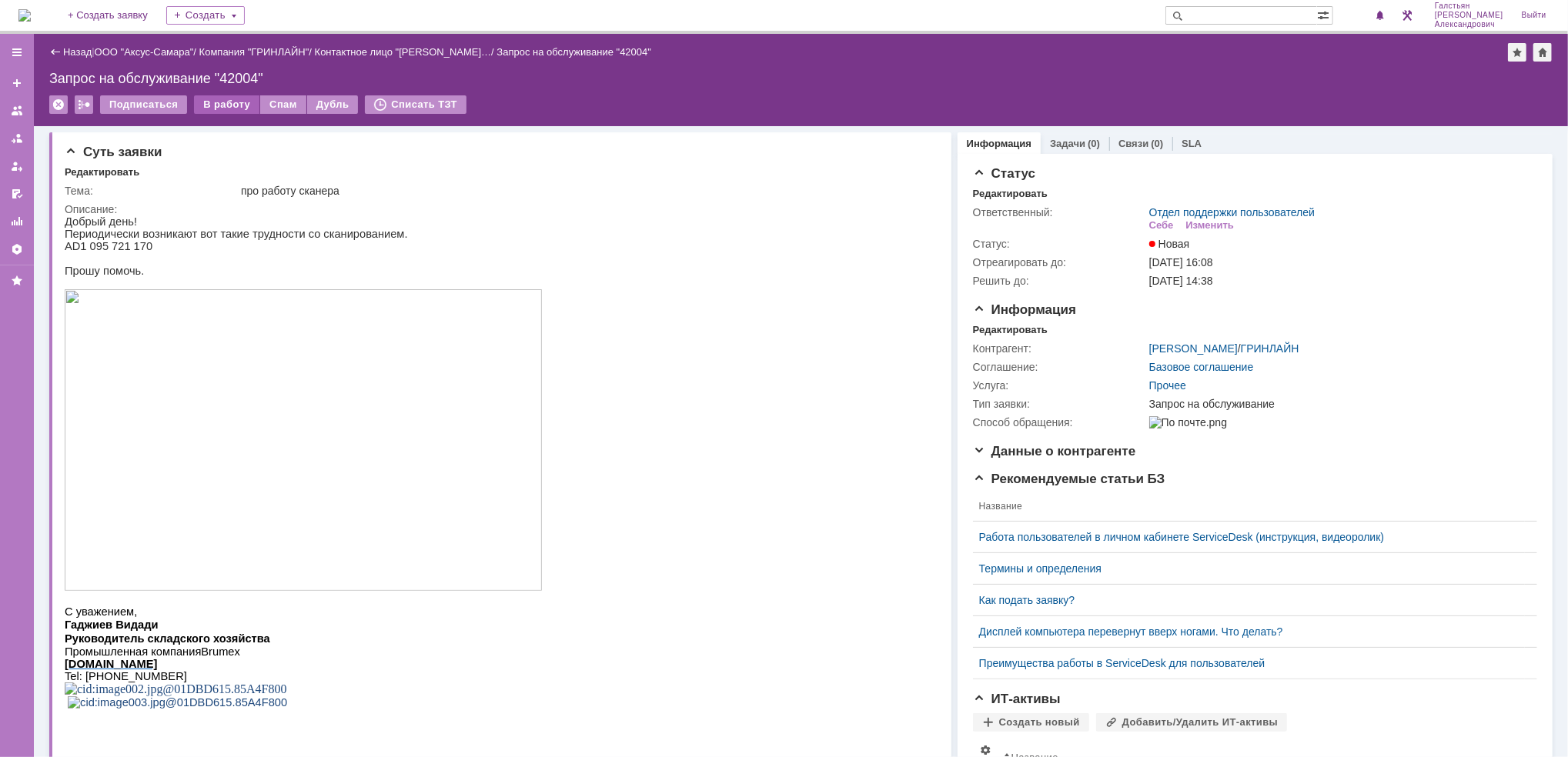
click at [231, 103] on div "В работу" at bounding box center [226, 105] width 65 height 18
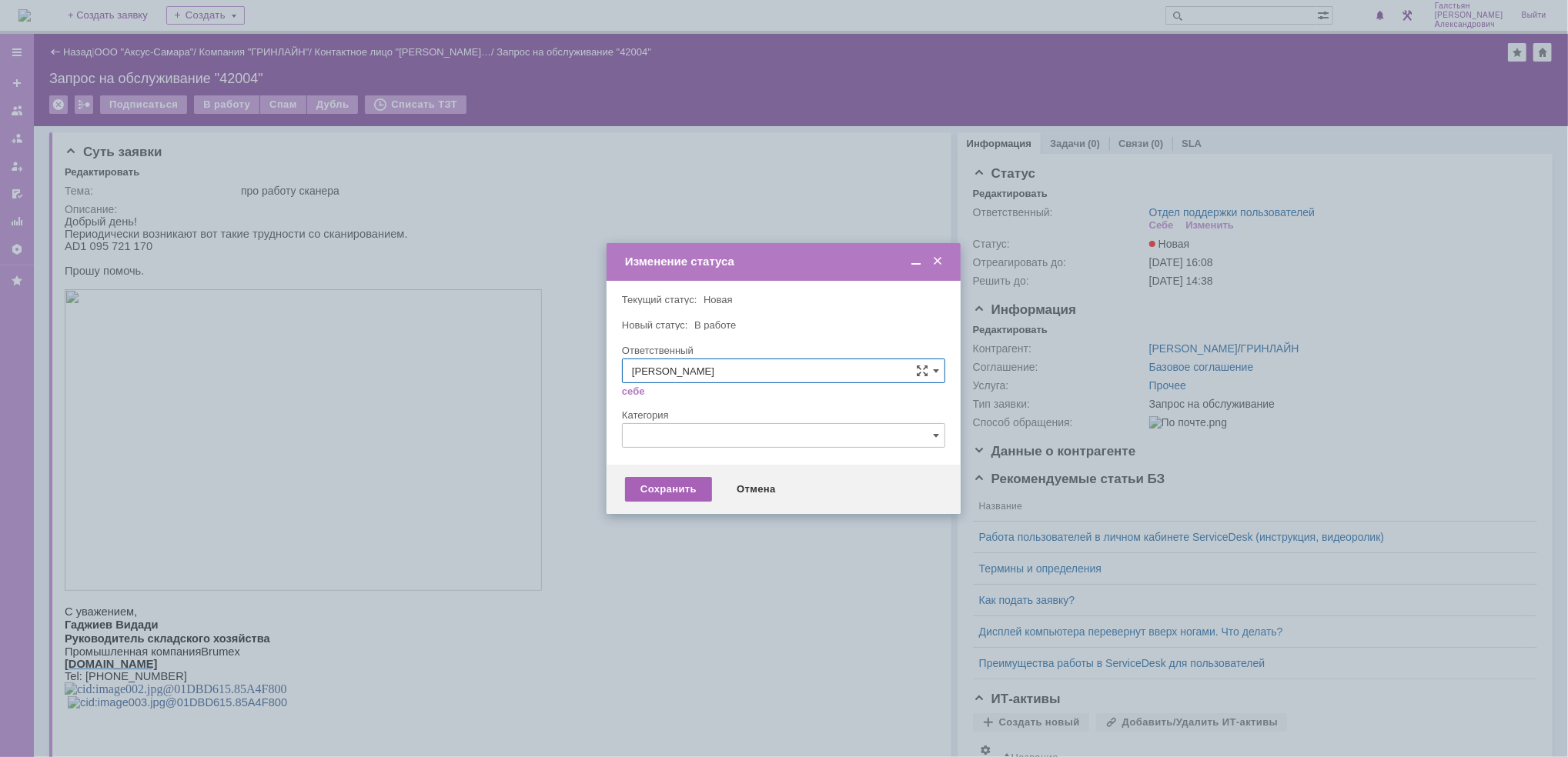
click at [665, 479] on div "Сохранить" at bounding box center [668, 490] width 87 height 25
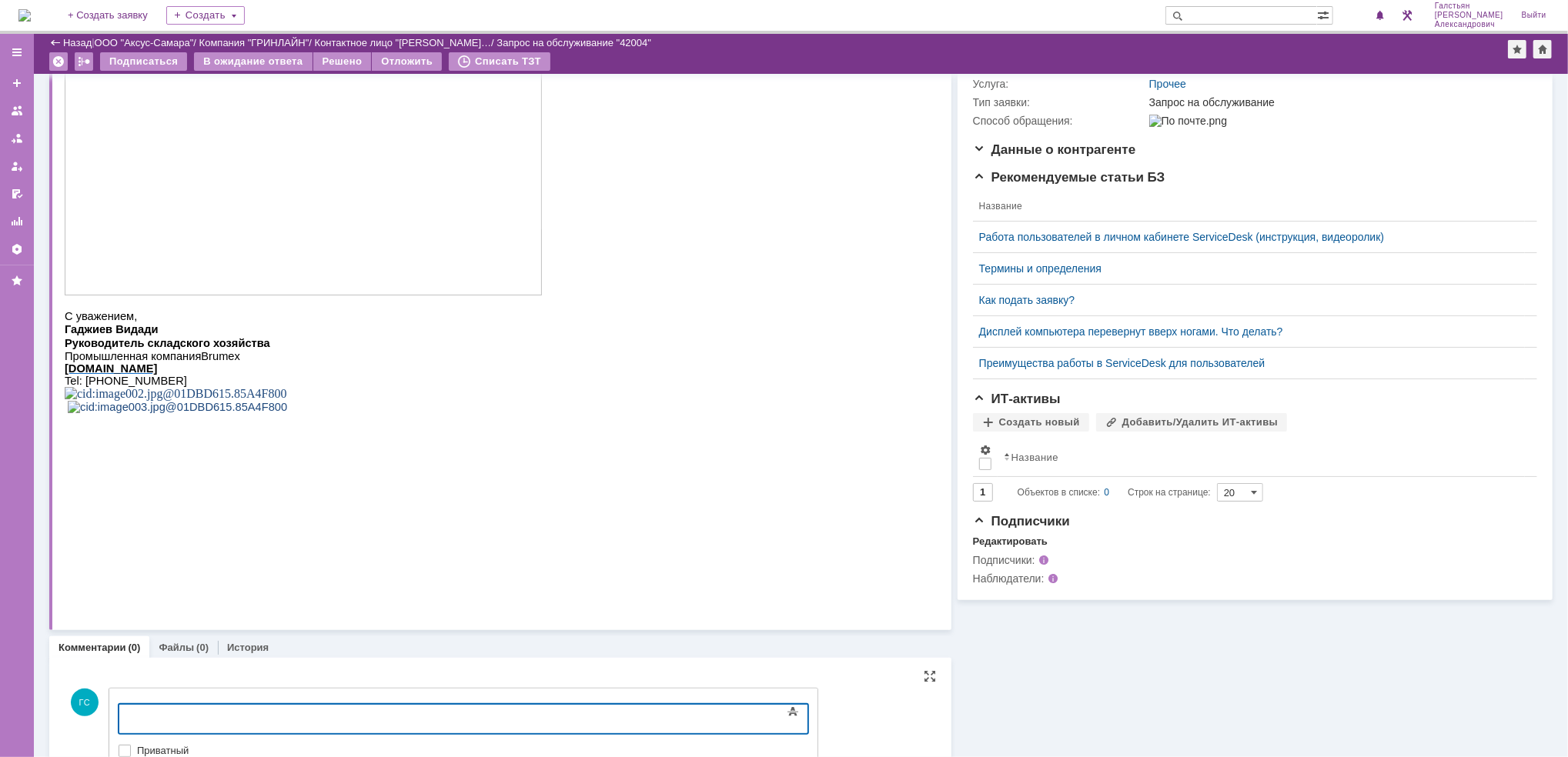
scroll to position [311, 0]
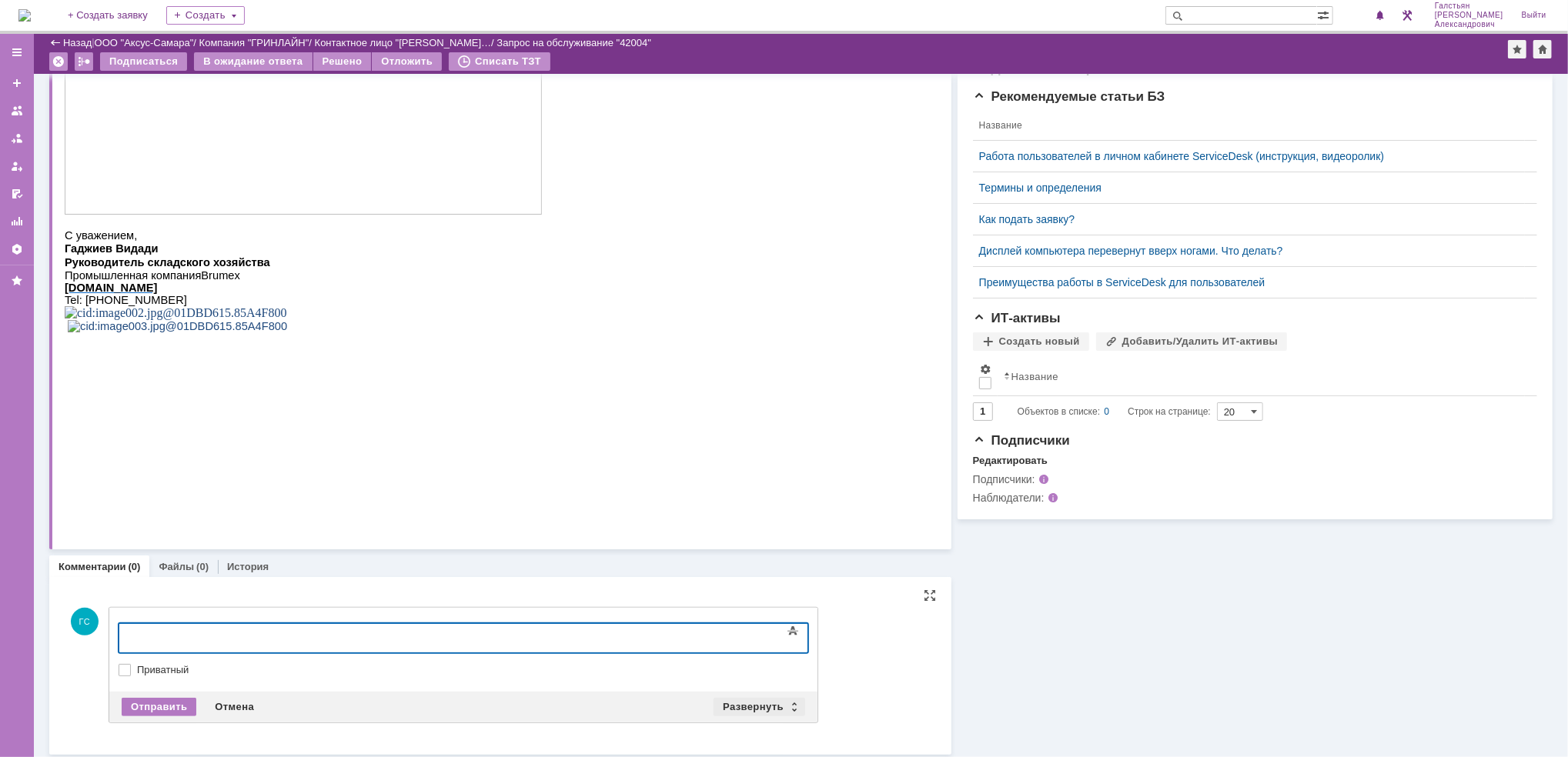
click at [761, 700] on div "Развернуть" at bounding box center [759, 707] width 92 height 18
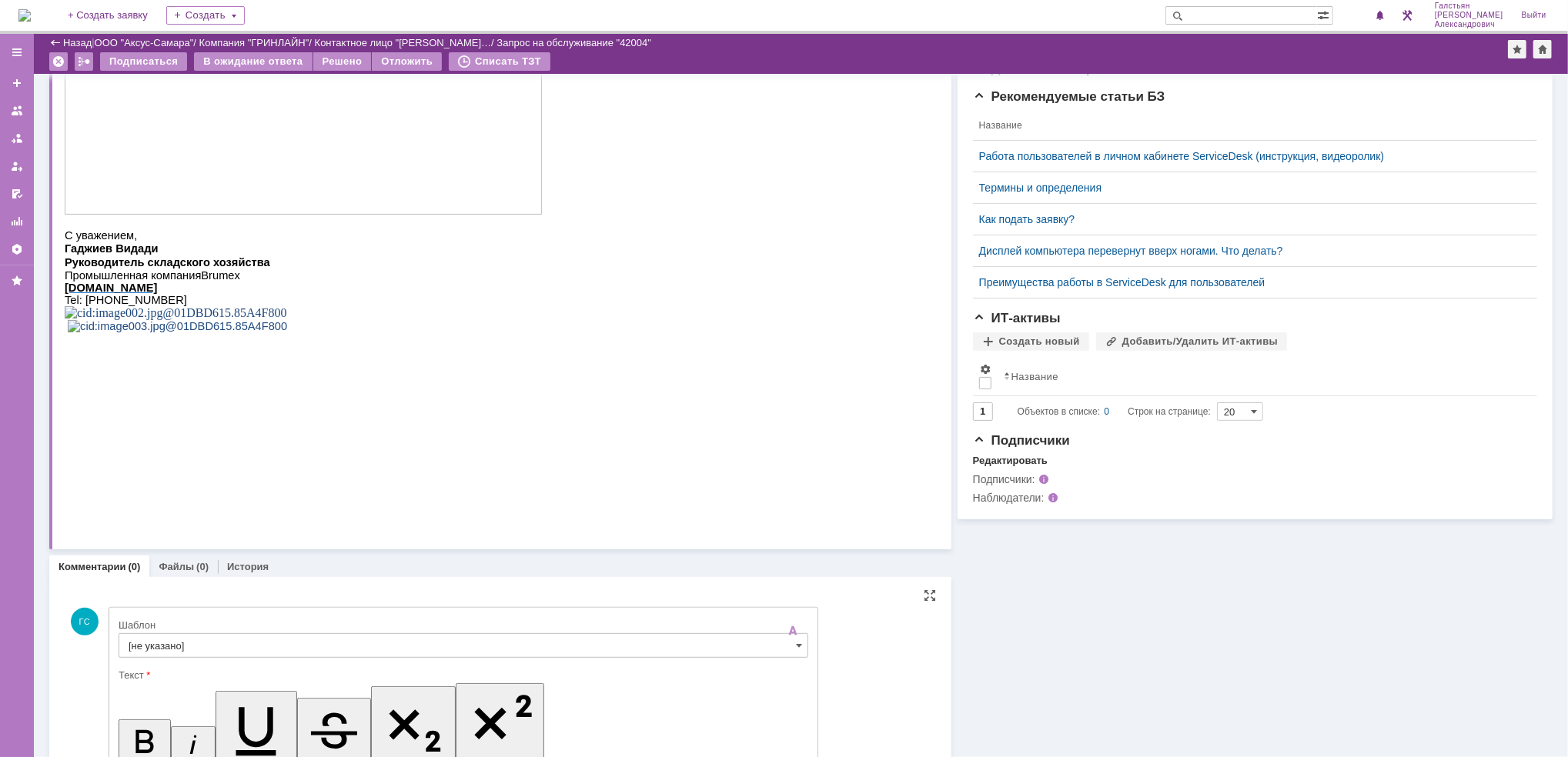
scroll to position [0, 0]
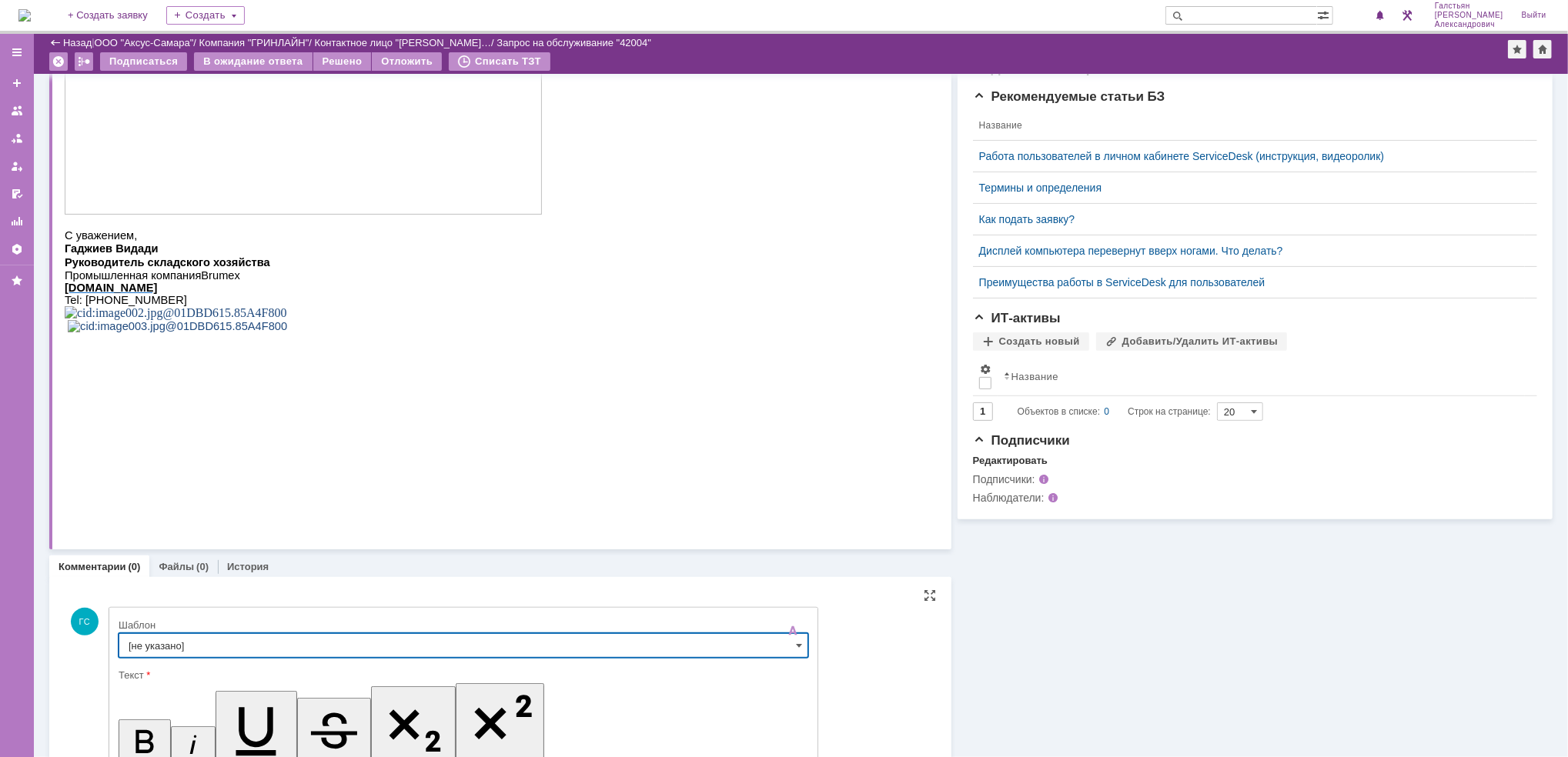
click at [432, 641] on input "[не указано]" at bounding box center [463, 646] width 689 height 25
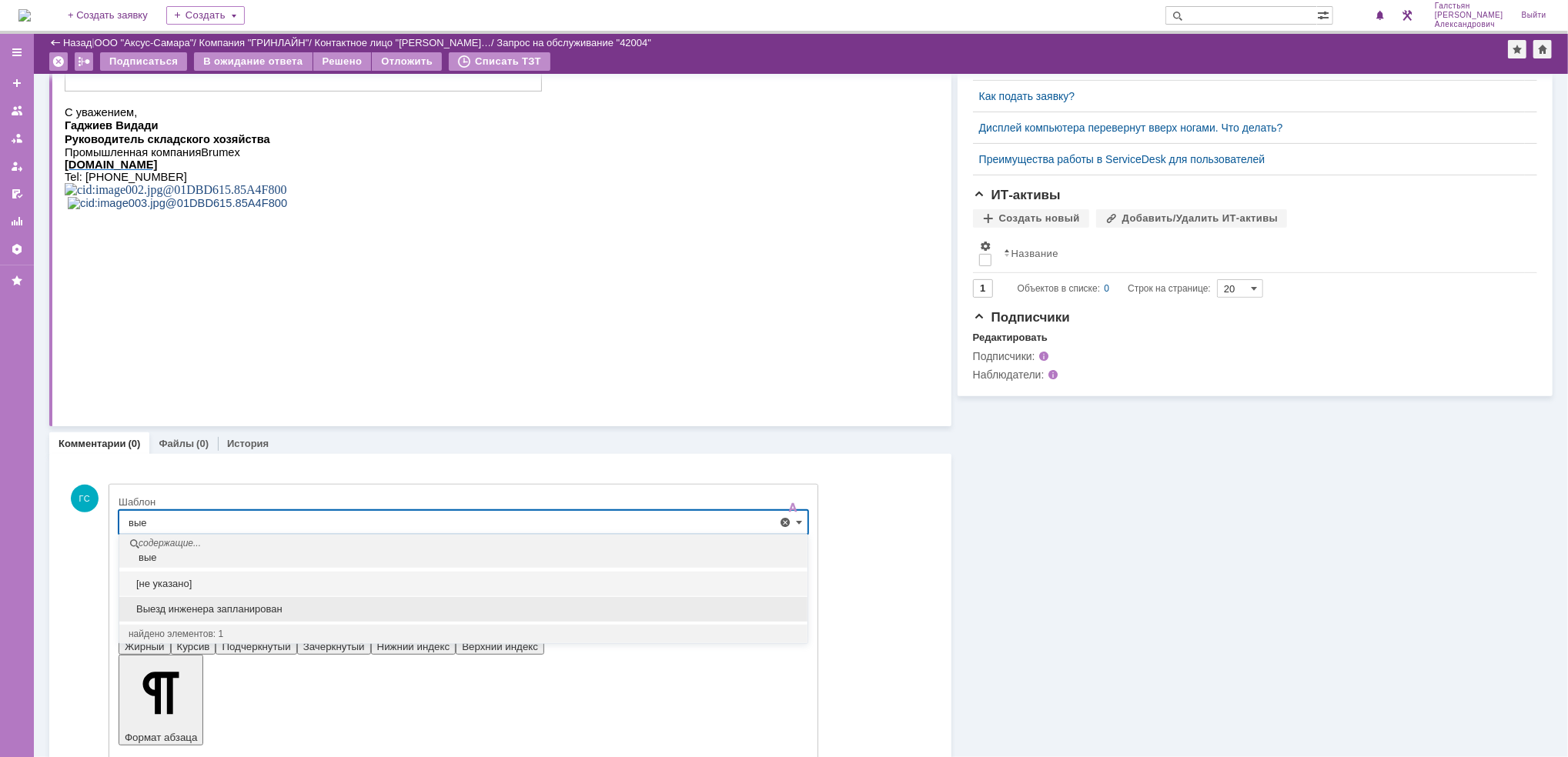
click at [317, 603] on span "Выезд инженера запланирован" at bounding box center [463, 609] width 670 height 12
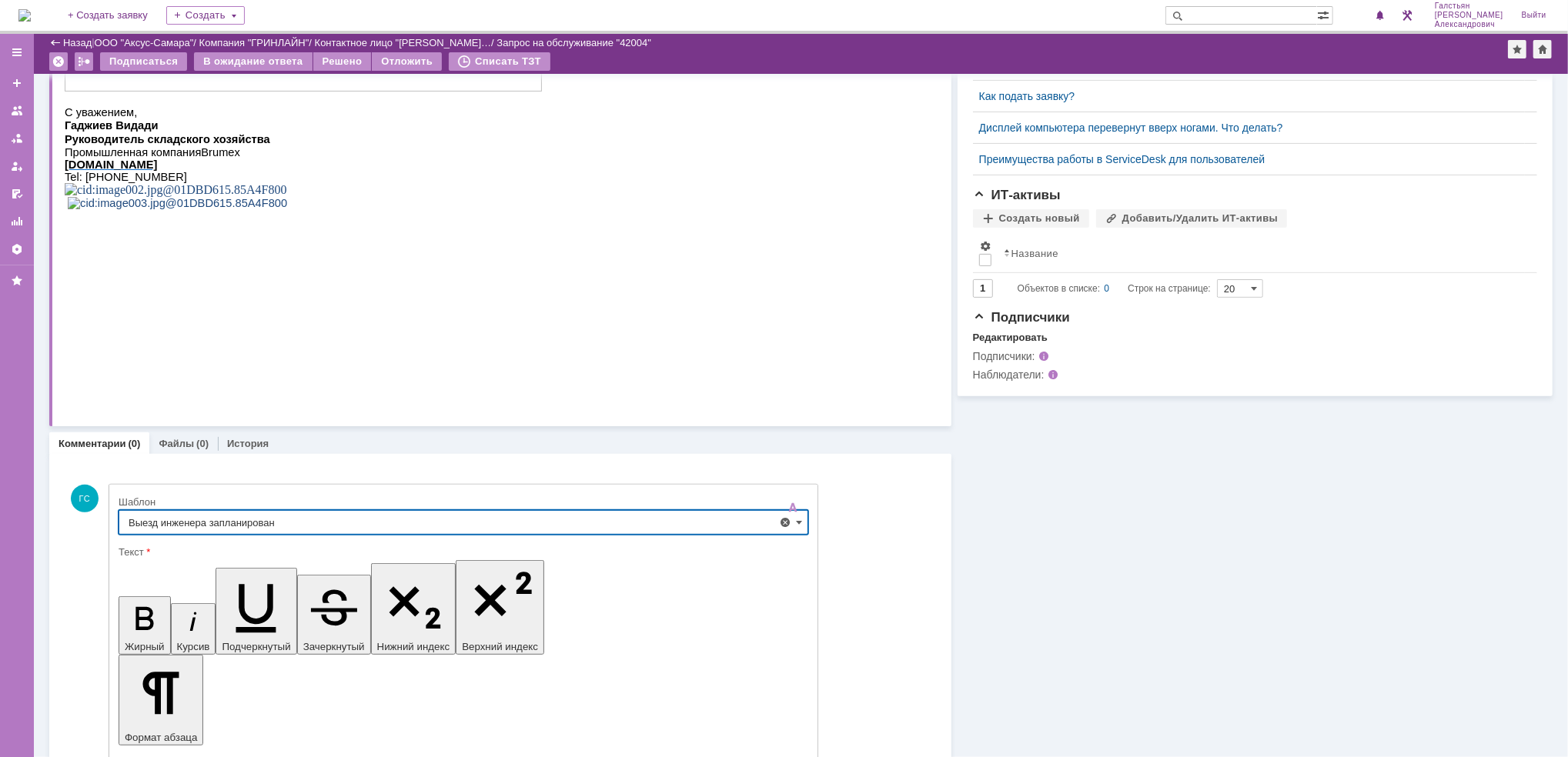
scroll to position [545, 0]
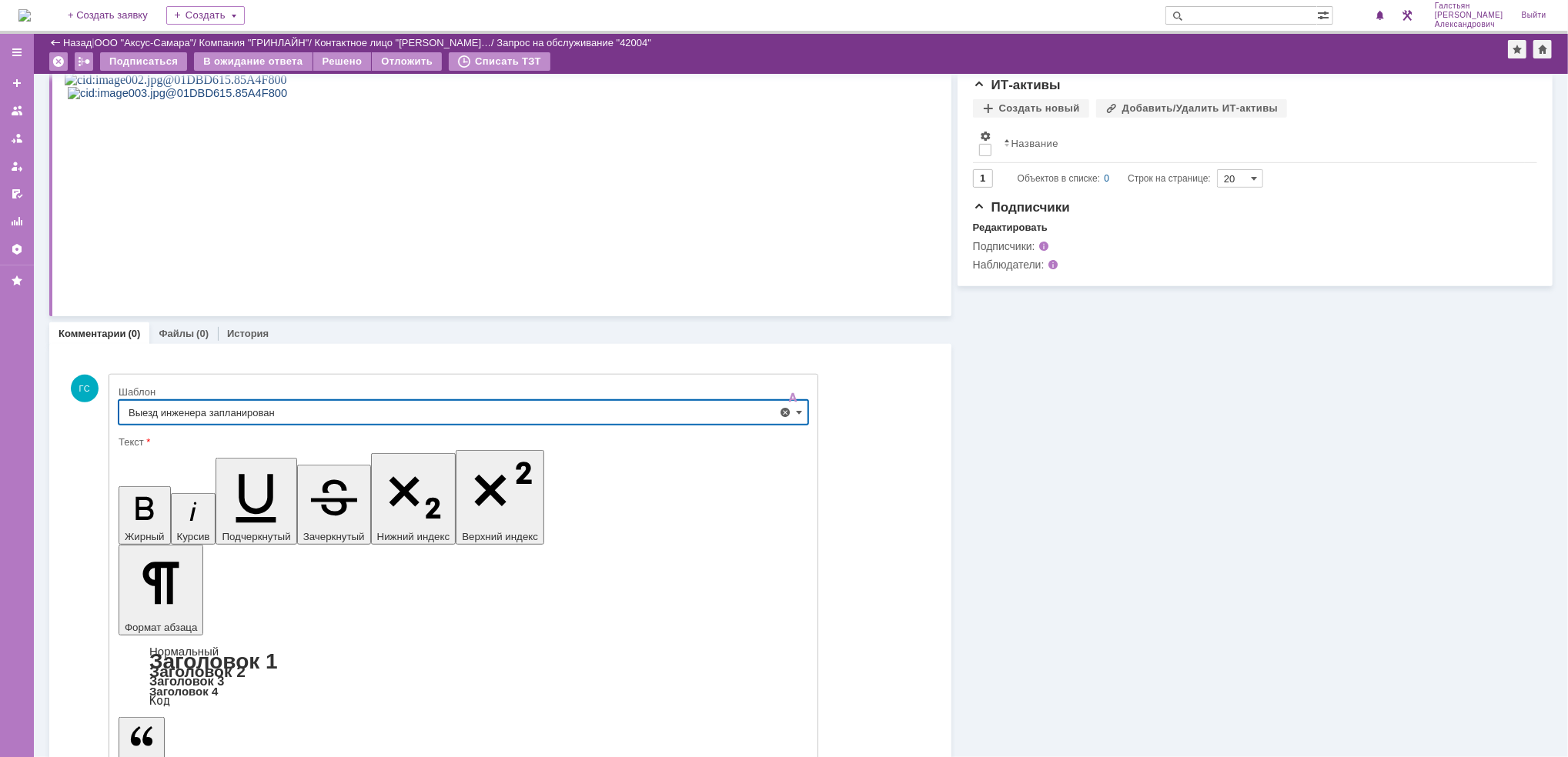
type input "Выезд инженера запланирован"
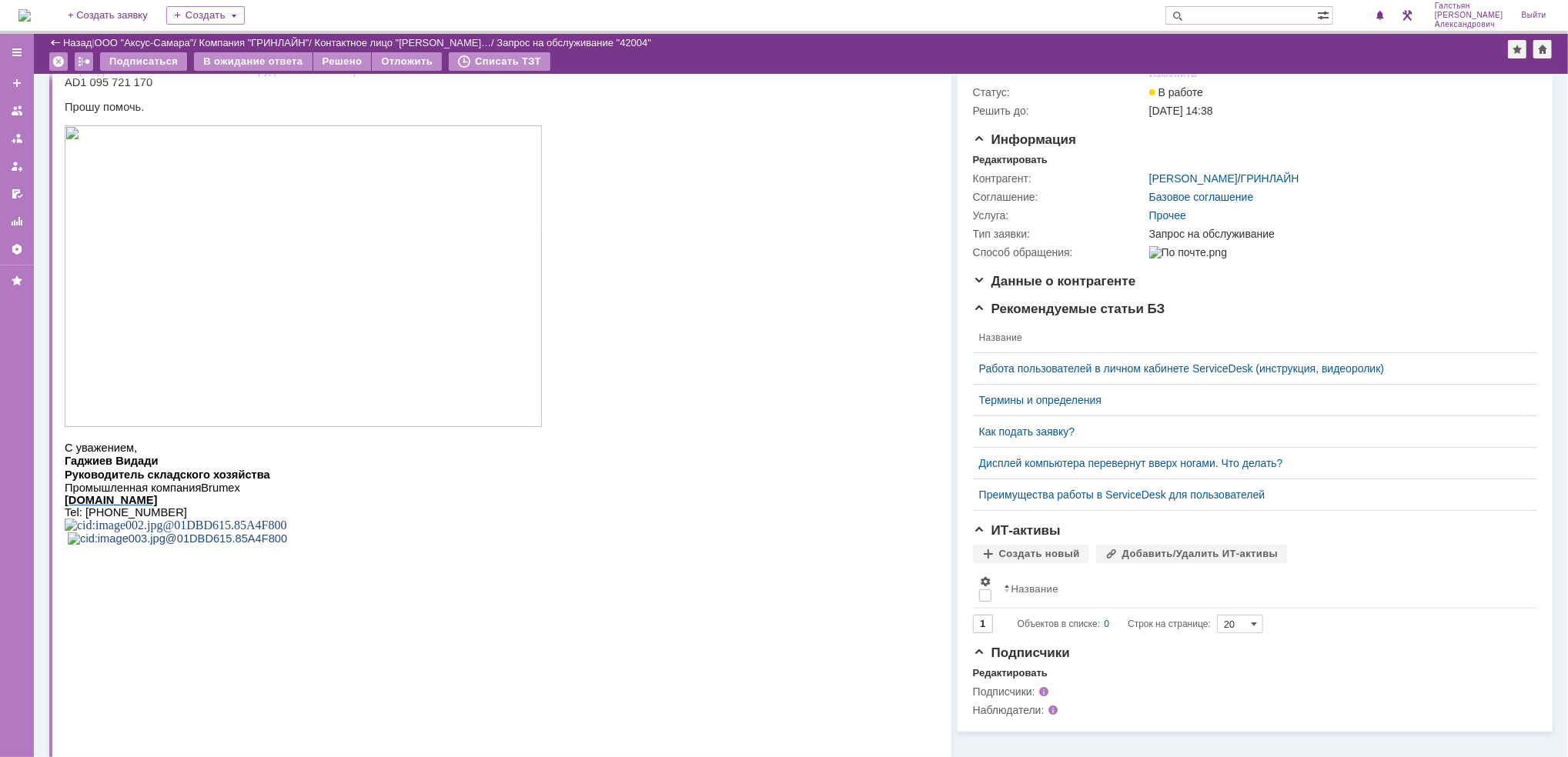
scroll to position [0, 0]
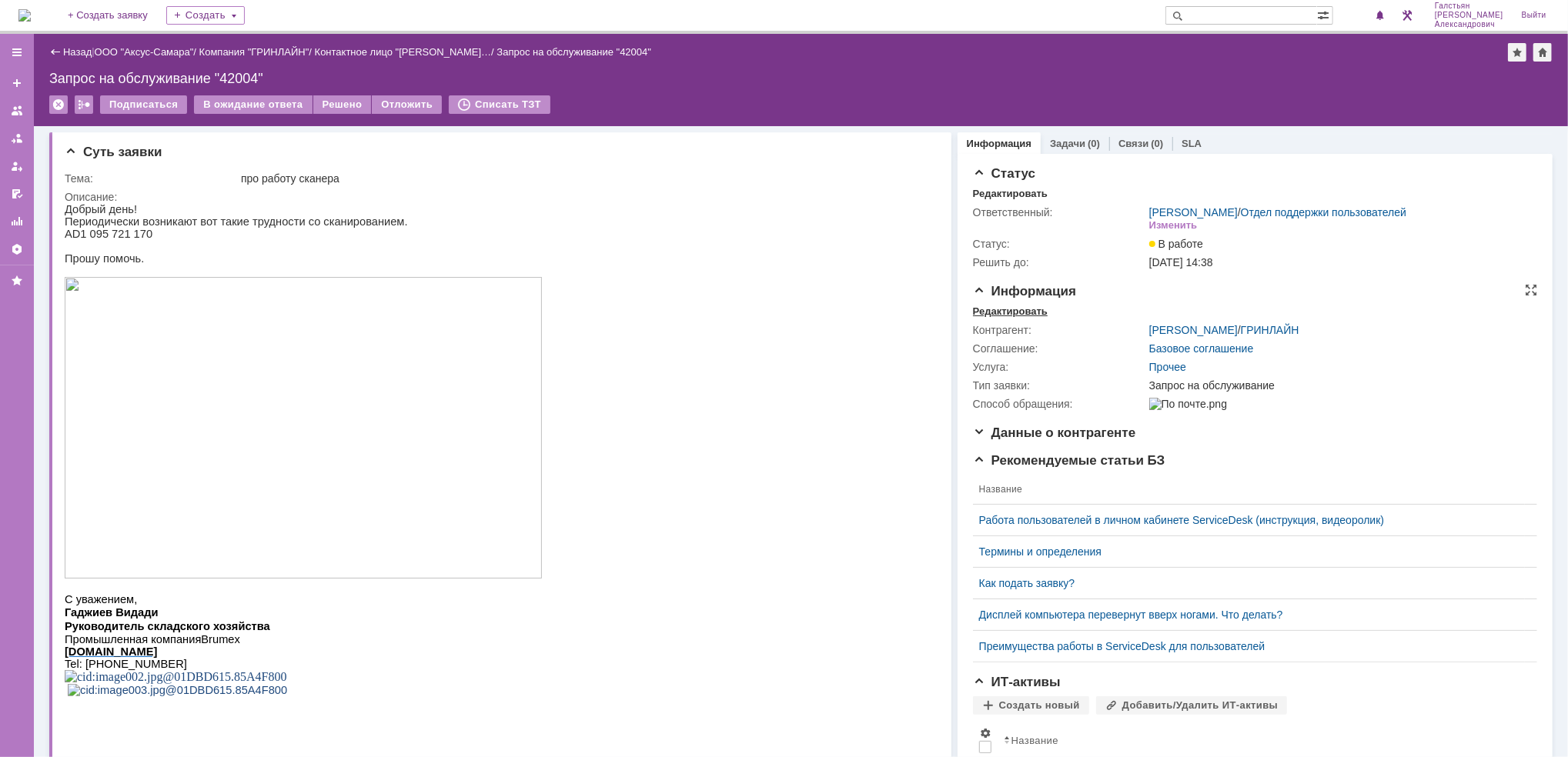
click at [995, 311] on div "Редактировать" at bounding box center [1010, 311] width 74 height 12
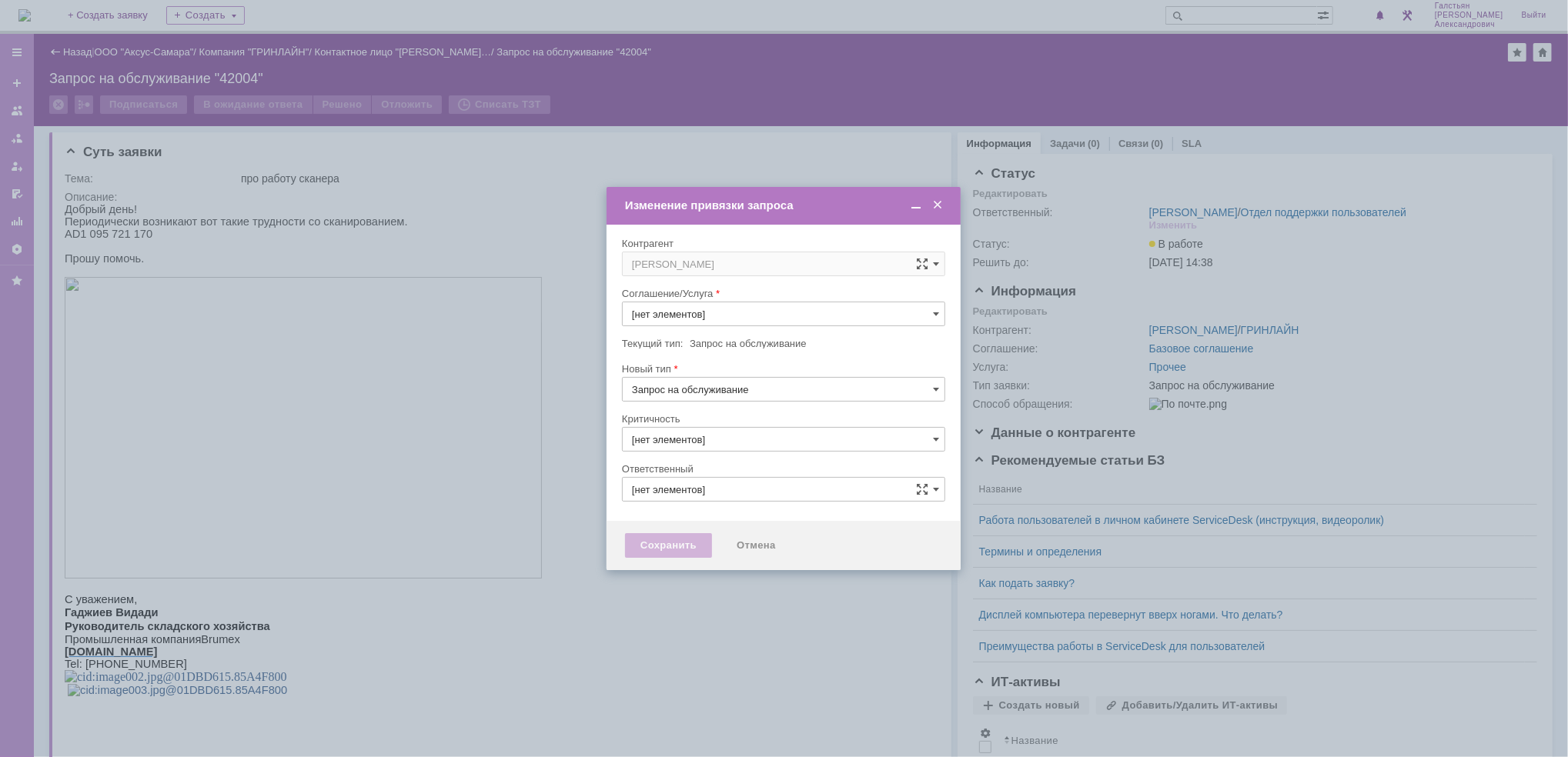
type input "Прочее"
type input "3. Низкая"
type input "[PERSON_NAME]"
type input "[не указано]"
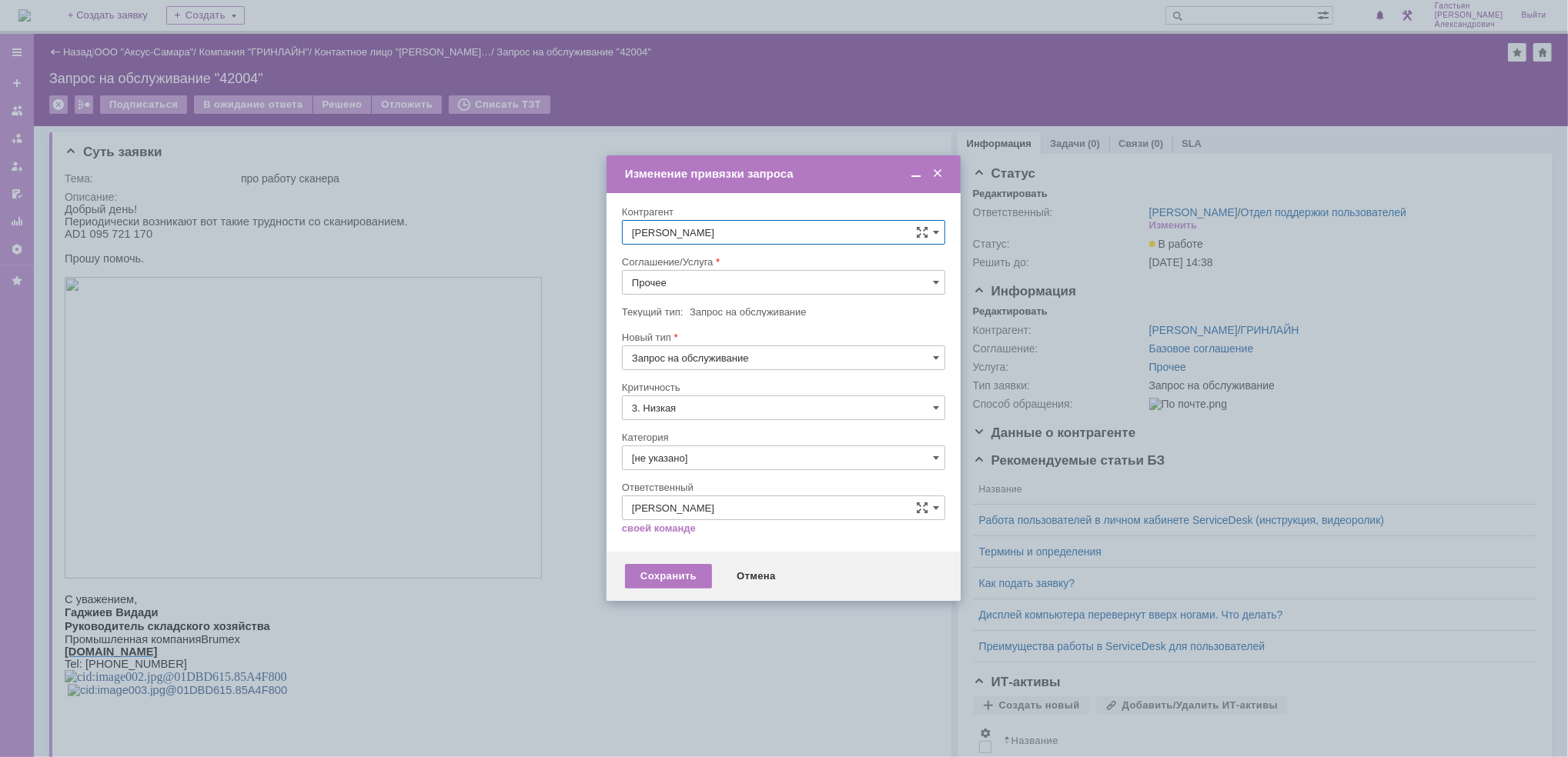
click at [755, 282] on input "Прочее" at bounding box center [783, 282] width 323 height 25
click at [732, 472] on span "АРМ_Настройка" at bounding box center [783, 468] width 303 height 12
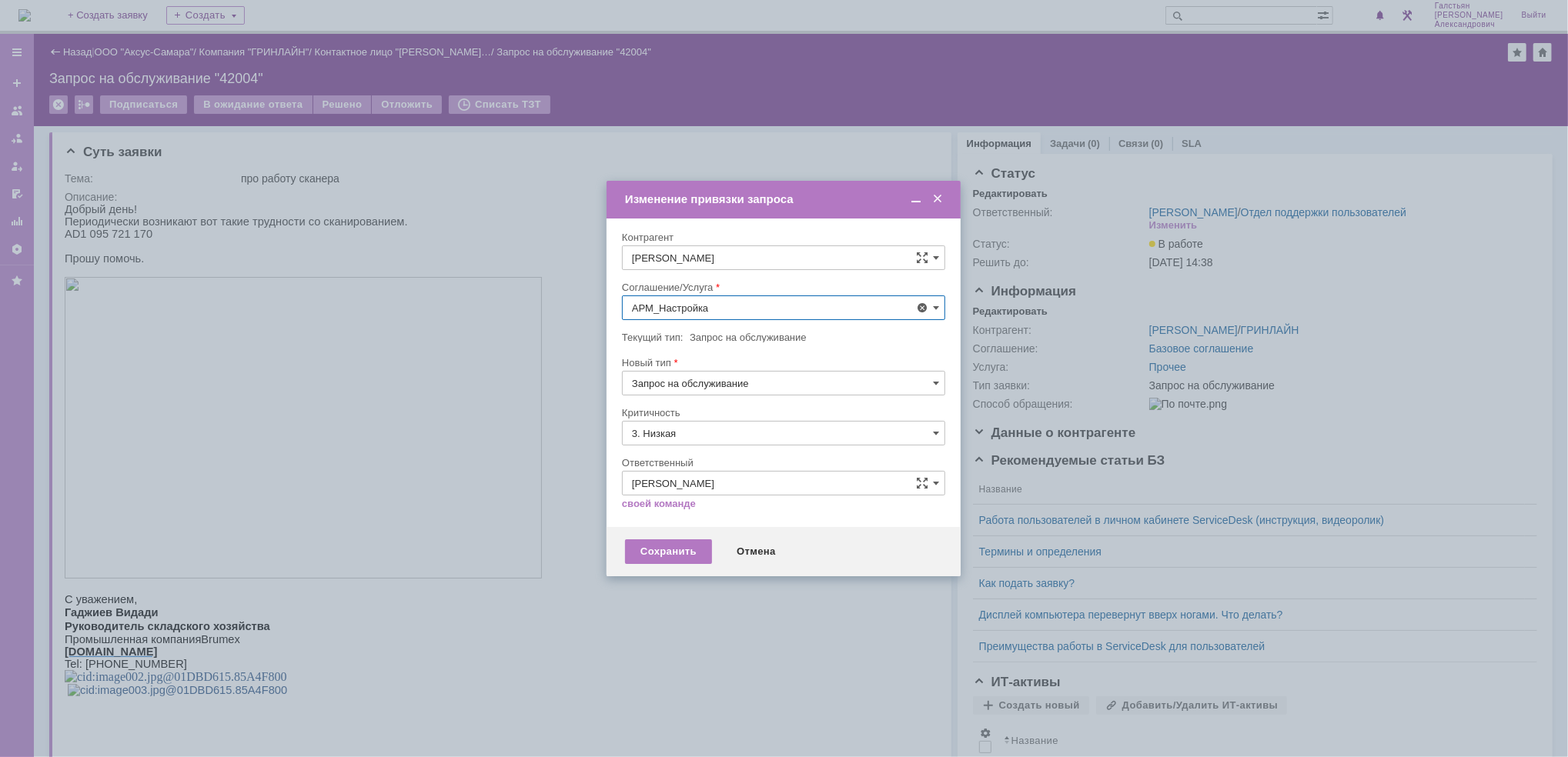
type input "АРМ_Настройка"
click at [734, 426] on input "3. Низкая" at bounding box center [783, 433] width 323 height 25
click at [697, 462] on span "[не указано]" at bounding box center [783, 461] width 303 height 12
type input "[не указано]"
click at [685, 556] on div "Сохранить" at bounding box center [668, 551] width 87 height 25
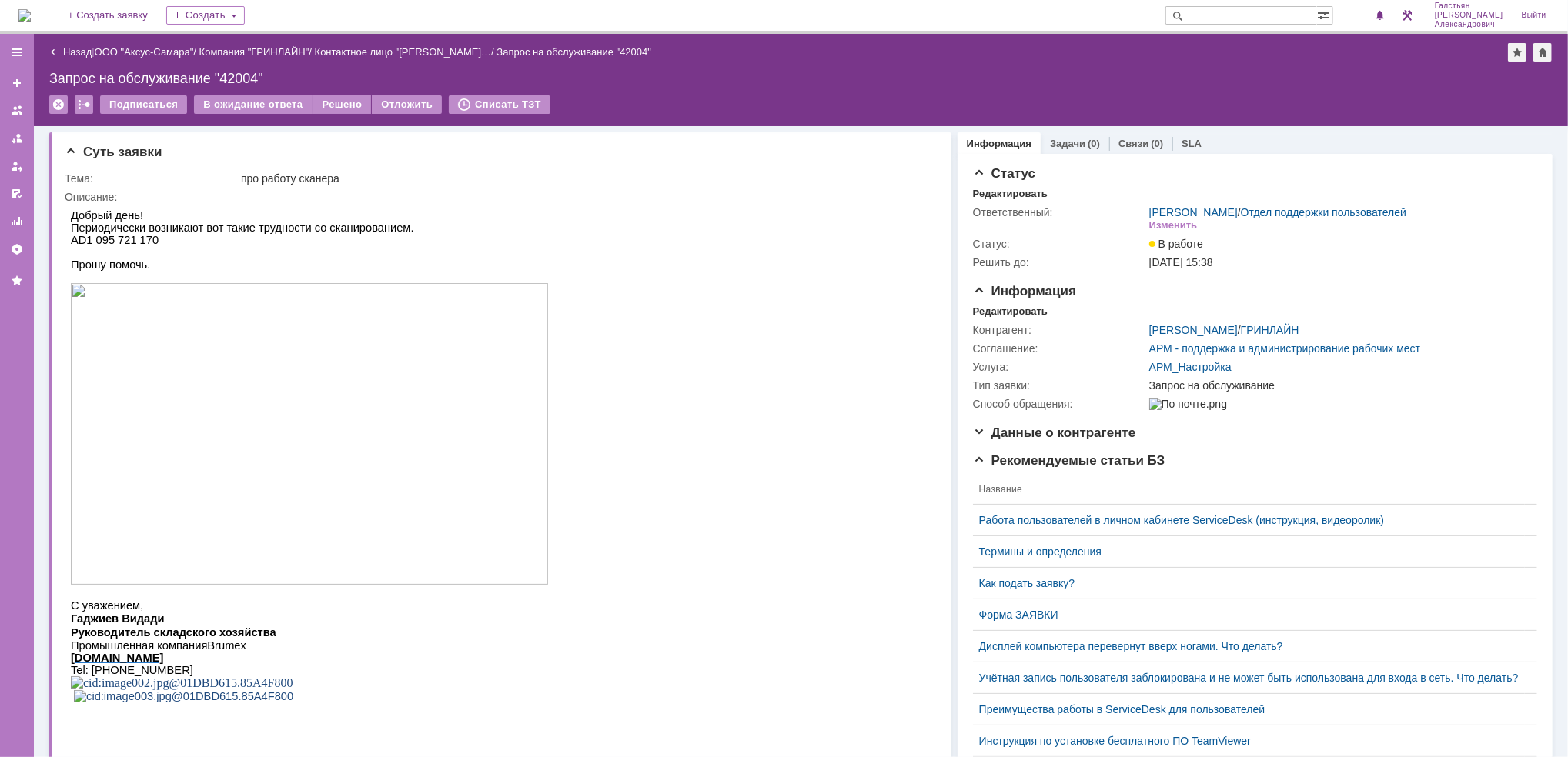
scroll to position [0, 0]
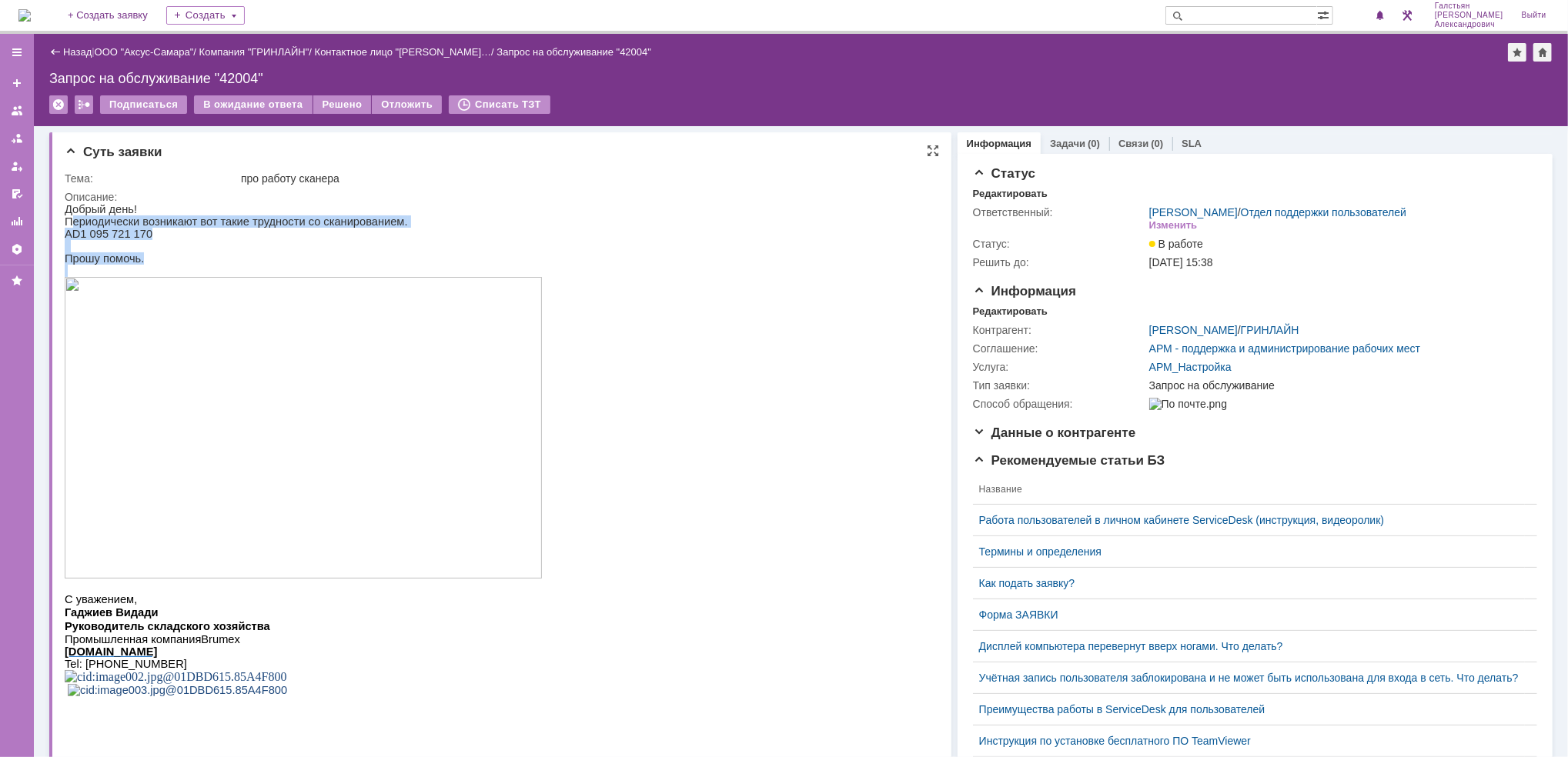
drag, startPoint x: 64, startPoint y: 224, endPoint x: 348, endPoint y: 553, distance: 434.6
click at [348, 553] on div "Добрый день! Периодически возникают вот такие трудности со сканированием. AD 1 …" at bounding box center [302, 468] width 477 height 532
copy div "Периодически возникают вот такие трудности со сканированием. AD 1 095 721 170 П…"
click at [1049, 139] on link "Задачи" at bounding box center [1067, 144] width 36 height 12
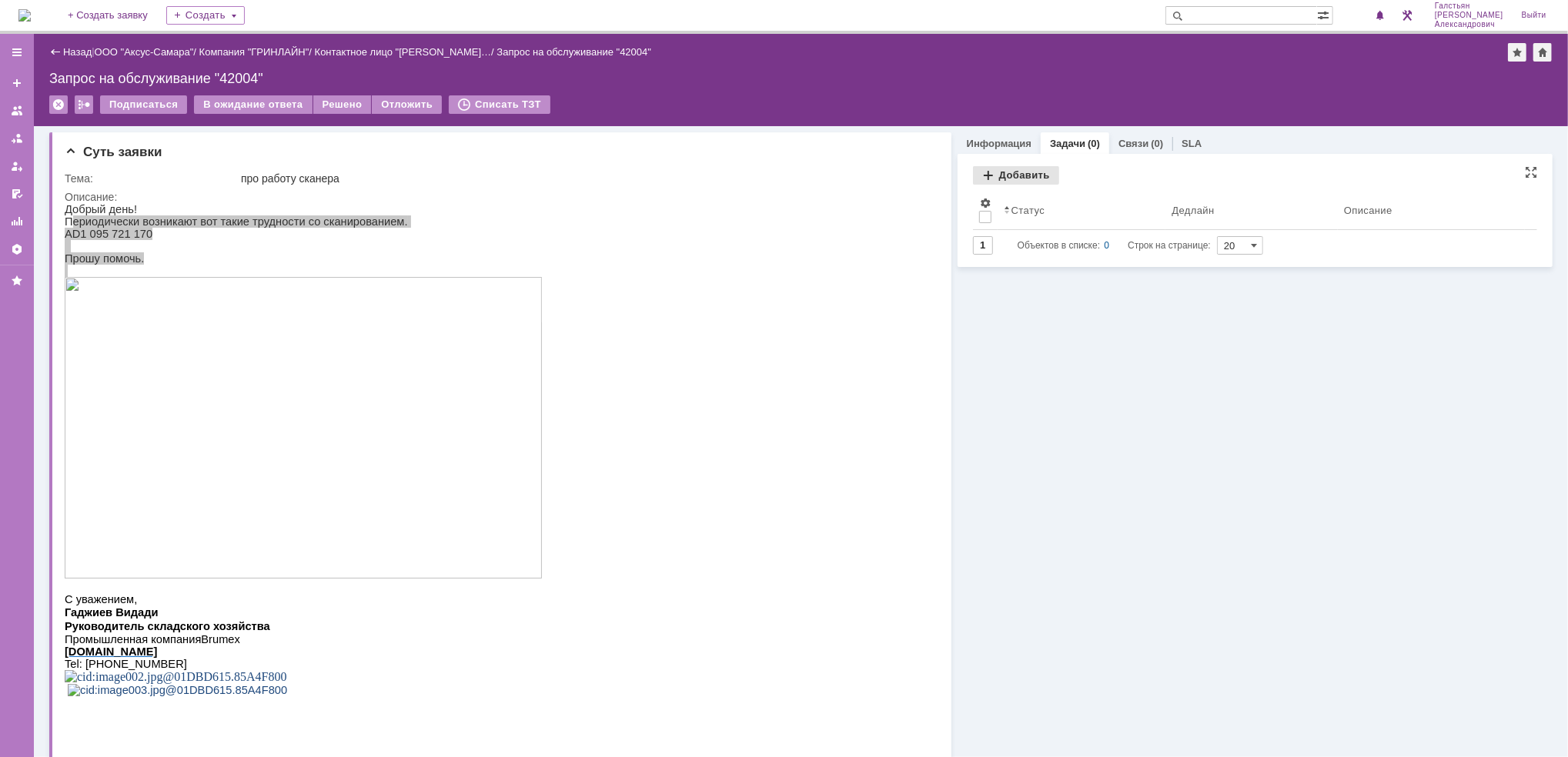
click at [1005, 172] on div "Добавить" at bounding box center [1016, 175] width 86 height 18
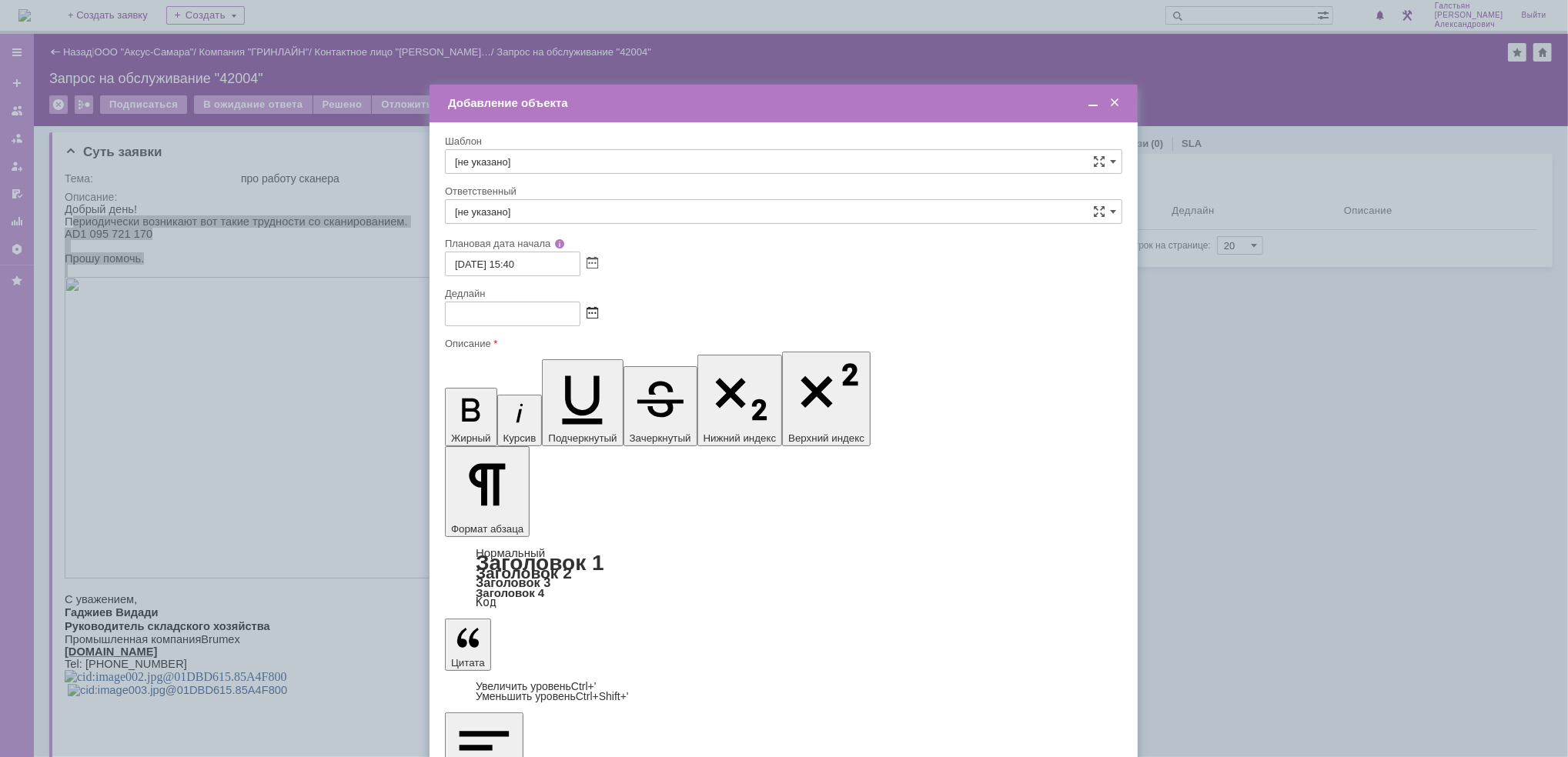
click at [595, 312] on span at bounding box center [592, 314] width 12 height 12
click at [474, 442] on div "29" at bounding box center [477, 449] width 16 height 13
type input "[DATE] 15:40"
click at [572, 203] on input "[не указано]" at bounding box center [784, 211] width 677 height 25
click at [642, 368] on span "[PERSON_NAME]" at bounding box center [784, 374] width 657 height 12
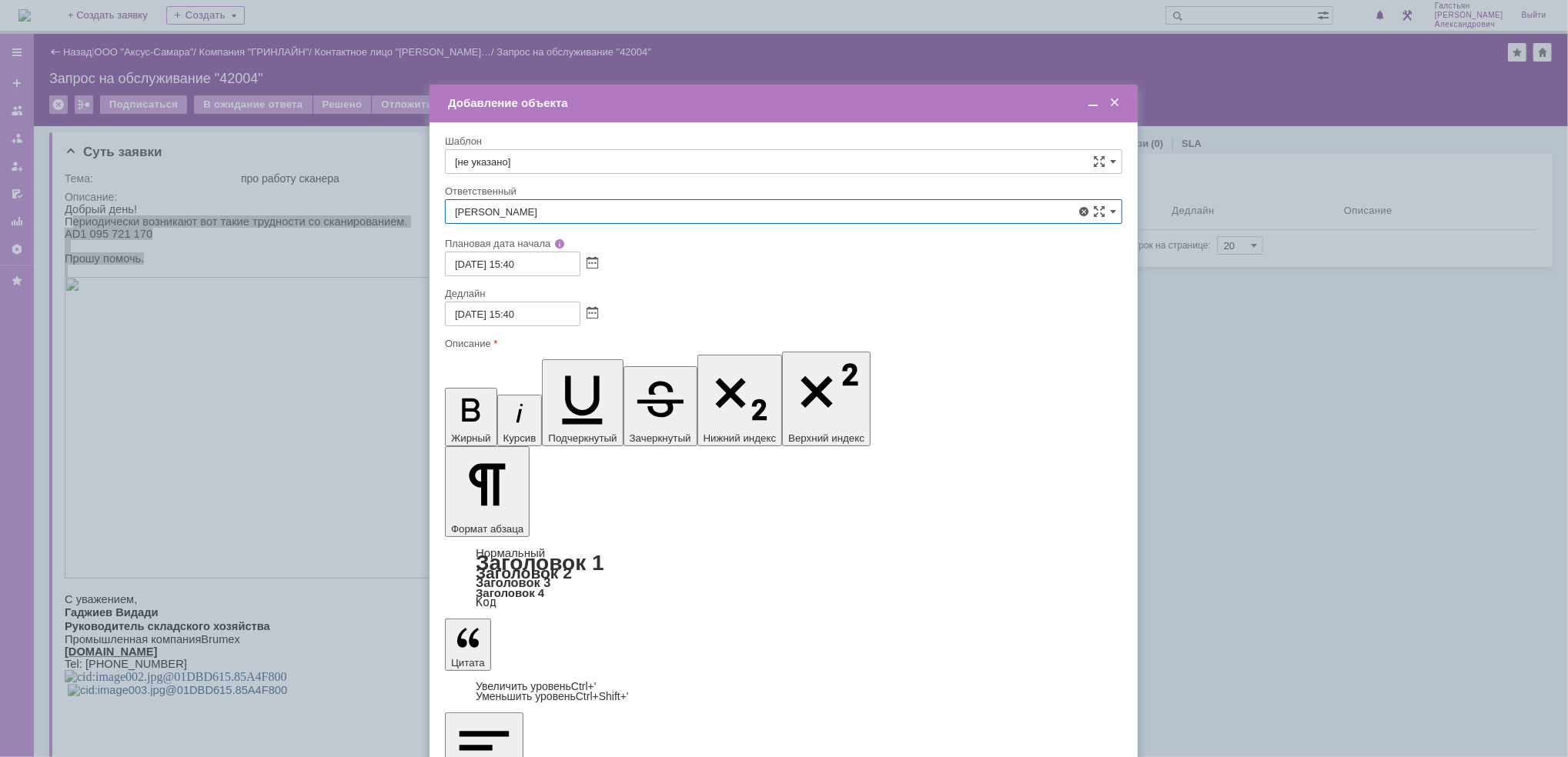
type input "[PERSON_NAME]"
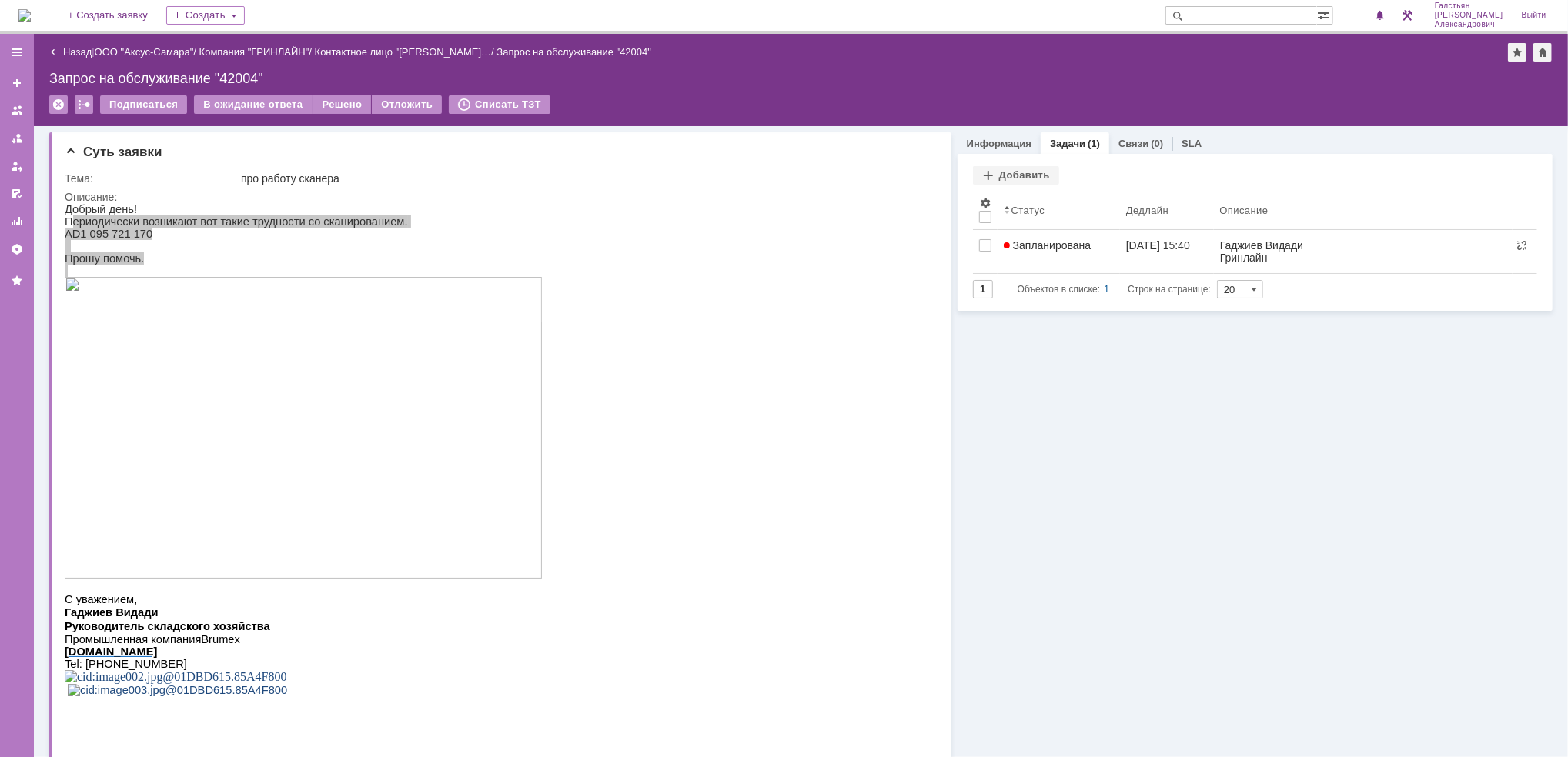
click at [28, 10] on img at bounding box center [24, 15] width 12 height 12
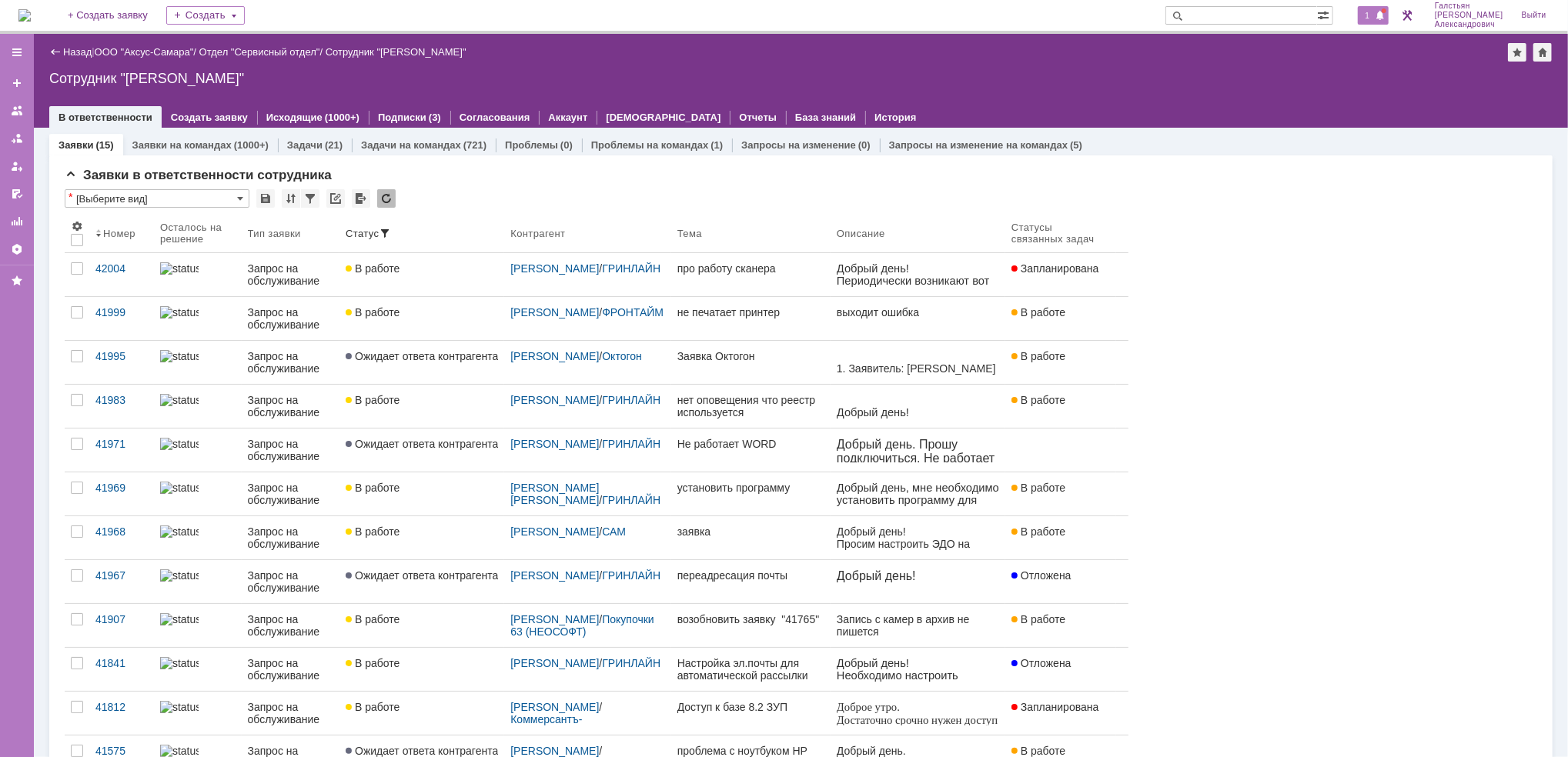
click at [1372, 16] on span "1" at bounding box center [1367, 15] width 14 height 11
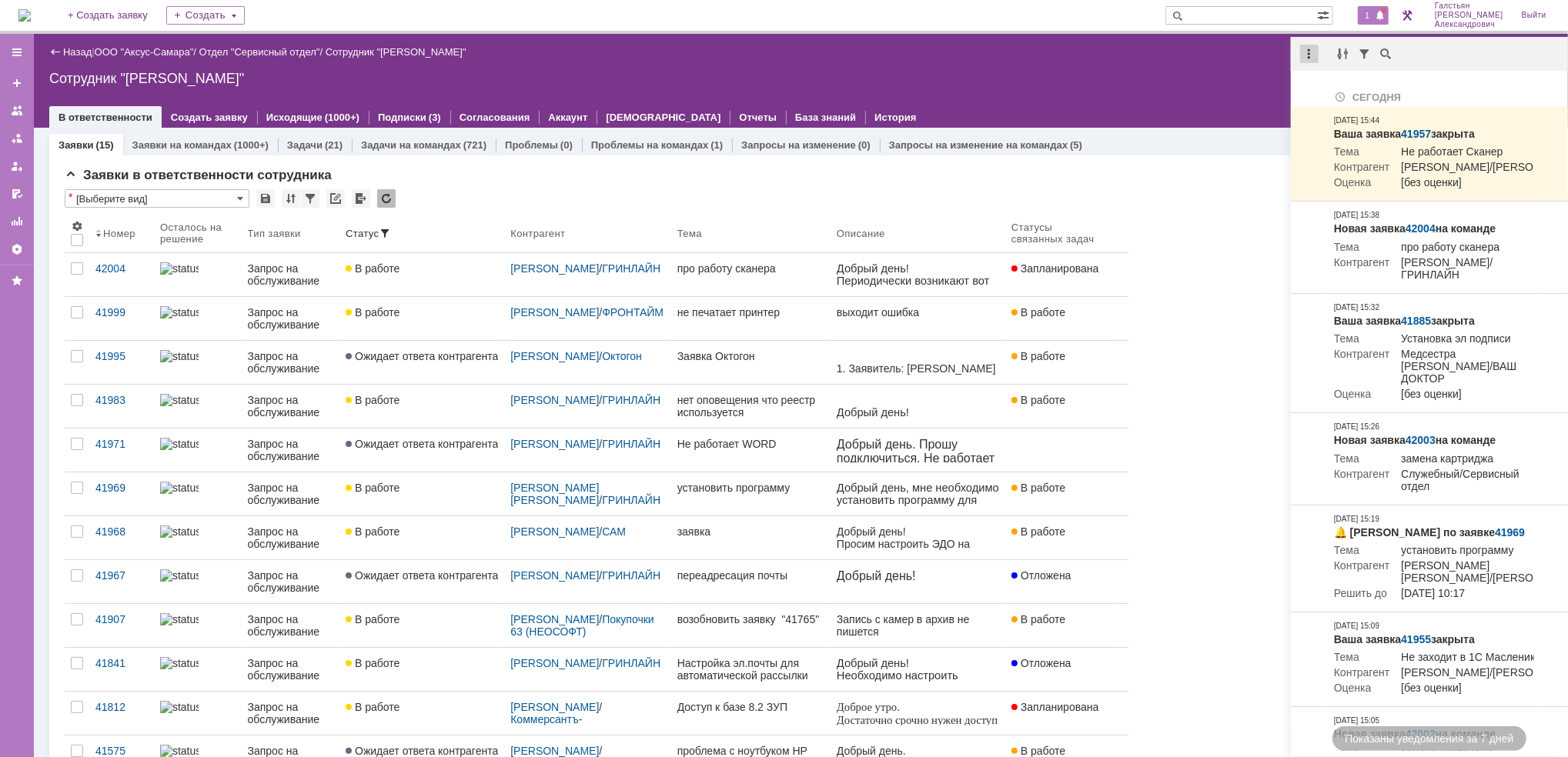
click at [1312, 54] on div at bounding box center [1309, 54] width 18 height 18
click at [1320, 88] on div "Отметить уведомления прочитанными" at bounding box center [1415, 92] width 206 height 11
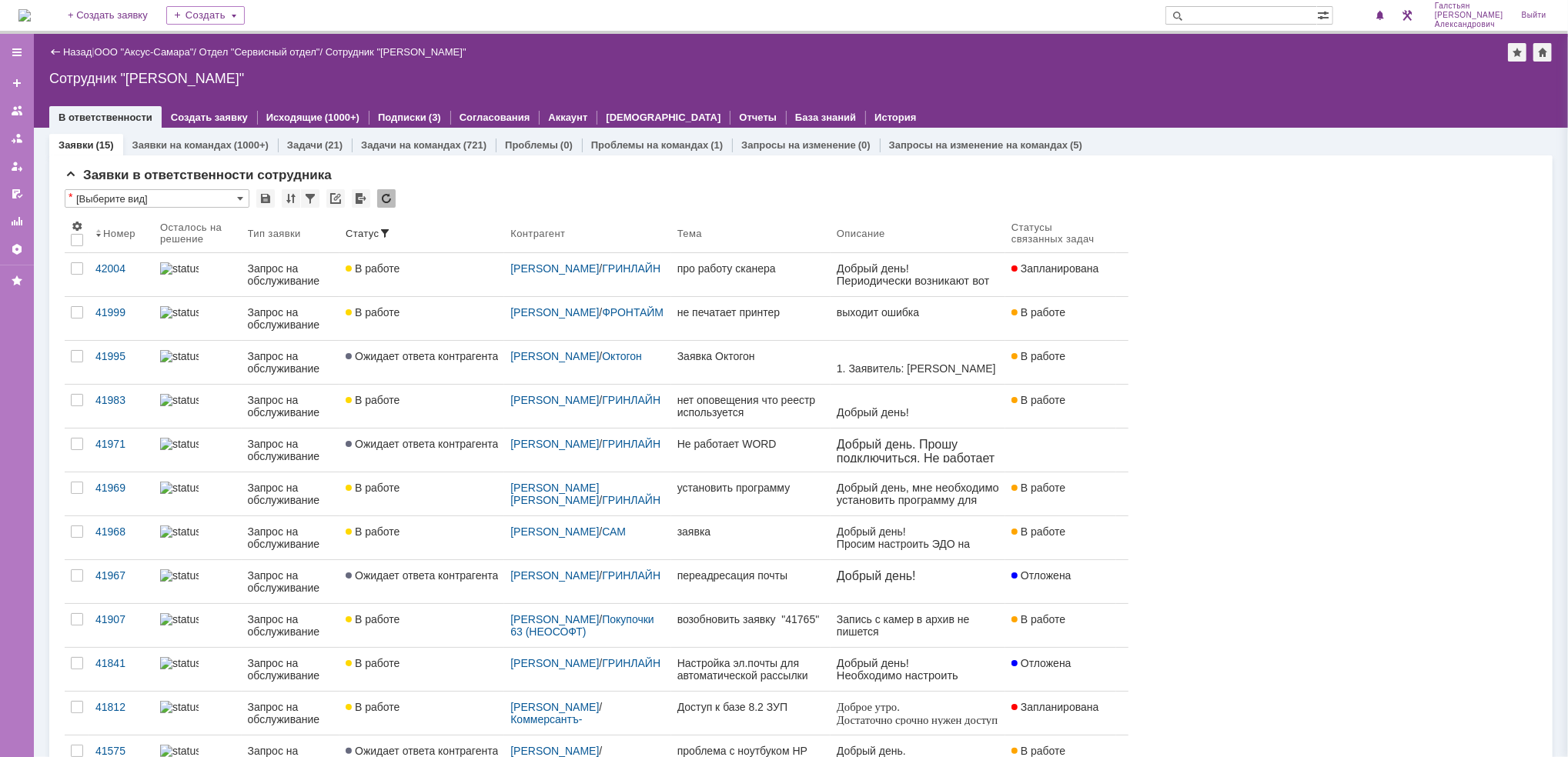
click at [1217, 146] on div "Заявки (15) Заявки на командах (1000+) Задачи (21) Задачи на командах (721) Про…" at bounding box center [801, 144] width 1503 height 21
click at [31, 9] on img at bounding box center [24, 15] width 12 height 12
click at [1371, 11] on span "1" at bounding box center [1367, 15] width 14 height 11
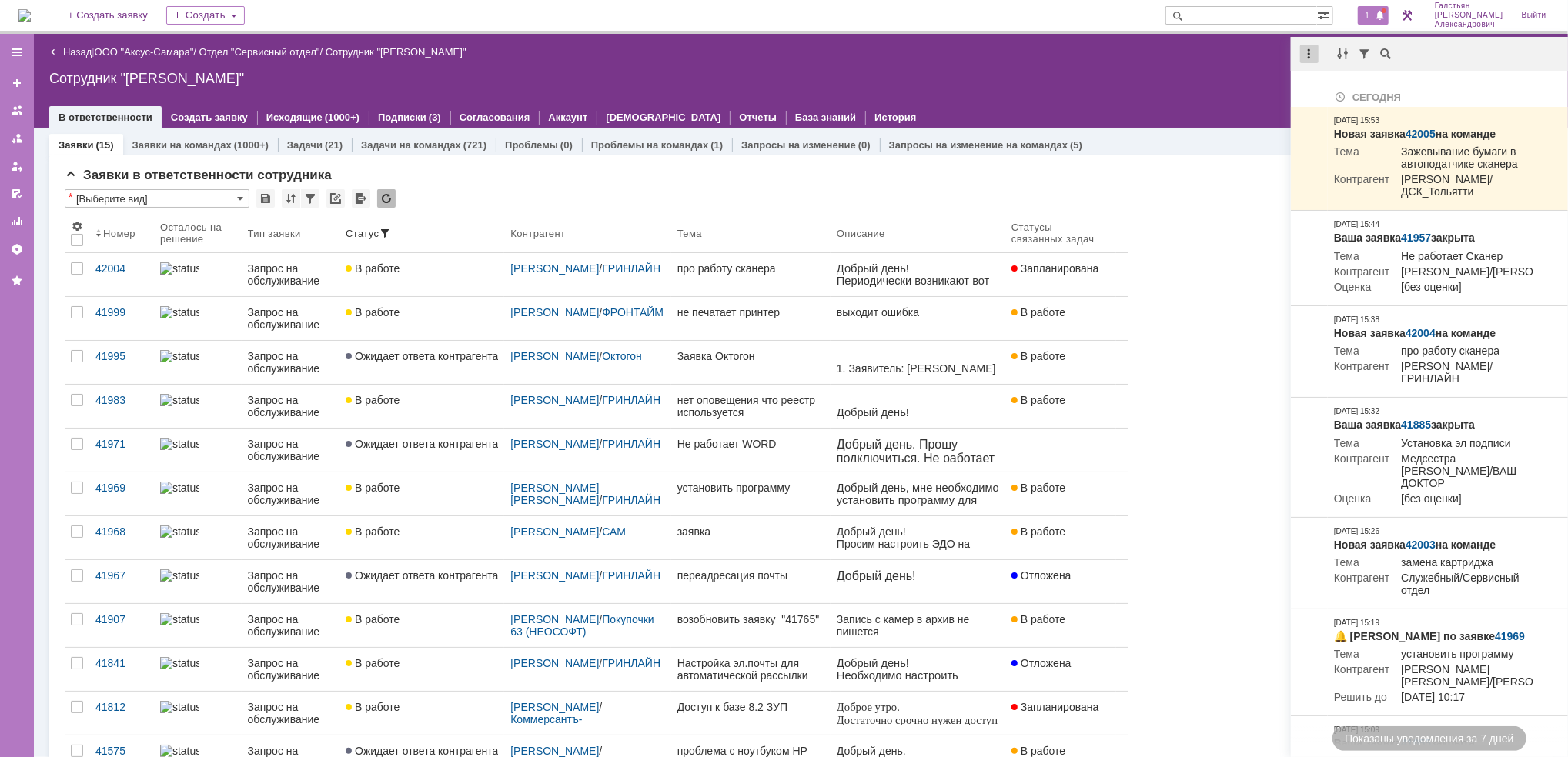
click at [1304, 51] on div at bounding box center [1309, 54] width 18 height 18
click at [1315, 105] on div "Отметить уведомления прочитанными" at bounding box center [1415, 92] width 225 height 32
click at [1315, 88] on div "Отметить уведомления прочитанными" at bounding box center [1415, 92] width 206 height 11
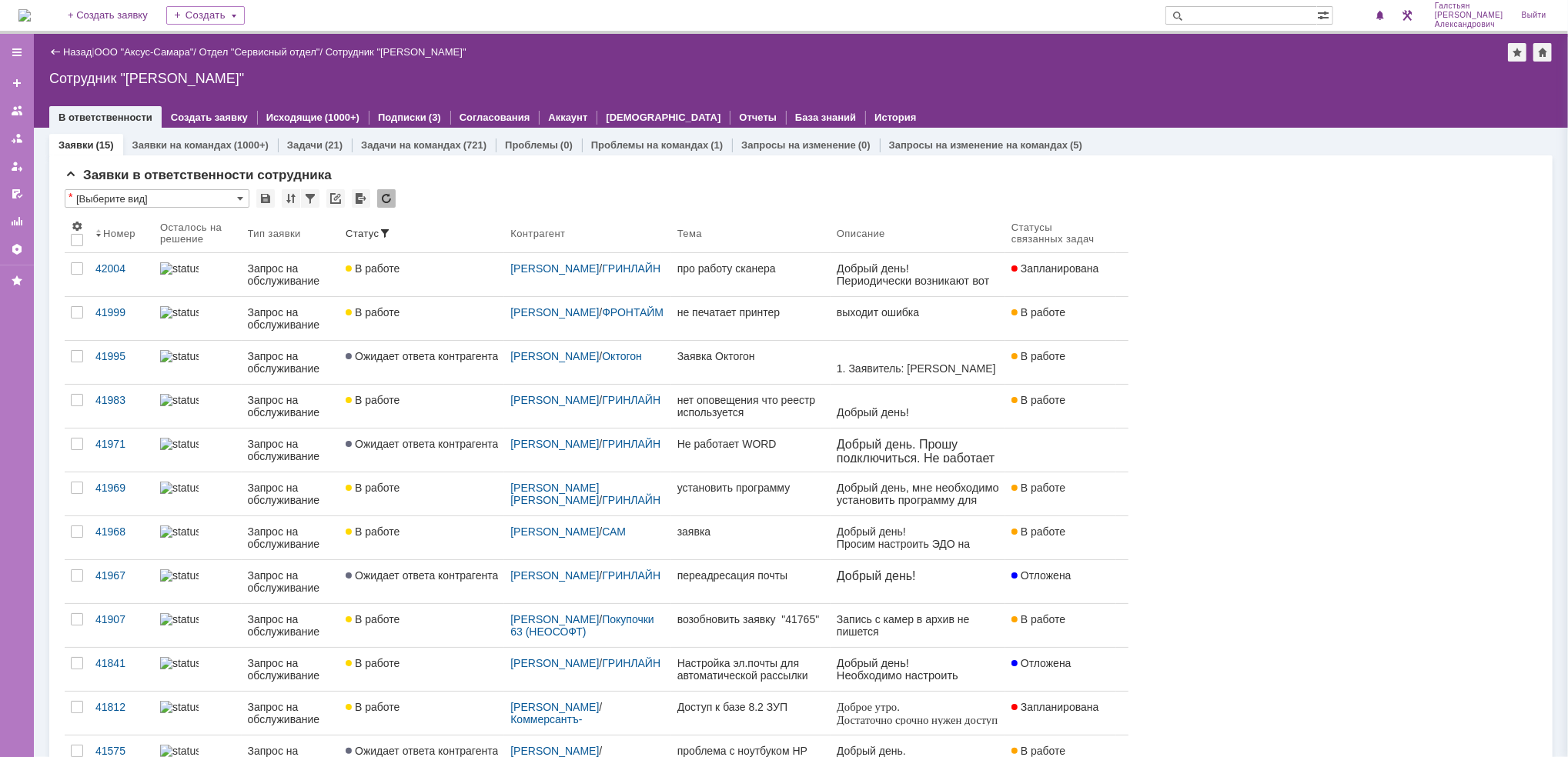
click at [31, 21] on img at bounding box center [24, 15] width 12 height 12
click at [1372, 16] on span "1" at bounding box center [1367, 15] width 14 height 11
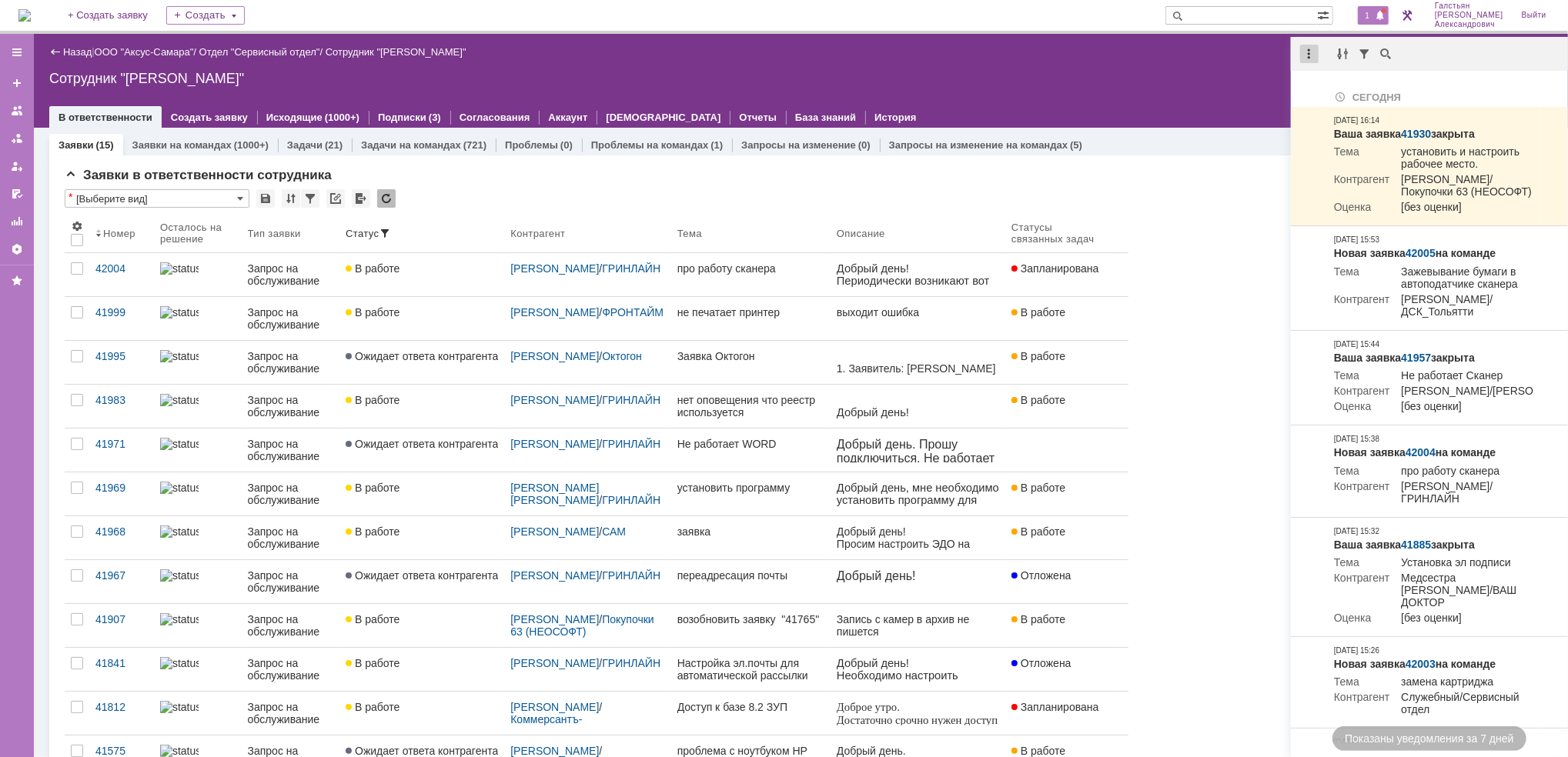
click at [1307, 52] on div at bounding box center [1309, 54] width 18 height 18
click at [1319, 89] on div "Отметить уведомления прочитанными" at bounding box center [1415, 92] width 206 height 11
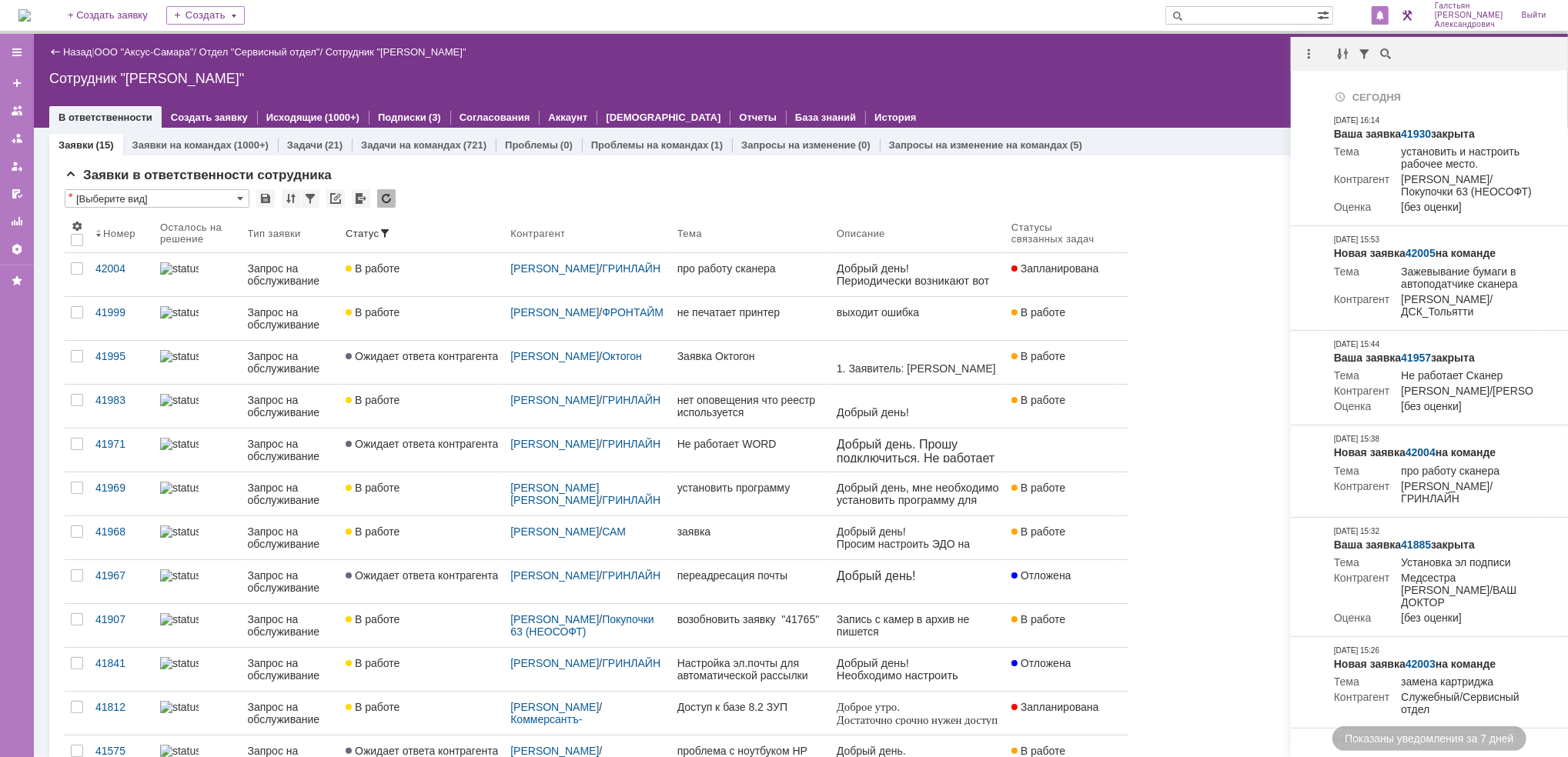
click at [31, 21] on img at bounding box center [24, 15] width 12 height 12
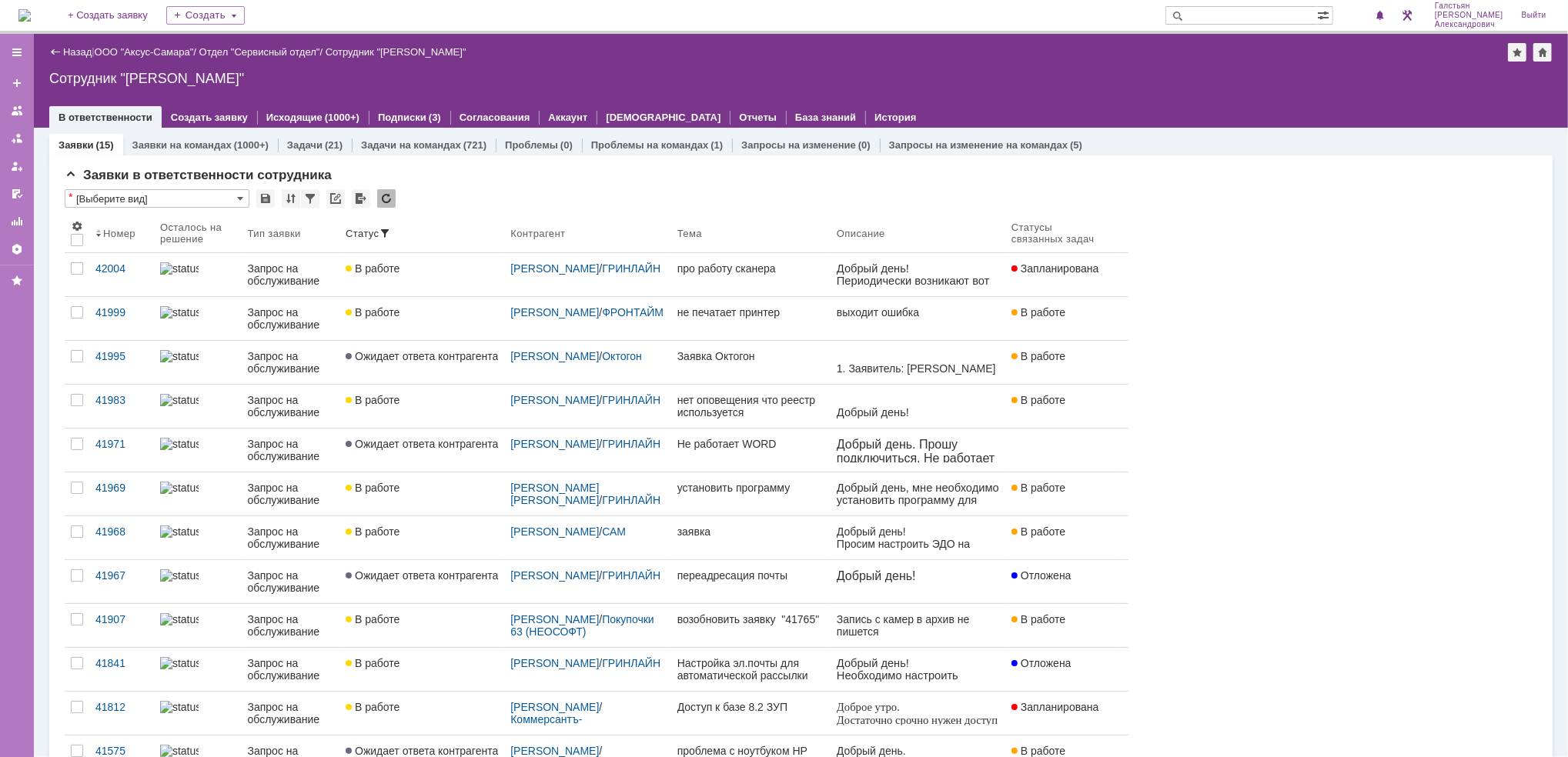
click at [31, 17] on img at bounding box center [24, 15] width 12 height 12
click at [1369, 15] on span "1" at bounding box center [1367, 15] width 14 height 11
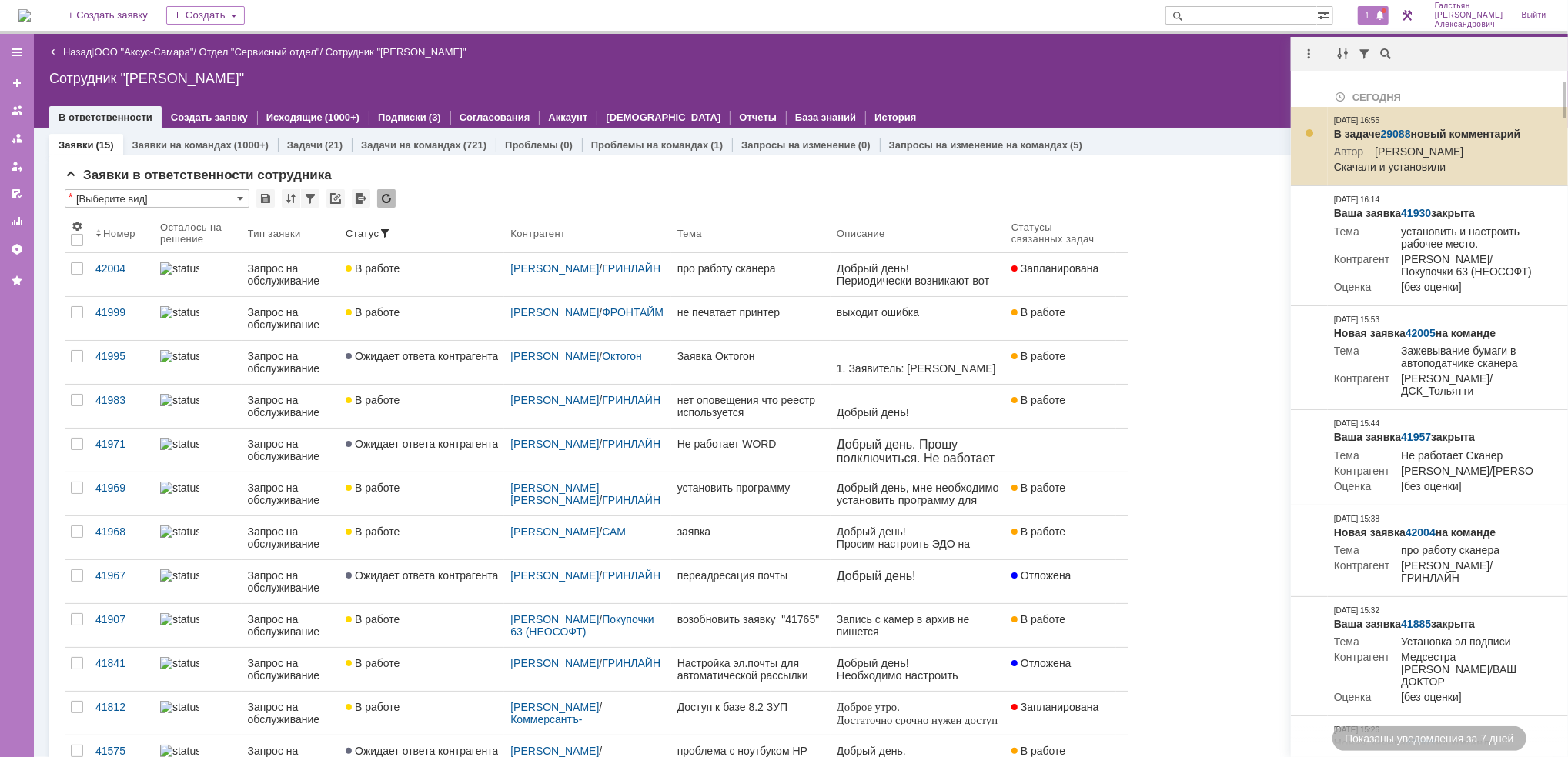
click at [1394, 136] on link "29088" at bounding box center [1395, 134] width 30 height 12
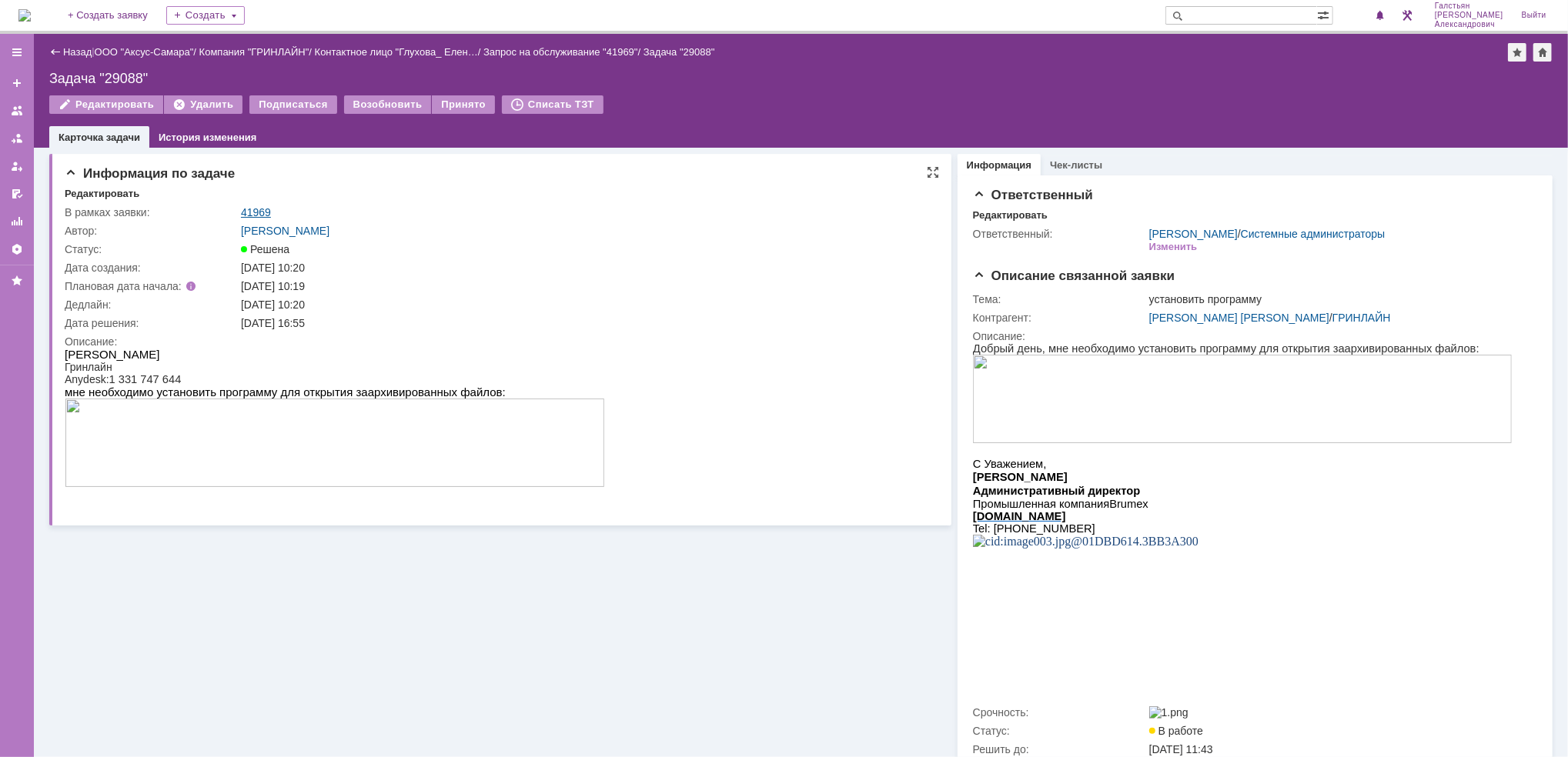
click at [263, 206] on link "41969" at bounding box center [256, 212] width 30 height 12
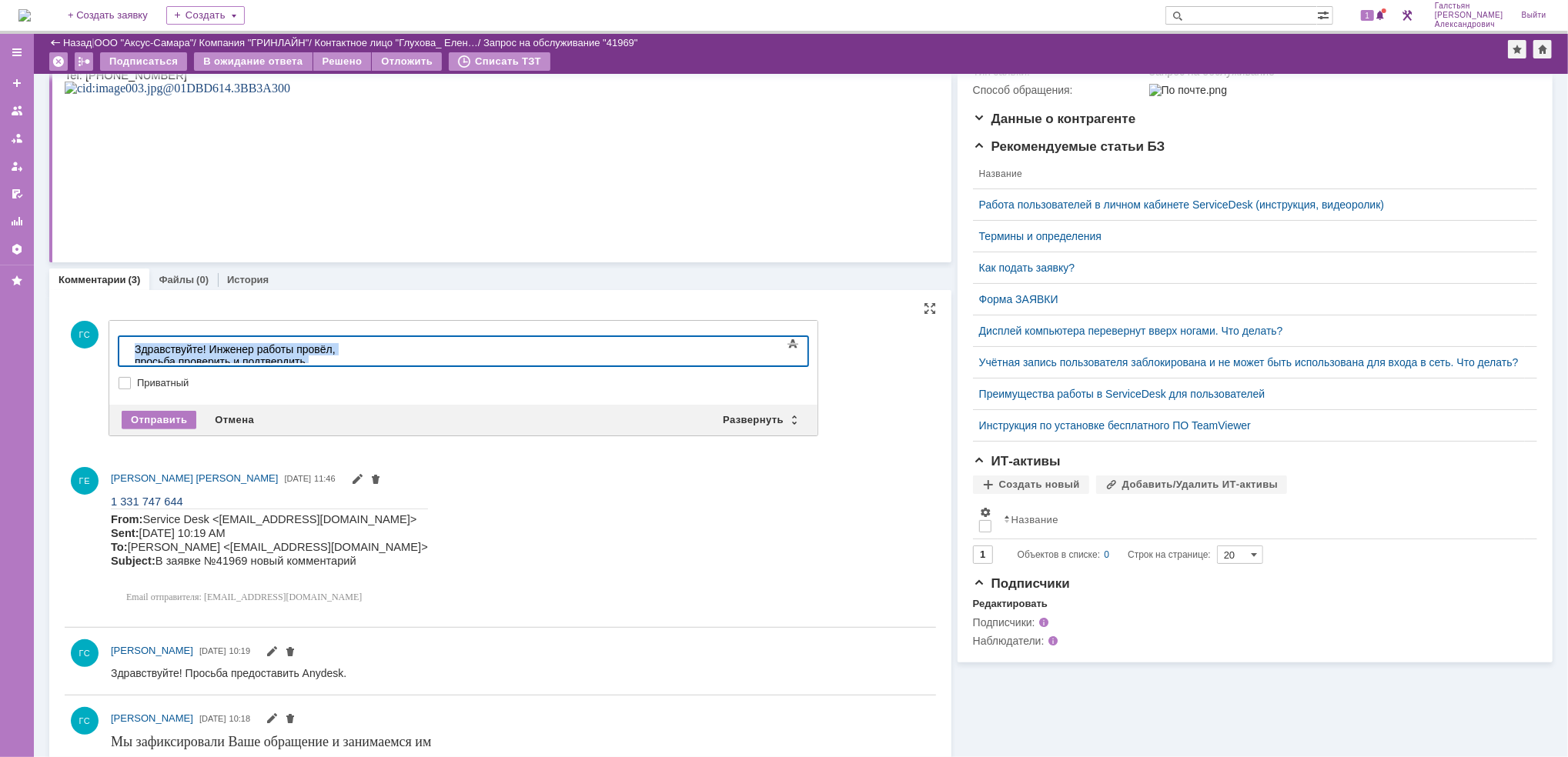
drag, startPoint x: 614, startPoint y: 354, endPoint x: 169, endPoint y: 728, distance: 581.3
click at [128, 386] on html "Здравствуйте! Инженер работы провёл, просьба проверить и подтвердить выполнение…" at bounding box center [244, 361] width 231 height 50
copy div "Здравствуйте! Инженер работы провёл, просьба проверить и подтвердить выполнение…"
click at [148, 416] on div "Отправить" at bounding box center [159, 420] width 74 height 18
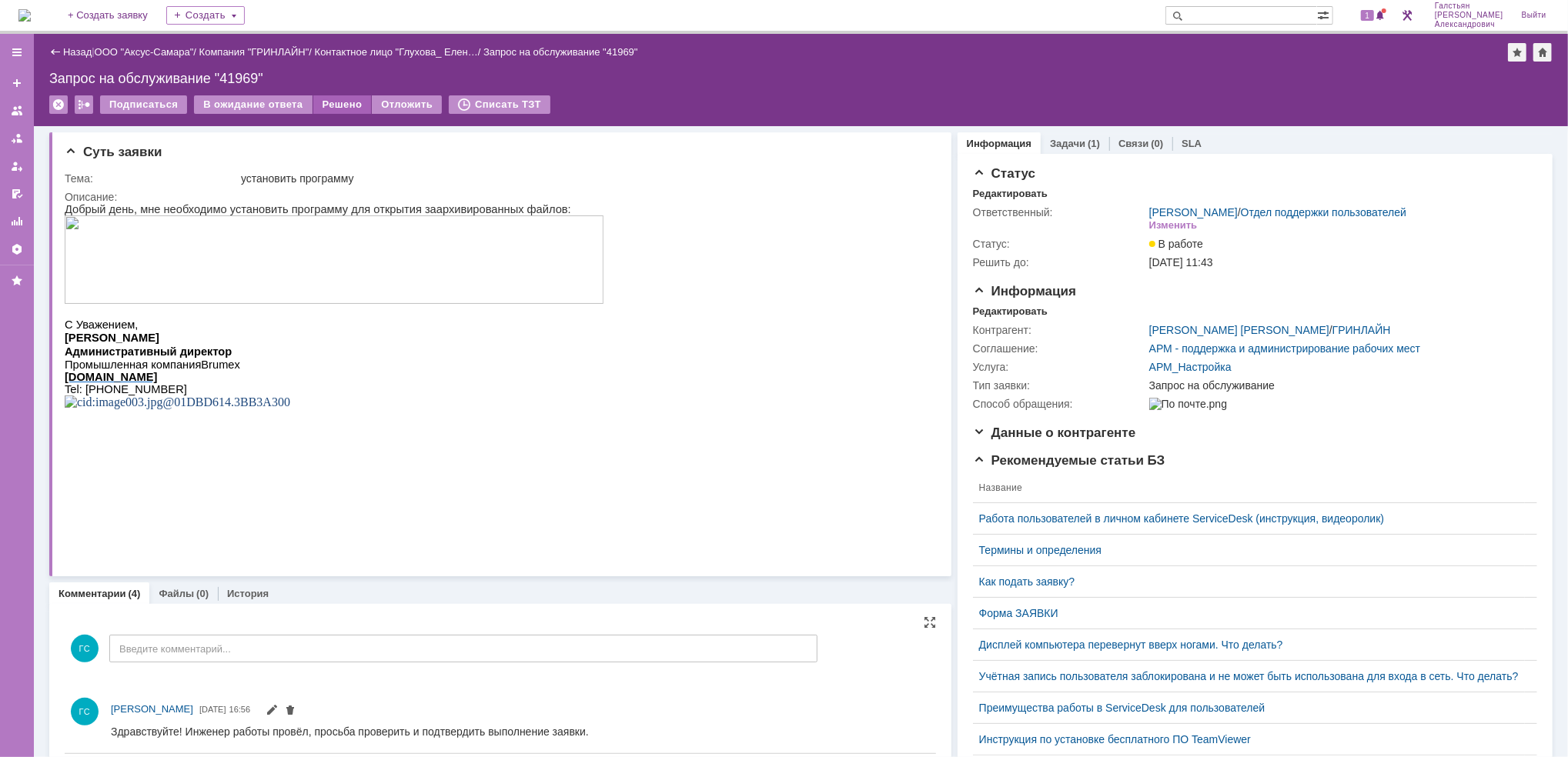
click at [317, 106] on div "Решено" at bounding box center [342, 105] width 59 height 18
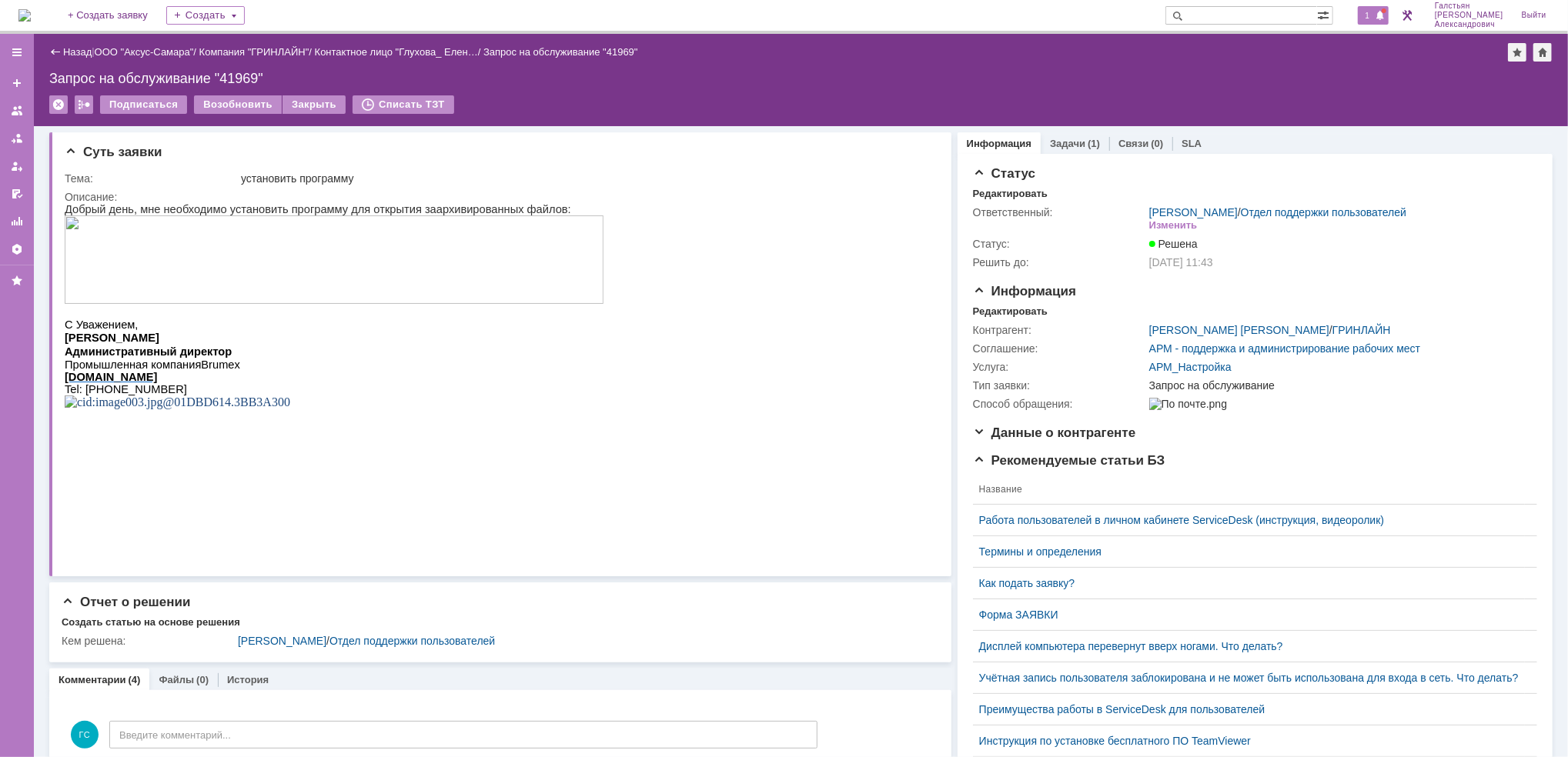
click at [1380, 12] on div "1" at bounding box center [1373, 15] width 31 height 18
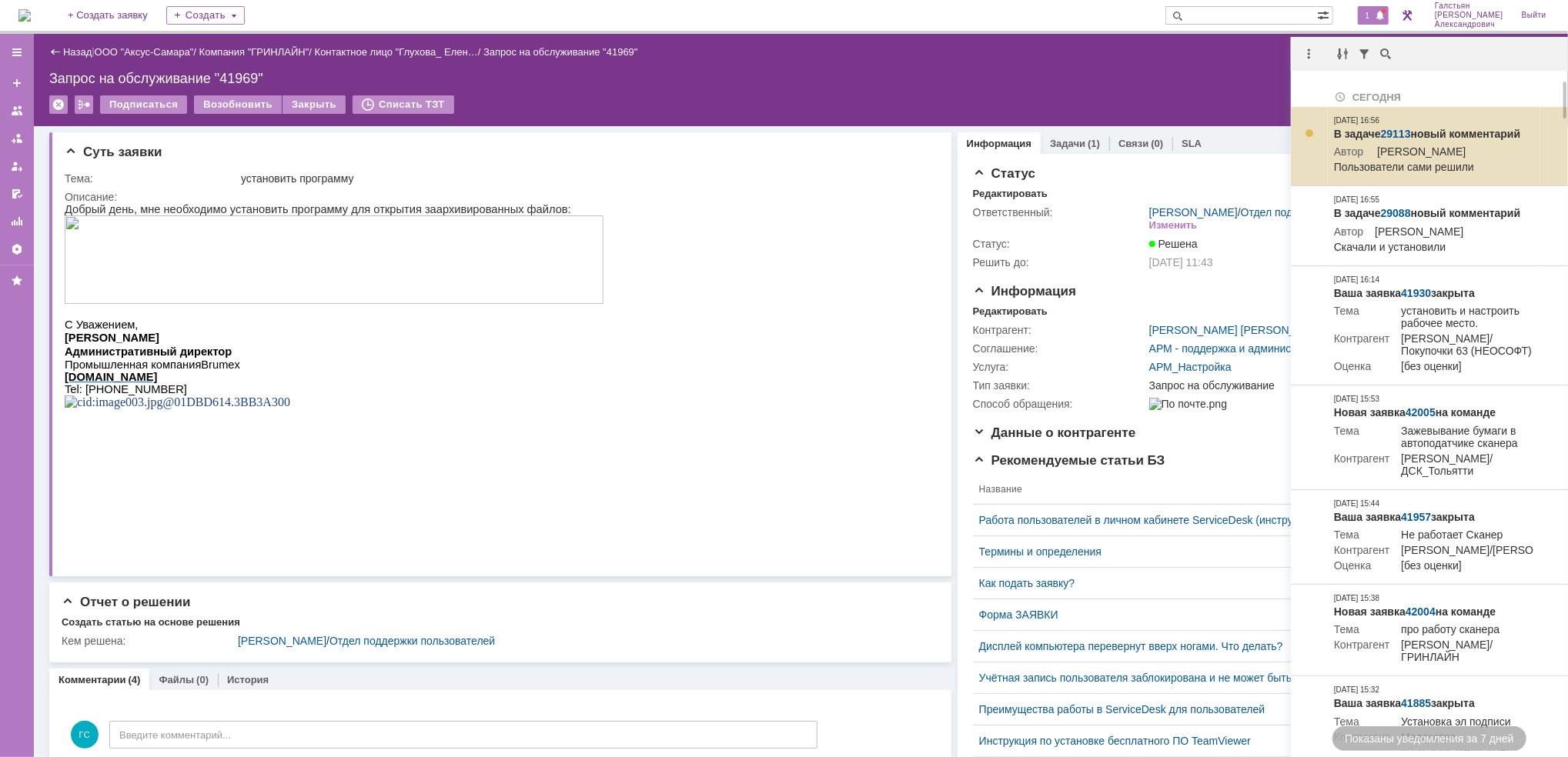
click at [1394, 128] on link "29113" at bounding box center [1395, 134] width 30 height 12
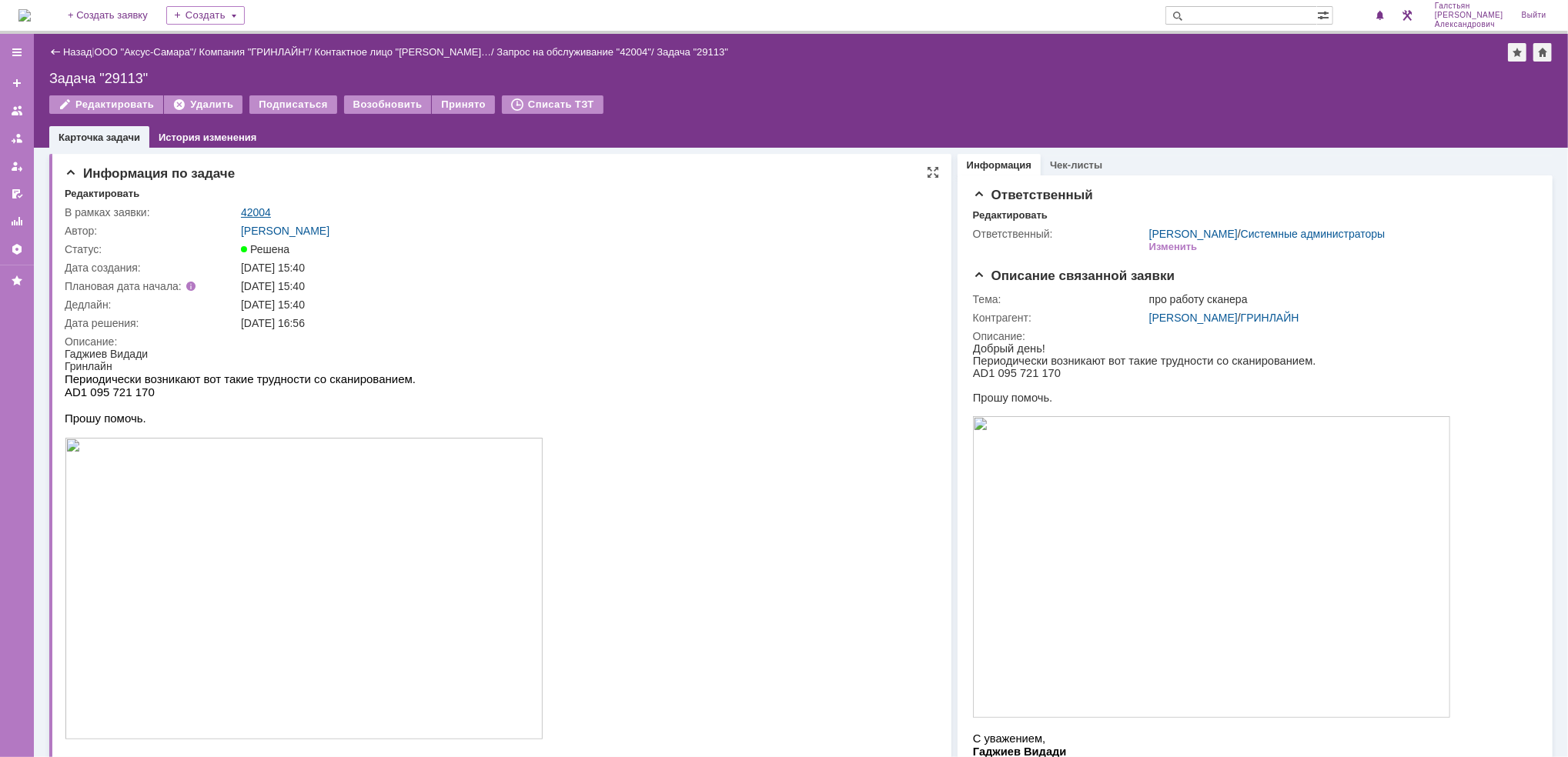
click at [265, 210] on link "42004" at bounding box center [256, 212] width 30 height 12
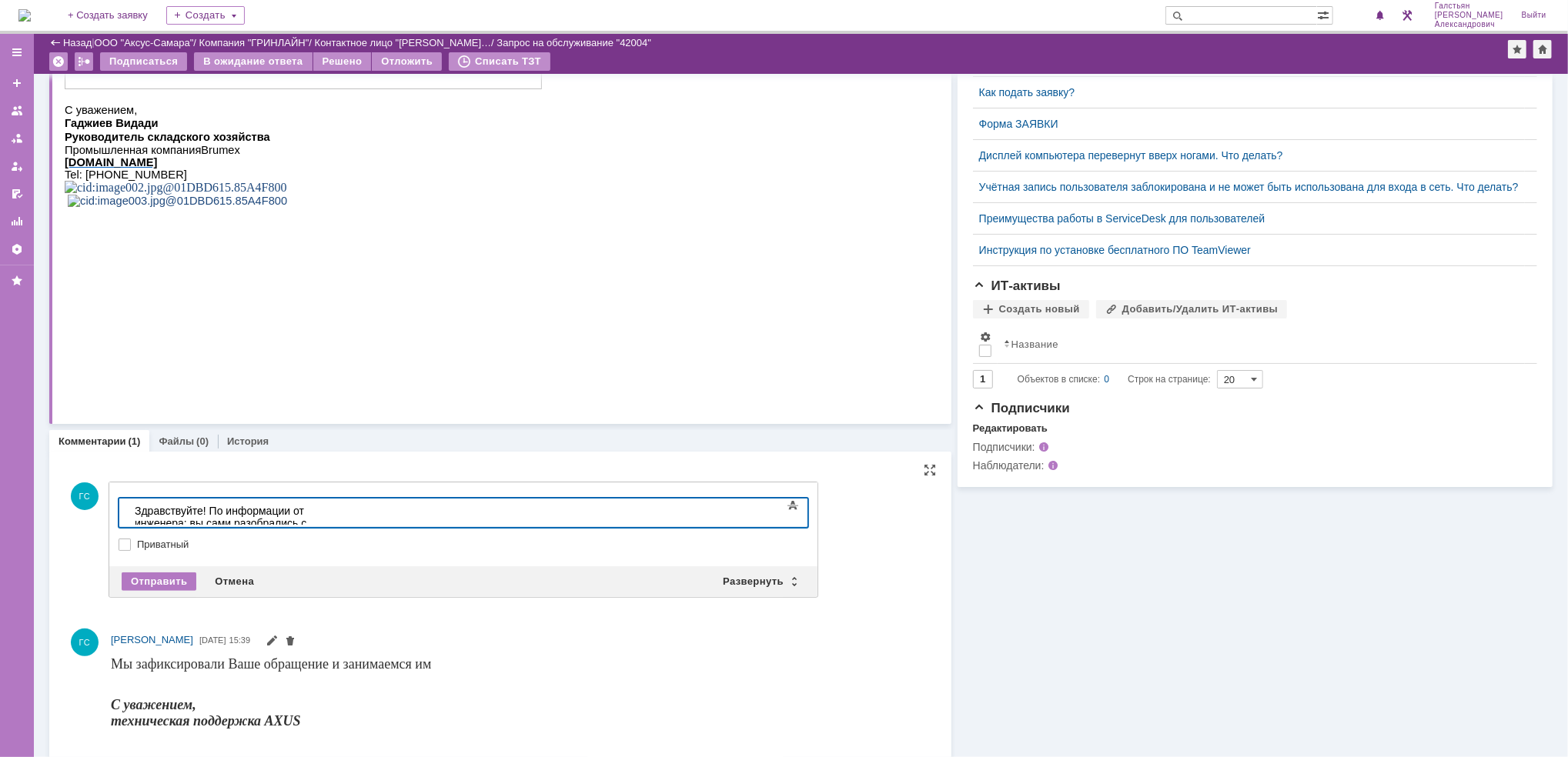
scroll to position [440, 0]
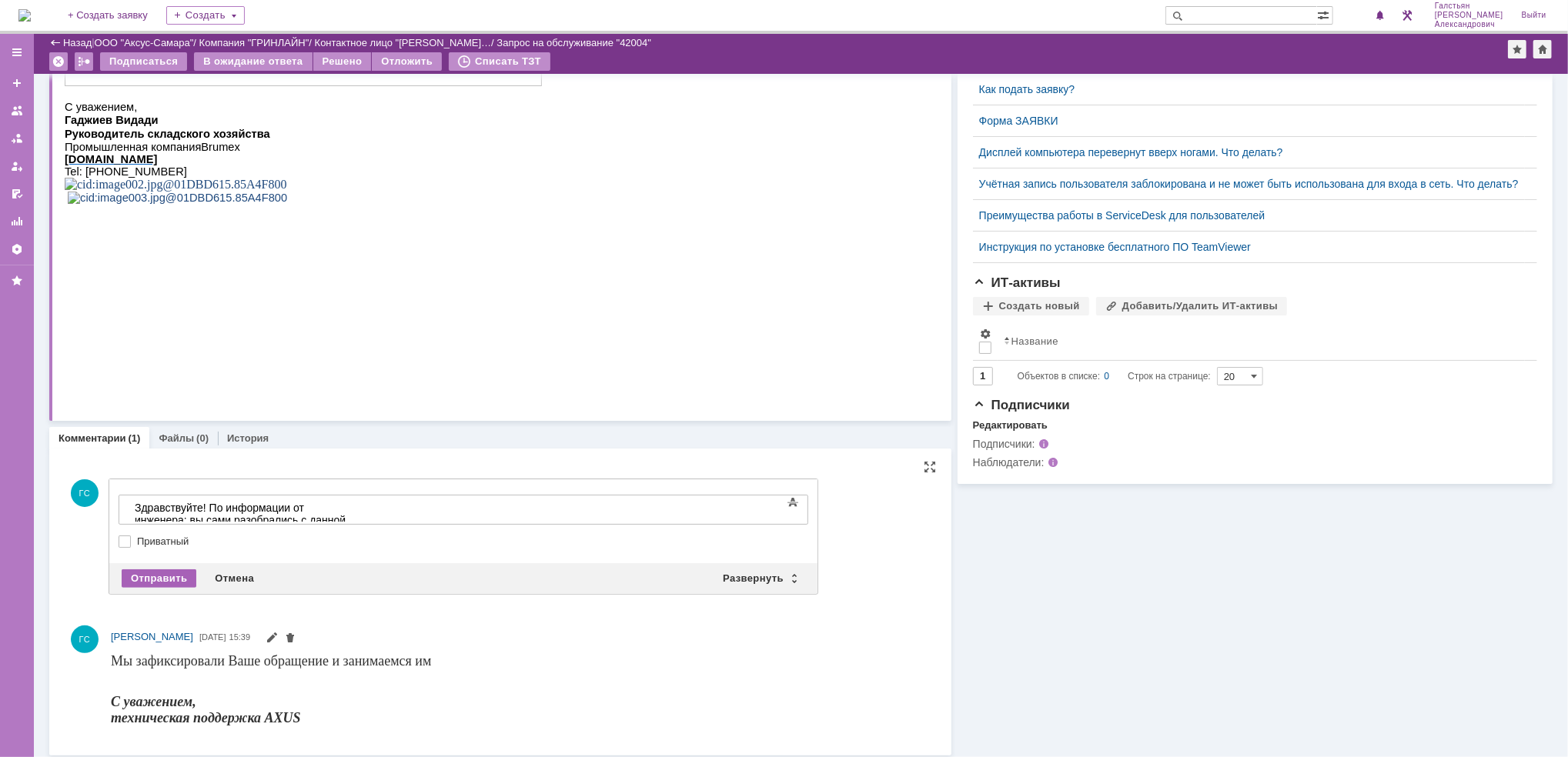
click at [149, 572] on div "Отправить" at bounding box center [159, 579] width 74 height 18
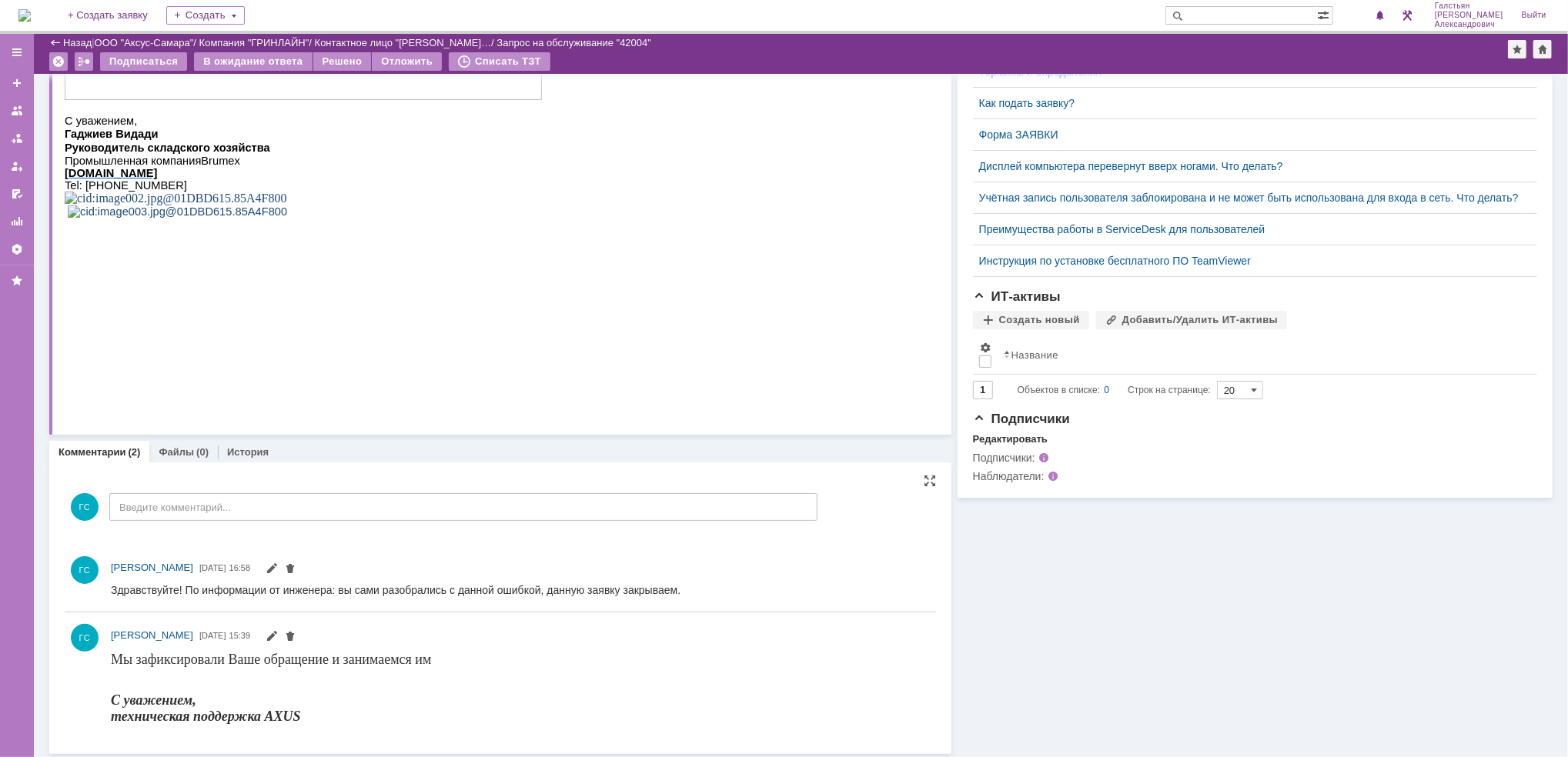
scroll to position [0, 0]
click at [335, 62] on div "Решено" at bounding box center [342, 61] width 59 height 18
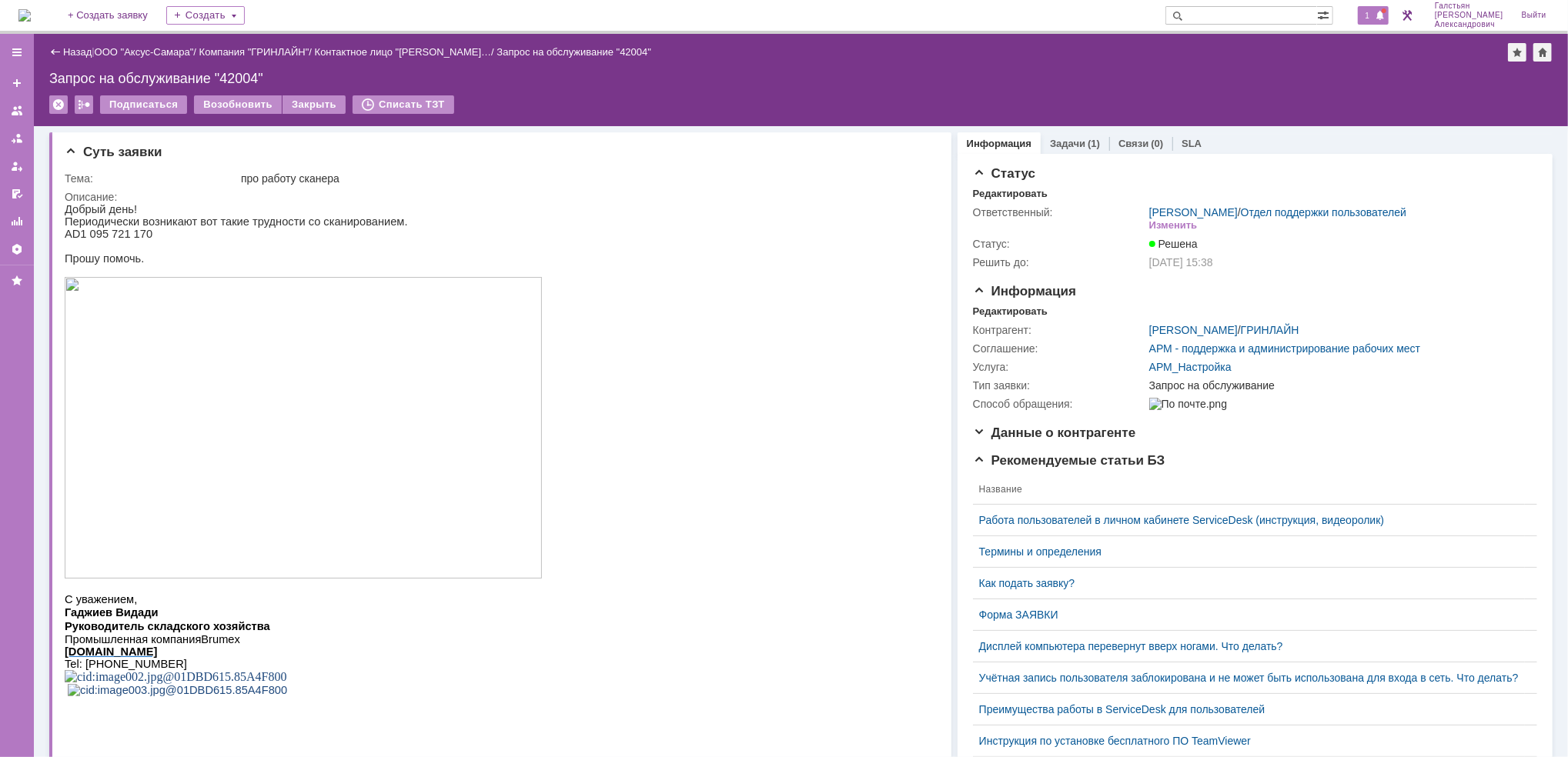
click at [1373, 12] on span "1" at bounding box center [1367, 15] width 14 height 11
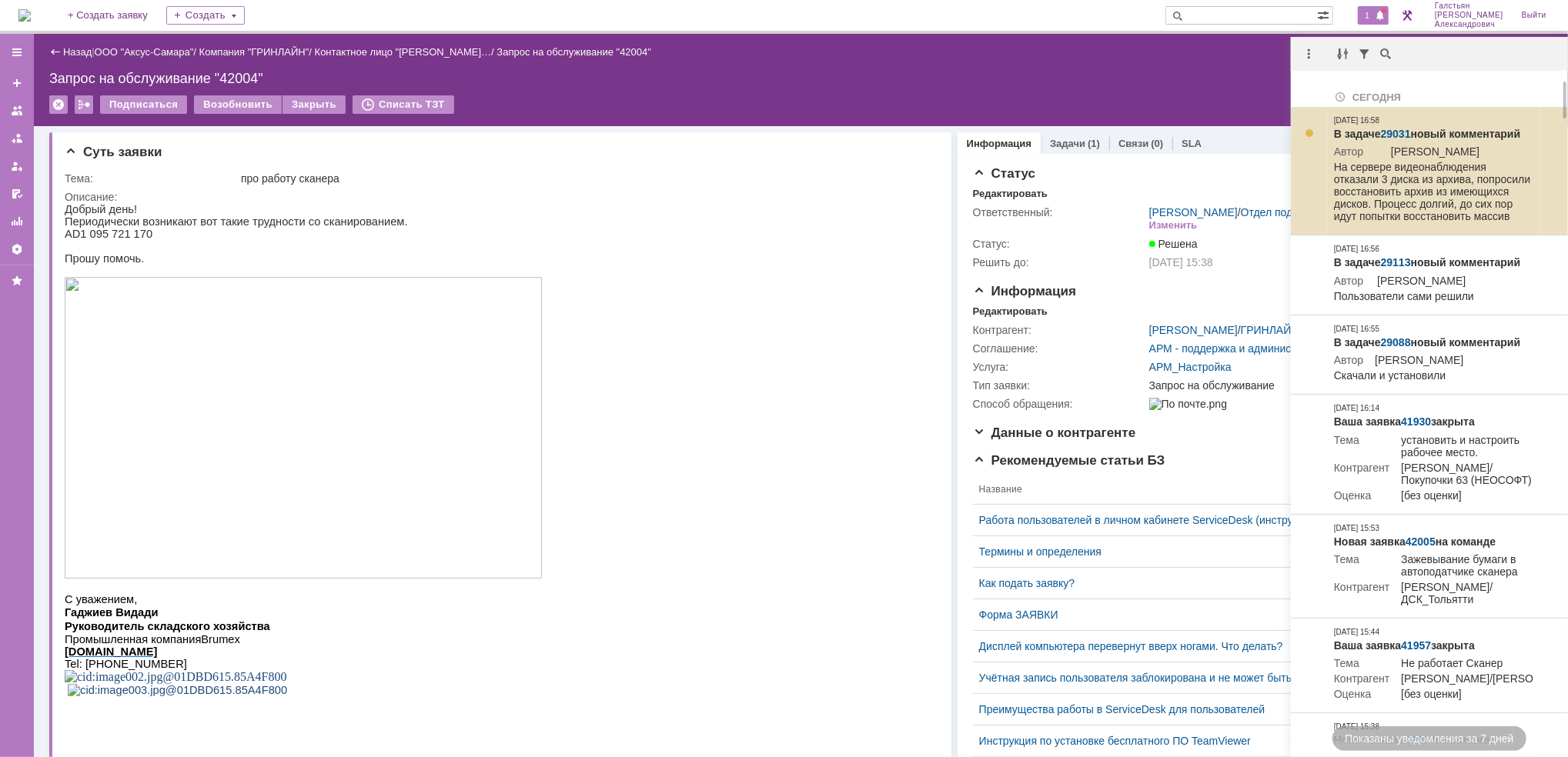
click at [1401, 132] on link "29031" at bounding box center [1395, 134] width 30 height 12
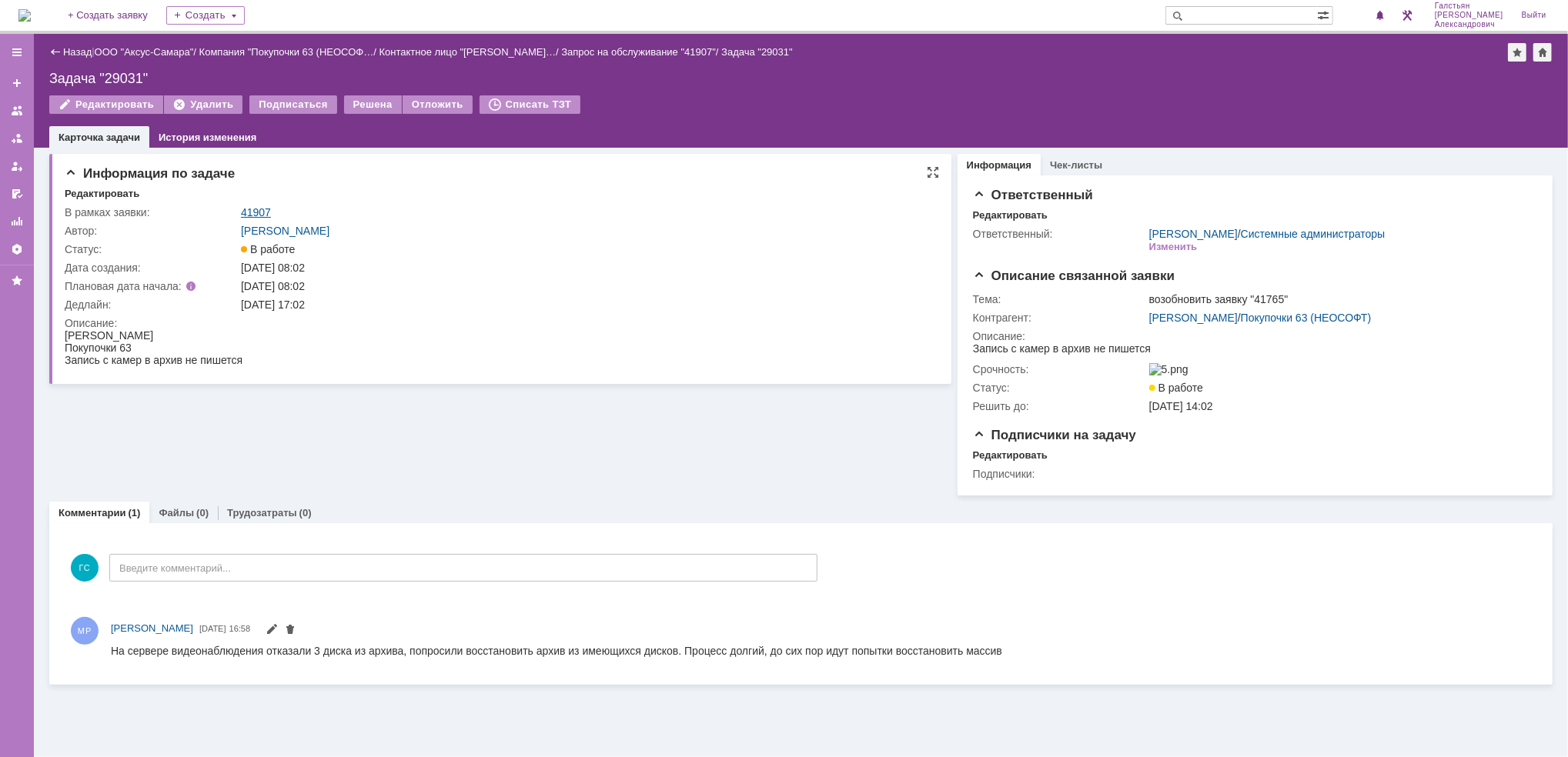
click at [265, 209] on link "41907" at bounding box center [256, 212] width 30 height 12
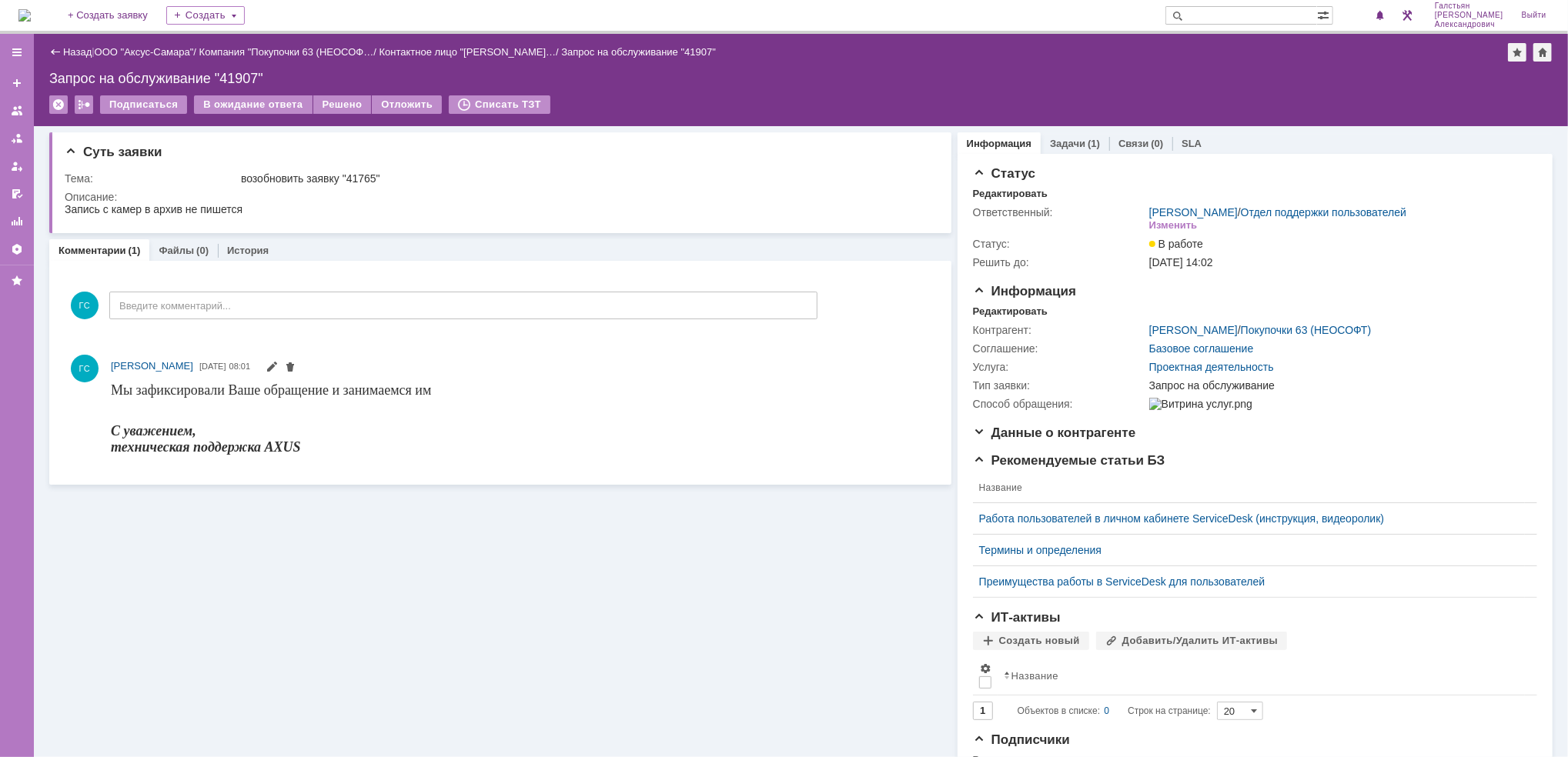
click at [31, 15] on img at bounding box center [24, 15] width 12 height 12
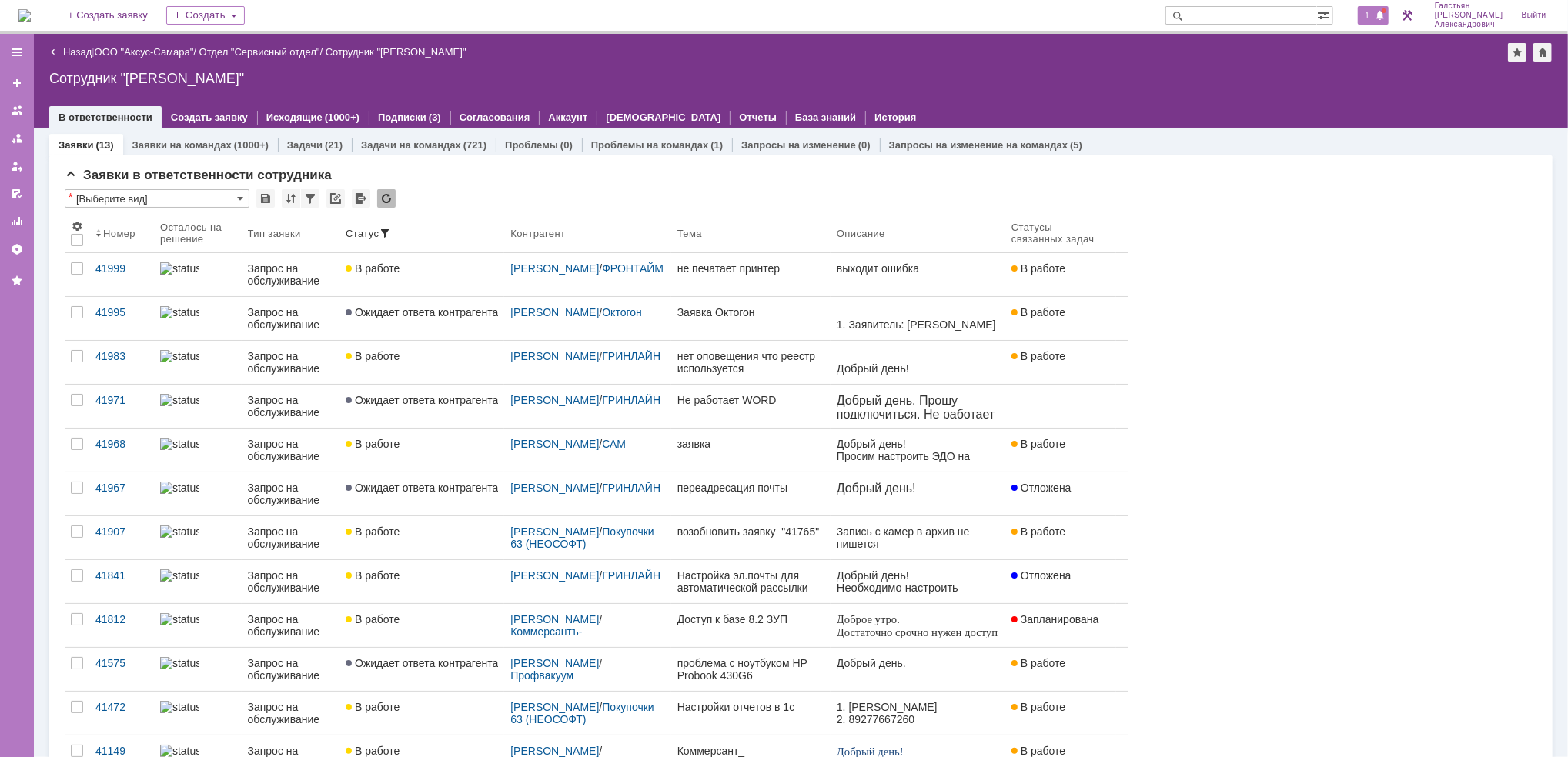
click at [1375, 10] on span "1" at bounding box center [1367, 15] width 14 height 11
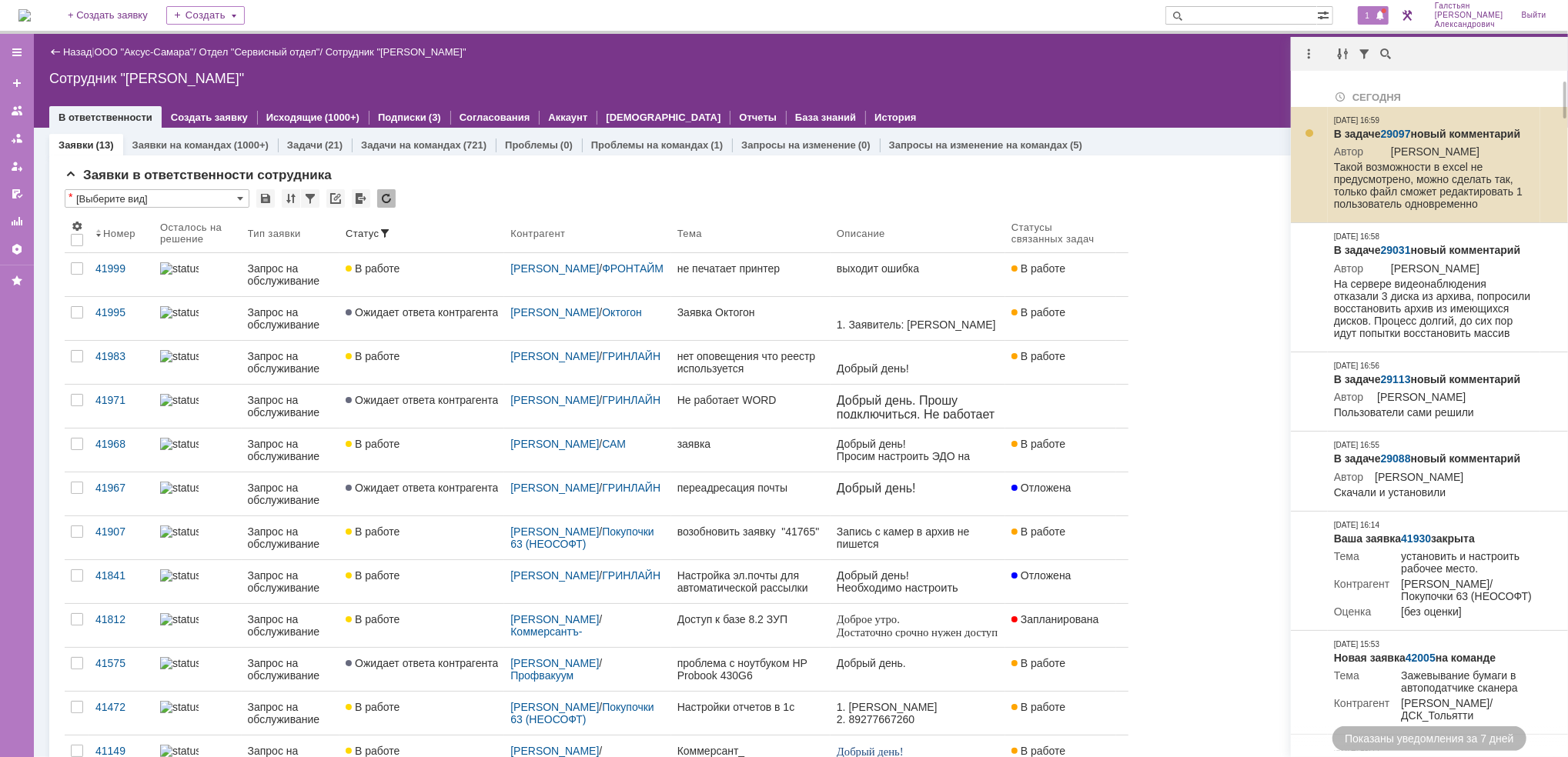
click at [1389, 132] on link "29097" at bounding box center [1395, 134] width 30 height 12
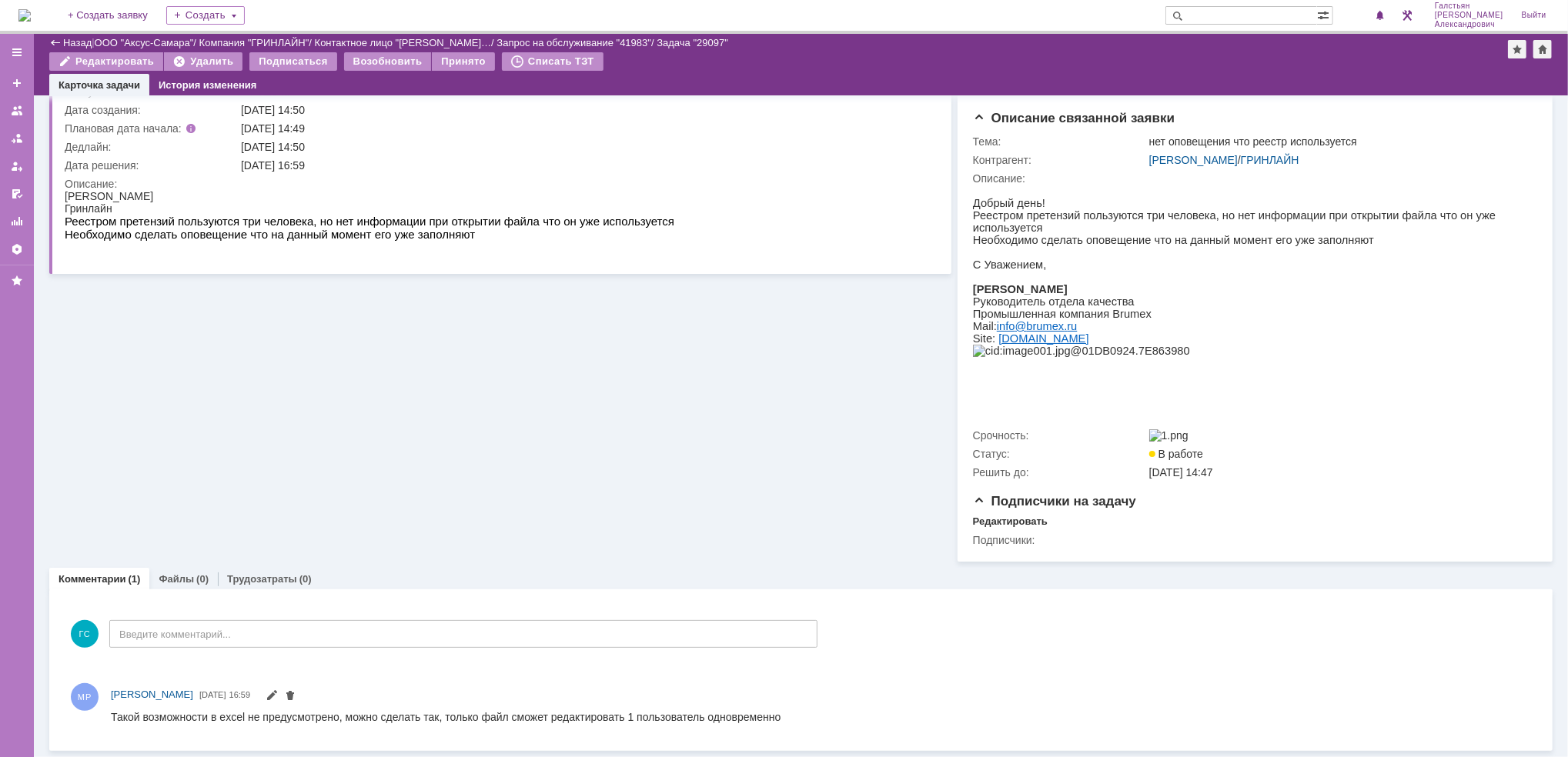
scroll to position [108, 0]
drag, startPoint x: 111, startPoint y: 716, endPoint x: 847, endPoint y: 1437, distance: 1030.3
click at [737, 724] on html "Такой возможности в excel не предусмотрено, можно сделать так, только файл смож…" at bounding box center [812, 717] width 1404 height 14
copy div "Такой возможности в excel не предусмотрено, можно сделать так, только файл смож…"
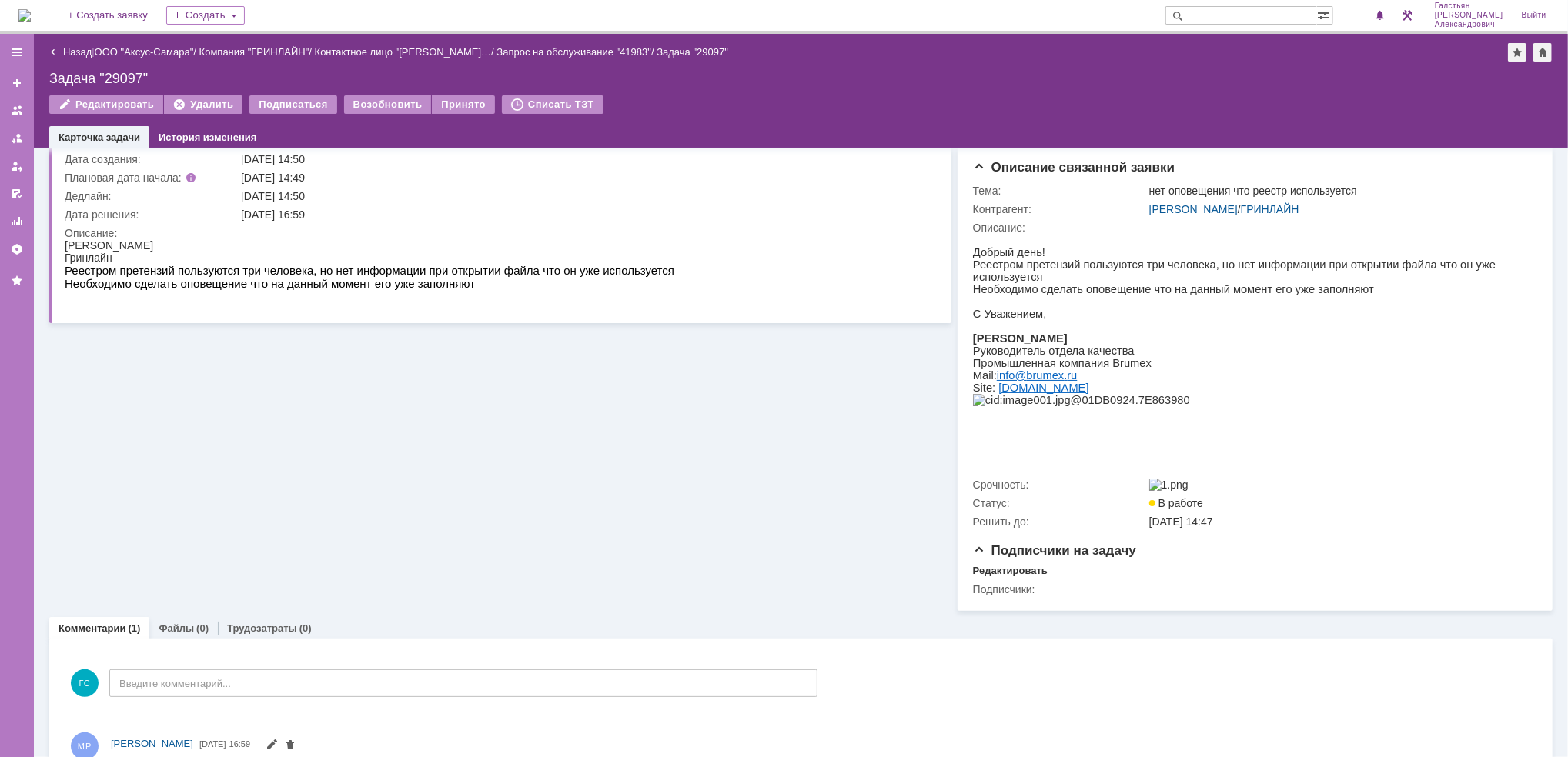
scroll to position [0, 0]
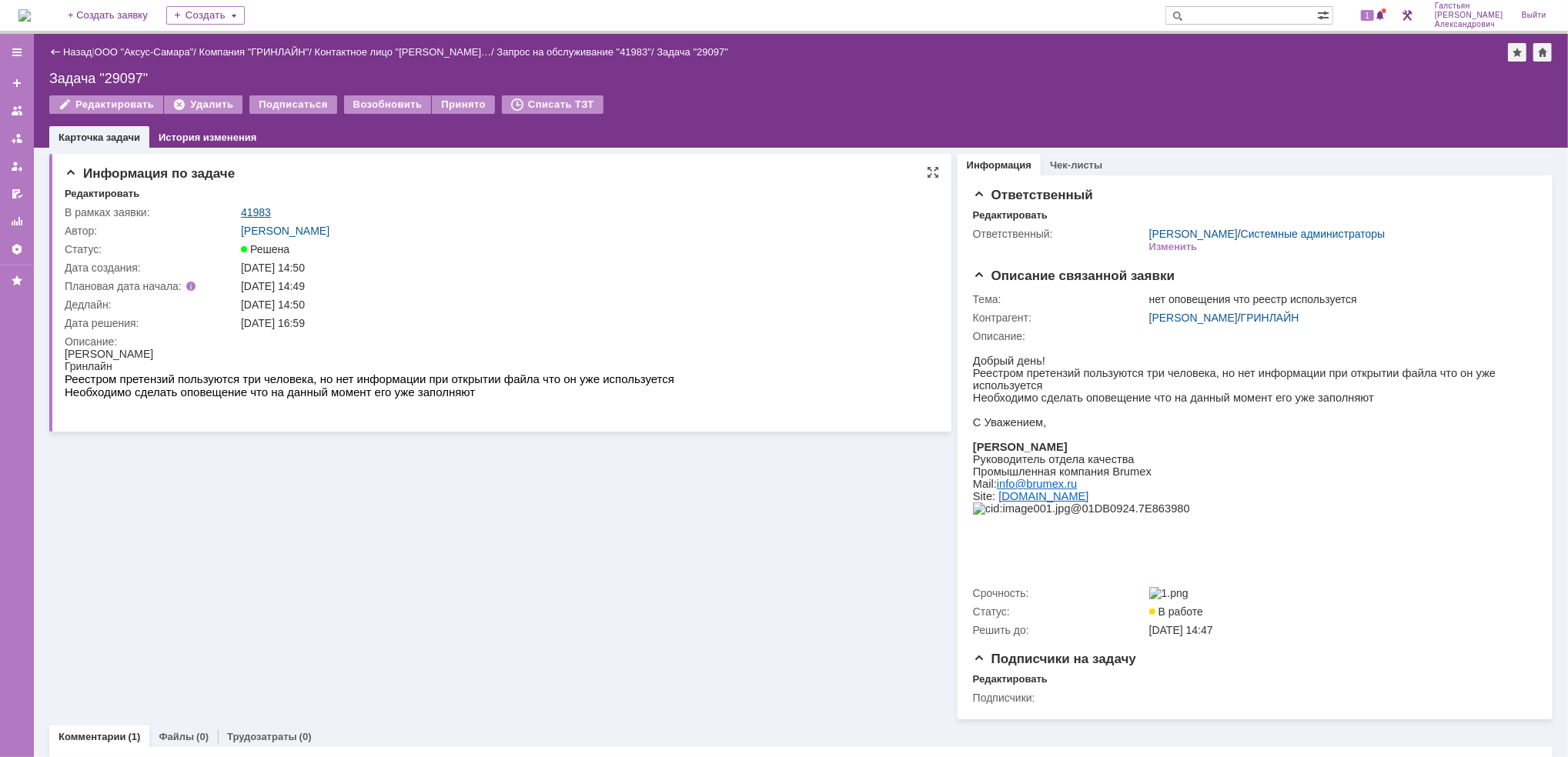
click at [258, 206] on link "41983" at bounding box center [256, 212] width 30 height 12
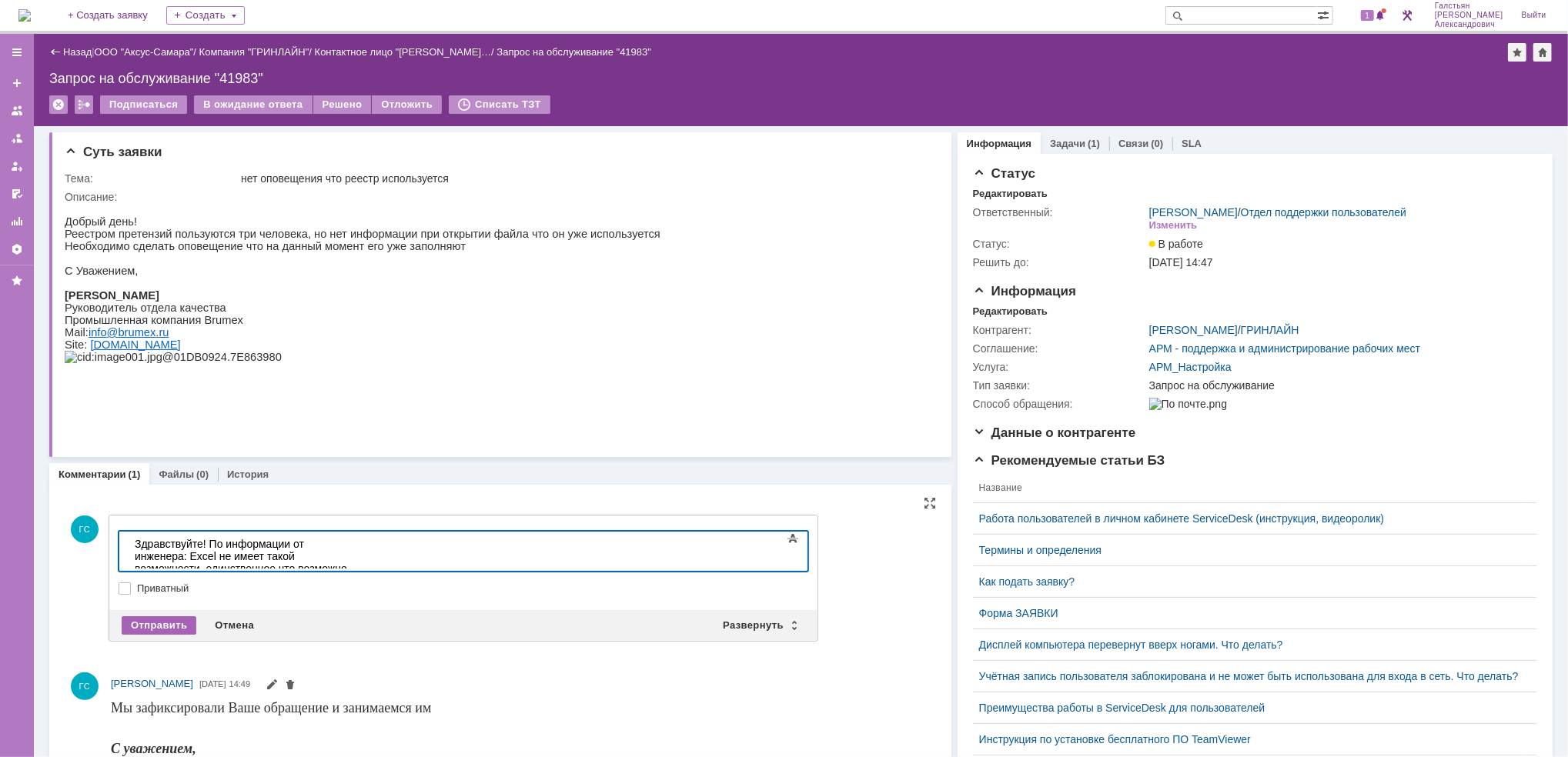
click at [150, 620] on div "Отправить" at bounding box center [159, 626] width 74 height 18
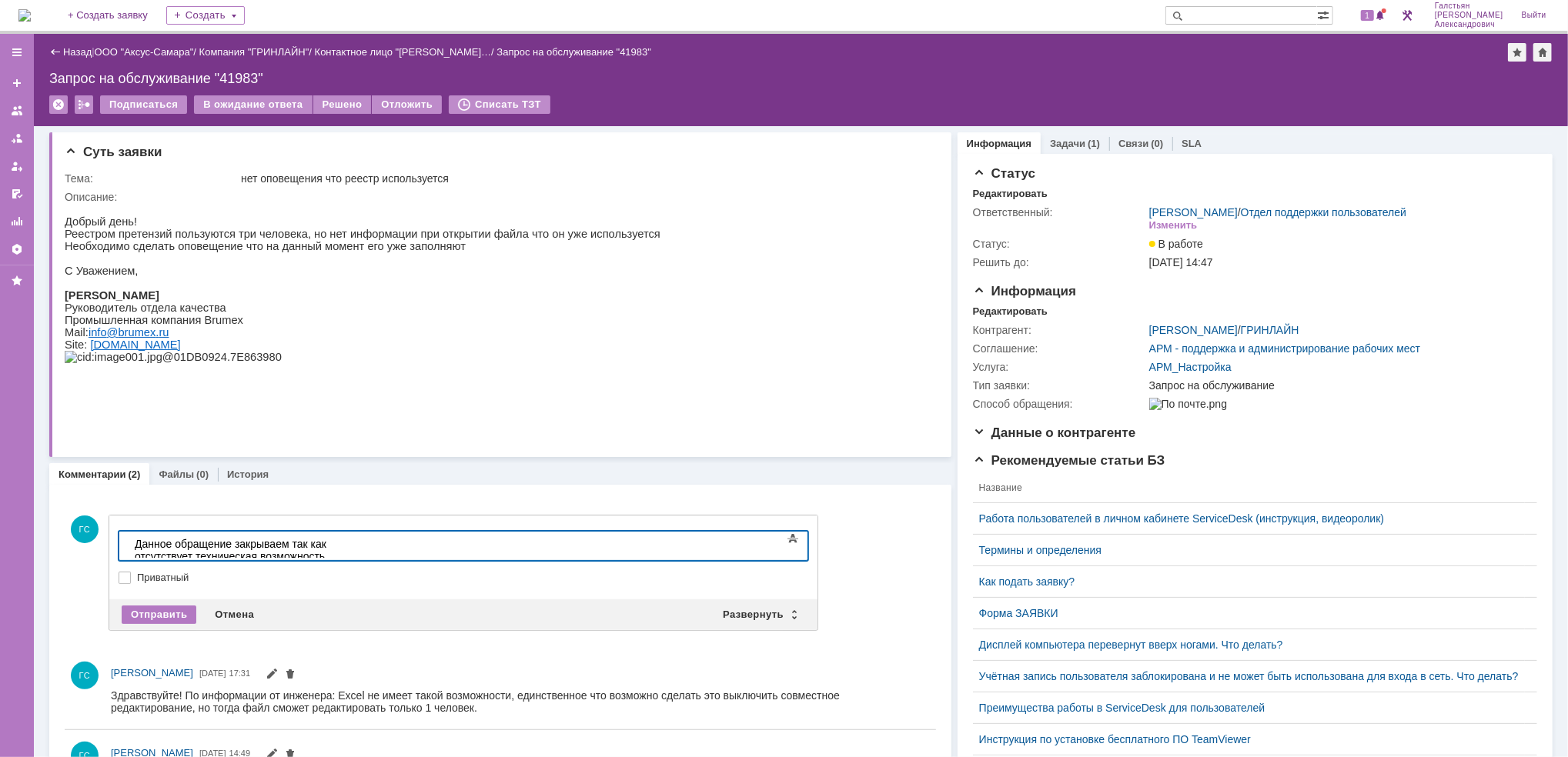
click at [353, 543] on div "Данное обращение закрываем так как отсутствует техническая возможность выполнен…" at bounding box center [243, 556] width 219 height 37
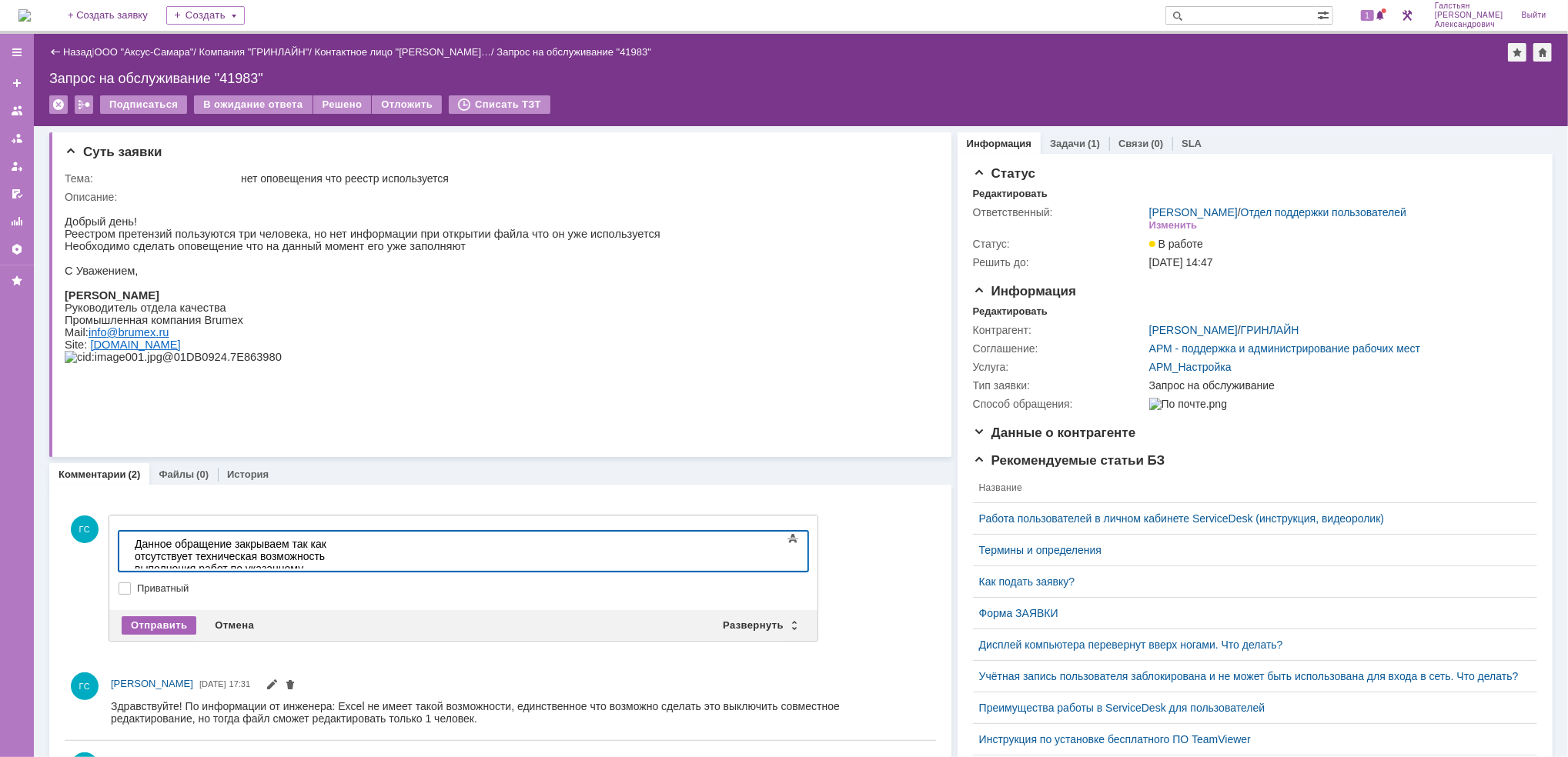
click at [142, 627] on div "Отправить" at bounding box center [159, 626] width 74 height 18
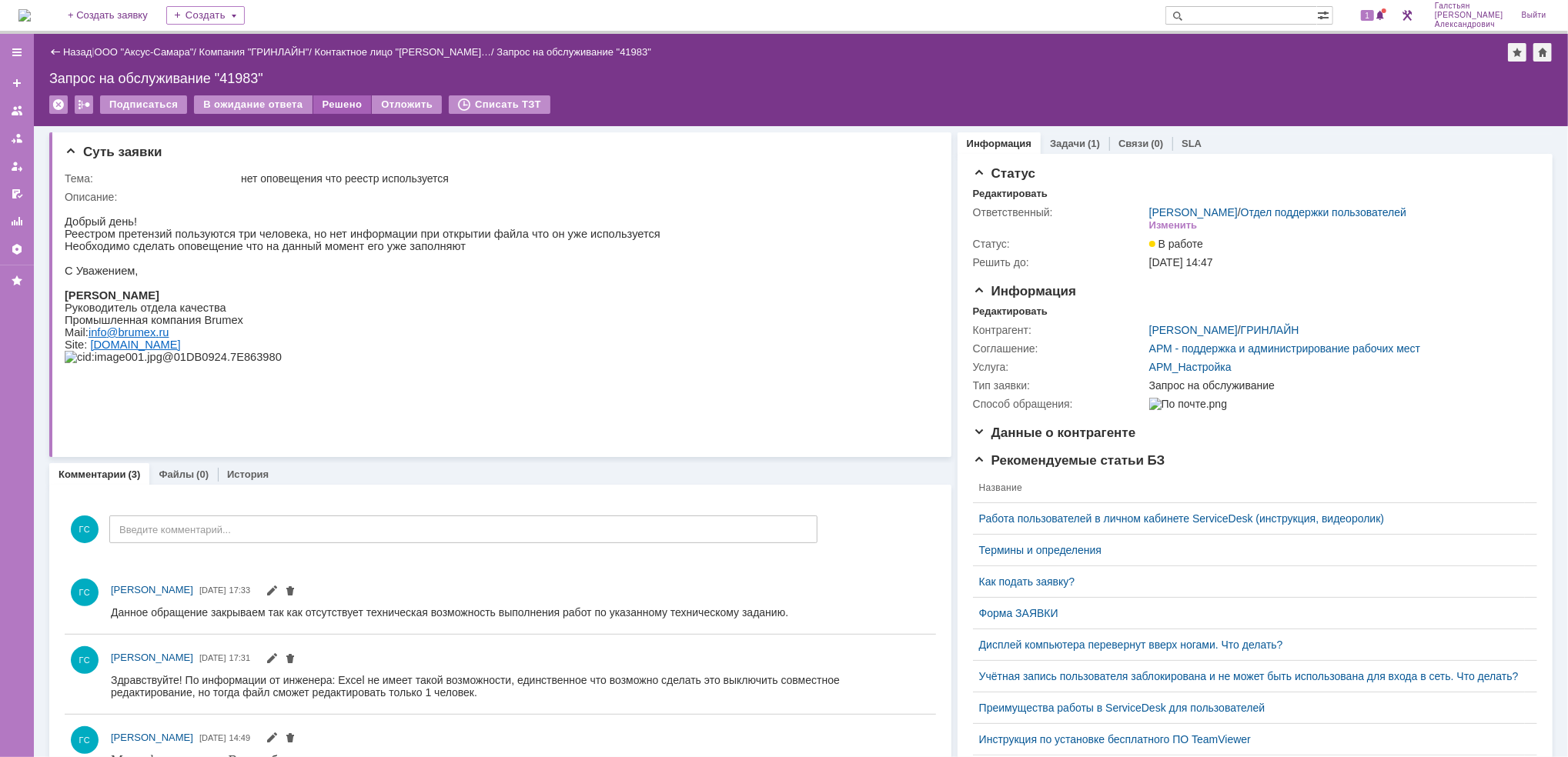
click at [343, 103] on div "Решено" at bounding box center [342, 105] width 59 height 18
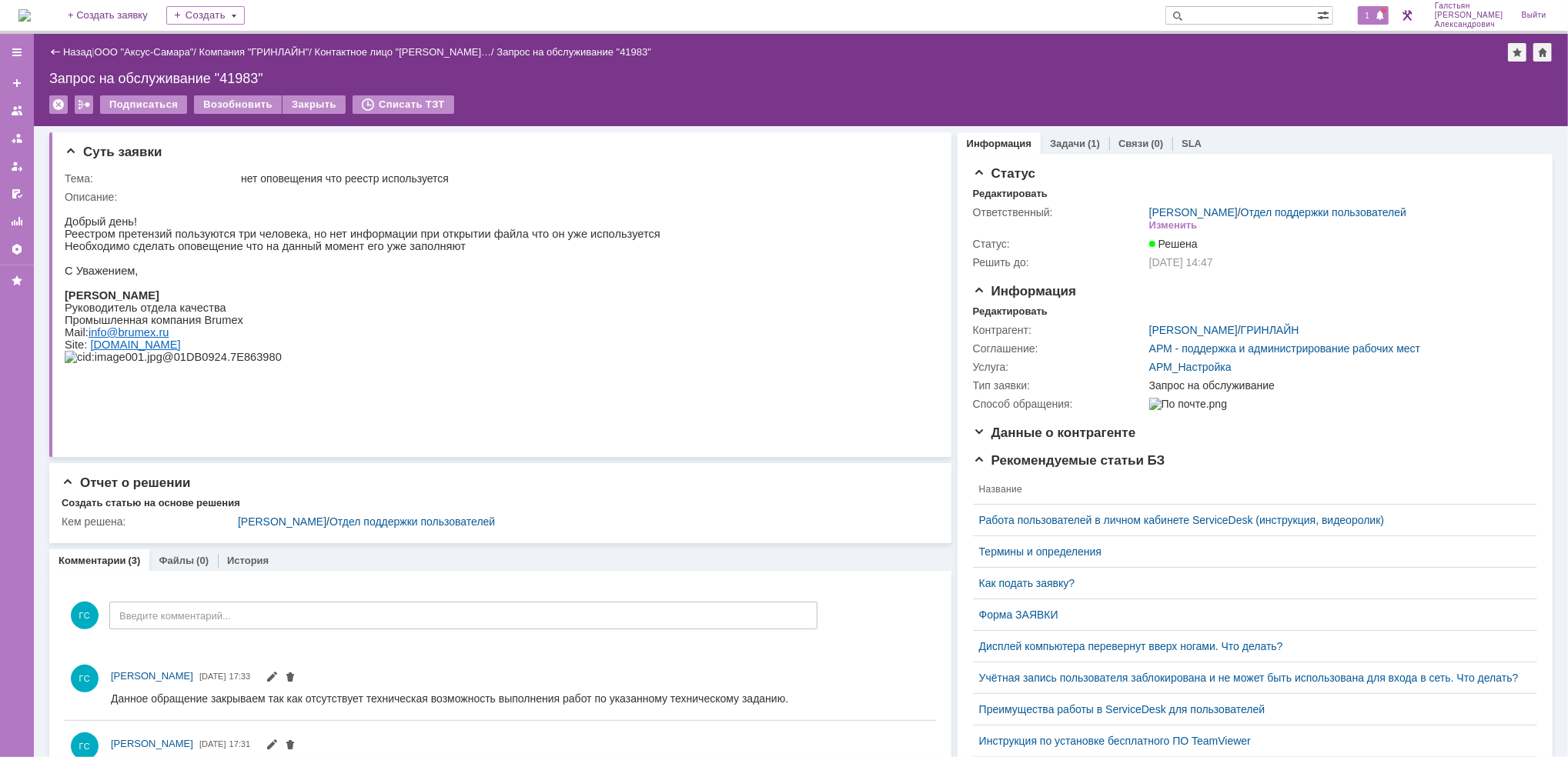
click at [1384, 17] on span at bounding box center [1380, 16] width 11 height 12
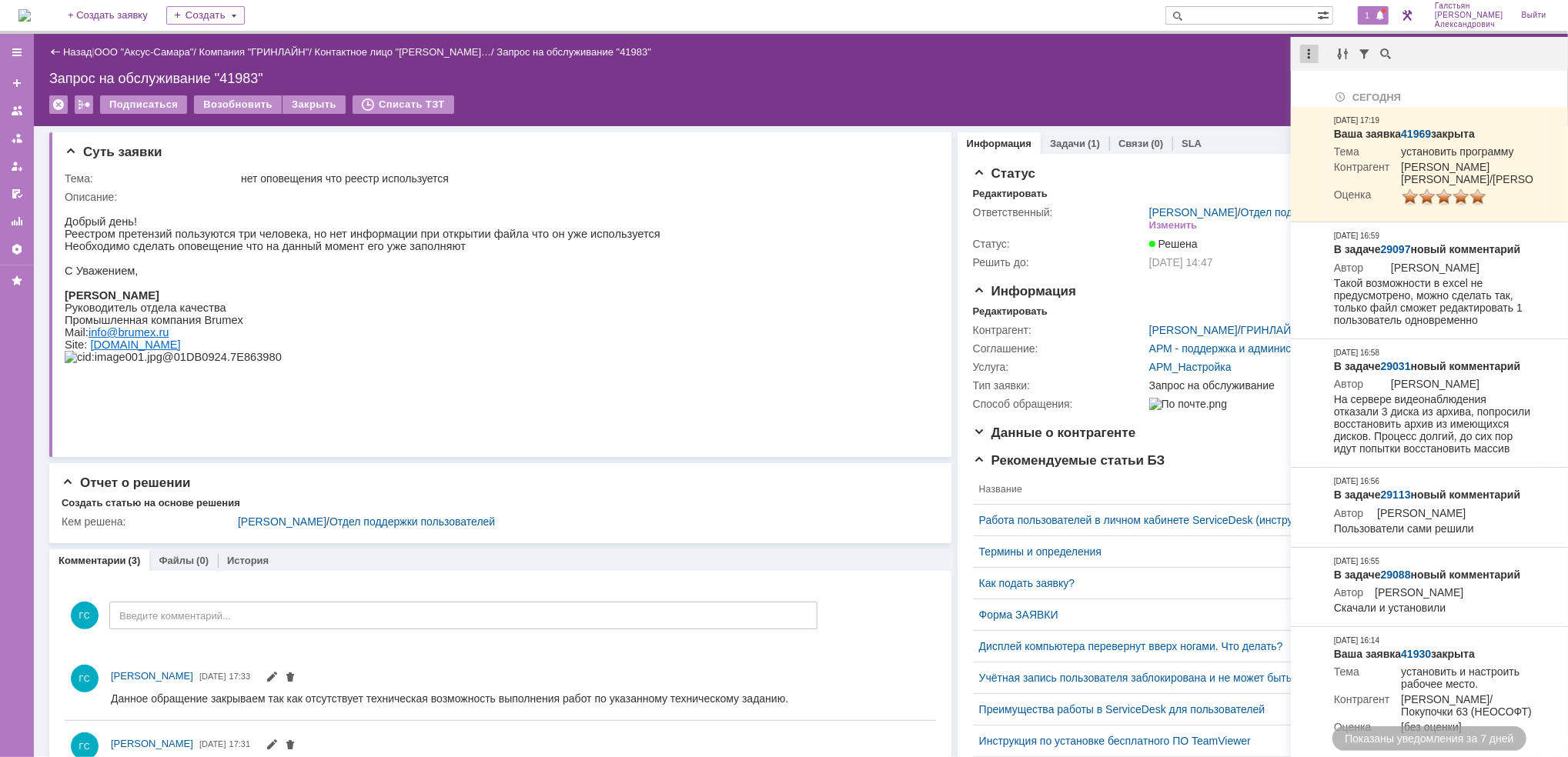
click at [1300, 54] on div at bounding box center [1309, 54] width 18 height 18
click at [1324, 88] on div "Отметить уведомления прочитанными" at bounding box center [1415, 92] width 206 height 11
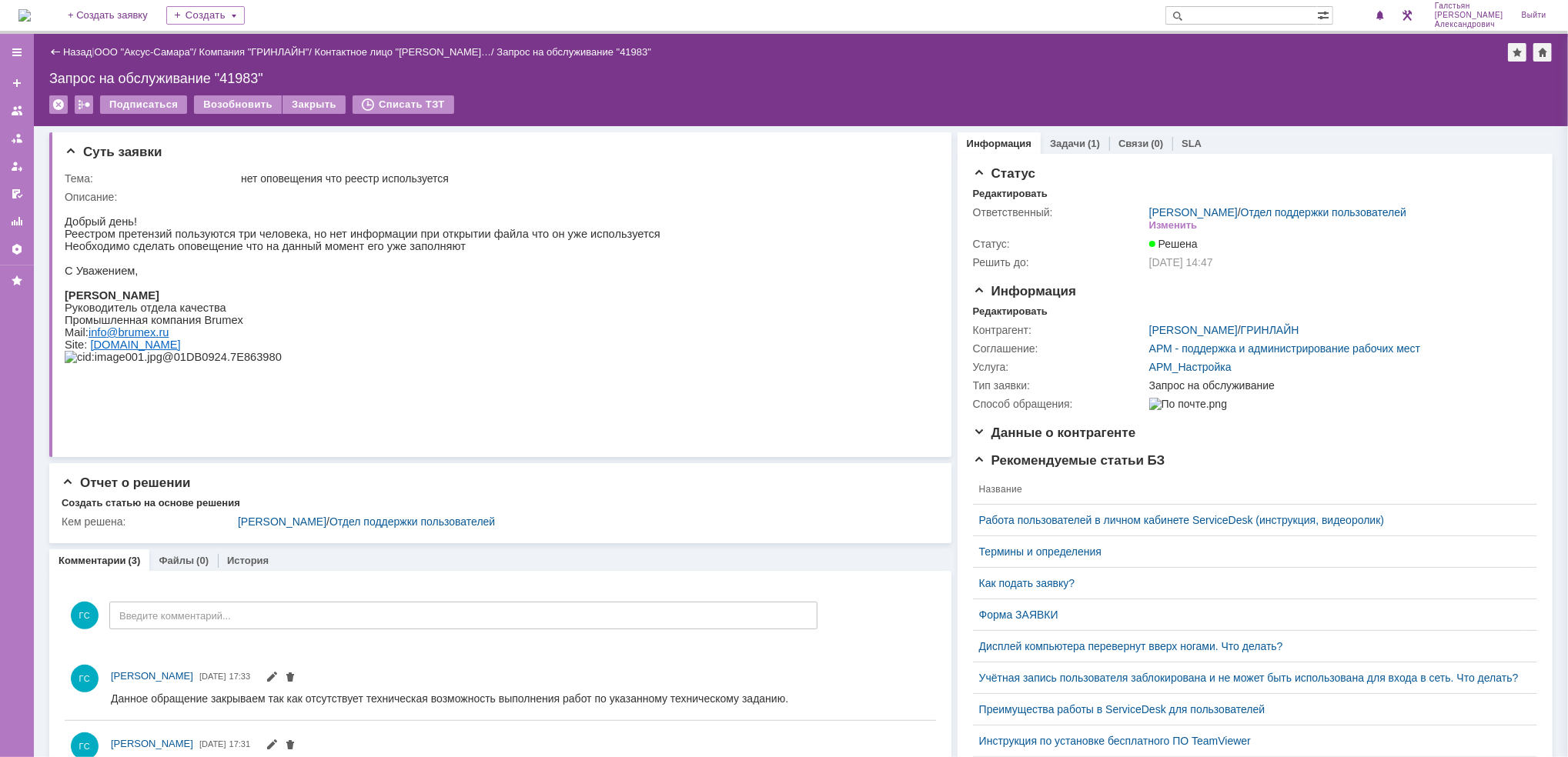
click at [18, 17] on img at bounding box center [24, 15] width 12 height 12
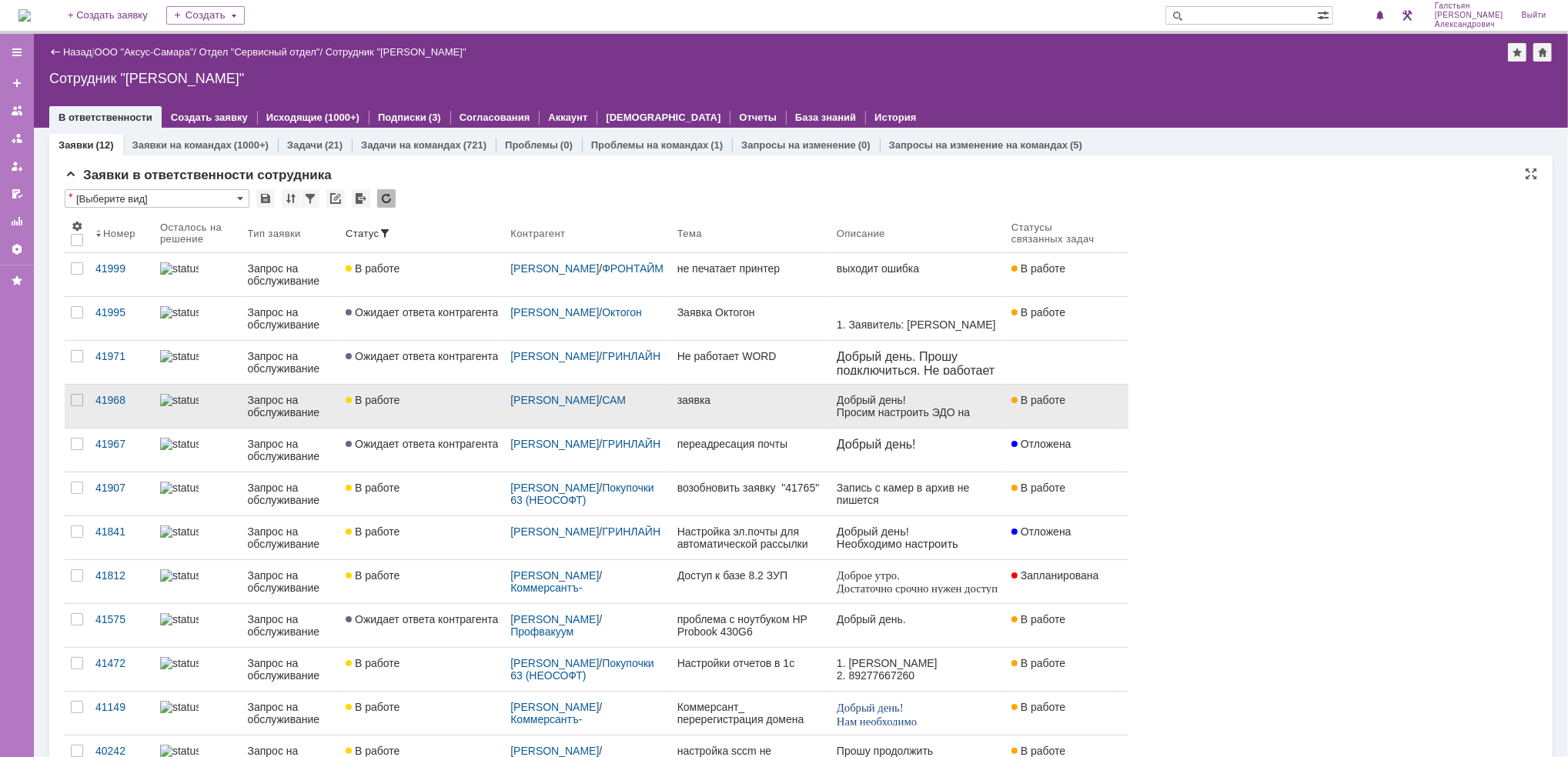
click at [427, 409] on link "В работе" at bounding box center [421, 406] width 164 height 43
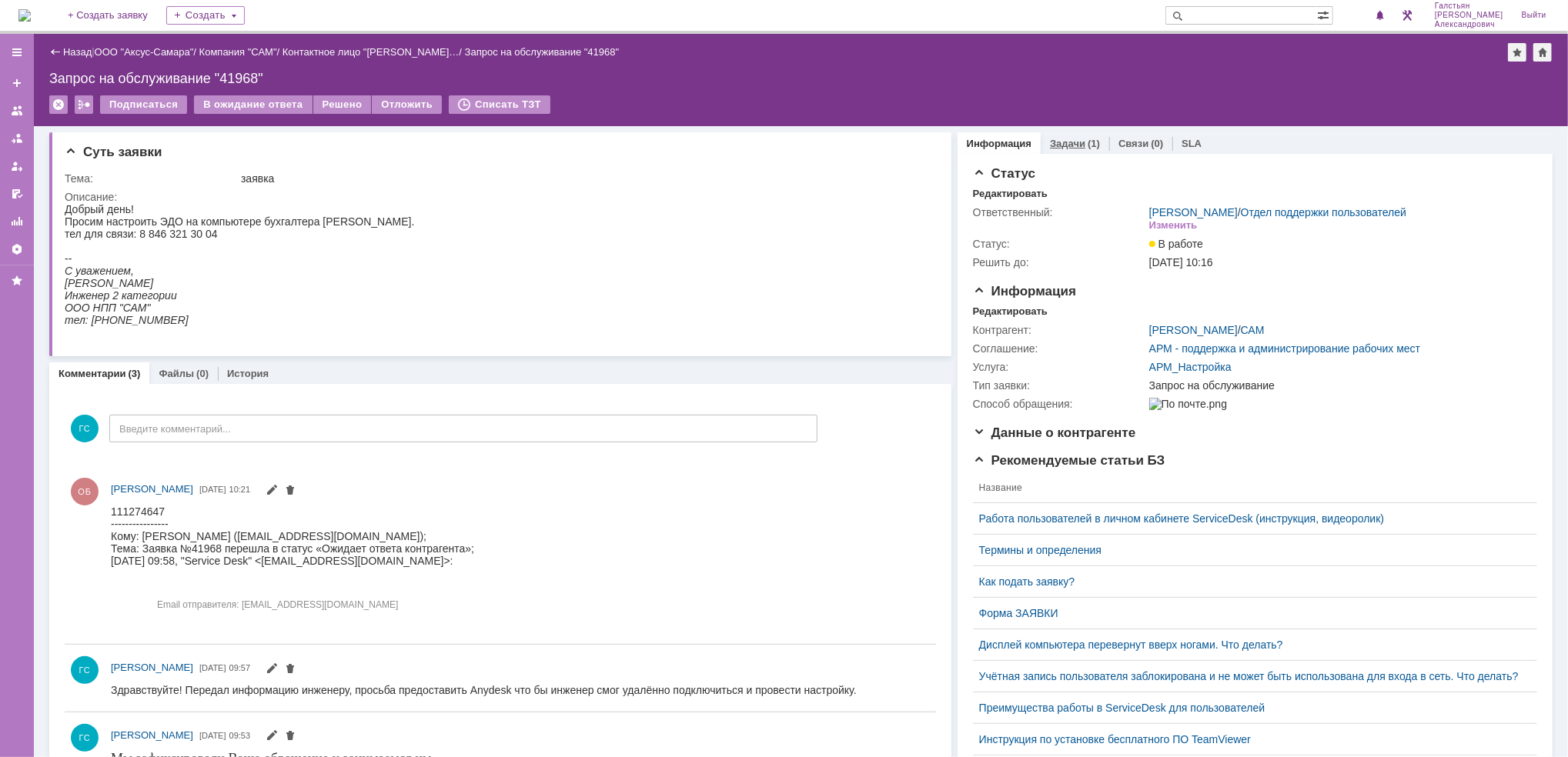
click at [1062, 139] on link "Задачи" at bounding box center [1067, 144] width 36 height 12
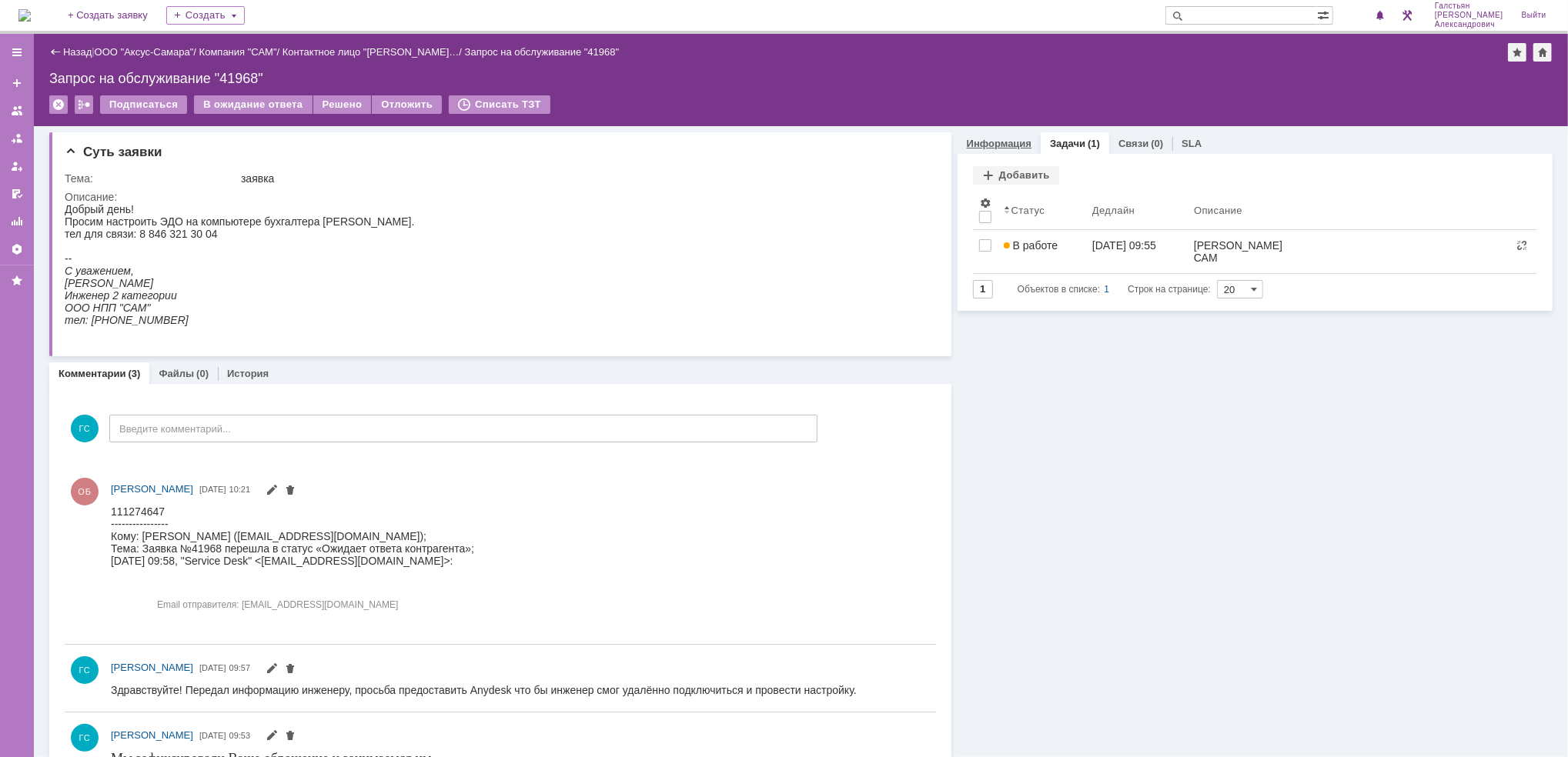
click at [999, 149] on div "Информация" at bounding box center [998, 143] width 83 height 22
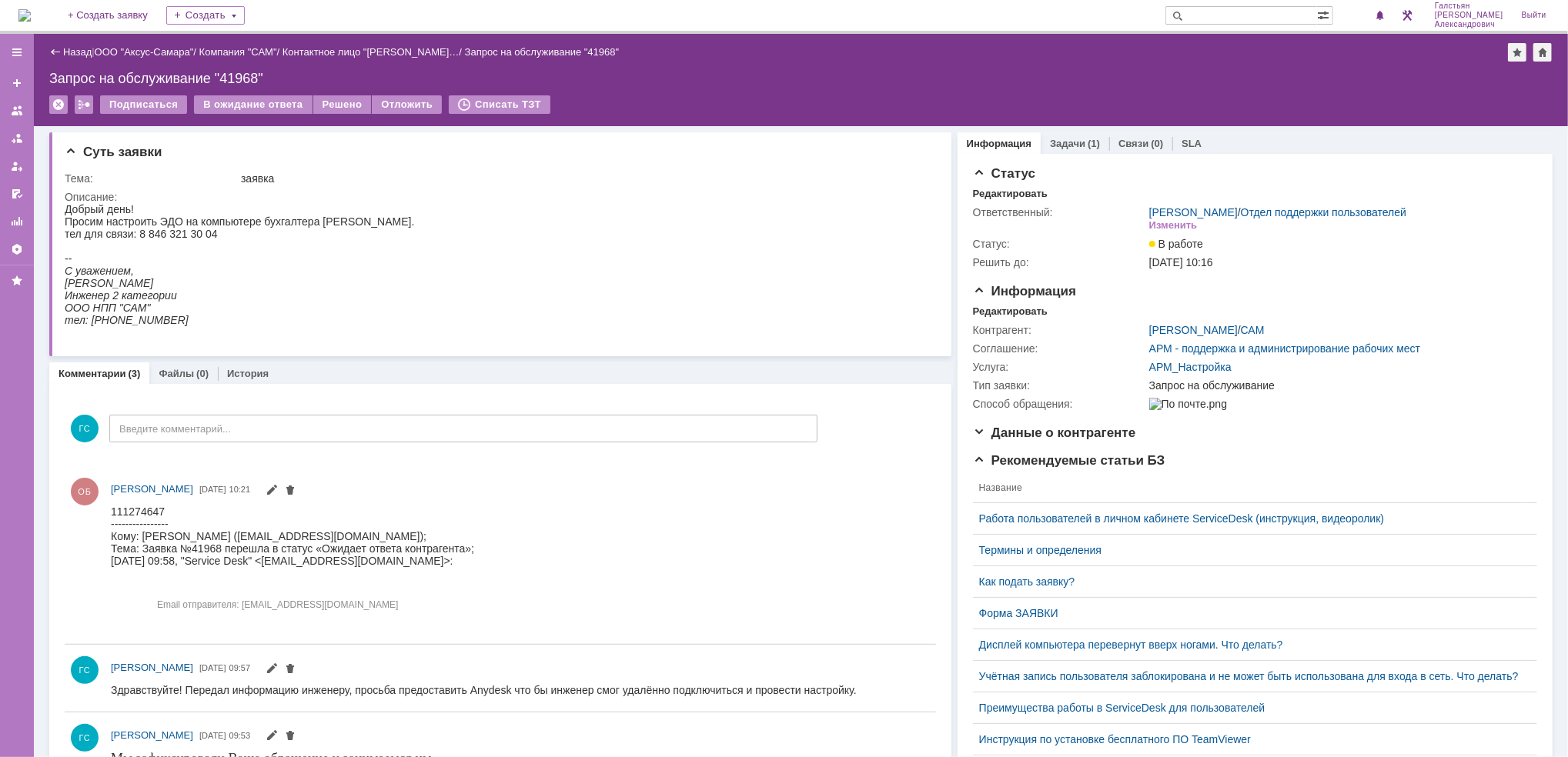
click at [15, 13] on div "На домашнюю + Создать заявку Создать [PERSON_NAME]" at bounding box center [784, 17] width 1568 height 34
click at [31, 14] on img at bounding box center [24, 15] width 12 height 12
